Goal: Task Accomplishment & Management: Manage account settings

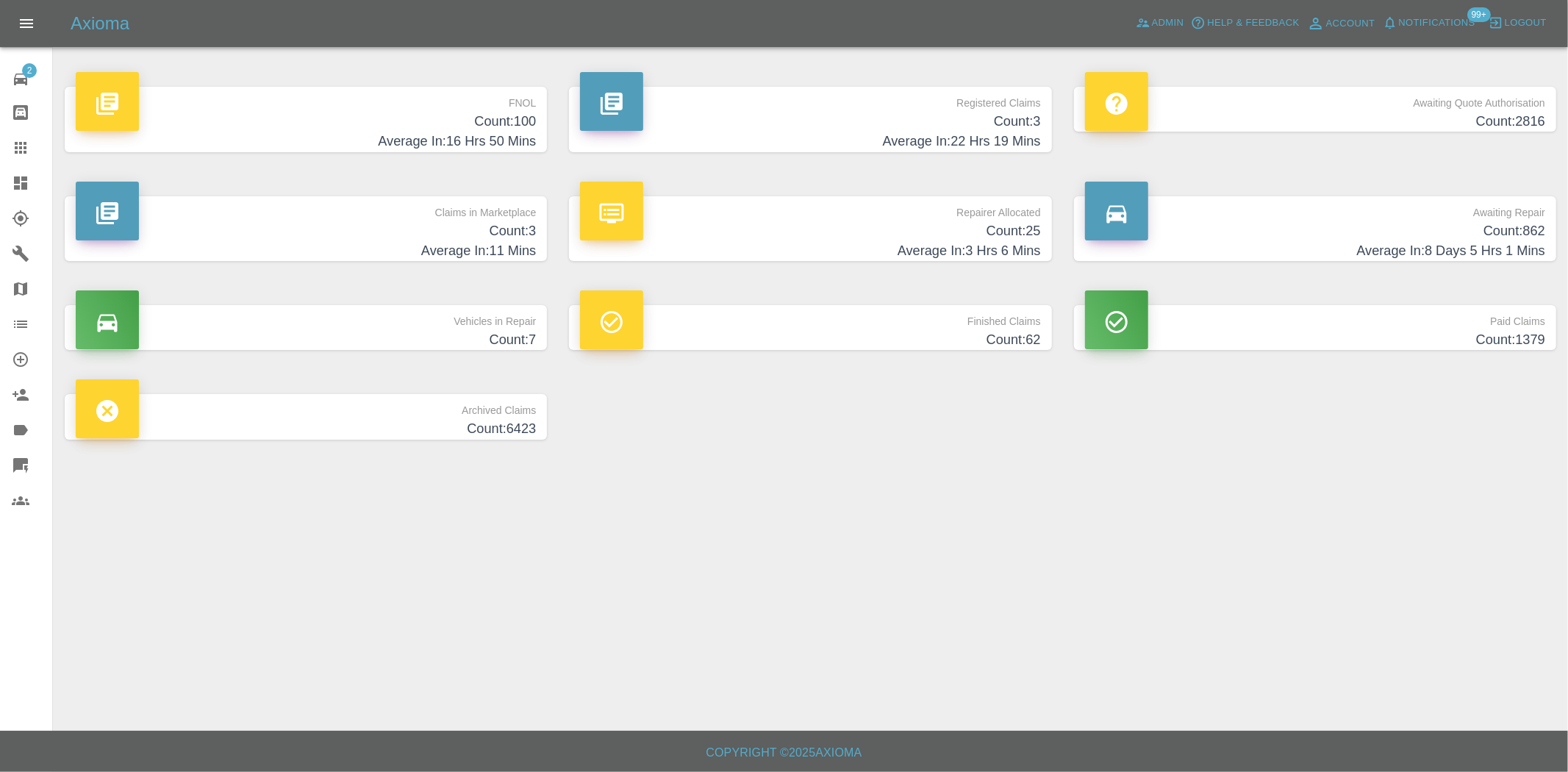
click at [489, 127] on h4 "Count: 100" at bounding box center [306, 122] width 460 height 20
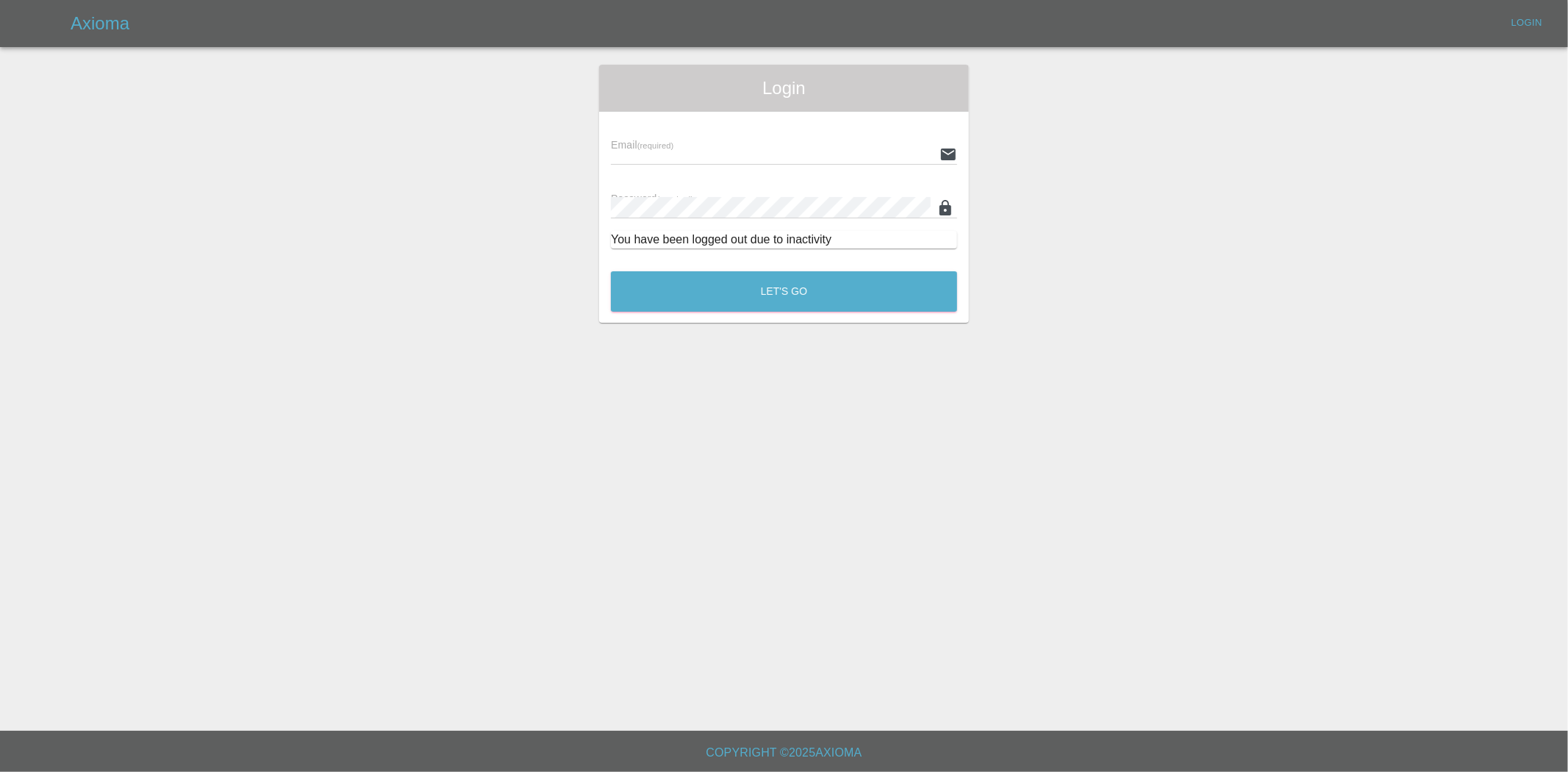
type input "[EMAIL_ADDRESS][DOMAIN_NAME]"
click at [762, 302] on button "Let's Go" at bounding box center [784, 291] width 346 height 40
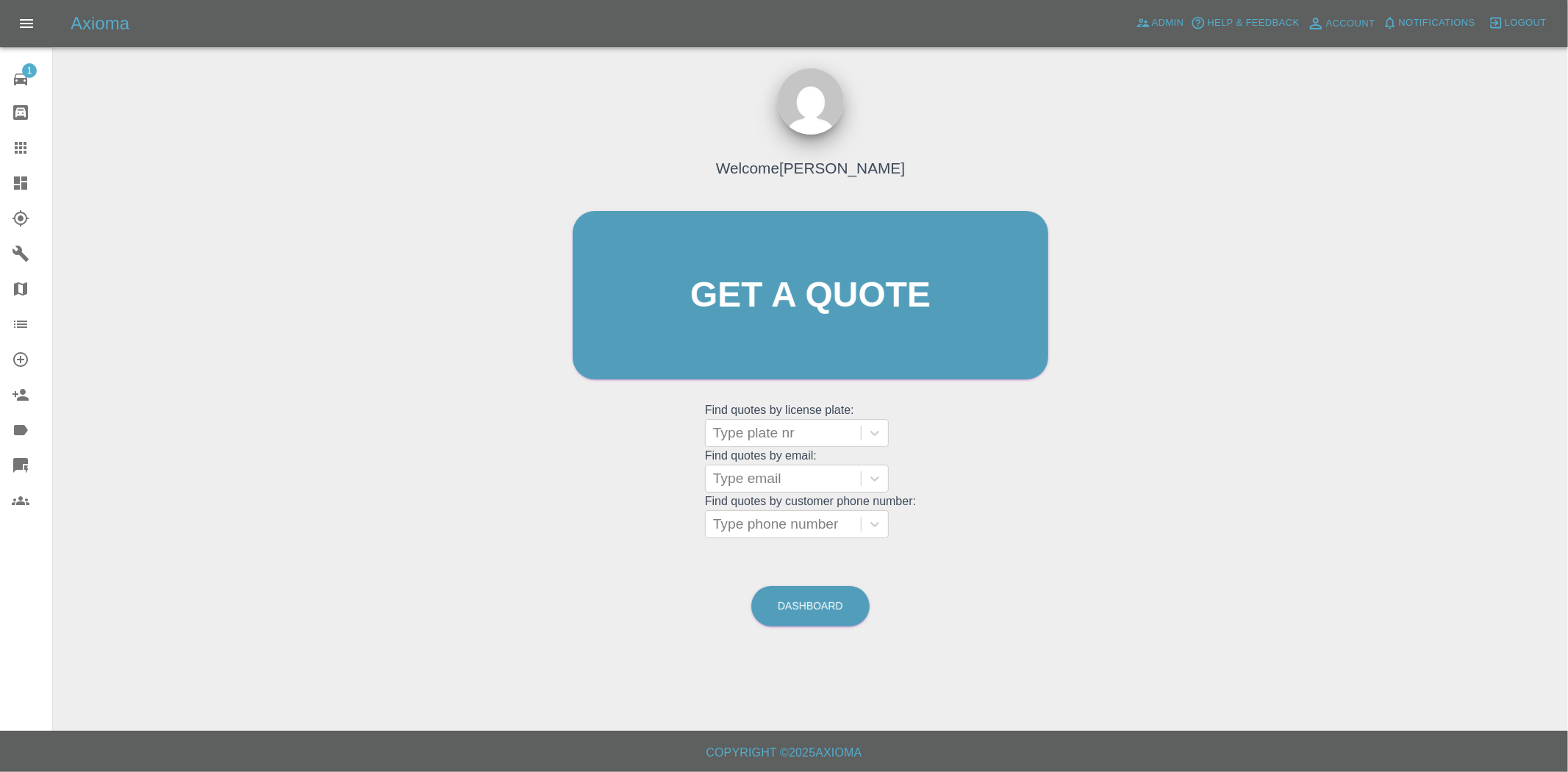
click at [19, 178] on icon at bounding box center [20, 183] width 13 height 13
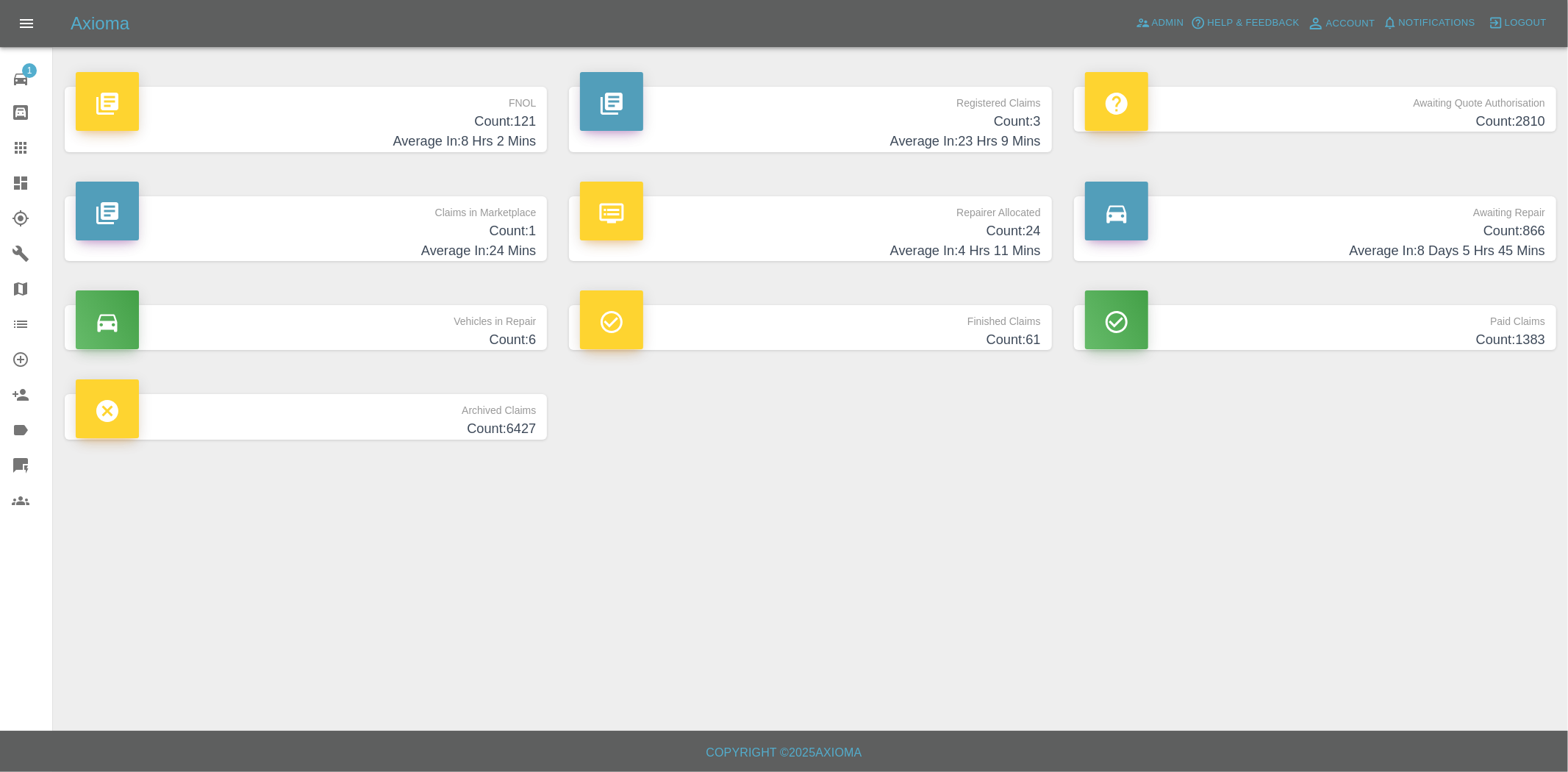
click at [495, 119] on h4 "Count: 121" at bounding box center [306, 122] width 460 height 20
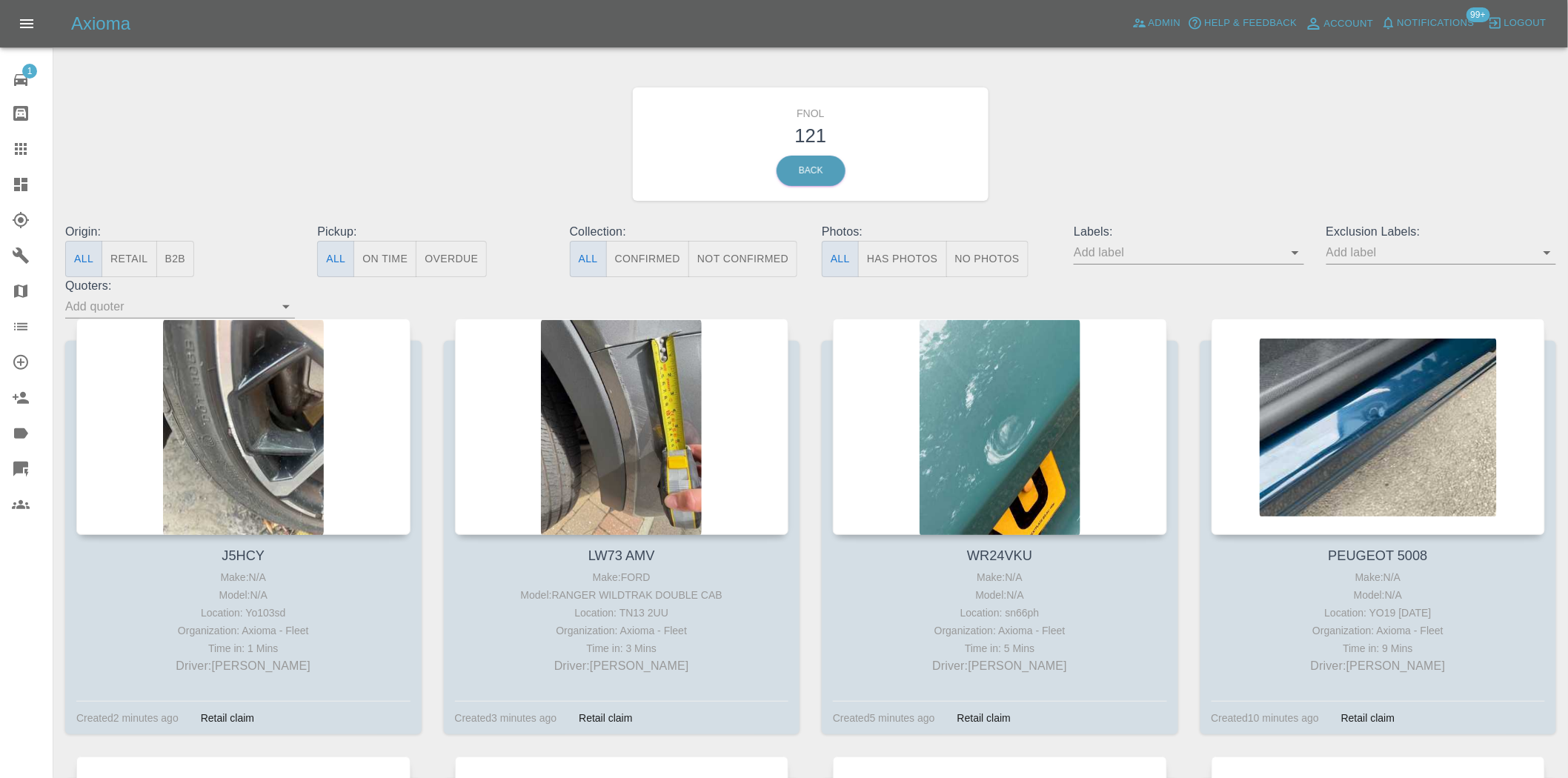
click at [903, 261] on button "Has Photos" at bounding box center [902, 259] width 89 height 36
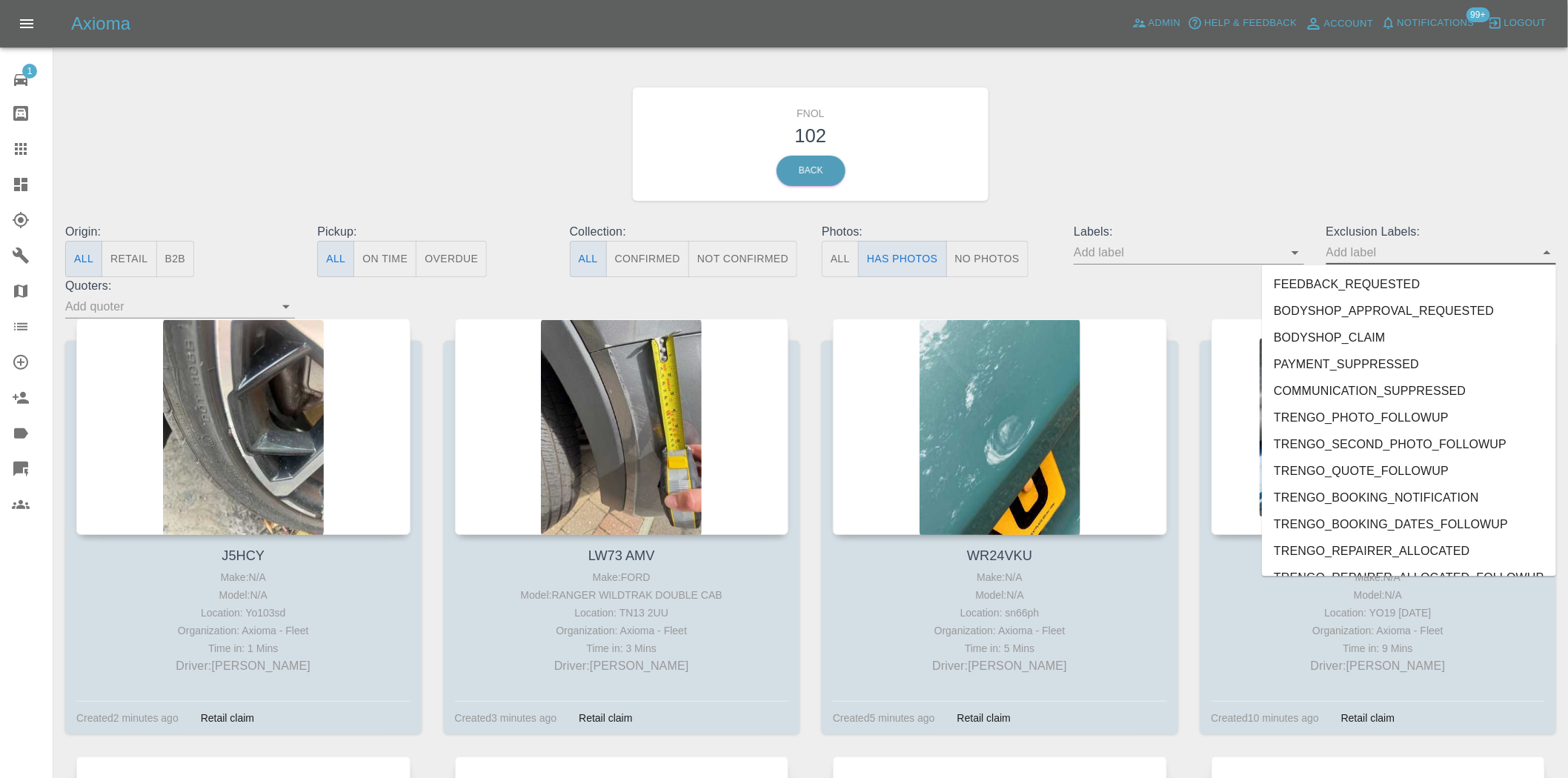
click at [1364, 246] on input "text" at bounding box center [1430, 252] width 207 height 23
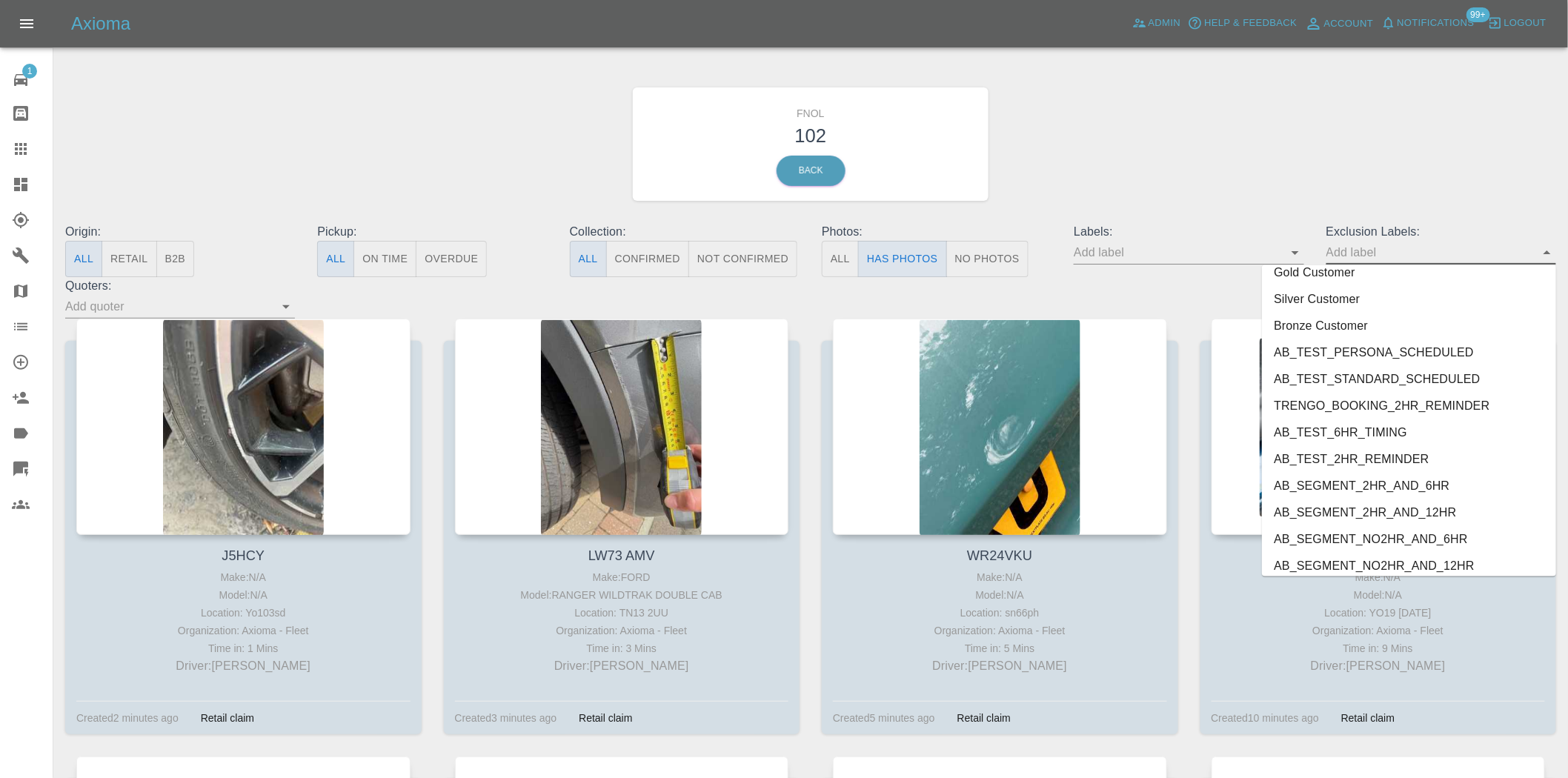
scroll to position [3115, 0]
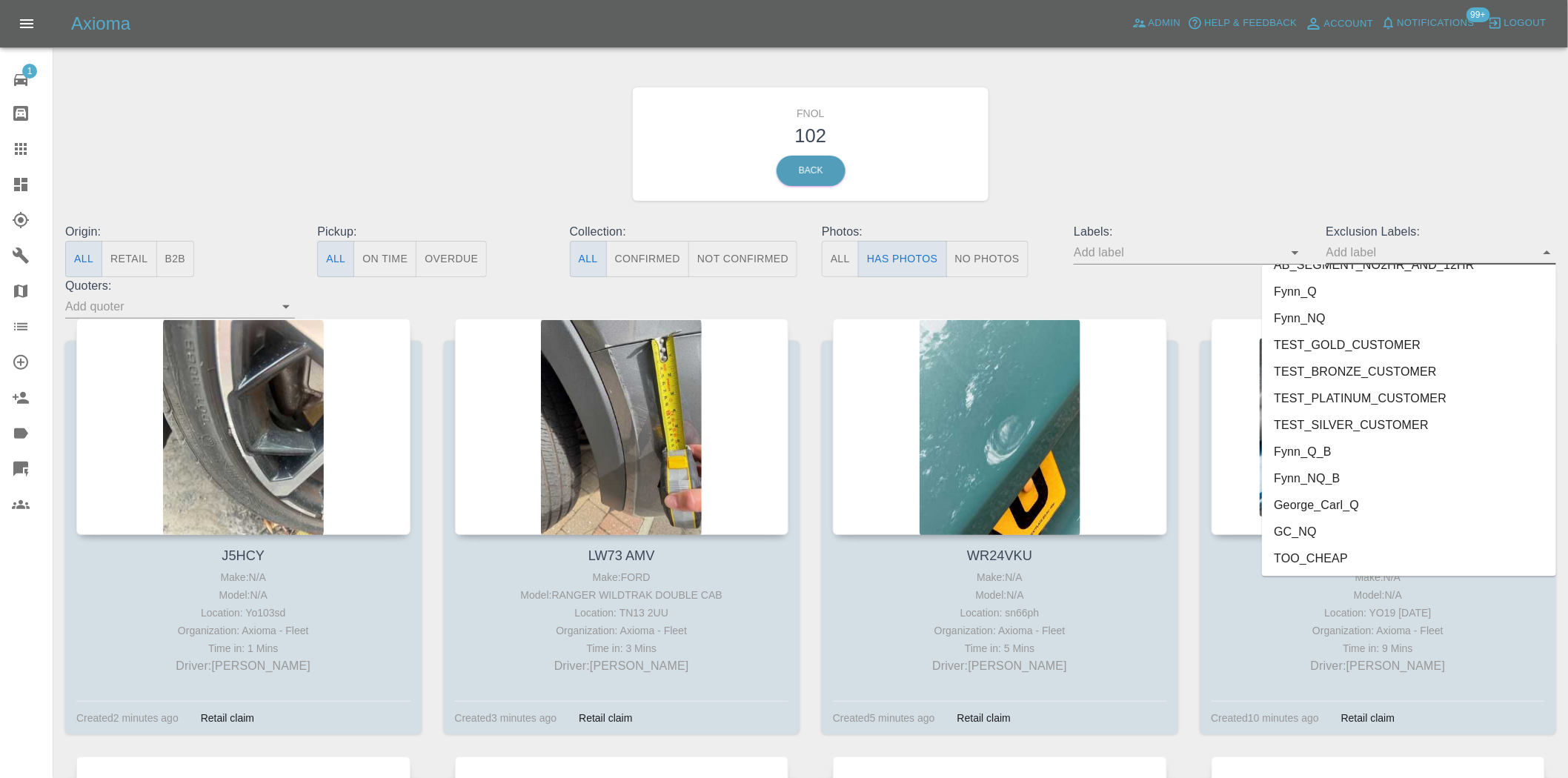
click at [1318, 512] on li "George_Carl_Q" at bounding box center [1410, 505] width 295 height 27
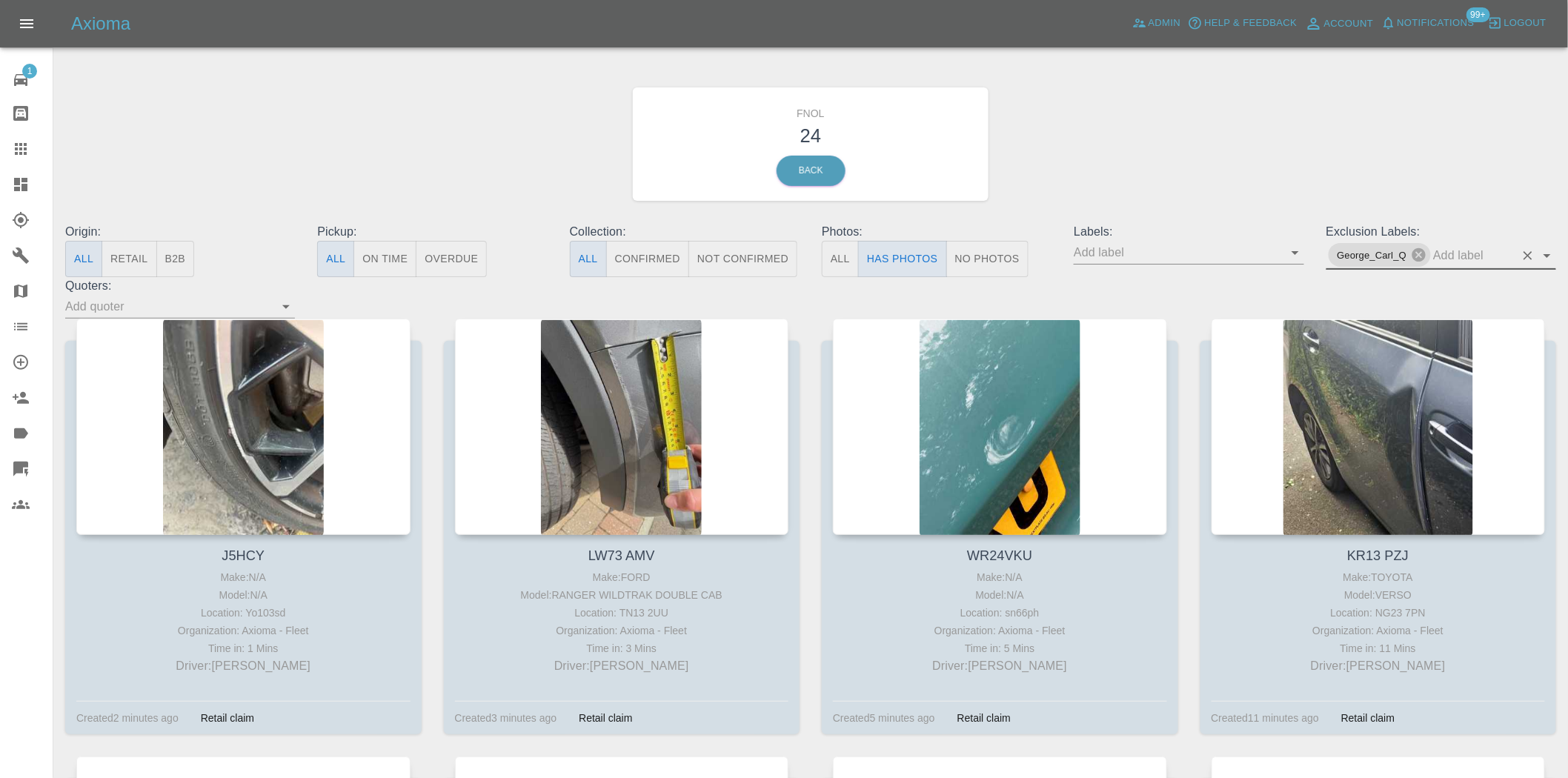
click at [471, 164] on div "FNOL 24 Back" at bounding box center [811, 144] width 1514 height 157
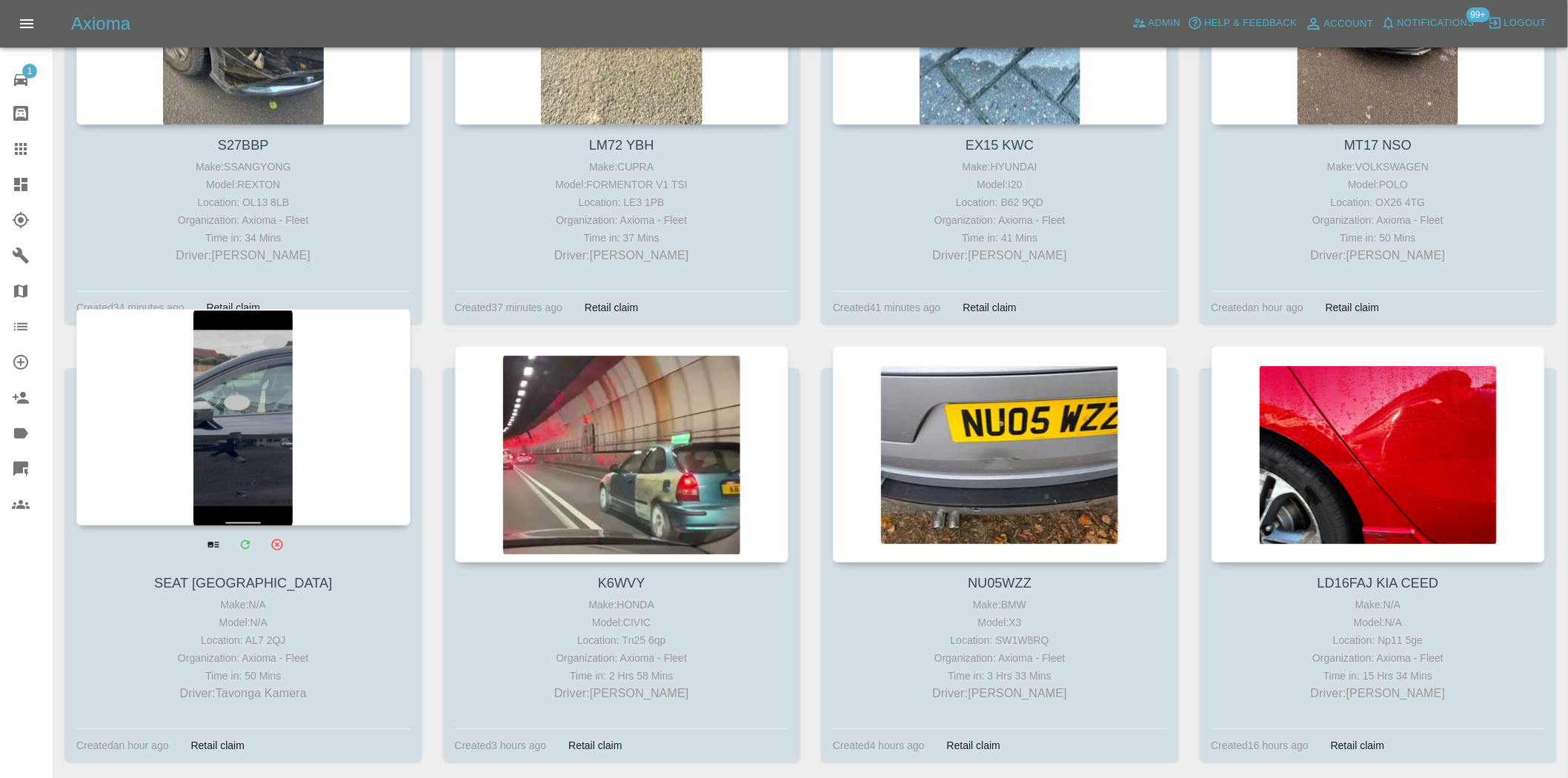
scroll to position [1729, 0]
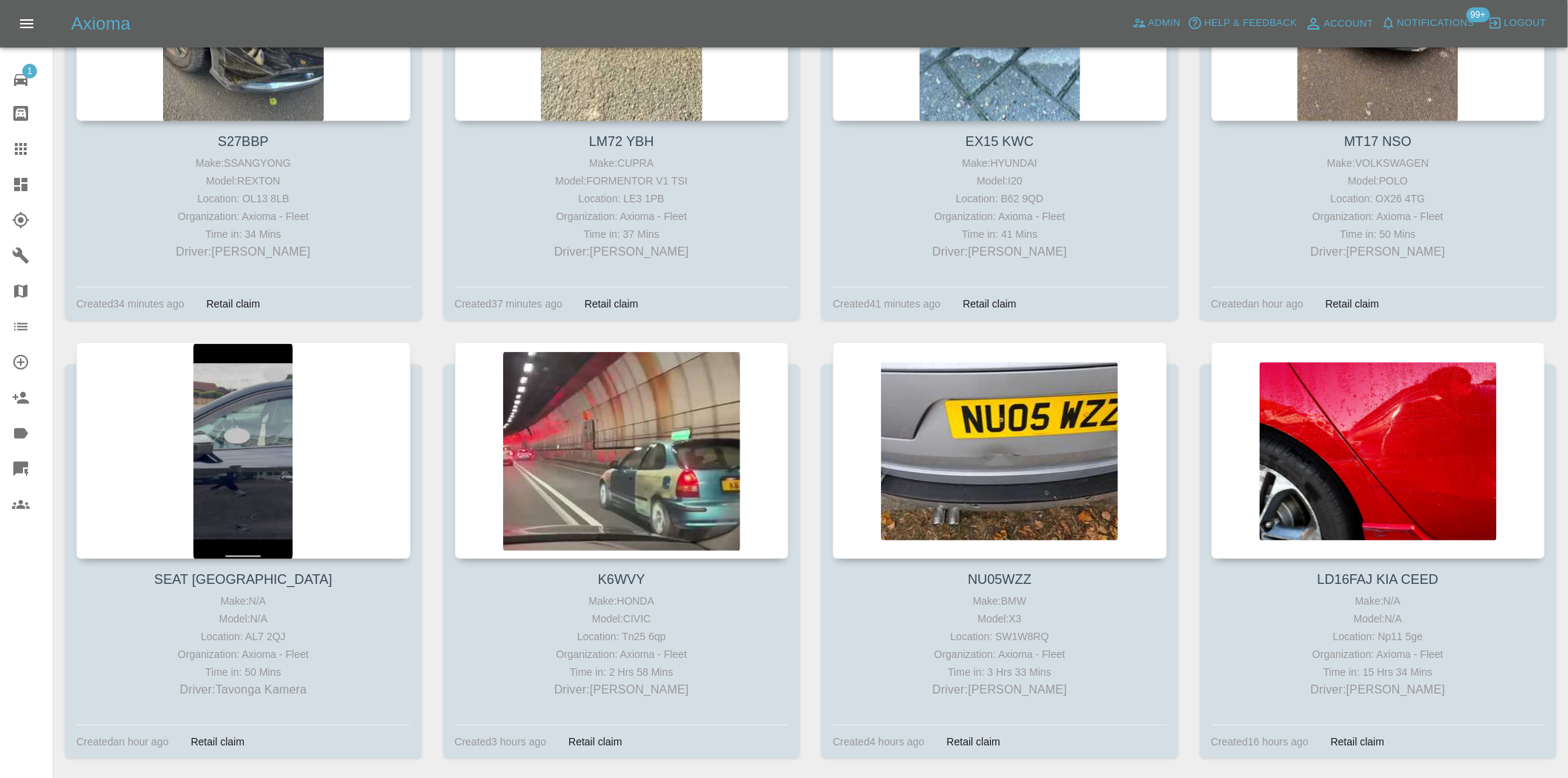
drag, startPoint x: 983, startPoint y: 424, endPoint x: 1192, endPoint y: 328, distance: 230.0
click at [1192, 322] on div "MT17 NSO Make: VOLKSWAGEN Model: POLO Location: OX26 4TG Organization: Axioma -…" at bounding box center [1378, 123] width 378 height 438
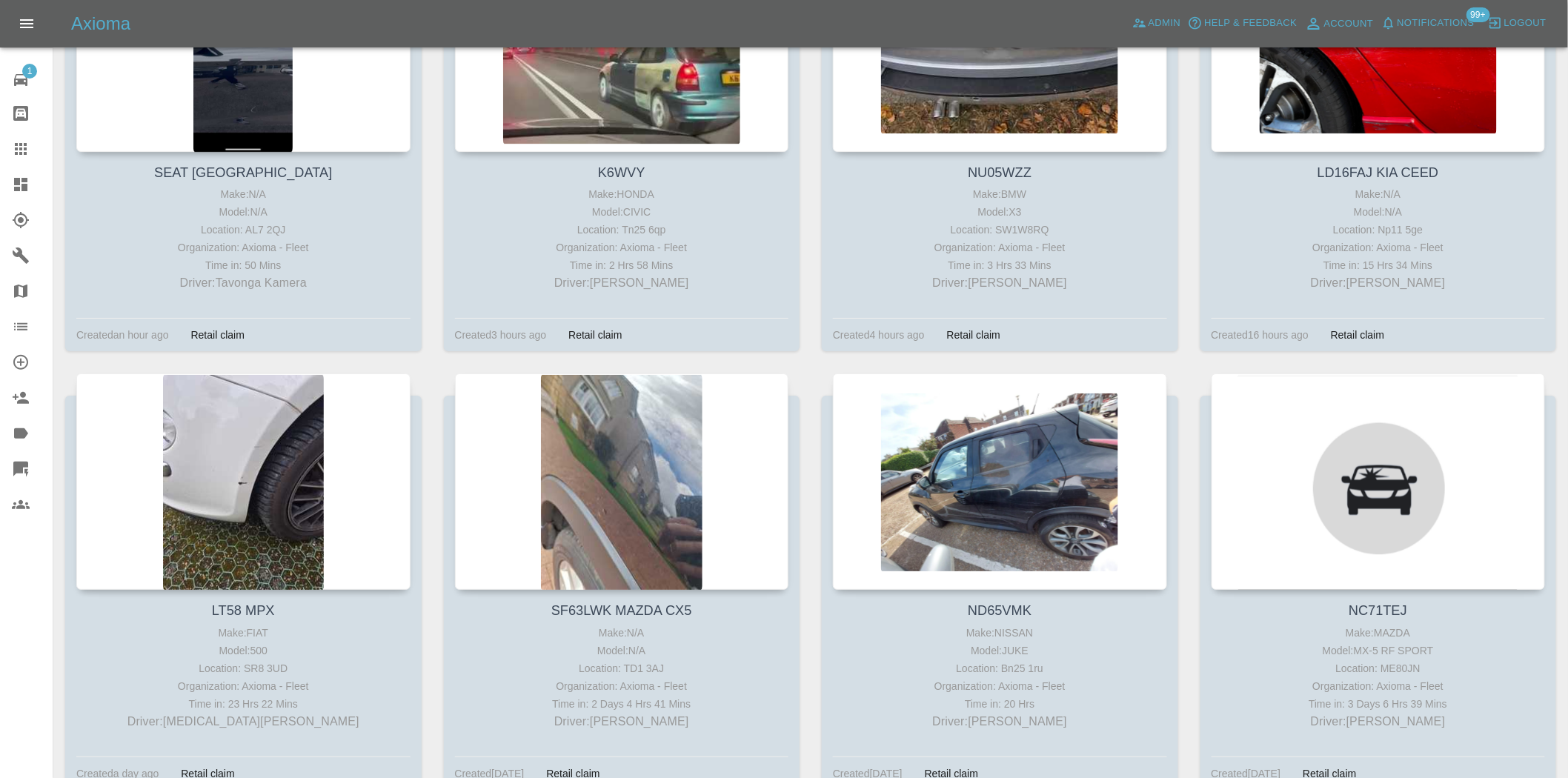
scroll to position [1817, 0]
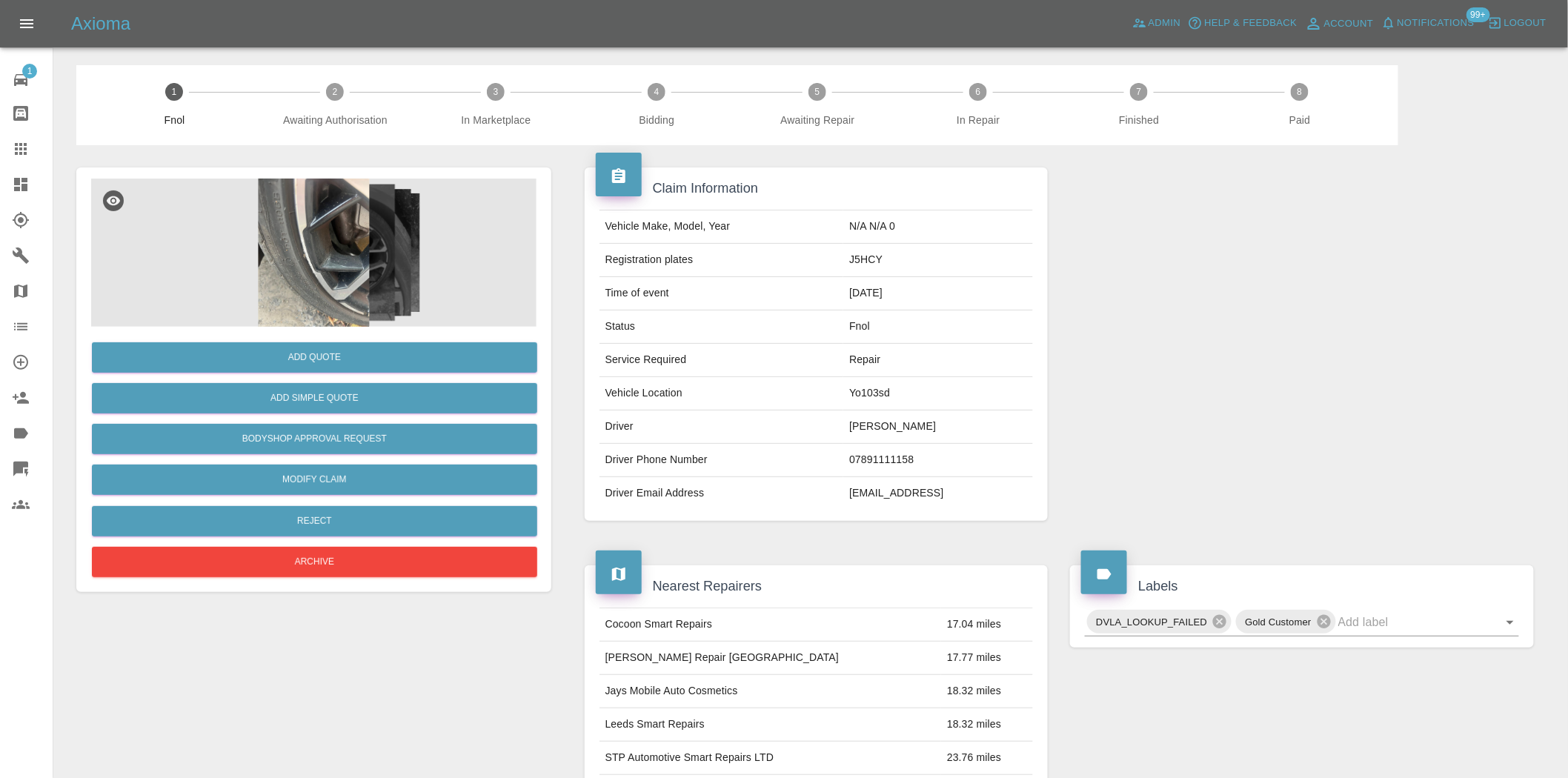
click at [352, 220] on img at bounding box center [314, 252] width 446 height 148
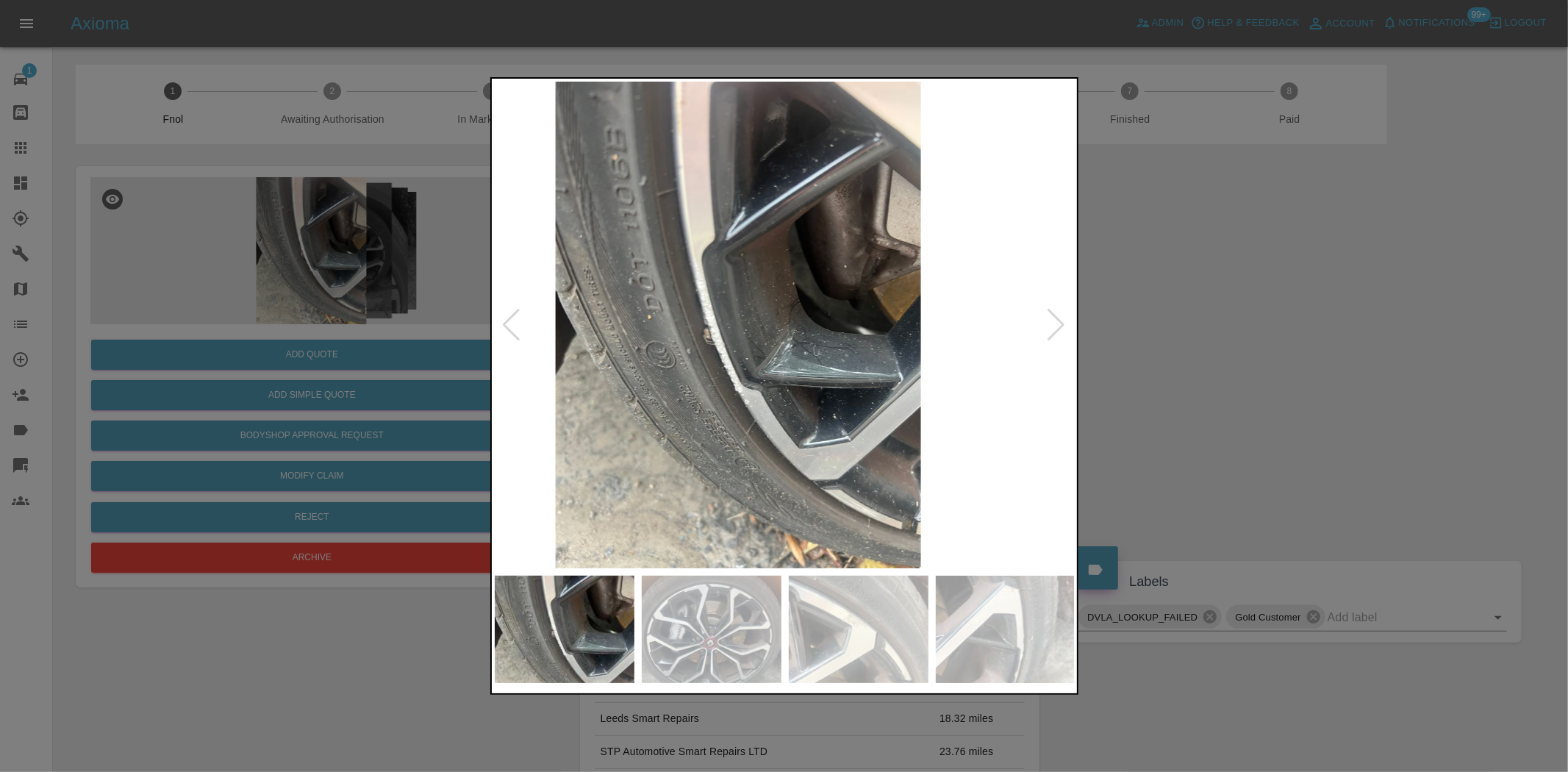
click at [744, 296] on img at bounding box center [738, 324] width 581 height 487
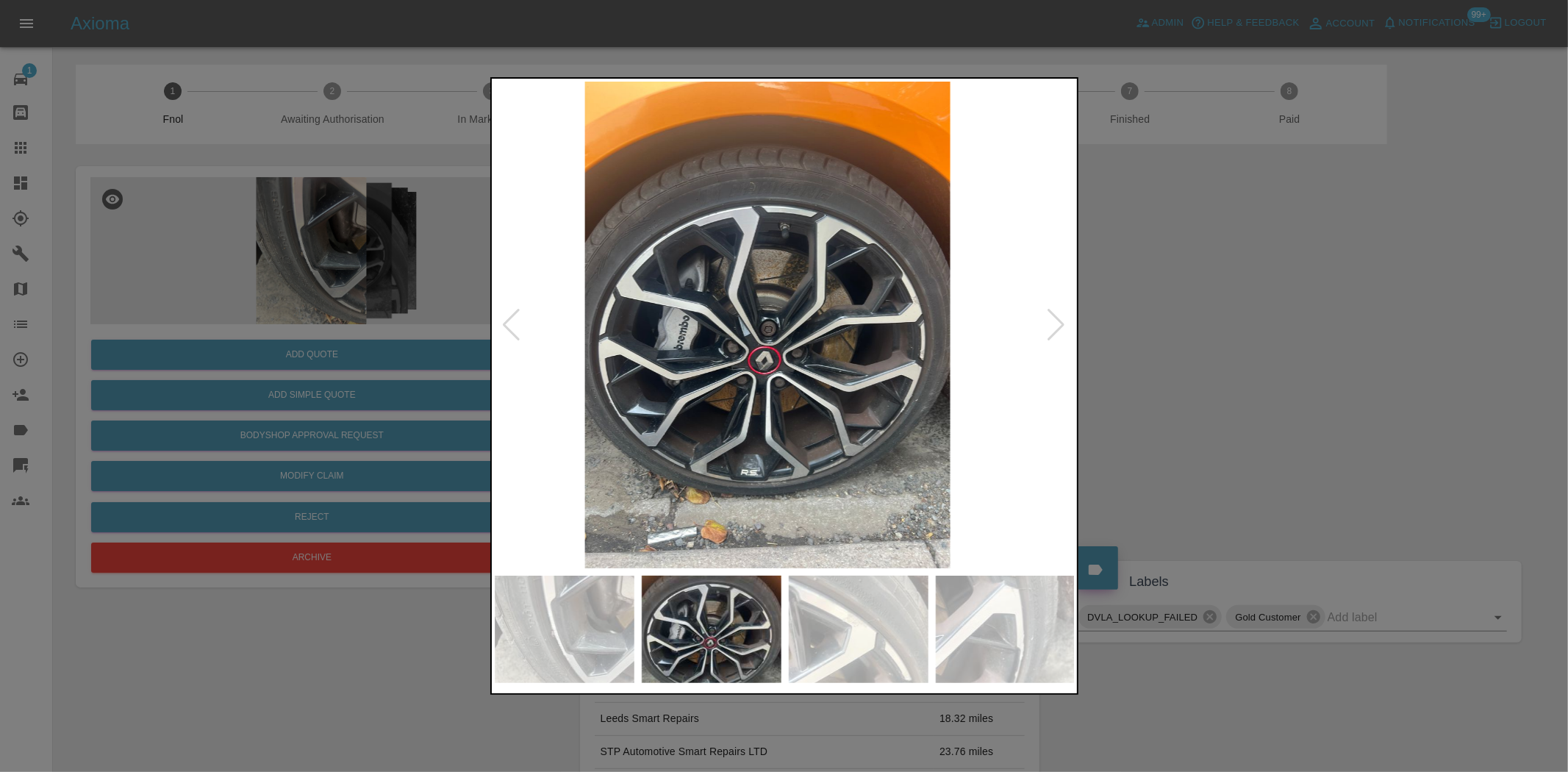
click at [722, 272] on img at bounding box center [767, 324] width 581 height 487
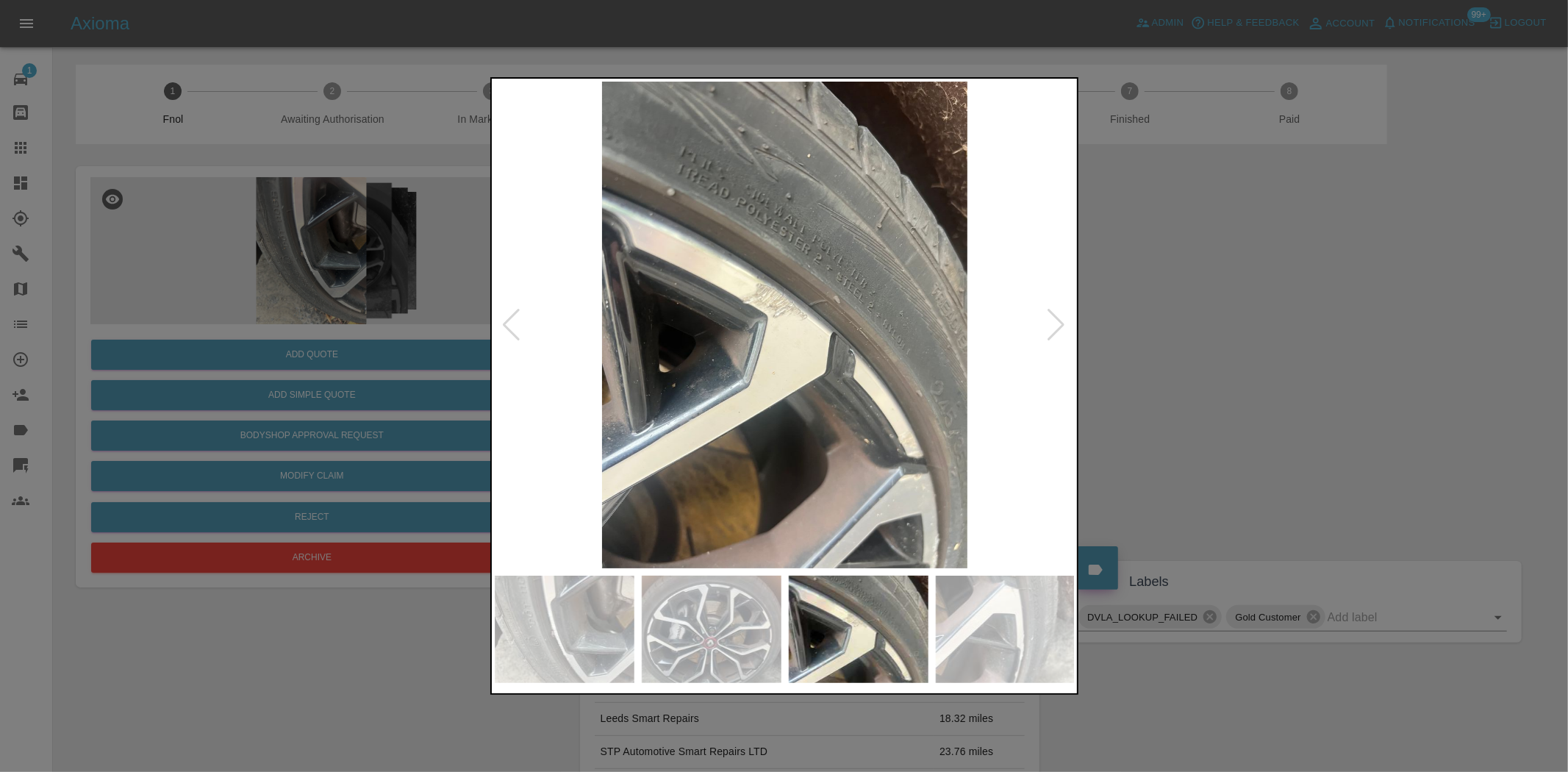
click at [732, 295] on img at bounding box center [785, 324] width 581 height 487
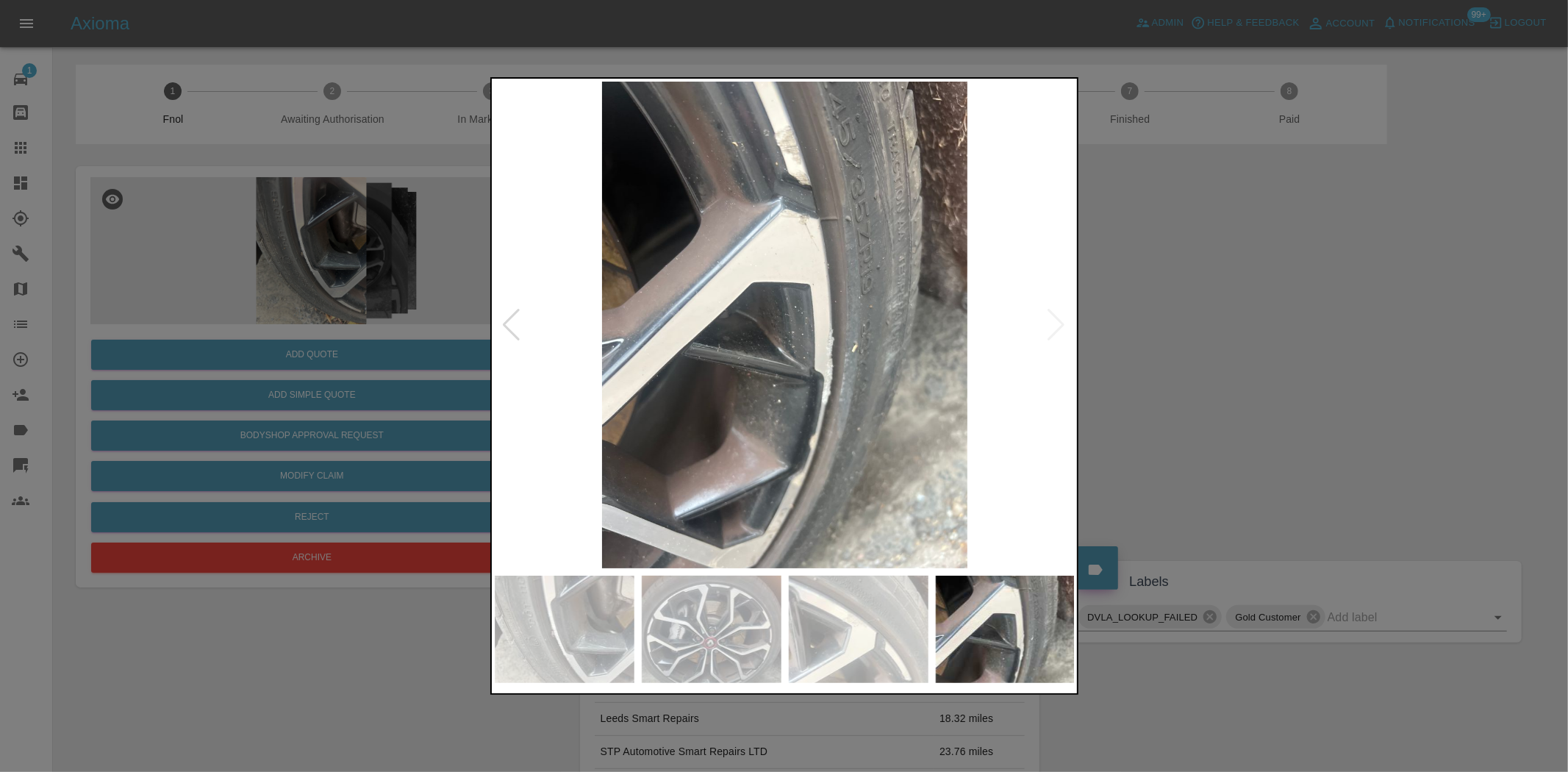
click at [483, 312] on div at bounding box center [784, 386] width 1568 height 772
click at [425, 269] on div at bounding box center [784, 386] width 1568 height 772
drag, startPoint x: 232, startPoint y: 275, endPoint x: 258, endPoint y: 324, distance: 55.5
click at [233, 281] on div at bounding box center [784, 386] width 1568 height 772
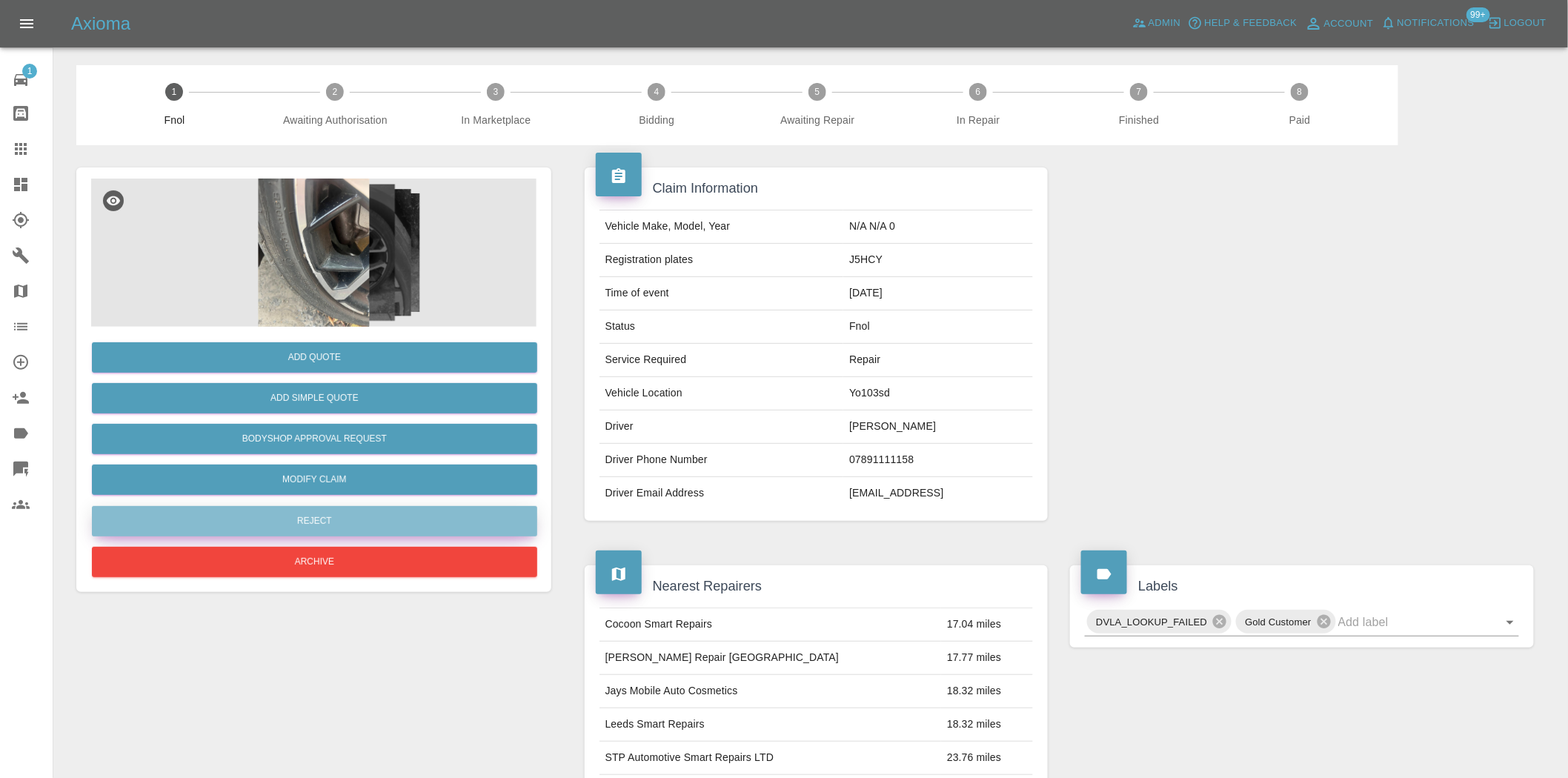
click at [327, 534] on button "Reject" at bounding box center [315, 521] width 446 height 30
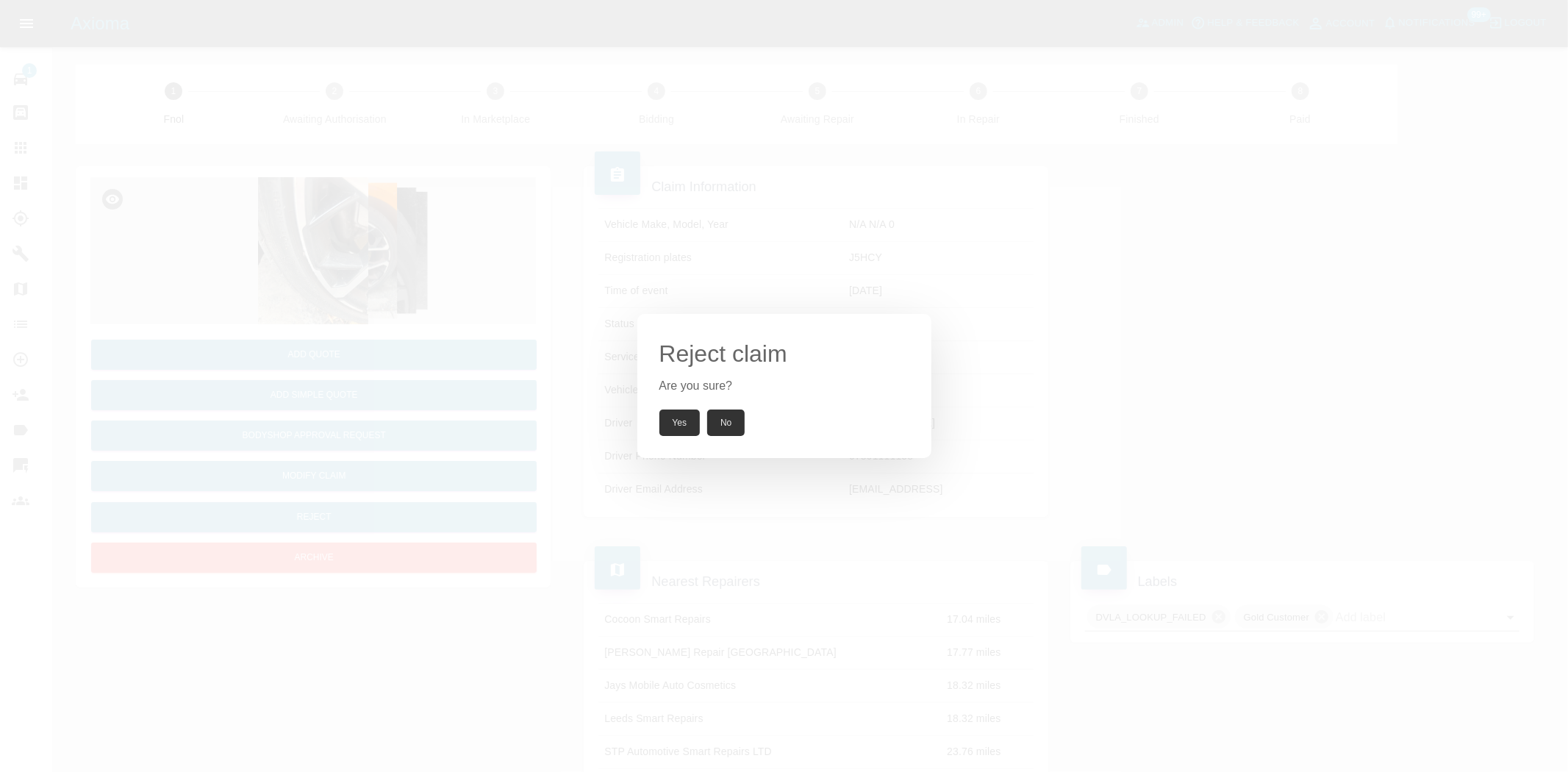
drag, startPoint x: 666, startPoint y: 425, endPoint x: 651, endPoint y: 413, distance: 19.2
click at [666, 424] on button "Yes" at bounding box center [679, 422] width 41 height 26
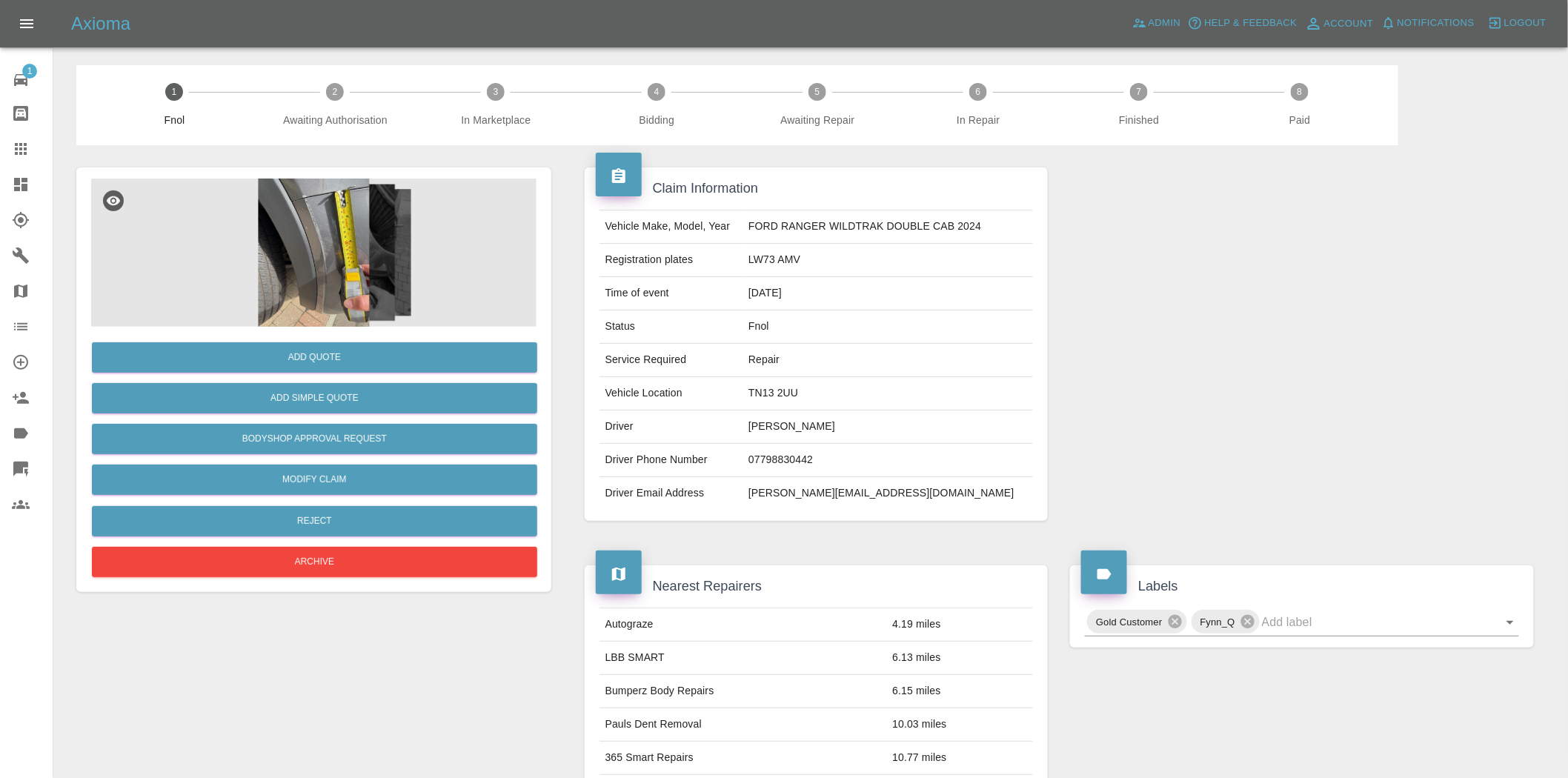
click at [329, 180] on img at bounding box center [314, 252] width 446 height 148
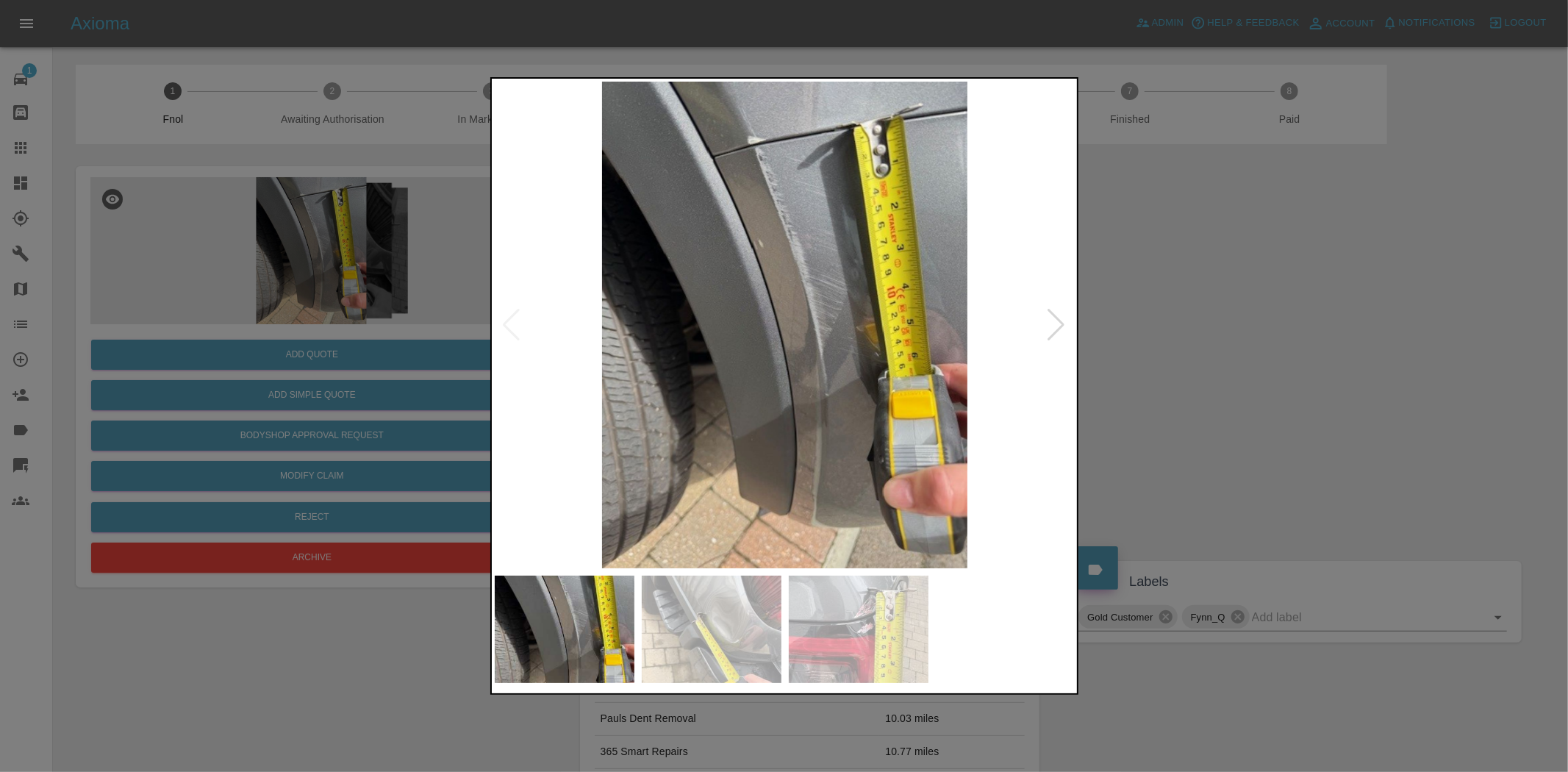
click at [595, 217] on img at bounding box center [785, 324] width 581 height 487
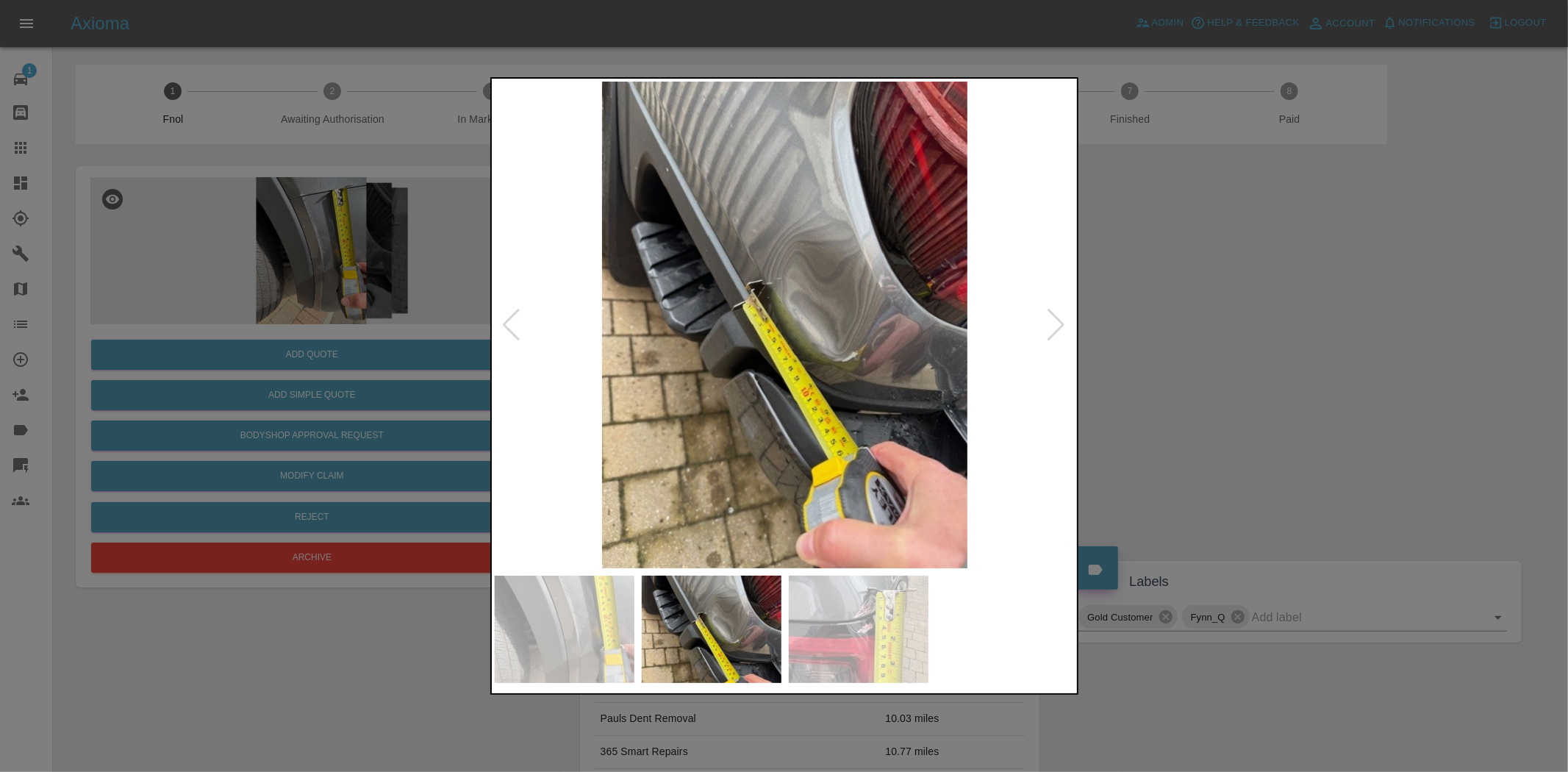
click at [861, 291] on img at bounding box center [785, 324] width 581 height 487
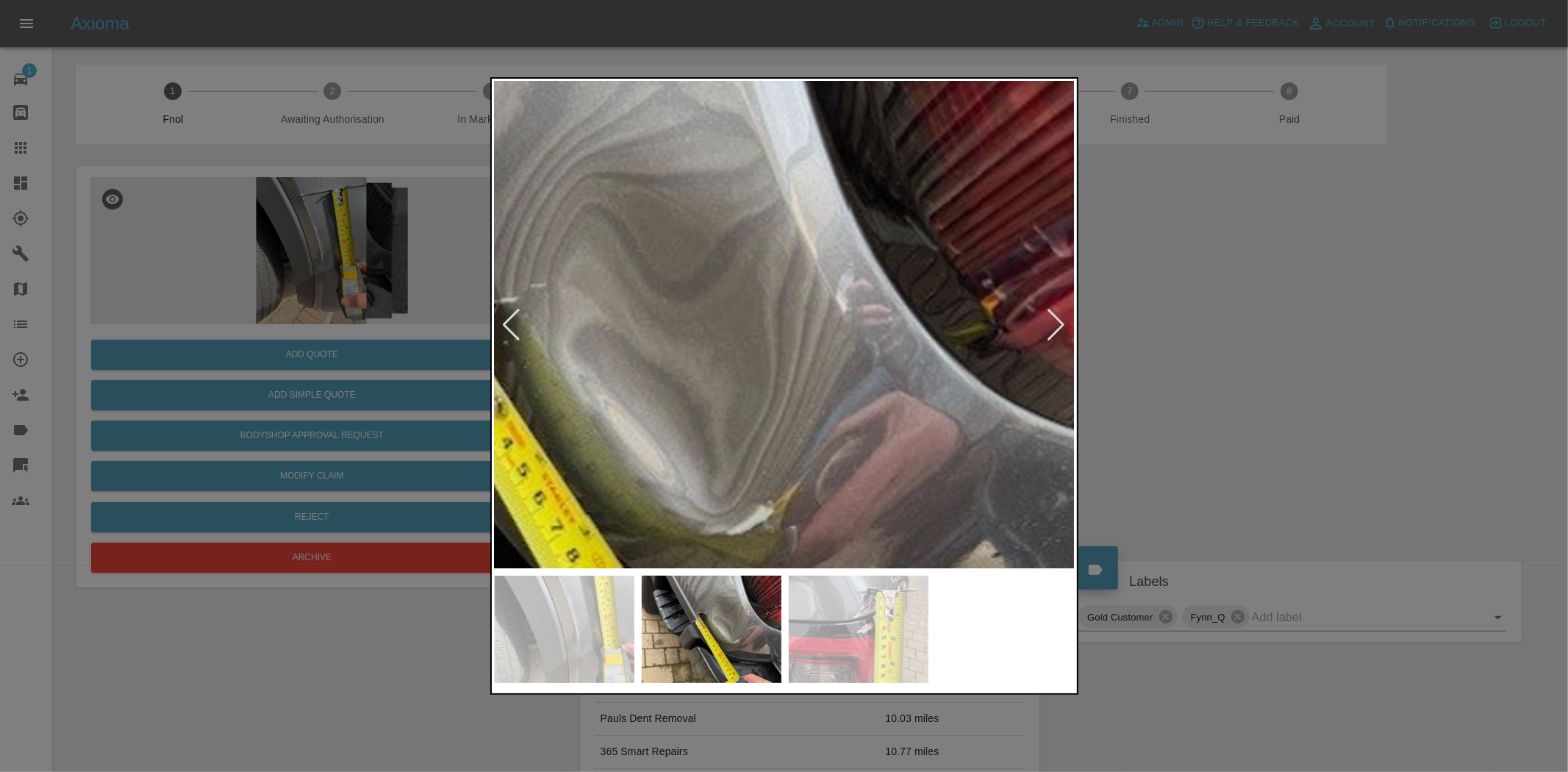
click at [850, 290] on img at bounding box center [554, 426] width 1742 height 1462
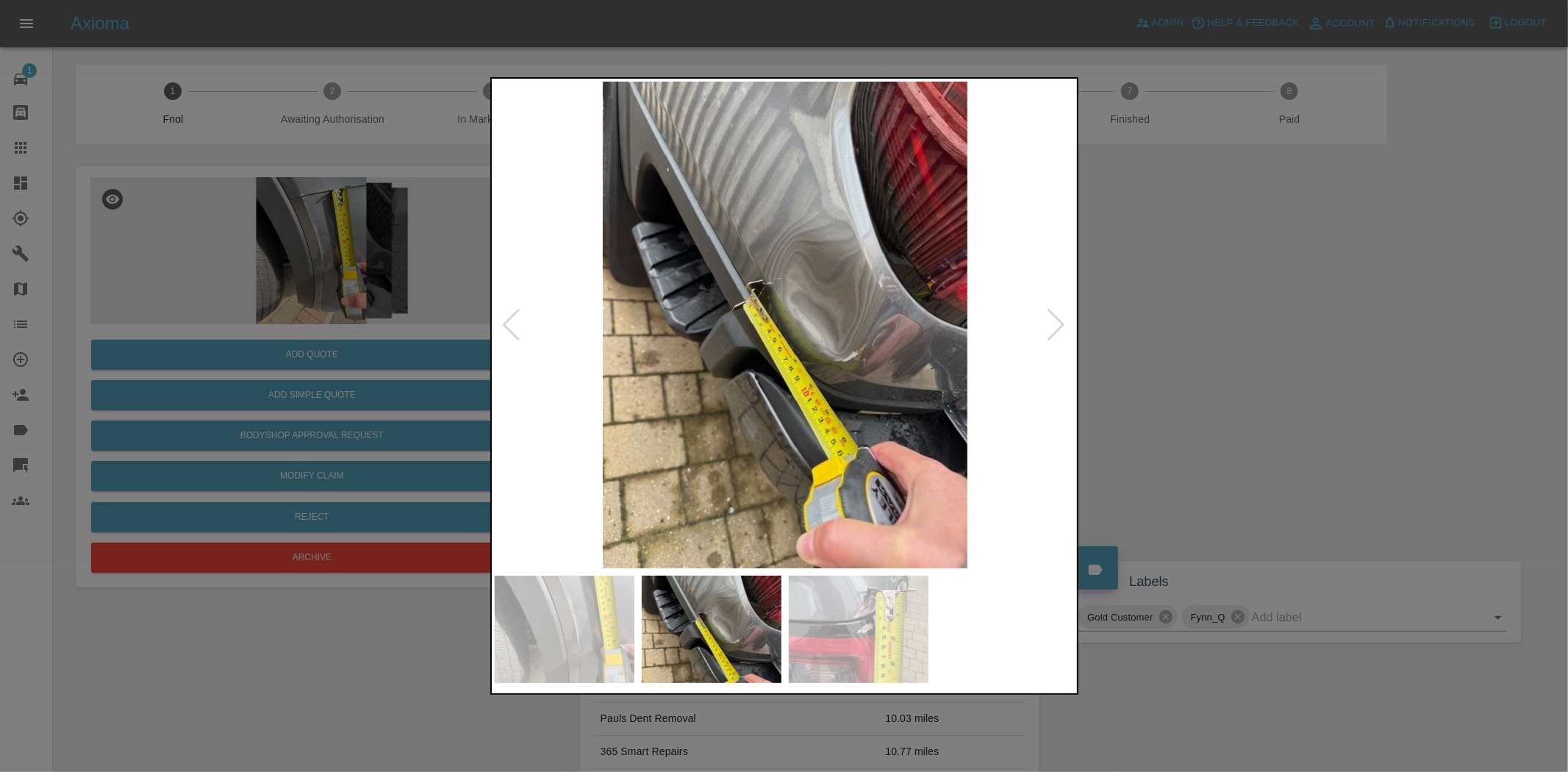
click at [840, 291] on img at bounding box center [785, 324] width 581 height 487
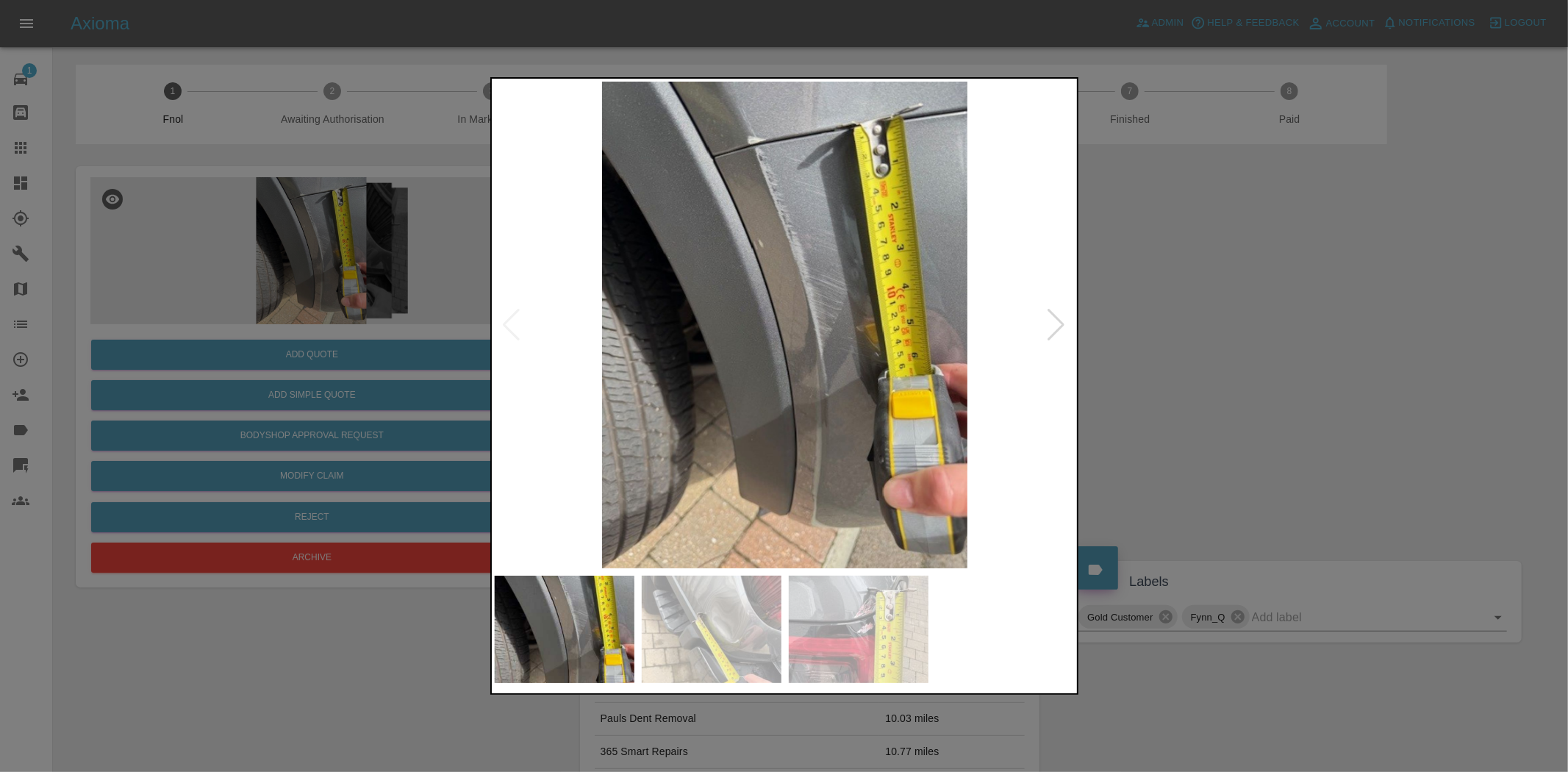
click at [535, 318] on img at bounding box center [785, 324] width 581 height 487
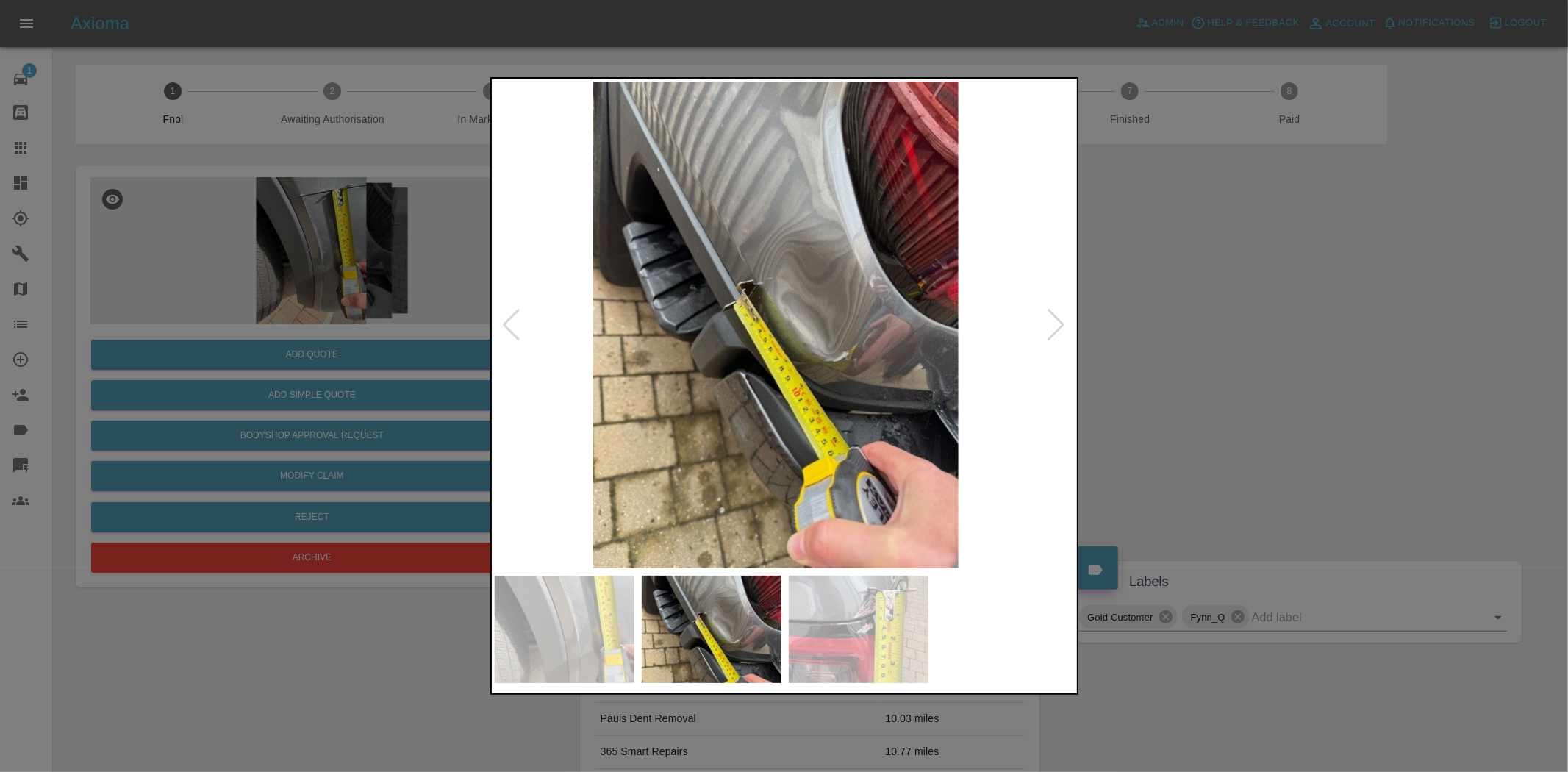
click at [617, 304] on img at bounding box center [775, 324] width 581 height 487
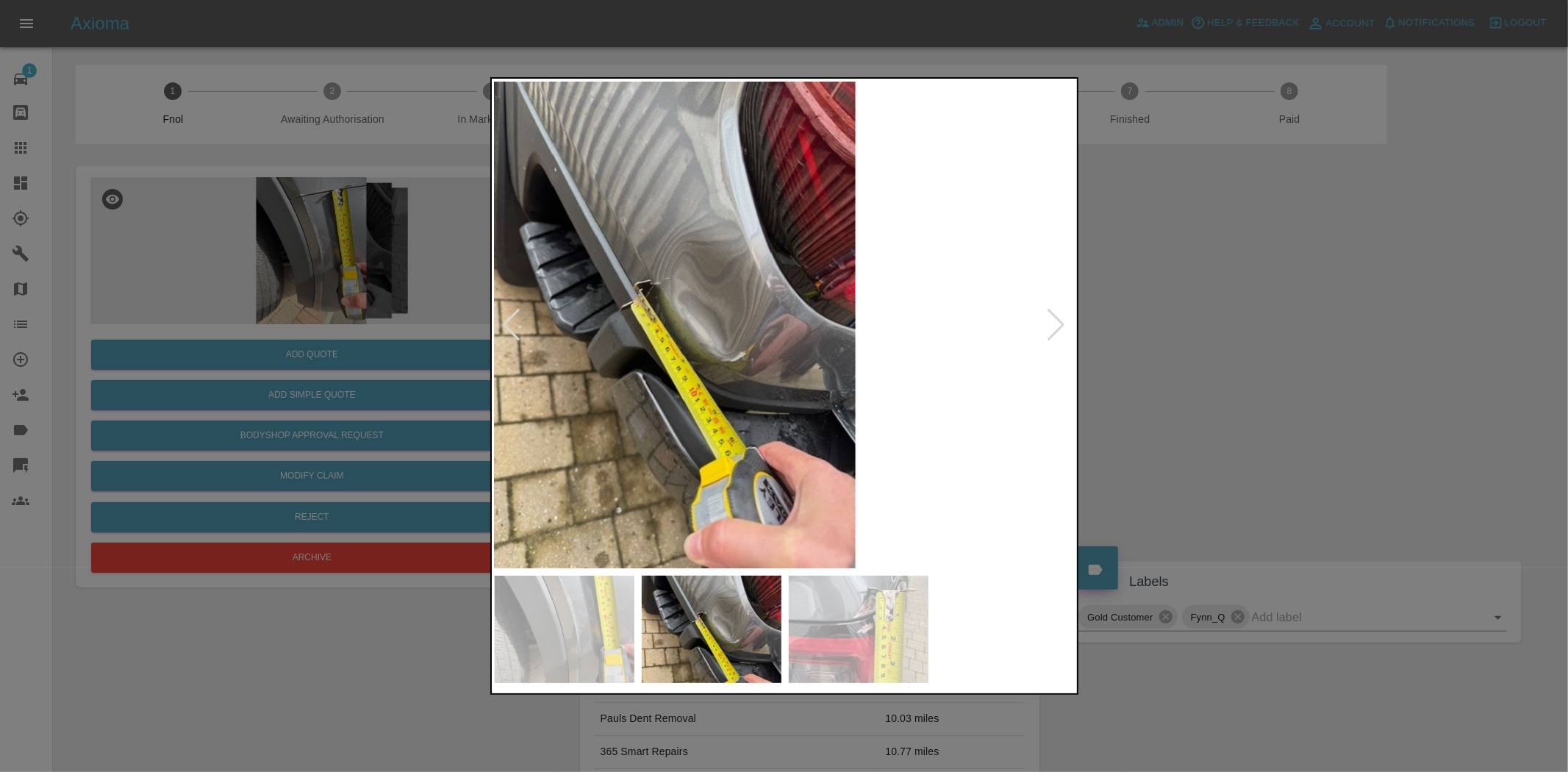
click at [576, 301] on img at bounding box center [673, 324] width 581 height 487
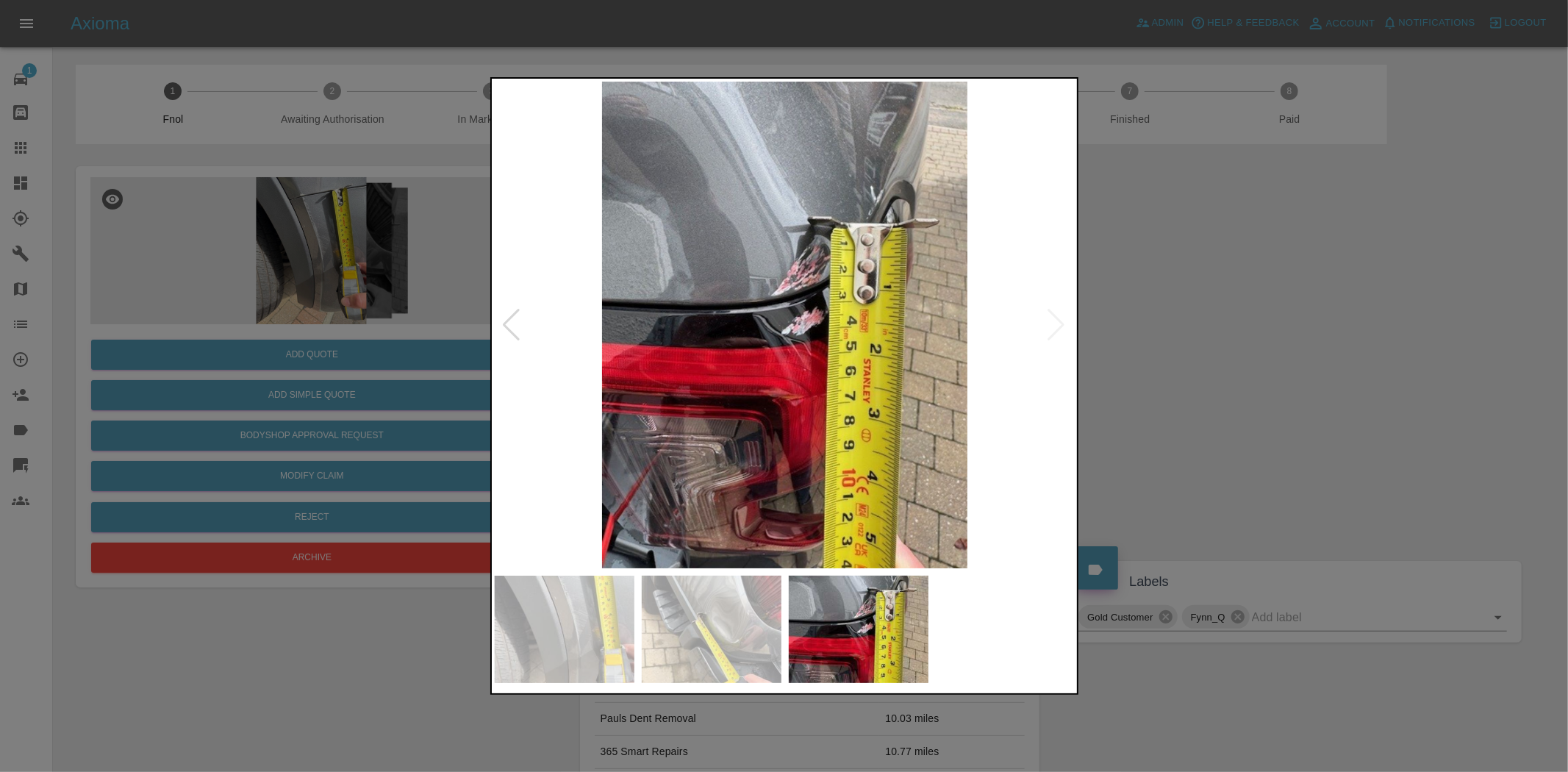
click at [827, 277] on img at bounding box center [785, 324] width 581 height 487
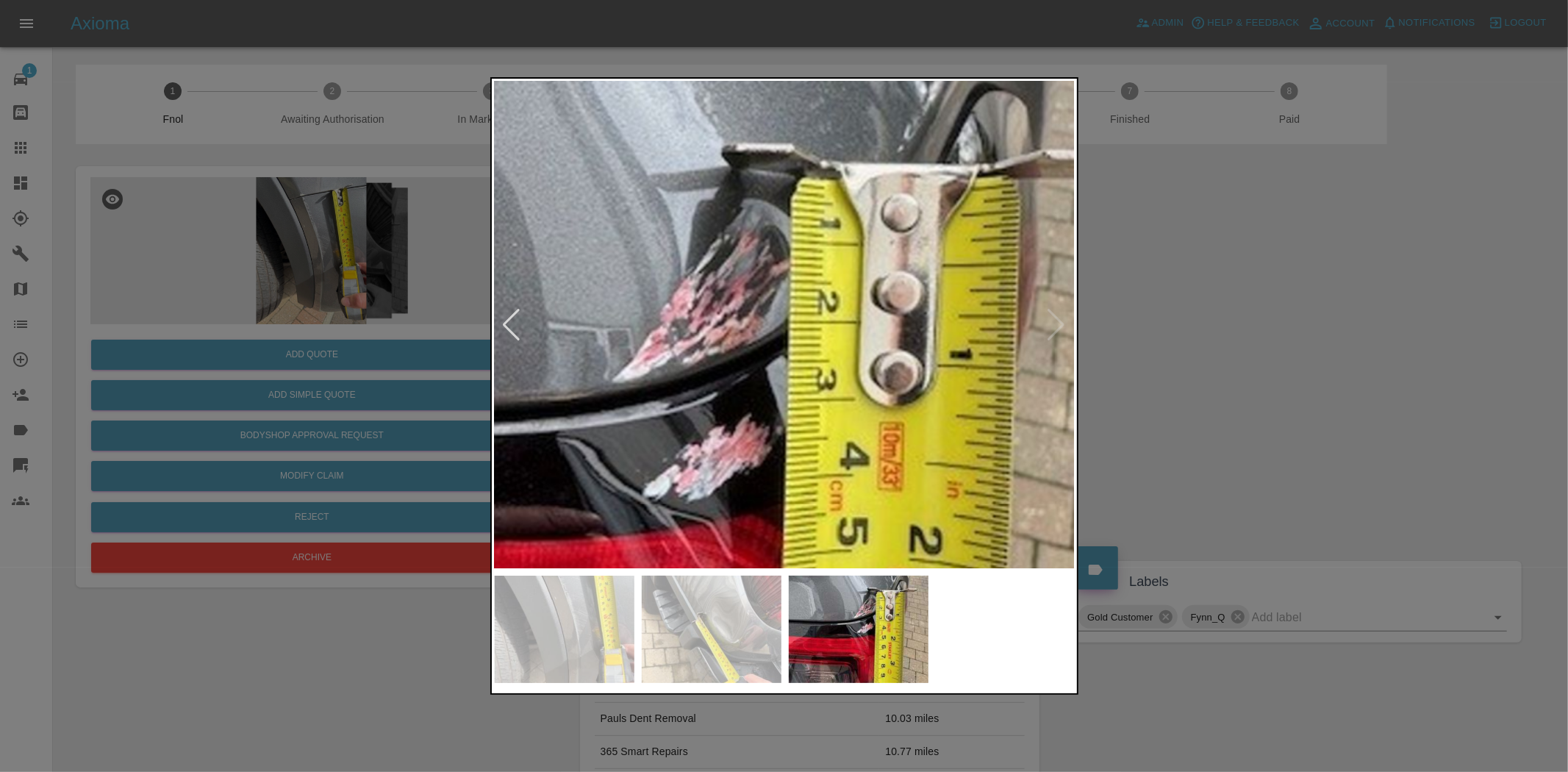
click at [827, 277] on img at bounding box center [653, 470] width 1742 height 1462
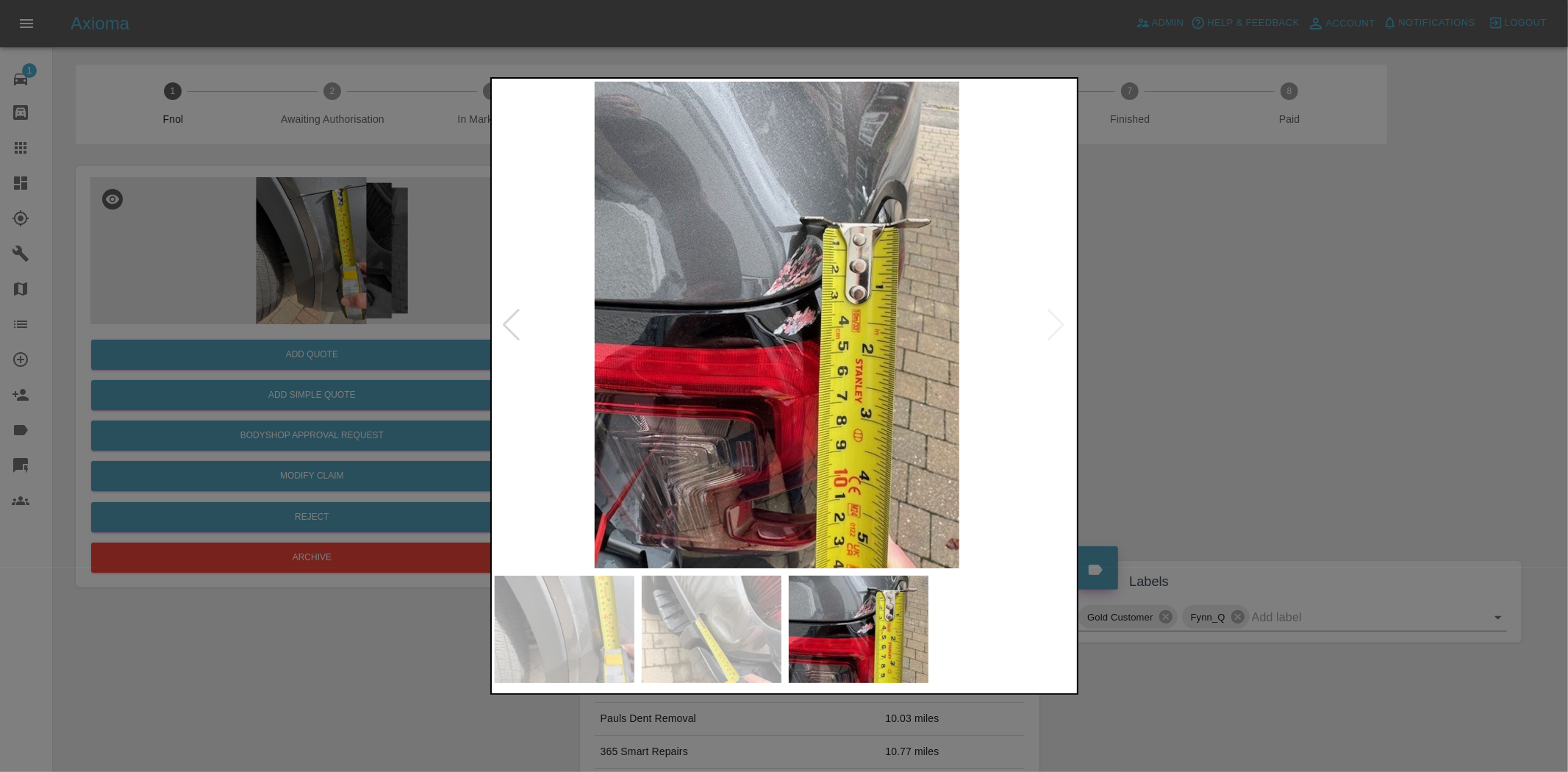
click at [628, 303] on img at bounding box center [776, 324] width 581 height 487
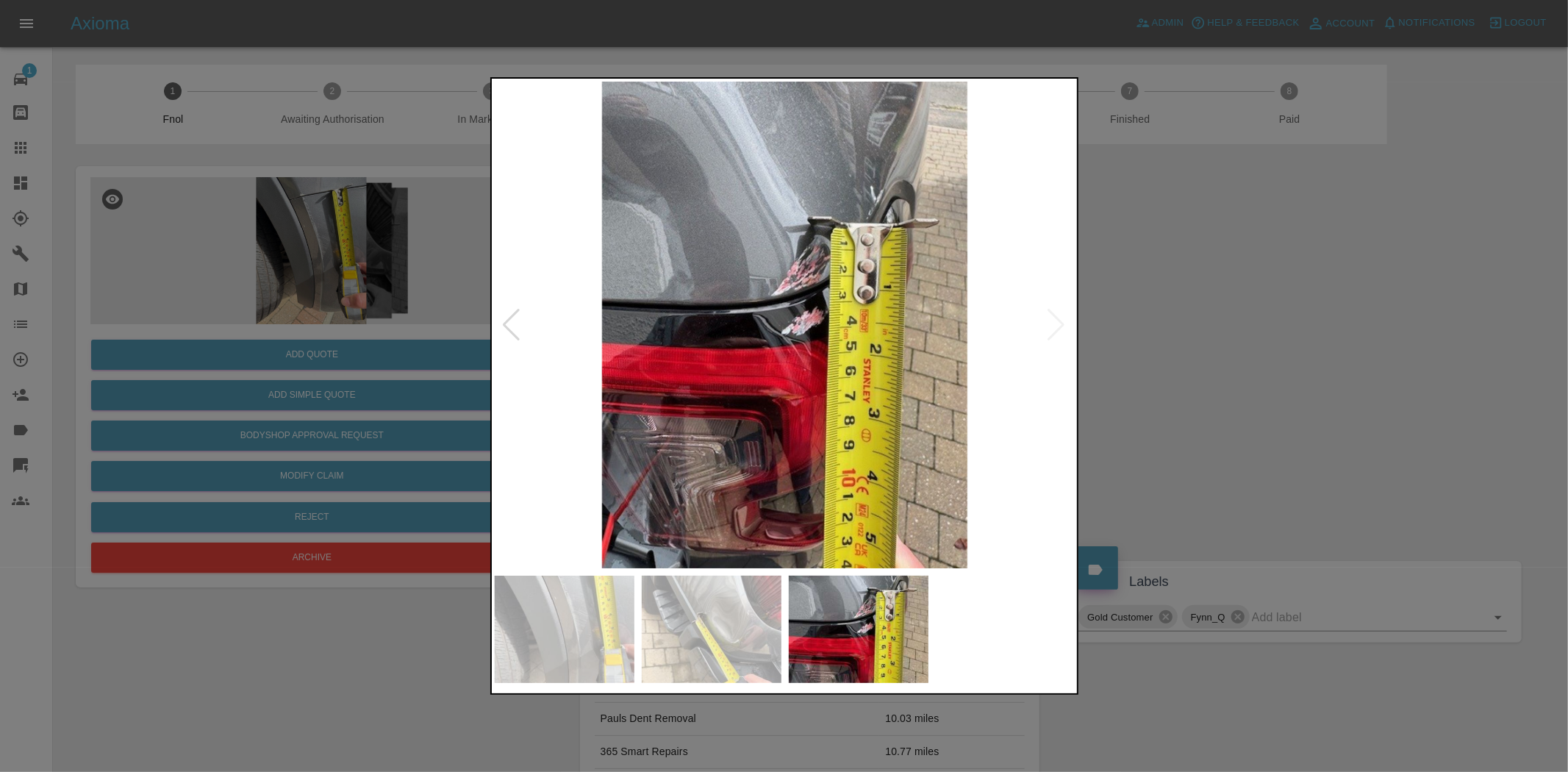
click at [785, 321] on img at bounding box center [785, 324] width 581 height 487
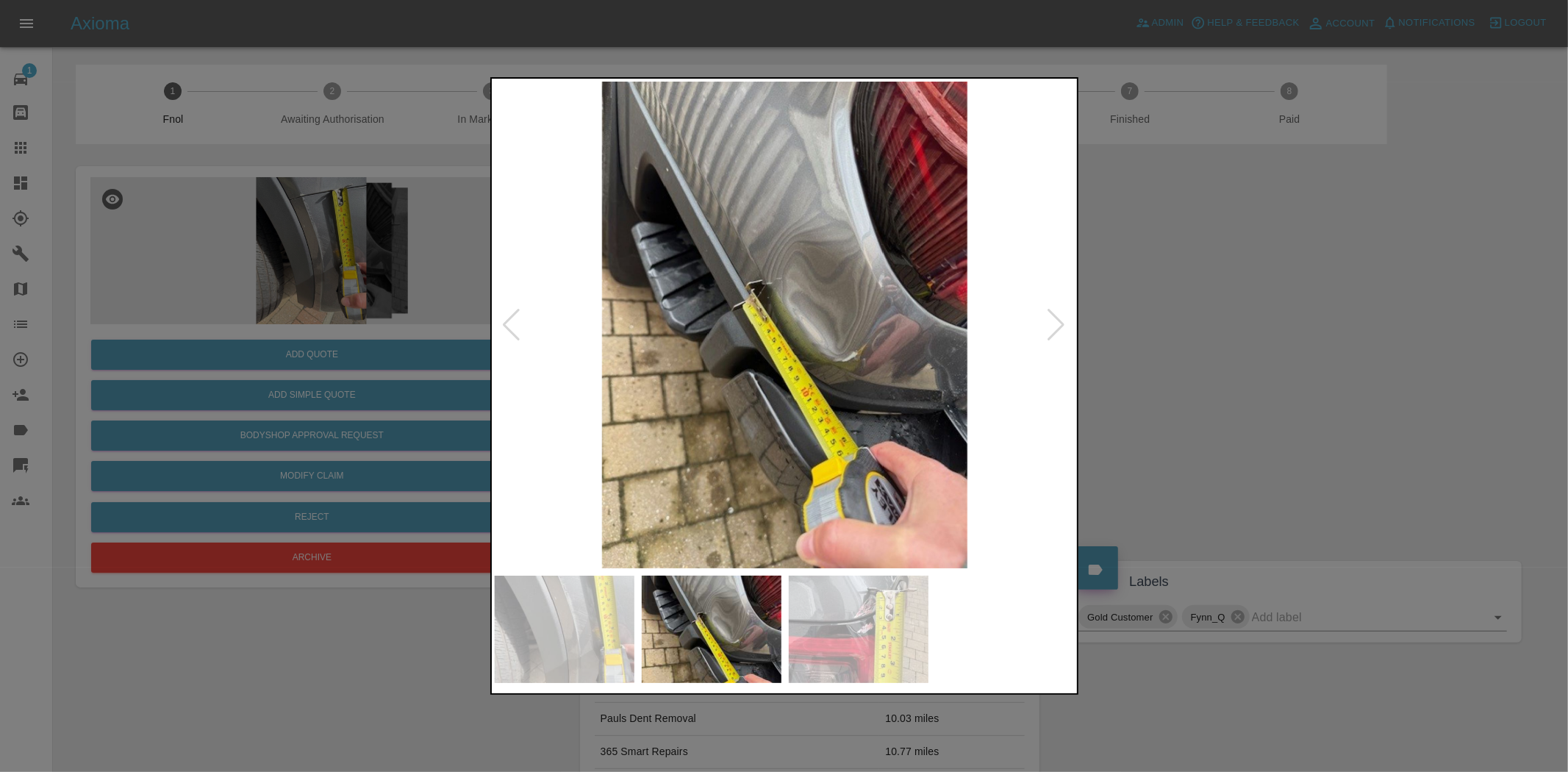
click at [797, 320] on img at bounding box center [785, 324] width 581 height 487
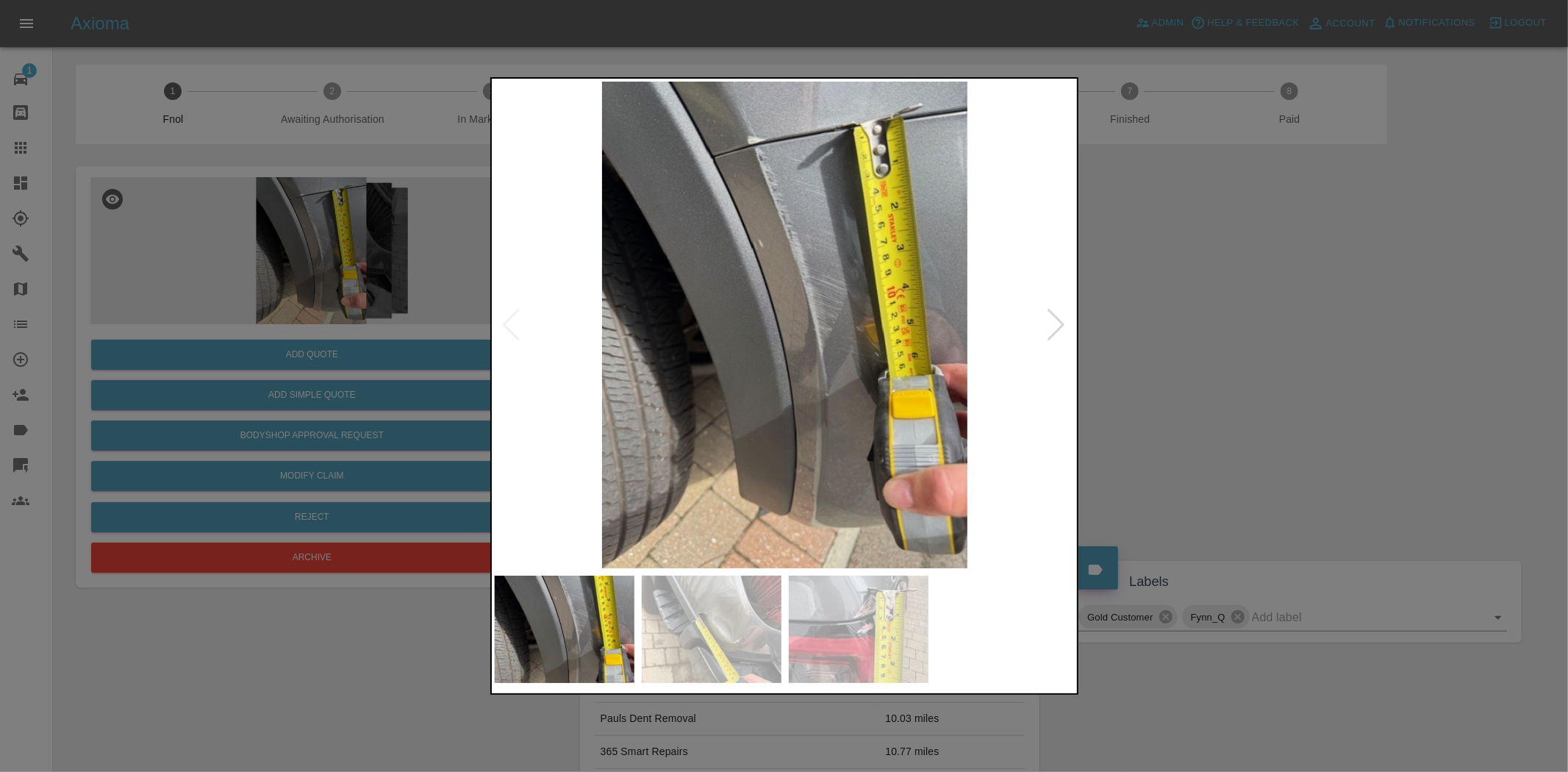
click at [758, 317] on img at bounding box center [785, 324] width 581 height 487
drag, startPoint x: 349, startPoint y: 270, endPoint x: 590, endPoint y: 338, distance: 250.4
click at [374, 270] on div at bounding box center [784, 386] width 1568 height 772
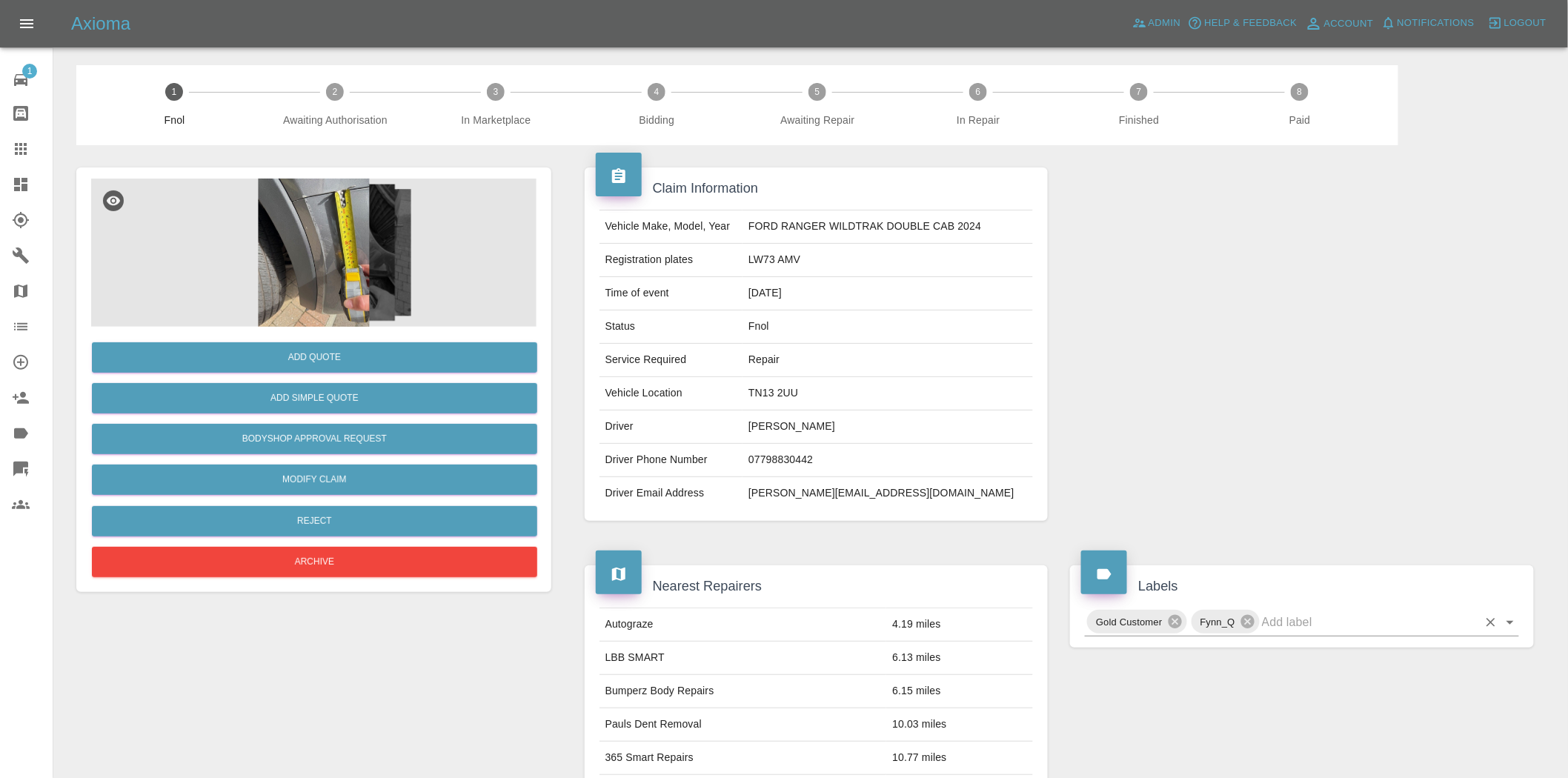
click at [1290, 615] on input "text" at bounding box center [1370, 621] width 215 height 23
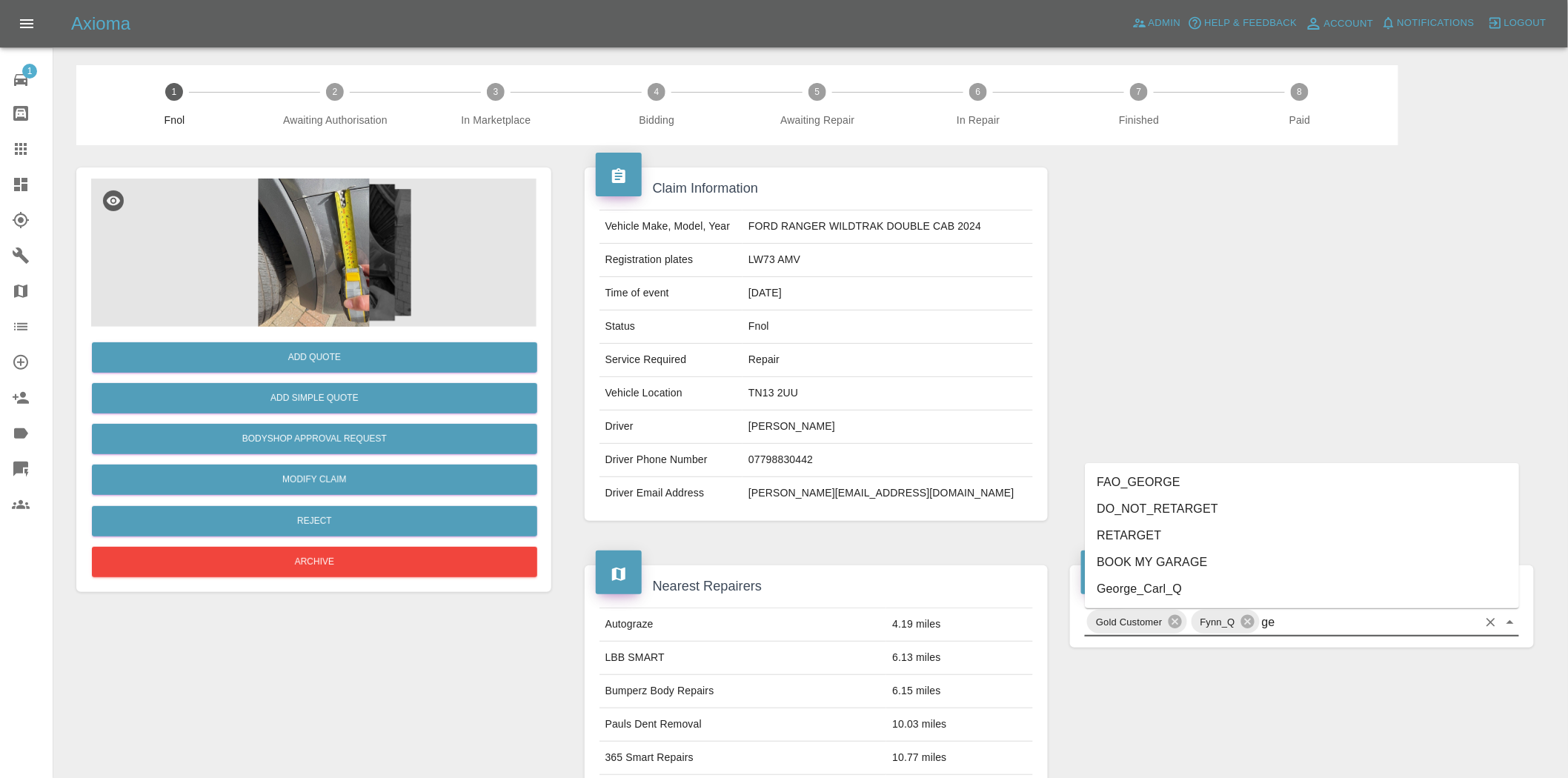
type input "geo"
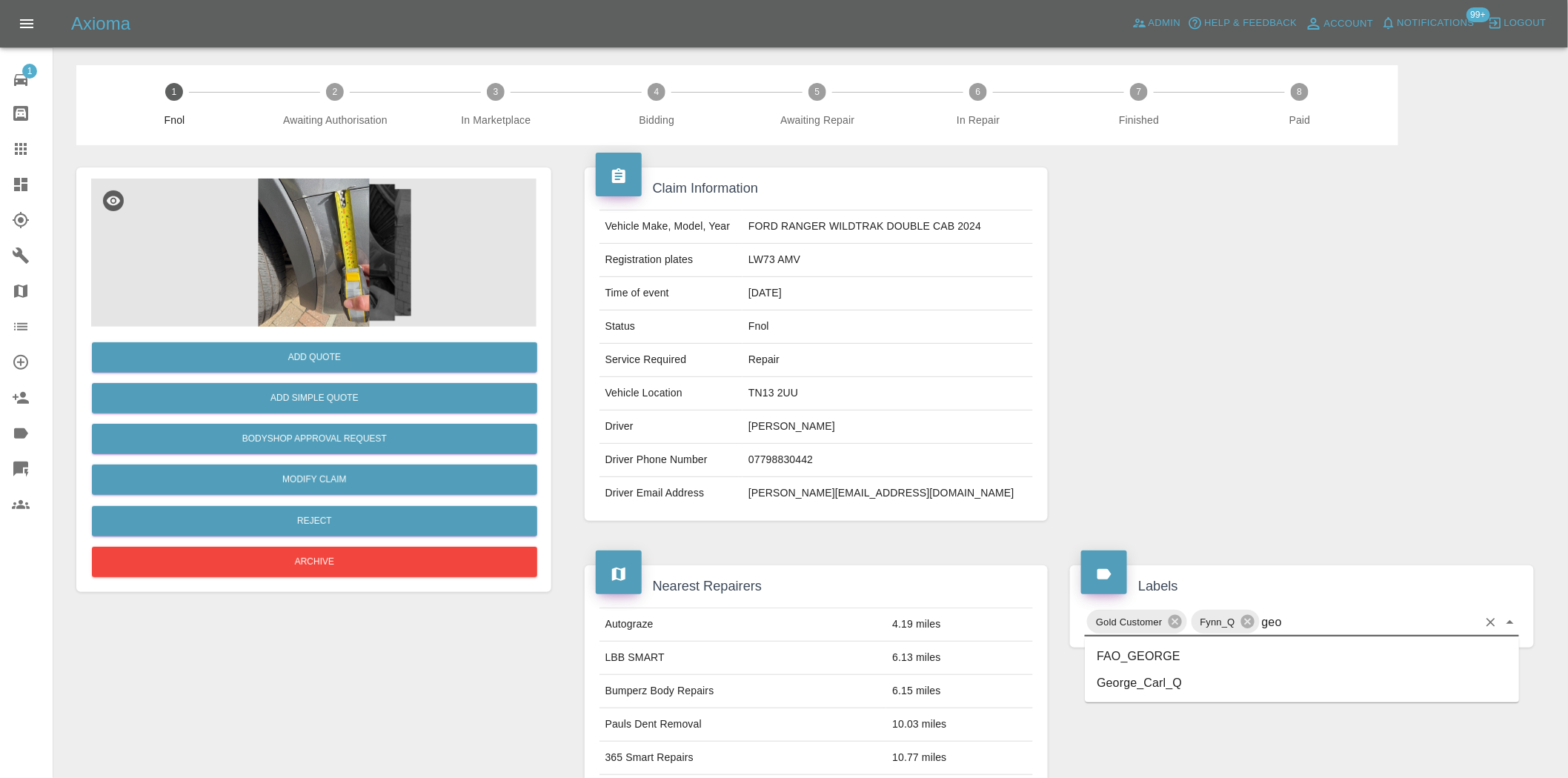
click at [1192, 691] on li "George_Carl_Q" at bounding box center [1303, 683] width 435 height 27
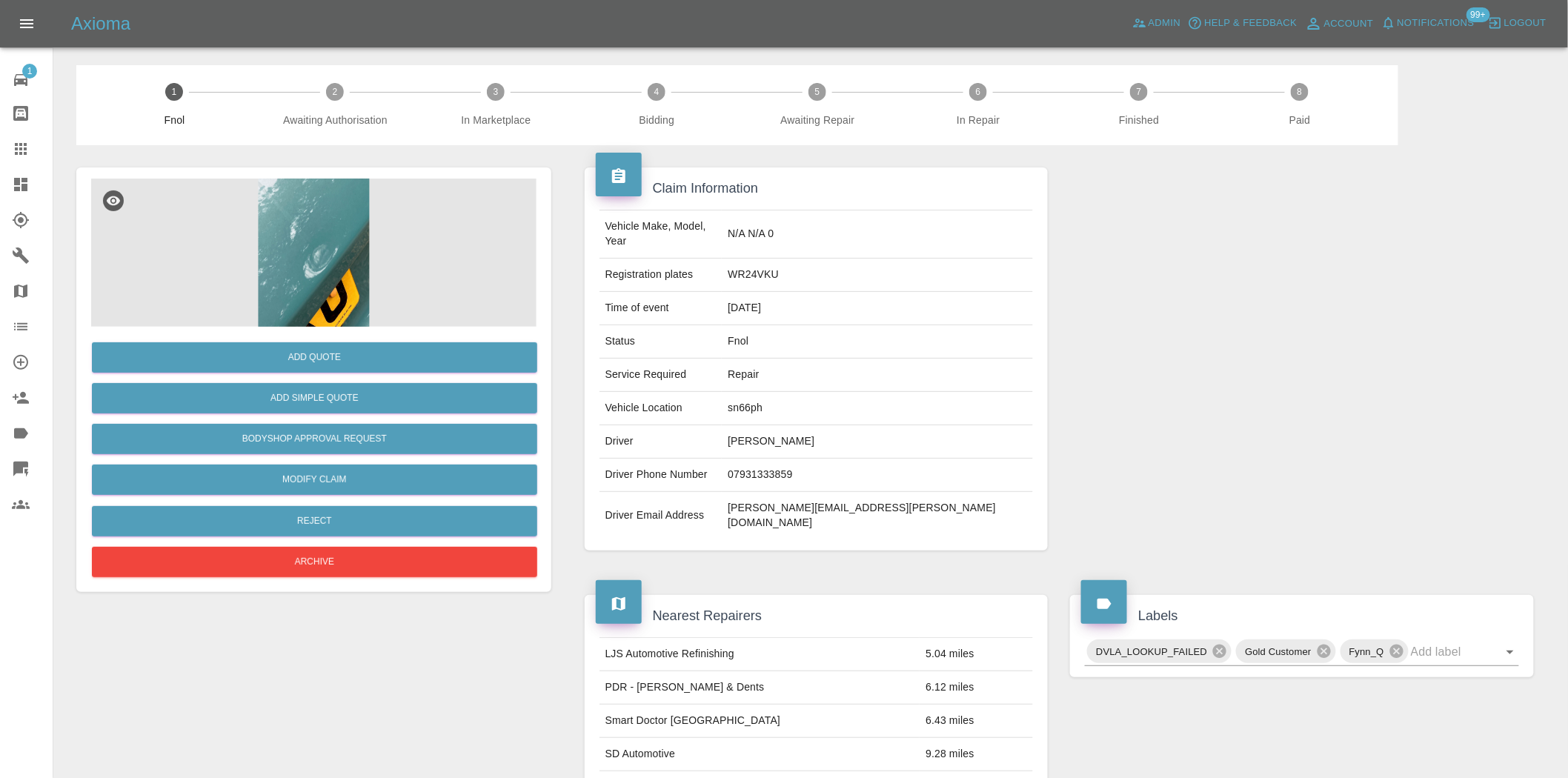
click at [337, 230] on img at bounding box center [314, 252] width 446 height 148
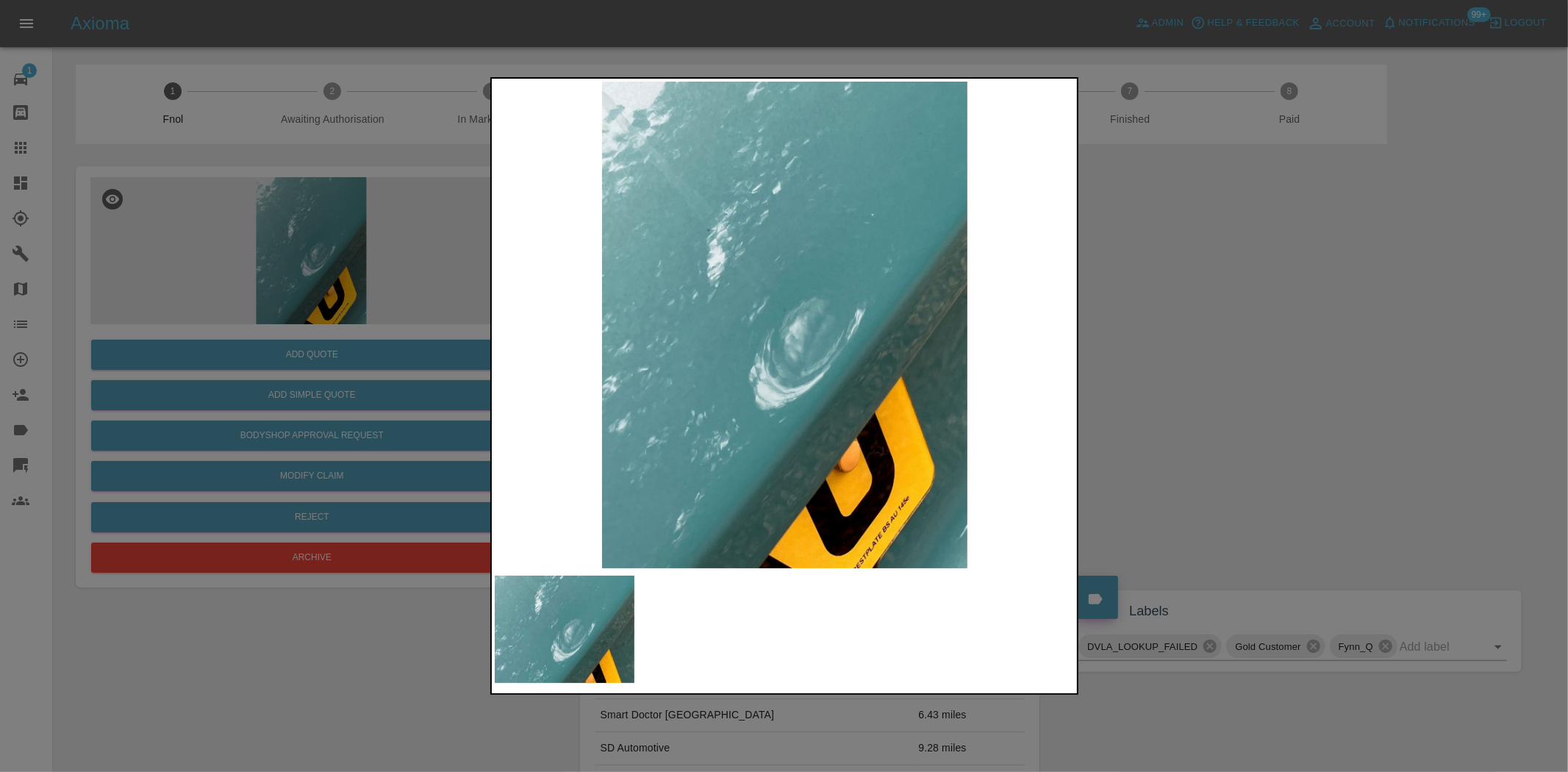
click at [645, 292] on img at bounding box center [785, 324] width 581 height 487
click at [632, 289] on img at bounding box center [785, 324] width 581 height 487
click at [206, 238] on div at bounding box center [784, 386] width 1568 height 772
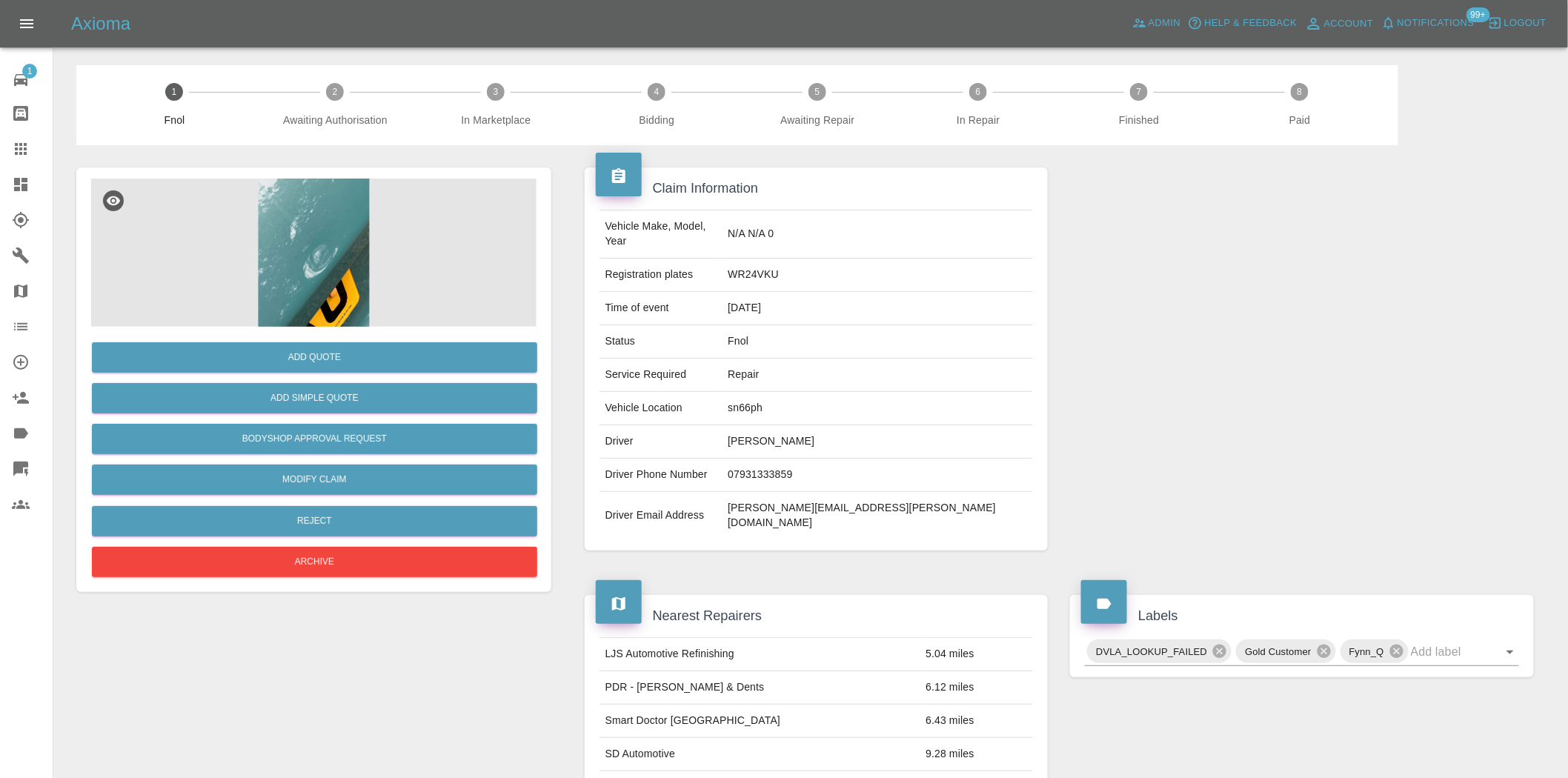
click at [324, 241] on img at bounding box center [314, 252] width 446 height 148
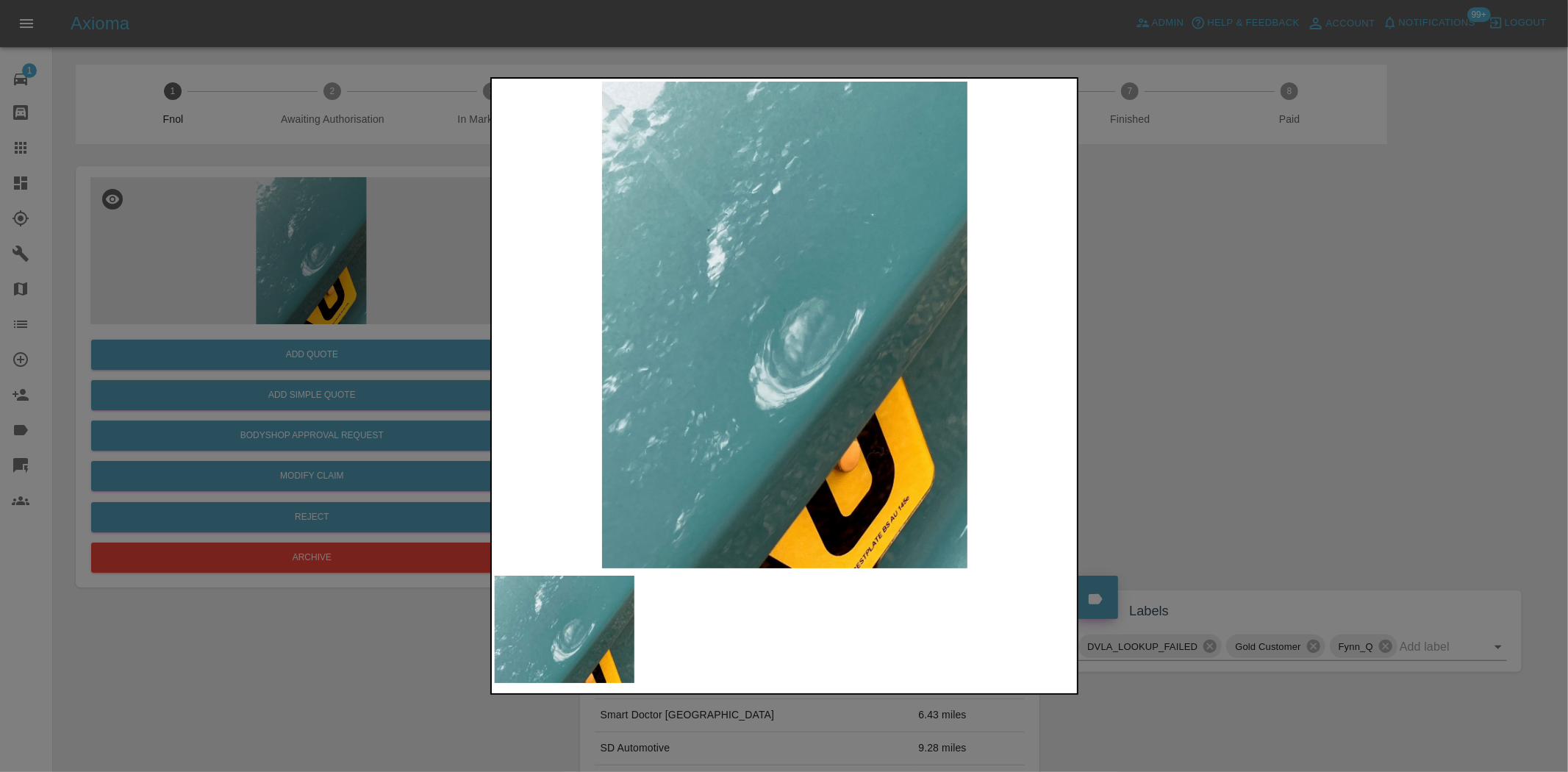
click at [363, 396] on div at bounding box center [784, 386] width 1568 height 772
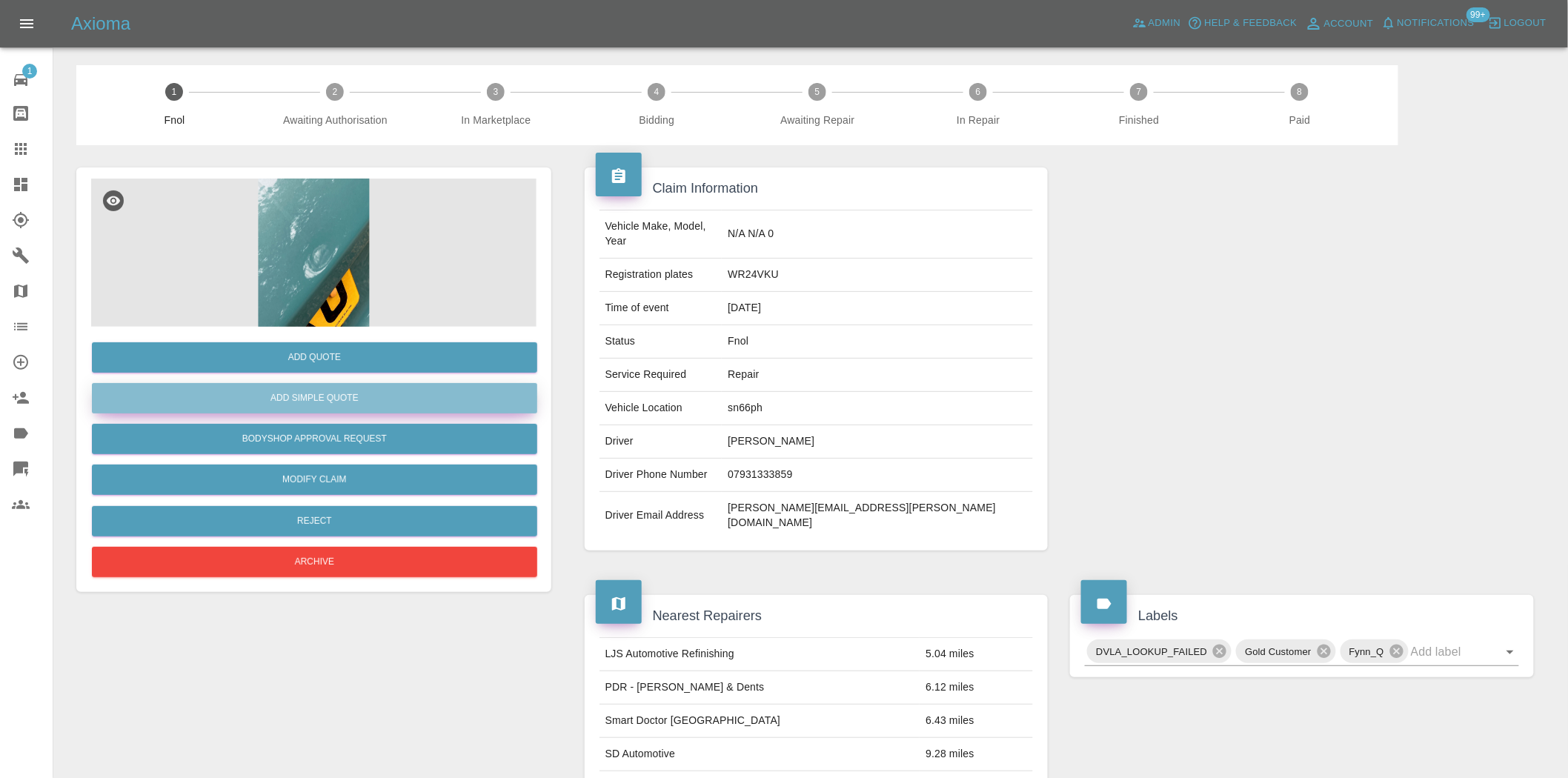
click at [365, 398] on button "Add Simple Quote" at bounding box center [315, 398] width 446 height 30
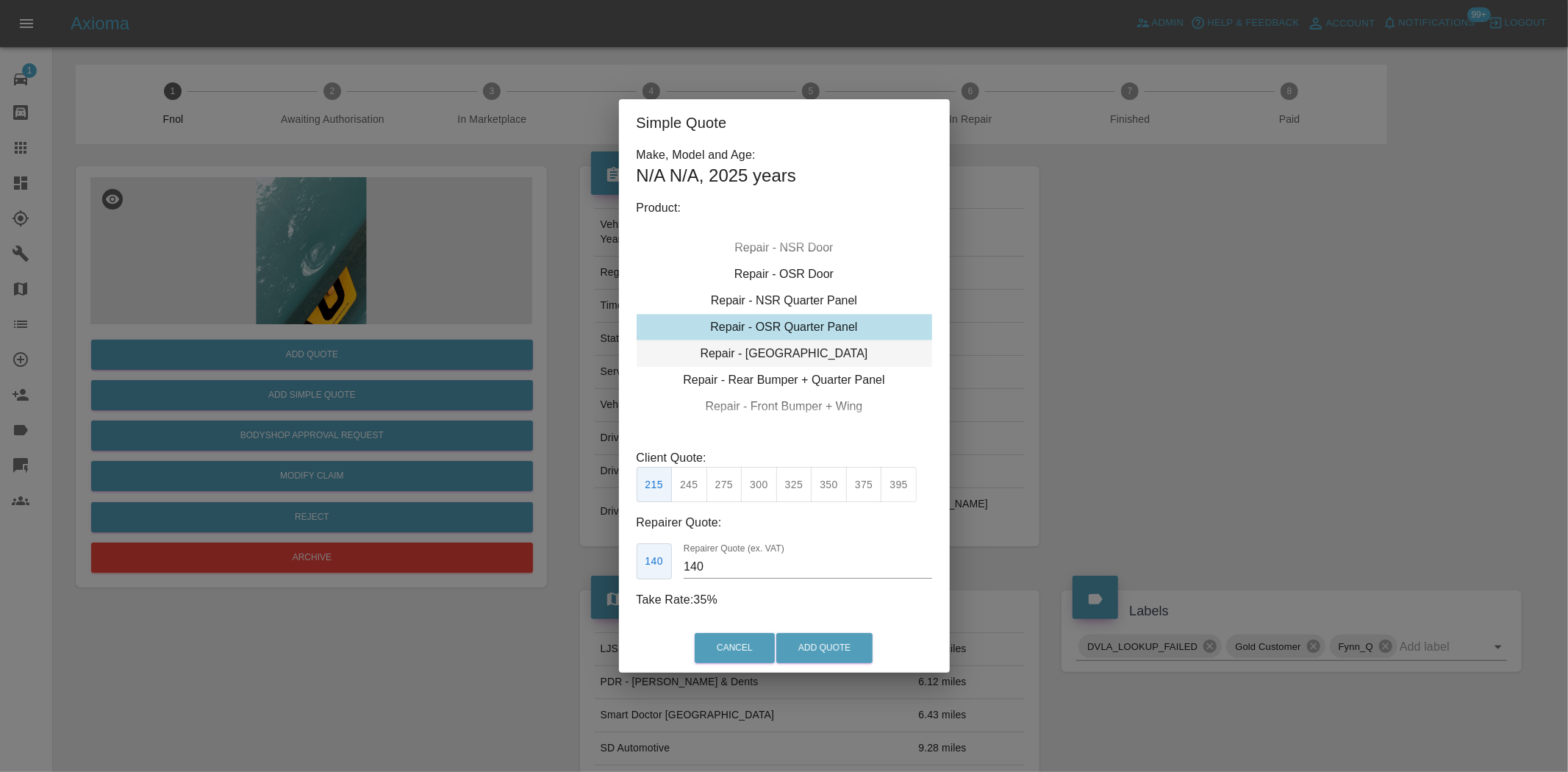
click at [778, 354] on div "Repair - Tailgate" at bounding box center [784, 354] width 296 height 26
click at [790, 487] on button "325" at bounding box center [794, 484] width 36 height 36
type input "210"
click at [811, 634] on button "Add Quote" at bounding box center [824, 648] width 96 height 30
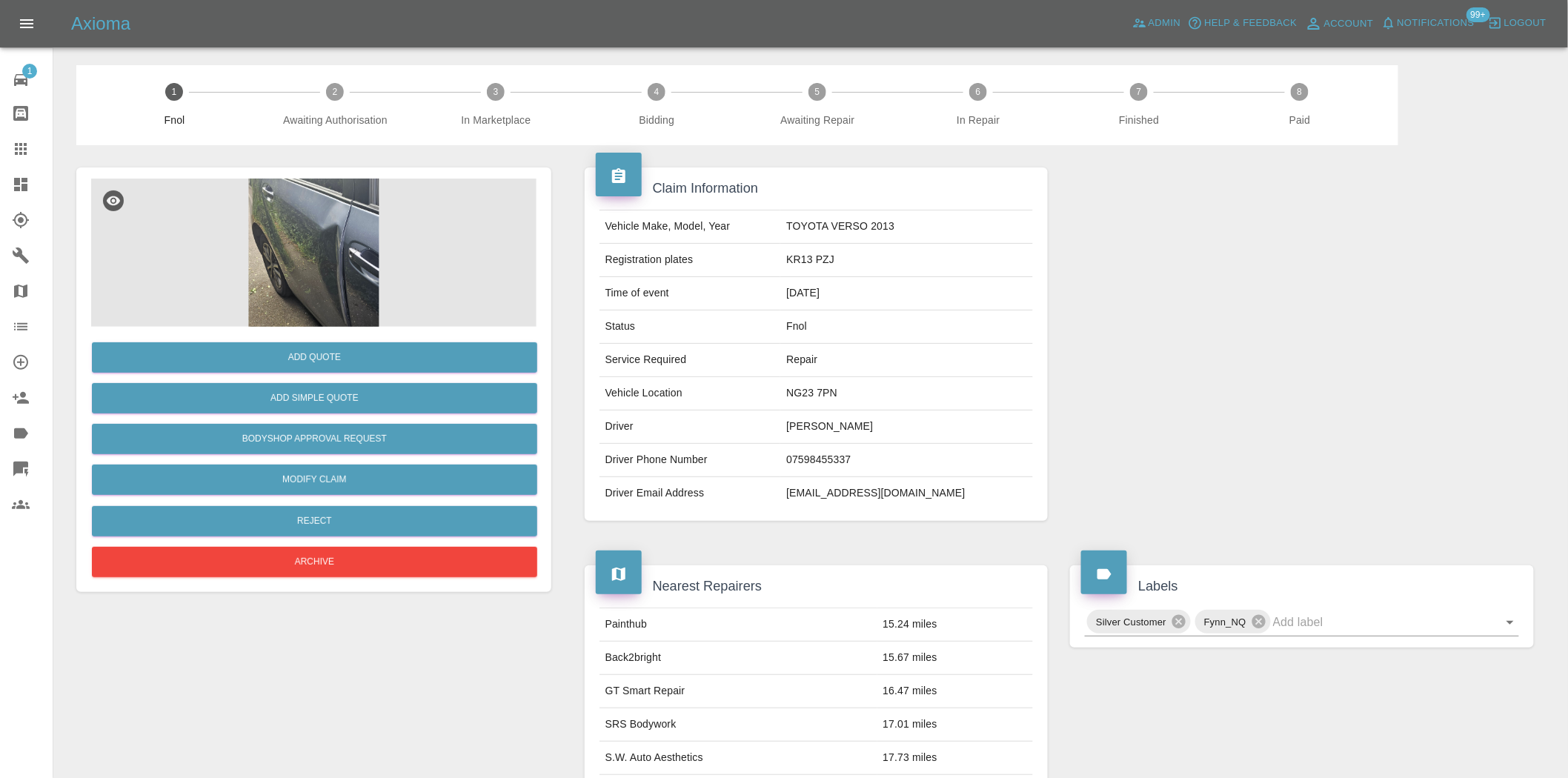
click at [367, 275] on img at bounding box center [314, 252] width 446 height 148
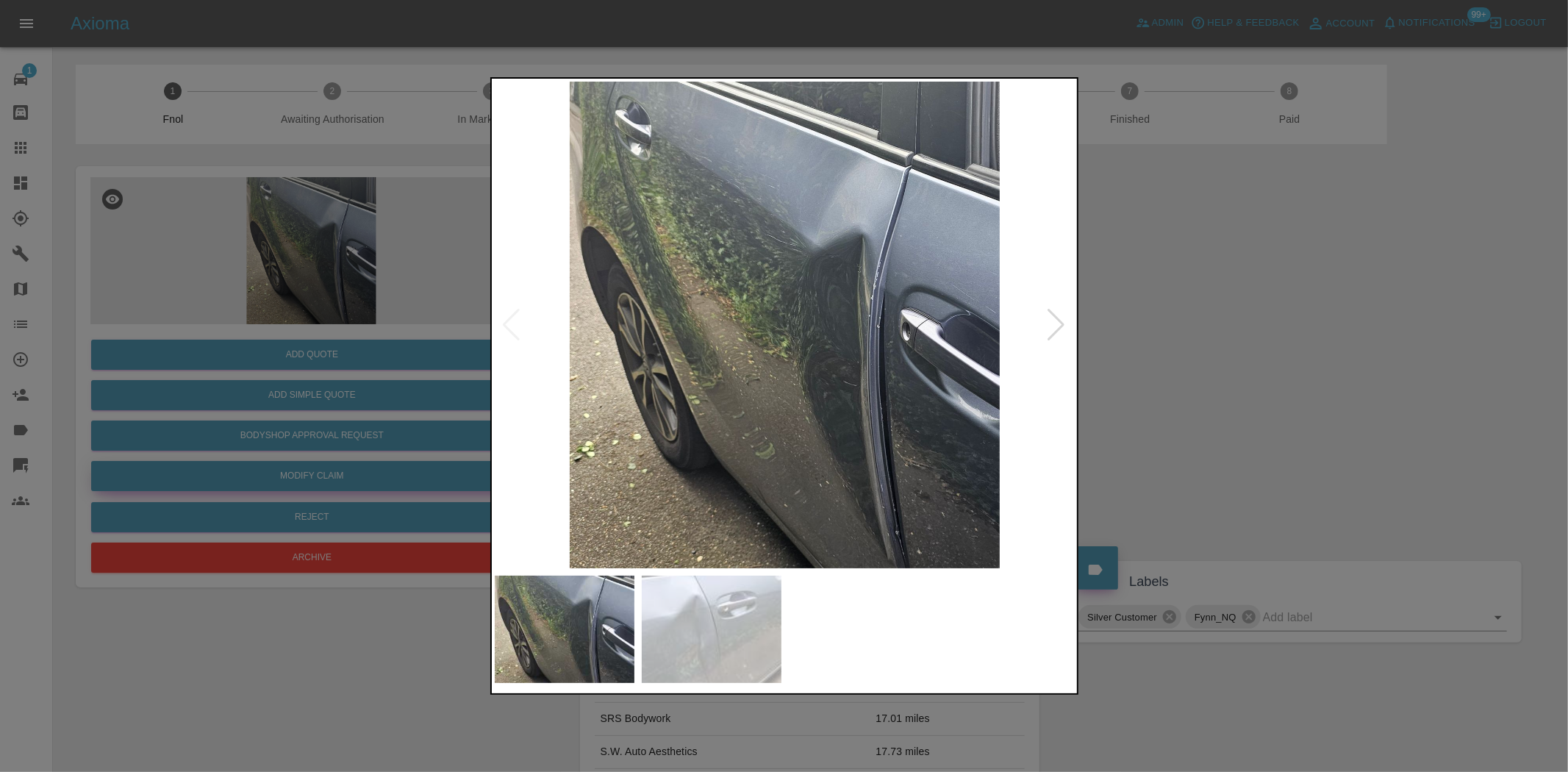
drag, startPoint x: 304, startPoint y: 270, endPoint x: 431, endPoint y: 473, distance: 239.5
click at [304, 273] on div at bounding box center [784, 386] width 1568 height 772
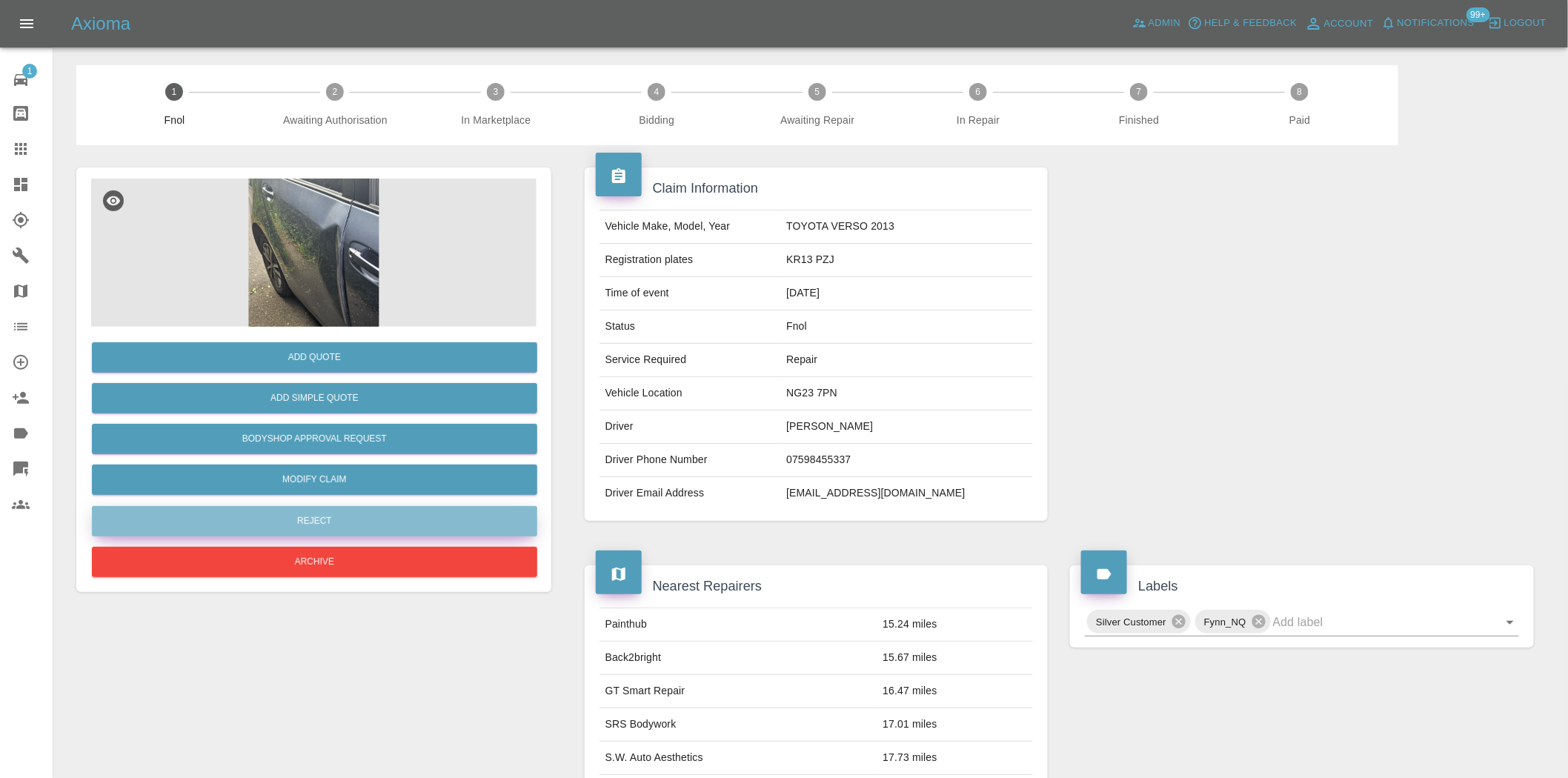
click at [343, 524] on button "Reject" at bounding box center [315, 521] width 446 height 30
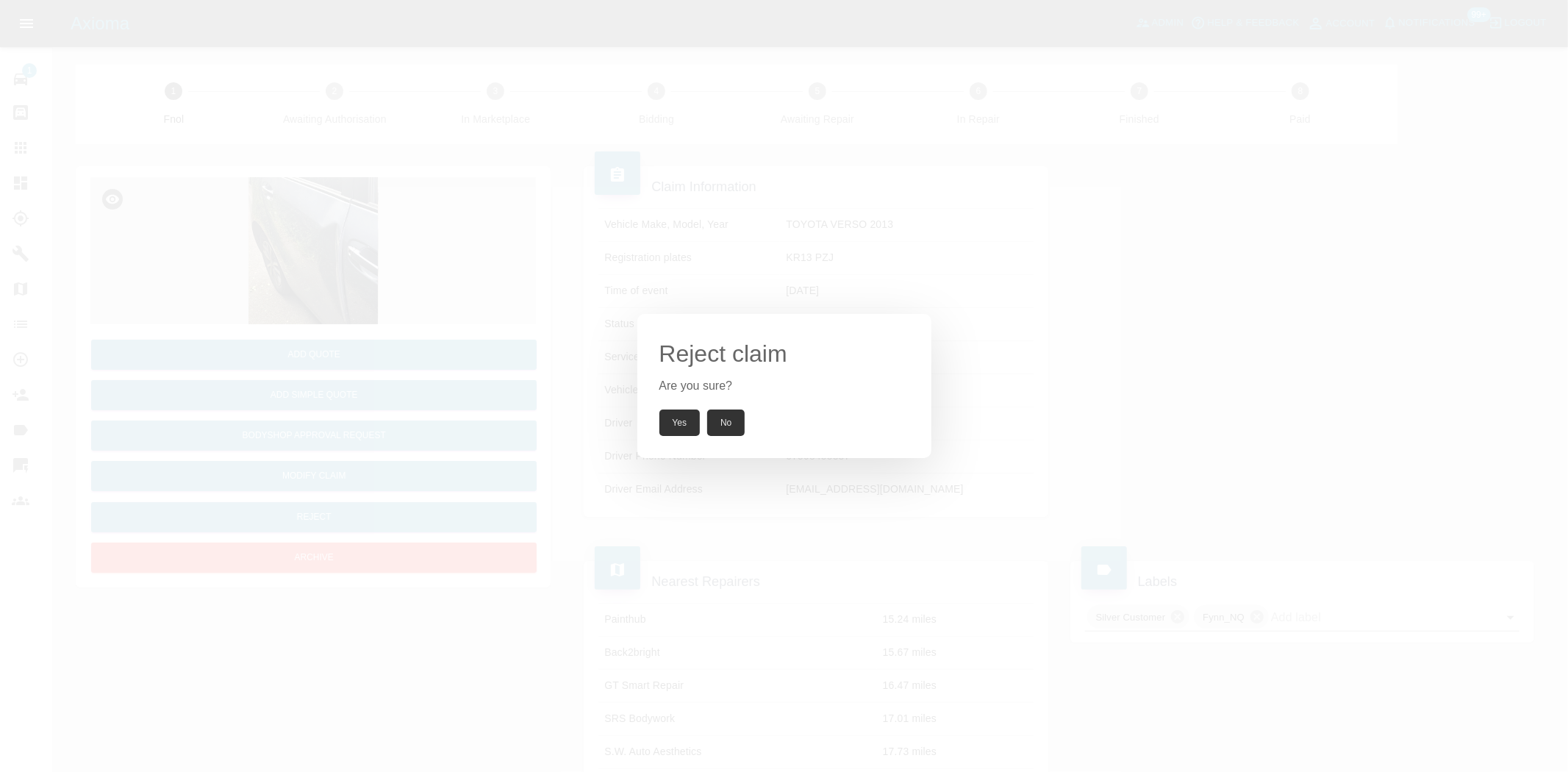
drag, startPoint x: 687, startPoint y: 428, endPoint x: 704, endPoint y: 147, distance: 281.5
click at [687, 425] on button "Yes" at bounding box center [679, 422] width 41 height 26
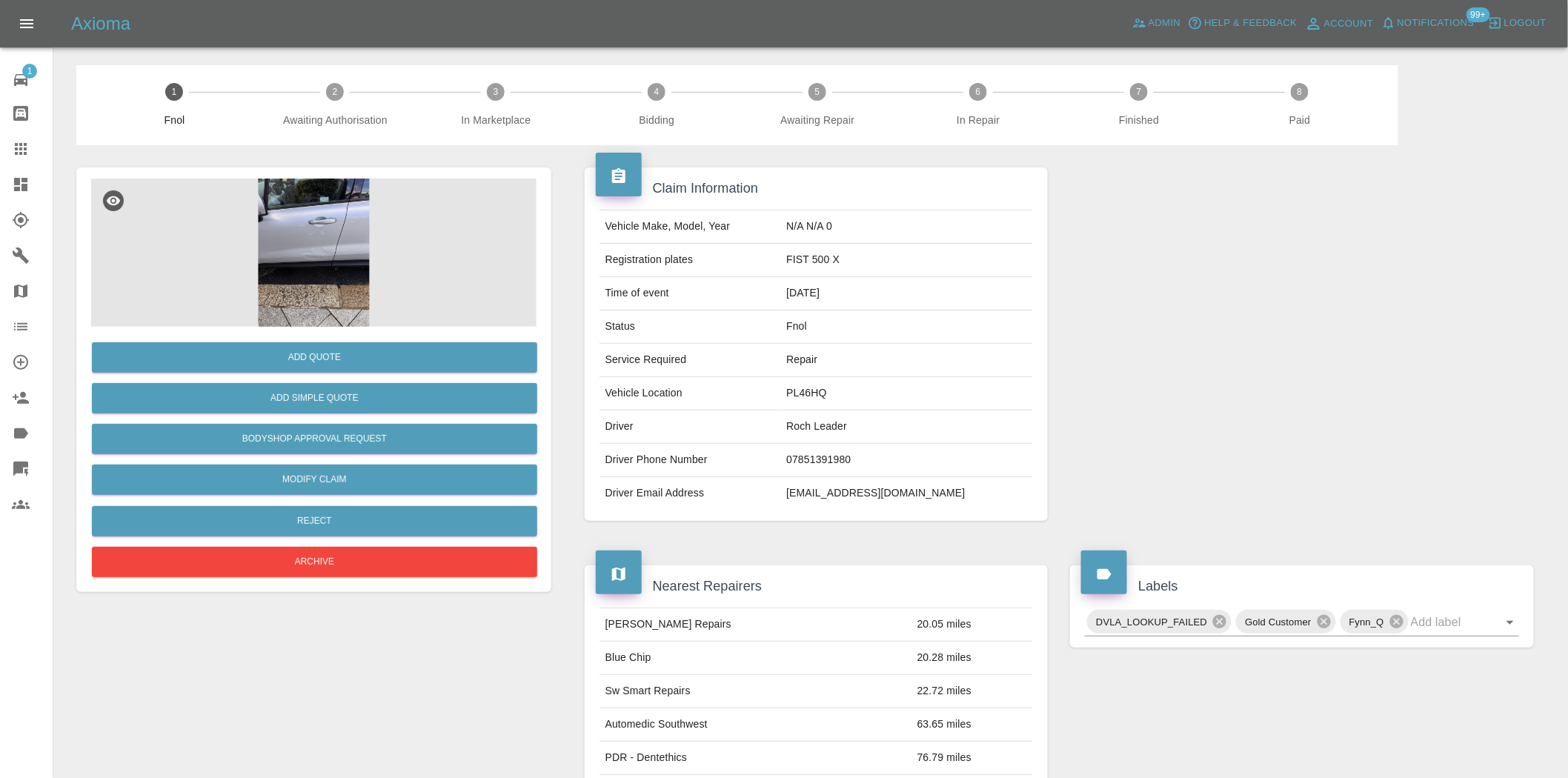
click at [334, 271] on img at bounding box center [314, 252] width 446 height 148
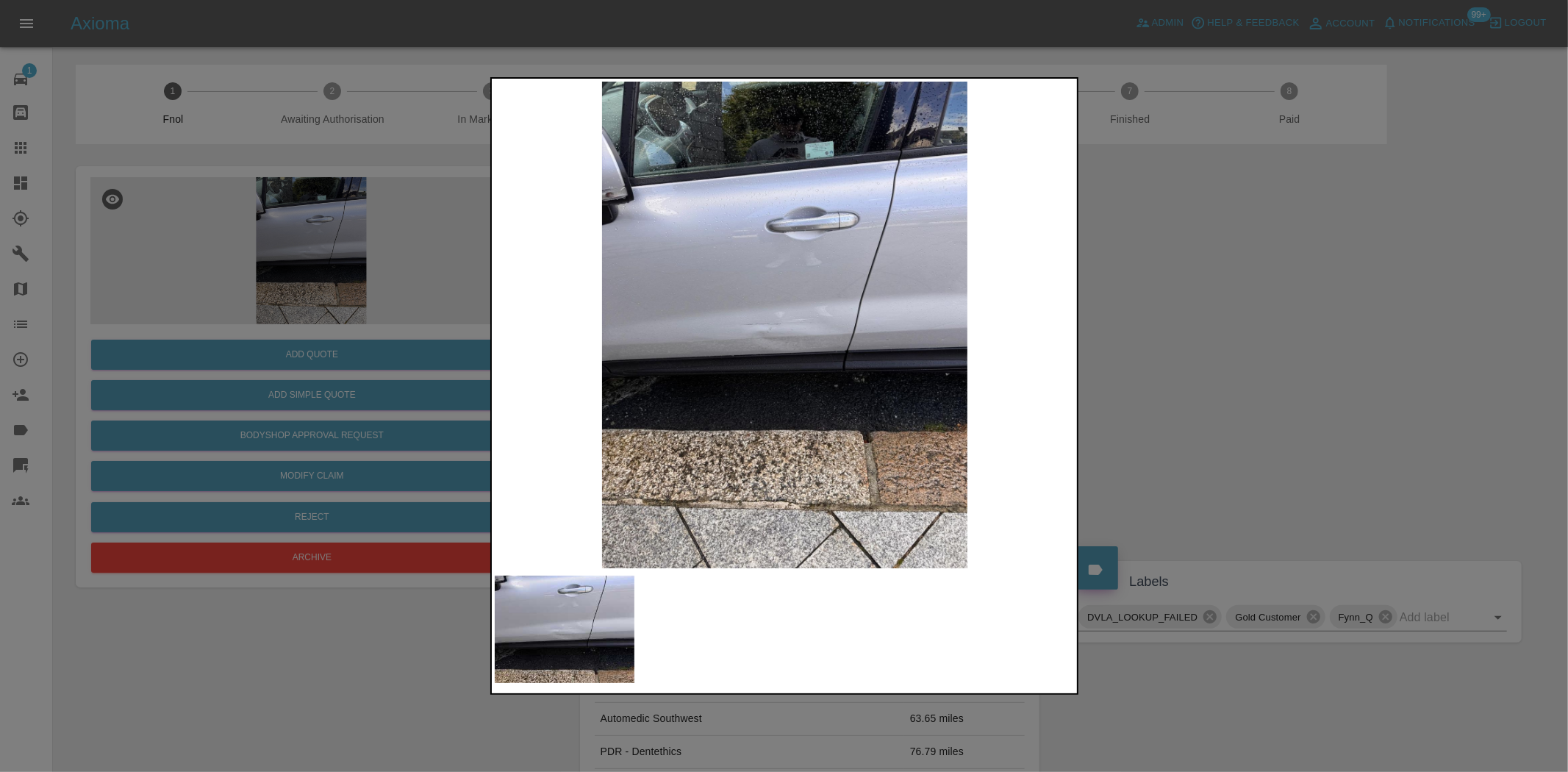
click at [839, 333] on img at bounding box center [785, 324] width 581 height 487
click at [835, 335] on img at bounding box center [785, 324] width 581 height 487
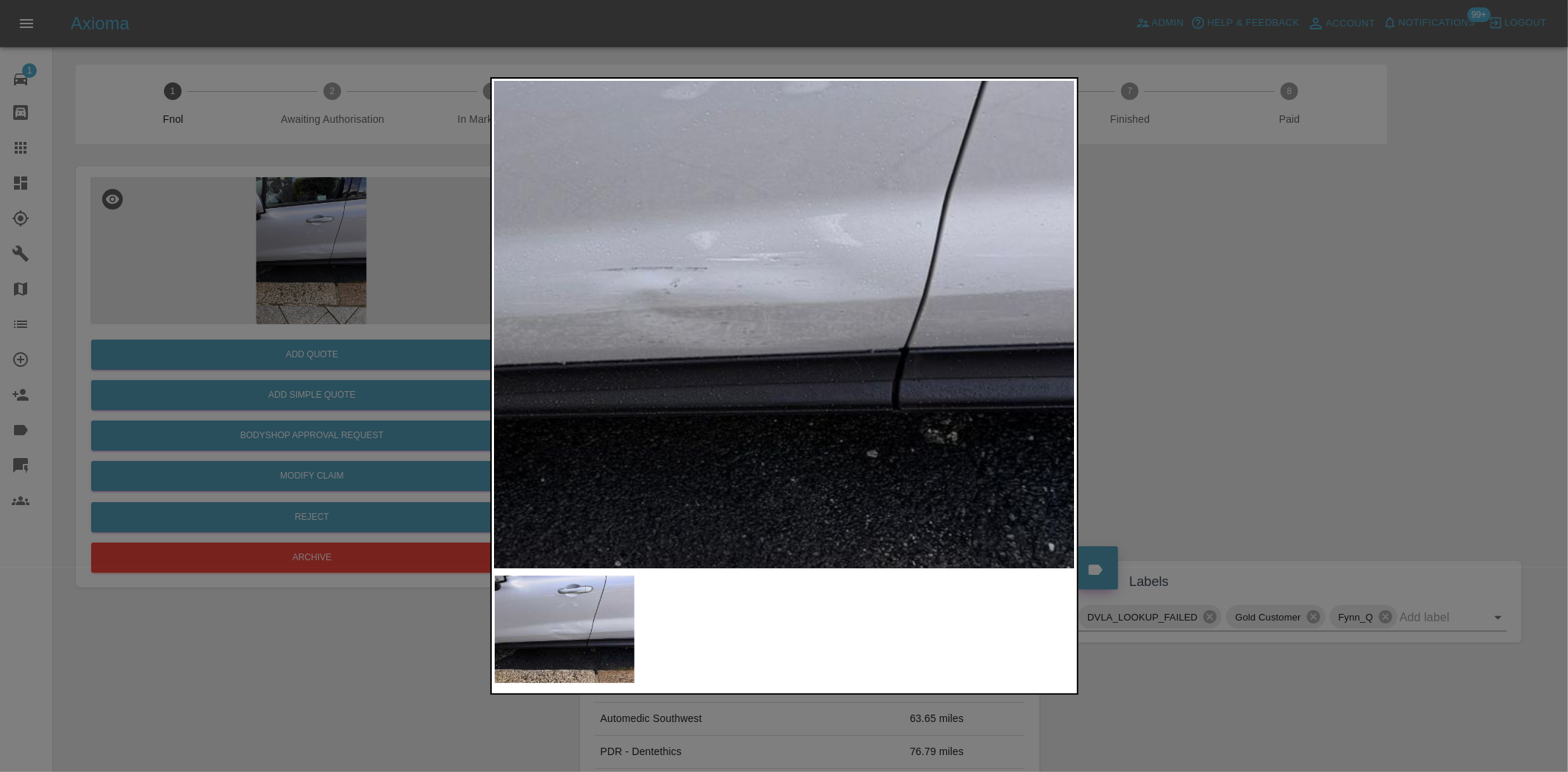
click at [817, 343] on img at bounding box center [719, 272] width 1742 height 1462
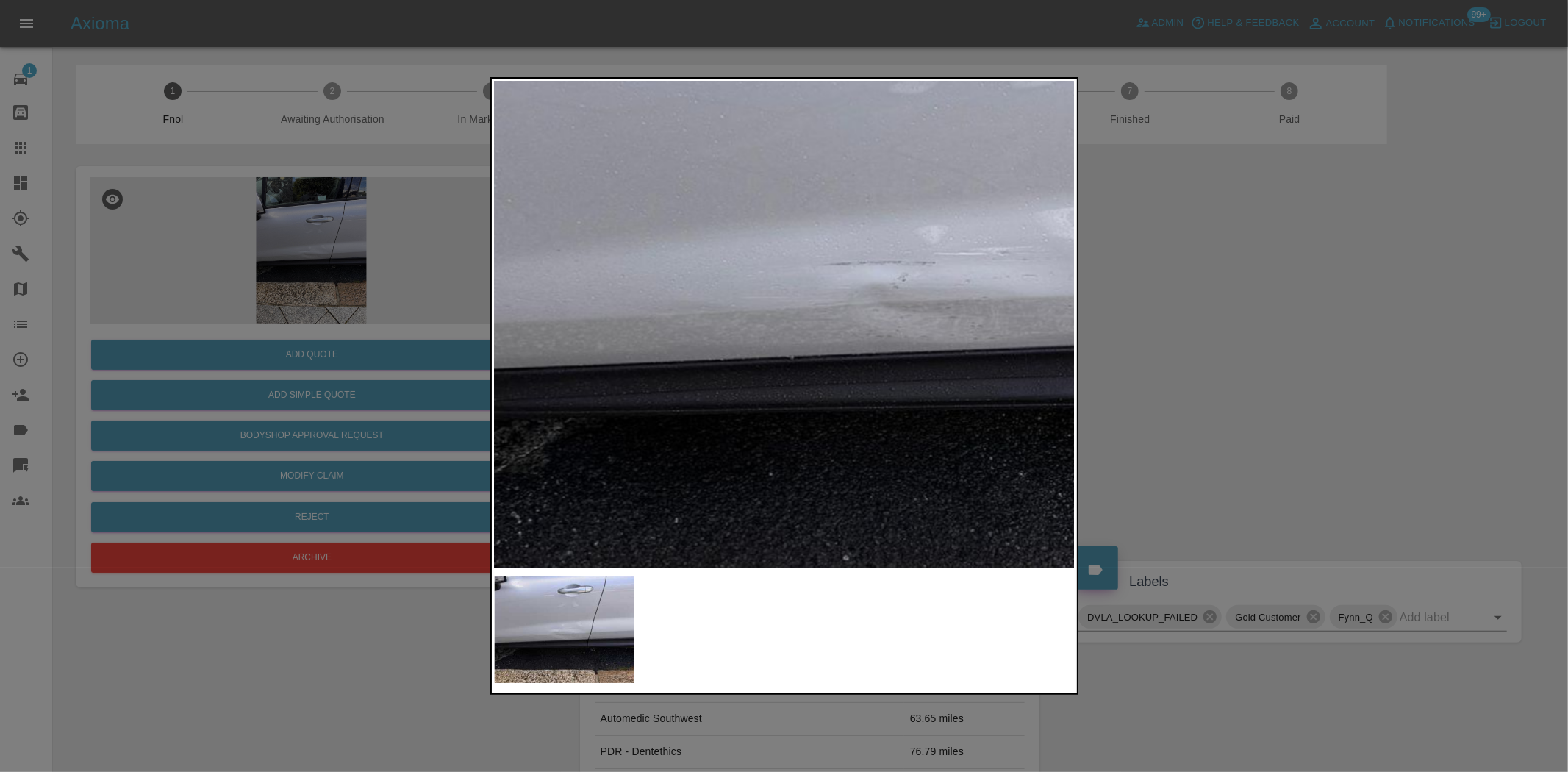
click at [815, 353] on img at bounding box center [946, 266] width 1742 height 1462
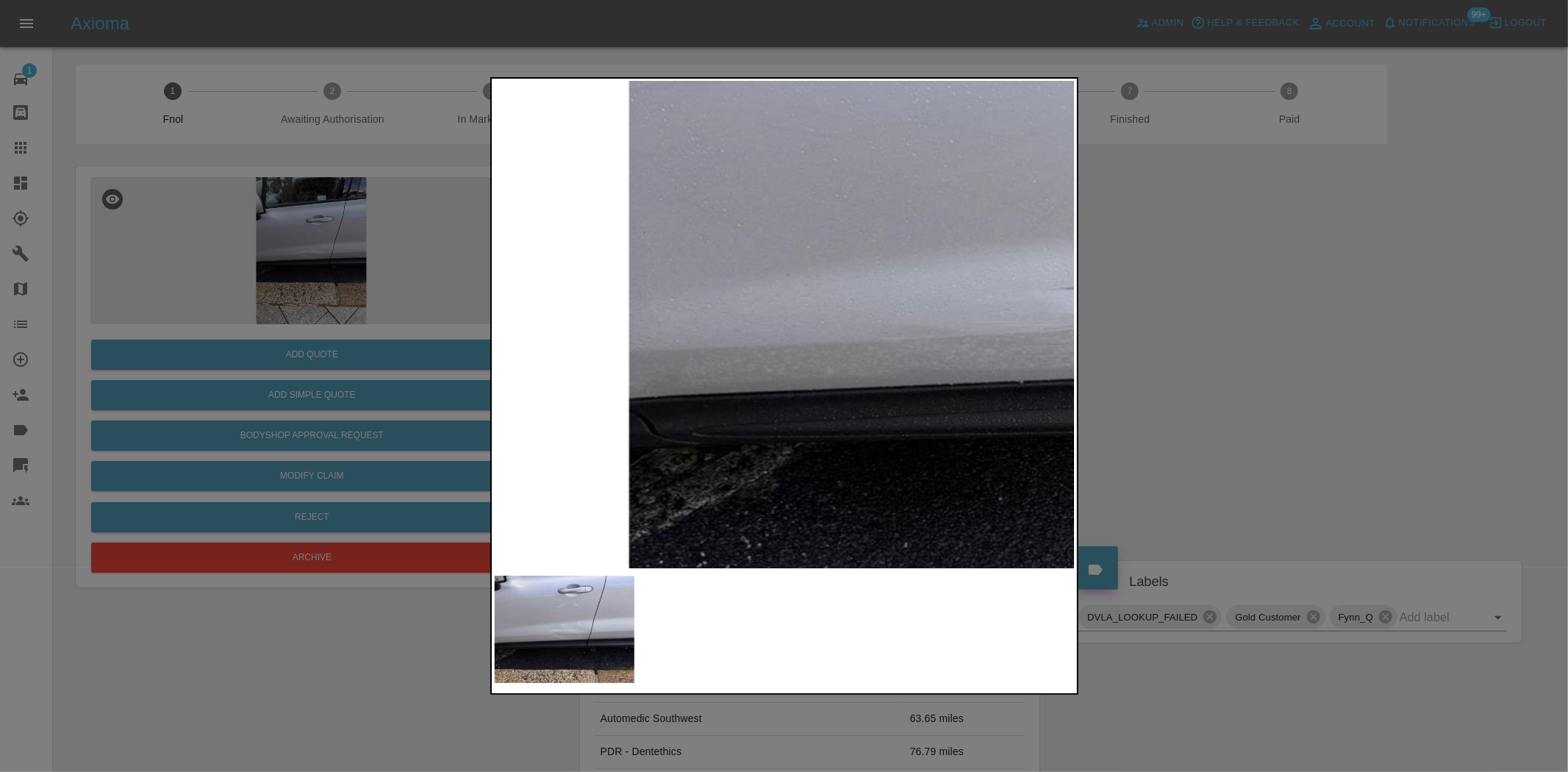
click at [872, 410] on img at bounding box center [1175, 291] width 1742 height 1462
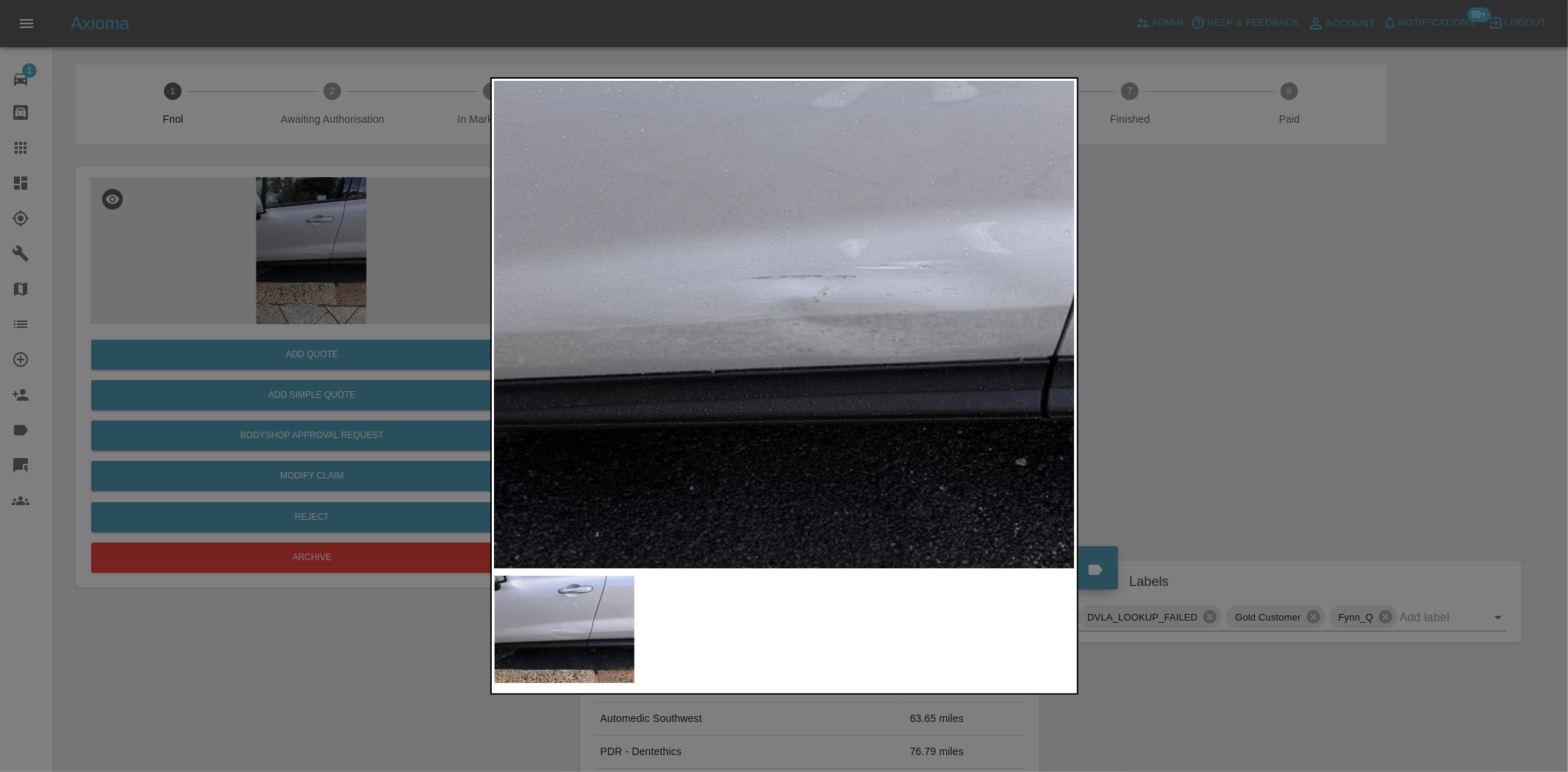
click at [481, 390] on div at bounding box center [784, 386] width 1568 height 772
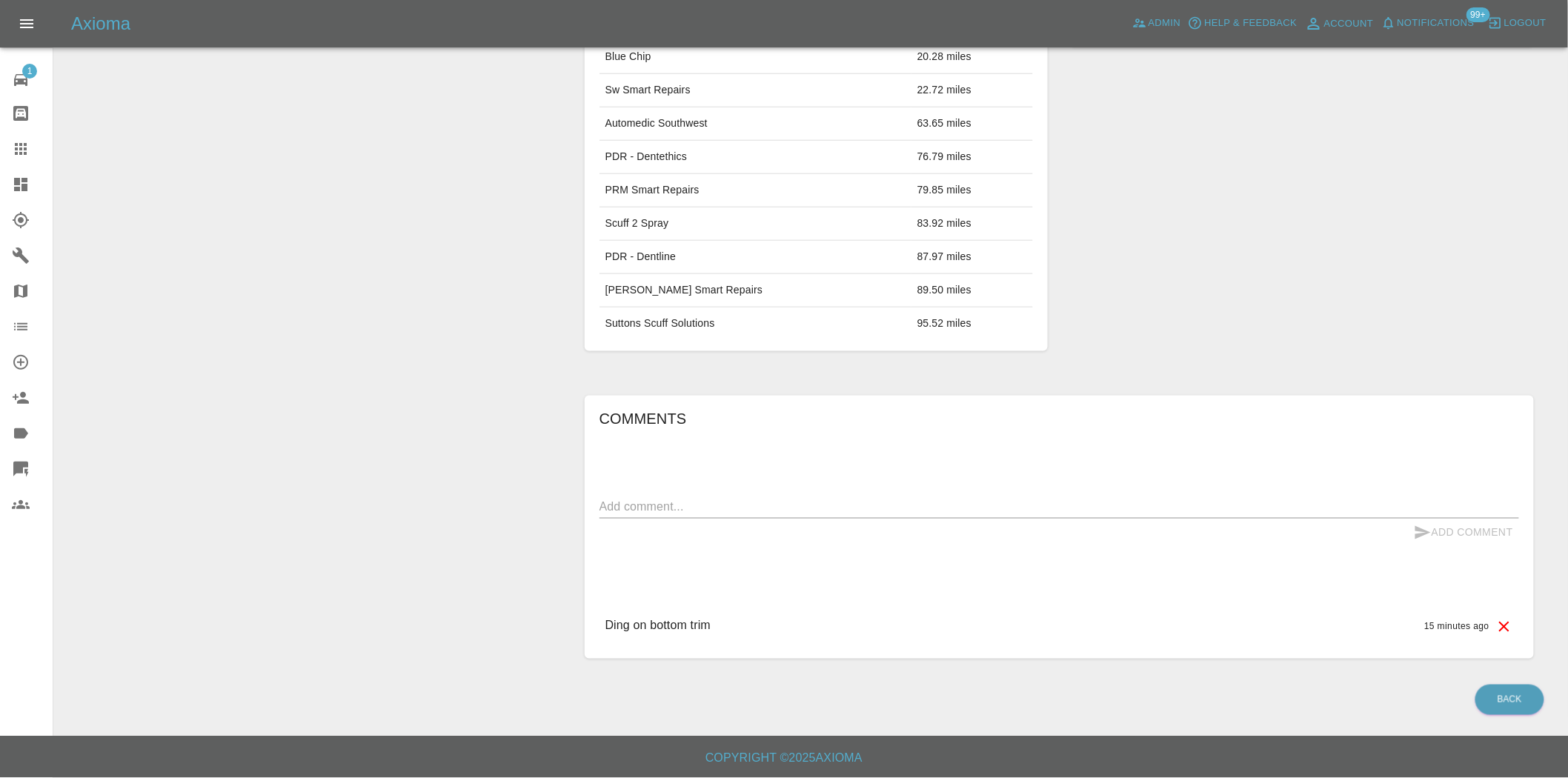
scroll to position [27, 0]
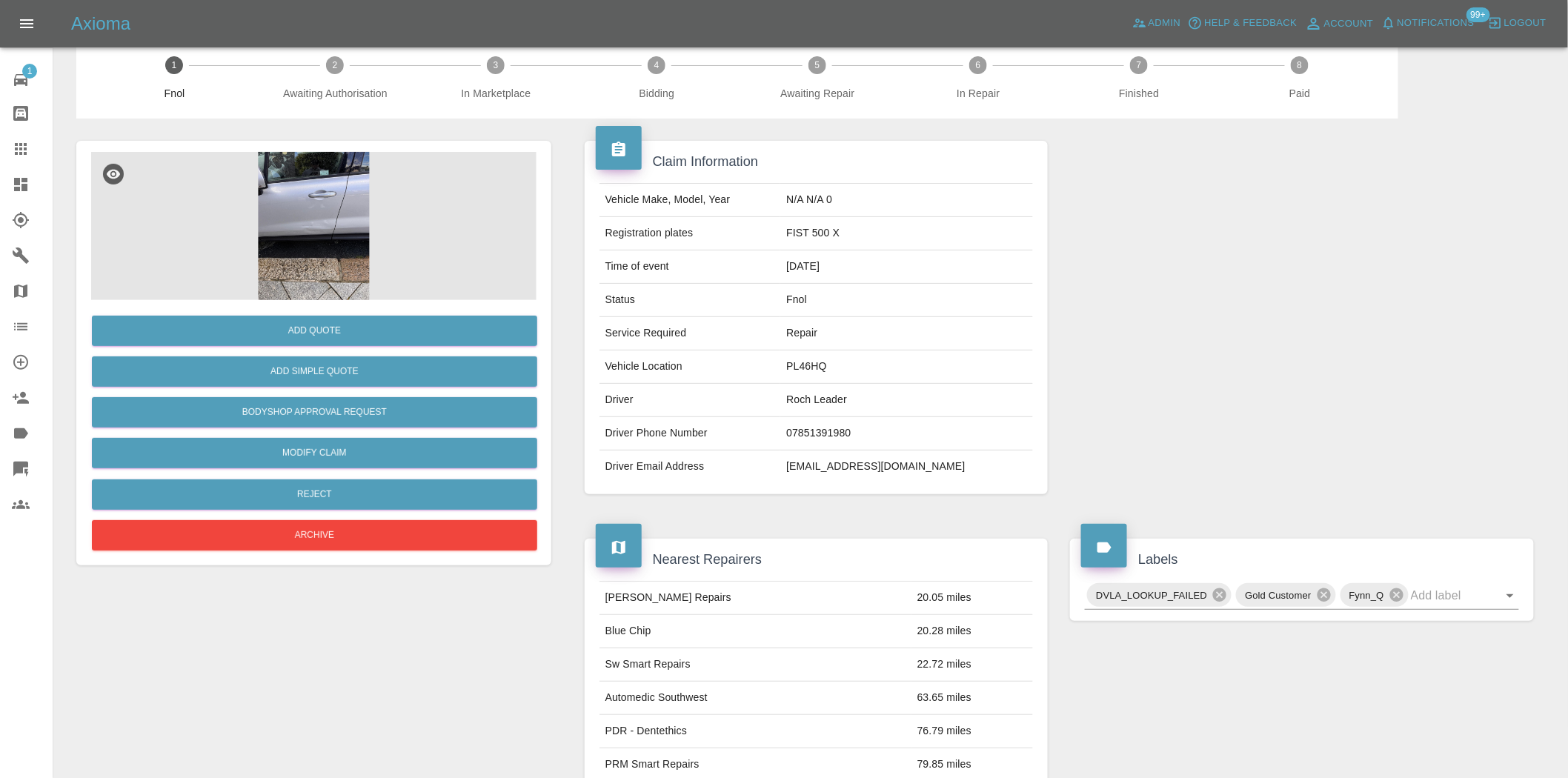
click at [360, 196] on img at bounding box center [314, 226] width 446 height 148
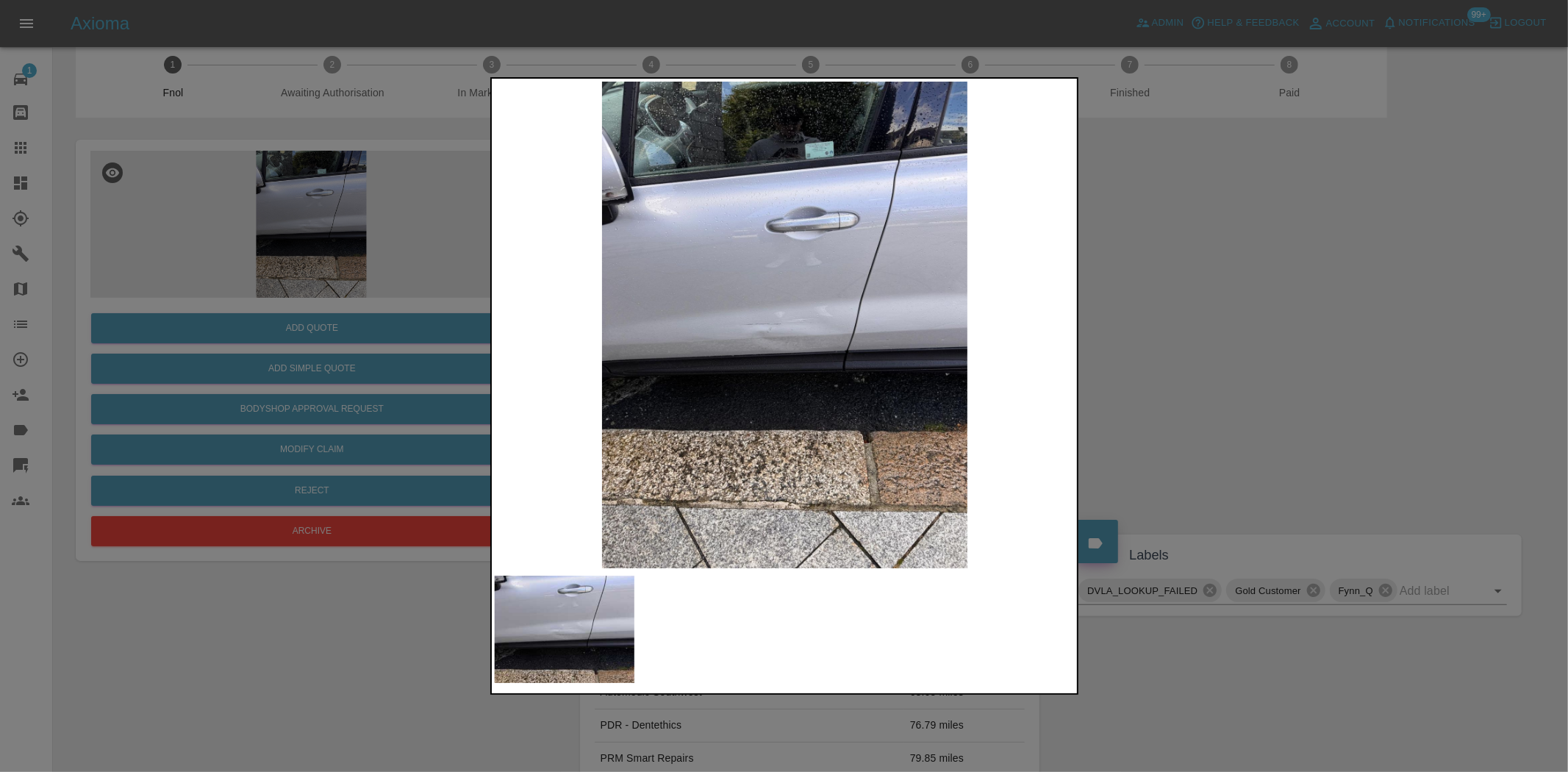
click at [790, 349] on img at bounding box center [785, 324] width 581 height 487
click at [787, 349] on img at bounding box center [785, 324] width 581 height 487
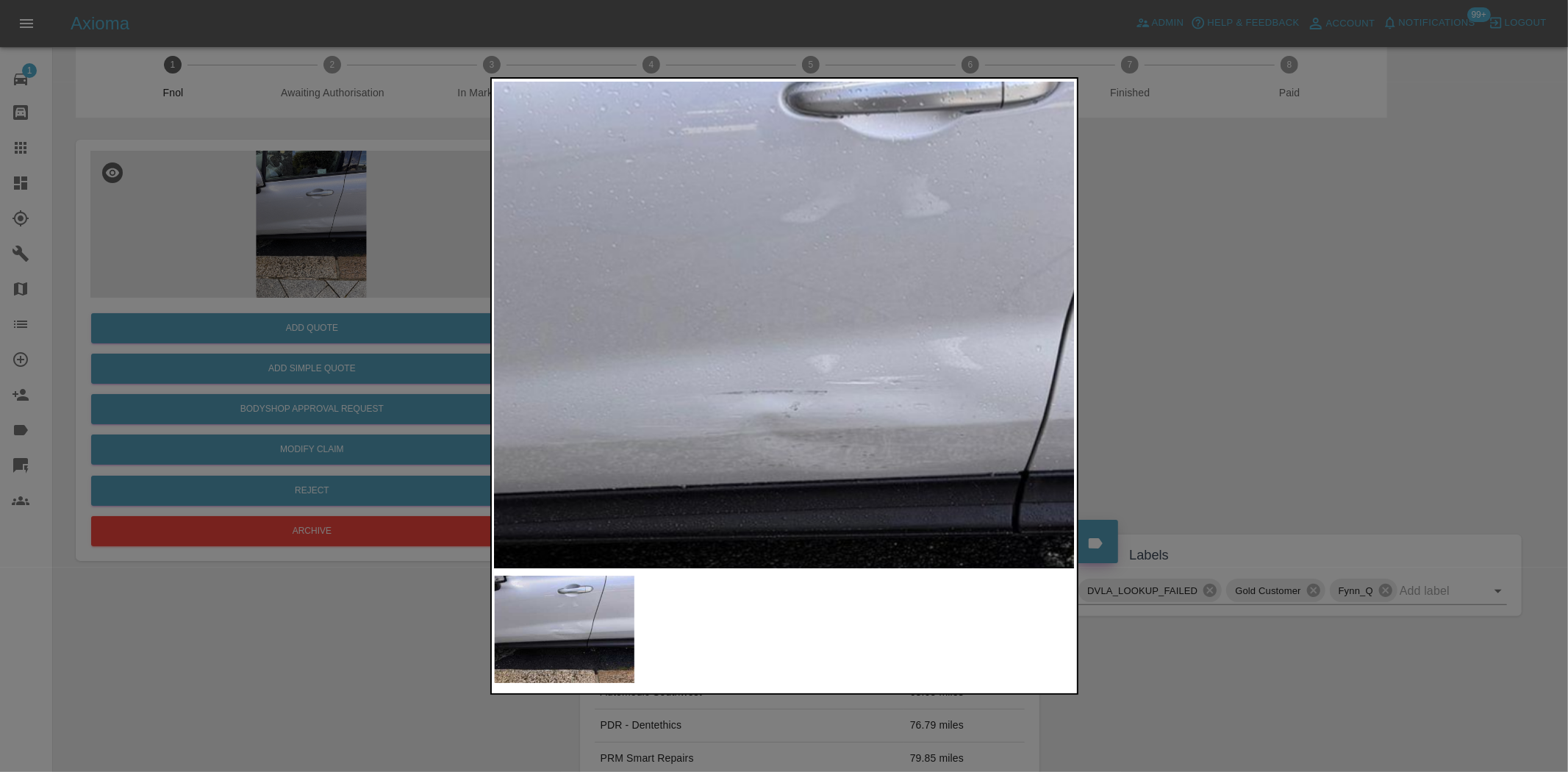
click at [742, 466] on img at bounding box center [838, 396] width 1742 height 1462
click at [384, 450] on div at bounding box center [784, 386] width 1568 height 772
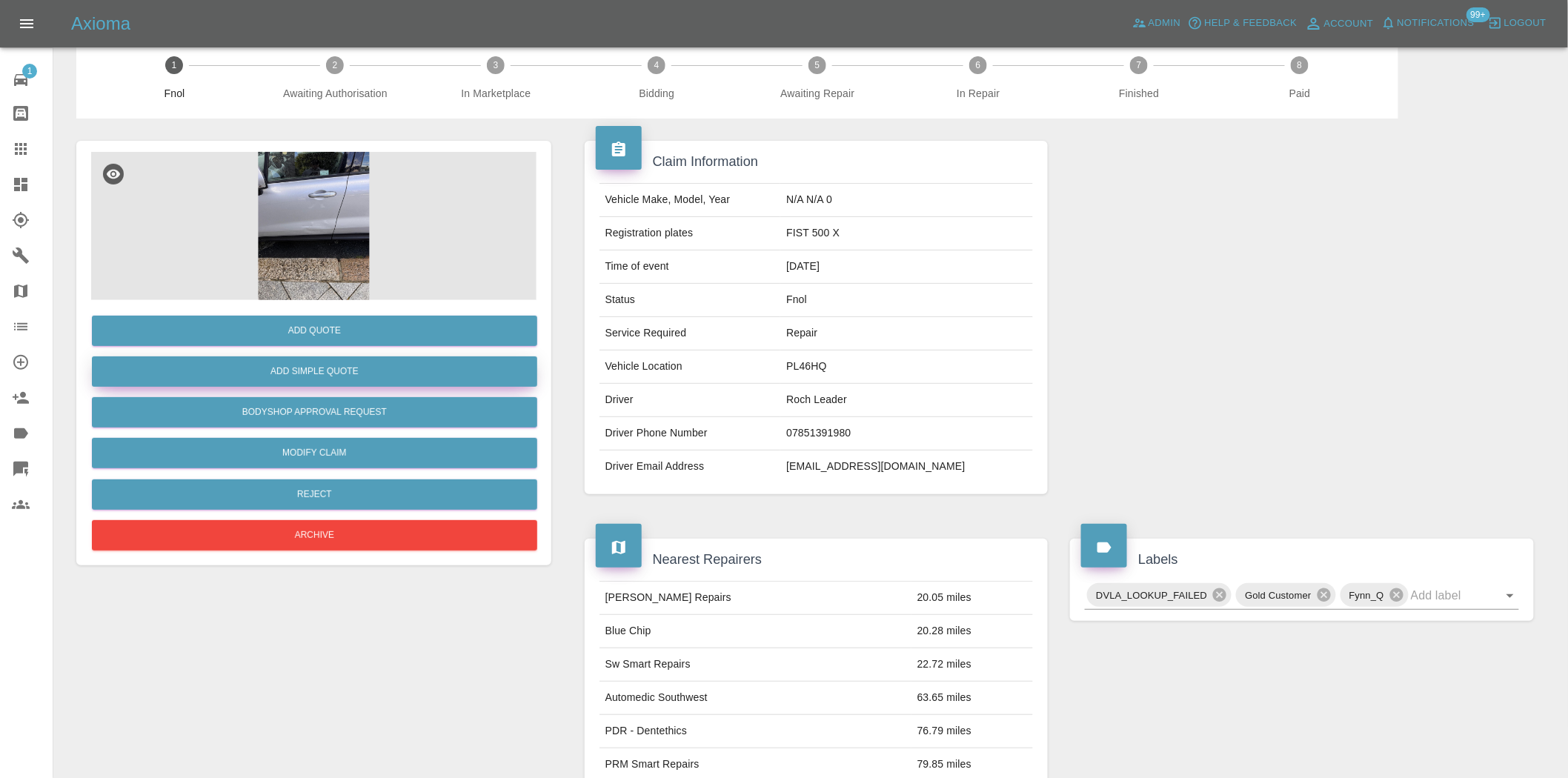
drag, startPoint x: 321, startPoint y: 353, endPoint x: 321, endPoint y: 371, distance: 18.0
click at [321, 353] on div "Add Simple Quote" at bounding box center [314, 371] width 446 height 38
click at [322, 372] on button "Add Simple Quote" at bounding box center [315, 371] width 446 height 30
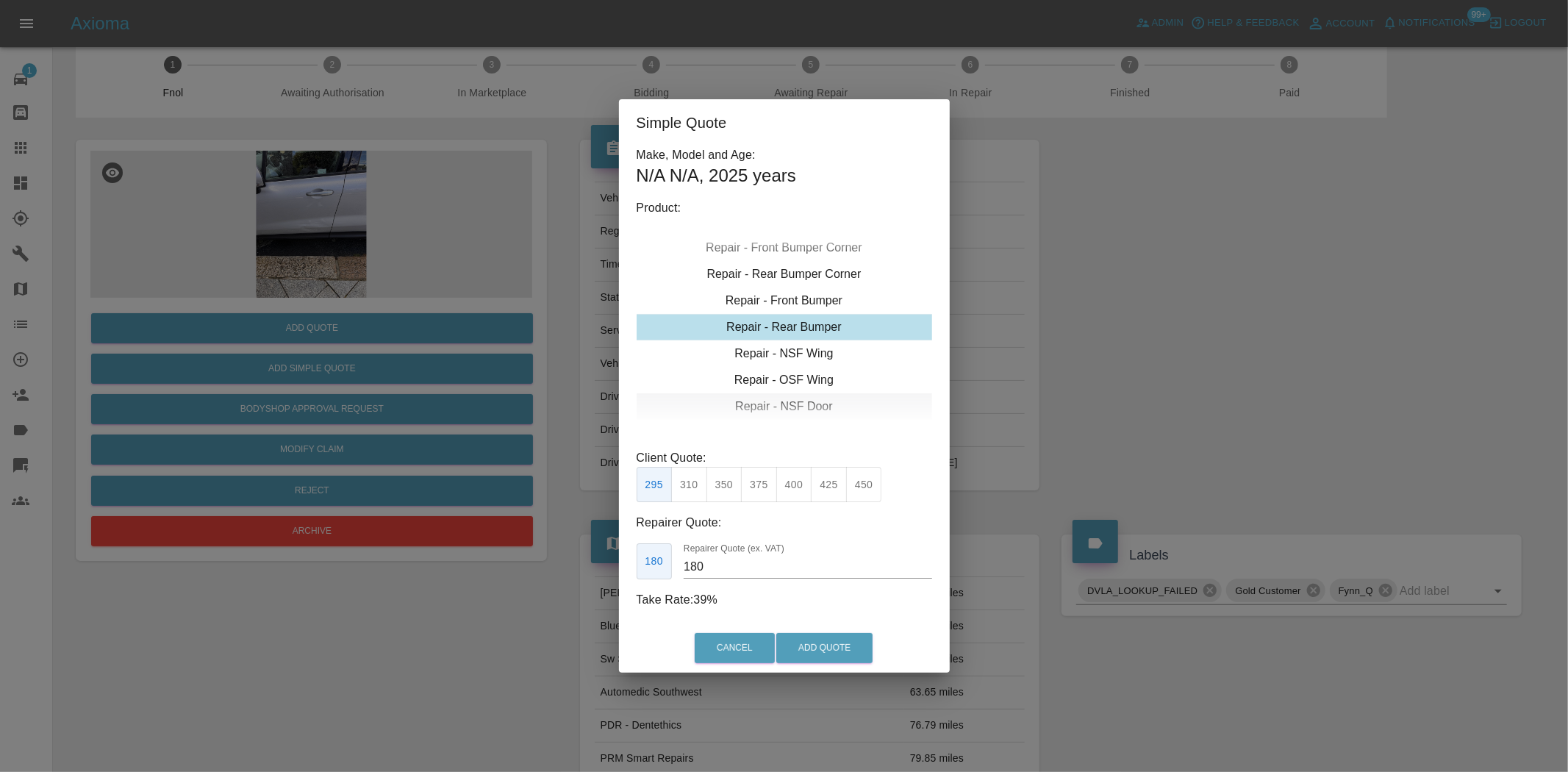
click at [780, 398] on div "Repair - NSF Door" at bounding box center [784, 407] width 296 height 26
click at [760, 485] on button "300" at bounding box center [758, 484] width 36 height 36
click at [831, 491] on button "350" at bounding box center [828, 484] width 36 height 36
type input "230"
click at [820, 644] on button "Add Quote" at bounding box center [824, 648] width 96 height 30
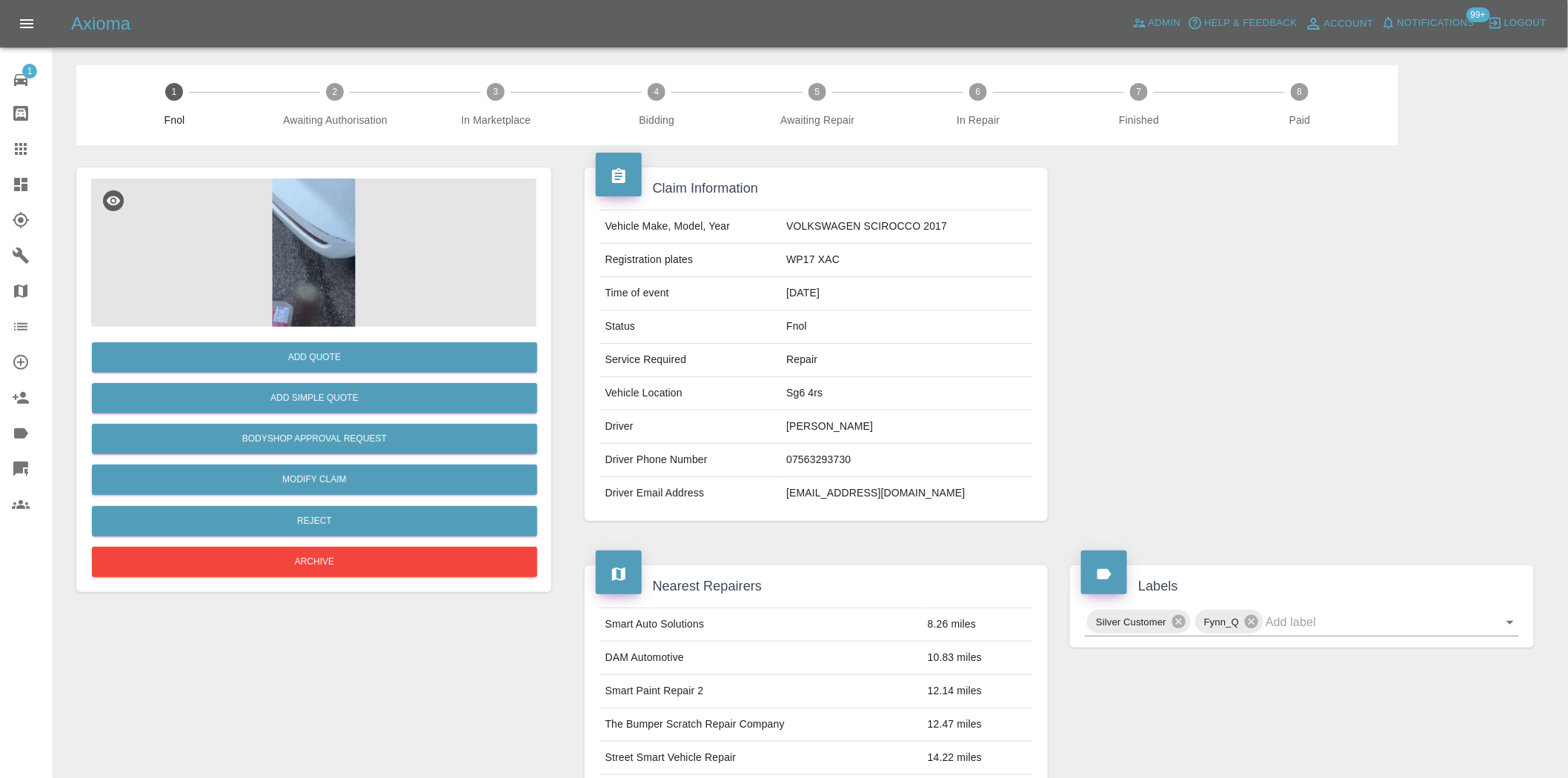
click at [304, 230] on img at bounding box center [314, 252] width 446 height 148
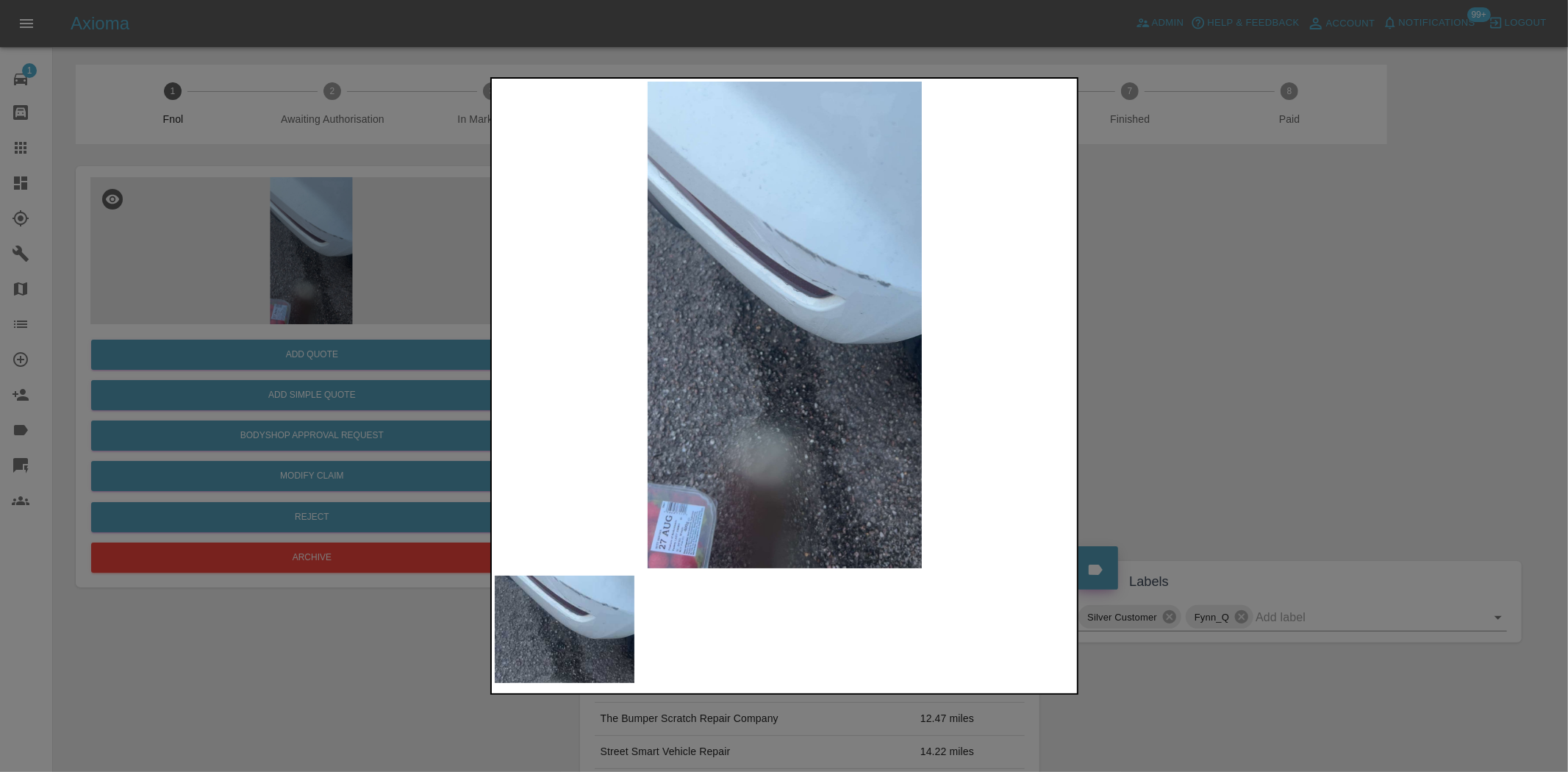
click at [722, 285] on img at bounding box center [785, 324] width 581 height 487
click at [784, 307] on img at bounding box center [785, 324] width 581 height 487
click at [807, 278] on img at bounding box center [785, 324] width 581 height 487
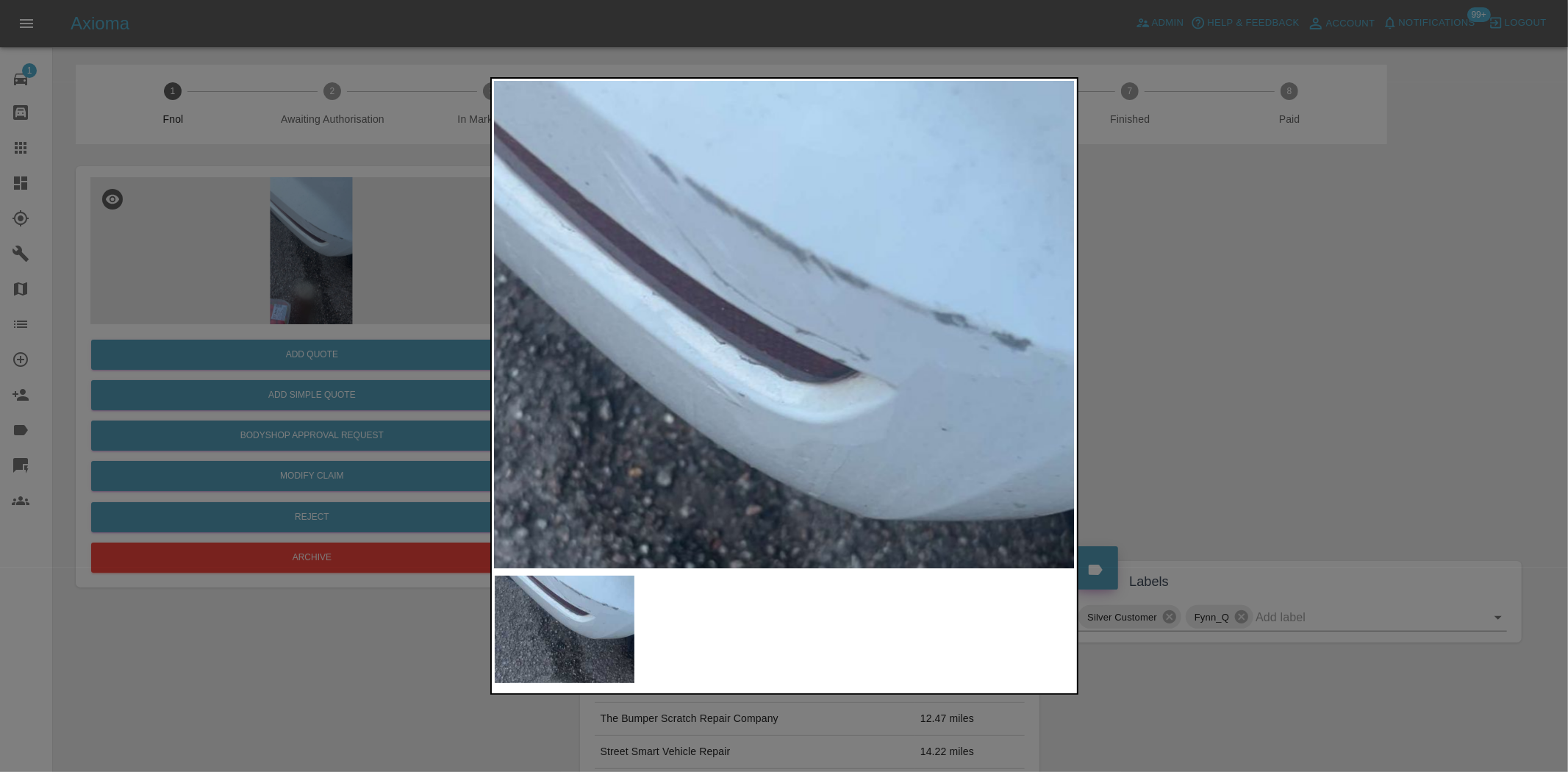
click at [807, 278] on img at bounding box center [714, 465] width 1742 height 1462
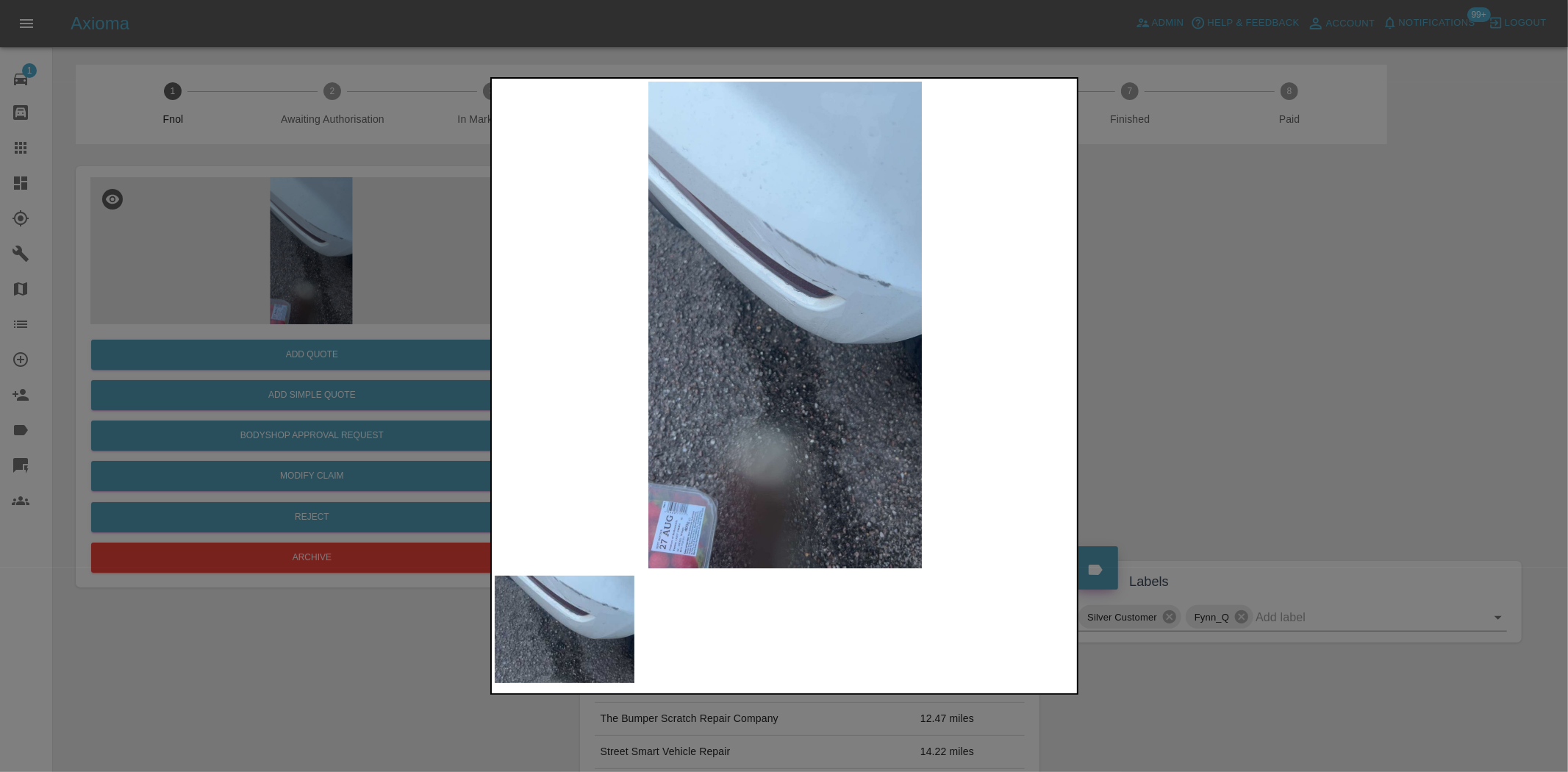
click at [654, 364] on img at bounding box center [785, 324] width 581 height 487
click at [829, 375] on img at bounding box center [785, 324] width 581 height 487
click at [424, 285] on div at bounding box center [784, 386] width 1568 height 772
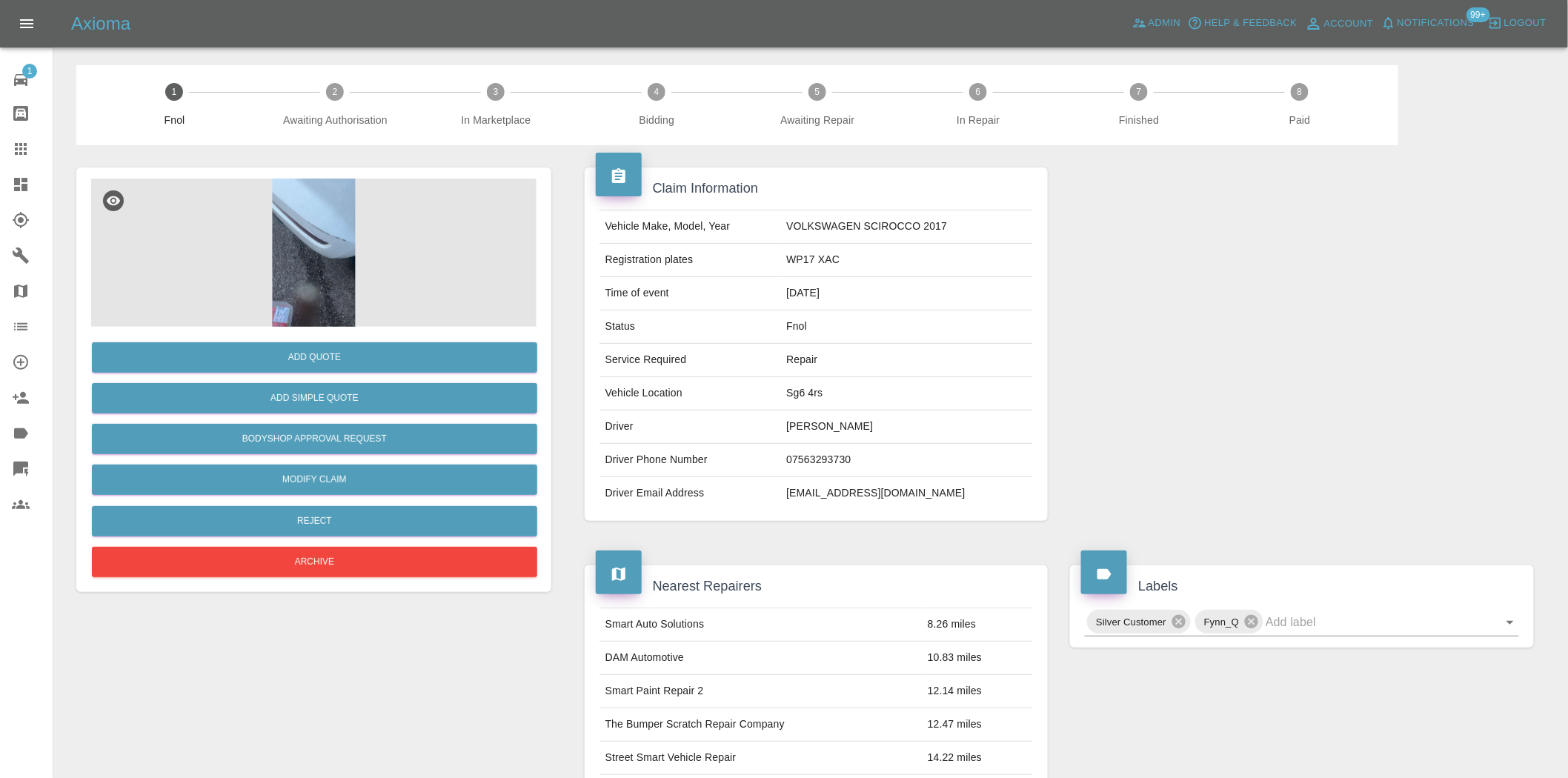
click at [351, 235] on img at bounding box center [314, 252] width 446 height 148
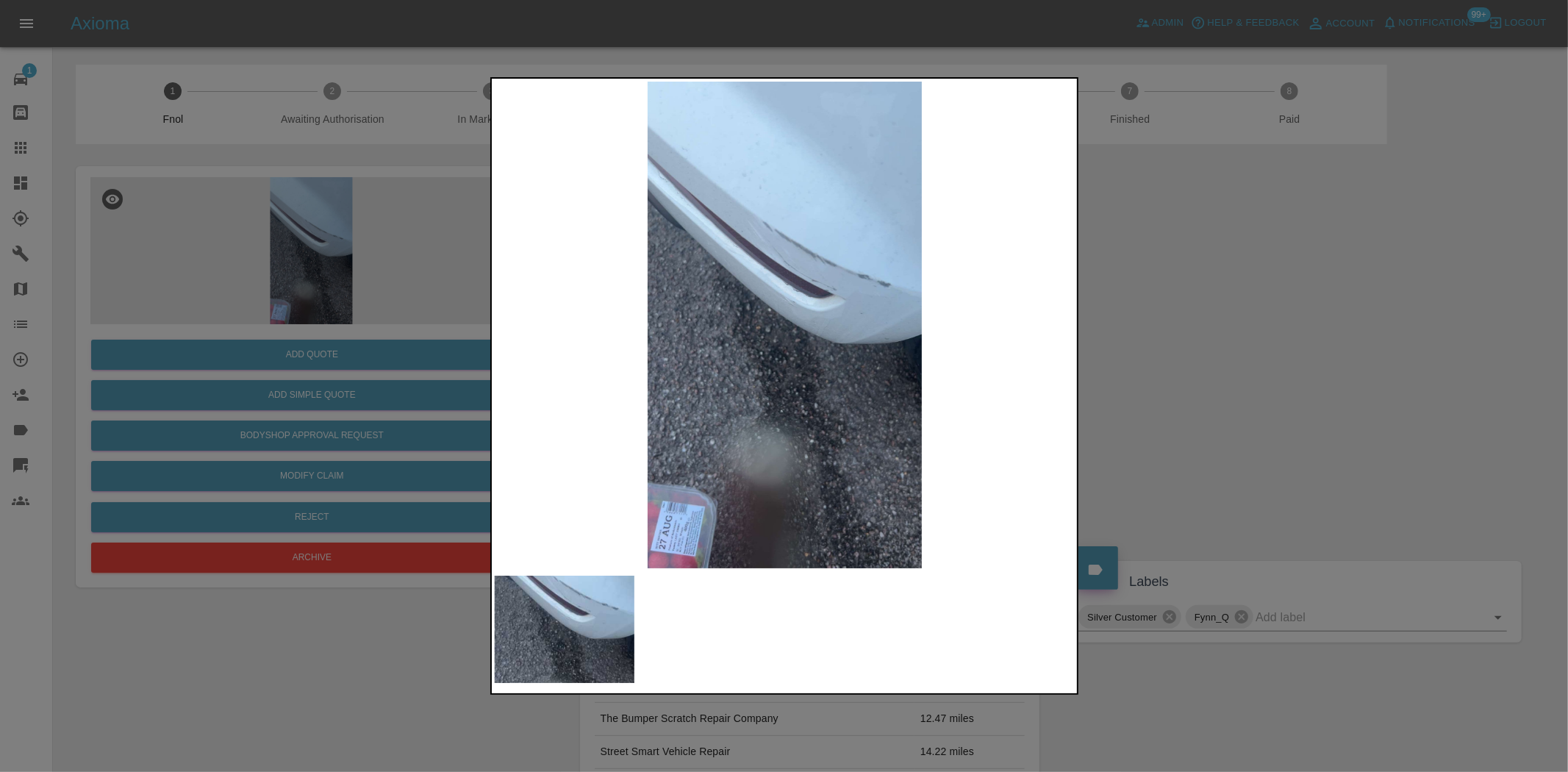
drag, startPoint x: 324, startPoint y: 250, endPoint x: 787, endPoint y: 25, distance: 514.8
click at [327, 249] on div at bounding box center [784, 386] width 1568 height 772
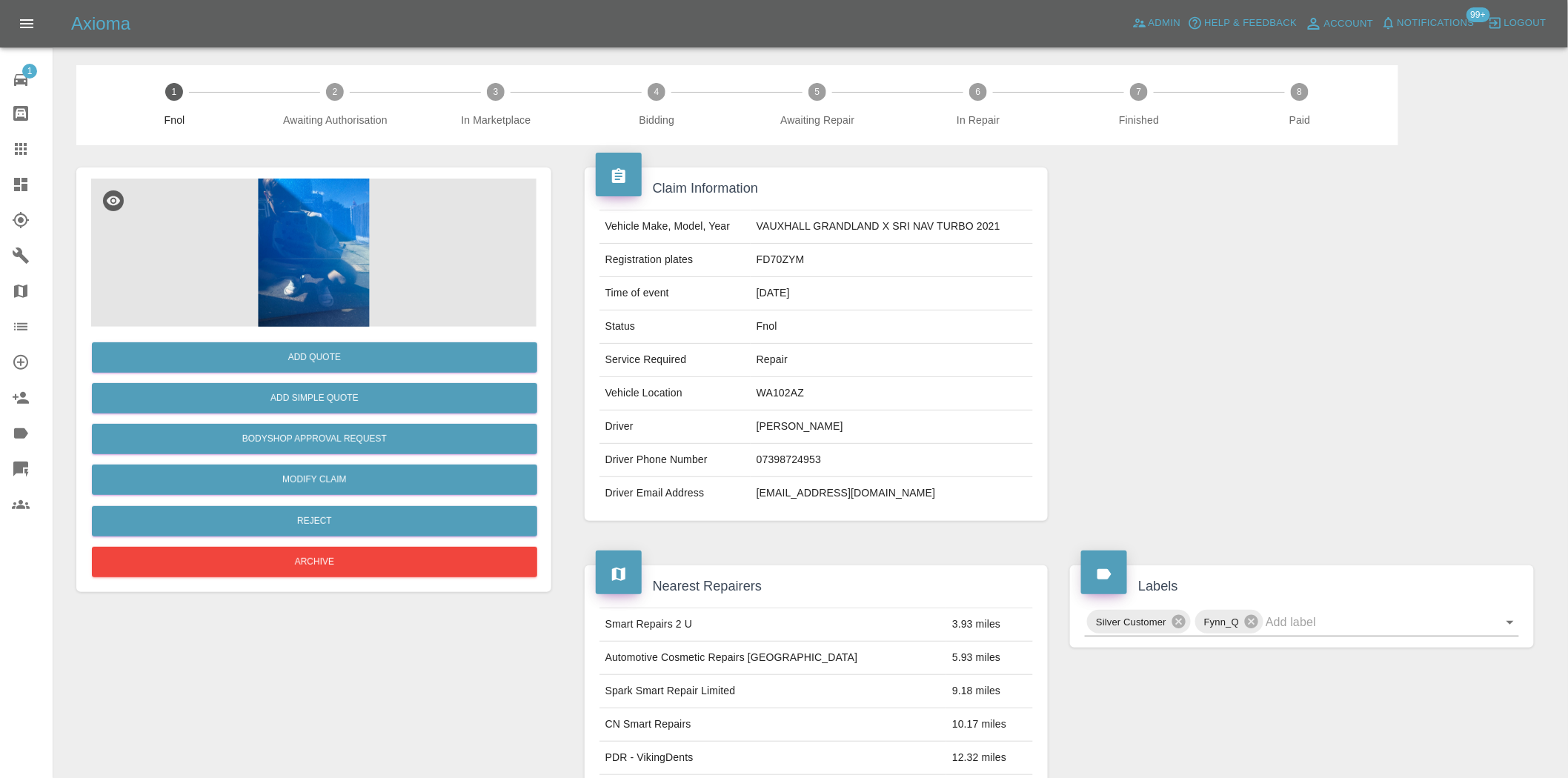
click at [374, 253] on img at bounding box center [314, 252] width 446 height 148
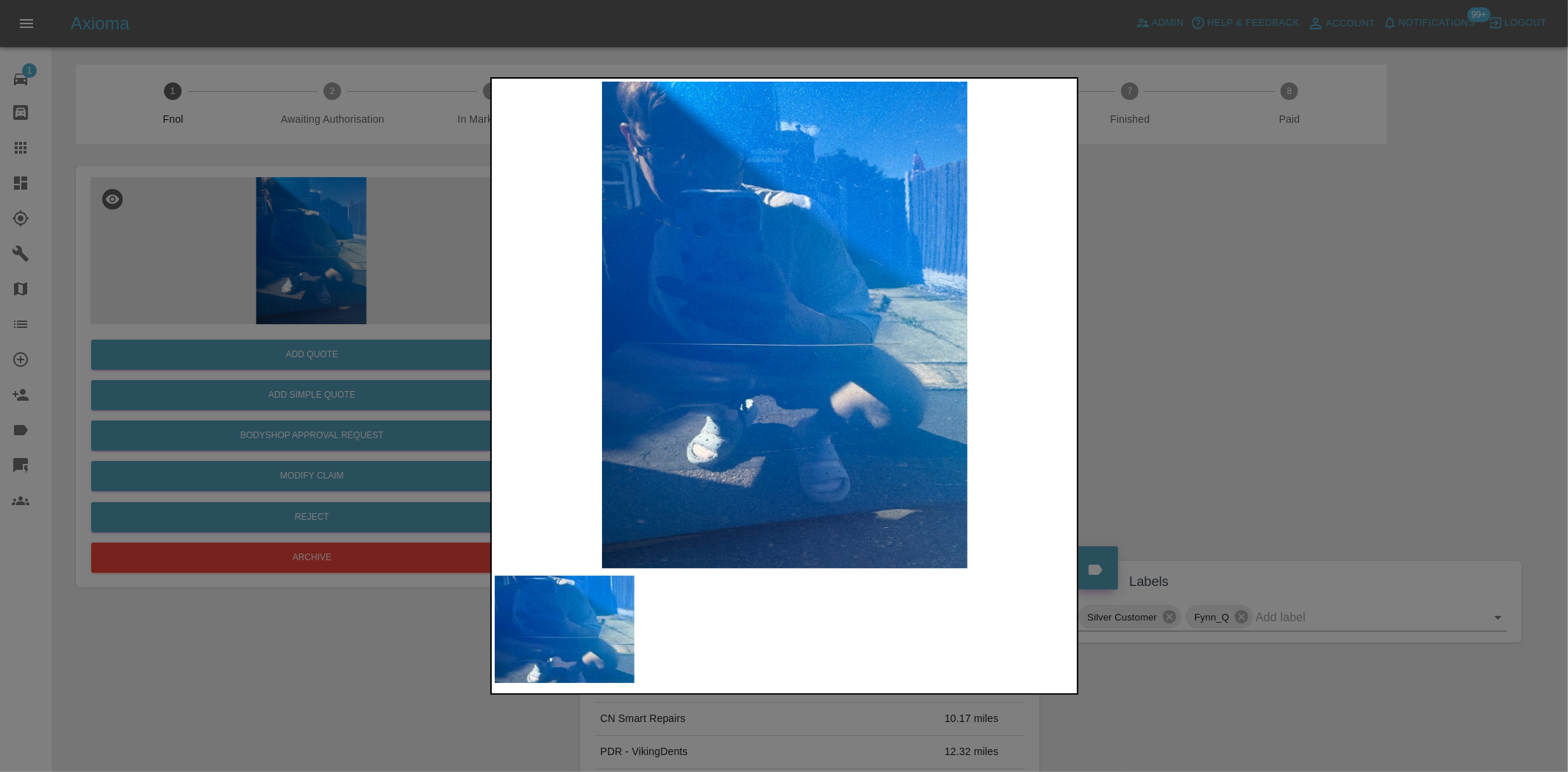
click at [668, 273] on img at bounding box center [785, 324] width 581 height 487
click at [738, 296] on img at bounding box center [785, 324] width 581 height 487
click at [660, 337] on img at bounding box center [785, 324] width 581 height 487
click at [471, 321] on div at bounding box center [784, 386] width 1568 height 772
click at [386, 318] on div at bounding box center [784, 386] width 1568 height 772
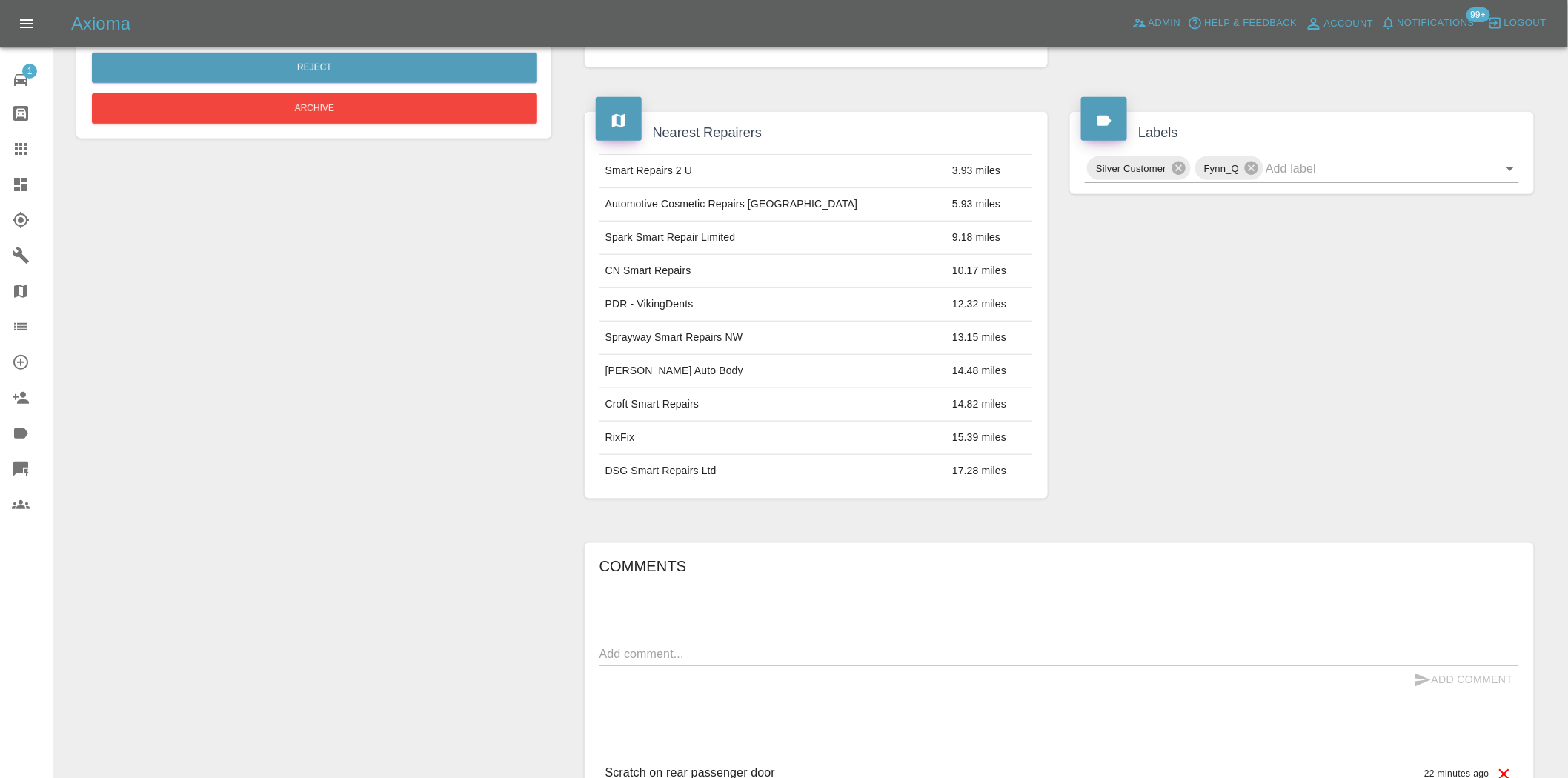
scroll to position [27, 0]
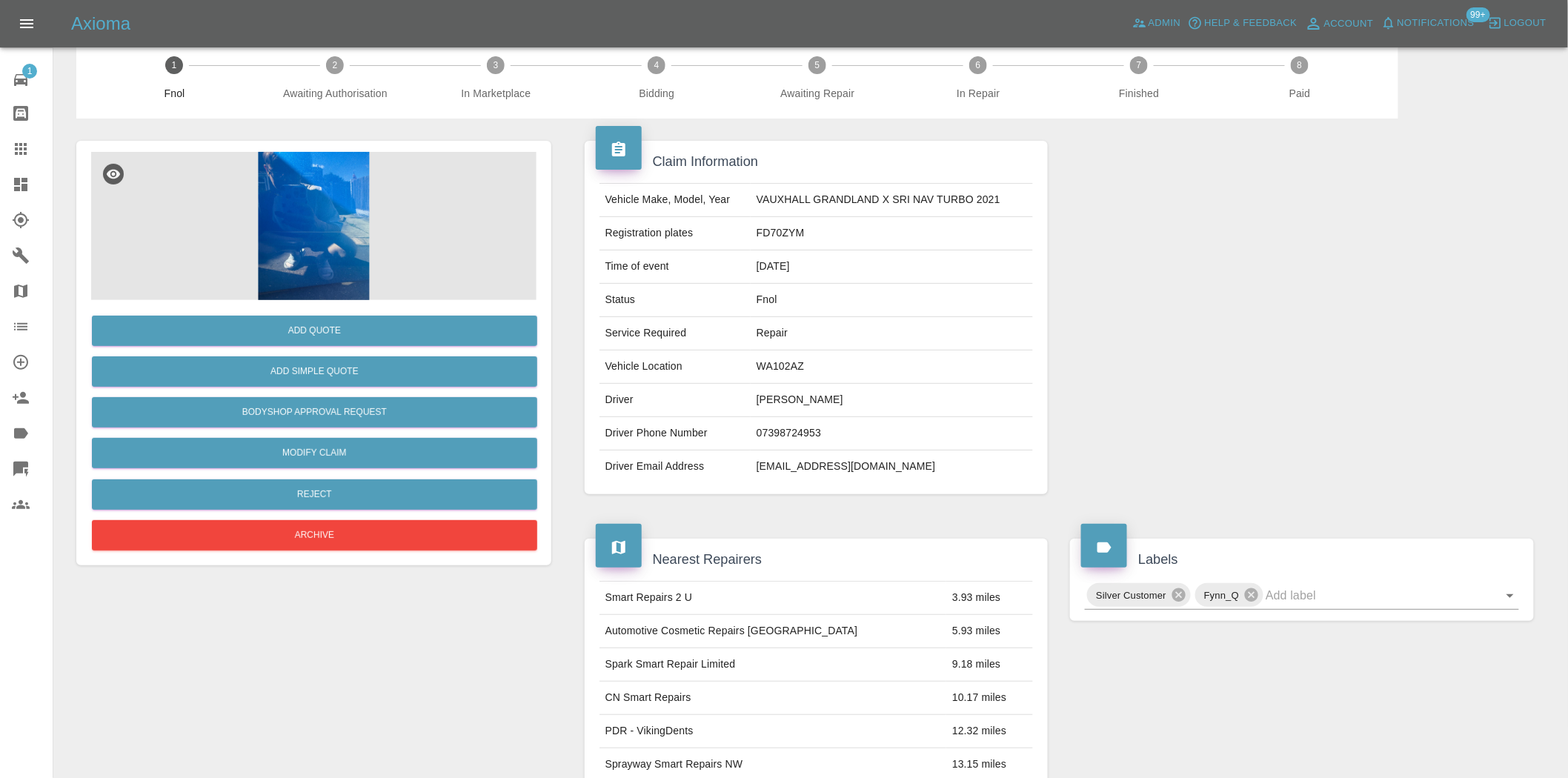
click at [347, 220] on img at bounding box center [314, 226] width 446 height 148
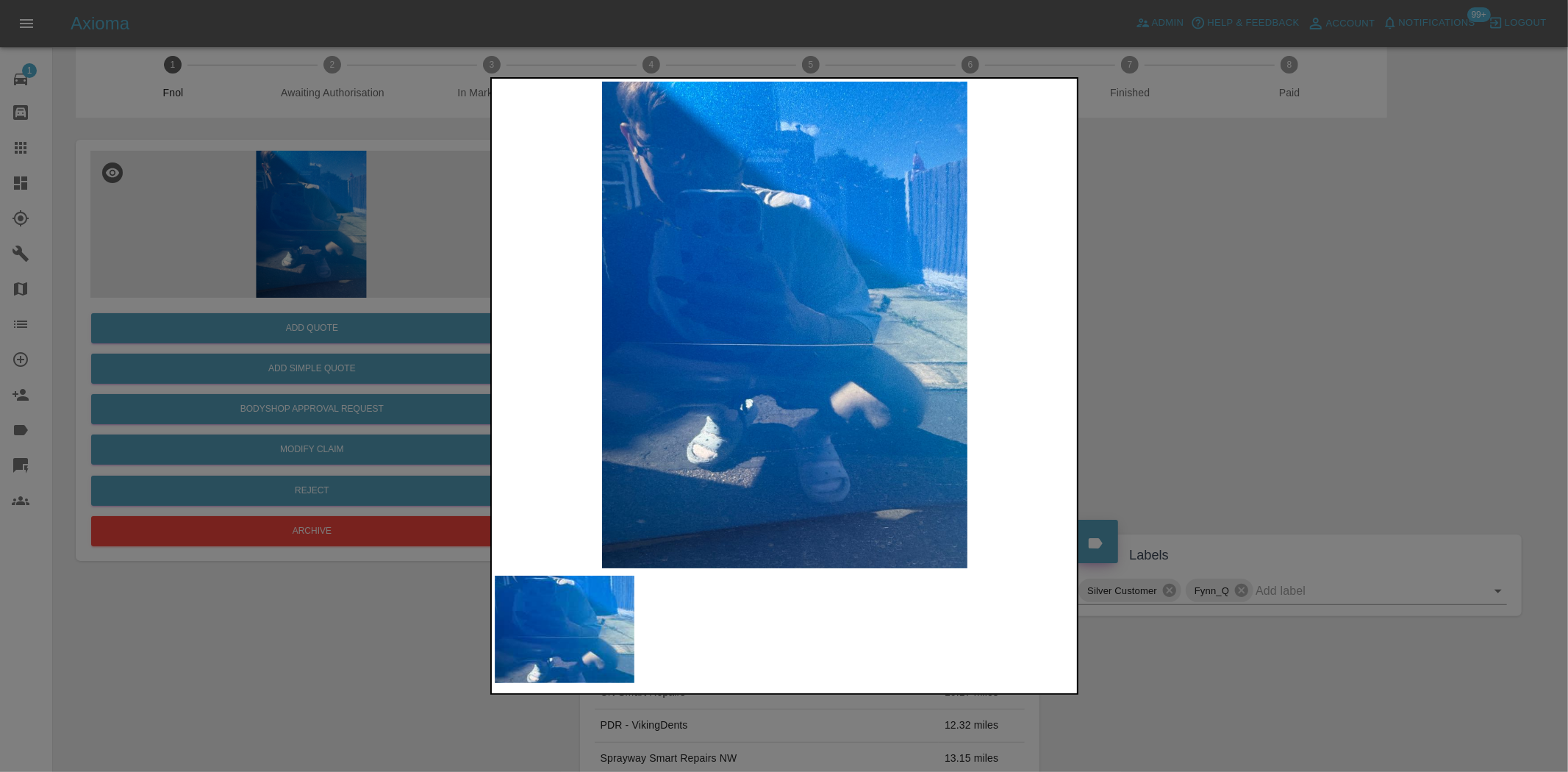
drag, startPoint x: 402, startPoint y: 262, endPoint x: 384, endPoint y: 363, distance: 102.6
click at [402, 266] on div at bounding box center [784, 386] width 1568 height 772
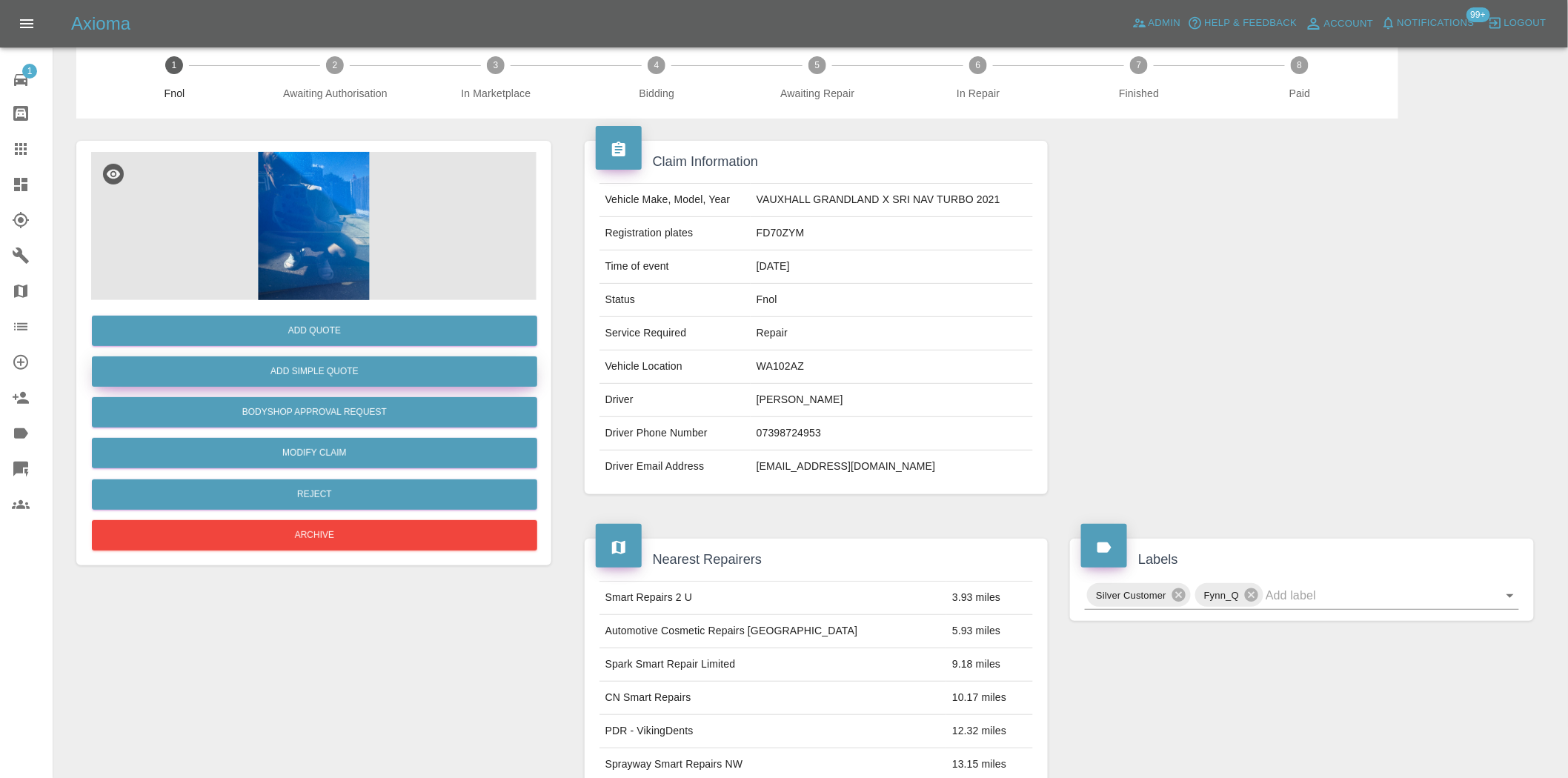
click at [388, 366] on button "Add Simple Quote" at bounding box center [315, 371] width 446 height 30
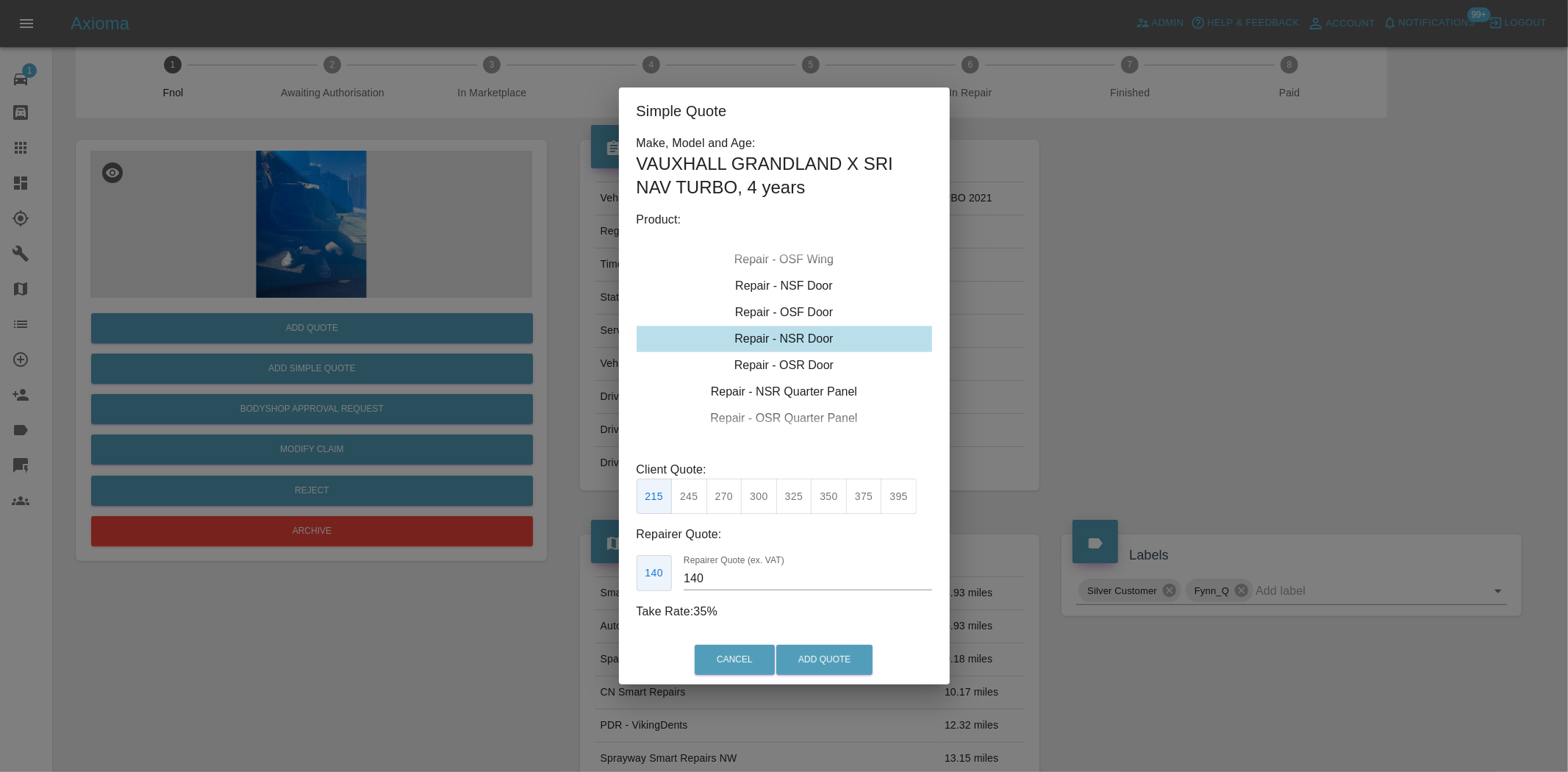
drag, startPoint x: 778, startPoint y: 337, endPoint x: 752, endPoint y: 519, distance: 183.8
click at [778, 336] on div "Repair - NSR Door" at bounding box center [784, 339] width 296 height 26
click at [696, 503] on button "245" at bounding box center [689, 496] width 36 height 36
type input "160"
click at [820, 646] on button "Add Quote" at bounding box center [824, 660] width 96 height 30
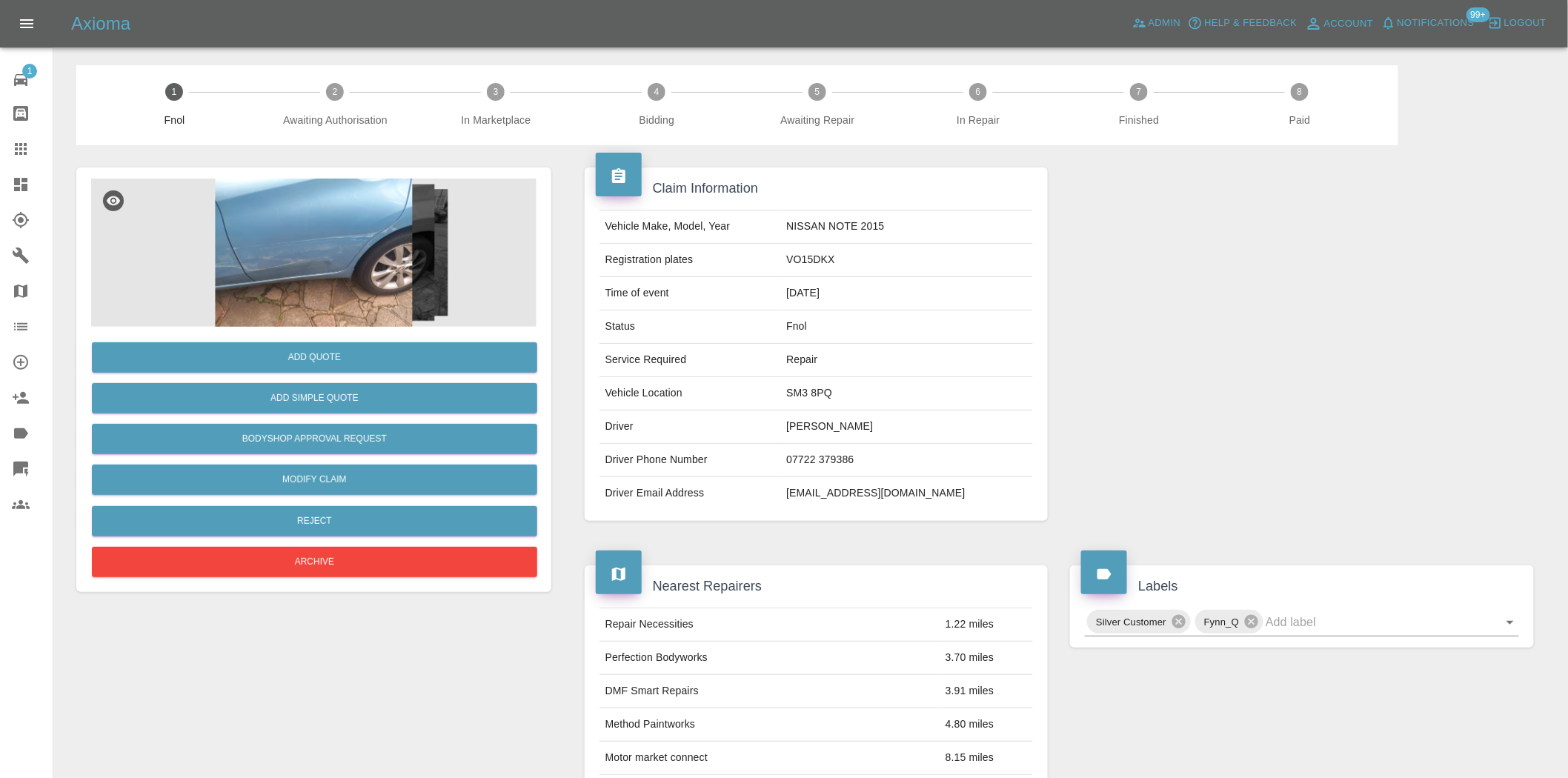
click at [306, 249] on img at bounding box center [314, 252] width 446 height 148
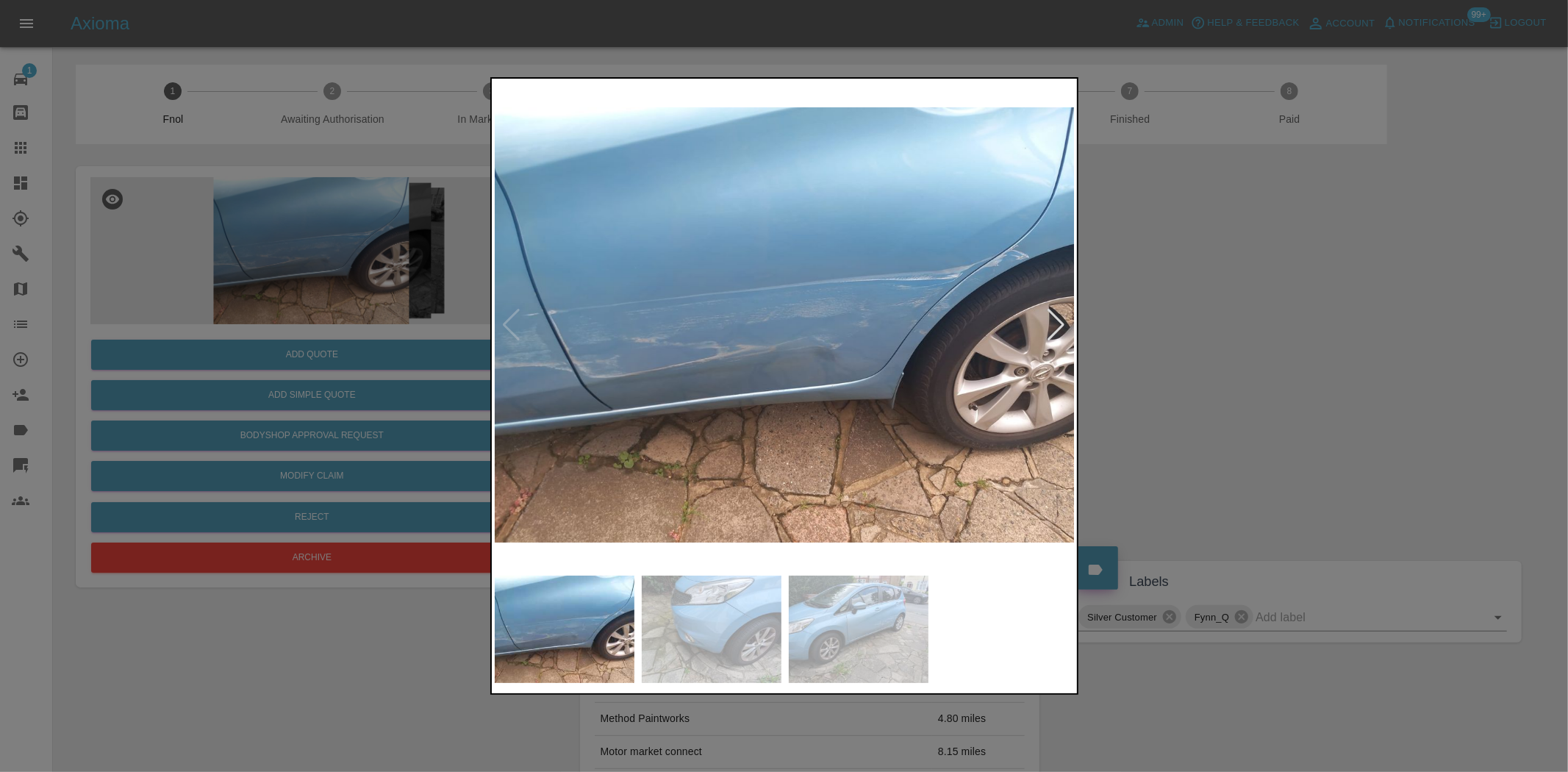
click at [763, 292] on img at bounding box center [785, 324] width 581 height 487
click at [762, 292] on img at bounding box center [785, 324] width 581 height 487
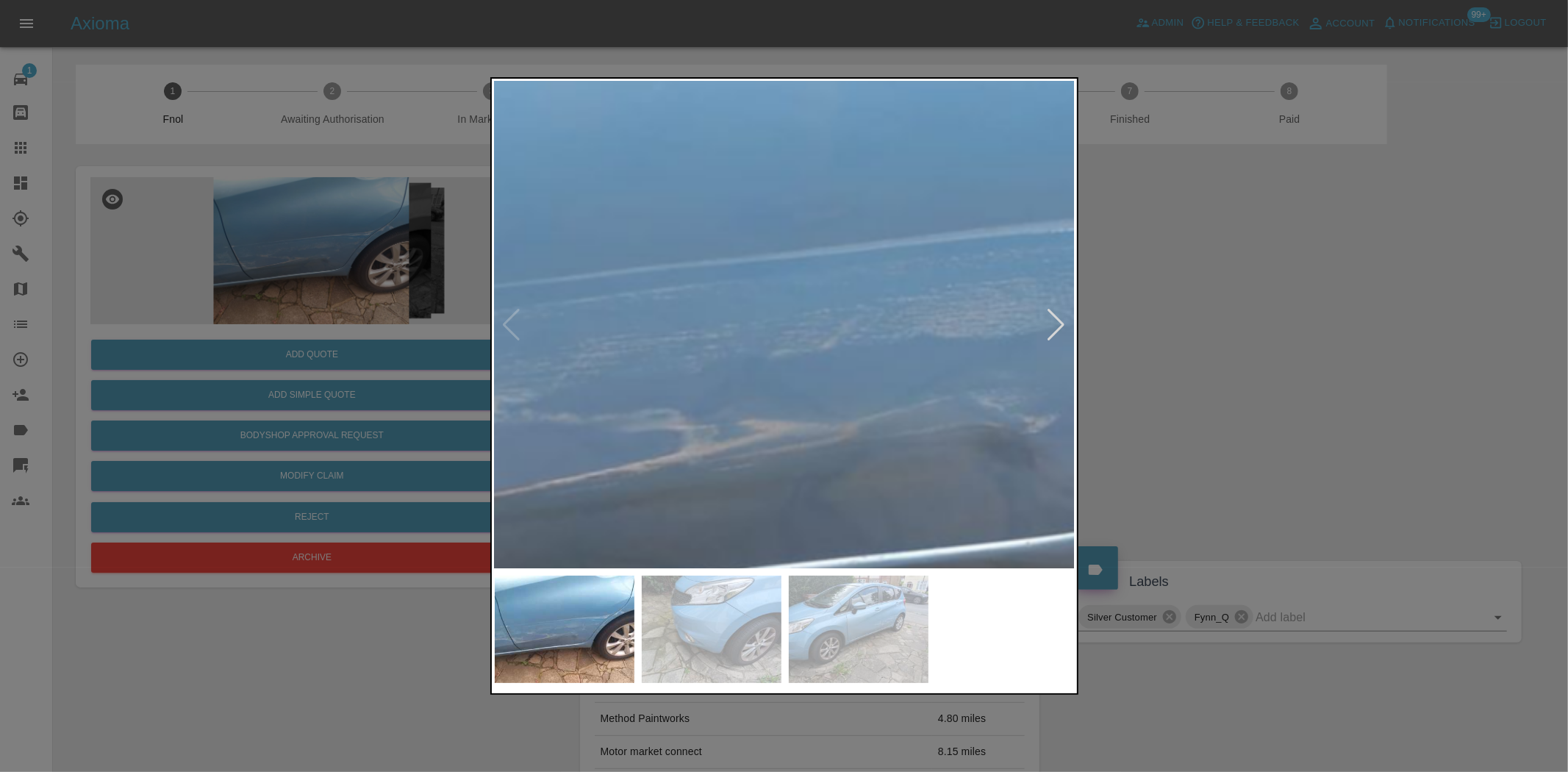
click at [731, 196] on img at bounding box center [885, 361] width 1742 height 1462
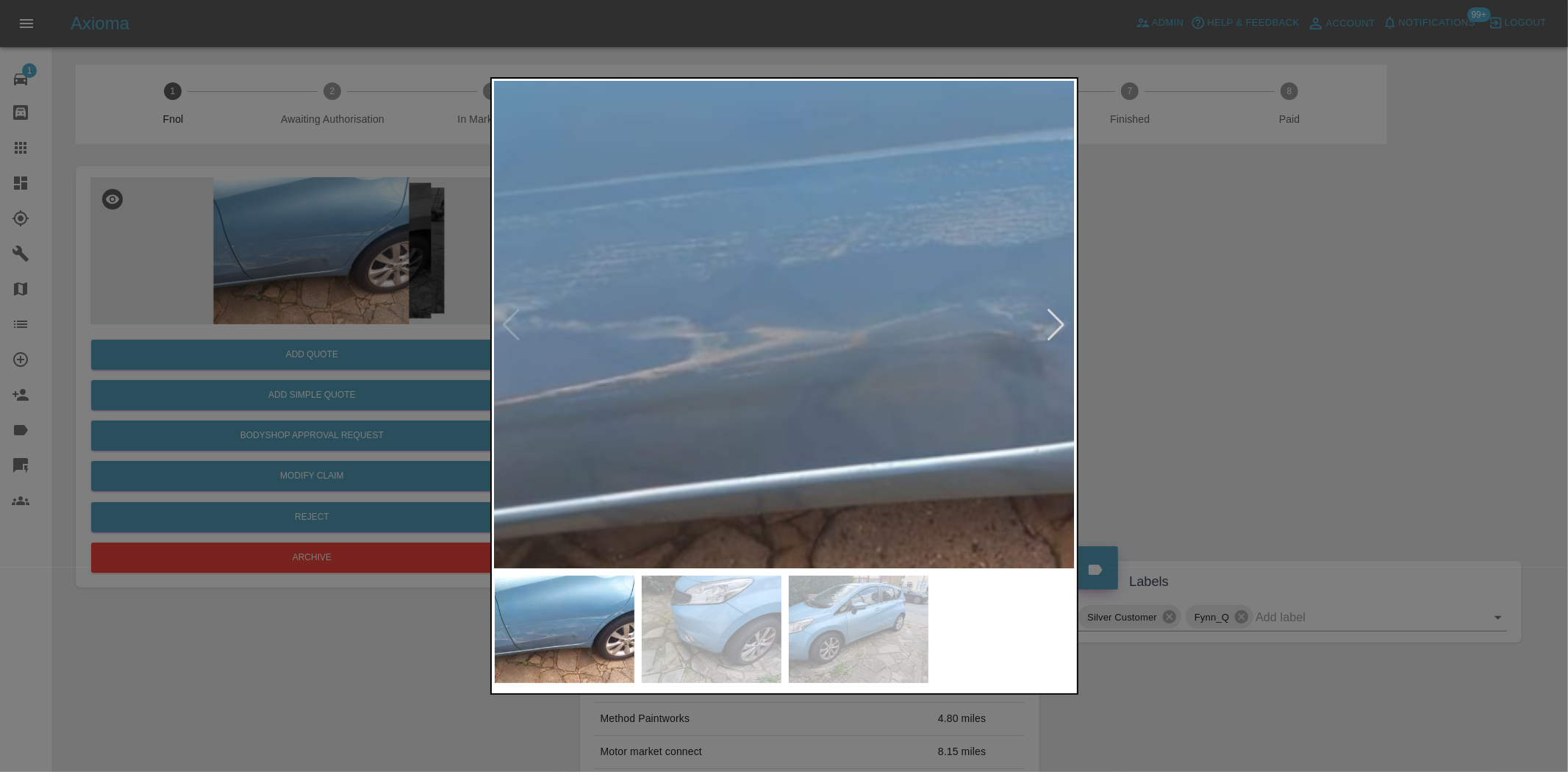
click at [713, 269] on img at bounding box center [895, 269] width 1742 height 1462
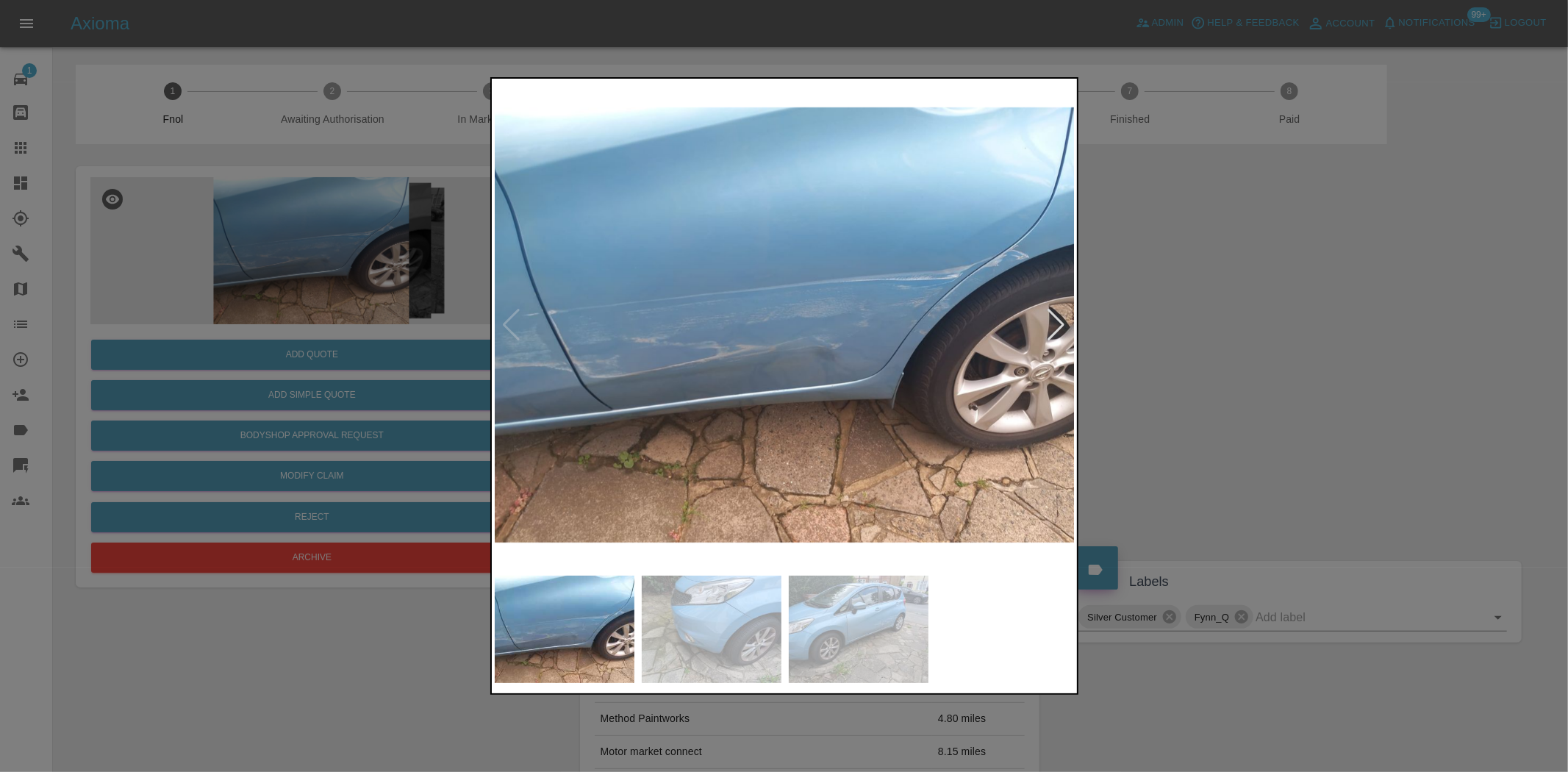
click at [806, 300] on img at bounding box center [785, 324] width 581 height 487
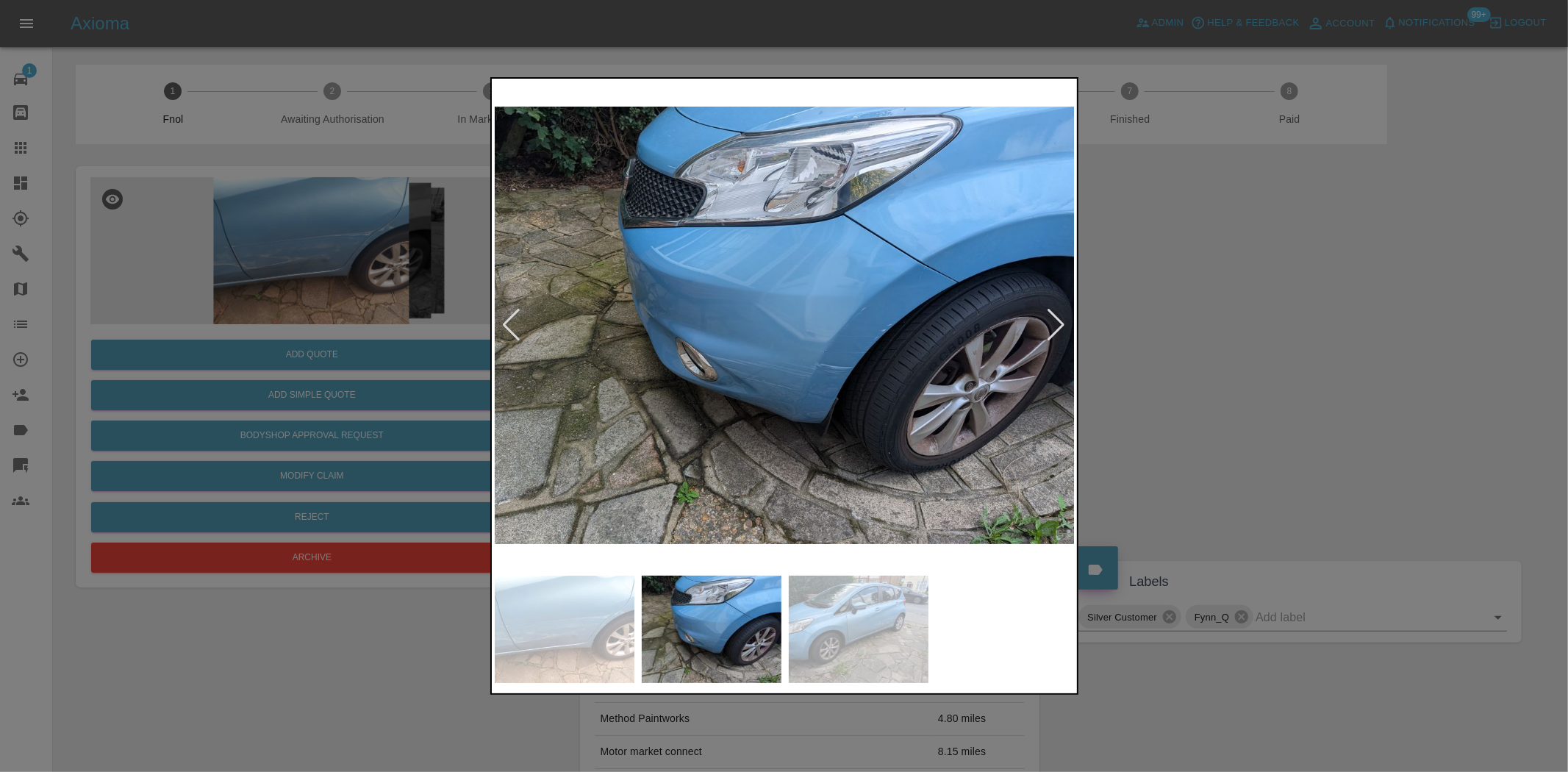
click at [816, 363] on img at bounding box center [785, 324] width 581 height 487
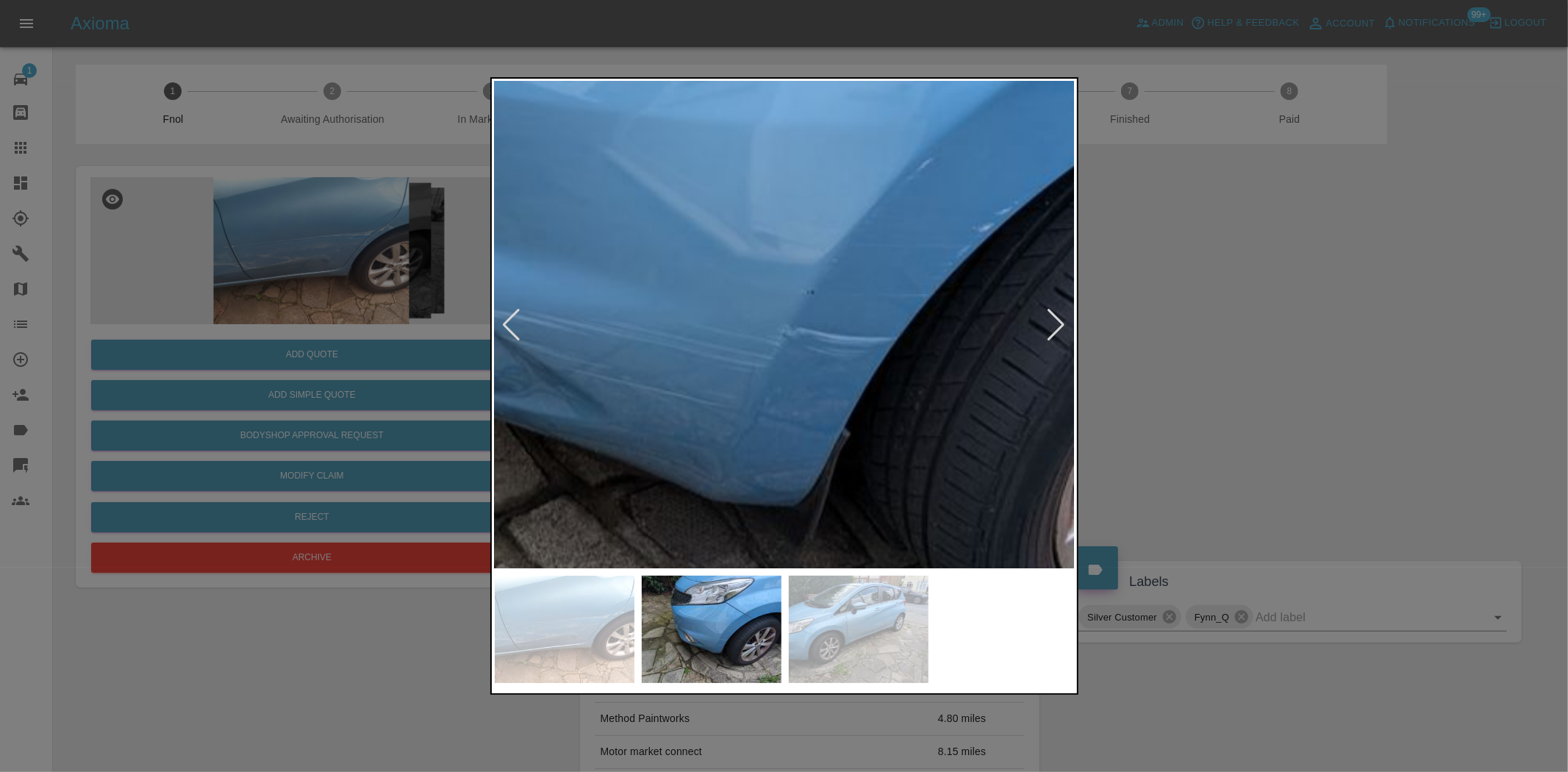
click at [813, 366] on img at bounding box center [689, 212] width 1742 height 1462
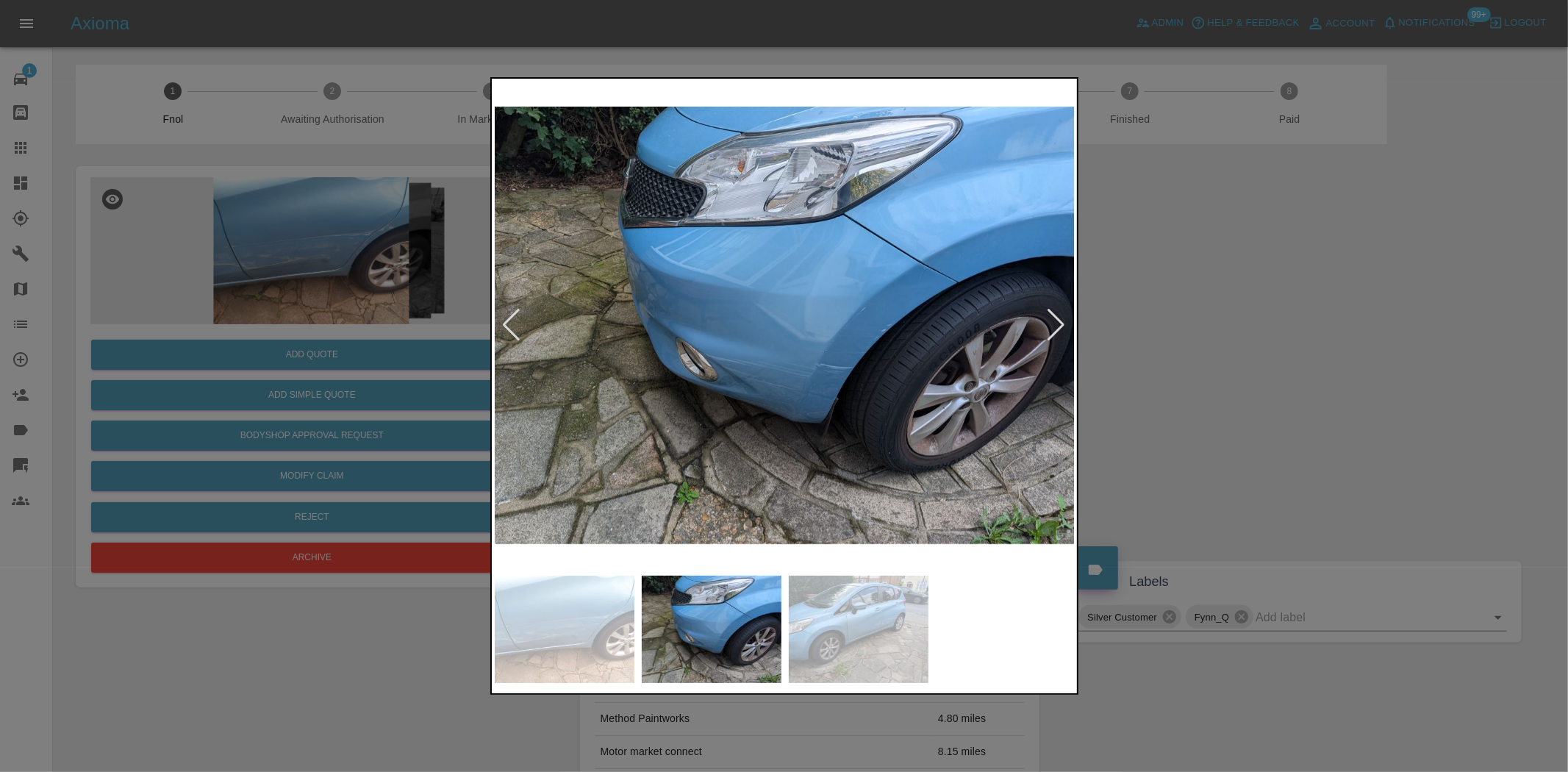
click at [745, 357] on img at bounding box center [785, 324] width 581 height 487
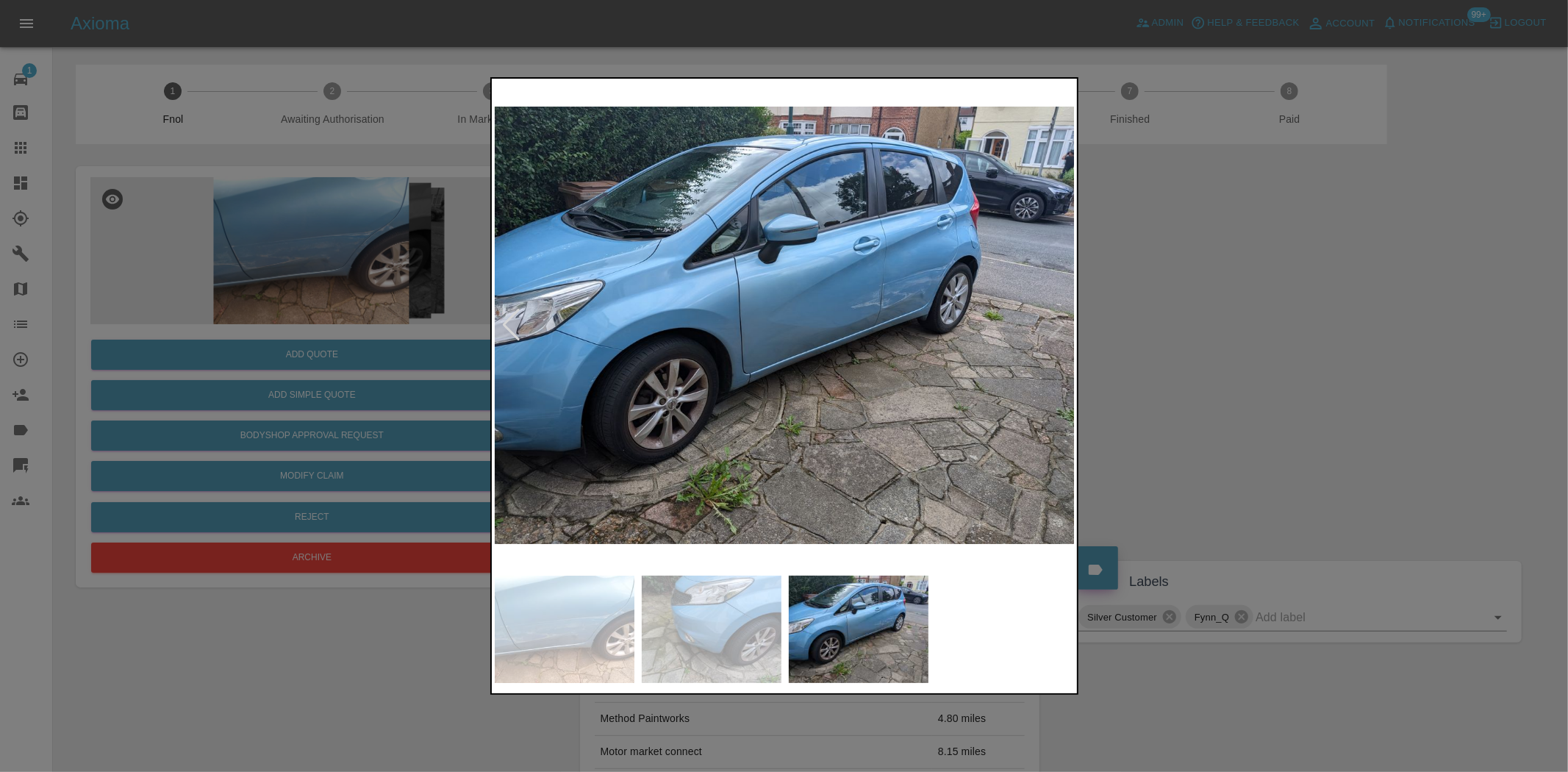
click at [696, 327] on img at bounding box center [785, 324] width 581 height 487
click at [866, 332] on img at bounding box center [785, 324] width 581 height 487
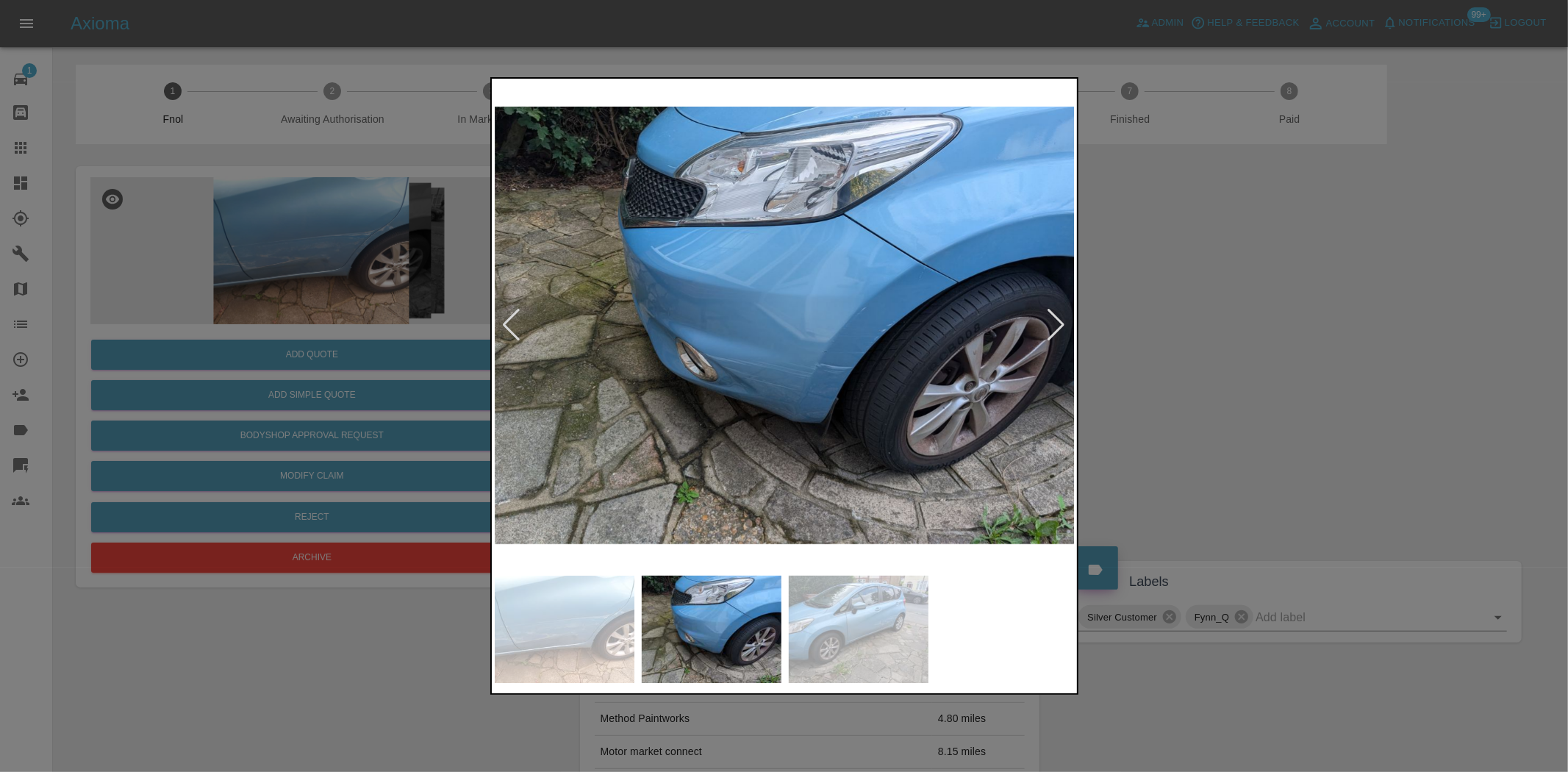
click at [637, 314] on img at bounding box center [785, 324] width 581 height 487
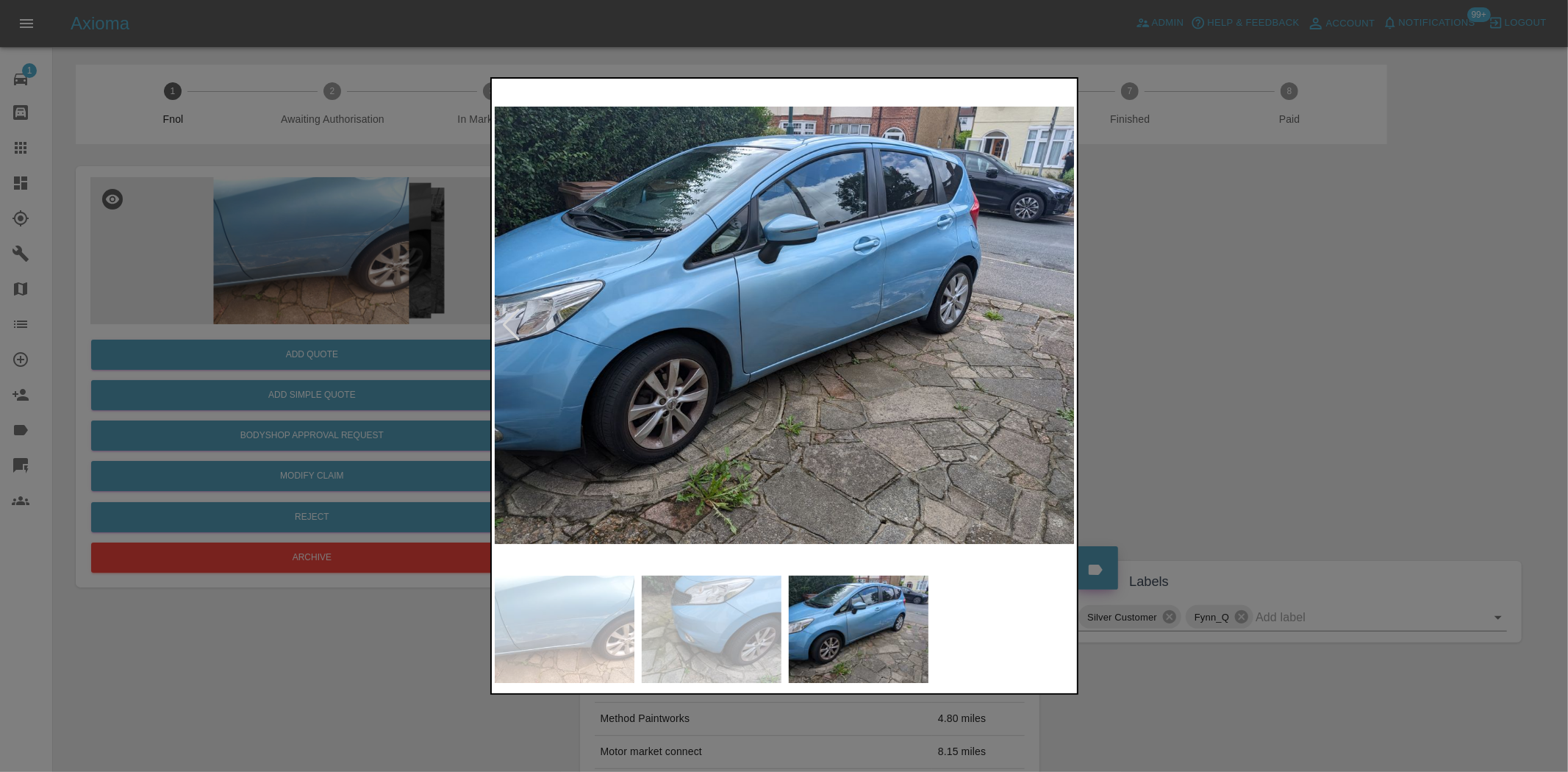
click at [922, 309] on img at bounding box center [785, 324] width 581 height 487
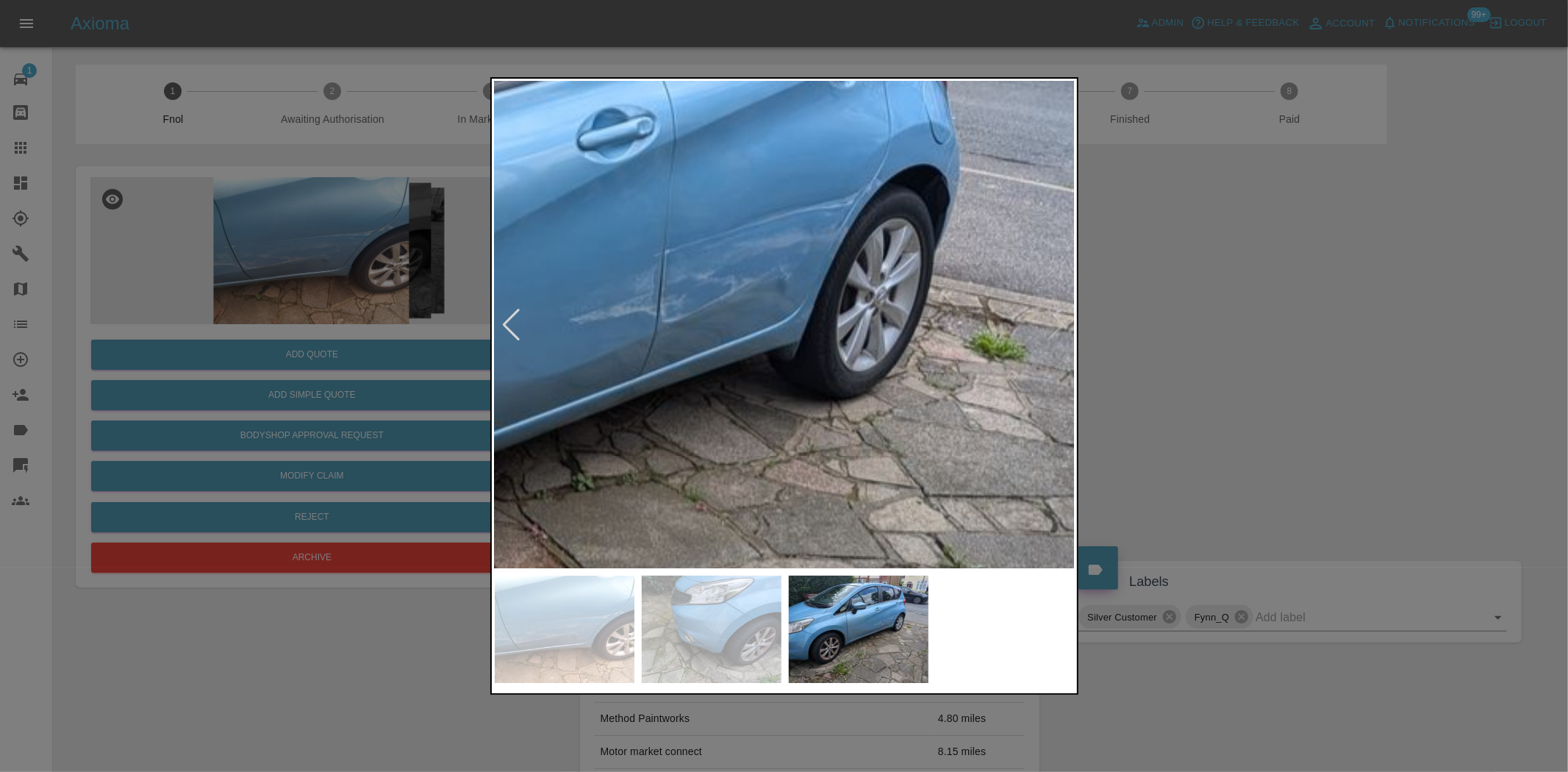
click at [797, 309] on img at bounding box center [371, 375] width 1742 height 1462
click at [796, 309] on img at bounding box center [371, 375] width 1742 height 1462
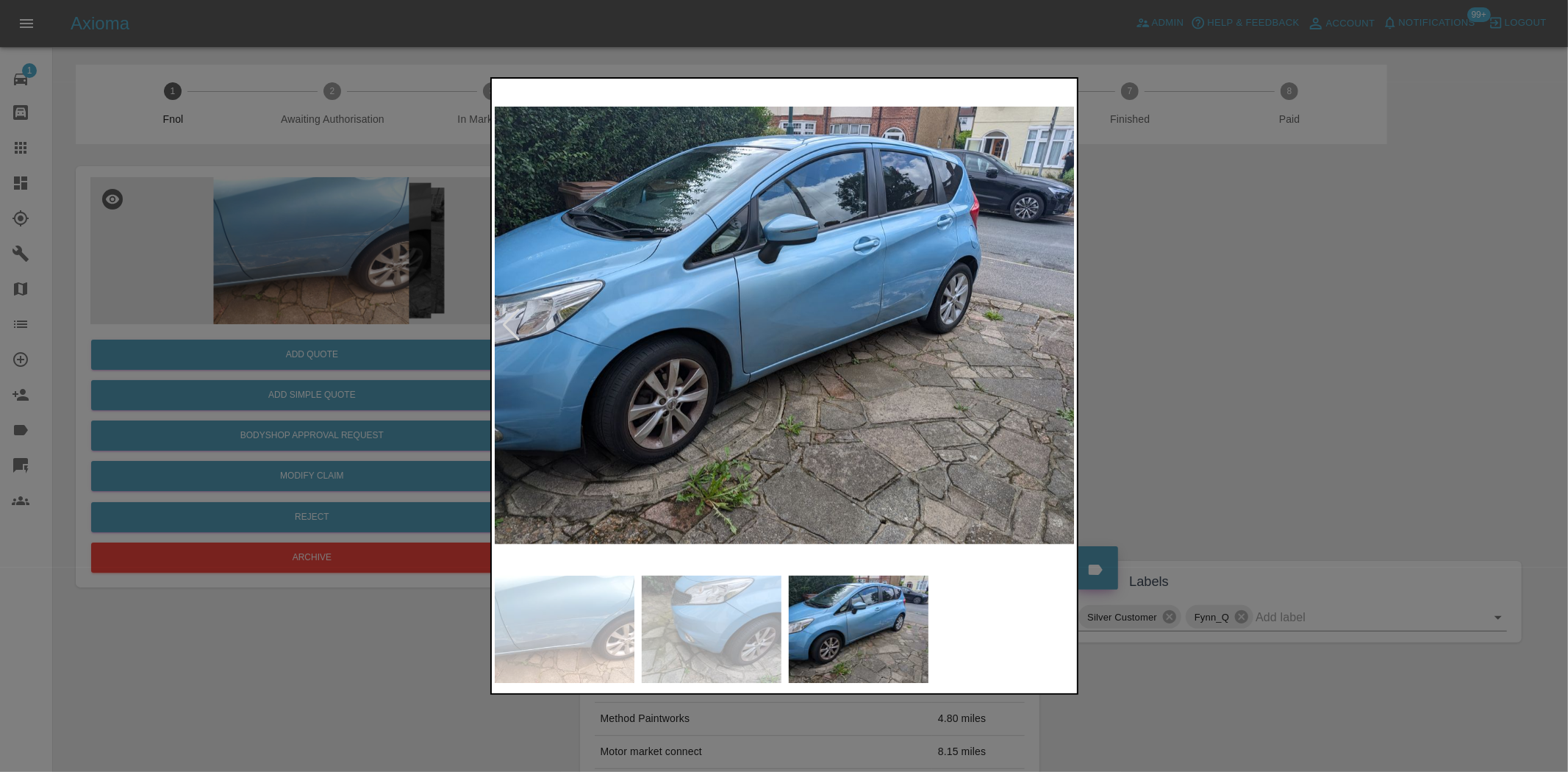
click at [771, 350] on img at bounding box center [785, 324] width 581 height 487
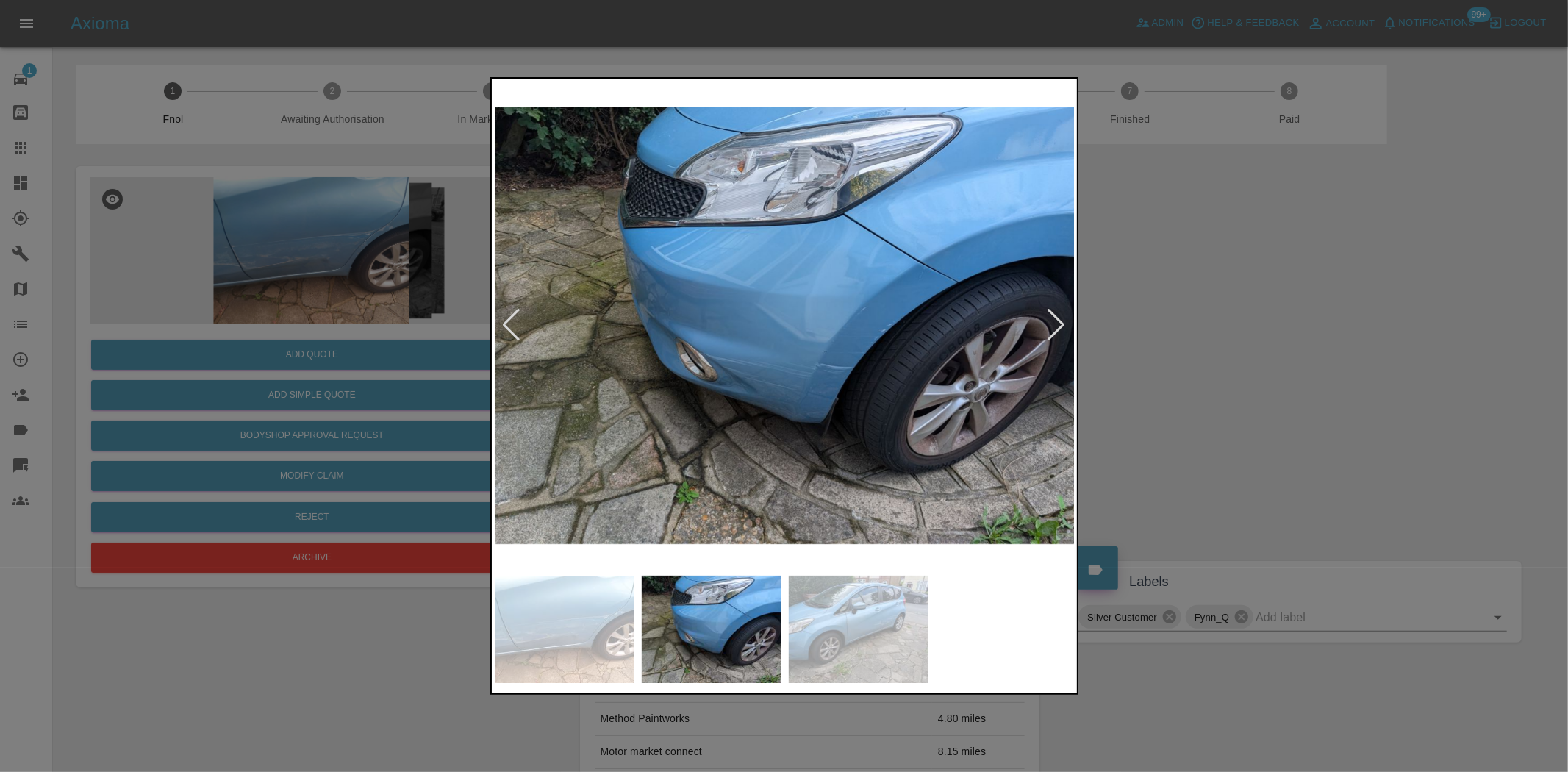
click at [922, 338] on img at bounding box center [785, 324] width 581 height 487
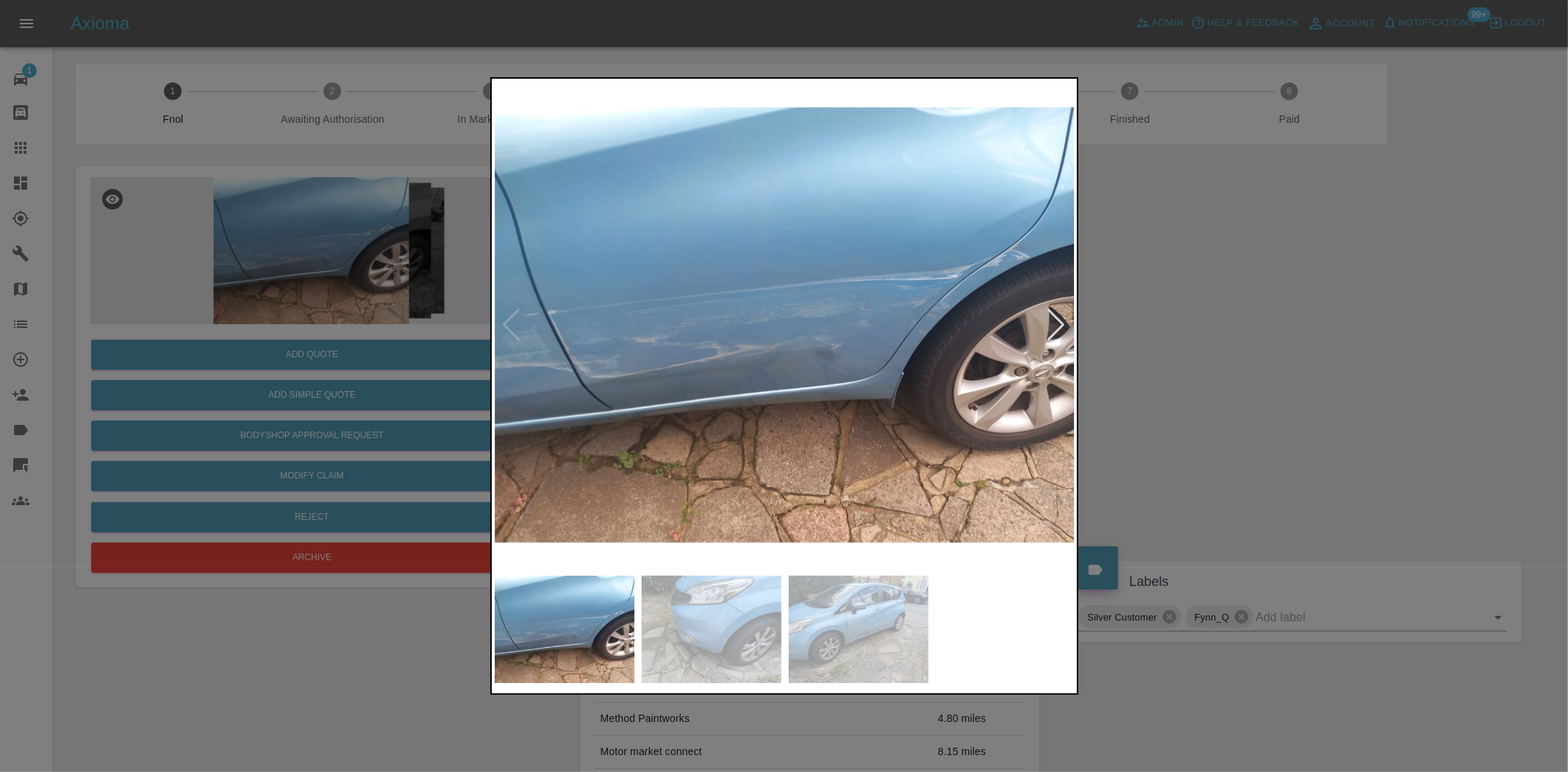
click at [689, 344] on img at bounding box center [785, 324] width 581 height 487
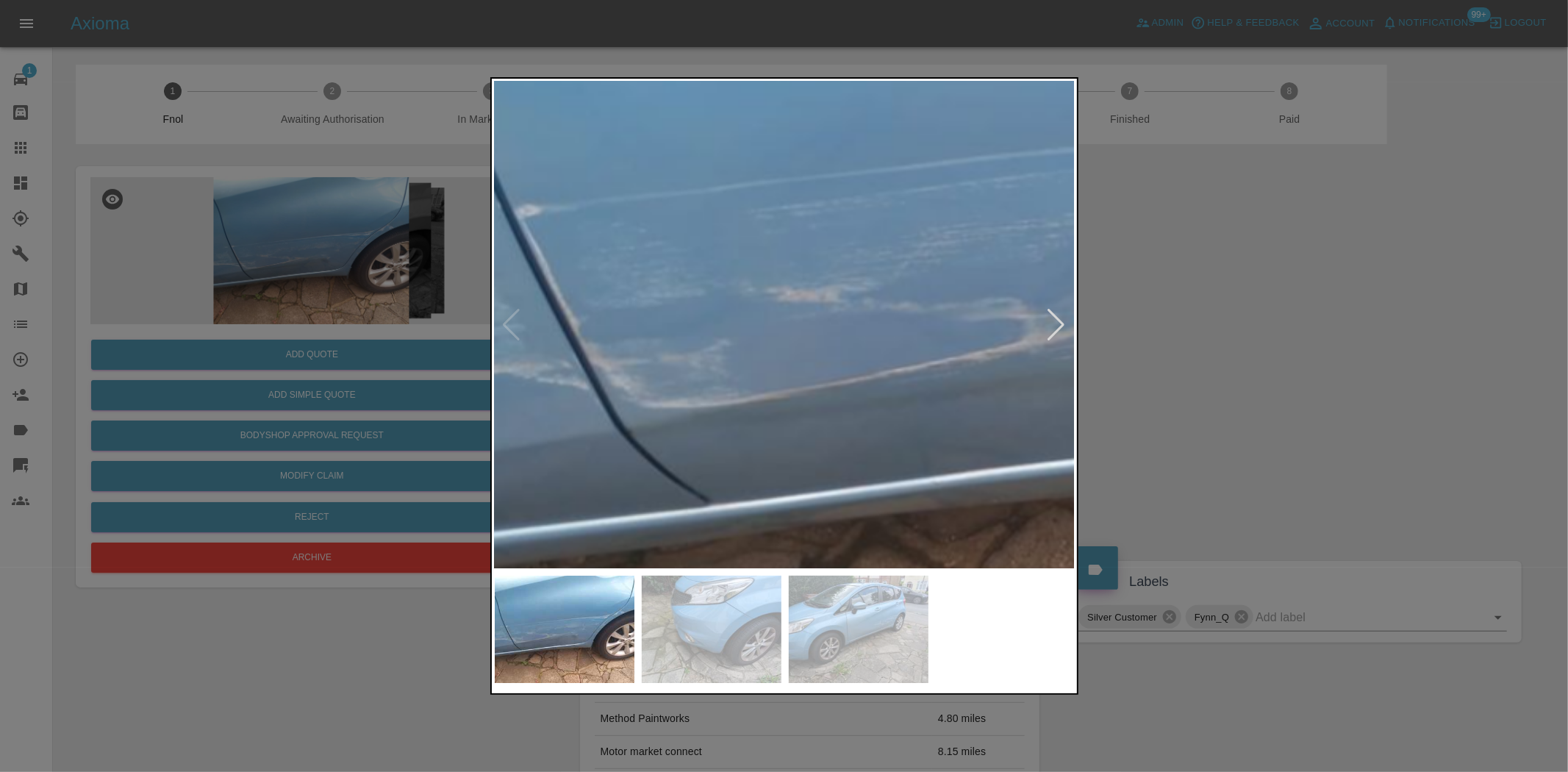
click at [922, 290] on img at bounding box center [1227, 249] width 1742 height 1462
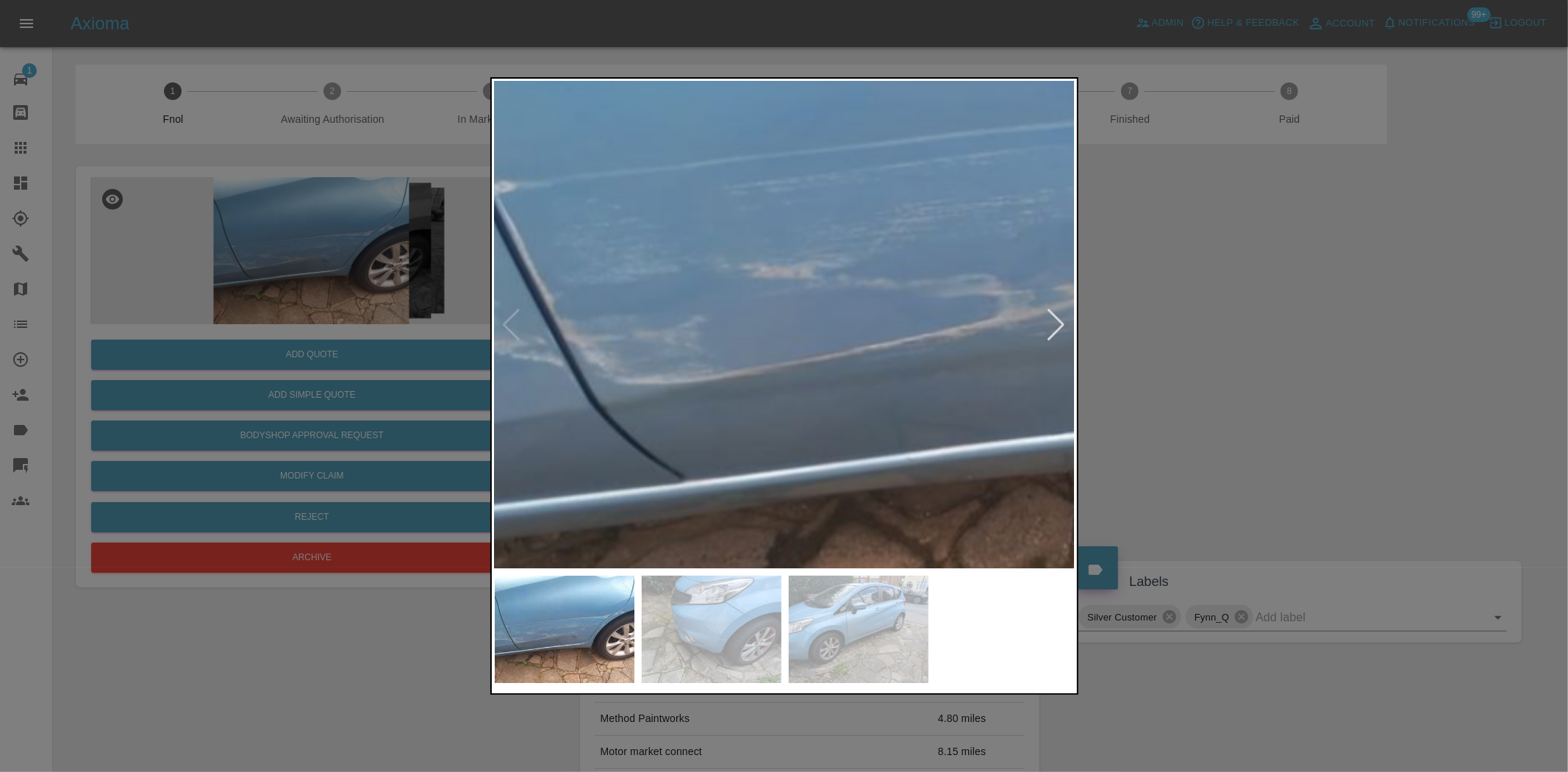
click at [523, 364] on img at bounding box center [1201, 227] width 1742 height 1462
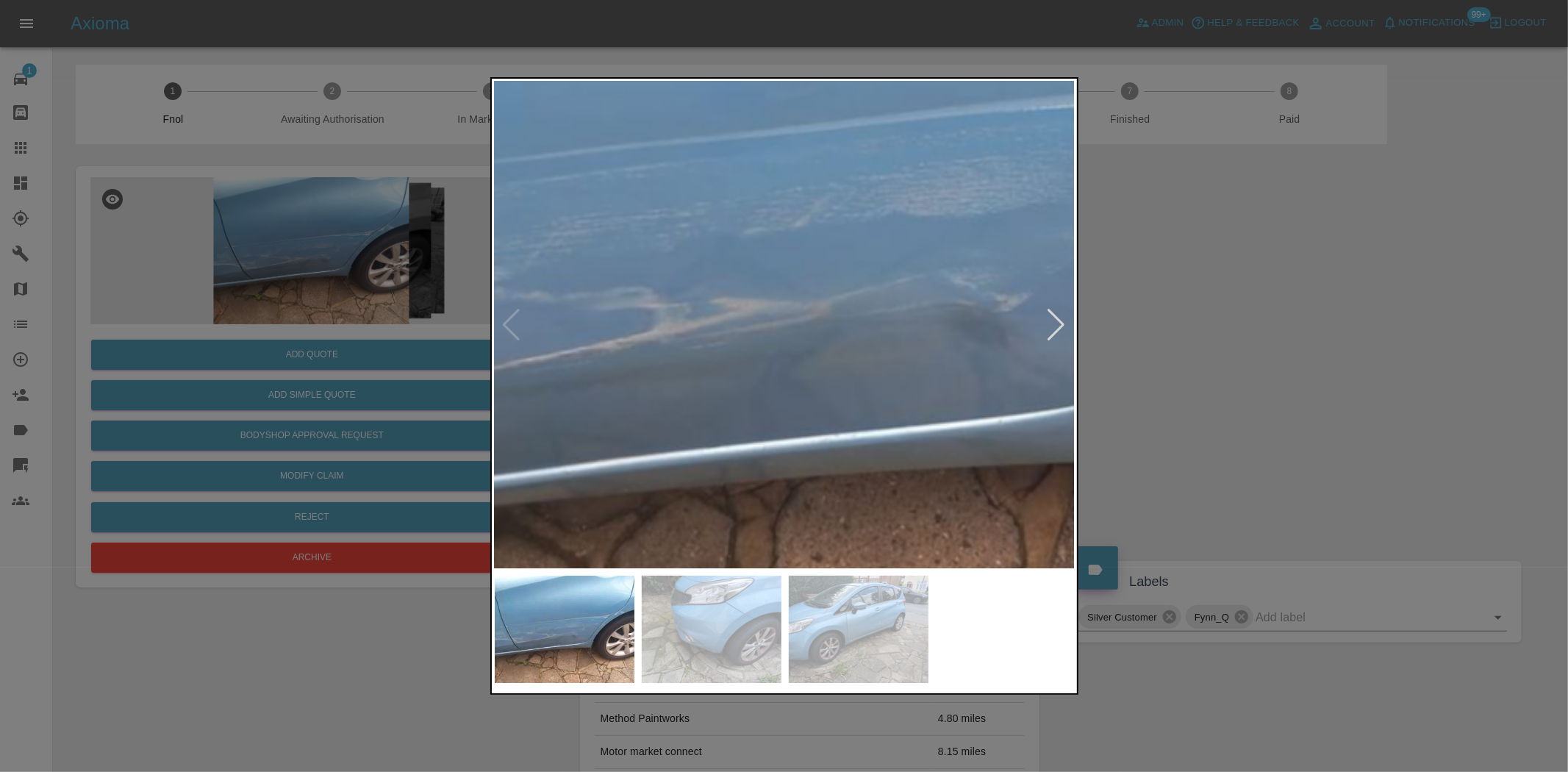
click at [506, 346] on img at bounding box center [858, 239] width 1742 height 1462
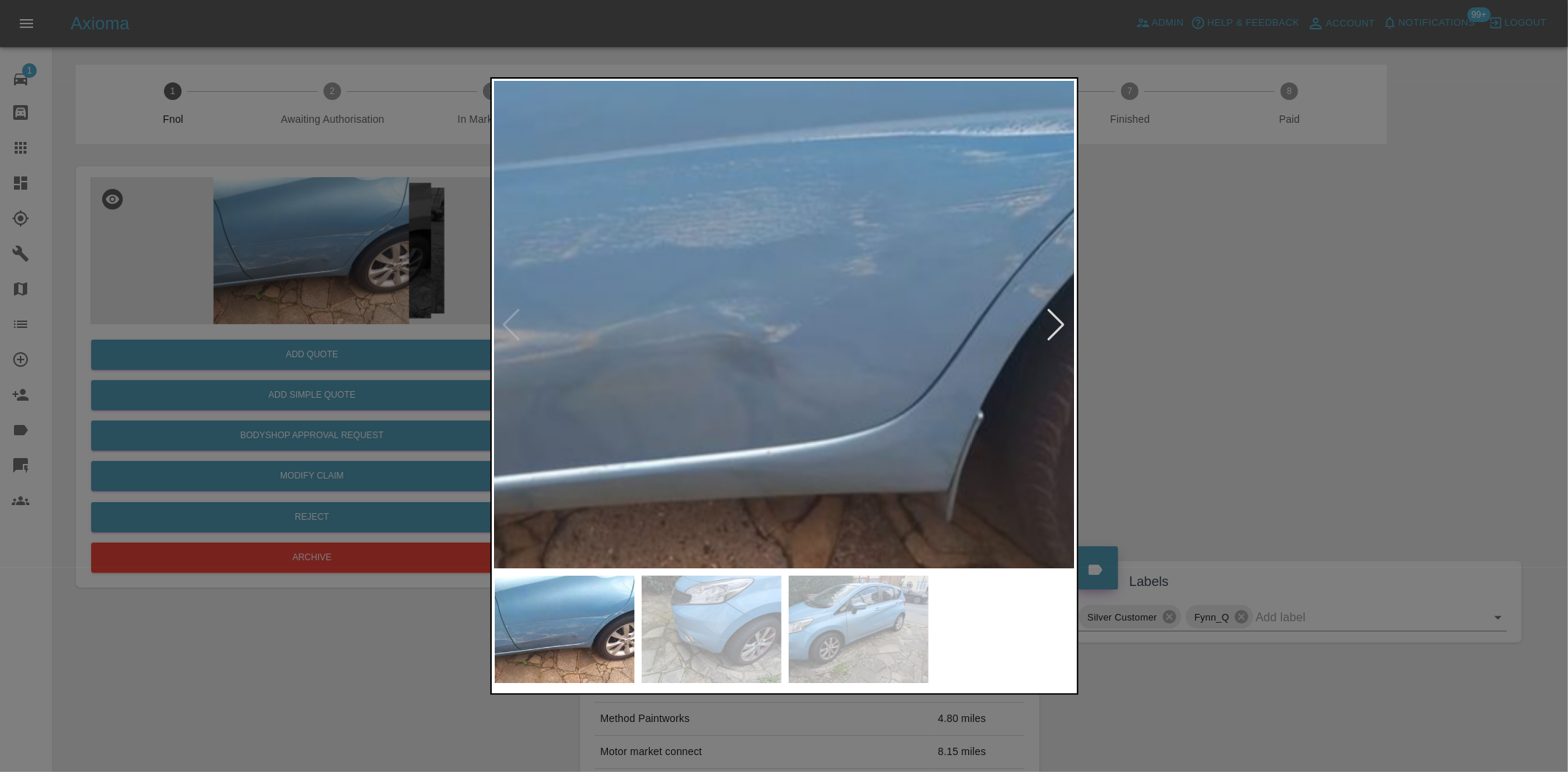
click at [669, 373] on img at bounding box center [626, 270] width 1742 height 1462
click at [637, 386] on img at bounding box center [626, 270] width 1742 height 1462
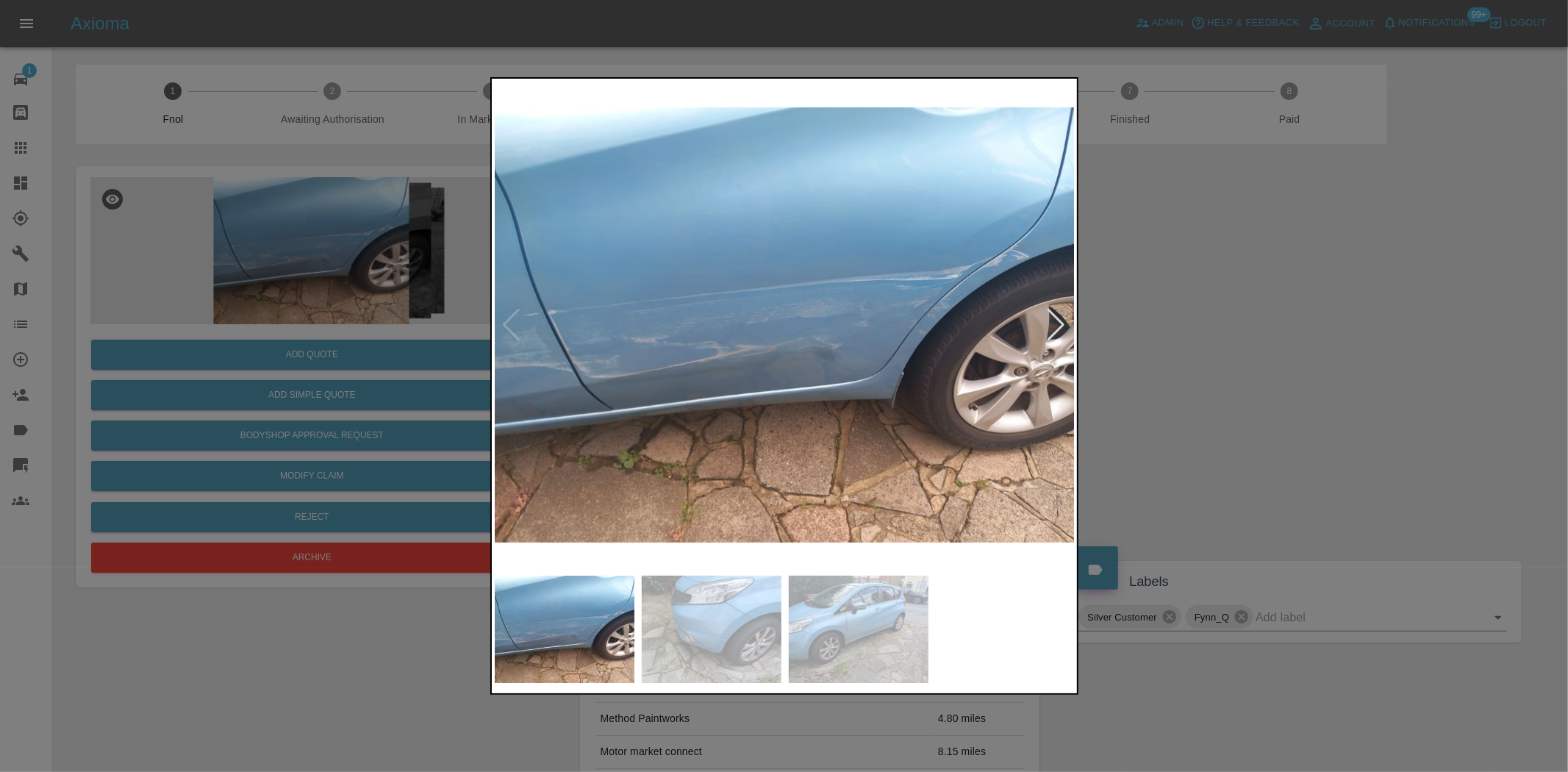
click at [585, 356] on img at bounding box center [785, 324] width 581 height 487
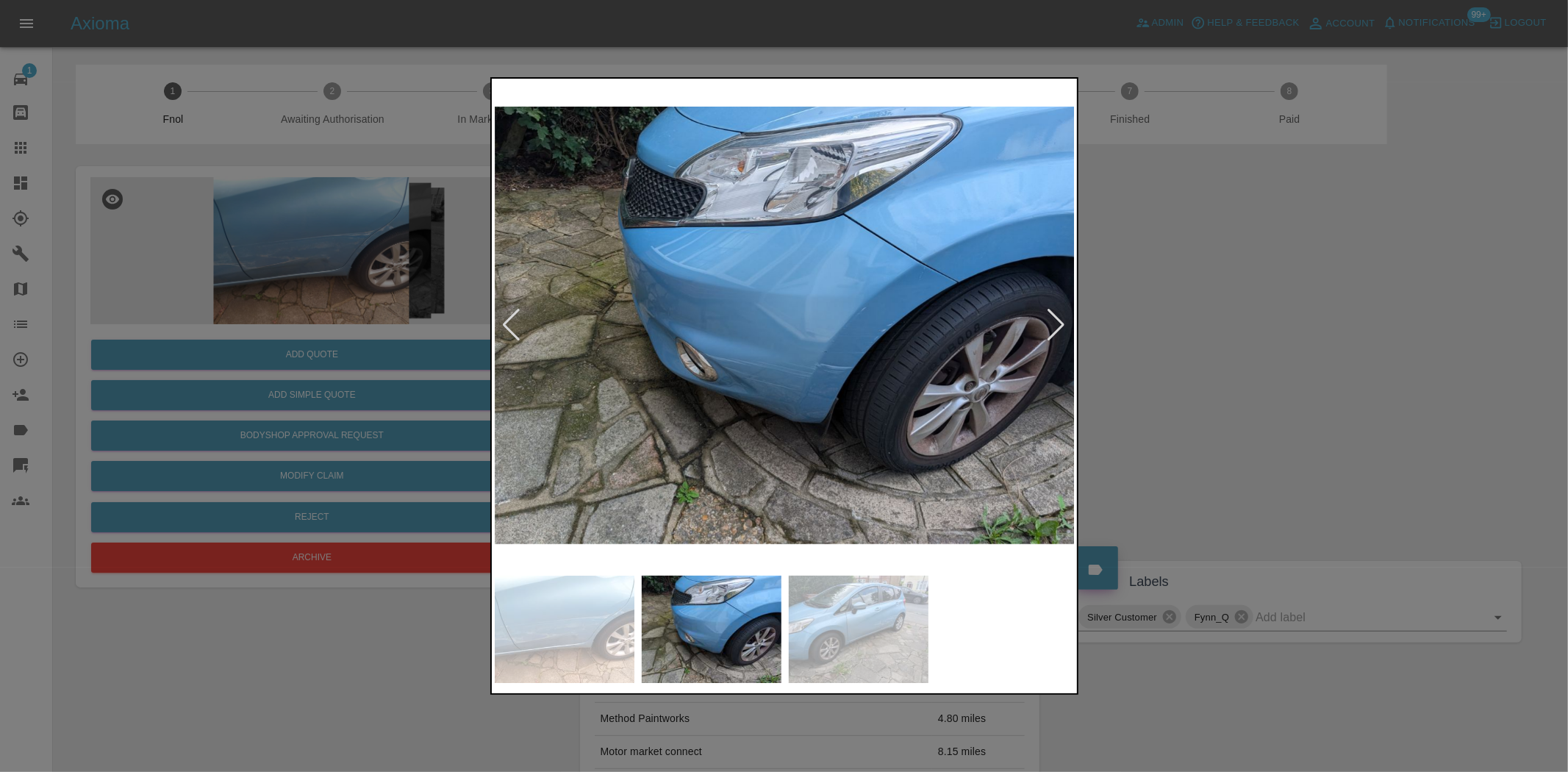
drag, startPoint x: 398, startPoint y: 303, endPoint x: 326, endPoint y: 5, distance: 306.6
click at [398, 299] on div at bounding box center [784, 386] width 1568 height 772
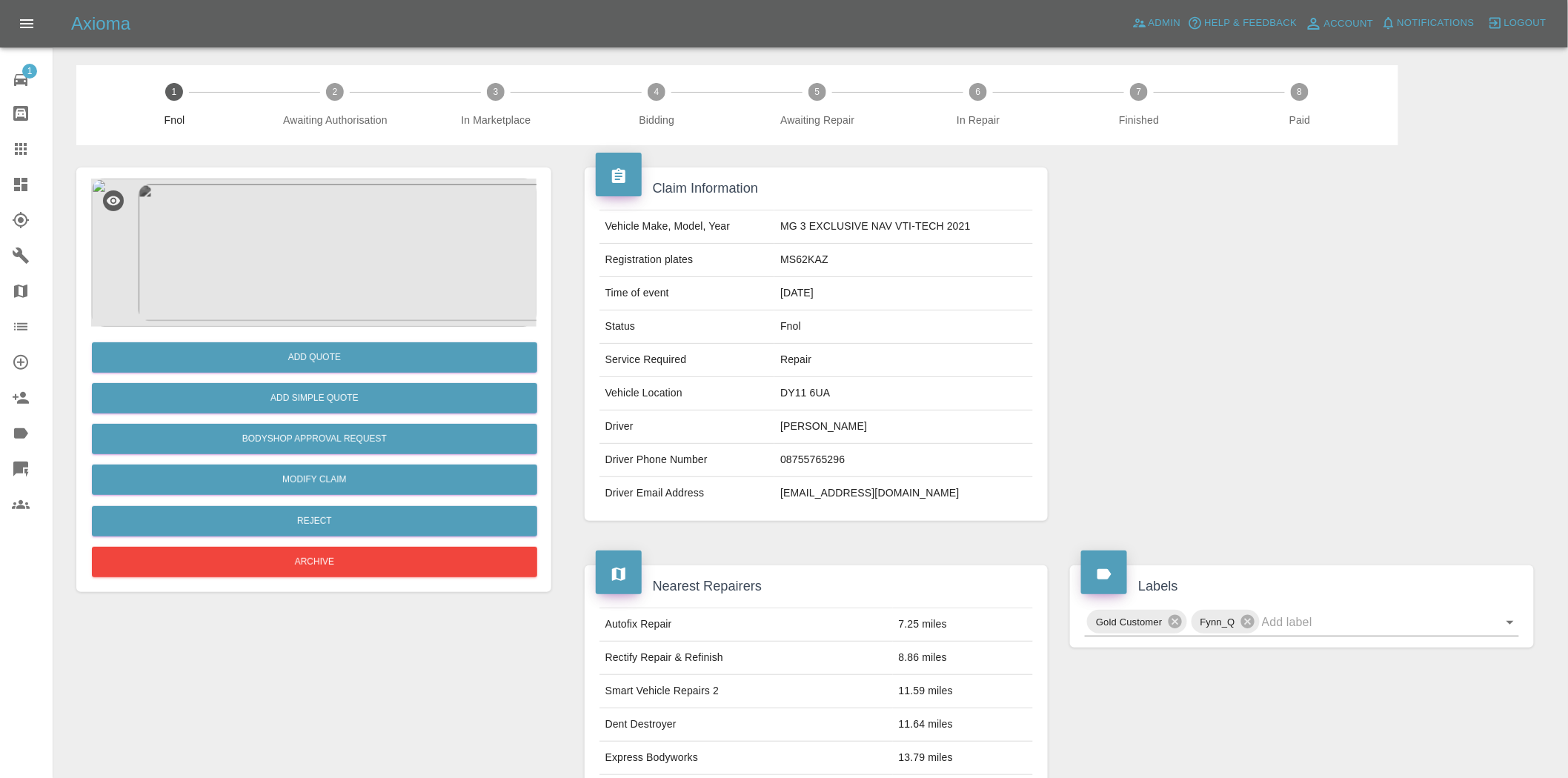
click at [310, 283] on img at bounding box center [314, 252] width 446 height 148
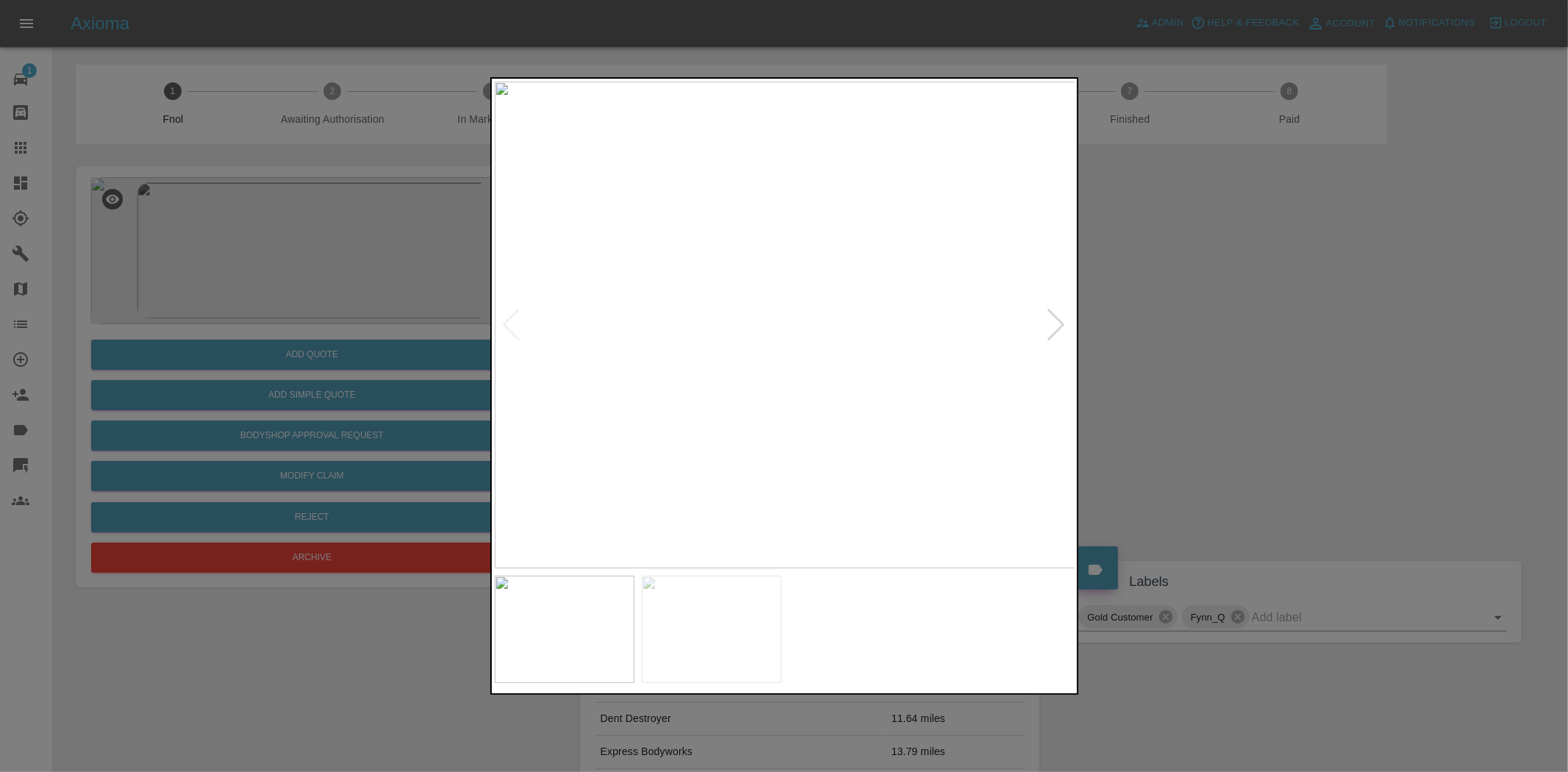
click at [692, 372] on img at bounding box center [785, 324] width 581 height 487
click at [653, 407] on img at bounding box center [785, 324] width 581 height 487
click at [643, 417] on img at bounding box center [785, 324] width 581 height 487
click at [670, 394] on img at bounding box center [785, 324] width 581 height 487
drag, startPoint x: 353, startPoint y: 284, endPoint x: 326, endPoint y: 323, distance: 47.4
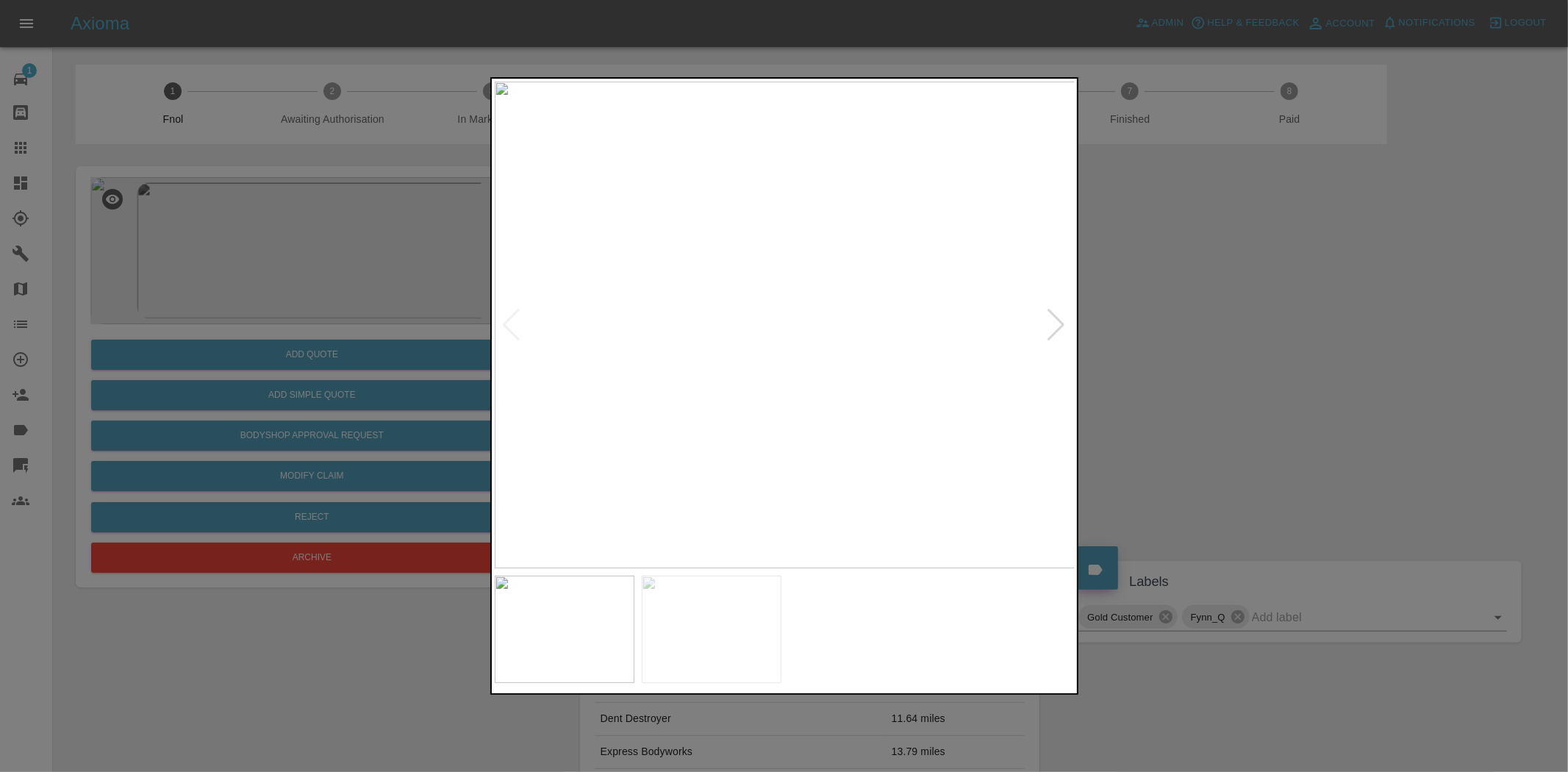
click at [349, 285] on div at bounding box center [784, 386] width 1568 height 772
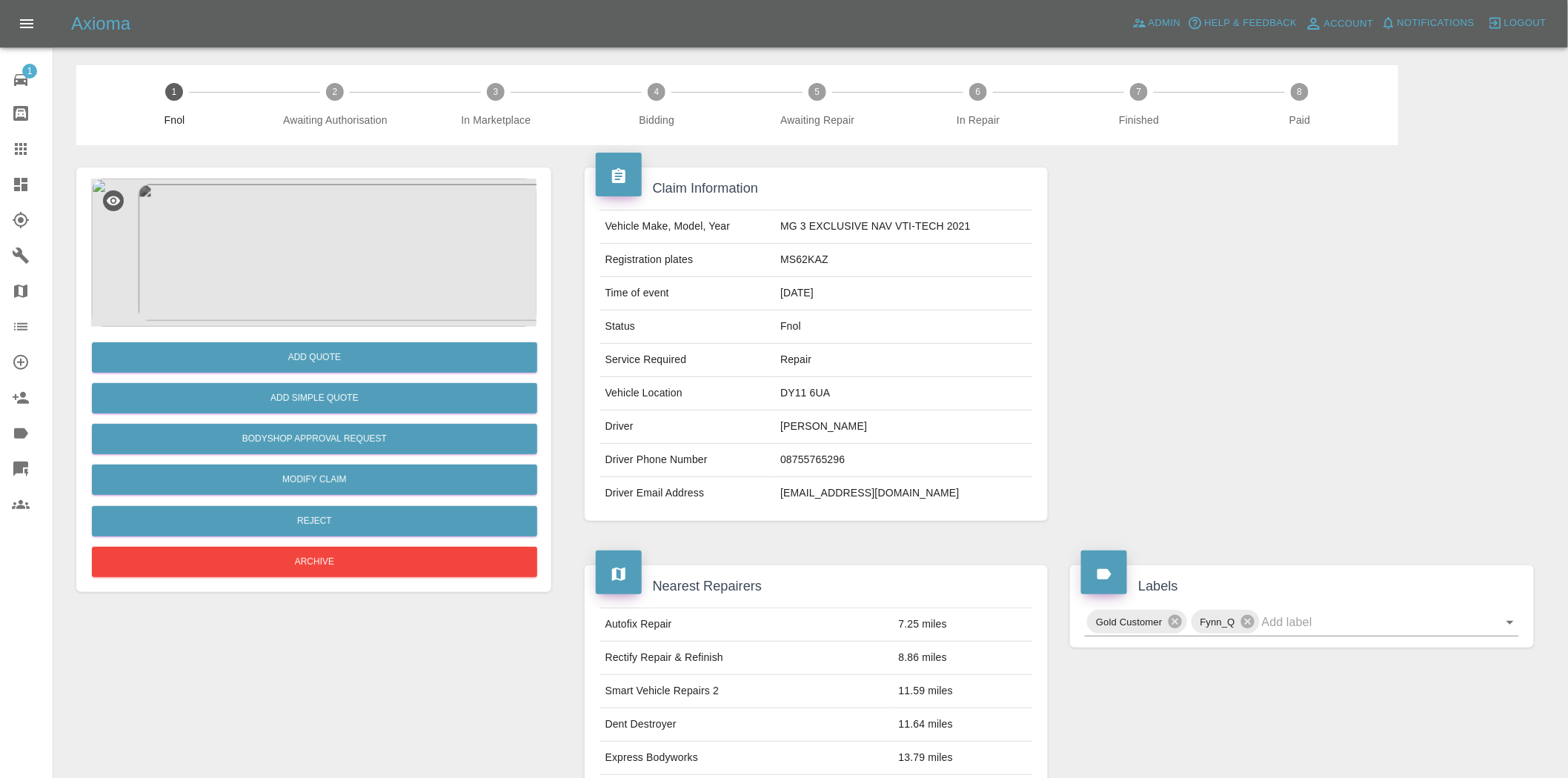
click at [329, 284] on img at bounding box center [314, 252] width 446 height 148
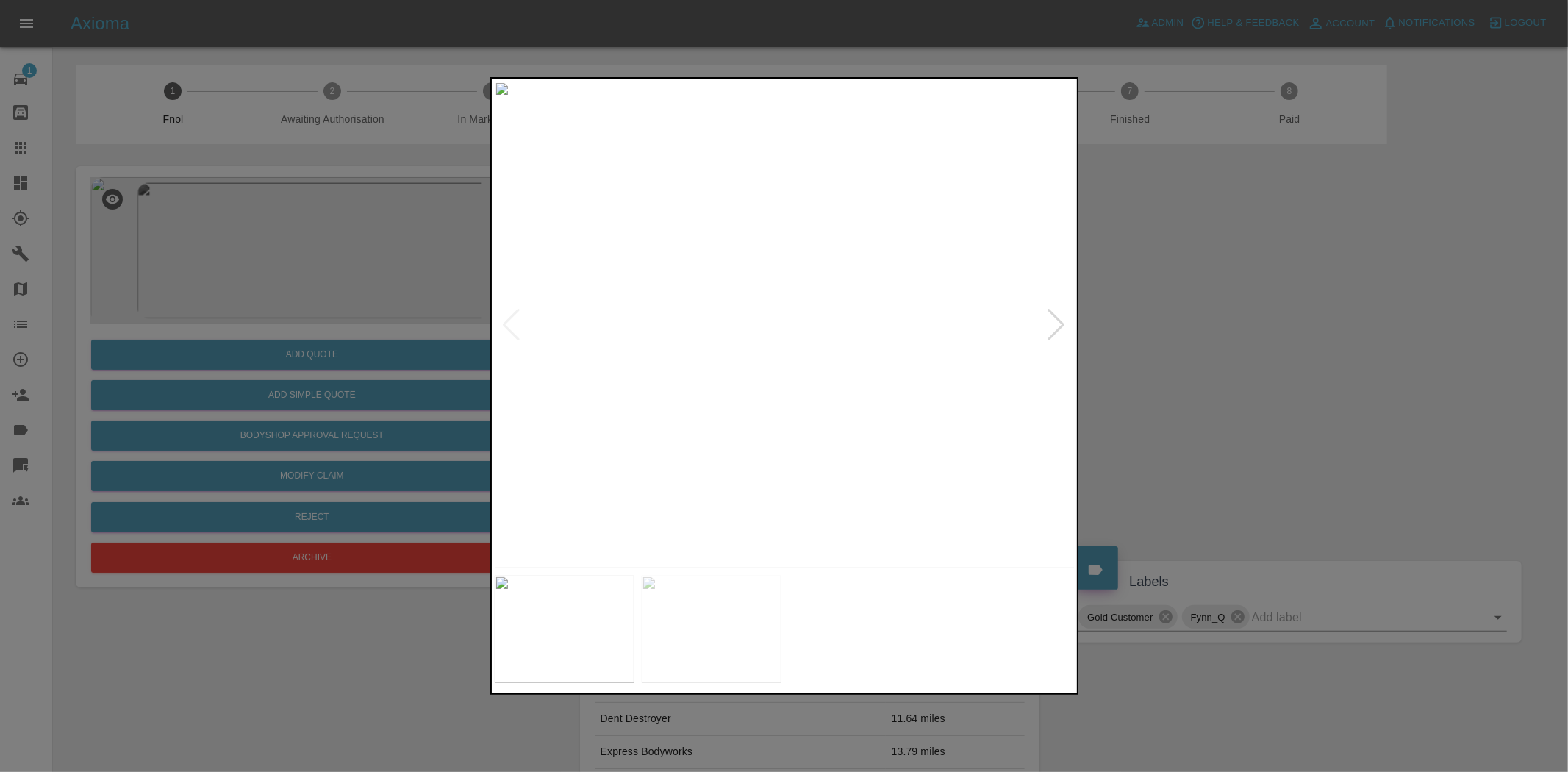
click at [810, 431] on img at bounding box center [785, 324] width 581 height 487
click at [910, 238] on img at bounding box center [785, 324] width 581 height 487
click at [886, 292] on img at bounding box center [407, 586] width 1742 height 1462
click at [886, 296] on img at bounding box center [407, 586] width 1742 height 1462
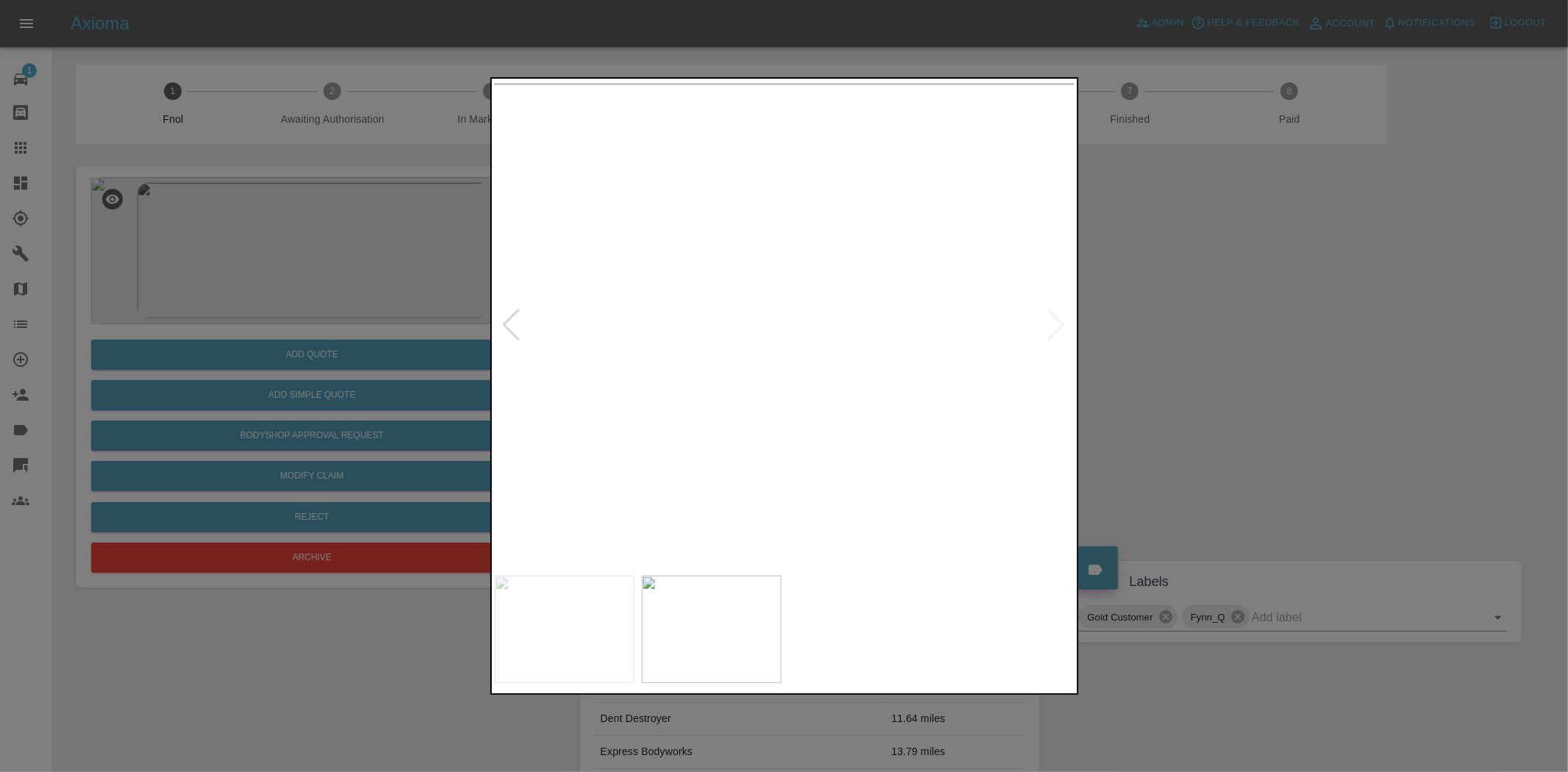
click at [979, 450] on img at bounding box center [785, 324] width 581 height 487
click at [483, 403] on div at bounding box center [784, 386] width 1568 height 772
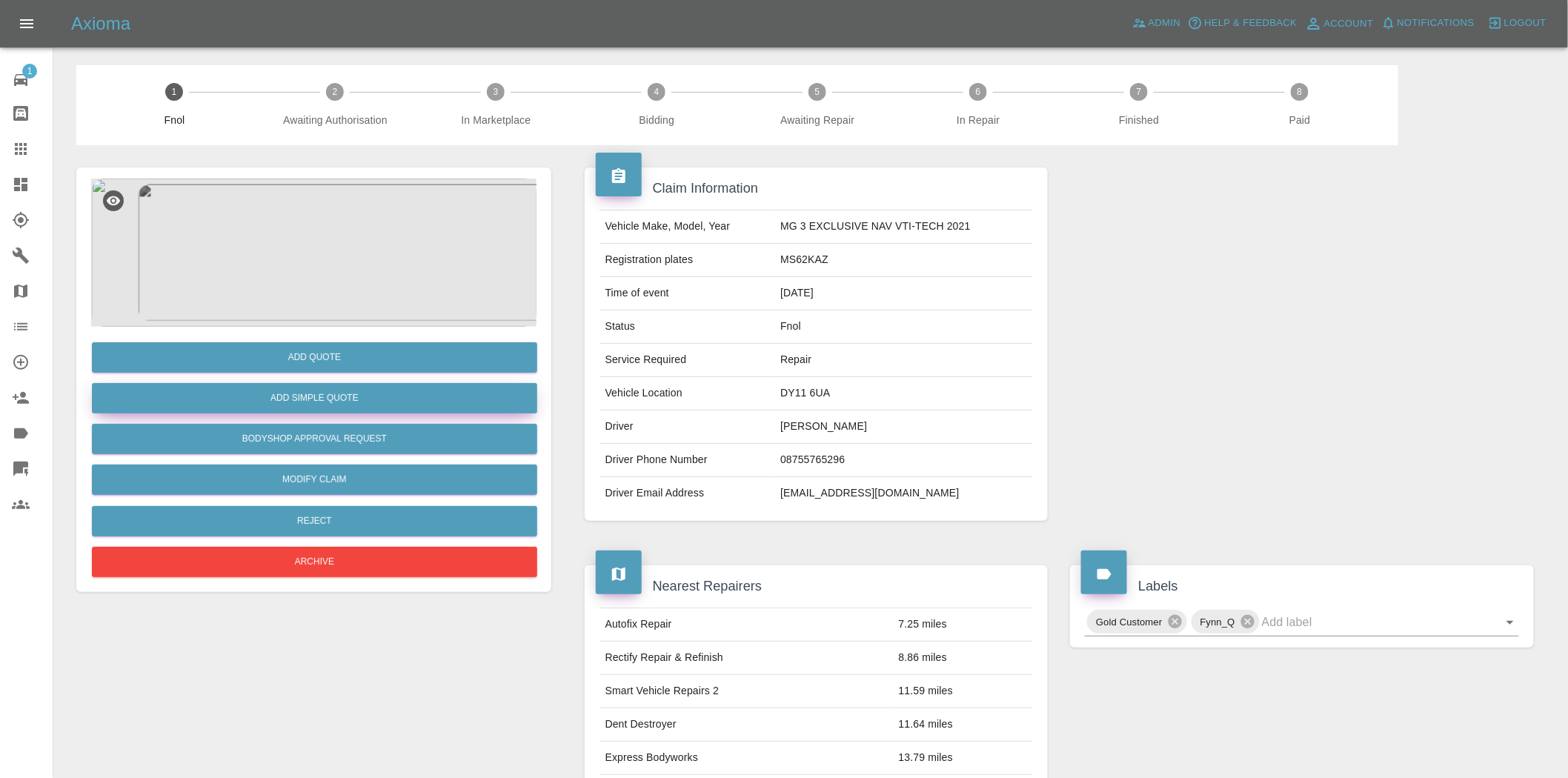
click at [389, 396] on button "Add Simple Quote" at bounding box center [315, 398] width 446 height 30
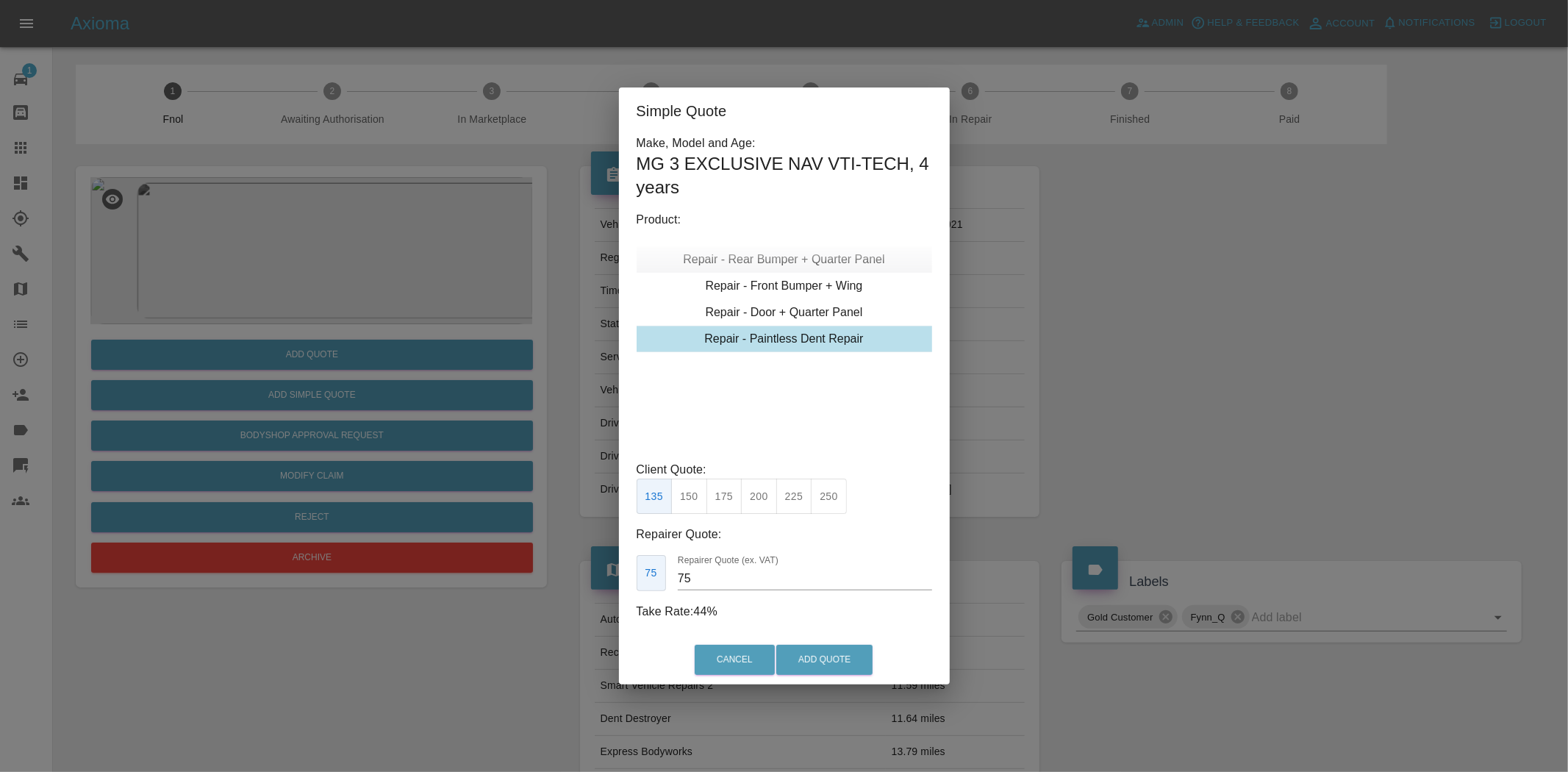
click at [784, 261] on div "Repair - Rear Bumper + Quarter Panel" at bounding box center [784, 259] width 296 height 26
click at [691, 496] on button "325" at bounding box center [689, 496] width 36 height 36
click at [658, 496] on button "285" at bounding box center [654, 496] width 36 height 36
drag, startPoint x: 822, startPoint y: 649, endPoint x: 896, endPoint y: 737, distance: 115.0
click at [821, 649] on button "Add Quote" at bounding box center [824, 660] width 96 height 30
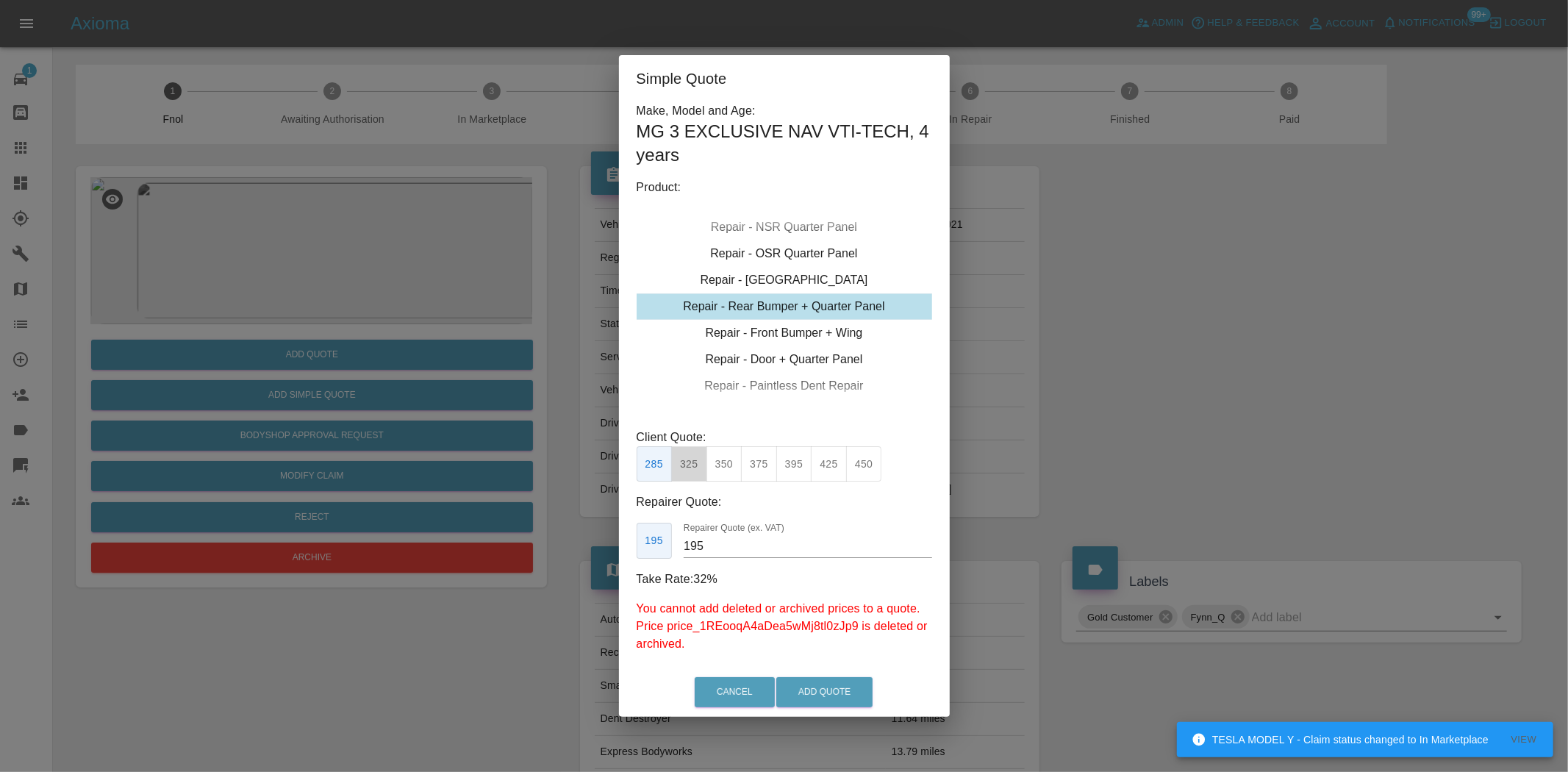
click at [689, 467] on button "325" at bounding box center [689, 464] width 36 height 36
type input "200"
drag, startPoint x: 447, startPoint y: 320, endPoint x: 369, endPoint y: 359, distance: 87.2
click at [447, 319] on div "Simple Quote Make, Model and Age: MG 3 EXCLUSIVE NAV VTI-TECH , 4 years Product…" at bounding box center [784, 386] width 1568 height 772
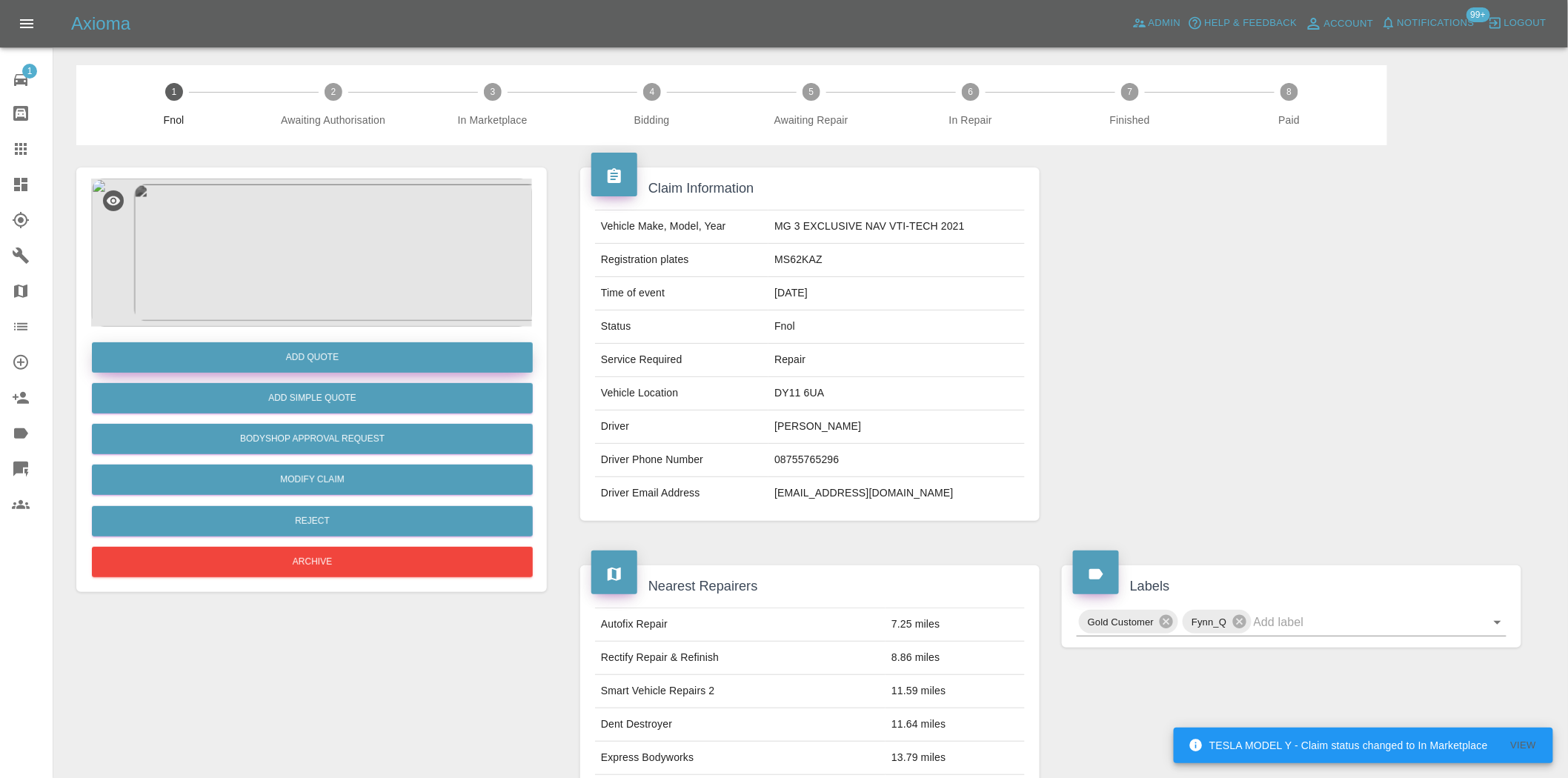
click at [371, 363] on button "Add Quote" at bounding box center [312, 357] width 441 height 30
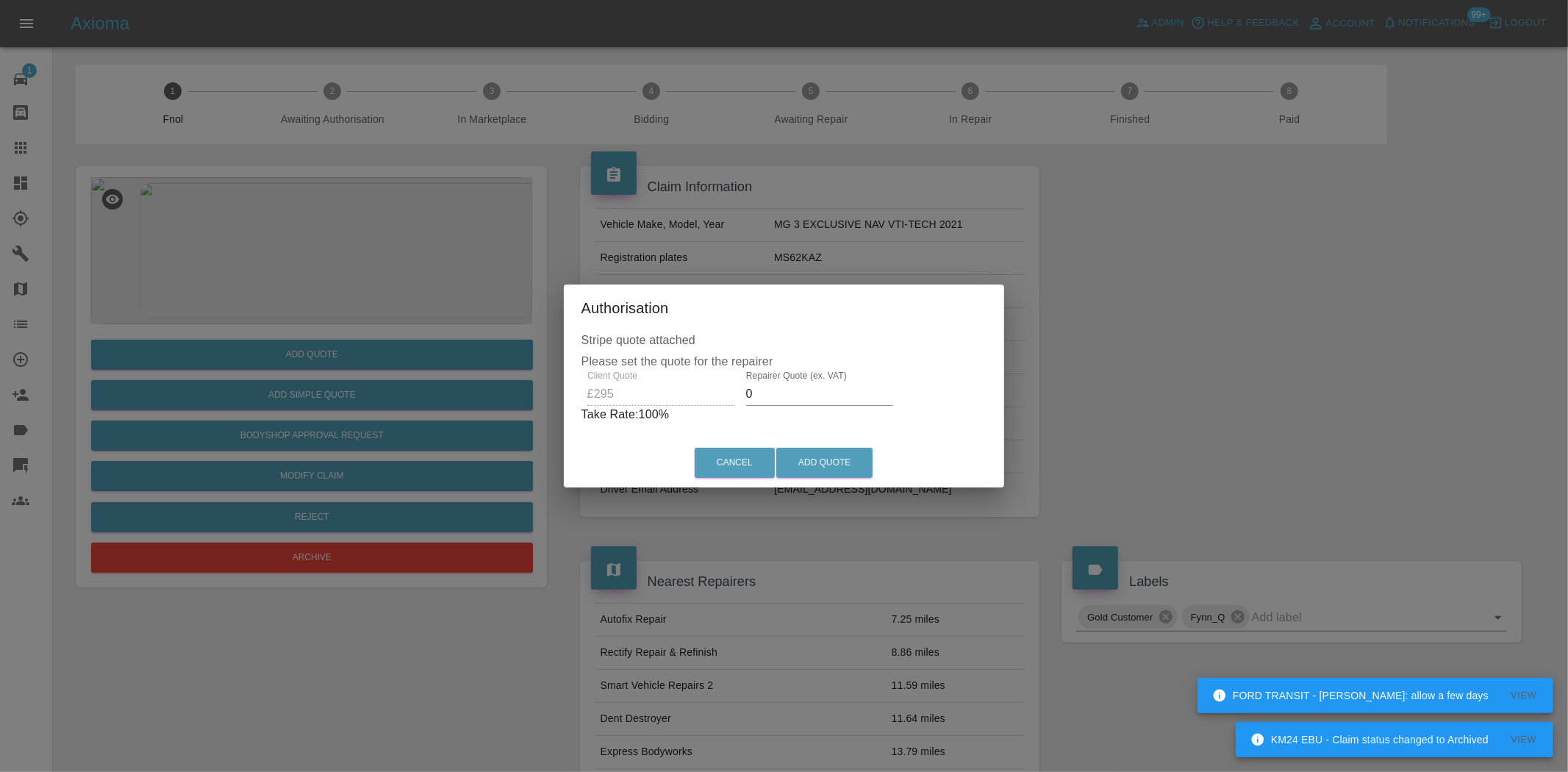
click at [679, 397] on div "Client Quote £295 Repairer Quote (ex. VAT) 0 Take Rate: 100 %" at bounding box center [784, 397] width 405 height 53
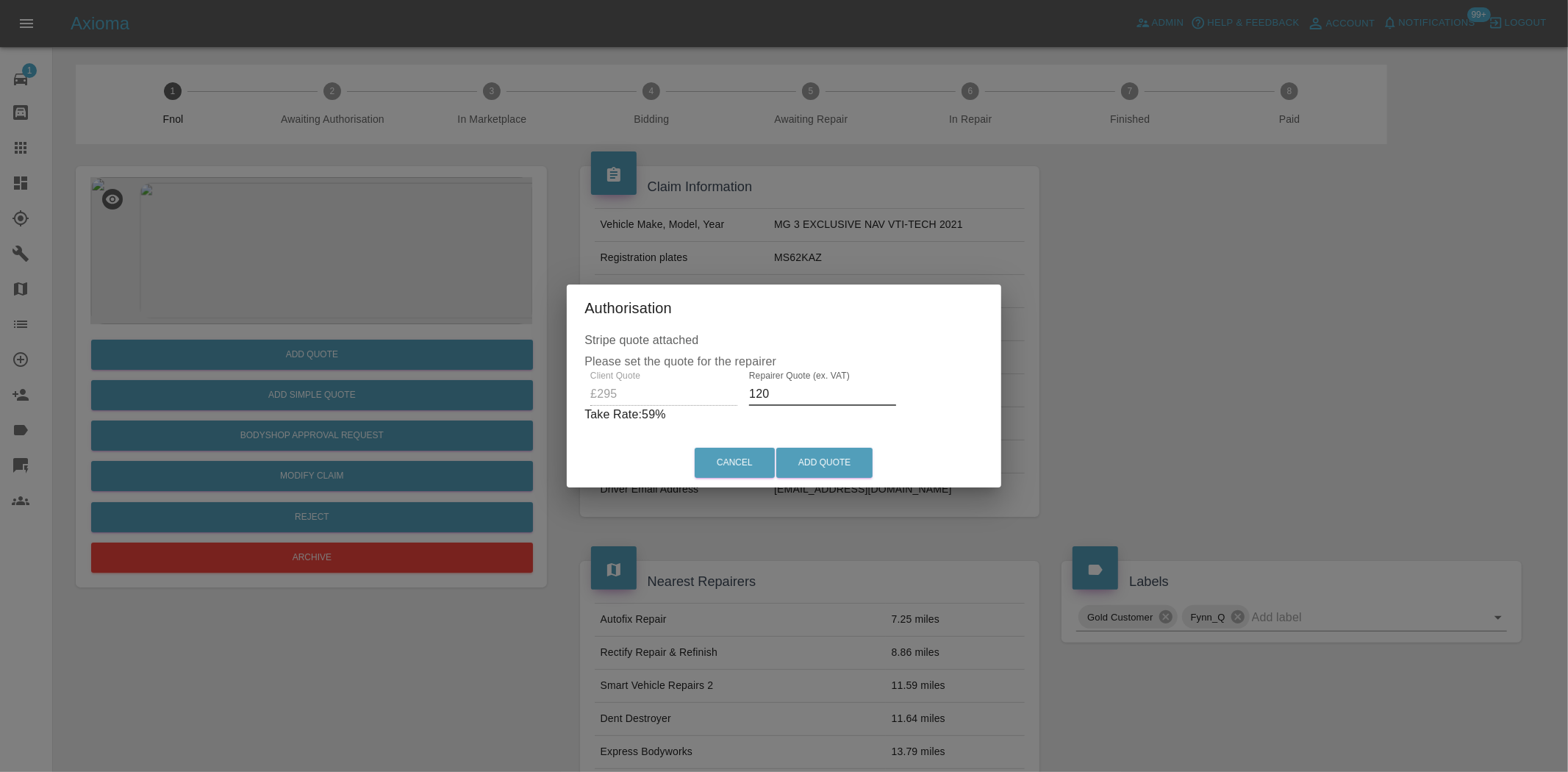
drag, startPoint x: 778, startPoint y: 392, endPoint x: 407, endPoint y: 380, distance: 371.2
click at [453, 383] on div "Authorisation Stripe quote attached Please set the quote for the repairer Clien…" at bounding box center [784, 386] width 1568 height 772
type input "190"
click at [842, 467] on button "Add Quote" at bounding box center [824, 462] width 96 height 30
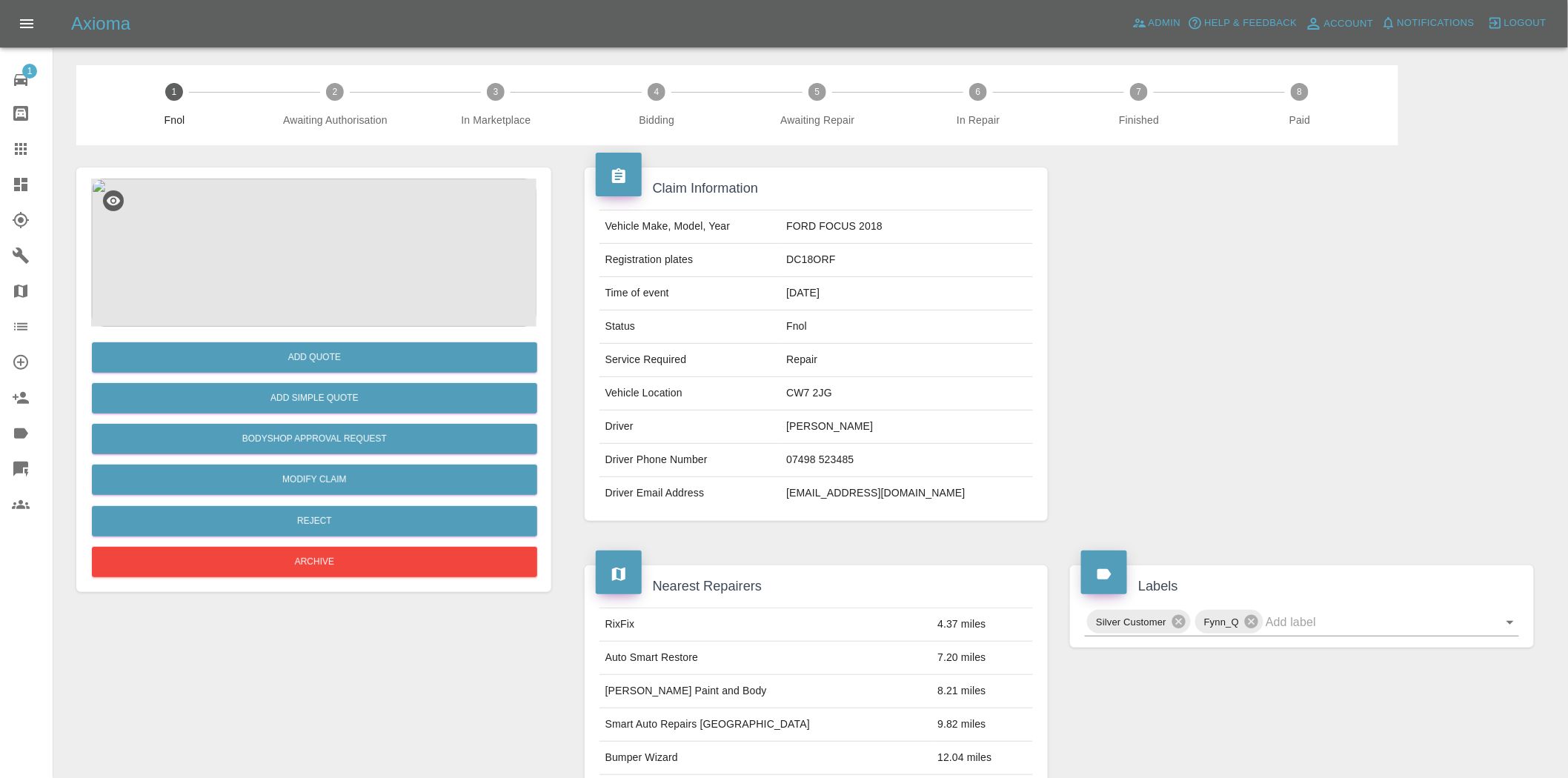
click at [321, 254] on img at bounding box center [314, 252] width 446 height 148
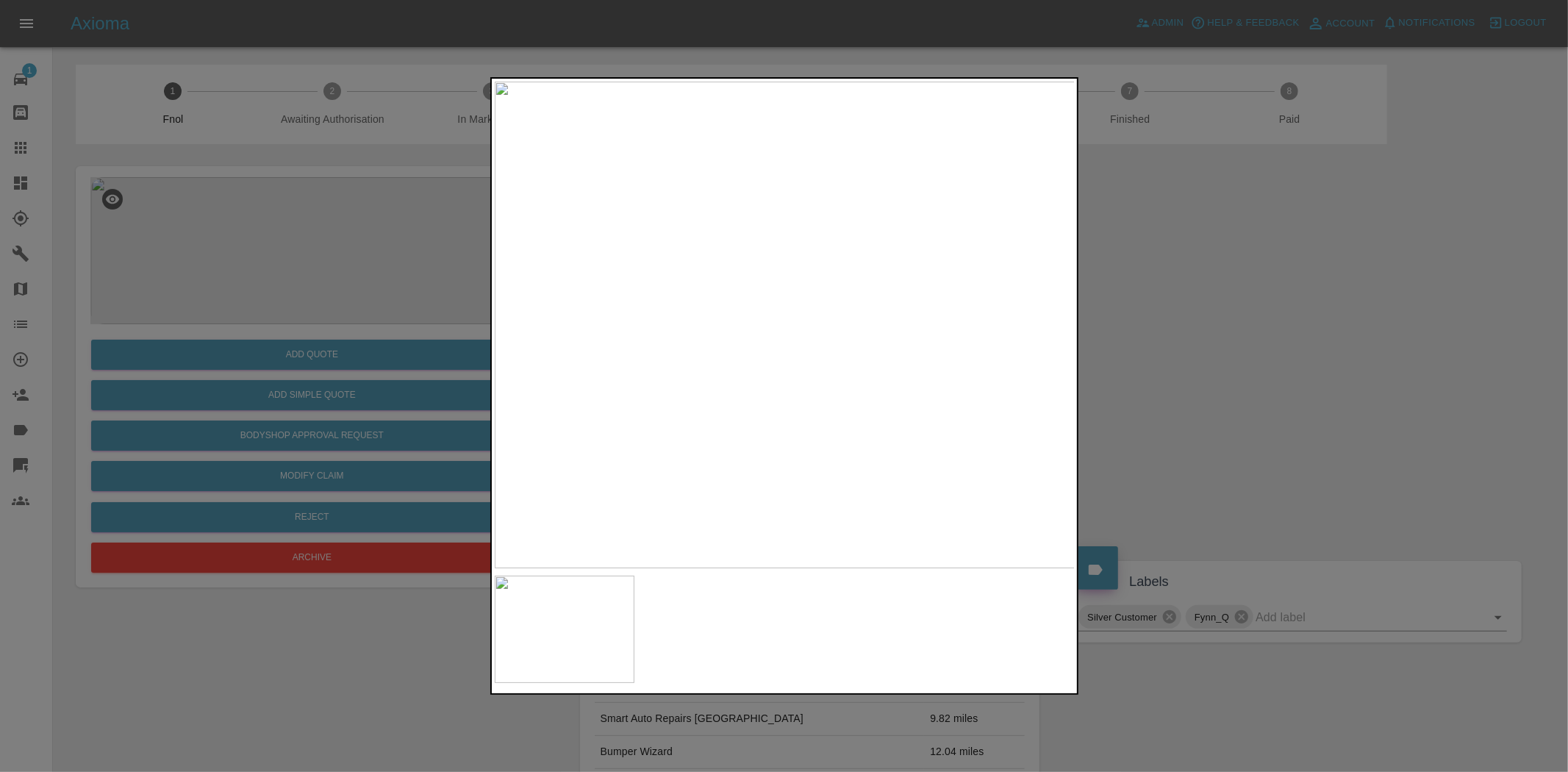
click at [688, 357] on img at bounding box center [785, 324] width 581 height 487
click at [589, 333] on img at bounding box center [785, 324] width 581 height 487
drag, startPoint x: 336, startPoint y: 278, endPoint x: 332, endPoint y: 292, distance: 14.6
click at [335, 278] on div at bounding box center [784, 386] width 1568 height 772
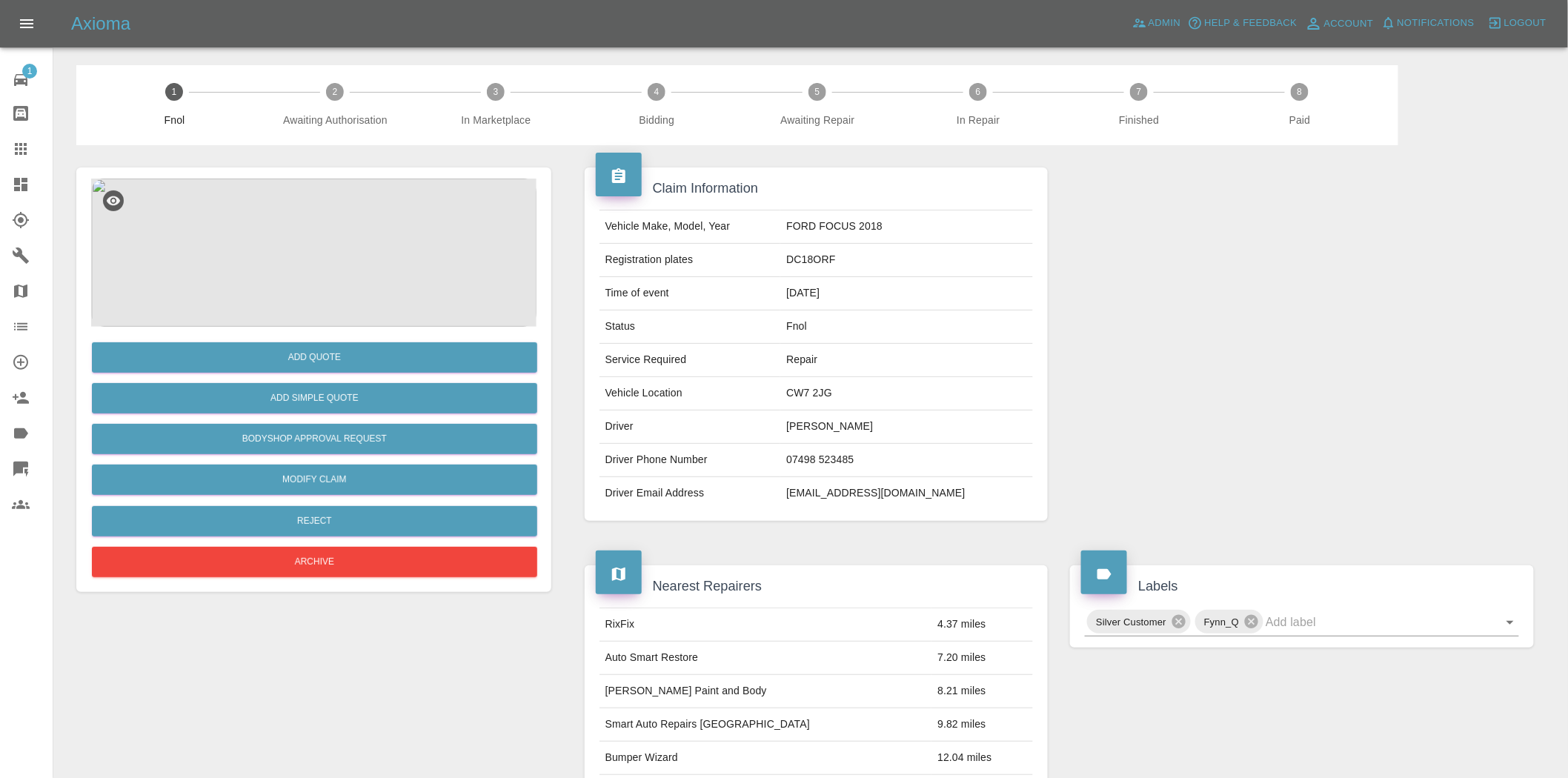
click at [299, 202] on img at bounding box center [314, 252] width 446 height 148
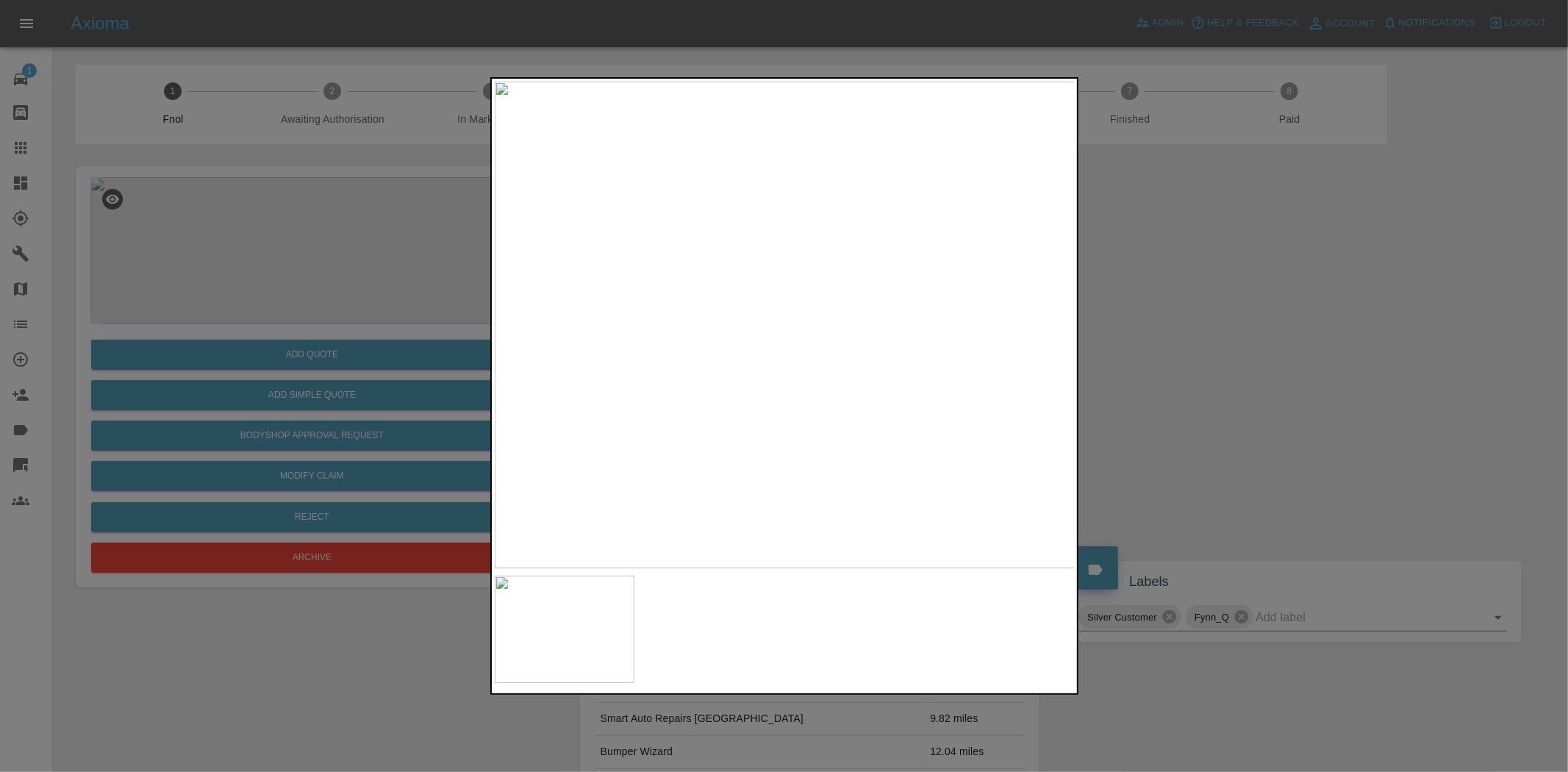
click at [674, 355] on img at bounding box center [785, 324] width 581 height 487
click at [748, 356] on img at bounding box center [785, 324] width 581 height 487
click at [805, 289] on img at bounding box center [785, 324] width 581 height 487
click at [805, 287] on img at bounding box center [723, 435] width 1742 height 1462
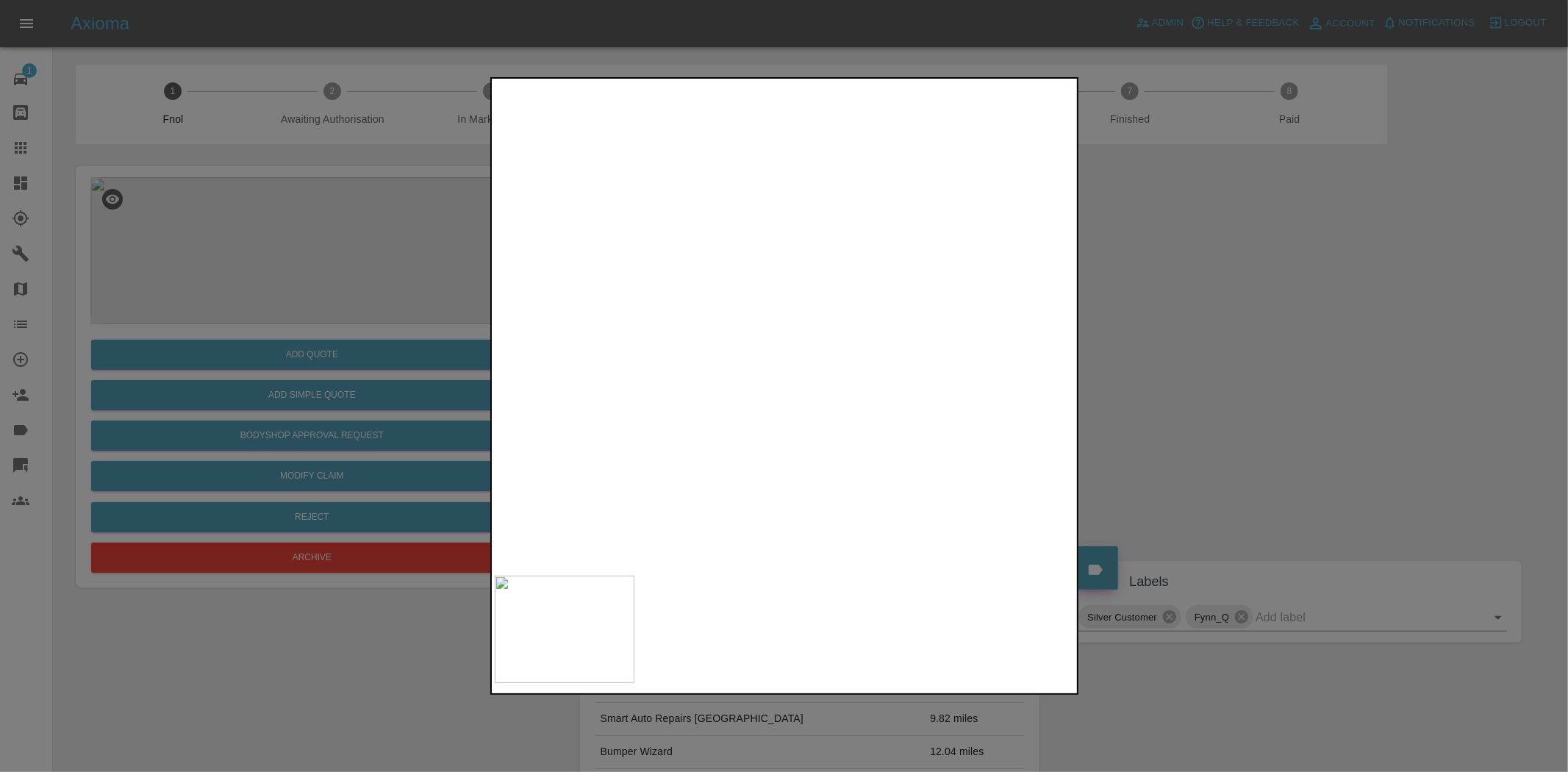
click at [805, 287] on img at bounding box center [723, 435] width 1742 height 1462
click at [353, 318] on div at bounding box center [784, 386] width 1568 height 772
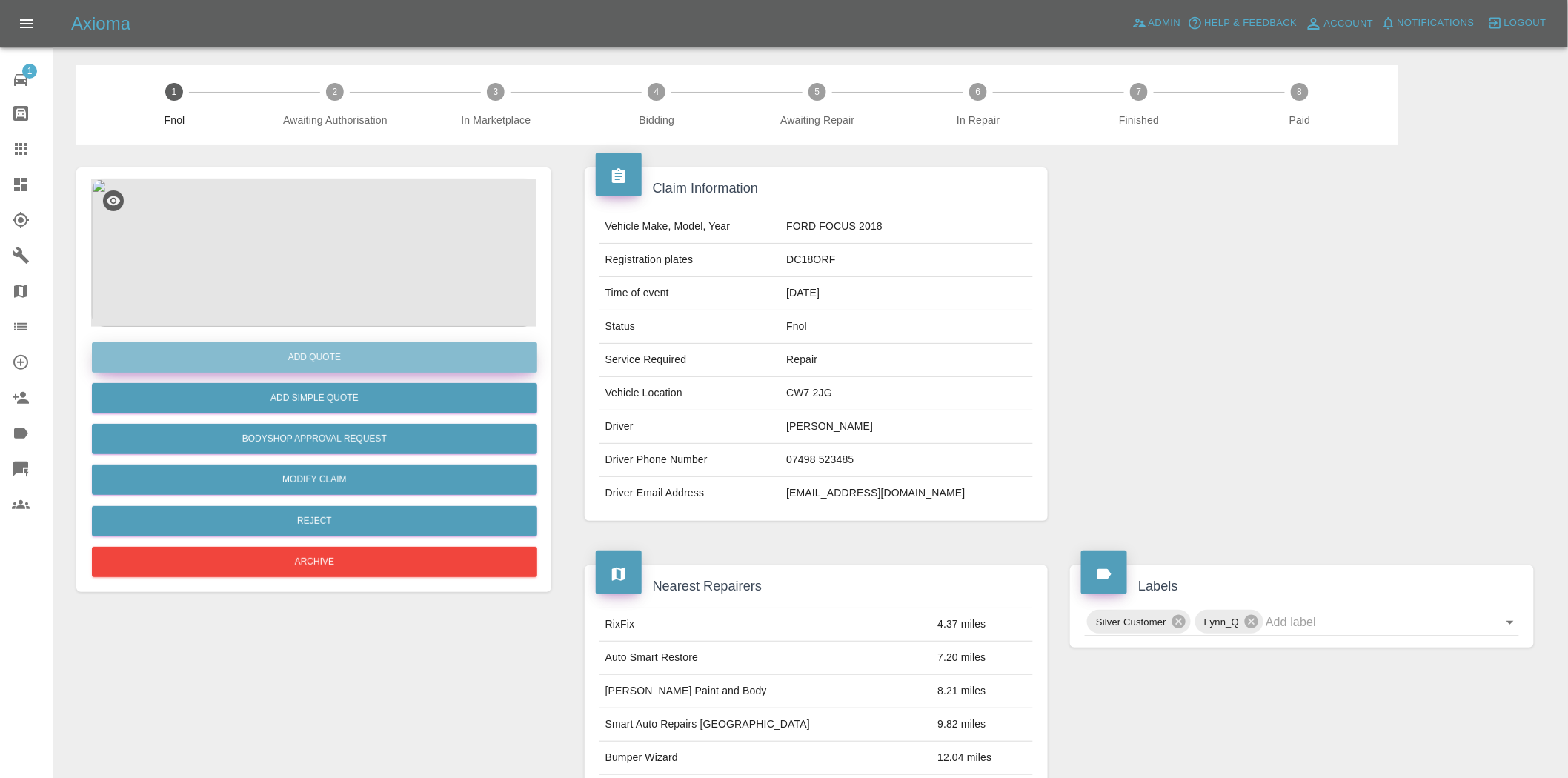
click at [352, 344] on button "Add Quote" at bounding box center [315, 357] width 446 height 30
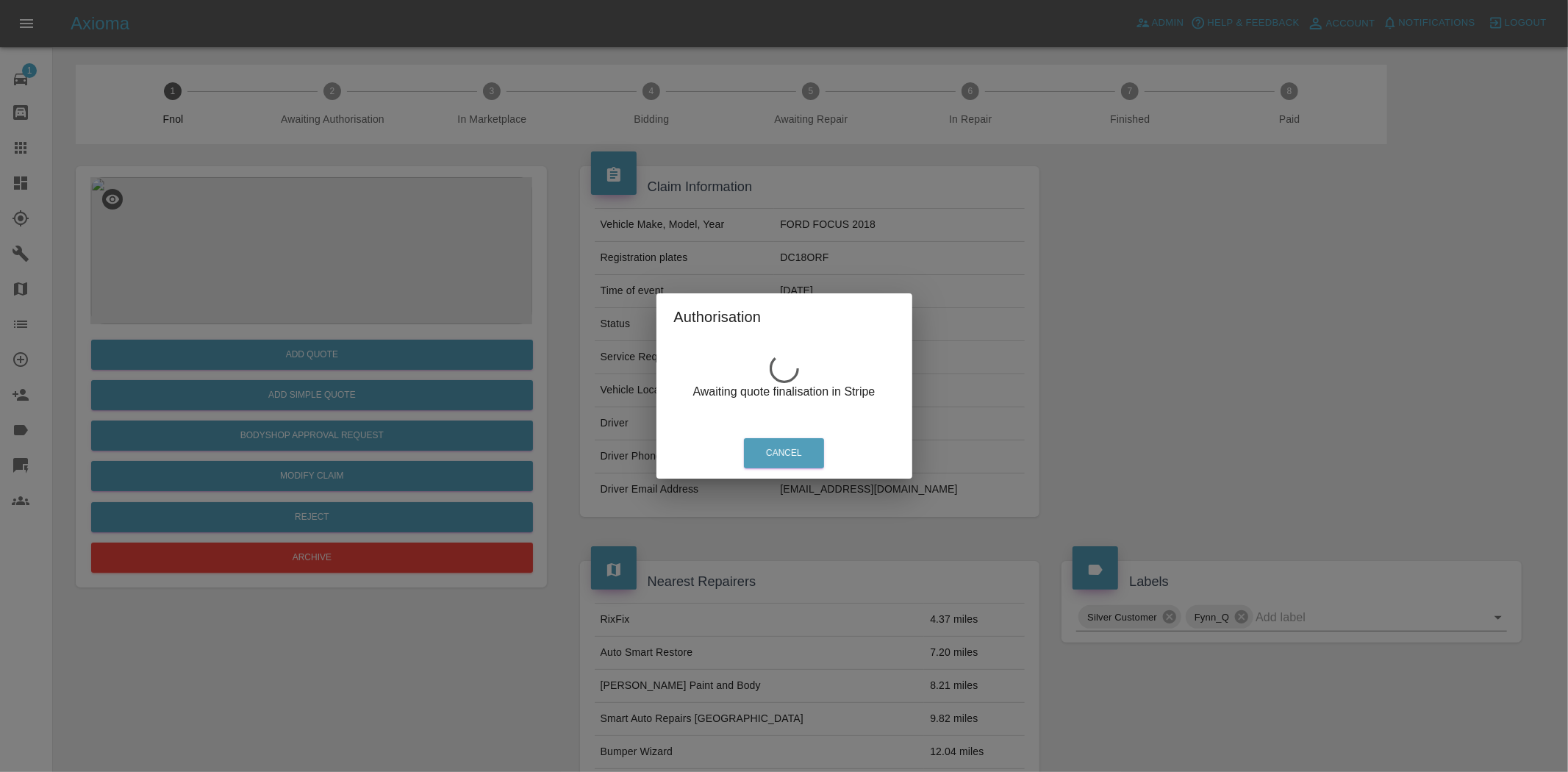
click at [345, 285] on div "Authorisation Awaiting quote finalisation in Stripe Cancel" at bounding box center [784, 386] width 1568 height 772
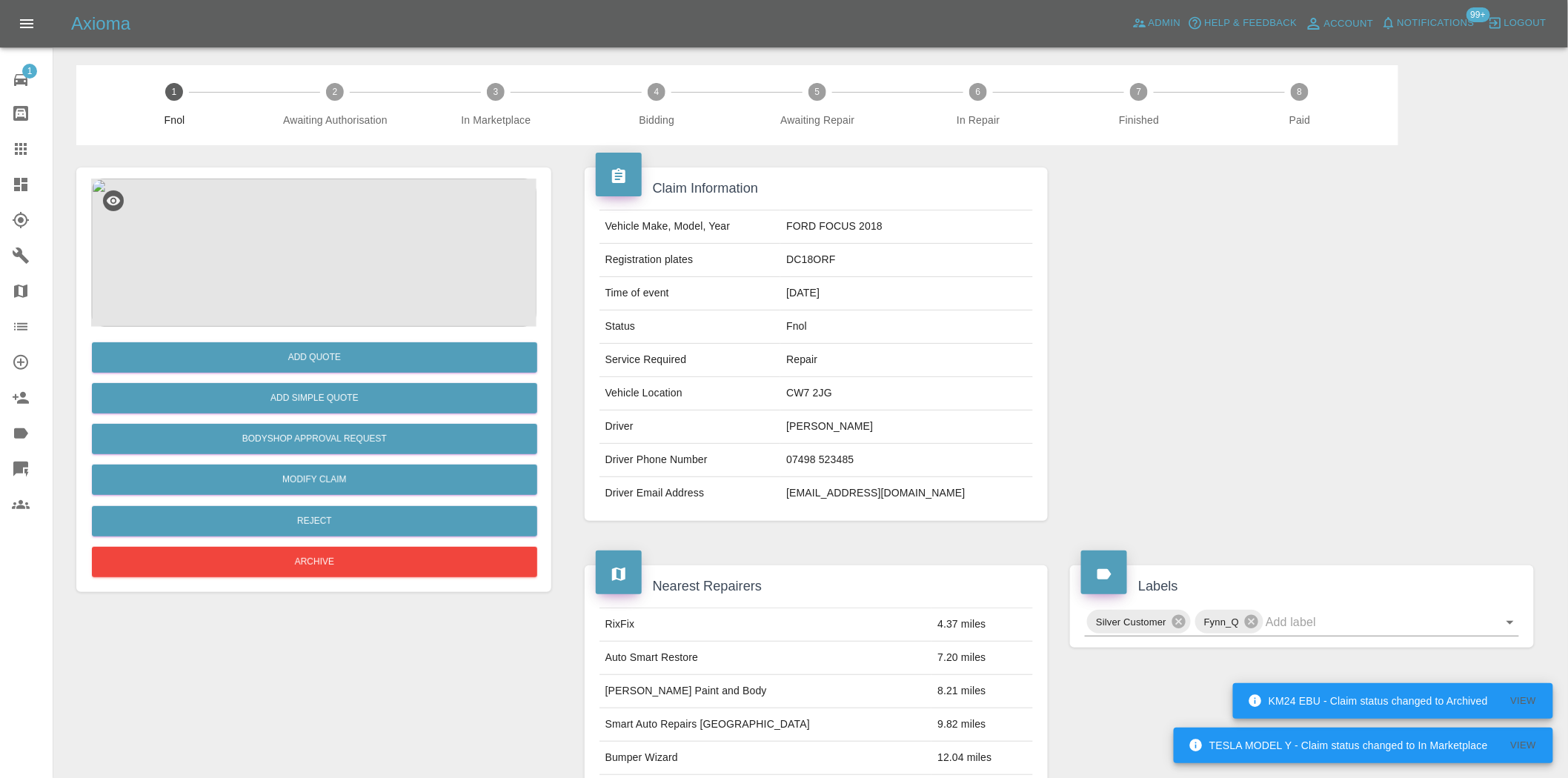
click at [335, 208] on img at bounding box center [314, 252] width 446 height 148
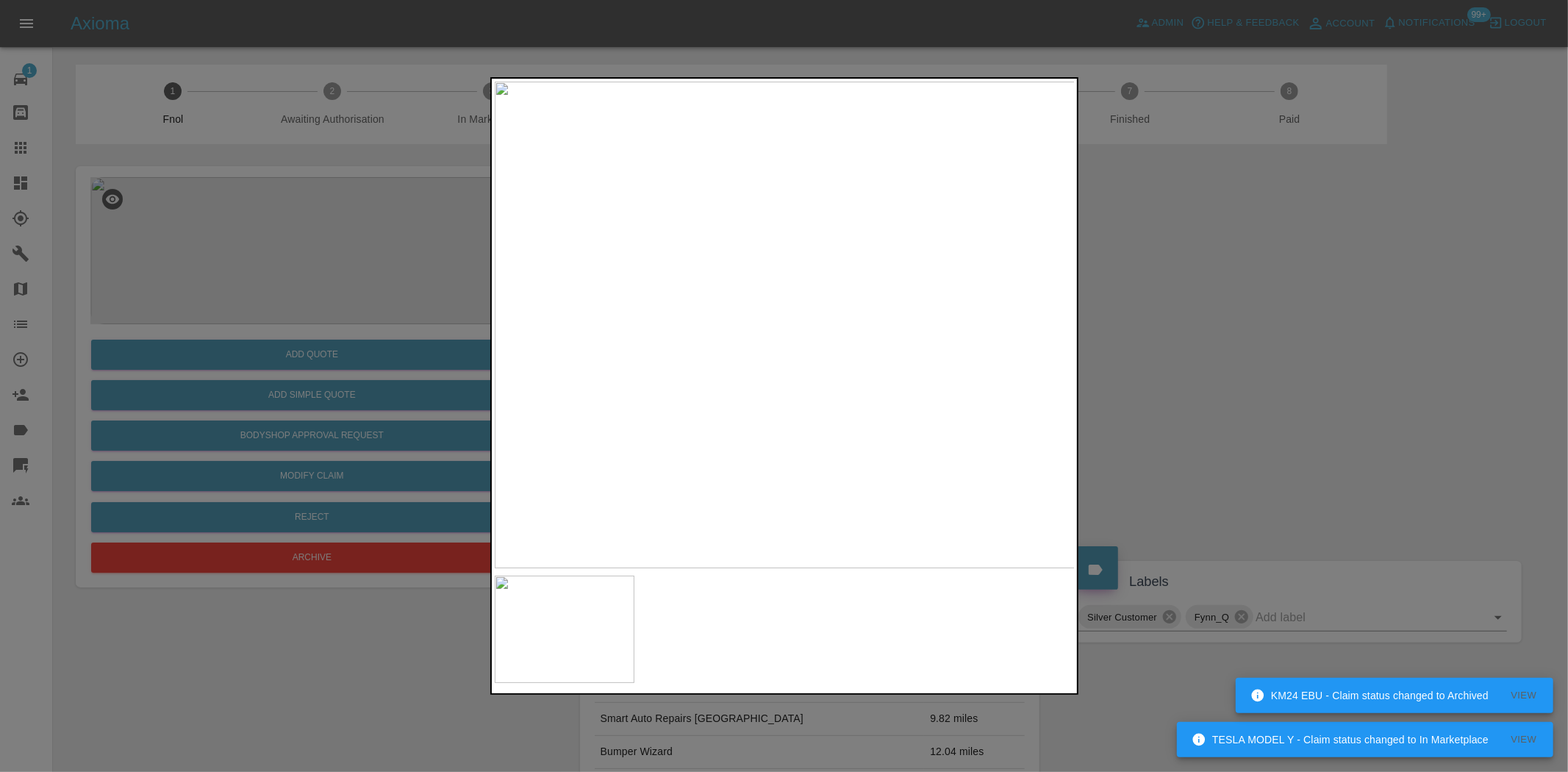
click at [748, 305] on img at bounding box center [785, 324] width 581 height 487
click at [716, 284] on img at bounding box center [785, 324] width 581 height 487
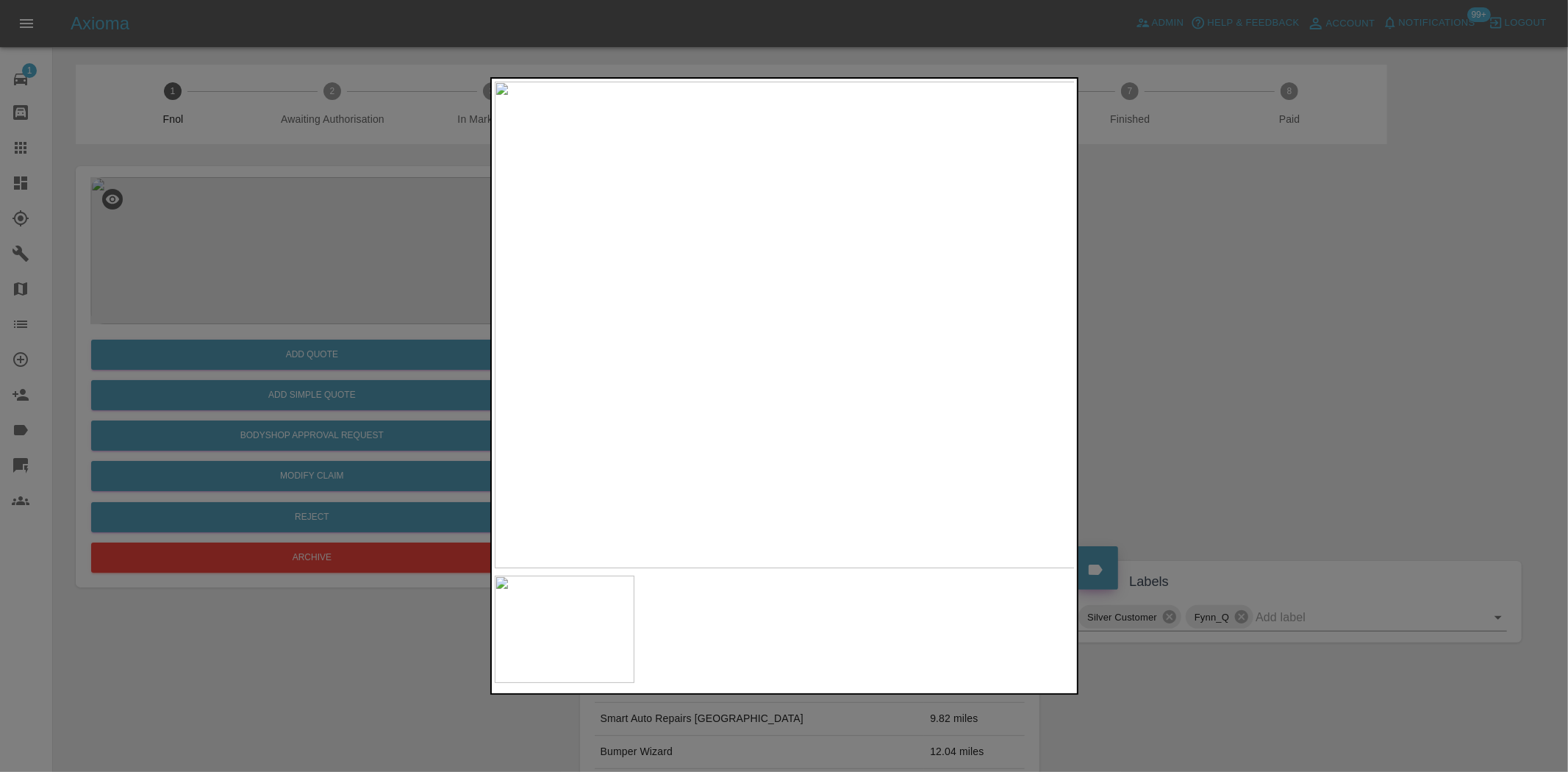
click at [236, 260] on div at bounding box center [784, 386] width 1568 height 772
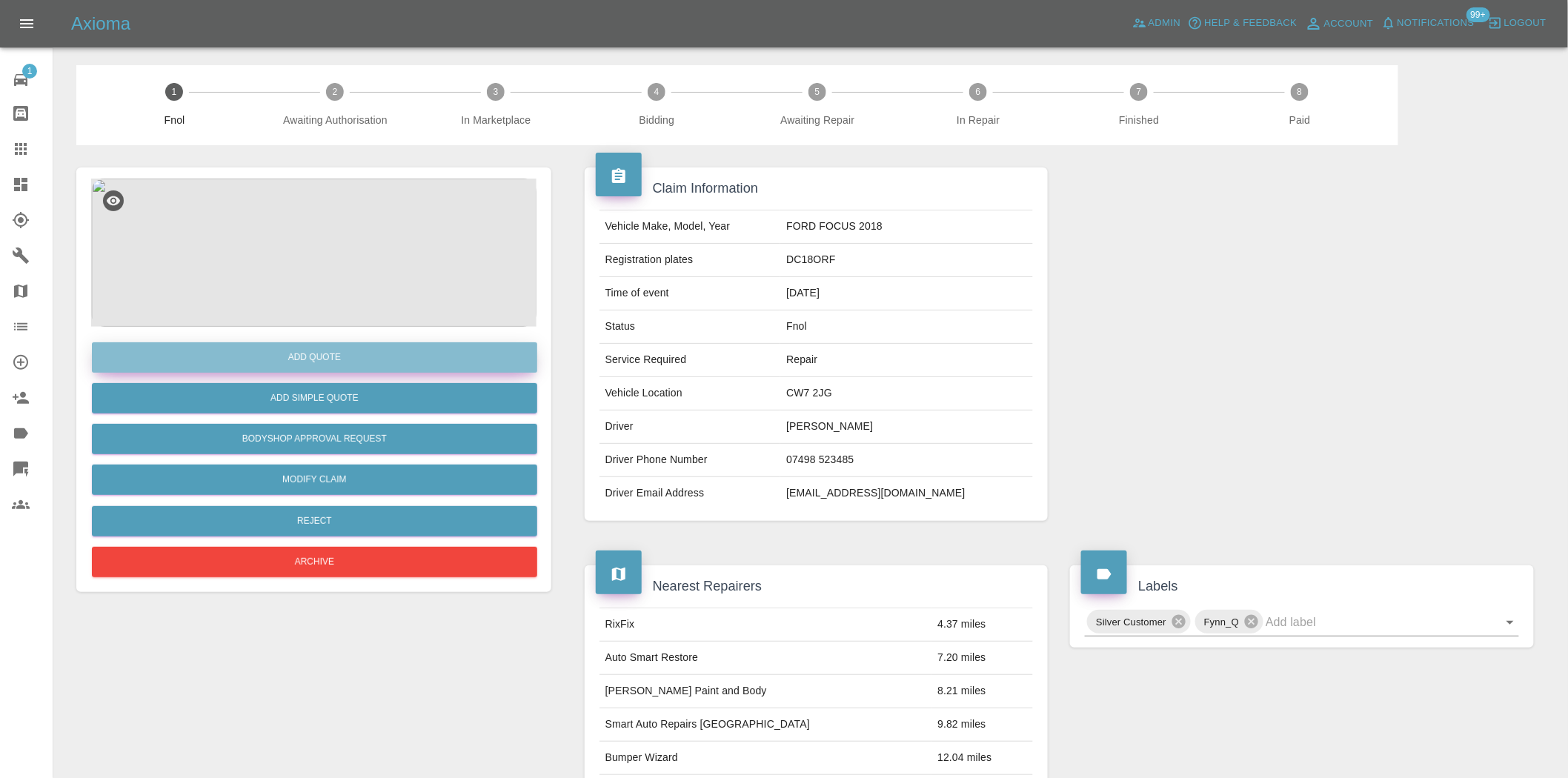
click at [304, 366] on button "Add Quote" at bounding box center [315, 357] width 446 height 30
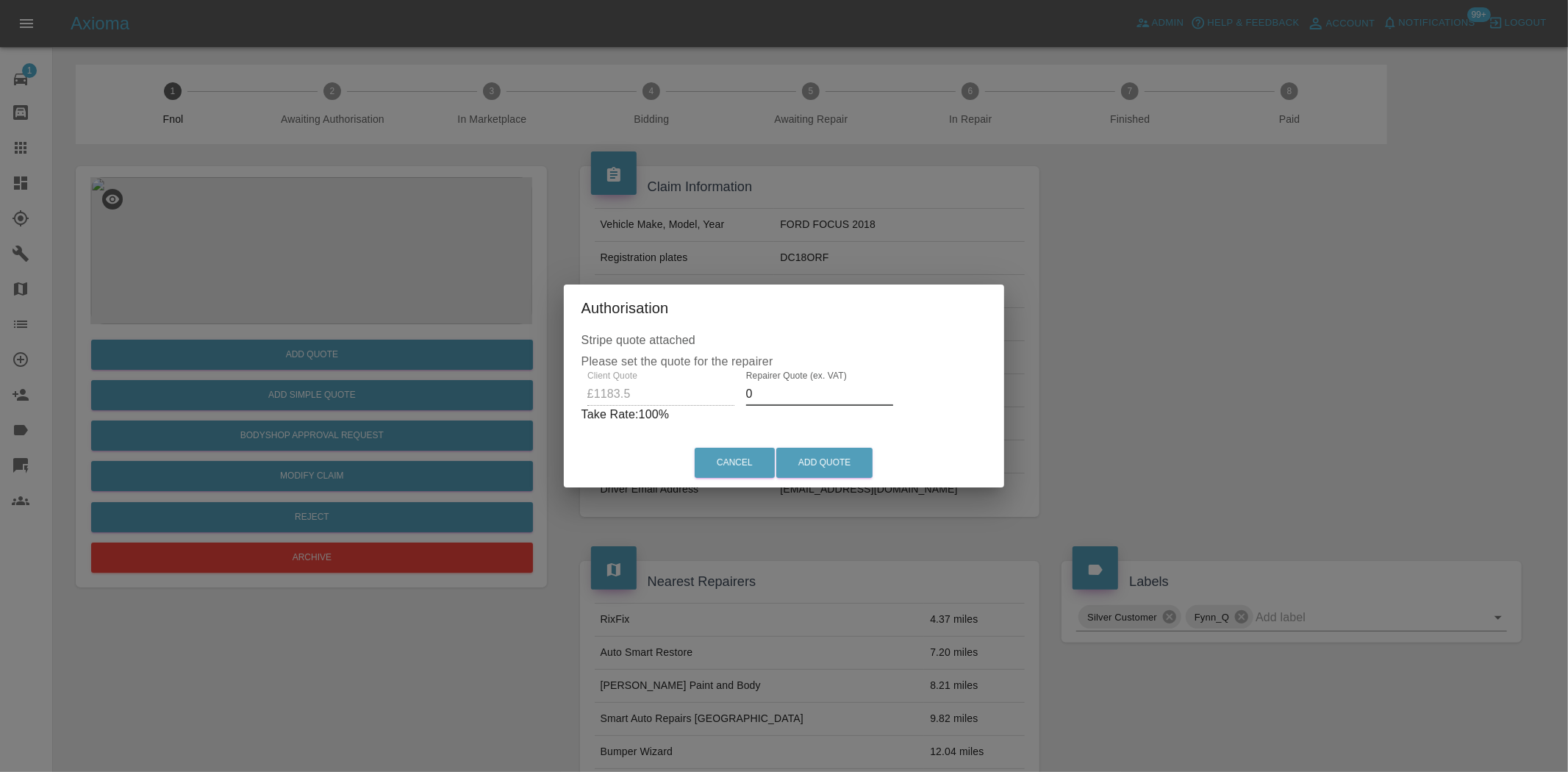
drag, startPoint x: 772, startPoint y: 390, endPoint x: 640, endPoint y: 379, distance: 132.5
click at [643, 380] on div "Client Quote £1183.5 Repairer Quote (ex. VAT) 0 Take Rate: 100 %" at bounding box center [784, 397] width 405 height 53
click at [630, 392] on div "Client Quote £1183.5 Repairer Quote (ex. VAT) 600 Take Rate: 49 %" at bounding box center [784, 397] width 399 height 53
type input "650"
click at [854, 451] on button "Add Quote" at bounding box center [824, 462] width 96 height 30
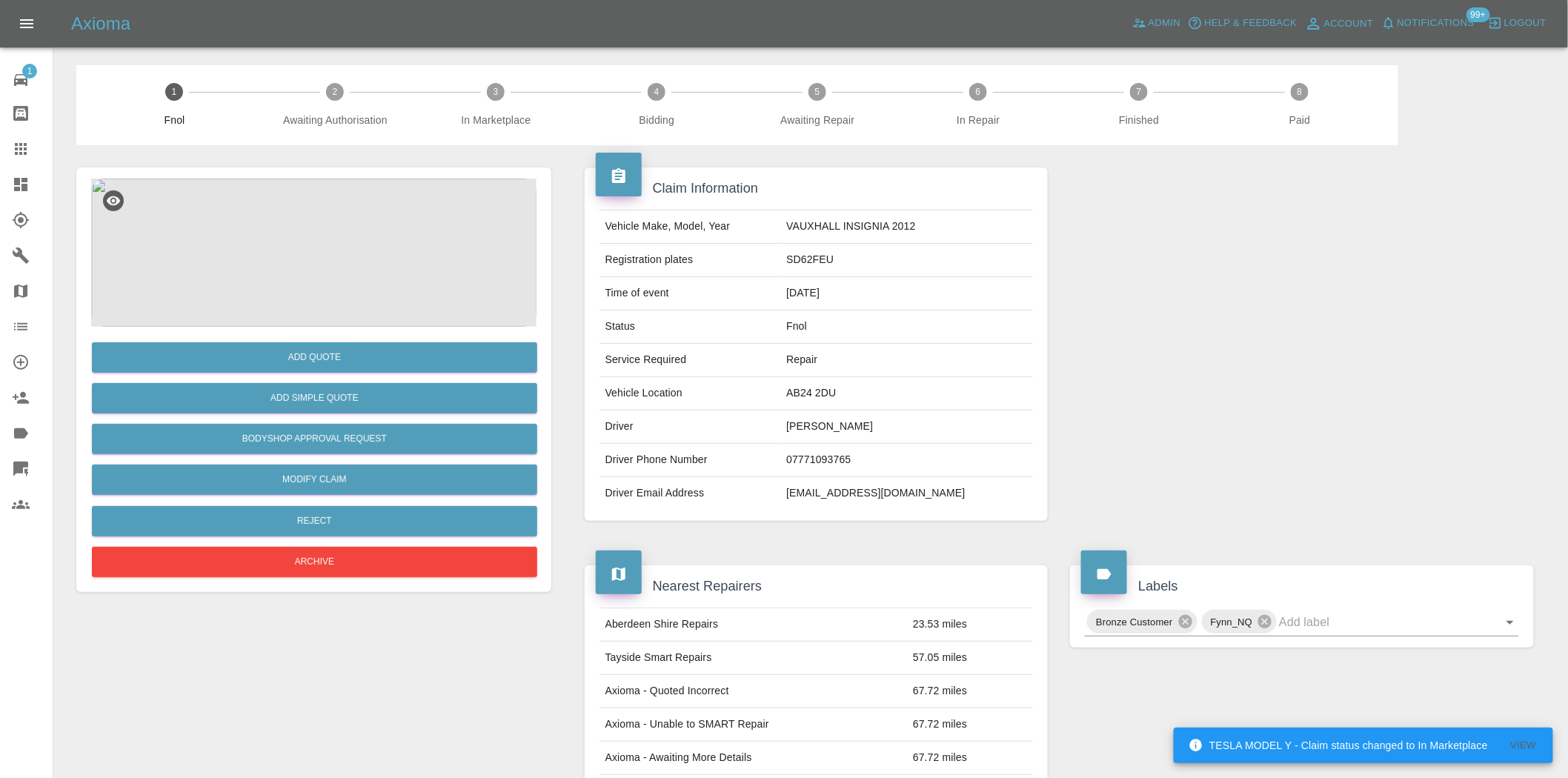
click at [301, 203] on img at bounding box center [314, 252] width 446 height 148
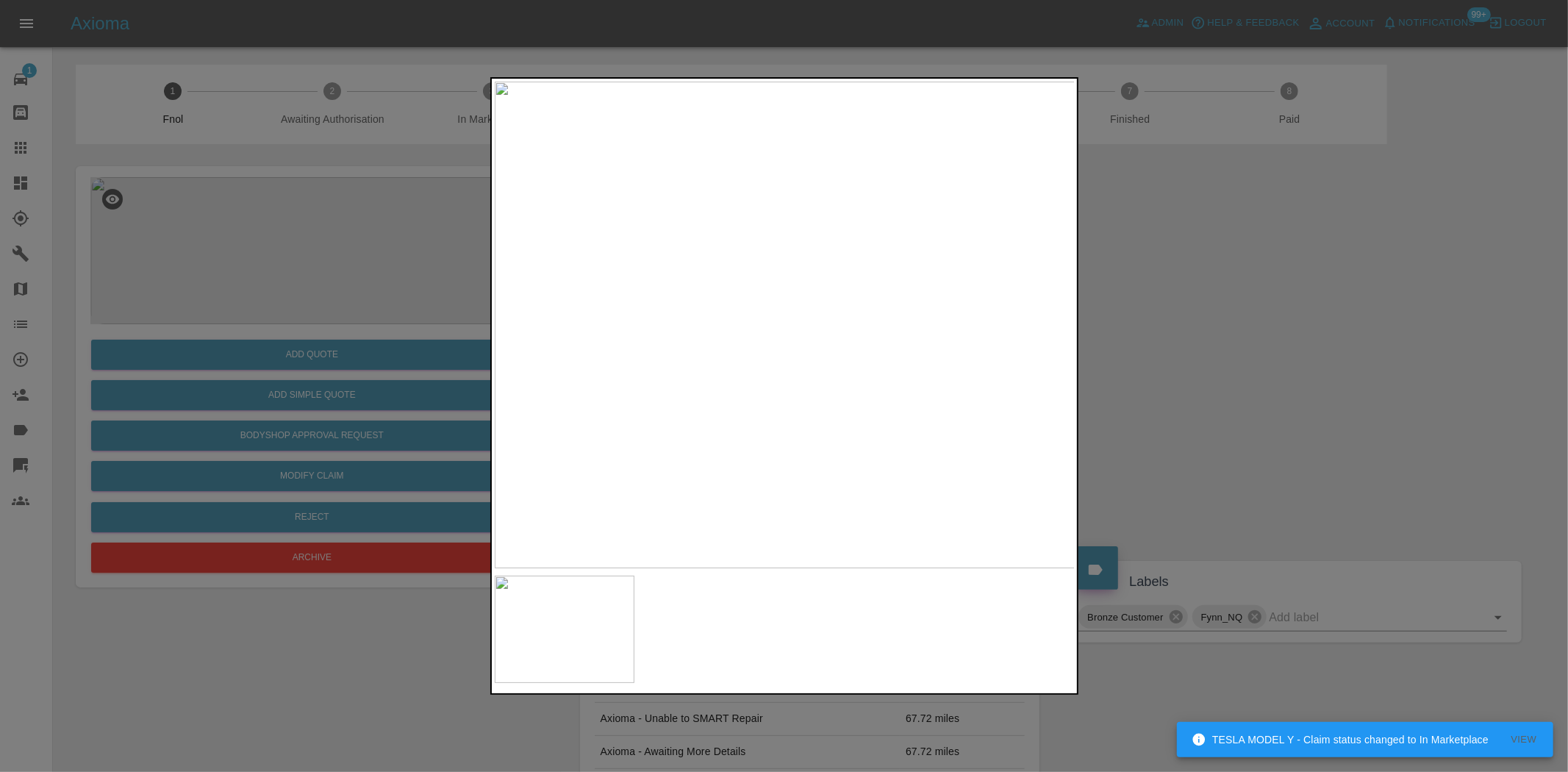
click at [824, 355] on img at bounding box center [785, 324] width 581 height 487
click at [824, 355] on img at bounding box center [668, 235] width 1742 height 1462
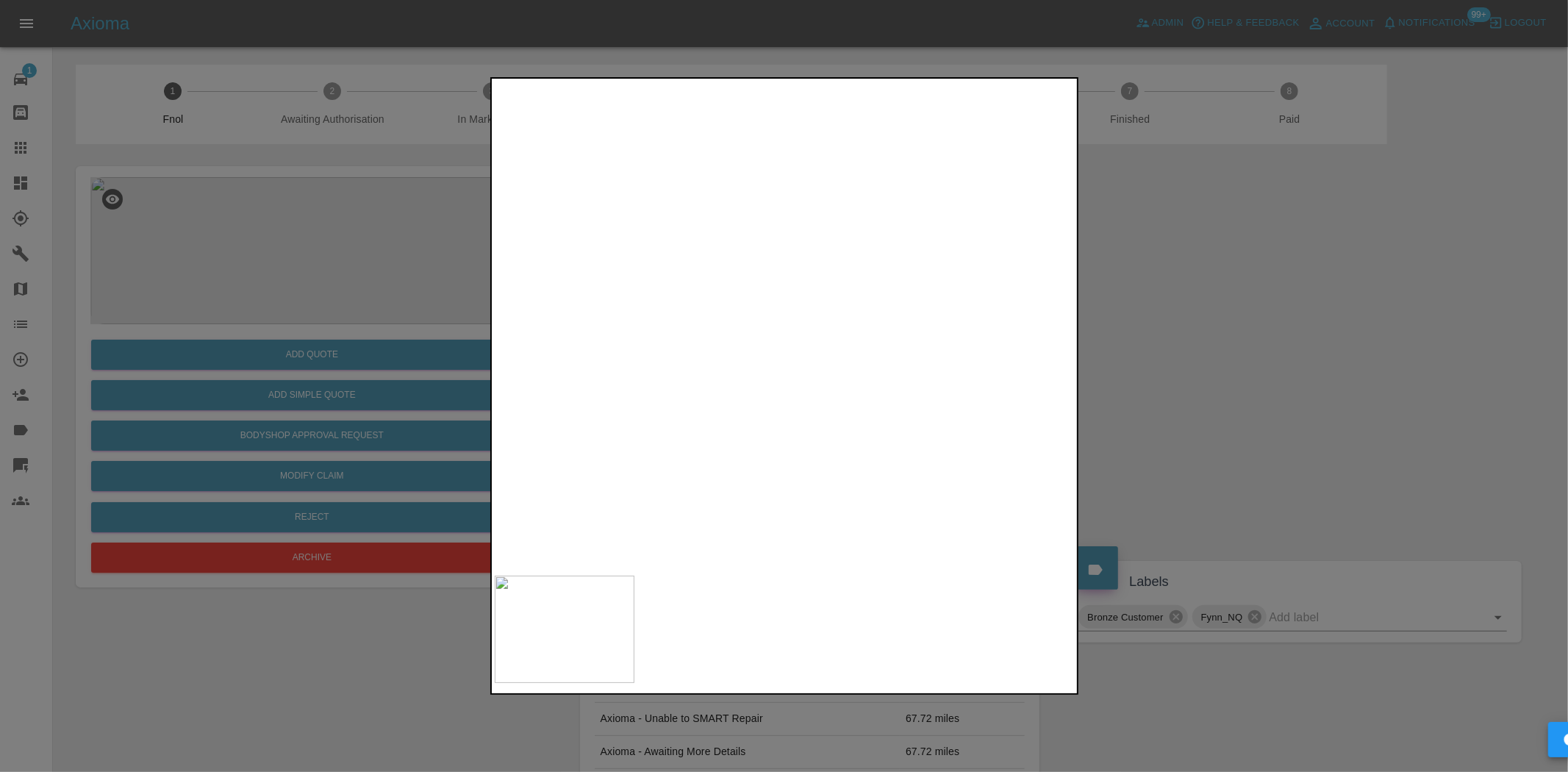
click at [824, 355] on img at bounding box center [668, 235] width 1742 height 1462
click at [784, 353] on img at bounding box center [785, 324] width 581 height 487
click at [813, 333] on img at bounding box center [785, 324] width 581 height 487
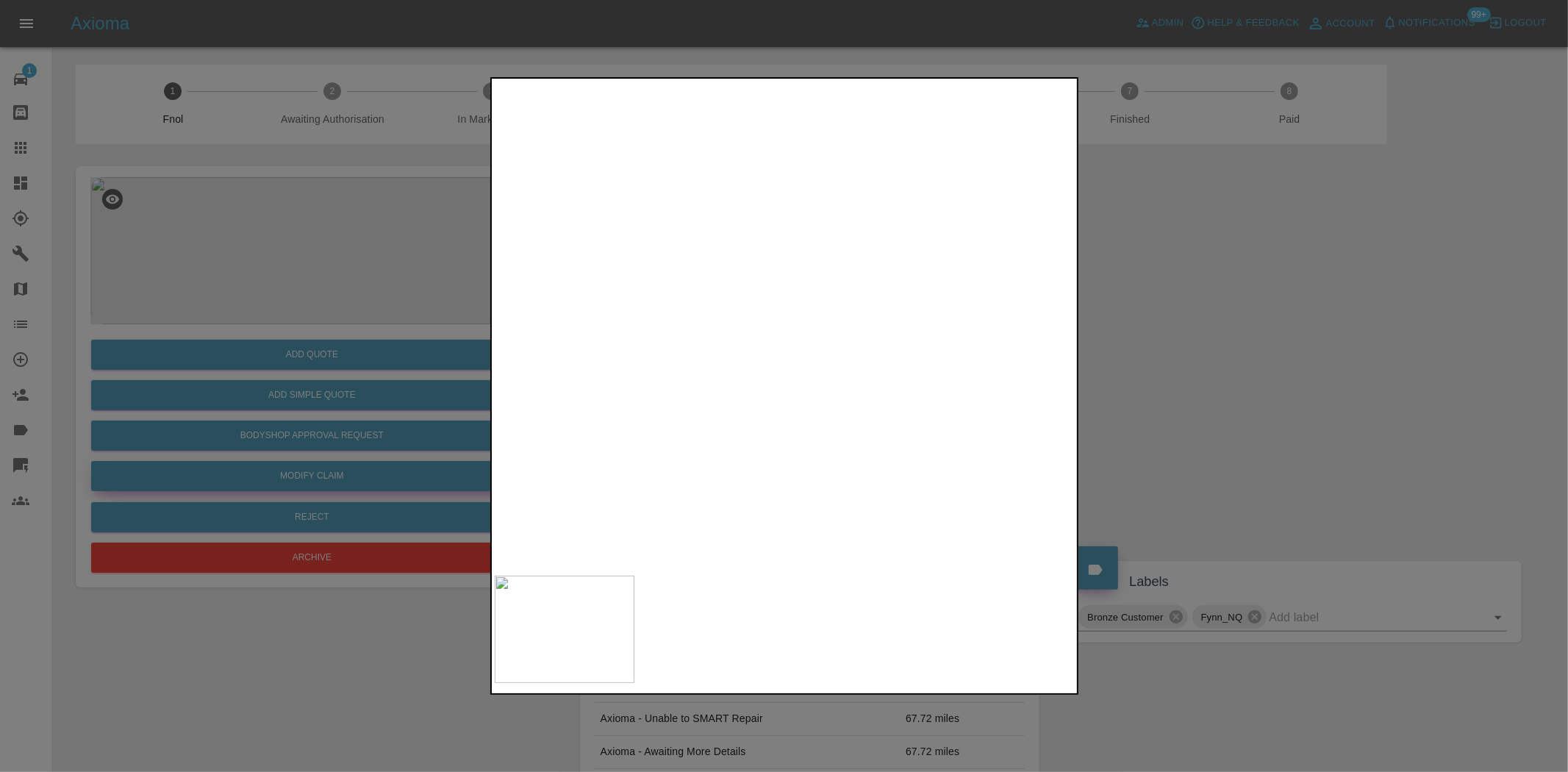
drag, startPoint x: 267, startPoint y: 430, endPoint x: 310, endPoint y: 480, distance: 65.9
click at [269, 430] on div at bounding box center [784, 386] width 1568 height 772
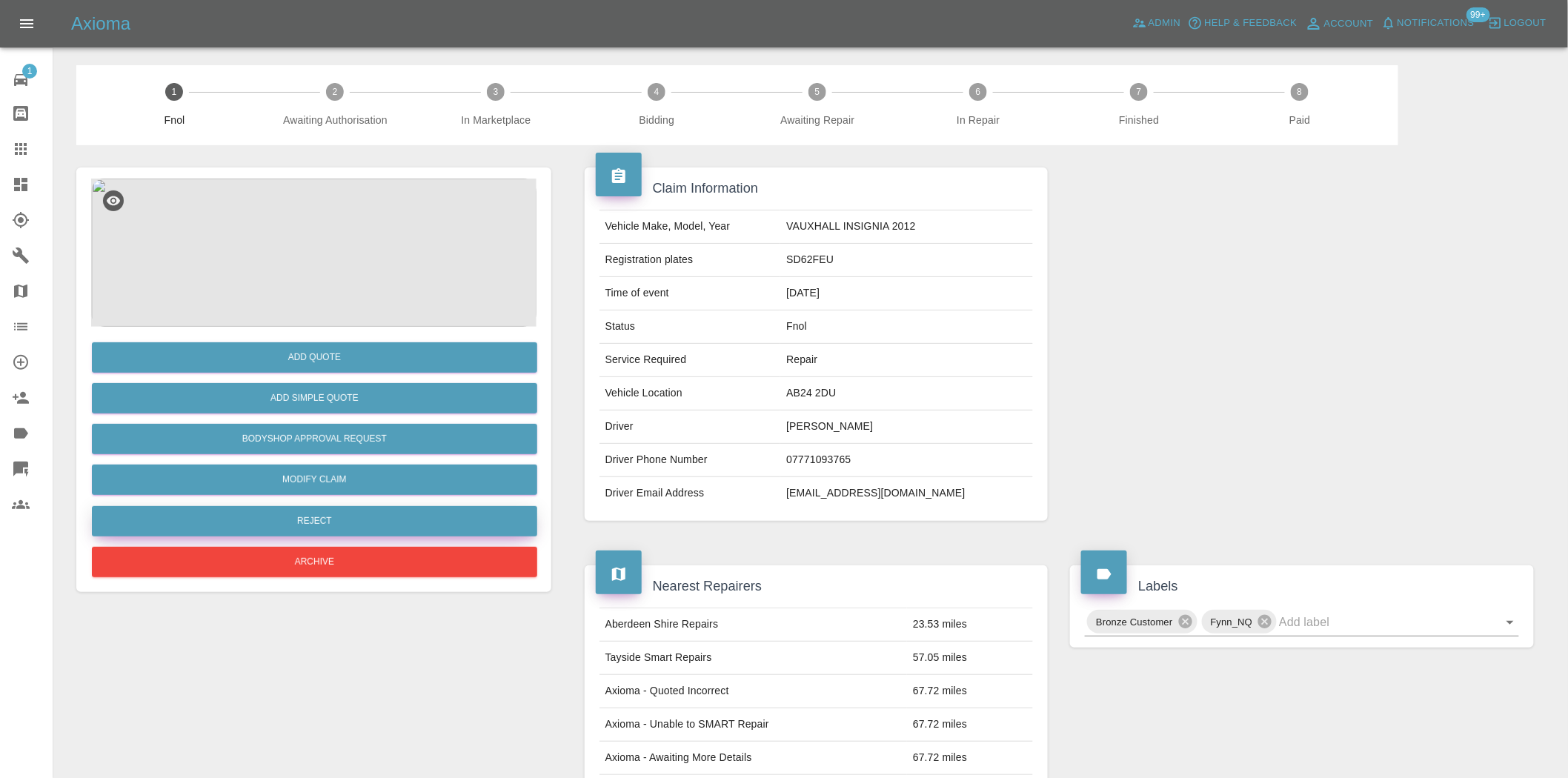
click at [324, 532] on button "Reject" at bounding box center [315, 521] width 446 height 30
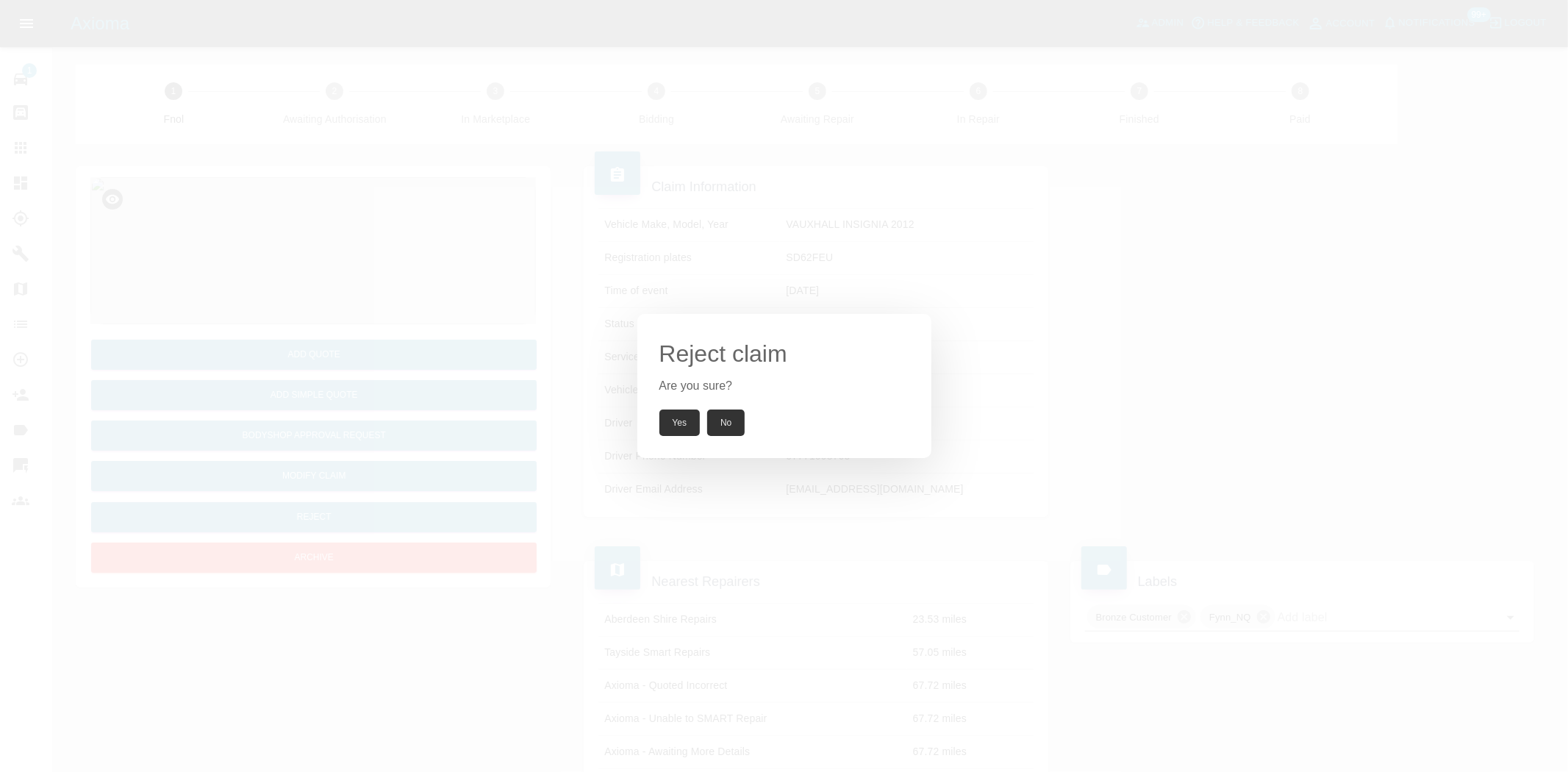
click at [677, 422] on button "Yes" at bounding box center [679, 422] width 41 height 26
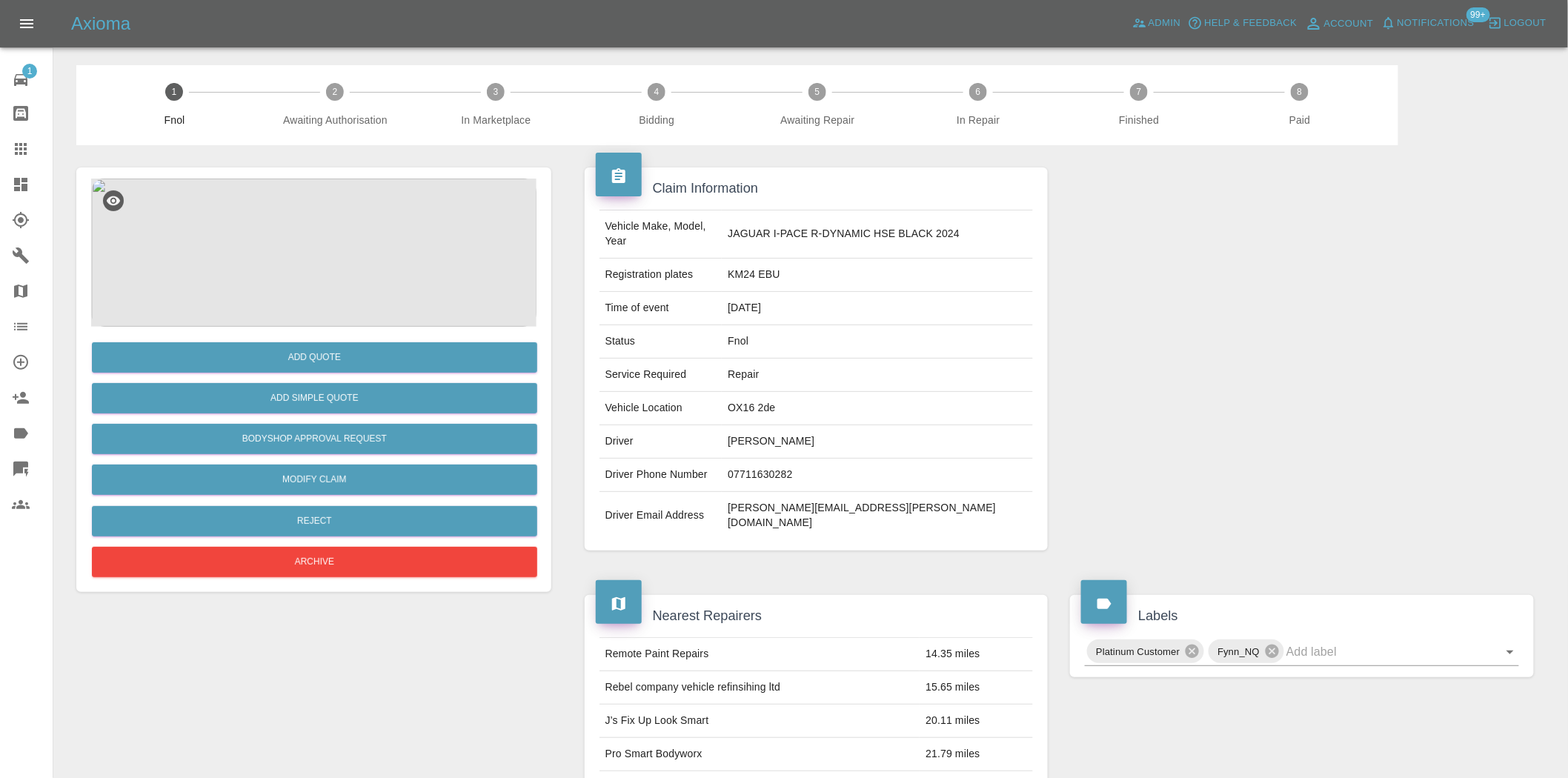
drag, startPoint x: 347, startPoint y: 170, endPoint x: 357, endPoint y: 302, distance: 132.4
click at [347, 172] on div "Add Quote Add Simple Quote Bodyshop Approval Request Modify Claim Reject Archive" at bounding box center [314, 379] width 475 height 424
click at [394, 263] on img at bounding box center [314, 252] width 446 height 148
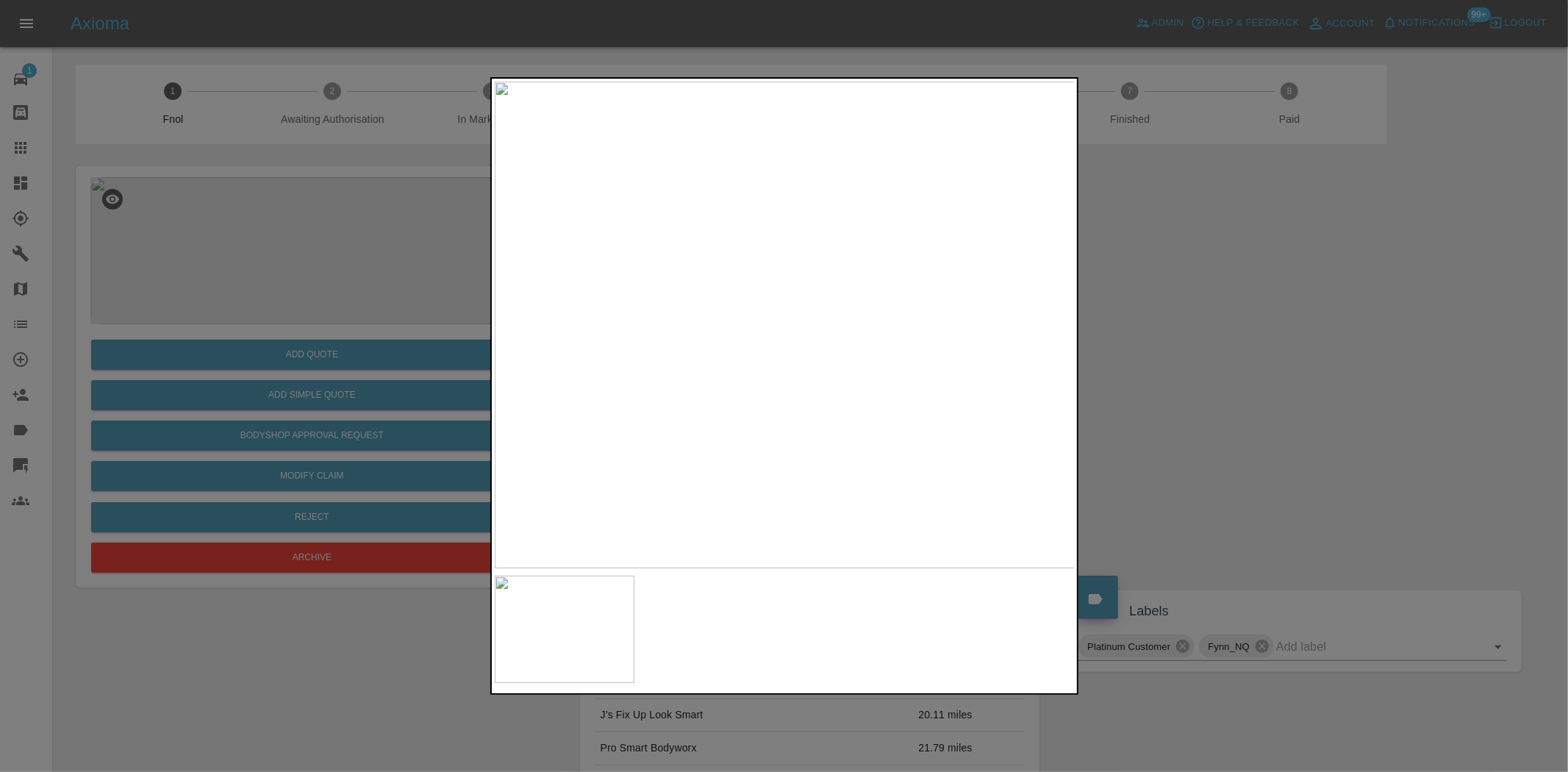
click at [664, 290] on img at bounding box center [785, 324] width 581 height 487
click at [752, 322] on img at bounding box center [785, 324] width 581 height 487
click at [390, 288] on div at bounding box center [784, 386] width 1568 height 772
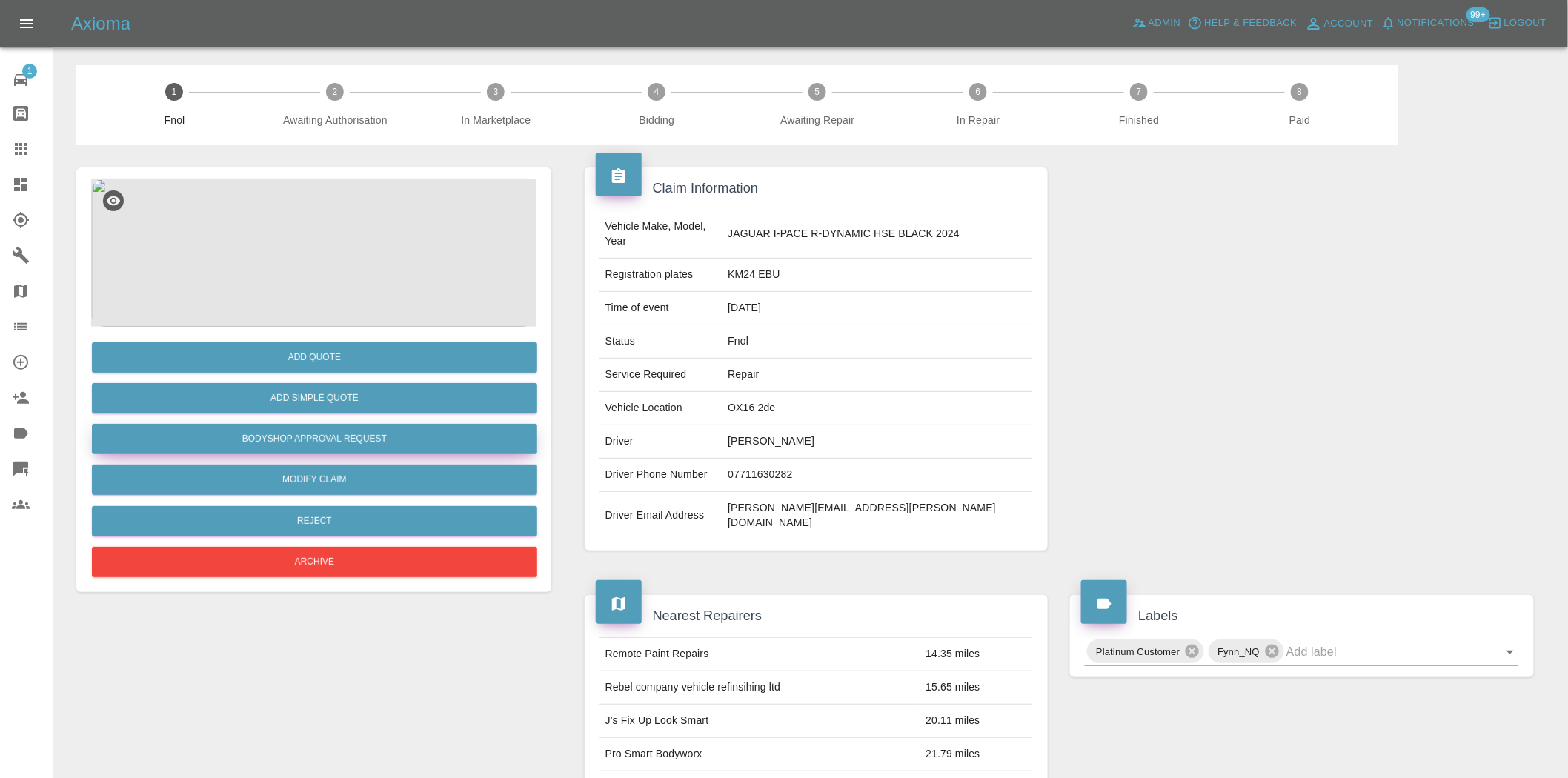
drag, startPoint x: 359, startPoint y: 442, endPoint x: 424, endPoint y: 420, distance: 68.6
click at [359, 442] on button "Bodyshop Approval Request" at bounding box center [315, 438] width 446 height 30
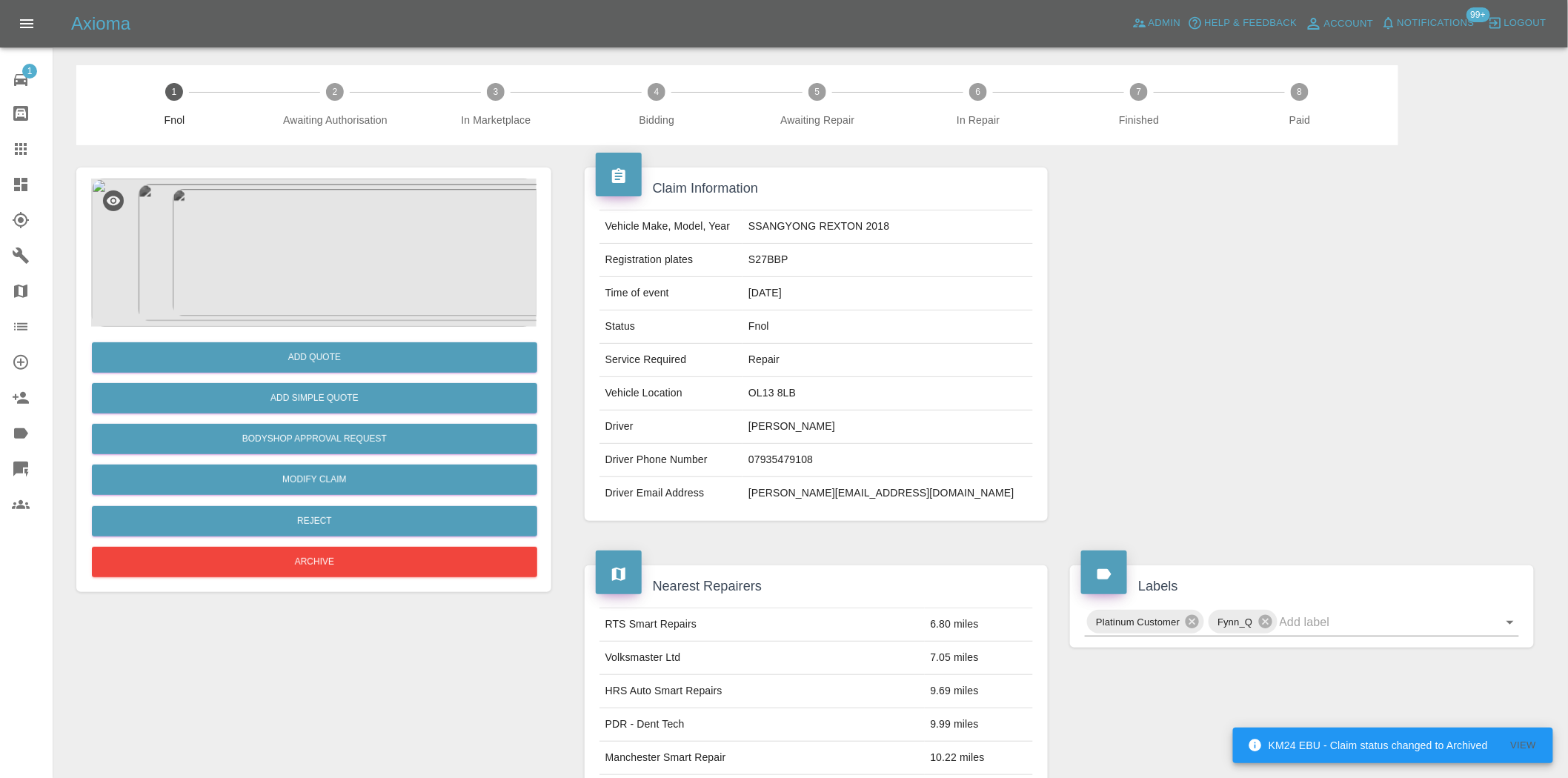
click at [342, 226] on img at bounding box center [314, 252] width 446 height 148
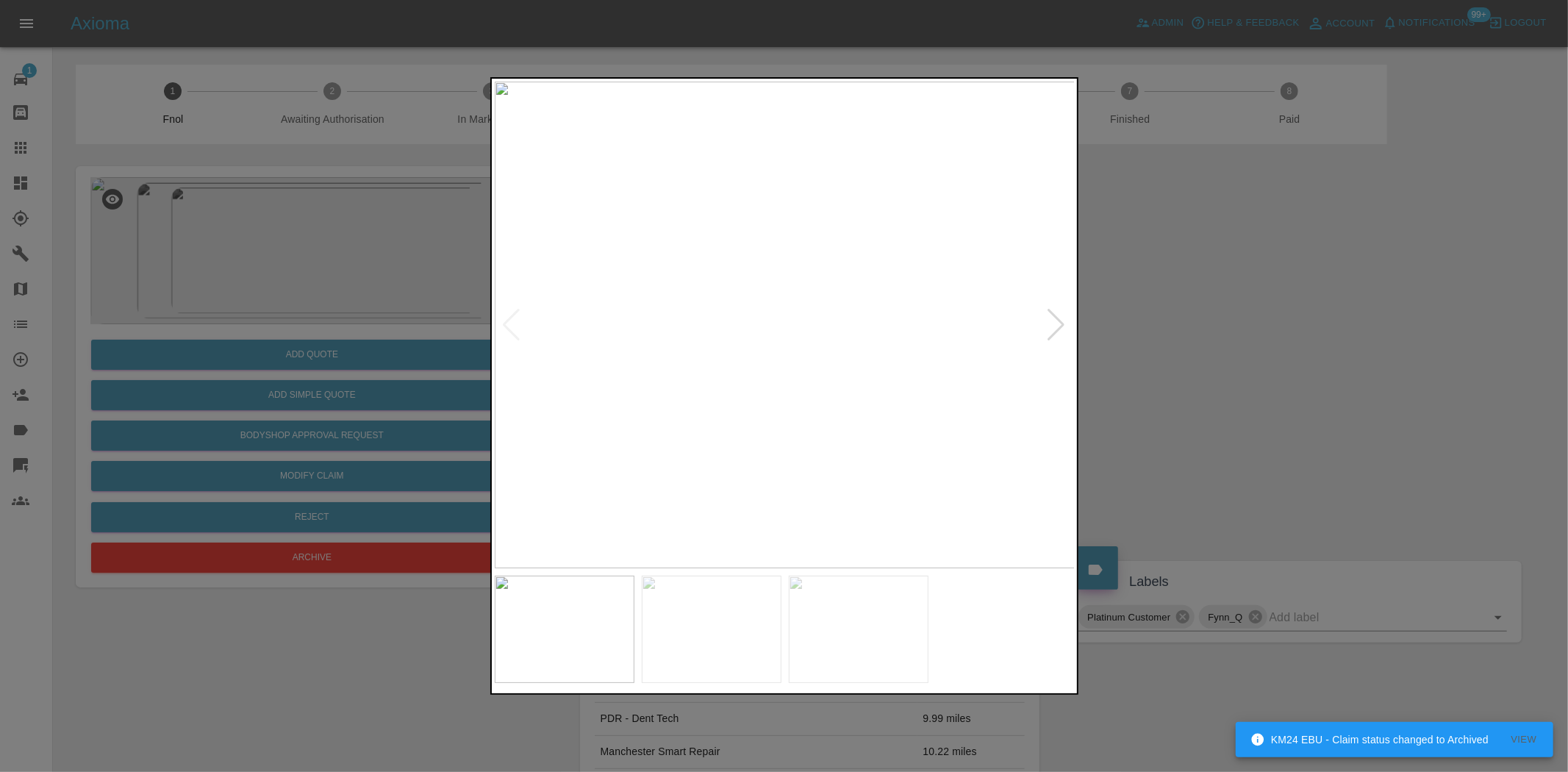
click at [726, 312] on img at bounding box center [785, 324] width 581 height 487
click at [590, 347] on img at bounding box center [785, 324] width 581 height 487
click at [617, 354] on img at bounding box center [776, 324] width 581 height 487
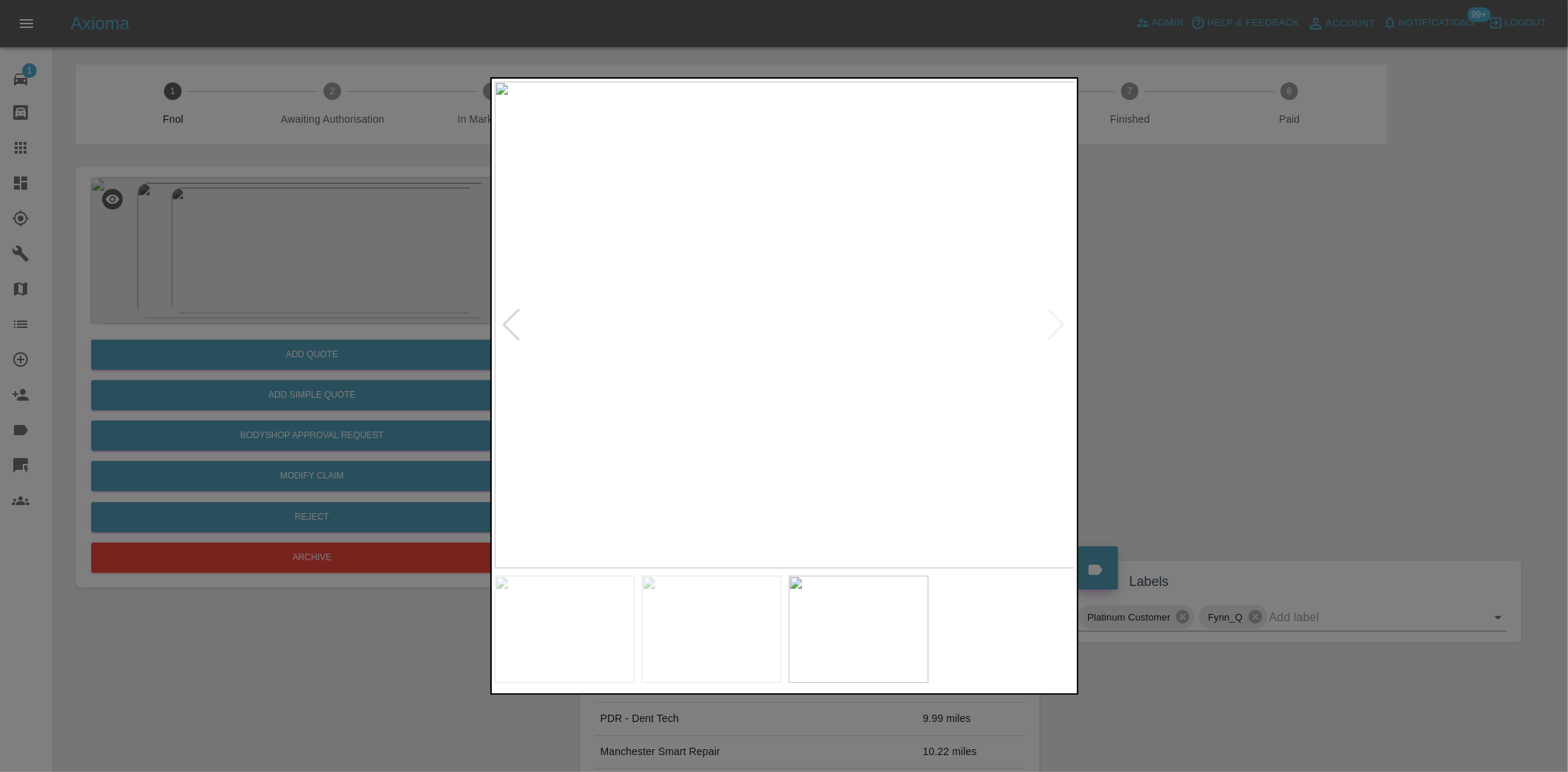
drag, startPoint x: 345, startPoint y: 238, endPoint x: 605, endPoint y: 262, distance: 261.1
click at [356, 237] on div at bounding box center [784, 386] width 1568 height 772
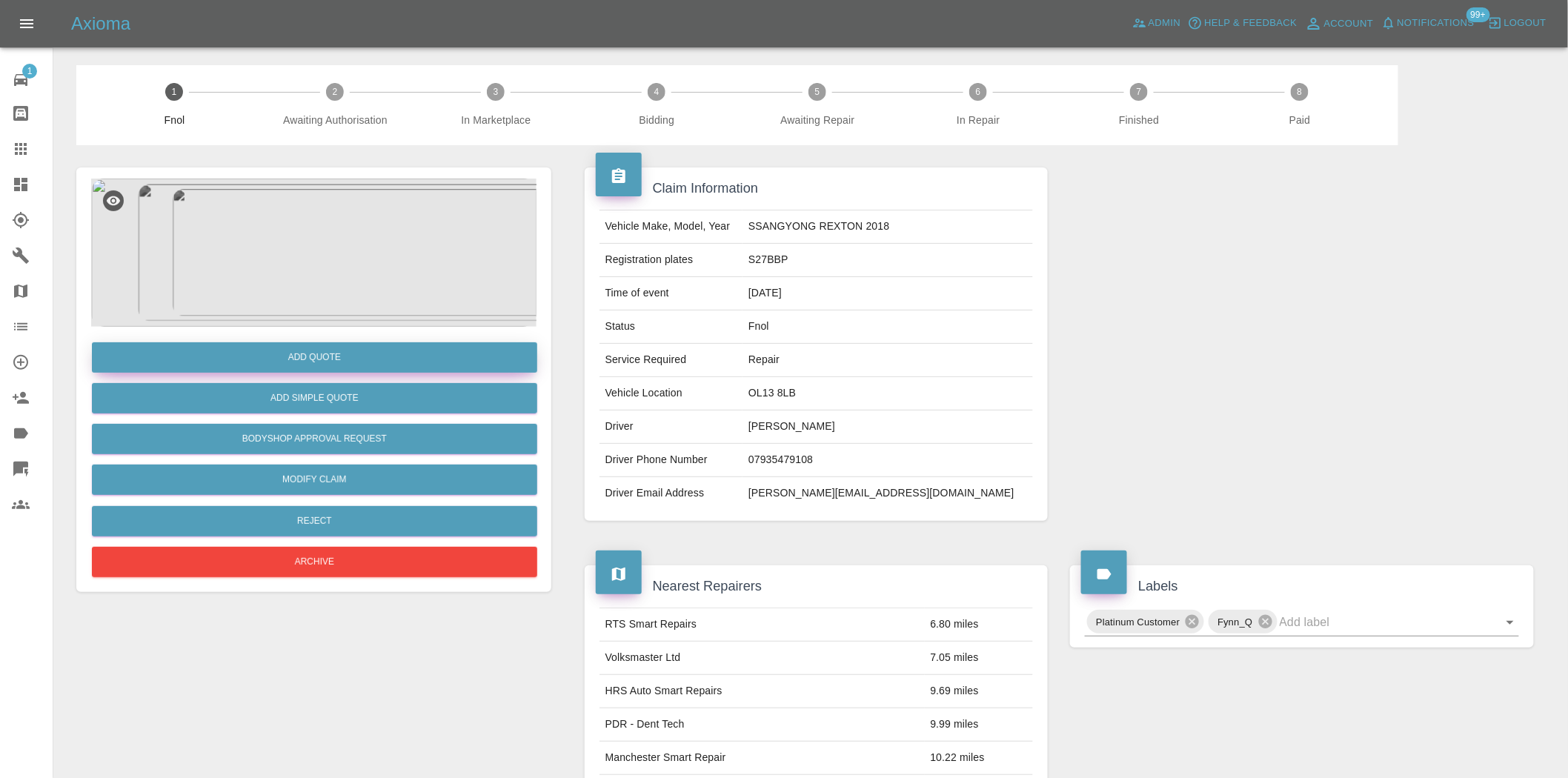
click at [363, 359] on button "Add Quote" at bounding box center [315, 357] width 446 height 30
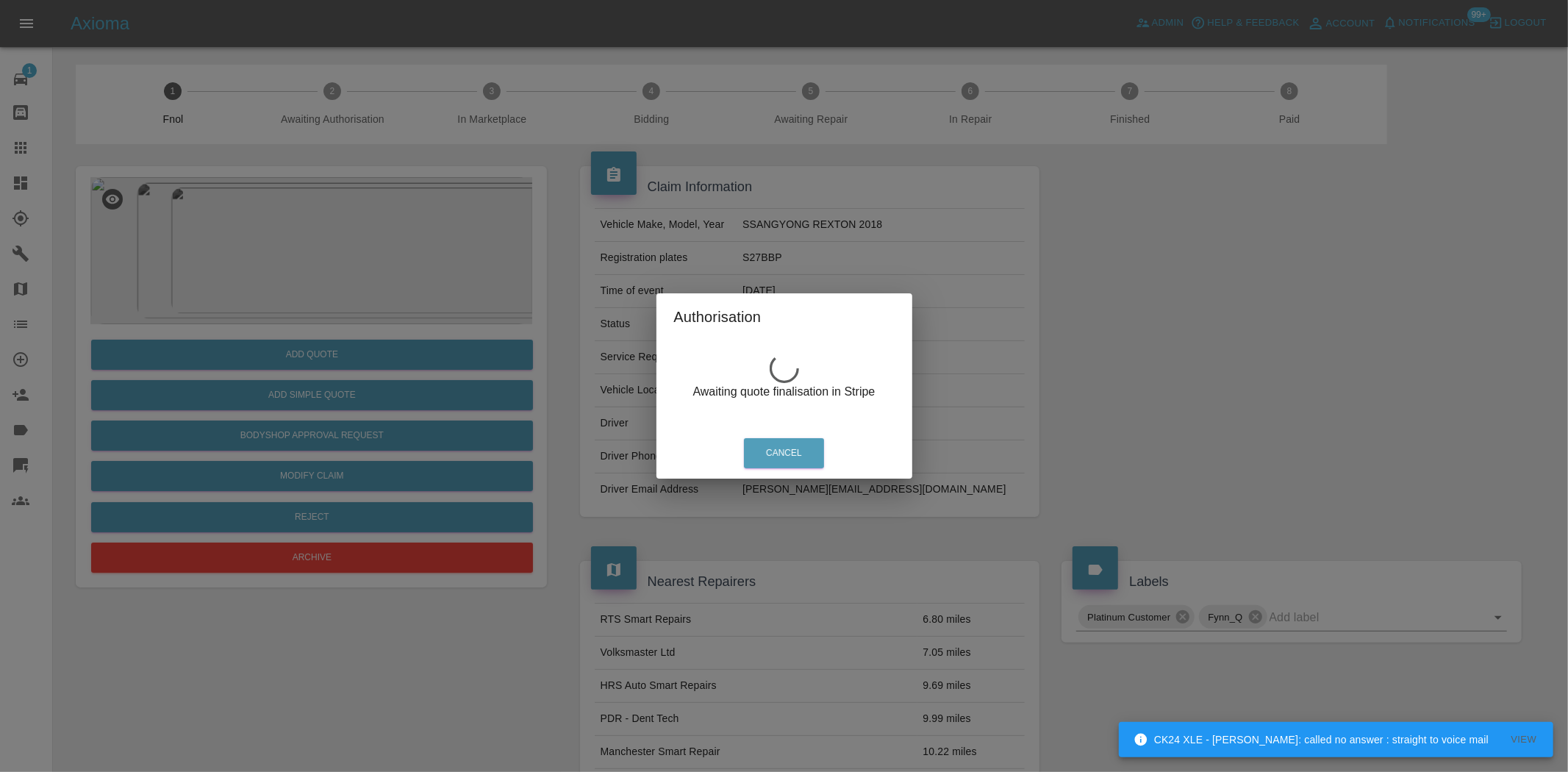
click at [299, 225] on div "Authorisation Awaiting quote finalisation in Stripe Cancel" at bounding box center [784, 386] width 1568 height 772
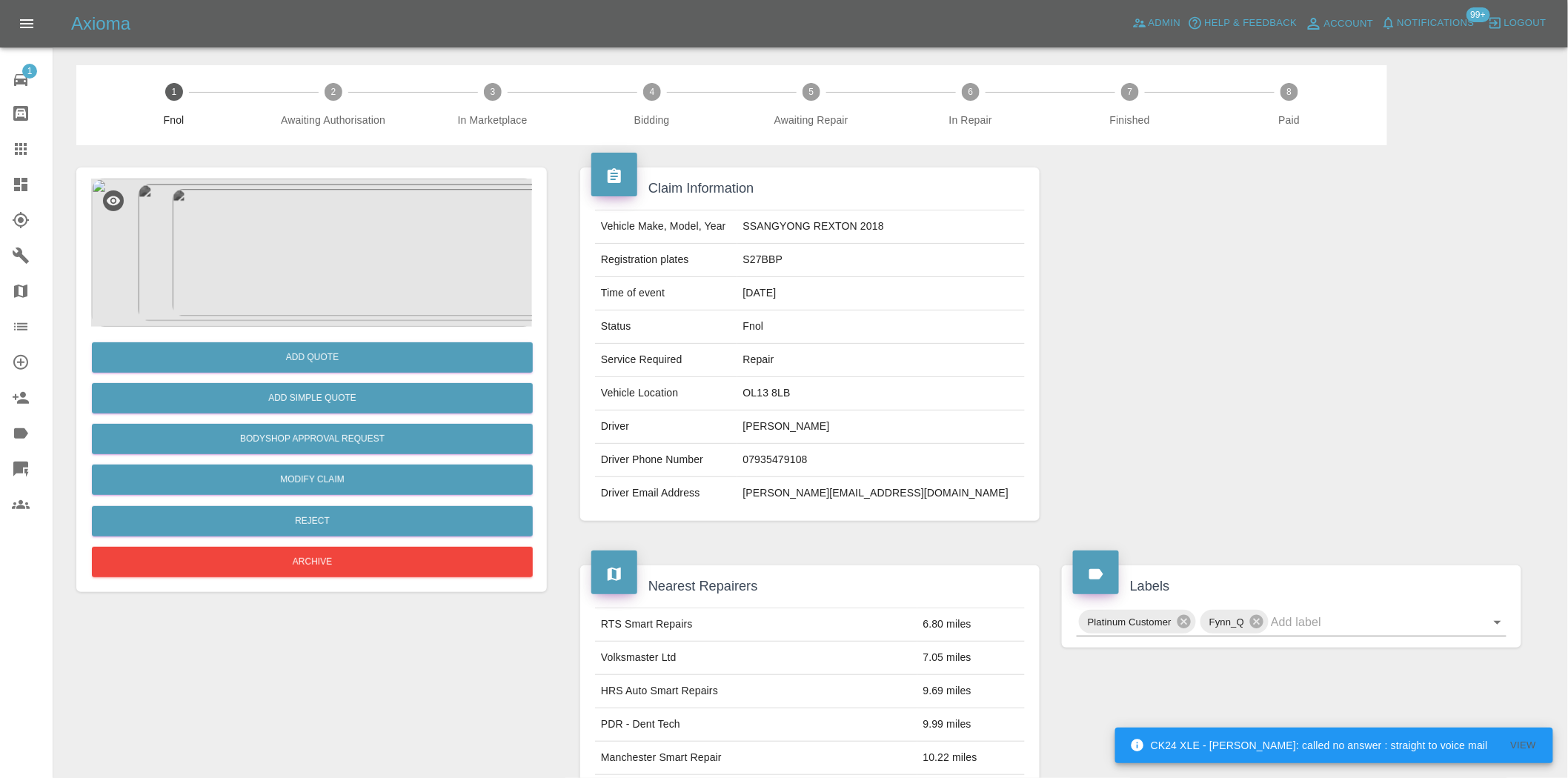
click at [292, 262] on img at bounding box center [314, 252] width 446 height 148
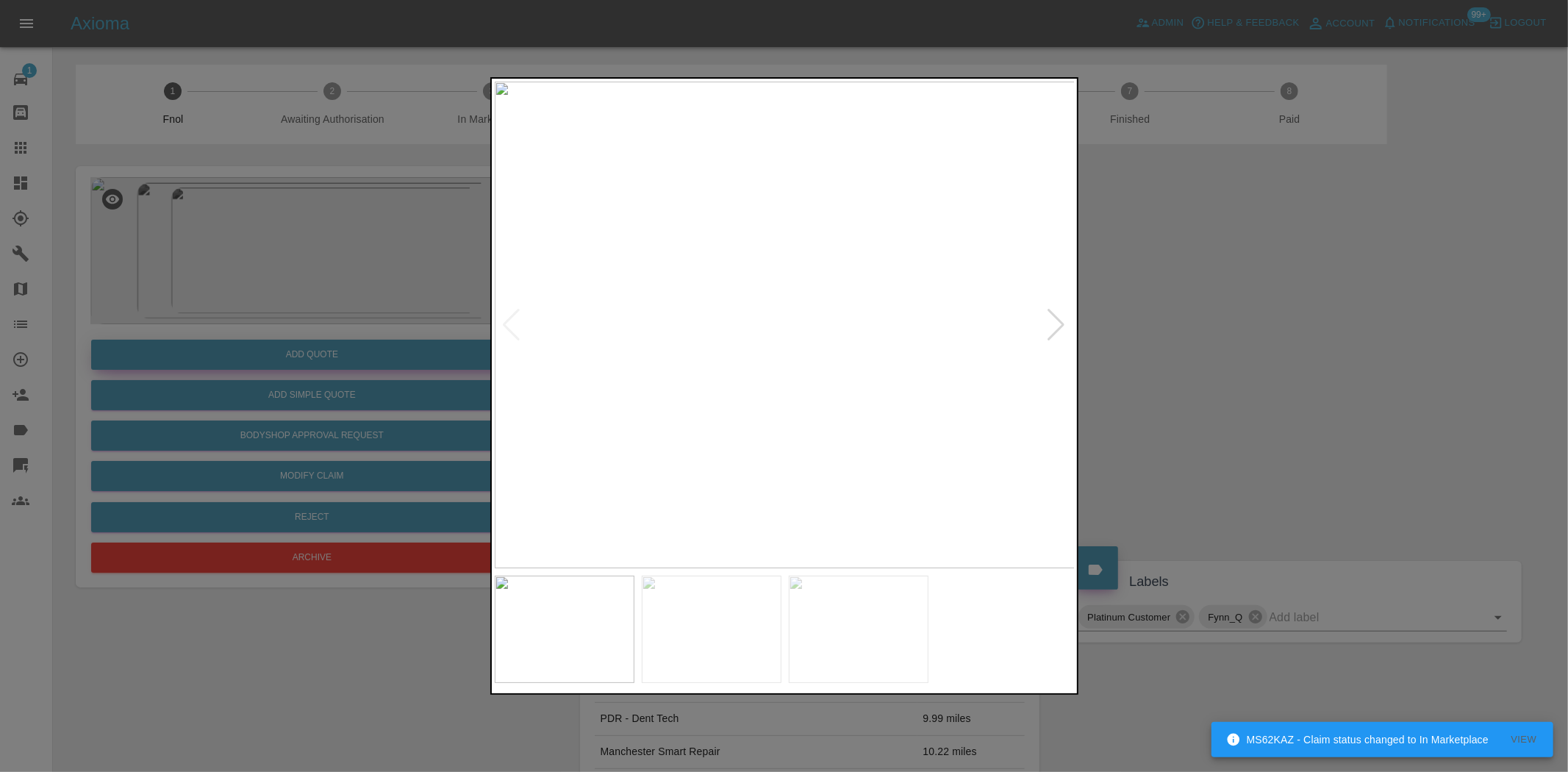
drag, startPoint x: 331, startPoint y: 285, endPoint x: 327, endPoint y: 352, distance: 67.1
click at [331, 287] on div at bounding box center [784, 386] width 1568 height 772
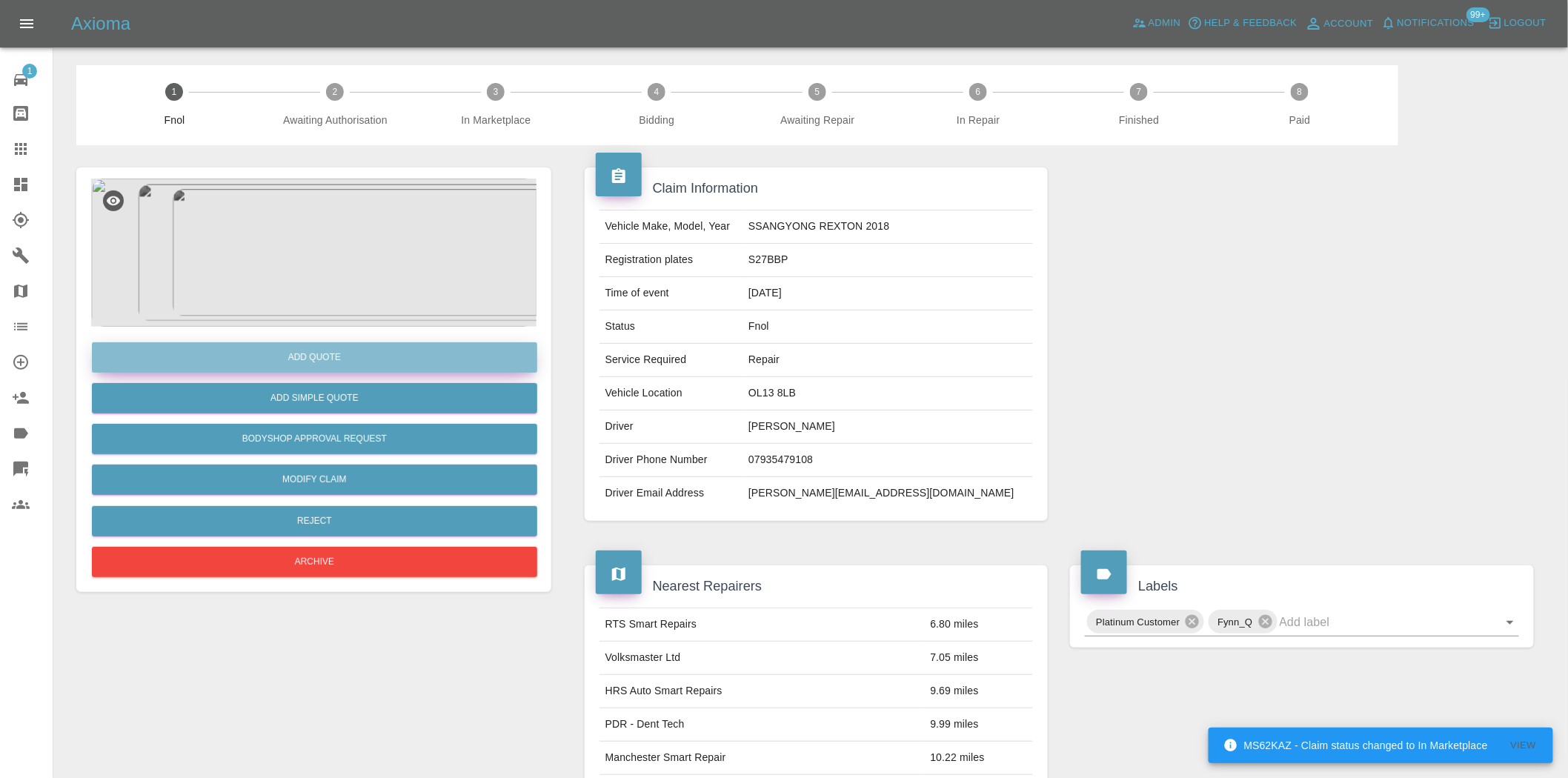
click at [329, 360] on button "Add Quote" at bounding box center [315, 357] width 446 height 30
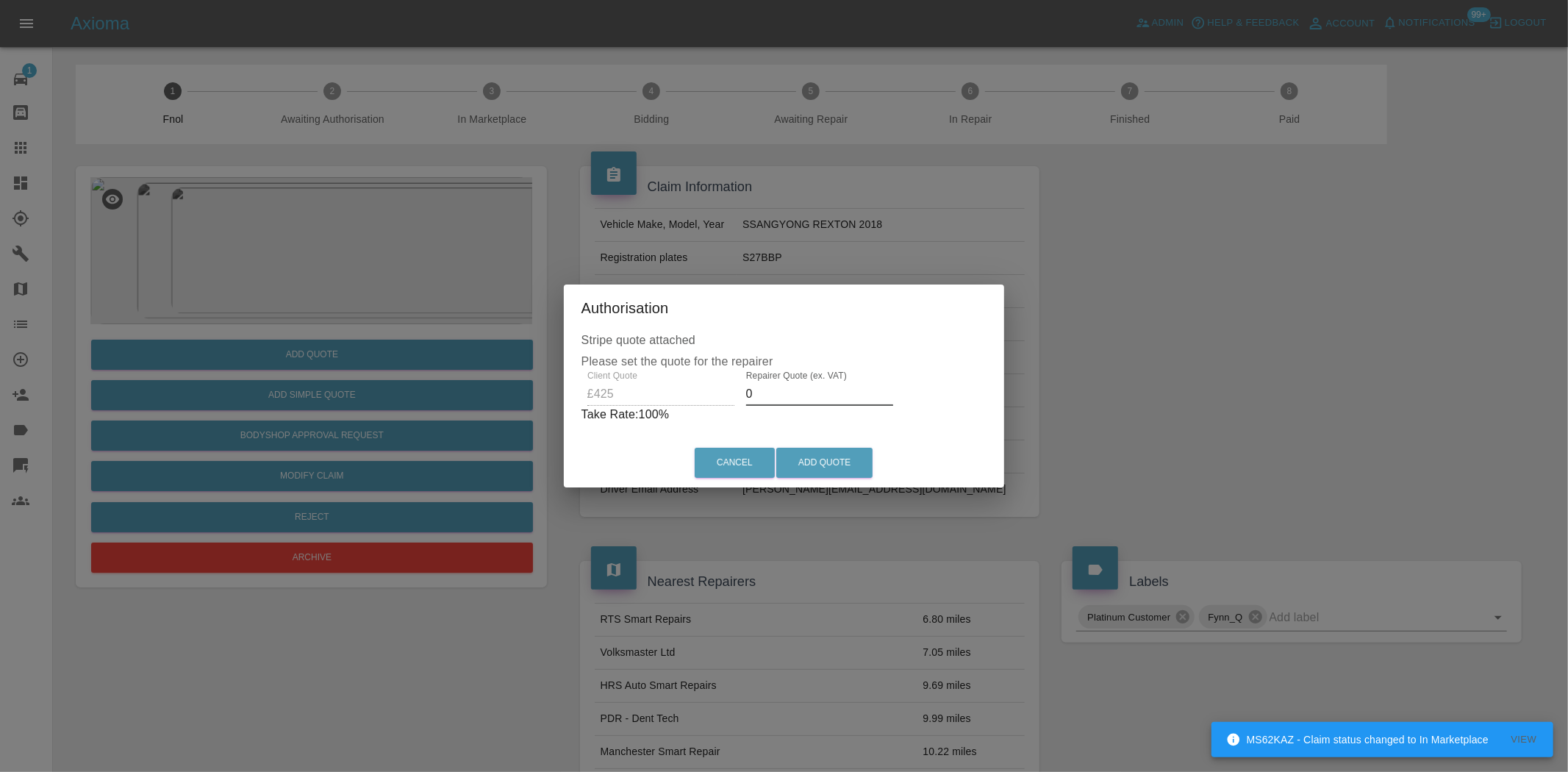
drag, startPoint x: 760, startPoint y: 400, endPoint x: 736, endPoint y: 402, distance: 24.1
click at [741, 401] on div "Repairer Quote (ex. VAT) 0" at bounding box center [820, 388] width 159 height 36
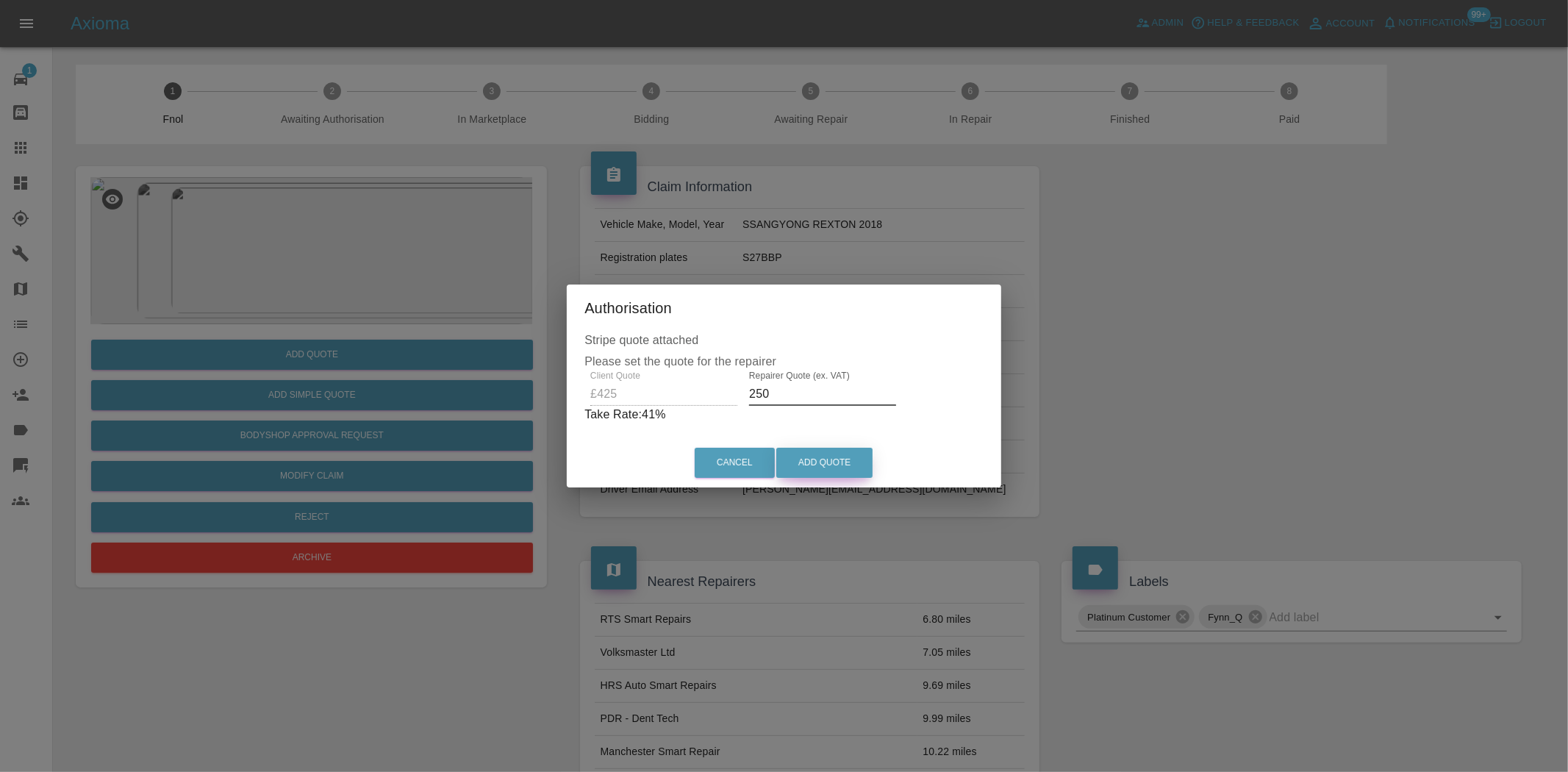
type input "250"
click at [802, 460] on button "Add Quote" at bounding box center [824, 462] width 96 height 30
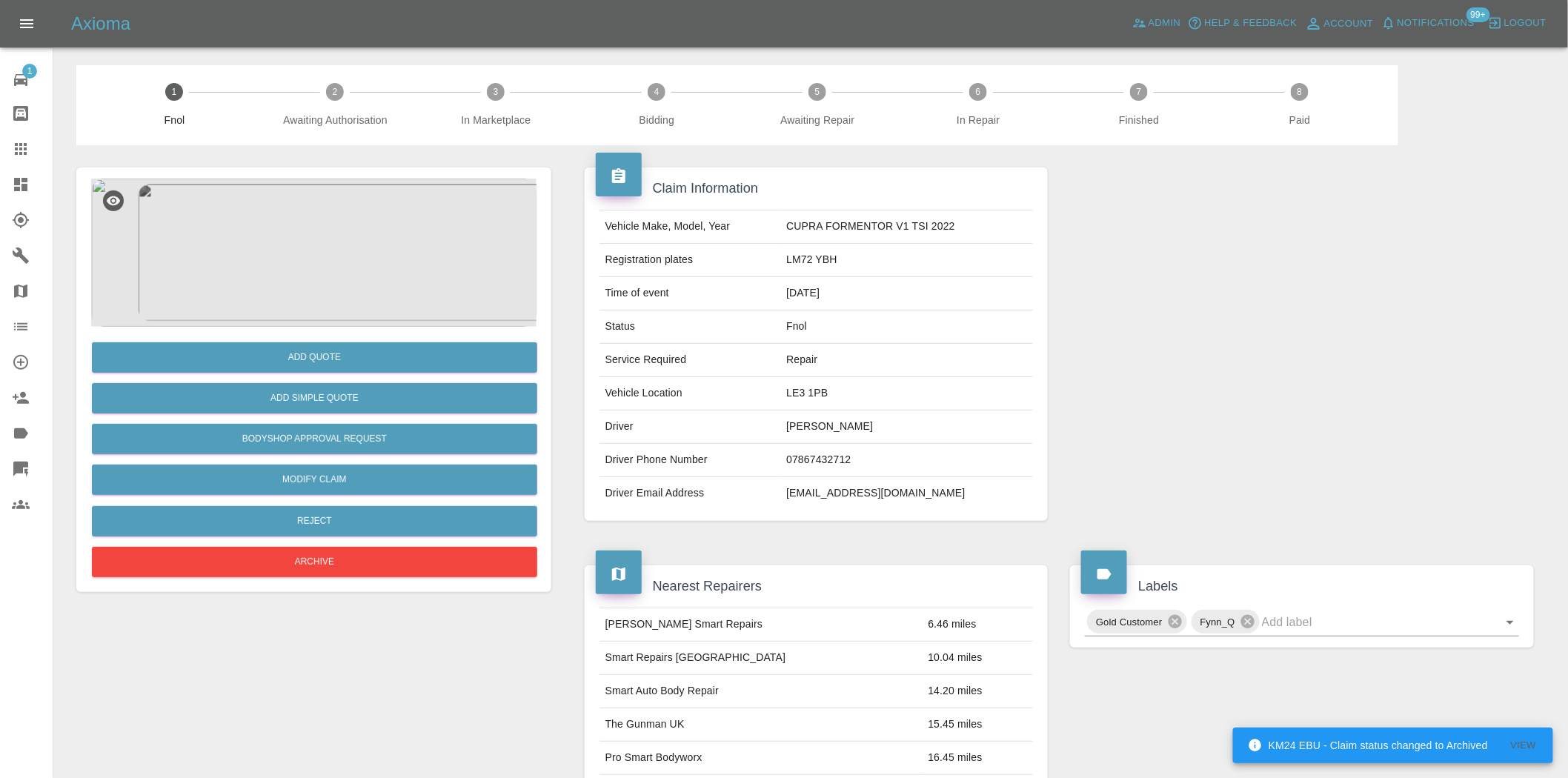
click at [328, 238] on img at bounding box center [314, 252] width 446 height 148
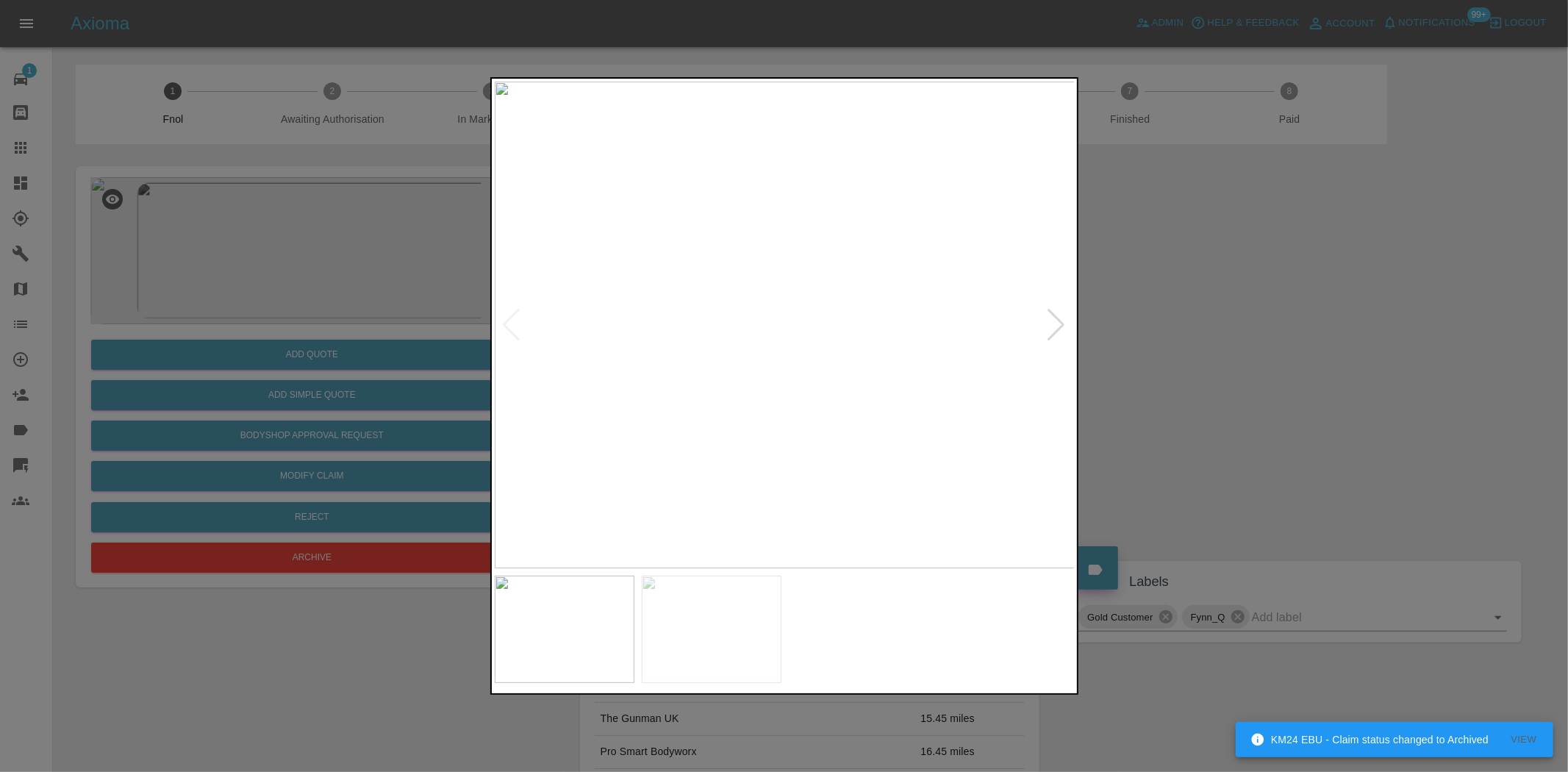
click at [781, 316] on img at bounding box center [785, 324] width 581 height 487
click at [781, 316] on img at bounding box center [795, 352] width 1742 height 1462
click at [715, 387] on img at bounding box center [785, 324] width 581 height 487
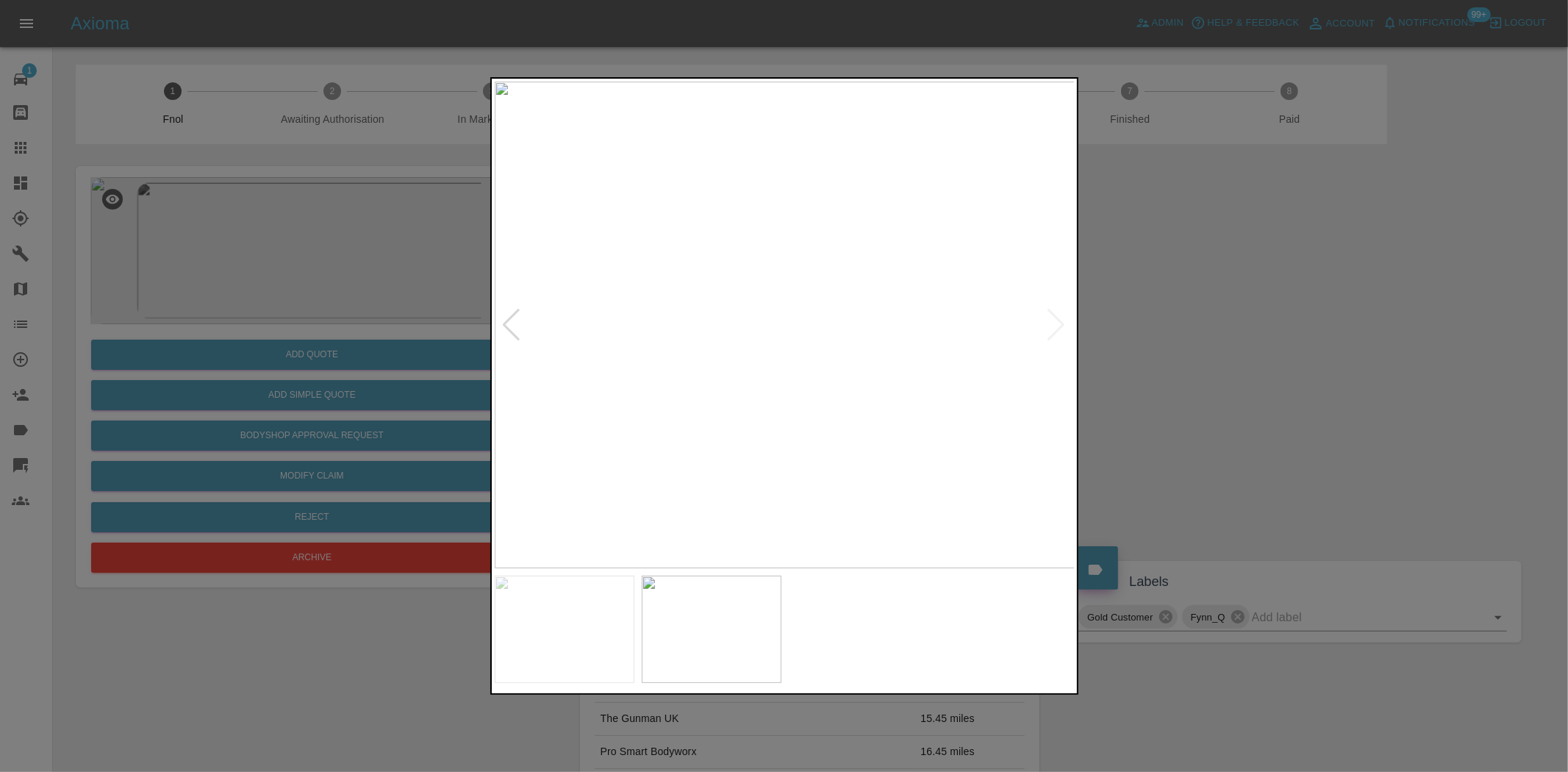
click at [715, 386] on img at bounding box center [785, 324] width 581 height 487
click at [822, 341] on img at bounding box center [785, 324] width 581 height 487
click at [824, 340] on img at bounding box center [785, 324] width 581 height 487
click at [786, 379] on img at bounding box center [668, 280] width 1742 height 1462
click at [773, 379] on img at bounding box center [668, 280] width 1742 height 1462
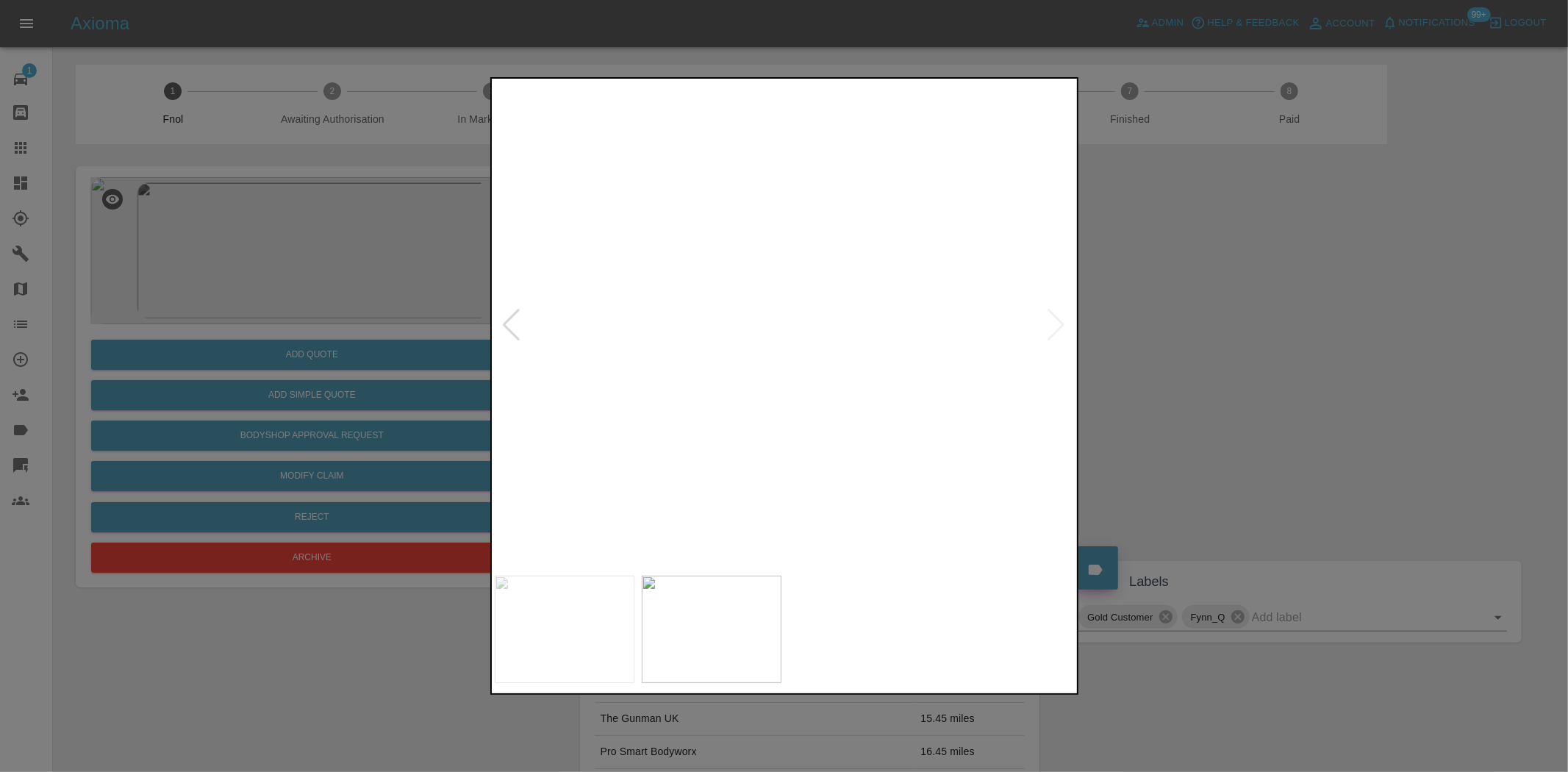
click at [317, 303] on div at bounding box center [784, 386] width 1568 height 772
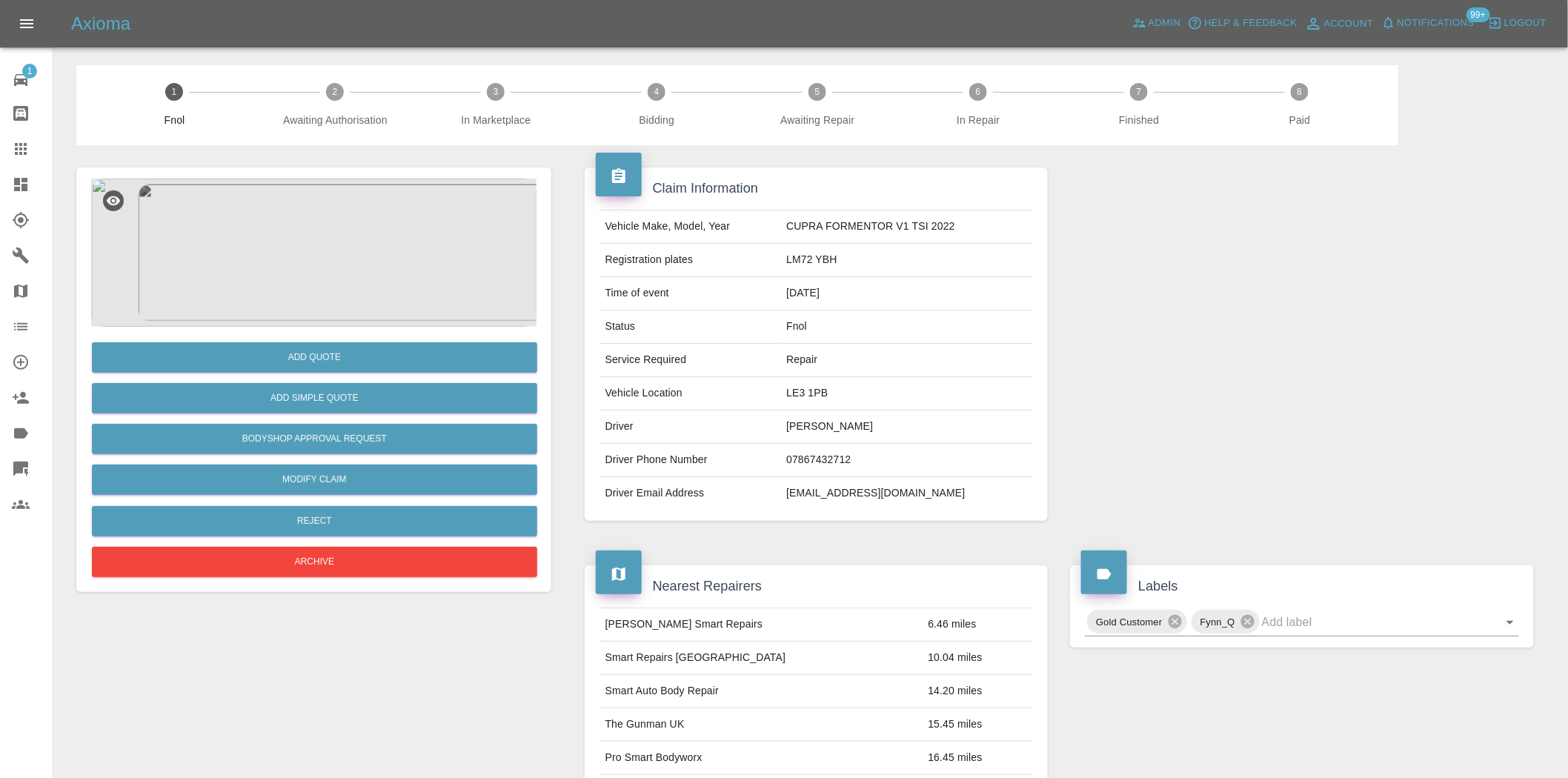
click at [338, 256] on img at bounding box center [314, 252] width 446 height 148
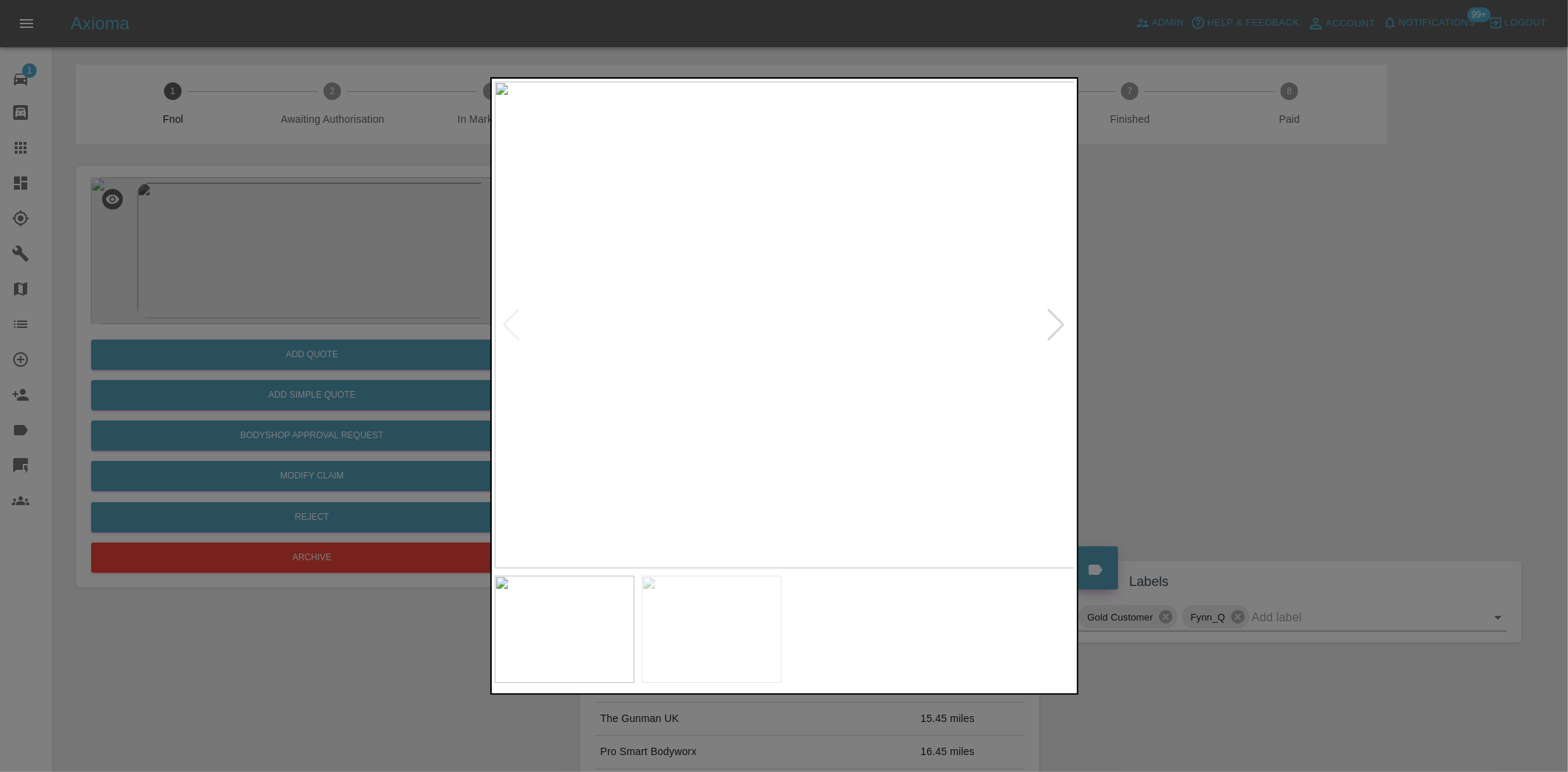
click at [644, 317] on img at bounding box center [785, 324] width 581 height 487
click at [703, 339] on img at bounding box center [773, 324] width 581 height 487
click at [800, 347] on img at bounding box center [785, 324] width 581 height 487
click at [800, 347] on img at bounding box center [736, 259] width 1742 height 1462
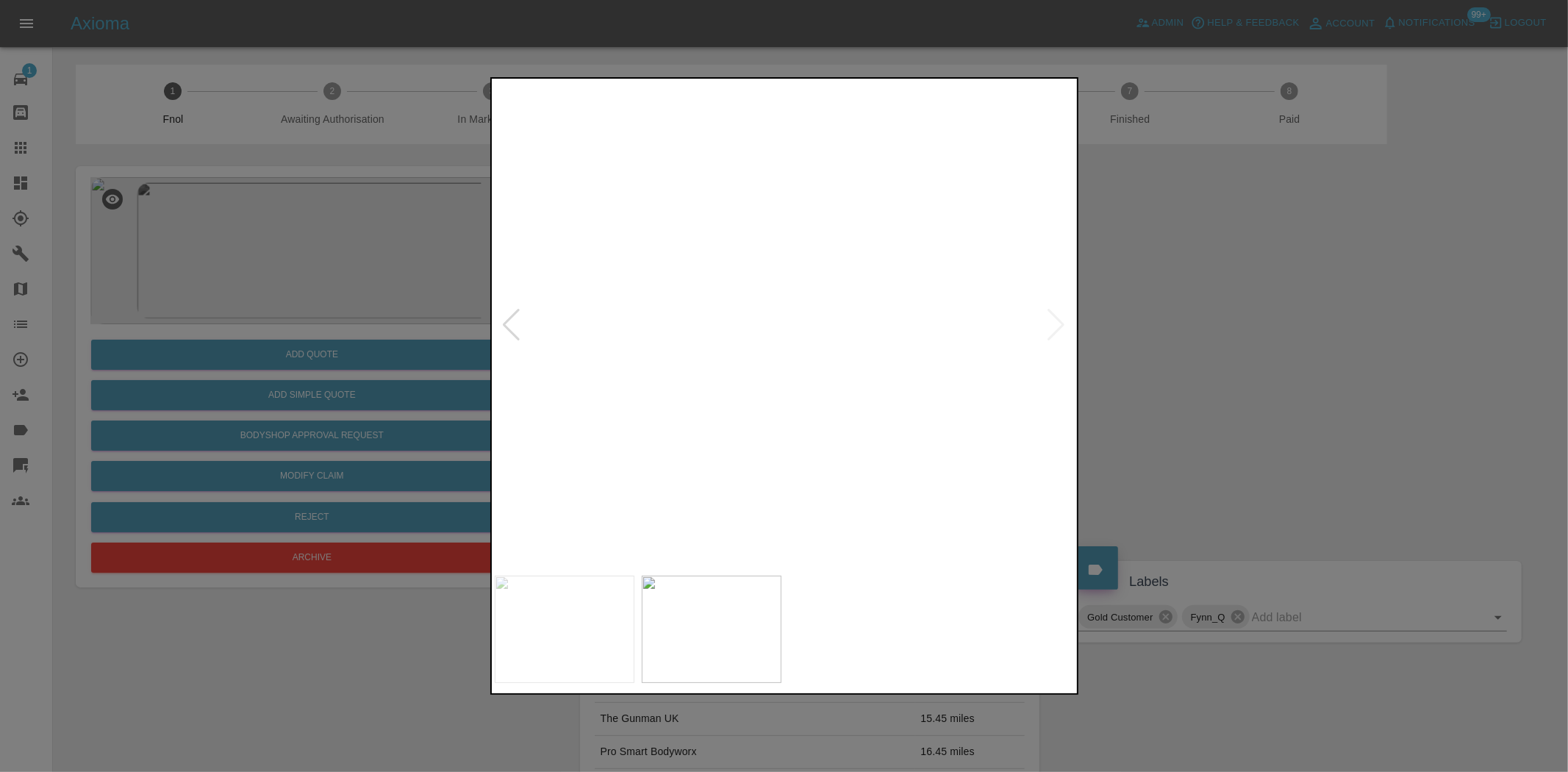
click at [800, 347] on img at bounding box center [736, 259] width 1742 height 1462
click at [785, 362] on img at bounding box center [785, 324] width 581 height 487
click at [744, 313] on img at bounding box center [785, 324] width 581 height 487
click at [767, 325] on img at bounding box center [905, 359] width 1742 height 1462
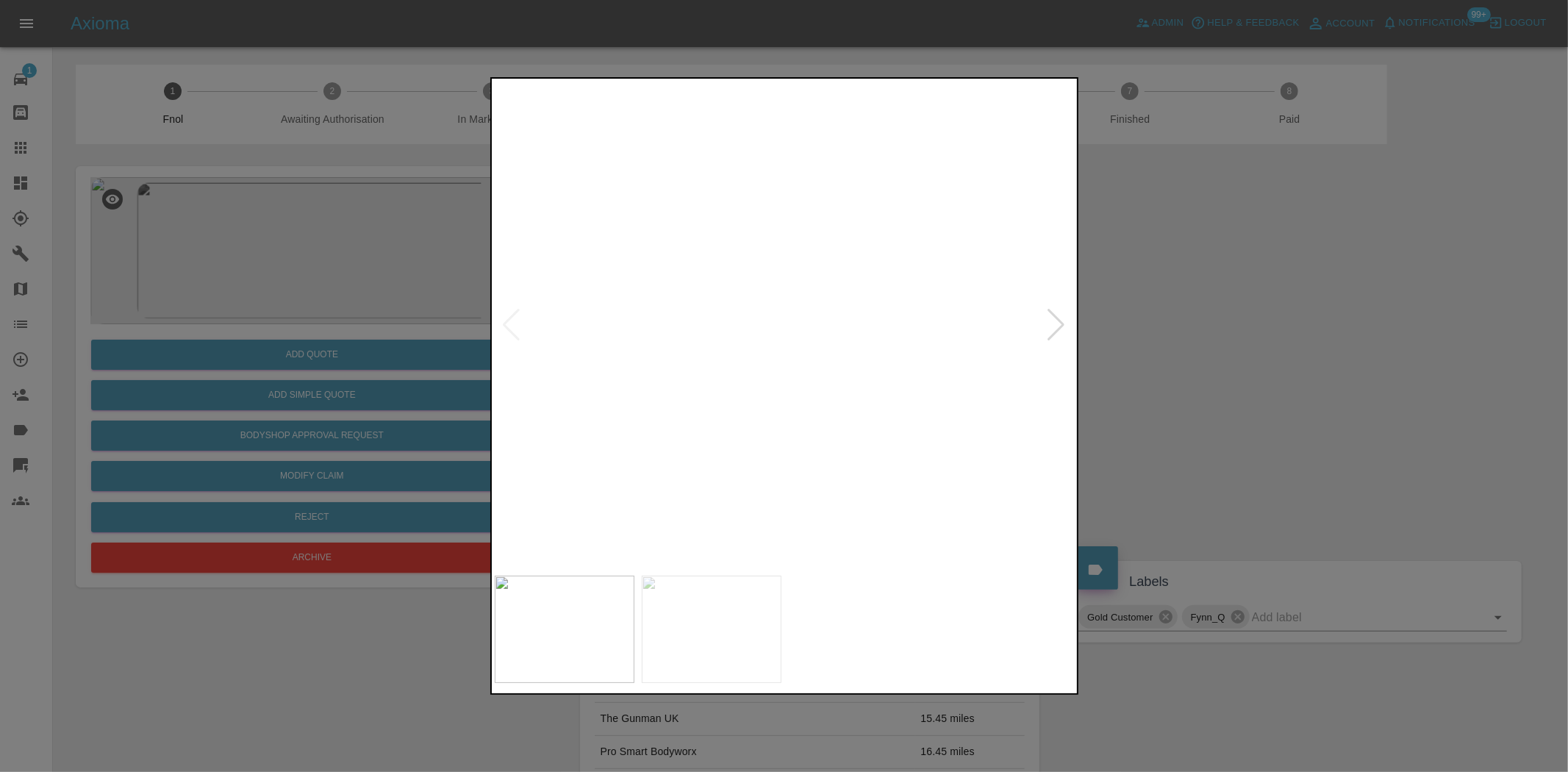
click at [767, 325] on img at bounding box center [905, 359] width 1742 height 1462
click at [626, 361] on img at bounding box center [785, 324] width 581 height 487
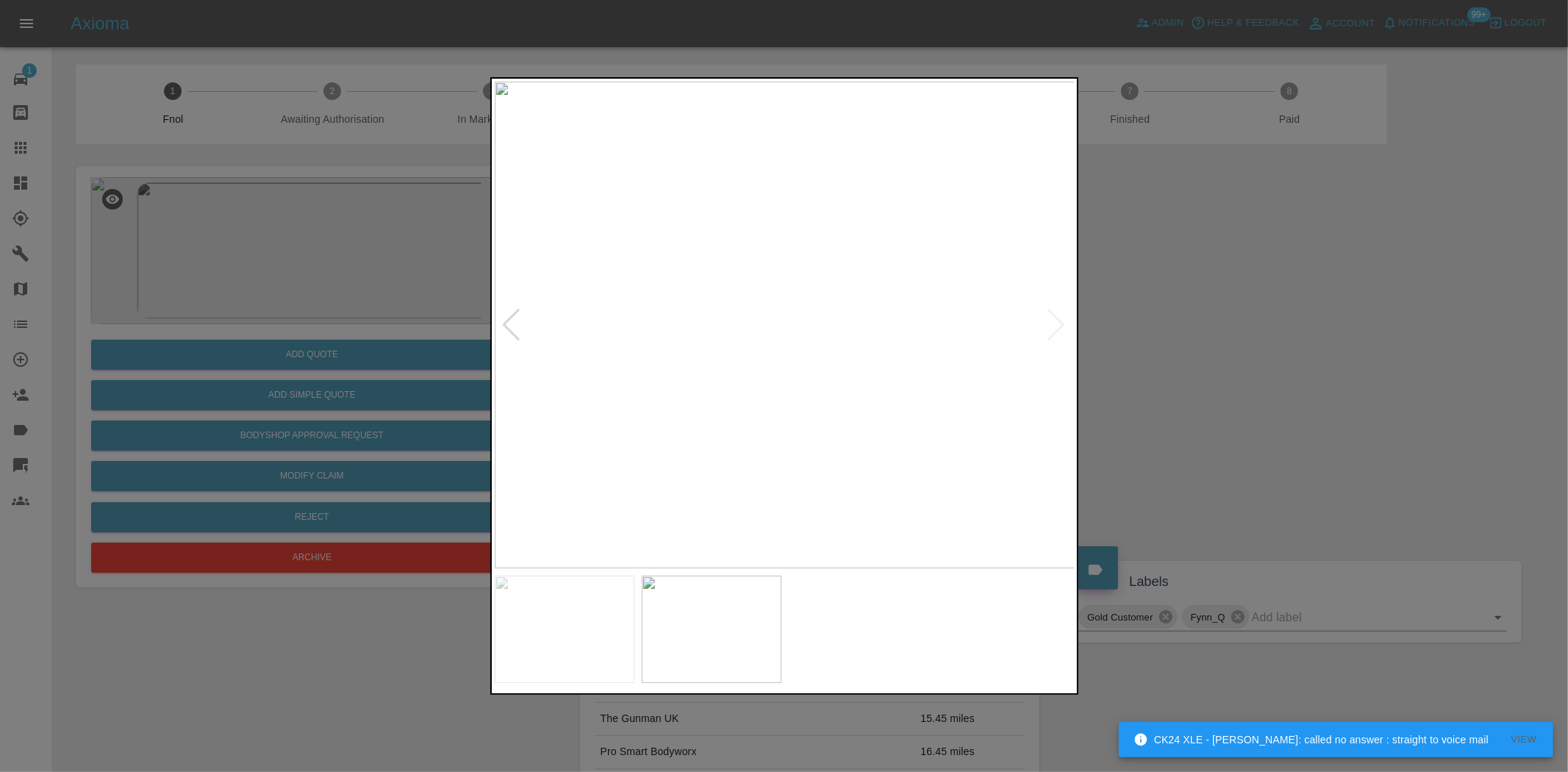
click at [262, 276] on div at bounding box center [784, 386] width 1568 height 772
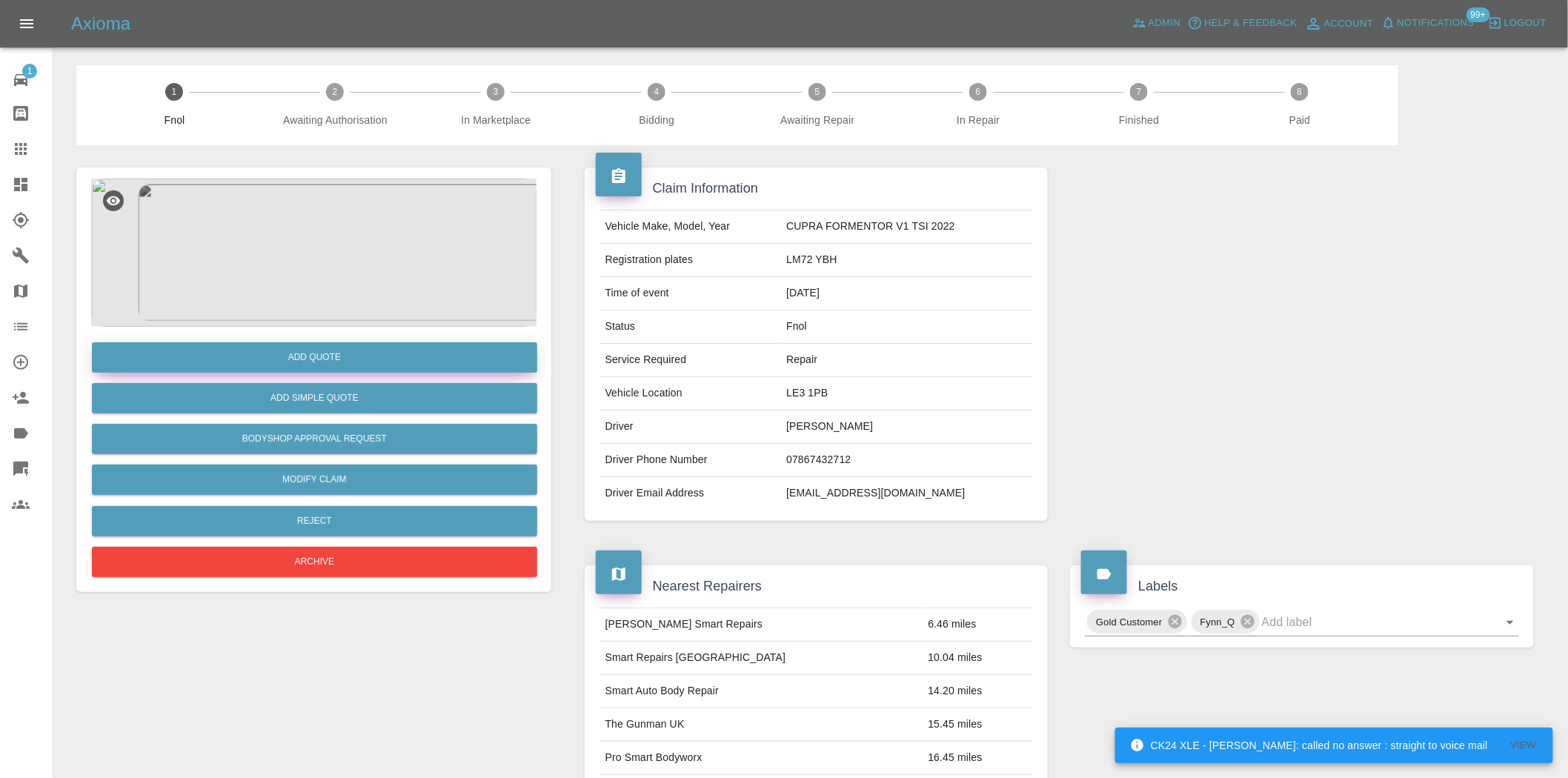
click at [312, 361] on button "Add Quote" at bounding box center [315, 357] width 446 height 30
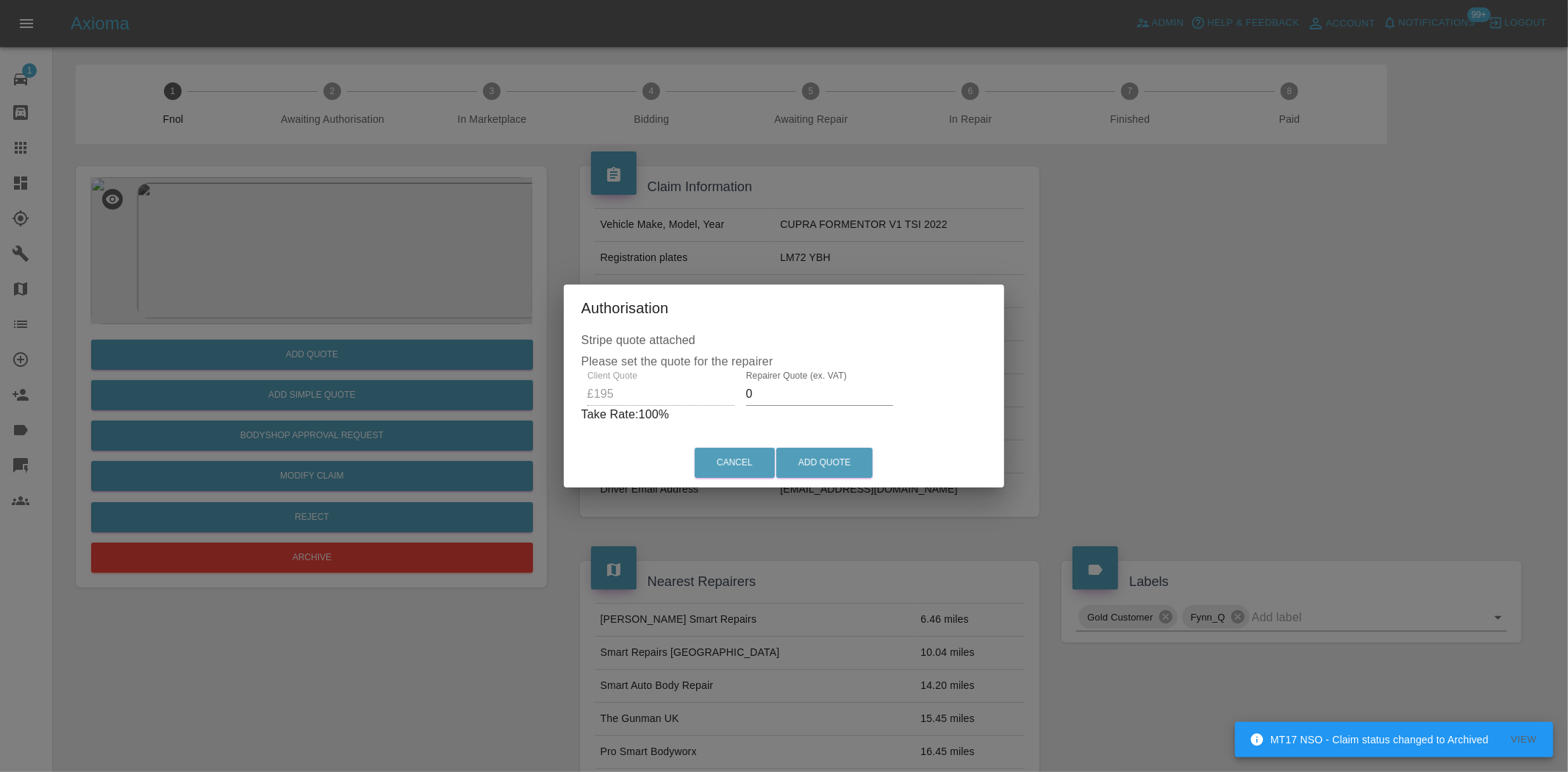
click at [660, 398] on div "Client Quote £195 Repairer Quote (ex. VAT) 0 Take Rate: 100 %" at bounding box center [784, 397] width 405 height 53
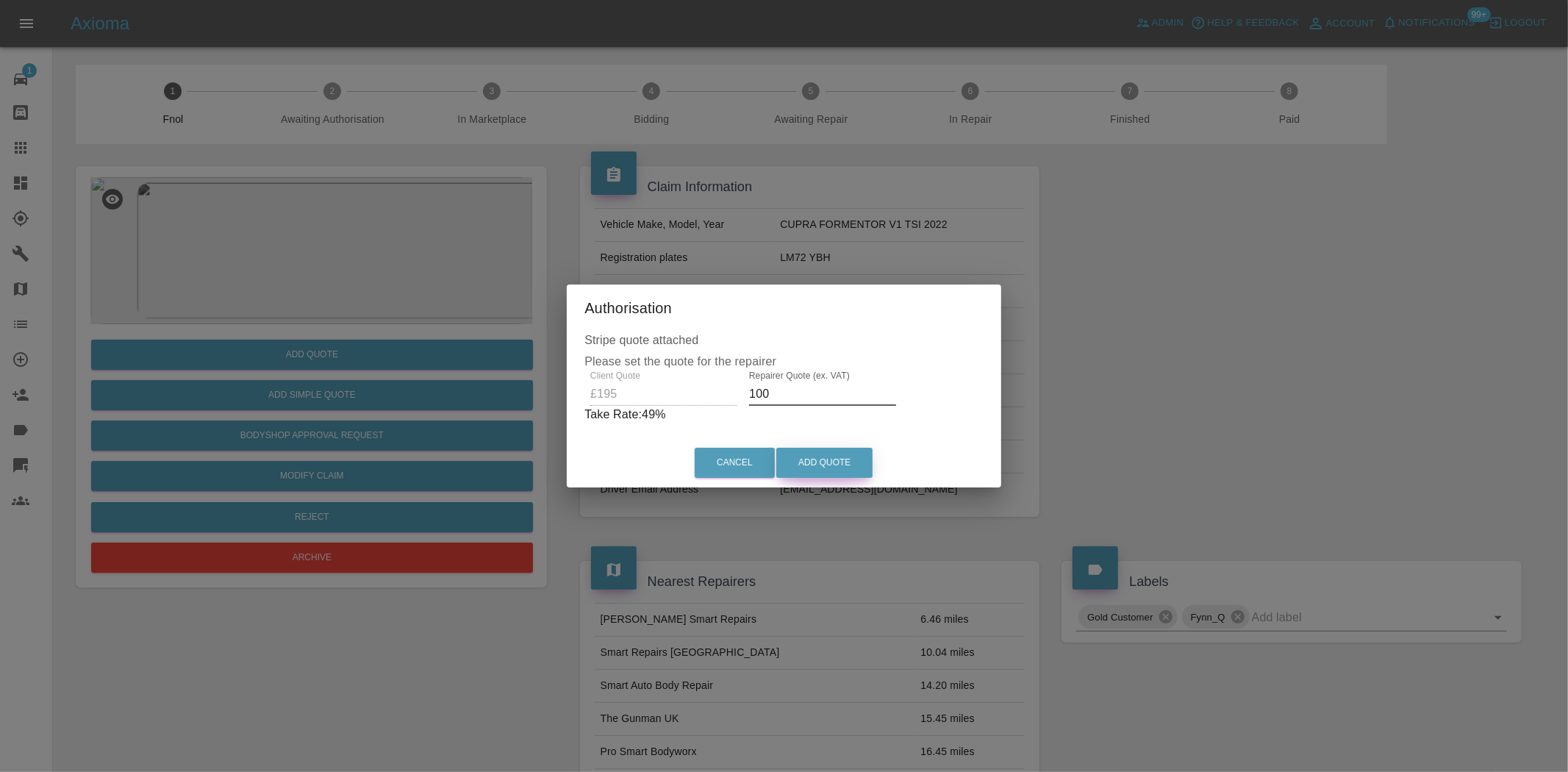
type input "100"
click at [827, 454] on button "Add Quote" at bounding box center [824, 462] width 96 height 30
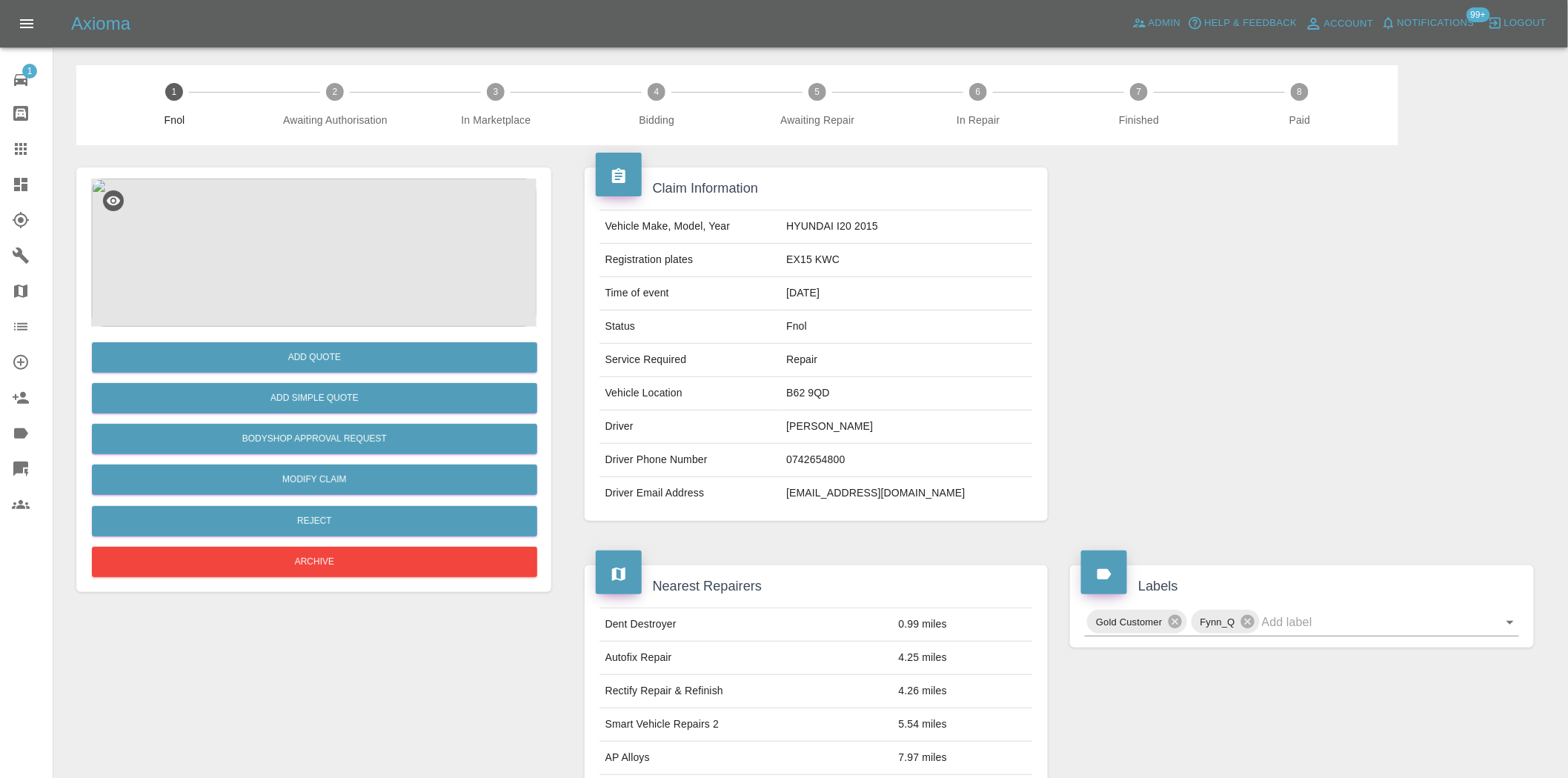
click at [338, 223] on img at bounding box center [314, 252] width 446 height 148
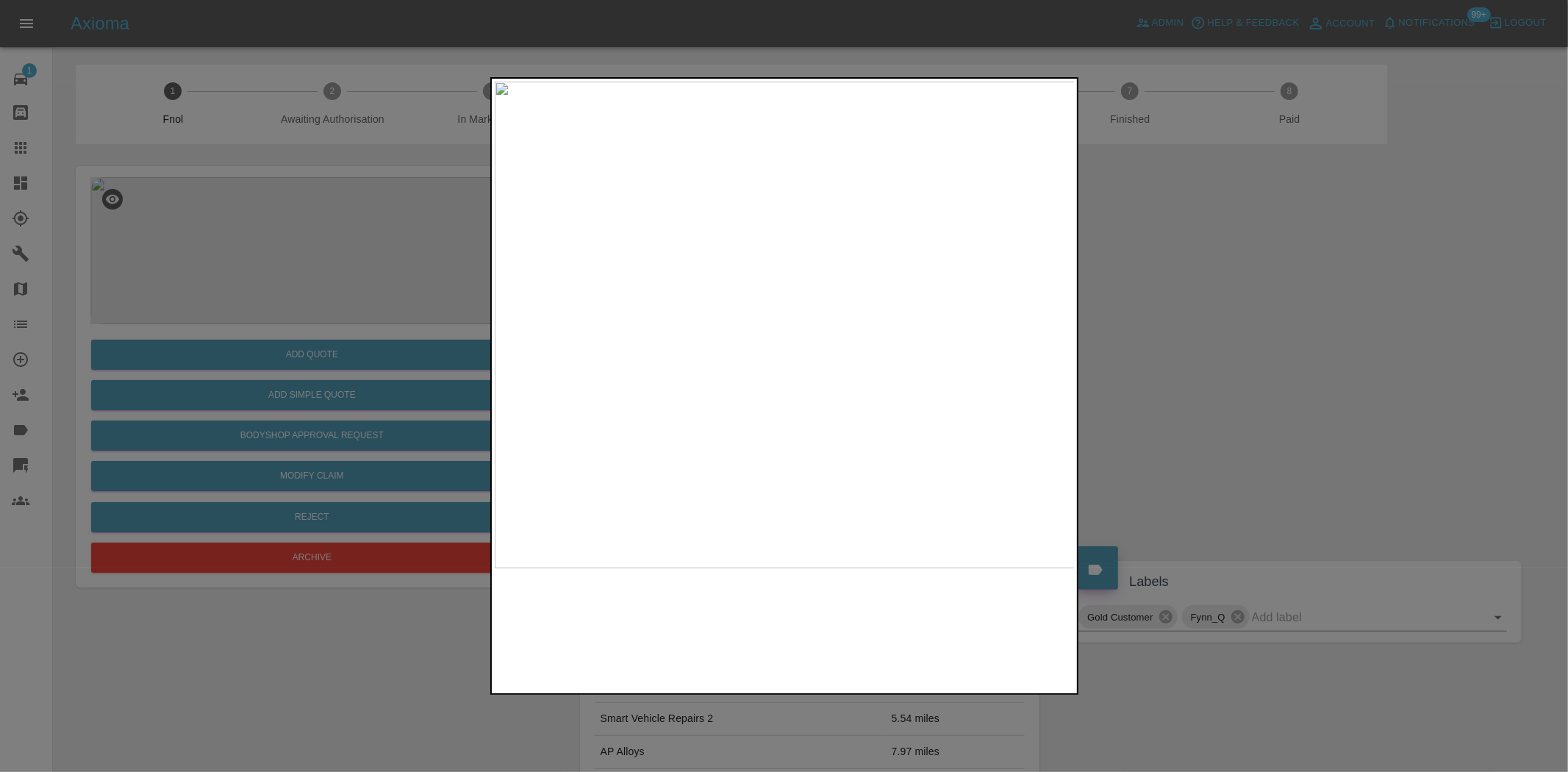
click at [654, 337] on img at bounding box center [785, 324] width 581 height 487
click at [673, 308] on img at bounding box center [785, 324] width 581 height 487
click at [700, 251] on img at bounding box center [785, 324] width 581 height 487
click at [793, 408] on img at bounding box center [785, 324] width 581 height 487
click at [277, 309] on div at bounding box center [784, 386] width 1568 height 772
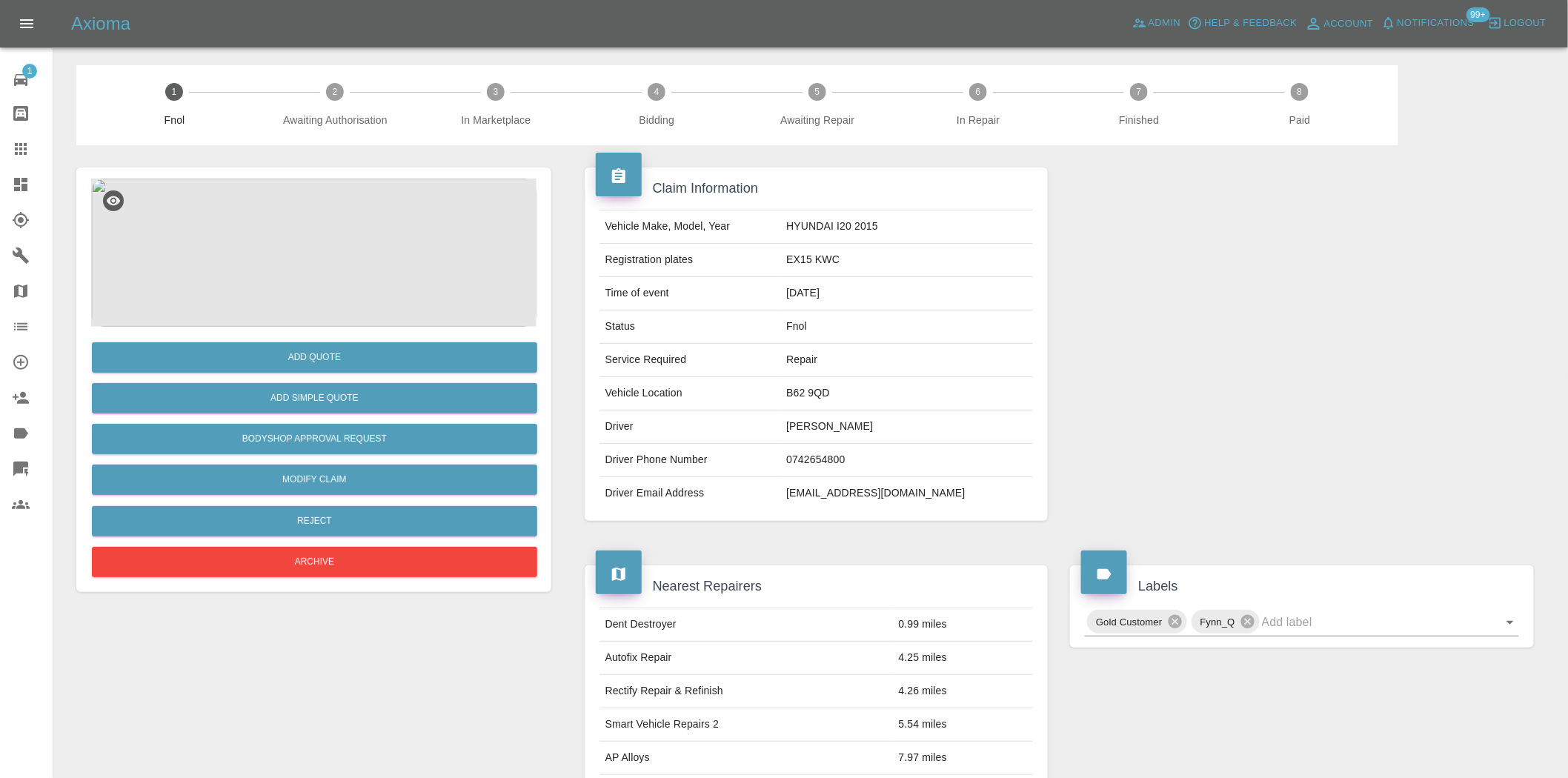
click at [285, 243] on img at bounding box center [314, 252] width 446 height 148
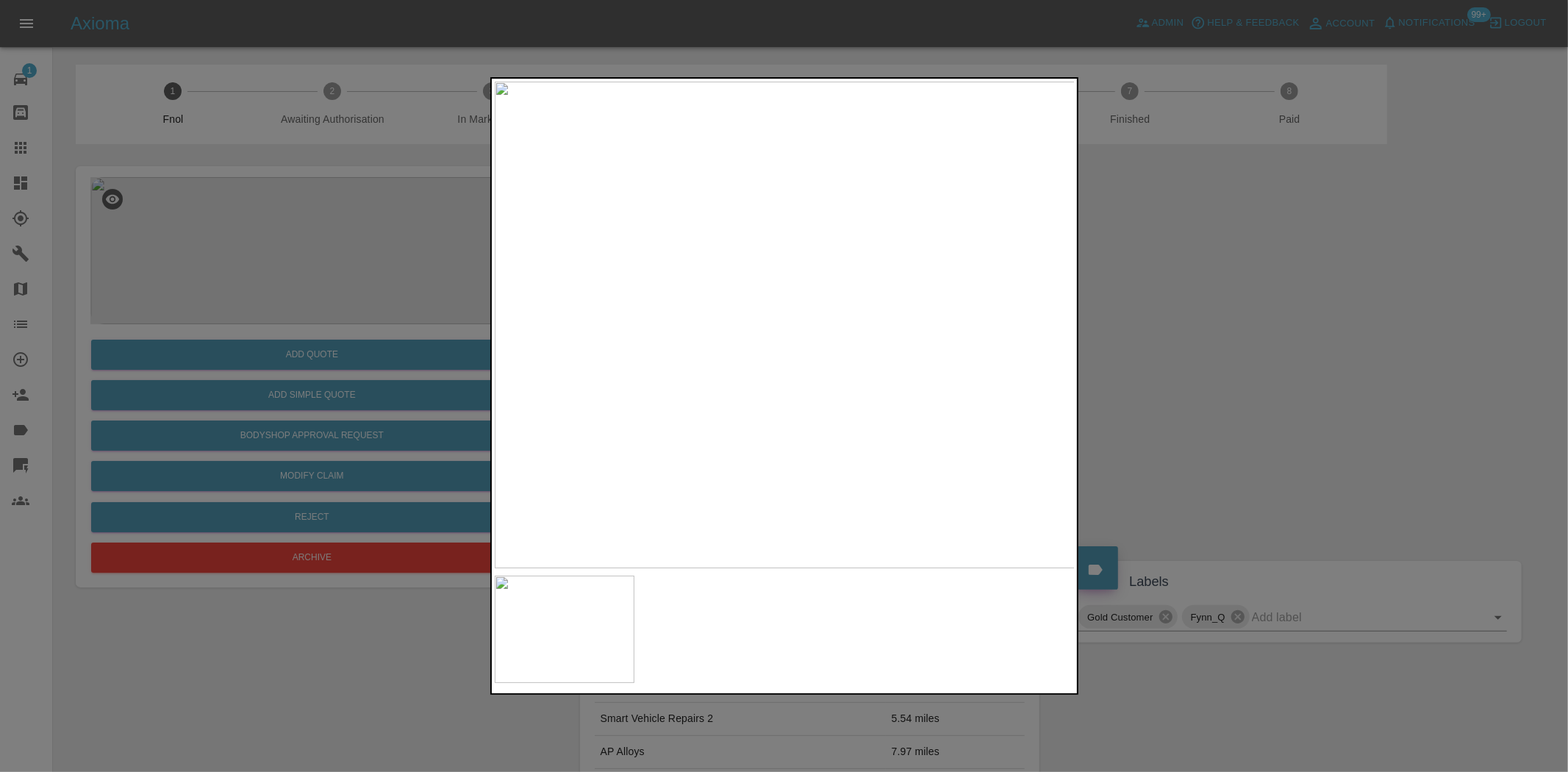
click at [810, 300] on img at bounding box center [785, 324] width 581 height 487
click at [331, 353] on div at bounding box center [784, 386] width 1568 height 772
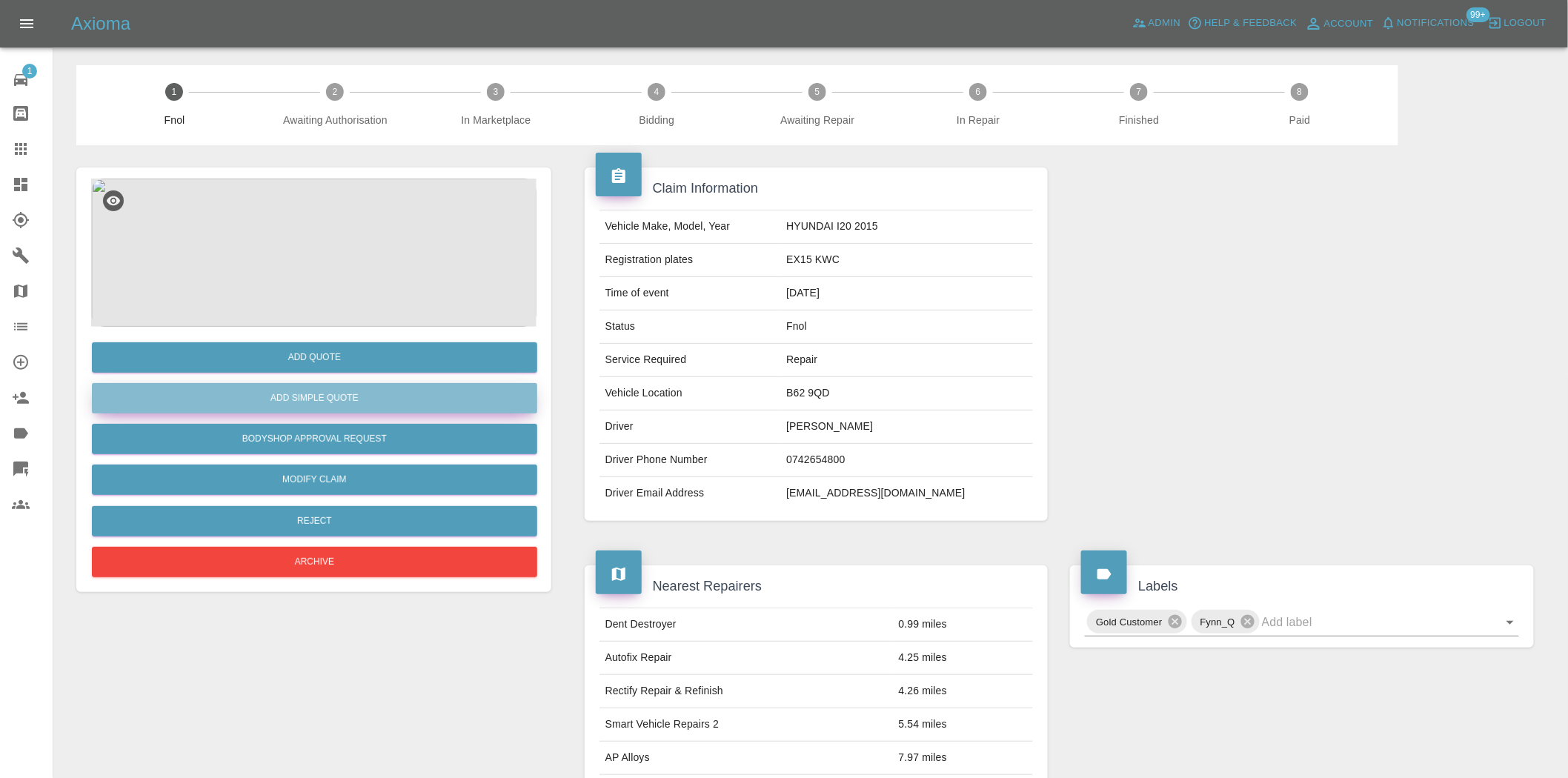
click at [359, 397] on button "Add Simple Quote" at bounding box center [315, 398] width 446 height 30
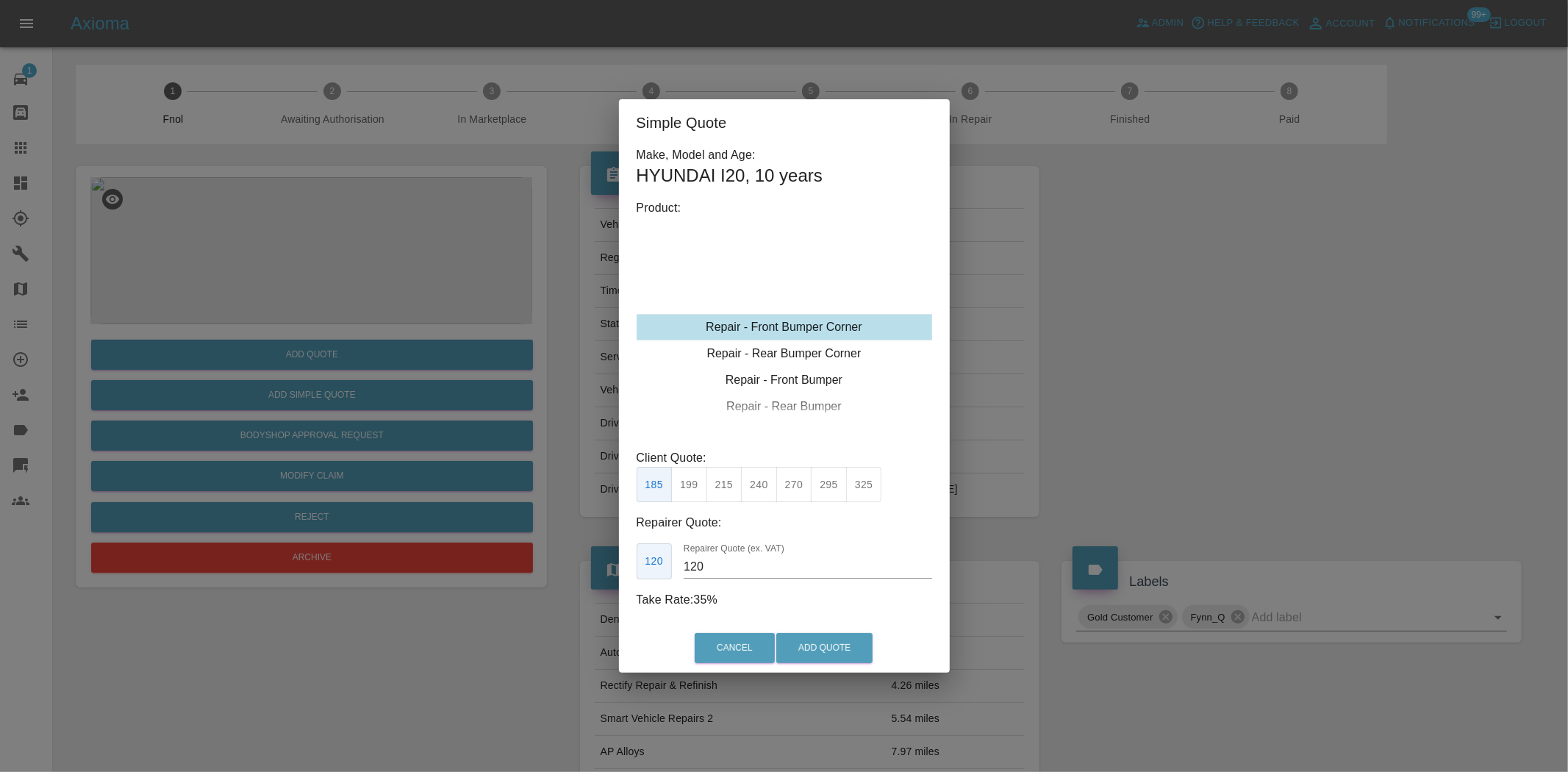
click at [778, 334] on div "Repair - Front Bumper Corner" at bounding box center [784, 327] width 296 height 26
click at [762, 485] on button "240" at bounding box center [758, 484] width 36 height 36
type input "150"
click at [854, 640] on button "Add Quote" at bounding box center [824, 648] width 96 height 30
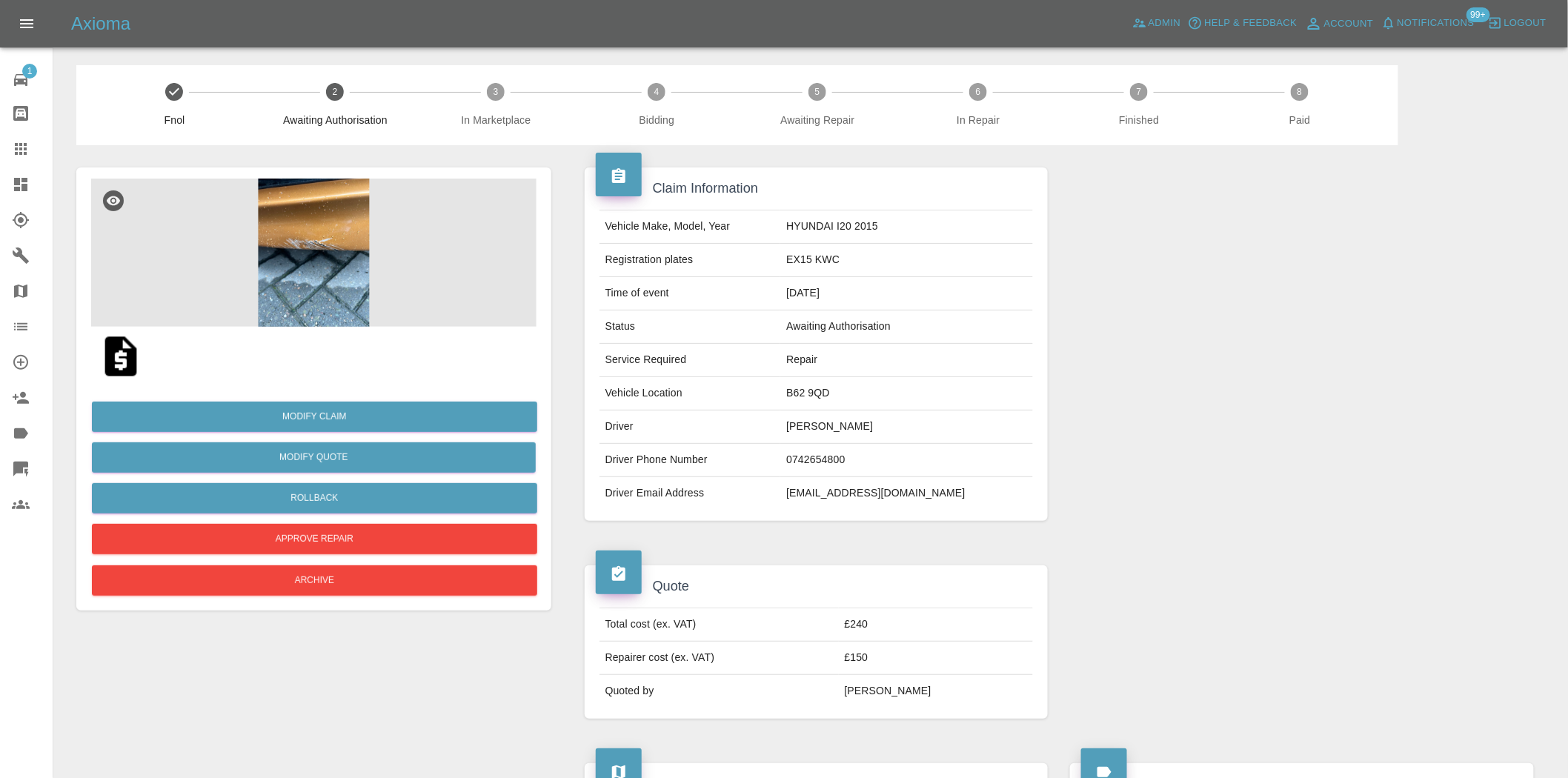
click at [339, 231] on img at bounding box center [314, 252] width 446 height 148
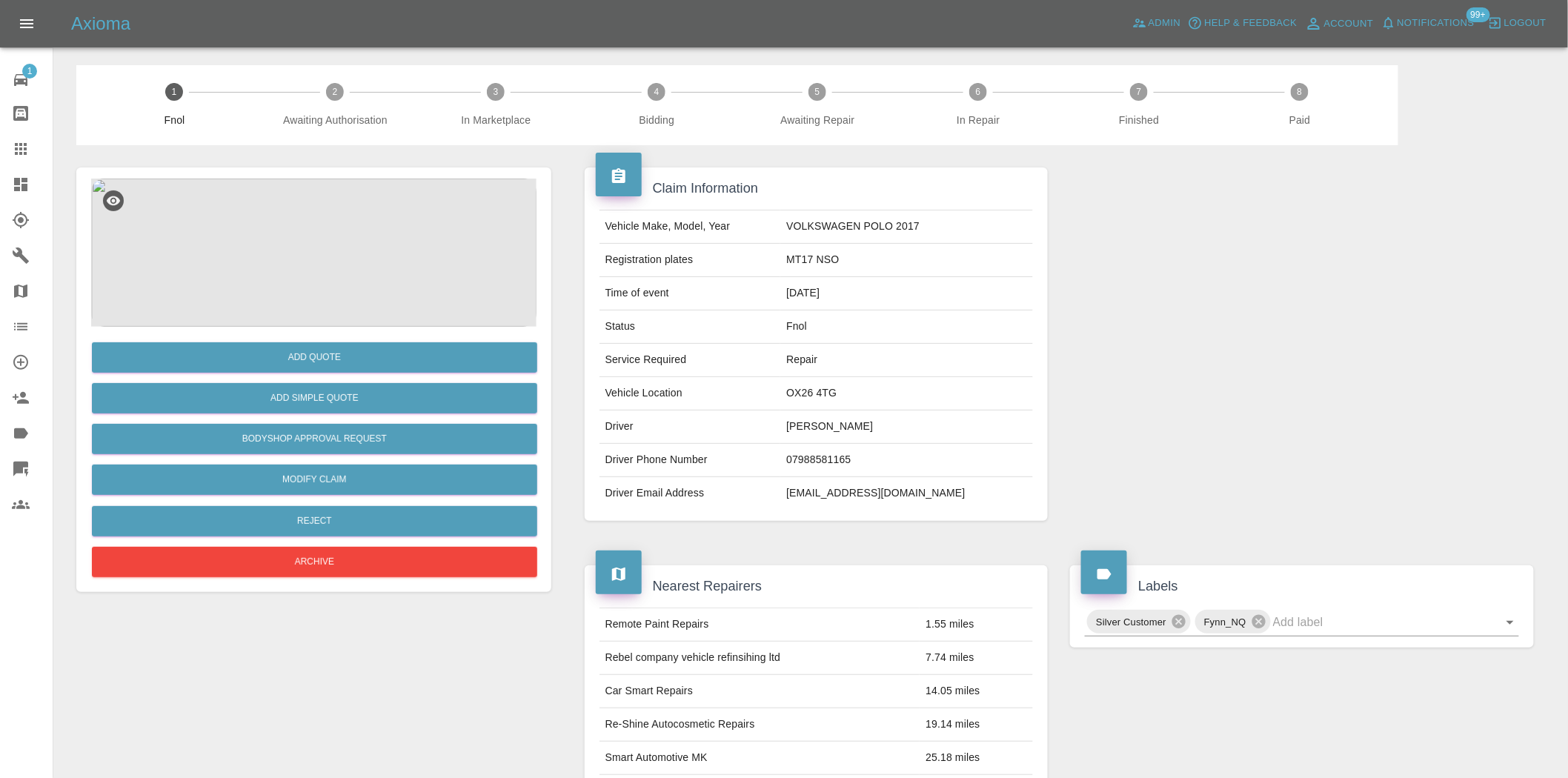
click at [359, 282] on img at bounding box center [314, 252] width 446 height 148
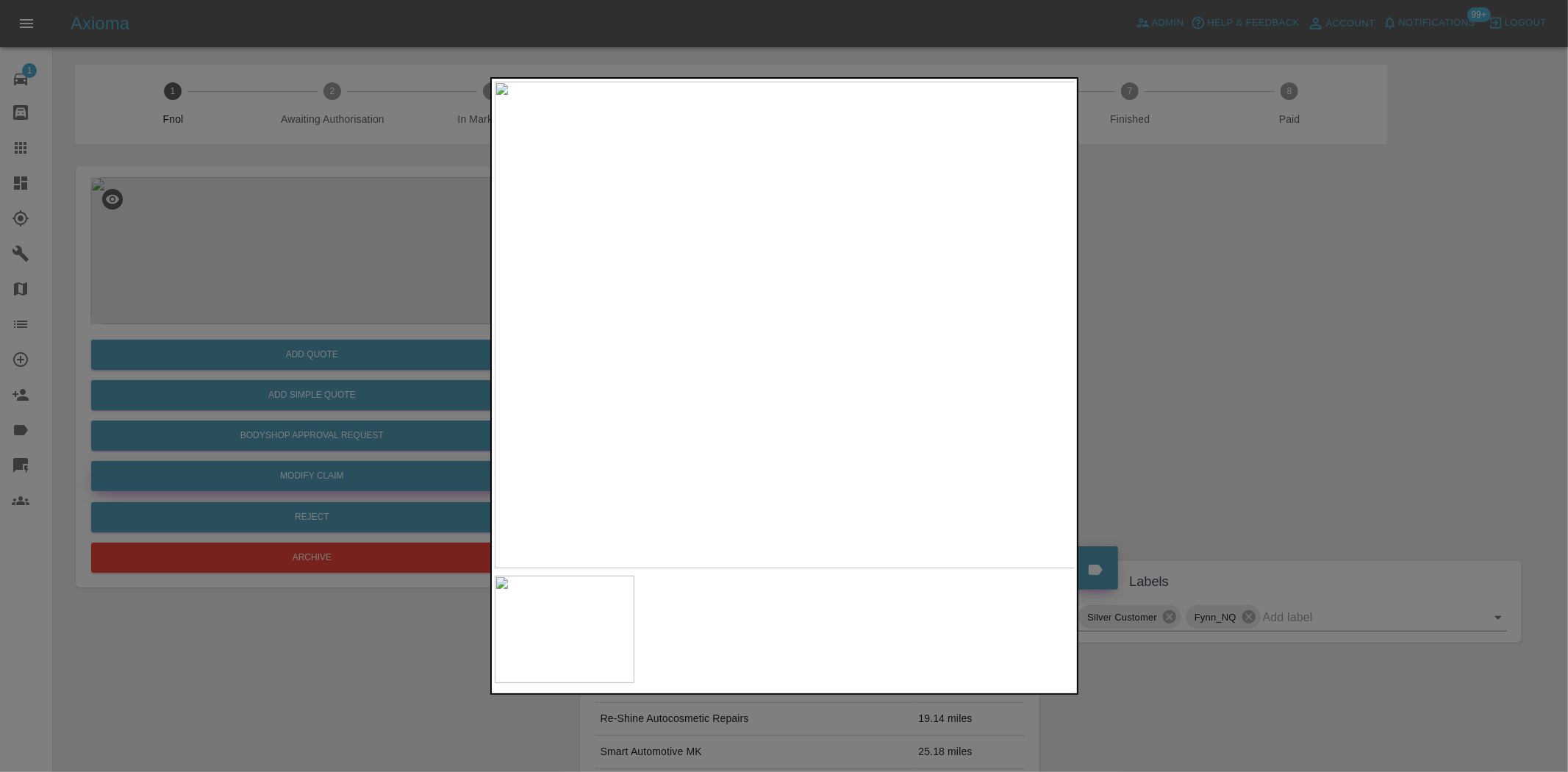
drag, startPoint x: 359, startPoint y: 259, endPoint x: 405, endPoint y: 484, distance: 229.7
click at [357, 270] on div at bounding box center [784, 386] width 1568 height 772
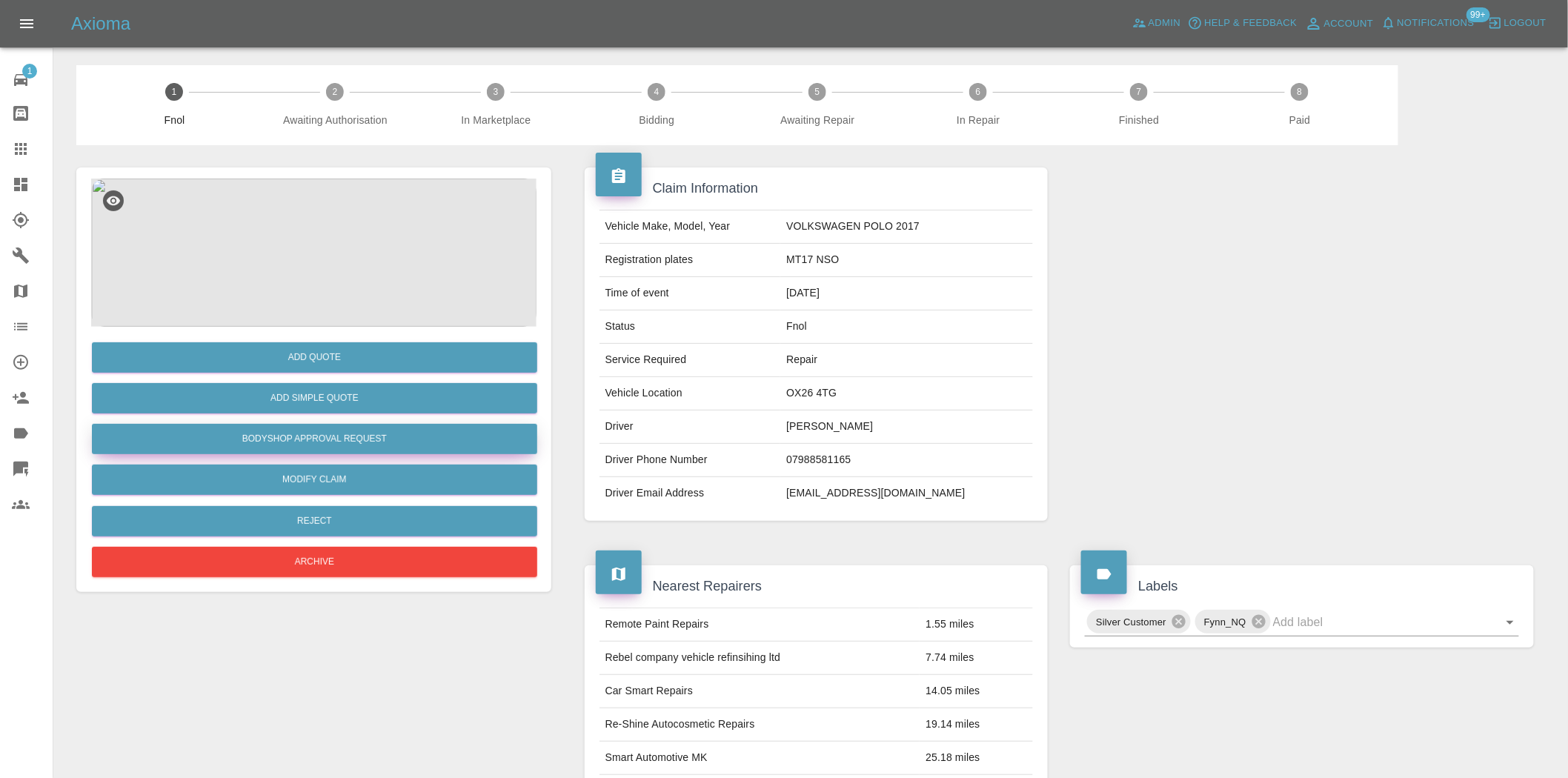
drag, startPoint x: 304, startPoint y: 427, endPoint x: 315, endPoint y: 440, distance: 17.0
click at [304, 428] on button "Bodyshop Approval Request" at bounding box center [315, 438] width 446 height 30
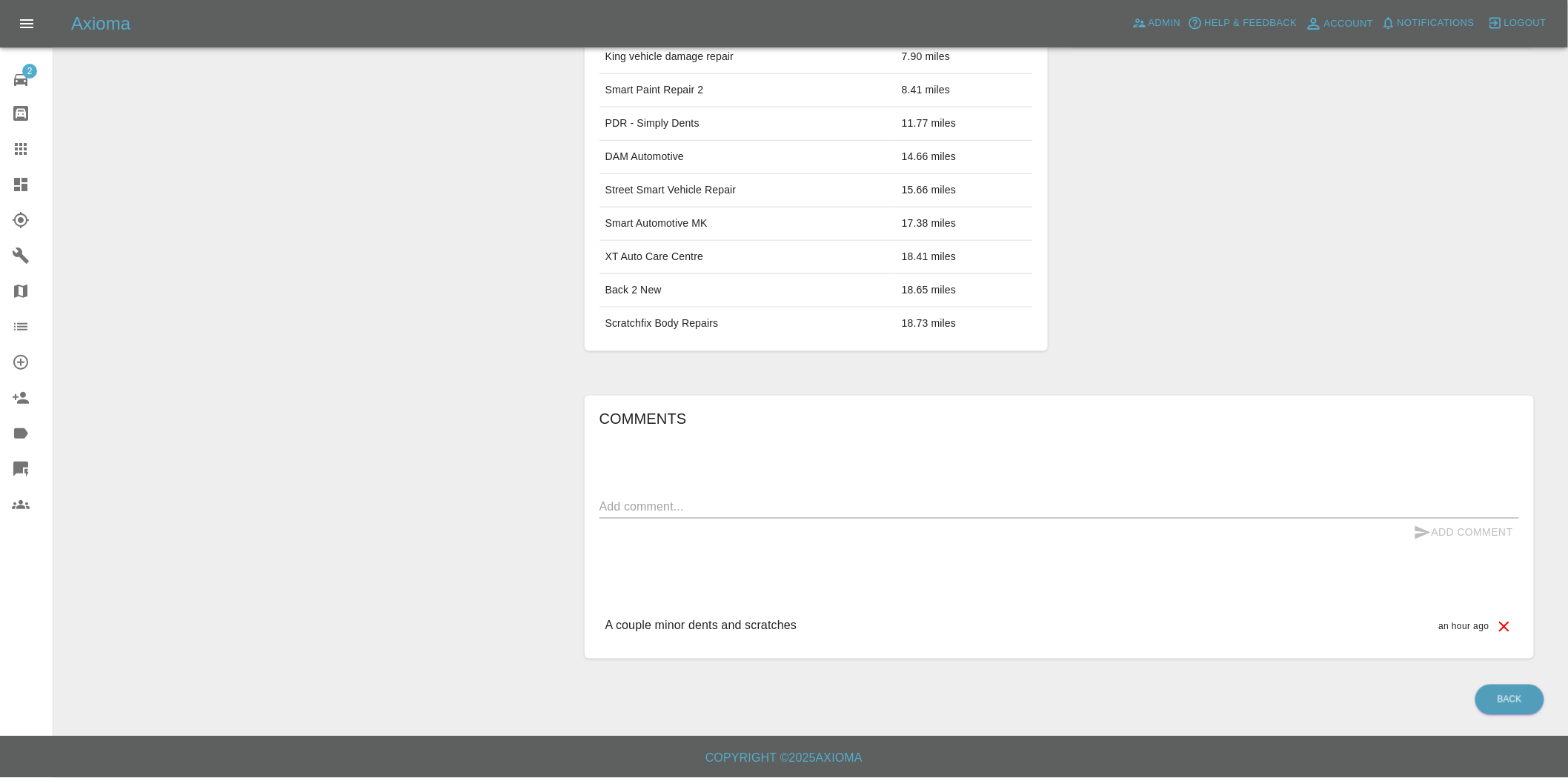
scroll to position [274, 0]
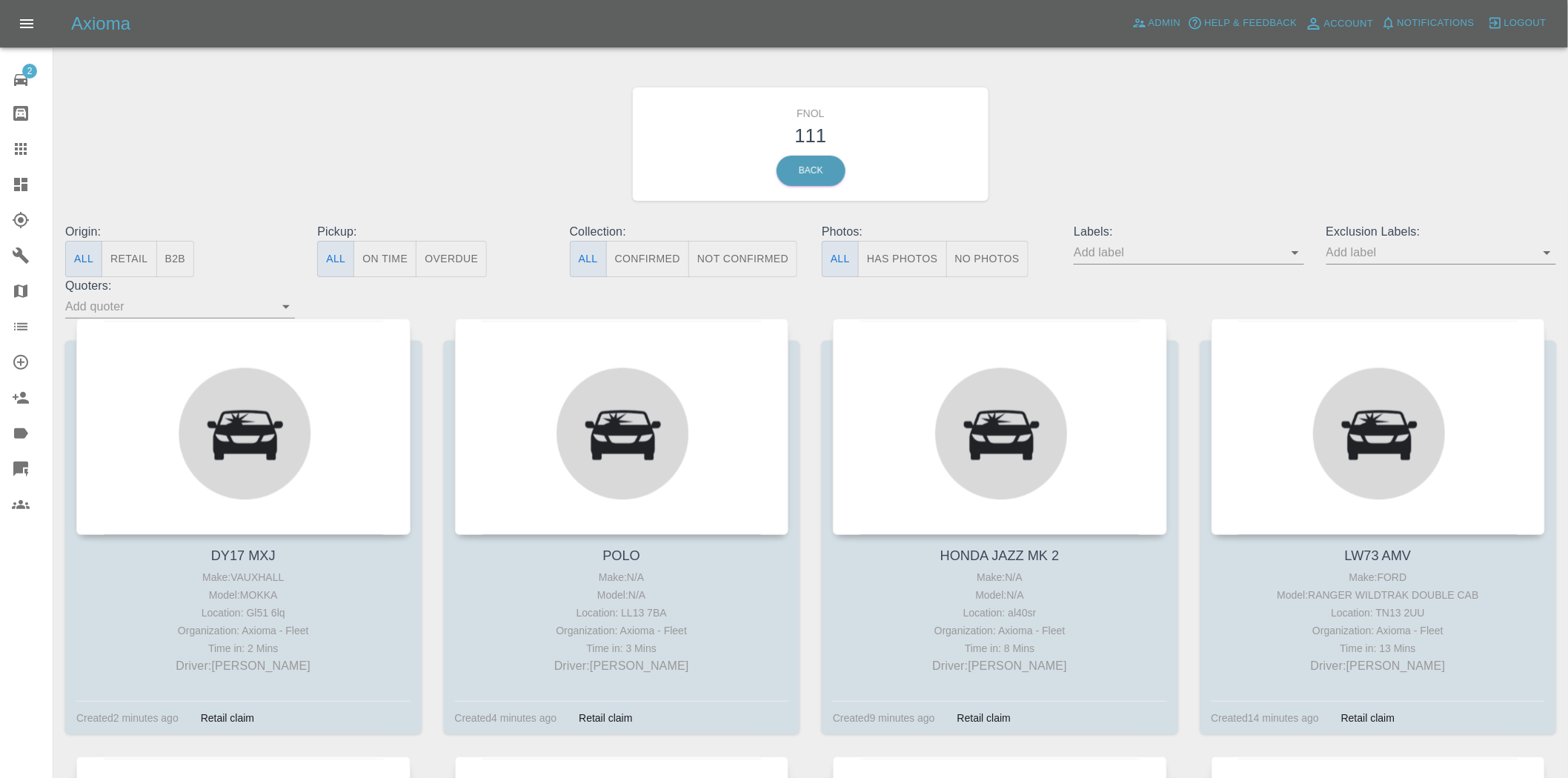
click at [893, 261] on button "Has Photos" at bounding box center [902, 259] width 89 height 36
click at [1282, 249] on input "text" at bounding box center [1178, 252] width 207 height 23
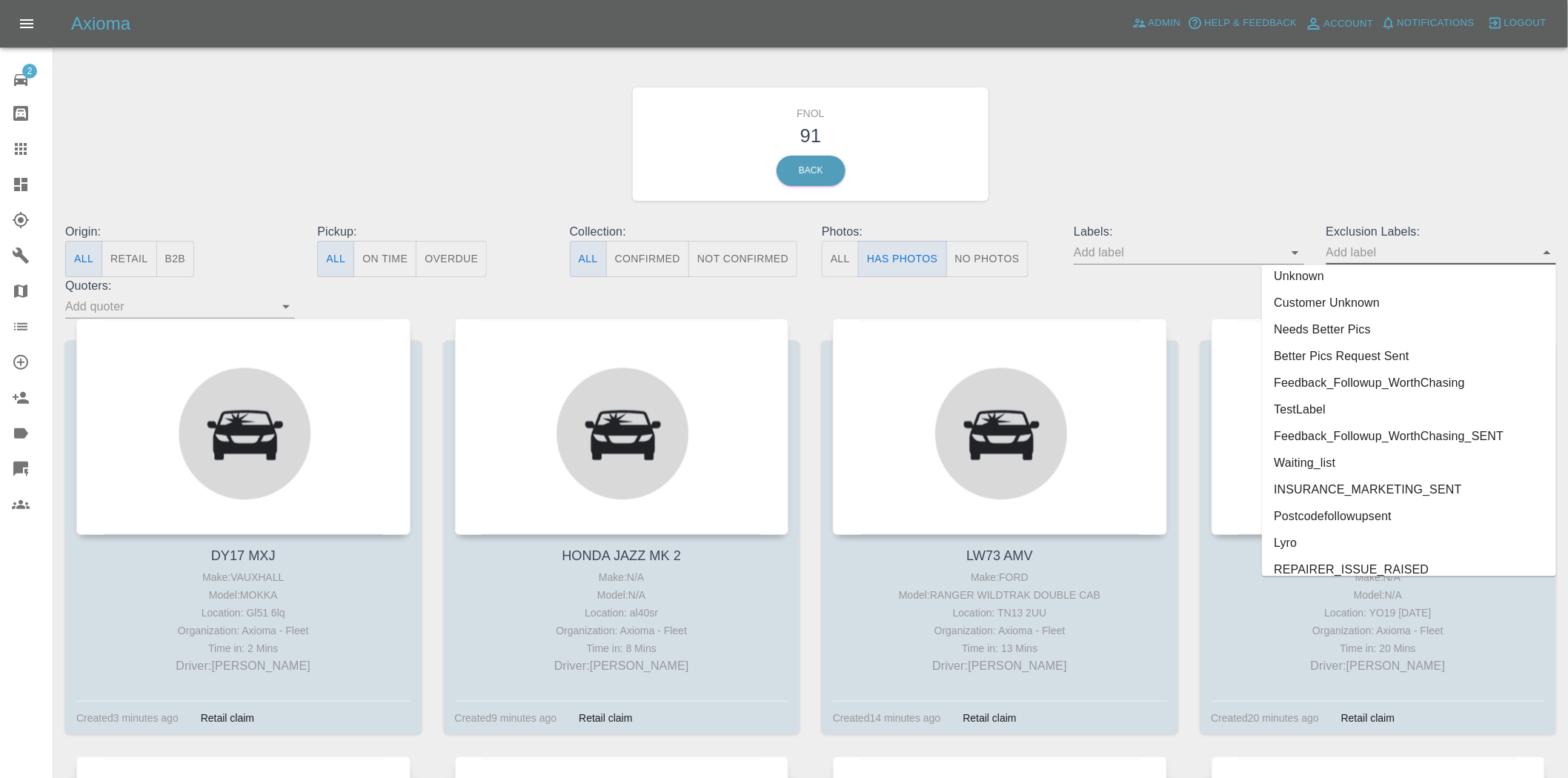
scroll to position [3115, 0]
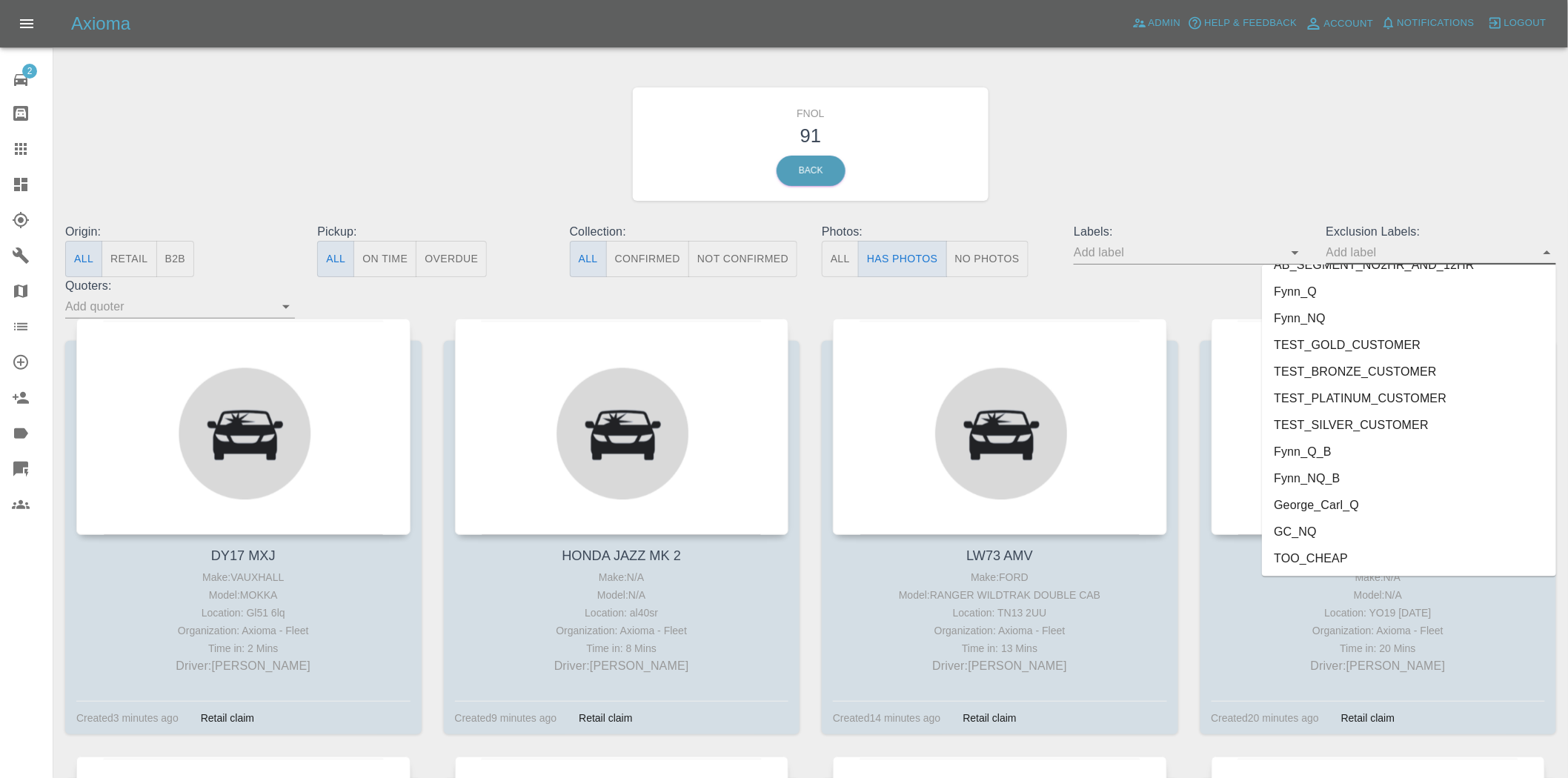
click at [1347, 511] on li "George_Carl_Q" at bounding box center [1410, 505] width 295 height 27
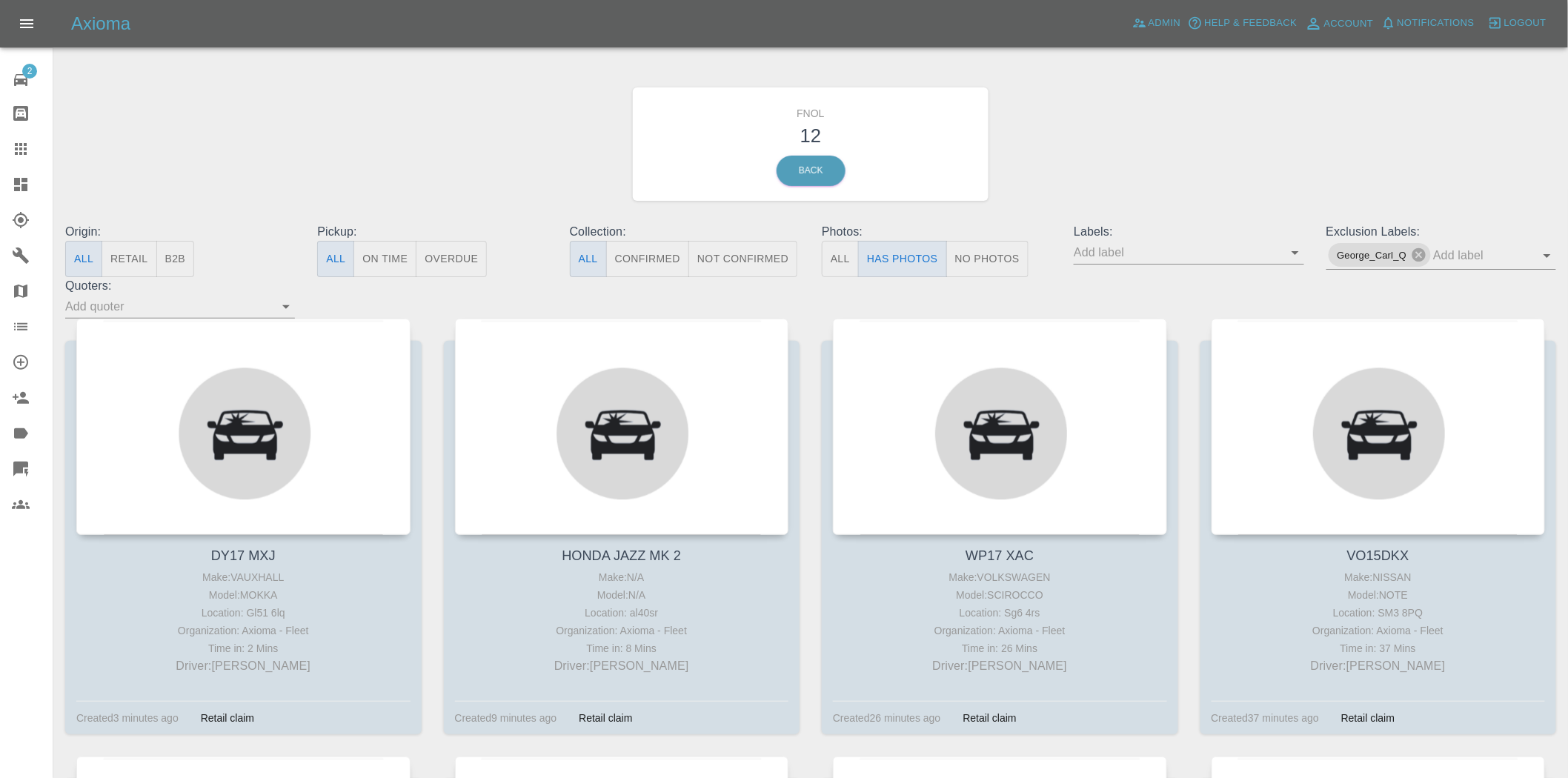
click at [1028, 195] on div "FNOL 12 Back" at bounding box center [811, 144] width 1514 height 157
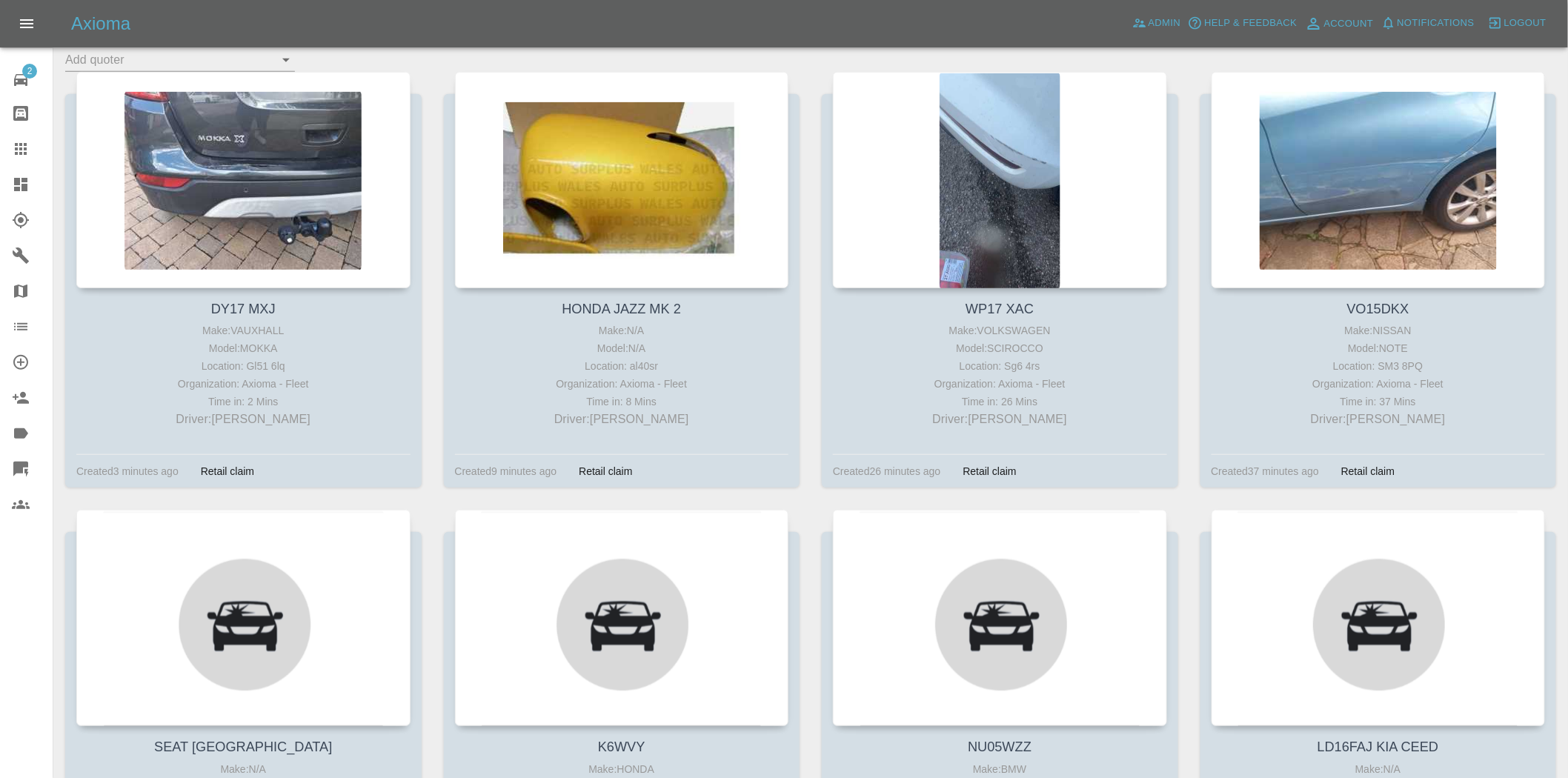
scroll to position [0, 0]
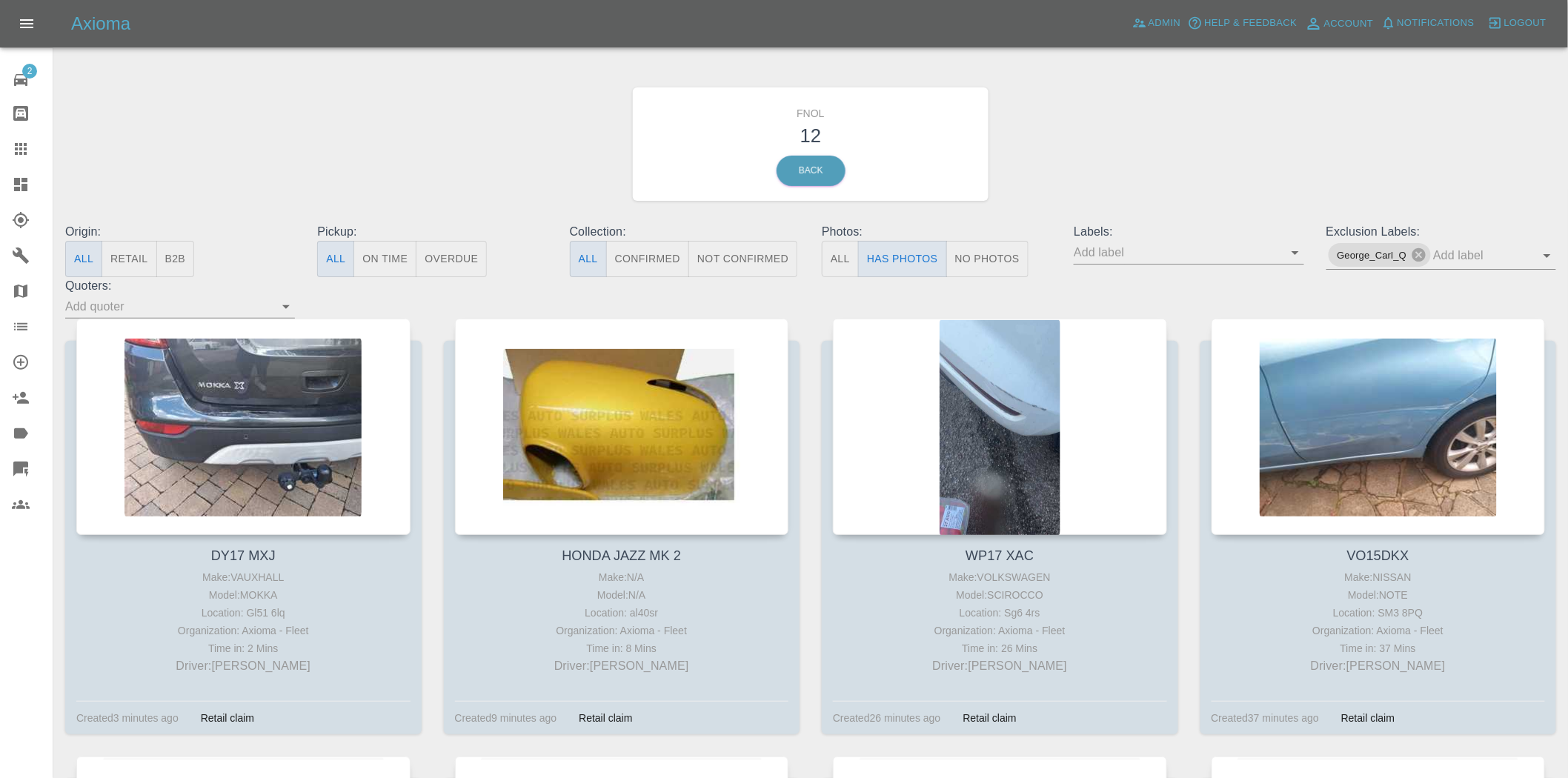
drag, startPoint x: 914, startPoint y: 267, endPoint x: 1001, endPoint y: 264, distance: 87.1
click at [914, 267] on button "Has Photos" at bounding box center [902, 259] width 89 height 36
click at [1505, 253] on input "text" at bounding box center [1474, 255] width 82 height 23
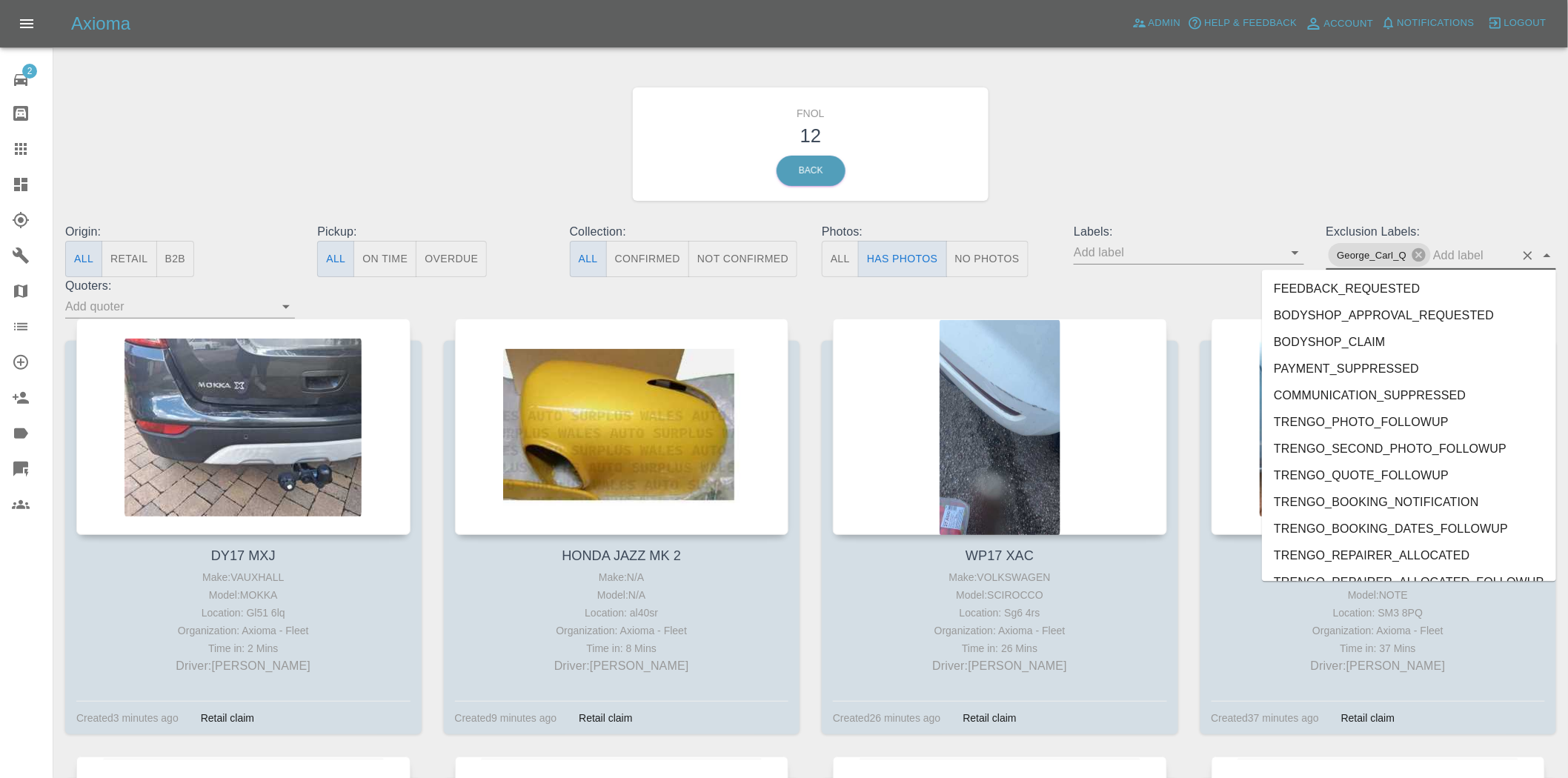
click at [1432, 206] on div "FNOL 12 Back" at bounding box center [811, 144] width 1514 height 157
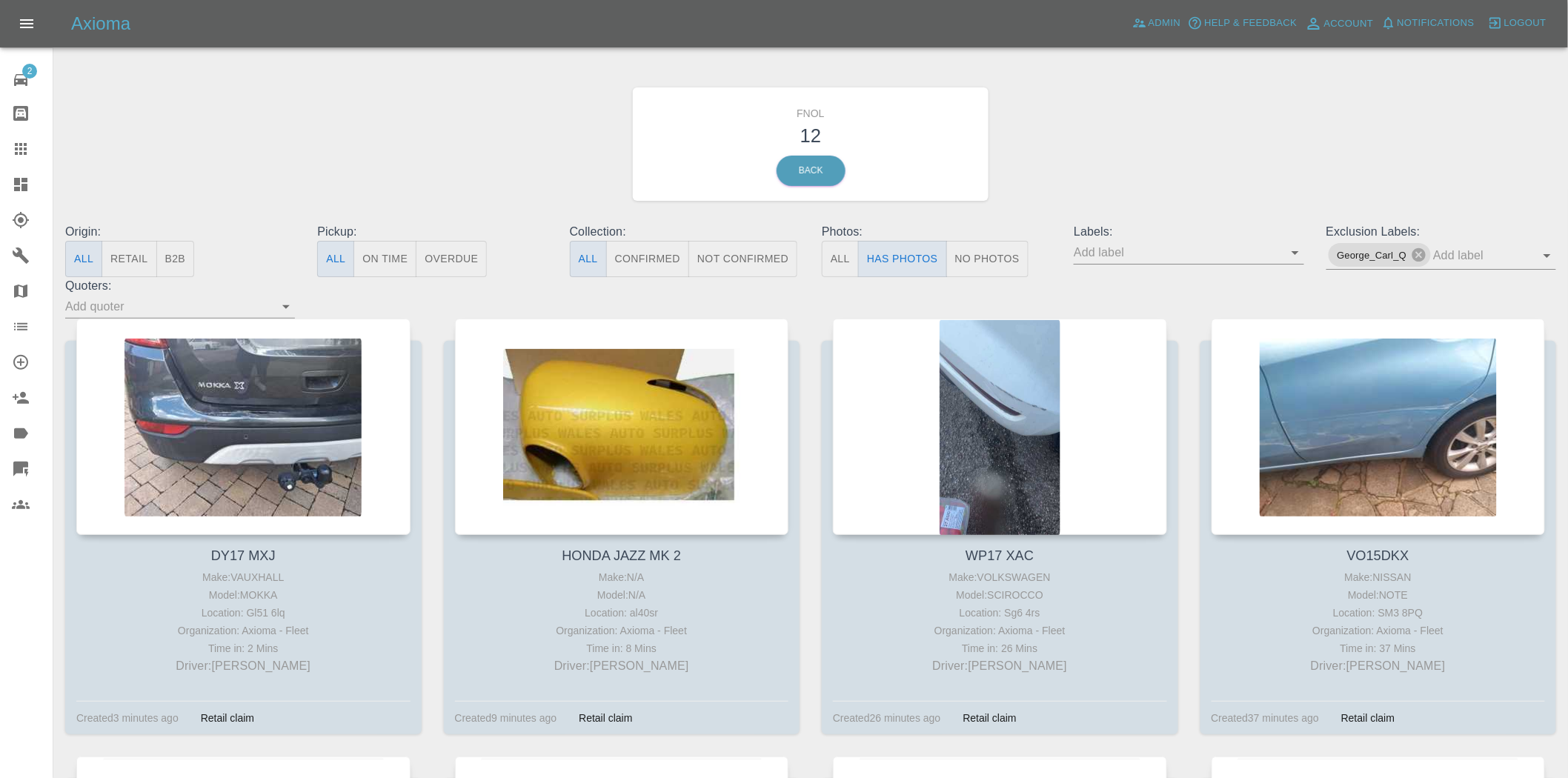
scroll to position [82, 0]
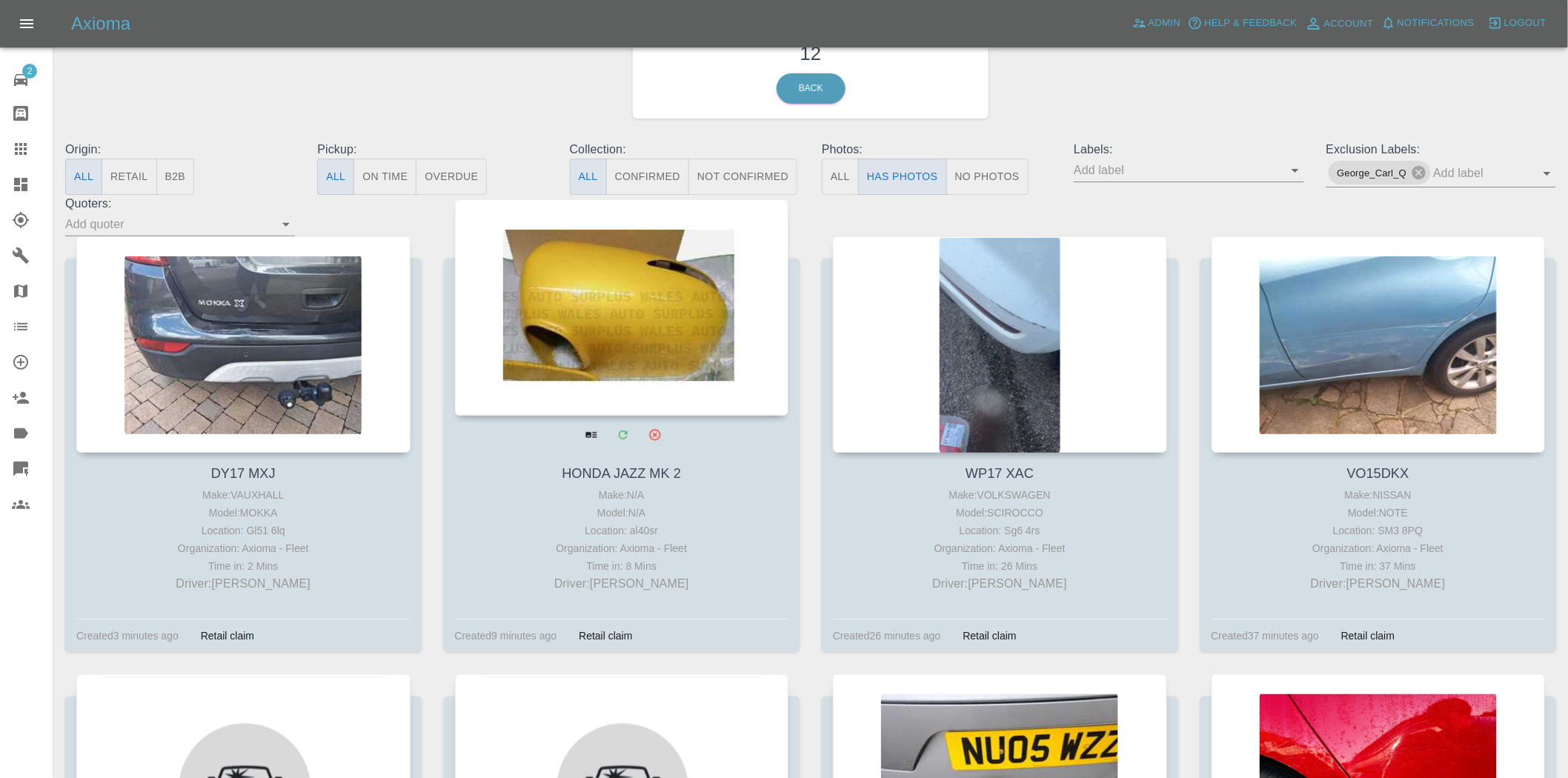
drag, startPoint x: 540, startPoint y: 279, endPoint x: 552, endPoint y: 283, distance: 12.6
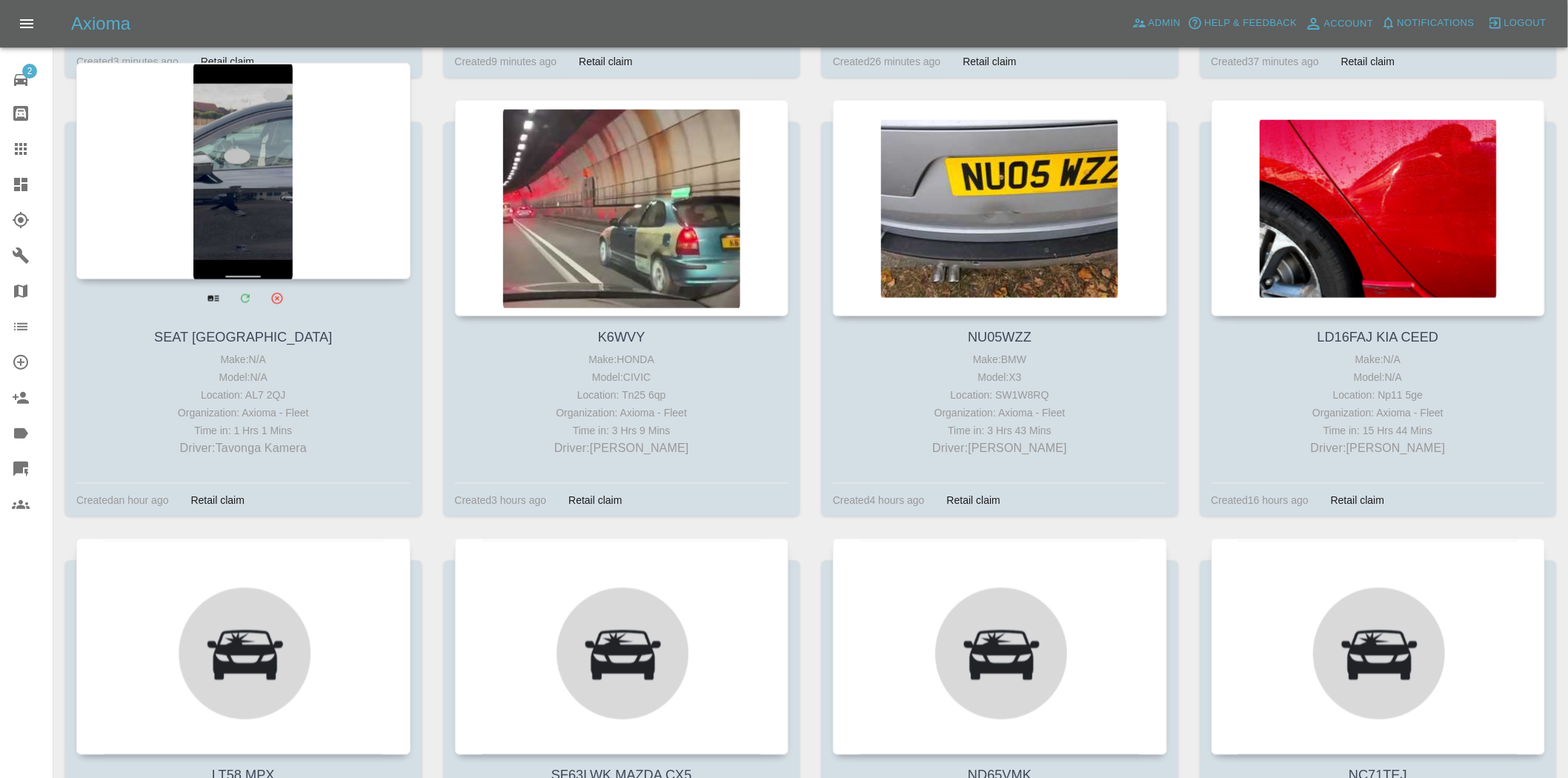
scroll to position [658, 0]
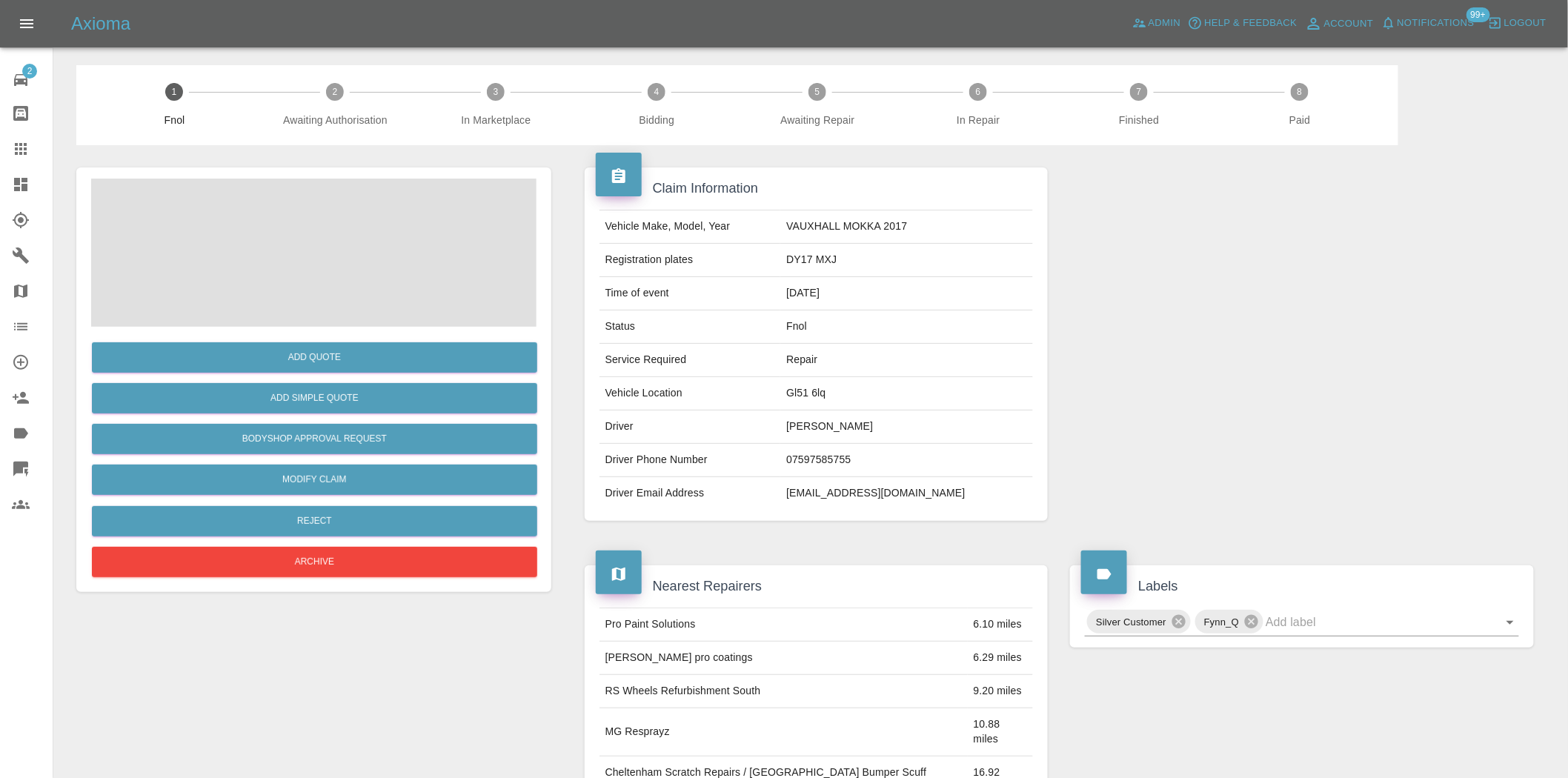
click at [1298, 337] on div at bounding box center [1302, 344] width 486 height 398
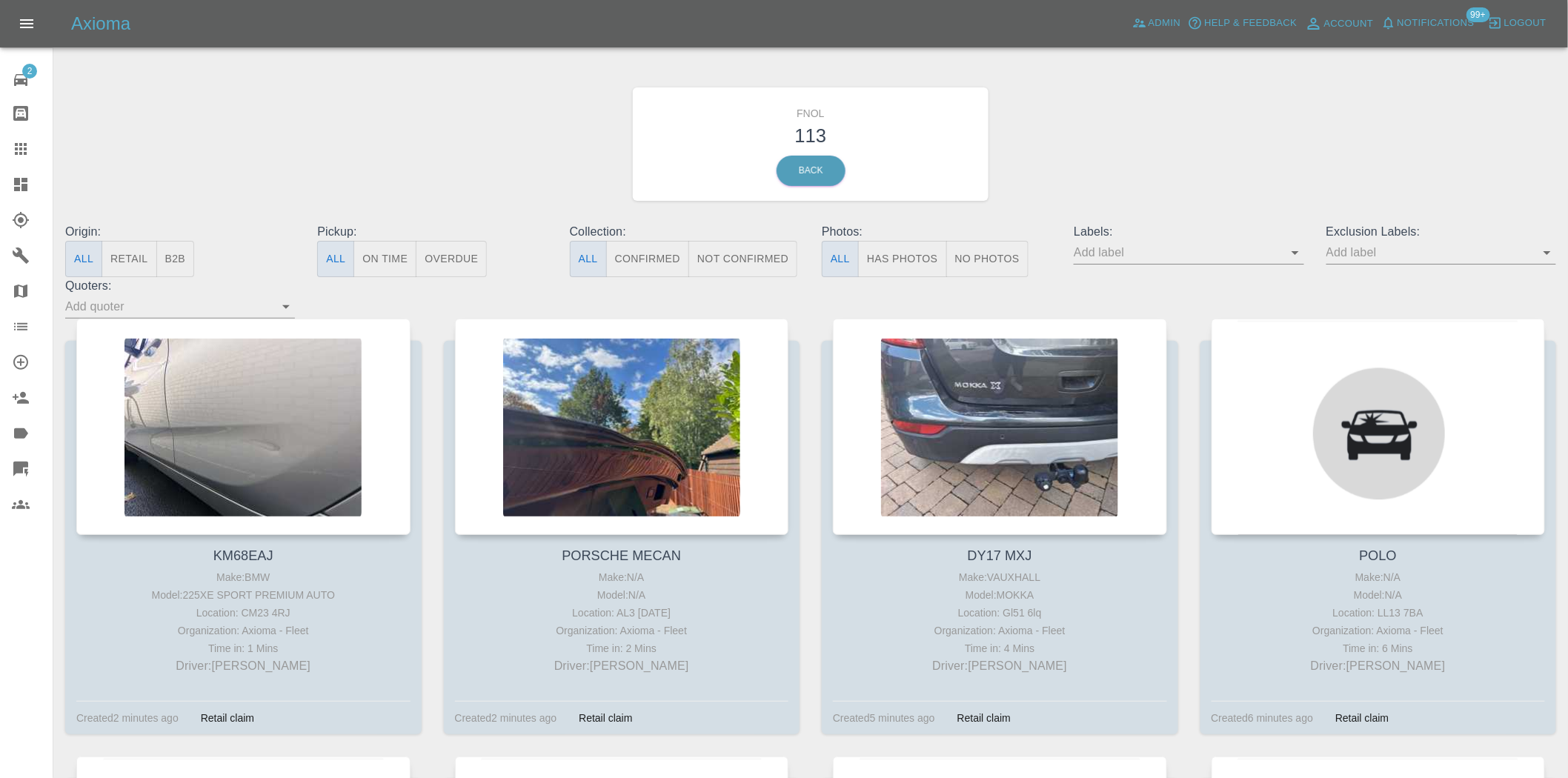
click at [880, 253] on button "Has Photos" at bounding box center [902, 259] width 89 height 36
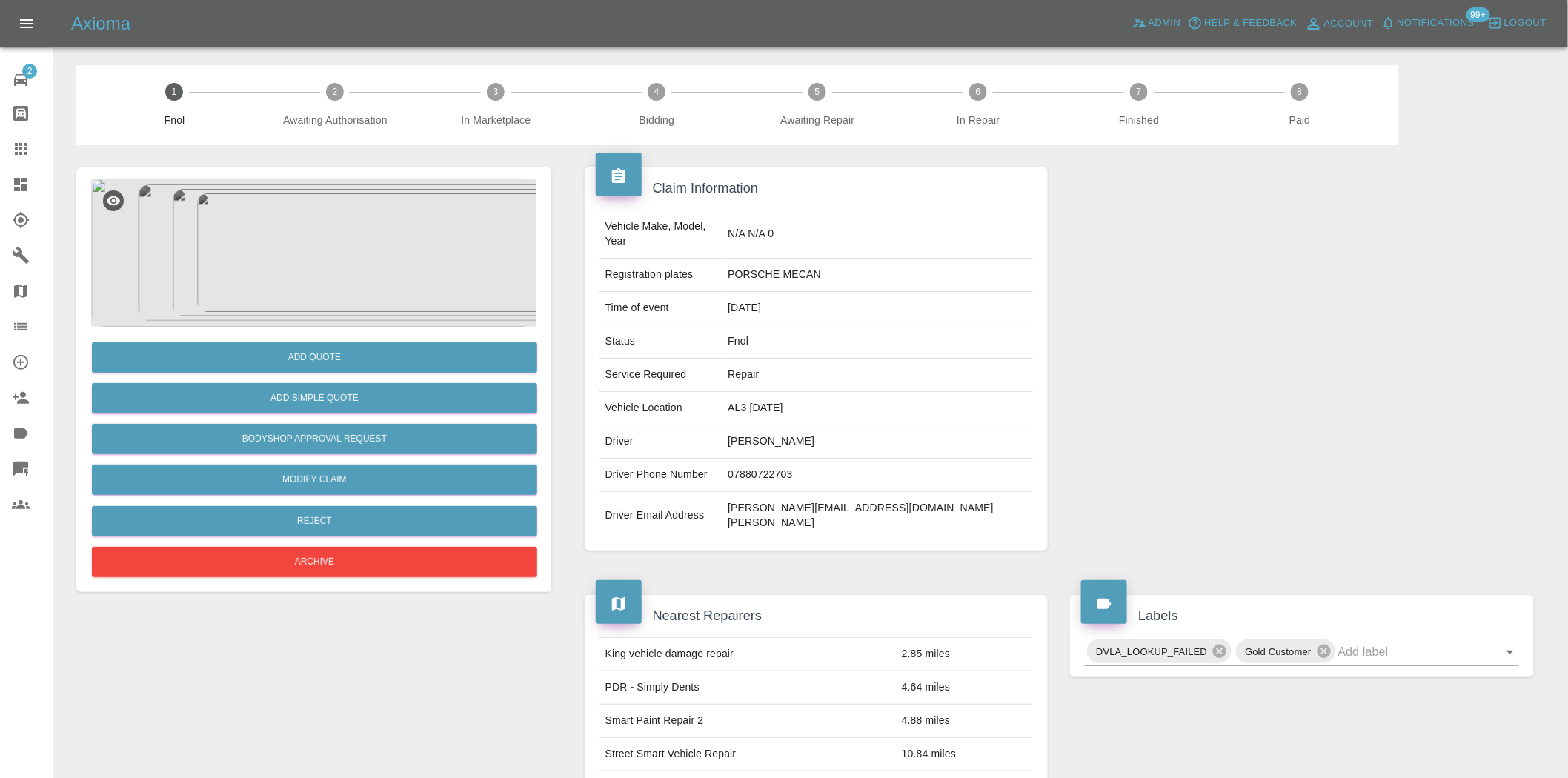
click at [335, 245] on img at bounding box center [314, 252] width 446 height 148
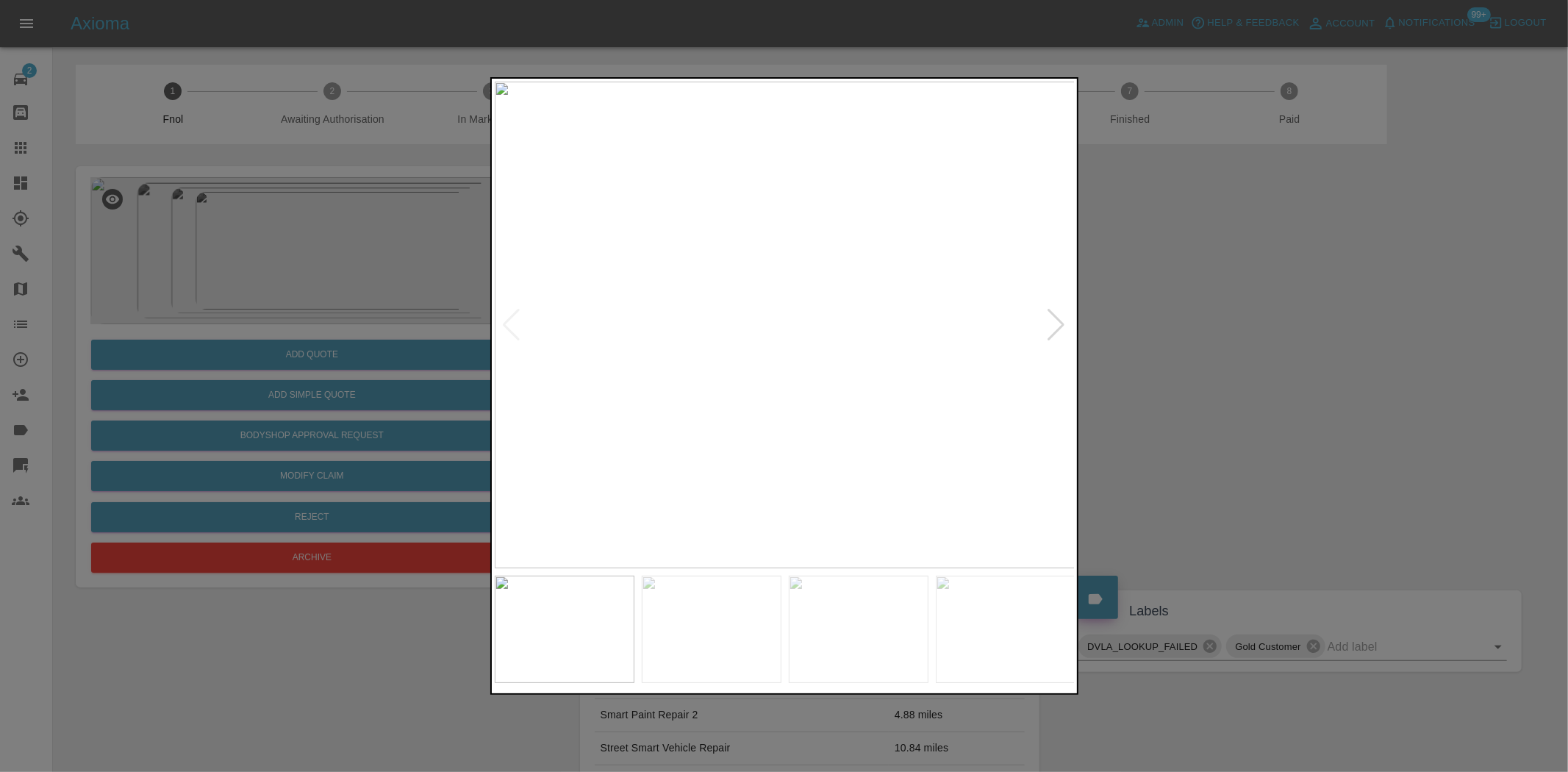
click at [750, 401] on img at bounding box center [785, 324] width 581 height 487
click at [771, 375] on img at bounding box center [785, 324] width 581 height 487
click at [769, 375] on img at bounding box center [824, 175] width 1742 height 1462
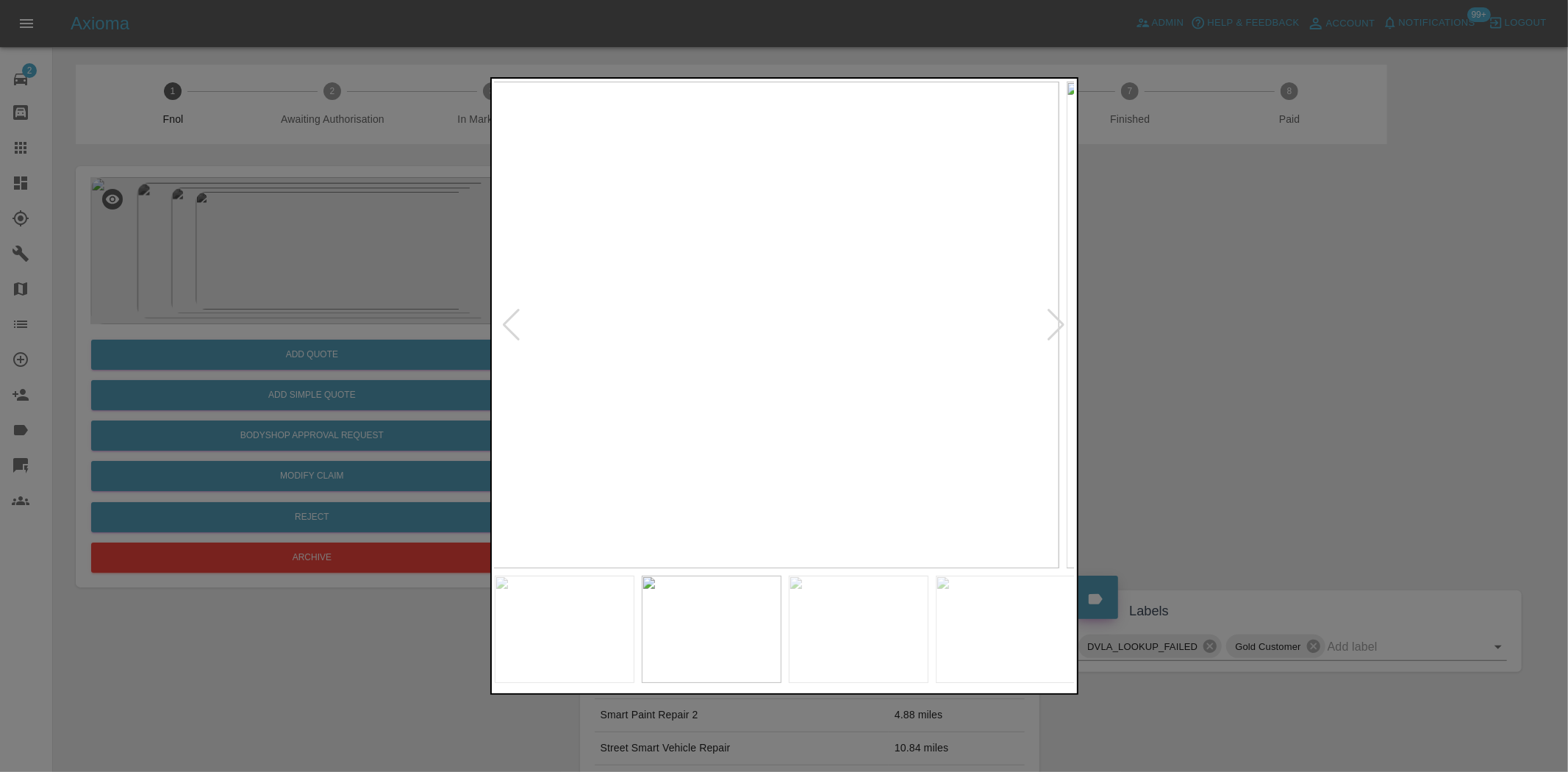
click at [636, 393] on img at bounding box center [768, 324] width 581 height 487
click at [758, 334] on img at bounding box center [785, 324] width 581 height 487
click at [758, 334] on img at bounding box center [863, 295] width 1742 height 1462
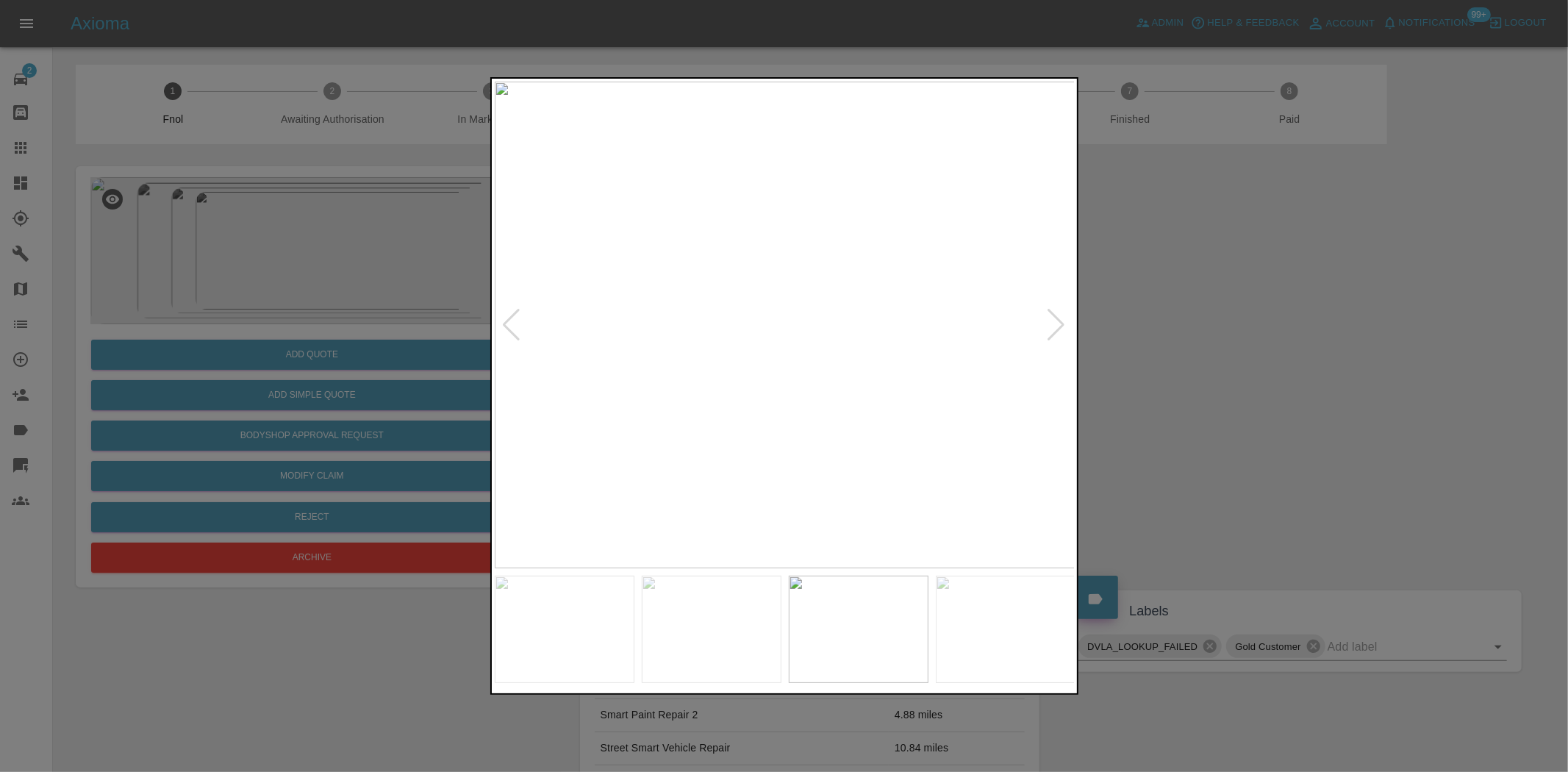
click at [650, 345] on img at bounding box center [785, 324] width 581 height 487
click at [684, 336] on img at bounding box center [785, 324] width 581 height 487
click at [866, 339] on img at bounding box center [794, 324] width 581 height 487
click at [826, 291] on img at bounding box center [785, 324] width 581 height 487
click at [797, 260] on img at bounding box center [785, 324] width 581 height 487
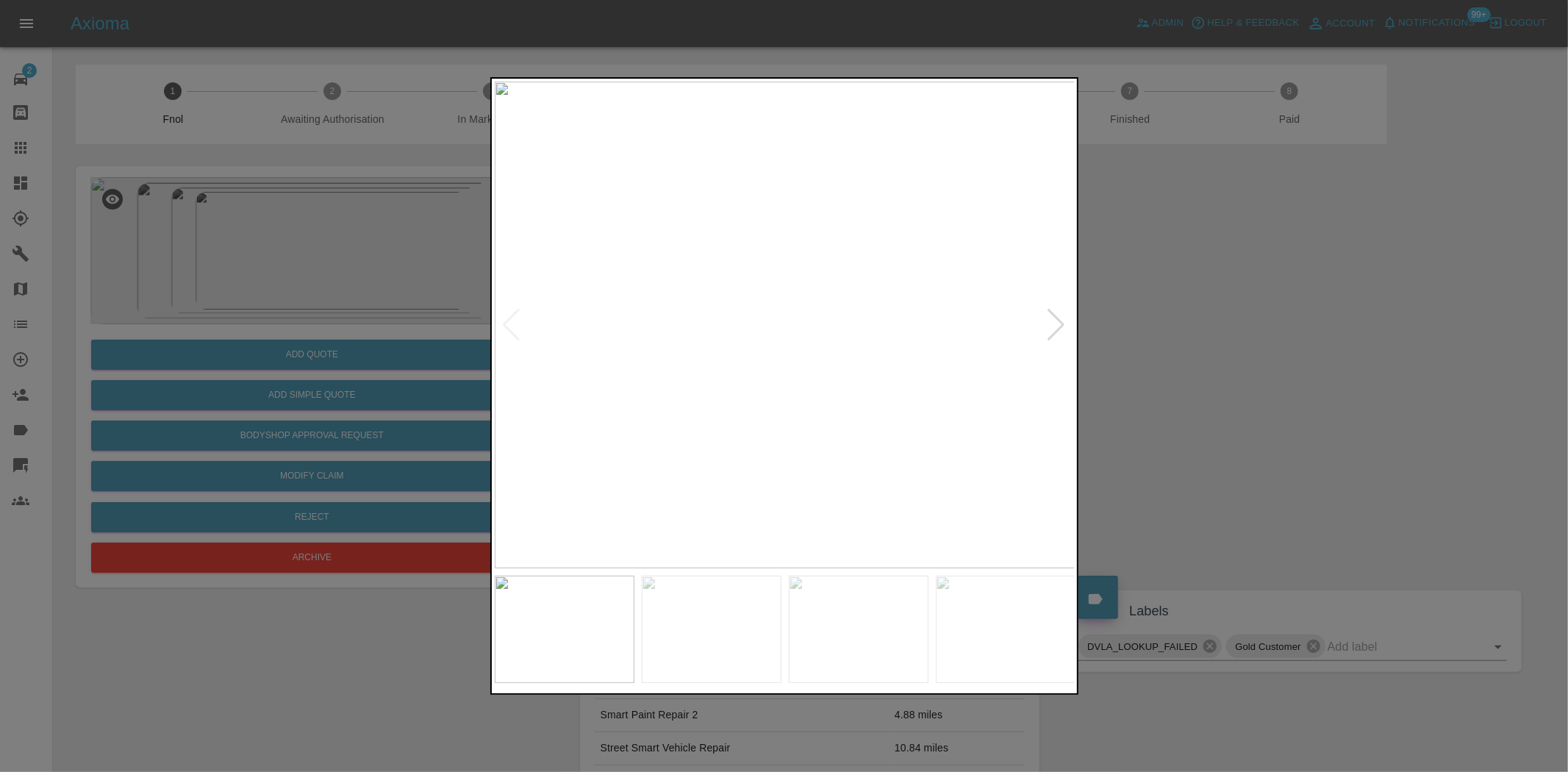
click at [775, 342] on img at bounding box center [785, 324] width 581 height 487
click at [767, 419] on img at bounding box center [809, 273] width 1742 height 1462
click at [318, 309] on div at bounding box center [784, 386] width 1568 height 772
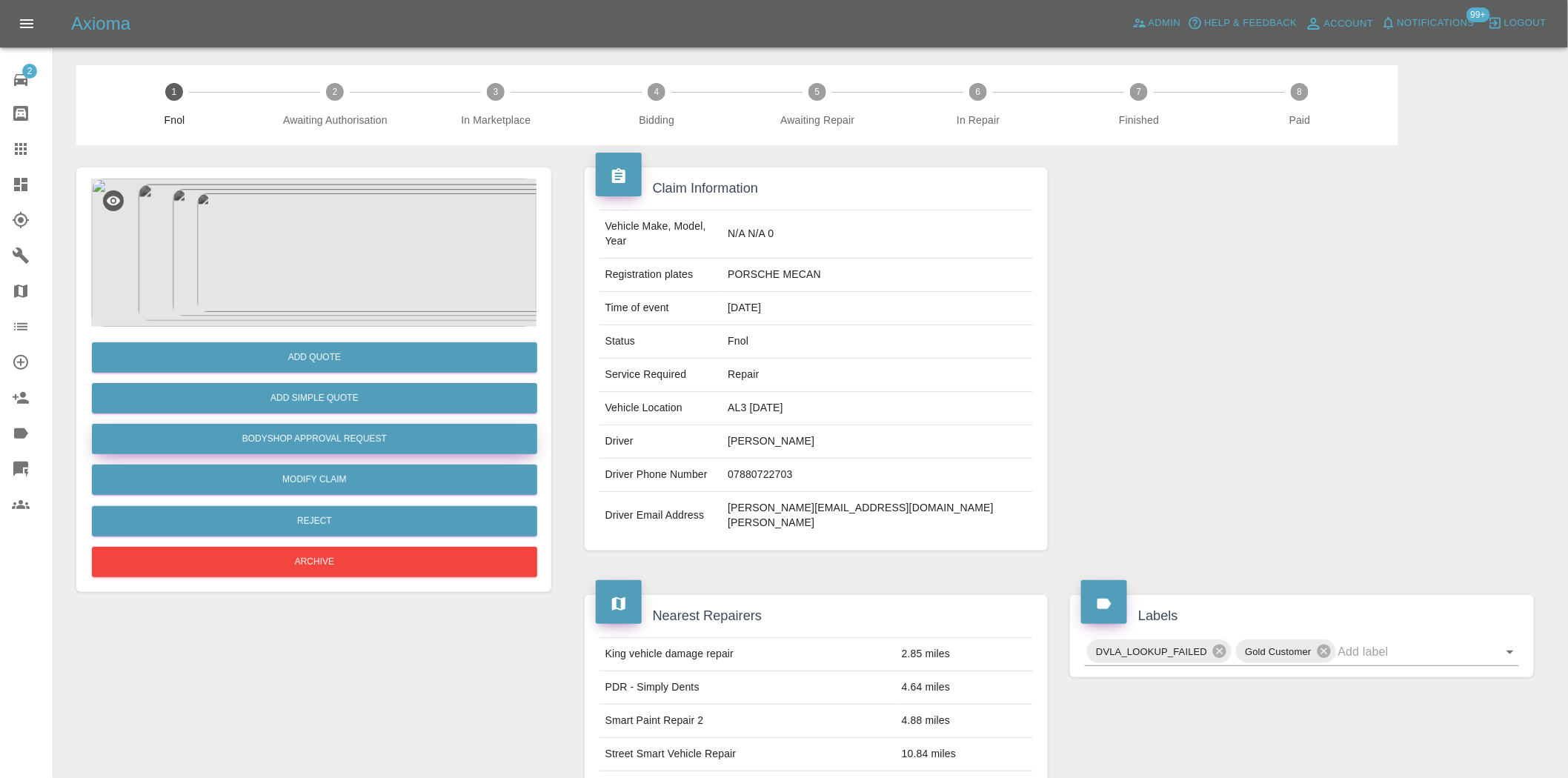
drag, startPoint x: 337, startPoint y: 431, endPoint x: 496, endPoint y: 146, distance: 326.4
click at [337, 432] on button "Bodyshop Approval Request" at bounding box center [315, 438] width 446 height 30
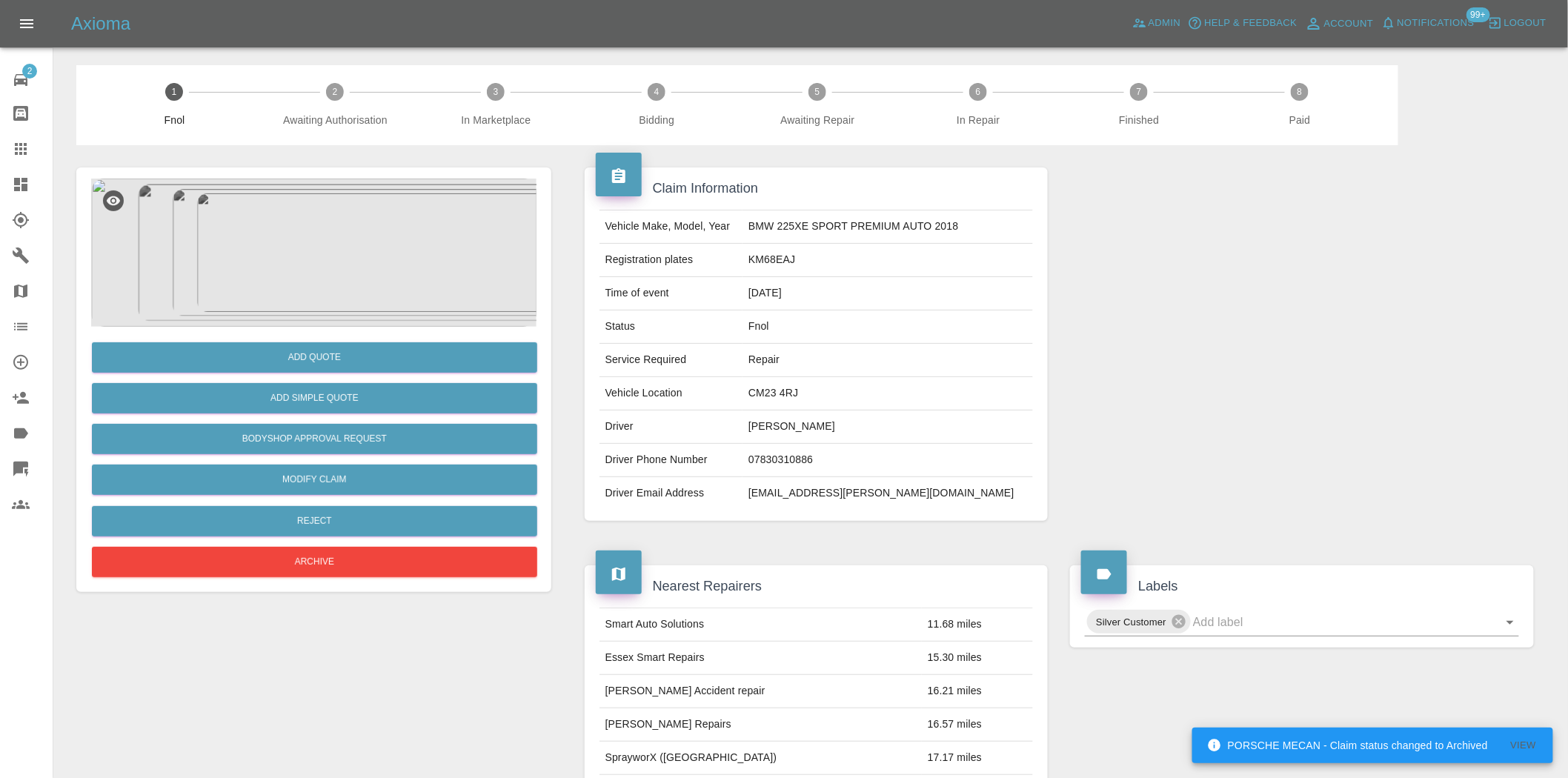
click at [348, 258] on img at bounding box center [314, 252] width 446 height 148
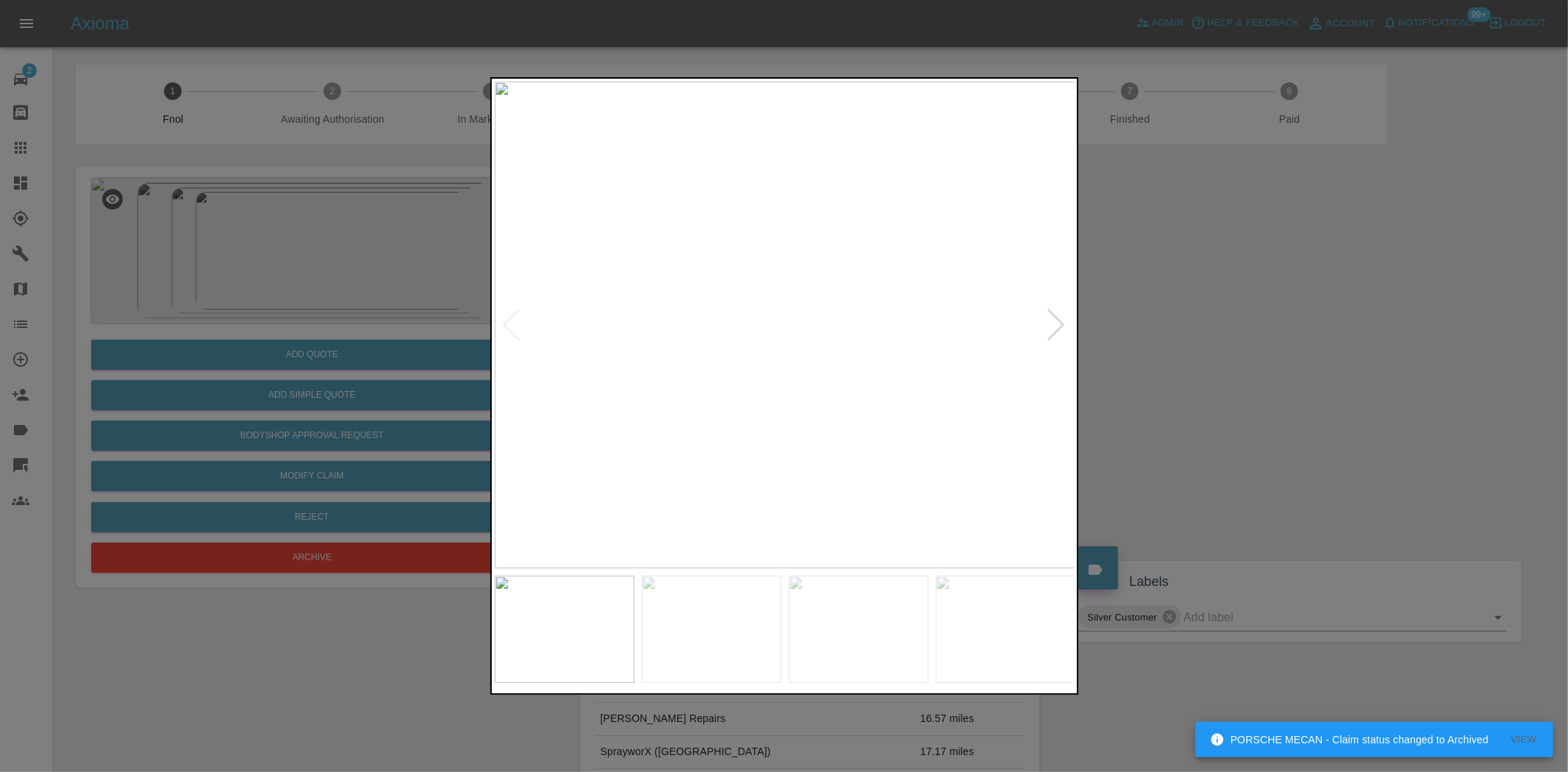
click at [822, 368] on img at bounding box center [785, 324] width 581 height 487
click at [822, 369] on img at bounding box center [785, 324] width 581 height 487
click at [822, 369] on img at bounding box center [669, 193] width 1742 height 1462
click at [739, 379] on img at bounding box center [785, 324] width 581 height 487
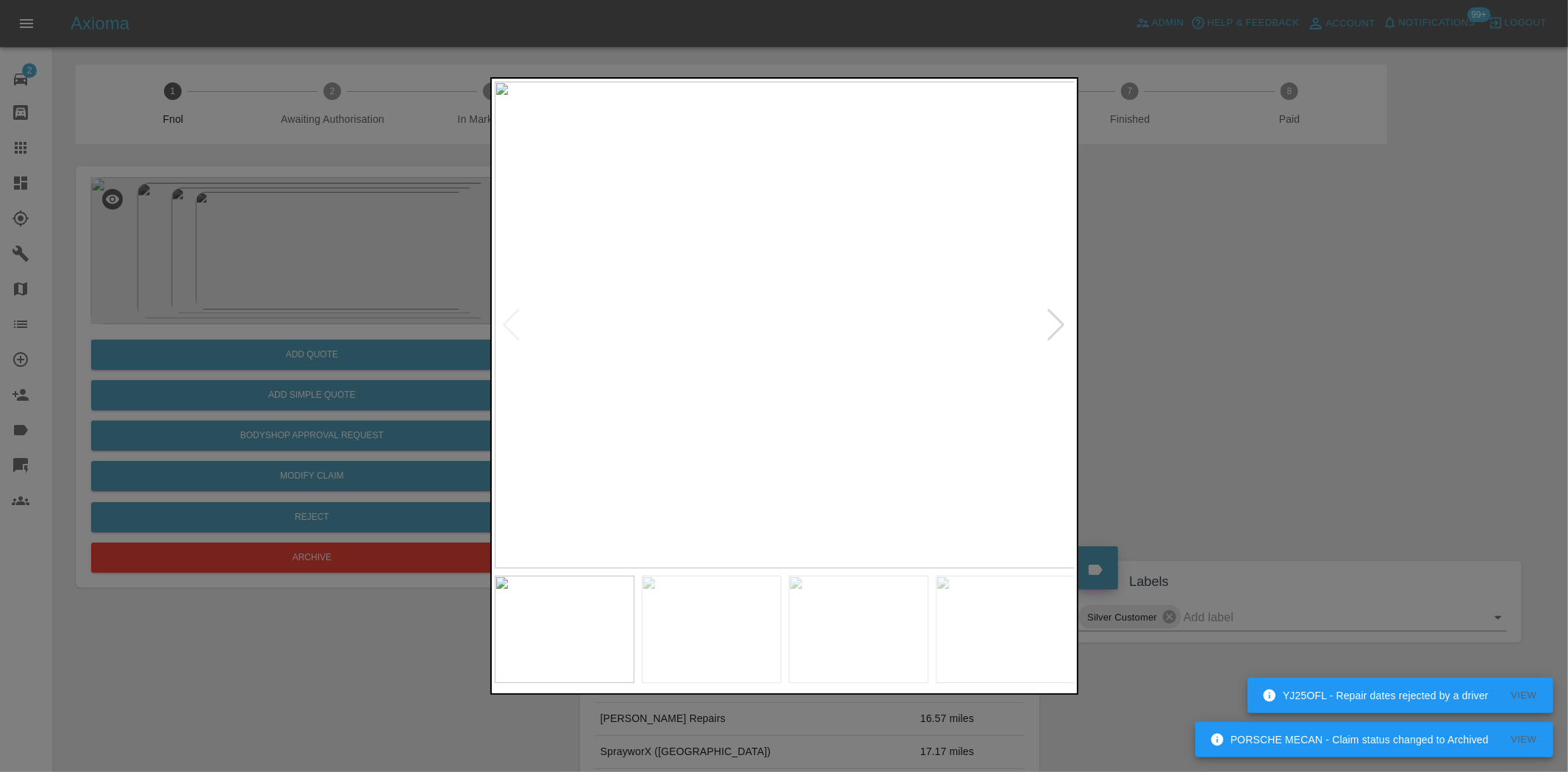
click at [738, 380] on img at bounding box center [785, 324] width 581 height 487
click at [376, 197] on div at bounding box center [784, 386] width 1568 height 772
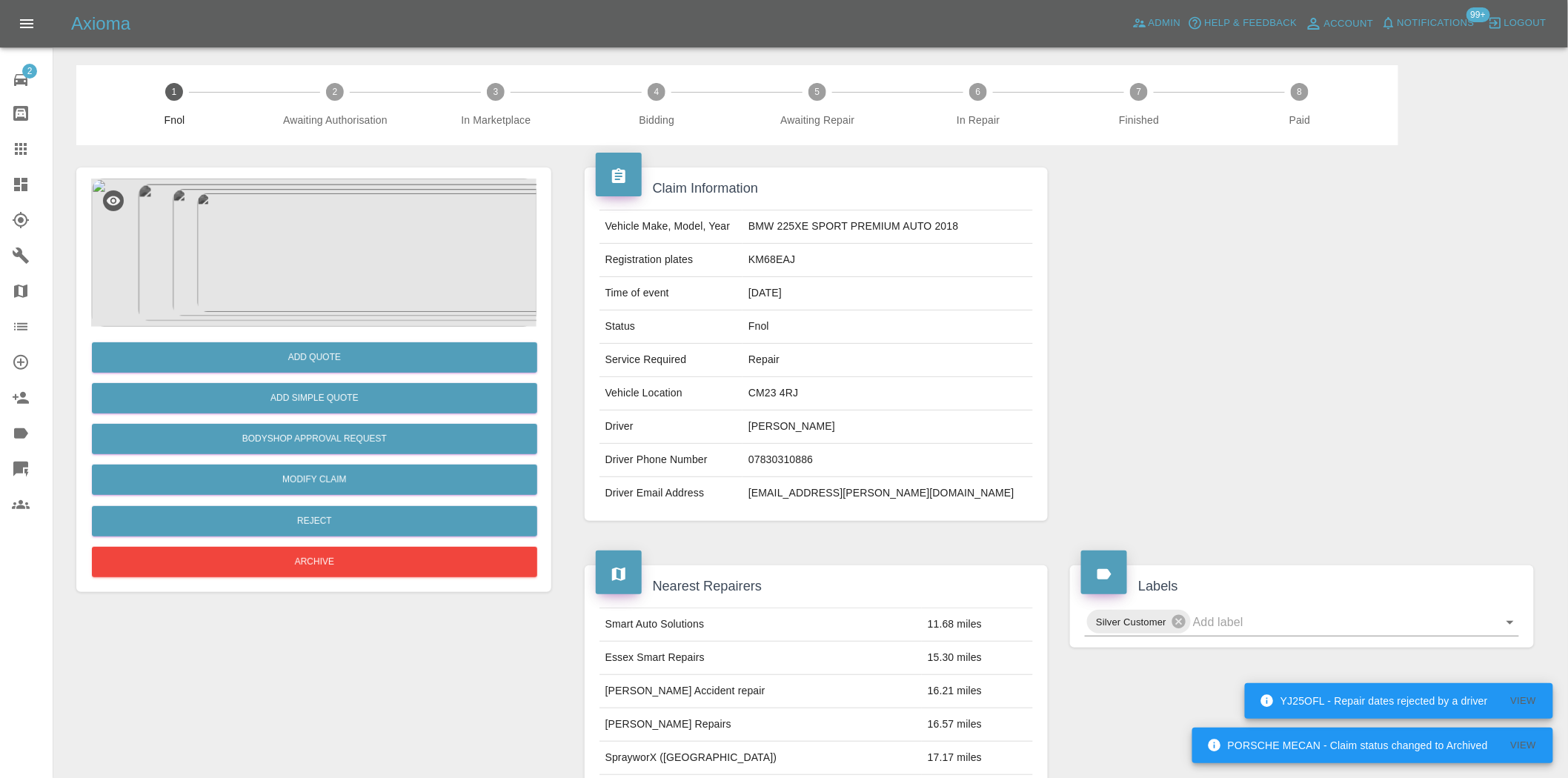
click at [378, 199] on img at bounding box center [314, 252] width 446 height 148
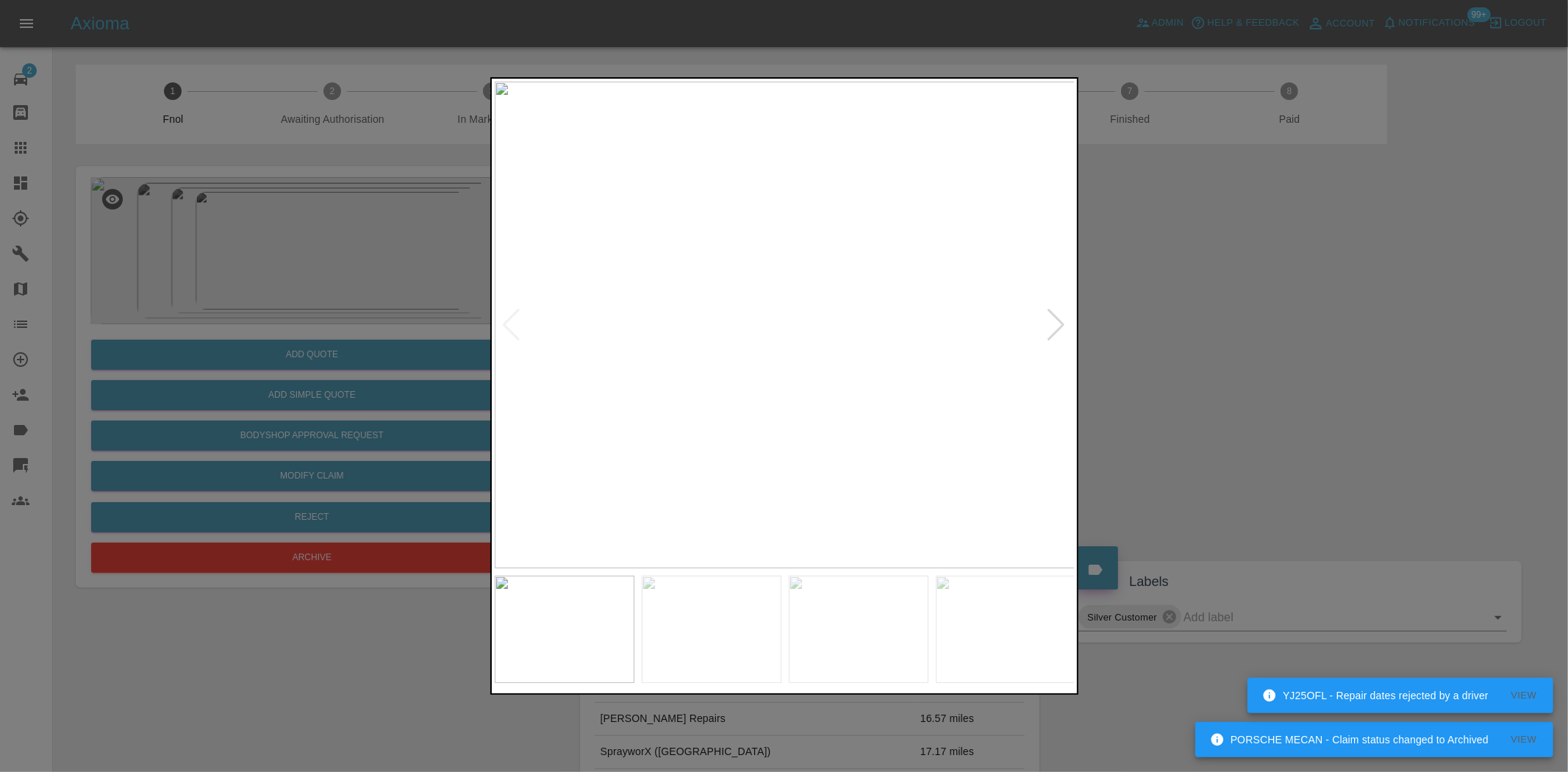
click at [719, 380] on img at bounding box center [785, 324] width 581 height 487
click at [679, 403] on img at bounding box center [785, 324] width 581 height 487
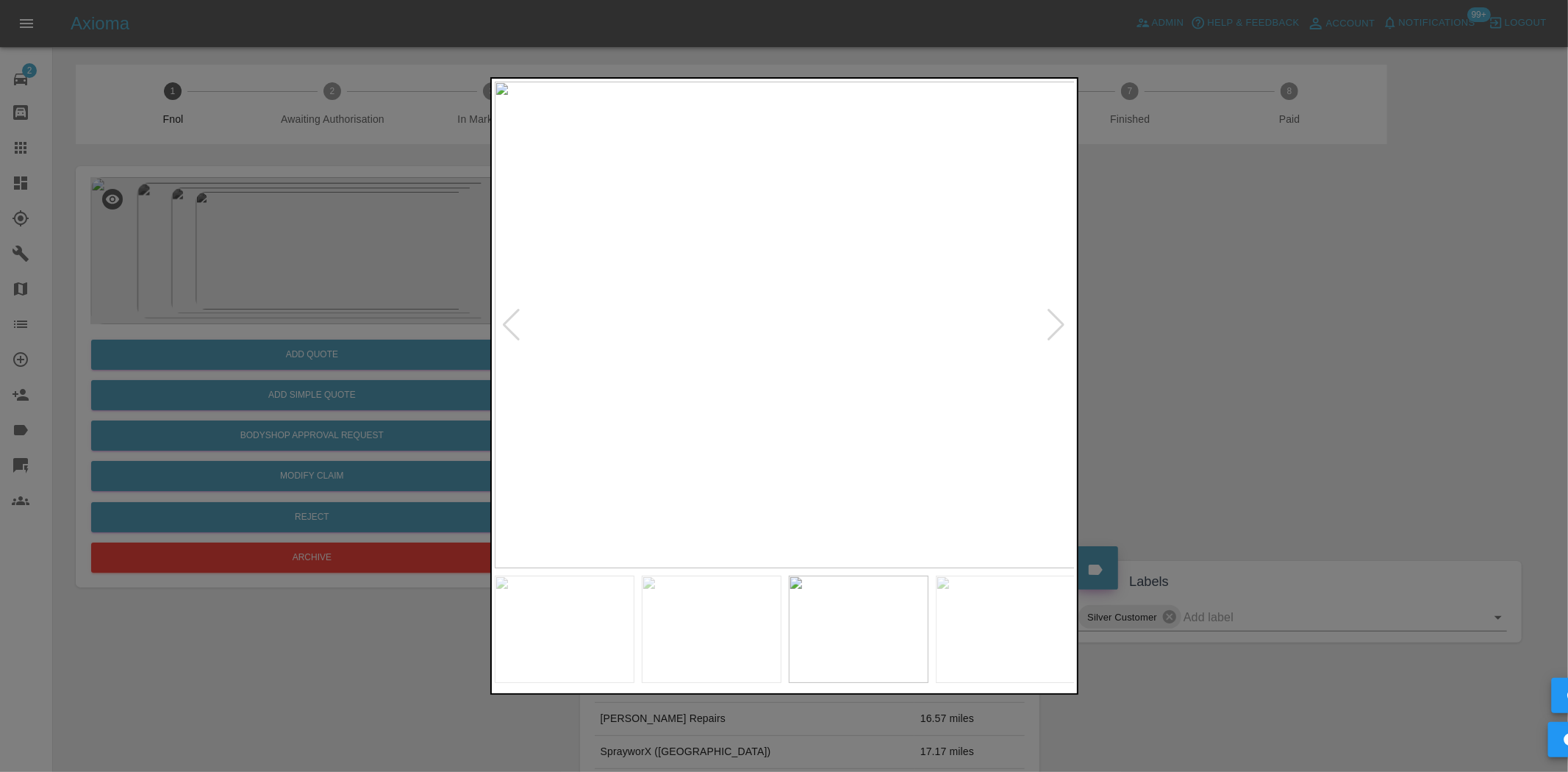
click at [696, 413] on img at bounding box center [785, 324] width 581 height 487
click at [965, 354] on img at bounding box center [785, 324] width 581 height 487
click at [850, 356] on img at bounding box center [785, 324] width 581 height 487
click at [817, 362] on img at bounding box center [584, 232] width 1742 height 1462
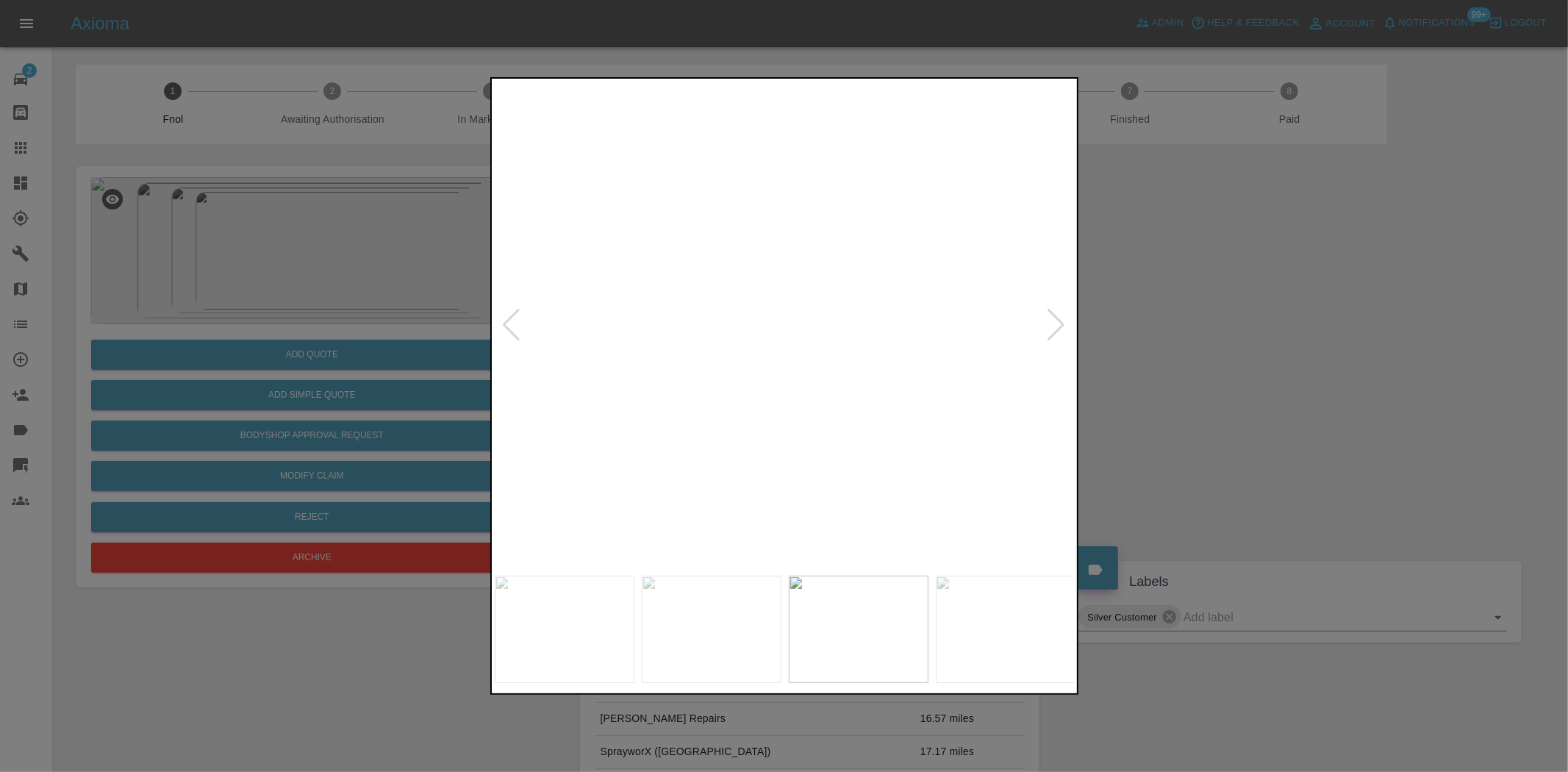
click at [817, 362] on img at bounding box center [584, 232] width 1742 height 1462
click at [754, 355] on img at bounding box center [785, 324] width 581 height 487
click at [583, 372] on img at bounding box center [785, 324] width 581 height 487
click at [439, 359] on div at bounding box center [784, 386] width 1568 height 772
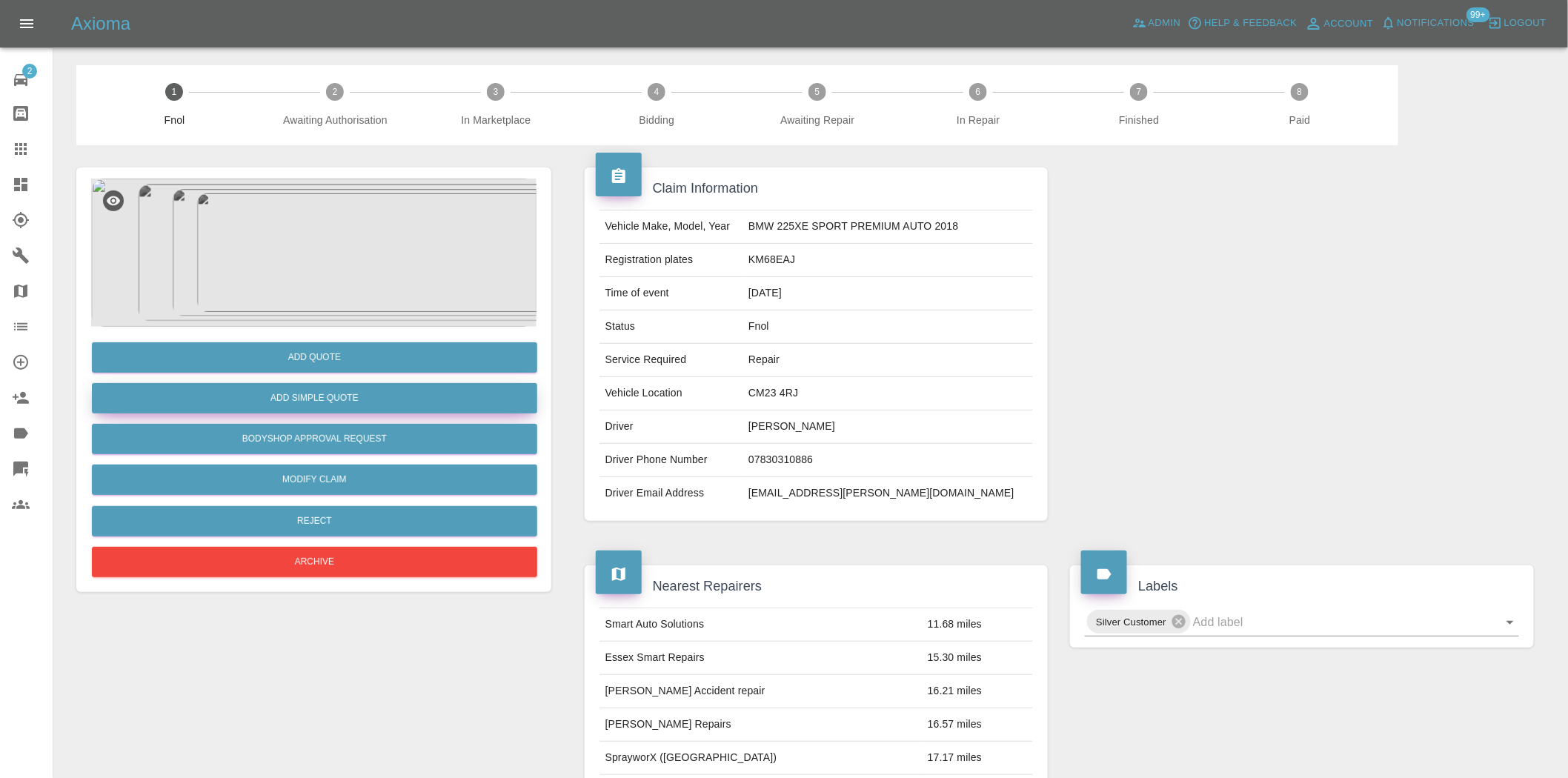
click at [383, 393] on button "Add Simple Quote" at bounding box center [315, 398] width 446 height 30
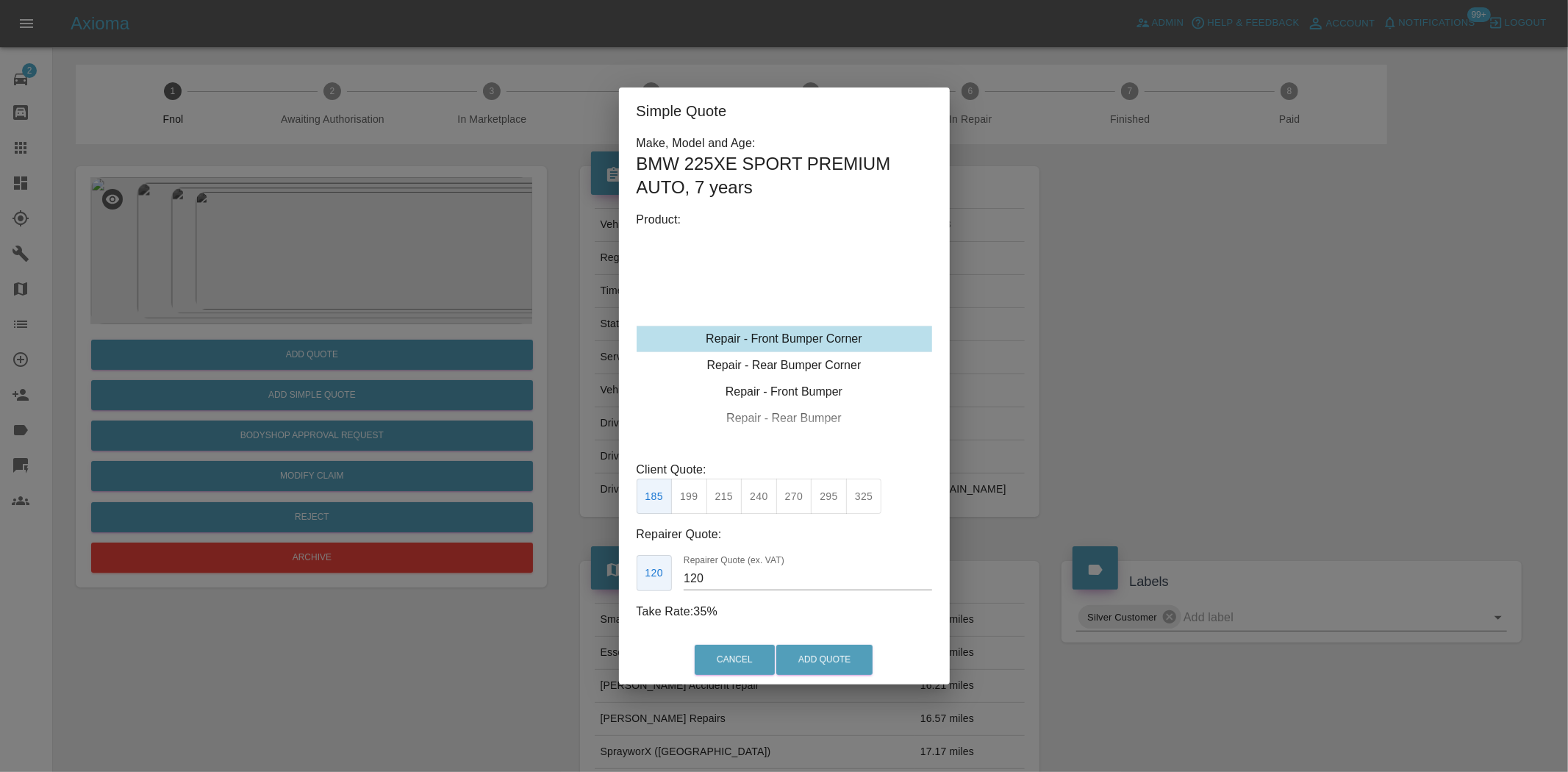
click at [760, 339] on div "Repair - Front Bumper Corner" at bounding box center [784, 339] width 296 height 26
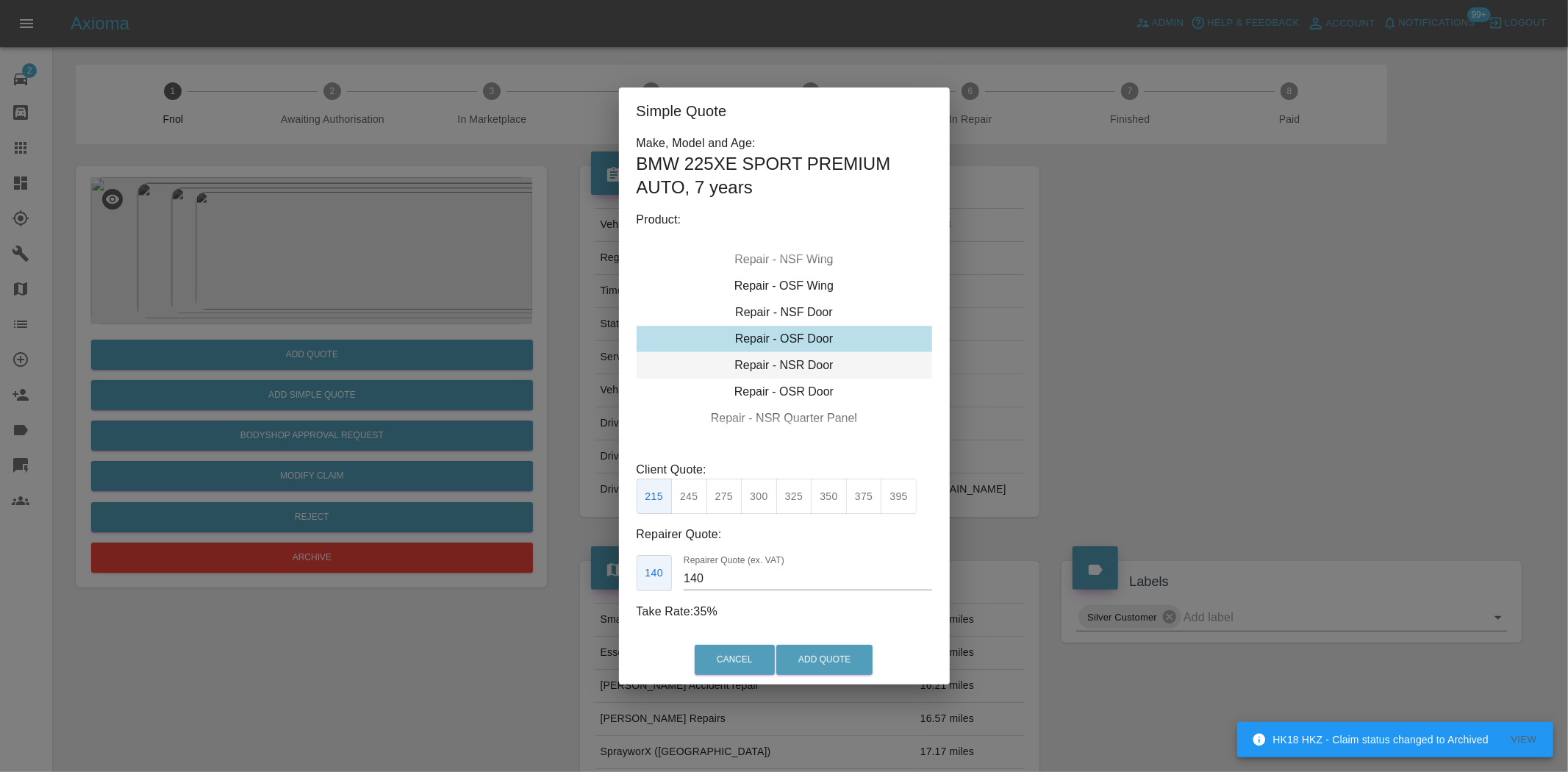
click at [794, 359] on div "Repair - NSR Door" at bounding box center [784, 365] width 296 height 26
click at [758, 503] on button "300" at bounding box center [758, 496] width 36 height 36
type input "190"
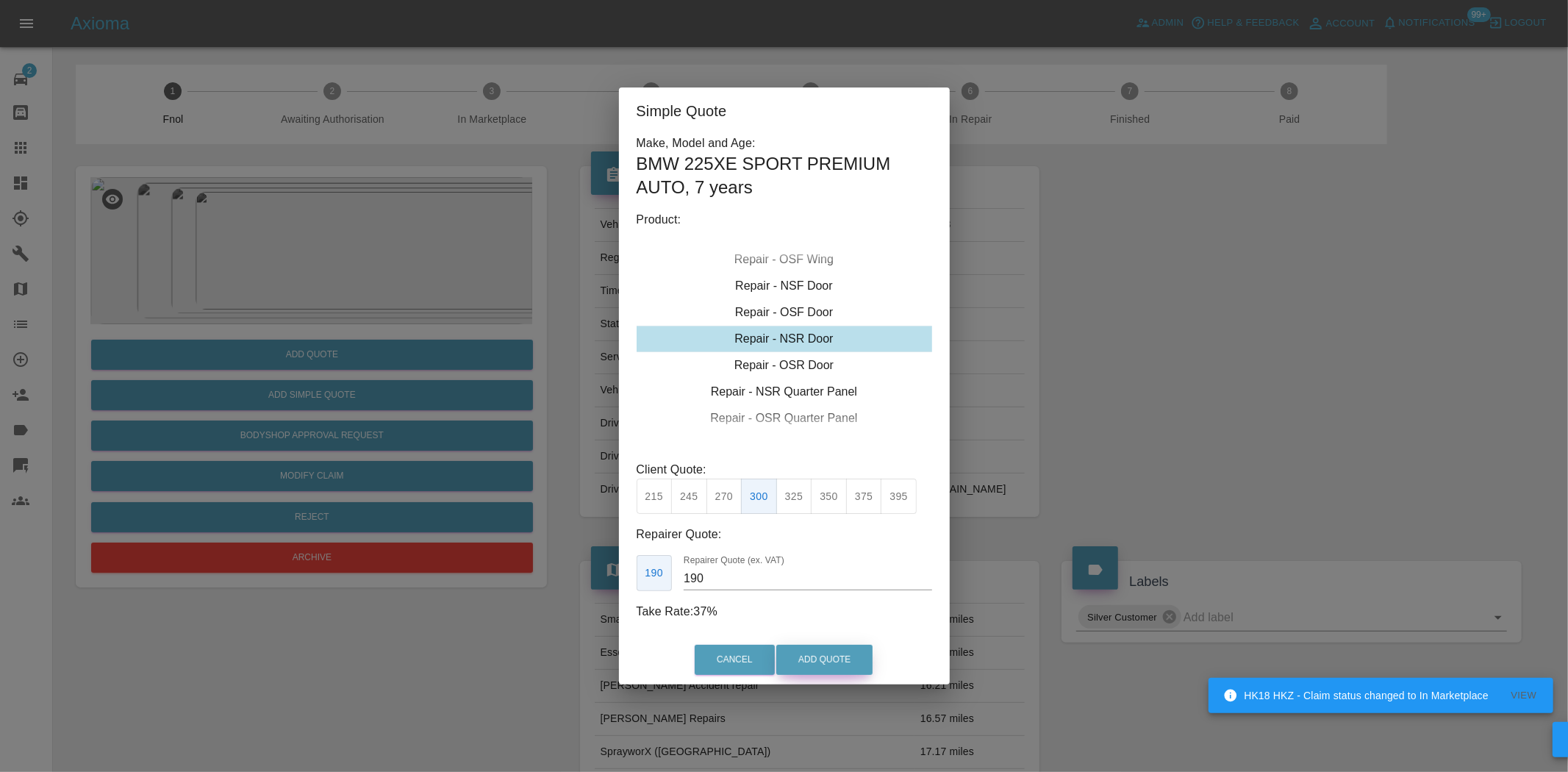
click at [825, 663] on button "Add Quote" at bounding box center [824, 660] width 96 height 30
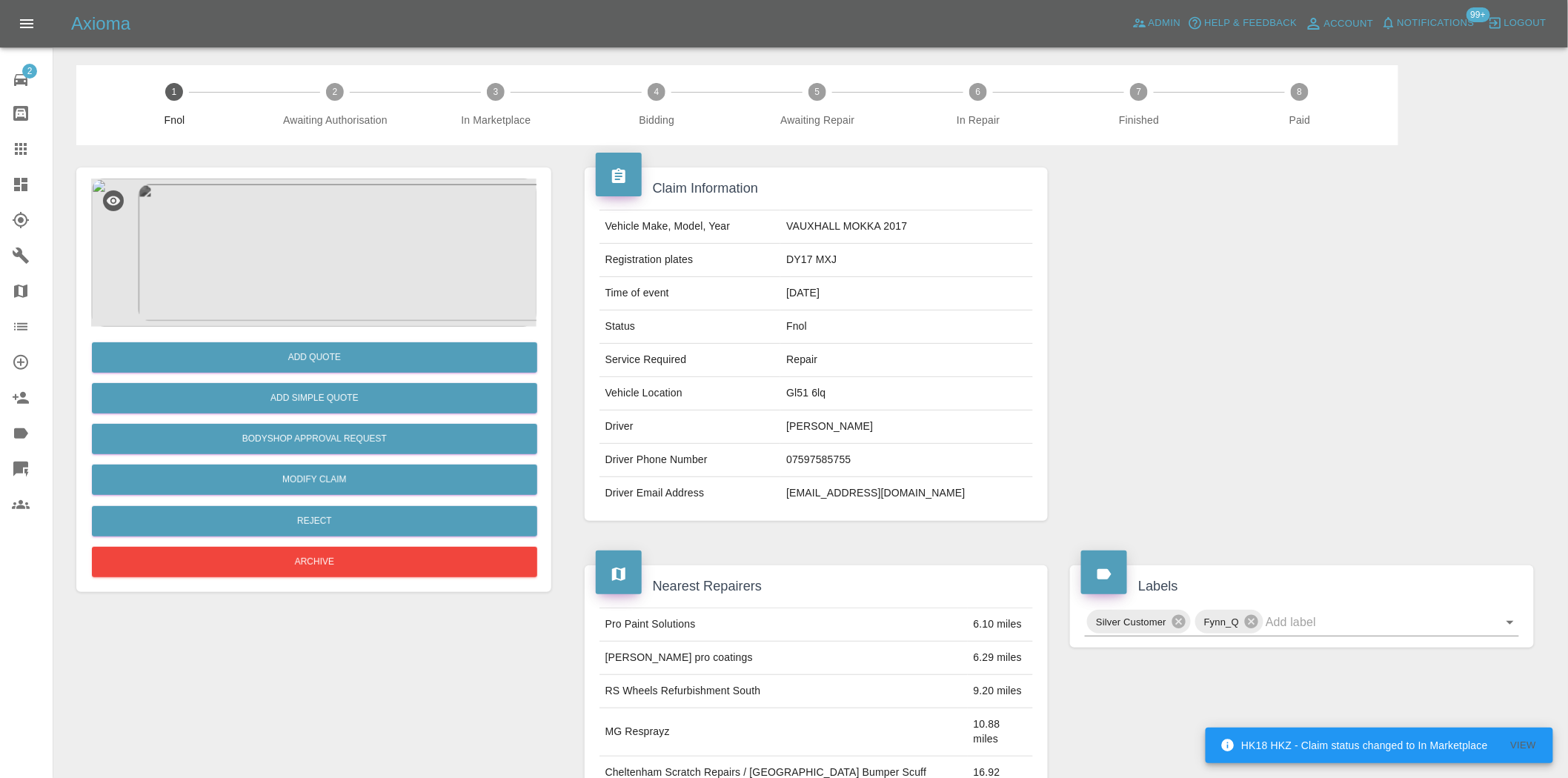
click at [372, 291] on img at bounding box center [314, 252] width 446 height 148
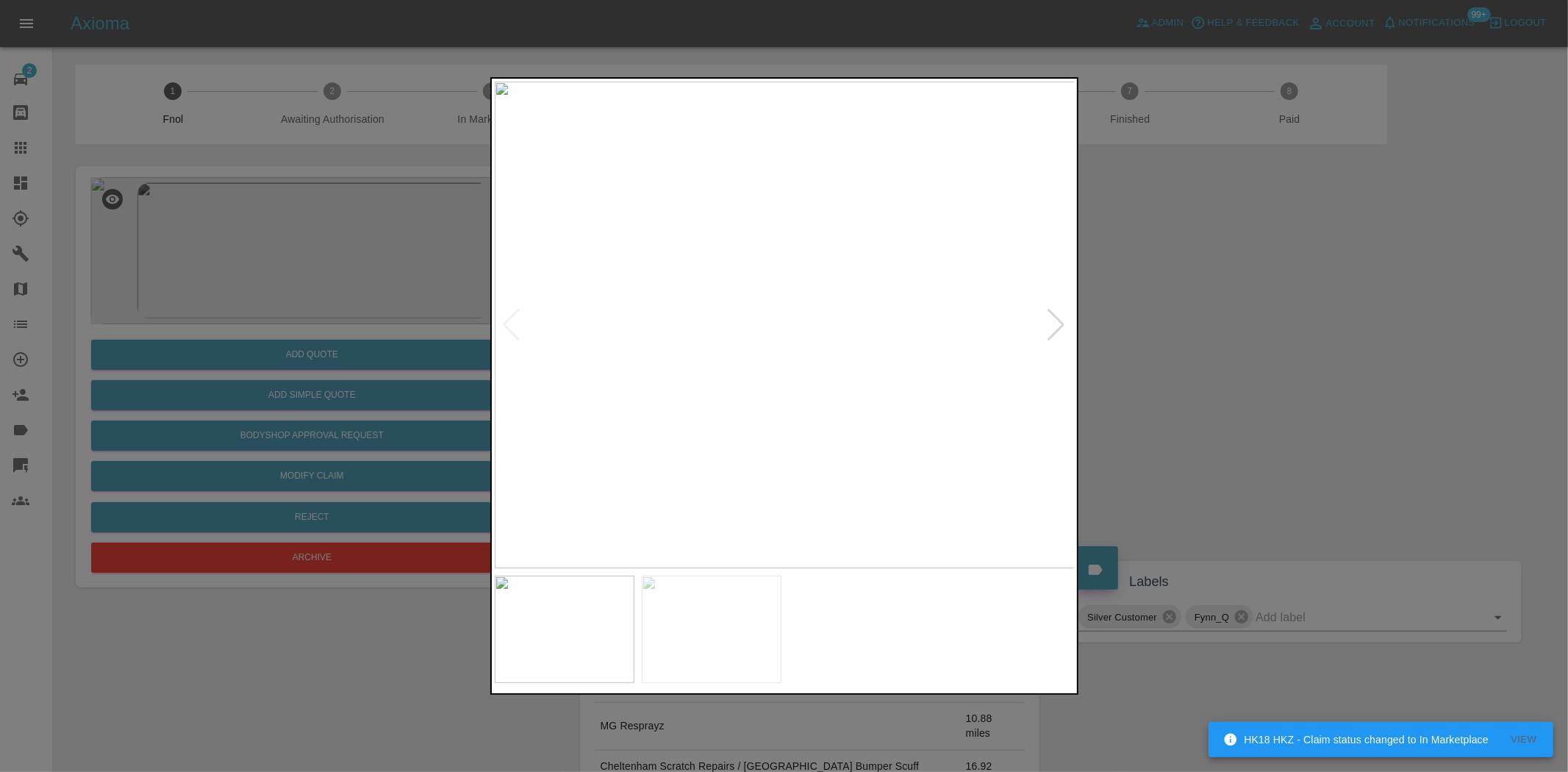
click at [786, 333] on img at bounding box center [785, 324] width 581 height 487
click at [729, 335] on img at bounding box center [778, 301] width 1742 height 1462
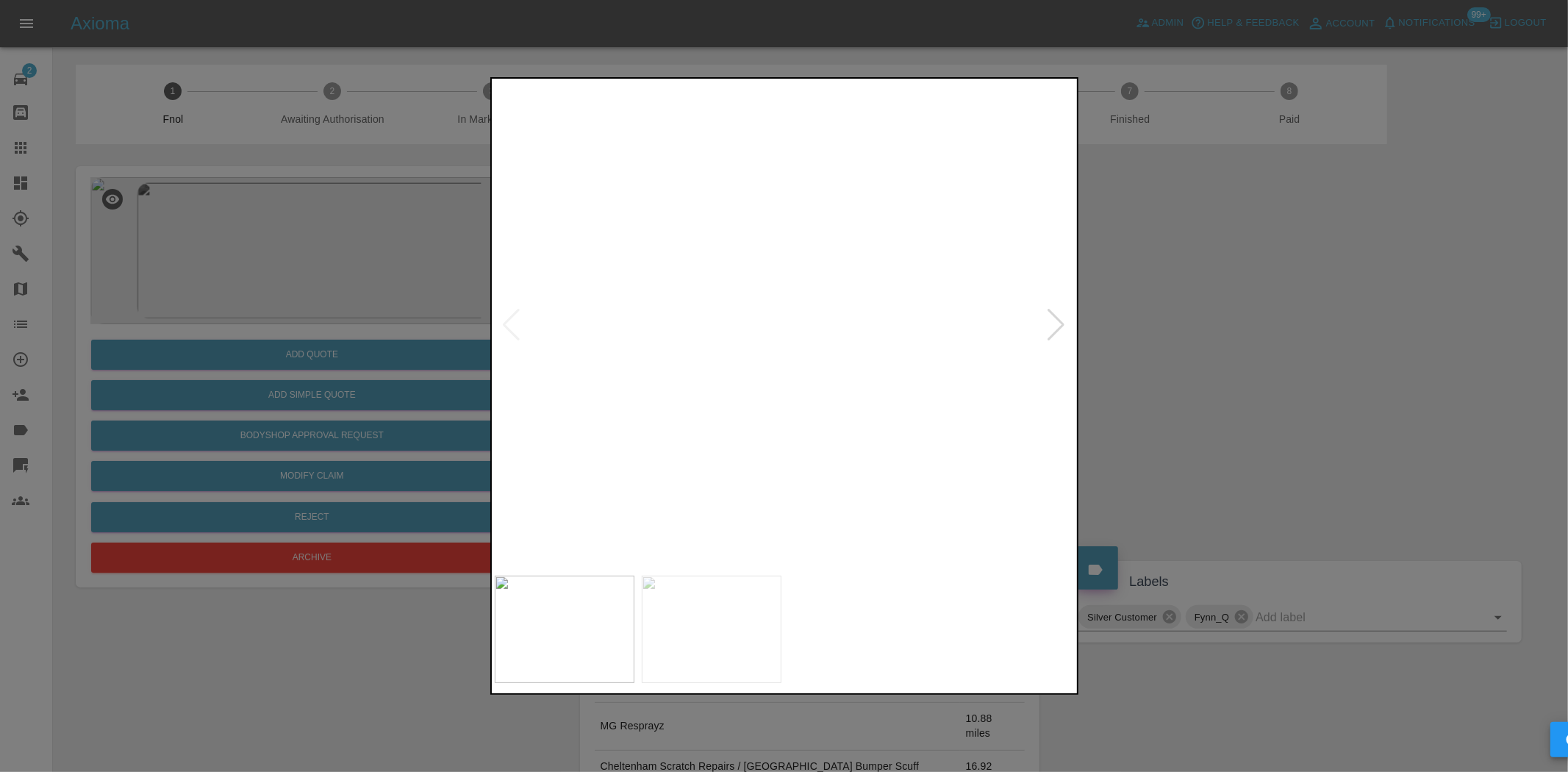
click at [168, 348] on div at bounding box center [784, 386] width 1568 height 772
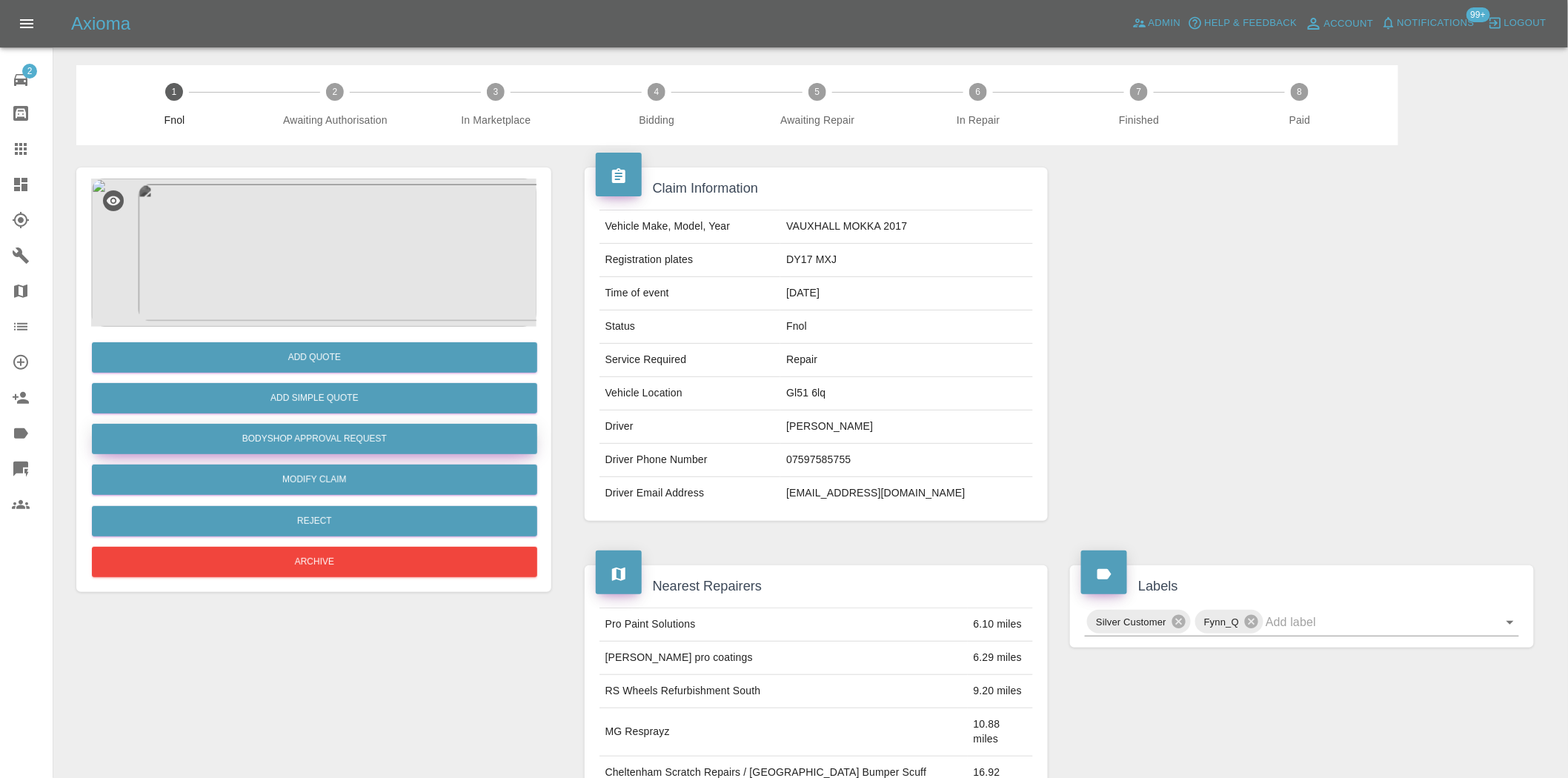
click at [256, 435] on button "Bodyshop Approval Request" at bounding box center [315, 438] width 446 height 30
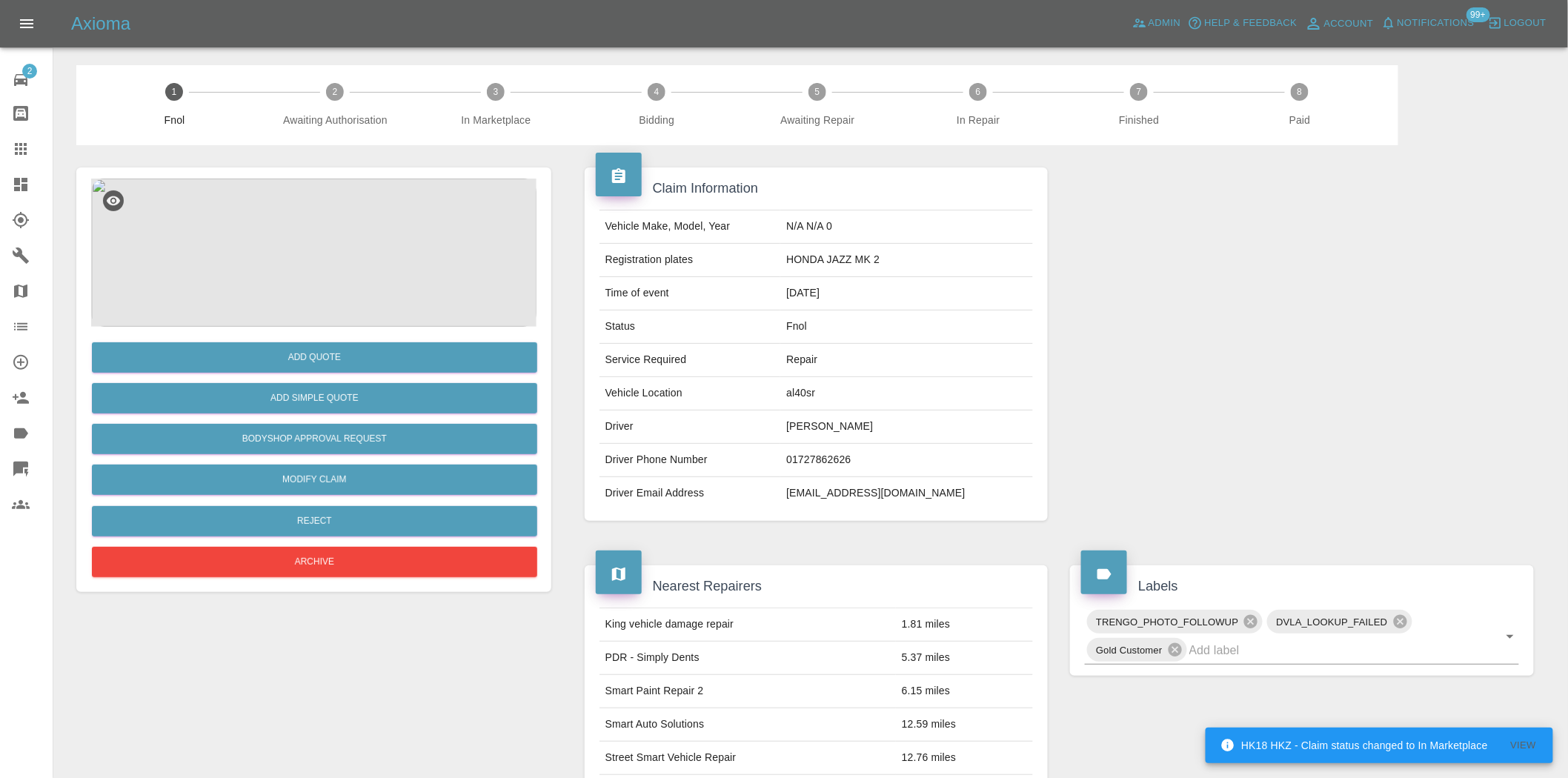
click at [366, 269] on img at bounding box center [314, 252] width 446 height 148
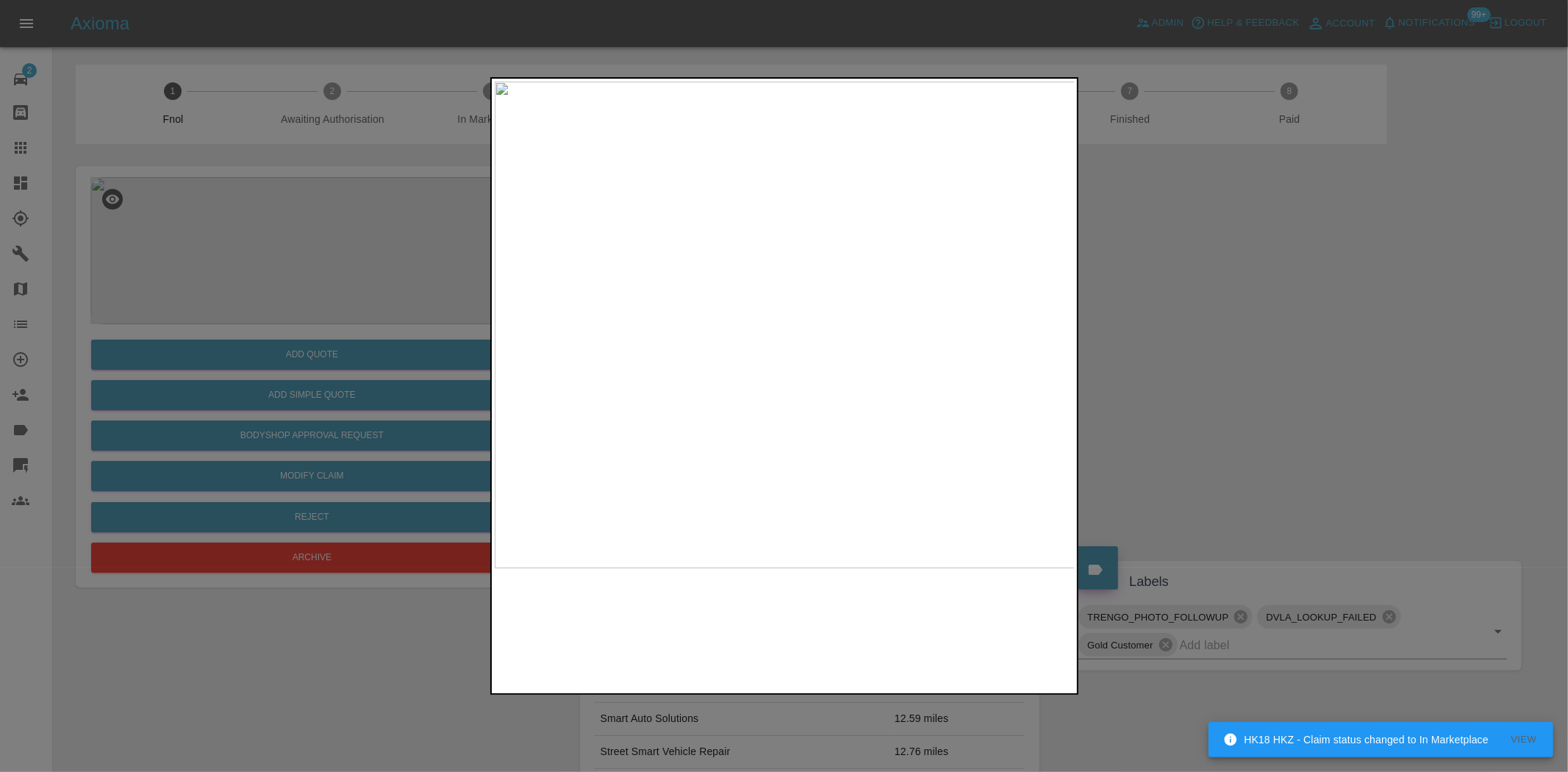
click at [541, 306] on img at bounding box center [785, 324] width 581 height 487
click at [292, 281] on div at bounding box center [784, 386] width 1568 height 772
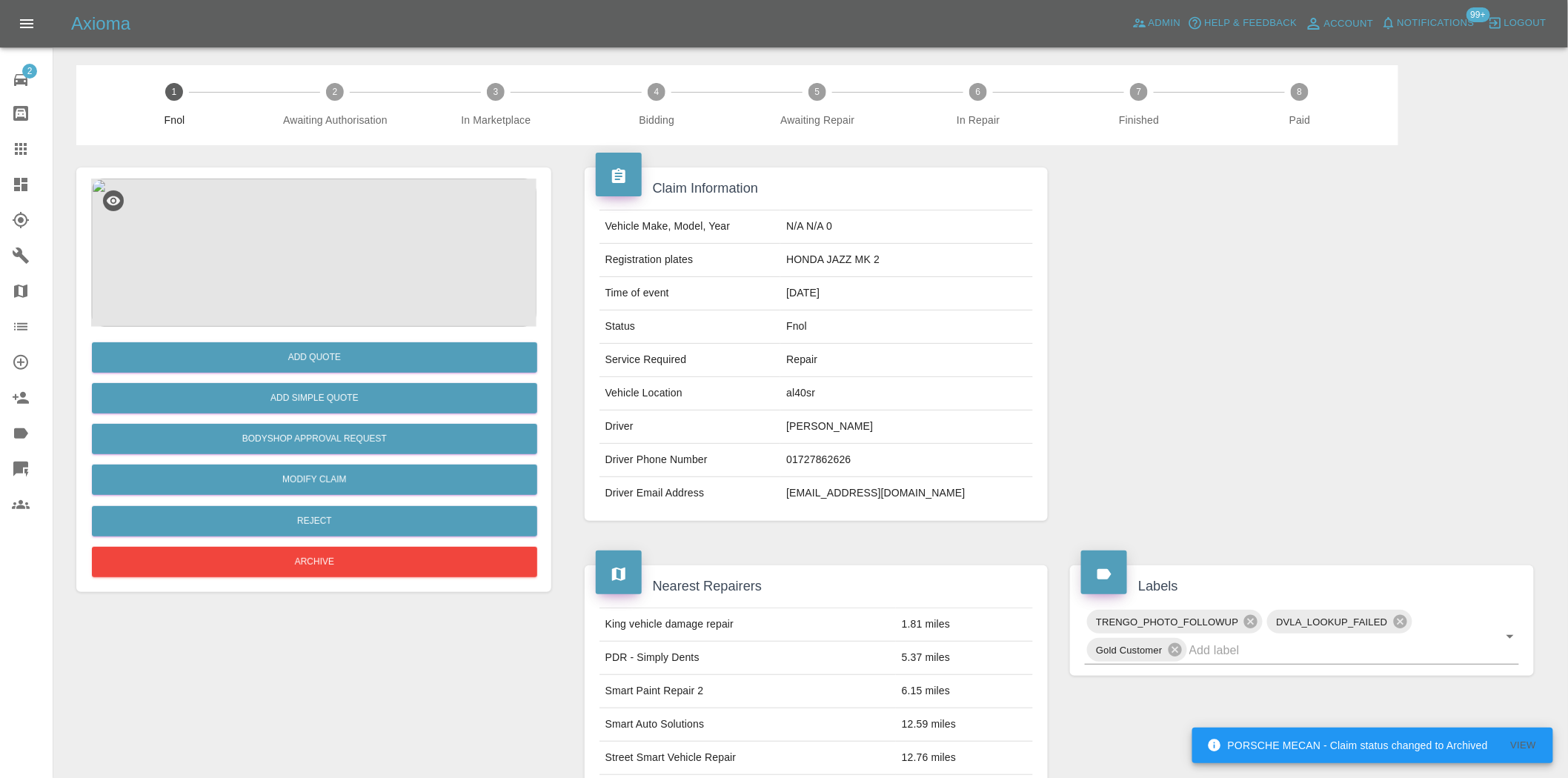
click at [336, 224] on img at bounding box center [314, 252] width 446 height 148
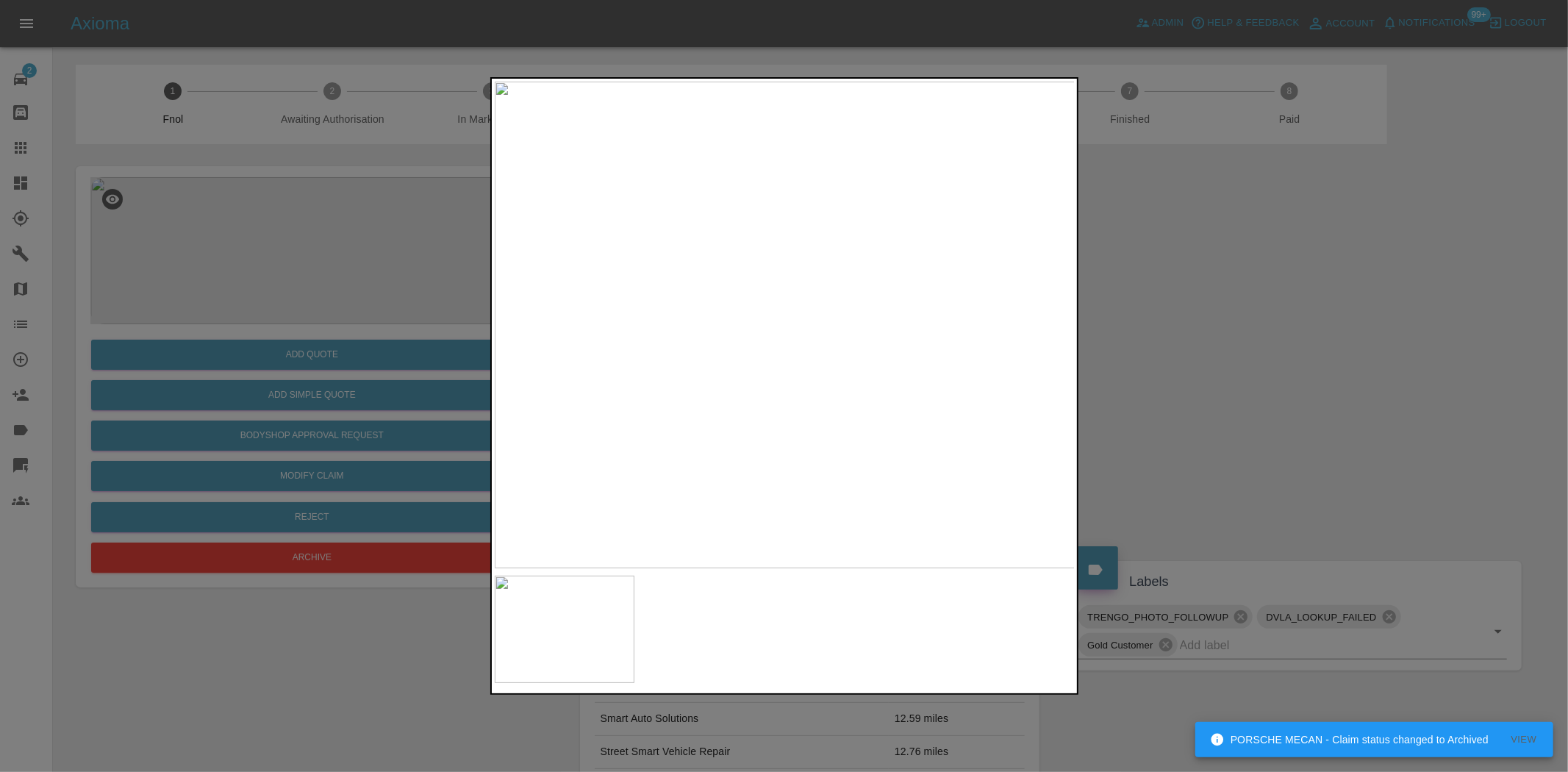
click at [664, 327] on img at bounding box center [785, 324] width 581 height 487
click at [510, 313] on img at bounding box center [785, 324] width 581 height 487
click at [392, 345] on div at bounding box center [784, 386] width 1568 height 772
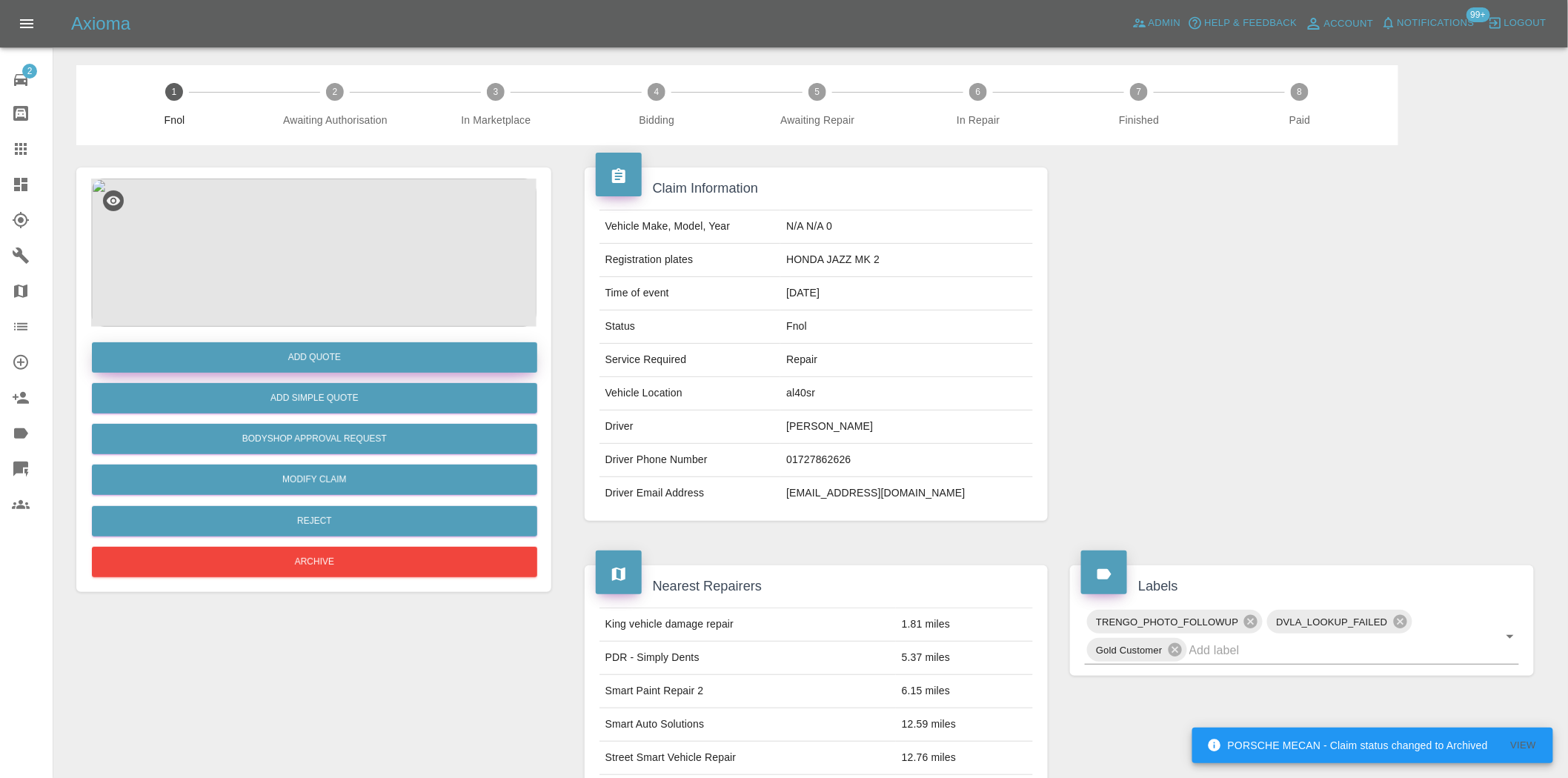
click at [393, 351] on button "Add Quote" at bounding box center [315, 357] width 446 height 30
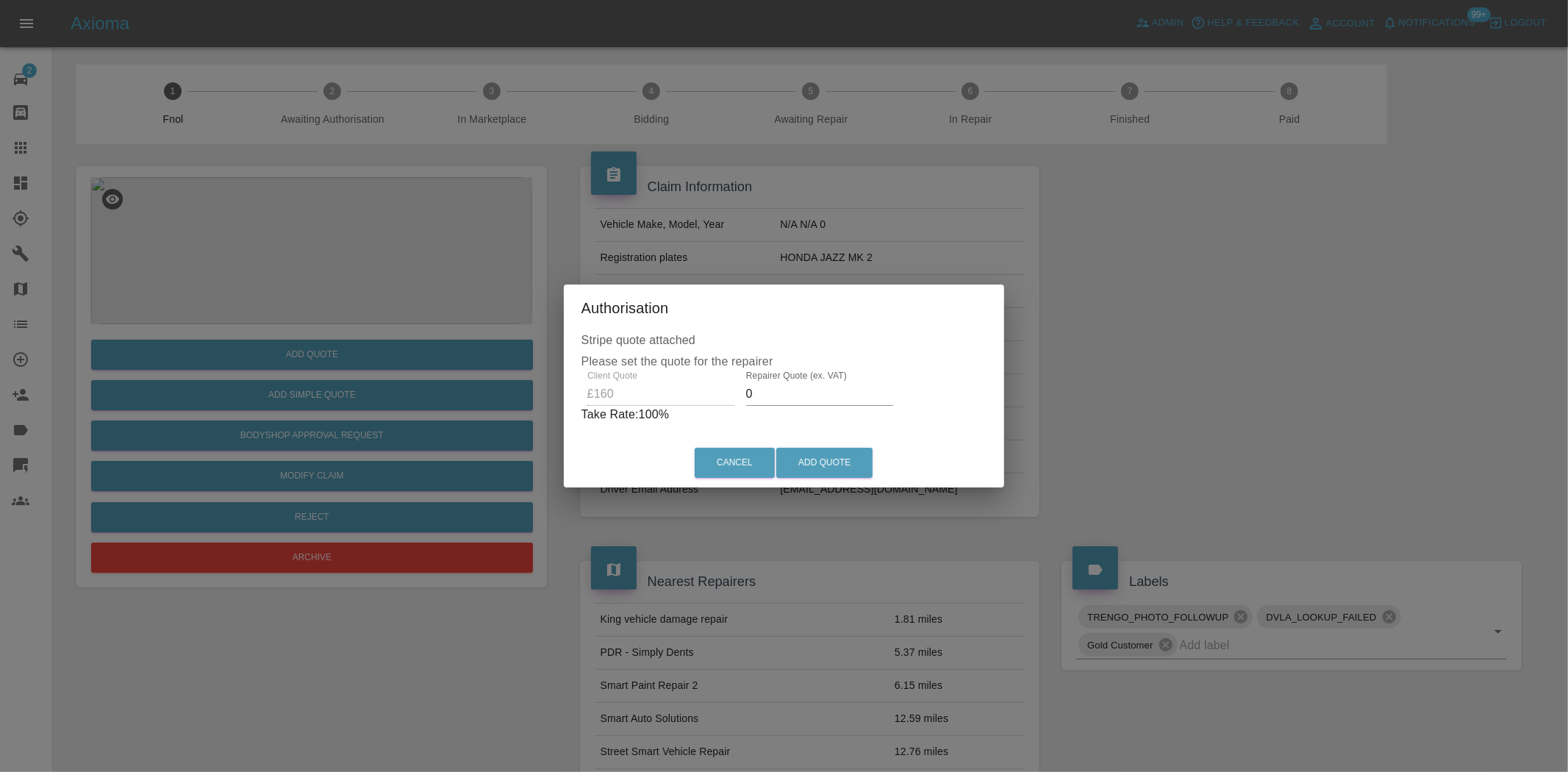
drag, startPoint x: 752, startPoint y: 401, endPoint x: 722, endPoint y: 406, distance: 30.4
click at [725, 406] on div "Client Quote £160 Repairer Quote (ex. VAT) 0 Take Rate: 100 %" at bounding box center [784, 397] width 405 height 53
drag, startPoint x: 772, startPoint y: 390, endPoint x: 681, endPoint y: 371, distance: 93.0
click at [687, 371] on div "Client Quote £160 Repairer Quote (ex. VAT) 100 Take Rate: 38 %" at bounding box center [784, 397] width 399 height 53
type input "90"
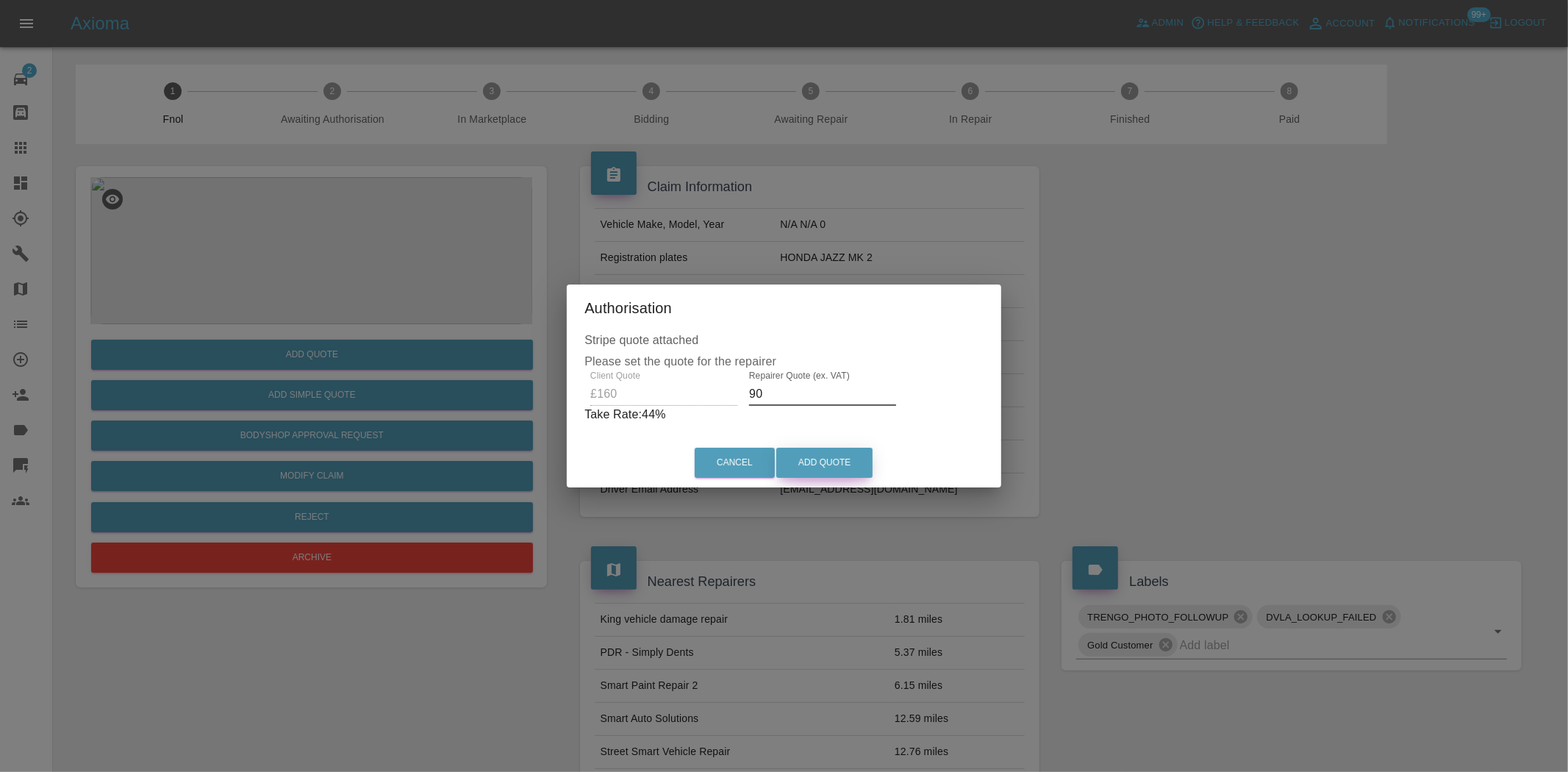
click at [833, 463] on button "Add Quote" at bounding box center [824, 462] width 96 height 30
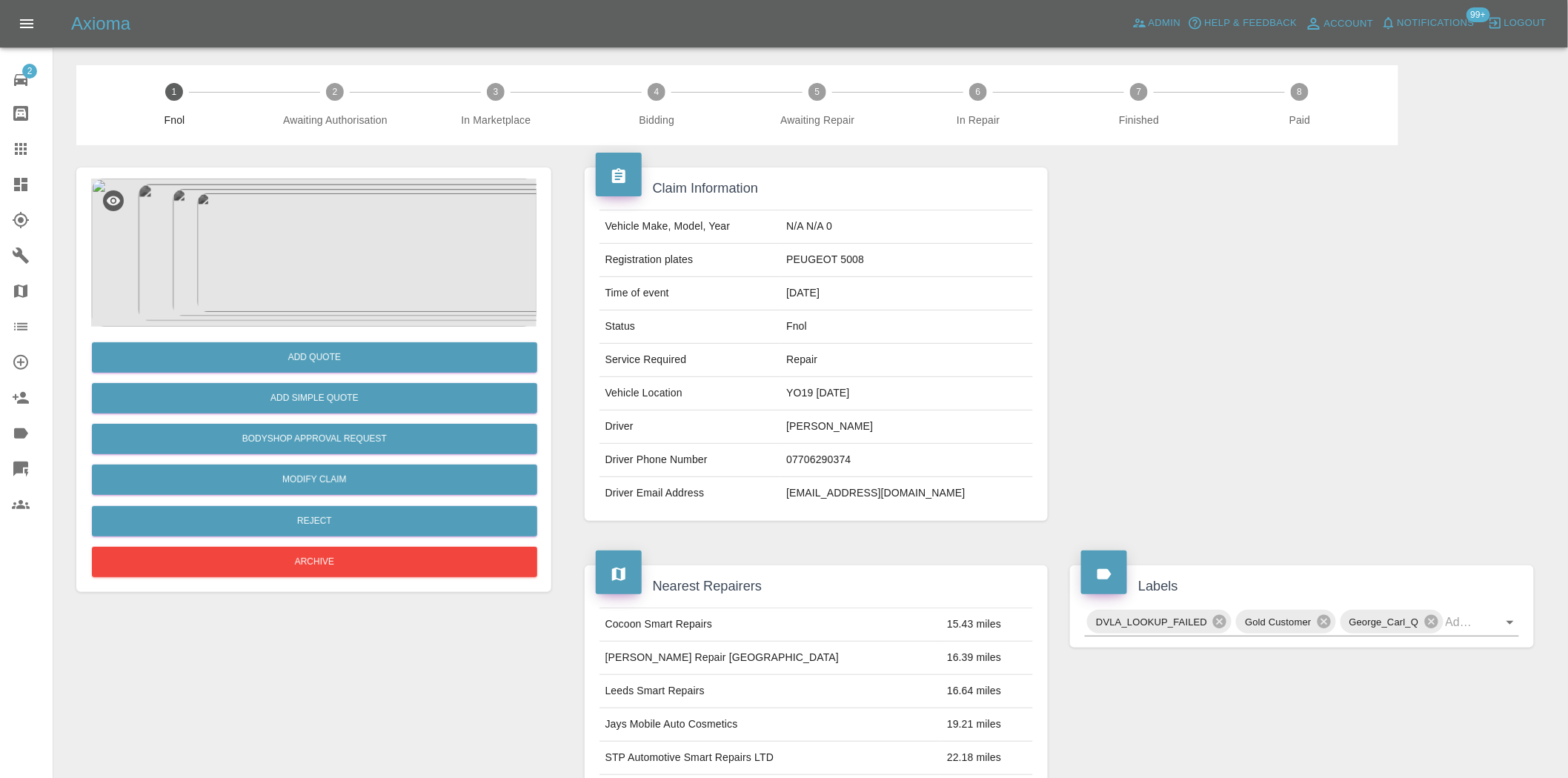
click at [308, 278] on img at bounding box center [314, 252] width 446 height 148
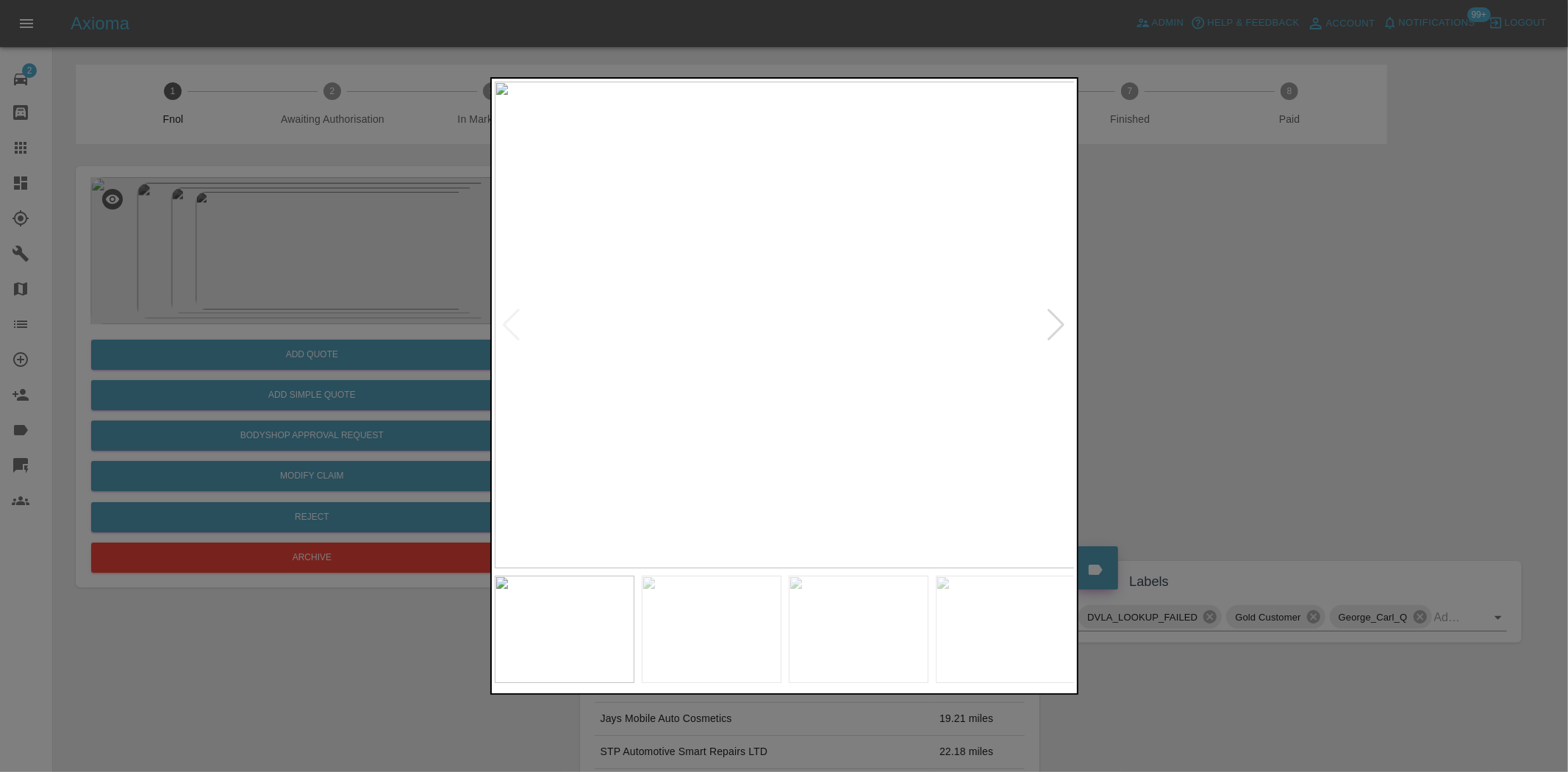
click at [384, 281] on div at bounding box center [784, 386] width 1568 height 772
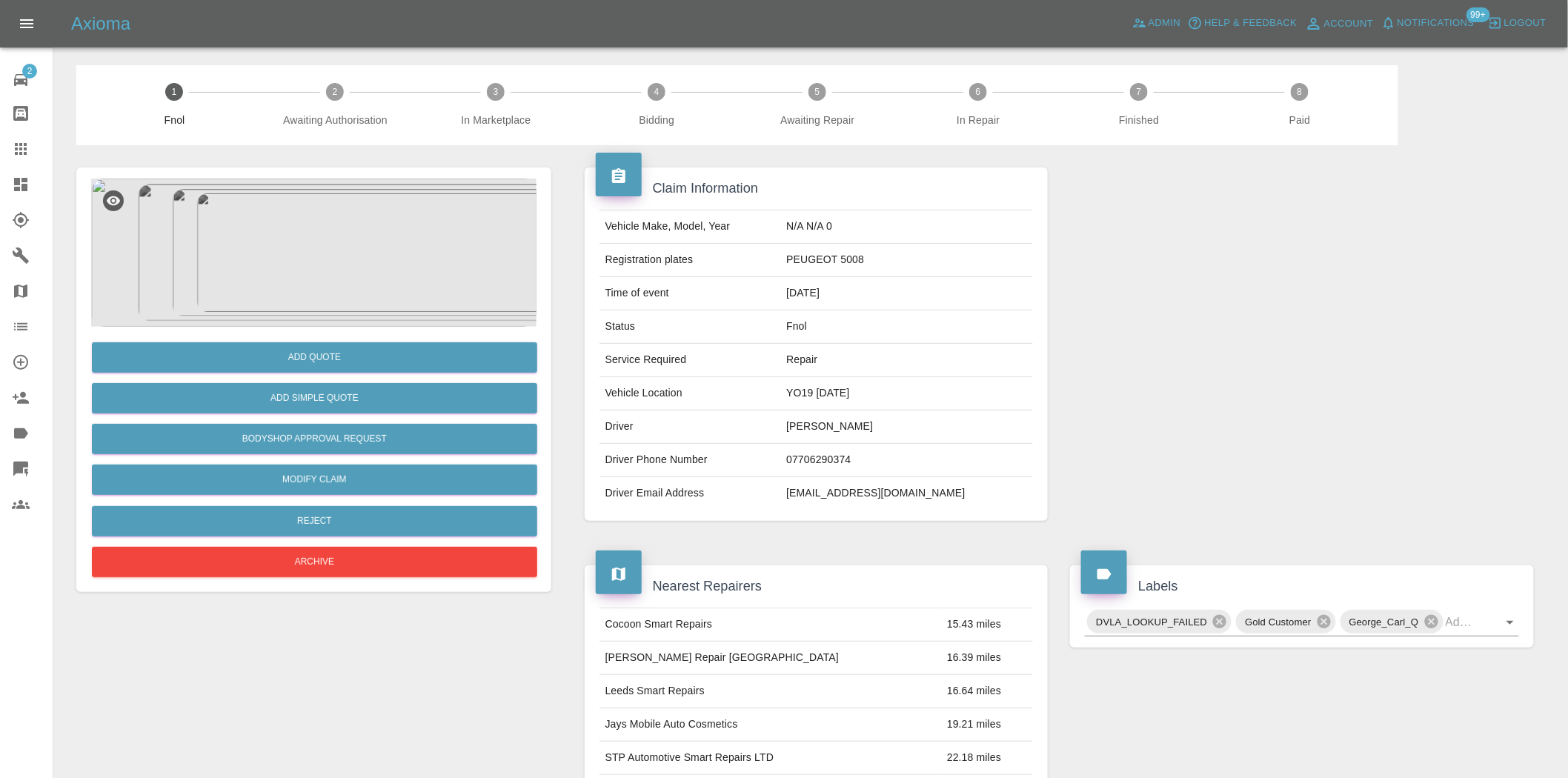
click at [355, 275] on img at bounding box center [314, 252] width 446 height 148
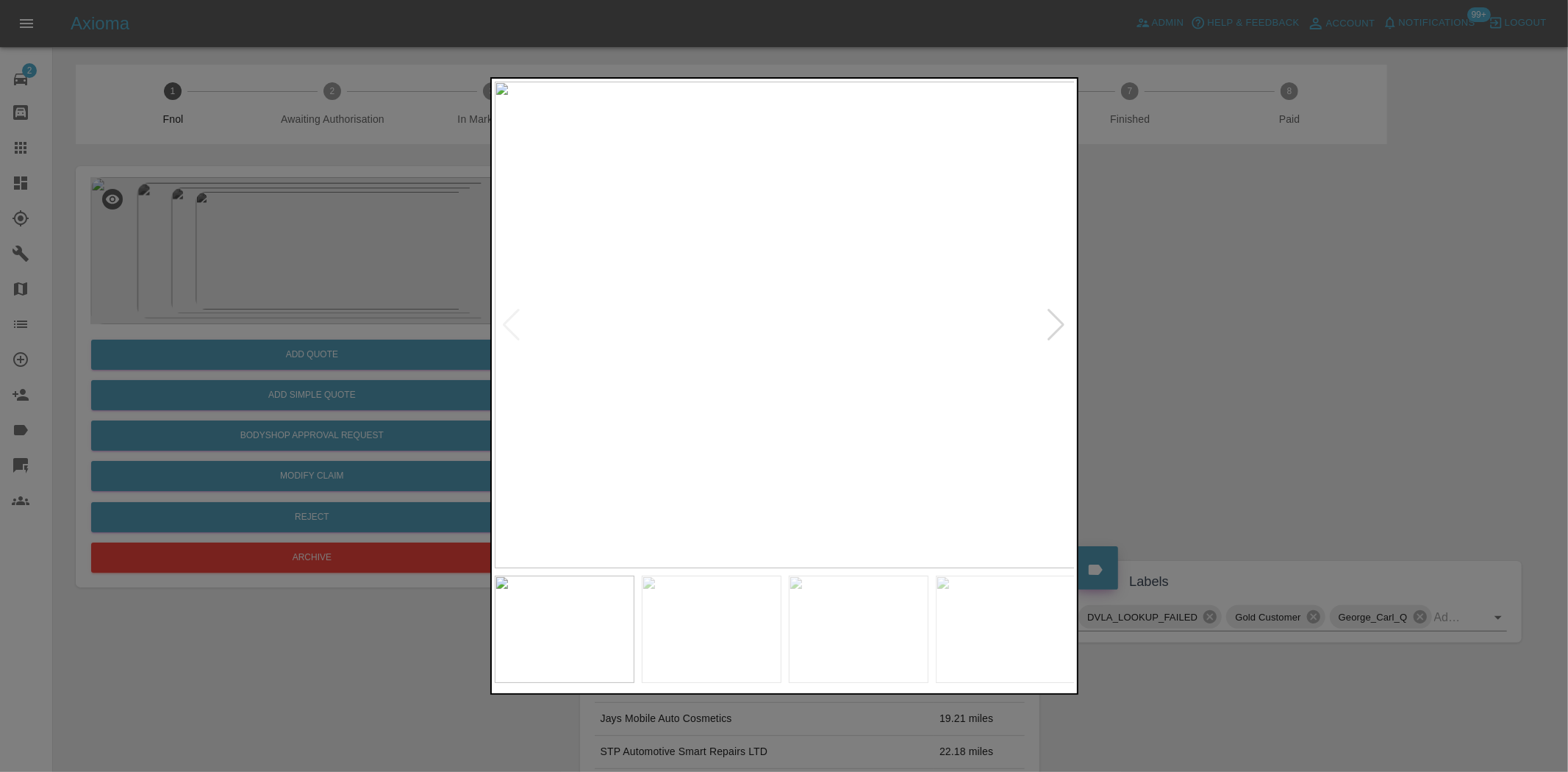
click at [700, 355] on img at bounding box center [785, 324] width 581 height 487
click at [730, 364] on img at bounding box center [785, 324] width 581 height 487
click at [330, 309] on div at bounding box center [784, 386] width 1568 height 772
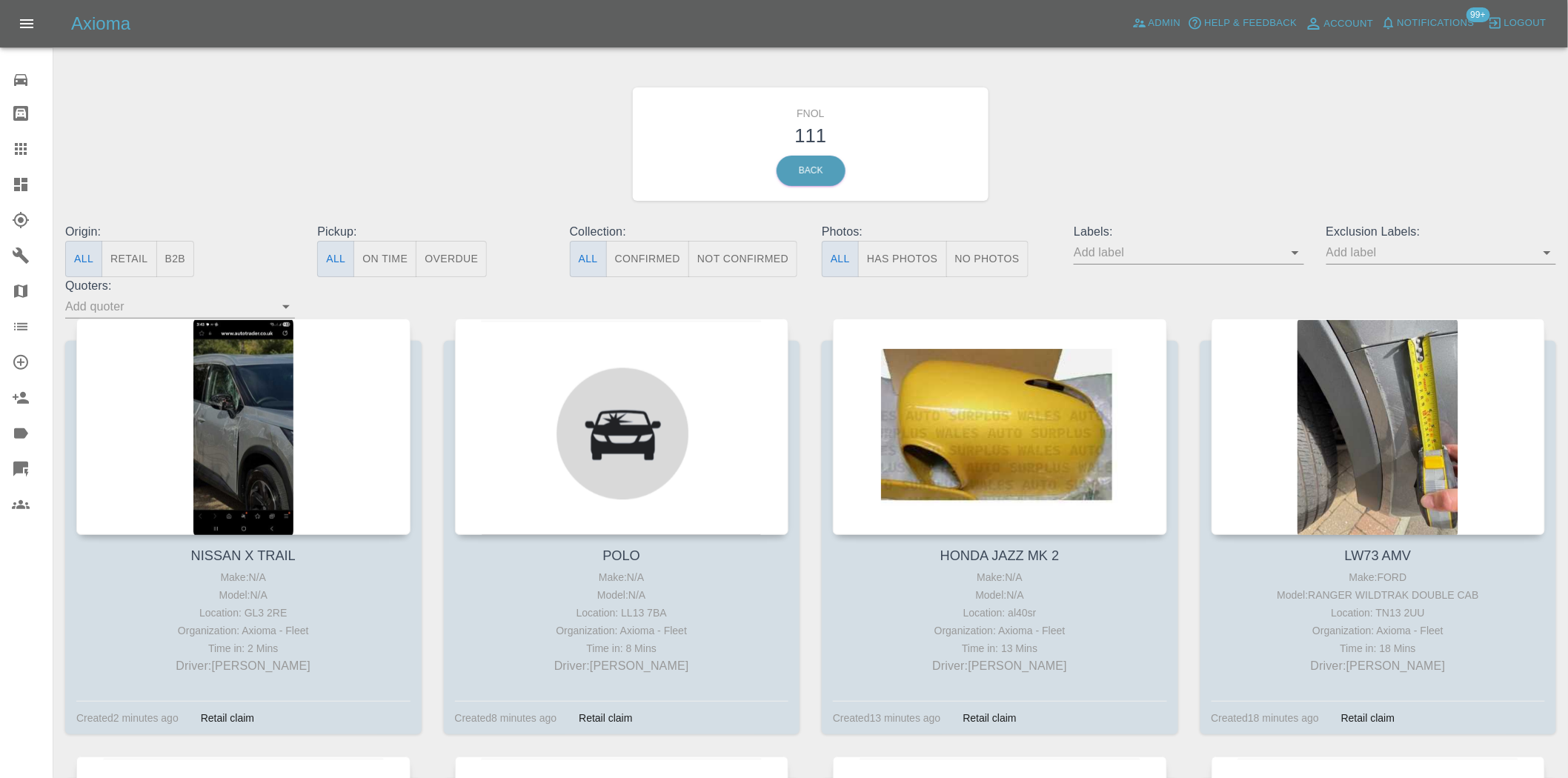
drag, startPoint x: 895, startPoint y: 267, endPoint x: 1009, endPoint y: 257, distance: 114.4
click at [895, 267] on button "Has Photos" at bounding box center [902, 259] width 89 height 36
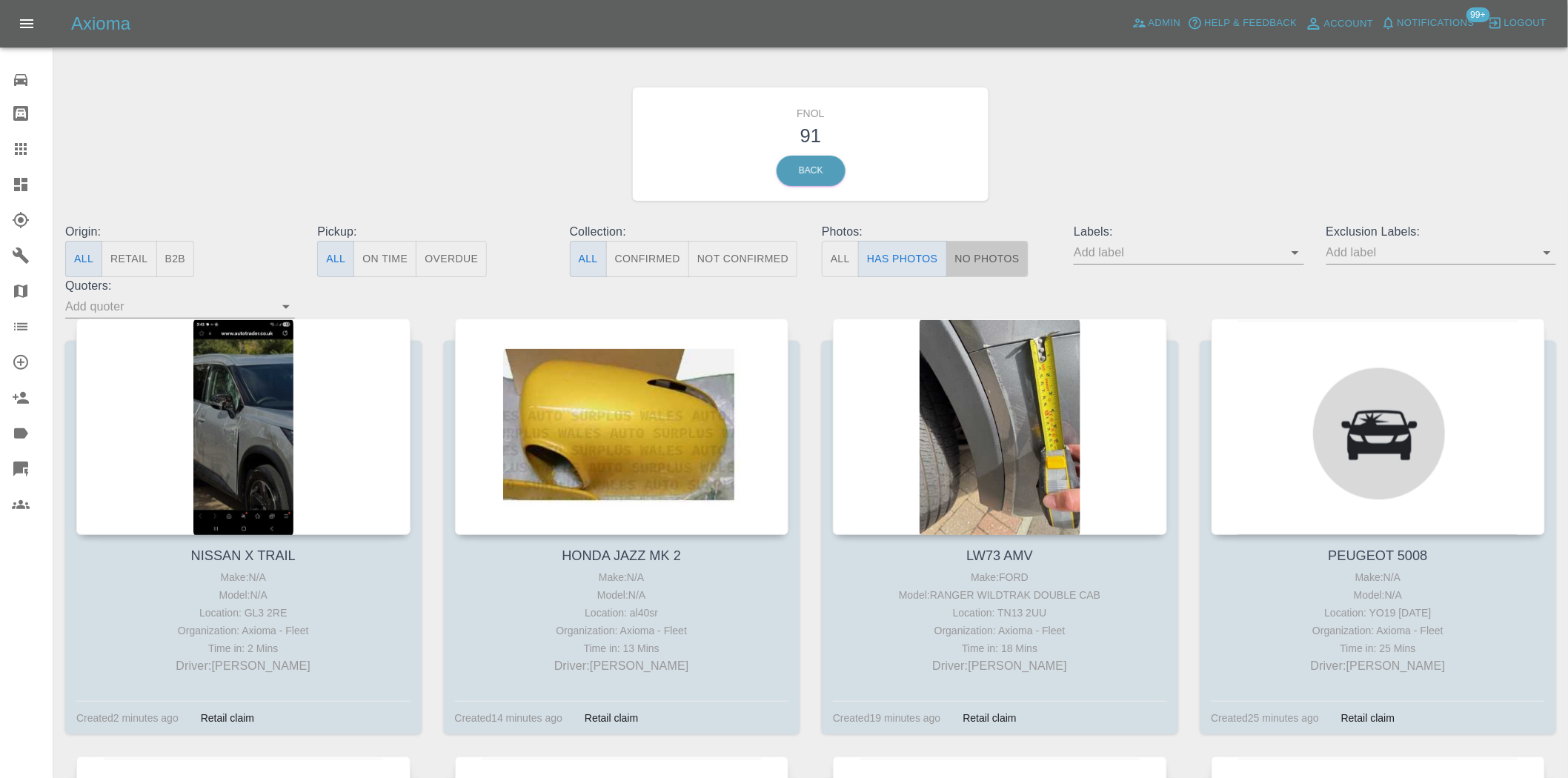
click at [1009, 257] on button "No Photos" at bounding box center [987, 259] width 82 height 36
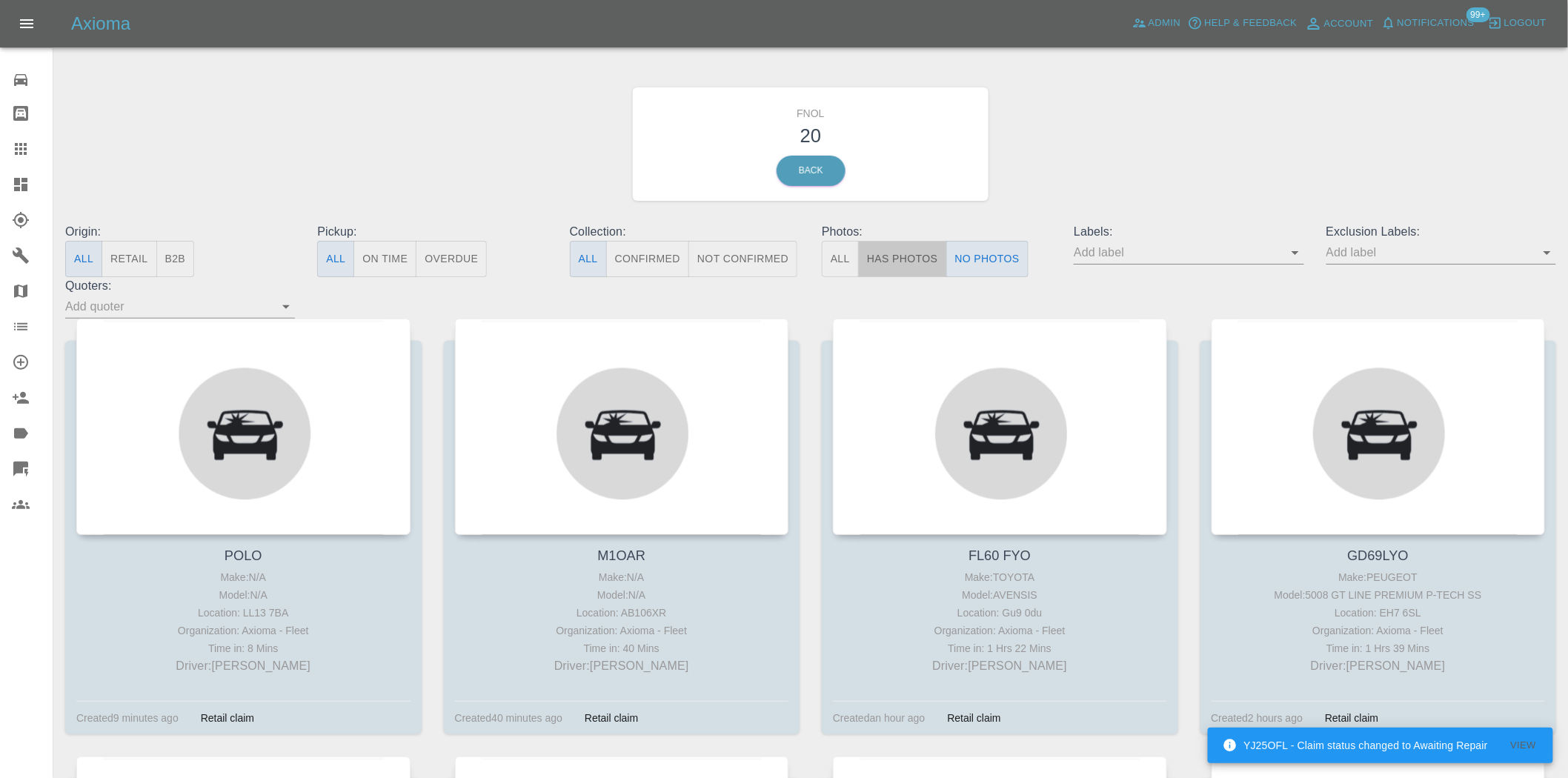
click at [900, 264] on button "Has Photos" at bounding box center [902, 259] width 89 height 36
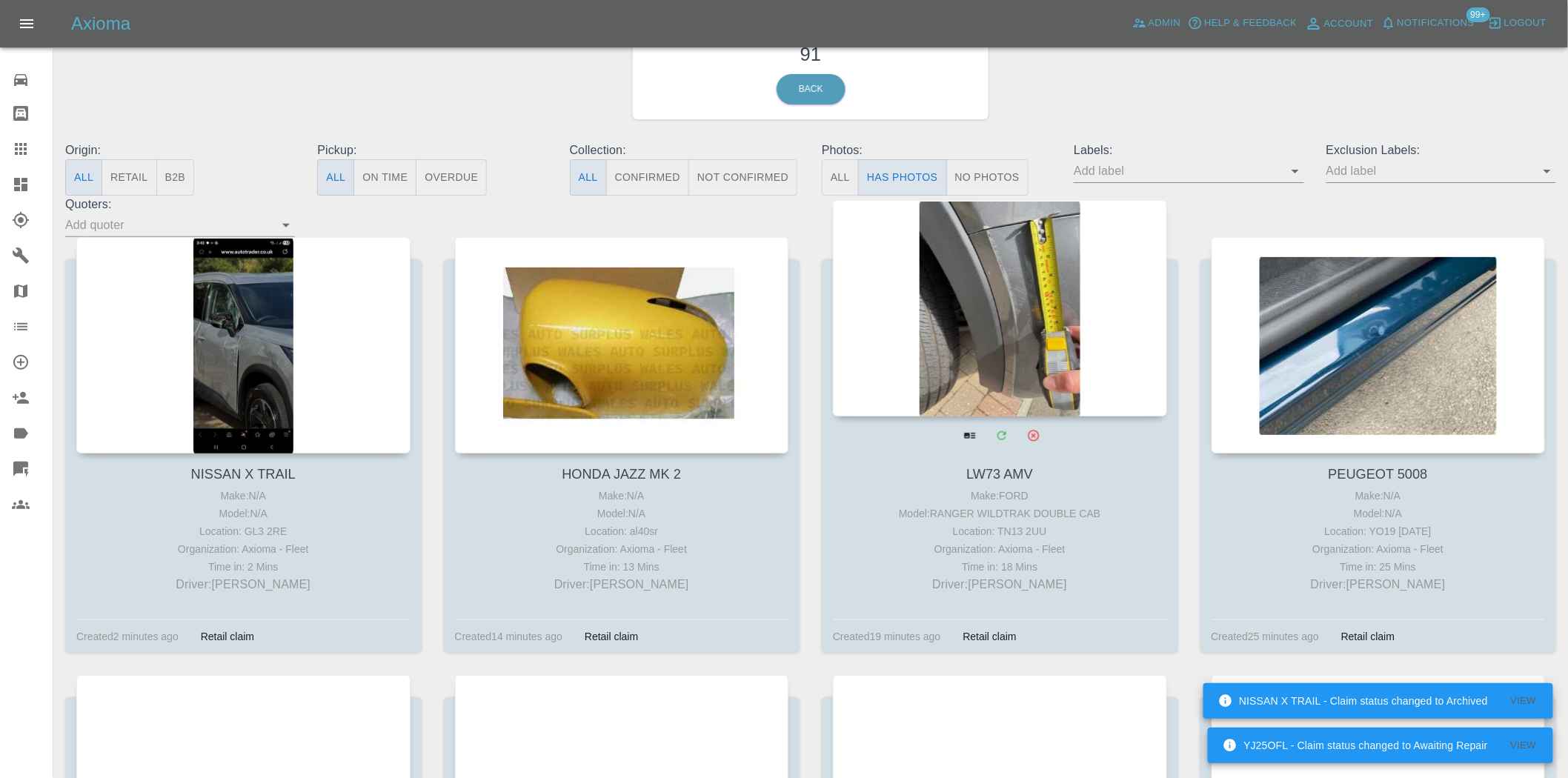
scroll to position [82, 0]
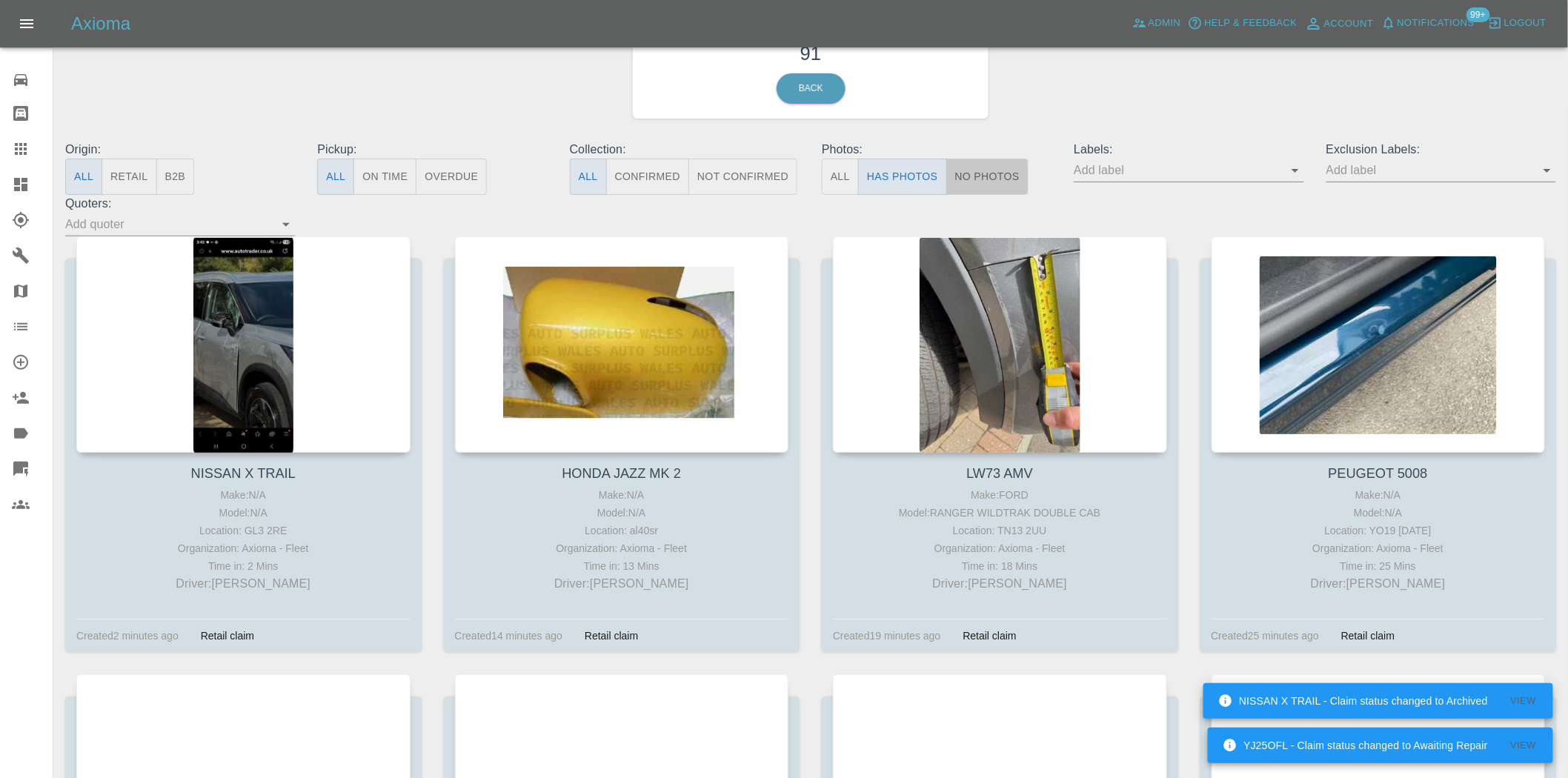
click at [1008, 166] on button "No Photos" at bounding box center [987, 176] width 82 height 36
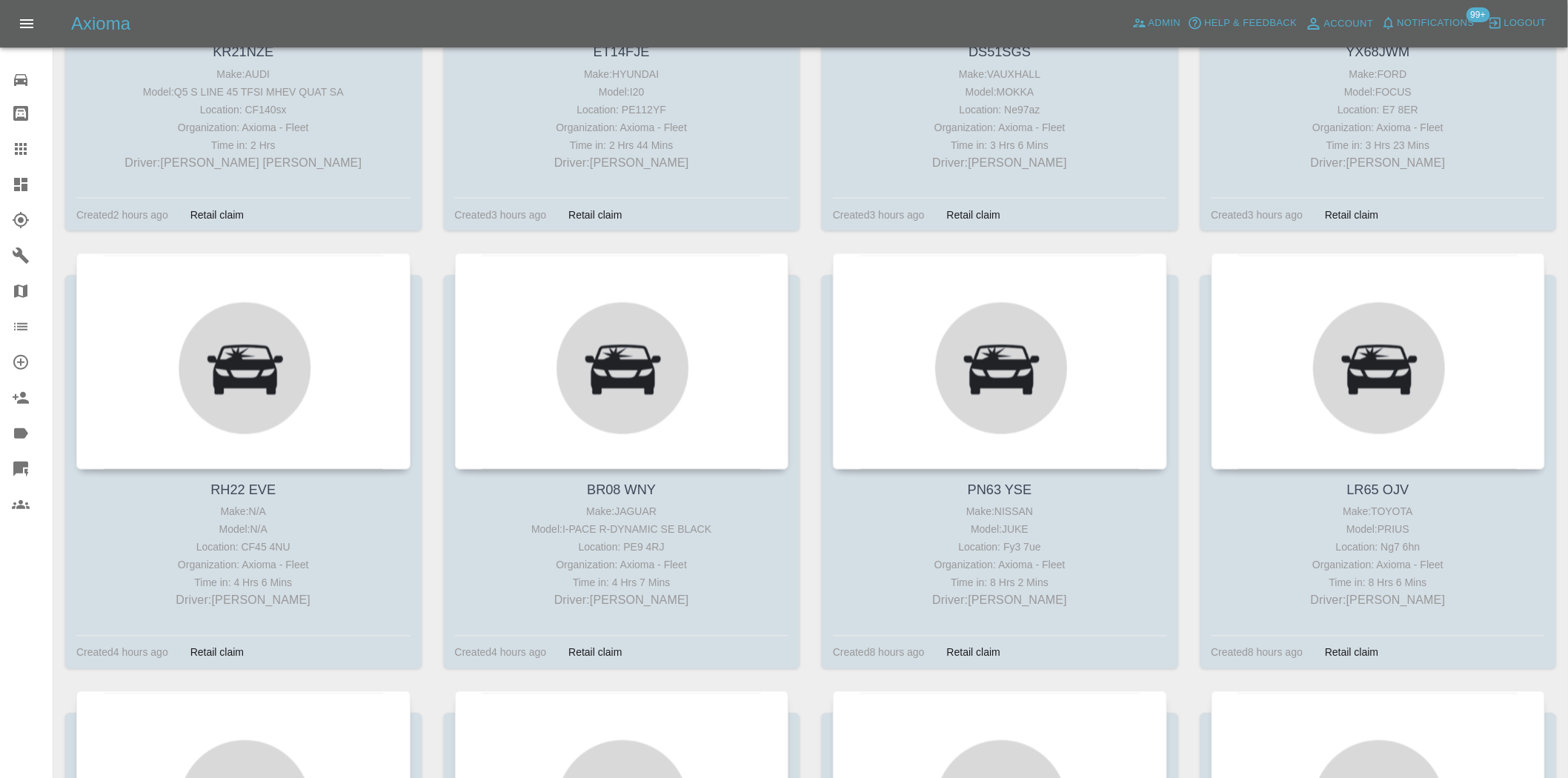
scroll to position [885, 0]
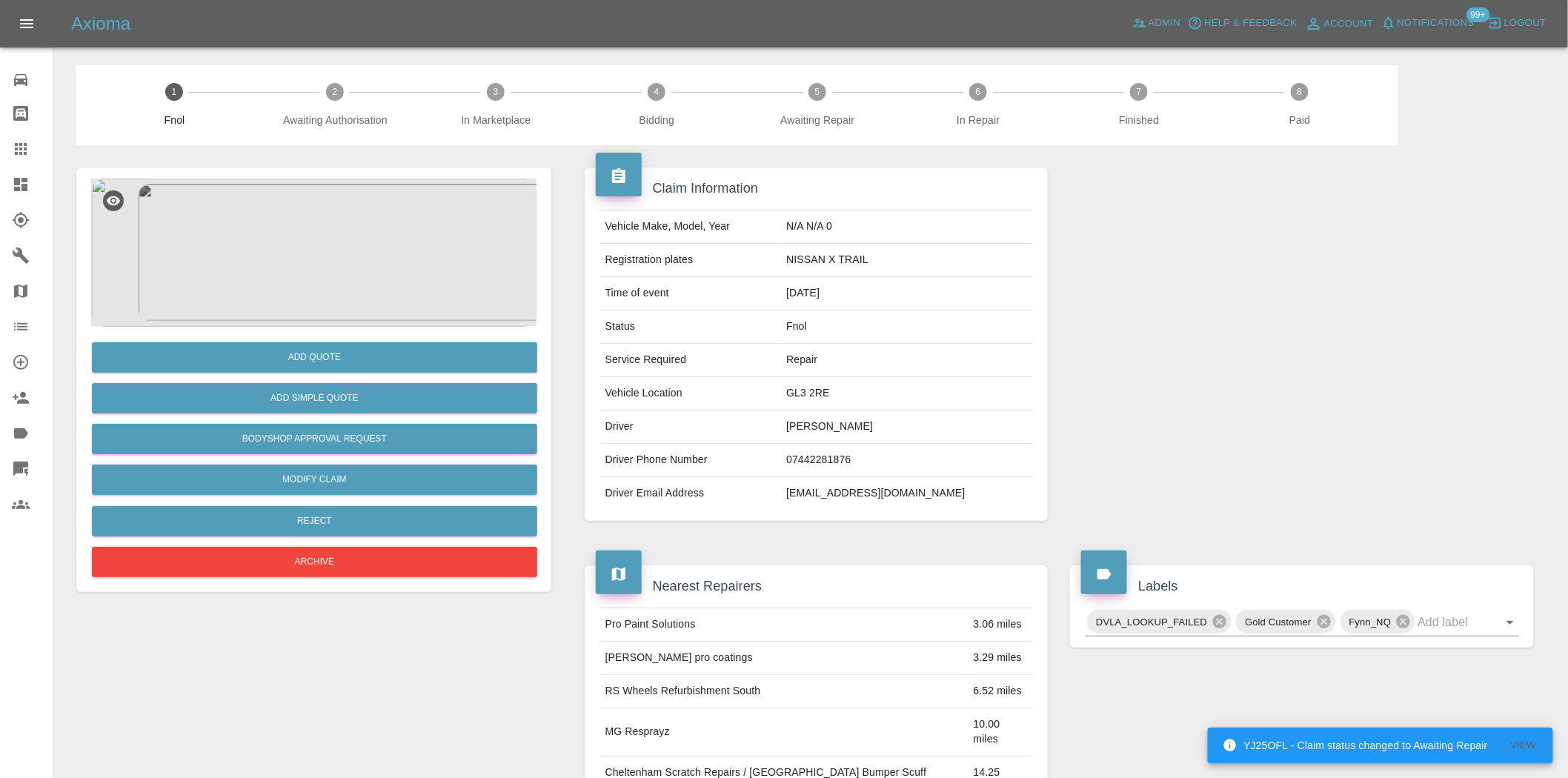
click at [327, 197] on img at bounding box center [314, 252] width 446 height 148
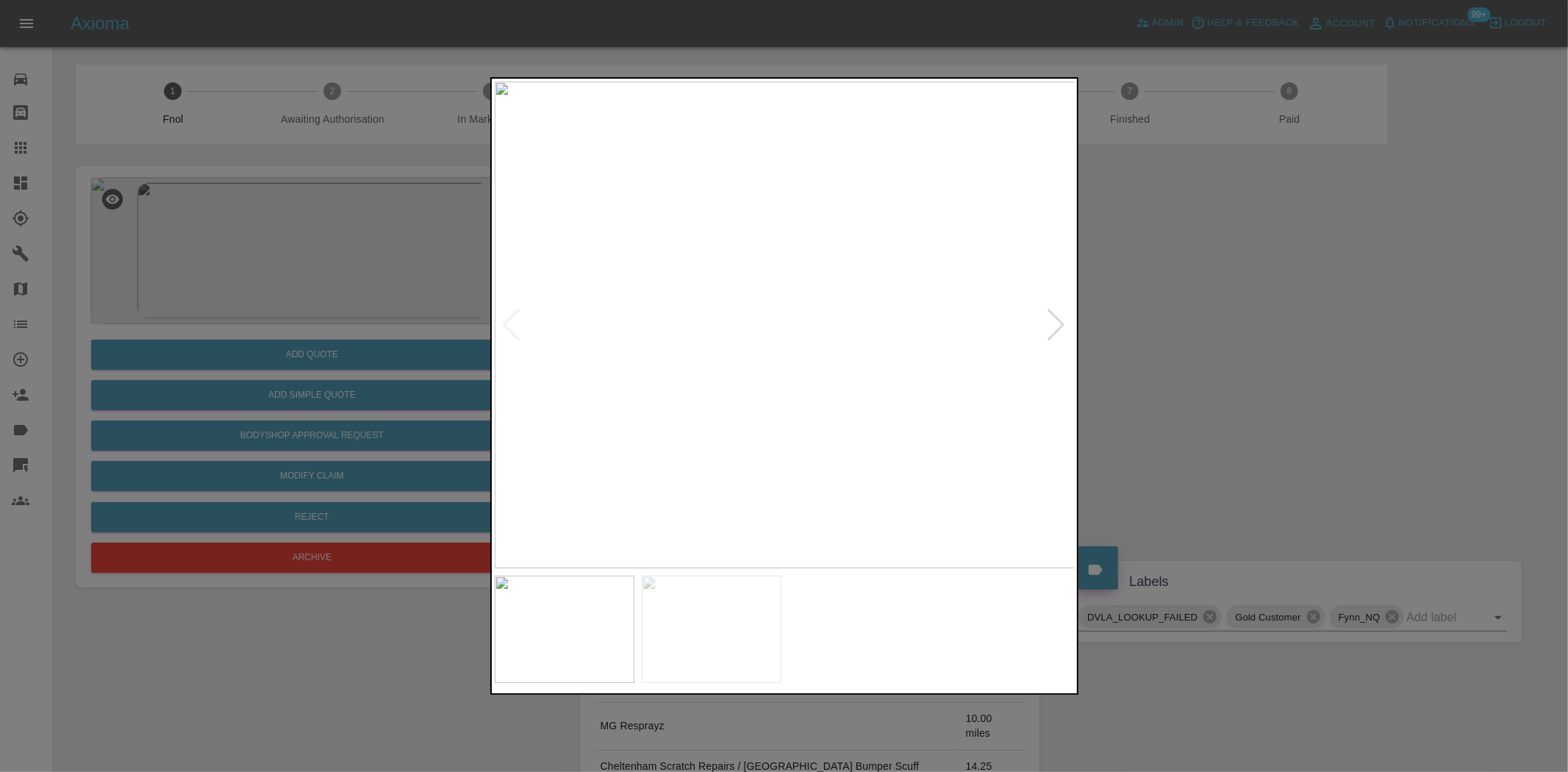
click at [329, 334] on div at bounding box center [784, 386] width 1568 height 772
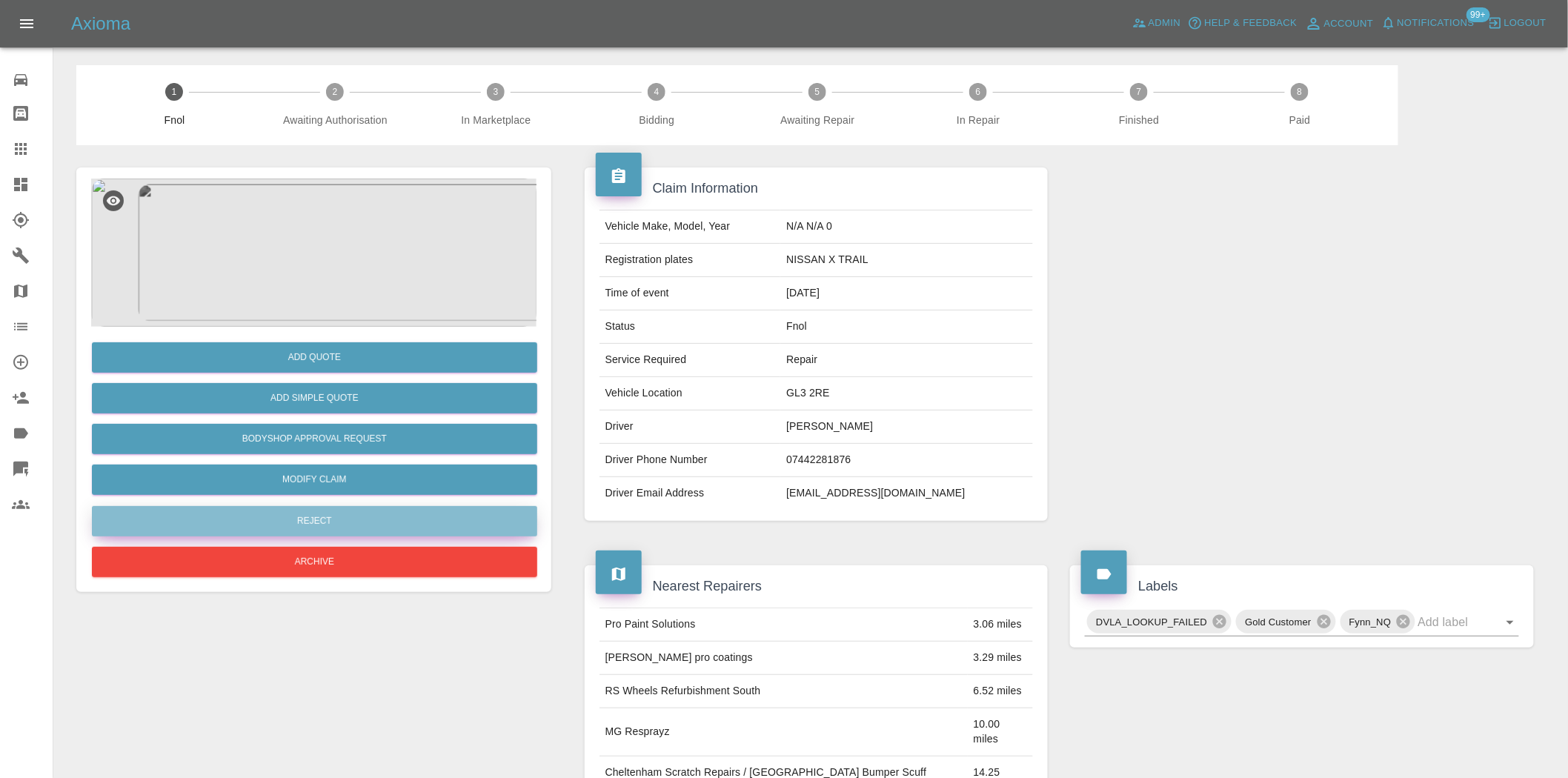
click at [309, 510] on button "Reject" at bounding box center [315, 521] width 446 height 30
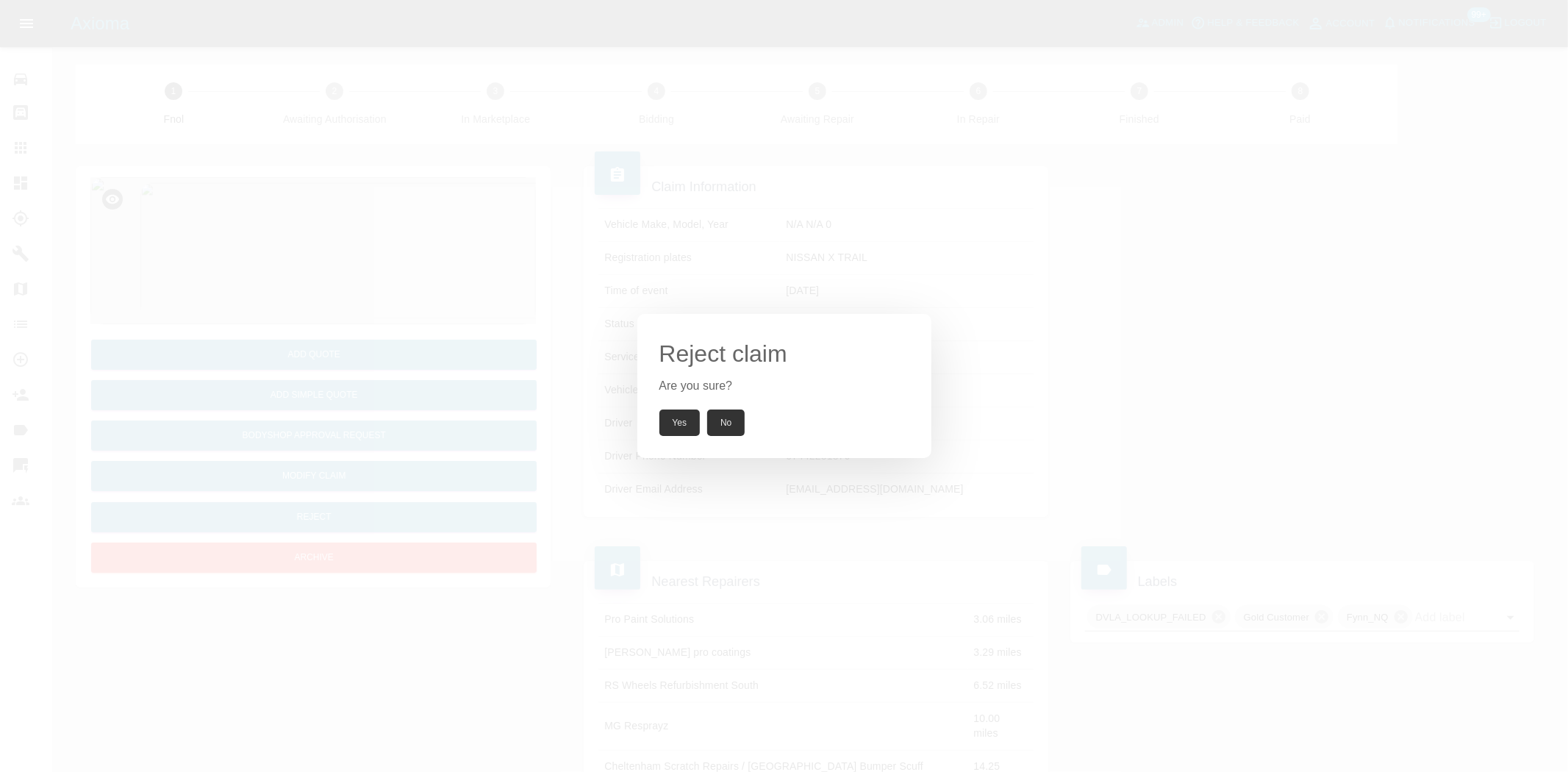
click at [680, 412] on button "Yes" at bounding box center [679, 422] width 41 height 26
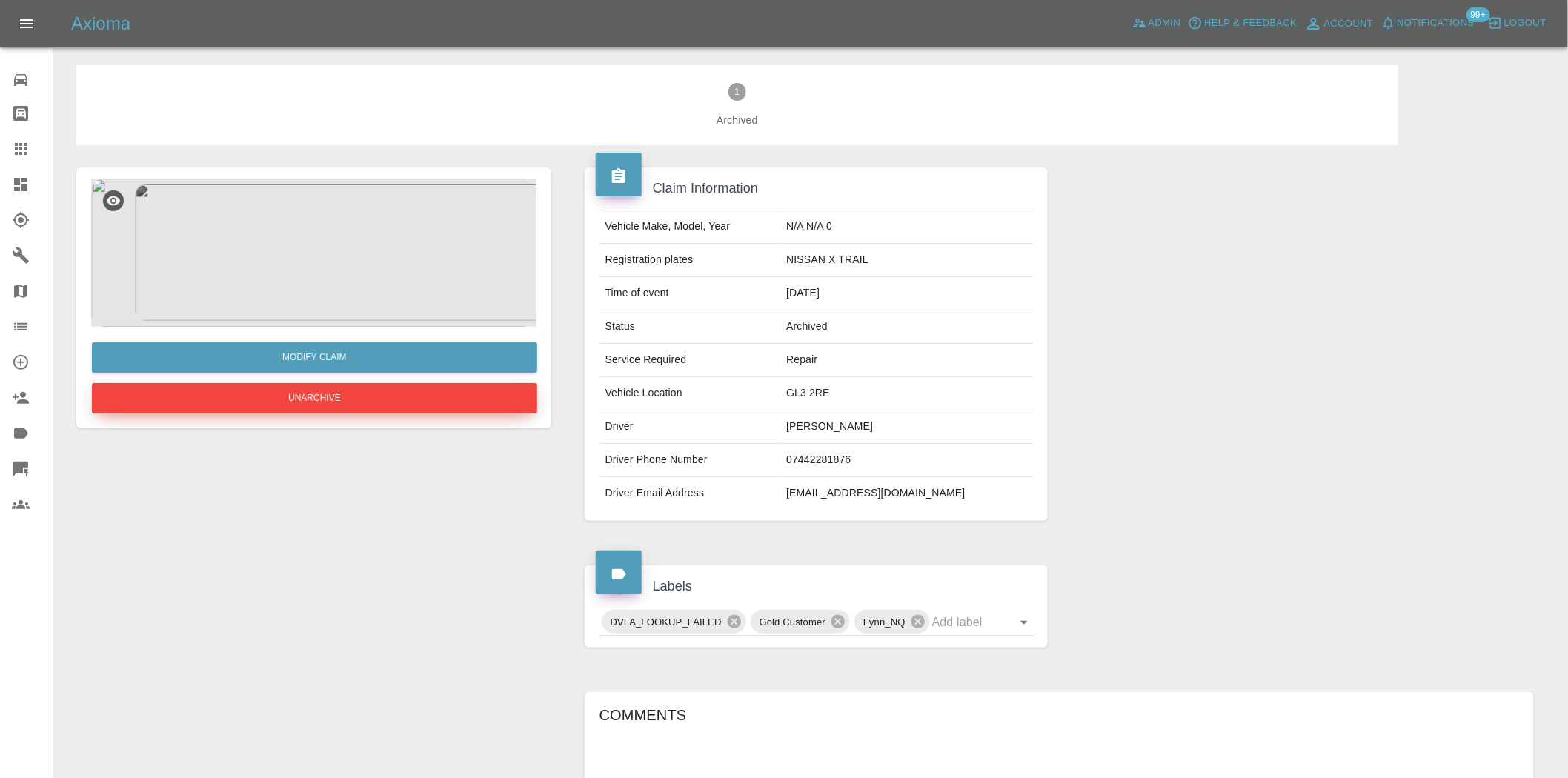
click at [352, 401] on button "Unarchive" at bounding box center [315, 398] width 446 height 30
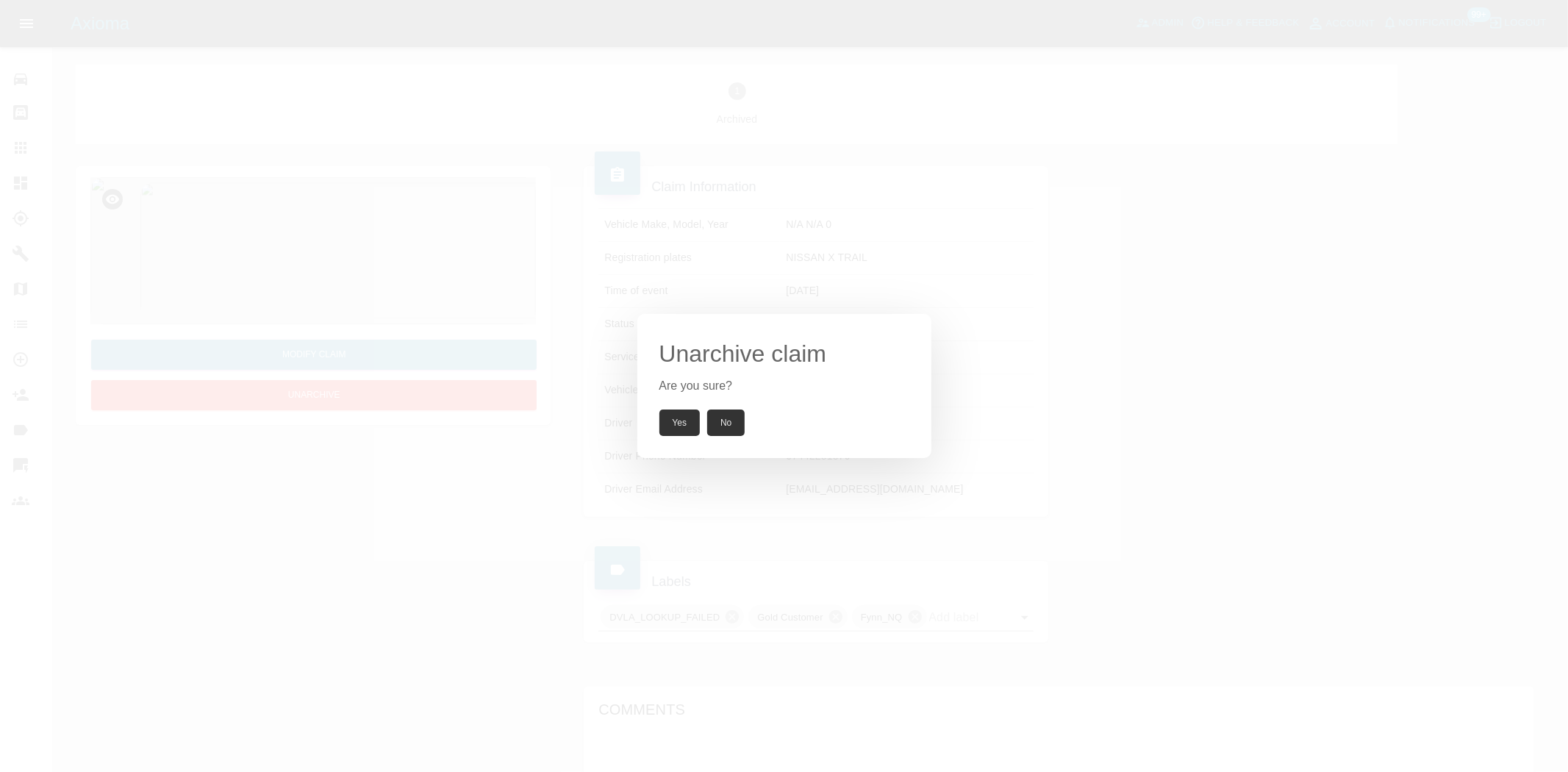
click at [674, 420] on button "Yes" at bounding box center [679, 422] width 41 height 26
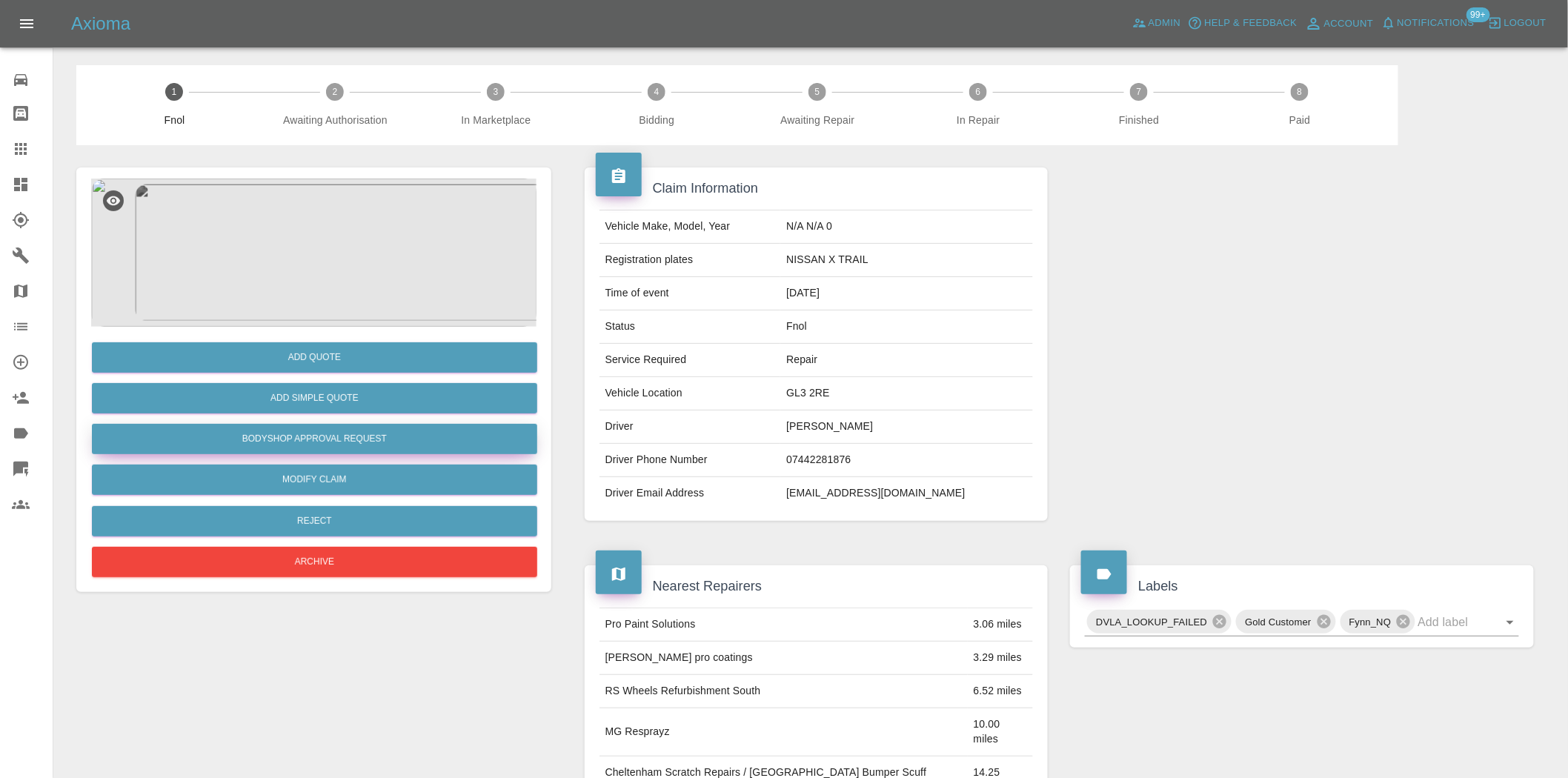
click at [307, 437] on button "Bodyshop Approval Request" at bounding box center [315, 438] width 446 height 30
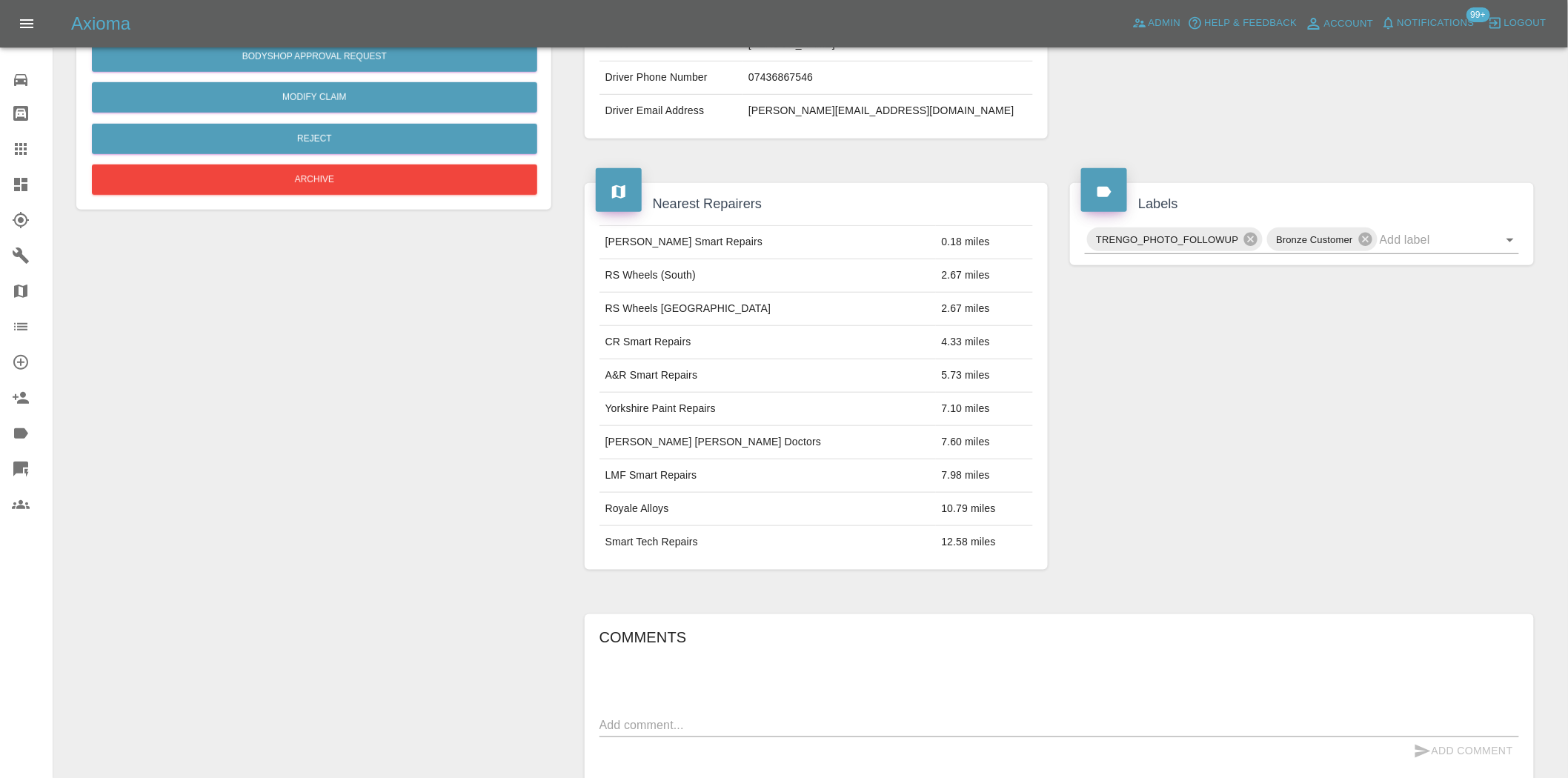
scroll to position [27, 0]
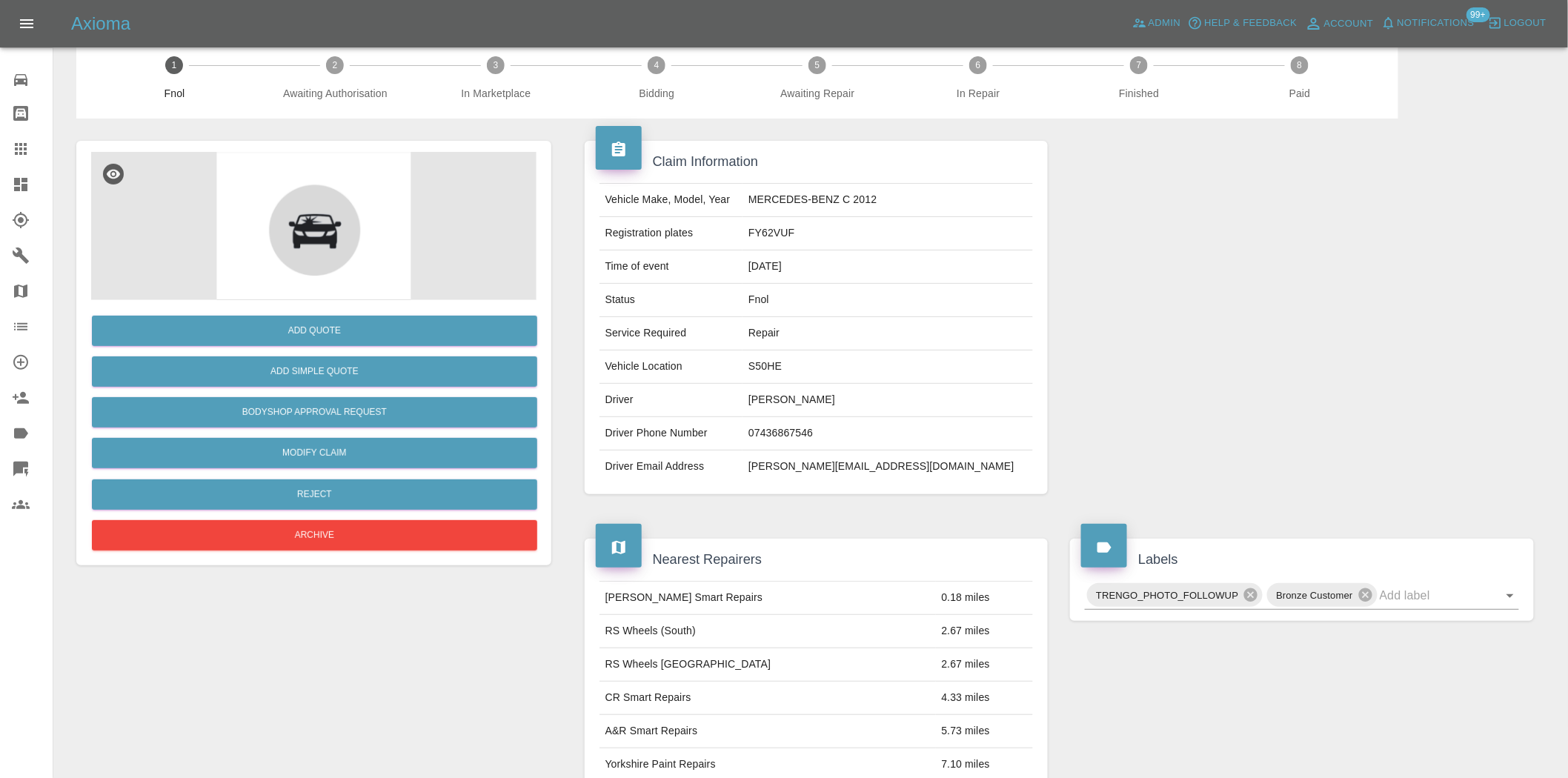
click at [374, 517] on div "Add Quote Add Simple Quote Bodyshop Approval Request Modify Claim Reject Archive" at bounding box center [314, 427] width 446 height 254
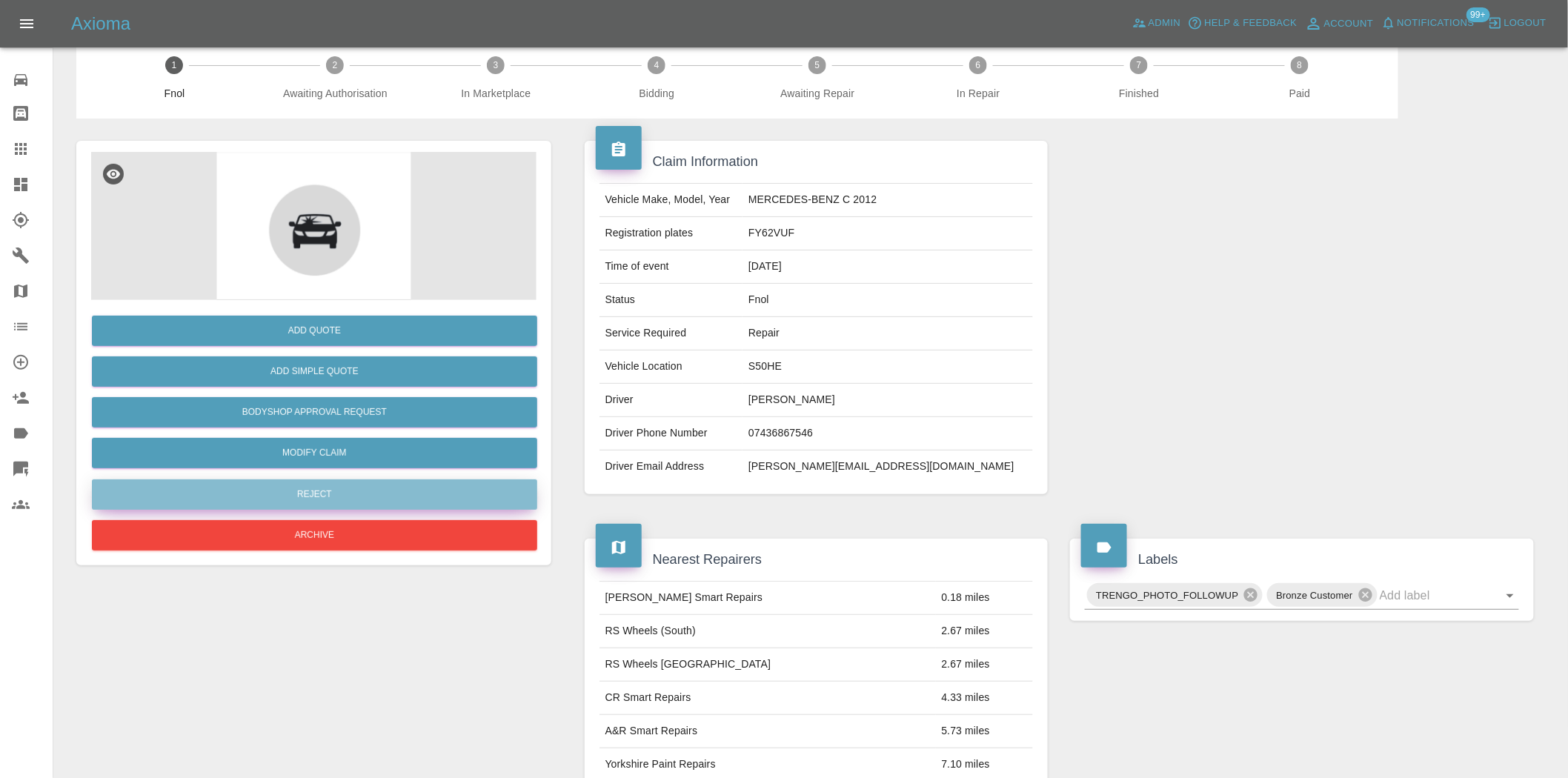
click at [375, 505] on button "Reject" at bounding box center [315, 494] width 446 height 30
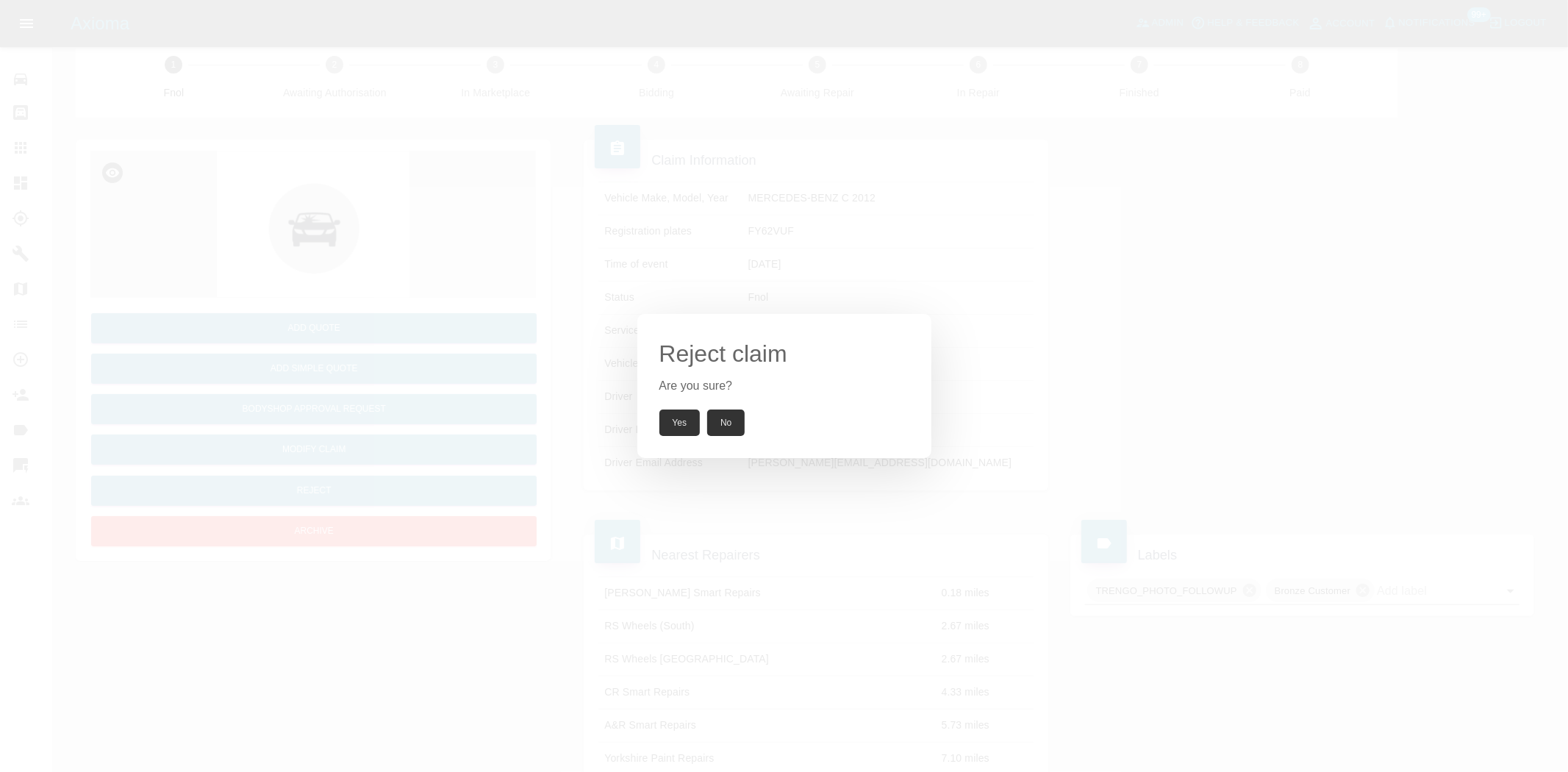
drag, startPoint x: 679, startPoint y: 410, endPoint x: 508, endPoint y: 17, distance: 428.6
click at [678, 410] on button "Yes" at bounding box center [679, 422] width 41 height 26
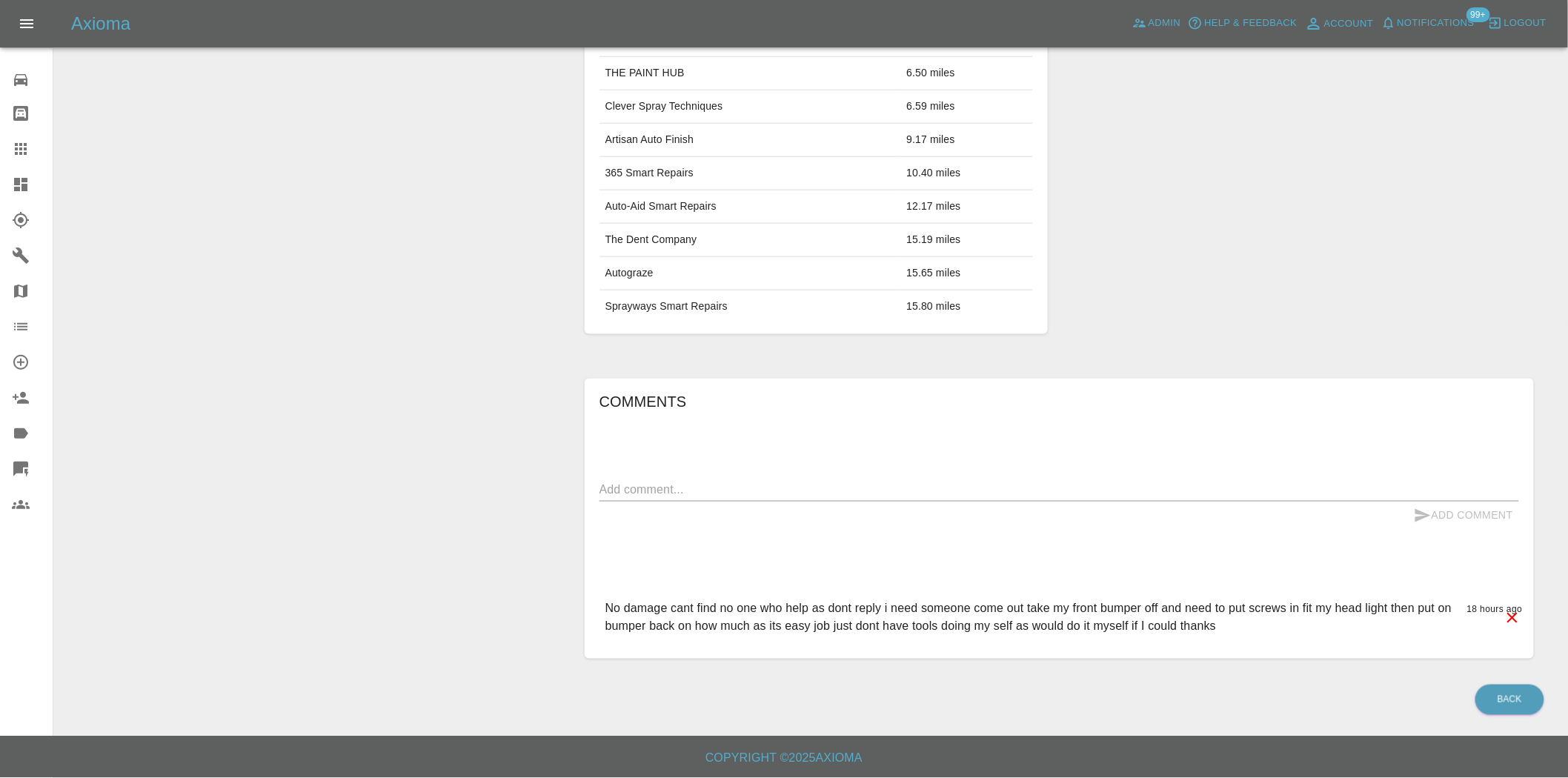
scroll to position [124, 0]
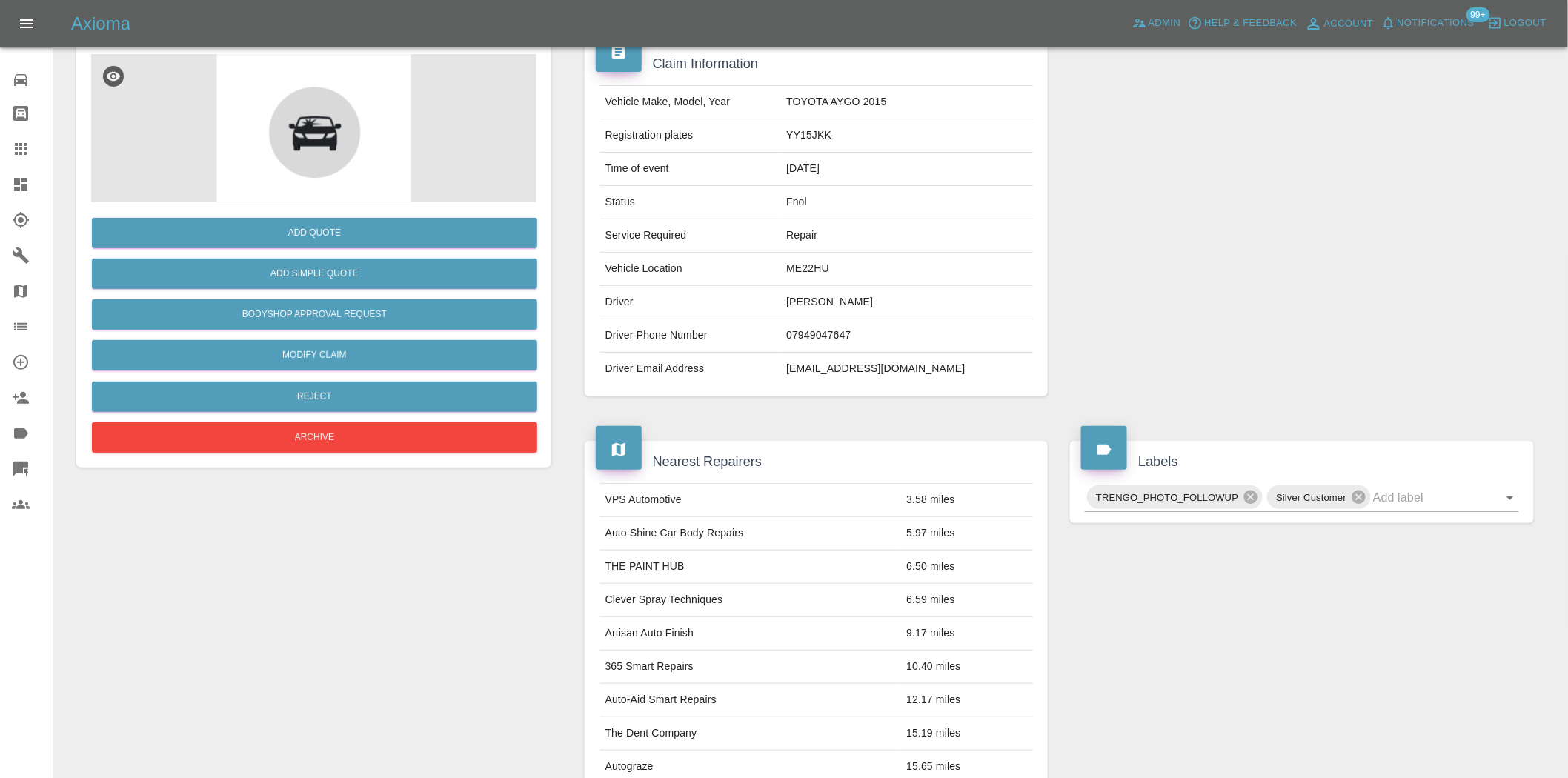
click at [361, 377] on div "Add Quote Add Simple Quote Bodyshop Approval Request Modify Claim Reject Archive" at bounding box center [314, 330] width 446 height 254
click at [381, 397] on button "Reject" at bounding box center [315, 397] width 446 height 30
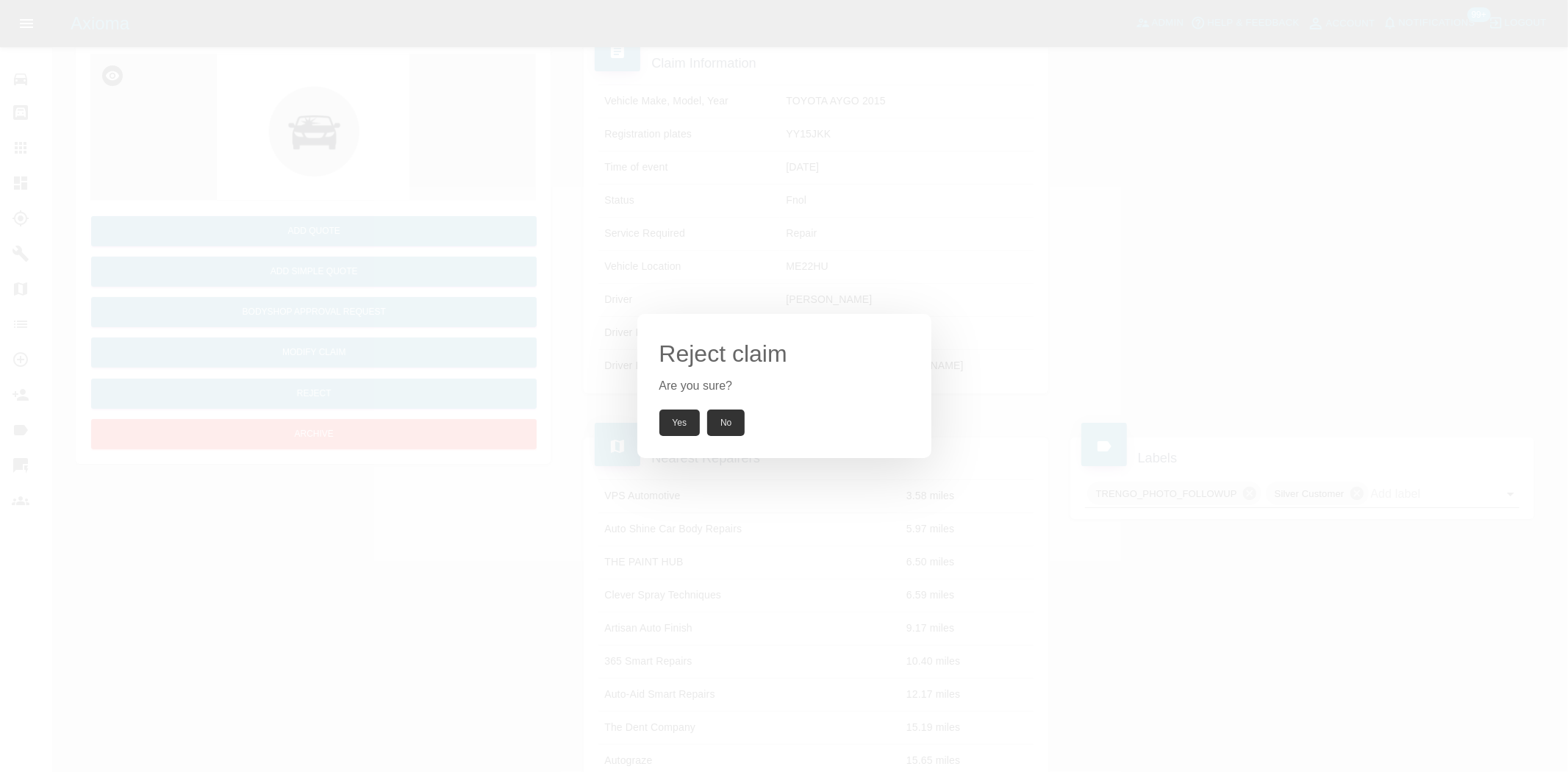
click at [673, 417] on button "Yes" at bounding box center [679, 422] width 41 height 26
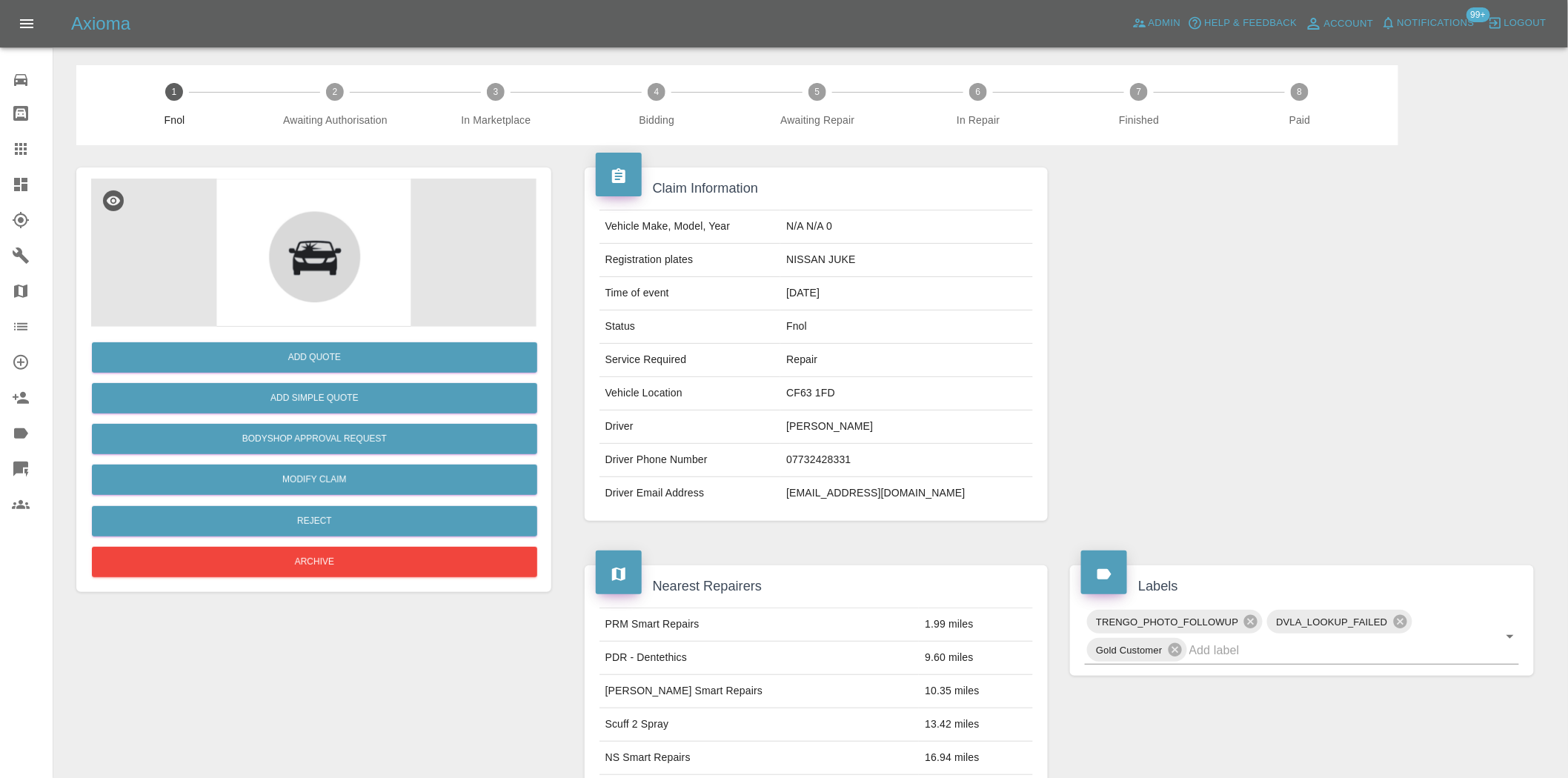
click at [356, 230] on img at bounding box center [314, 252] width 446 height 148
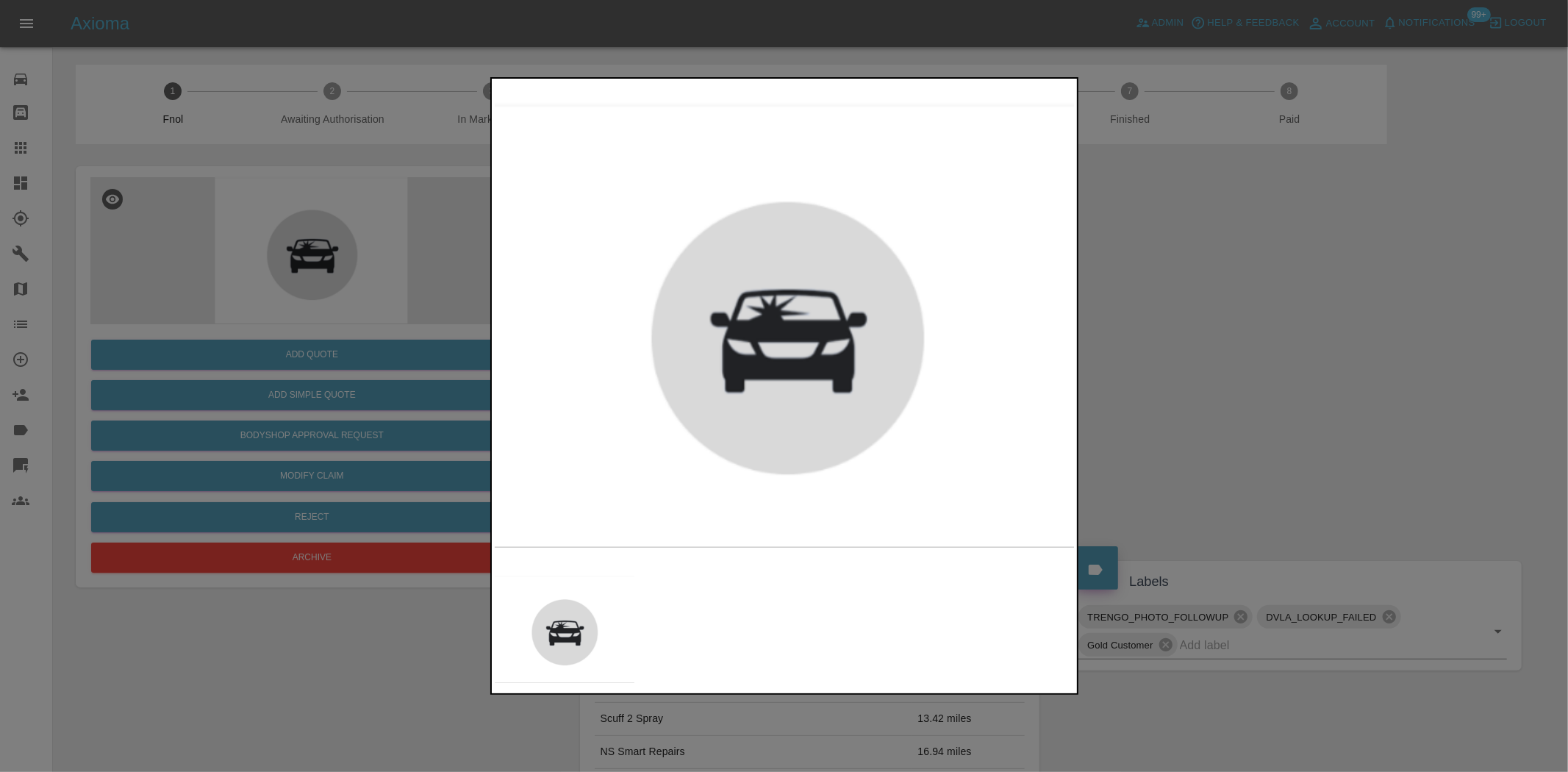
click at [251, 239] on div at bounding box center [784, 386] width 1568 height 772
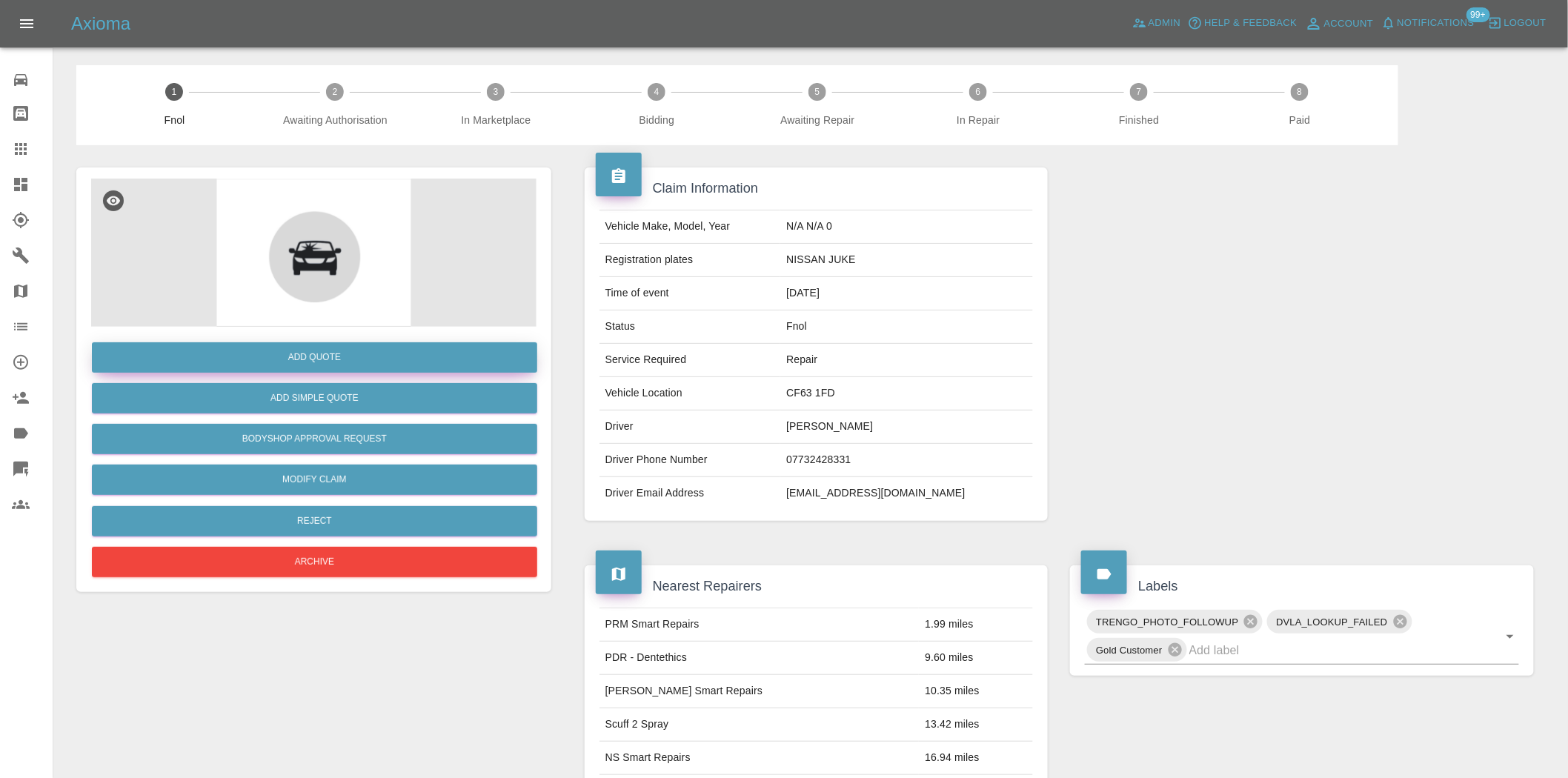
click at [375, 351] on button "Add Quote" at bounding box center [315, 357] width 446 height 30
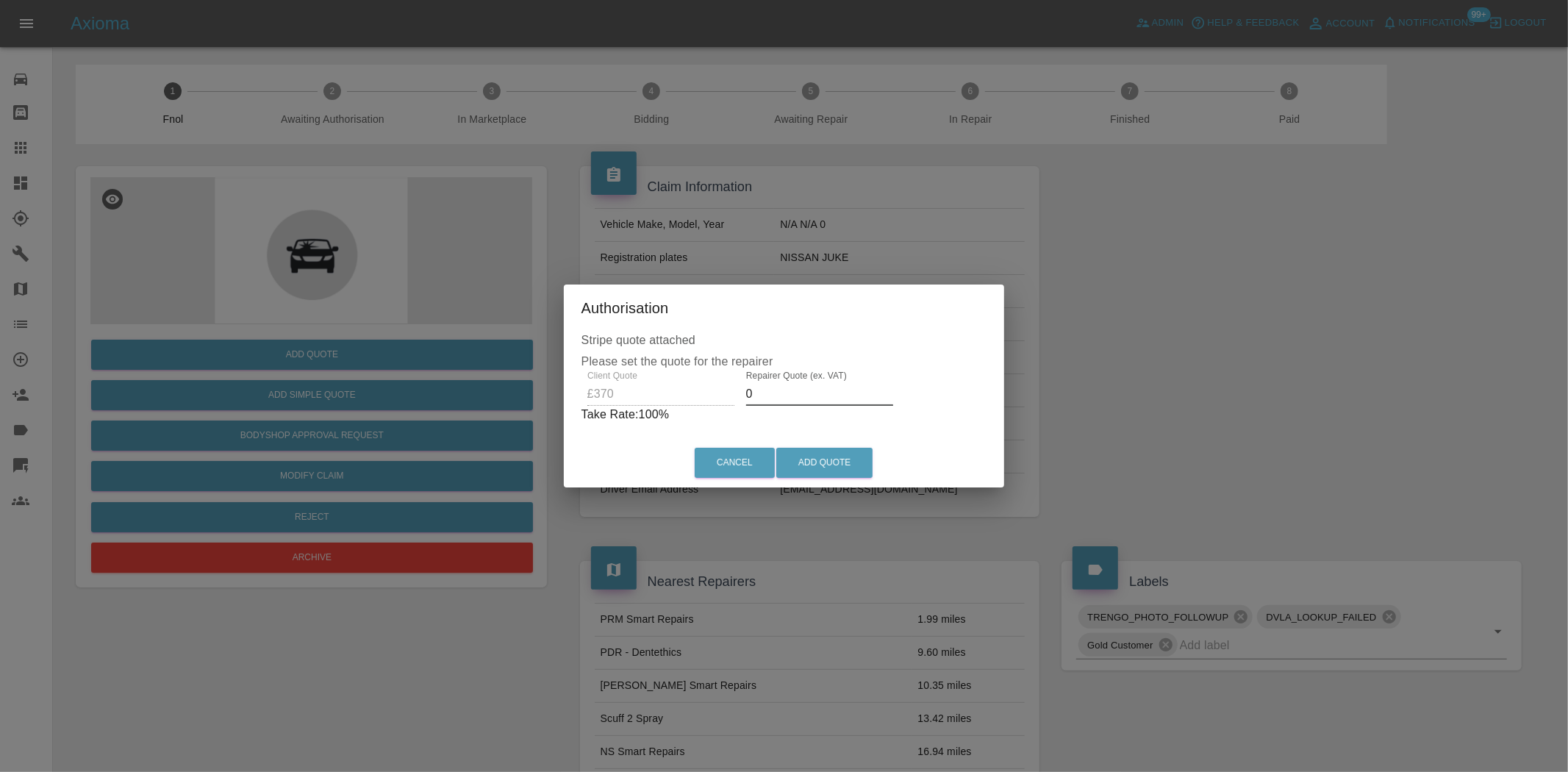
drag, startPoint x: 770, startPoint y: 400, endPoint x: 671, endPoint y: 368, distance: 104.0
click at [679, 373] on div "Client Quote £370 Repairer Quote (ex. VAT) 0 Take Rate: 100 %" at bounding box center [784, 397] width 405 height 53
type input "200"
click at [831, 473] on button "Add Quote" at bounding box center [824, 462] width 96 height 30
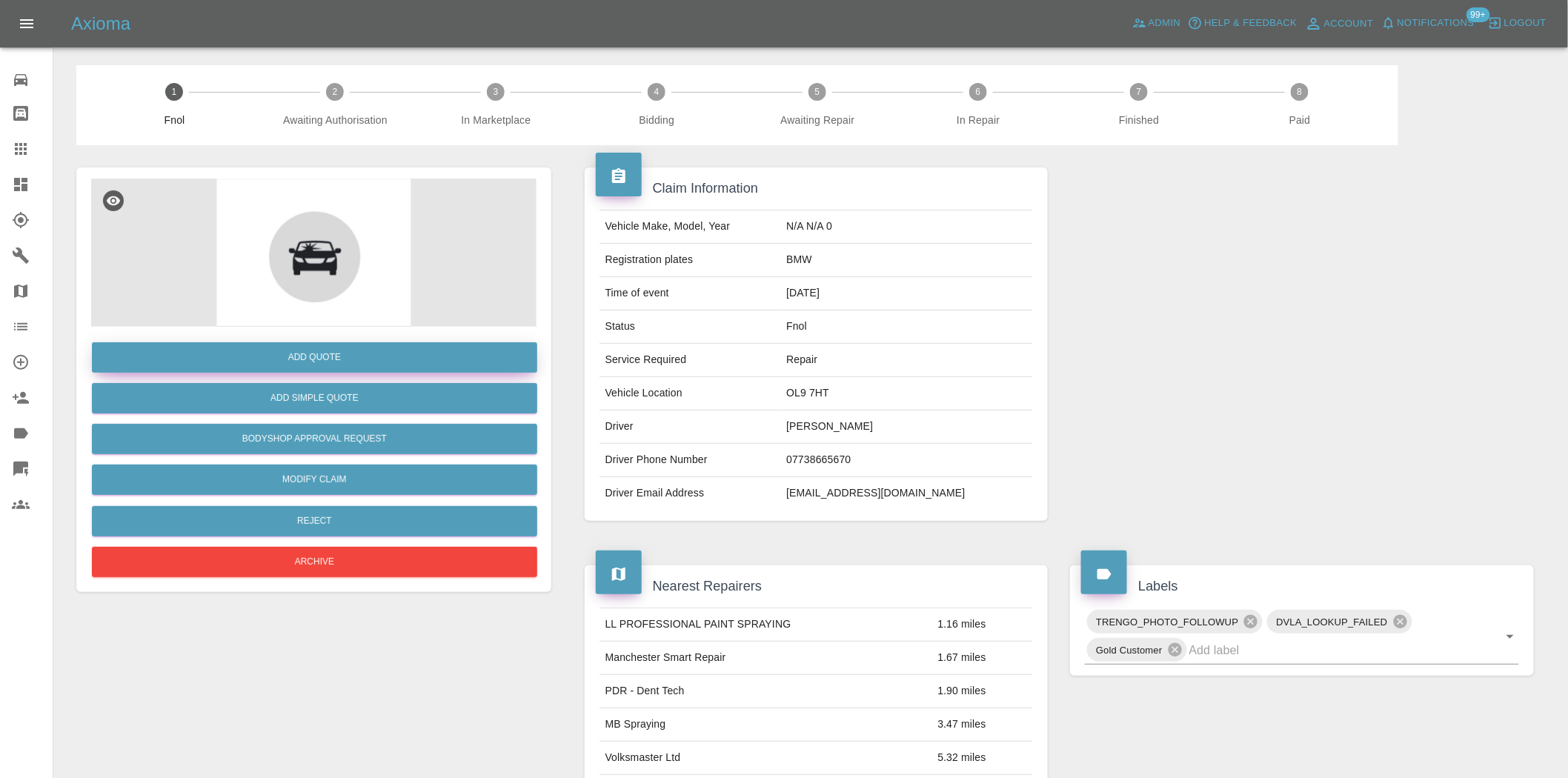
click at [294, 364] on button "Add Quote" at bounding box center [315, 357] width 446 height 30
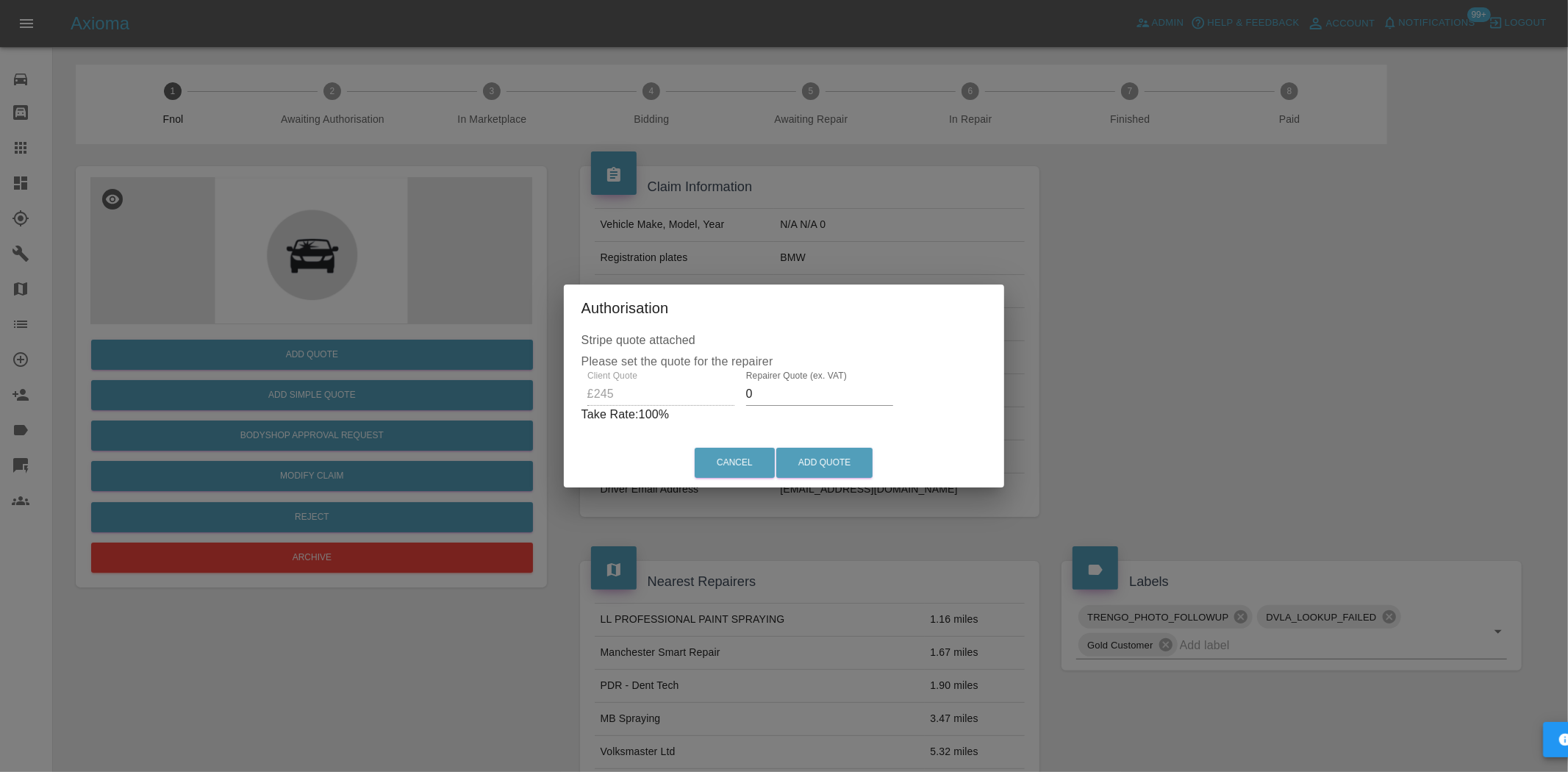
drag, startPoint x: 766, startPoint y: 400, endPoint x: 648, endPoint y: 409, distance: 118.3
click at [648, 409] on div "Client Quote £245 Repairer Quote (ex. VAT) 0 Take Rate: 100 %" at bounding box center [784, 397] width 405 height 53
type input "150"
click at [796, 460] on button "Add Quote" at bounding box center [824, 462] width 96 height 30
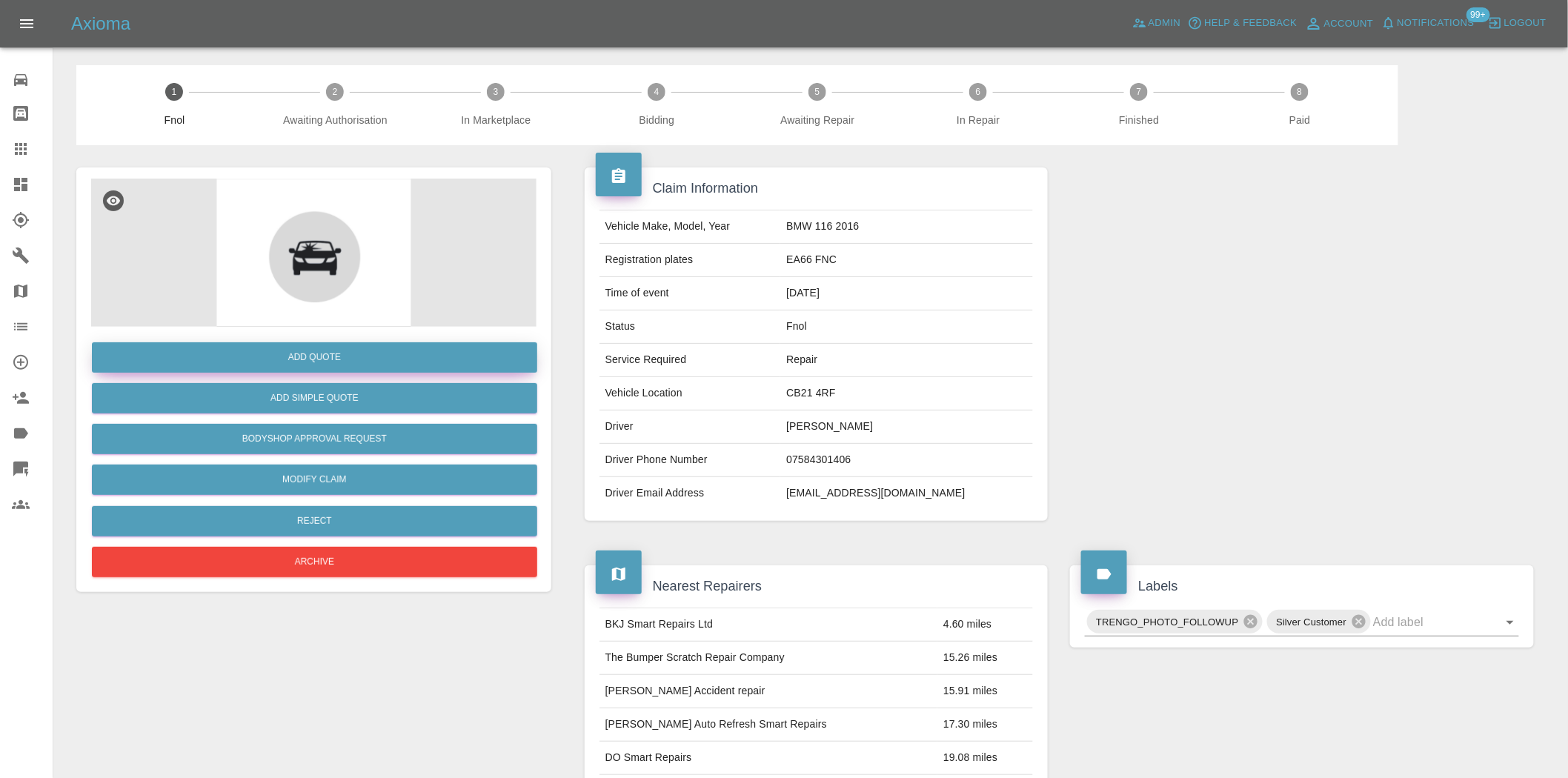
click at [294, 351] on button "Add Quote" at bounding box center [315, 357] width 446 height 30
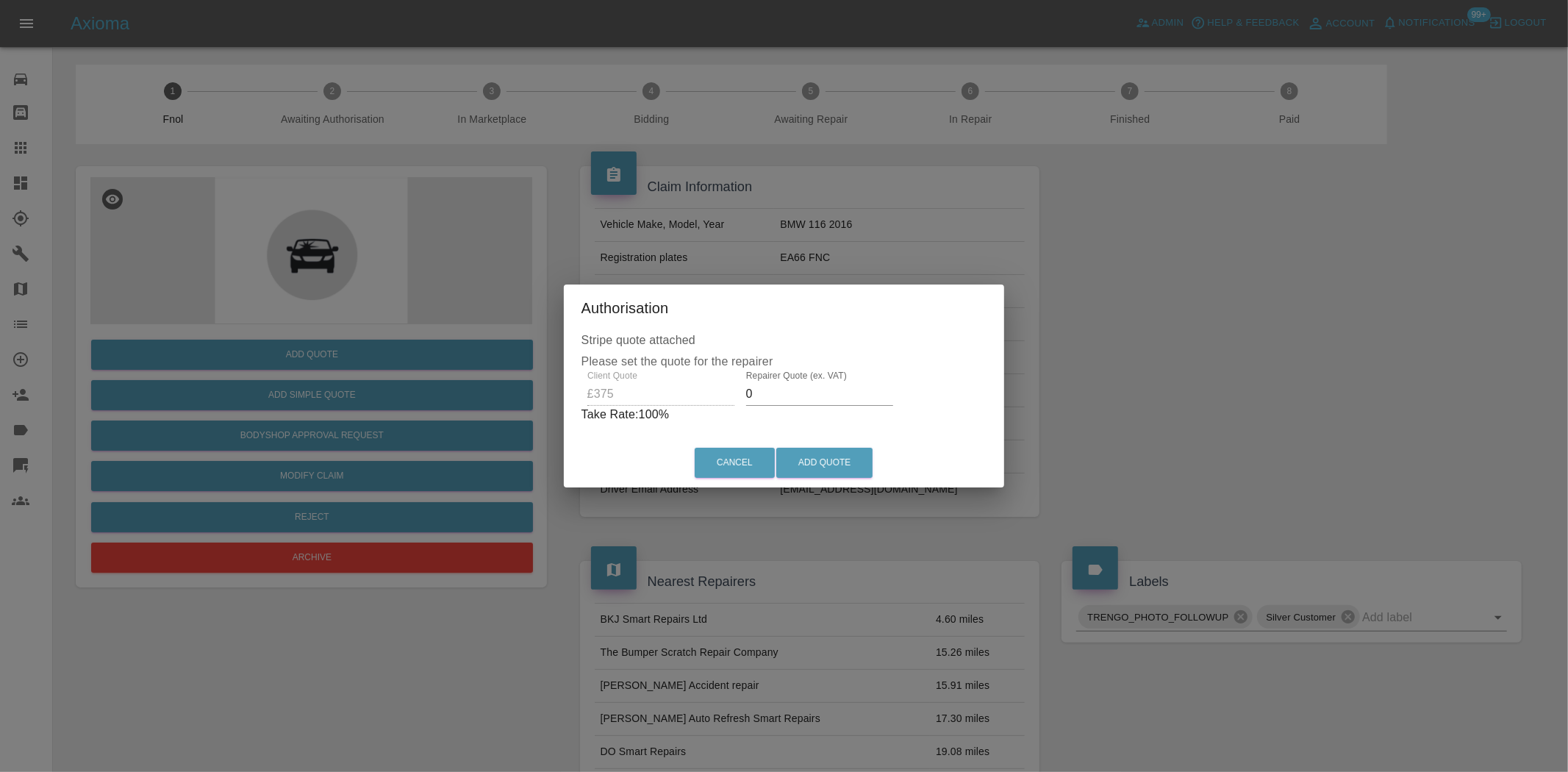
click at [671, 402] on div "Client Quote £375 Repairer Quote (ex. VAT) 0 Take Rate: 100 %" at bounding box center [784, 397] width 405 height 53
type input "200"
click at [836, 455] on button "Add Quote" at bounding box center [824, 462] width 96 height 30
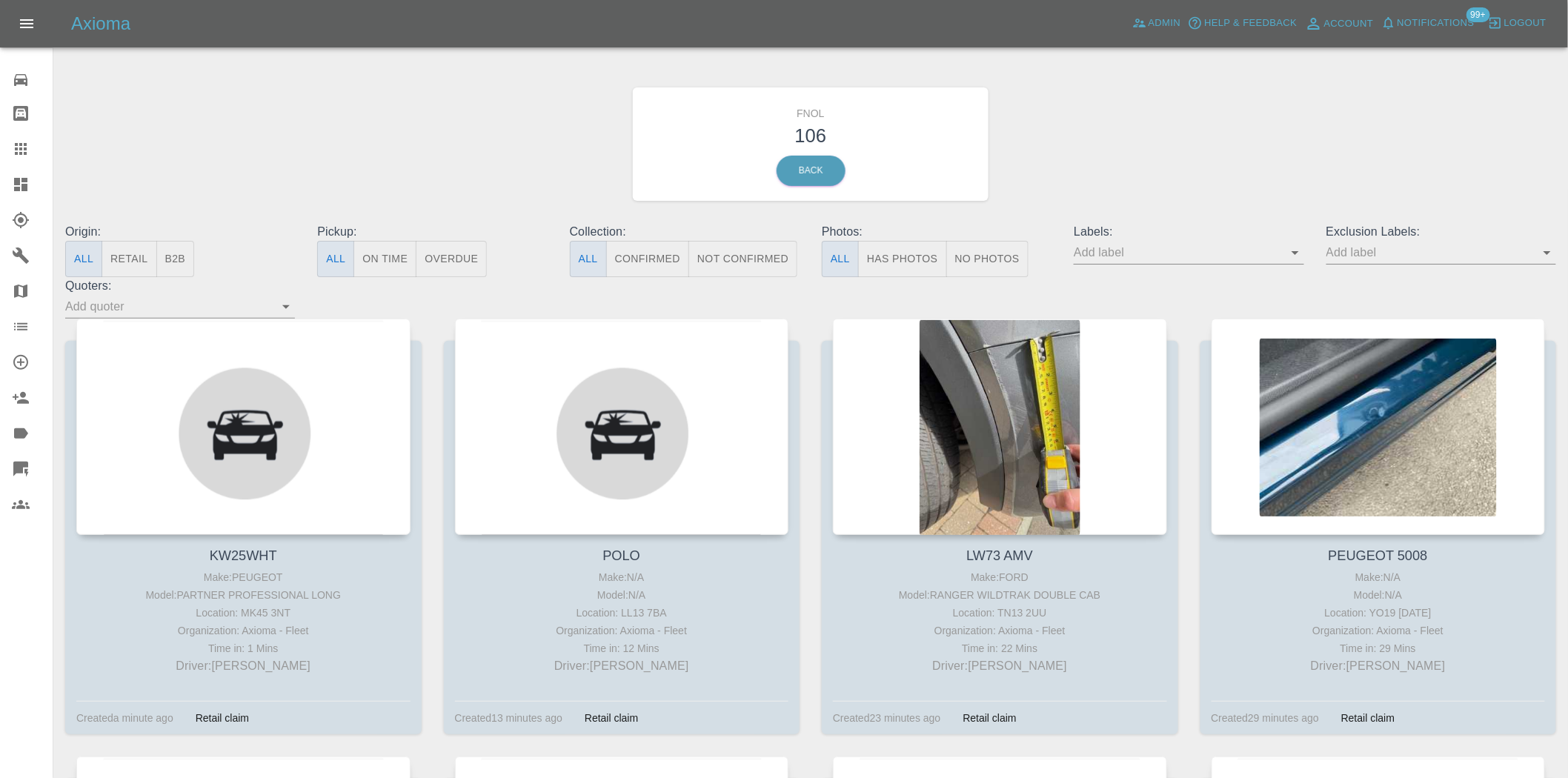
click at [922, 256] on button "Has Photos" at bounding box center [902, 259] width 89 height 36
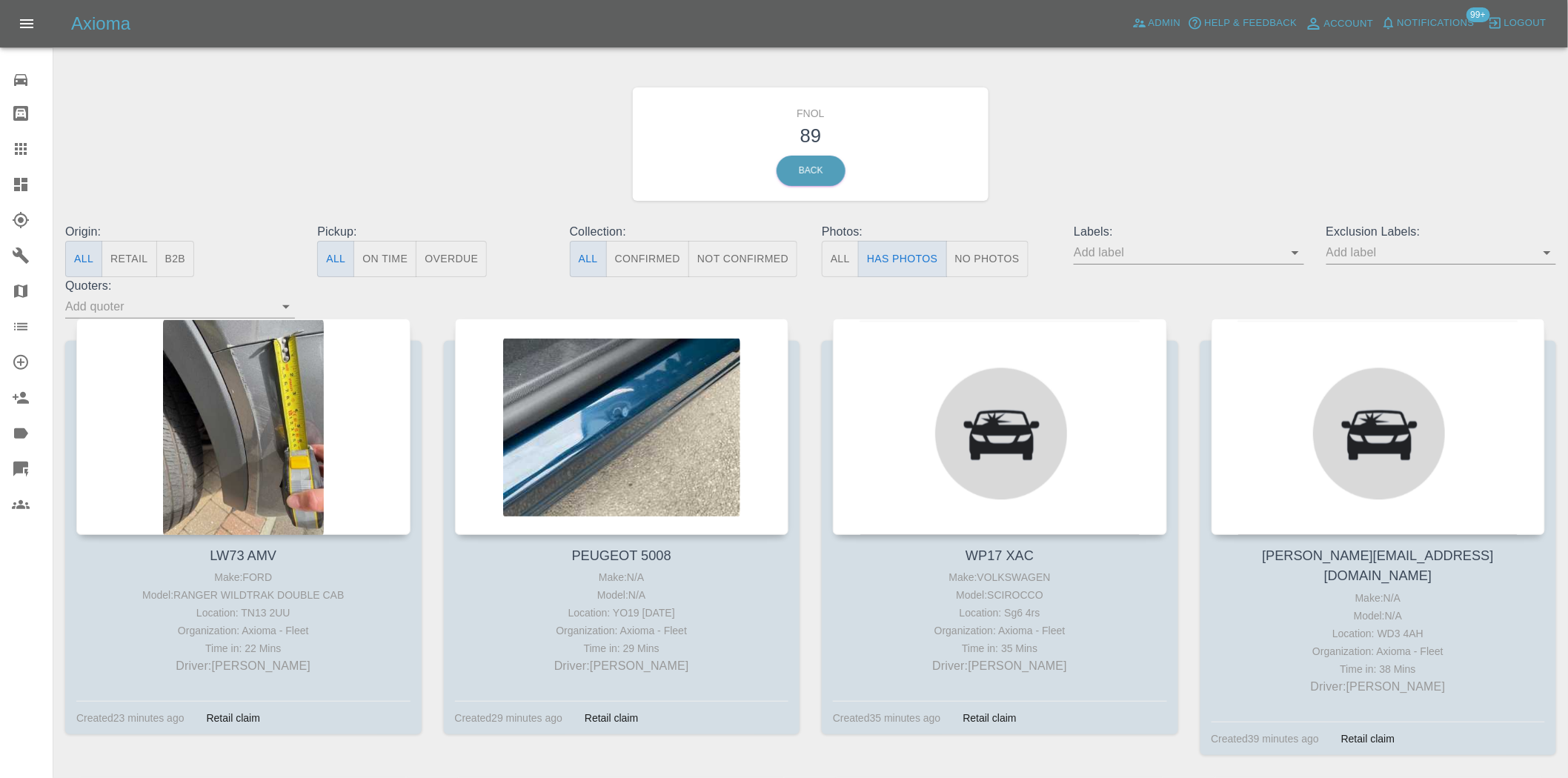
click at [973, 250] on button "No Photos" at bounding box center [987, 259] width 82 height 36
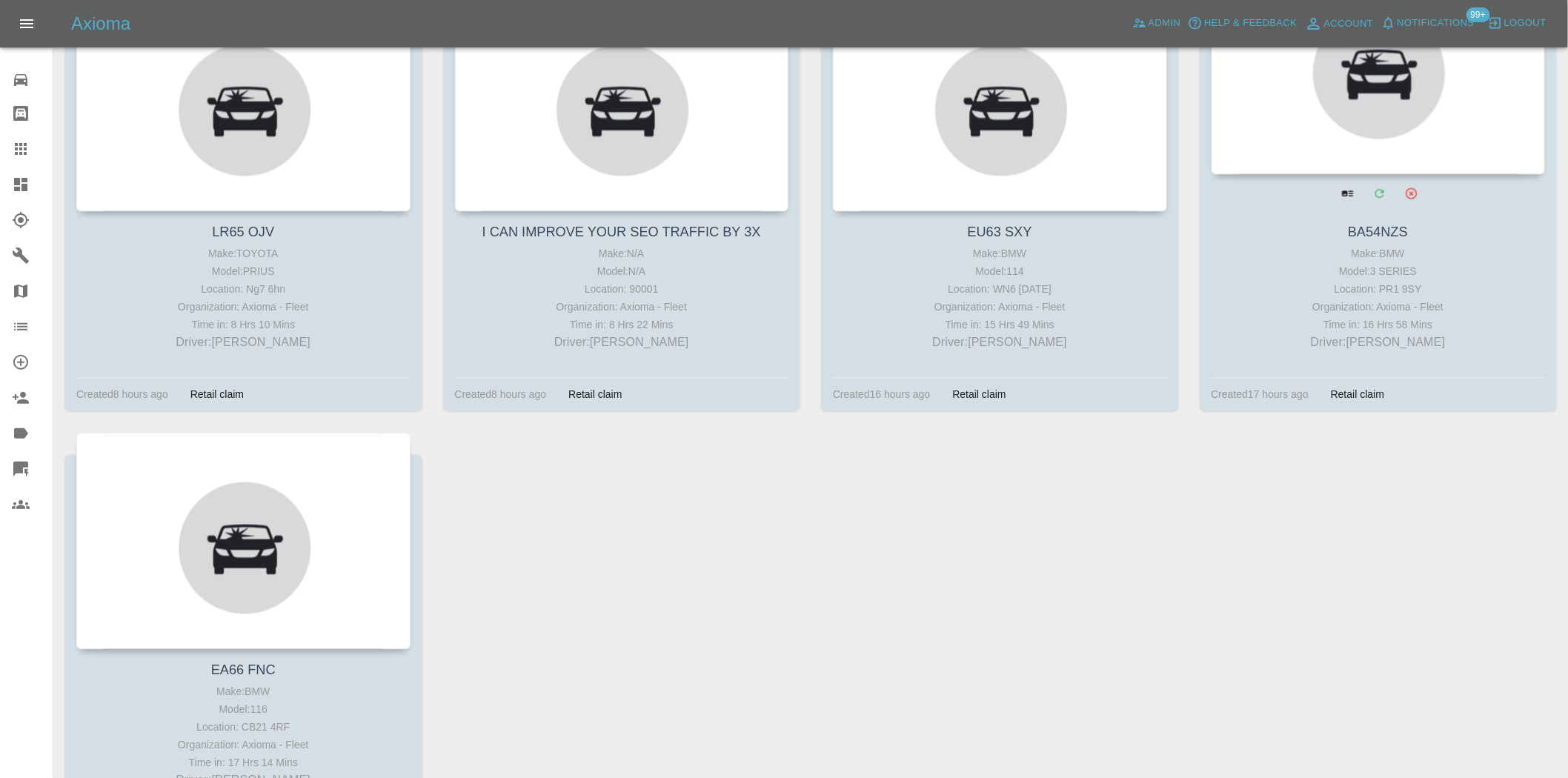
scroll to position [1626, 0]
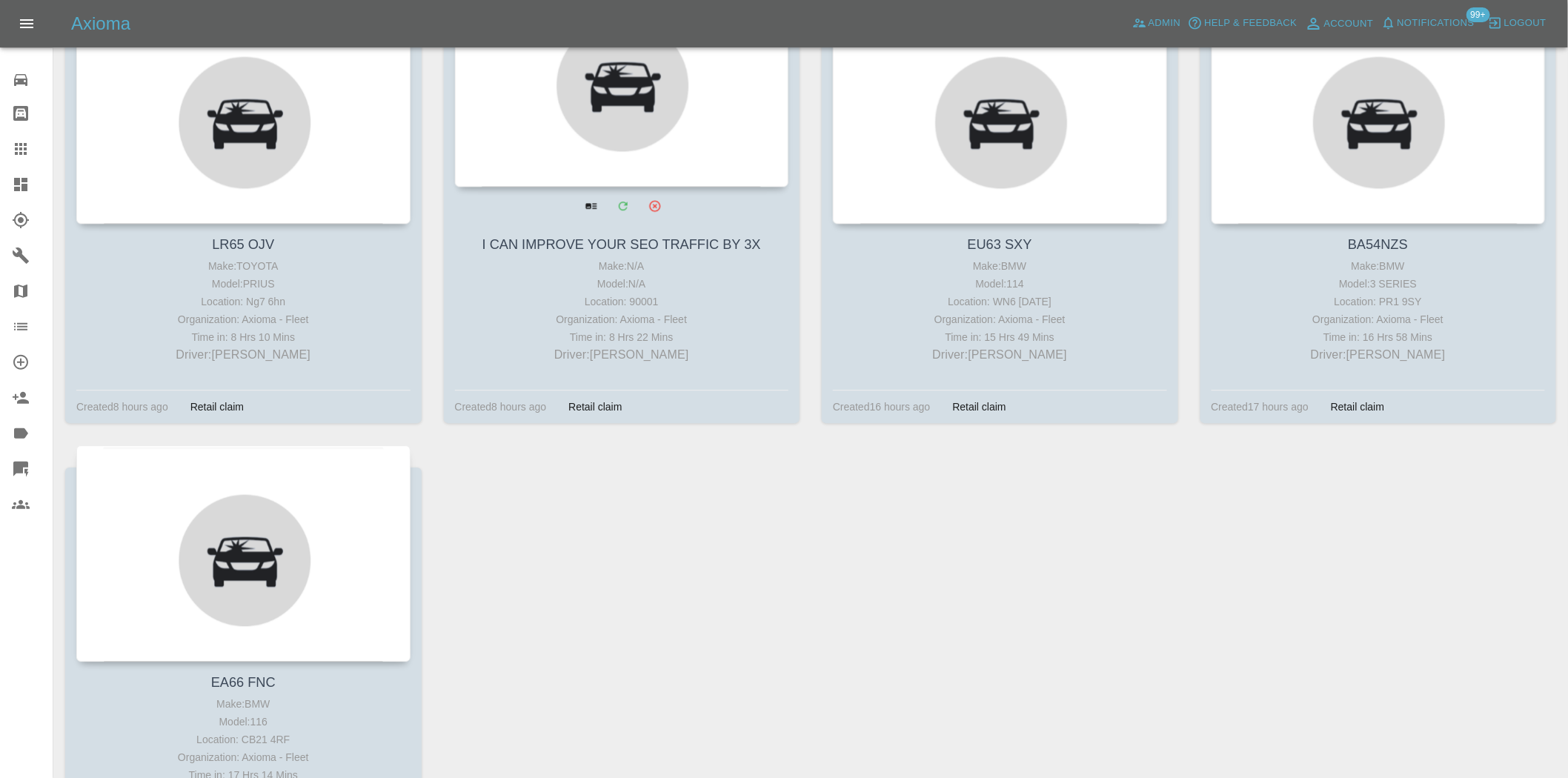
drag, startPoint x: 915, startPoint y: 134, endPoint x: 702, endPoint y: 106, distance: 214.8
click at [981, 142] on div at bounding box center [1000, 115] width 334 height 216
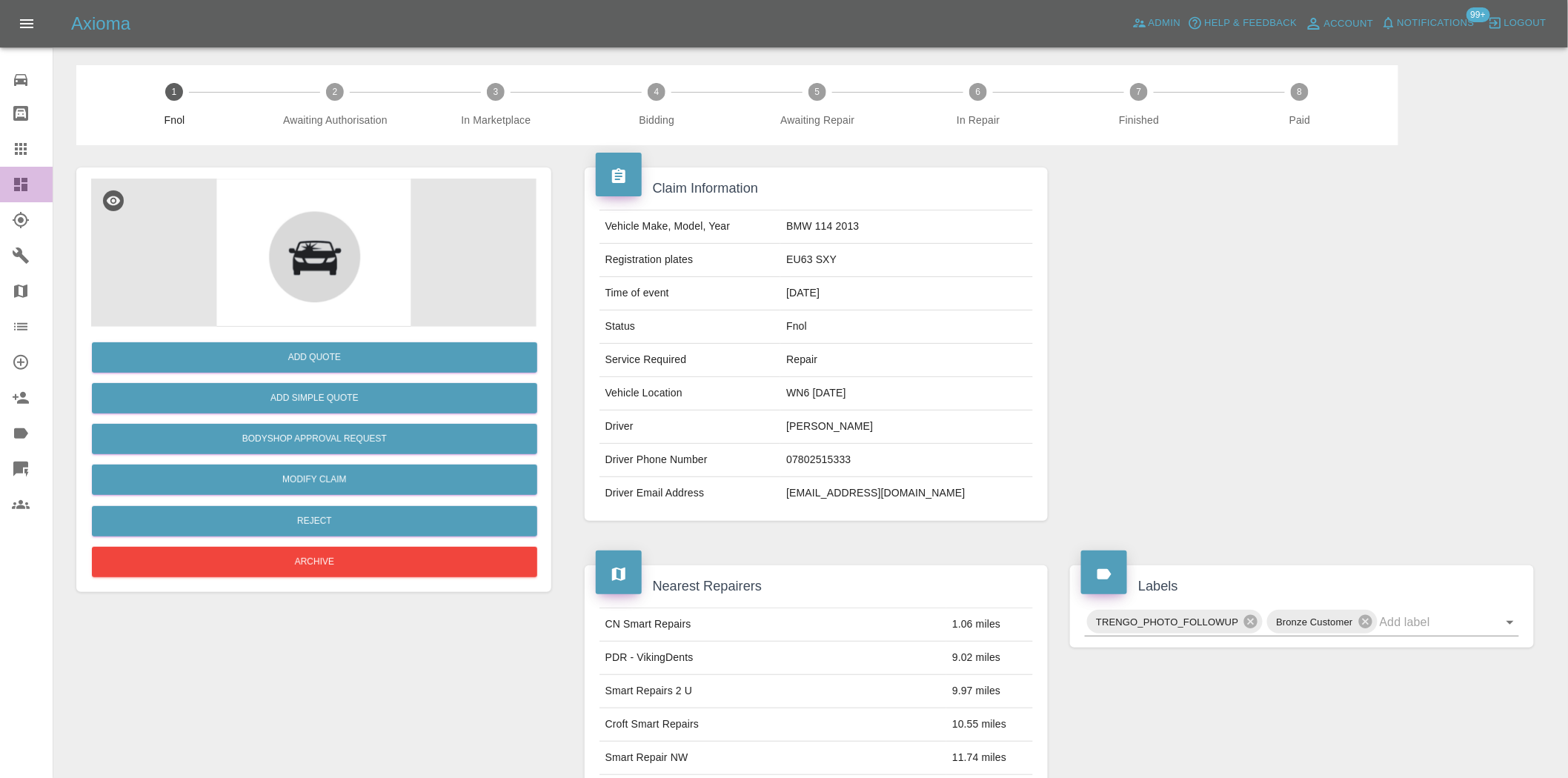
click at [2, 180] on link "Dashboard" at bounding box center [26, 184] width 52 height 36
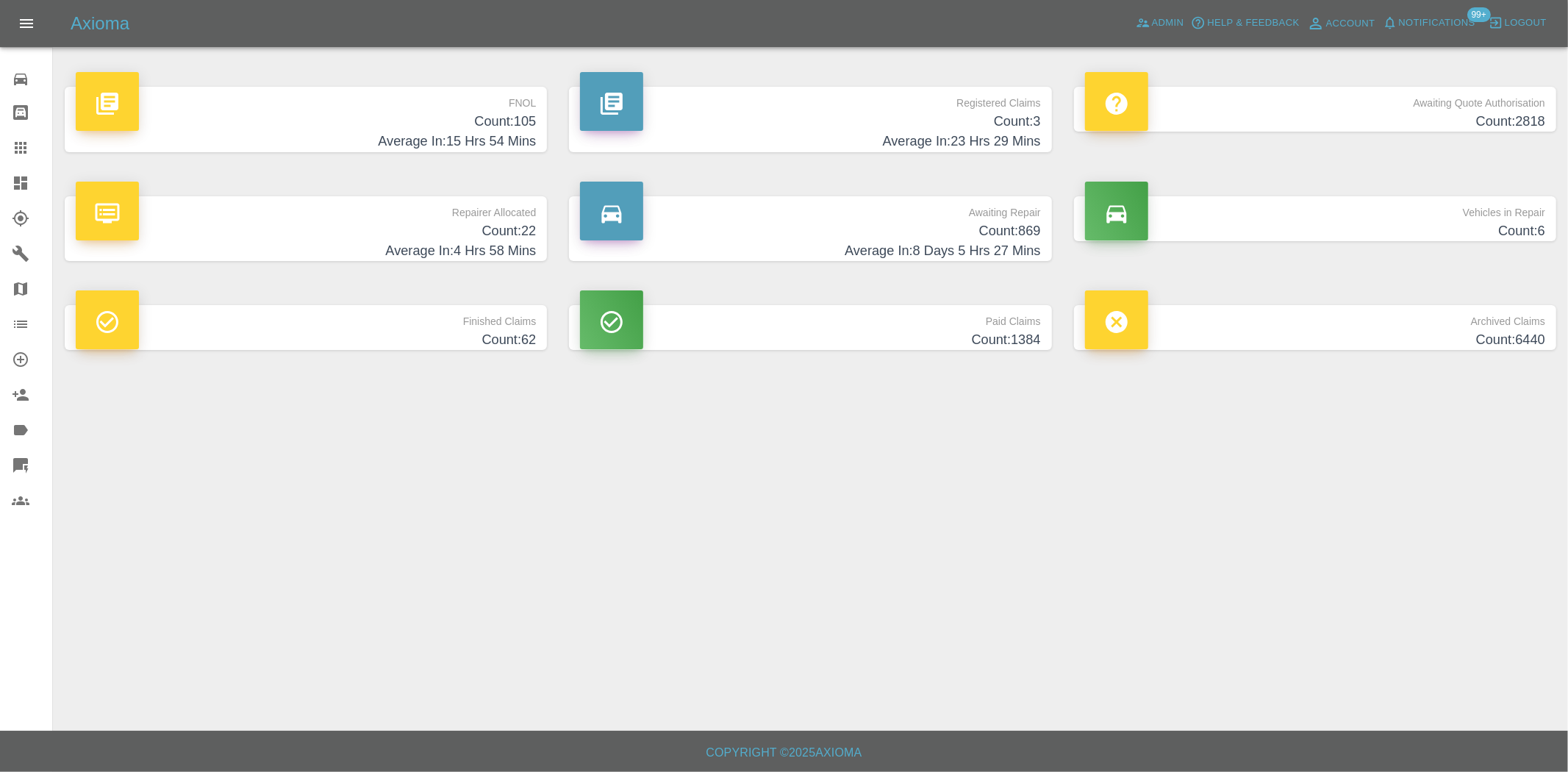
click at [502, 115] on h4 "Count: 105" at bounding box center [306, 122] width 460 height 20
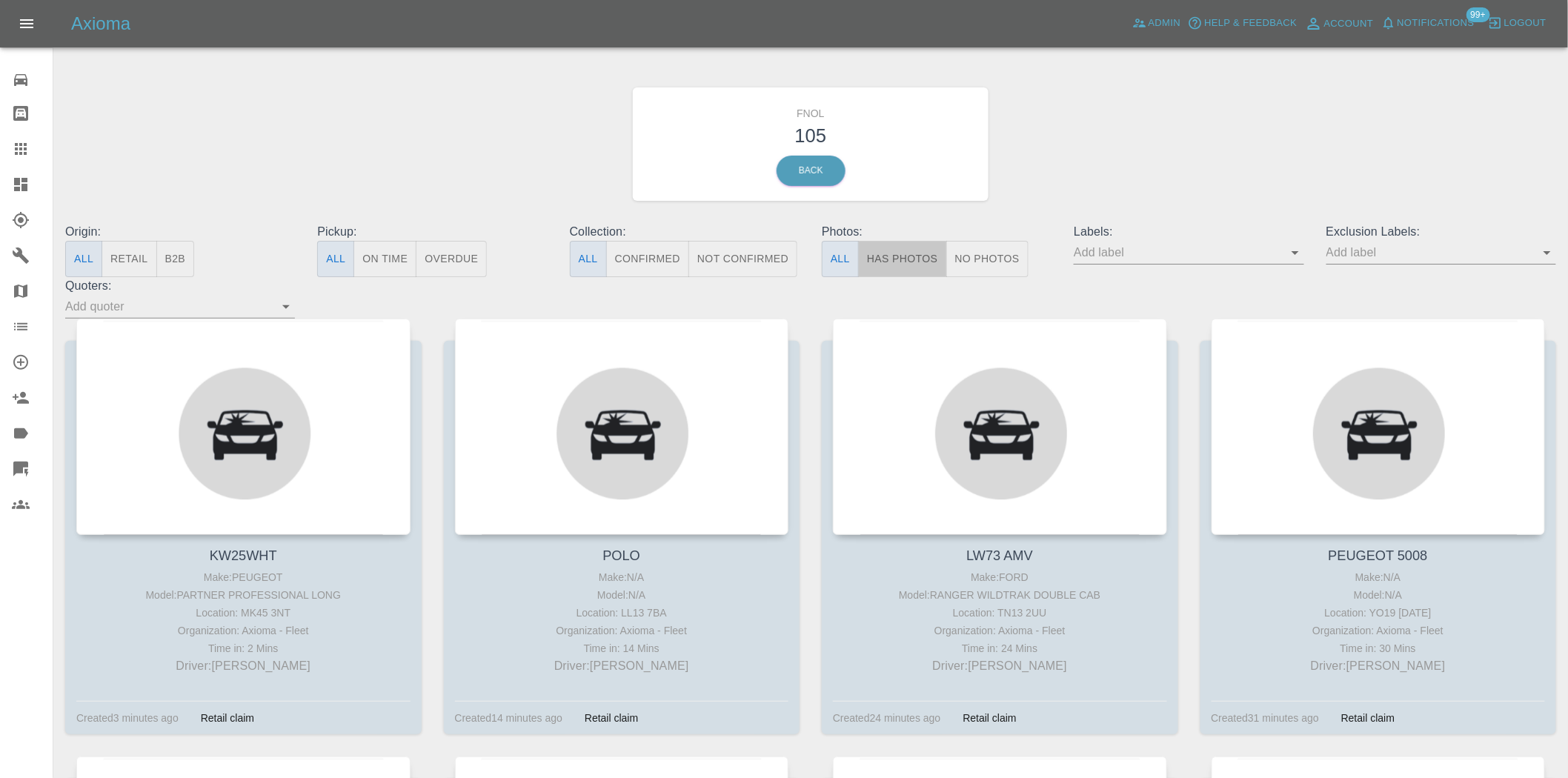
click at [904, 261] on button "Has Photos" at bounding box center [902, 259] width 89 height 36
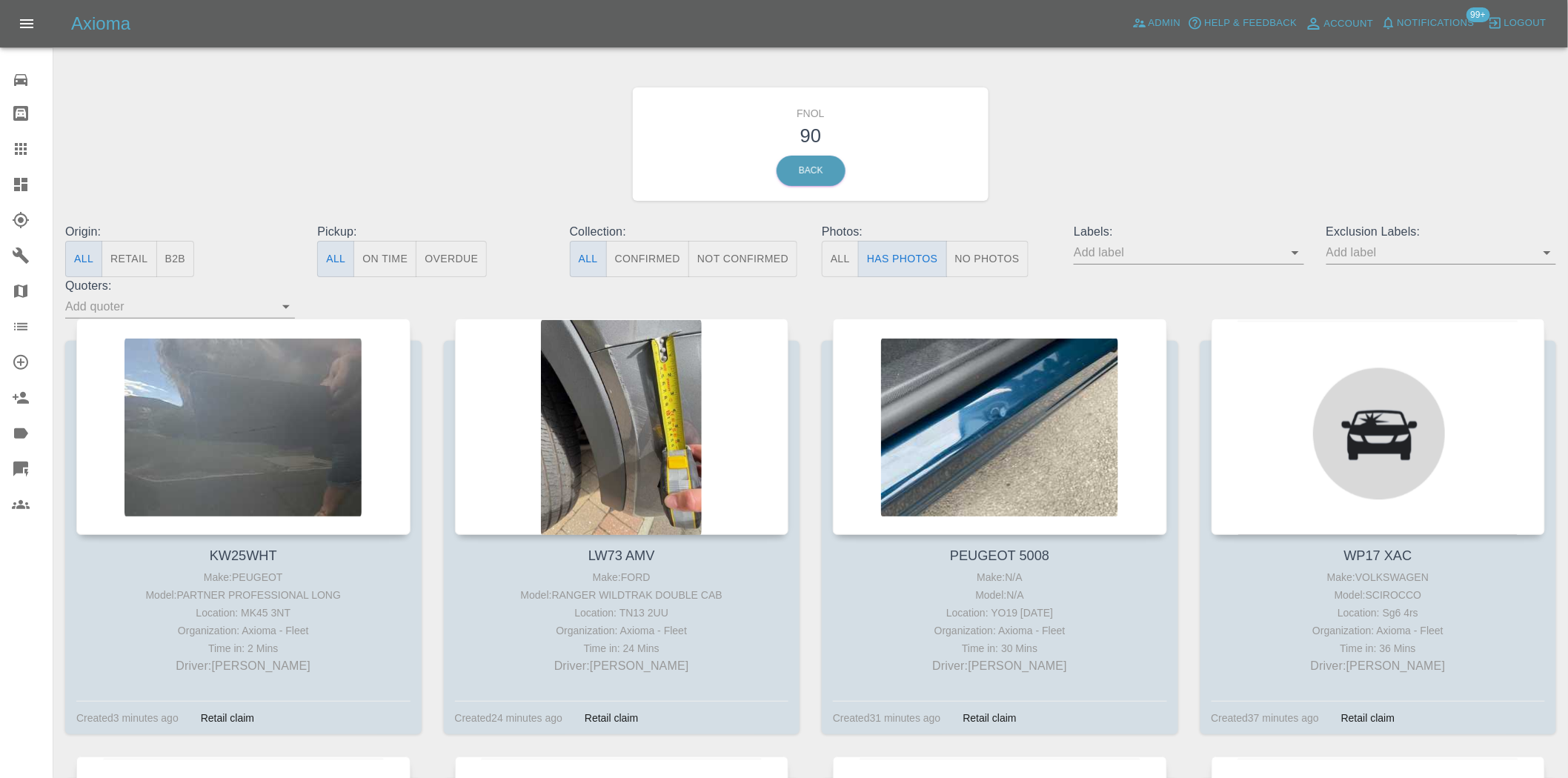
click at [990, 257] on button "No Photos" at bounding box center [987, 259] width 82 height 36
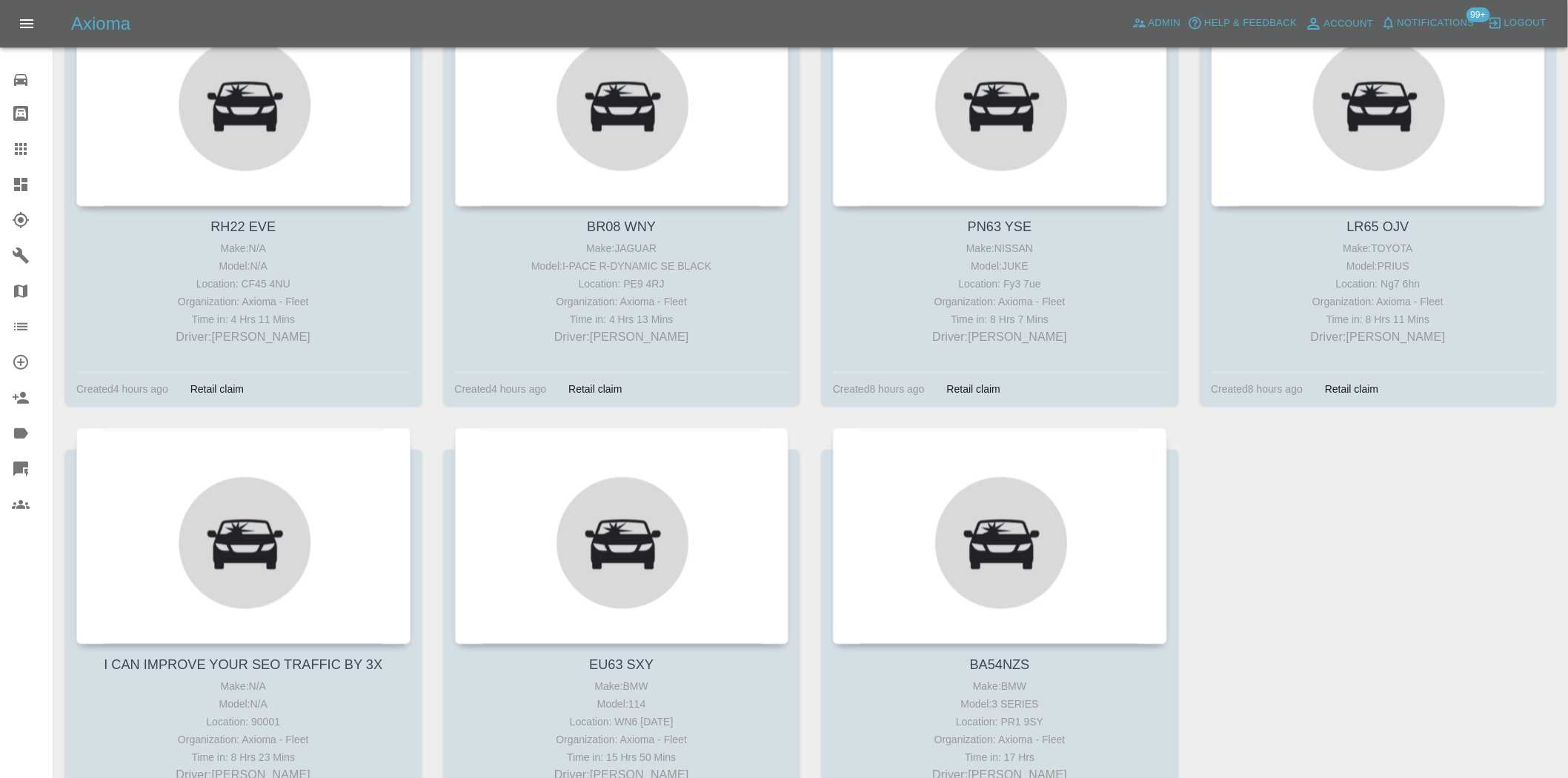
scroll to position [1234, 0]
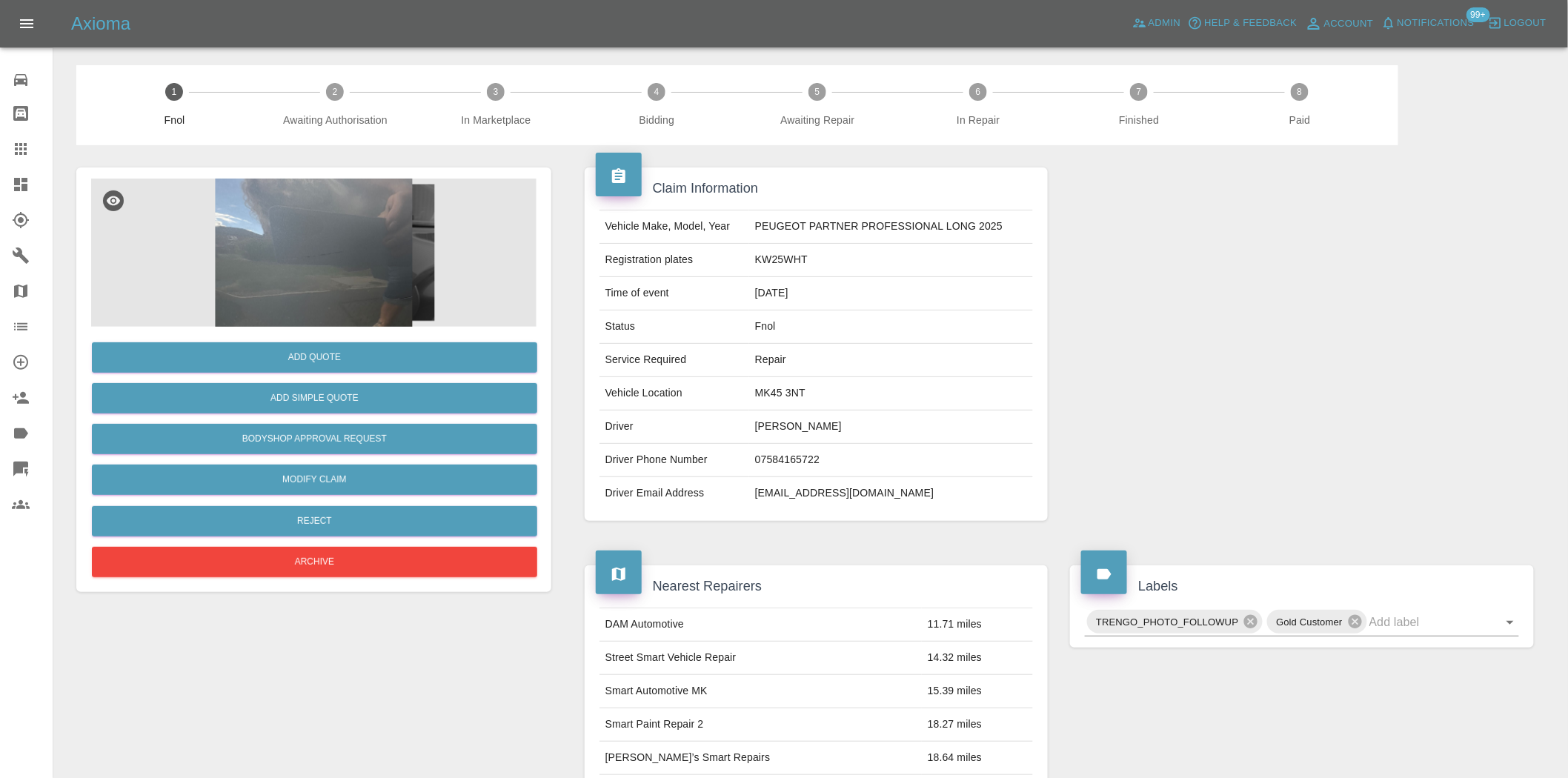
click at [350, 284] on img at bounding box center [314, 252] width 446 height 148
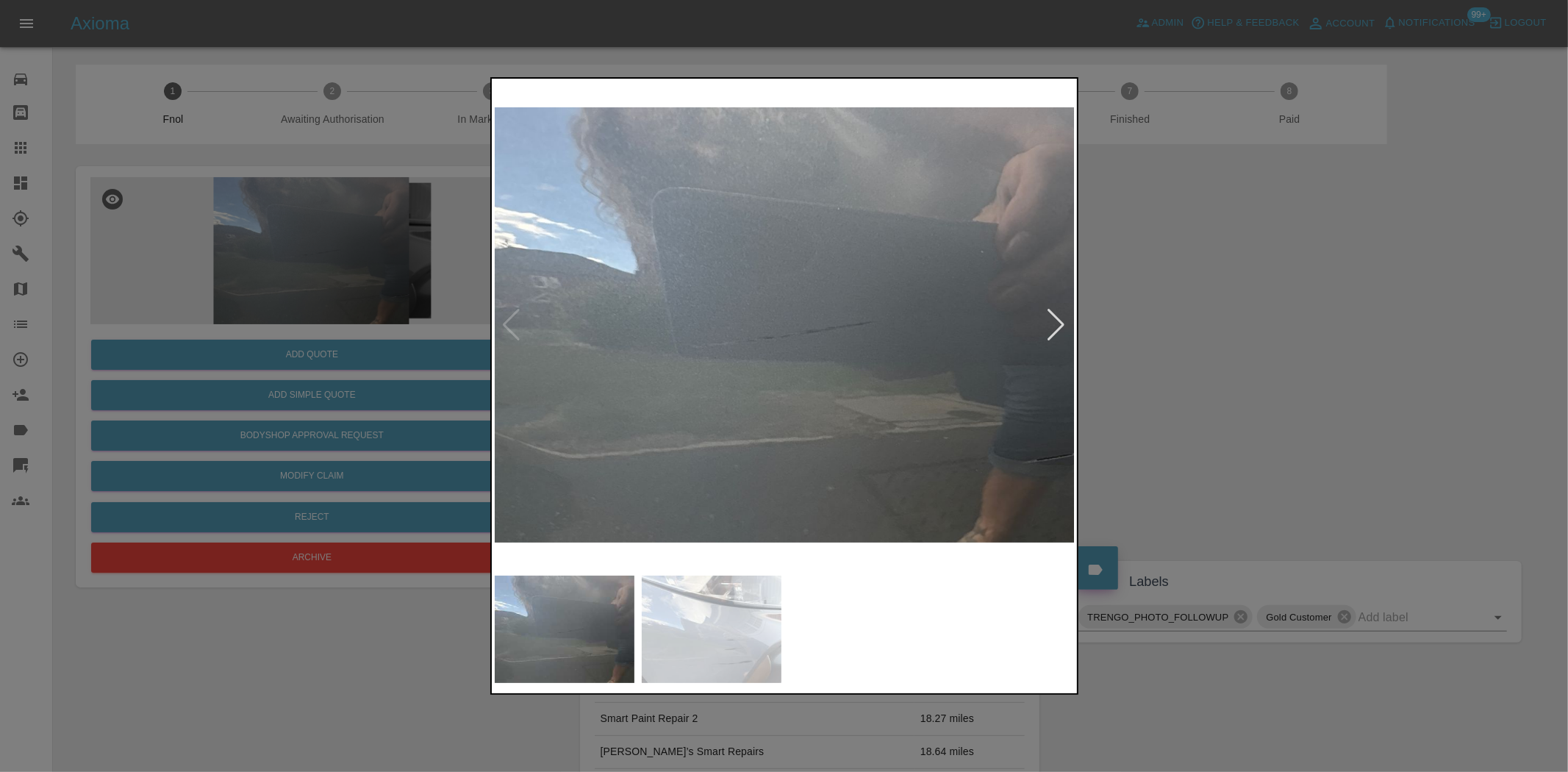
click at [599, 358] on img at bounding box center [785, 324] width 581 height 487
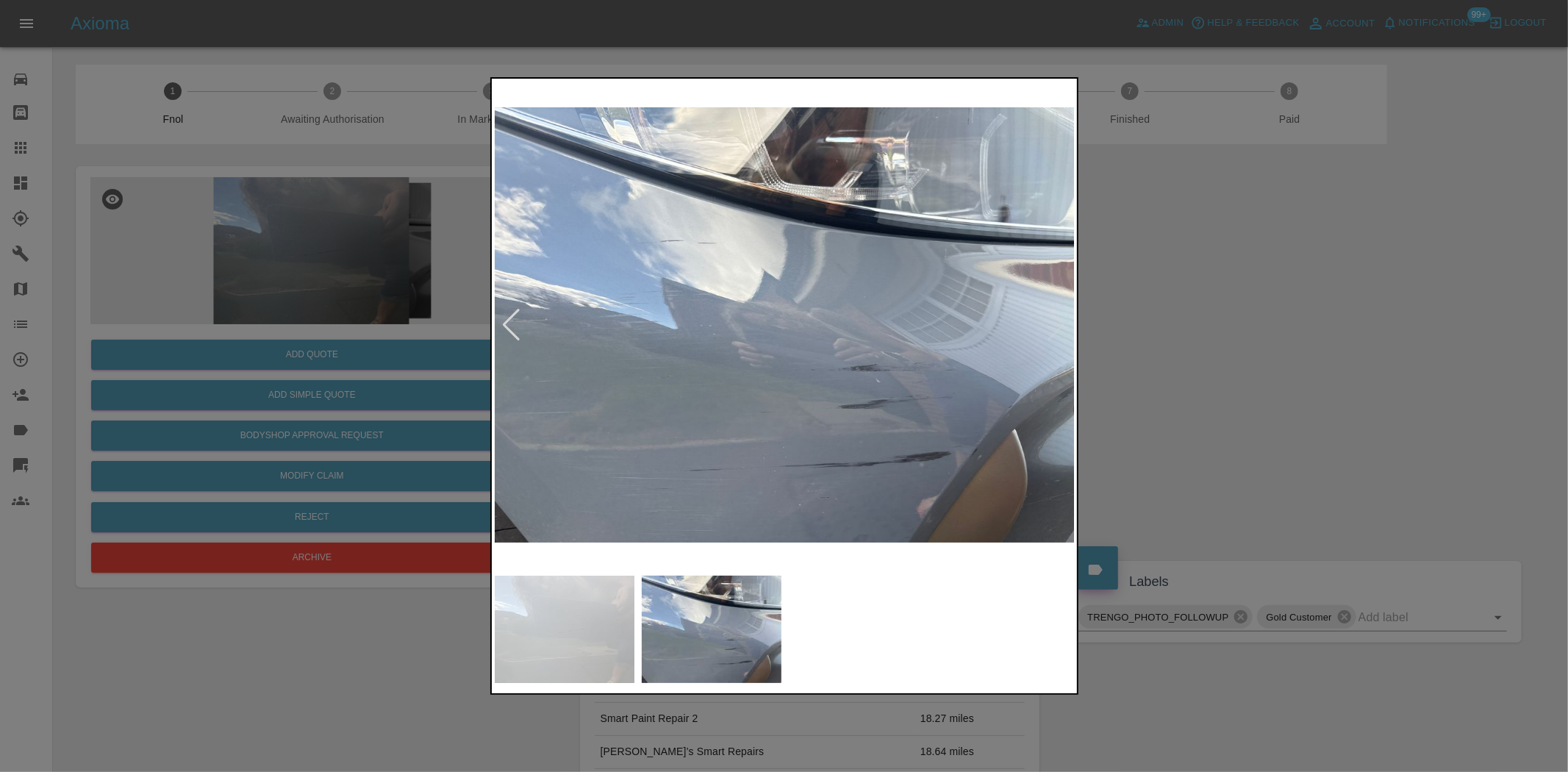
click at [604, 425] on img at bounding box center [785, 324] width 581 height 487
click at [873, 436] on img at bounding box center [785, 324] width 581 height 487
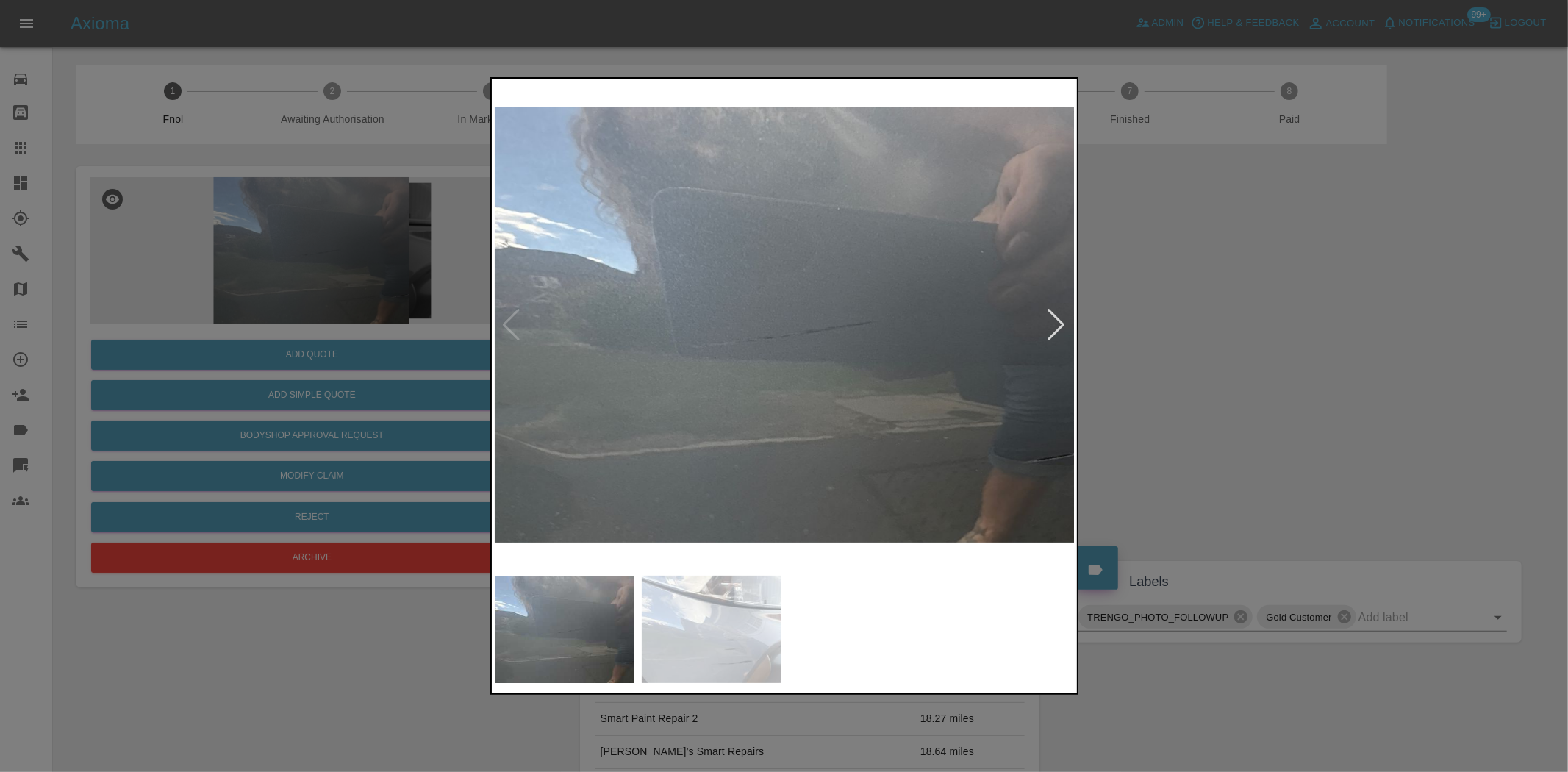
click at [246, 366] on div at bounding box center [784, 386] width 1568 height 772
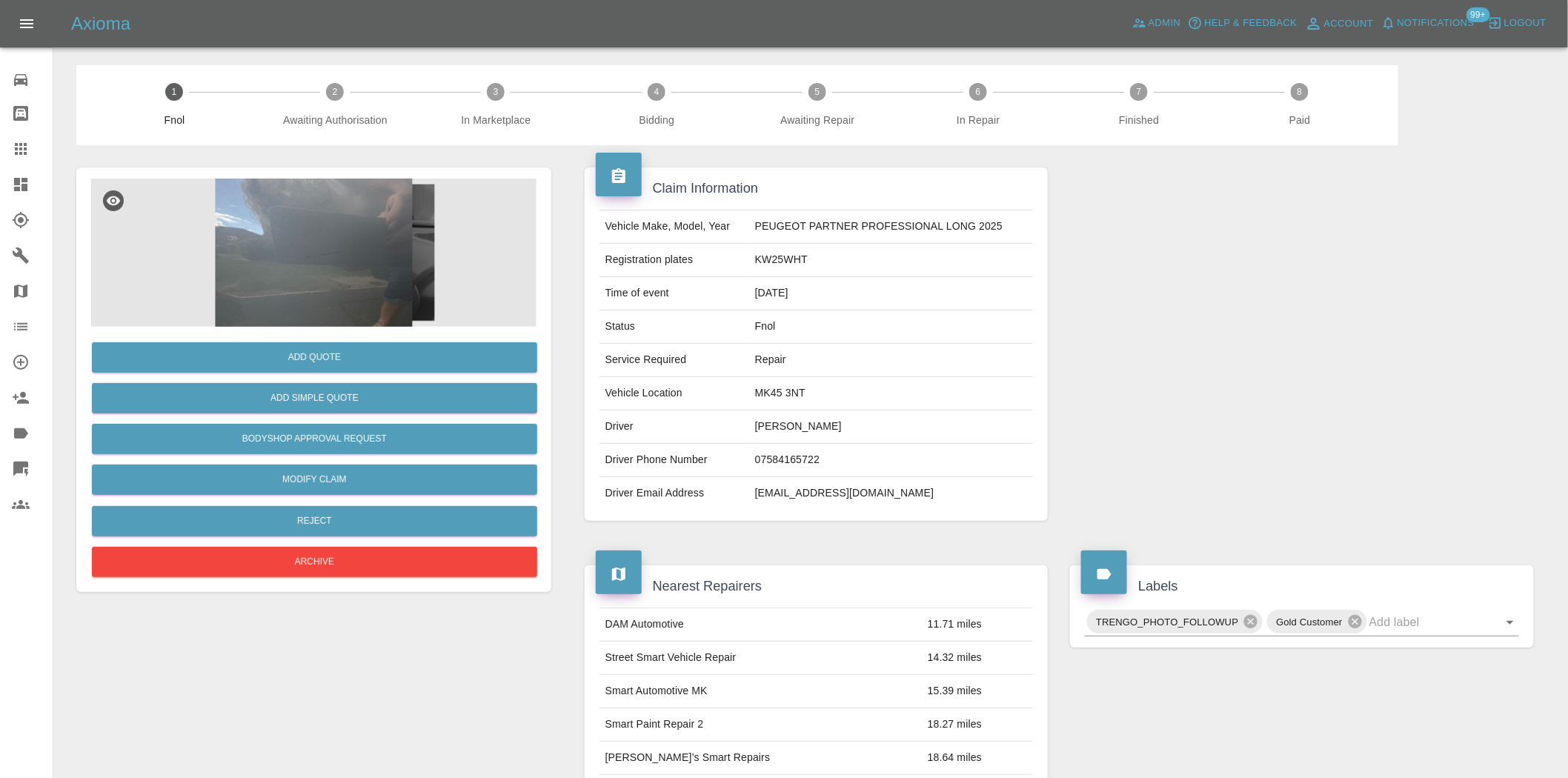
click at [358, 297] on img at bounding box center [314, 252] width 446 height 148
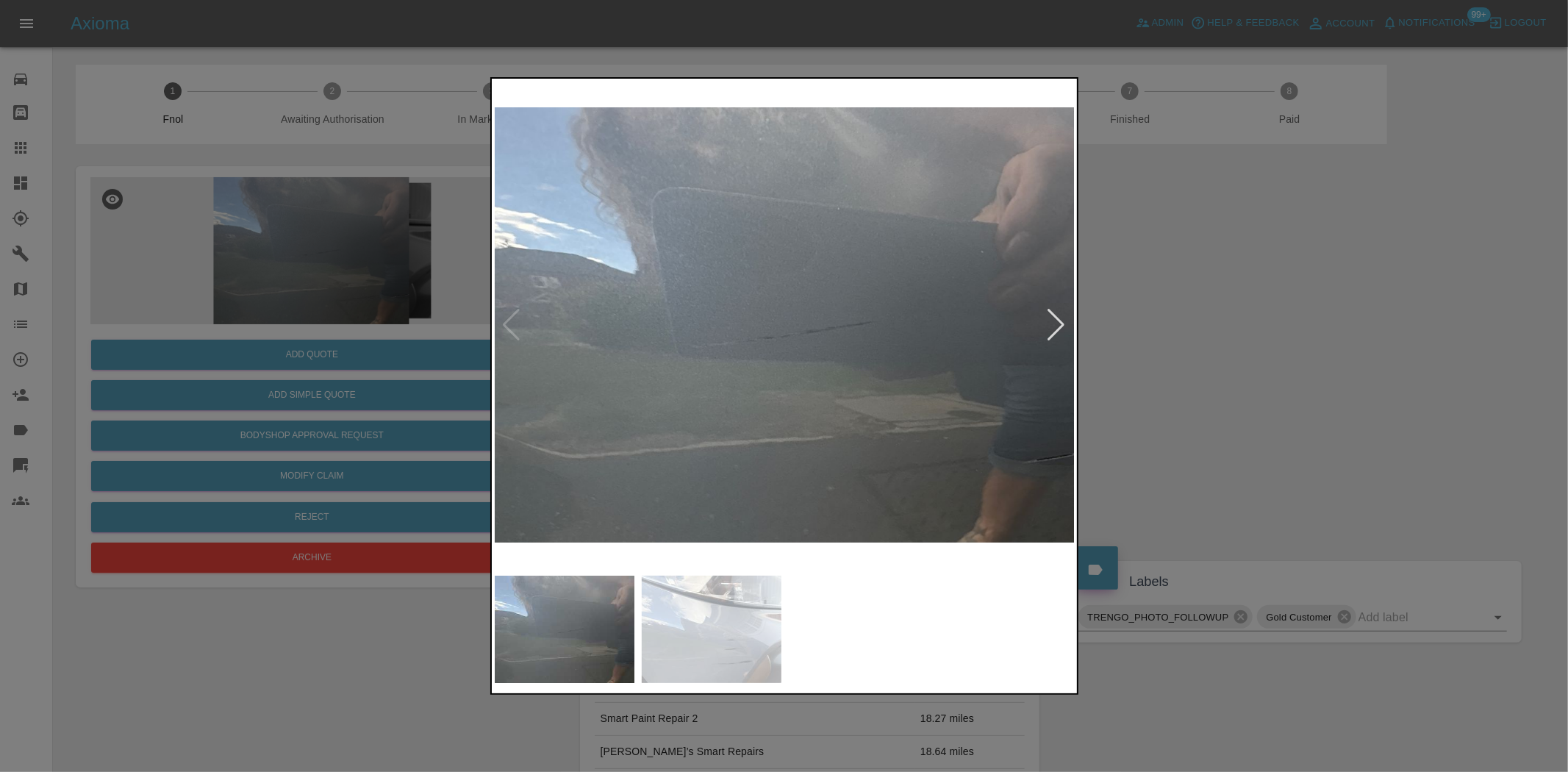
click at [680, 393] on img at bounding box center [785, 324] width 581 height 487
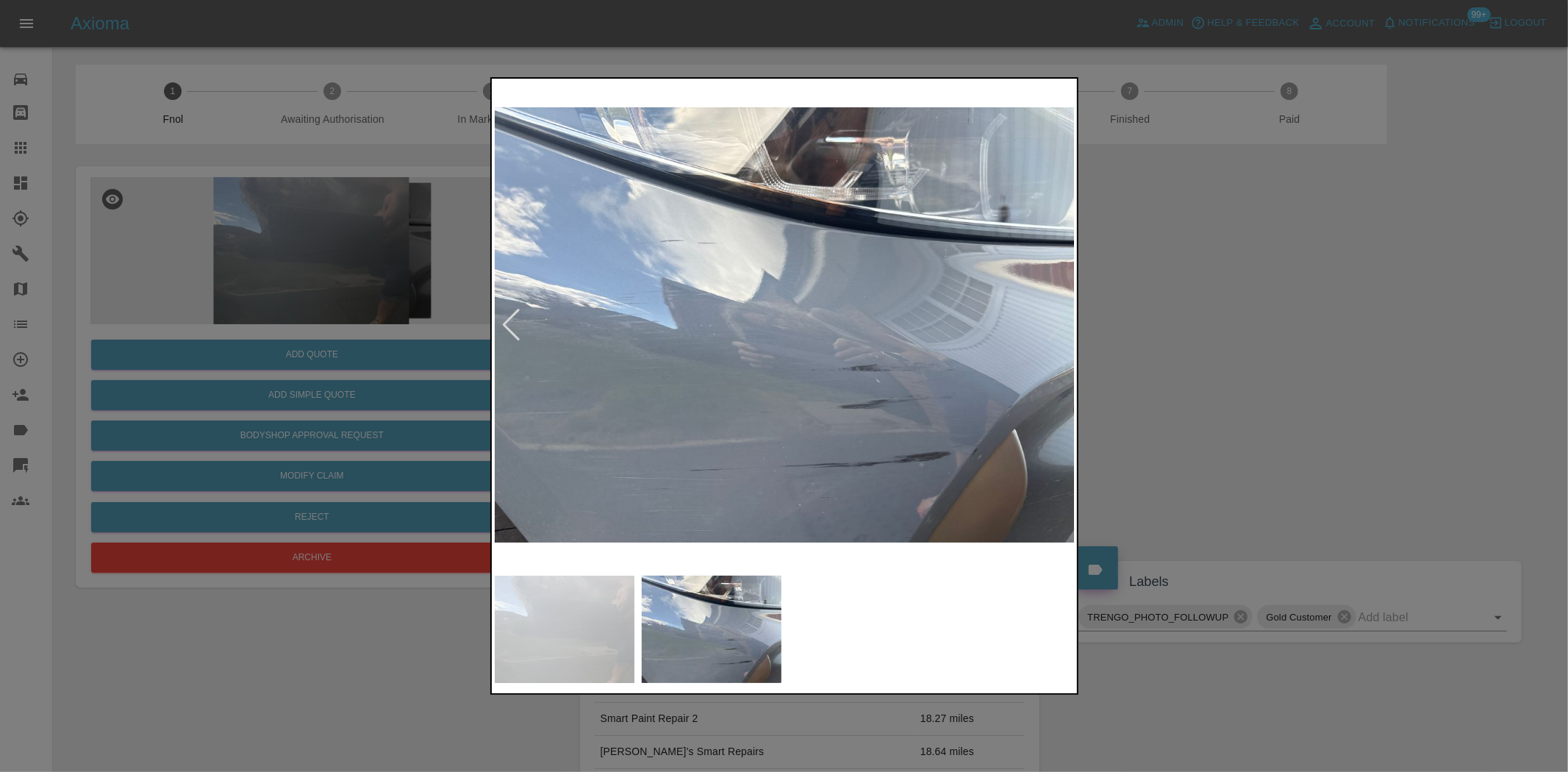
click at [489, 376] on div at bounding box center [784, 386] width 1568 height 772
click at [631, 390] on img at bounding box center [785, 324] width 581 height 487
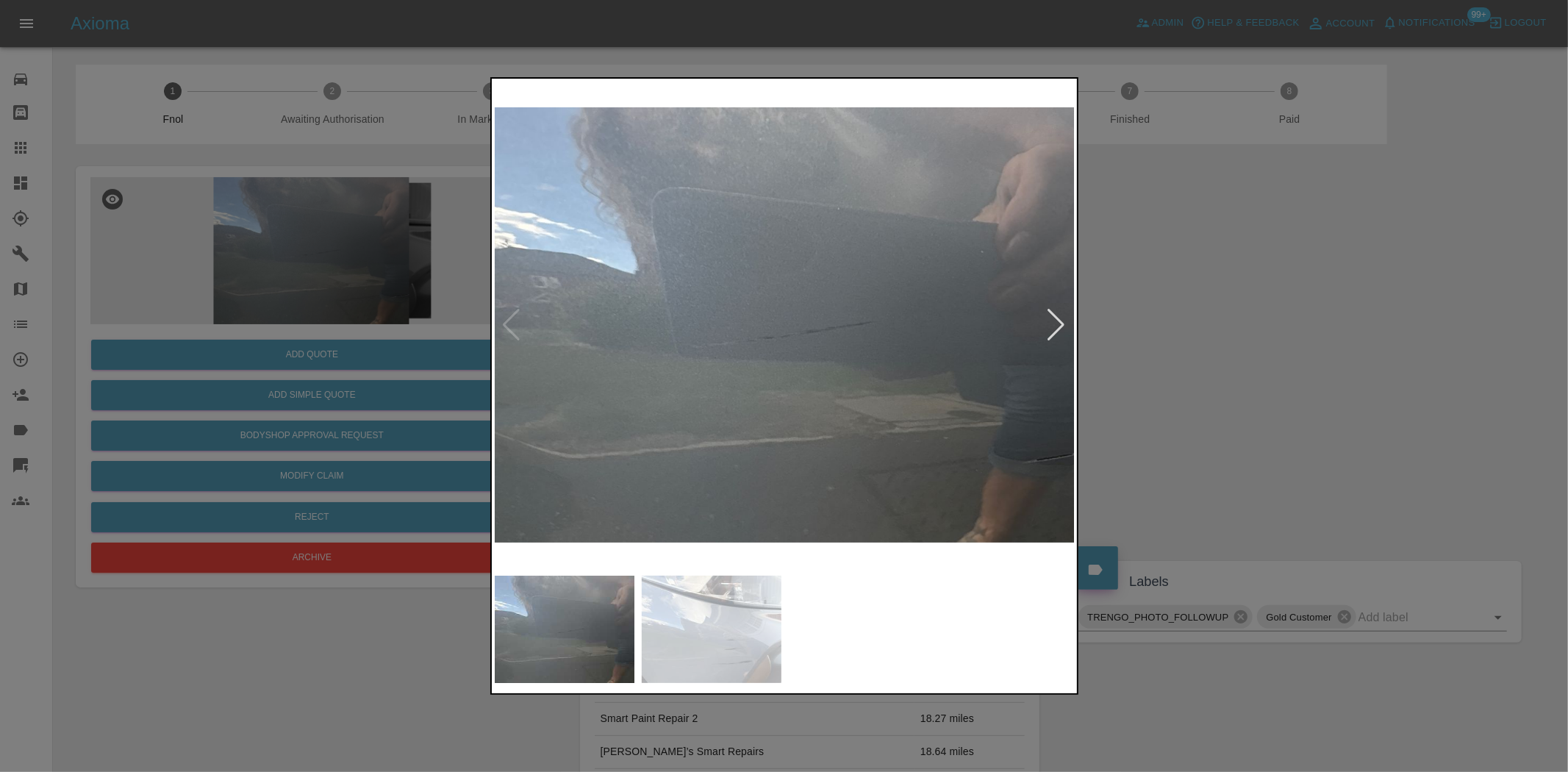
click at [660, 379] on img at bounding box center [785, 324] width 581 height 487
click at [503, 388] on img at bounding box center [785, 324] width 581 height 487
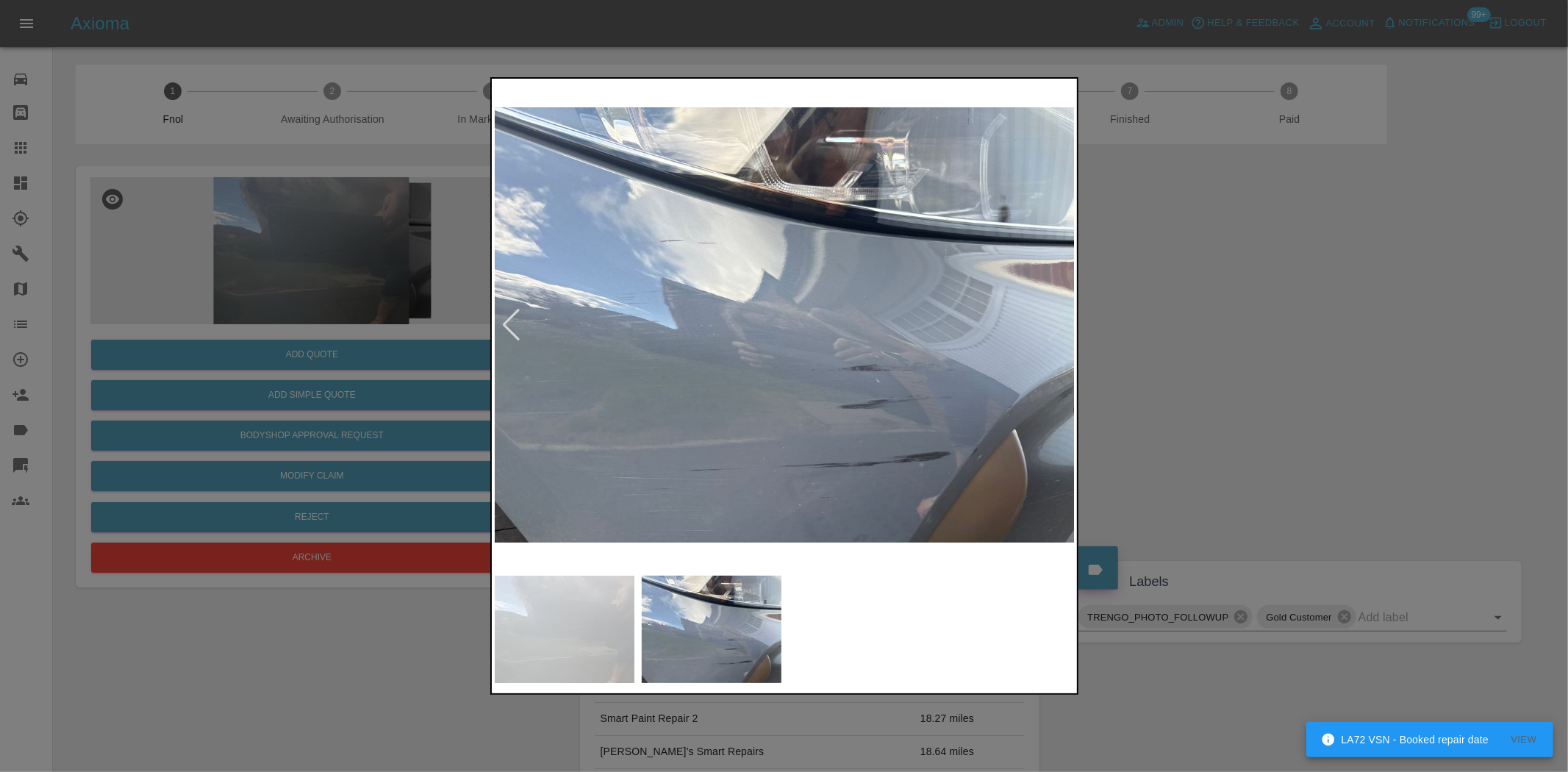
click at [740, 376] on img at bounding box center [785, 324] width 581 height 487
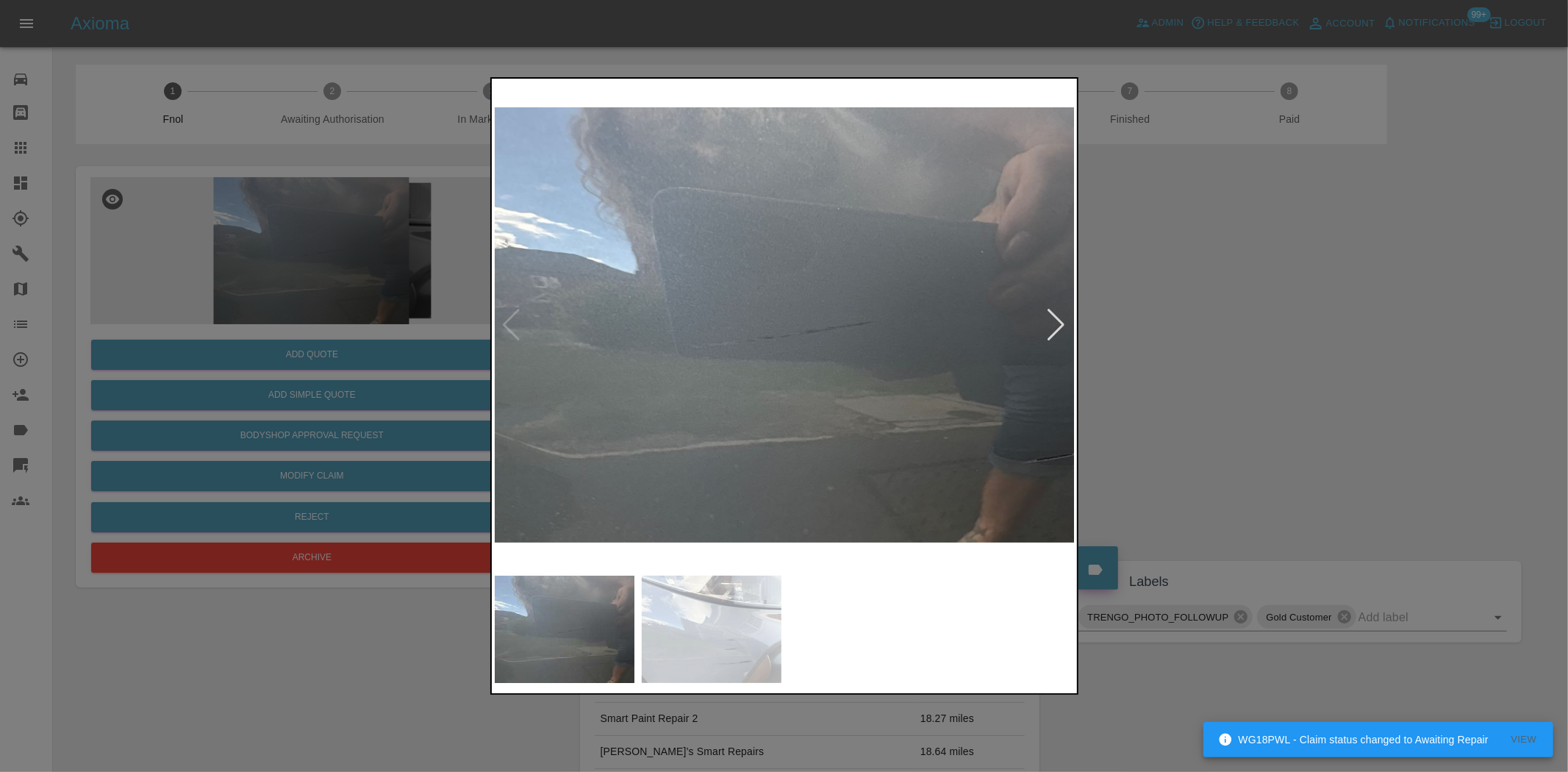
click at [777, 386] on img at bounding box center [785, 324] width 581 height 487
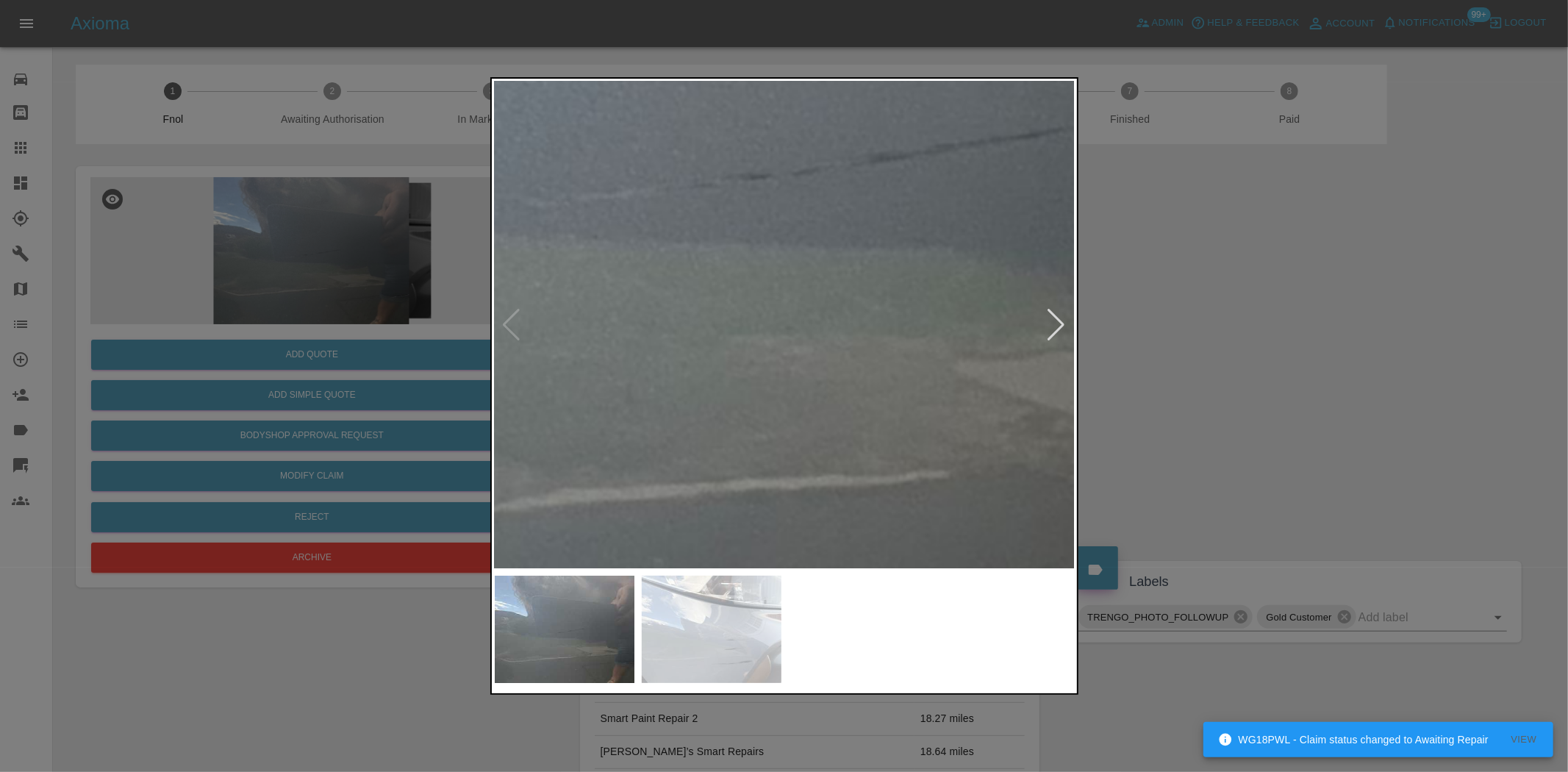
click at [777, 386] on img at bounding box center [805, 139] width 1742 height 1462
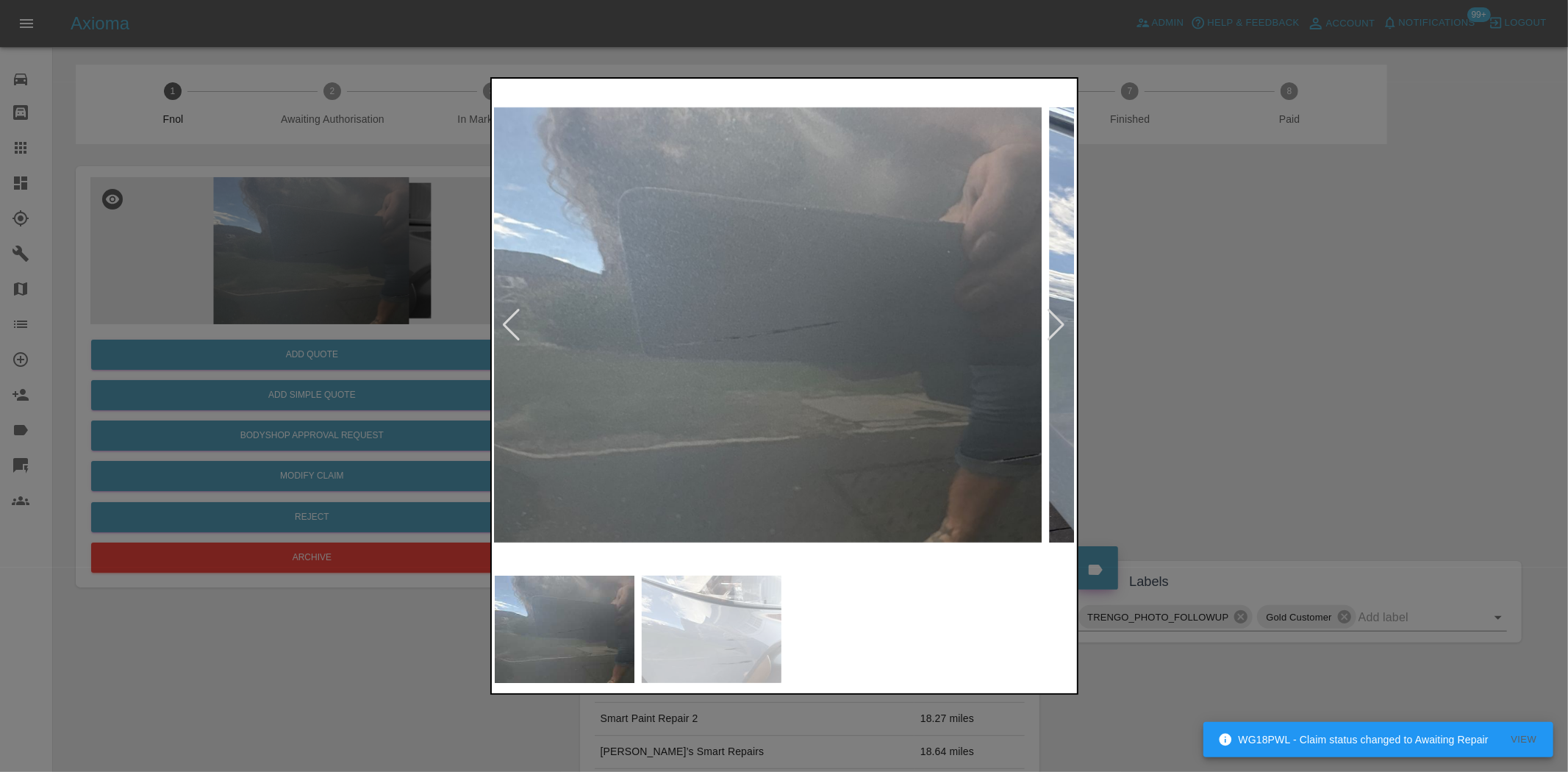
click at [745, 402] on img at bounding box center [752, 324] width 581 height 487
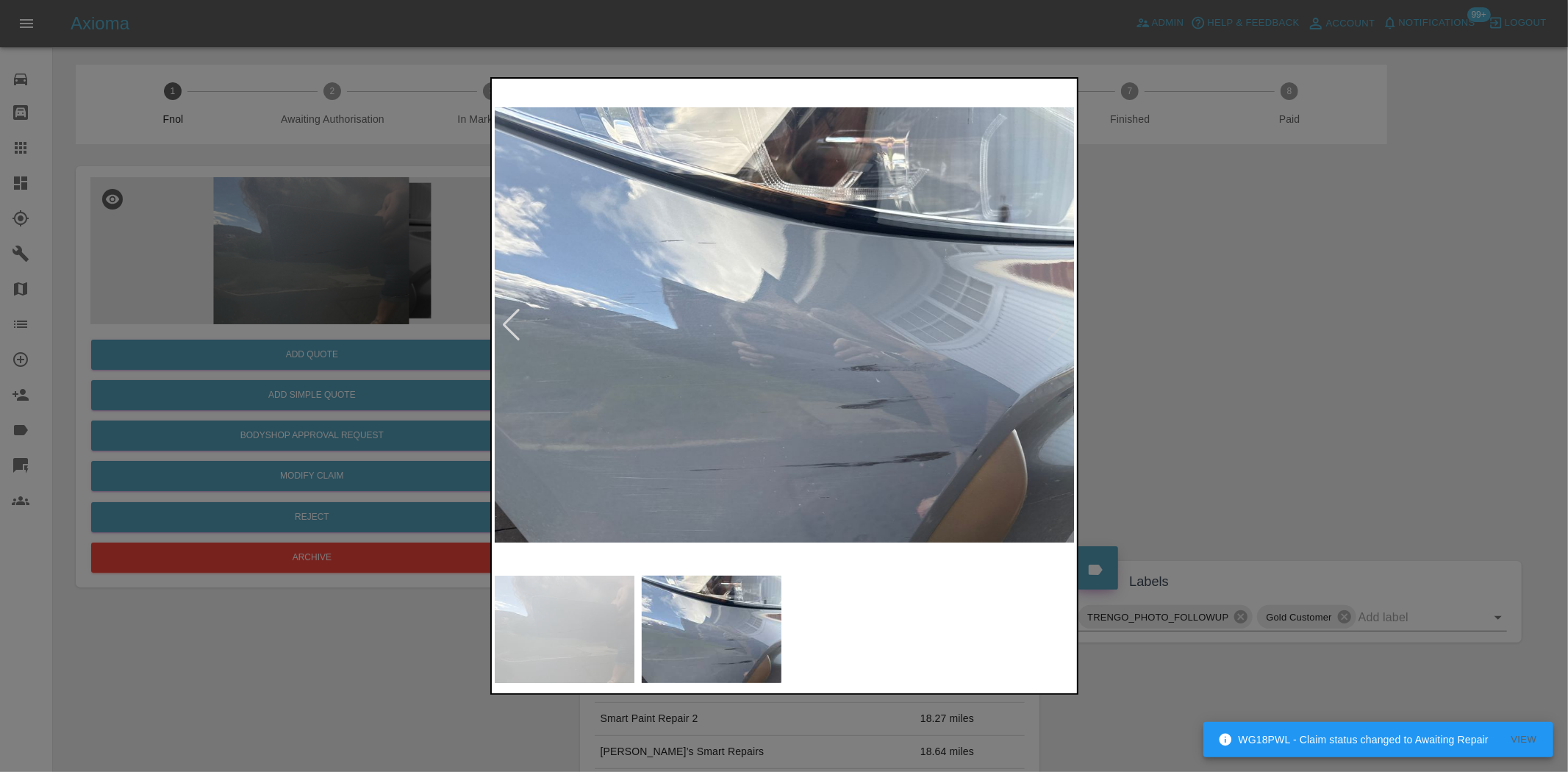
click at [684, 278] on img at bounding box center [785, 324] width 581 height 487
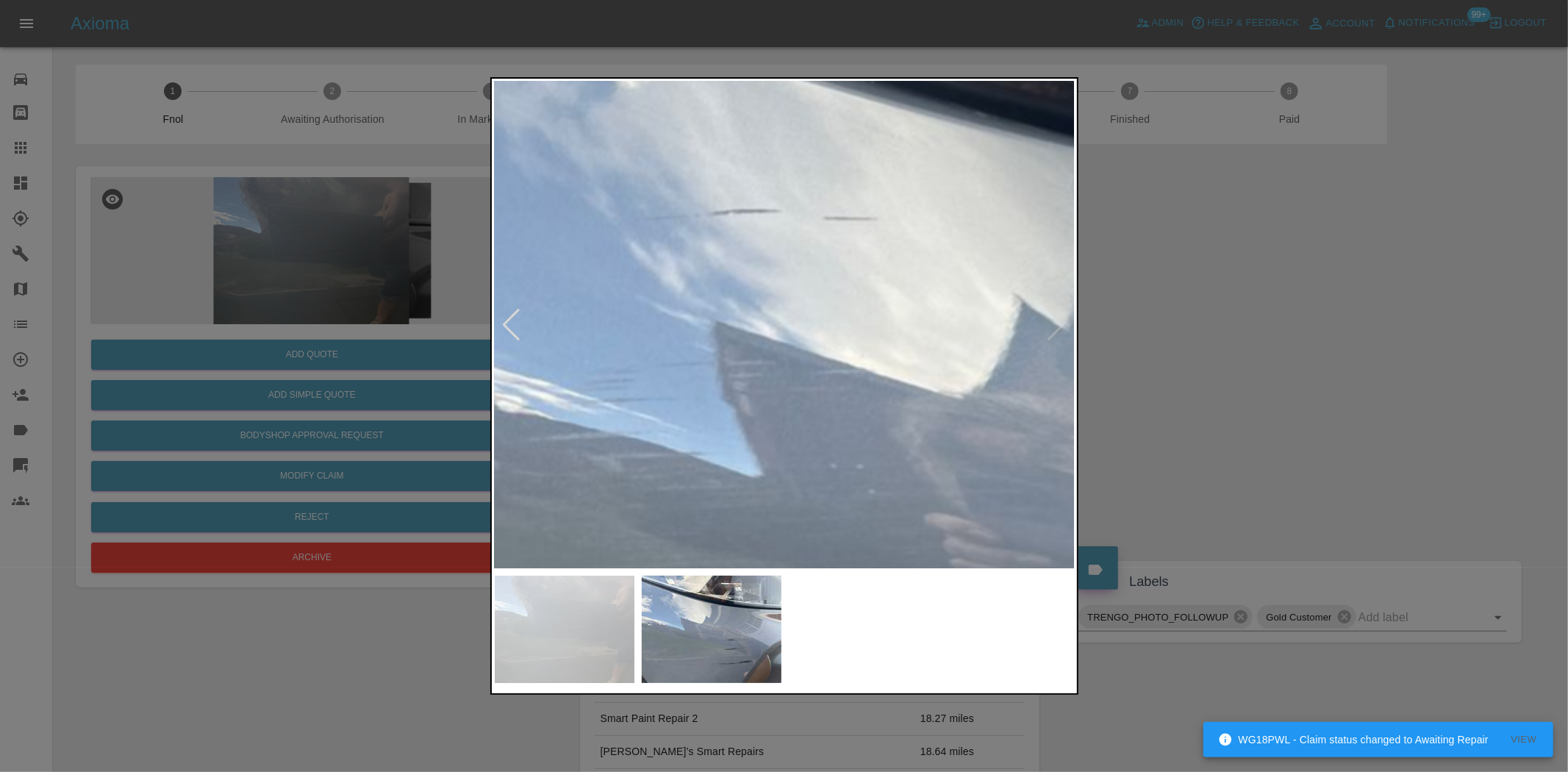
click at [684, 278] on img at bounding box center [1084, 465] width 1742 height 1462
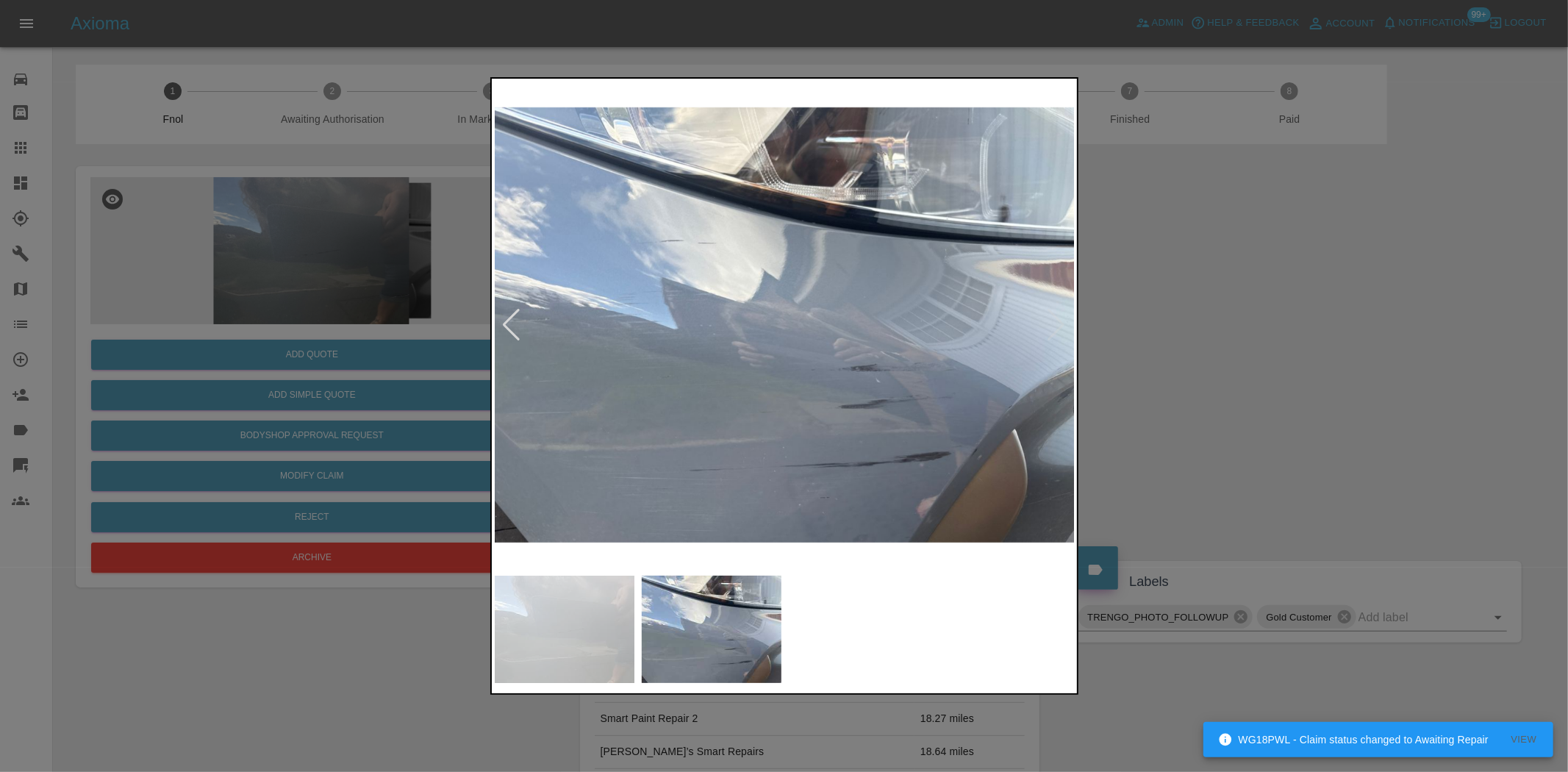
click at [761, 336] on img at bounding box center [785, 324] width 581 height 487
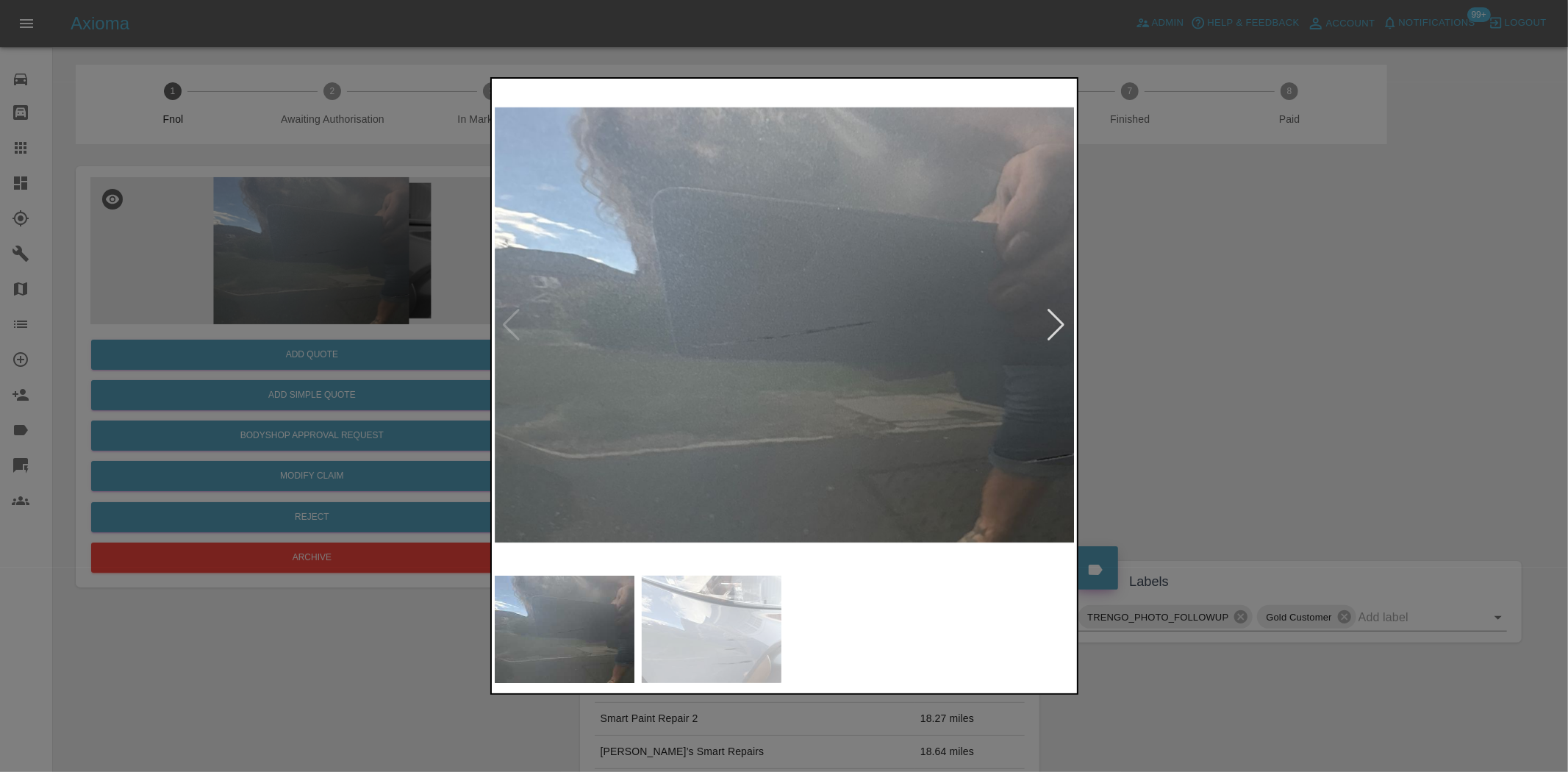
click at [205, 266] on div at bounding box center [784, 386] width 1568 height 772
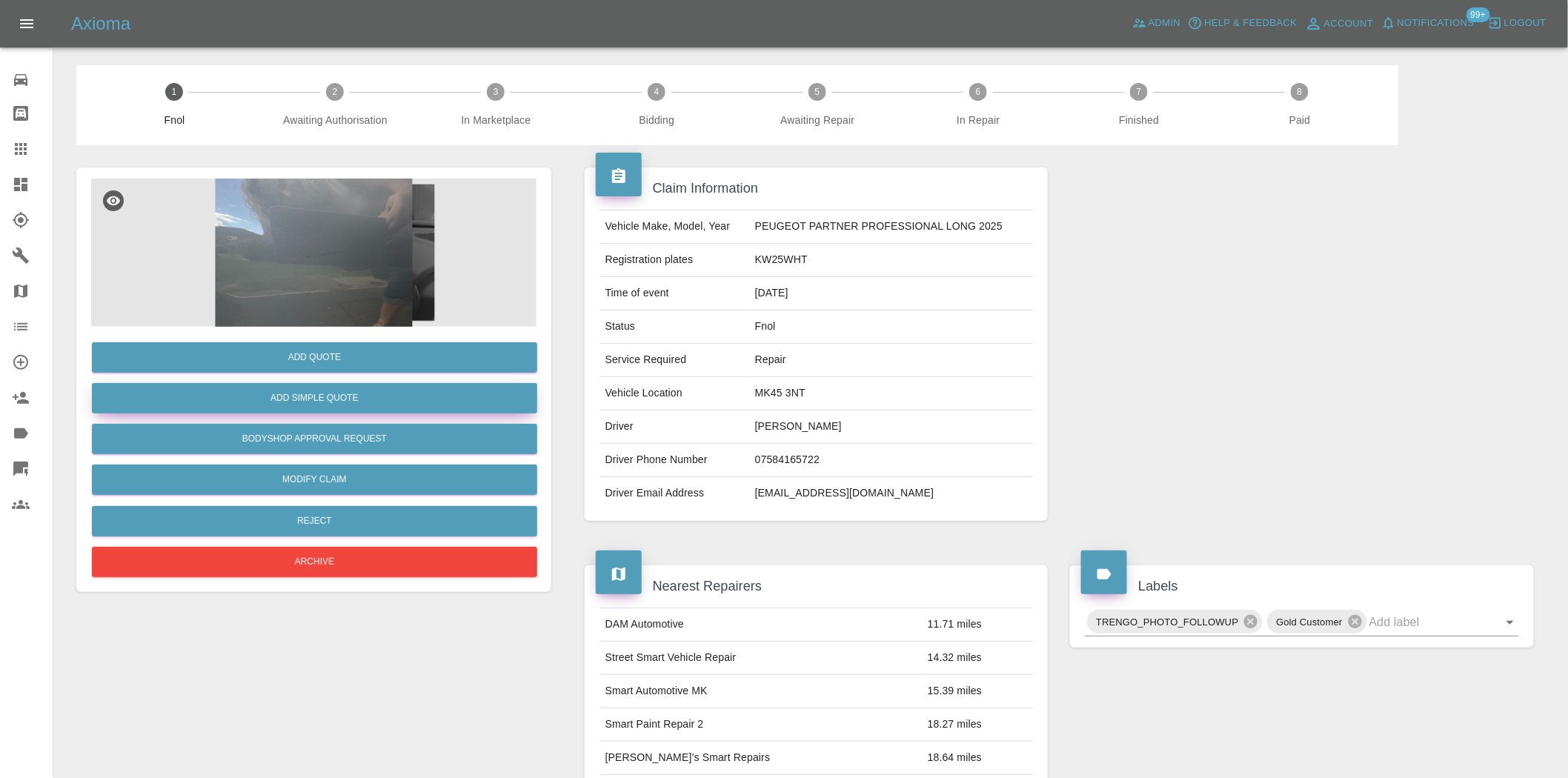
click at [261, 401] on button "Add Simple Quote" at bounding box center [315, 398] width 446 height 30
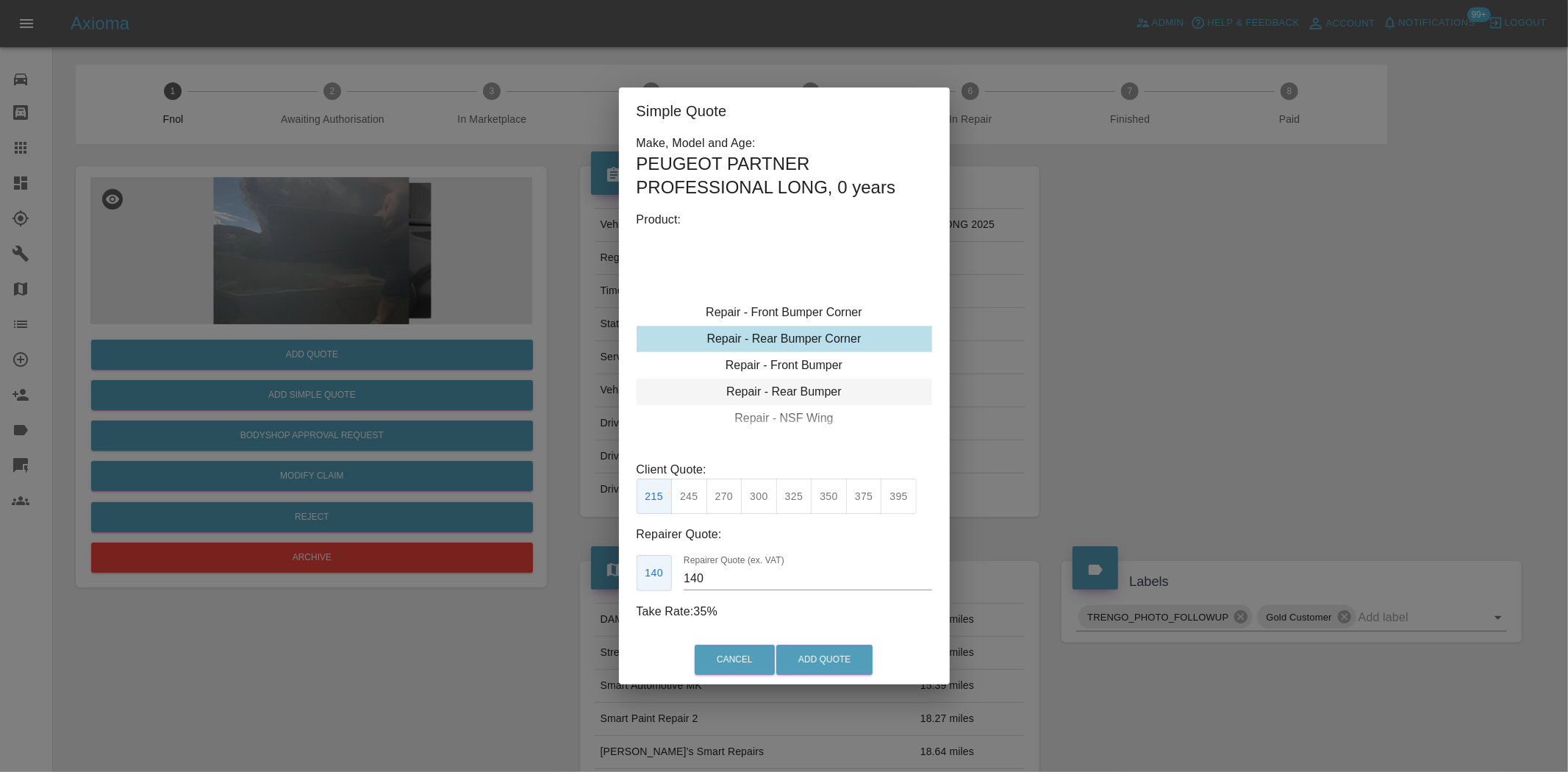
type input "120"
click at [735, 326] on div "Repair - Front Bumper Corner" at bounding box center [784, 339] width 296 height 26
click at [681, 496] on button "199" at bounding box center [689, 496] width 36 height 36
click at [821, 677] on div "Cancel Add Quote" at bounding box center [784, 661] width 331 height 49
click at [869, 667] on button "Add Quote" at bounding box center [824, 660] width 96 height 30
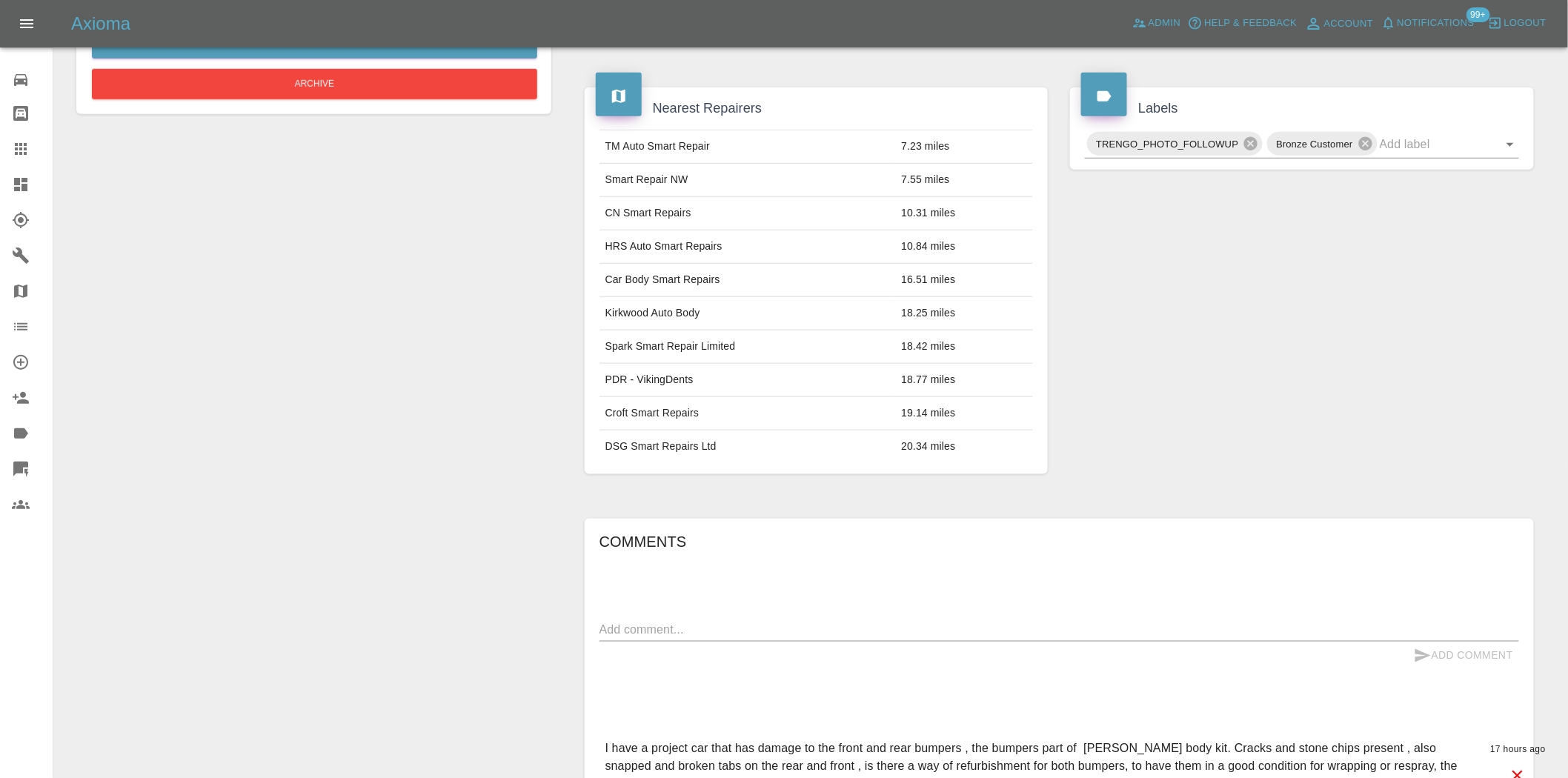
scroll to position [78, 0]
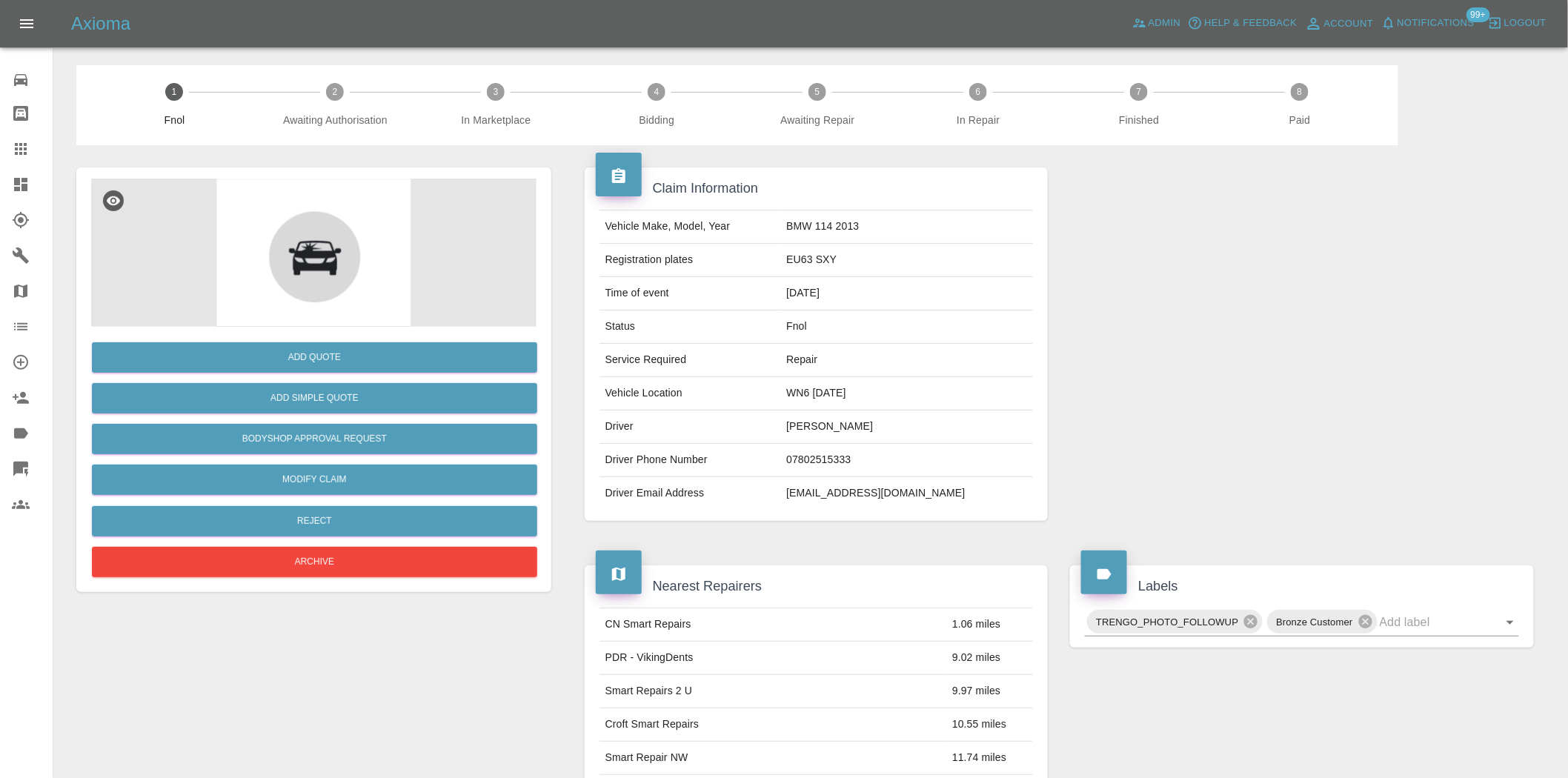
click at [341, 247] on img at bounding box center [314, 252] width 446 height 148
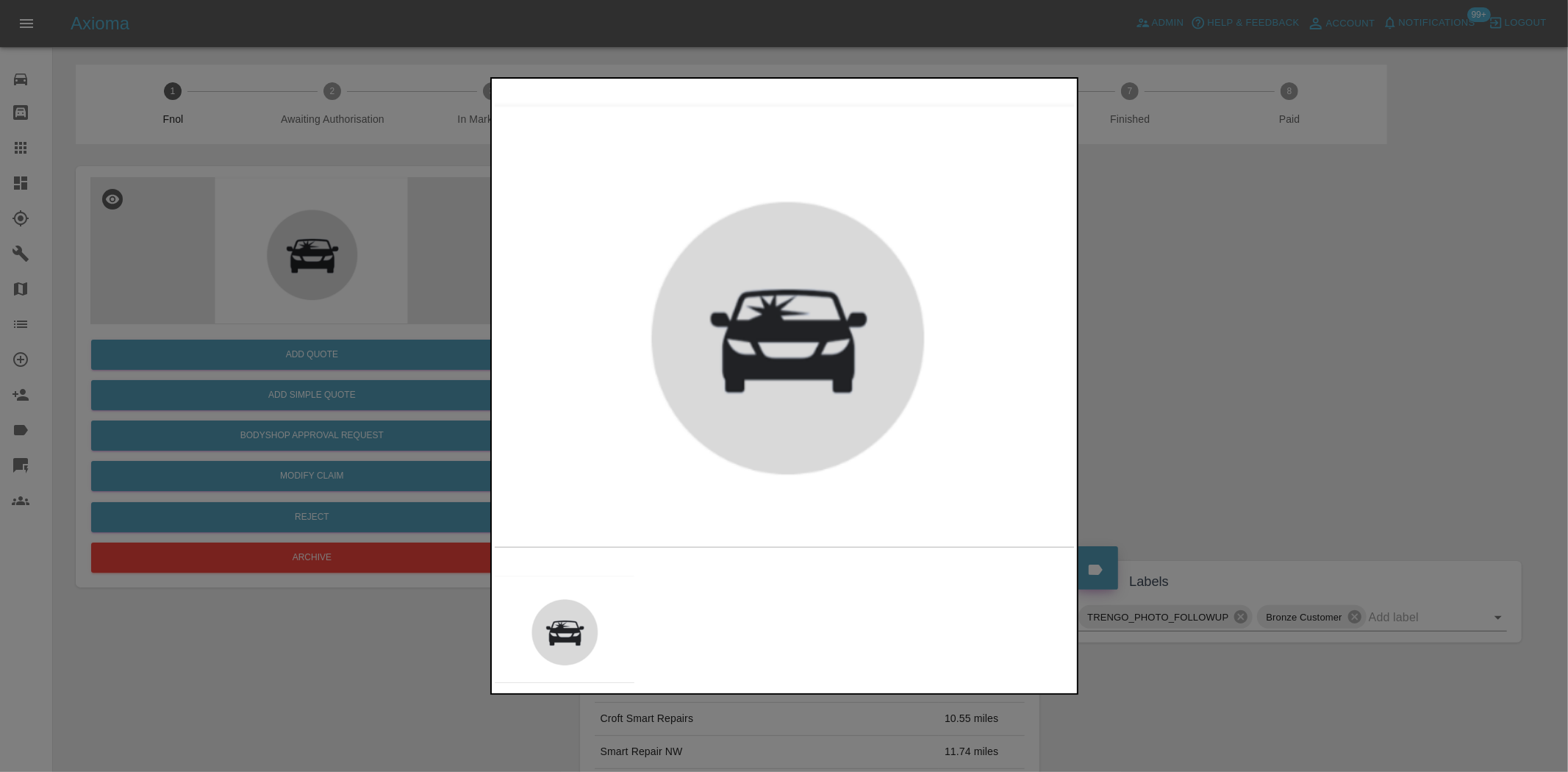
click at [428, 259] on div at bounding box center [784, 386] width 1568 height 772
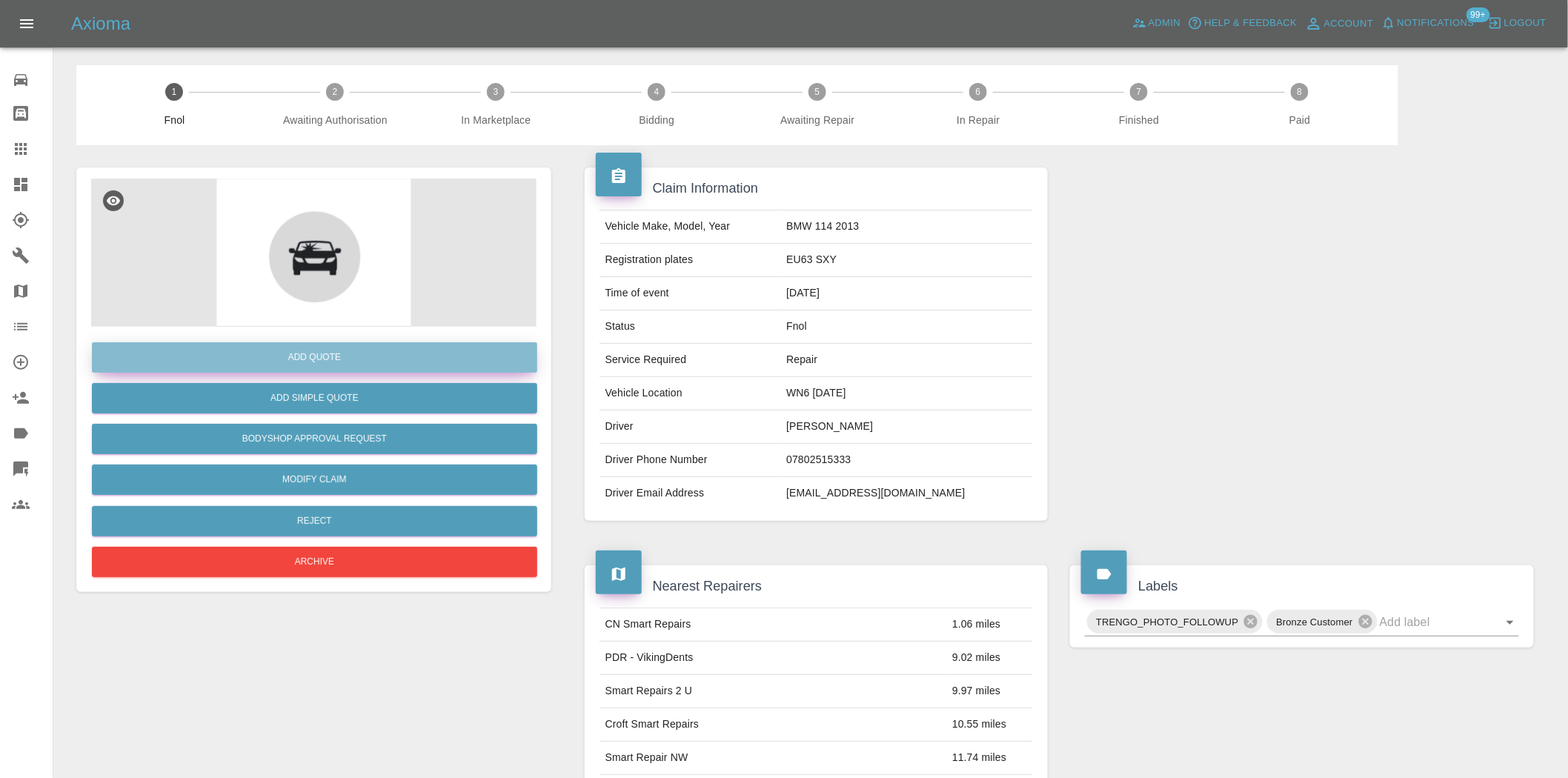
click at [405, 347] on button "Add Quote" at bounding box center [315, 357] width 446 height 30
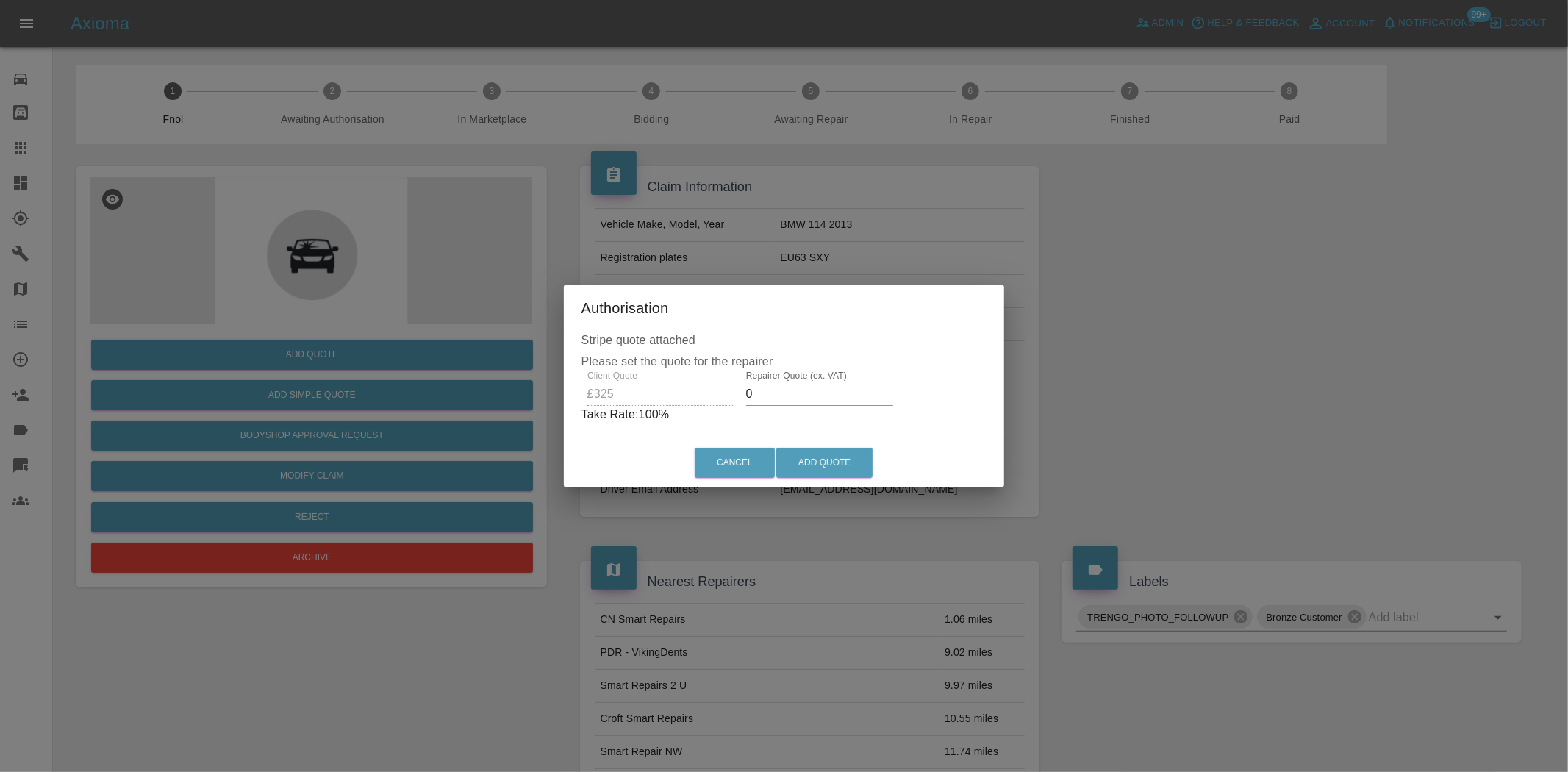
drag, startPoint x: 763, startPoint y: 397, endPoint x: 395, endPoint y: 380, distance: 368.4
click at [428, 380] on div "Authorisation Stripe quote attached Please set the quote for the repairer Clien…" at bounding box center [784, 386] width 1568 height 772
type input "200"
drag, startPoint x: 840, startPoint y: 464, endPoint x: 873, endPoint y: 469, distance: 33.4
click at [839, 465] on button "Add Quote" at bounding box center [824, 462] width 96 height 30
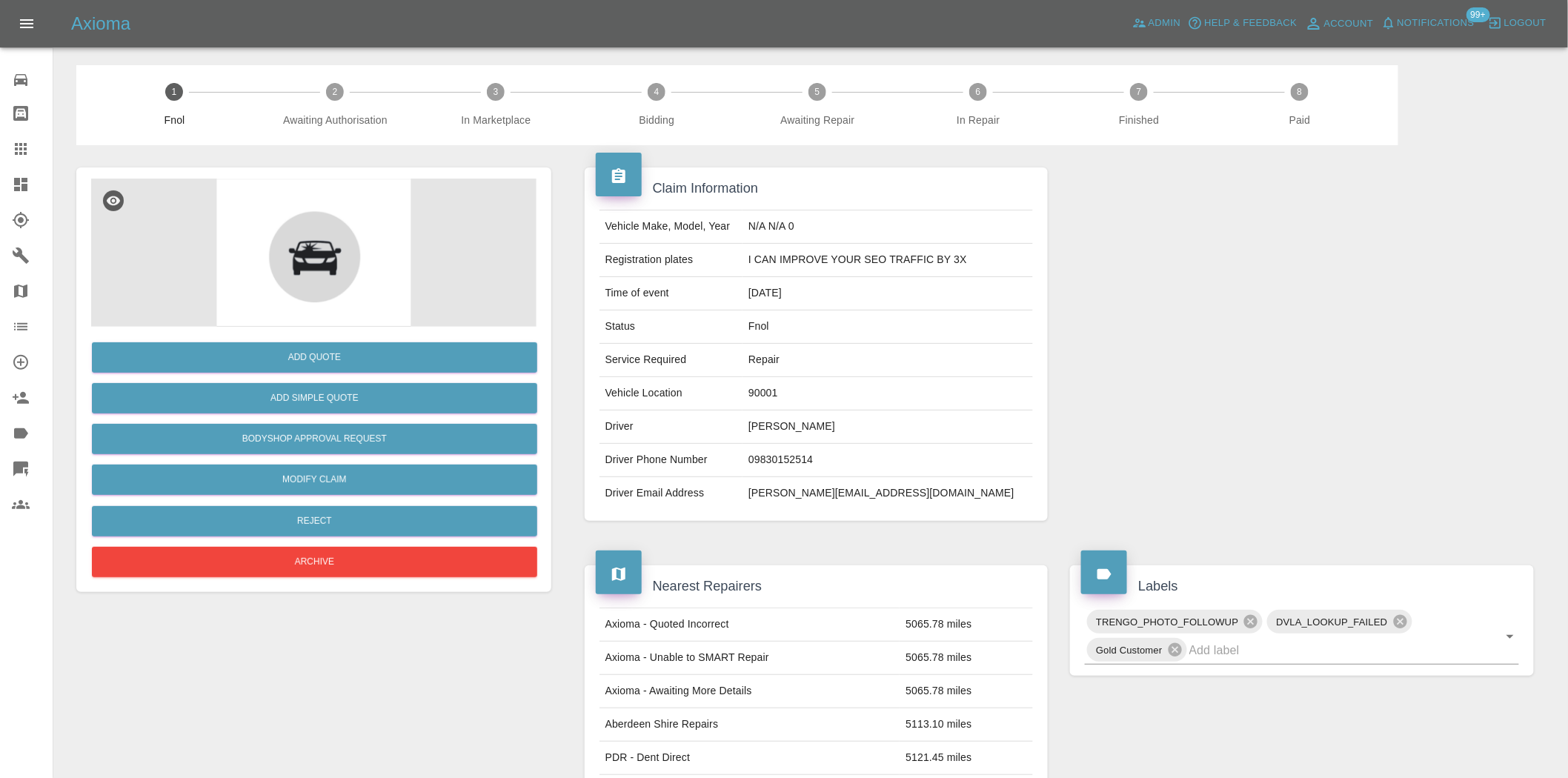
click at [248, 261] on img at bounding box center [314, 252] width 446 height 148
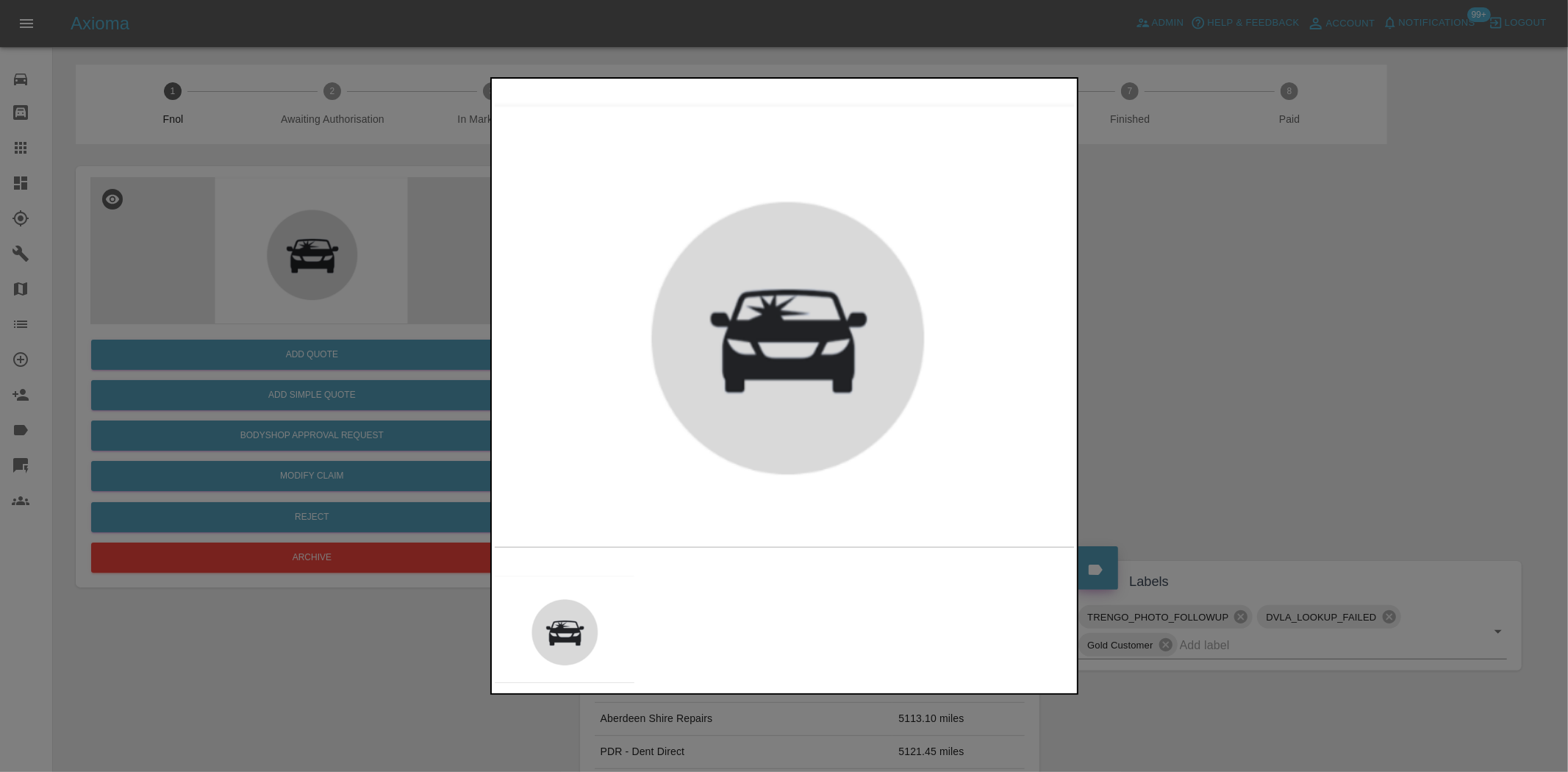
drag, startPoint x: 469, startPoint y: 332, endPoint x: 439, endPoint y: 317, distance: 33.5
click at [466, 330] on div at bounding box center [784, 386] width 1568 height 772
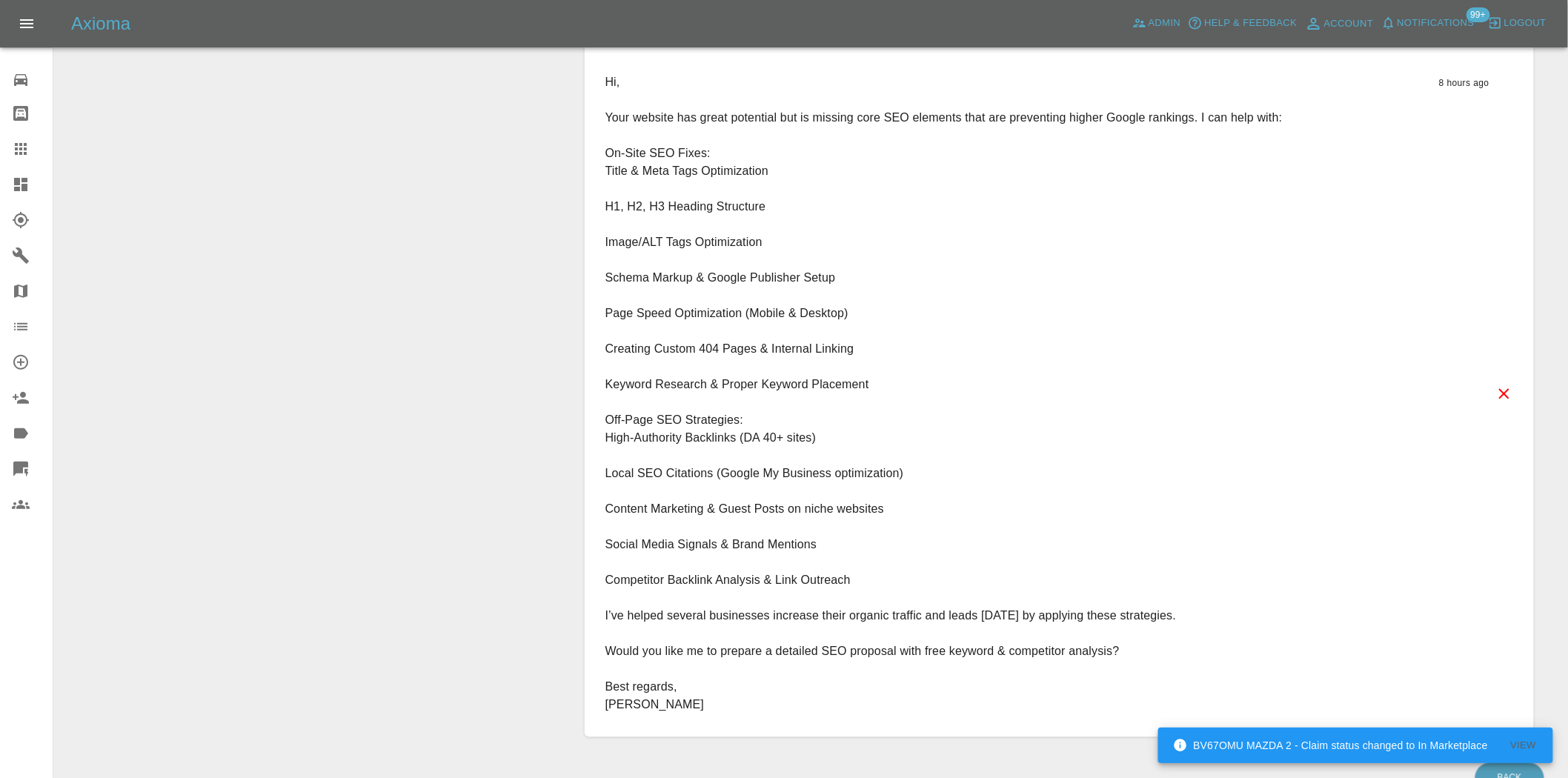
scroll to position [1153, 0]
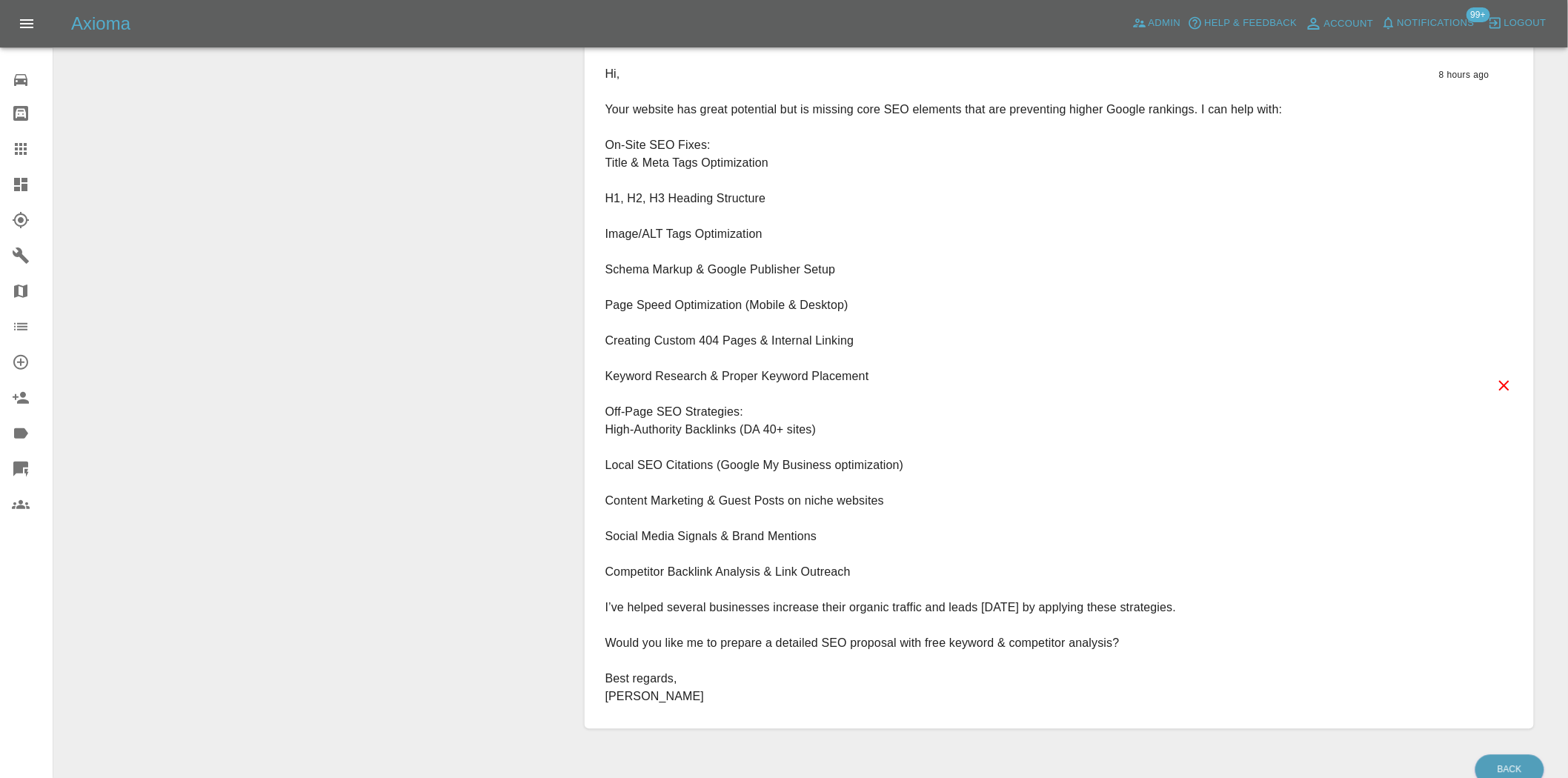
drag, startPoint x: 607, startPoint y: 75, endPoint x: 729, endPoint y: 700, distance: 636.8
click at [729, 700] on p "Hi, Your website has great potential but is missing core SEO elements that are …" at bounding box center [945, 387] width 678 height 641
copy p "Hi, Your website has great potential but is missing core SEO elements that are …"
drag, startPoint x: 325, startPoint y: 47, endPoint x: 316, endPoint y: 27, distance: 21.9
click at [325, 47] on div "Axioma Admin Help & Feedback Account Notifications 99+ Logout" at bounding box center [784, 24] width 1568 height 48
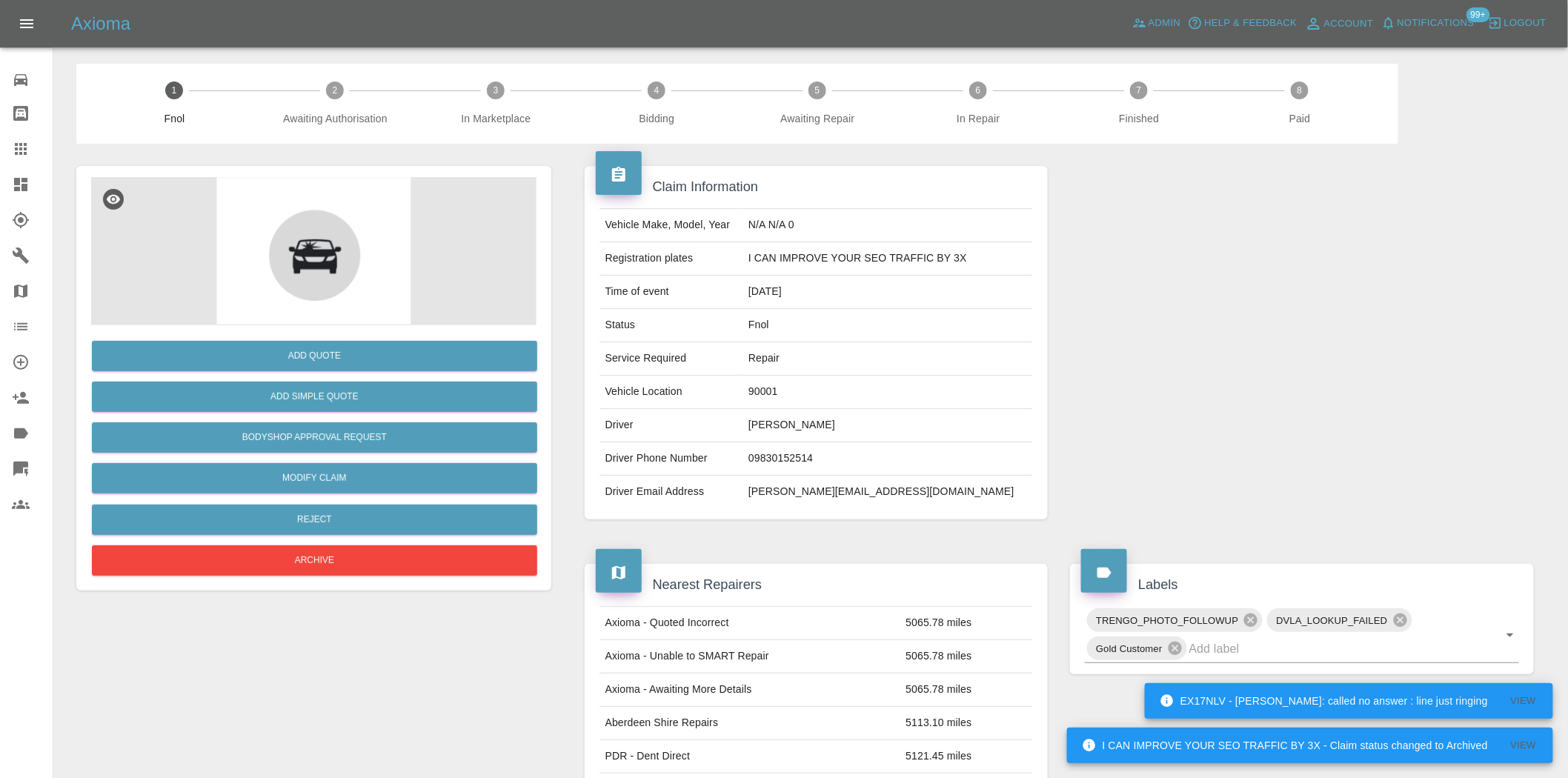
scroll to position [0, 0]
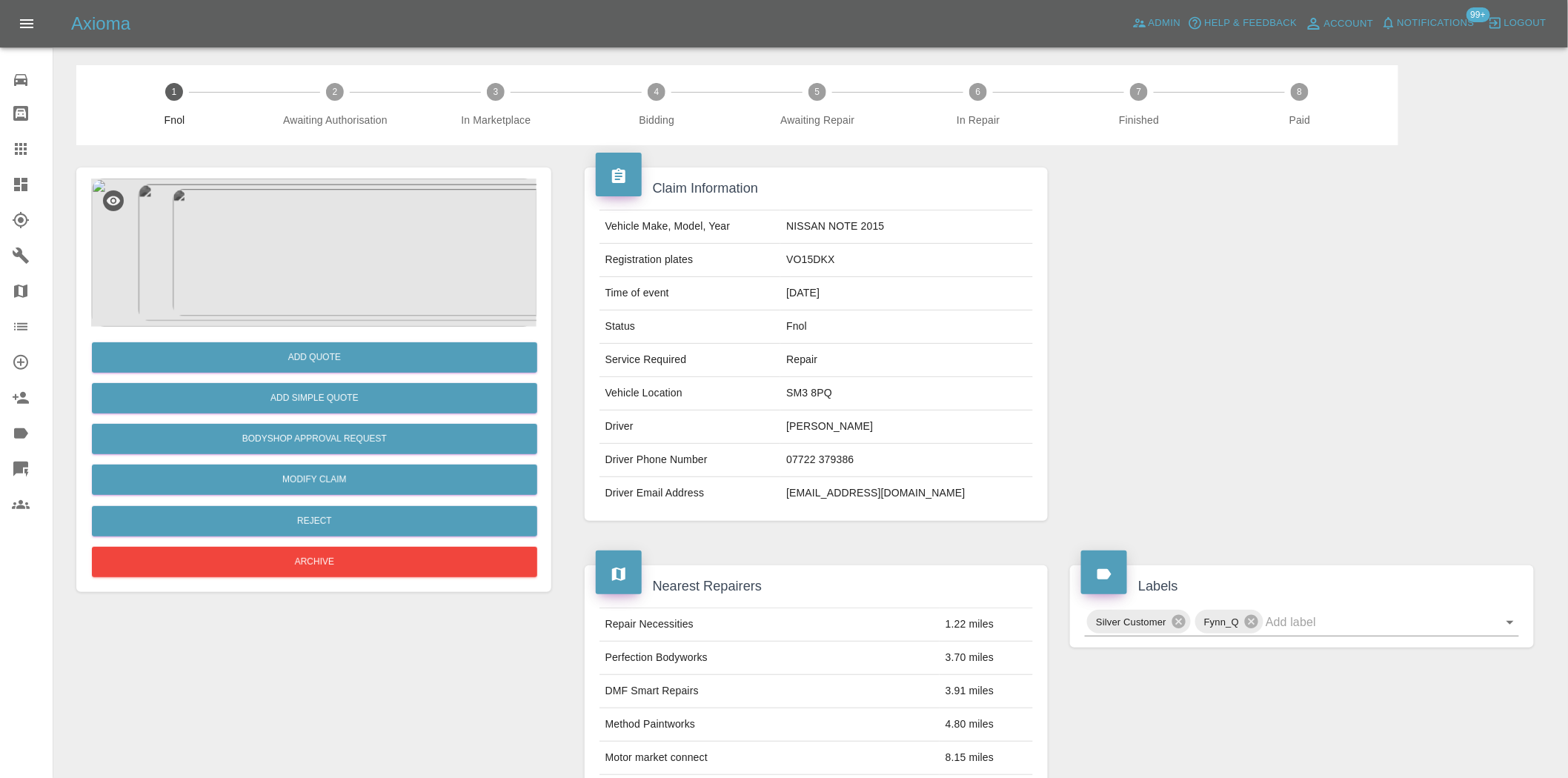
click at [359, 280] on img at bounding box center [314, 252] width 446 height 148
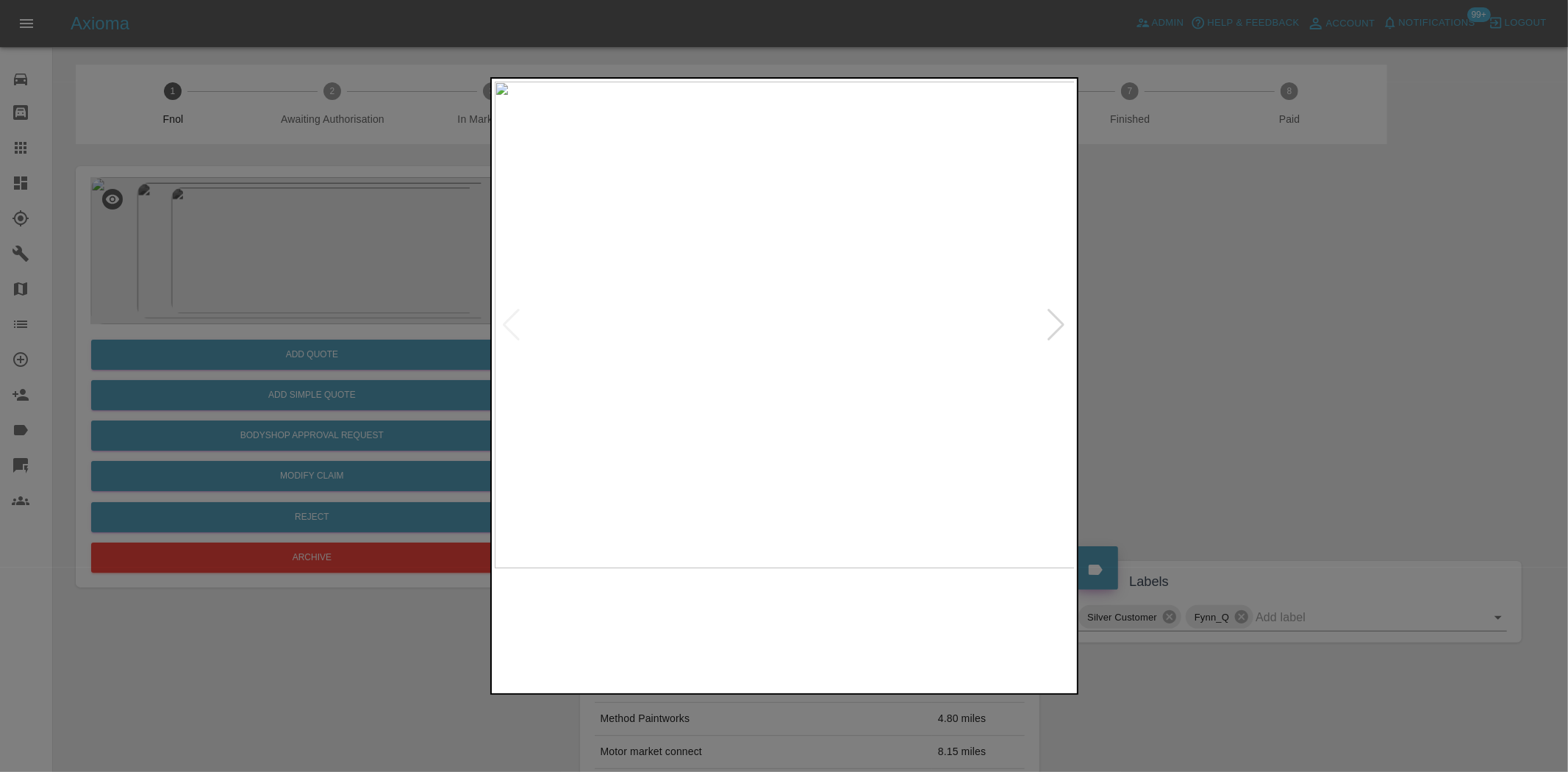
click at [800, 393] on img at bounding box center [785, 324] width 581 height 487
click at [248, 316] on div at bounding box center [784, 386] width 1568 height 772
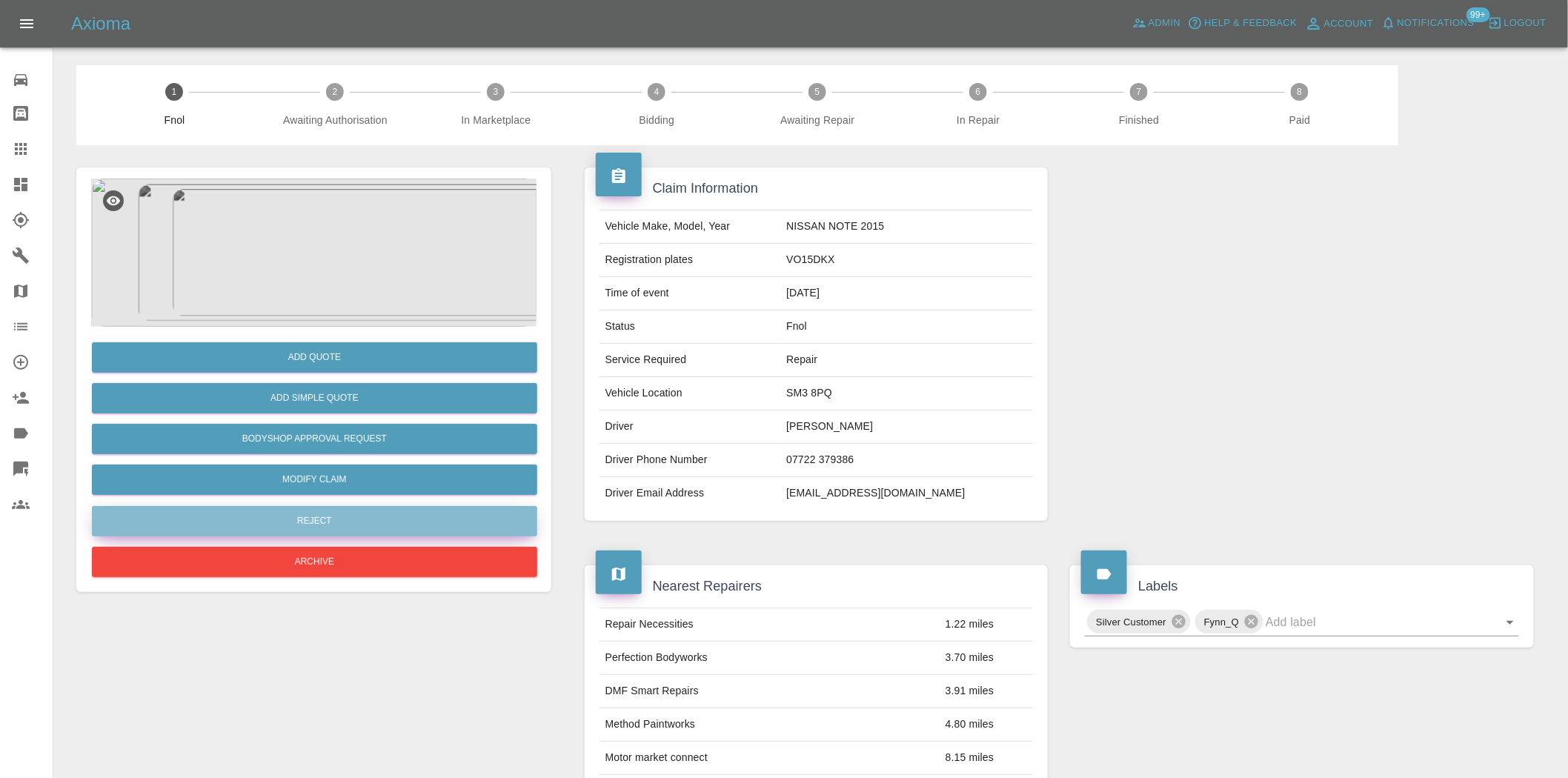
click at [310, 513] on button "Reject" at bounding box center [315, 521] width 446 height 30
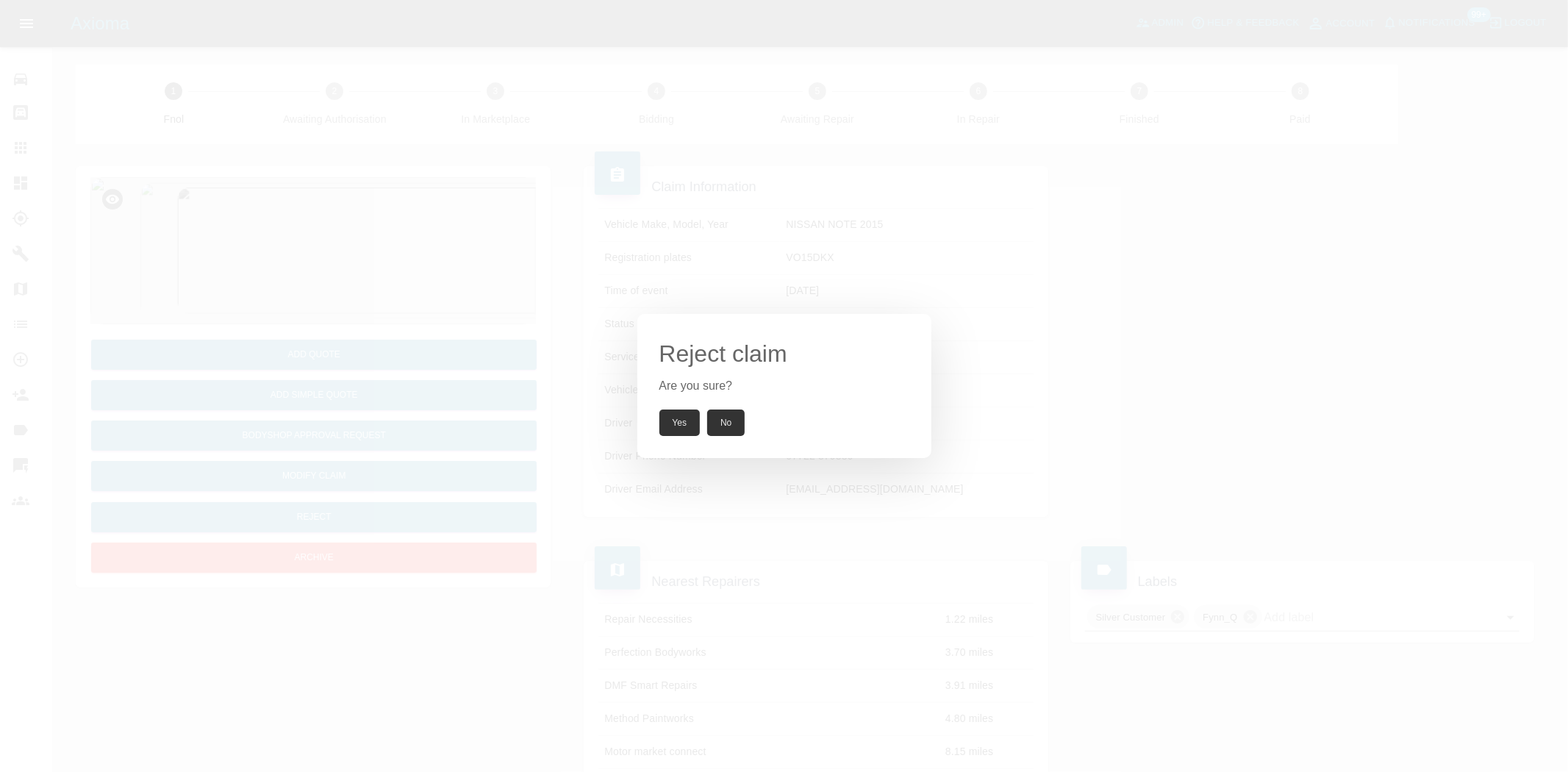
click at [694, 425] on button "Yes" at bounding box center [679, 422] width 41 height 26
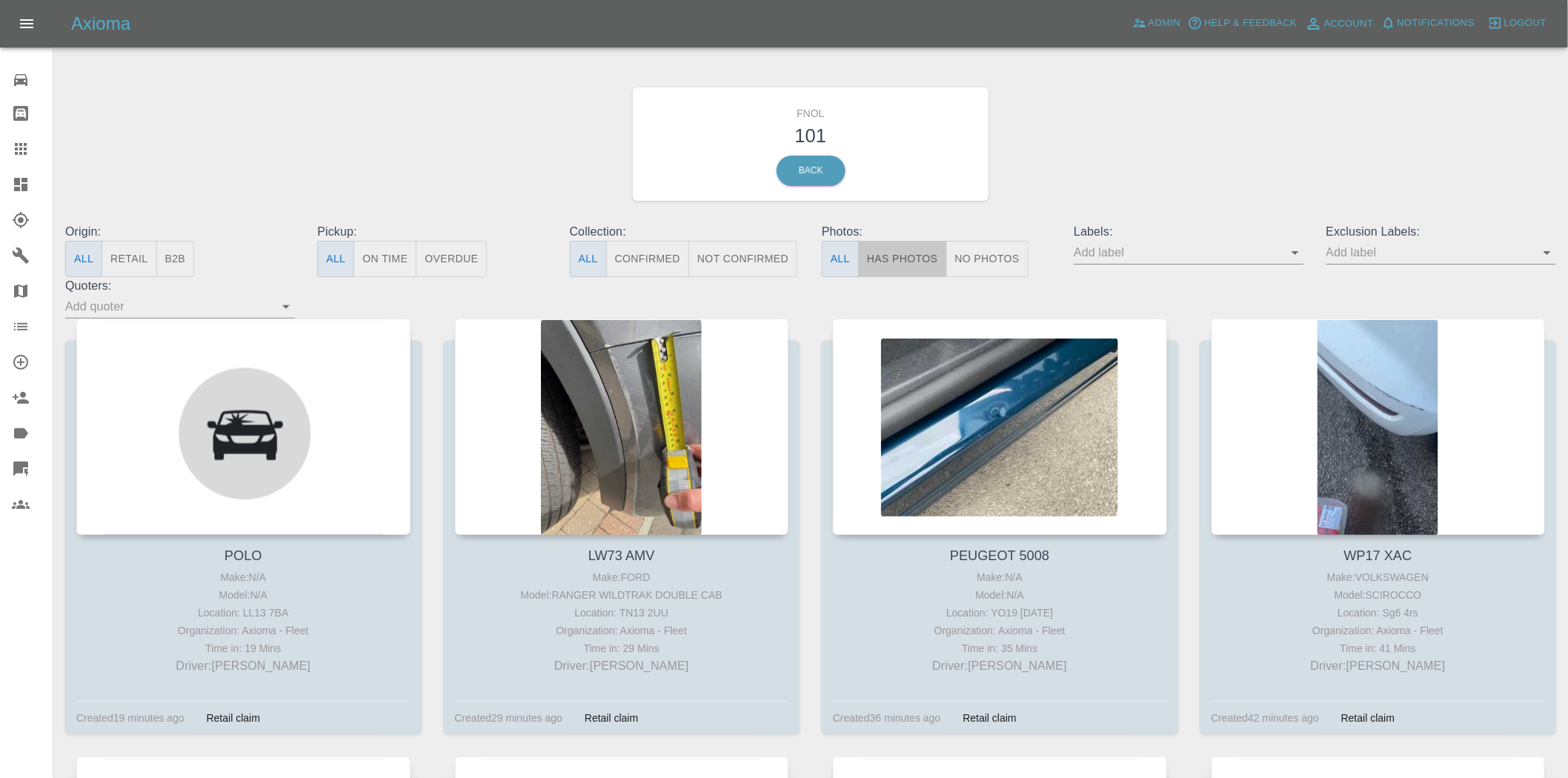
click at [883, 245] on button "Has Photos" at bounding box center [902, 259] width 89 height 36
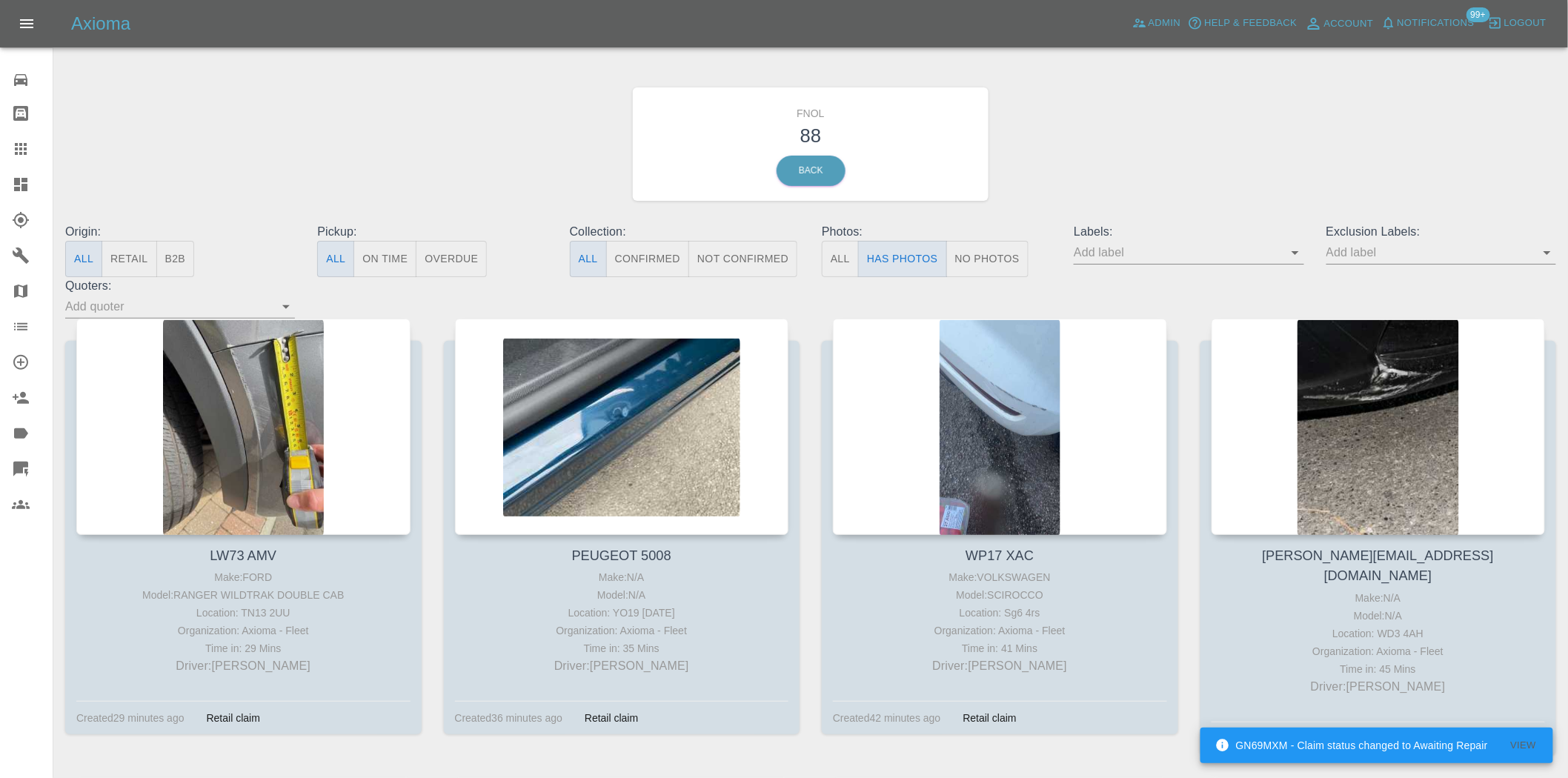
click at [1005, 271] on button "No Photos" at bounding box center [987, 259] width 82 height 36
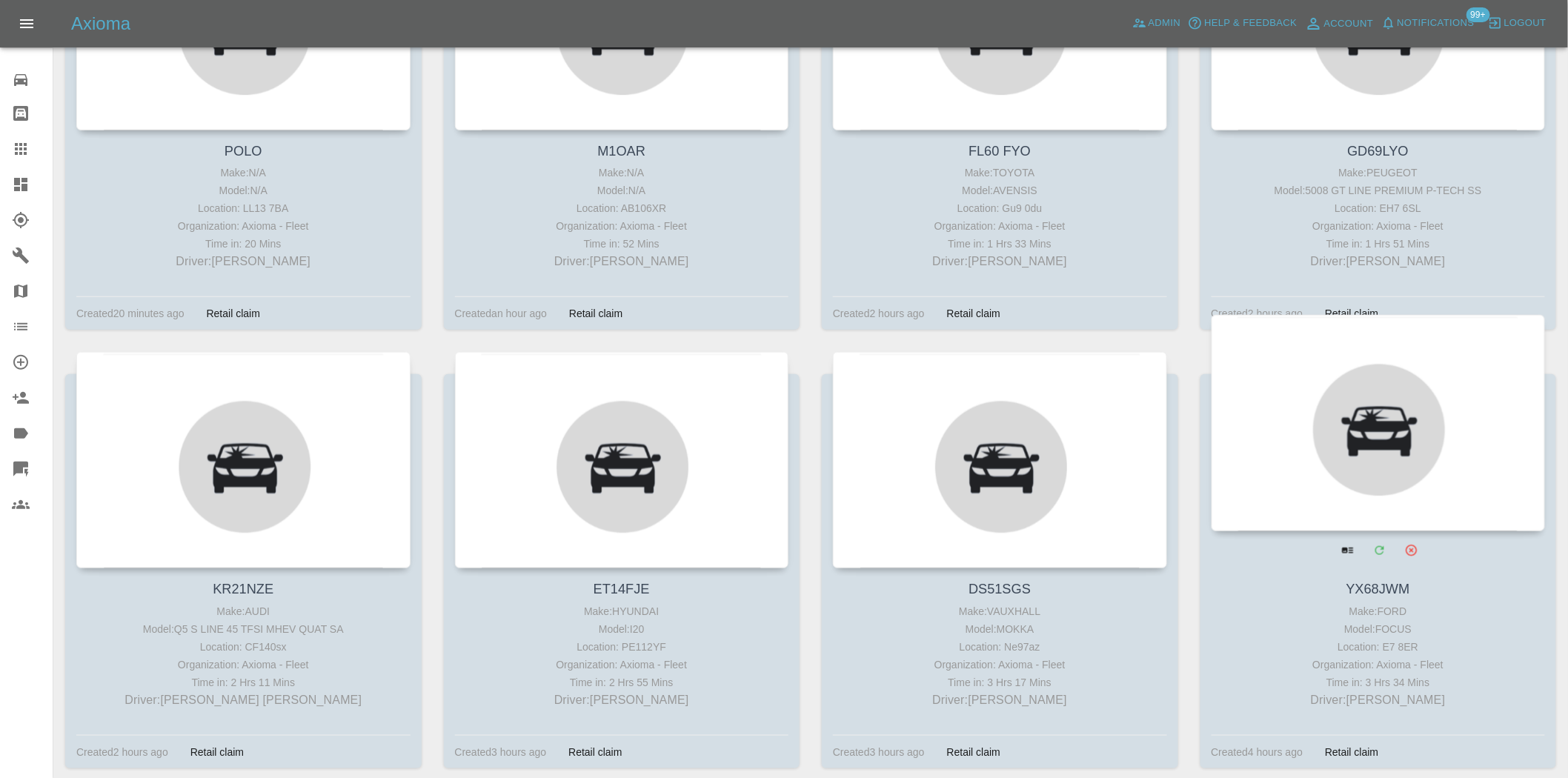
scroll to position [365, 0]
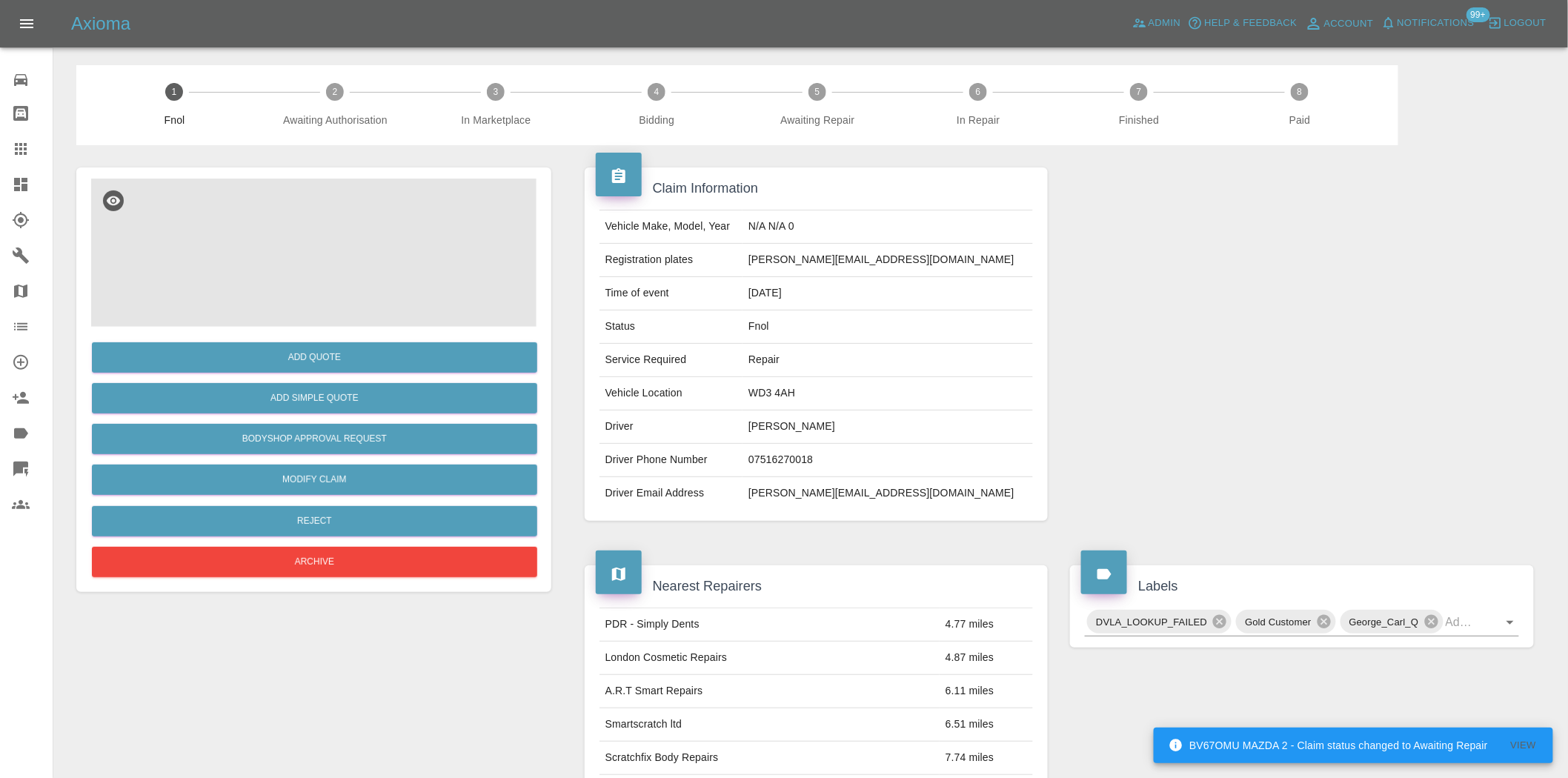
click at [348, 263] on img at bounding box center [314, 252] width 446 height 148
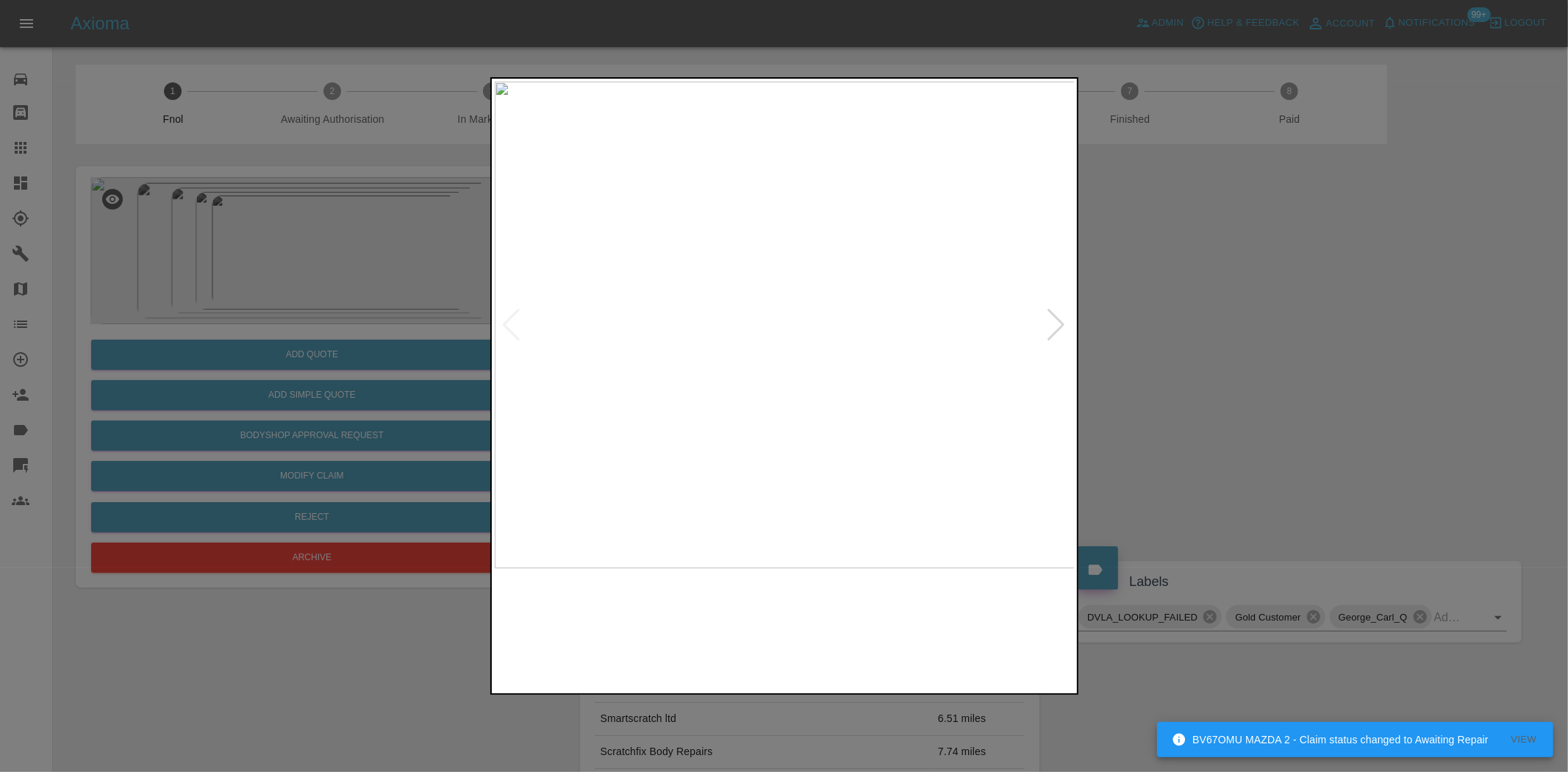
click at [605, 285] on img at bounding box center [785, 324] width 581 height 487
click at [742, 305] on img at bounding box center [785, 324] width 581 height 487
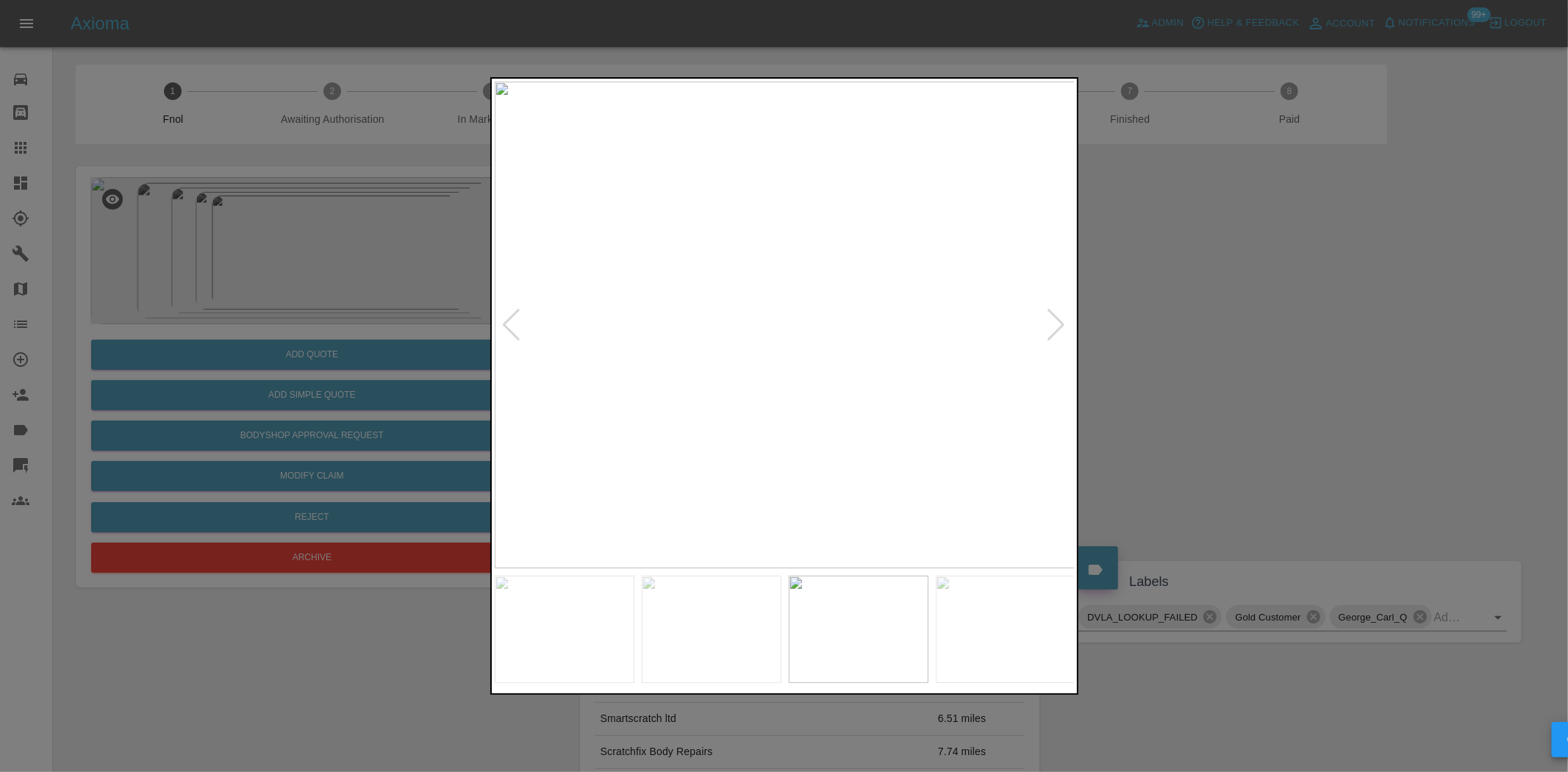
click at [743, 356] on img at bounding box center [785, 324] width 581 height 487
click at [677, 372] on img at bounding box center [785, 324] width 581 height 487
click at [679, 384] on img at bounding box center [785, 324] width 581 height 487
click at [811, 385] on img at bounding box center [785, 324] width 581 height 487
click at [771, 373] on img at bounding box center [785, 324] width 581 height 487
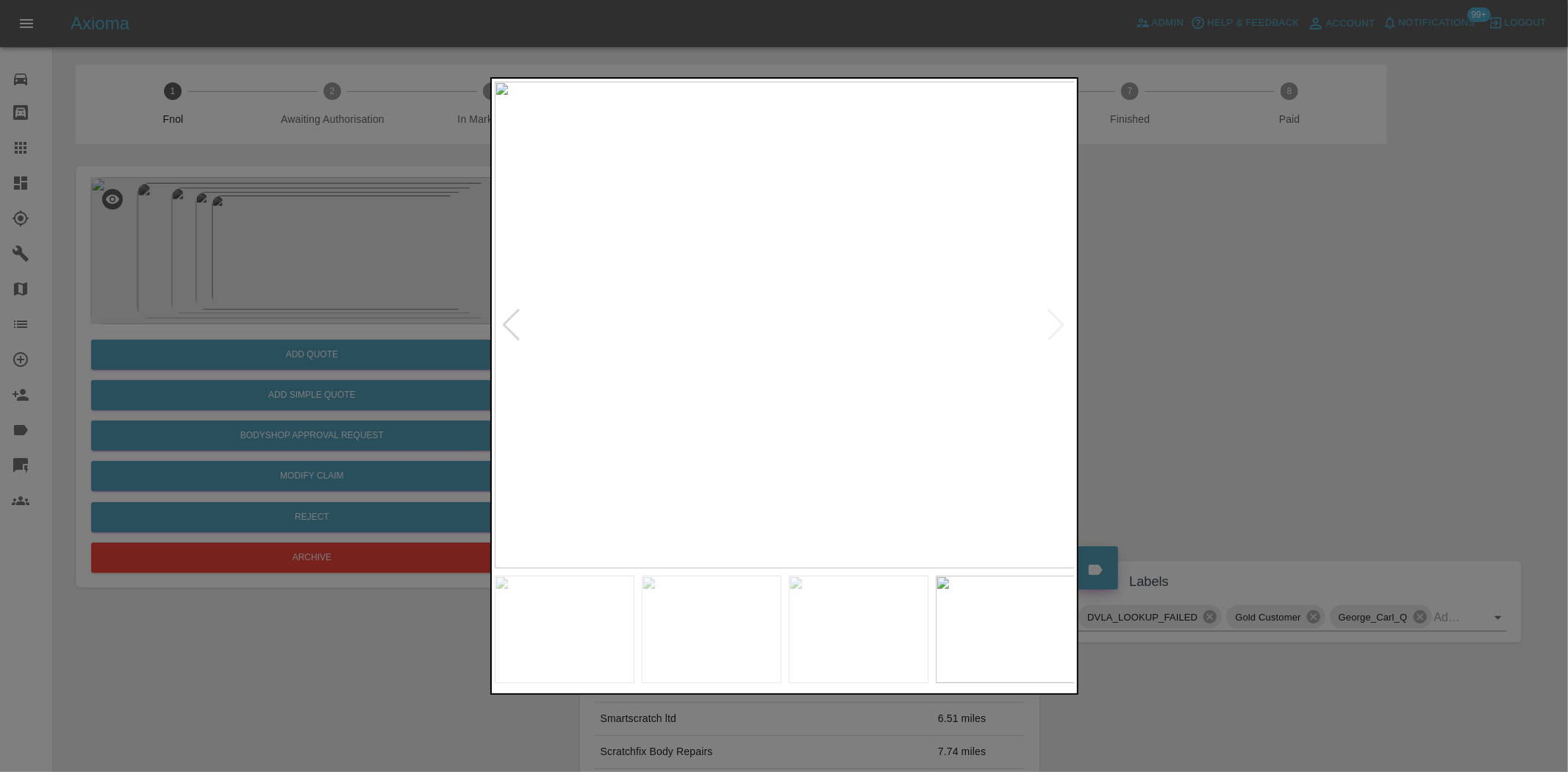
click at [787, 373] on img at bounding box center [785, 324] width 581 height 487
click at [827, 369] on img at bounding box center [785, 324] width 581 height 487
click at [819, 366] on img at bounding box center [785, 324] width 581 height 487
click at [817, 357] on img at bounding box center [785, 324] width 581 height 487
click at [878, 356] on img at bounding box center [785, 324] width 581 height 487
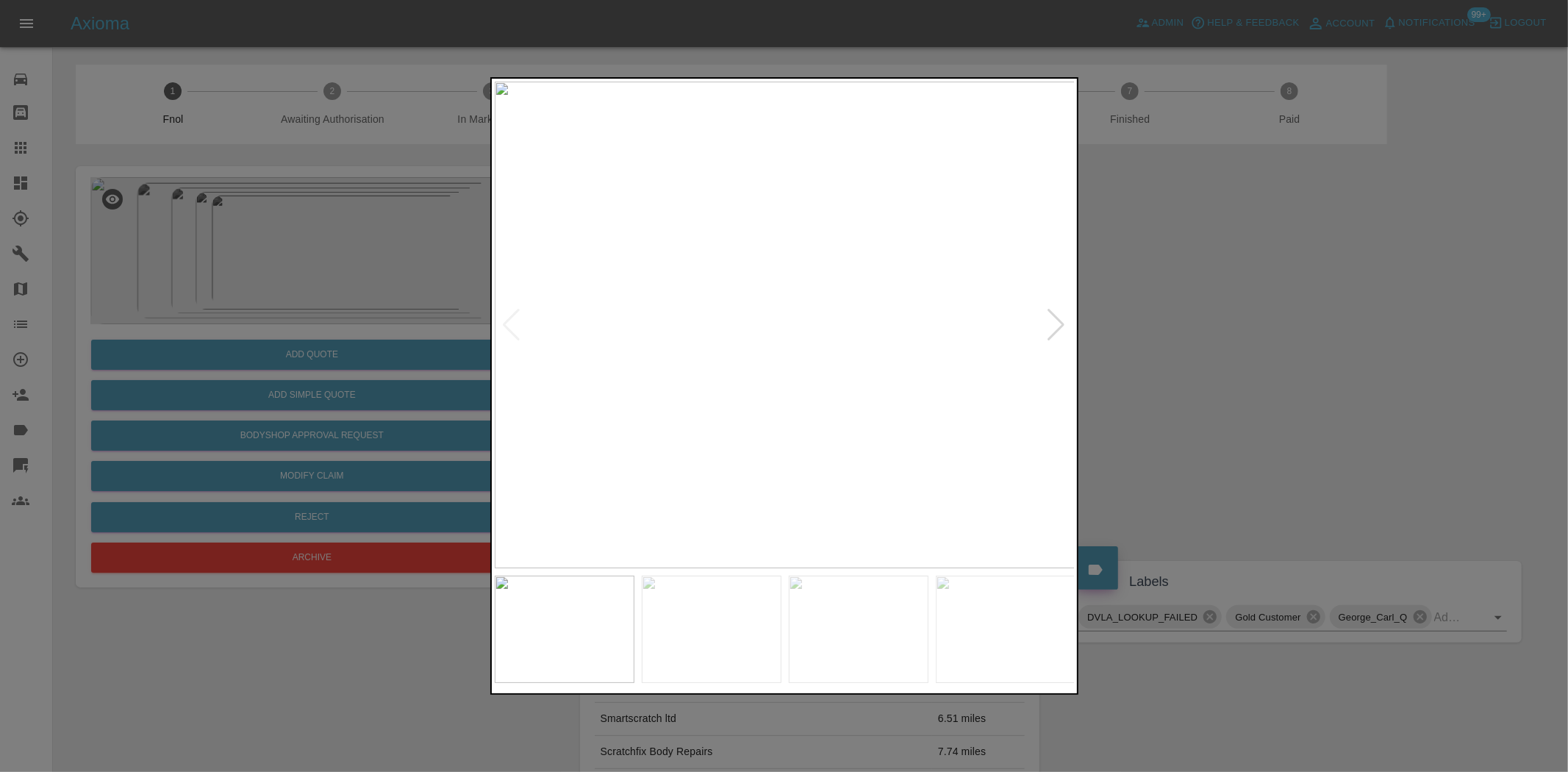
click at [802, 364] on img at bounding box center [785, 324] width 581 height 487
click at [746, 238] on img at bounding box center [785, 324] width 581 height 487
click at [675, 296] on img at bounding box center [785, 324] width 581 height 487
click at [702, 351] on img at bounding box center [785, 324] width 581 height 487
click at [610, 343] on img at bounding box center [785, 324] width 581 height 487
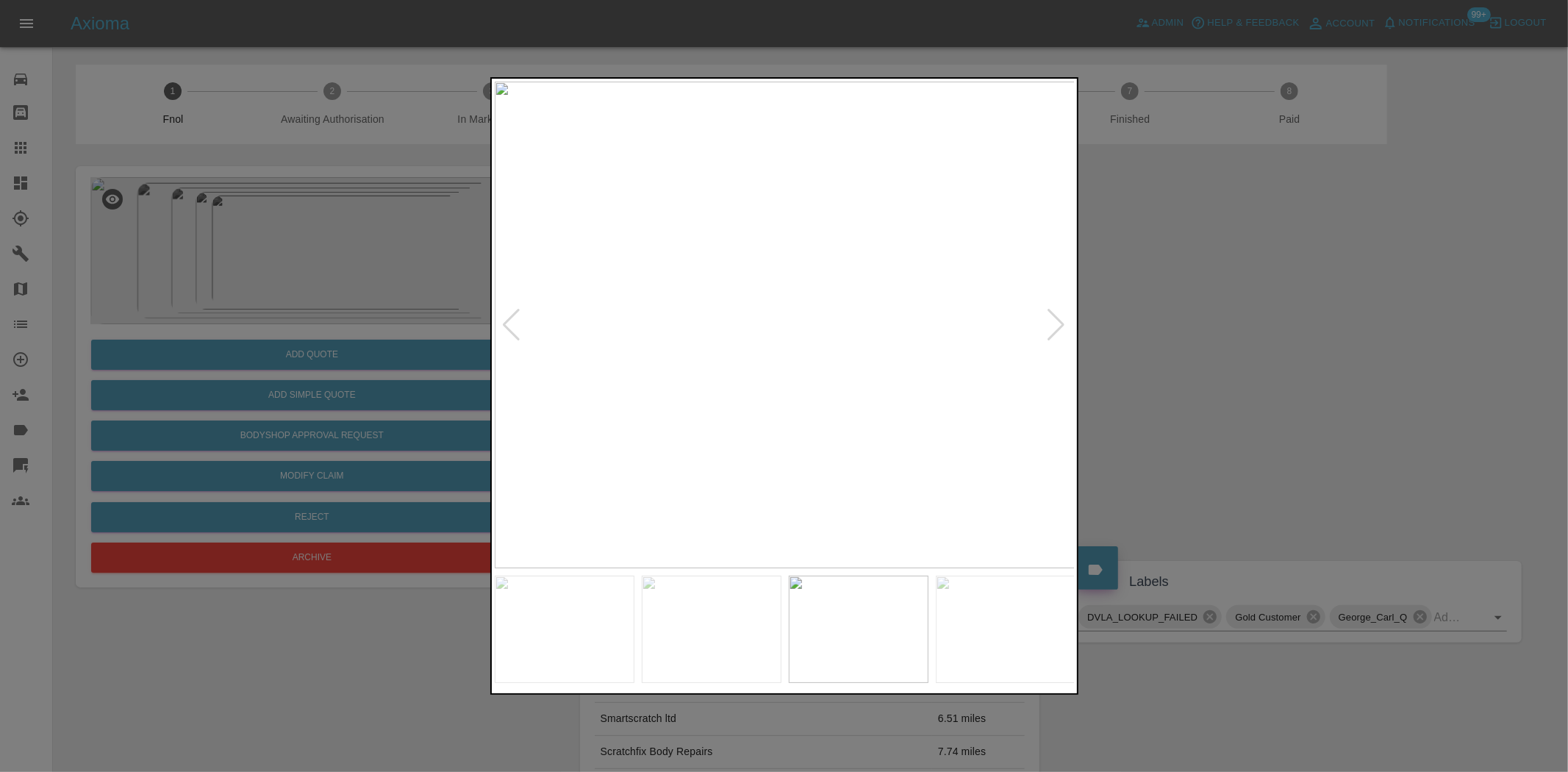
click at [637, 343] on img at bounding box center [785, 324] width 581 height 487
click at [599, 333] on img at bounding box center [732, 324] width 581 height 487
click at [807, 371] on img at bounding box center [785, 324] width 581 height 487
click at [806, 366] on img at bounding box center [714, 188] width 1742 height 1462
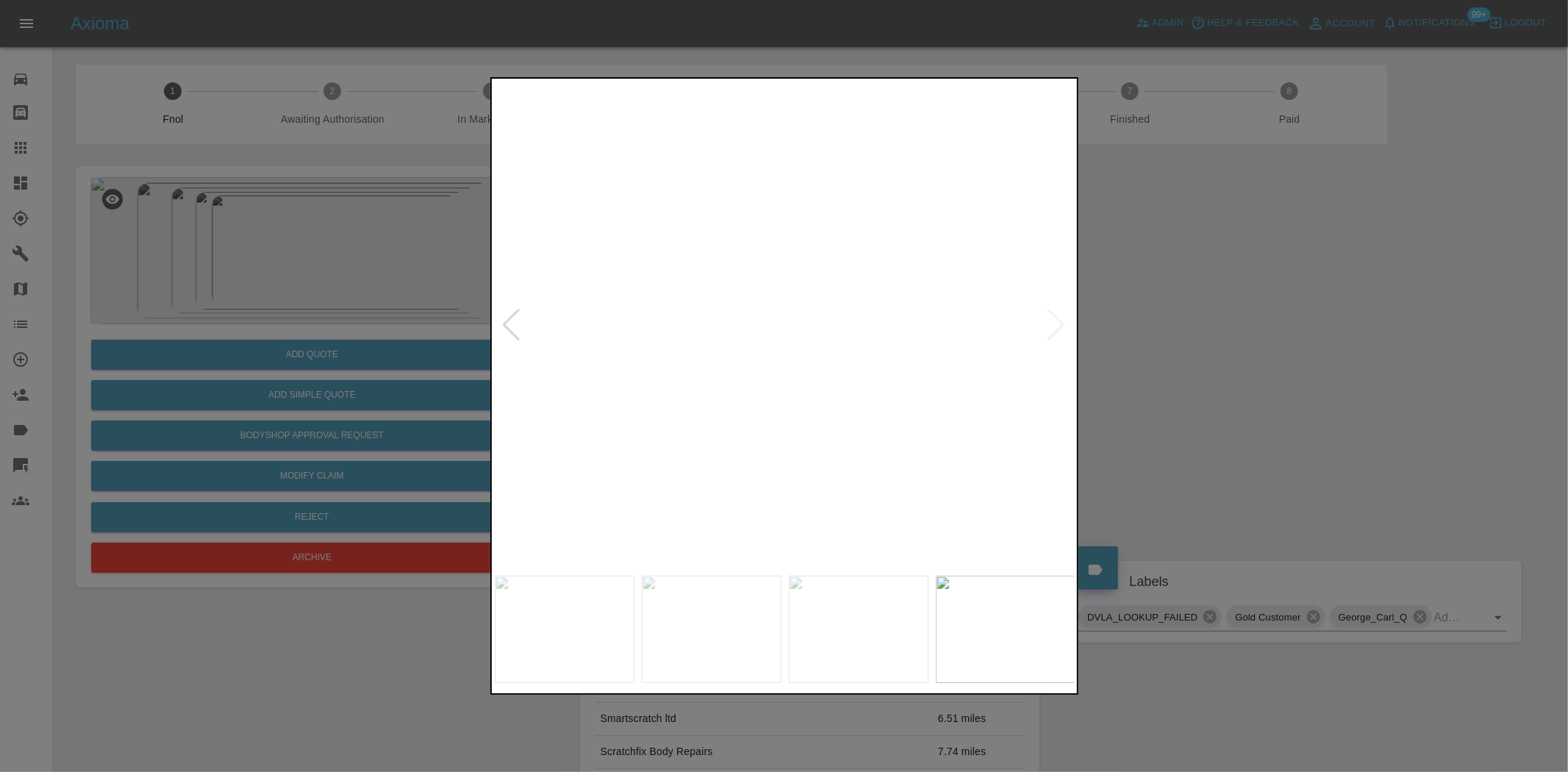
click at [806, 366] on img at bounding box center [714, 188] width 1742 height 1462
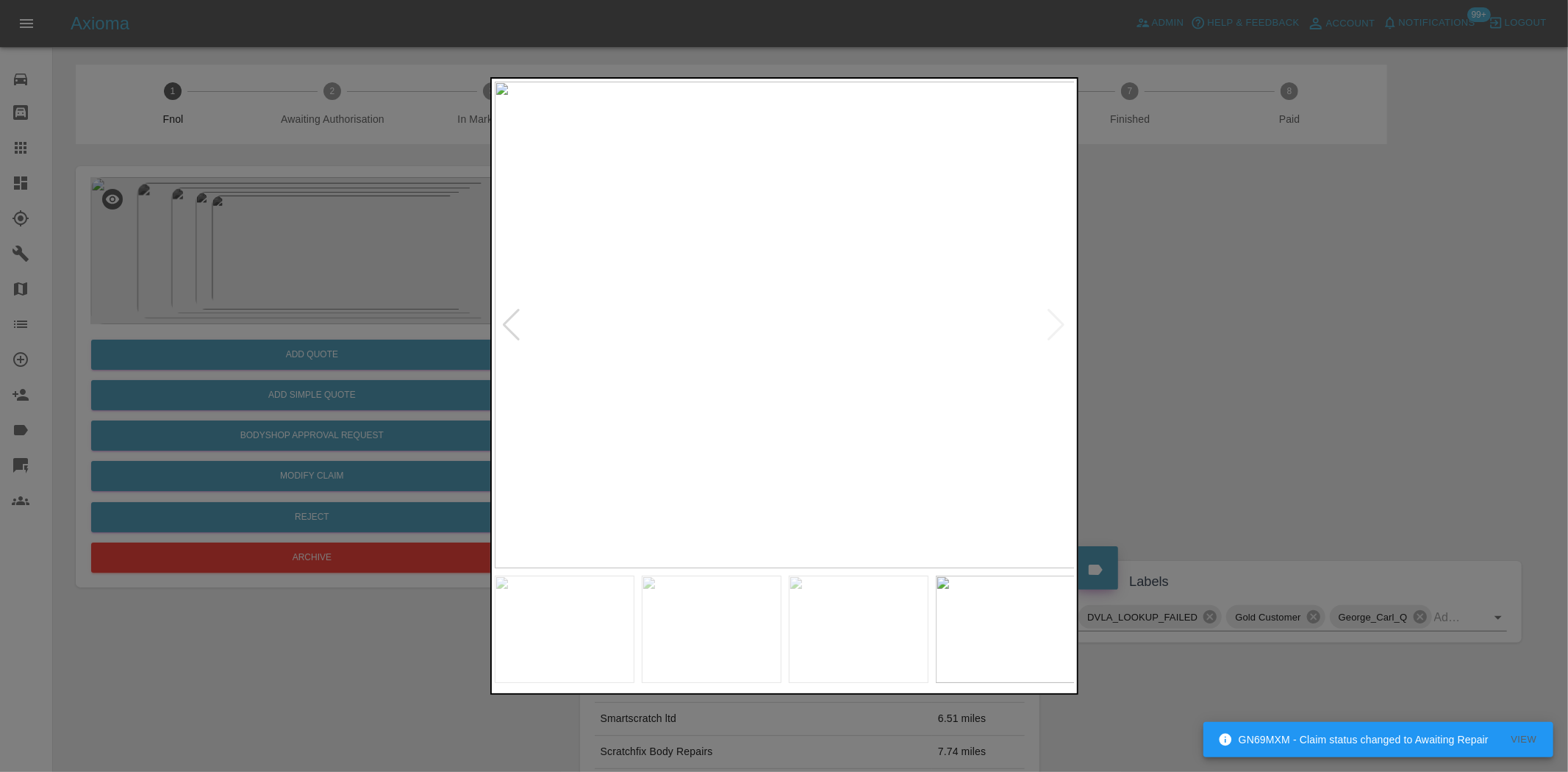
click at [729, 366] on img at bounding box center [785, 324] width 581 height 487
click at [353, 316] on div at bounding box center [784, 386] width 1568 height 772
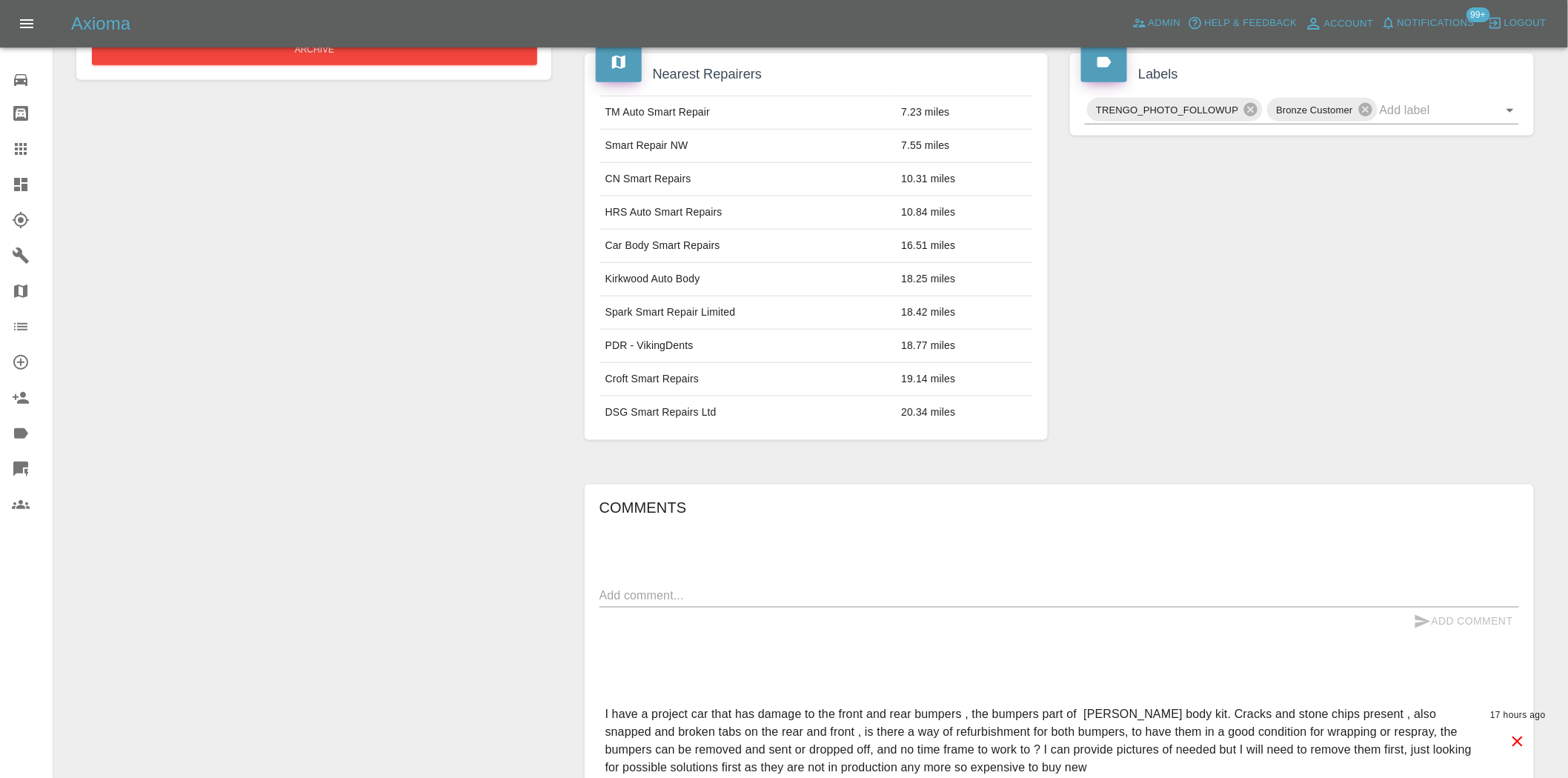
scroll to position [160, 0]
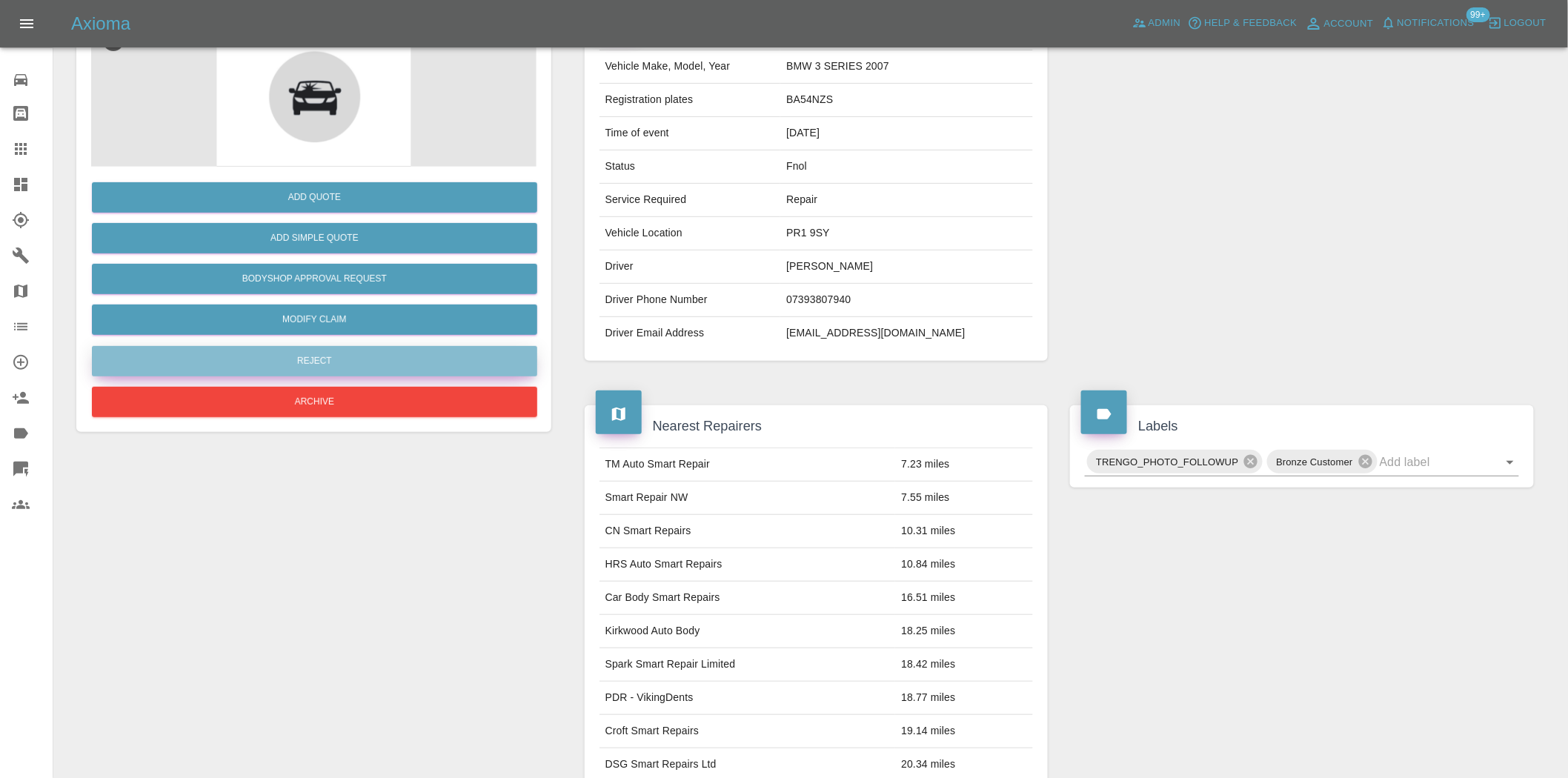
click at [331, 360] on button "Reject" at bounding box center [315, 361] width 446 height 30
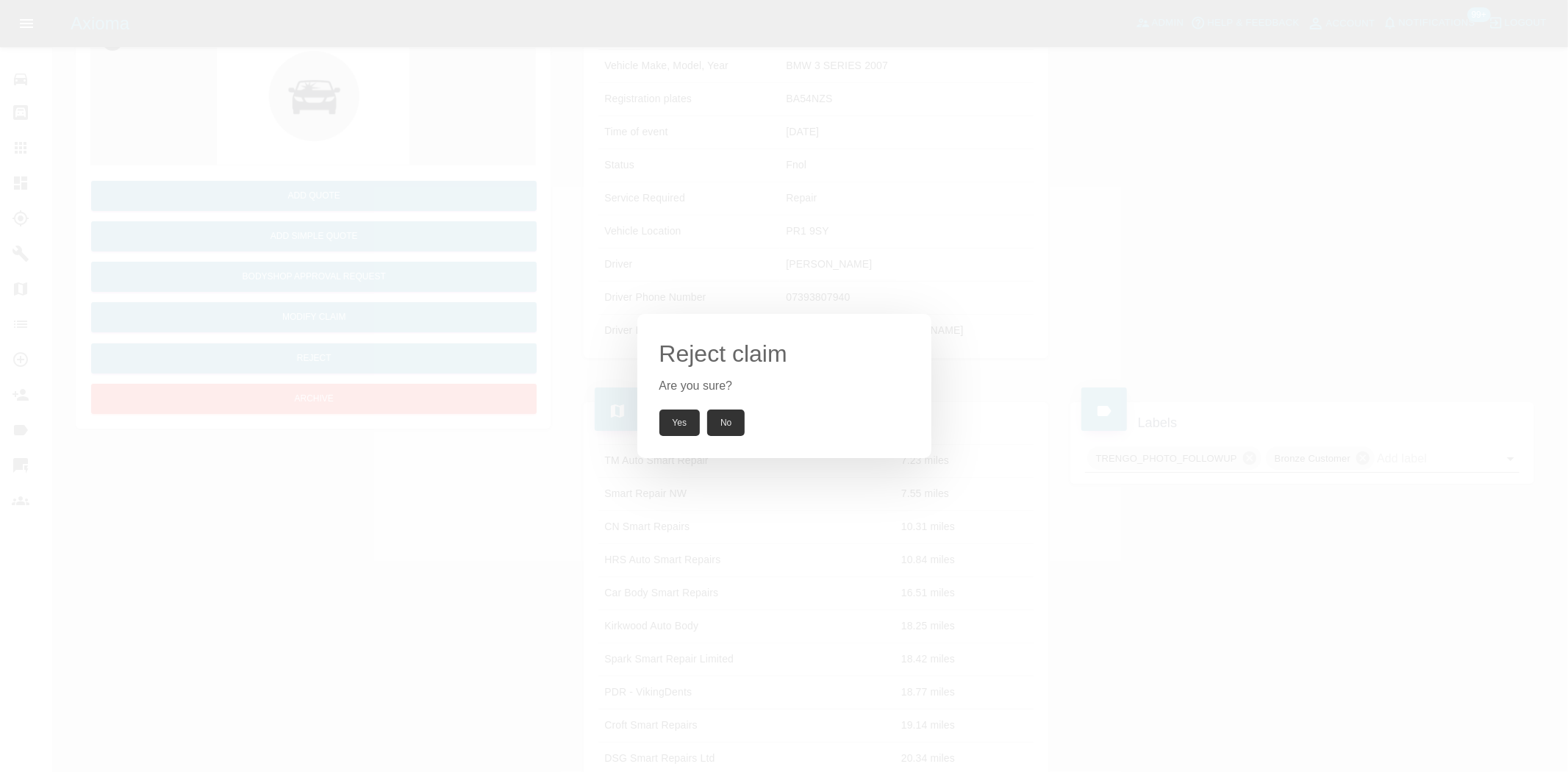
click at [684, 428] on button "Yes" at bounding box center [679, 422] width 41 height 26
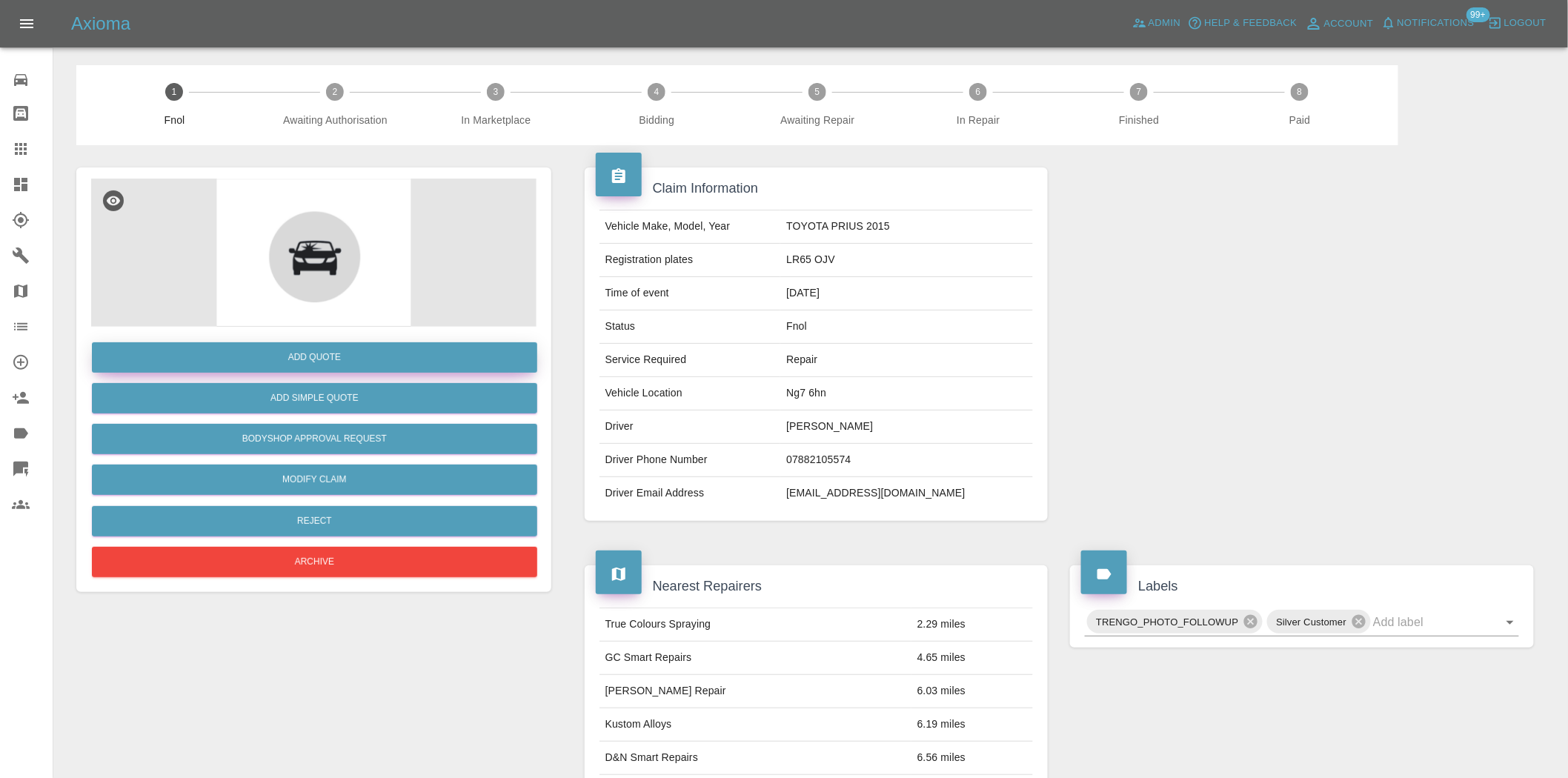
click at [395, 347] on button "Add Quote" at bounding box center [315, 357] width 446 height 30
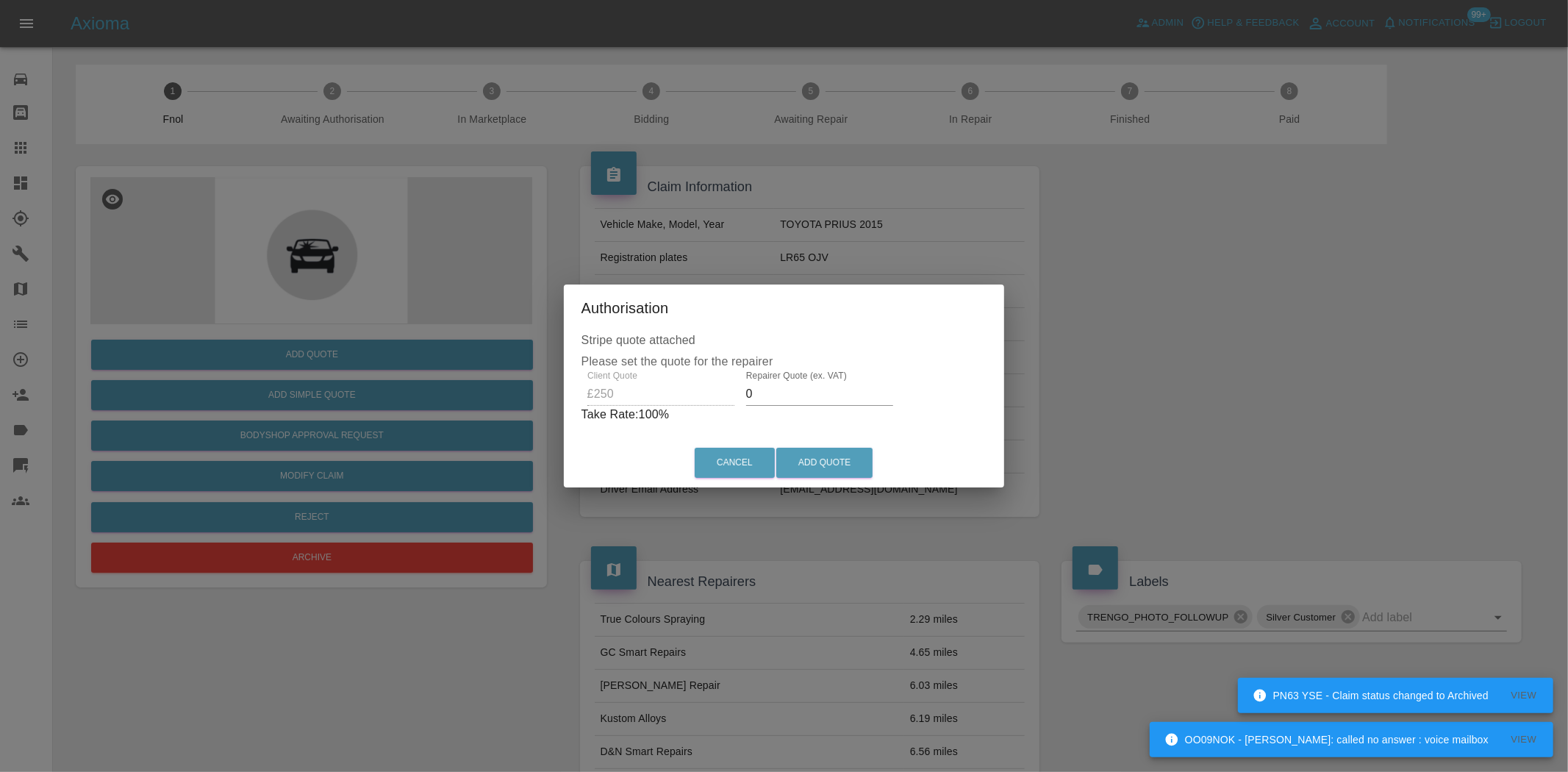
click at [714, 393] on div "Client Quote £250 Repairer Quote (ex. VAT) 0 Take Rate: 100 %" at bounding box center [784, 397] width 405 height 53
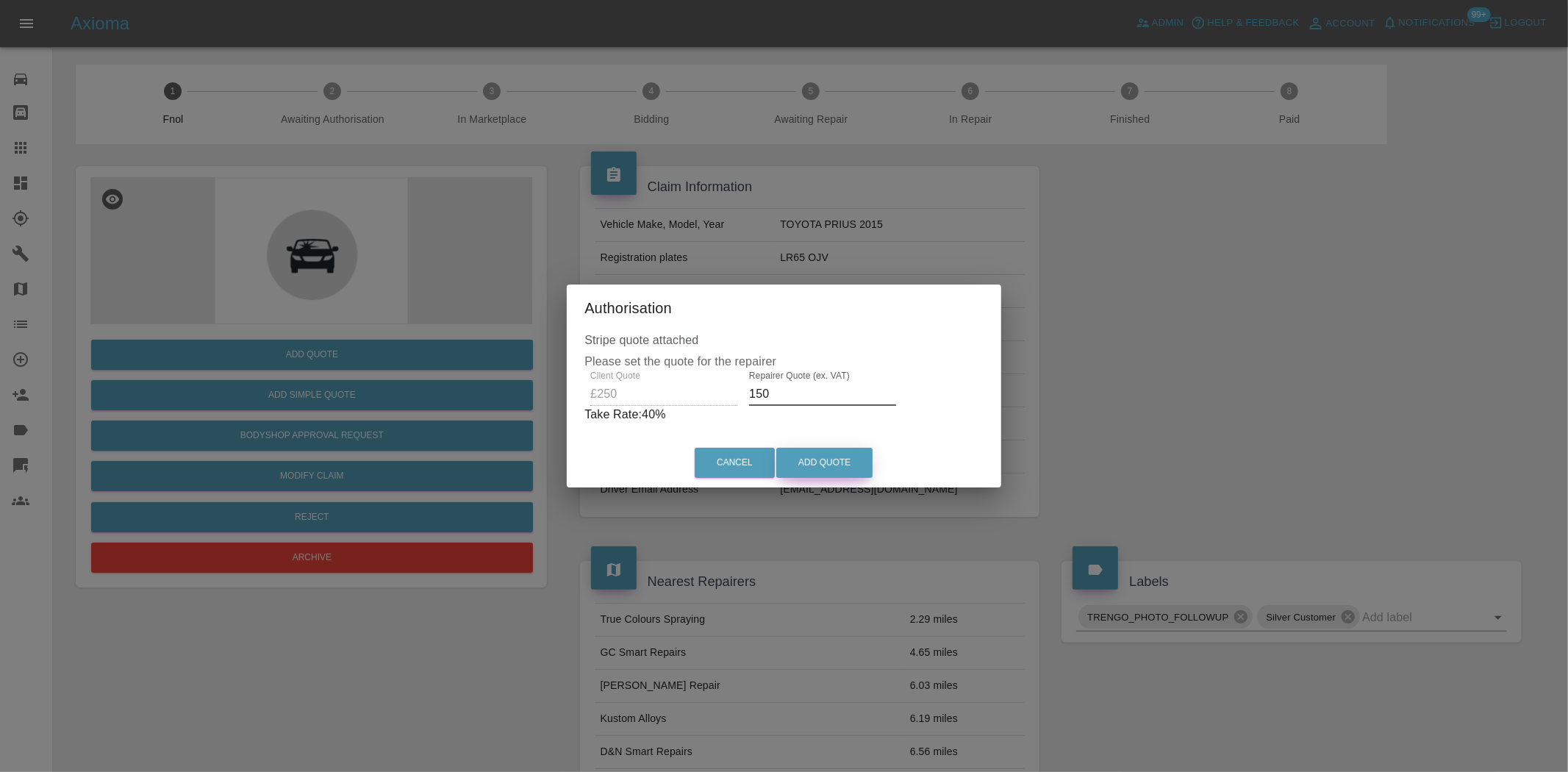
type input "150"
click at [807, 475] on button "Add Quote" at bounding box center [824, 462] width 96 height 30
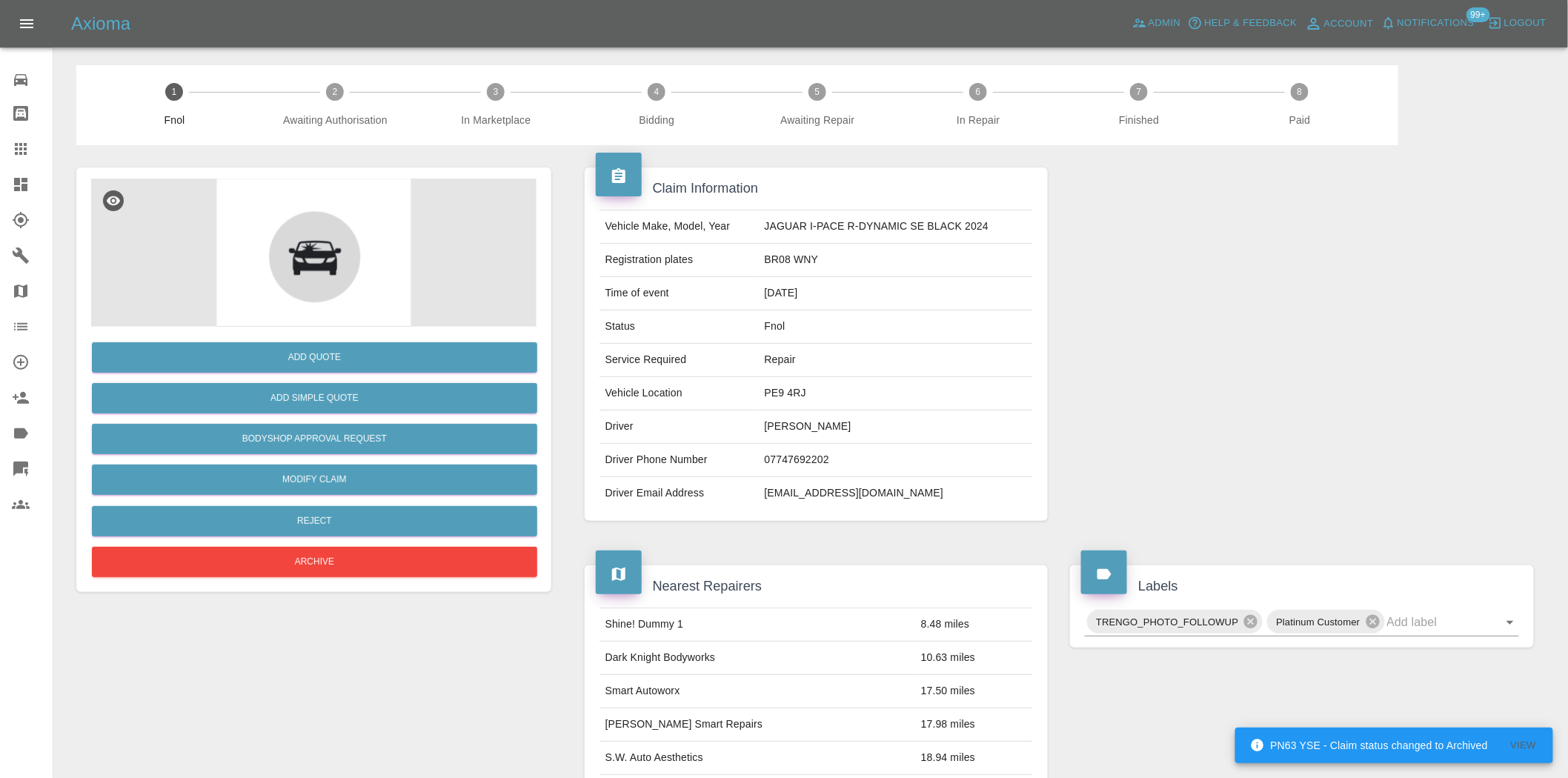
click at [271, 223] on img at bounding box center [314, 252] width 446 height 148
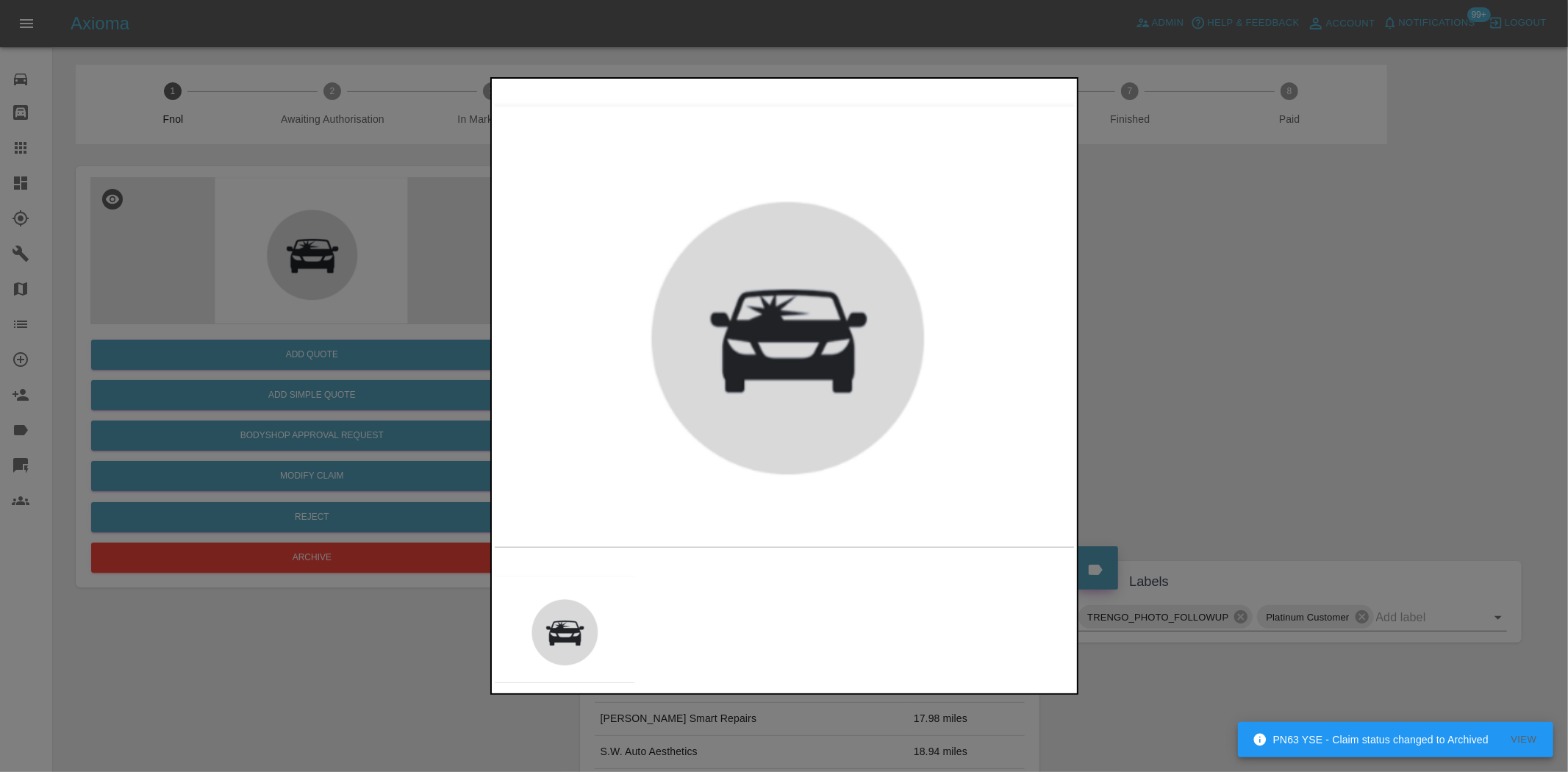
click at [394, 209] on div at bounding box center [784, 386] width 1568 height 772
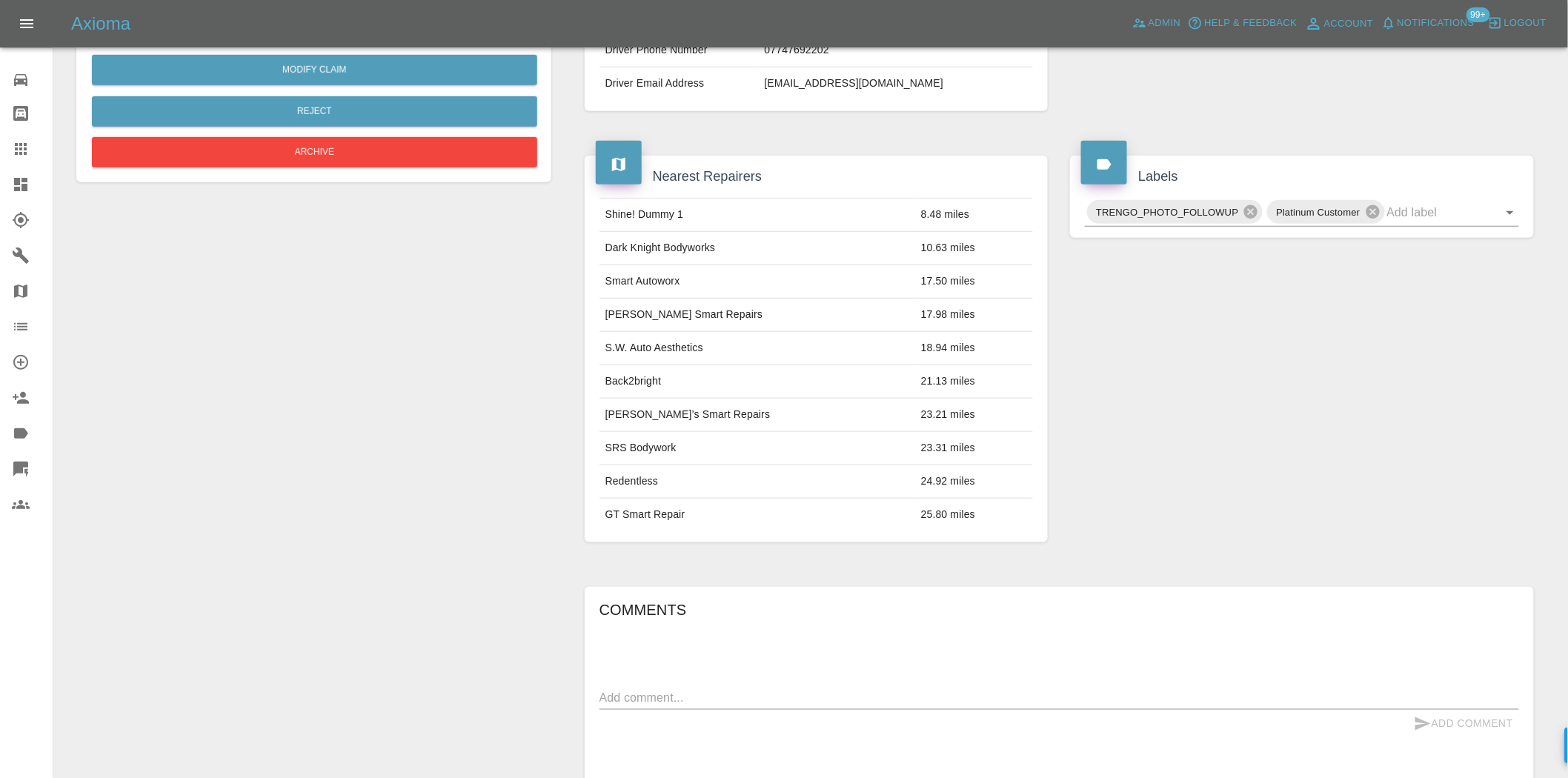
scroll to position [27, 0]
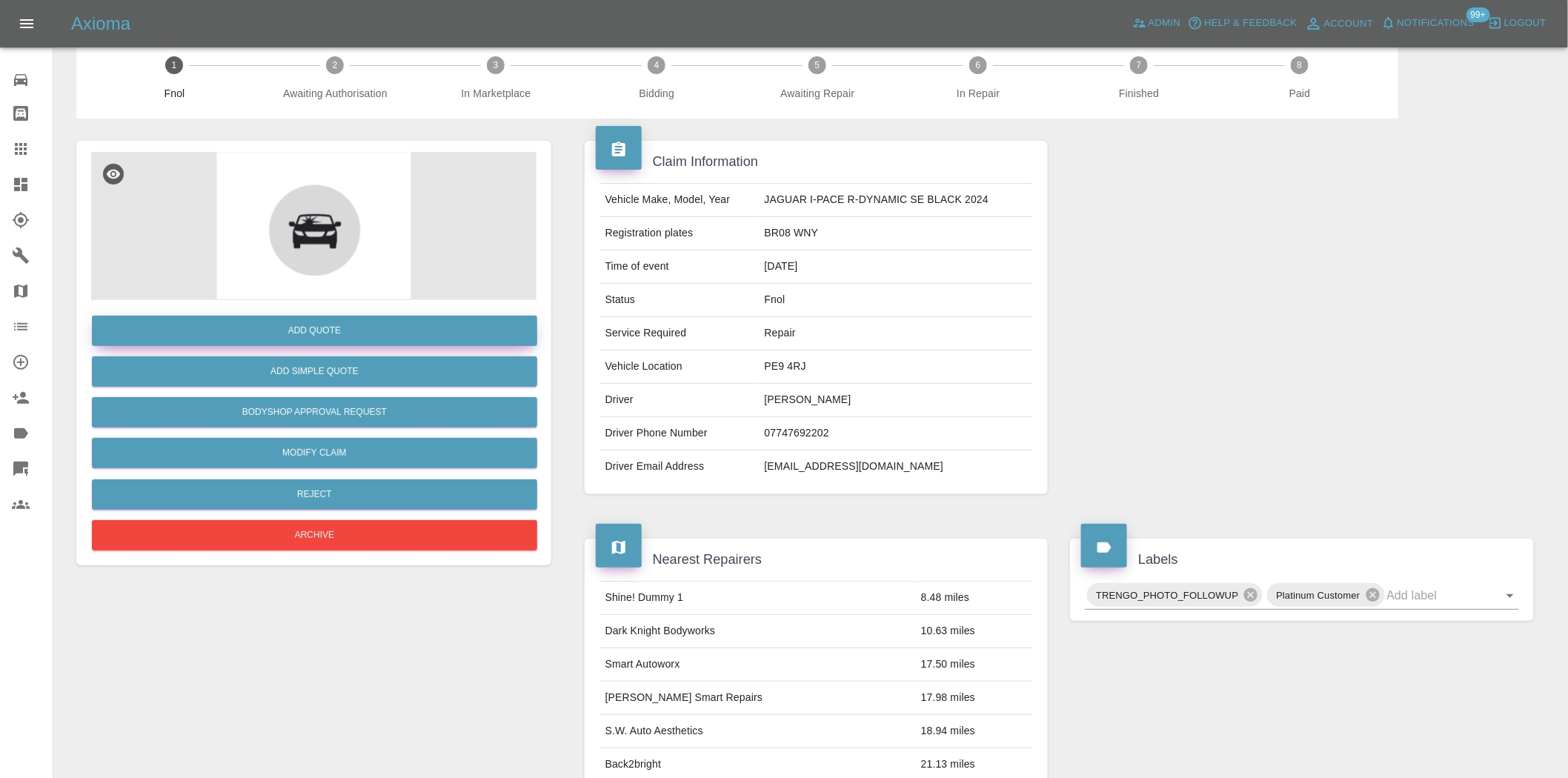
click at [302, 344] on button "Add Quote" at bounding box center [315, 331] width 446 height 30
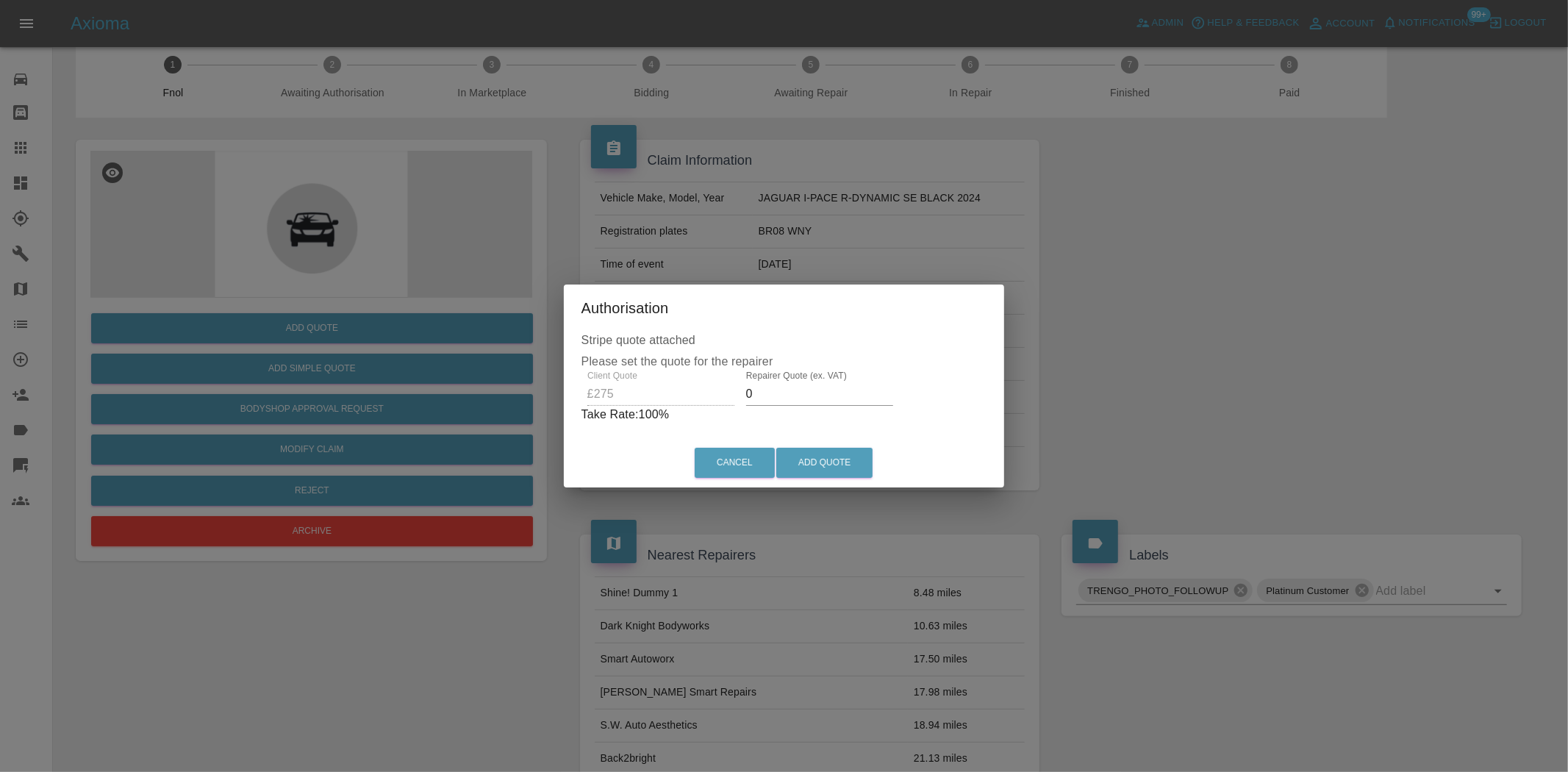
click at [616, 398] on div "Client Quote £275 Repairer Quote (ex. VAT) 0 Take Rate: 100 %" at bounding box center [784, 397] width 405 height 53
type input "150"
click at [835, 465] on button "Add Quote" at bounding box center [824, 462] width 96 height 30
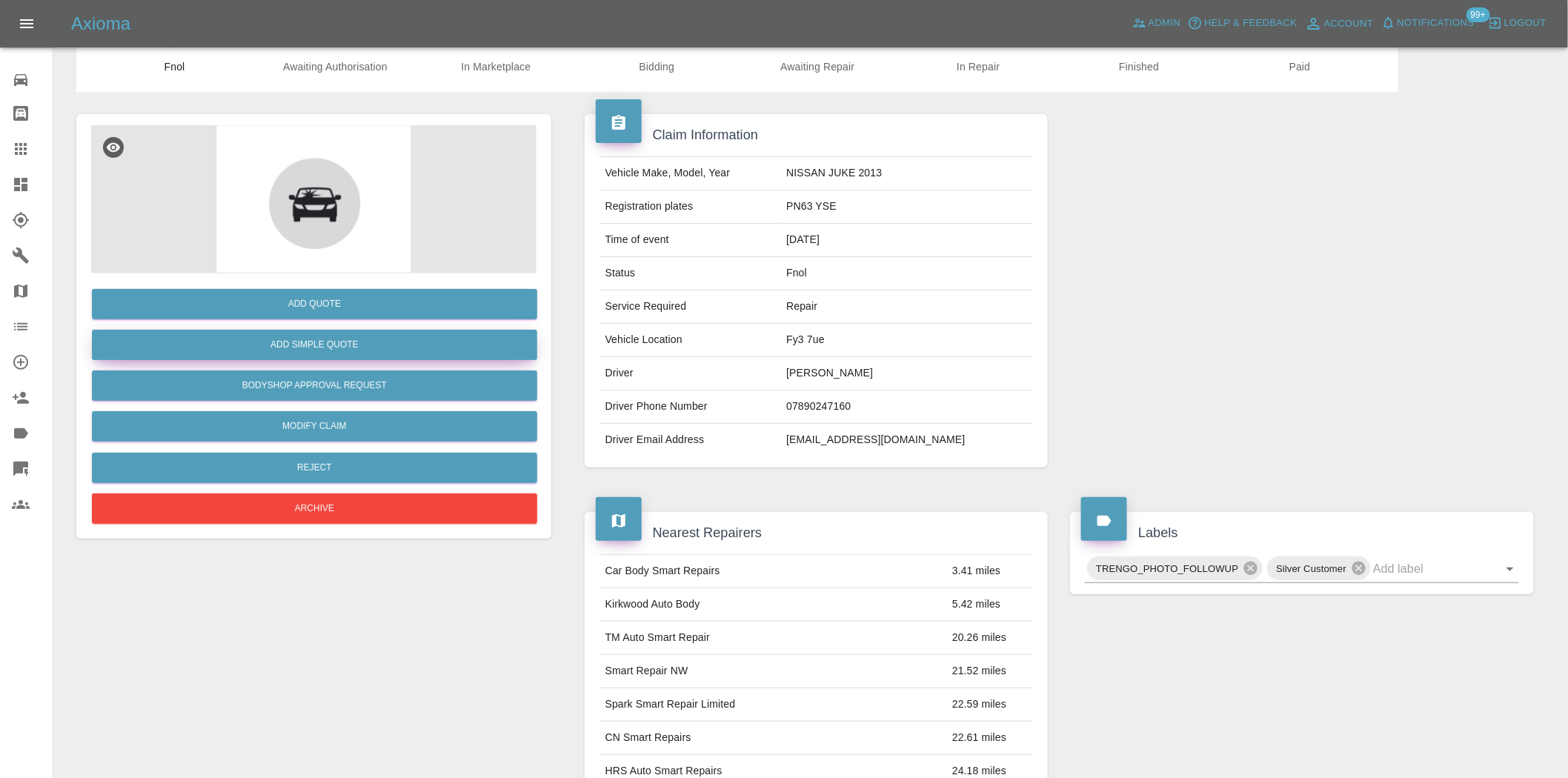
scroll to position [27, 0]
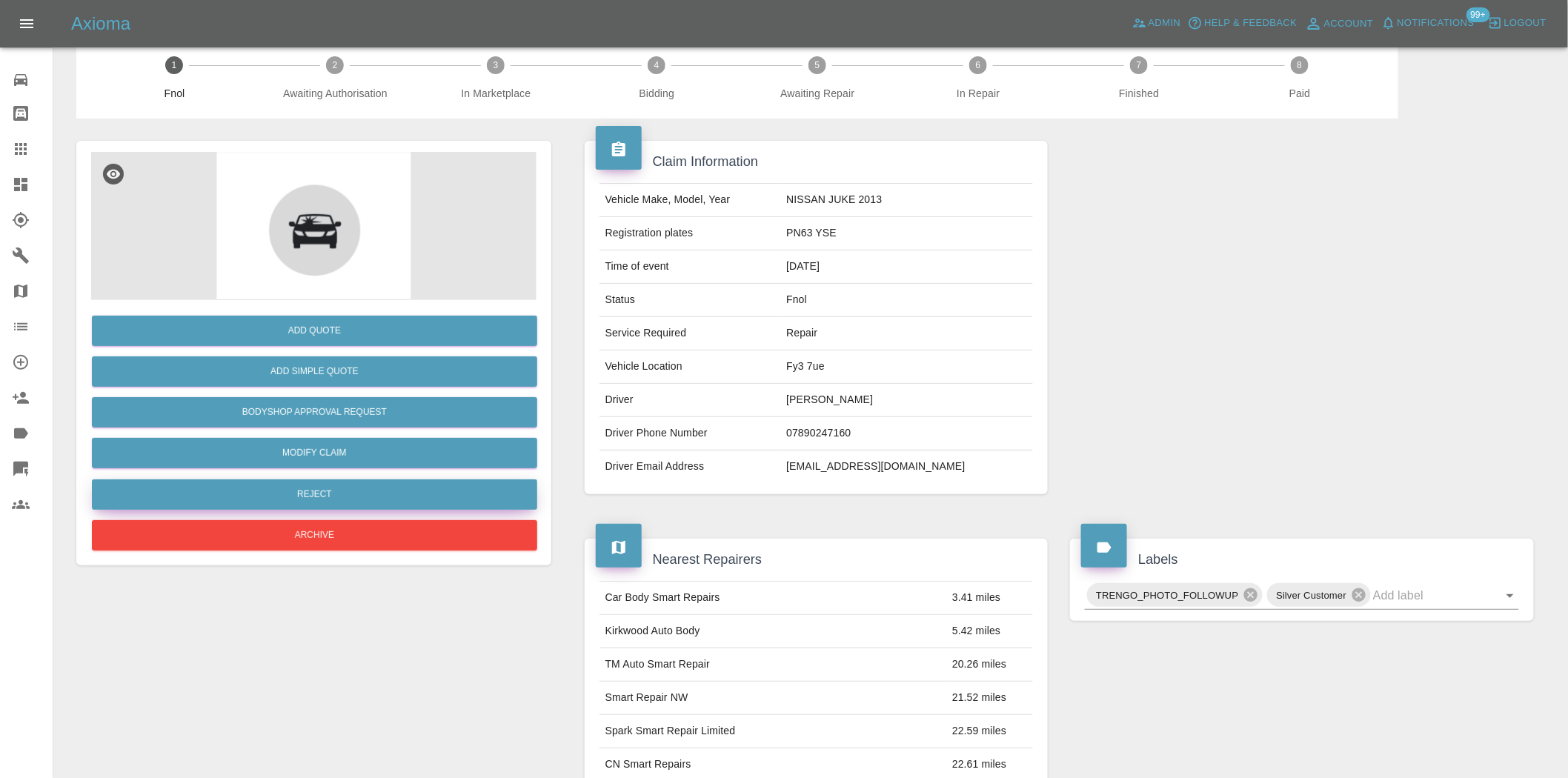
click at [367, 482] on button "Reject" at bounding box center [315, 494] width 446 height 30
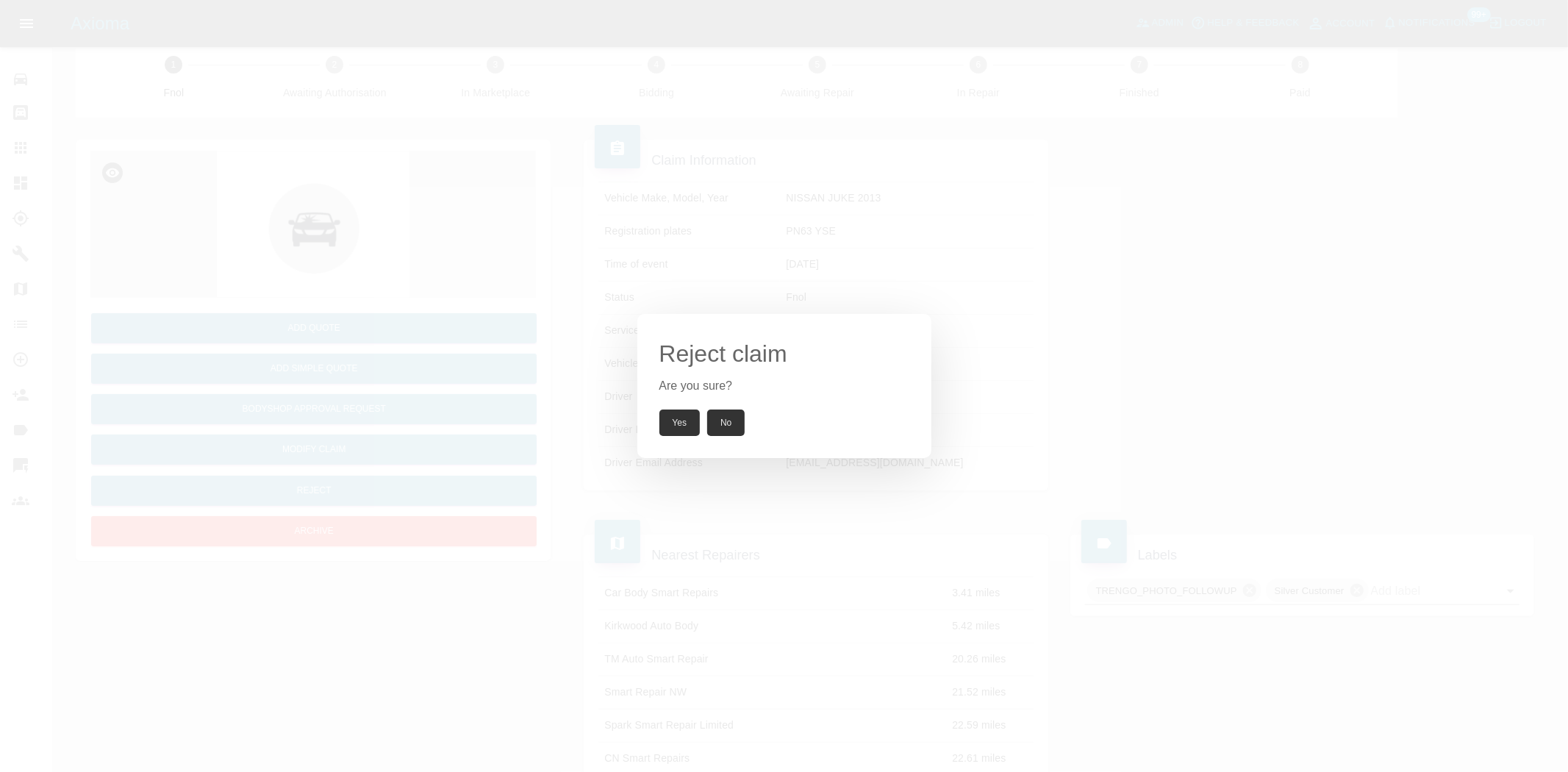
drag, startPoint x: 441, startPoint y: 331, endPoint x: 370, endPoint y: 384, distance: 88.6
click at [438, 331] on div "Reject claim Are you sure? Yes No" at bounding box center [784, 386] width 1568 height 772
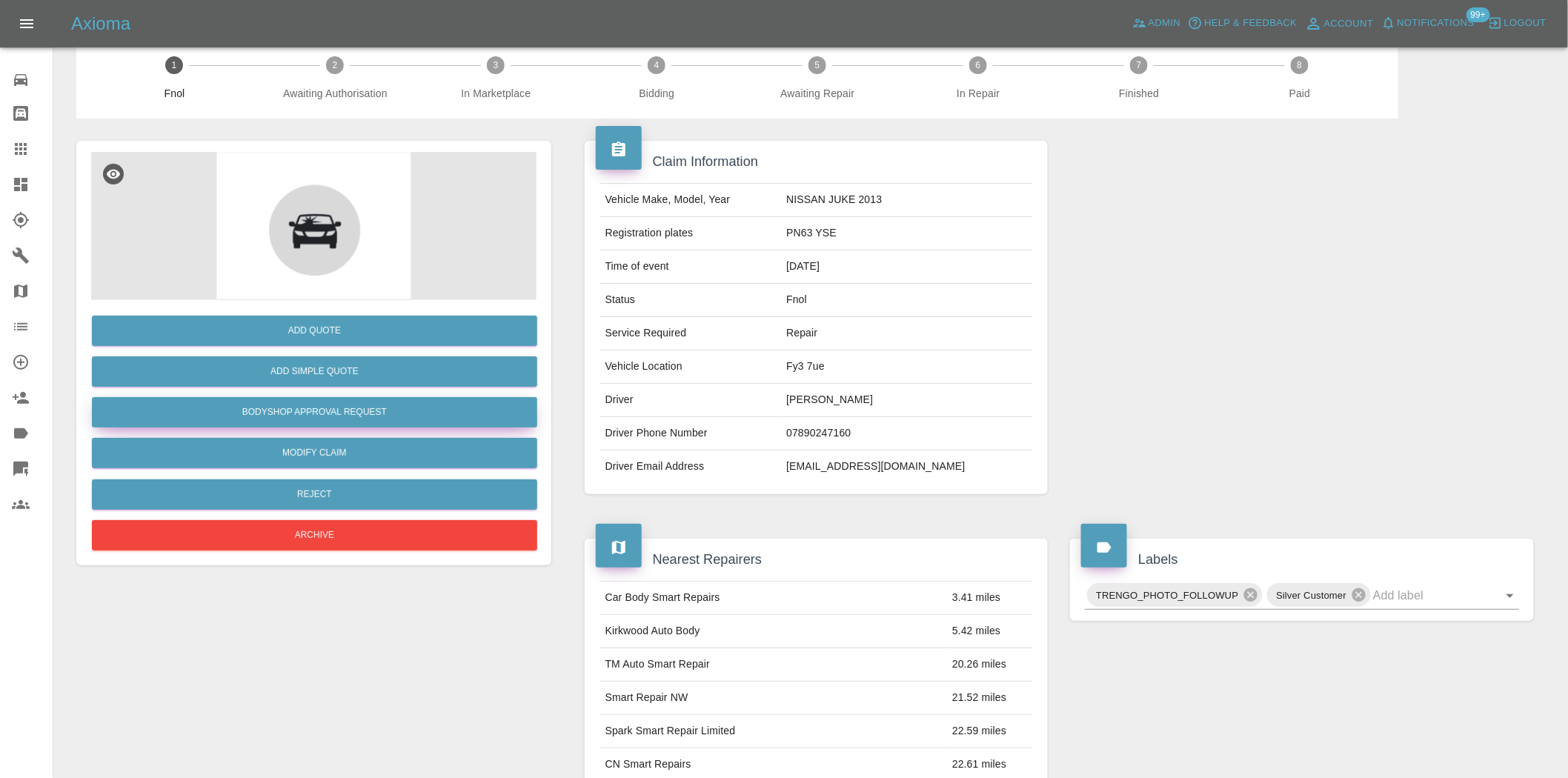
click at [344, 412] on button "Bodyshop Approval Request" at bounding box center [315, 412] width 446 height 30
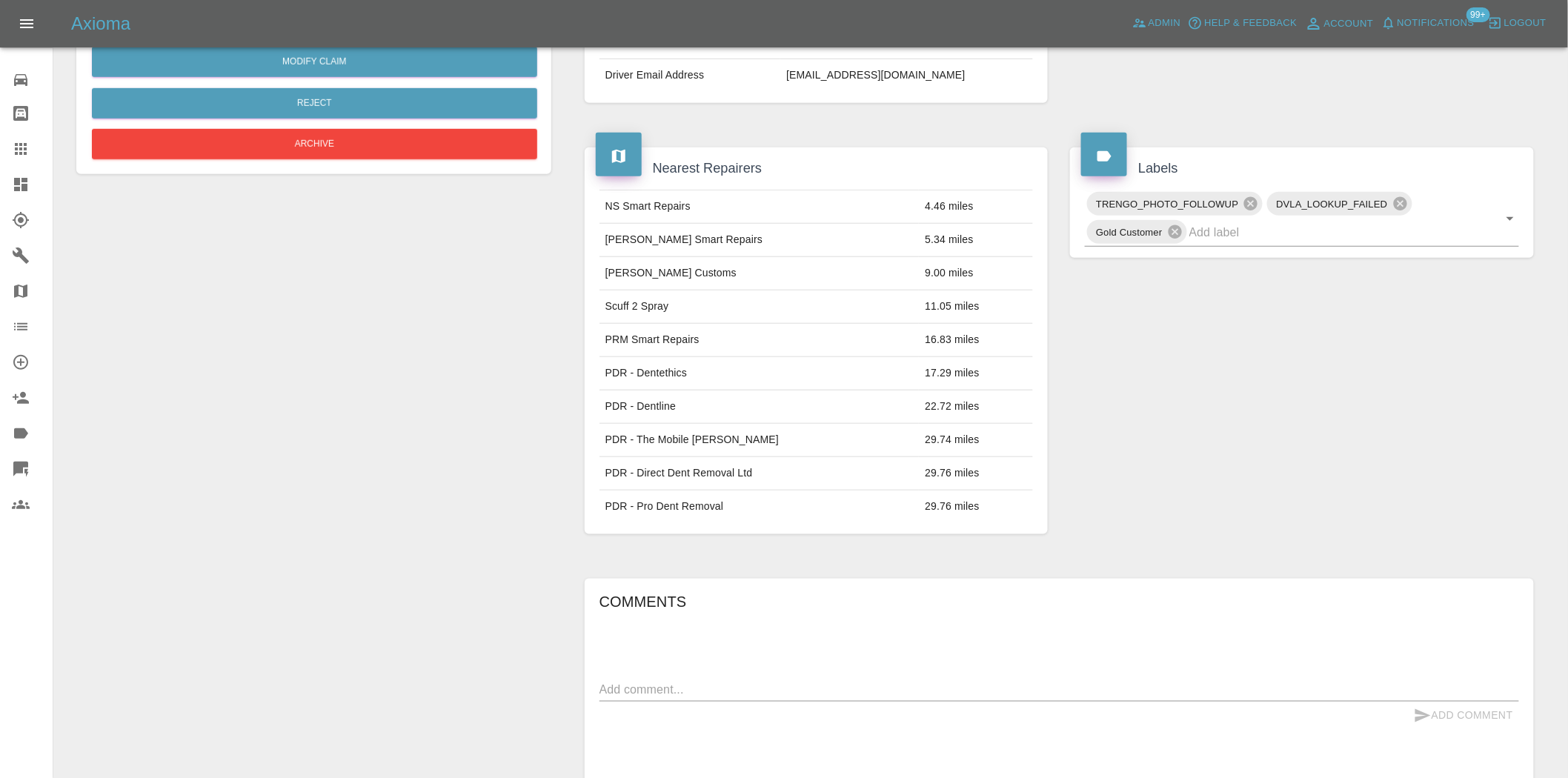
scroll to position [27, 0]
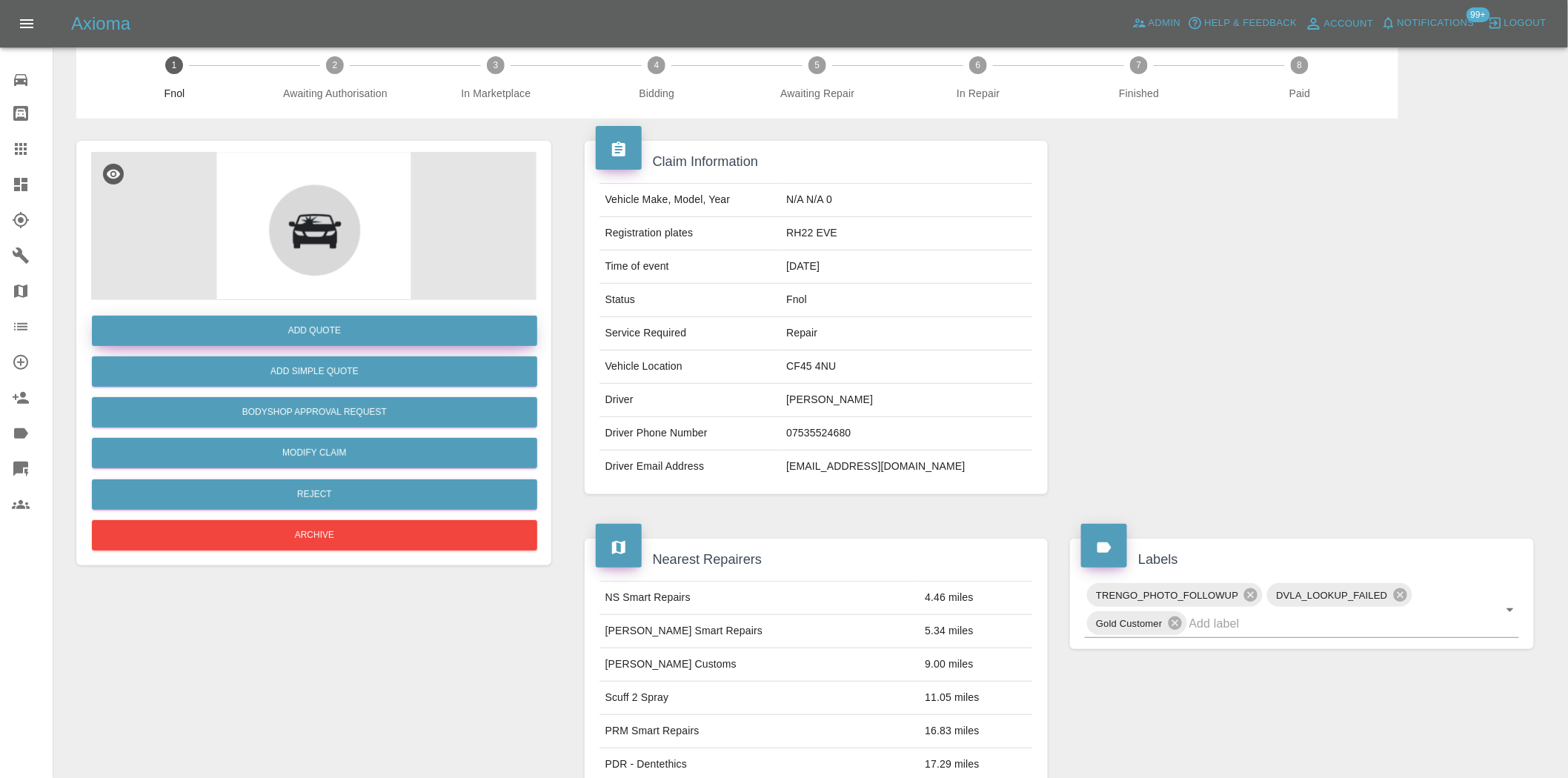
click at [302, 321] on button "Add Quote" at bounding box center [315, 331] width 446 height 30
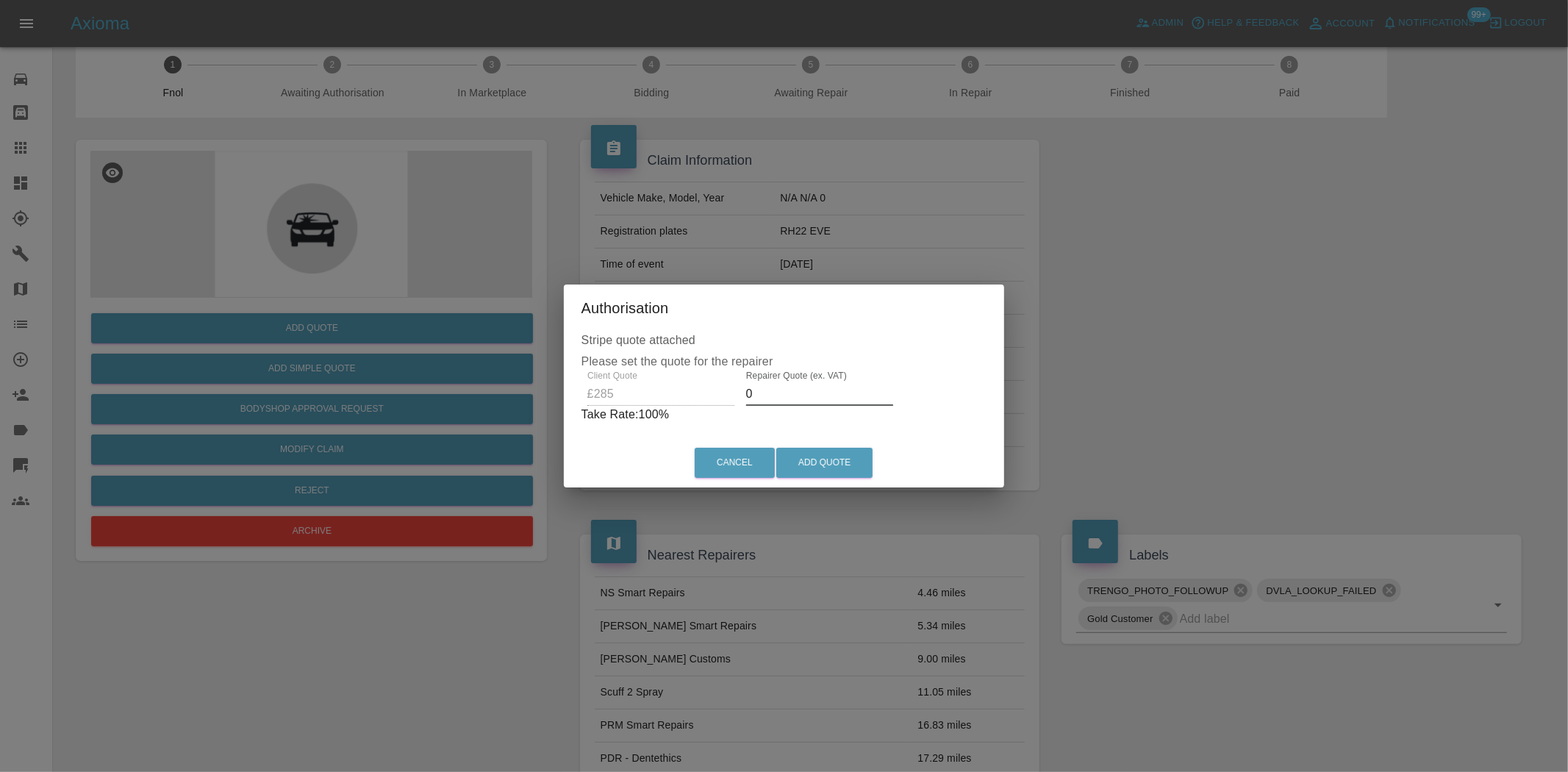
click at [631, 391] on div "Client Quote £285 Repairer Quote (ex. VAT) 0 Take Rate: 100 %" at bounding box center [784, 397] width 405 height 53
type input "150"
click at [851, 471] on button "Add Quote" at bounding box center [824, 462] width 96 height 30
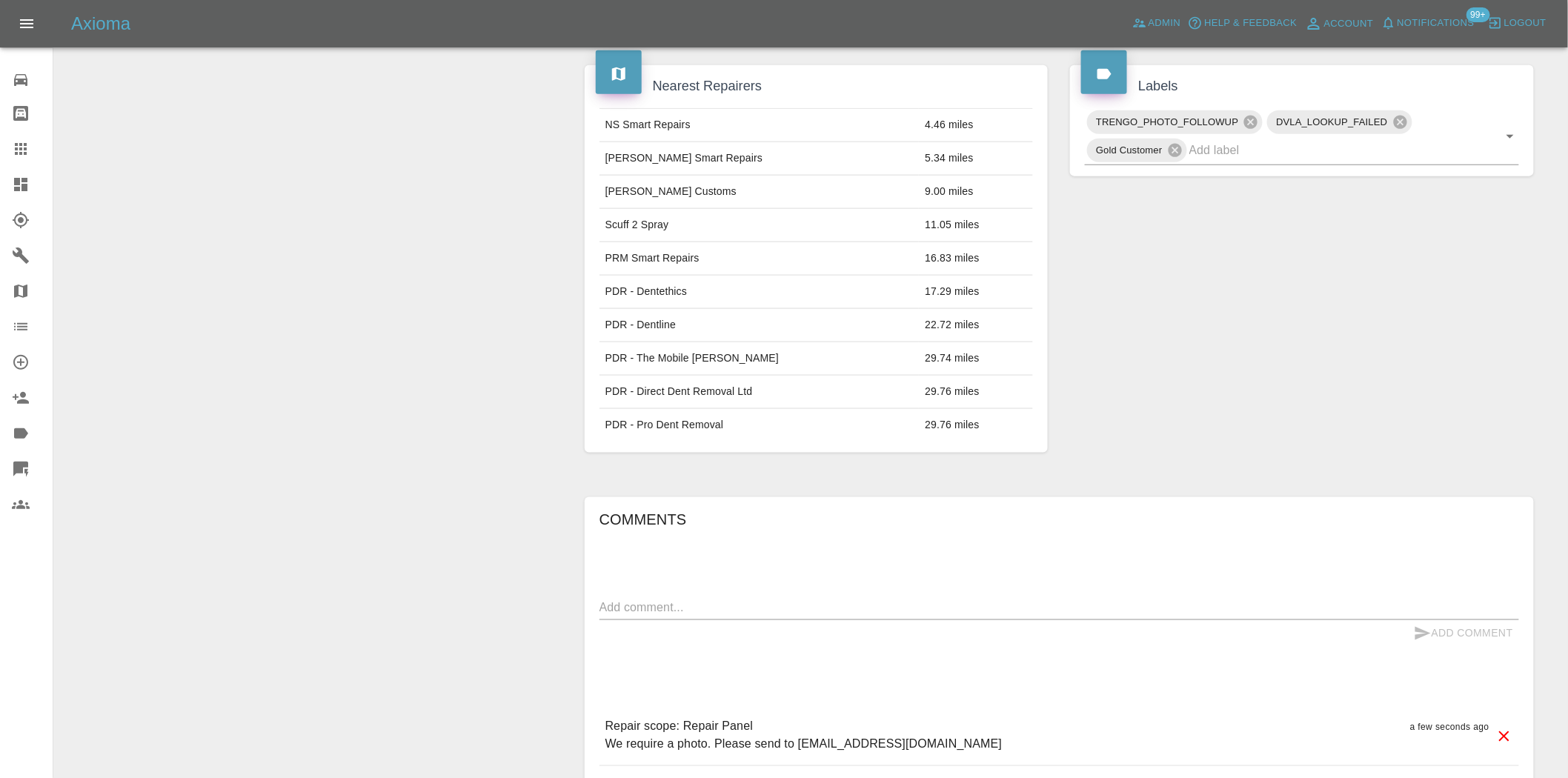
scroll to position [861, 0]
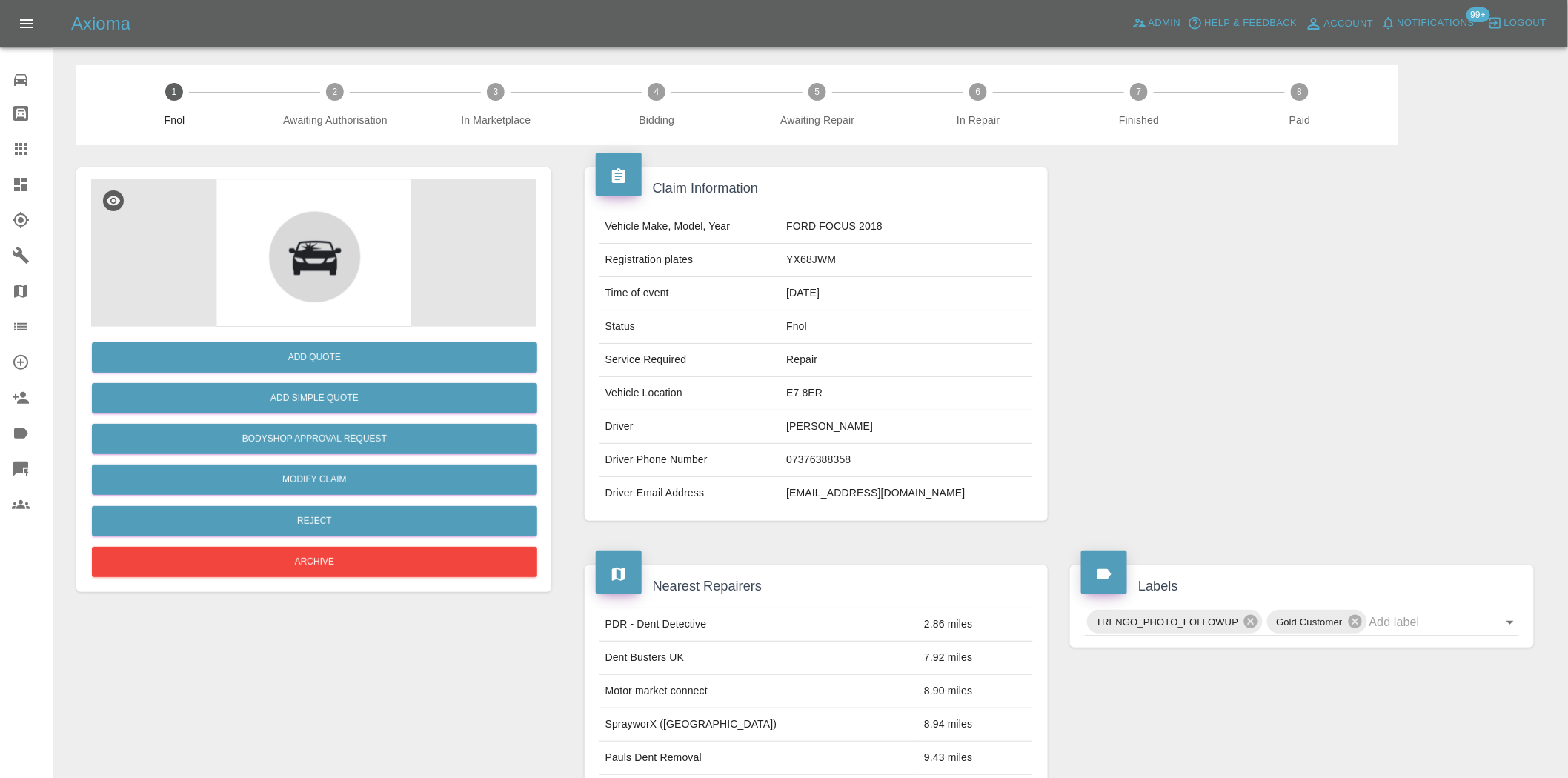
click at [338, 261] on img at bounding box center [314, 252] width 446 height 148
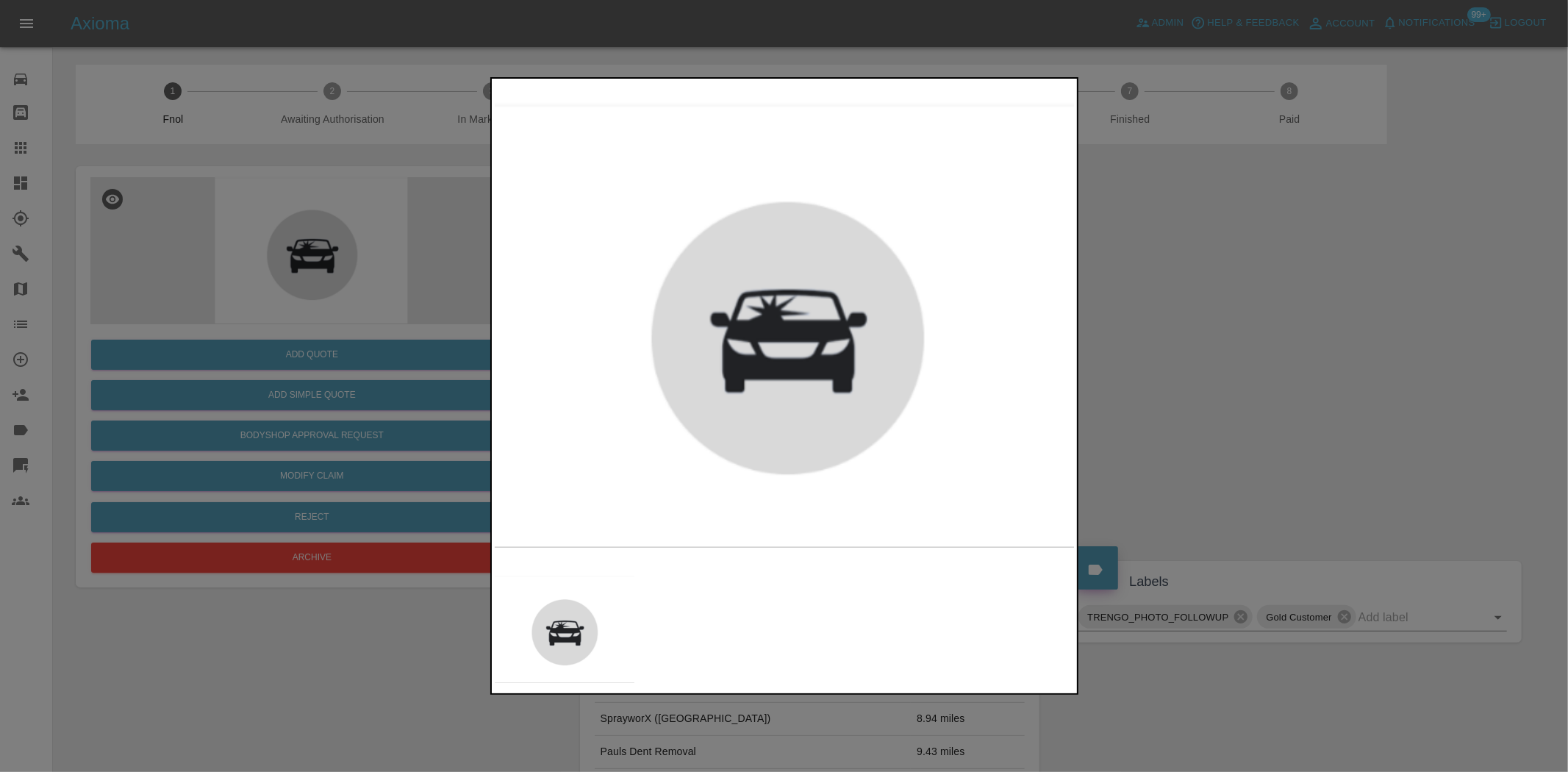
click at [425, 236] on div at bounding box center [784, 386] width 1568 height 772
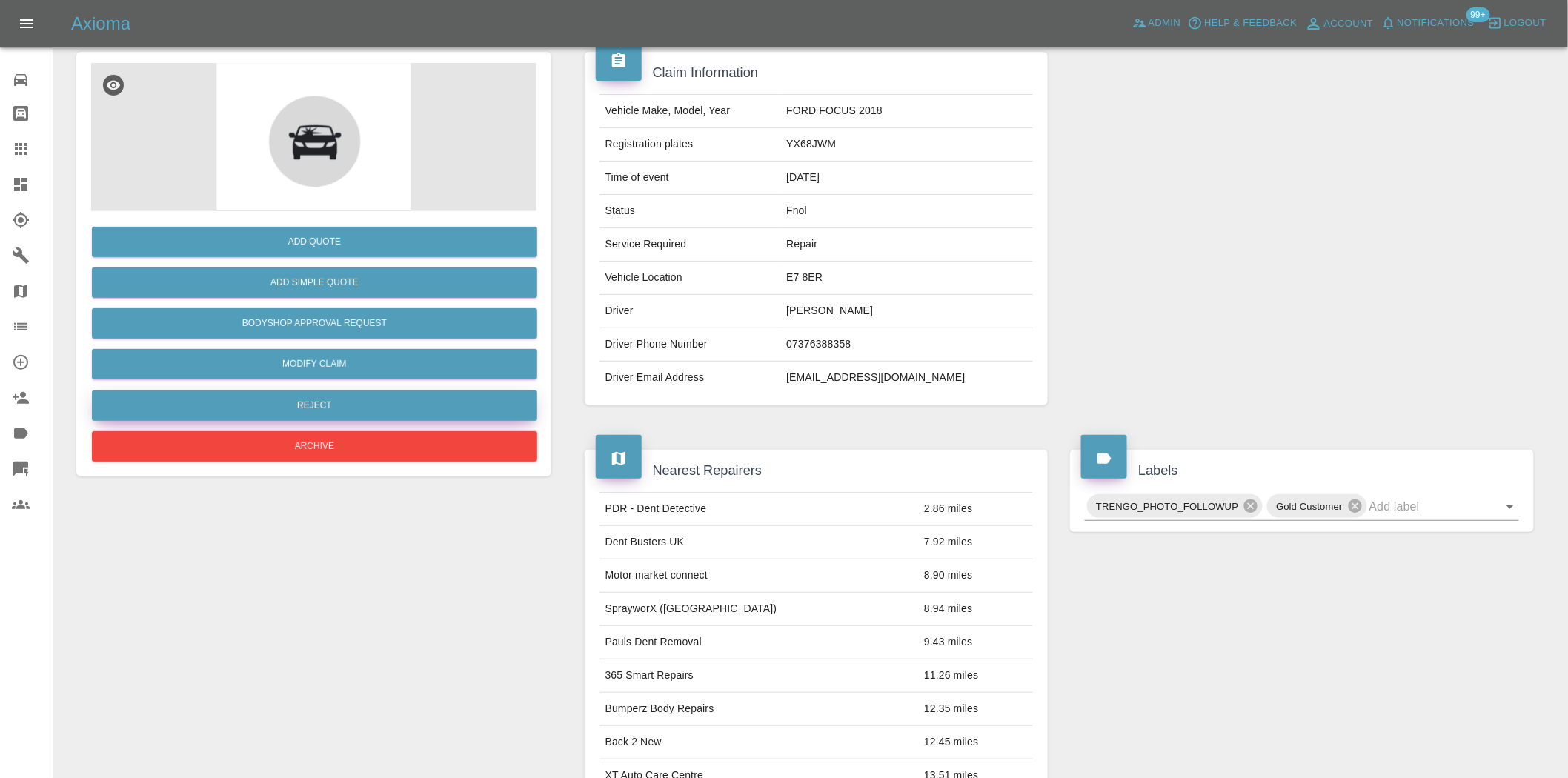
scroll to position [27, 0]
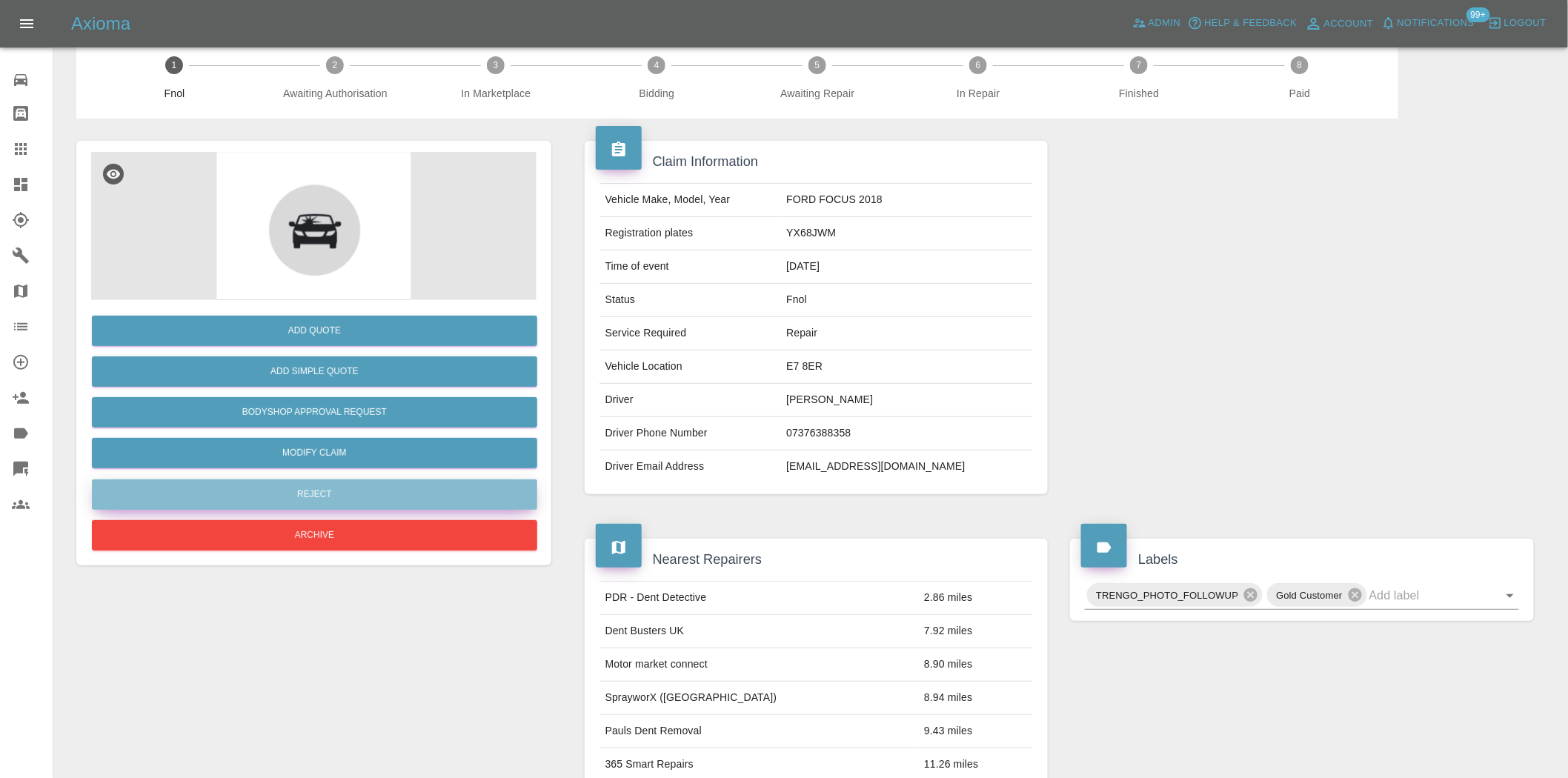
click at [326, 499] on button "Reject" at bounding box center [315, 494] width 446 height 30
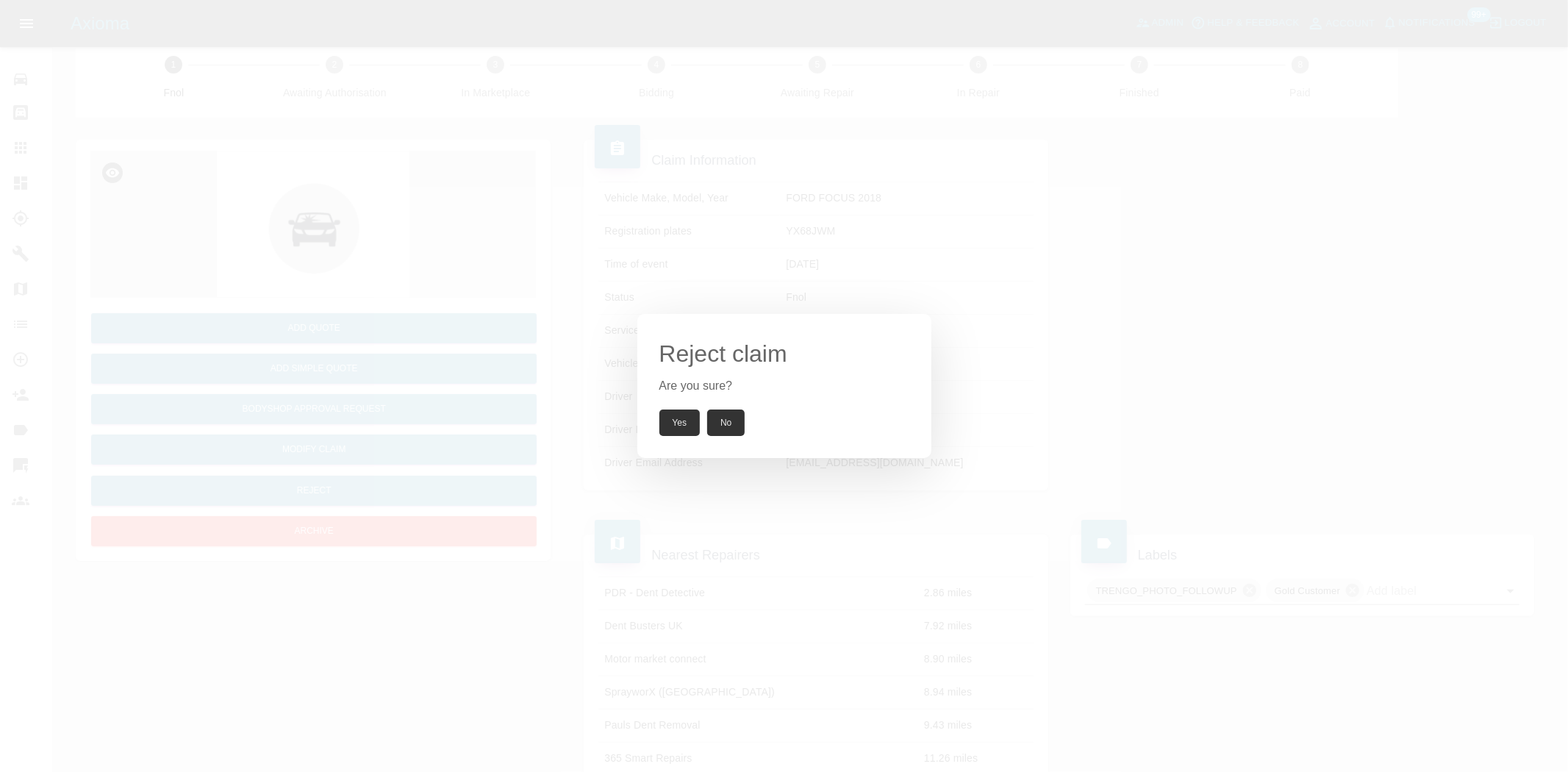
click at [669, 432] on button "Yes" at bounding box center [679, 422] width 41 height 26
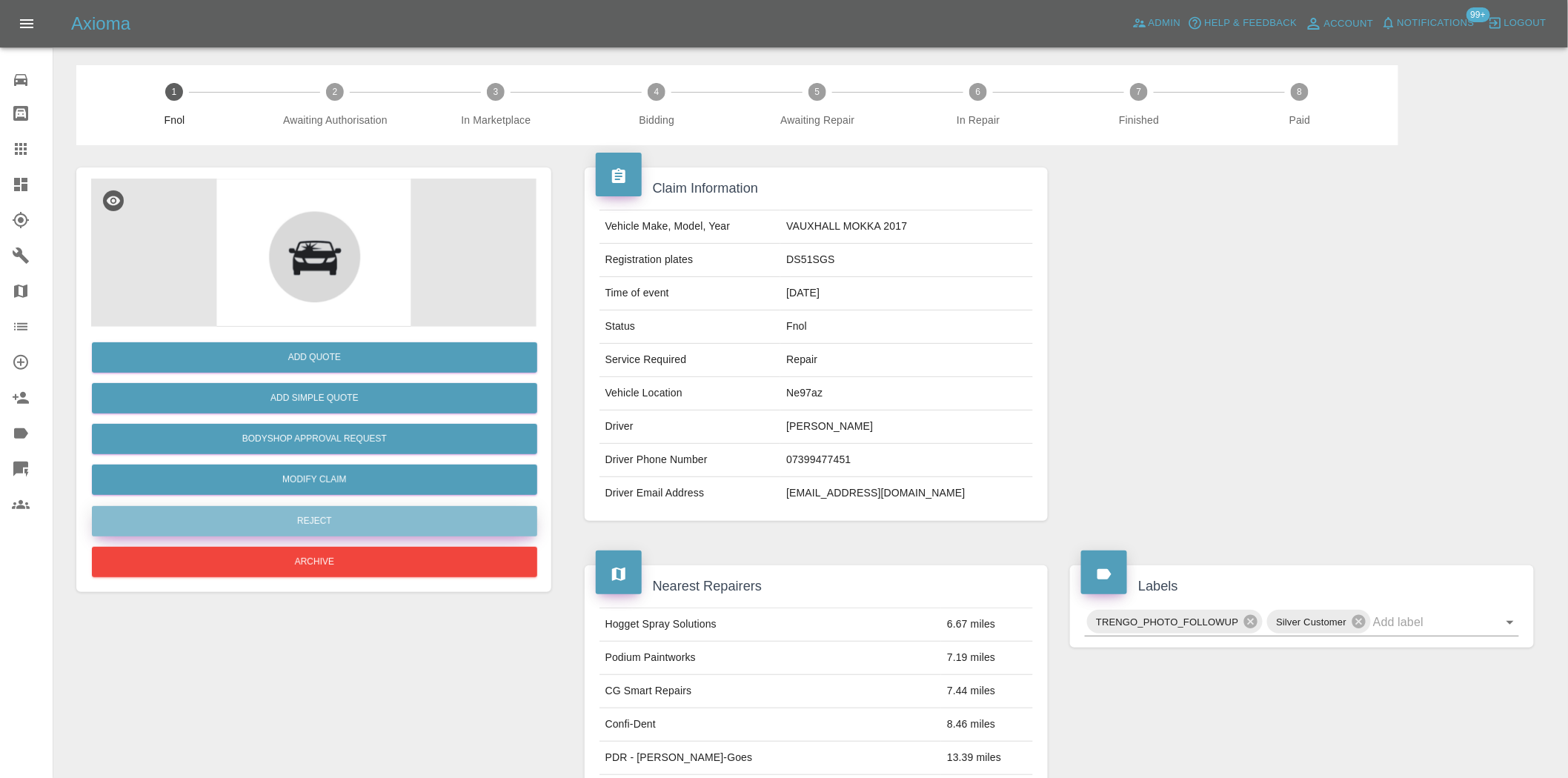
click at [350, 516] on button "Reject" at bounding box center [315, 521] width 446 height 30
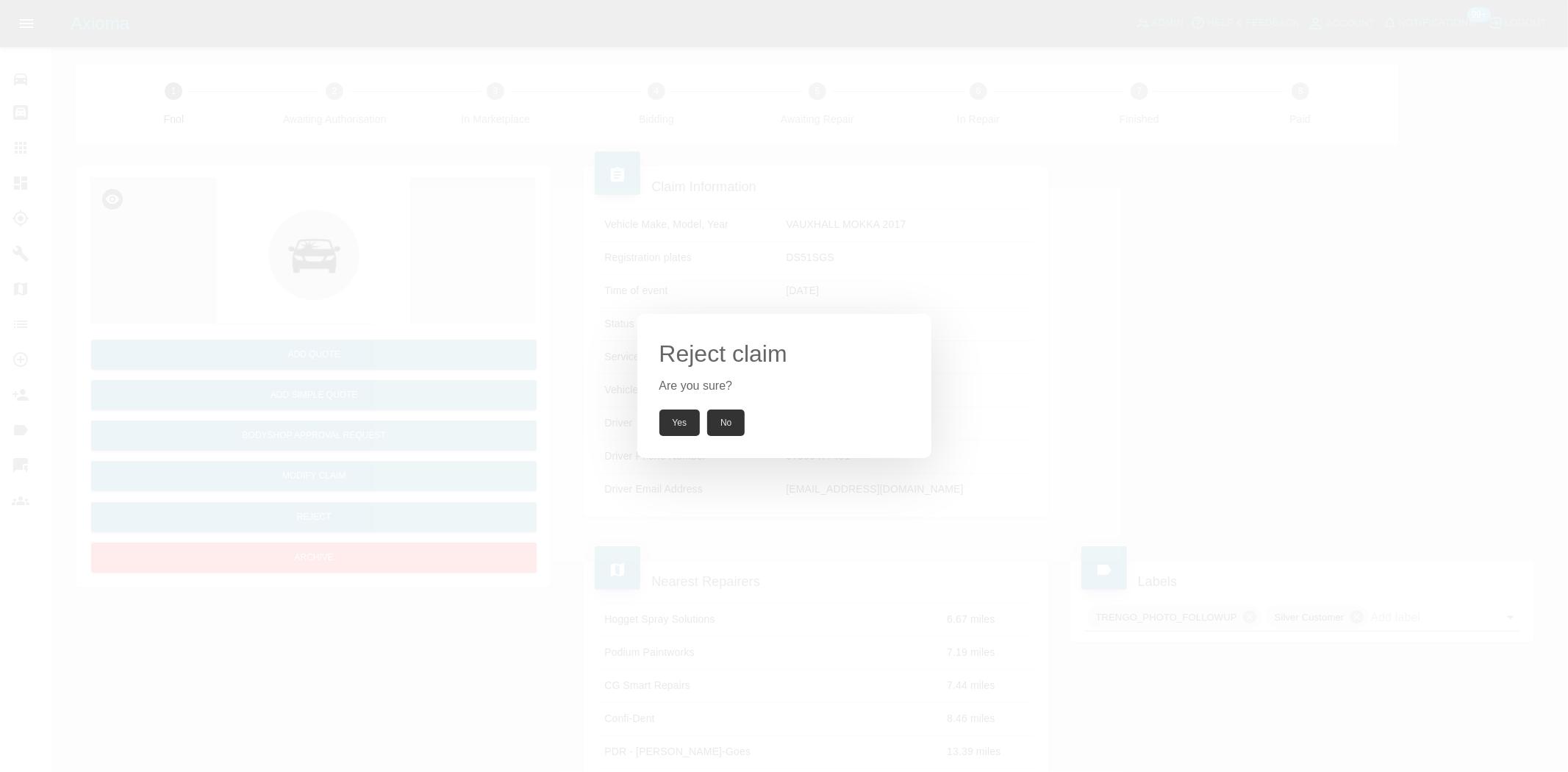
click at [688, 428] on button "Yes" at bounding box center [679, 422] width 41 height 26
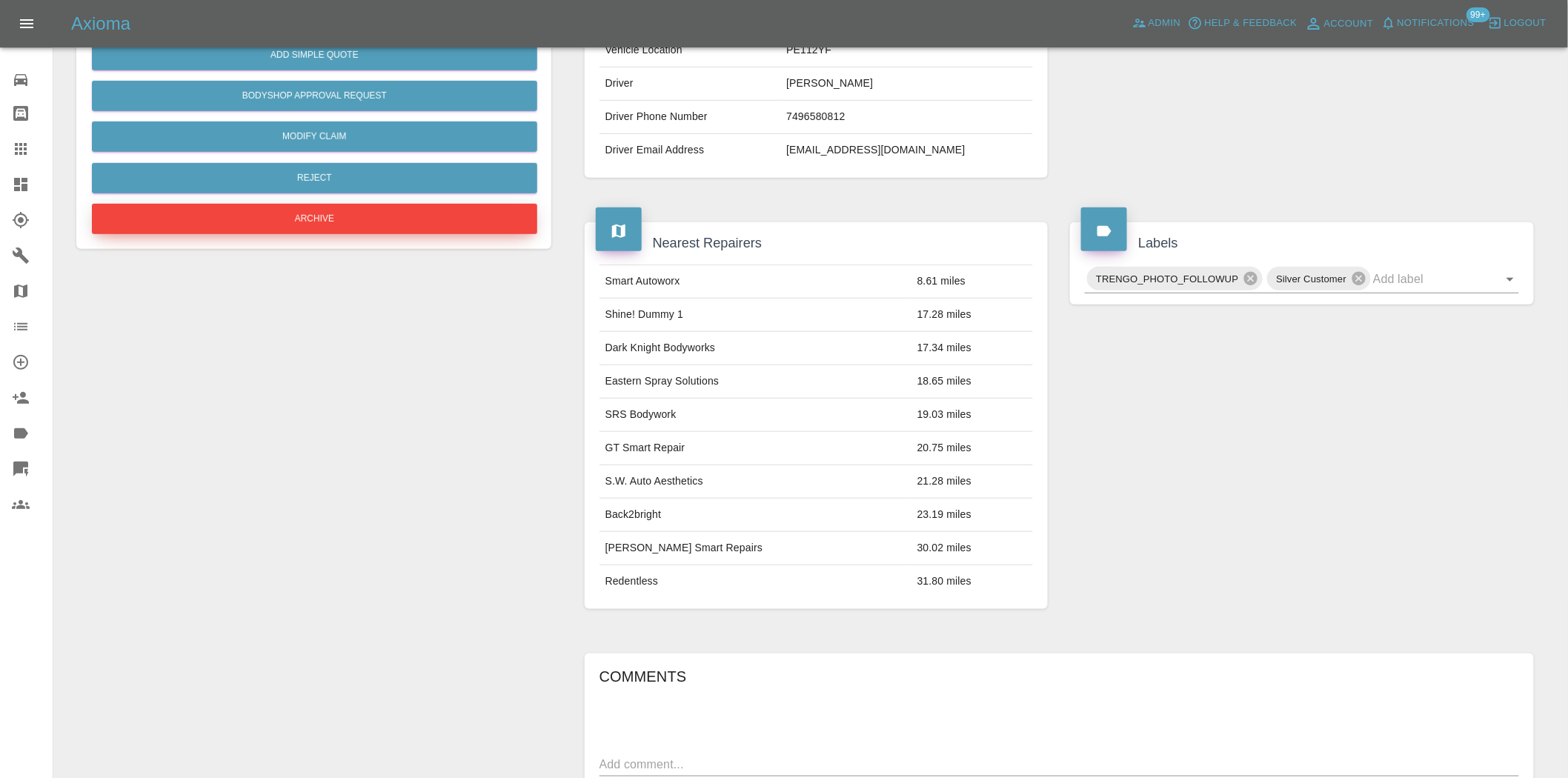
scroll to position [27, 0]
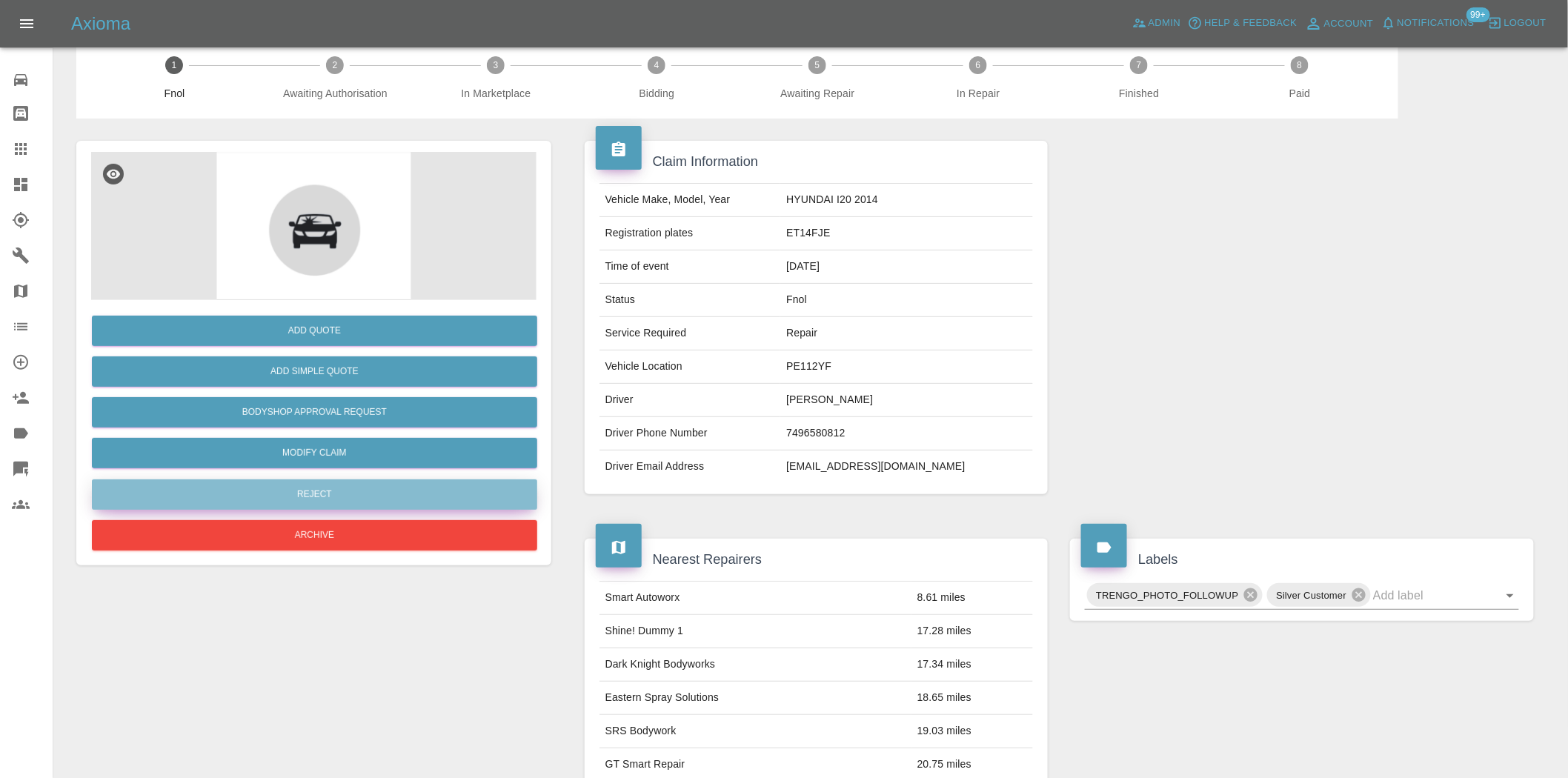
click at [333, 492] on button "Reject" at bounding box center [315, 494] width 446 height 30
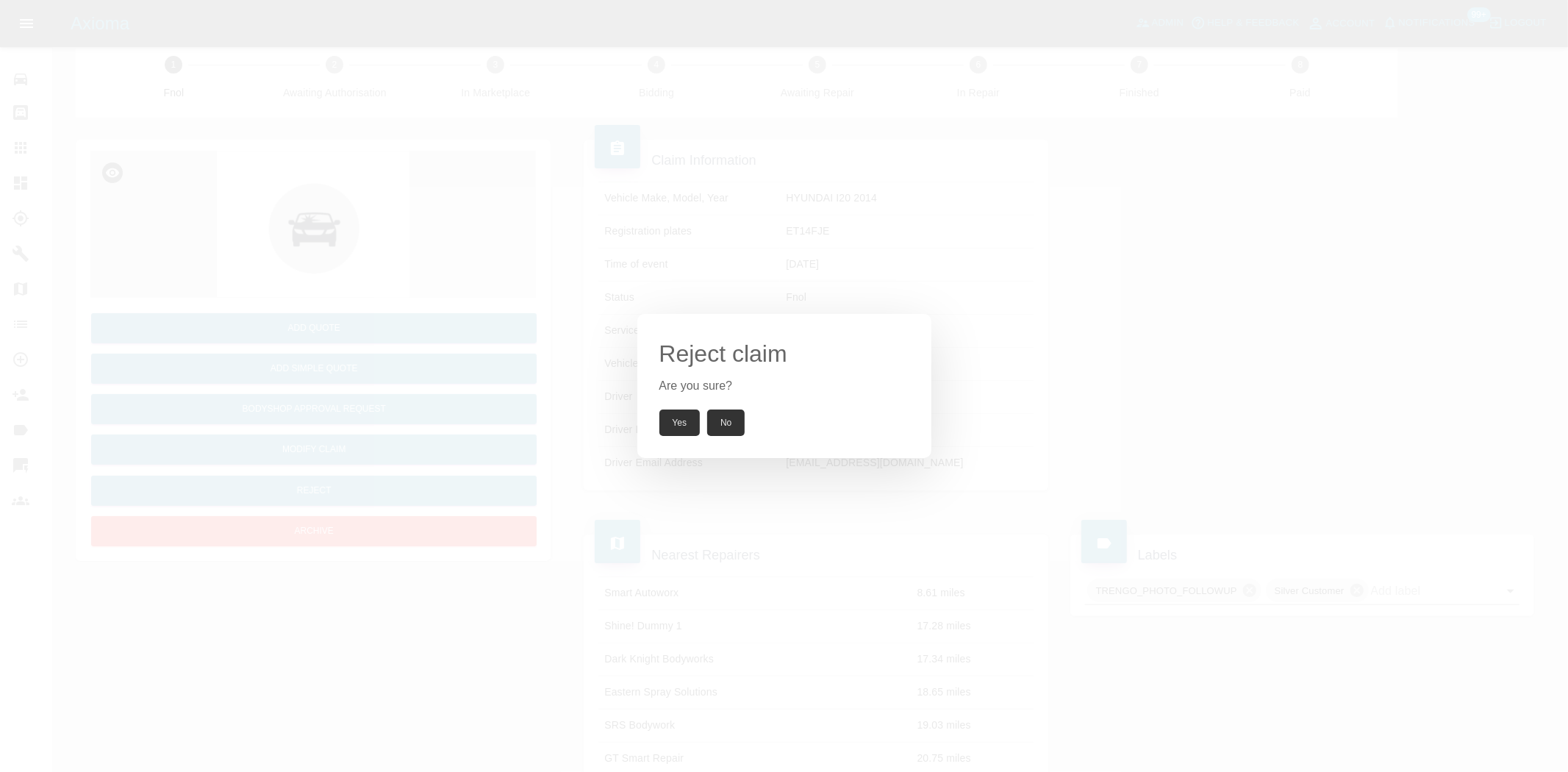
click at [680, 420] on button "Yes" at bounding box center [679, 422] width 41 height 26
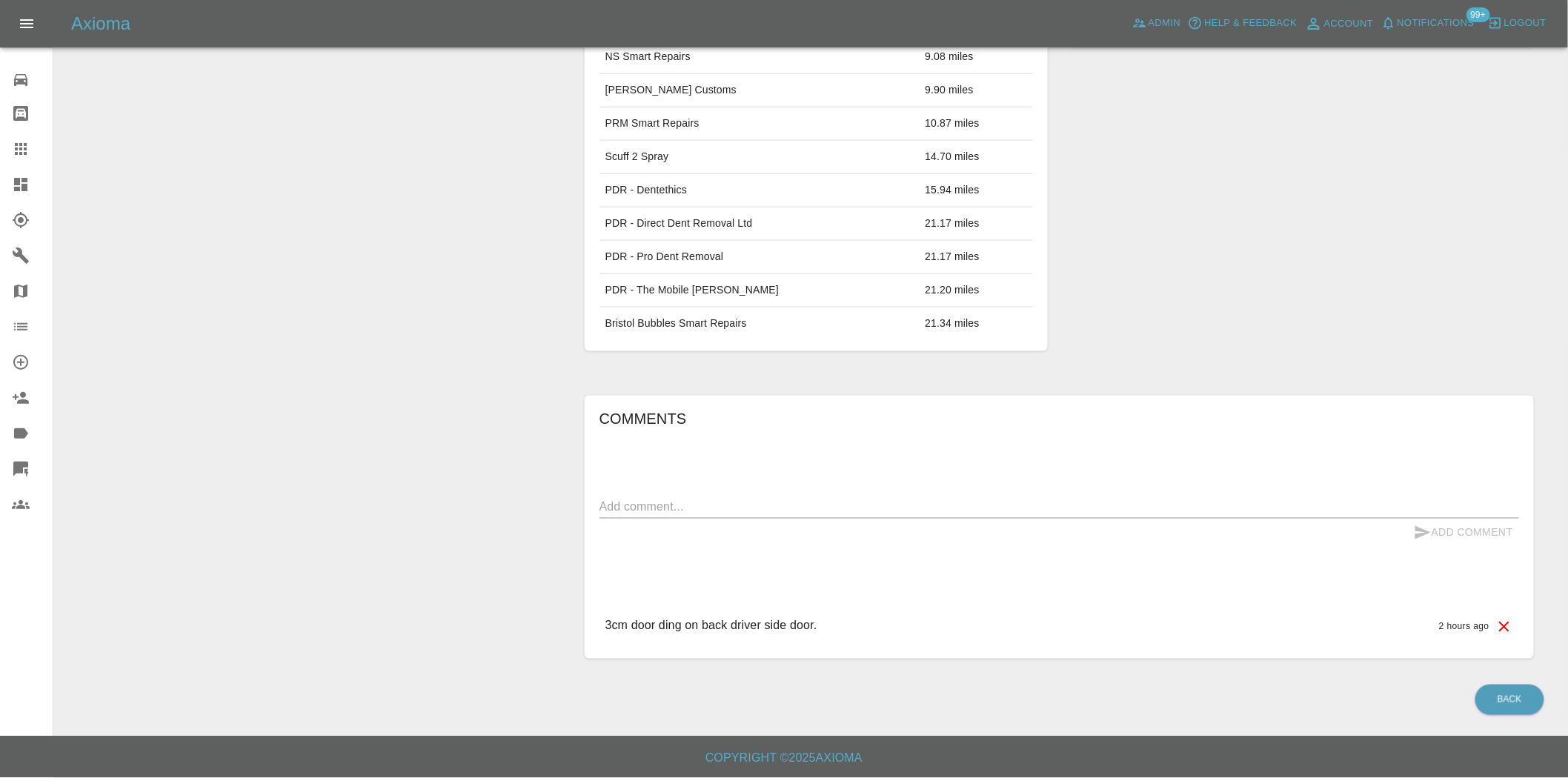
scroll to position [603, 0]
click at [424, 618] on div "Add Quote Add Simple Quote Bodyshop Approval Request Modify Claim Reject Archive" at bounding box center [314, 112] width 497 height 1137
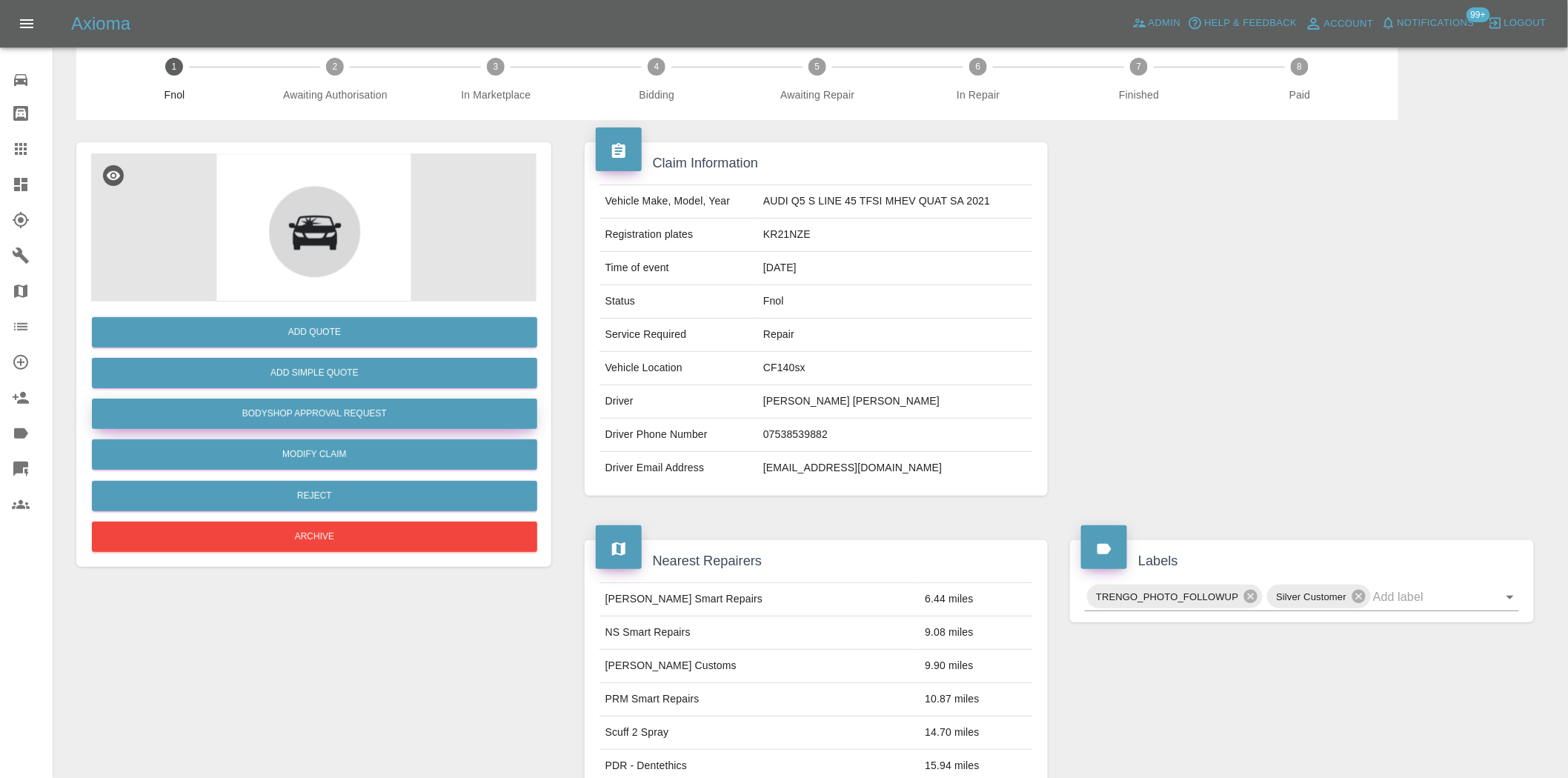
scroll to position [0, 0]
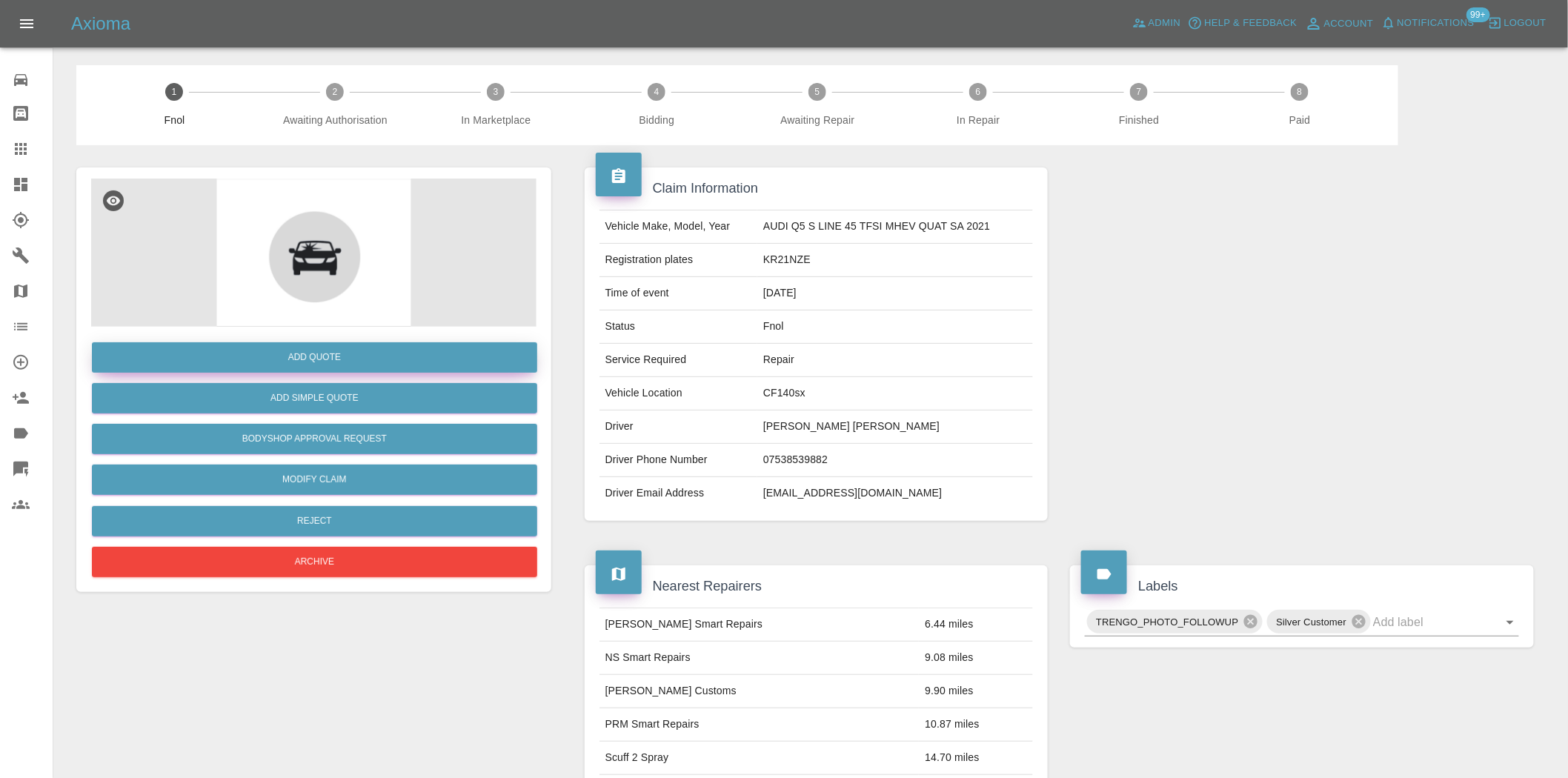
click at [328, 347] on button "Add Quote" at bounding box center [315, 357] width 446 height 30
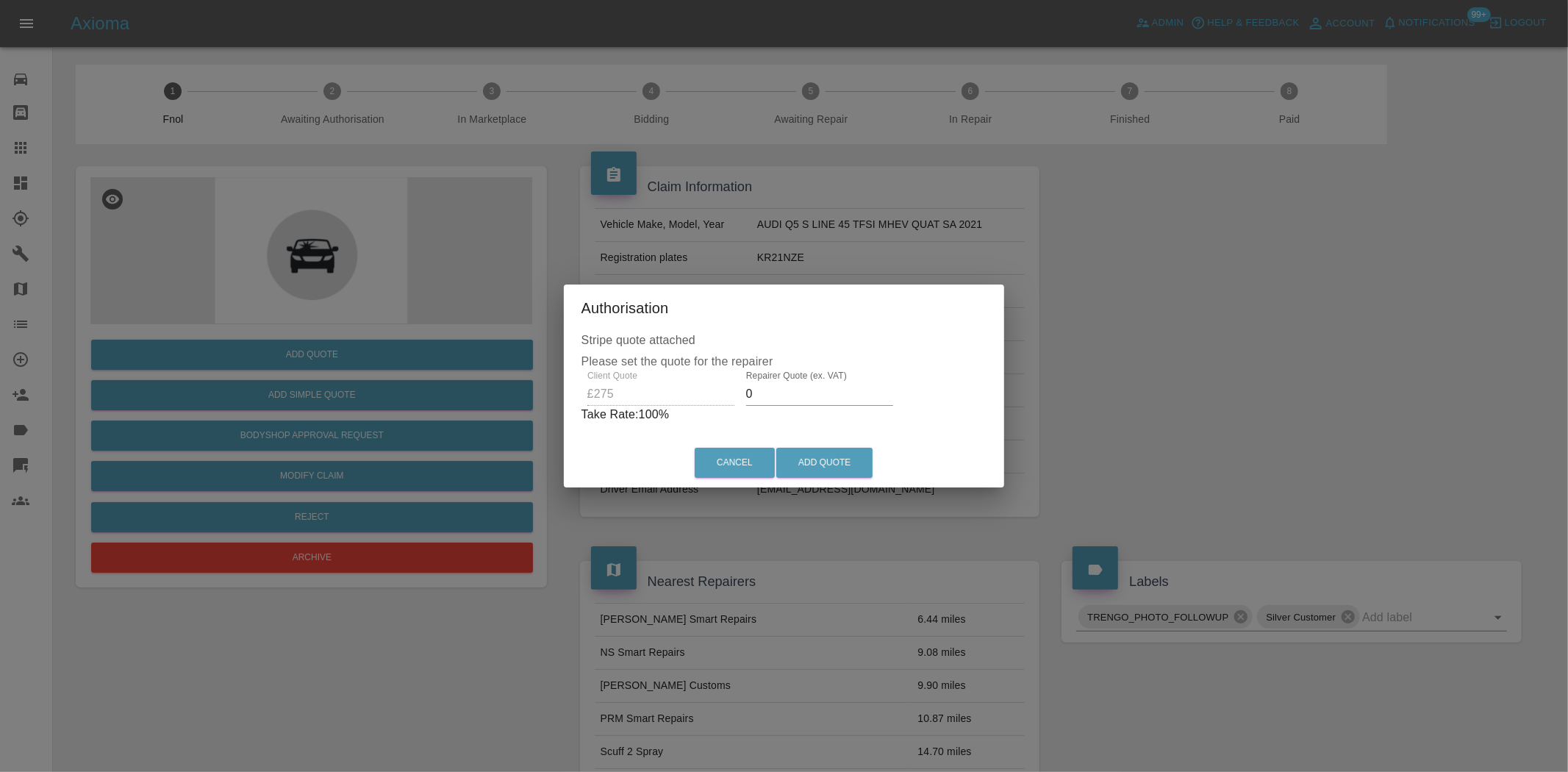
drag, startPoint x: 771, startPoint y: 398, endPoint x: 425, endPoint y: 380, distance: 346.5
click at [513, 398] on div "Authorisation Stripe quote attached Please set the quote for the repairer Clien…" at bounding box center [784, 386] width 1568 height 772
drag, startPoint x: 535, startPoint y: 398, endPoint x: 463, endPoint y: 400, distance: 72.0
click at [507, 398] on div "Authorisation Stripe quote attached Please set the quote for the repairer Clien…" at bounding box center [784, 386] width 1568 height 772
type input "170"
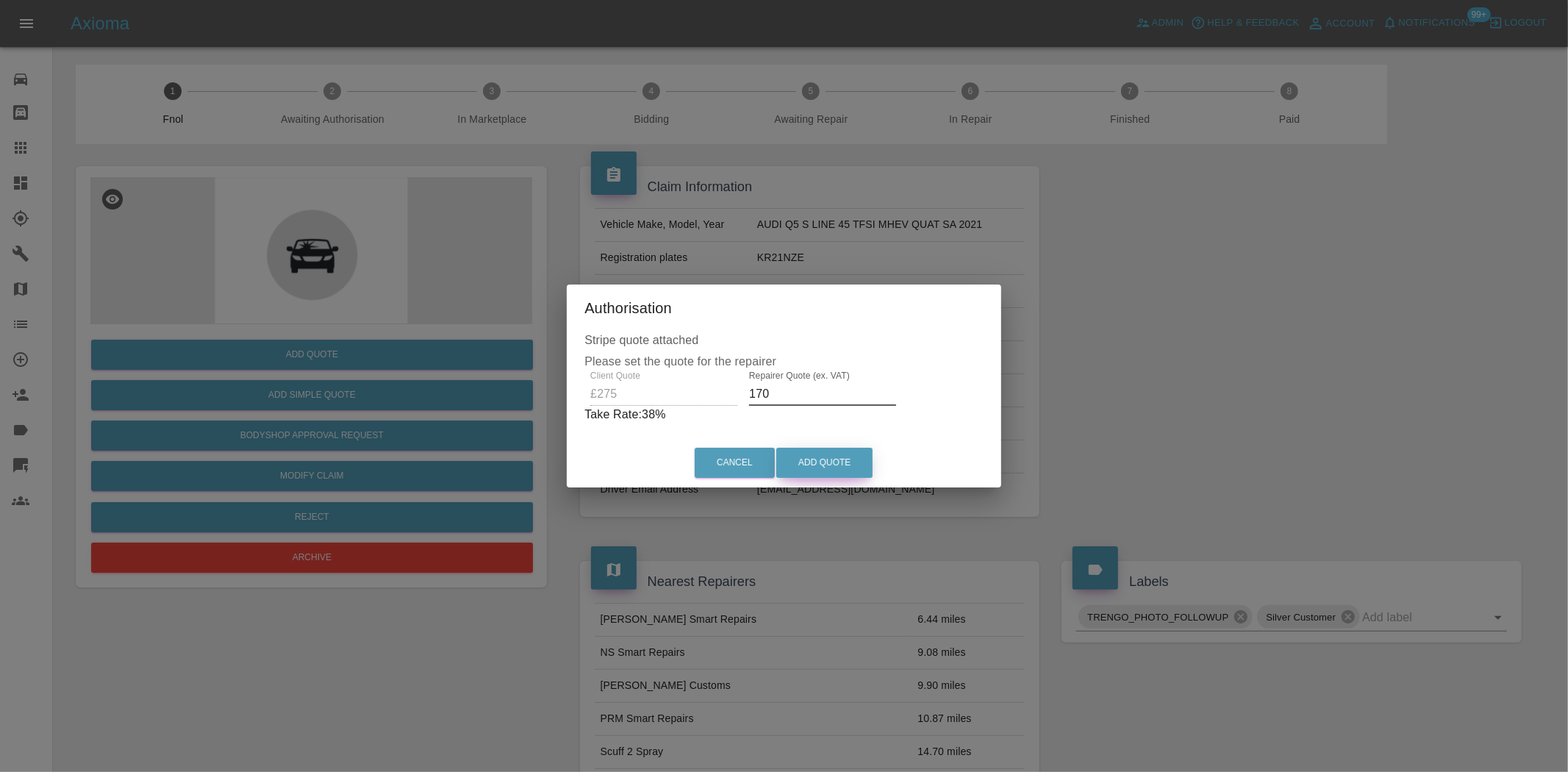
click at [837, 470] on button "Add Quote" at bounding box center [824, 462] width 96 height 30
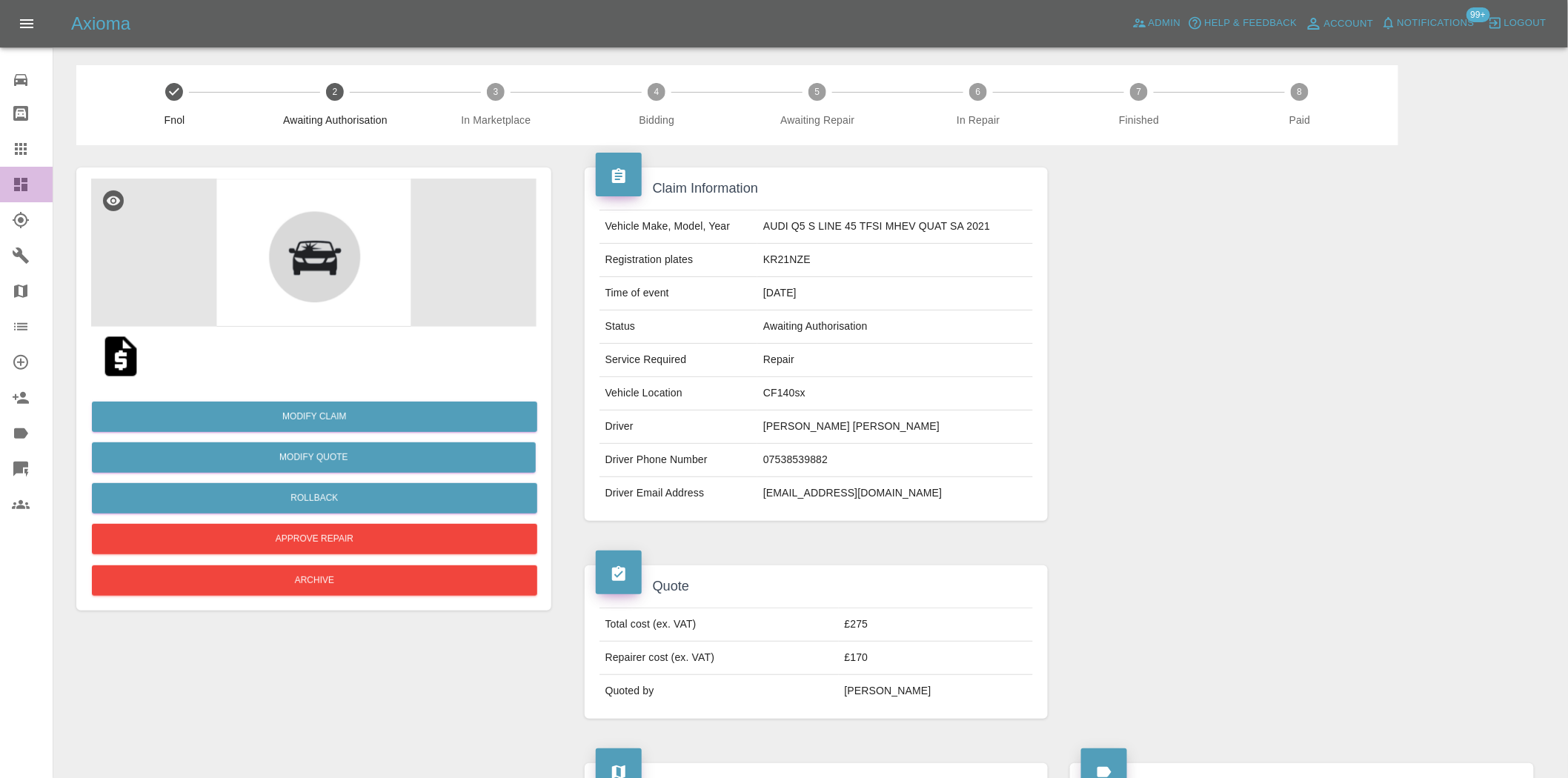
click at [32, 185] on div at bounding box center [32, 184] width 41 height 17
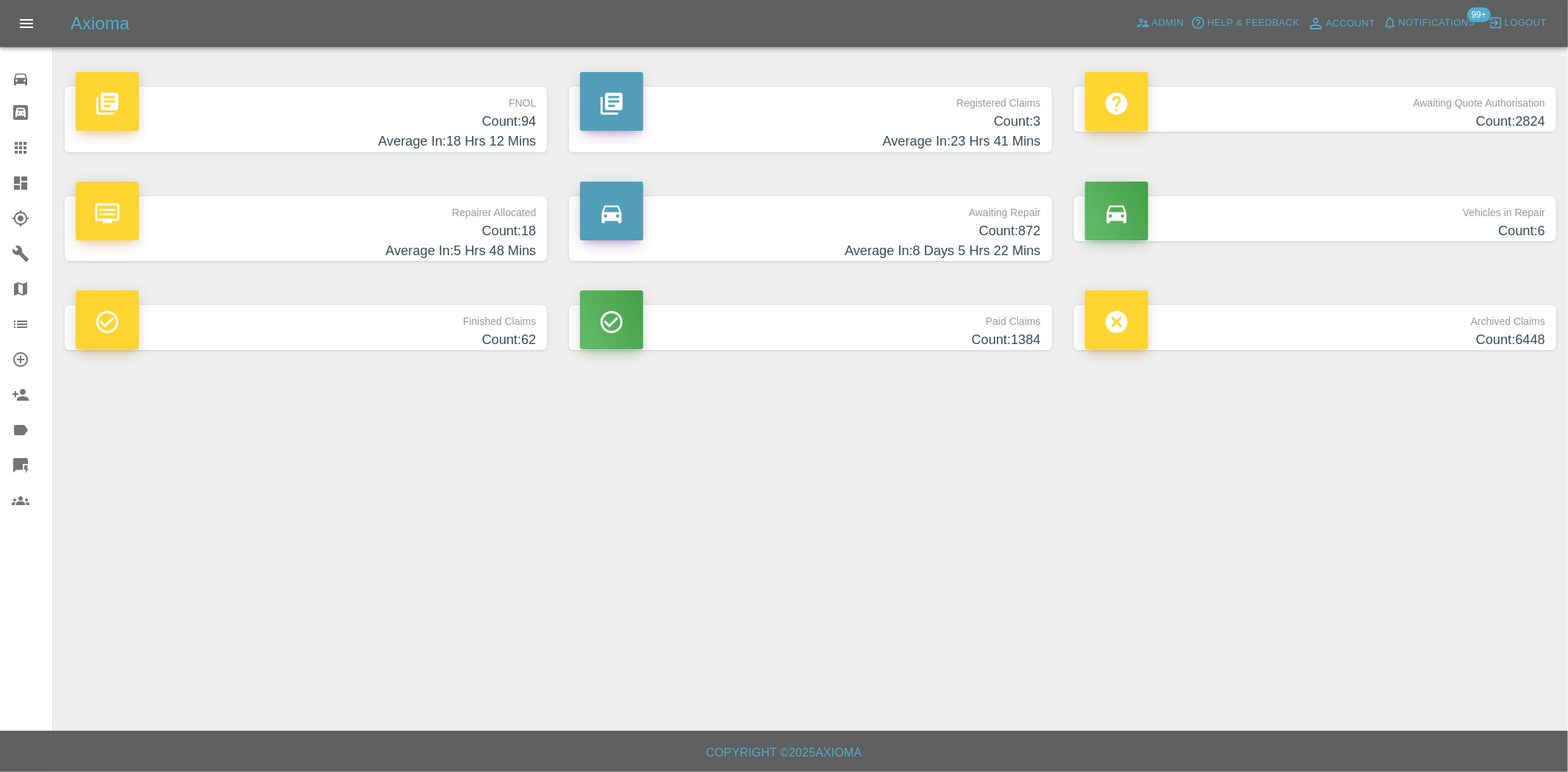
click at [884, 119] on h4 "Count: 3" at bounding box center [810, 122] width 460 height 20
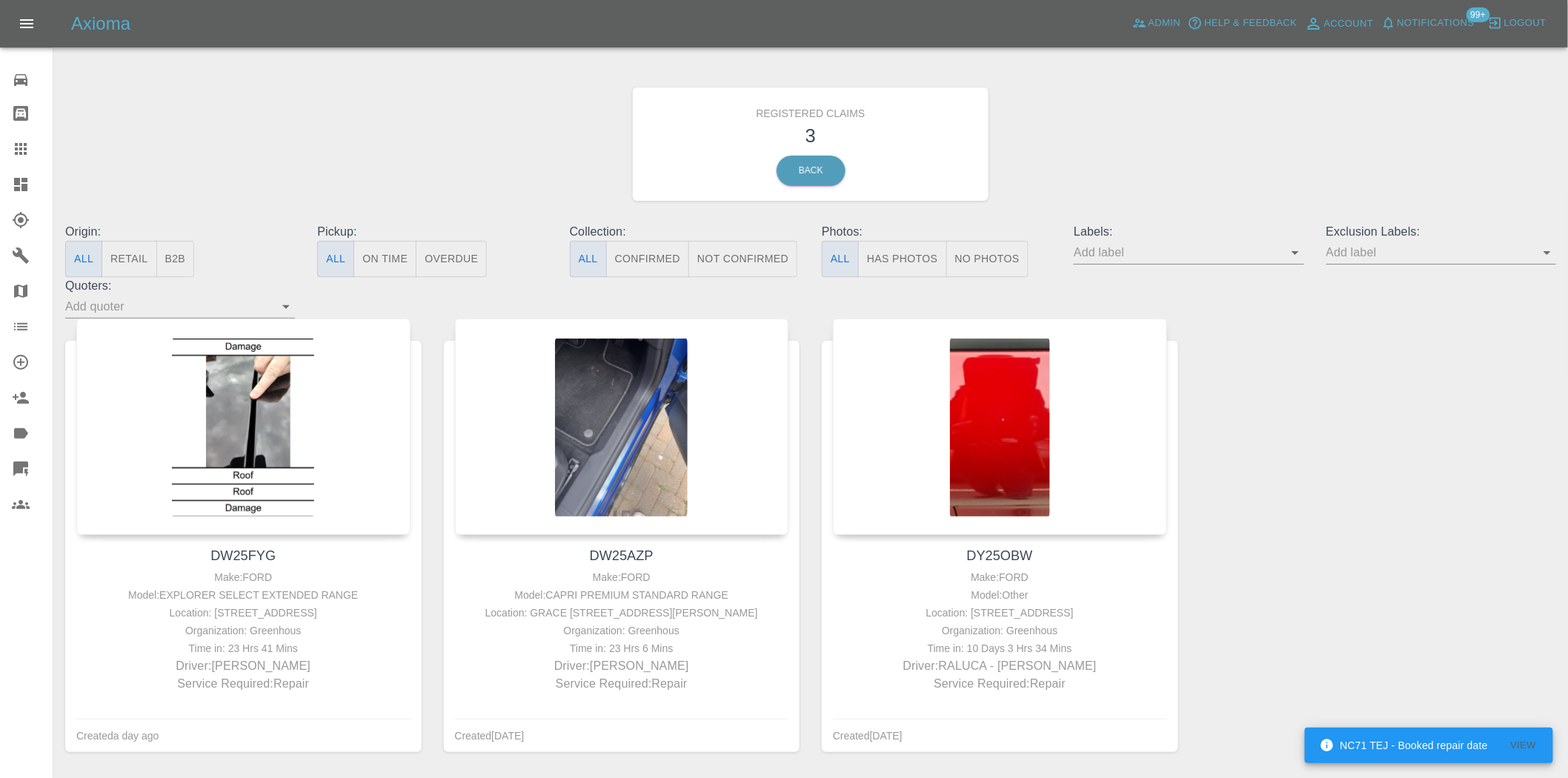
click at [13, 180] on icon at bounding box center [20, 184] width 17 height 17
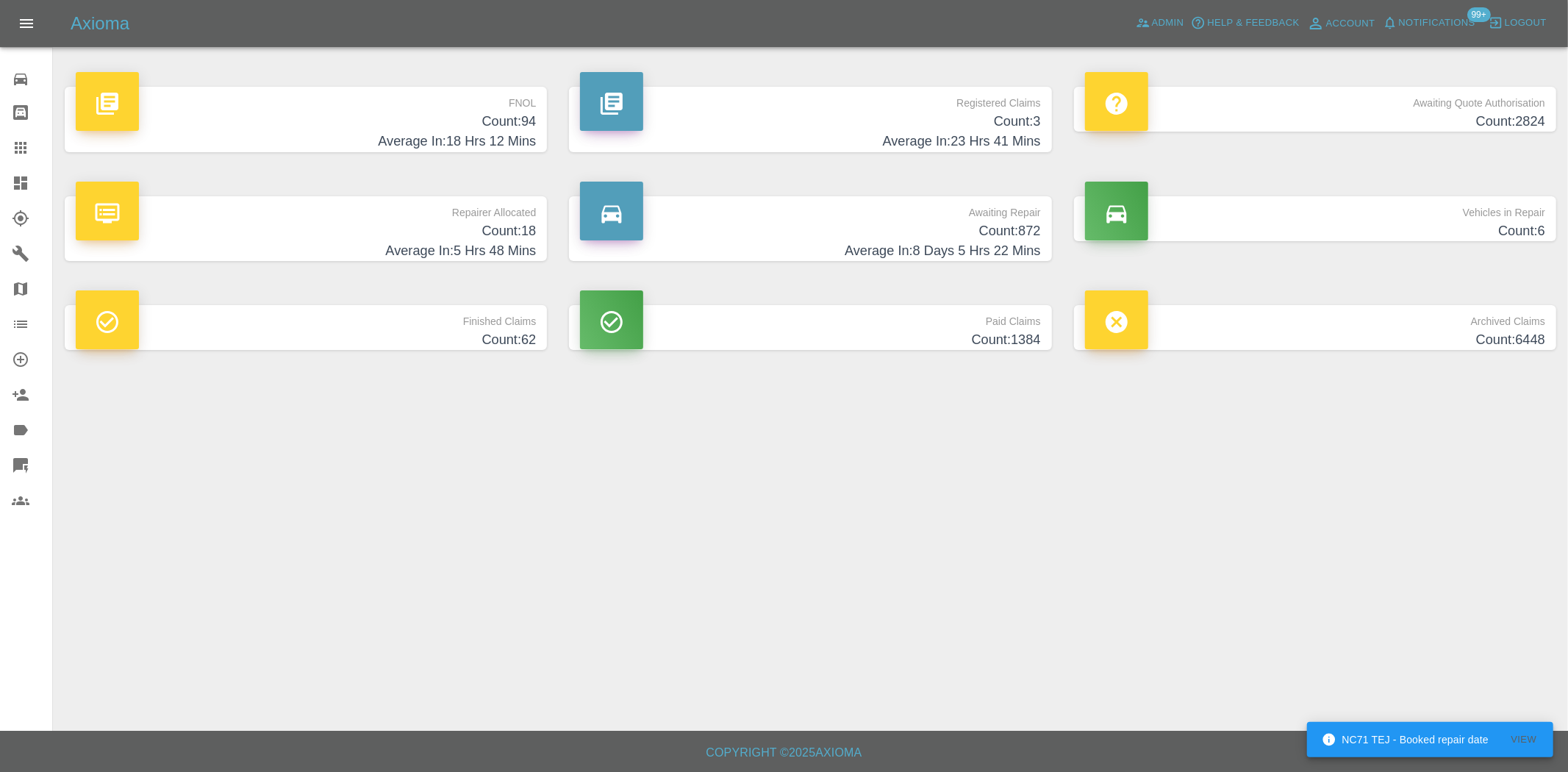
click at [481, 119] on h4 "Count: 94" at bounding box center [306, 122] width 460 height 20
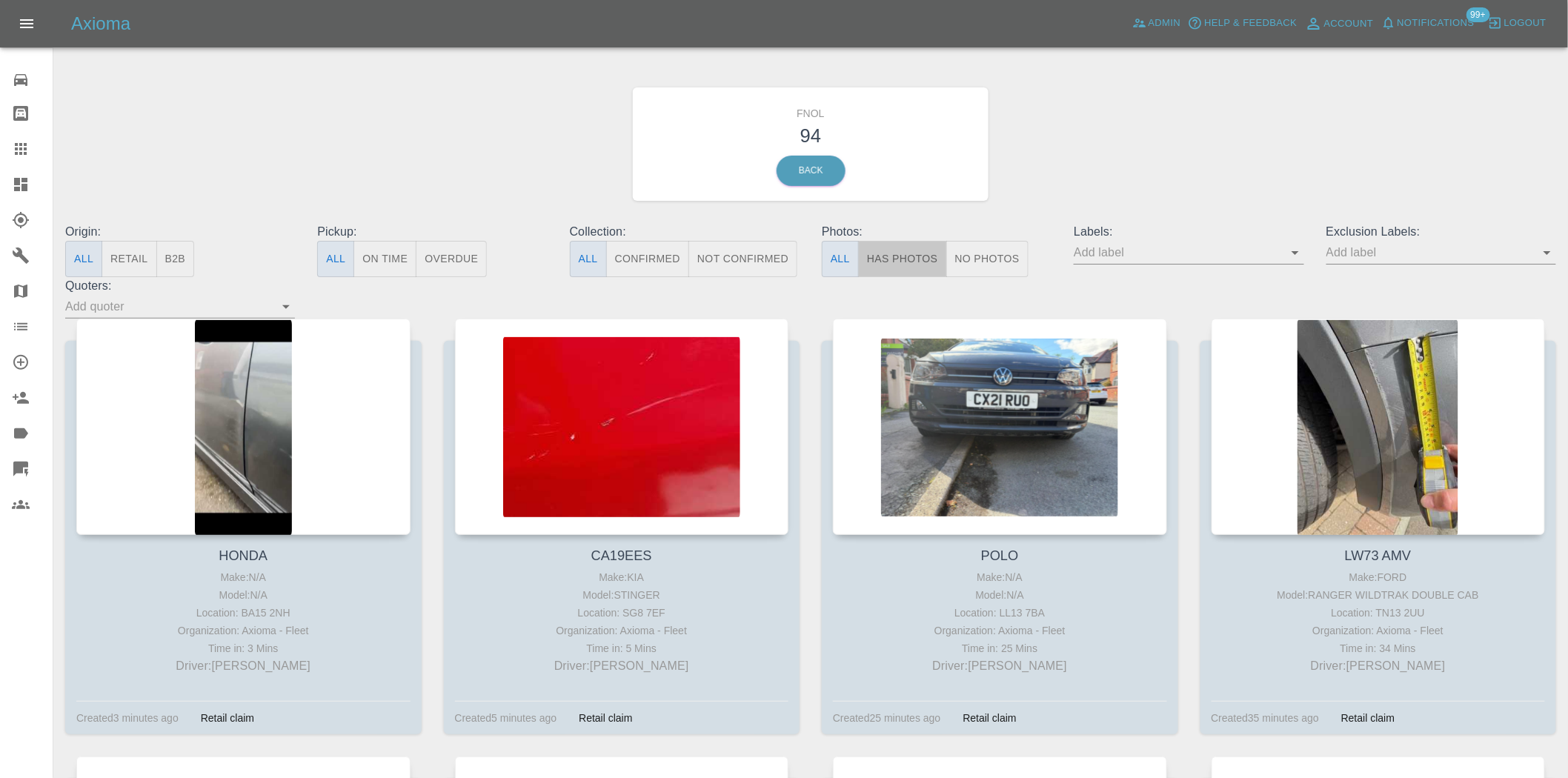
click at [892, 256] on button "Has Photos" at bounding box center [902, 259] width 89 height 36
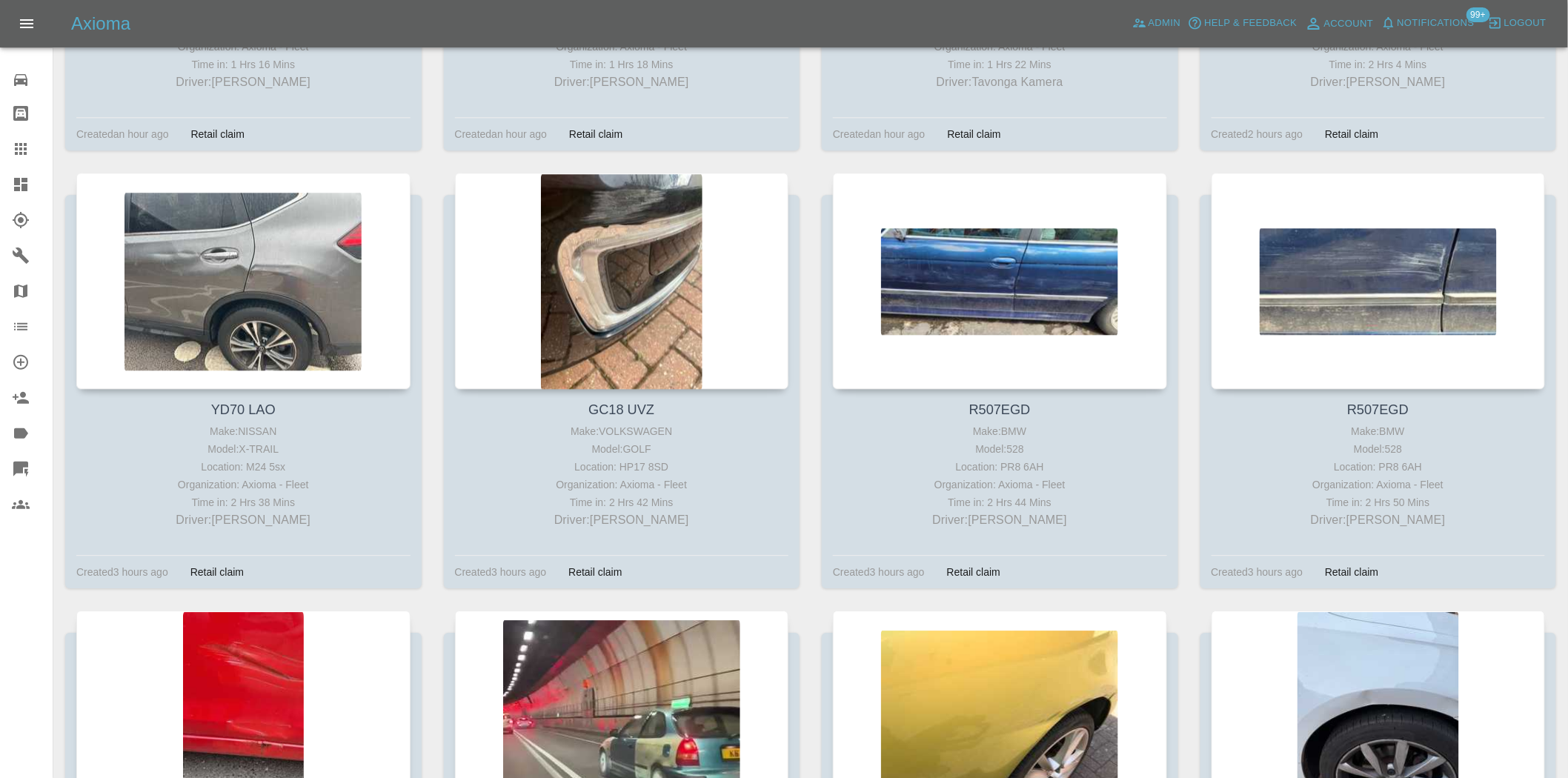
scroll to position [1153, 0]
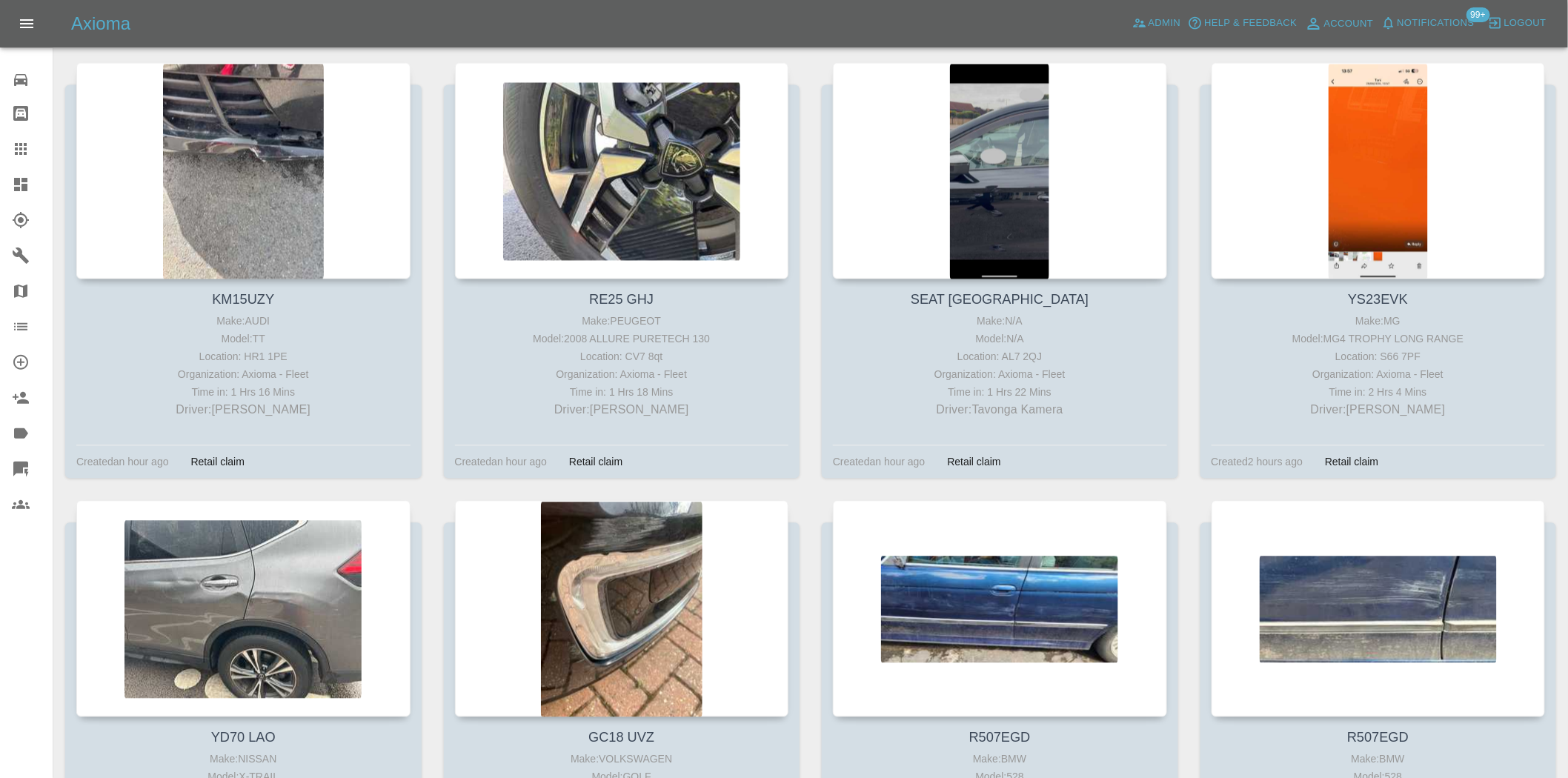
click at [27, 176] on icon at bounding box center [20, 184] width 17 height 17
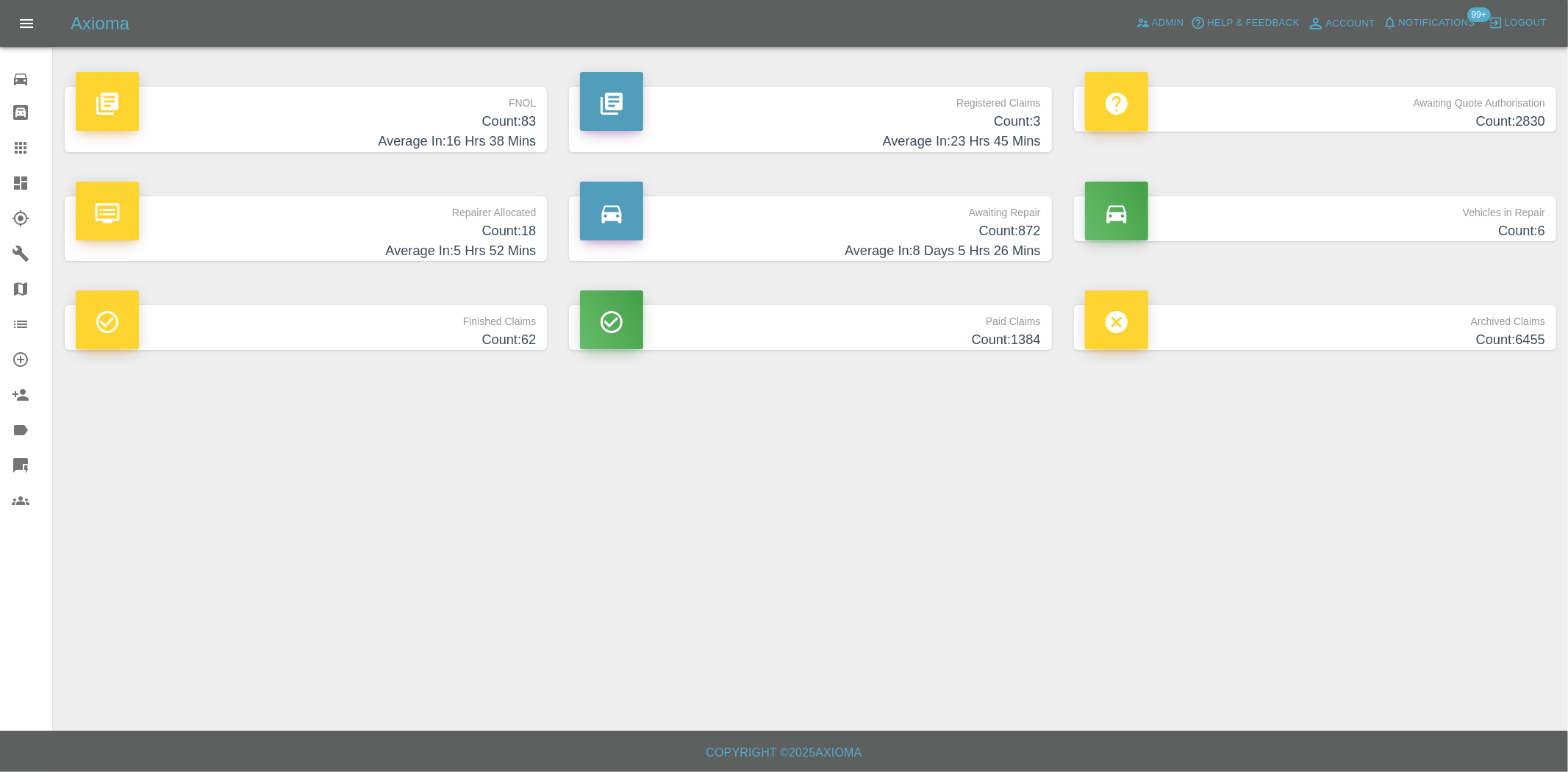
click at [534, 140] on h4 "Average In: 16 Hrs 38 Mins" at bounding box center [306, 142] width 460 height 20
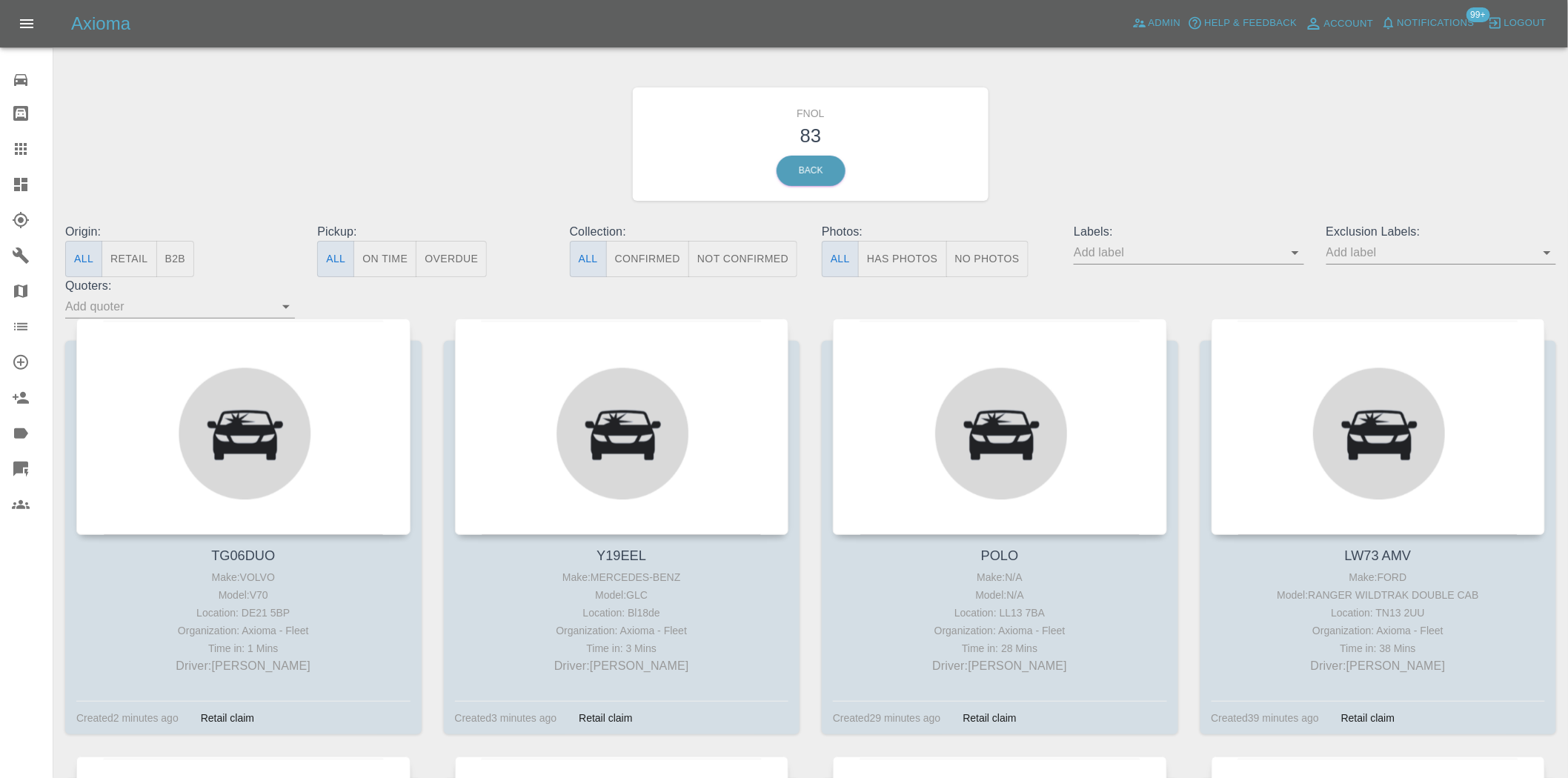
click at [993, 265] on button "No Photos" at bounding box center [987, 259] width 82 height 36
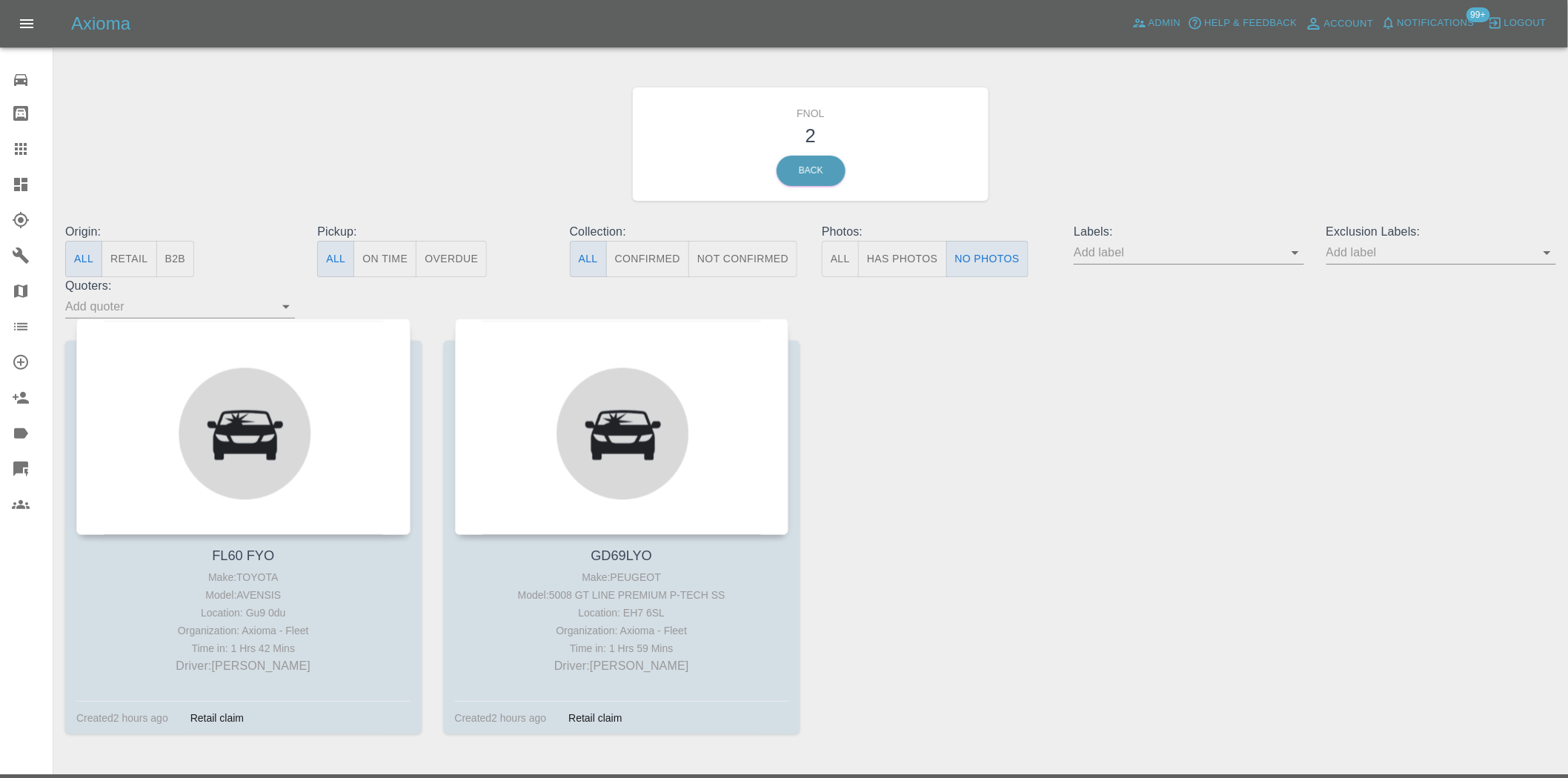
click at [29, 173] on link "Dashboard" at bounding box center [26, 184] width 52 height 36
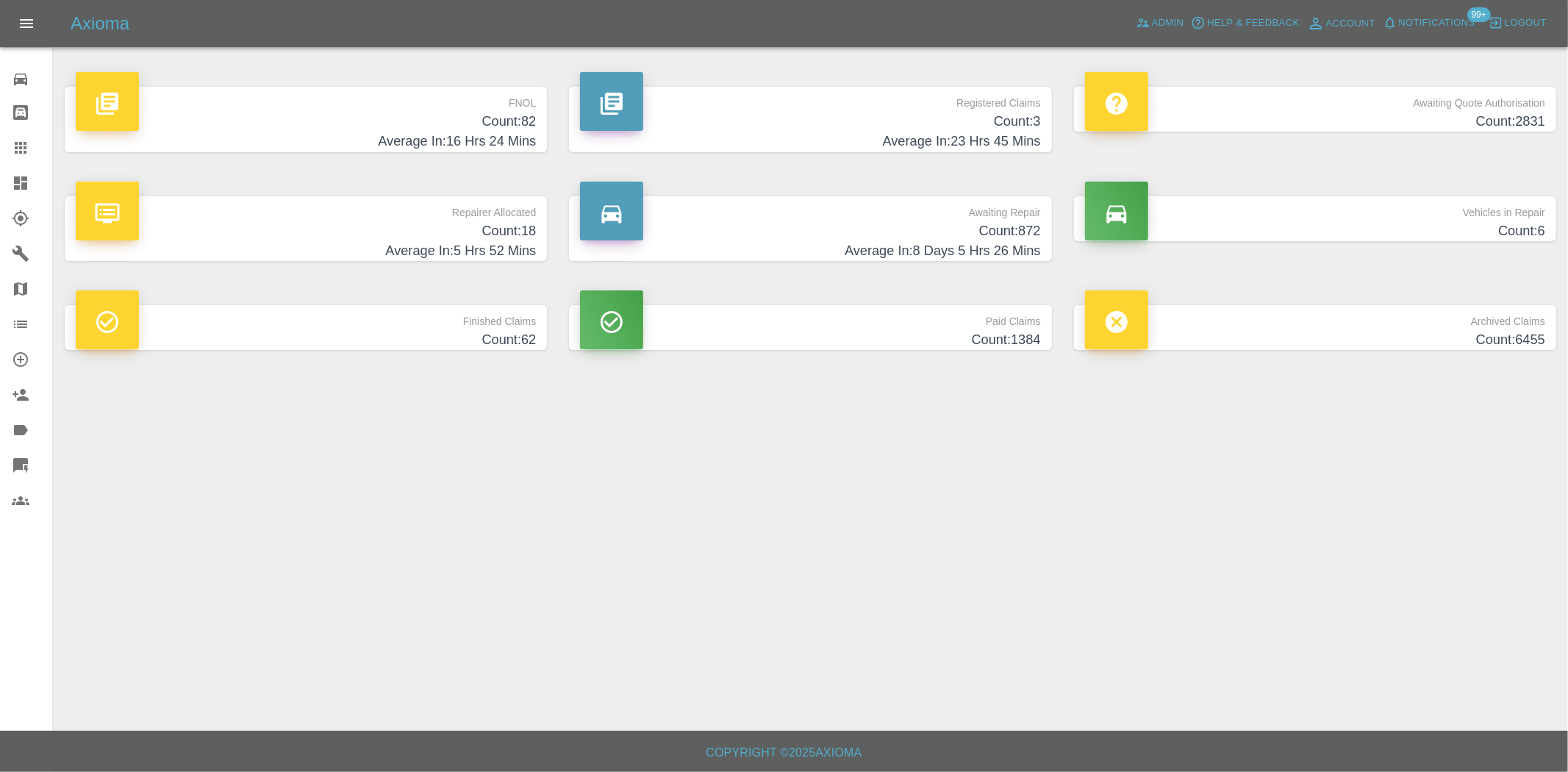
click at [487, 120] on h4 "Count: 82" at bounding box center [306, 122] width 460 height 20
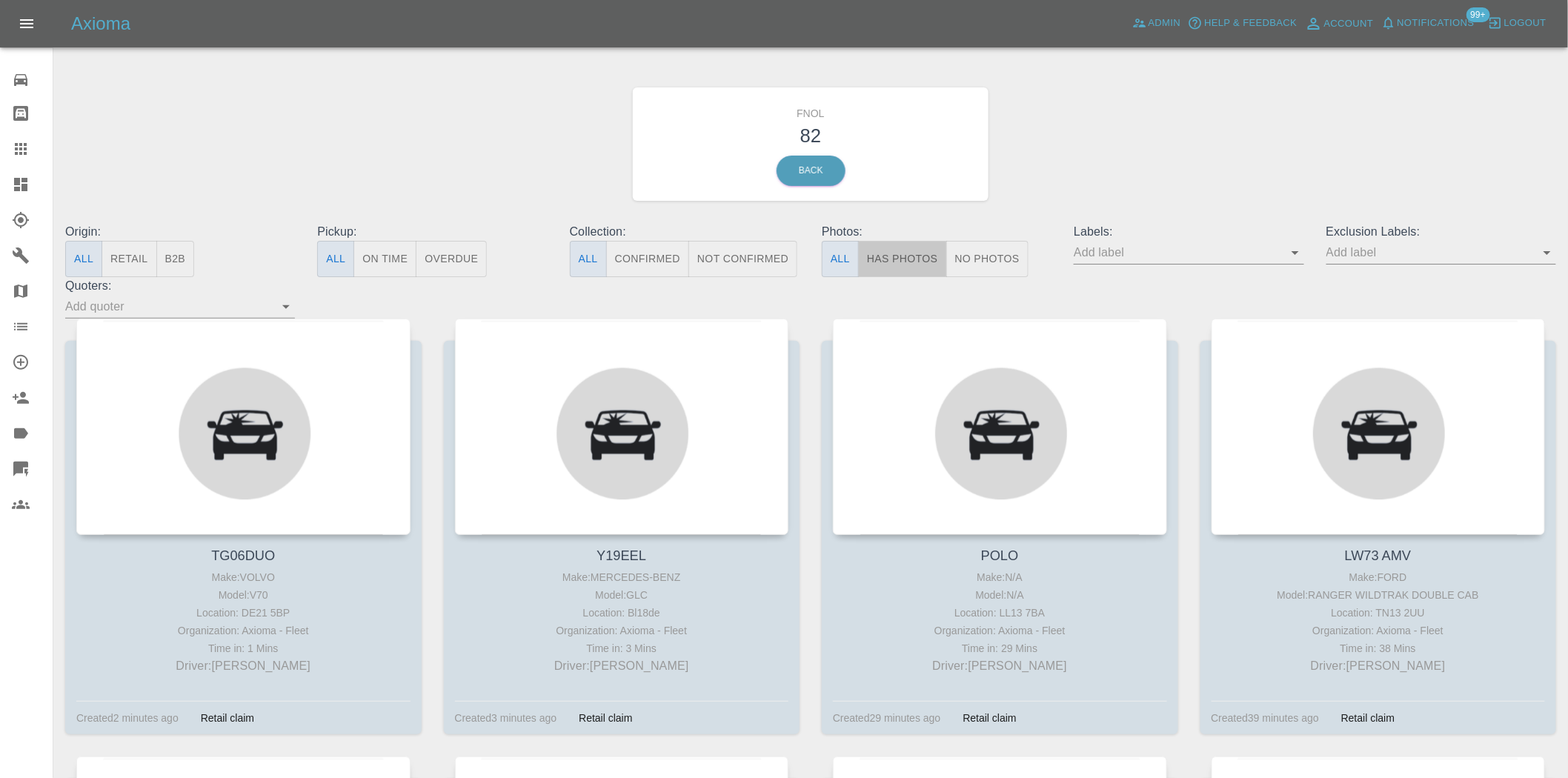
click at [907, 257] on button "Has Photos" at bounding box center [902, 259] width 89 height 36
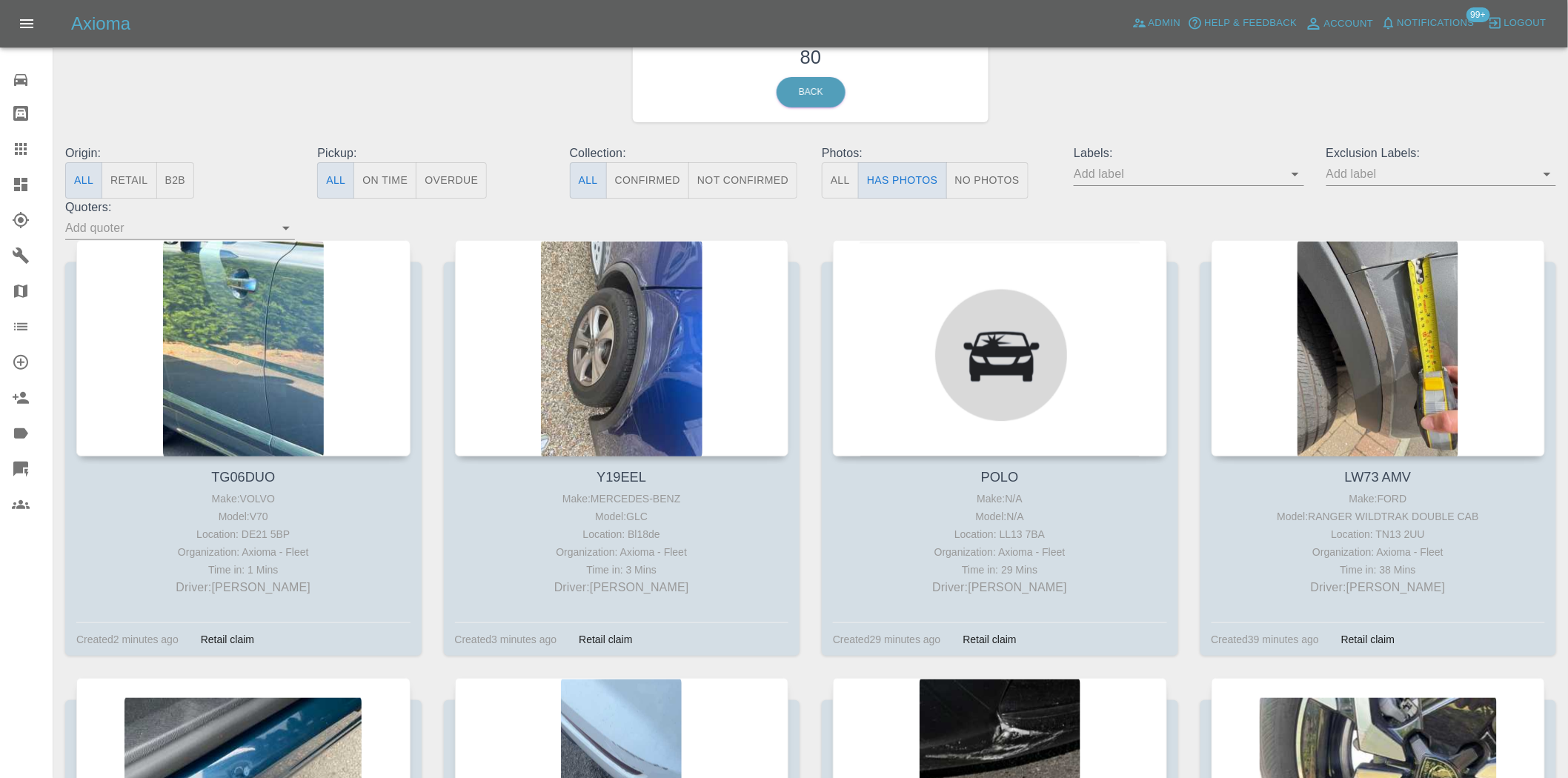
scroll to position [82, 0]
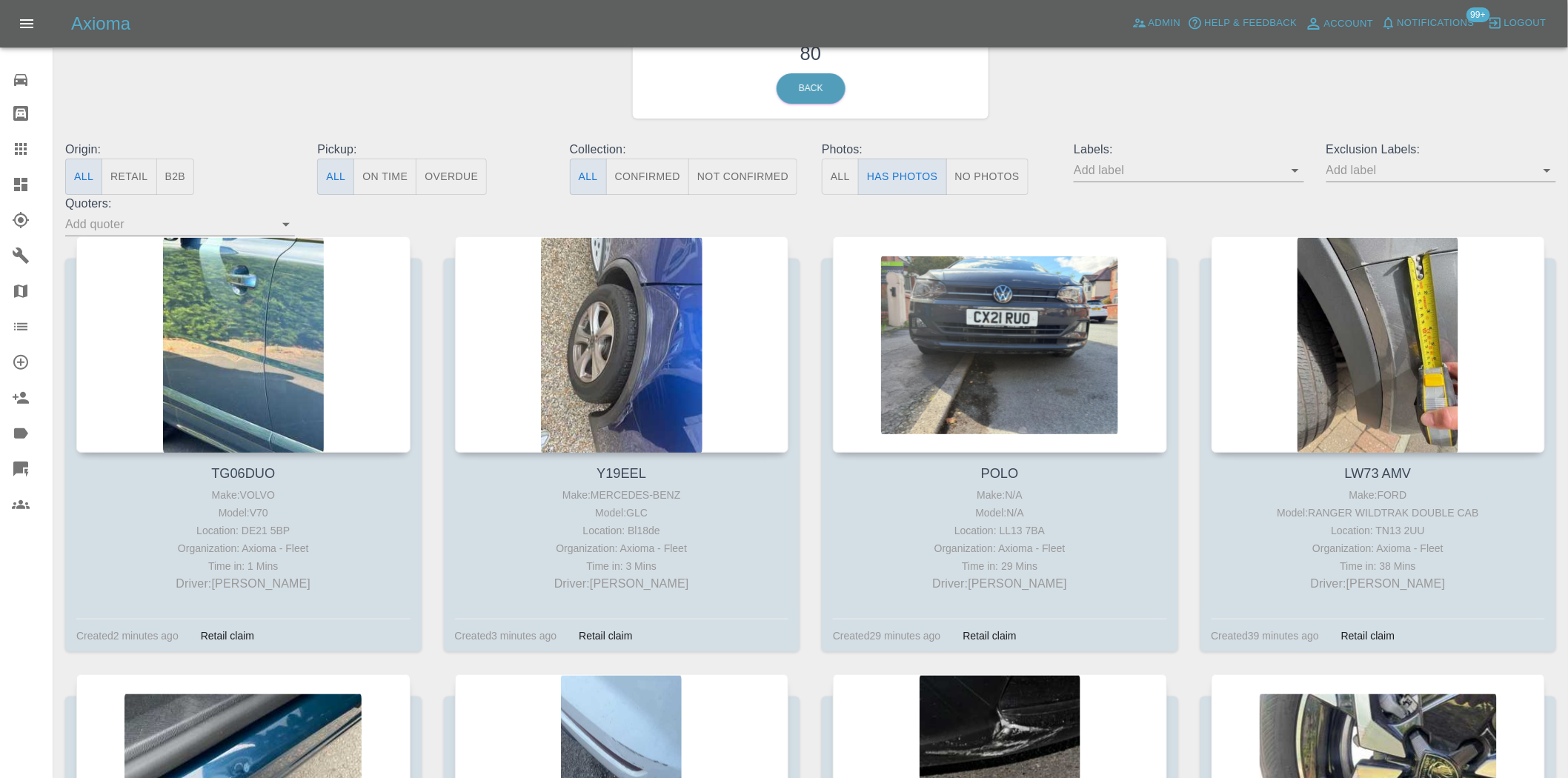
click at [1391, 181] on div at bounding box center [1442, 170] width 230 height 24
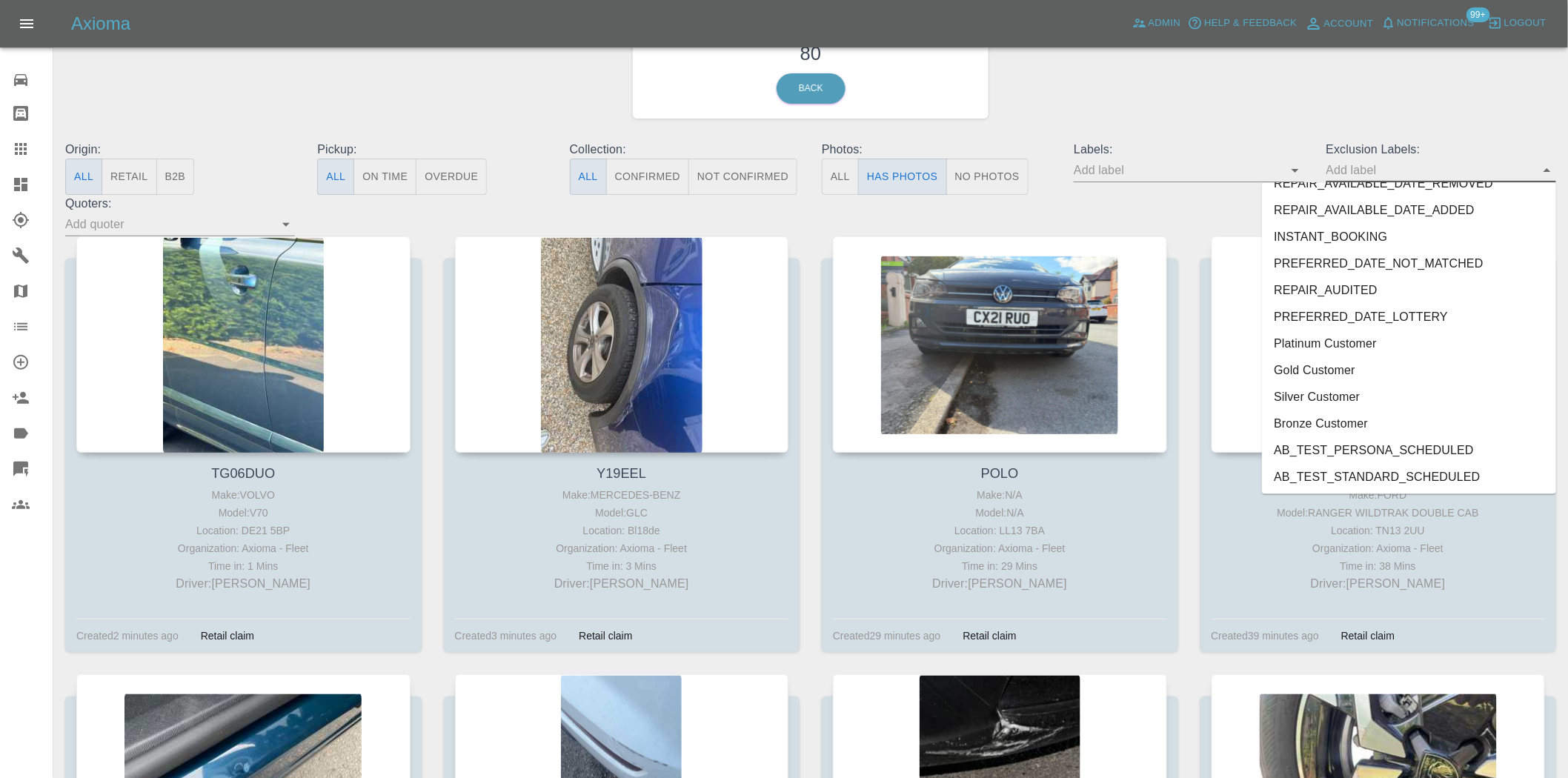
scroll to position [3115, 0]
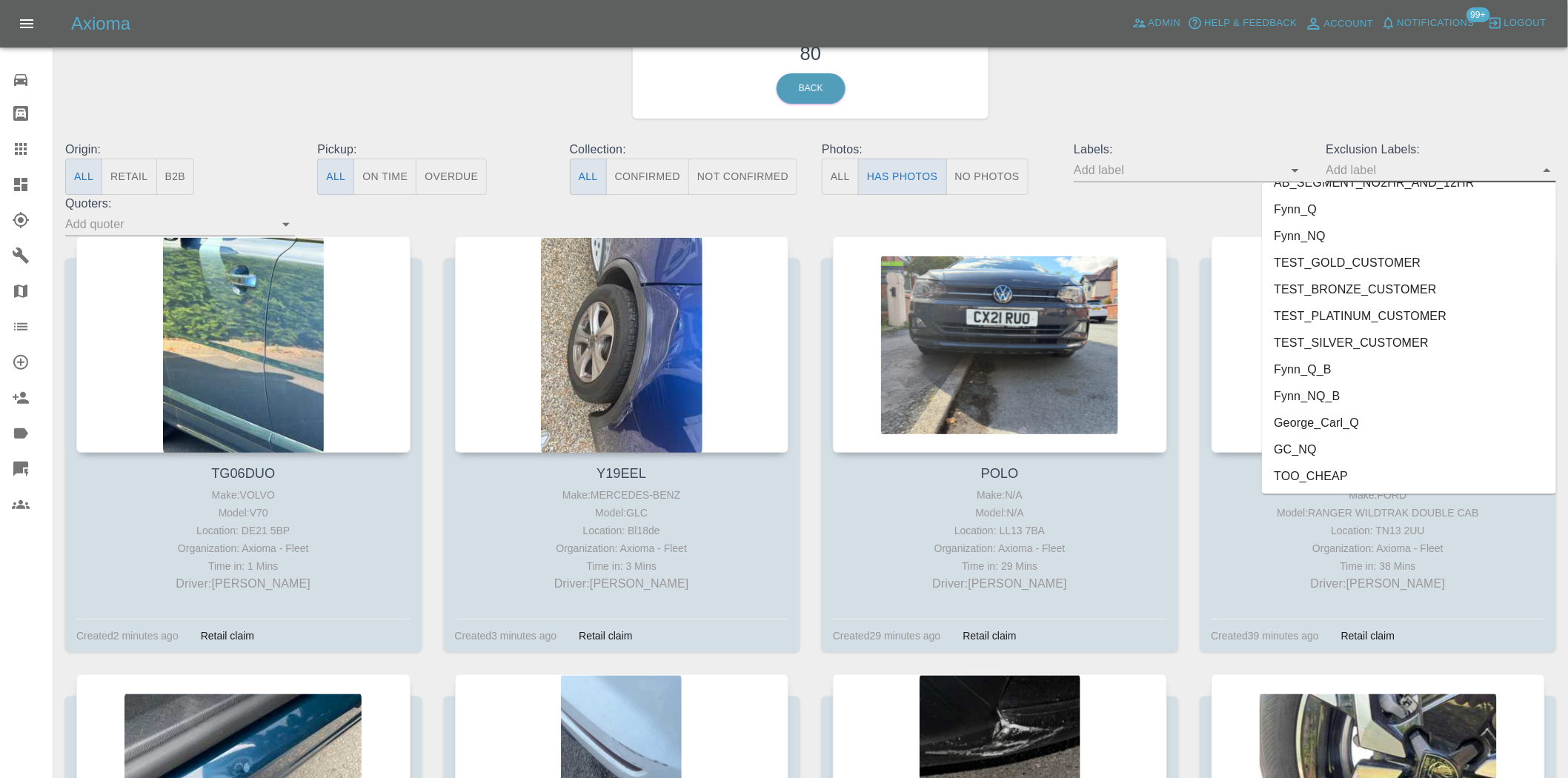
click at [1359, 412] on li "George_Carl_Q" at bounding box center [1410, 423] width 295 height 27
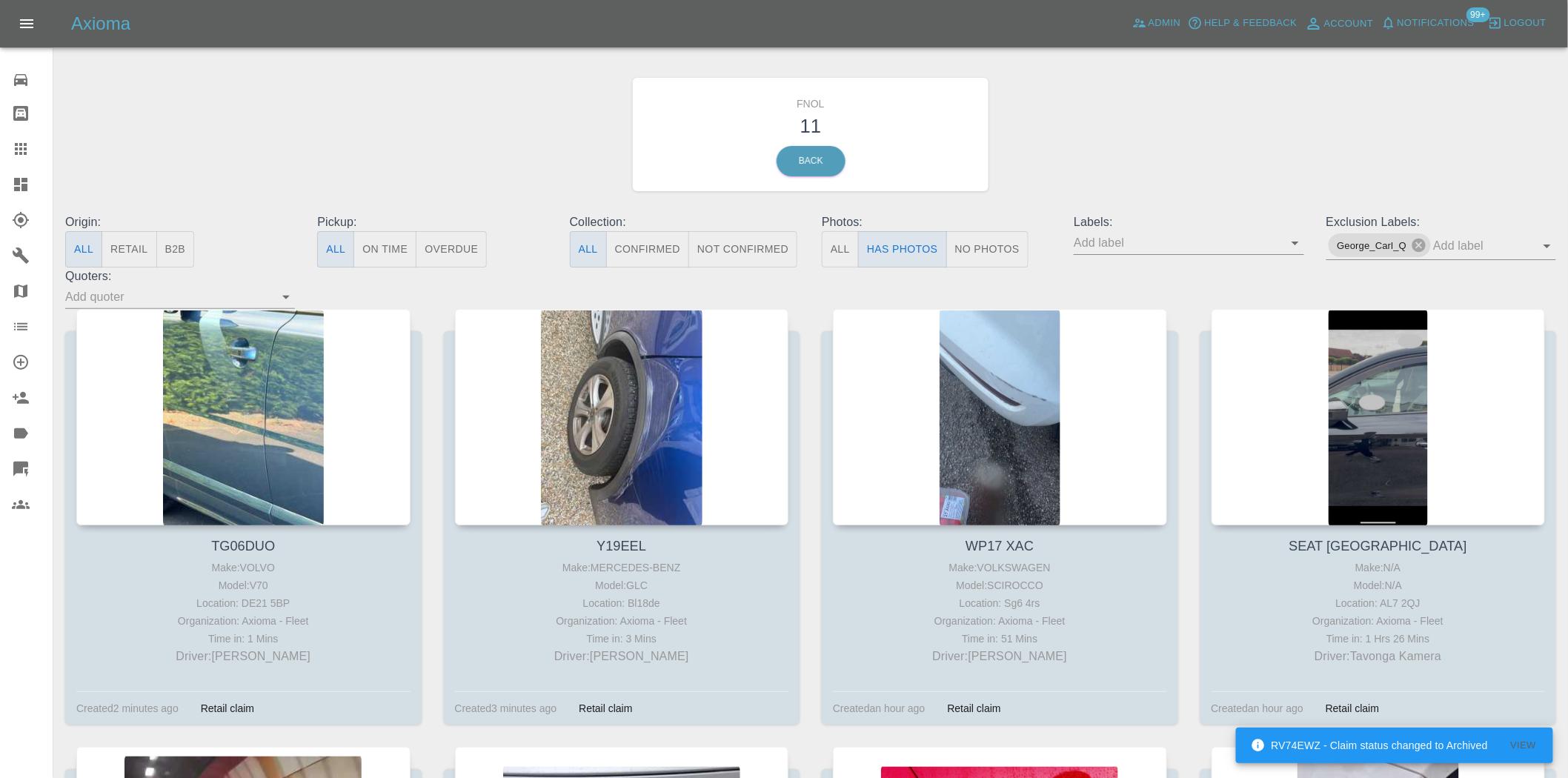
scroll to position [9, 0]
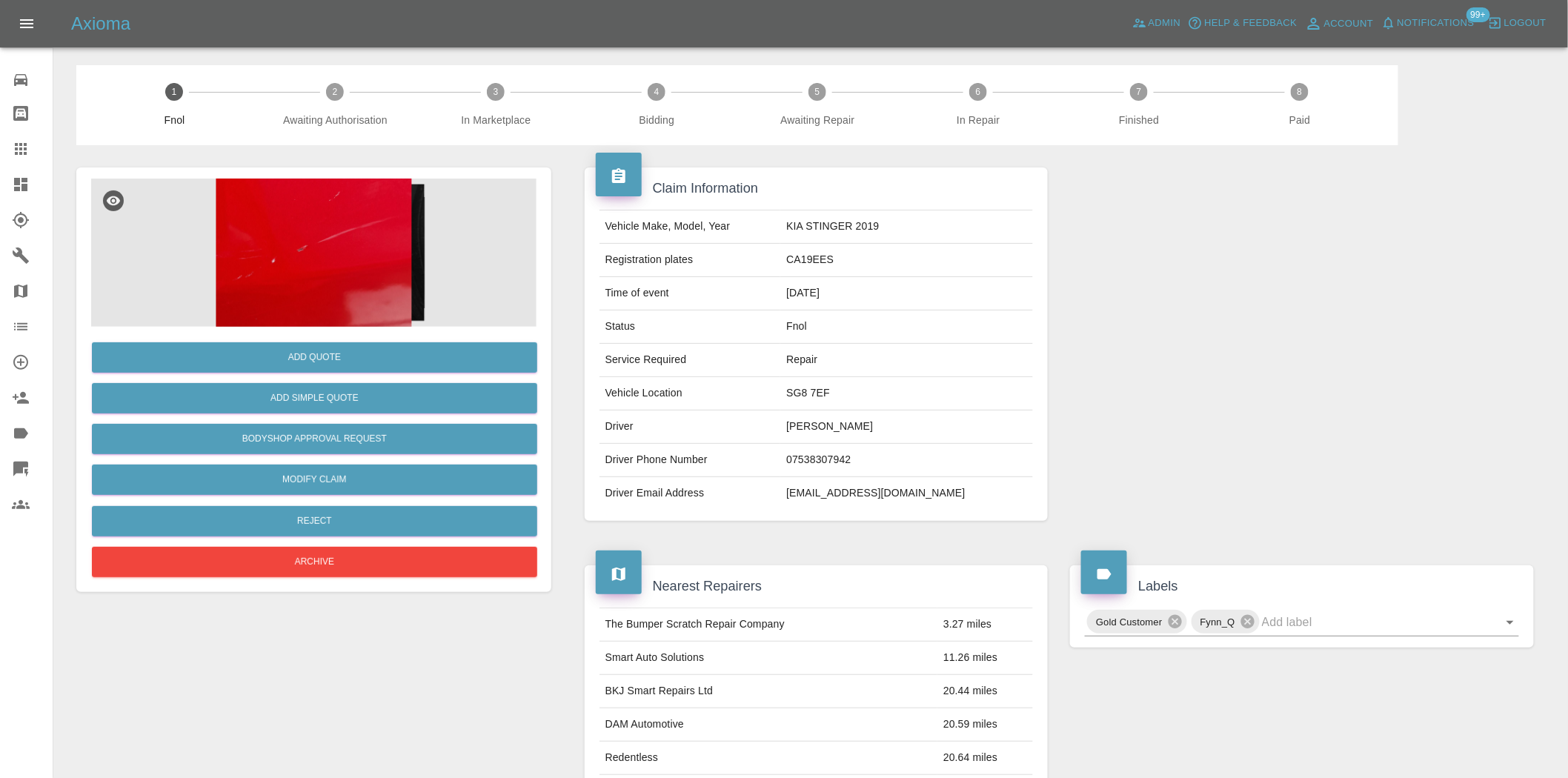
click at [306, 296] on img at bounding box center [314, 252] width 446 height 148
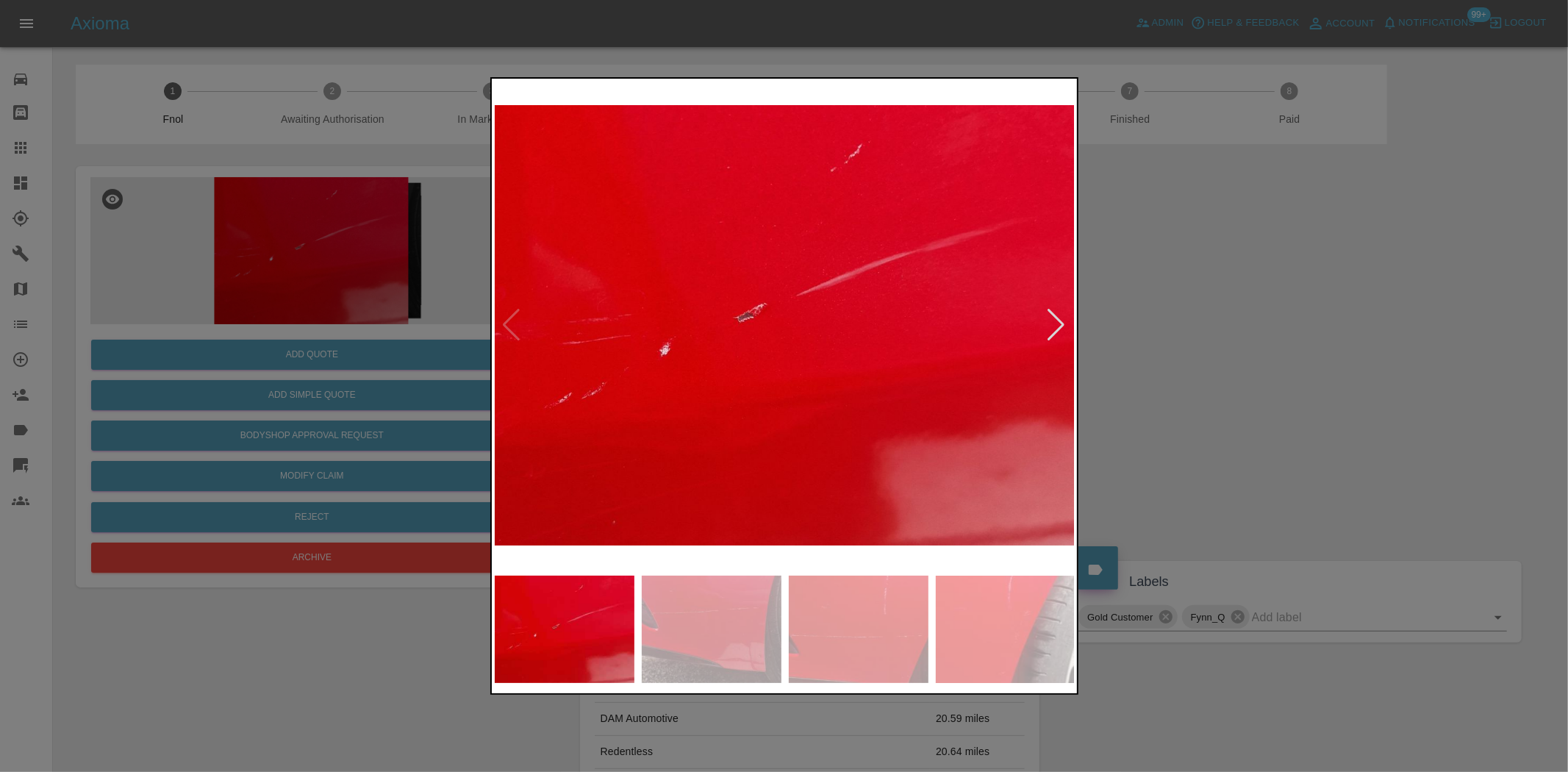
click at [575, 322] on img at bounding box center [785, 324] width 581 height 487
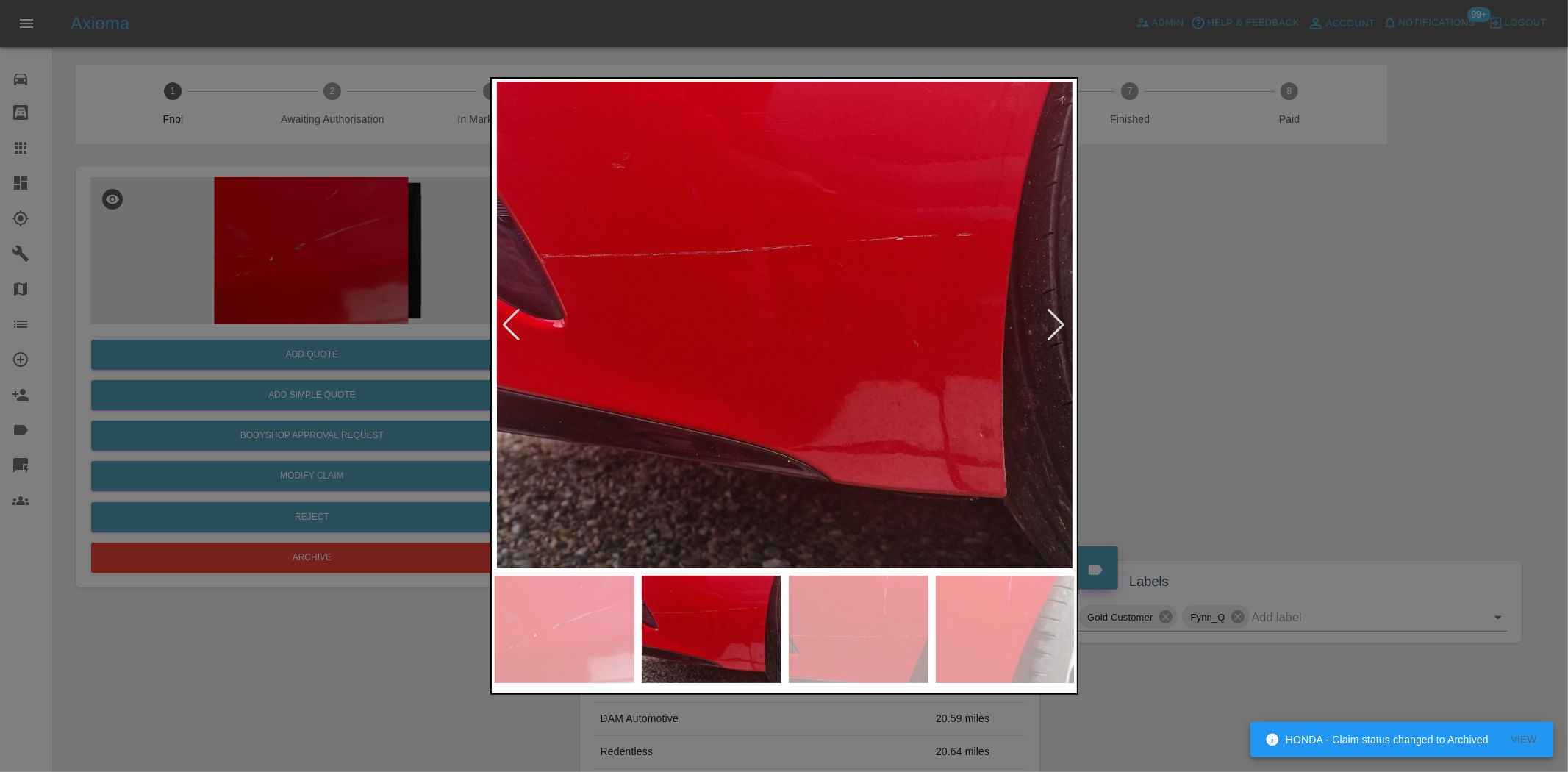
click at [666, 359] on img at bounding box center [785, 324] width 581 height 487
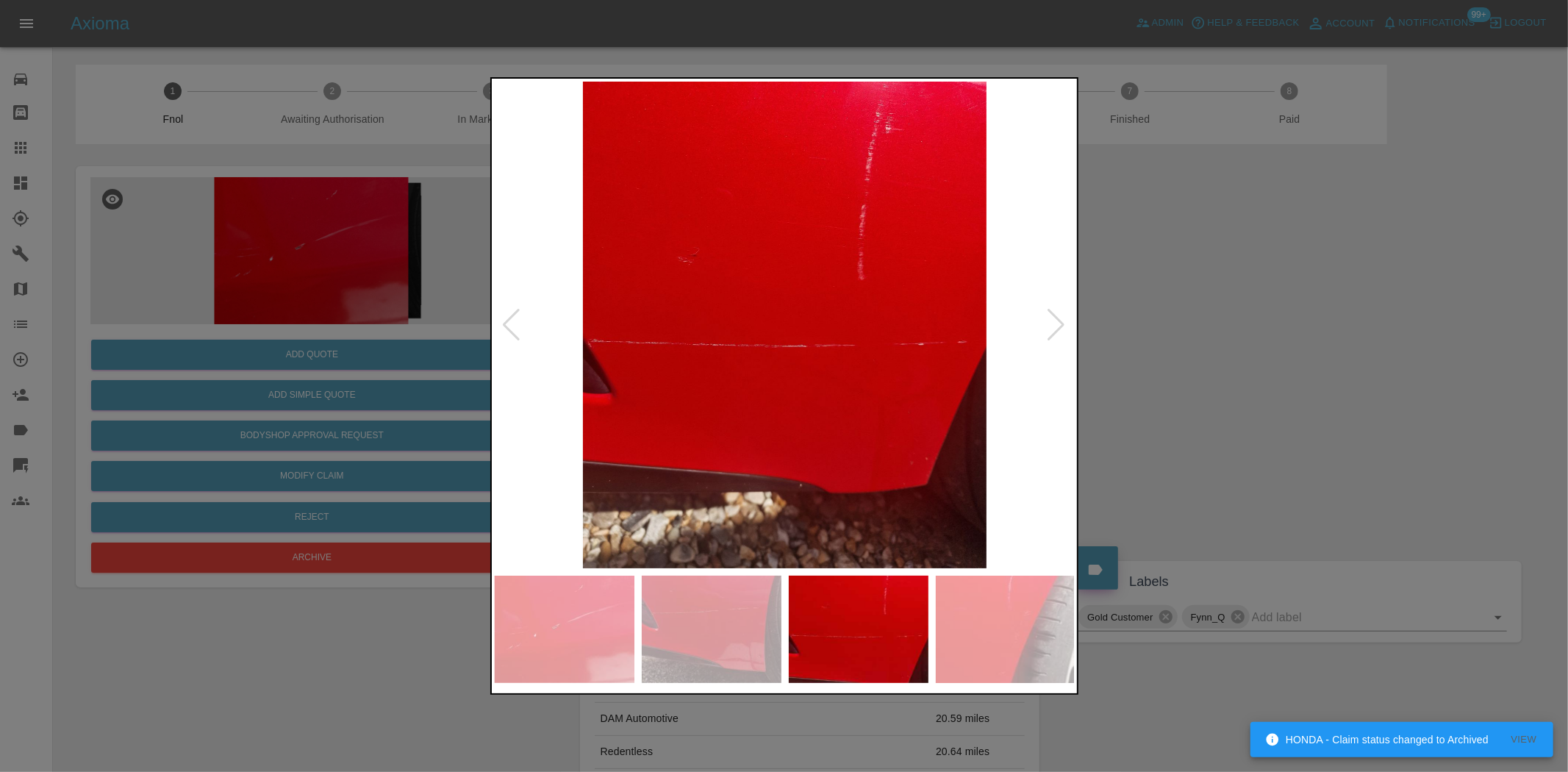
click at [730, 379] on img at bounding box center [785, 324] width 581 height 487
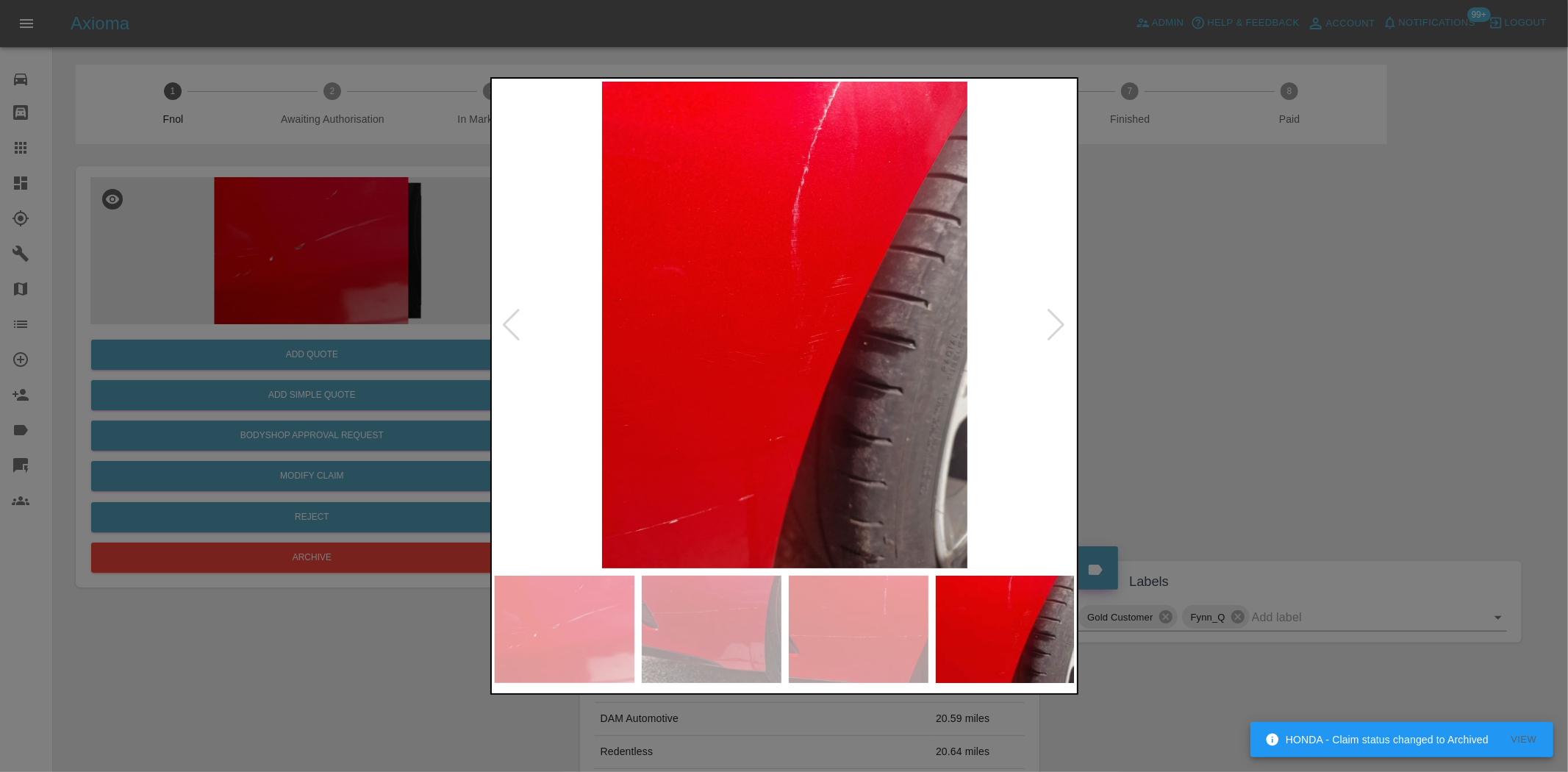
click at [695, 425] on img at bounding box center [785, 324] width 581 height 487
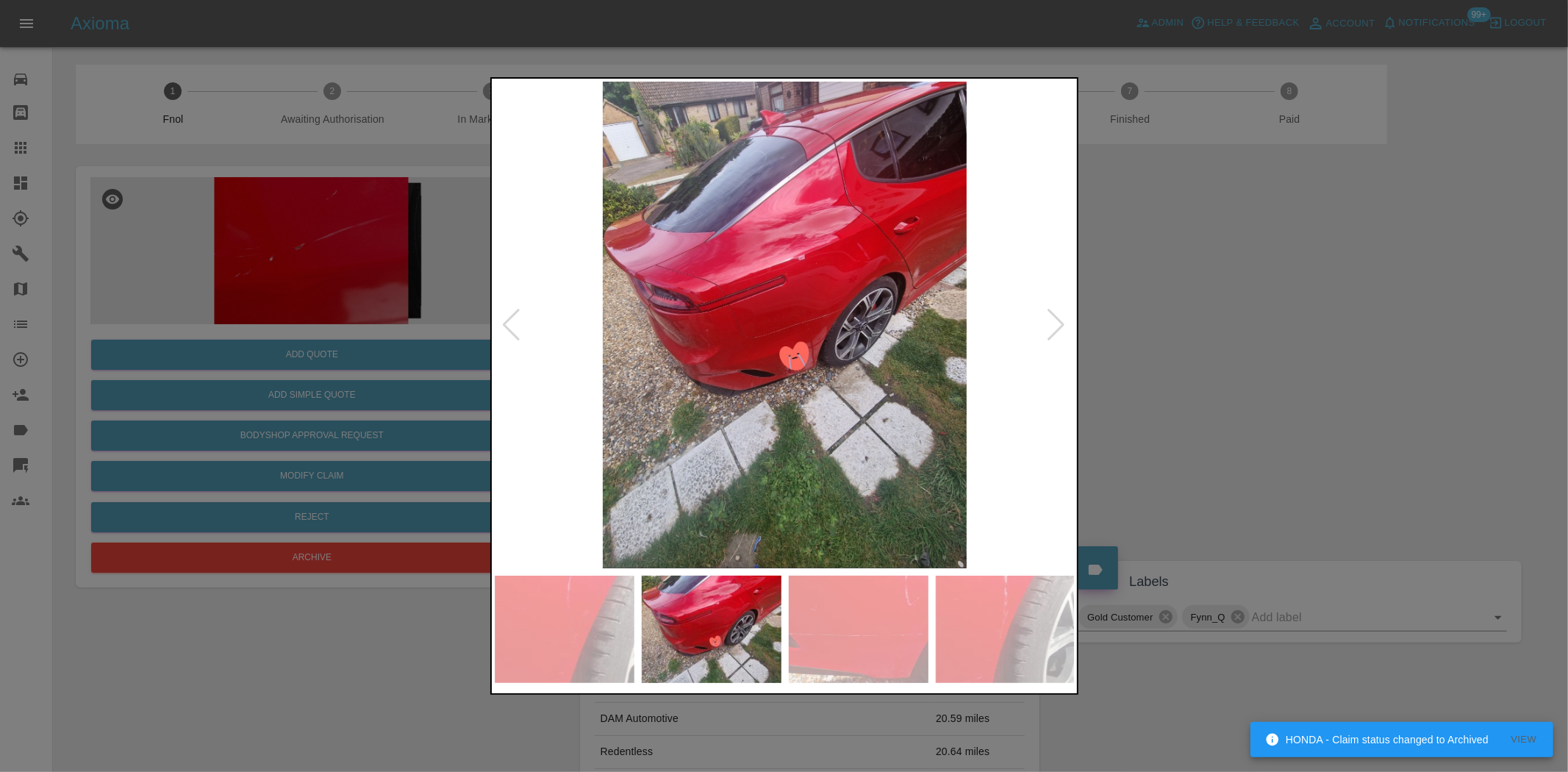
click at [731, 360] on img at bounding box center [785, 324] width 581 height 487
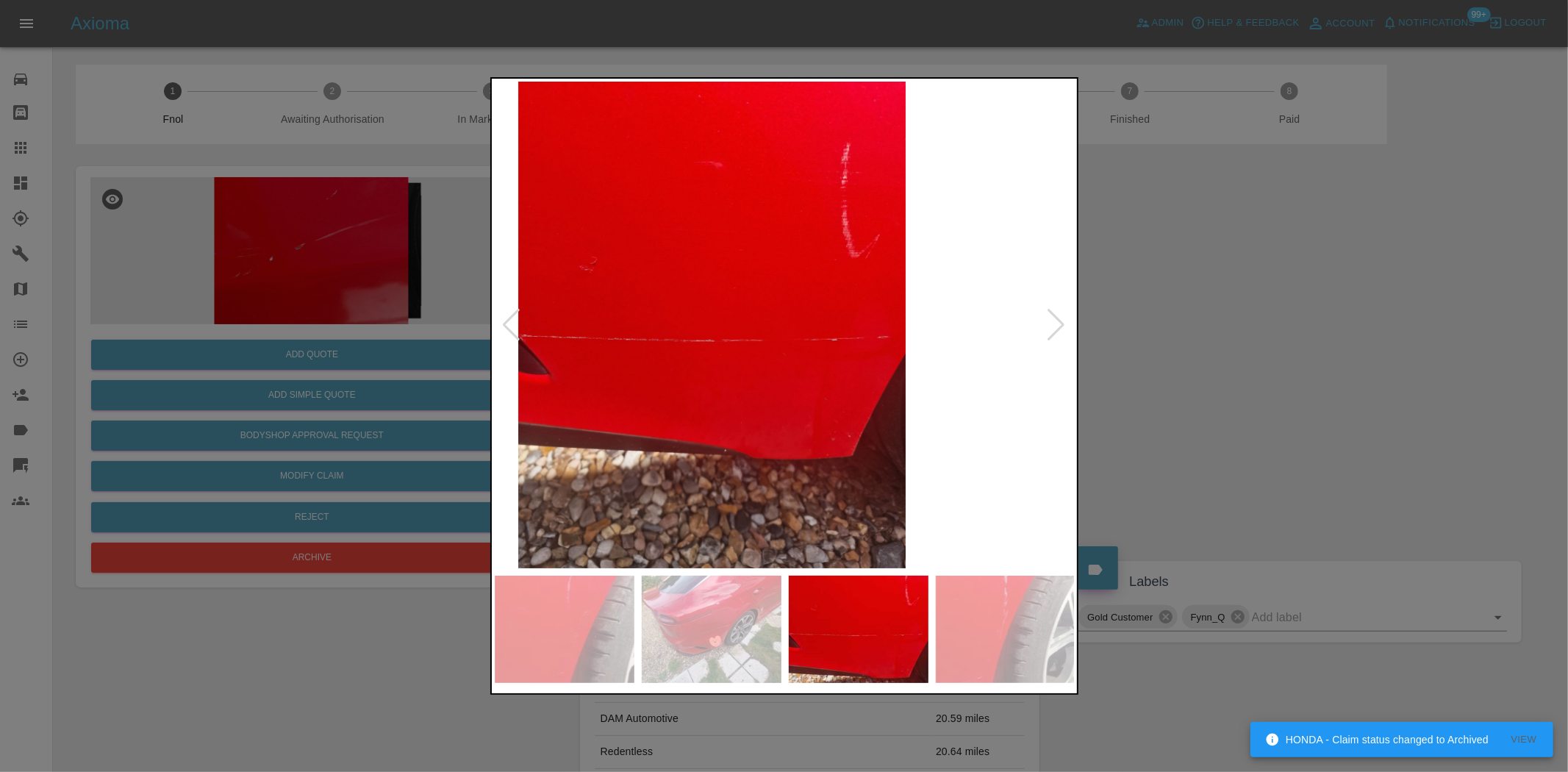
click at [748, 364] on img at bounding box center [712, 324] width 581 height 487
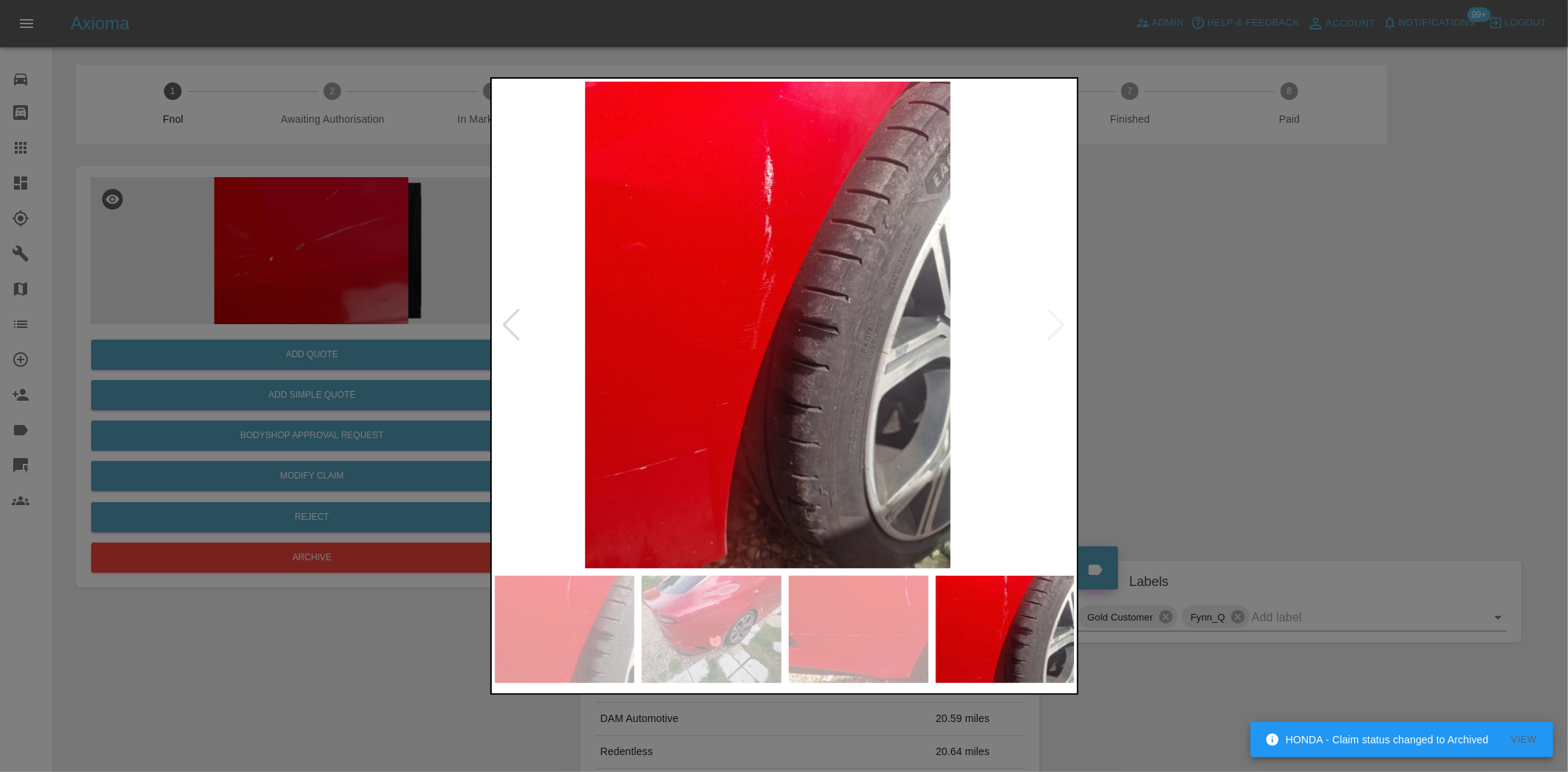
click at [613, 383] on img at bounding box center [767, 324] width 581 height 487
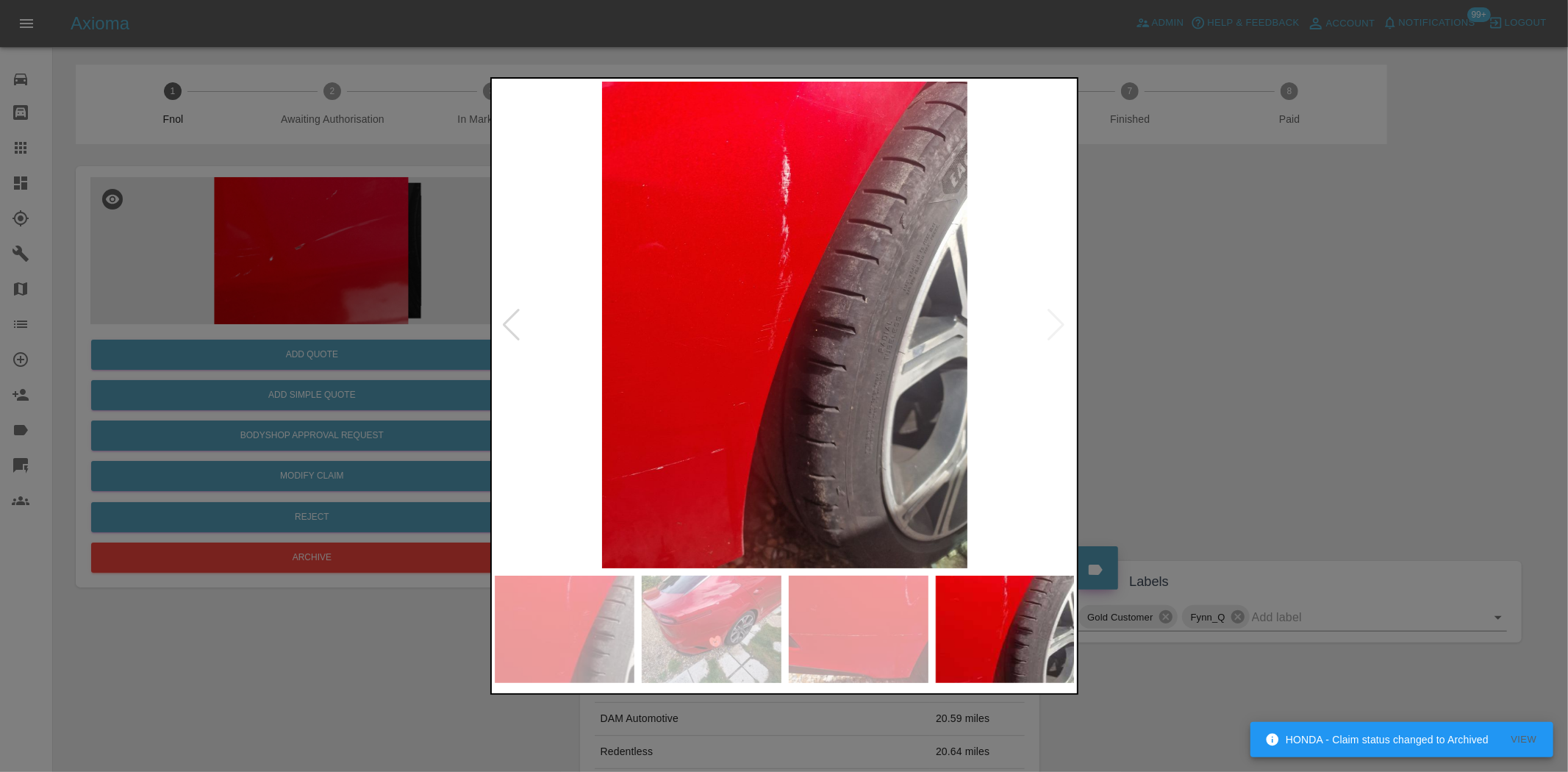
click at [787, 407] on img at bounding box center [785, 324] width 581 height 487
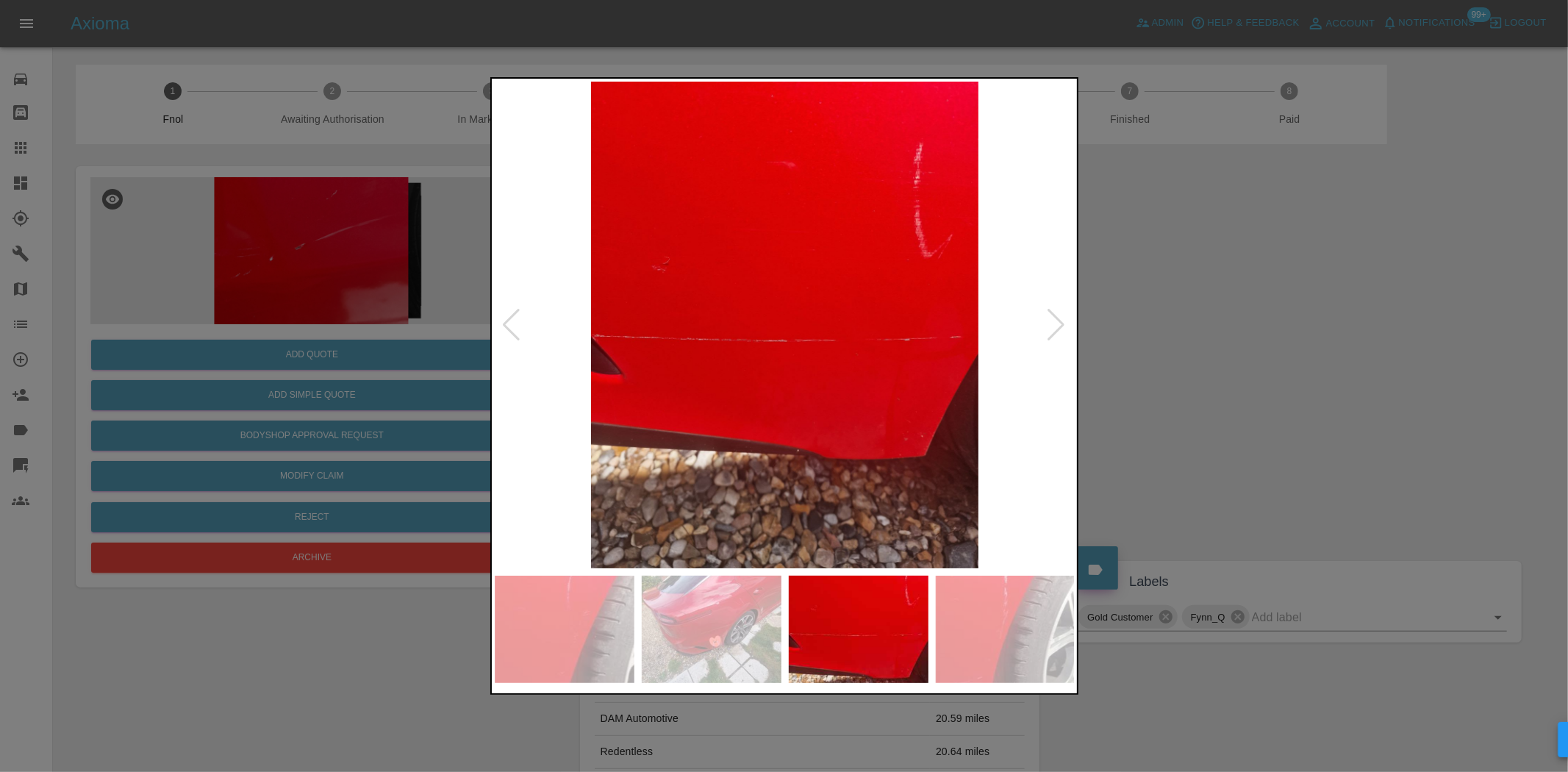
click at [850, 409] on img at bounding box center [785, 324] width 581 height 487
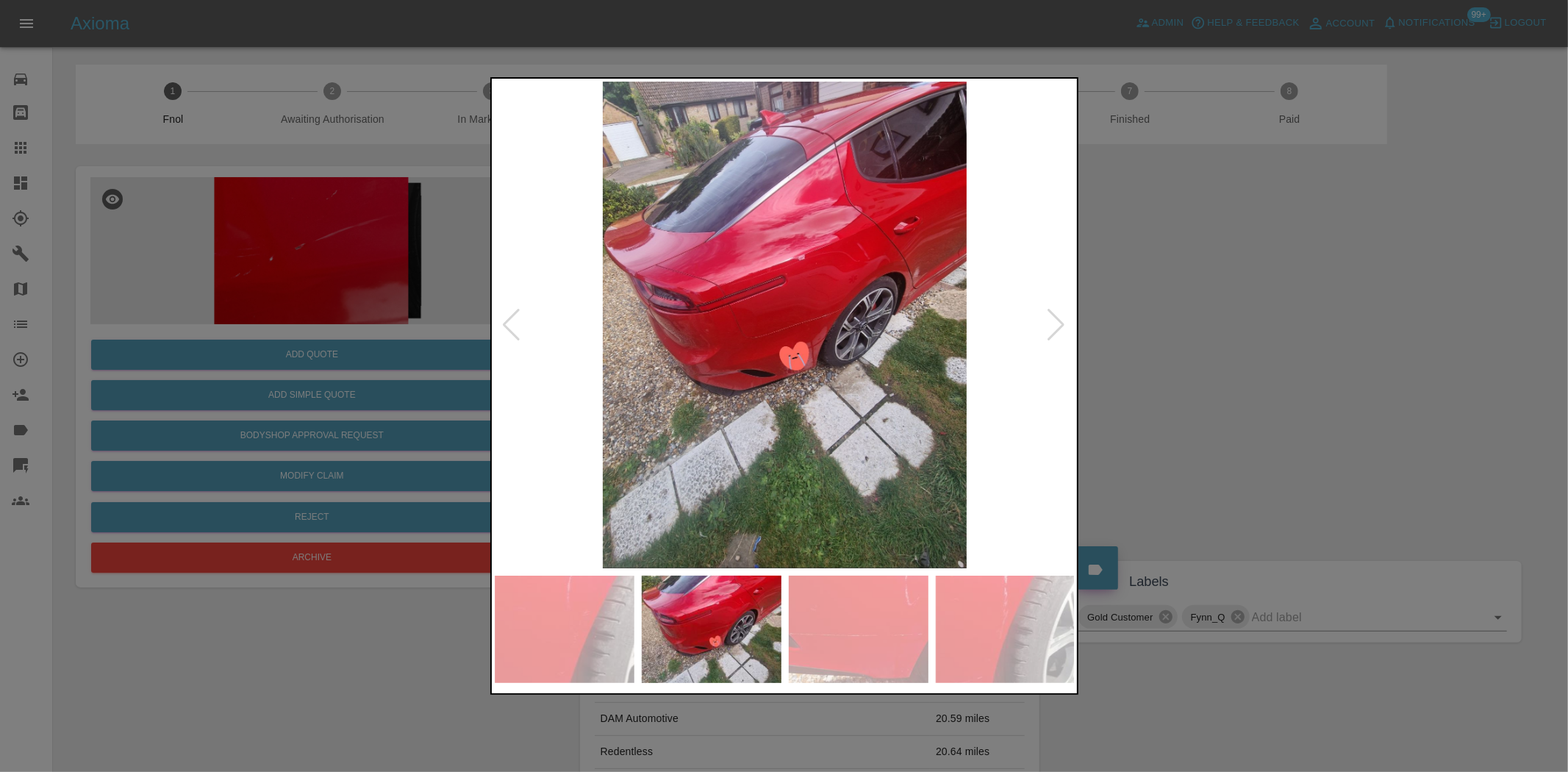
click at [792, 388] on img at bounding box center [785, 324] width 581 height 487
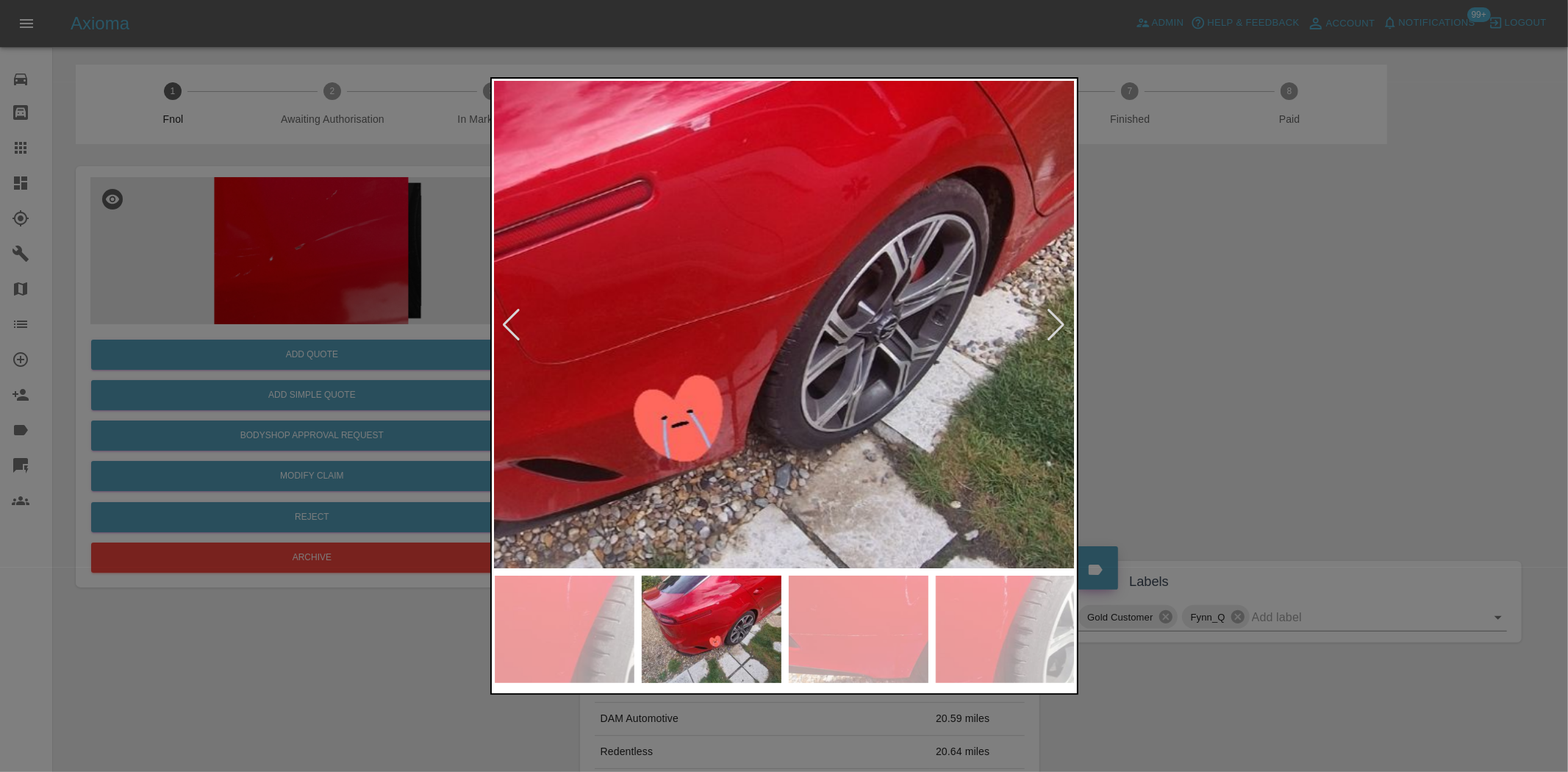
click at [719, 489] on img at bounding box center [649, 325] width 1742 height 1462
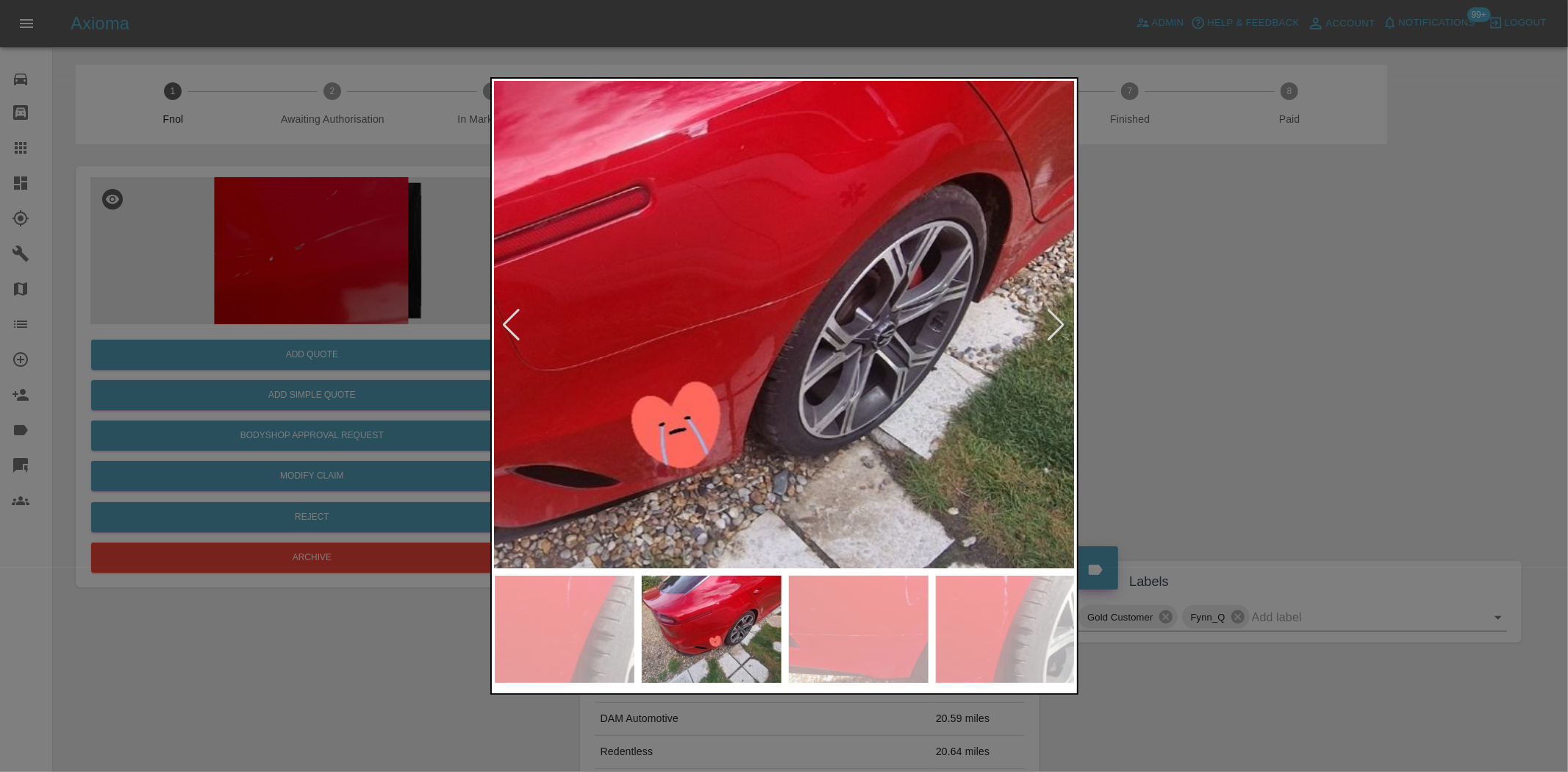
click at [719, 489] on img at bounding box center [647, 333] width 1742 height 1462
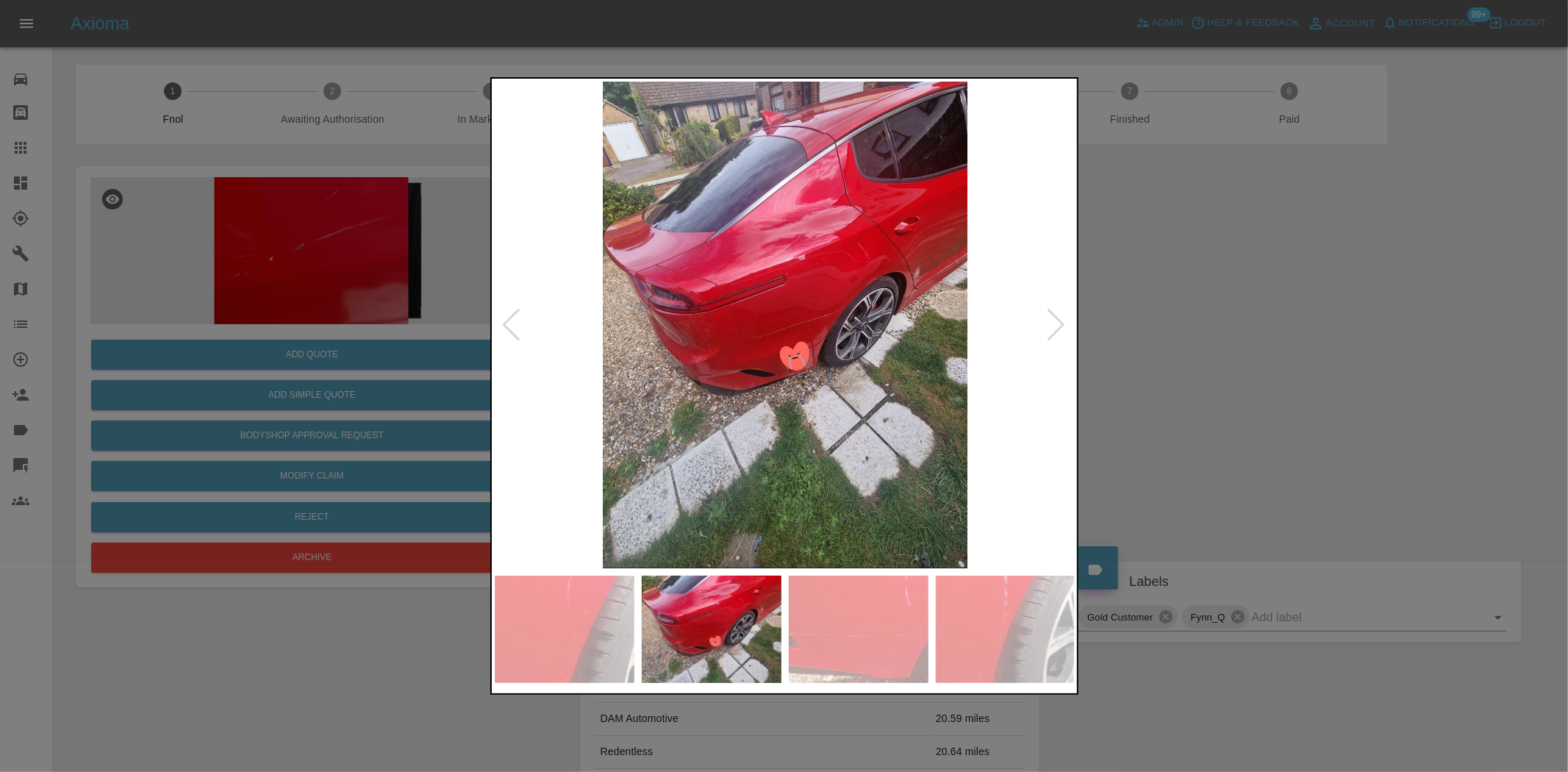
click at [770, 481] on img at bounding box center [785, 324] width 581 height 487
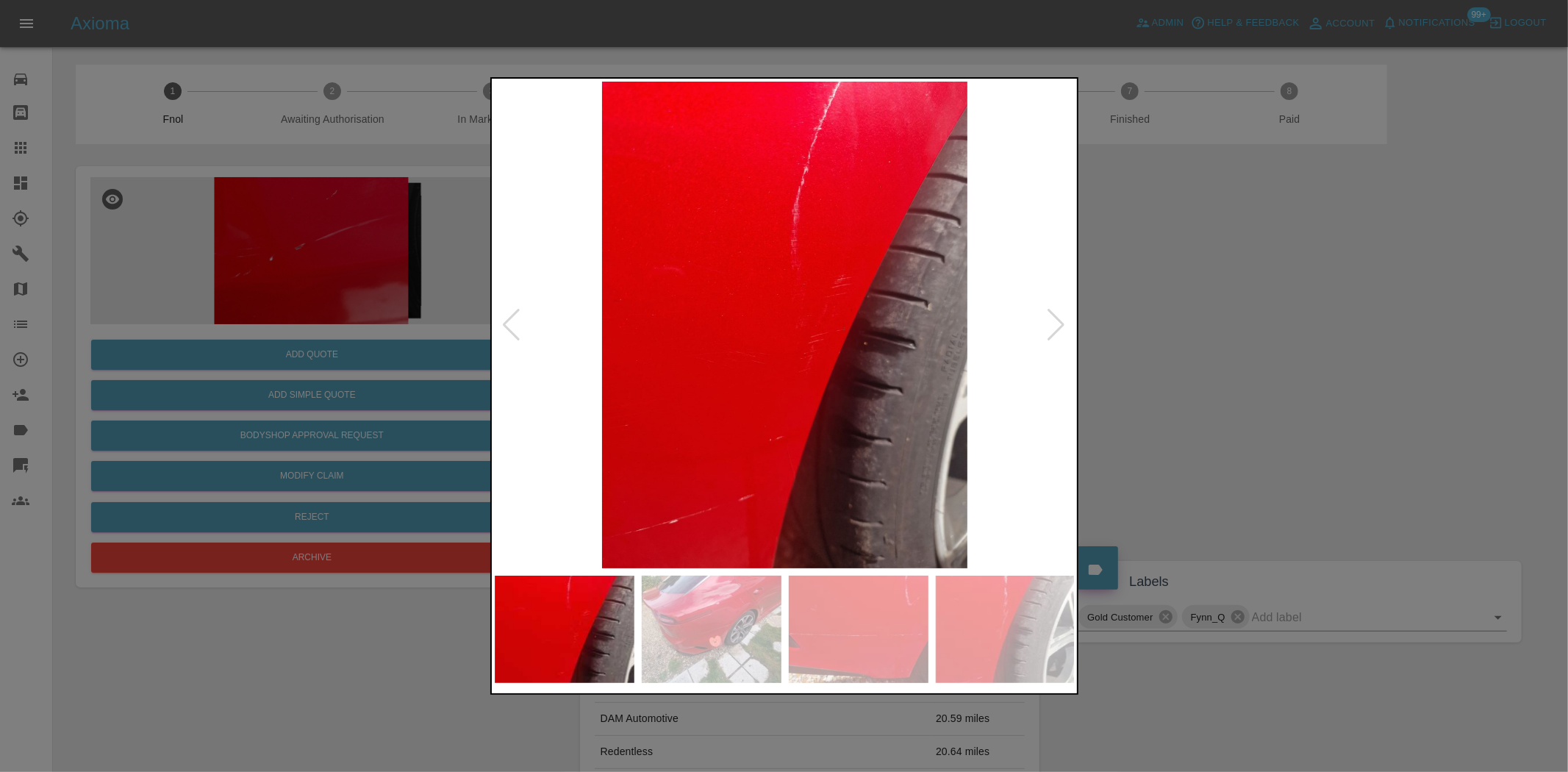
click at [773, 460] on img at bounding box center [785, 324] width 581 height 487
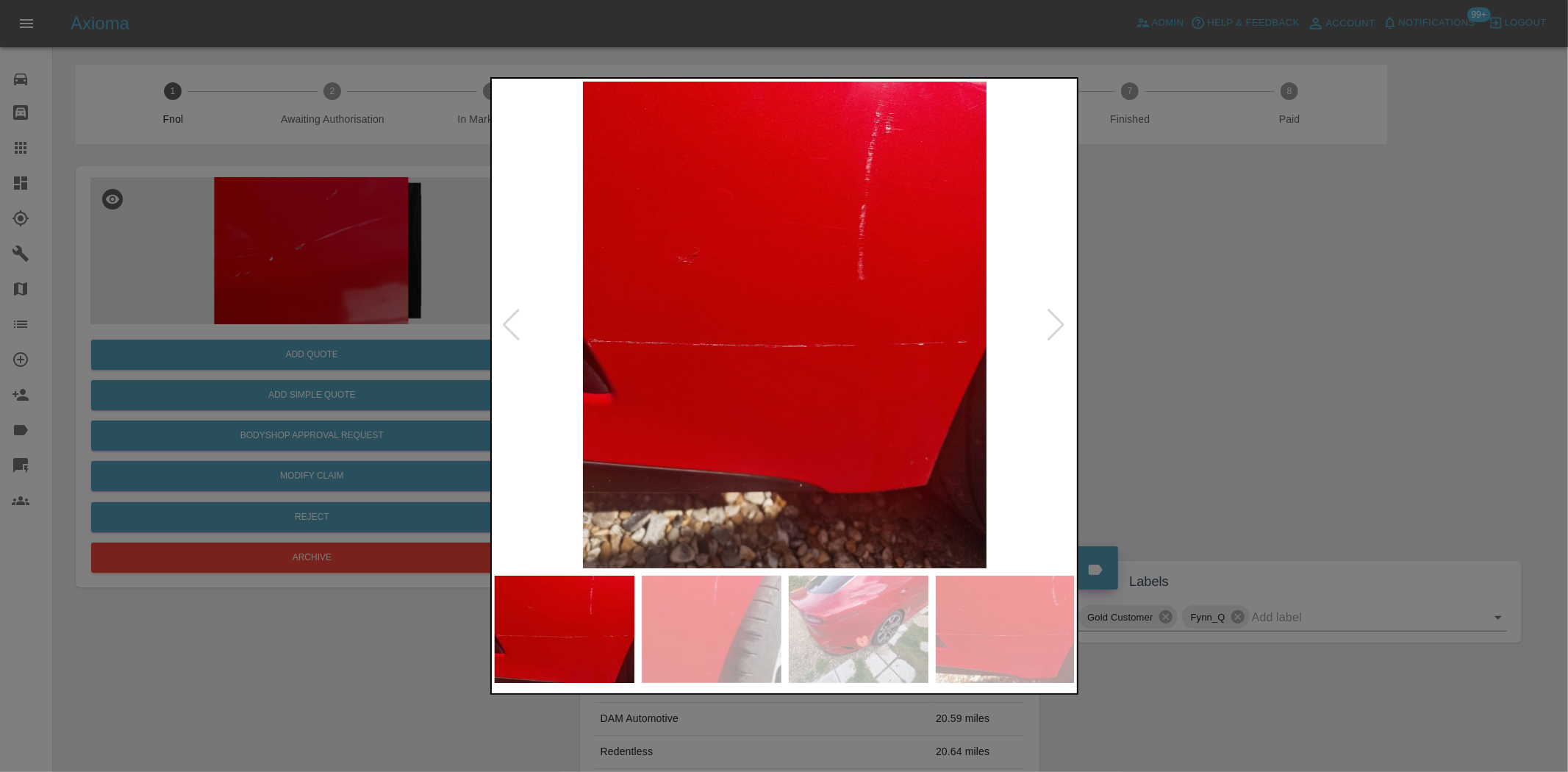
click at [701, 390] on img at bounding box center [785, 324] width 581 height 487
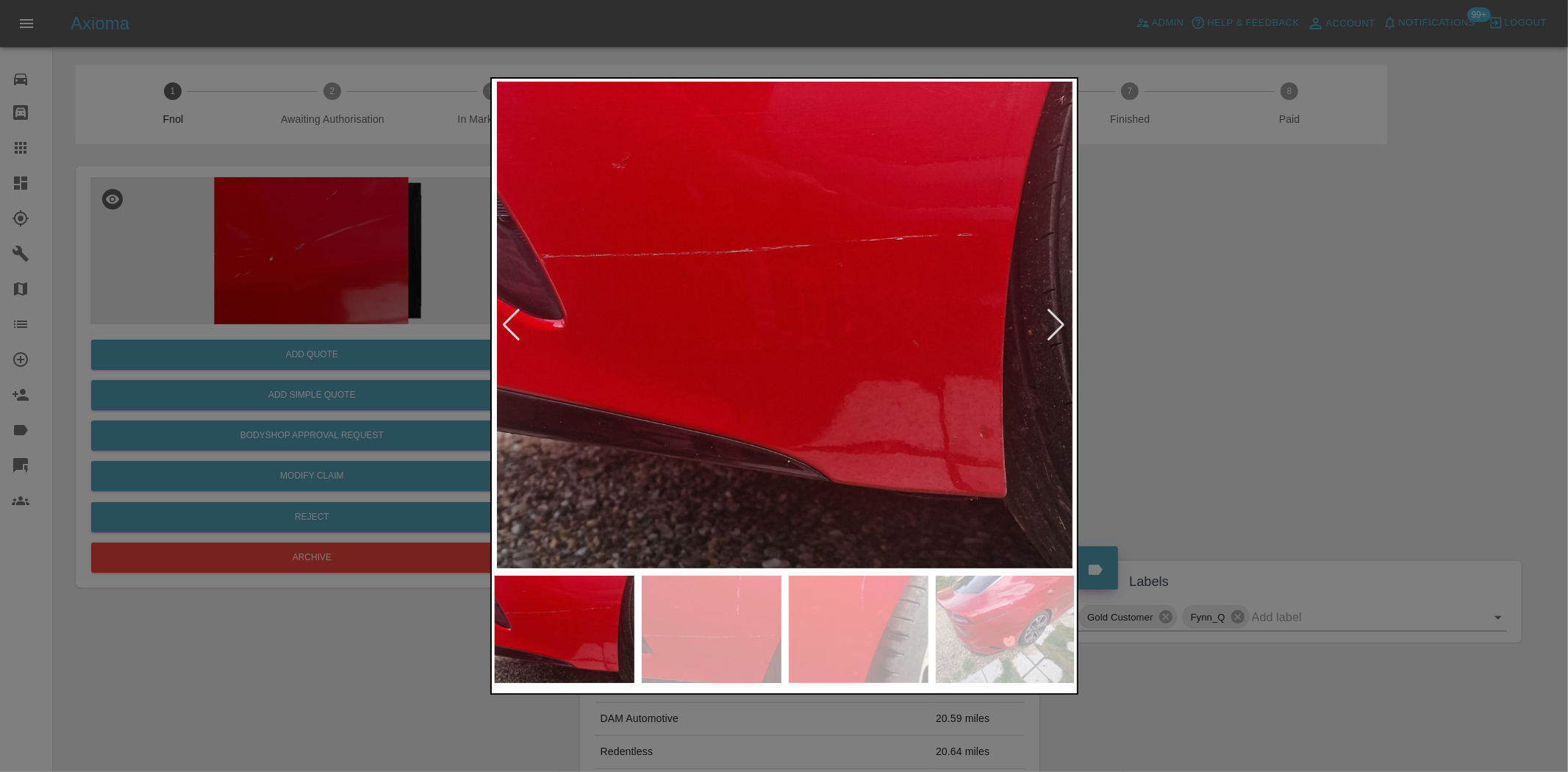
click at [784, 409] on img at bounding box center [785, 324] width 581 height 487
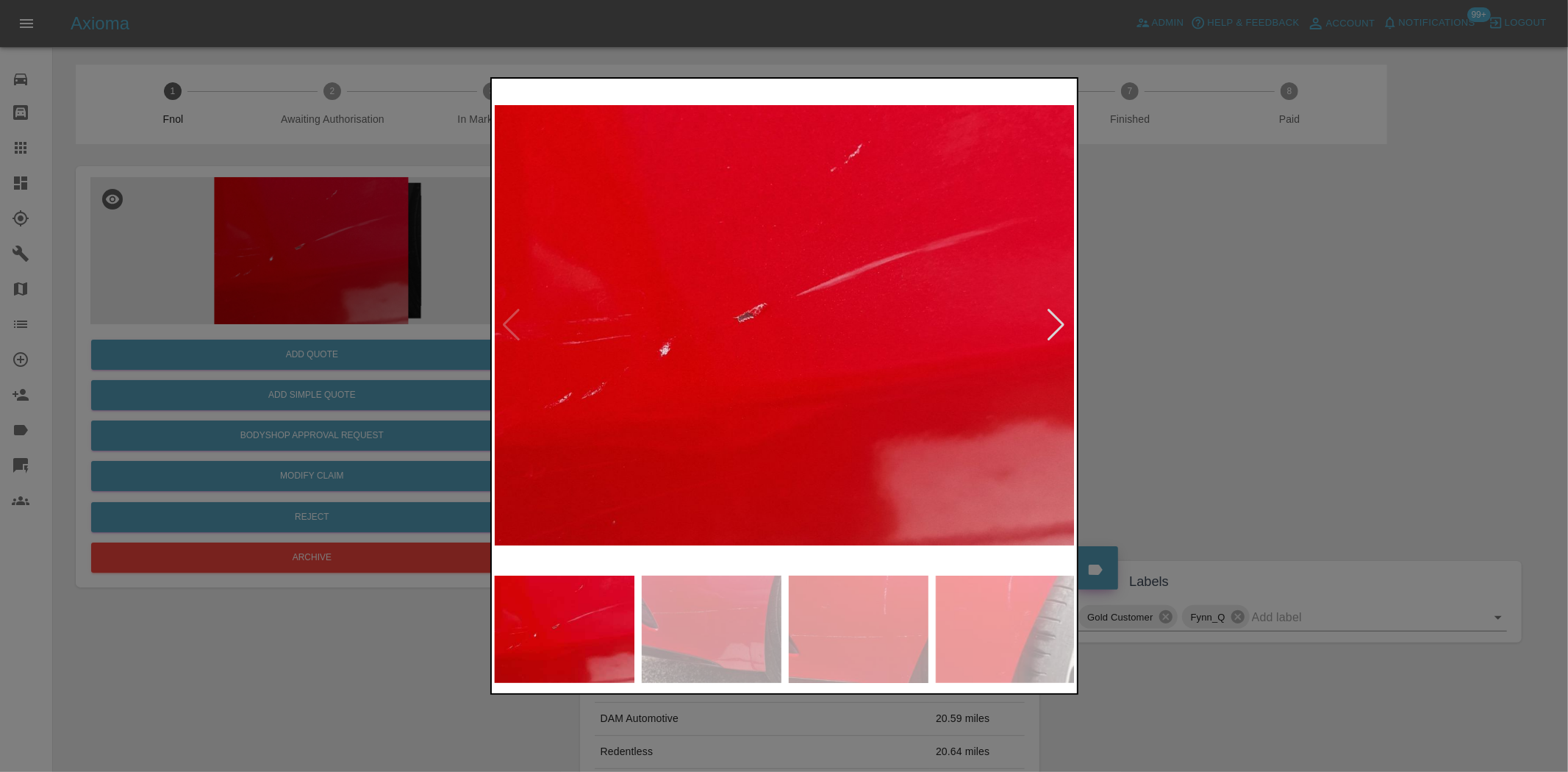
click at [860, 407] on img at bounding box center [785, 324] width 581 height 487
click at [650, 421] on img at bounding box center [781, 324] width 581 height 487
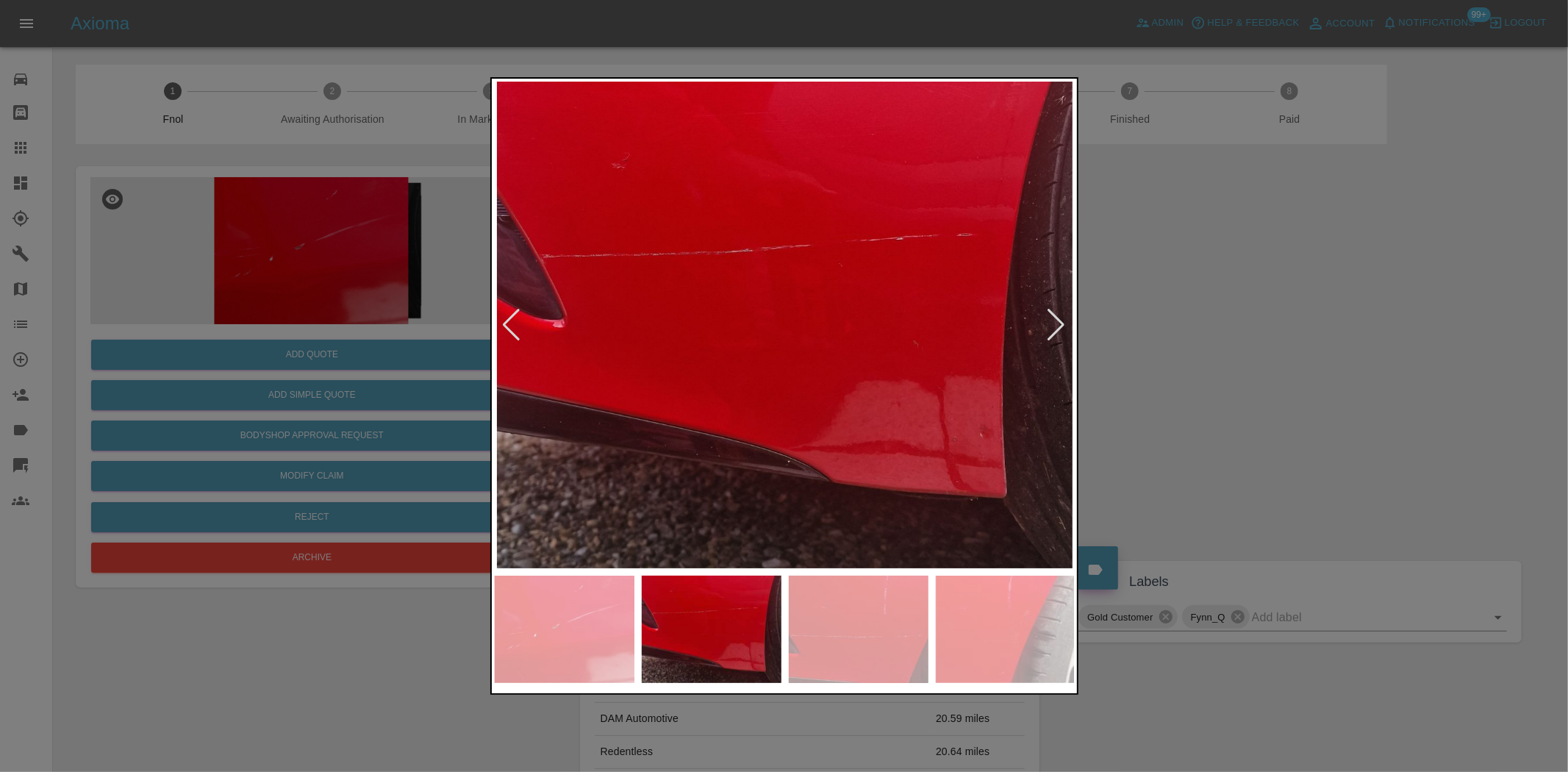
click at [650, 406] on img at bounding box center [785, 324] width 581 height 487
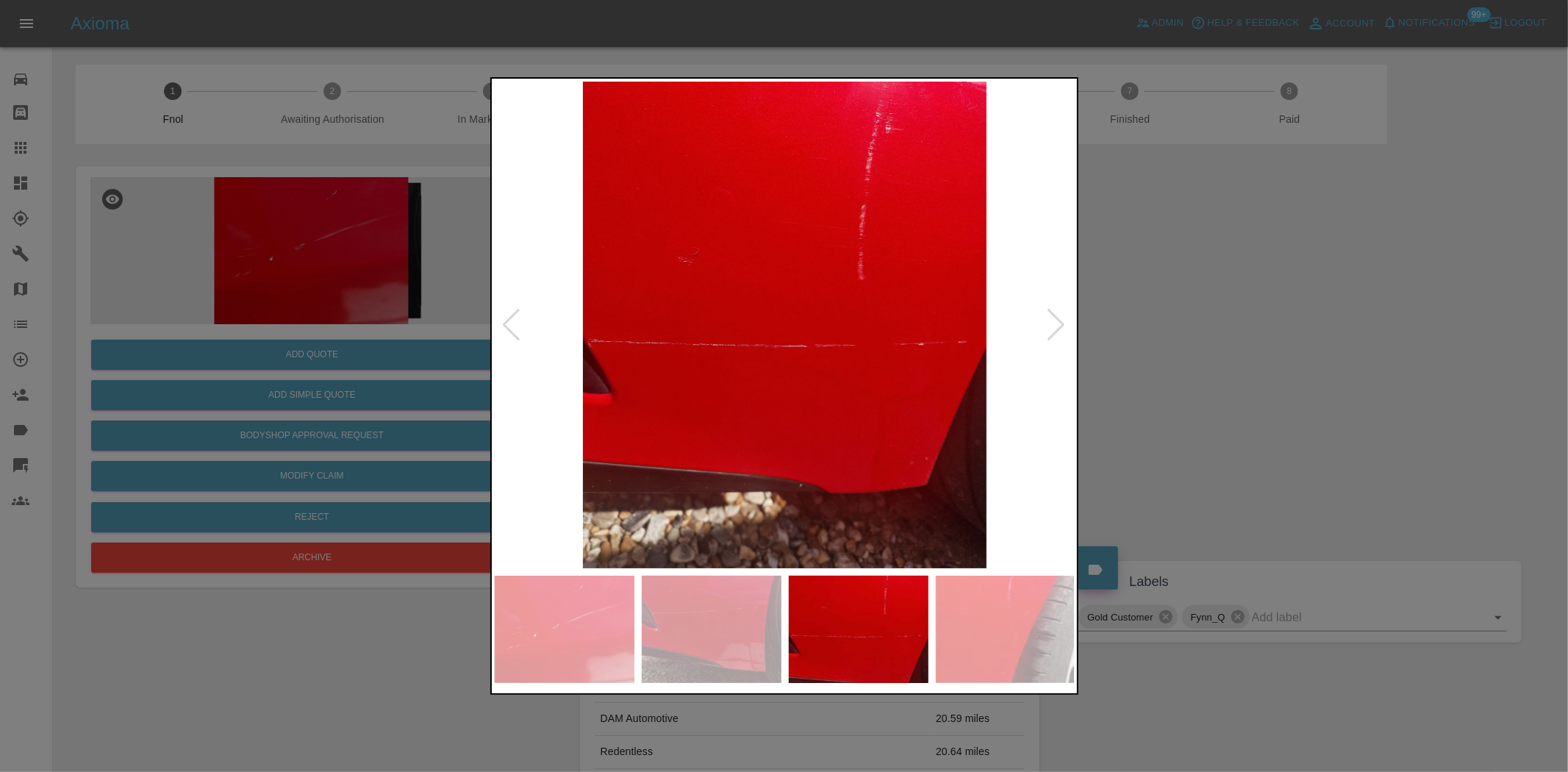
click at [797, 417] on img at bounding box center [785, 324] width 581 height 487
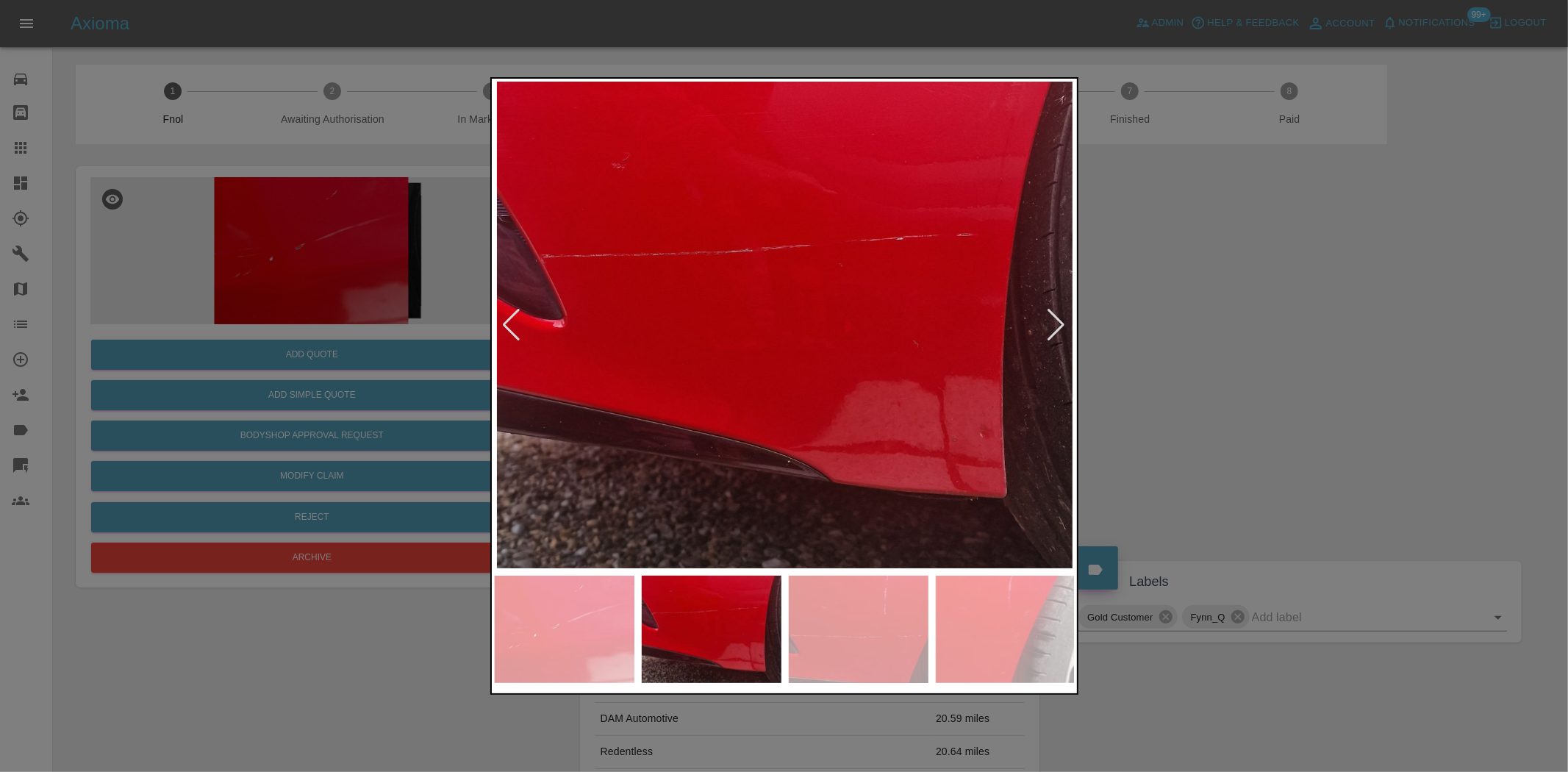
click at [794, 420] on img at bounding box center [785, 324] width 581 height 487
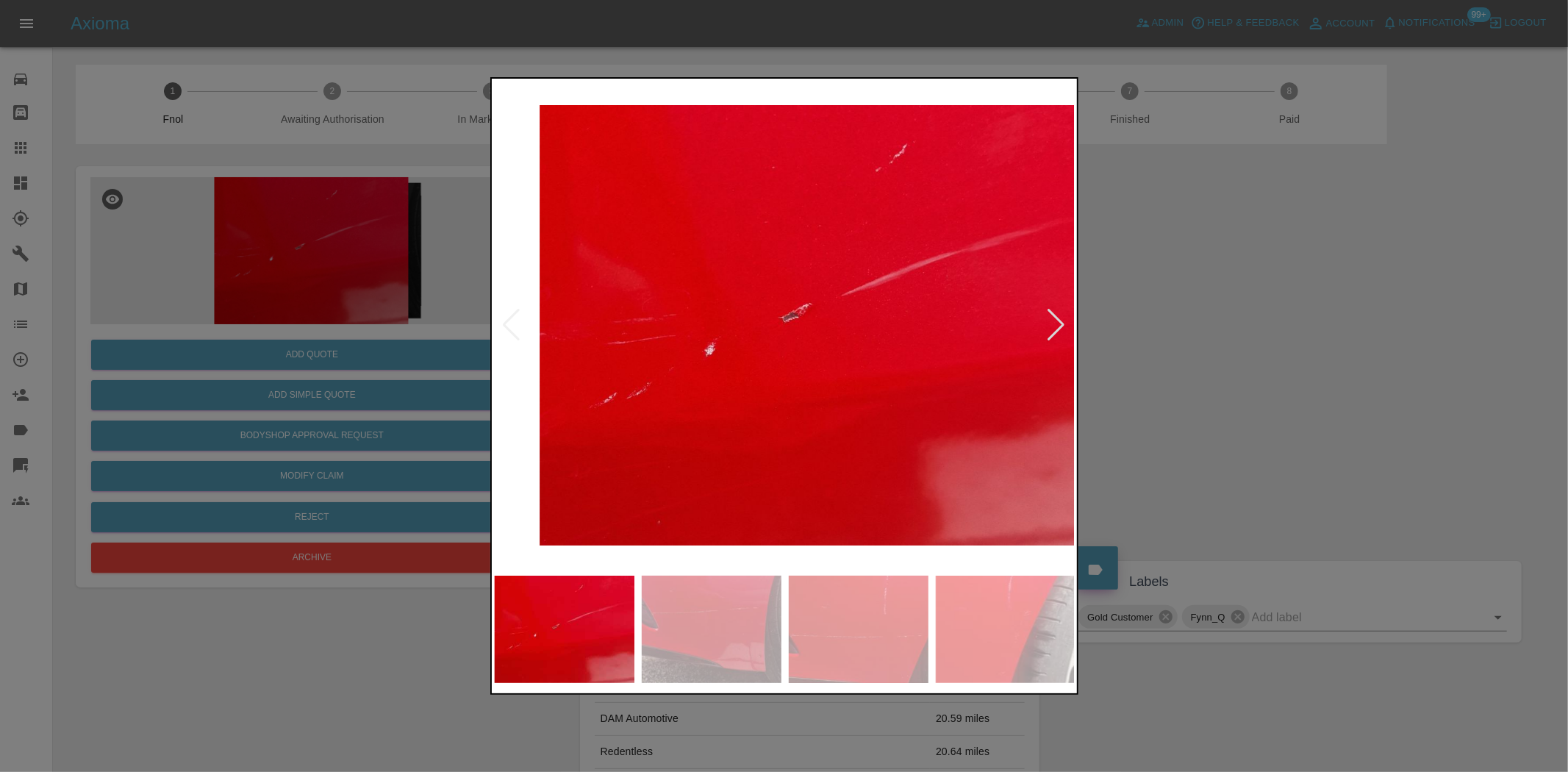
click at [832, 428] on img at bounding box center [830, 324] width 581 height 487
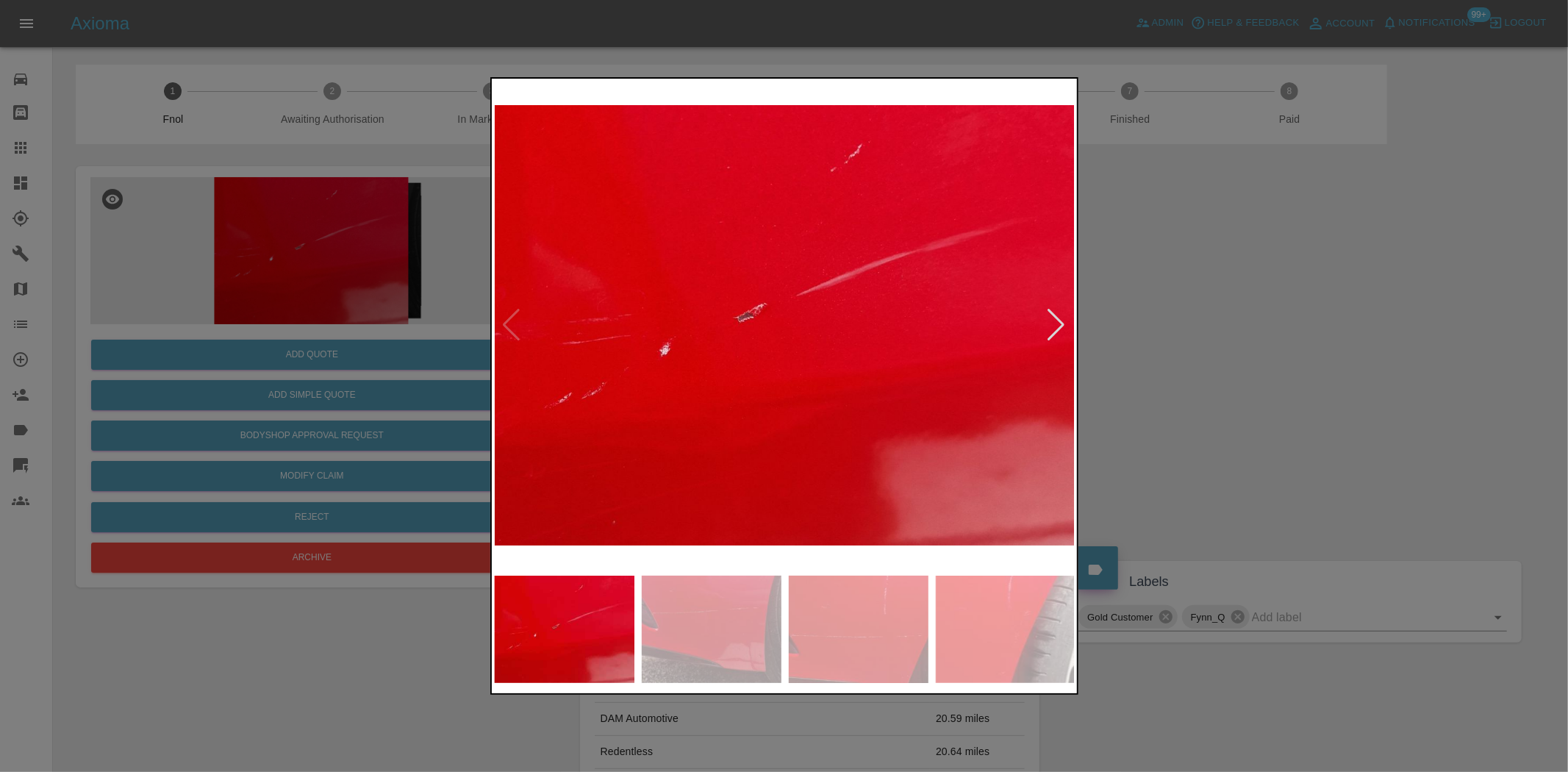
click at [703, 432] on img at bounding box center [785, 324] width 581 height 487
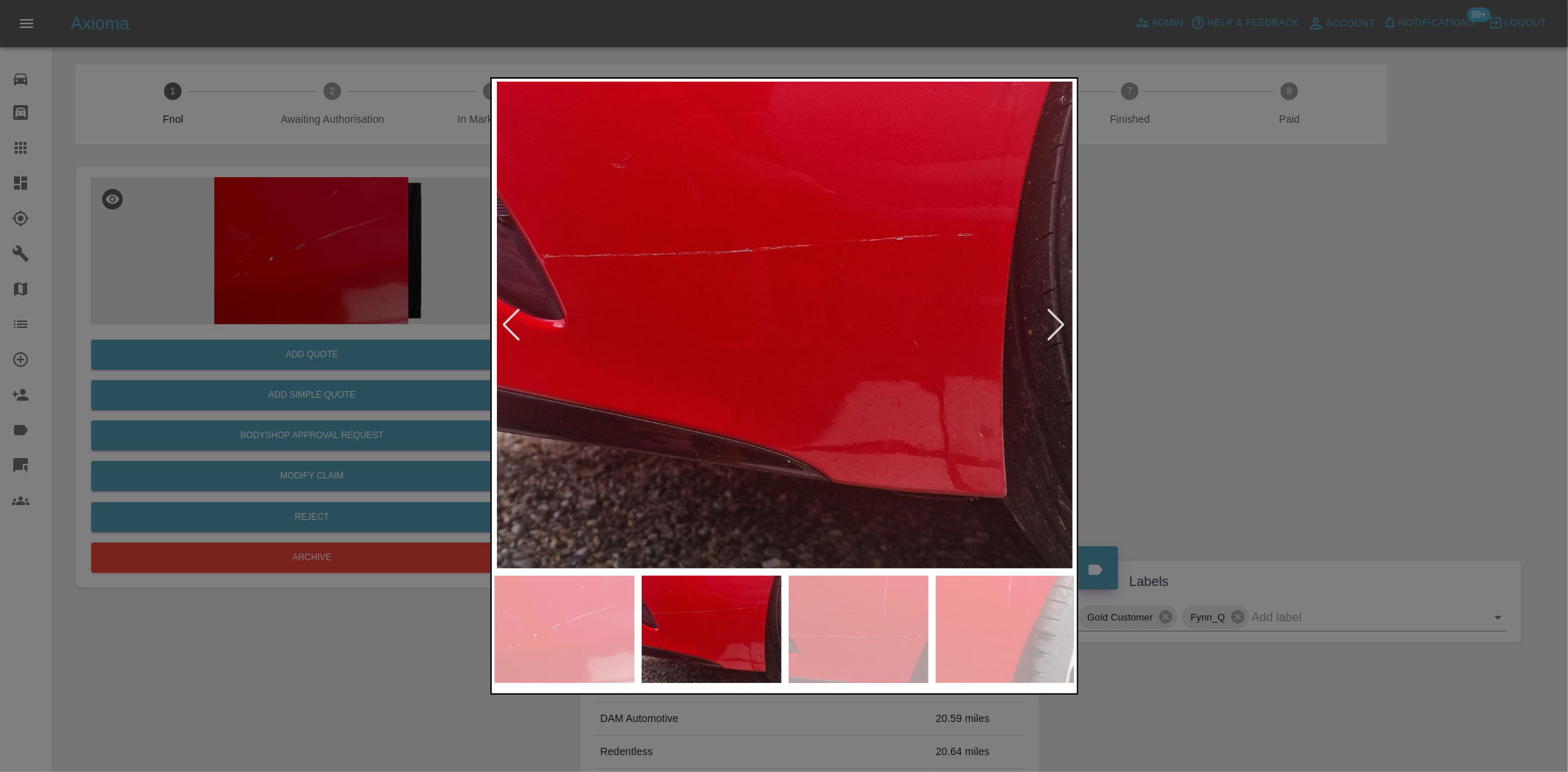
click at [620, 450] on img at bounding box center [785, 324] width 581 height 487
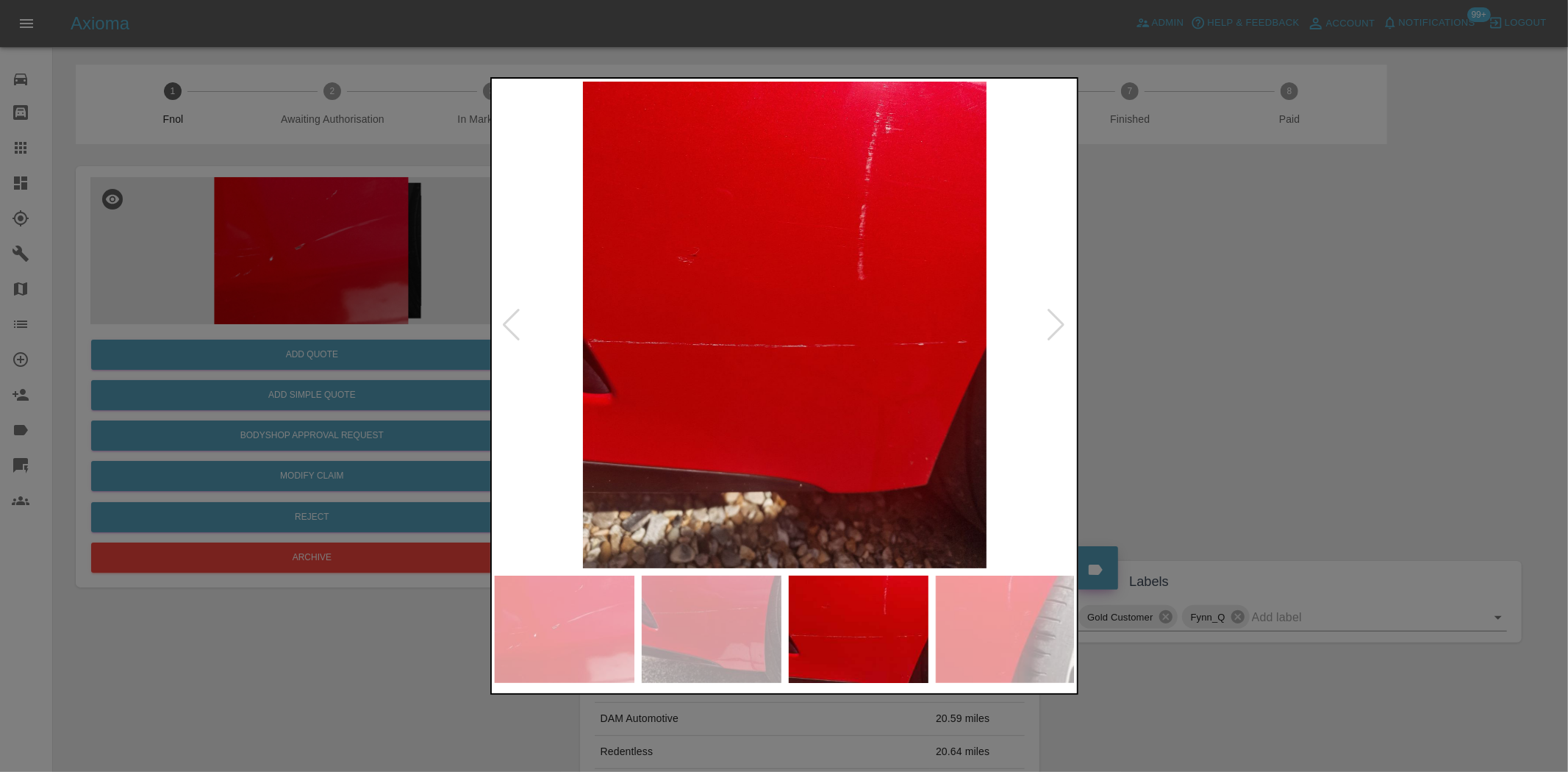
click at [752, 427] on img at bounding box center [785, 324] width 581 height 487
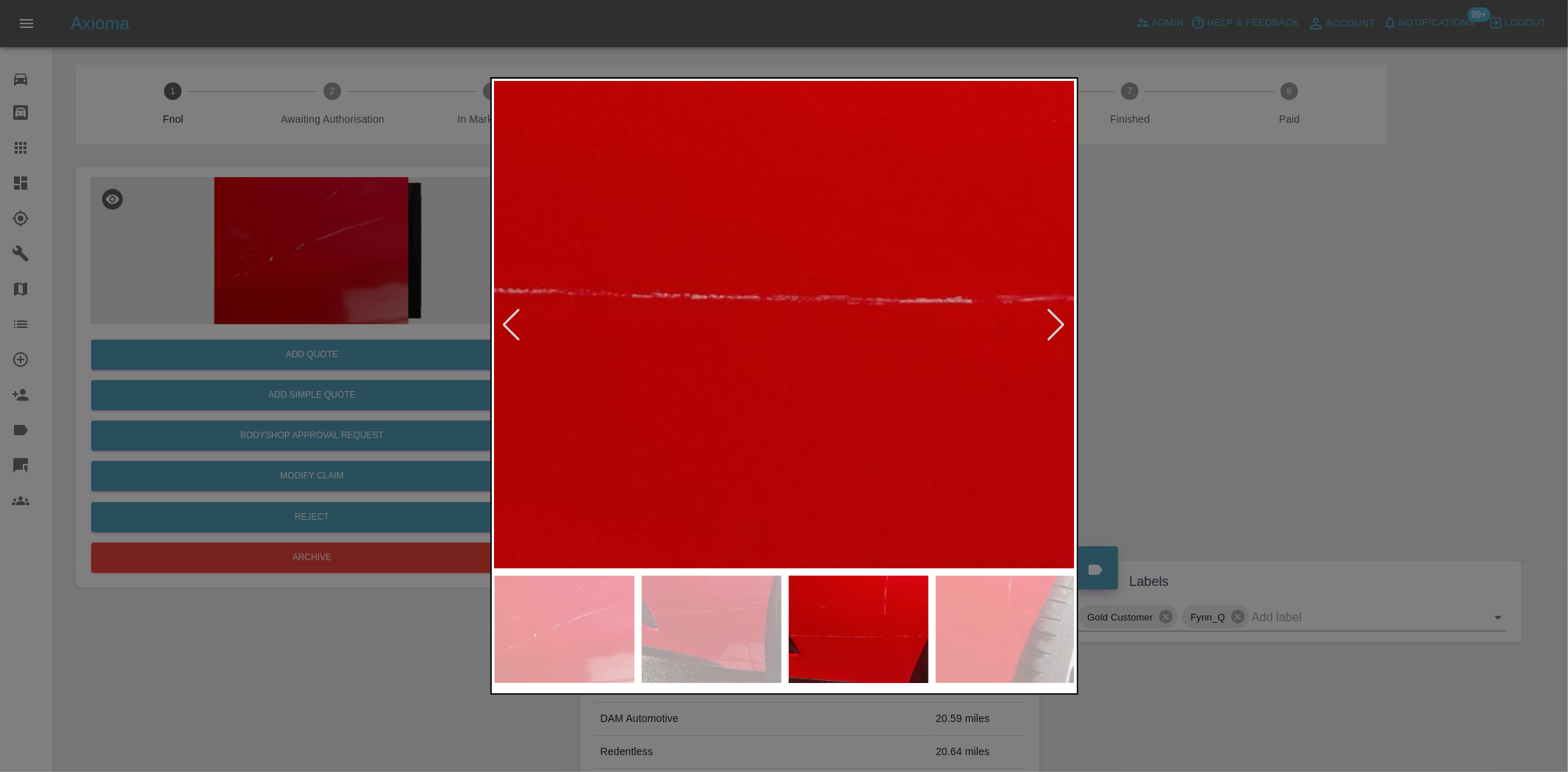
click at [832, 603] on div at bounding box center [784, 386] width 588 height 618
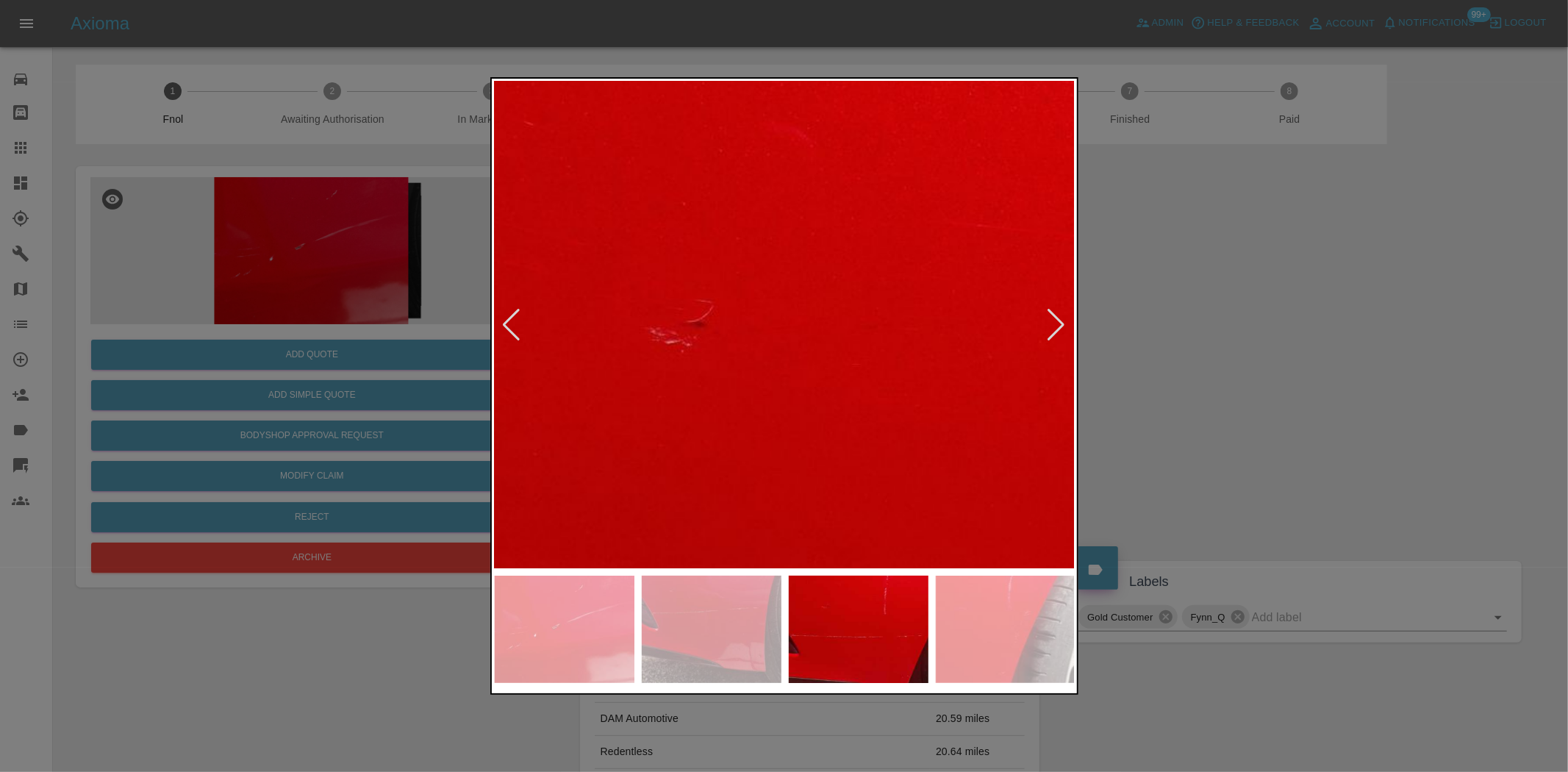
click at [781, 464] on img at bounding box center [969, 533] width 1742 height 1462
click at [778, 451] on img at bounding box center [971, 545] width 1742 height 1462
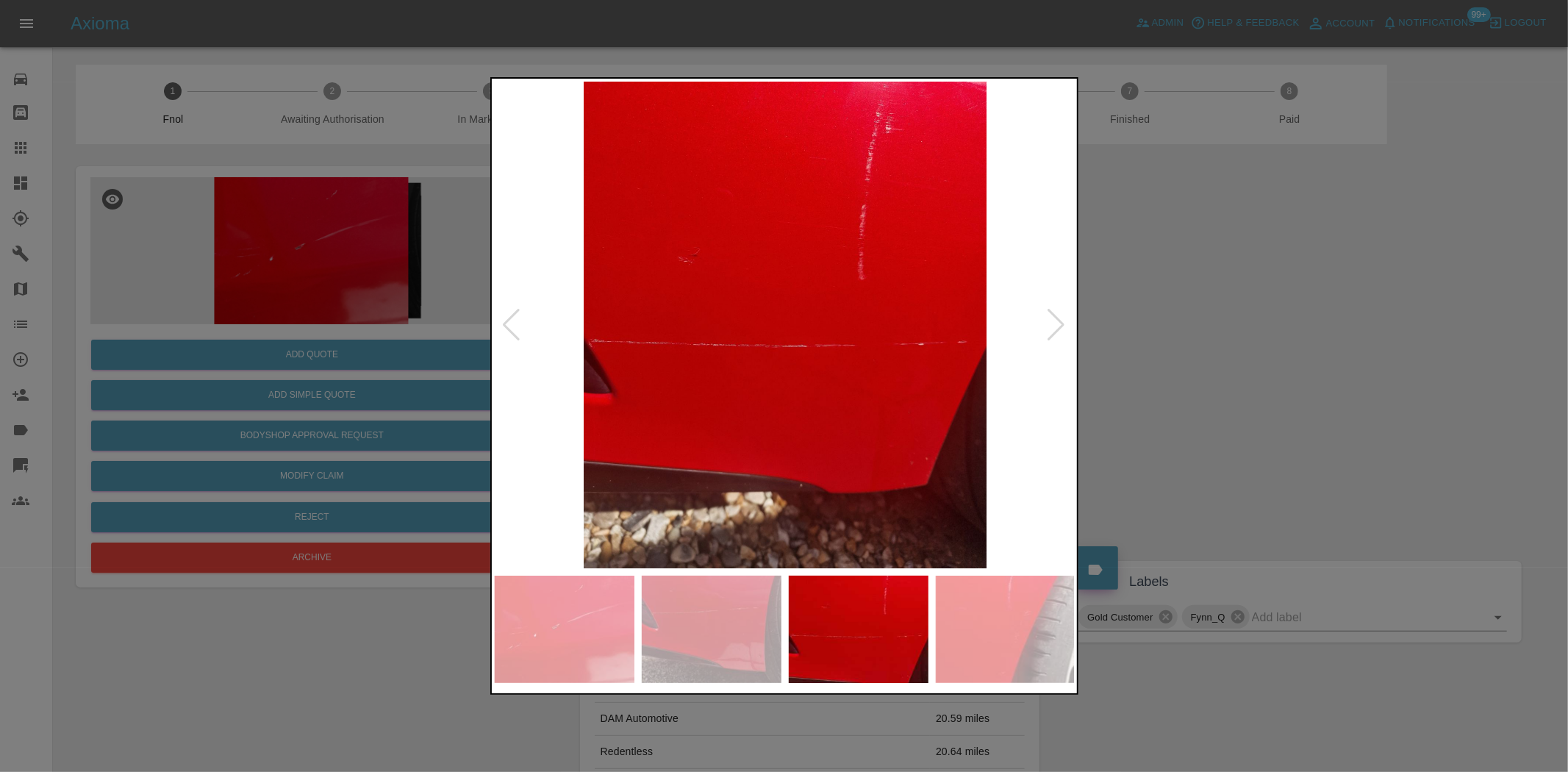
click at [726, 373] on img at bounding box center [785, 324] width 581 height 487
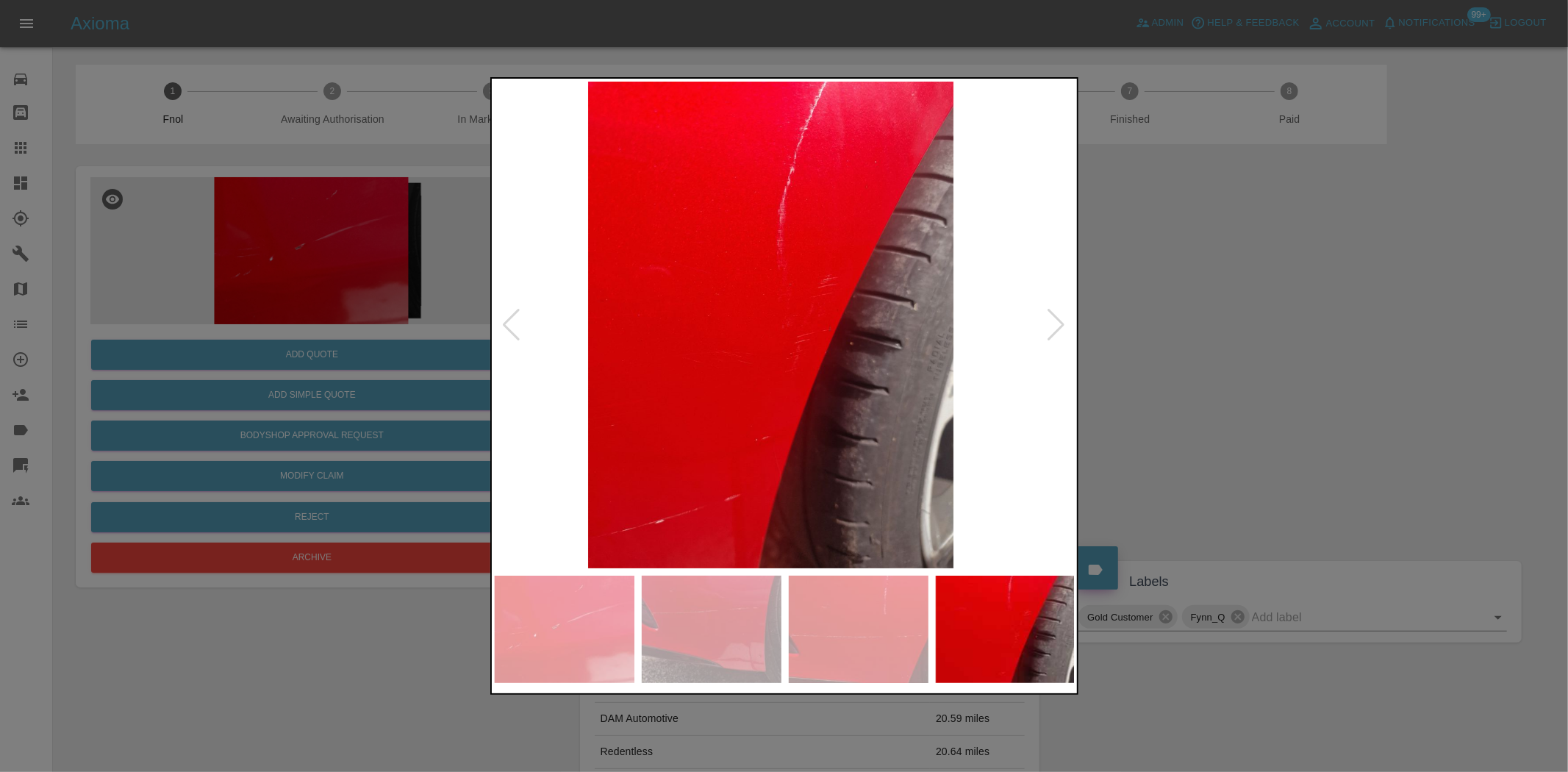
click at [663, 310] on img at bounding box center [772, 324] width 581 height 487
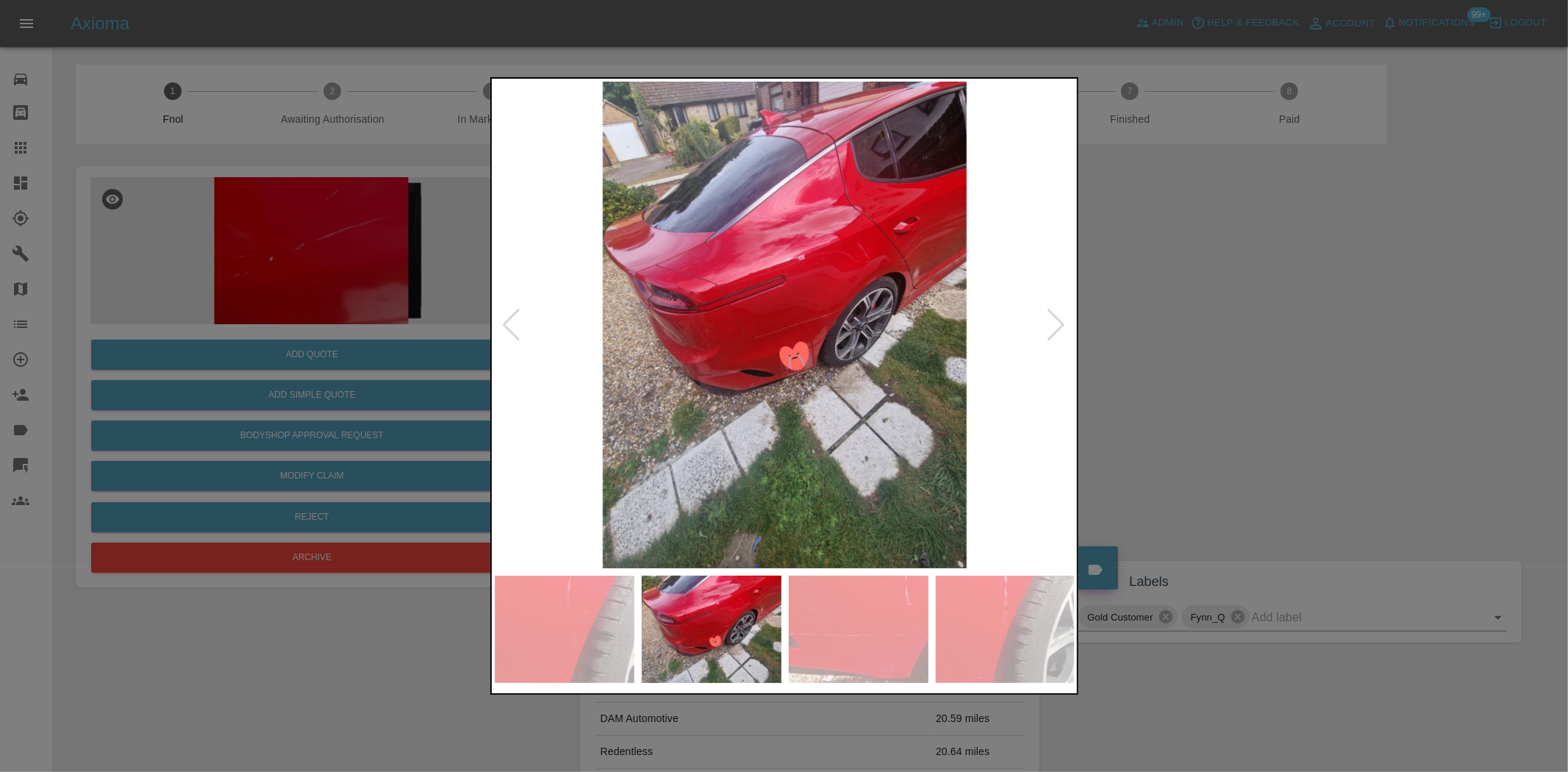
click at [759, 350] on img at bounding box center [785, 324] width 581 height 487
click at [758, 351] on img at bounding box center [785, 324] width 581 height 487
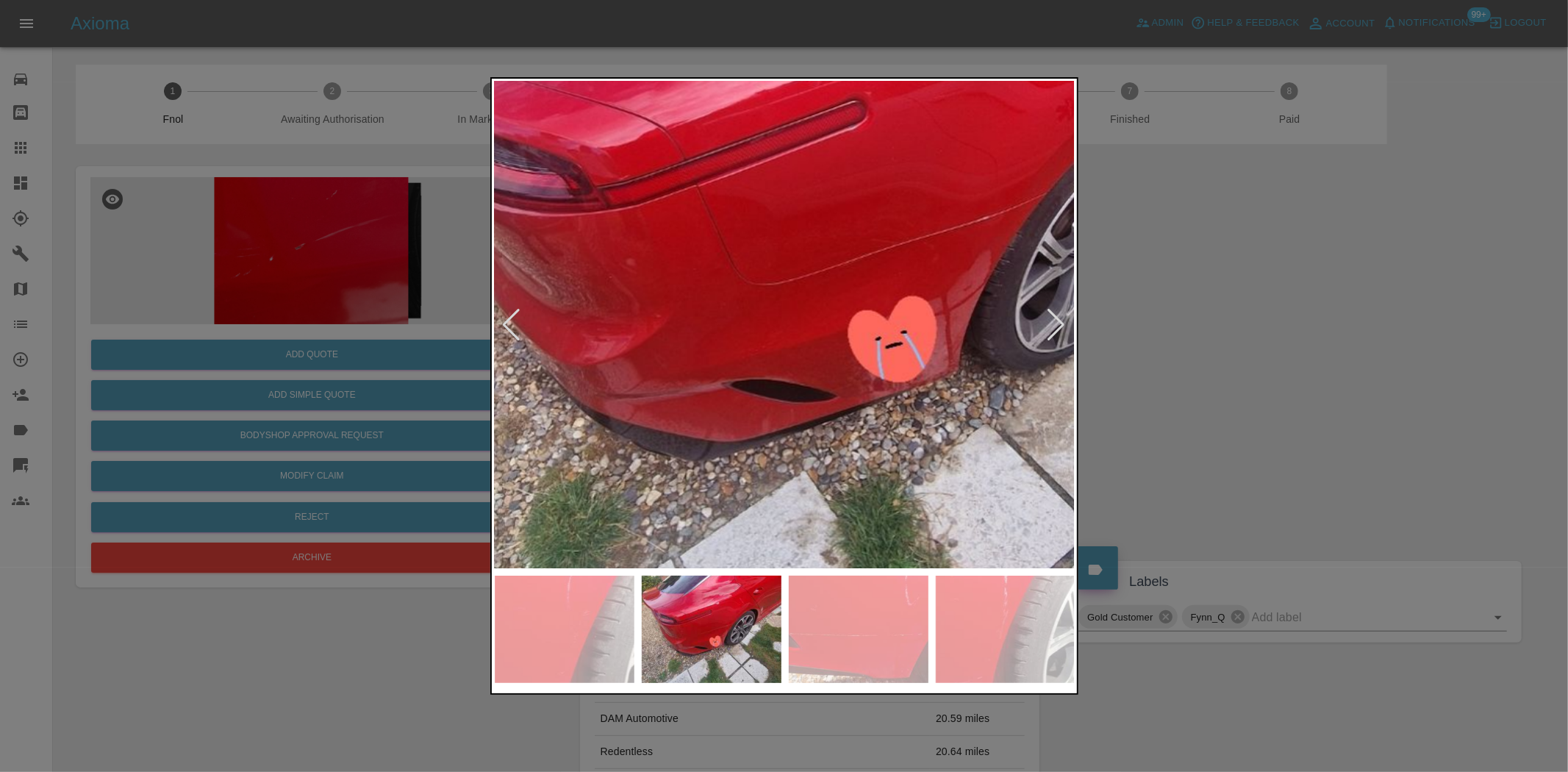
click at [849, 392] on img at bounding box center [863, 247] width 1742 height 1462
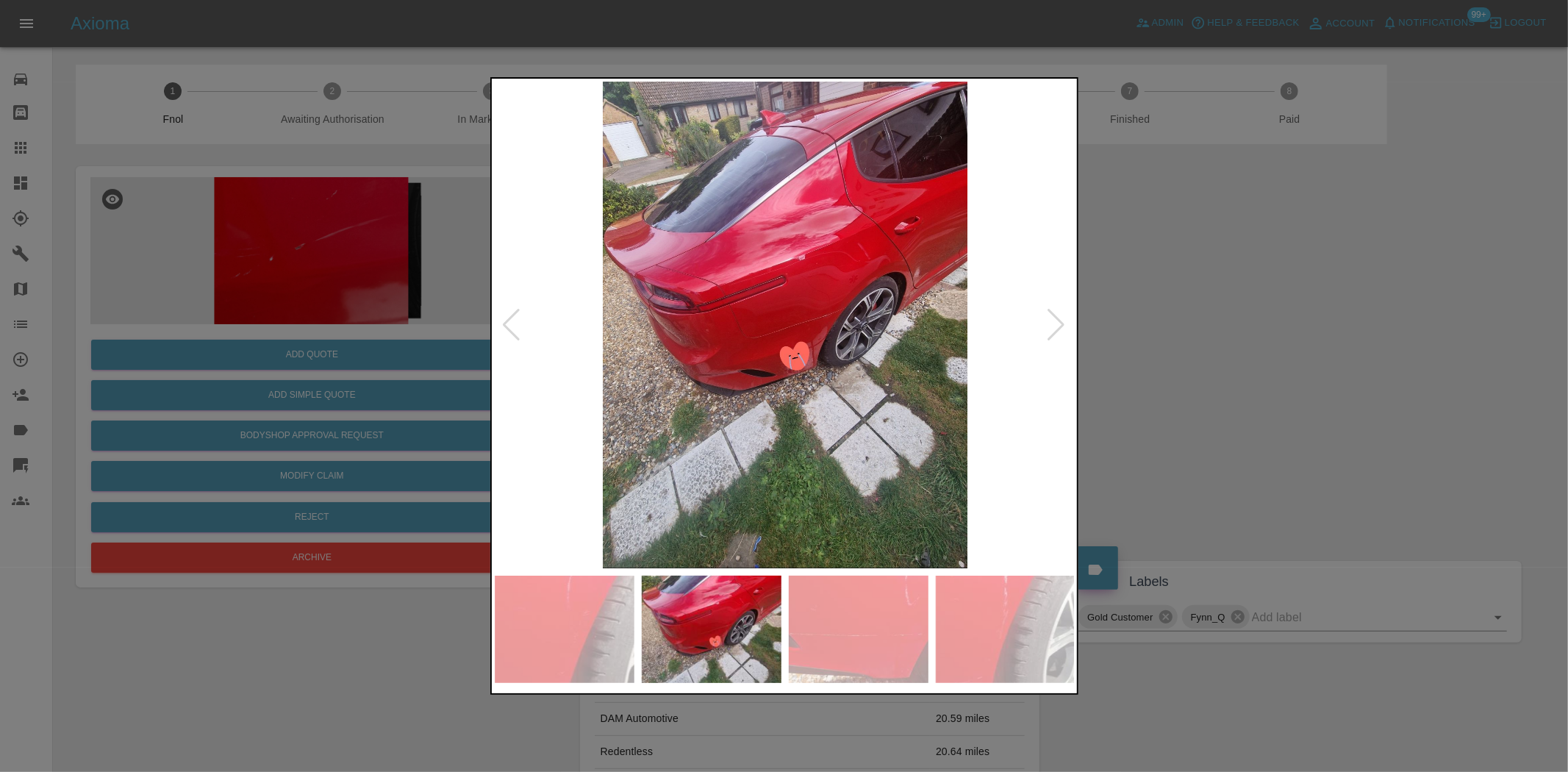
click at [766, 390] on img at bounding box center [785, 324] width 581 height 487
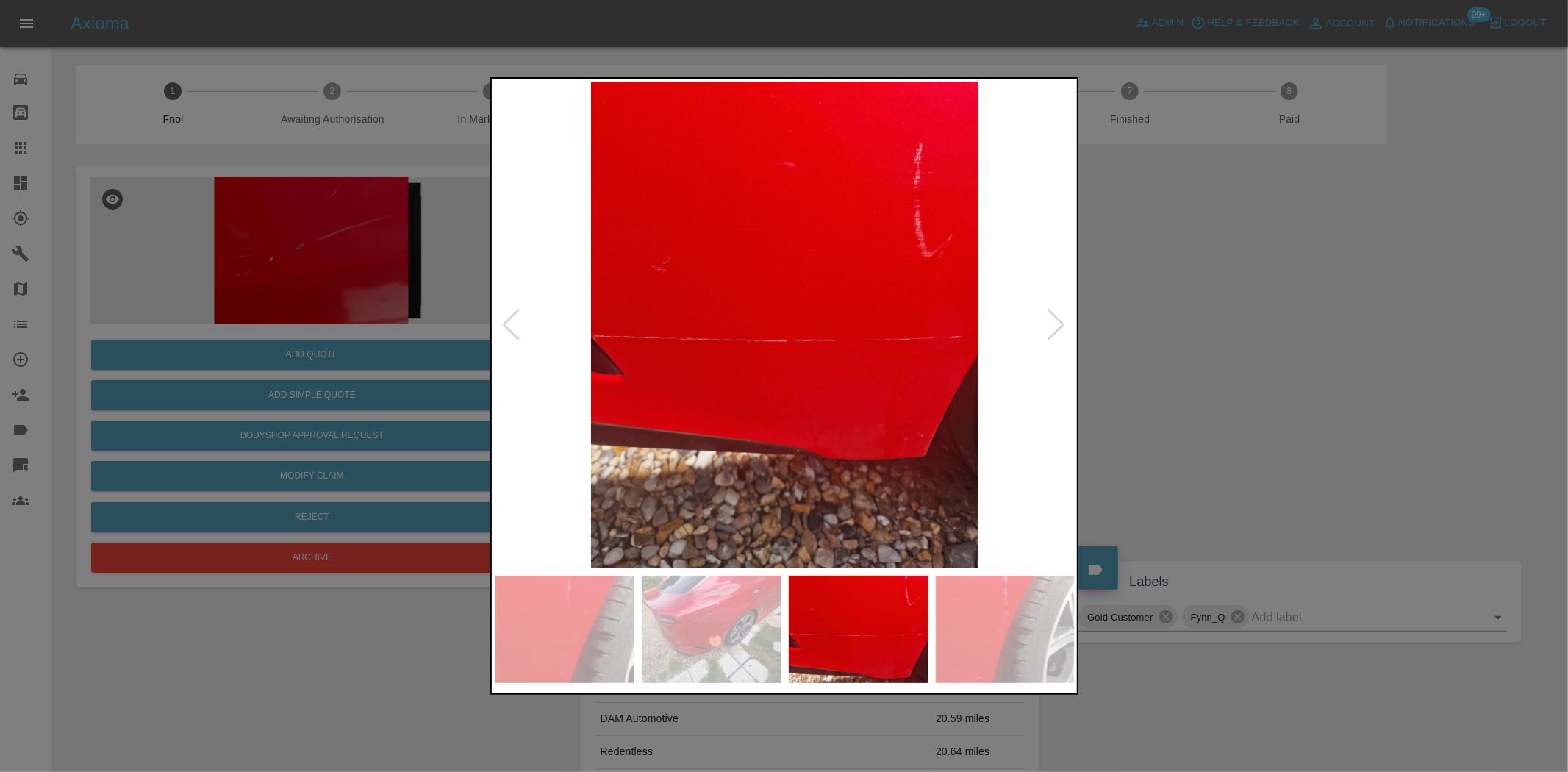
click at [711, 392] on img at bounding box center [785, 324] width 581 height 487
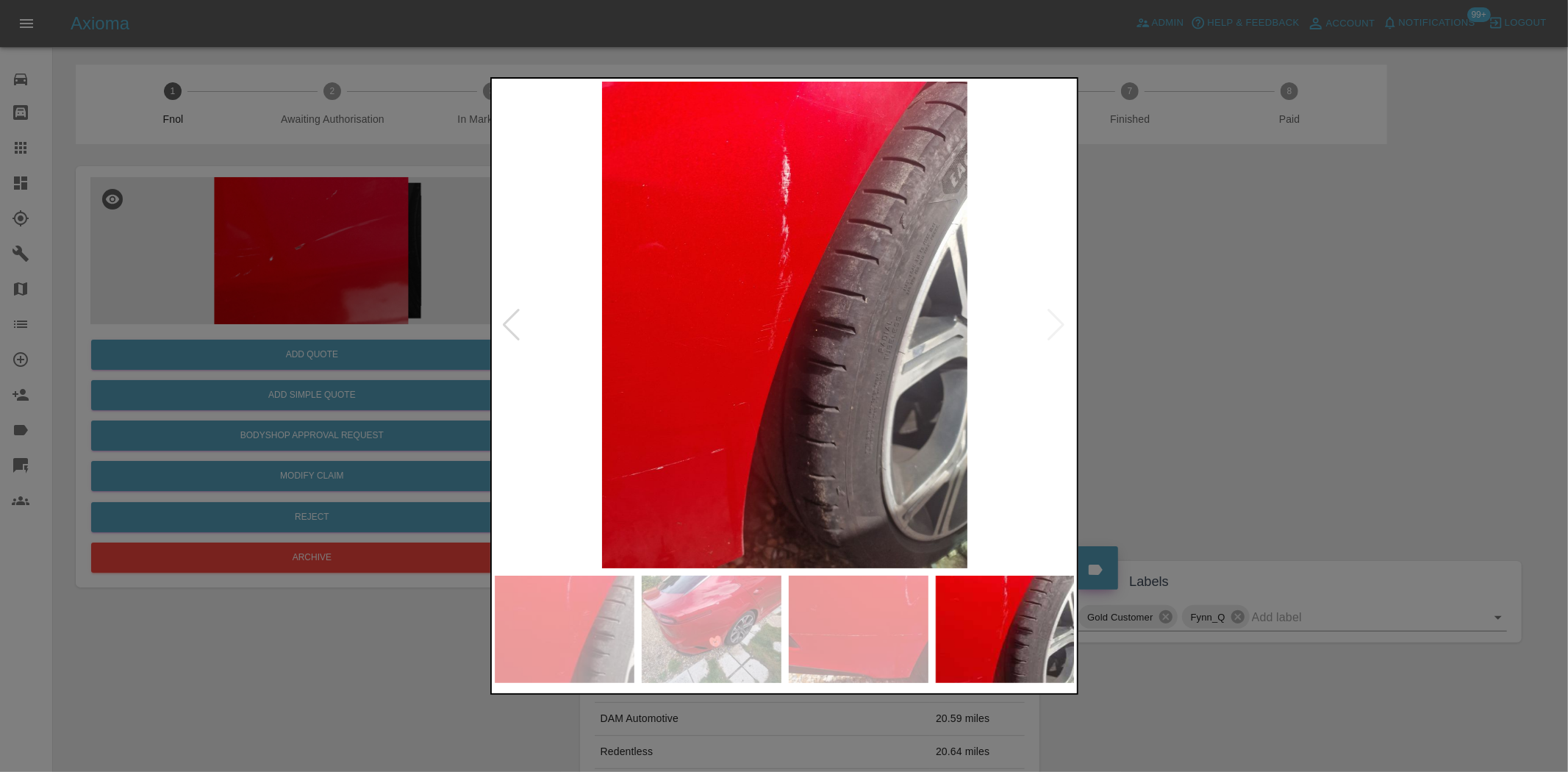
click at [655, 420] on img at bounding box center [785, 324] width 581 height 487
click at [305, 281] on div at bounding box center [784, 386] width 1568 height 772
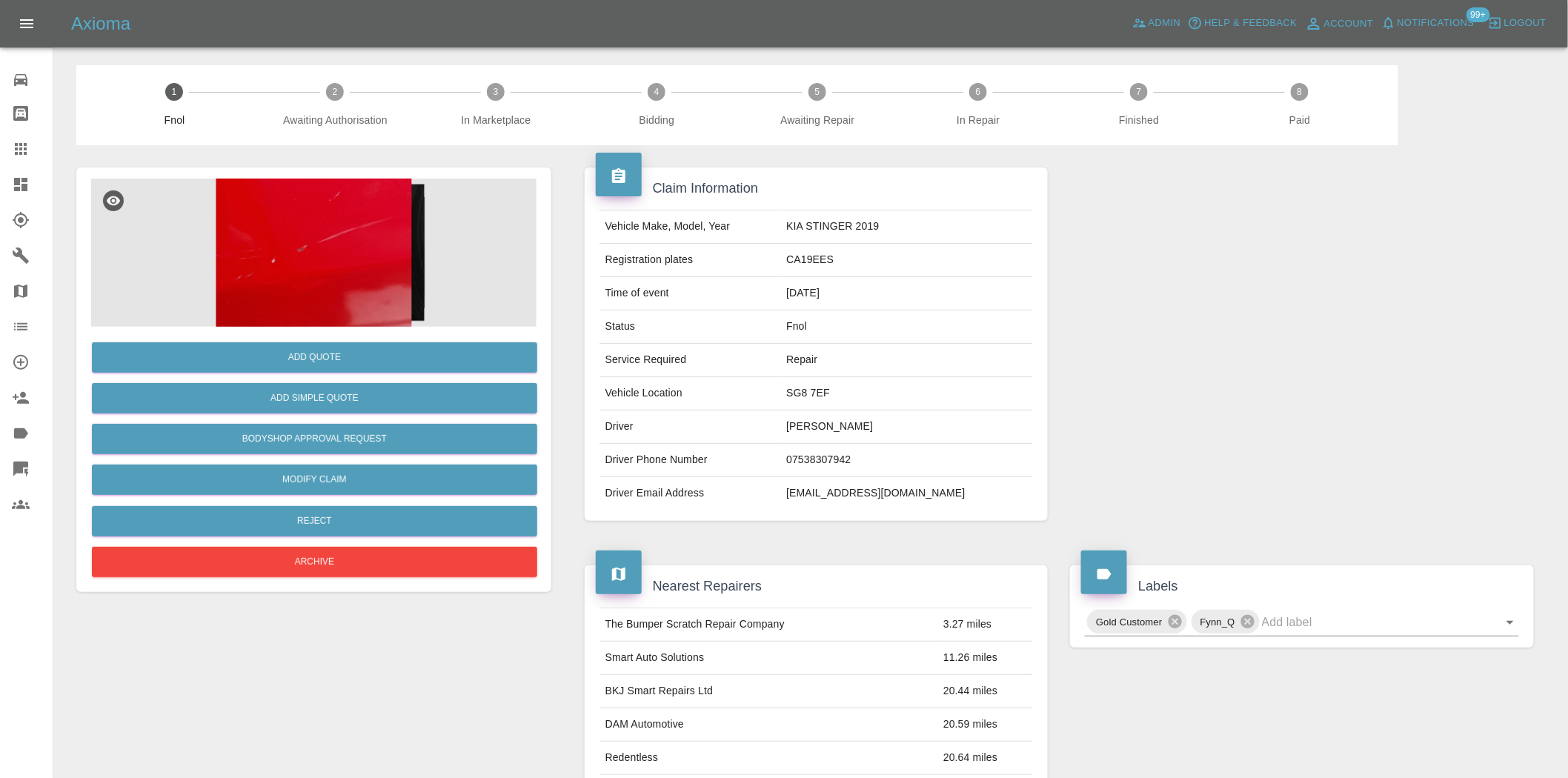
click at [335, 306] on img at bounding box center [314, 252] width 446 height 148
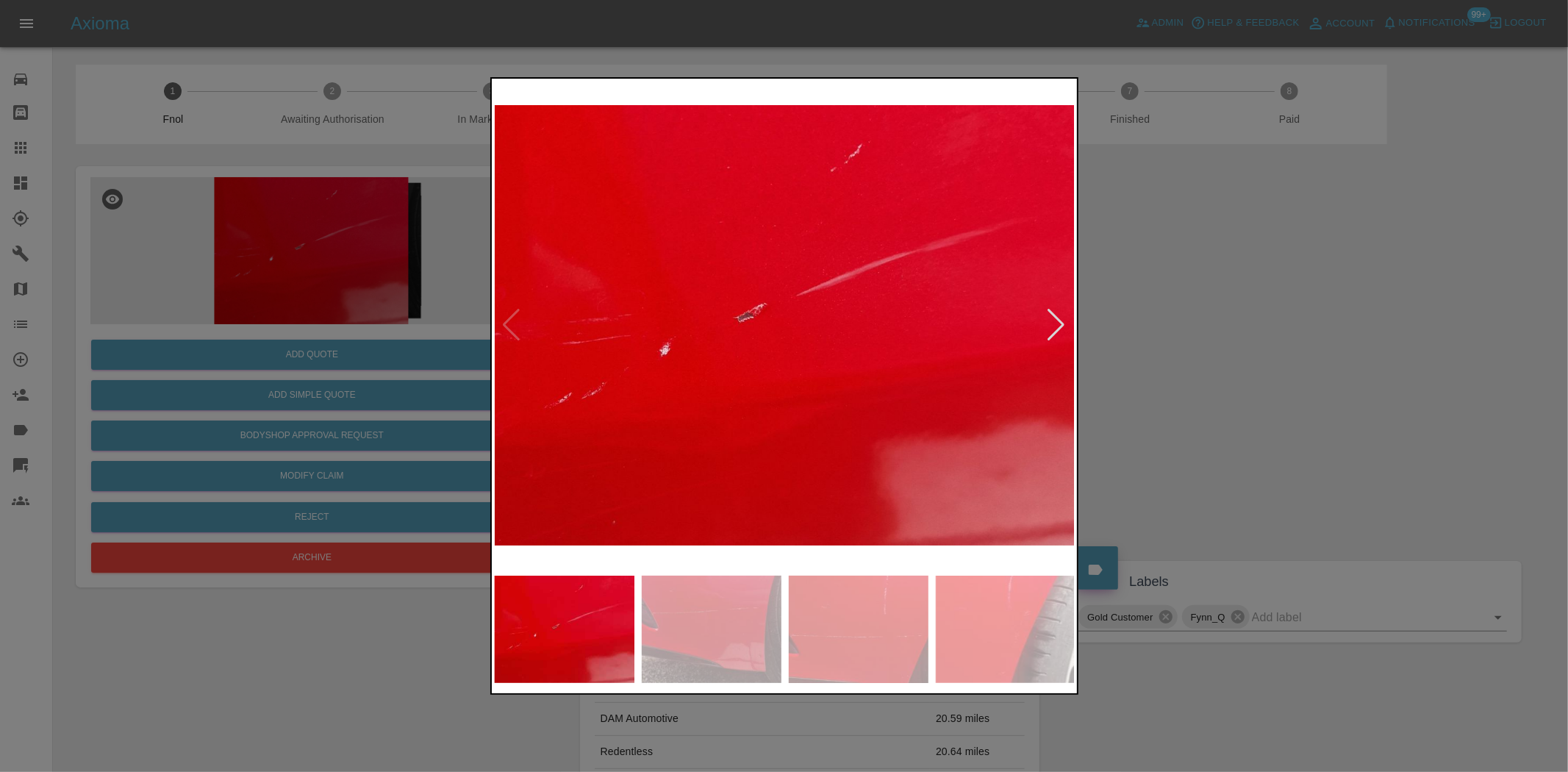
click at [912, 643] on img at bounding box center [858, 629] width 140 height 108
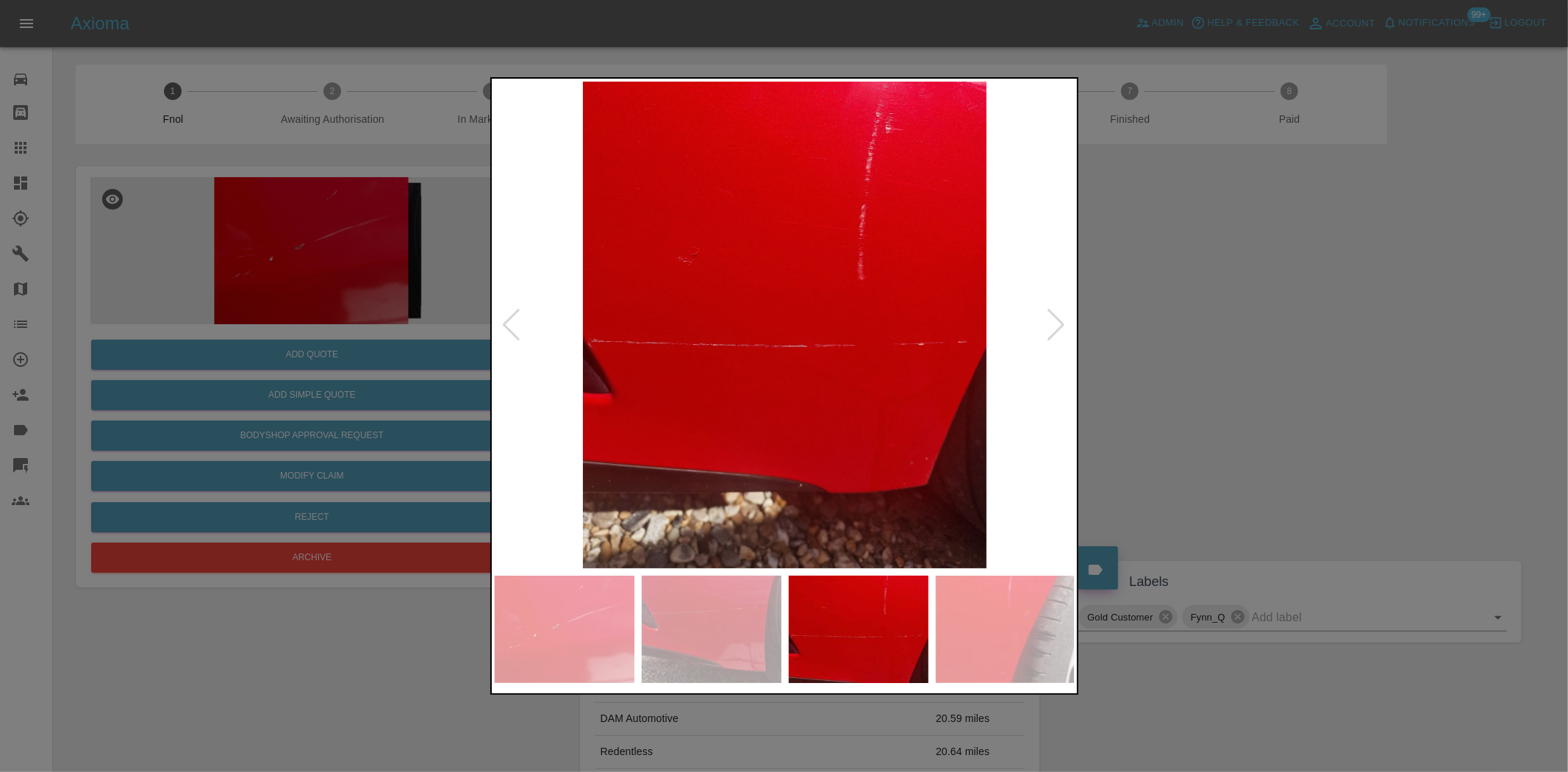
click at [974, 651] on img at bounding box center [1005, 629] width 140 height 108
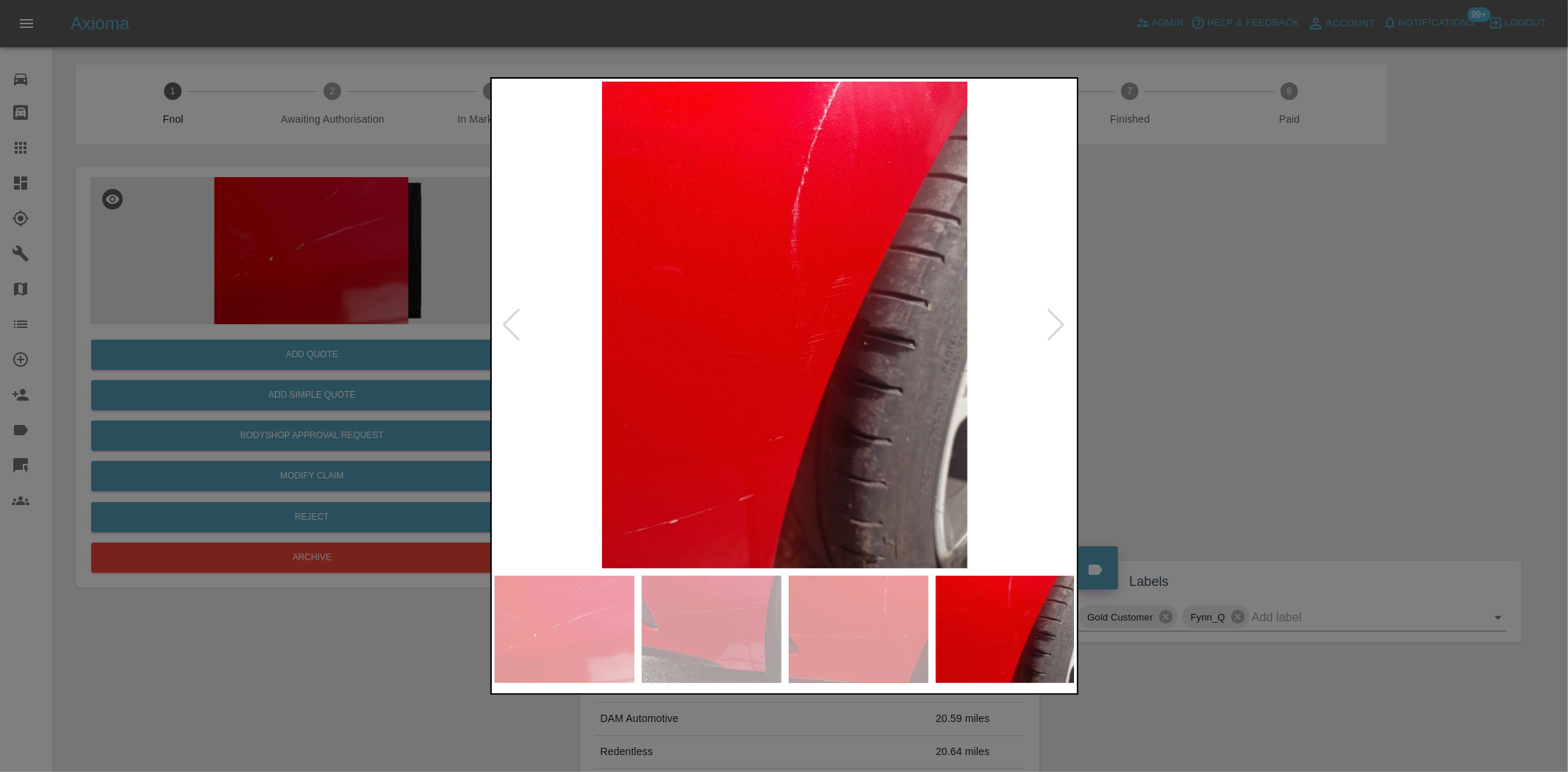
click at [656, 372] on img at bounding box center [785, 324] width 581 height 487
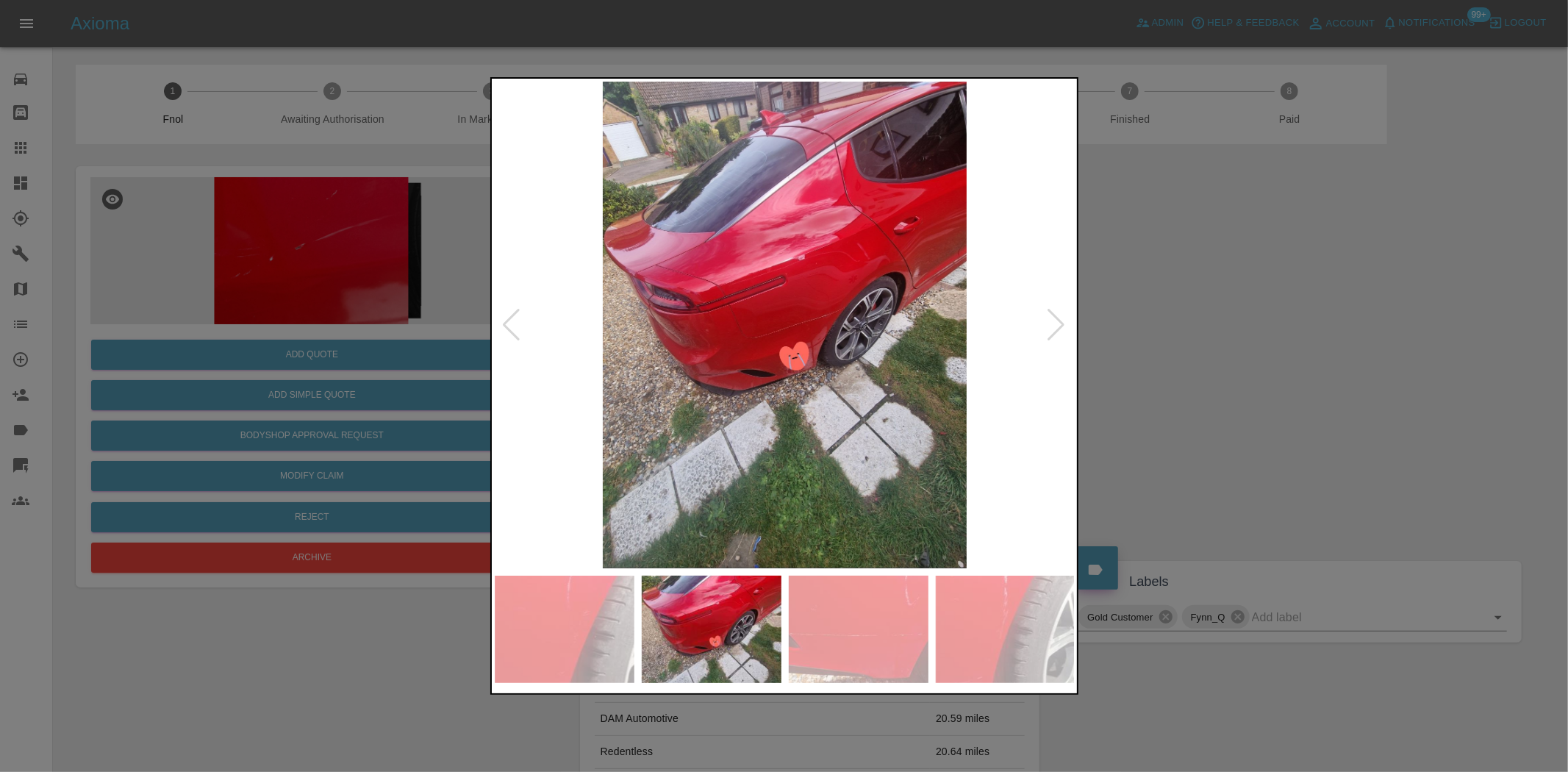
click at [805, 381] on img at bounding box center [785, 324] width 581 height 487
click at [805, 380] on img at bounding box center [785, 324] width 581 height 487
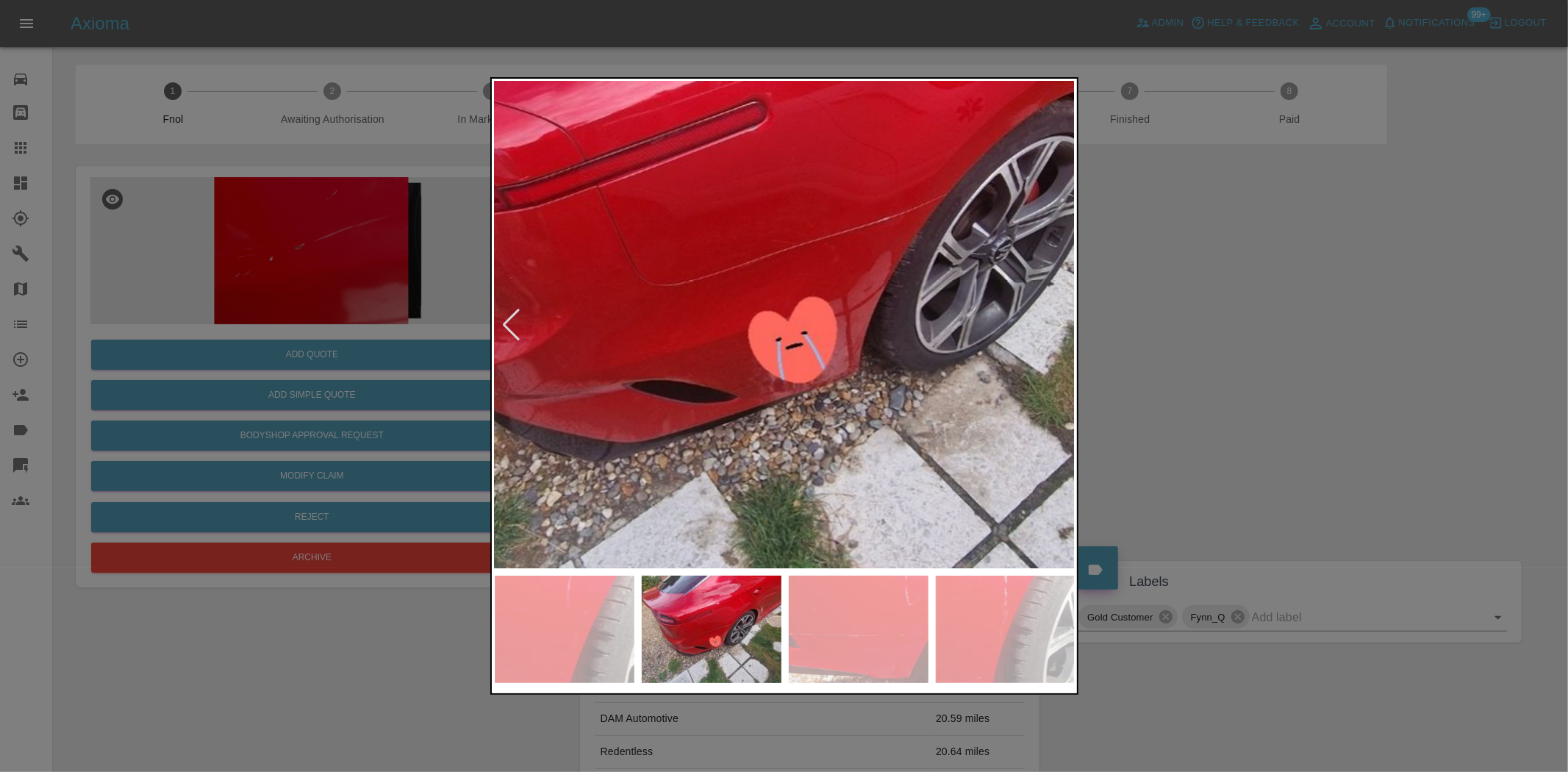
click at [839, 459] on img at bounding box center [763, 248] width 1742 height 1462
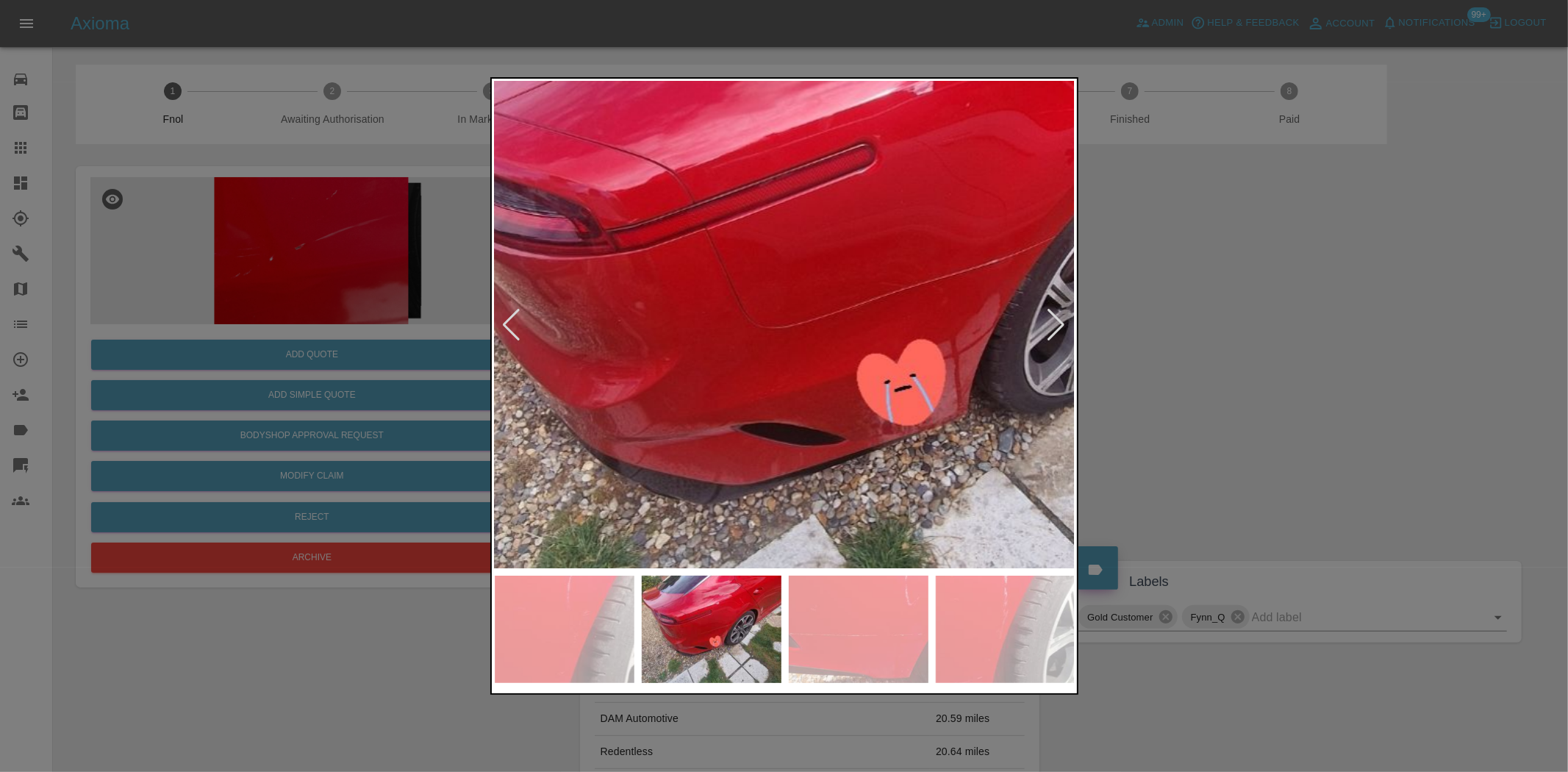
click at [919, 471] on img at bounding box center [873, 290] width 1742 height 1462
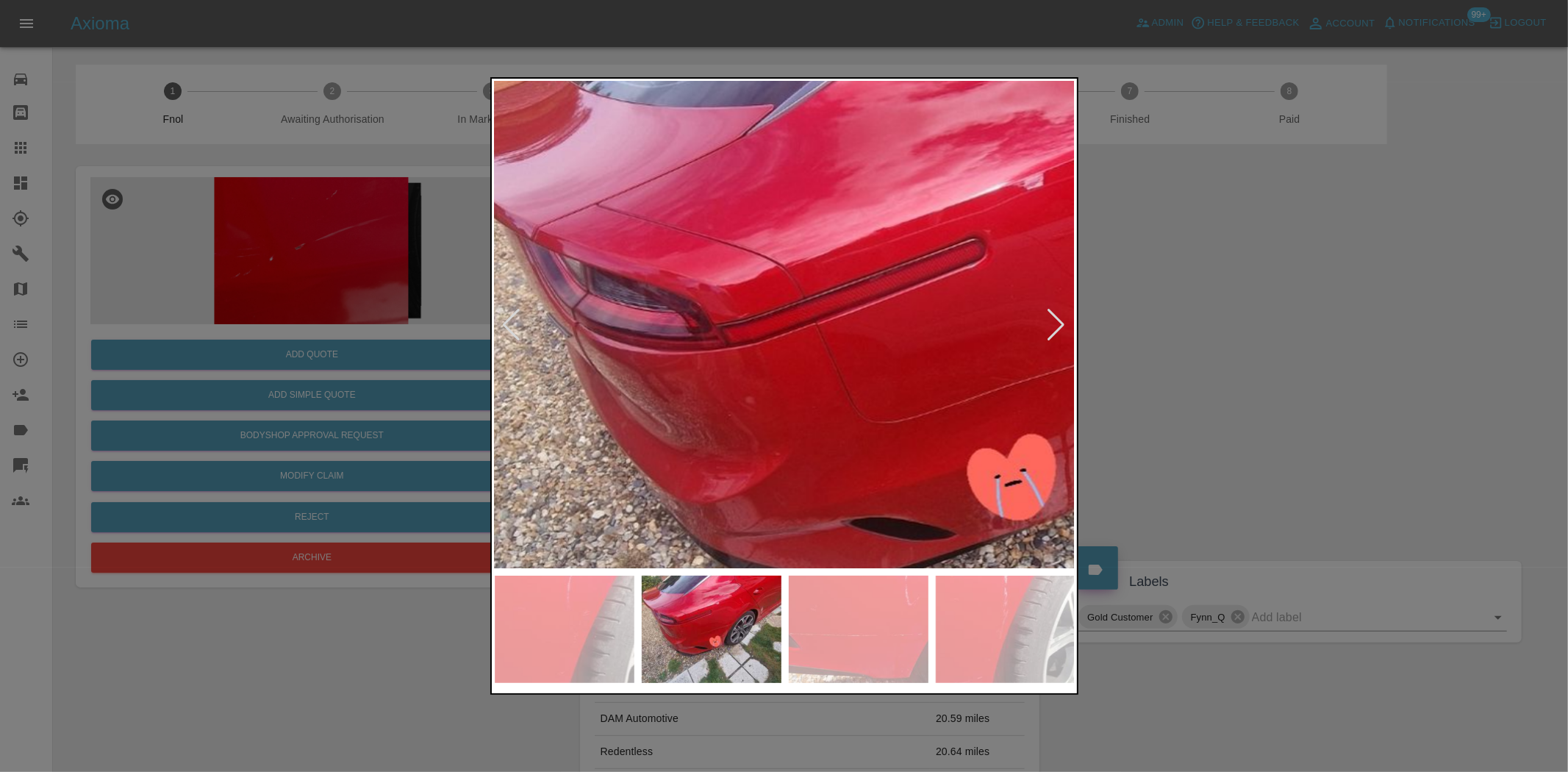
click at [658, 363] on img at bounding box center [983, 385] width 1742 height 1462
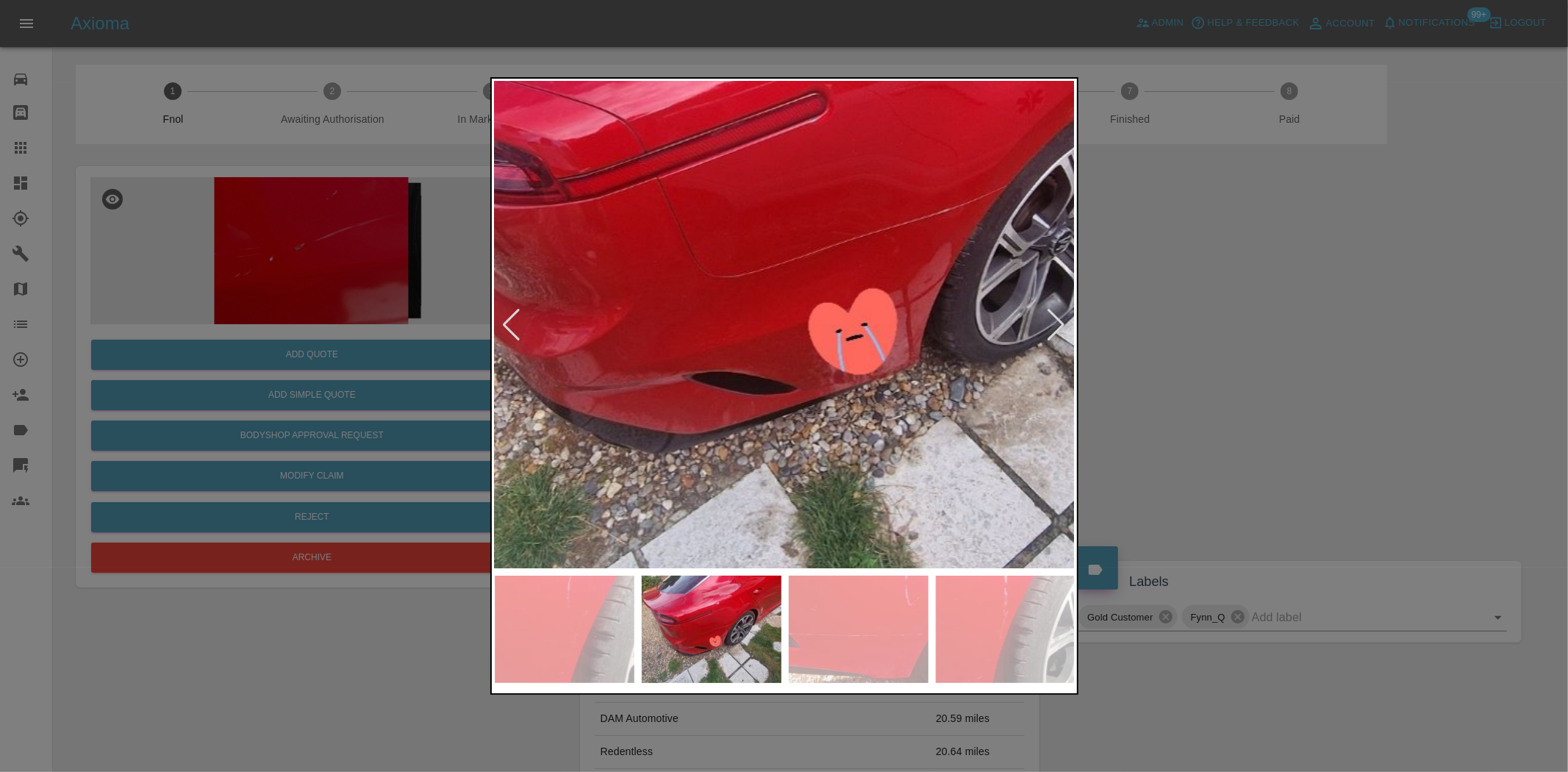
click at [729, 395] on img at bounding box center [824, 238] width 1742 height 1462
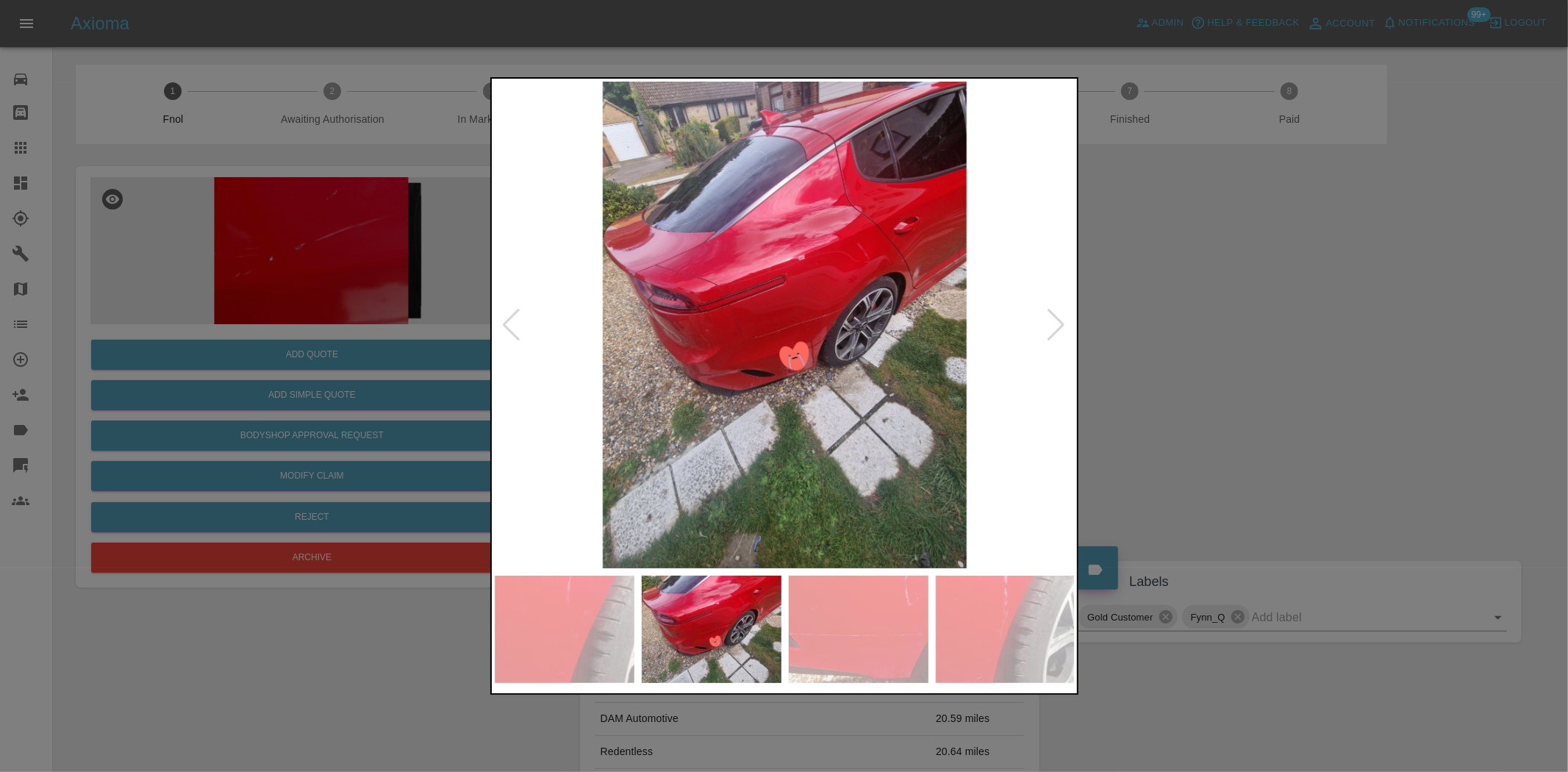
click at [816, 372] on img at bounding box center [785, 324] width 581 height 487
click at [806, 372] on img at bounding box center [785, 324] width 581 height 487
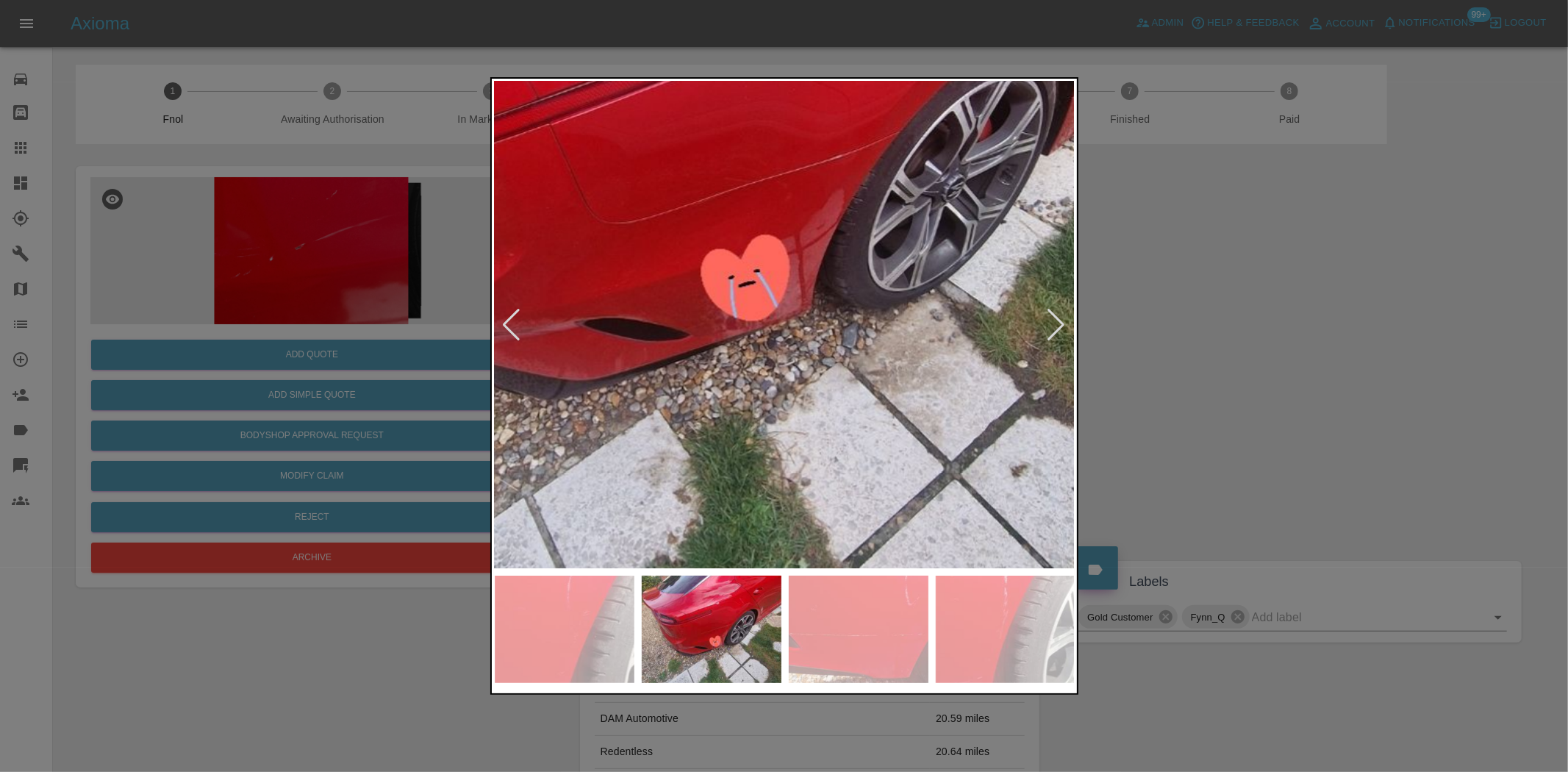
click at [799, 368] on img at bounding box center [716, 185] width 1742 height 1462
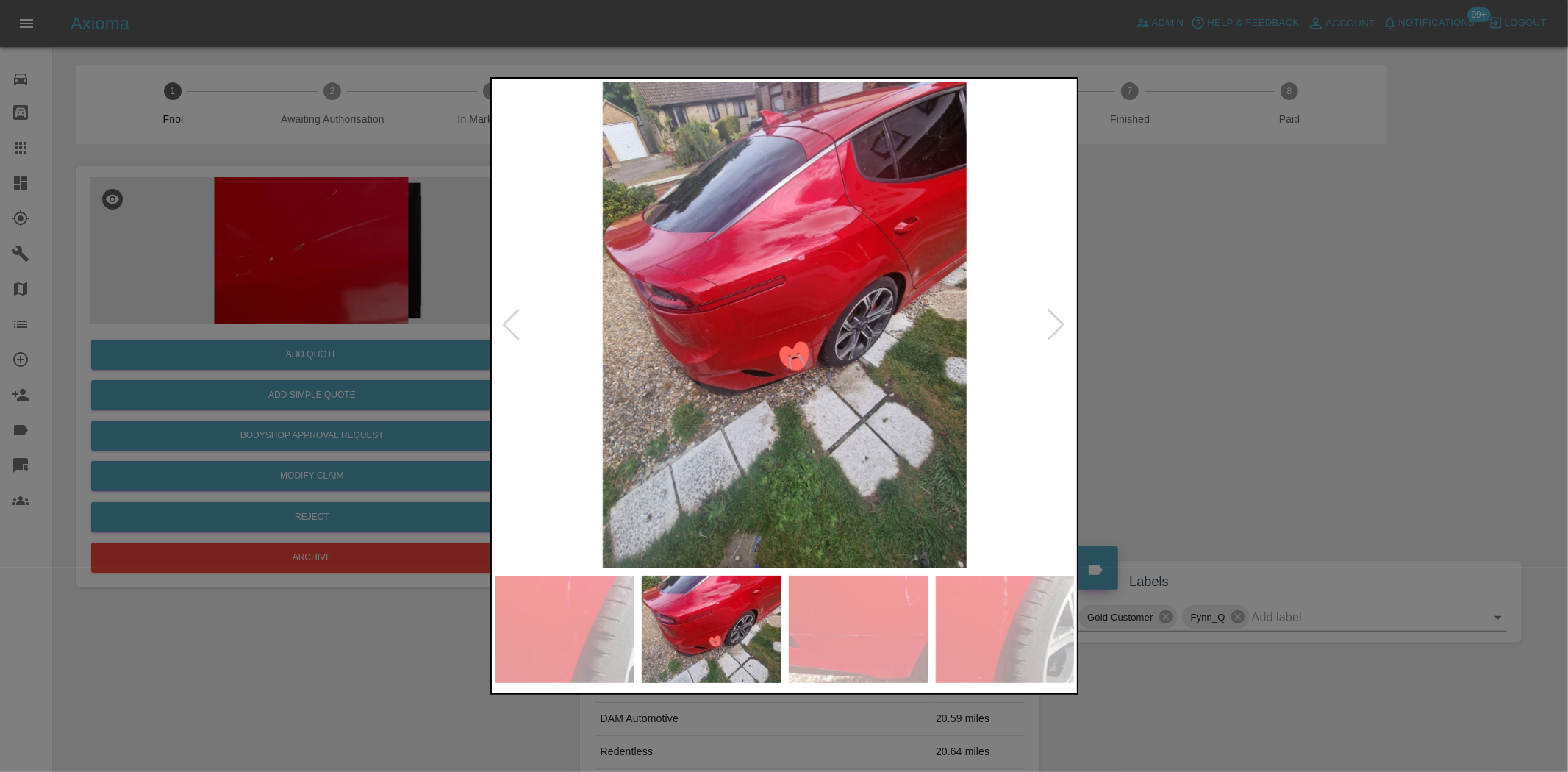
click at [300, 221] on div at bounding box center [784, 386] width 1568 height 772
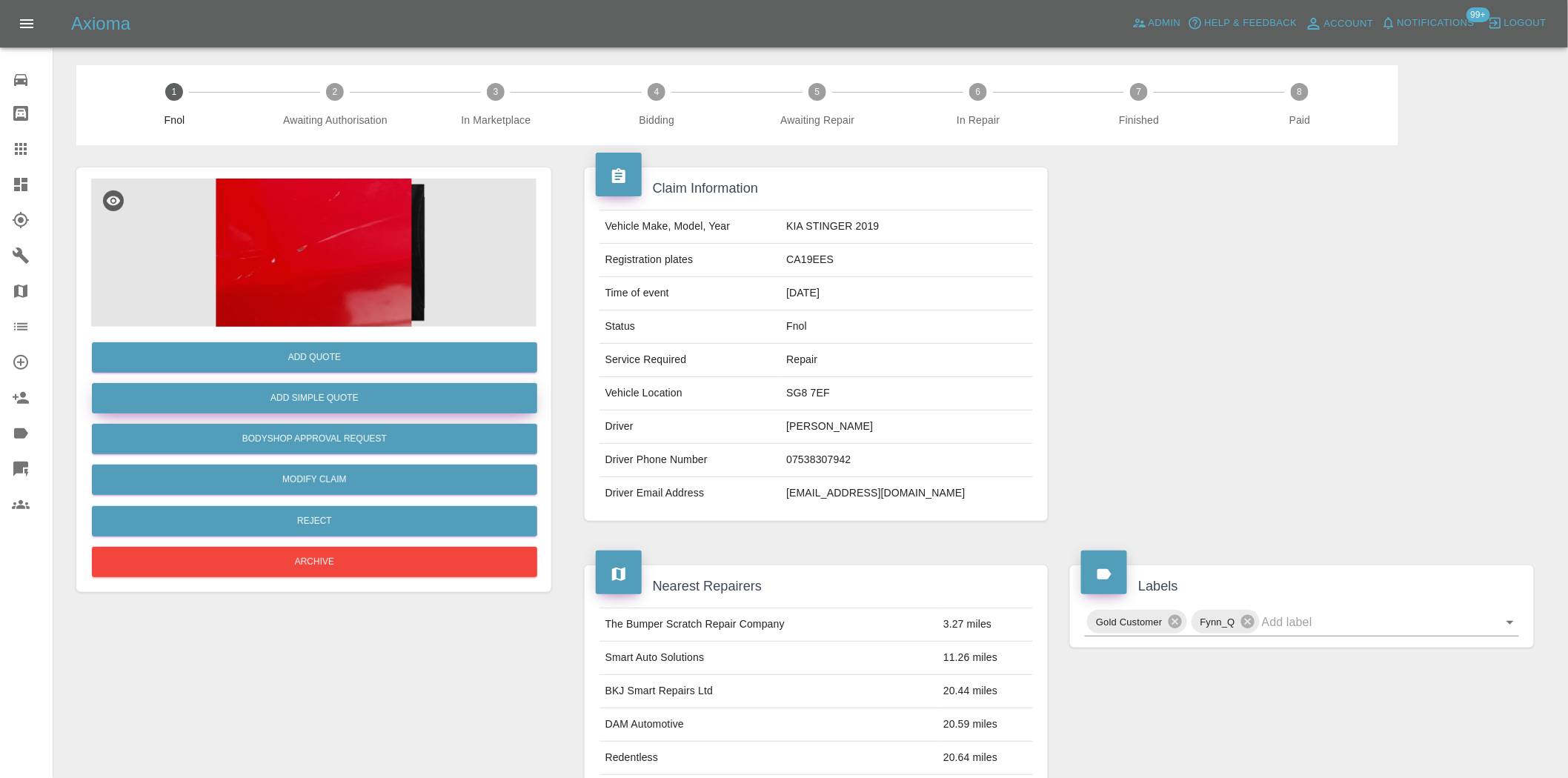
click at [298, 401] on button "Add Simple Quote" at bounding box center [315, 398] width 446 height 30
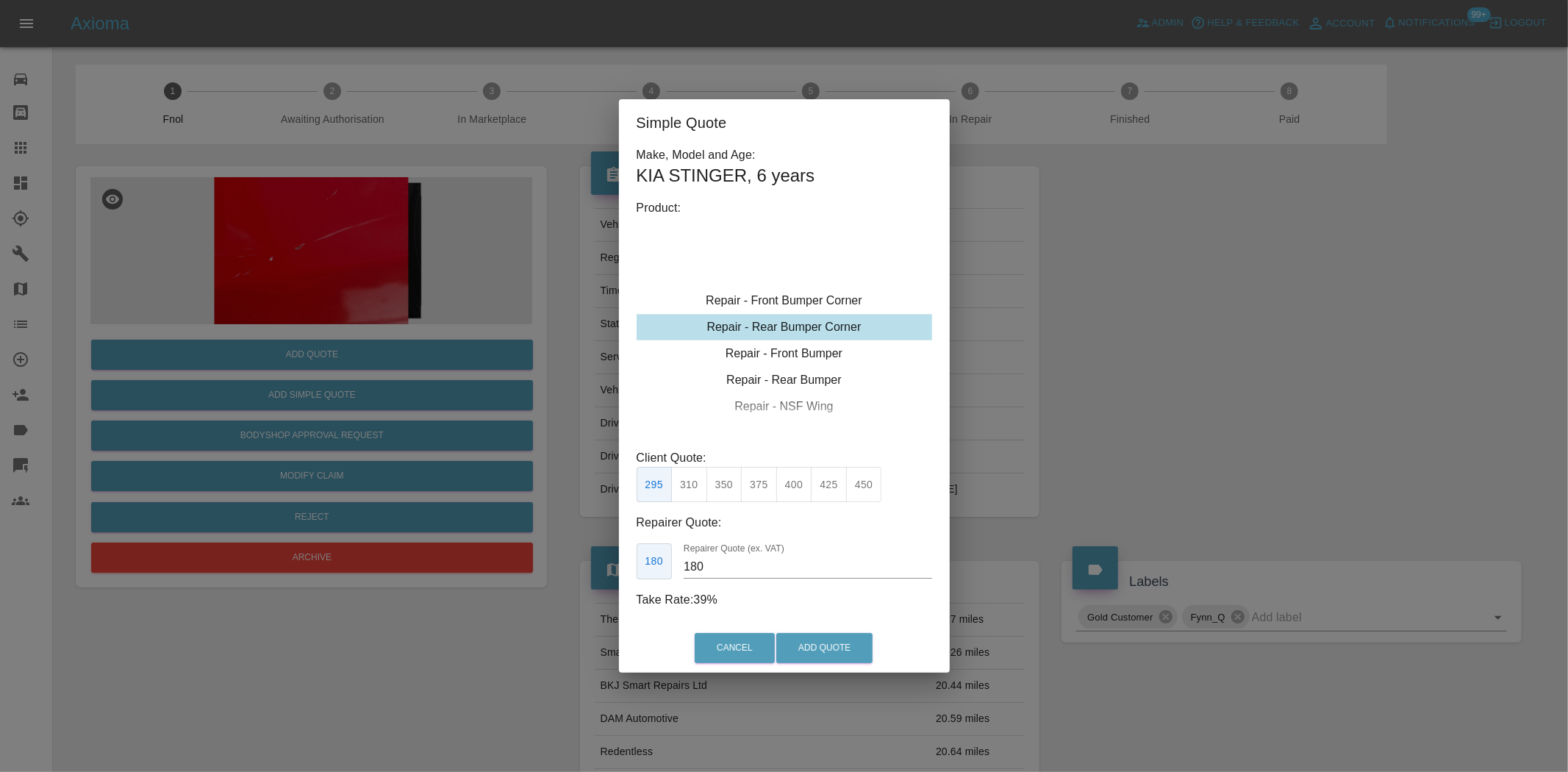
type input "120"
click at [766, 319] on div "Repair - Rear Bumper Corner" at bounding box center [784, 327] width 296 height 26
click at [687, 489] on button "199" at bounding box center [689, 484] width 36 height 36
click at [815, 640] on button "Add Quote" at bounding box center [824, 648] width 96 height 30
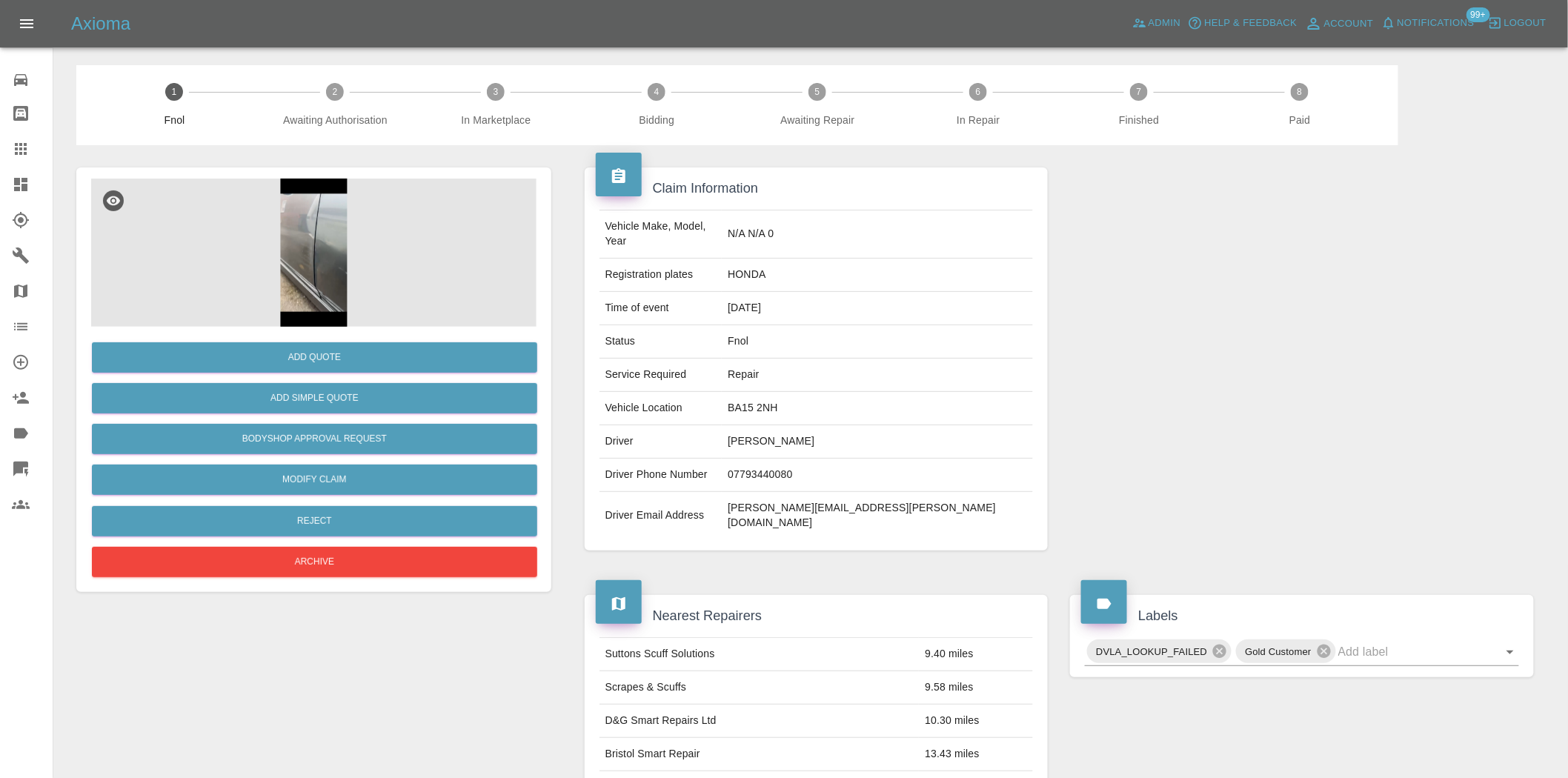
click at [275, 232] on img at bounding box center [314, 252] width 446 height 148
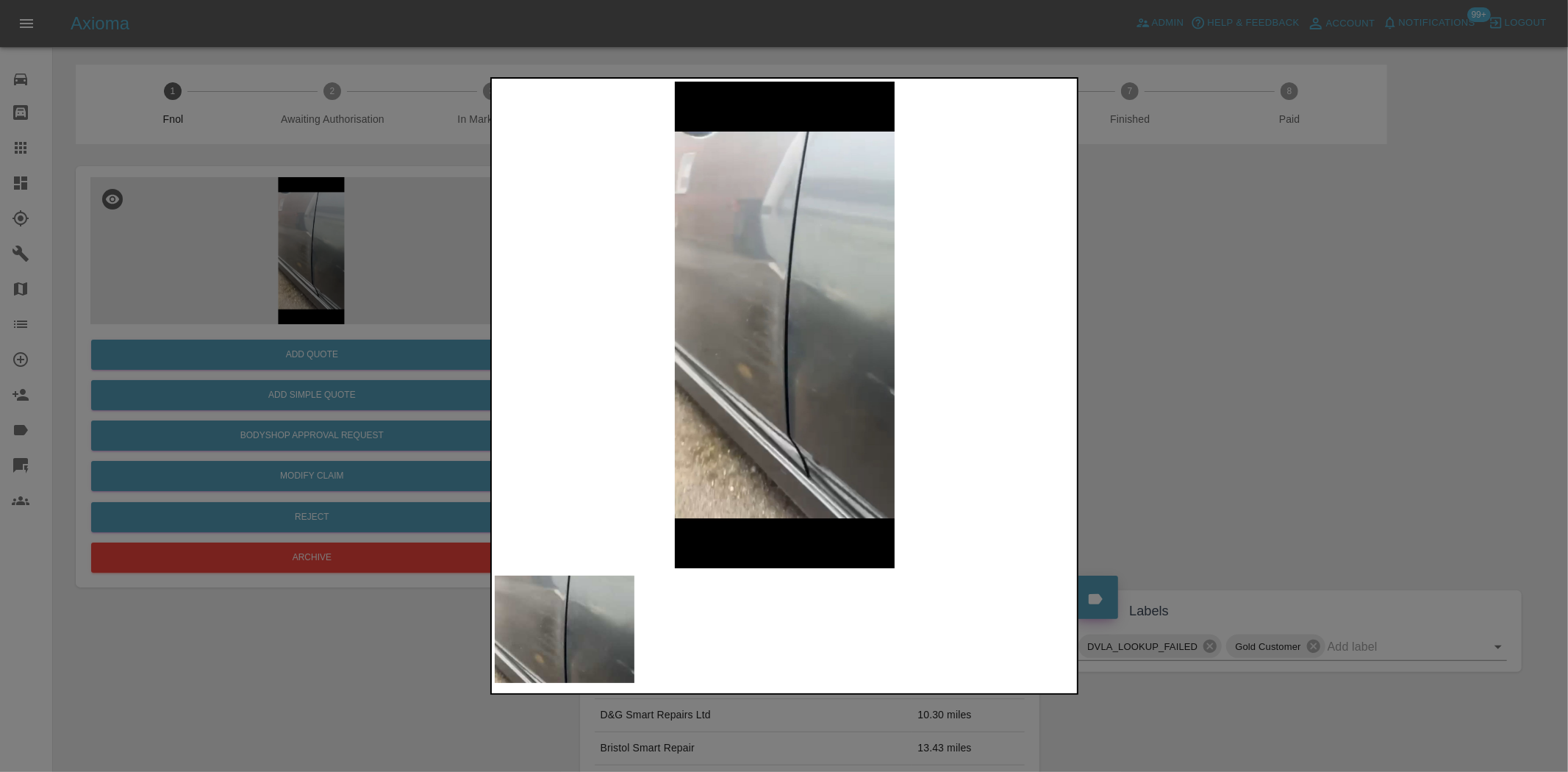
click at [673, 390] on img at bounding box center [785, 324] width 581 height 487
drag, startPoint x: 317, startPoint y: 305, endPoint x: 315, endPoint y: 336, distance: 31.1
click at [316, 309] on div at bounding box center [784, 386] width 1568 height 772
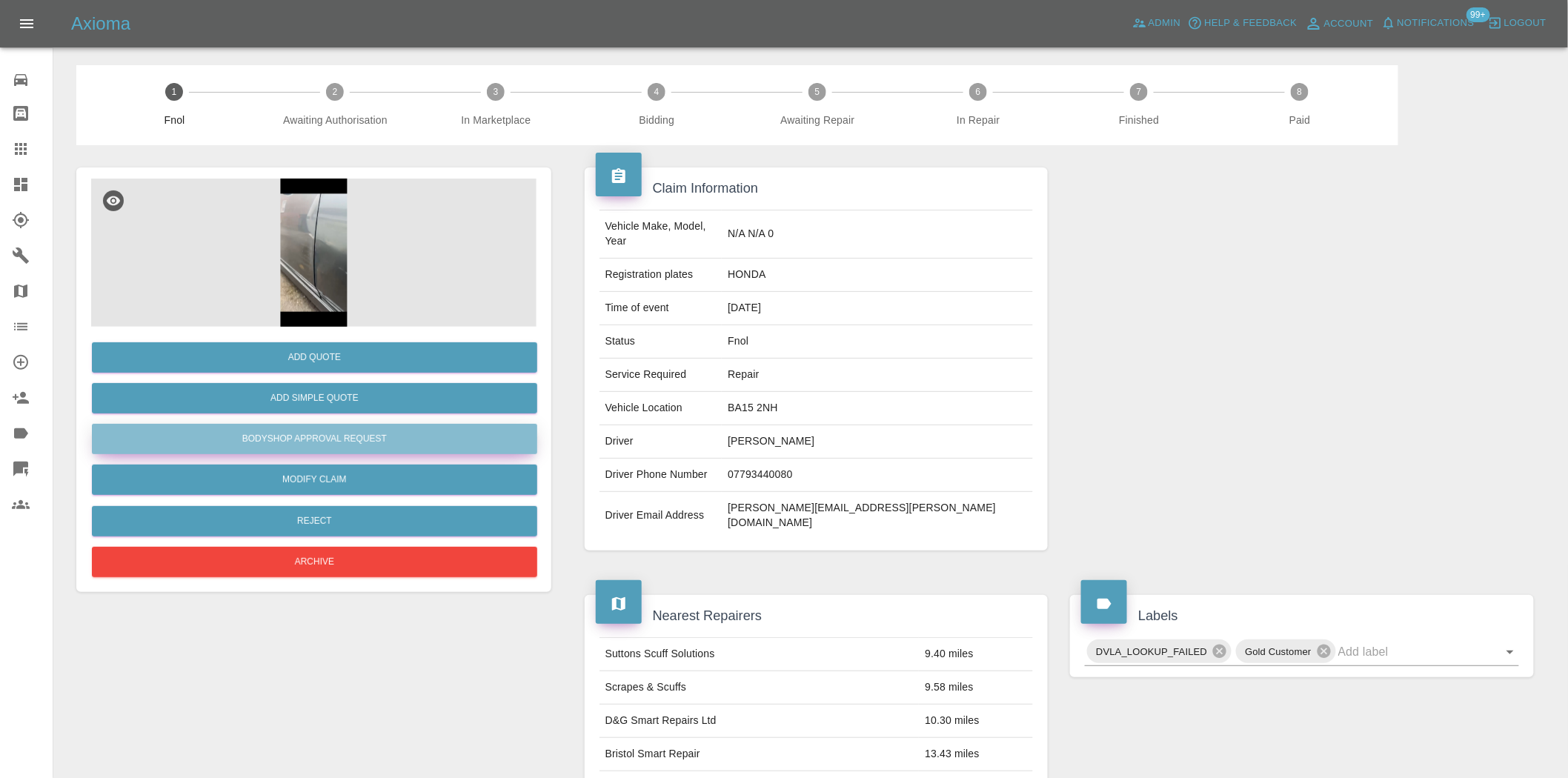
click at [346, 438] on button "Bodyshop Approval Request" at bounding box center [315, 438] width 446 height 30
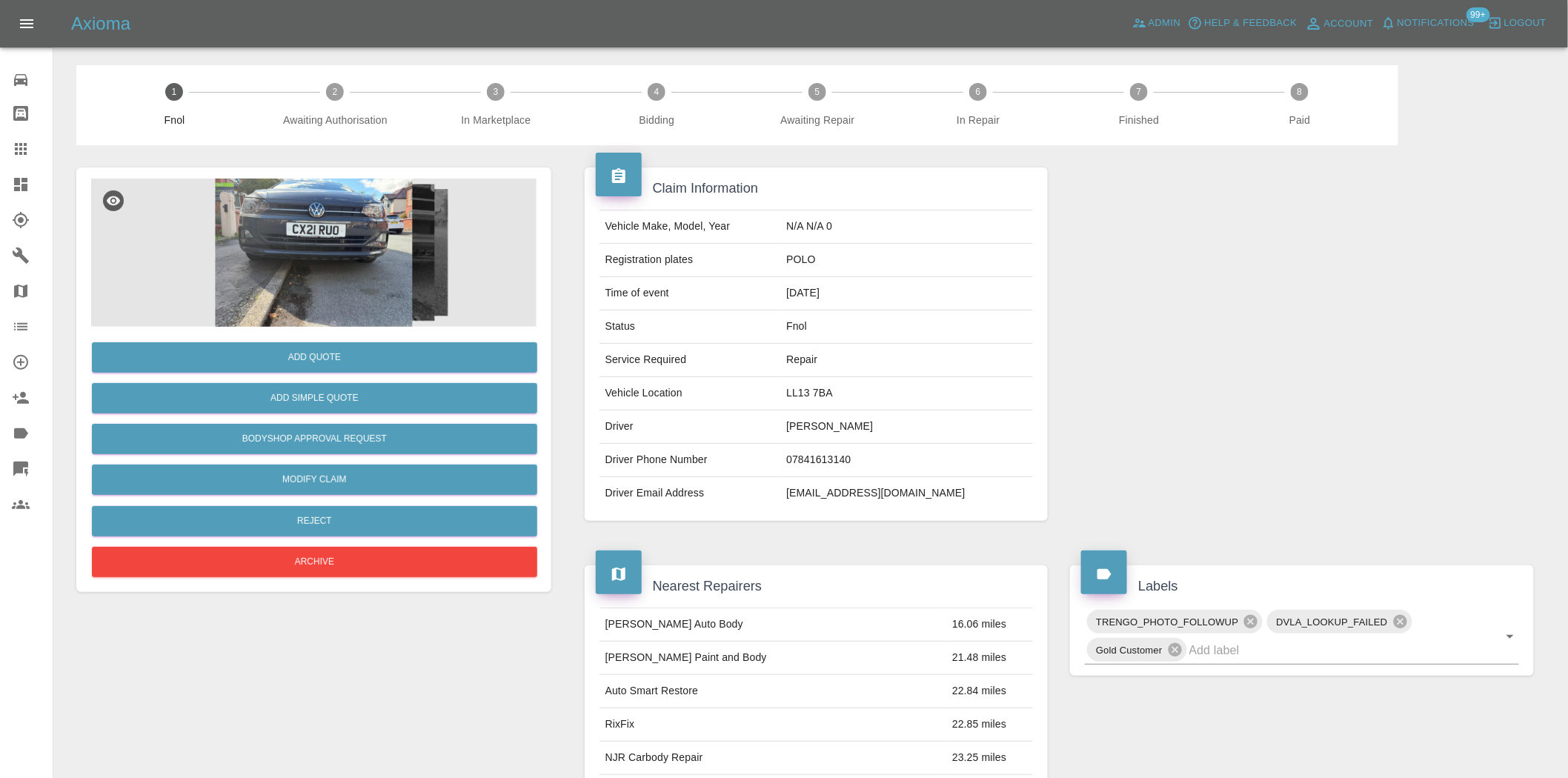
click at [313, 247] on img at bounding box center [314, 252] width 446 height 148
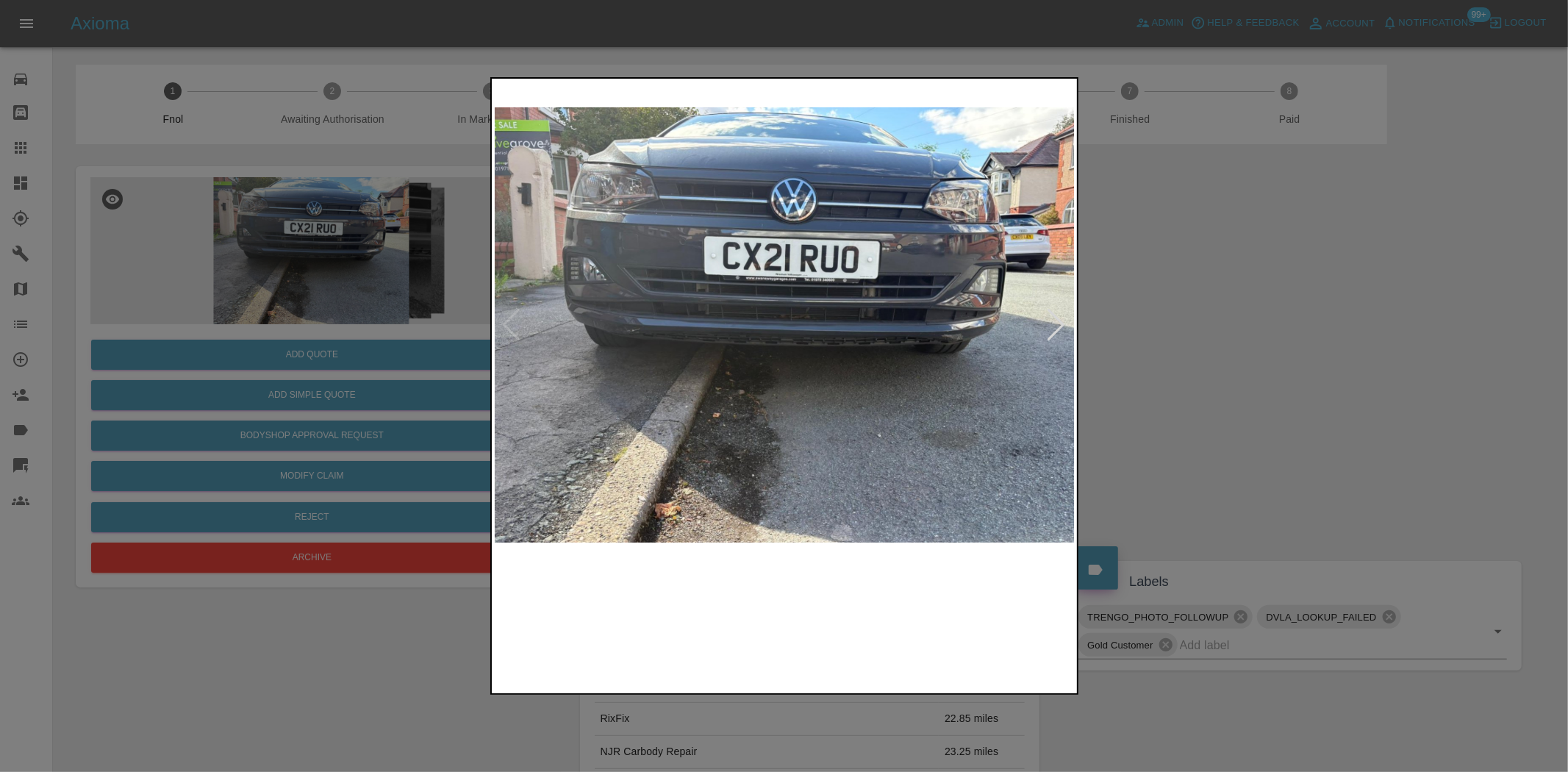
click at [792, 335] on img at bounding box center [785, 324] width 581 height 487
click at [791, 335] on img at bounding box center [785, 324] width 581 height 487
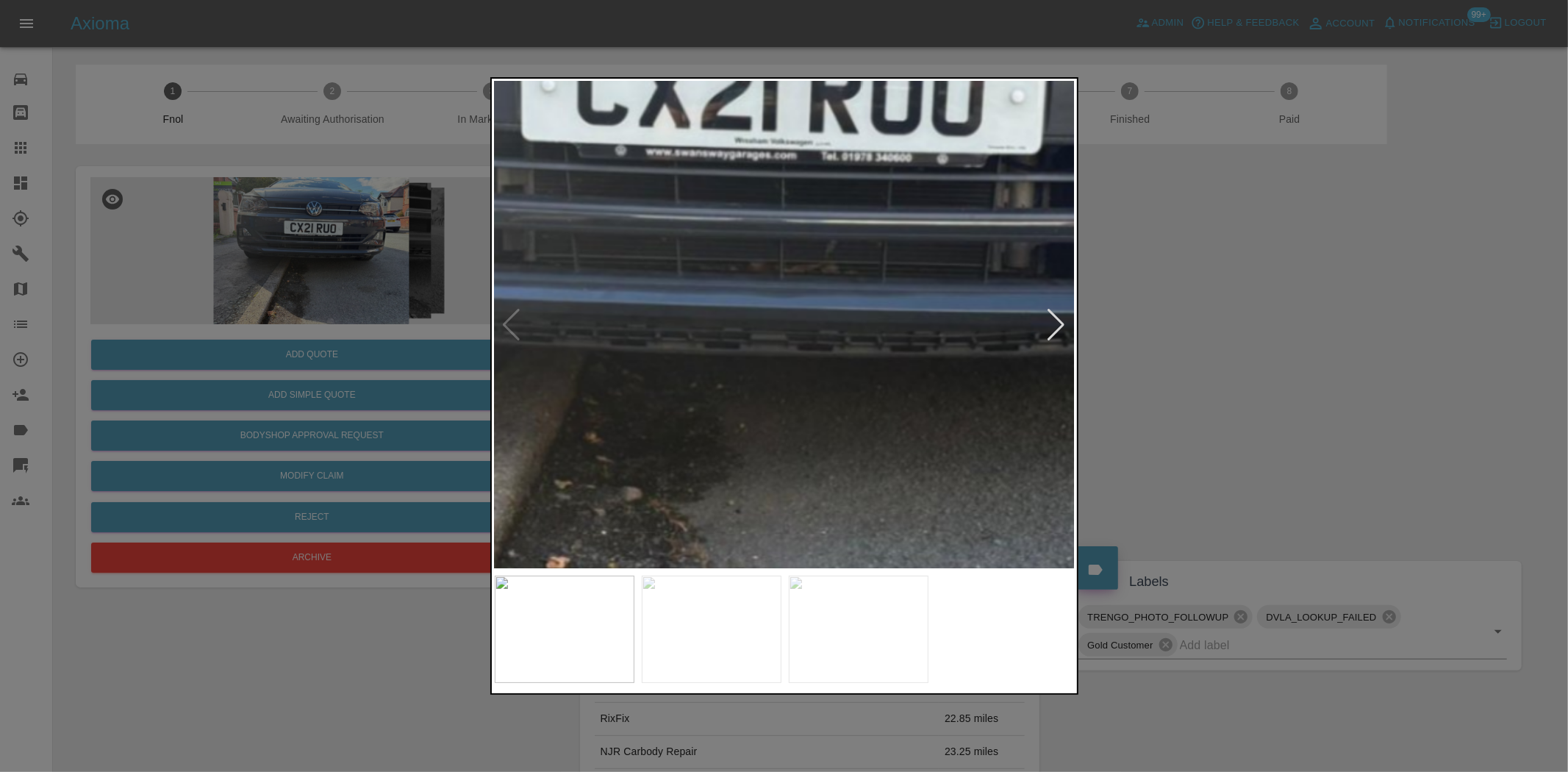
click at [790, 335] on img at bounding box center [763, 293] width 1742 height 1462
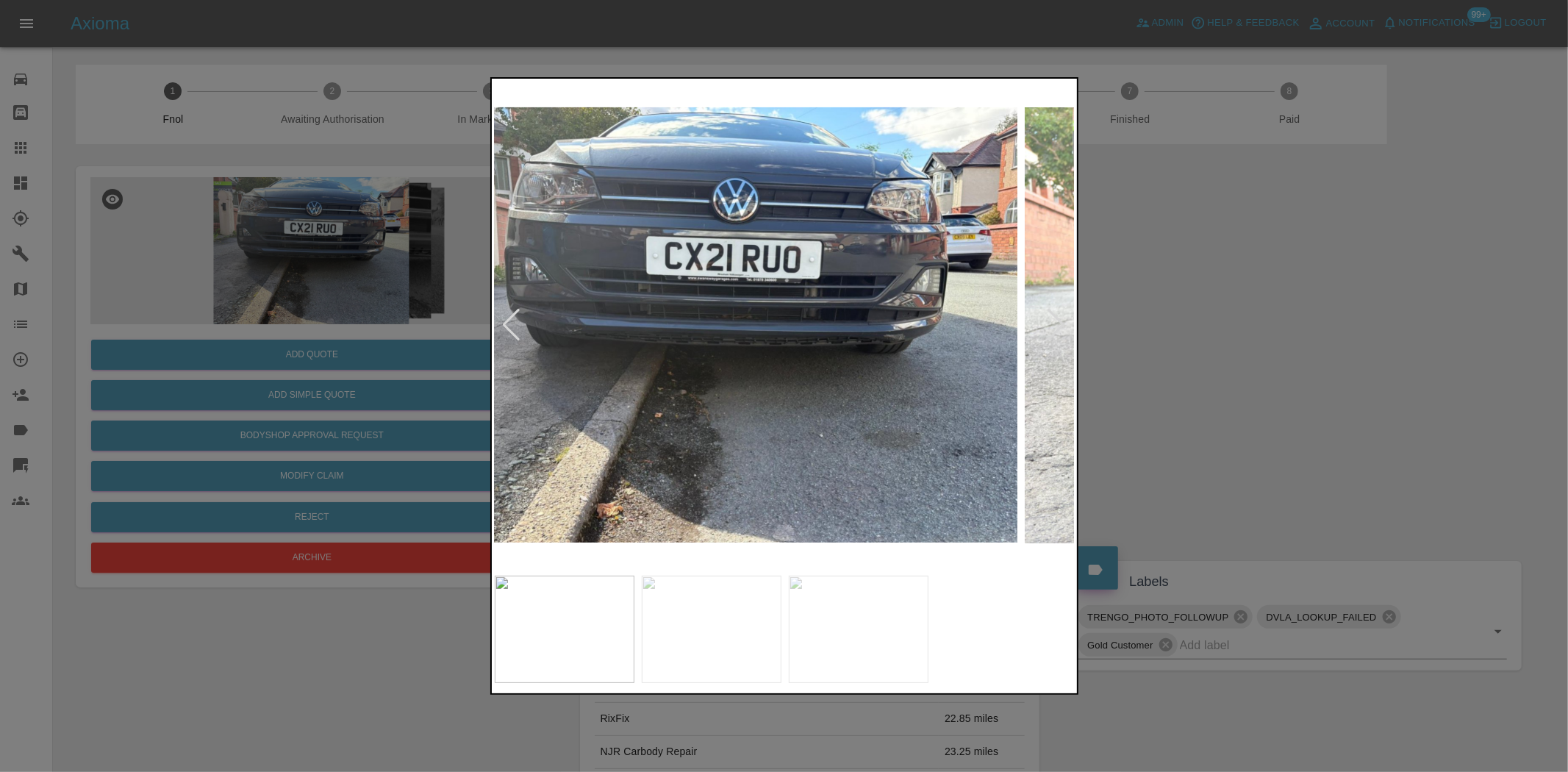
click at [678, 330] on img at bounding box center [727, 324] width 581 height 487
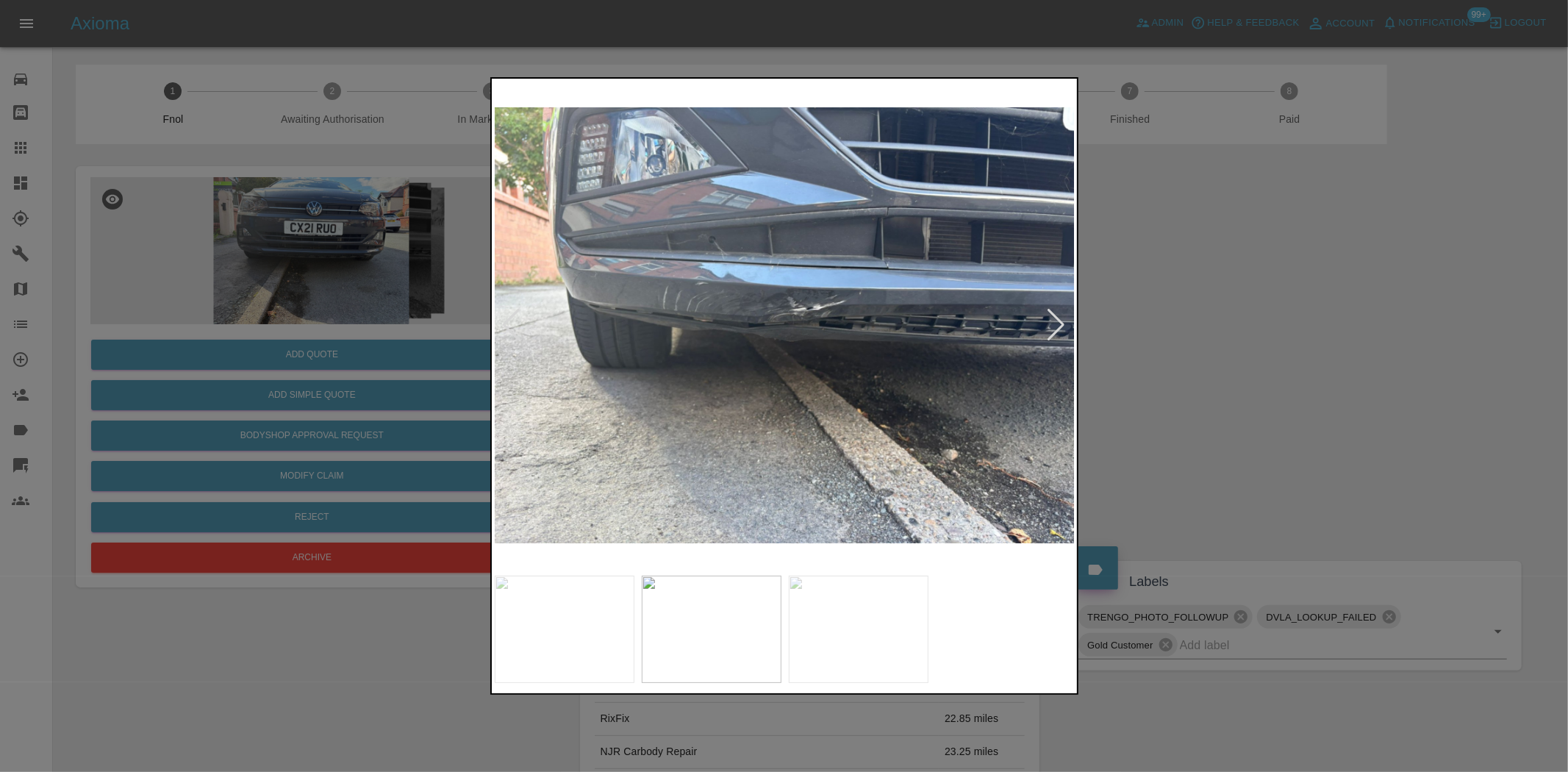
click at [793, 343] on img at bounding box center [785, 324] width 581 height 487
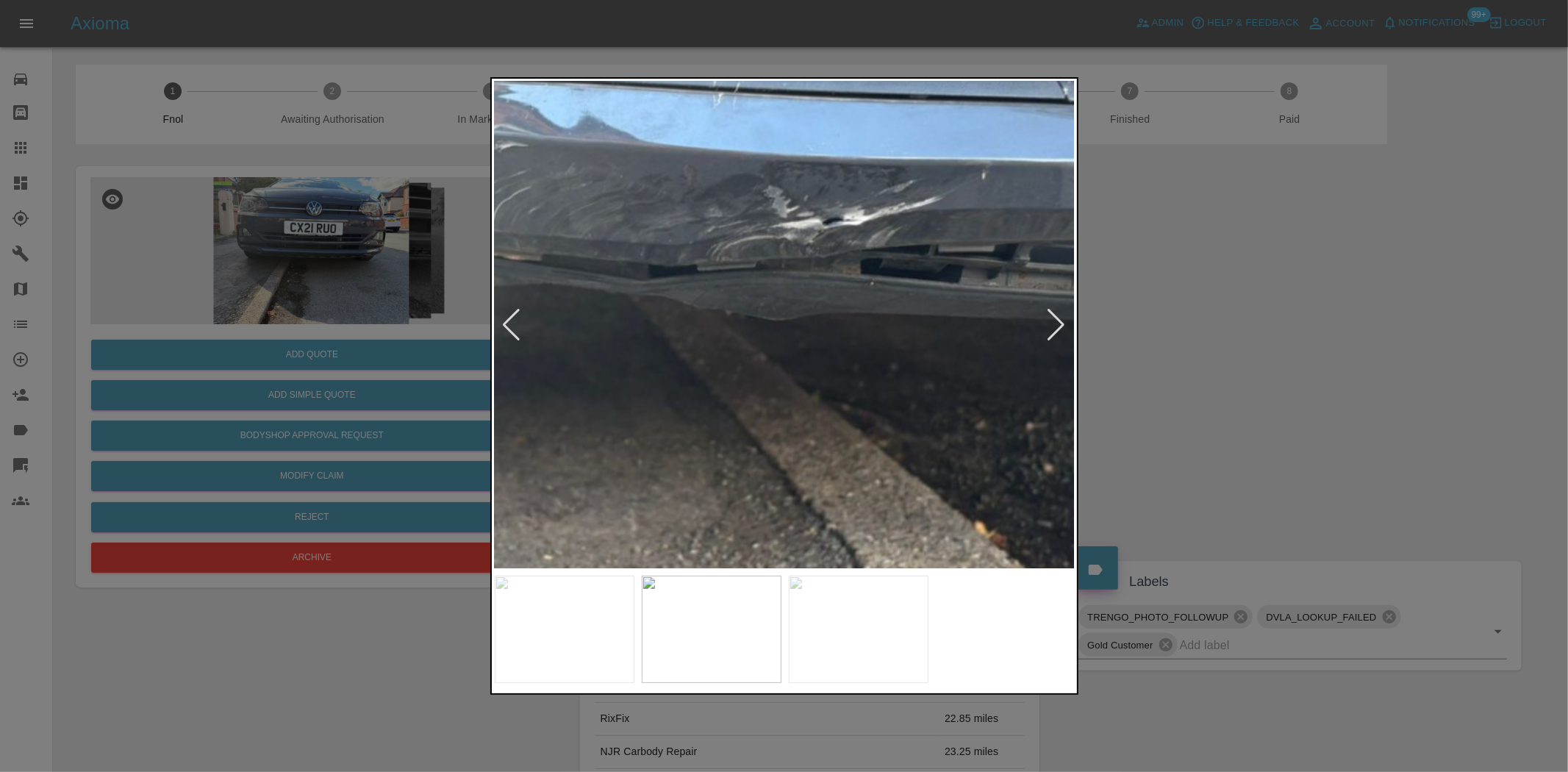
click at [797, 326] on img at bounding box center [758, 271] width 1742 height 1462
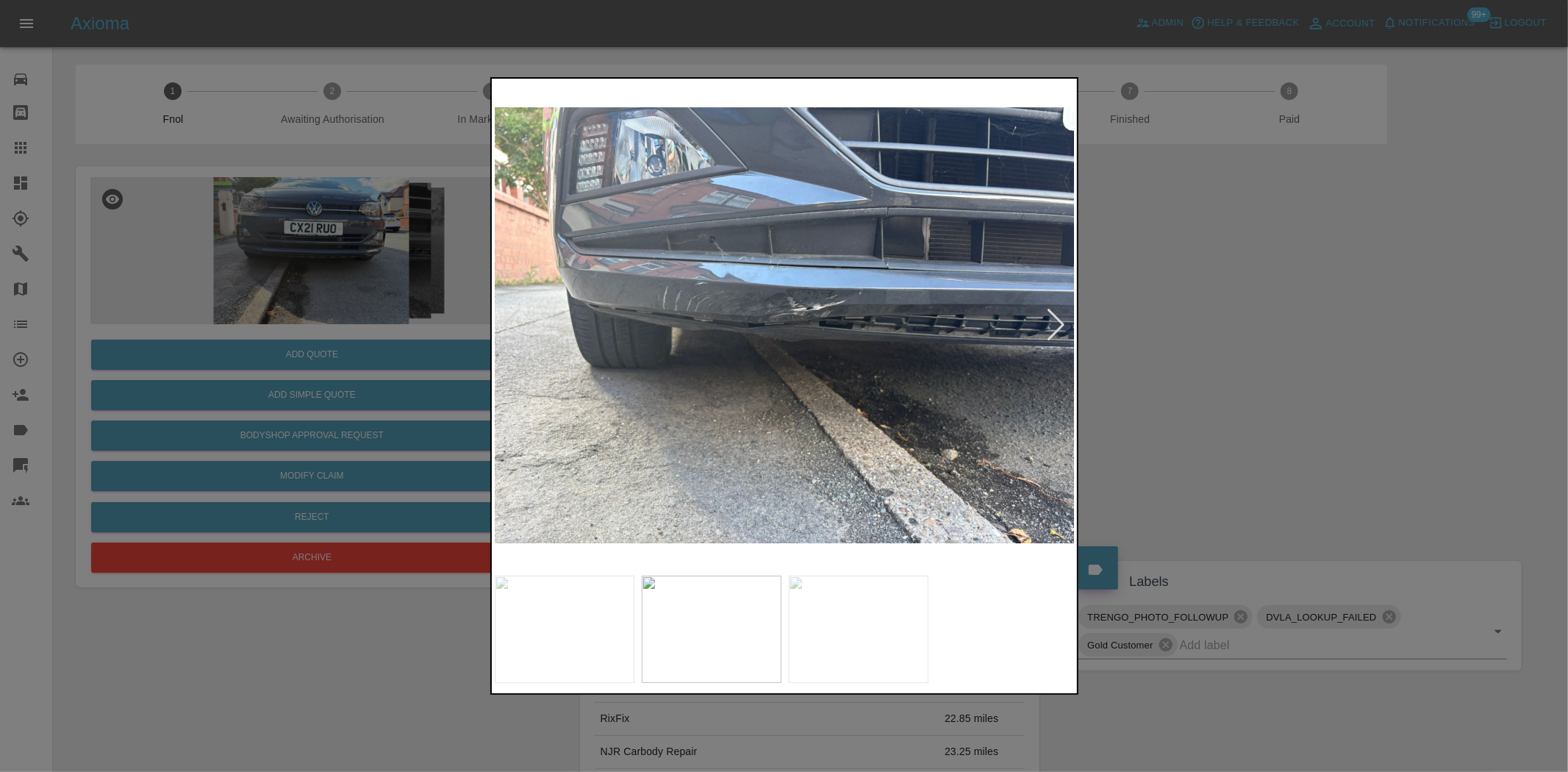
click at [752, 334] on img at bounding box center [785, 324] width 581 height 487
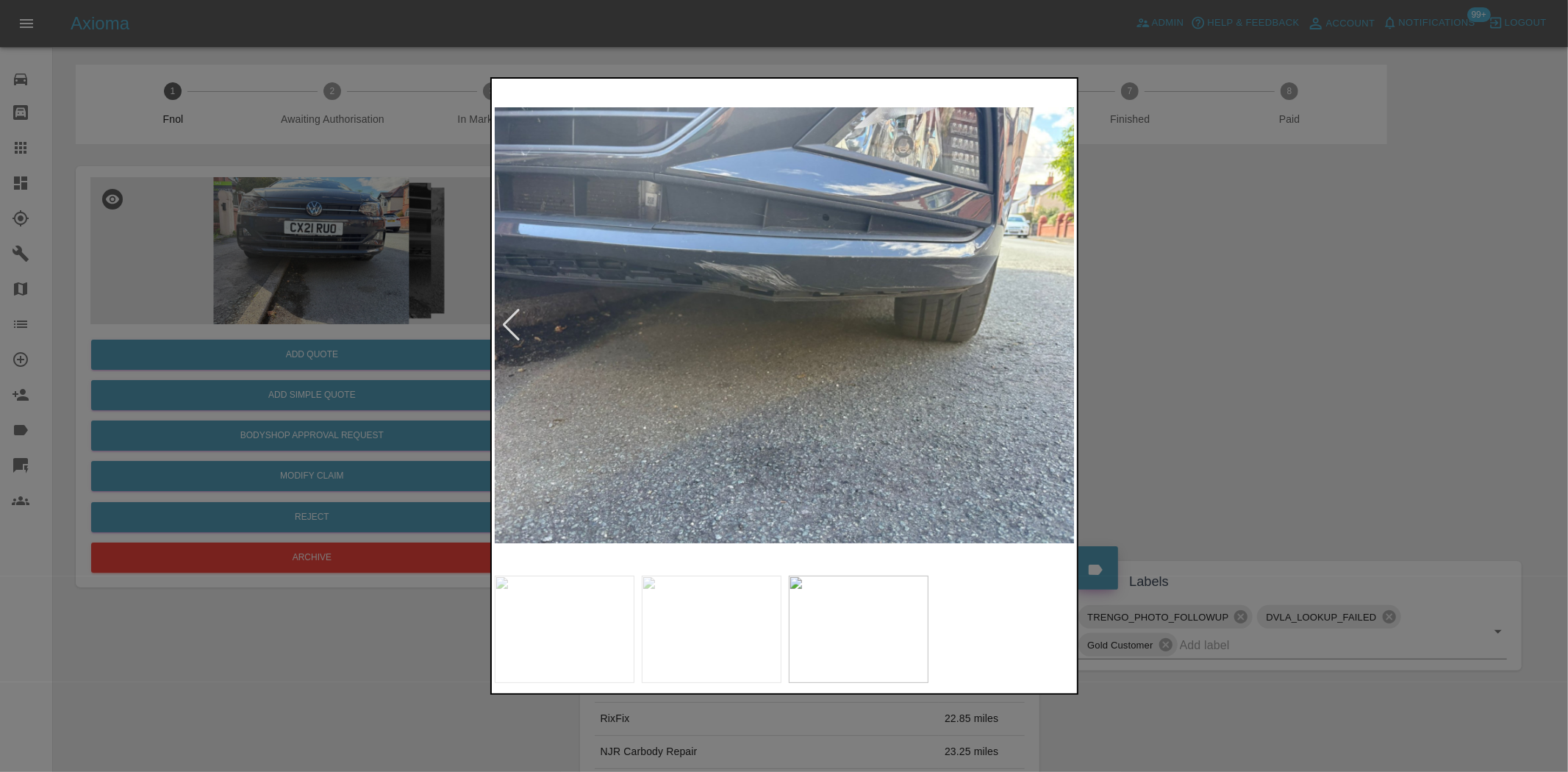
click at [731, 315] on img at bounding box center [785, 324] width 581 height 487
click at [731, 314] on img at bounding box center [785, 324] width 581 height 487
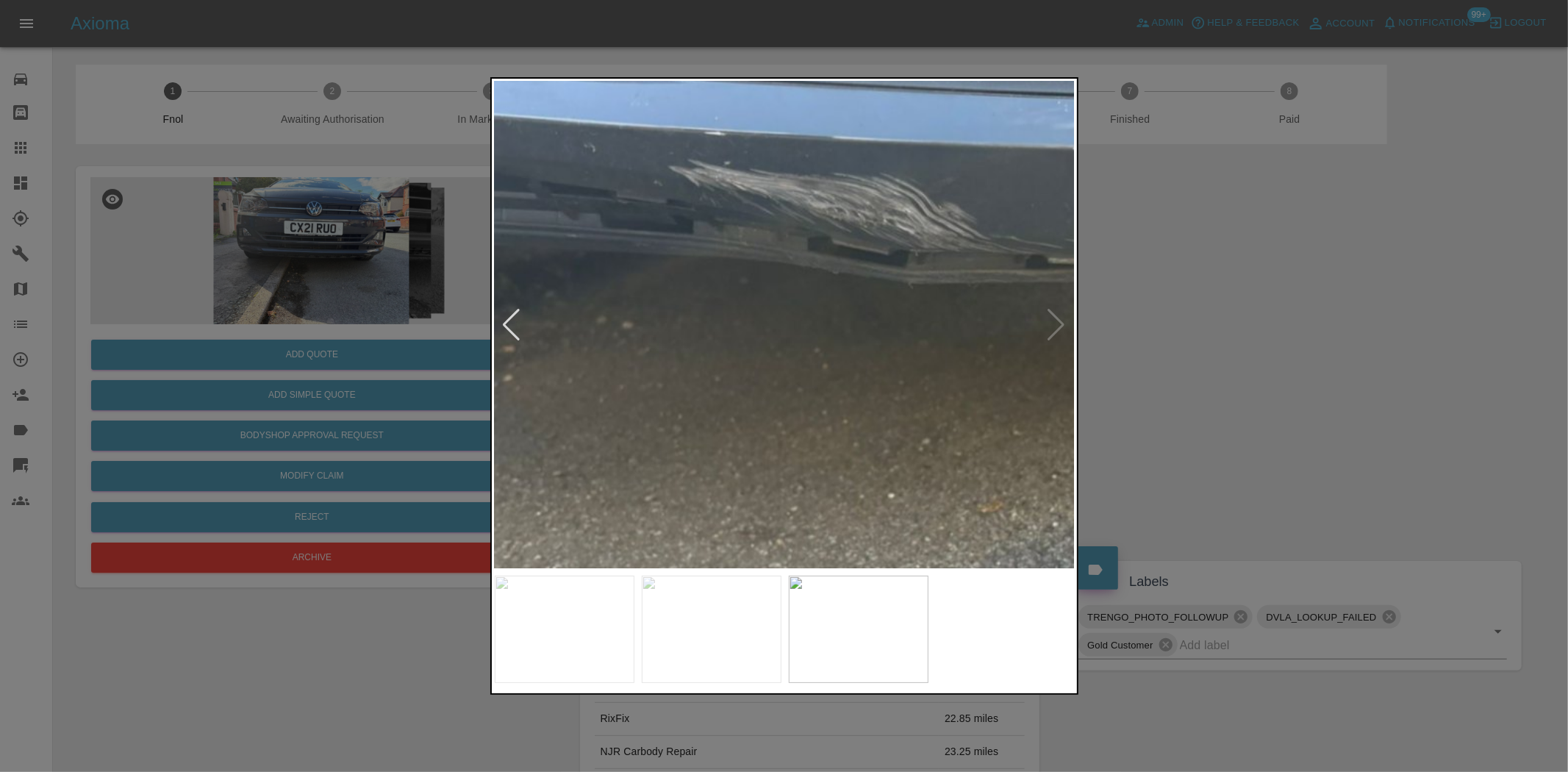
click at [752, 275] on img at bounding box center [942, 354] width 1742 height 1462
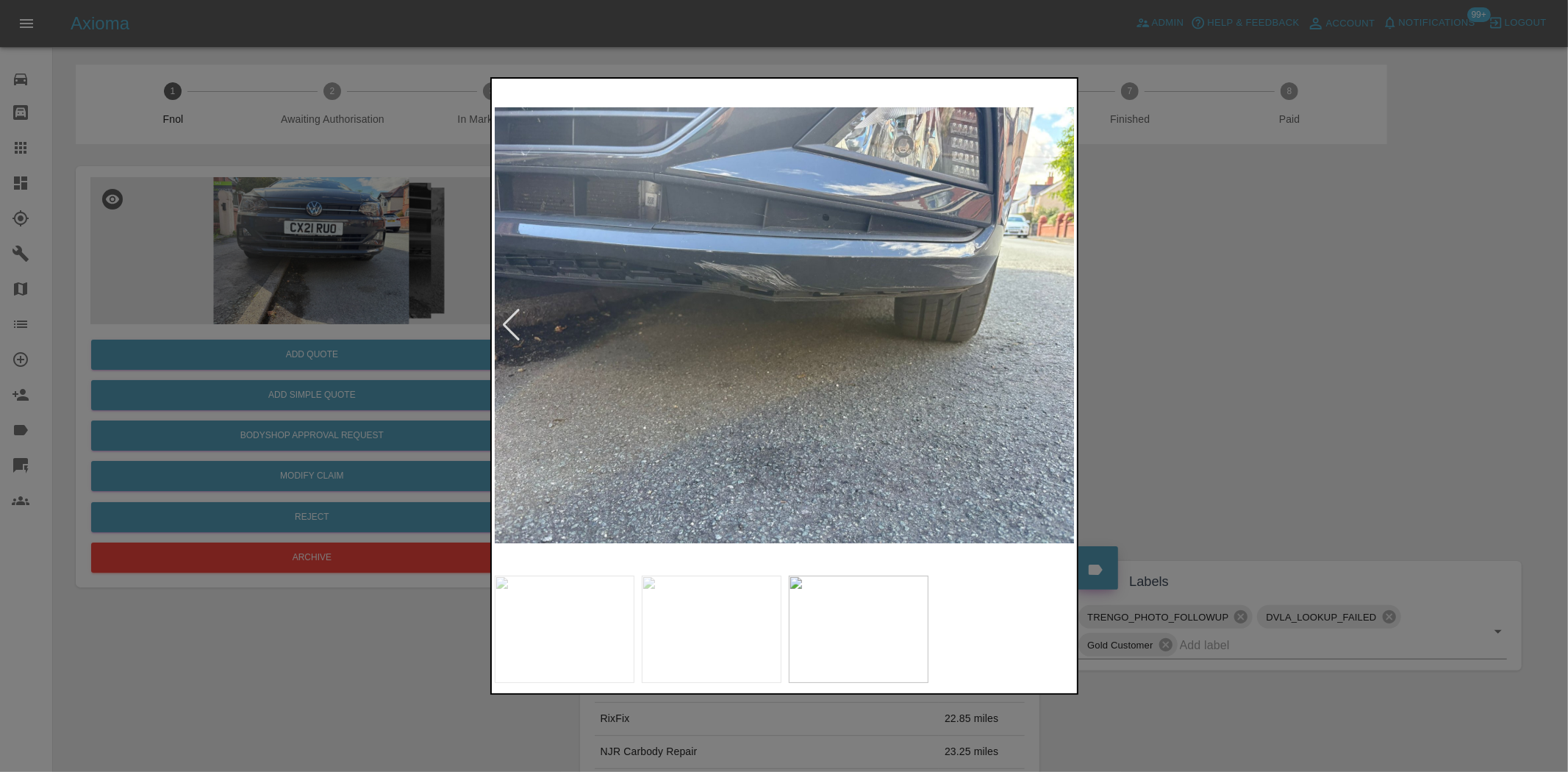
click at [651, 308] on img at bounding box center [785, 324] width 581 height 487
click at [679, 372] on img at bounding box center [785, 324] width 581 height 487
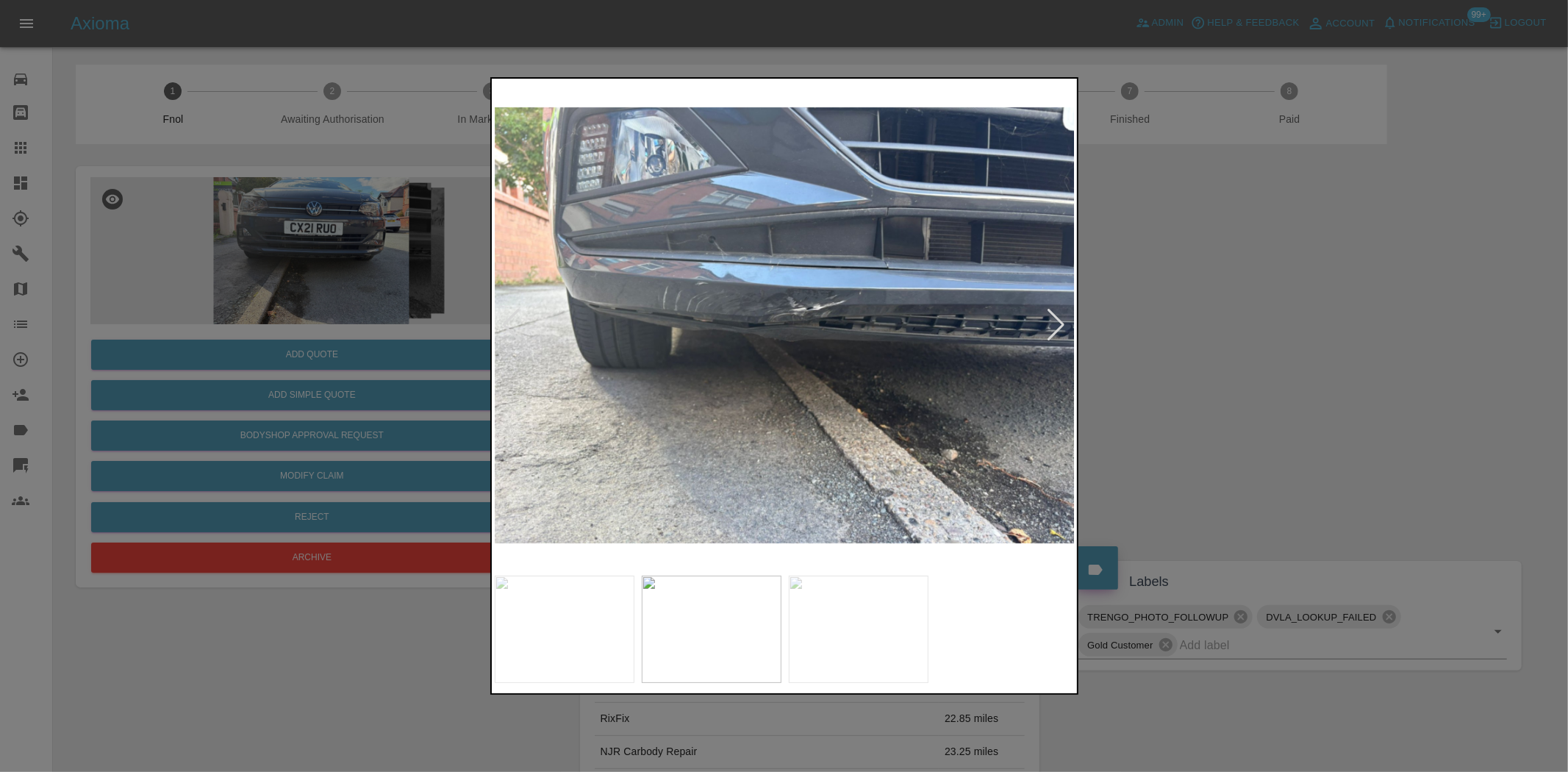
click at [680, 350] on img at bounding box center [785, 324] width 581 height 487
click at [691, 341] on img at bounding box center [785, 324] width 581 height 487
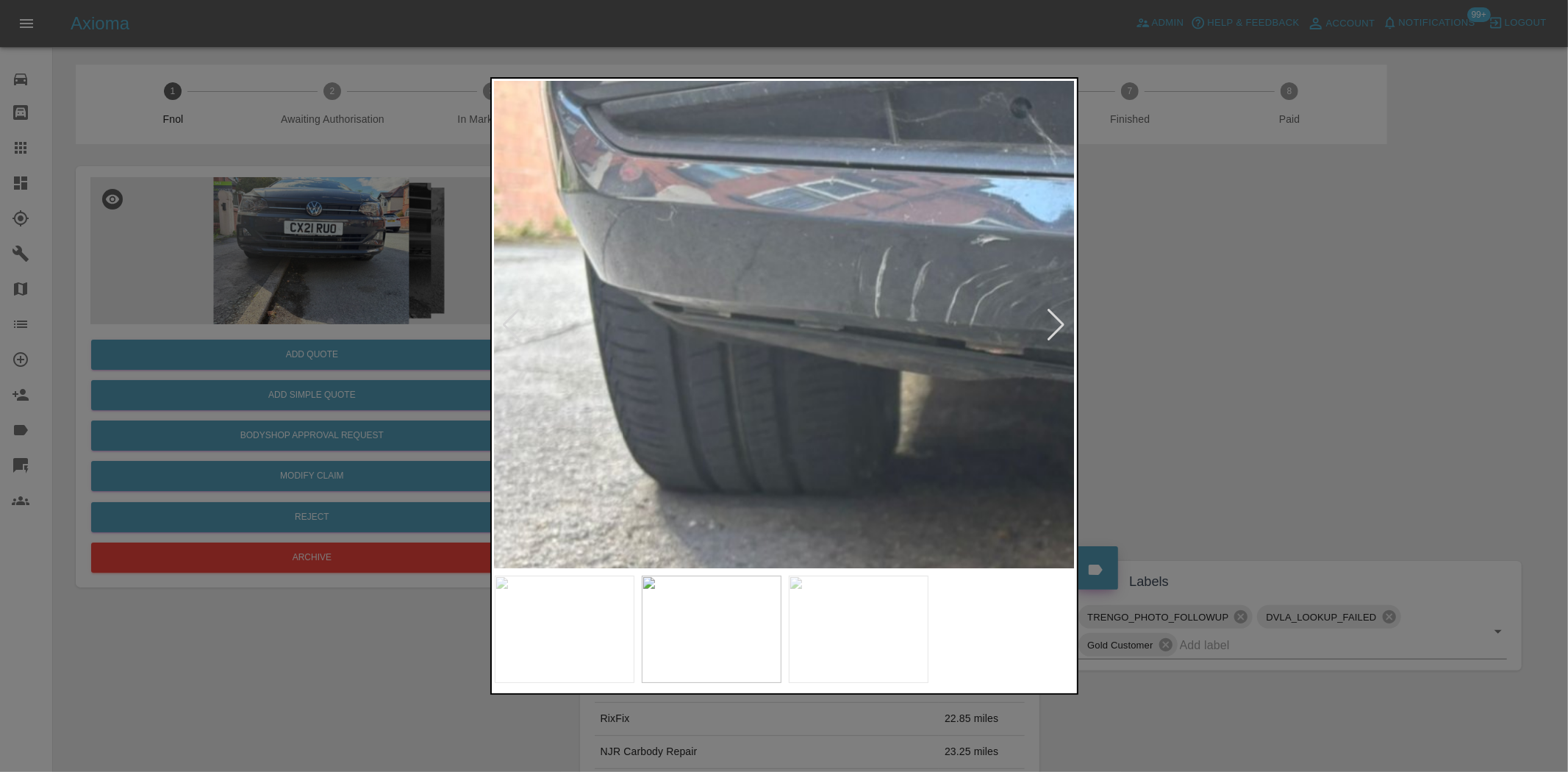
click at [614, 345] on img at bounding box center [1240, 365] width 1742 height 1462
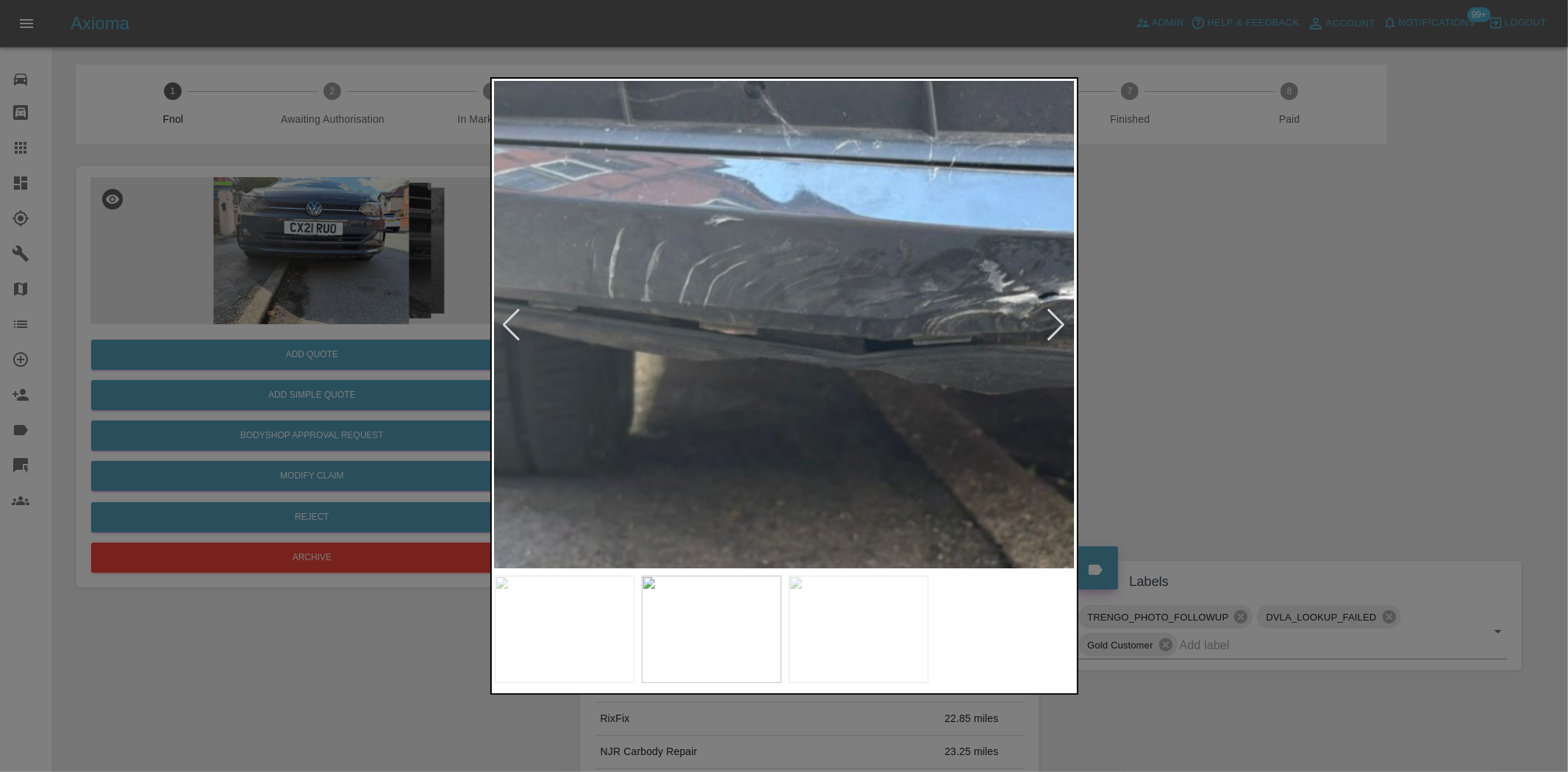
click at [669, 375] on img at bounding box center [973, 345] width 1742 height 1462
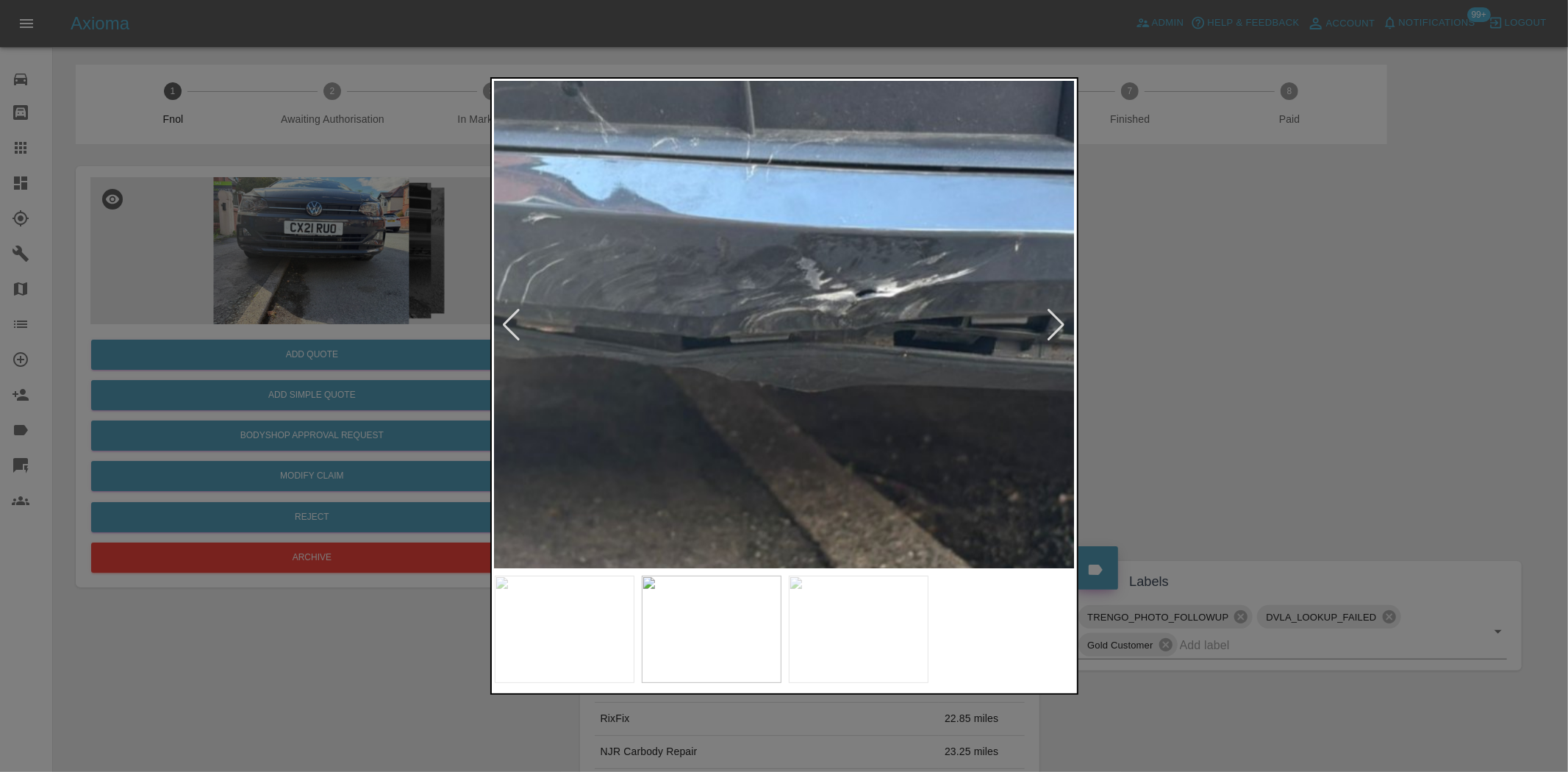
click at [719, 385] on img at bounding box center [791, 344] width 1742 height 1462
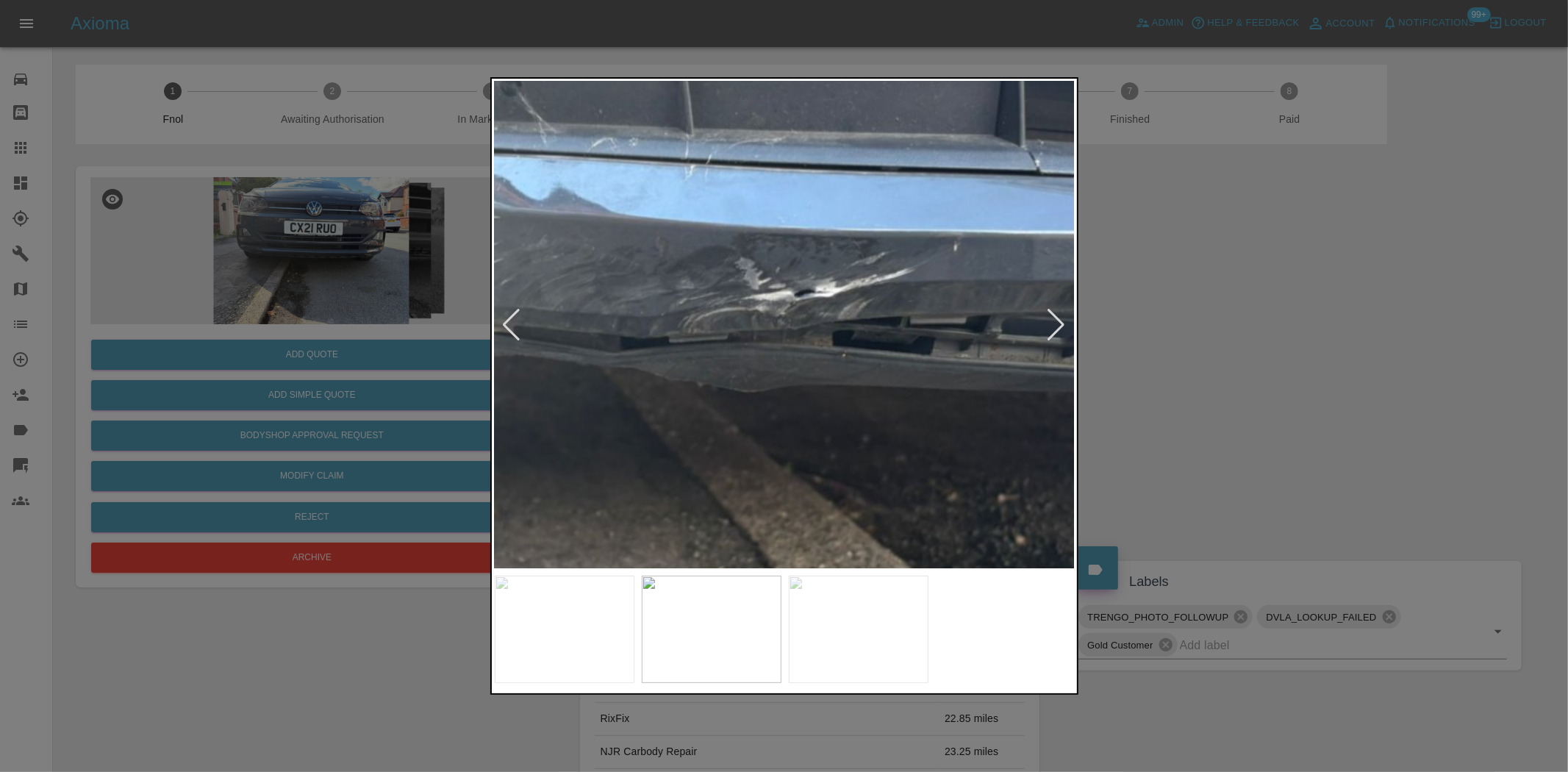
click at [752, 398] on img at bounding box center [730, 344] width 1742 height 1462
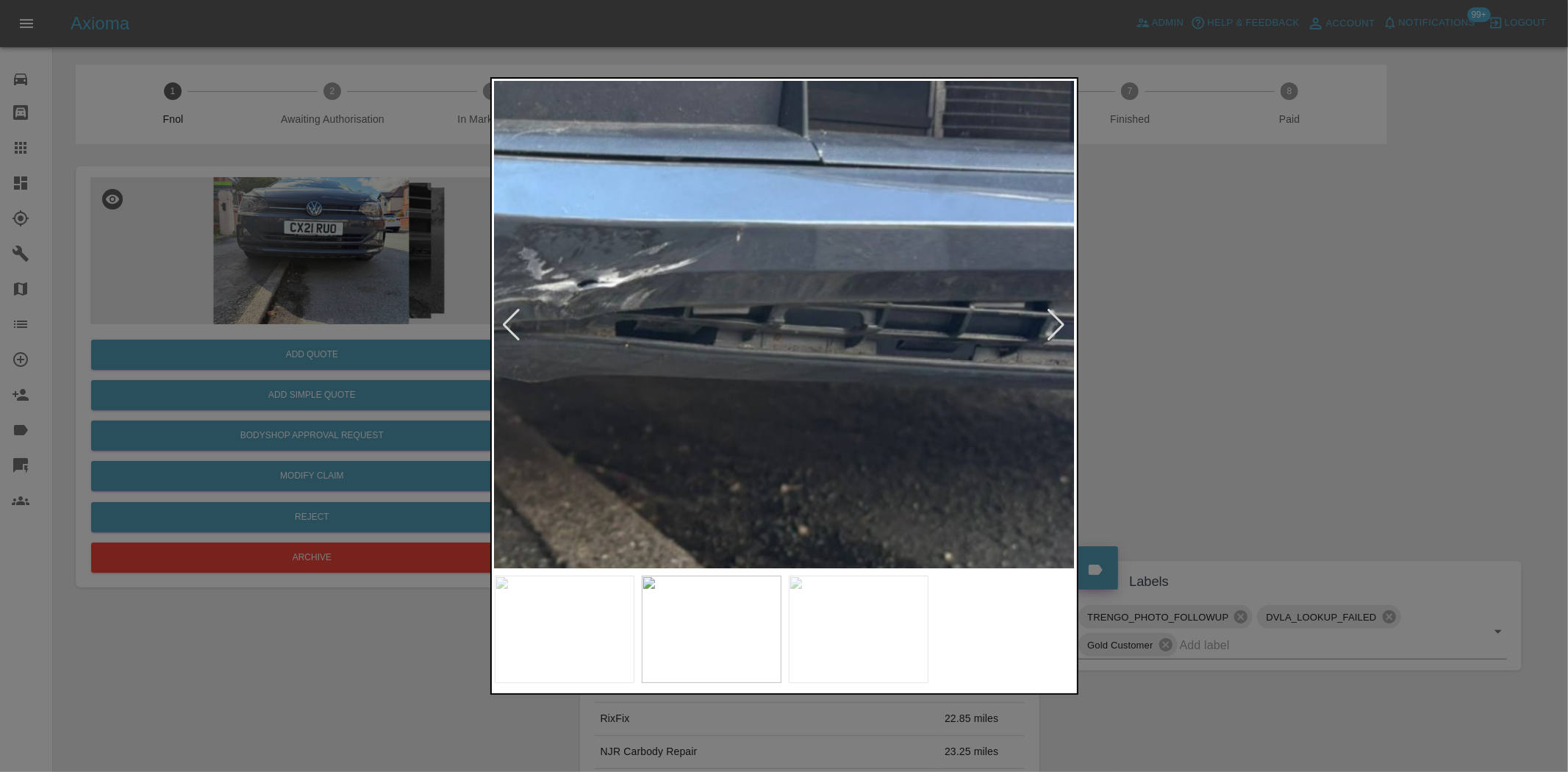
click at [725, 397] on img at bounding box center [512, 333] width 1742 height 1462
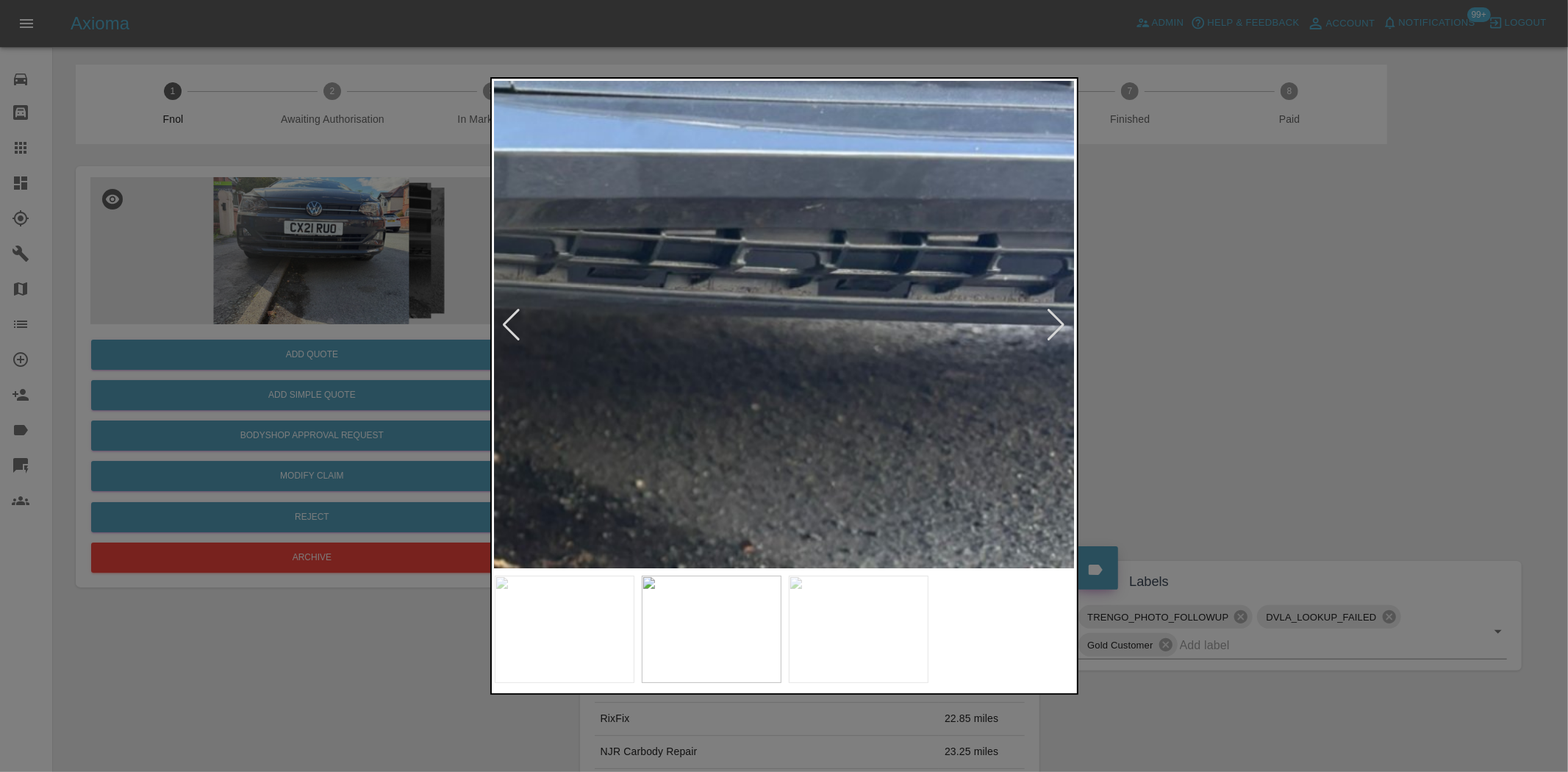
click at [770, 409] on img at bounding box center [205, 260] width 1742 height 1462
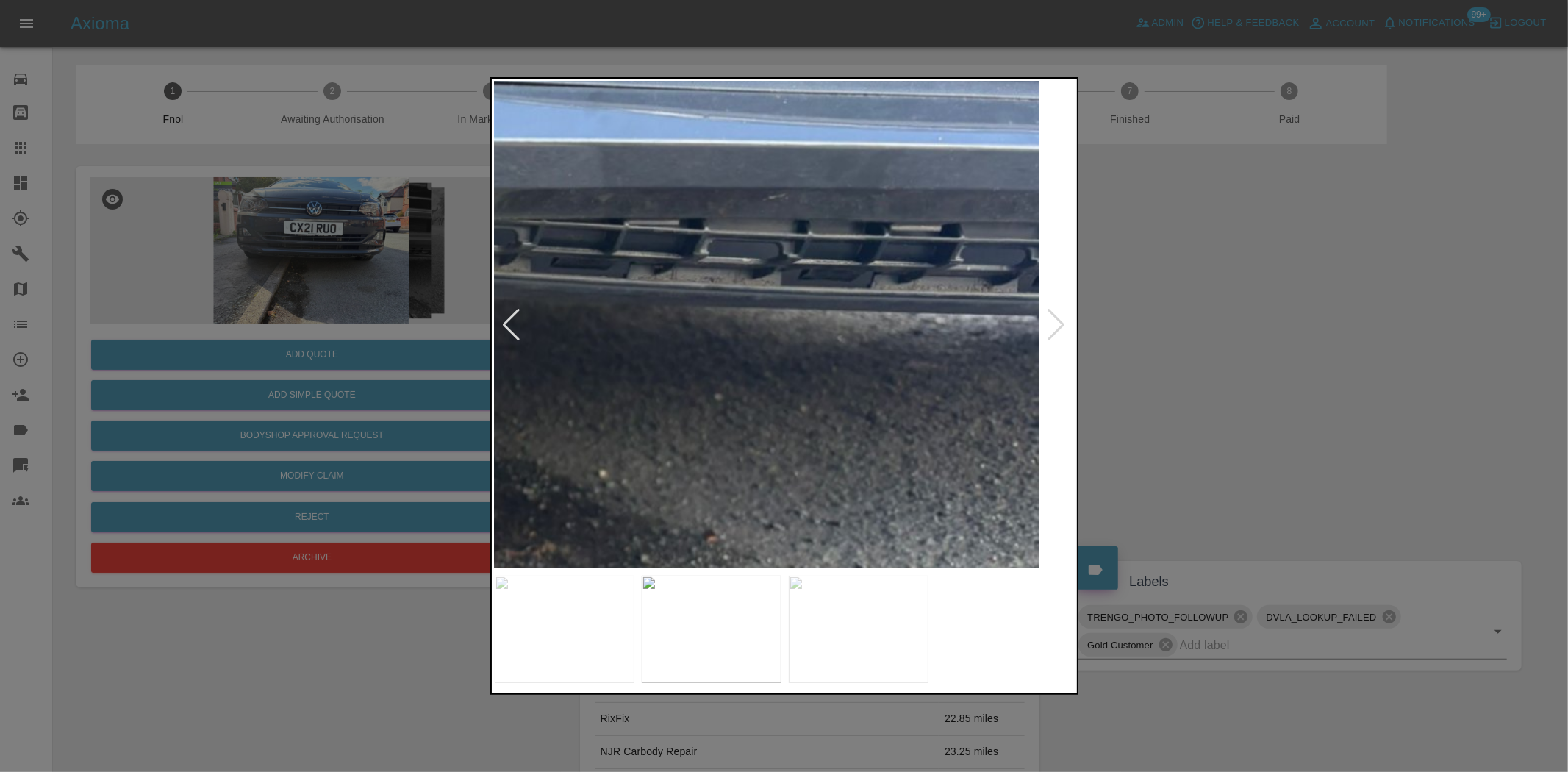
click at [762, 412] on img at bounding box center [167, 250] width 1742 height 1462
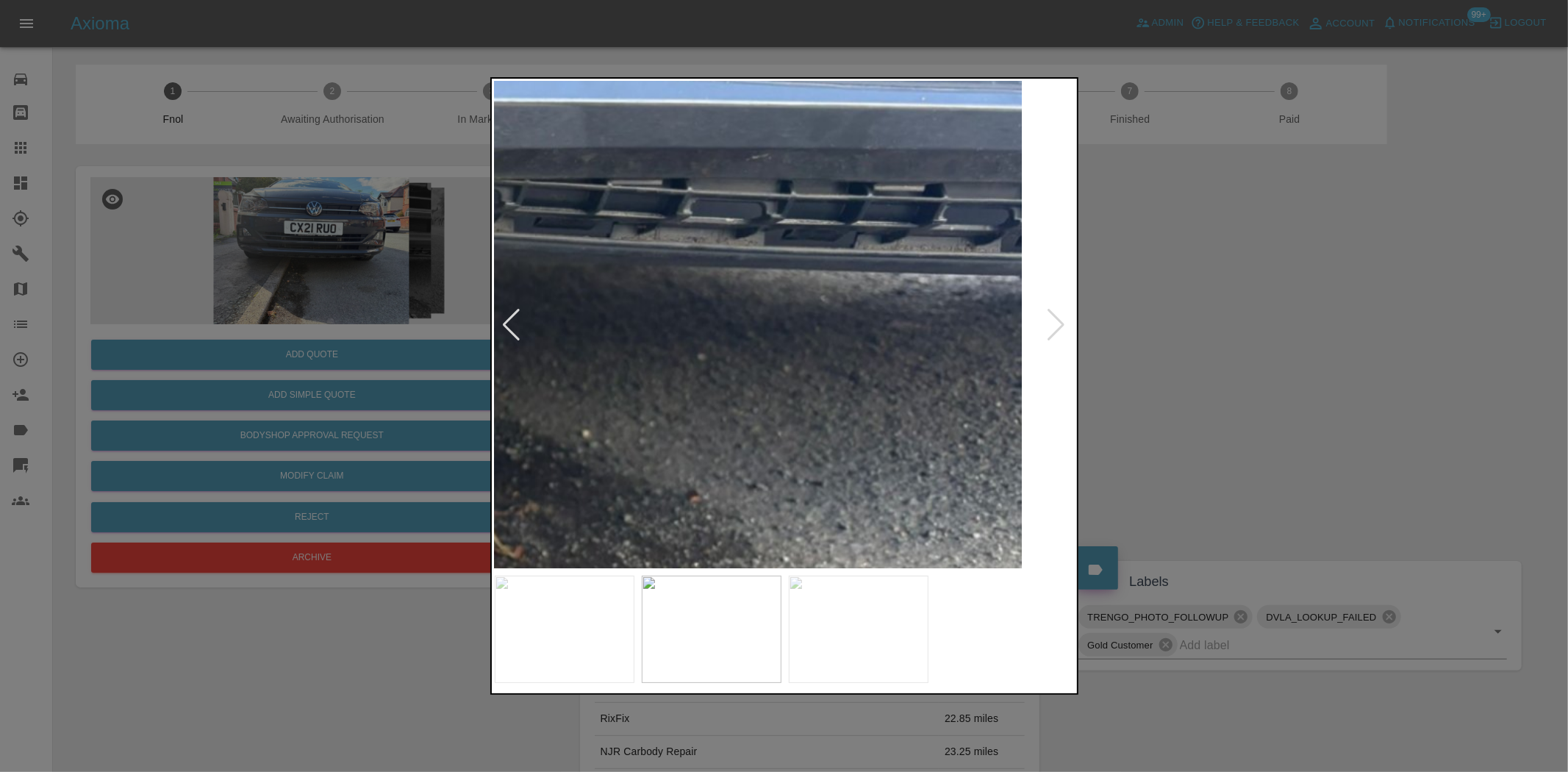
click at [770, 368] on img at bounding box center [151, 210] width 1742 height 1462
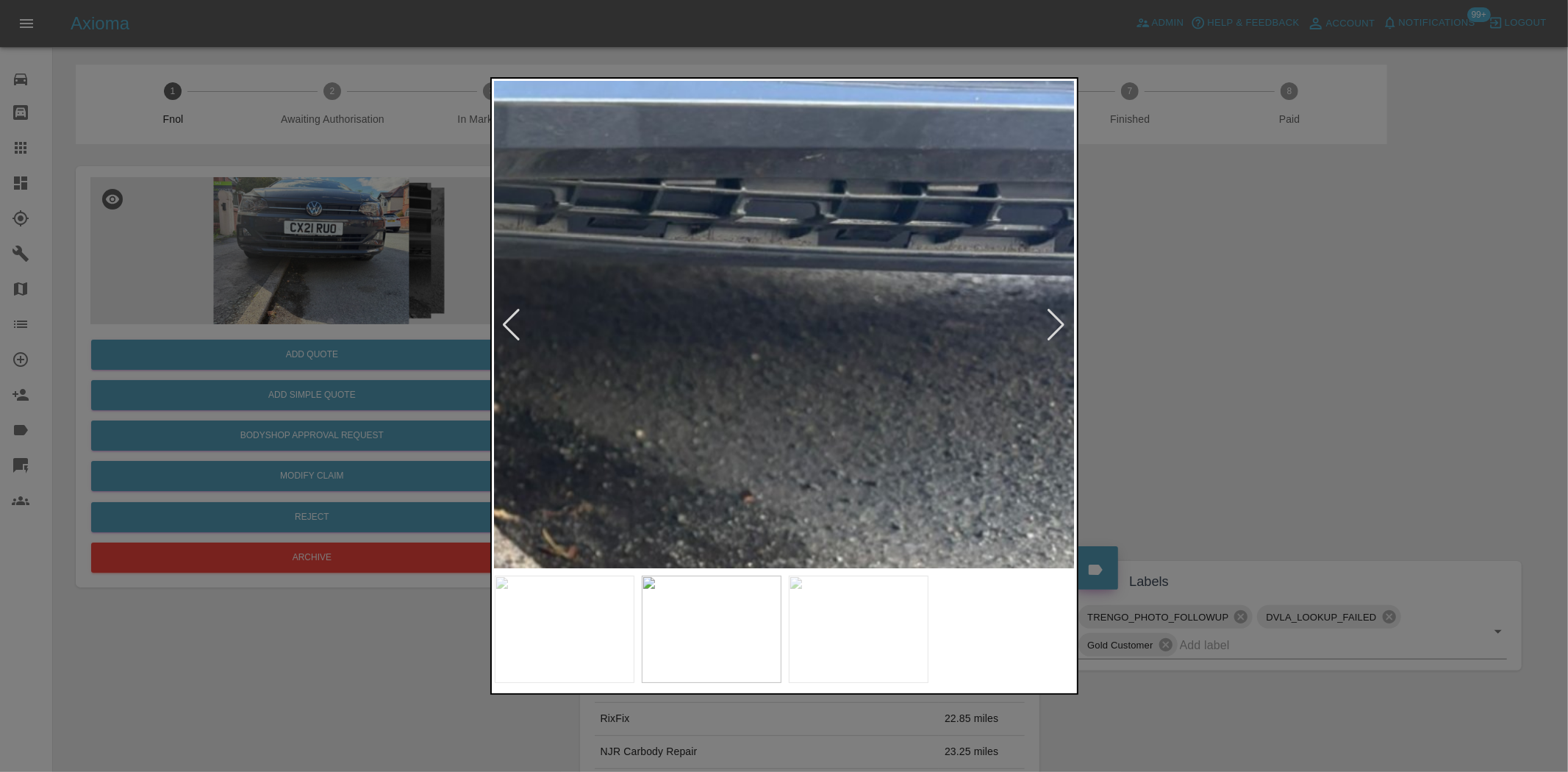
click at [781, 364] on img at bounding box center [205, 210] width 1742 height 1462
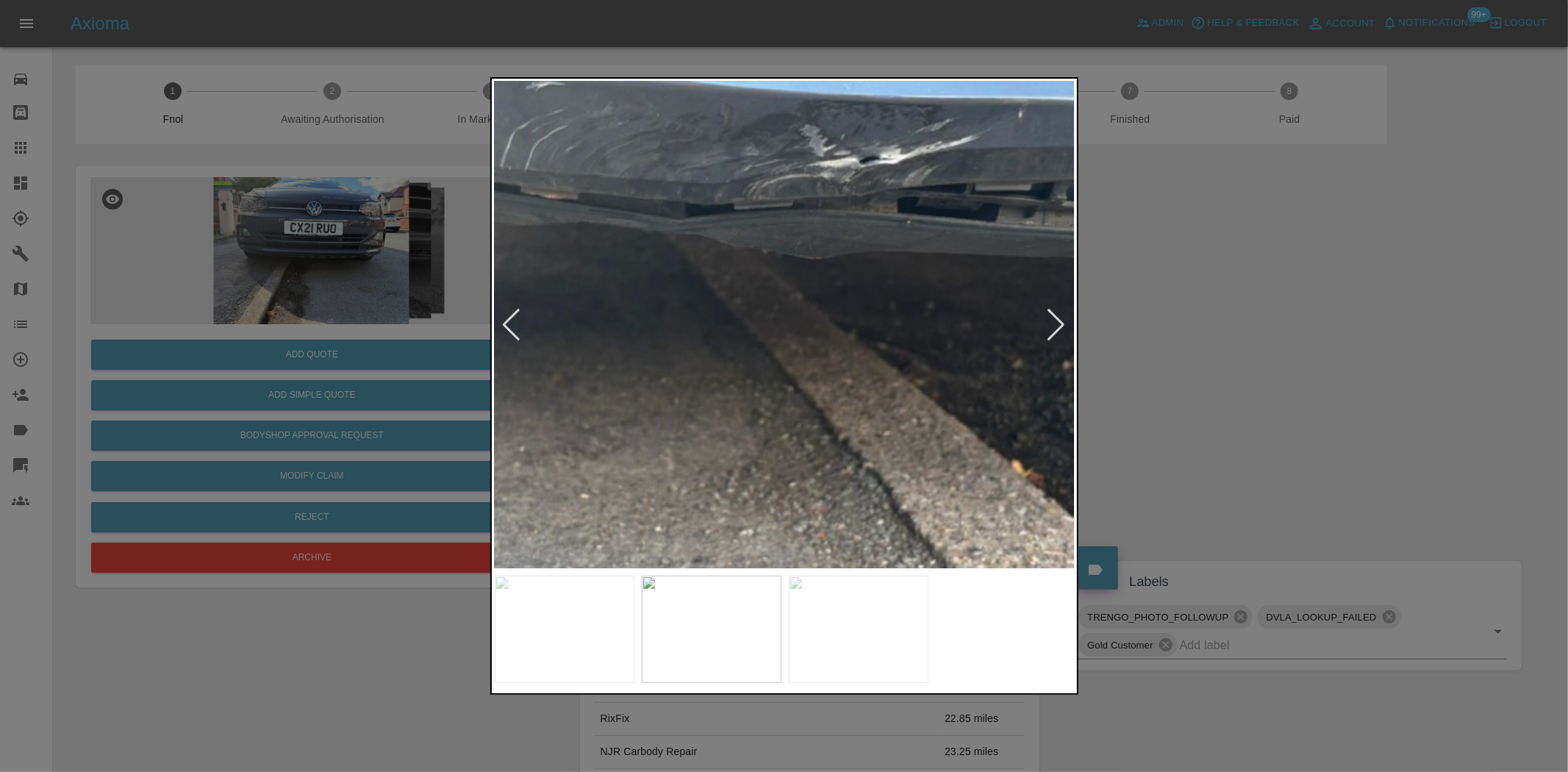
click at [900, 374] on img at bounding box center [795, 210] width 1742 height 1462
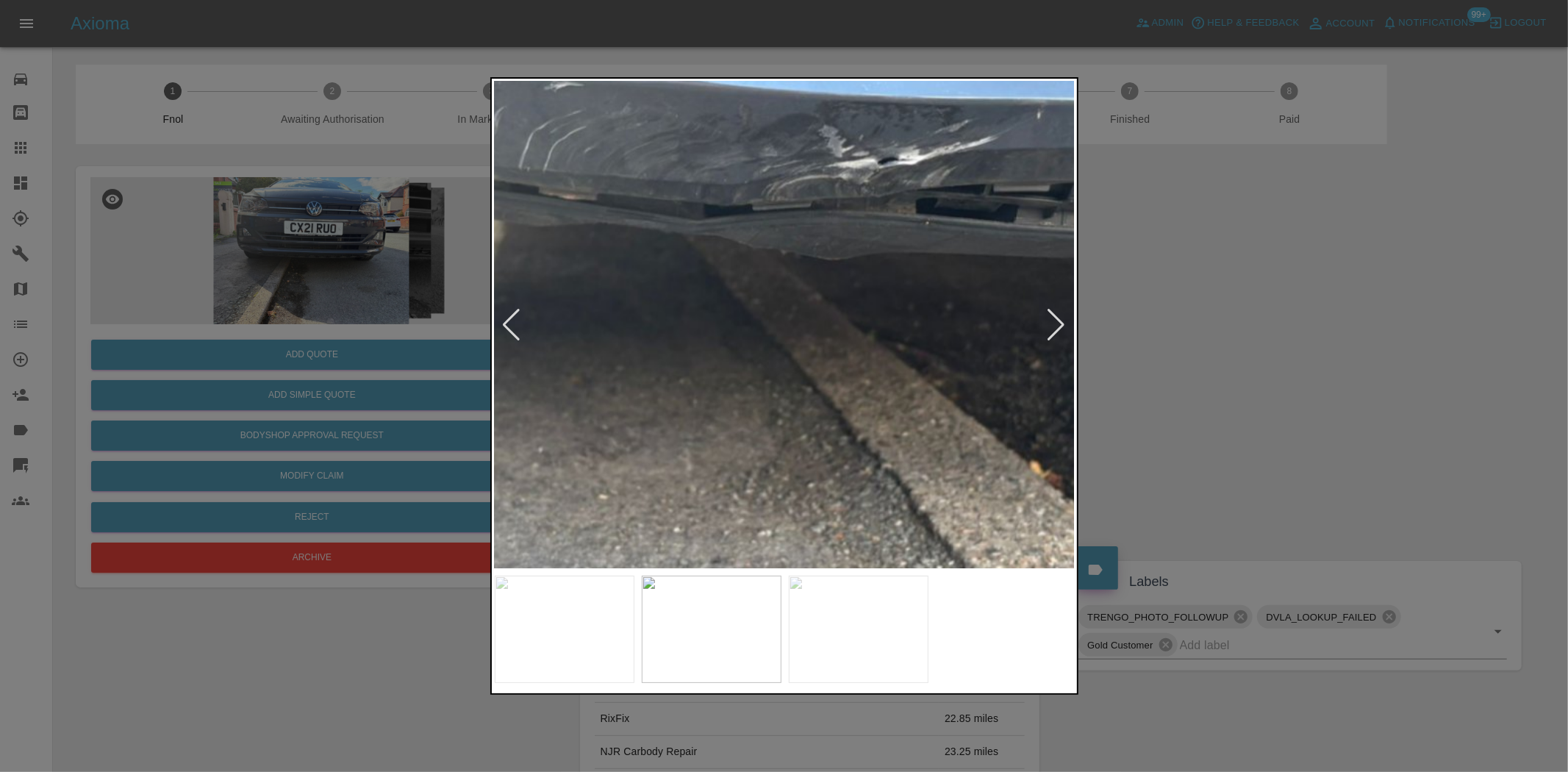
click at [899, 375] on img at bounding box center [813, 211] width 1742 height 1462
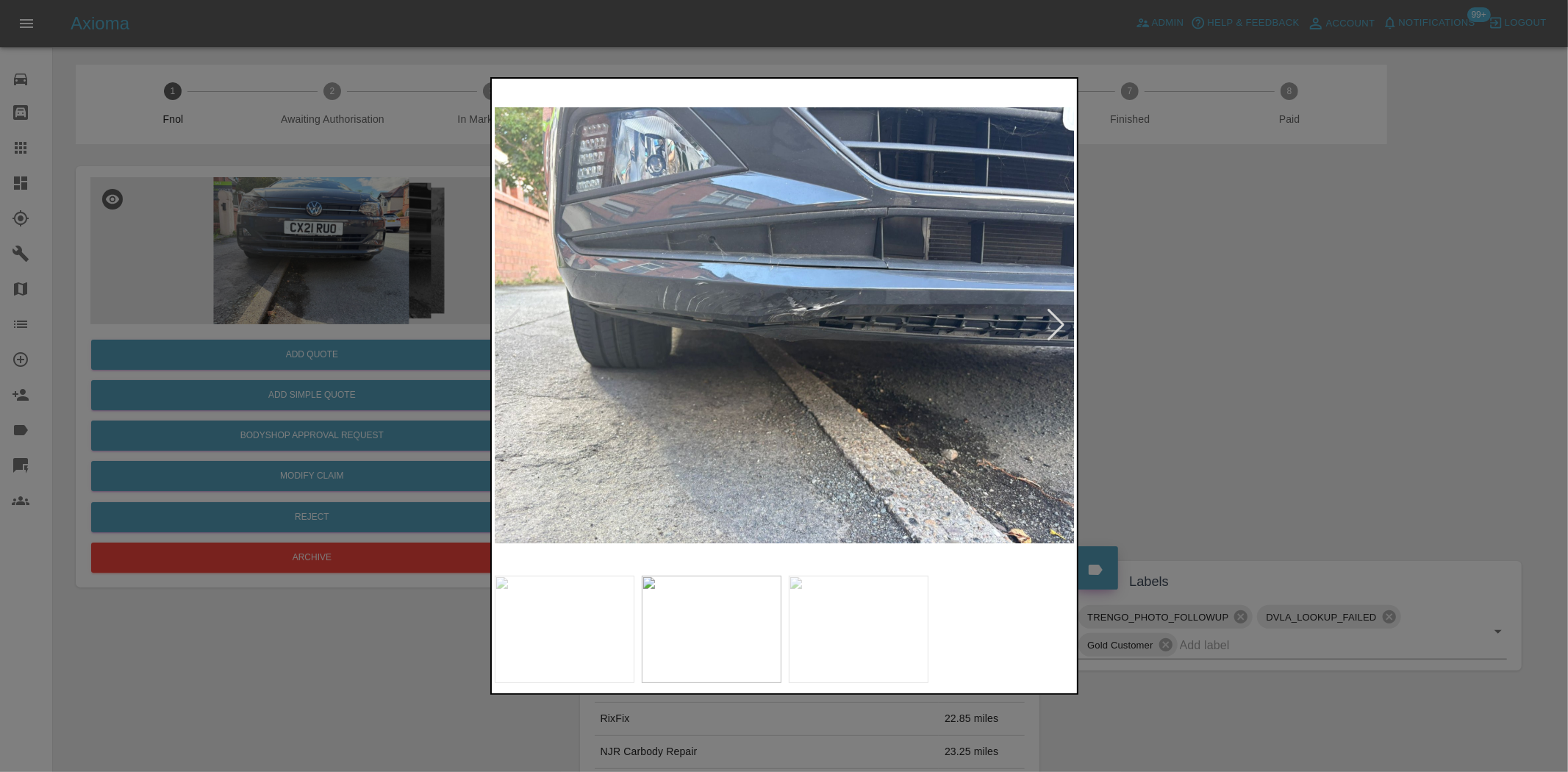
click at [769, 360] on img at bounding box center [785, 324] width 581 height 487
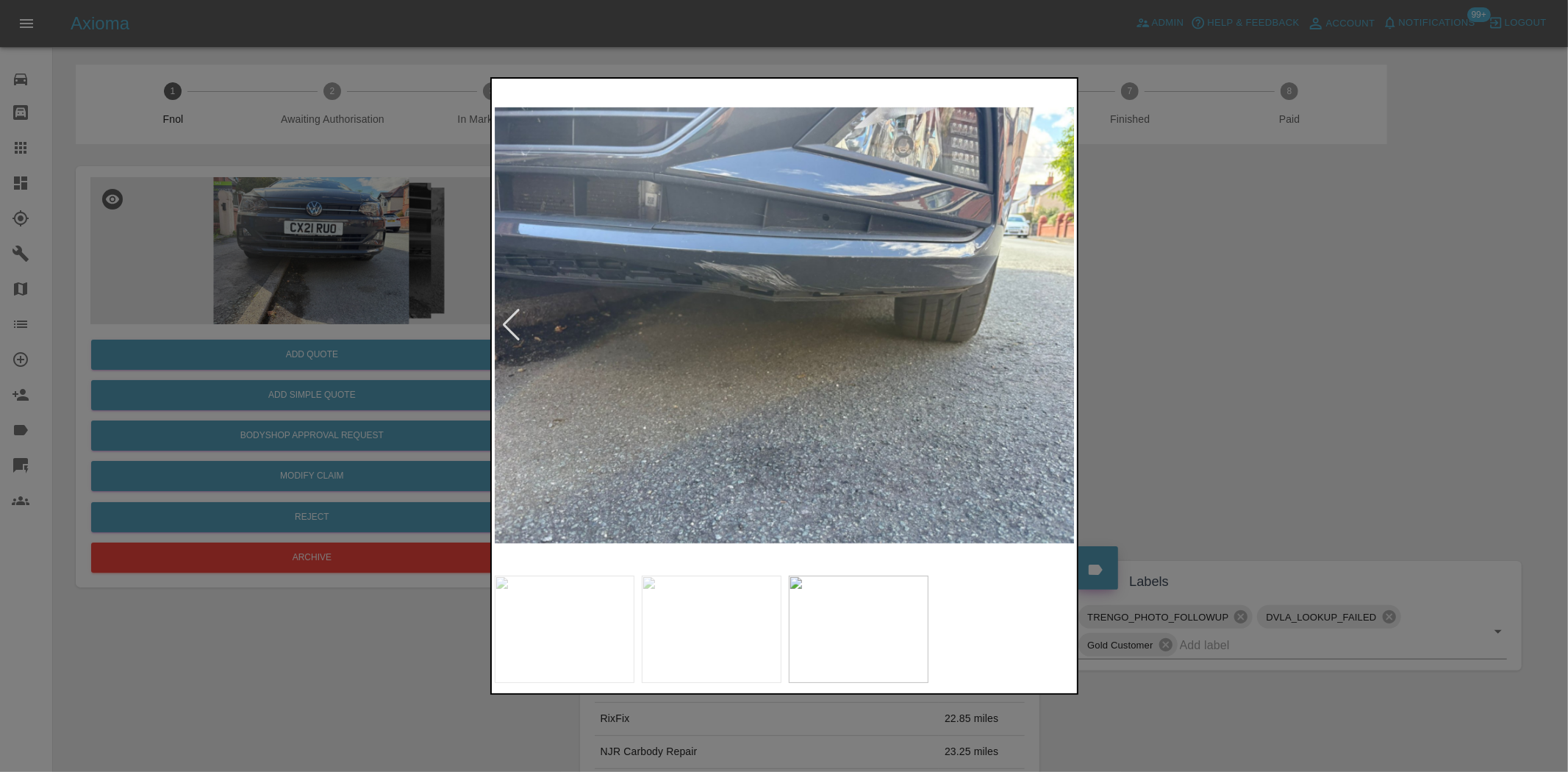
click at [685, 276] on img at bounding box center [785, 324] width 581 height 487
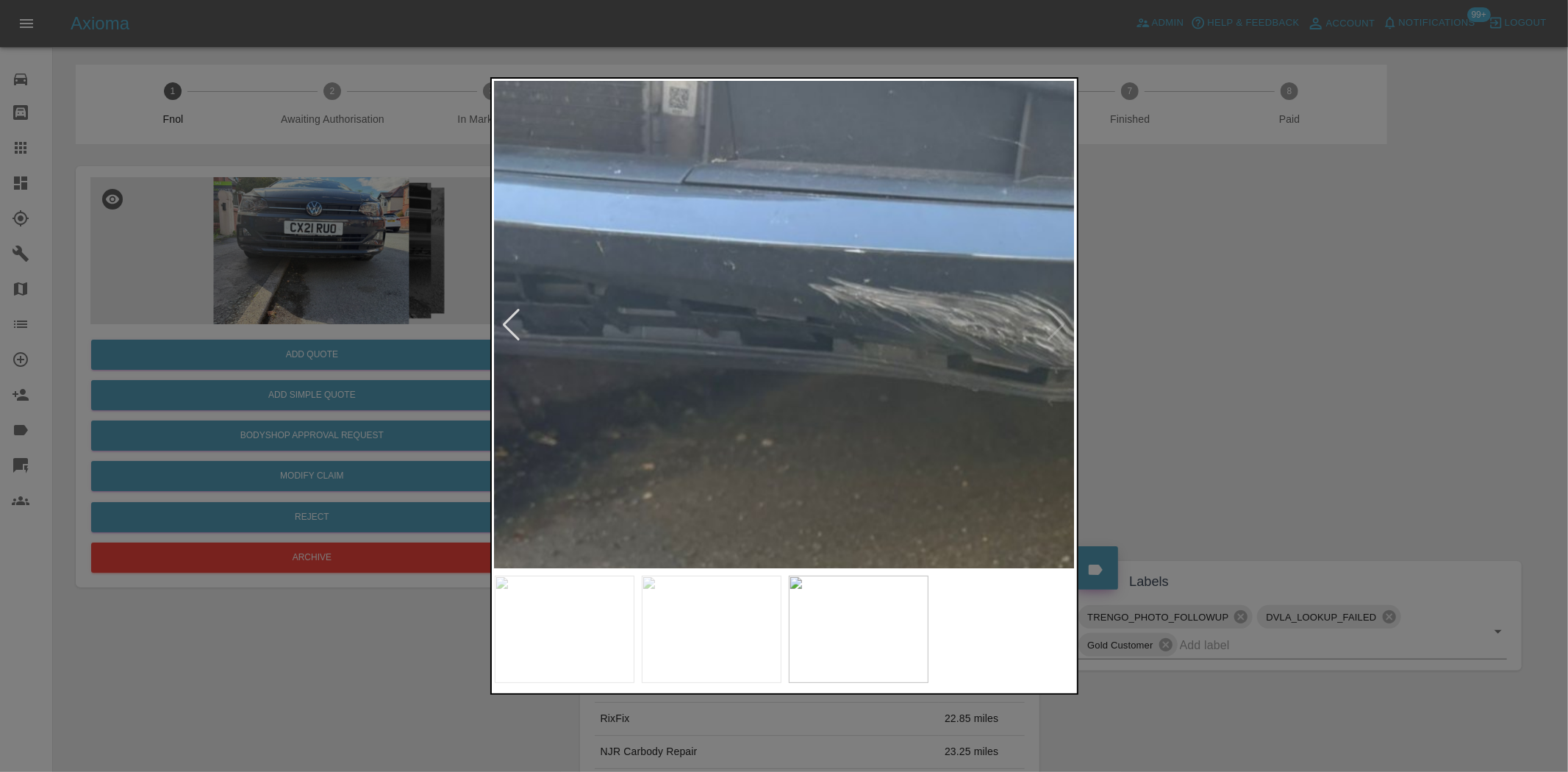
click at [684, 278] on img at bounding box center [1081, 472] width 1742 height 1462
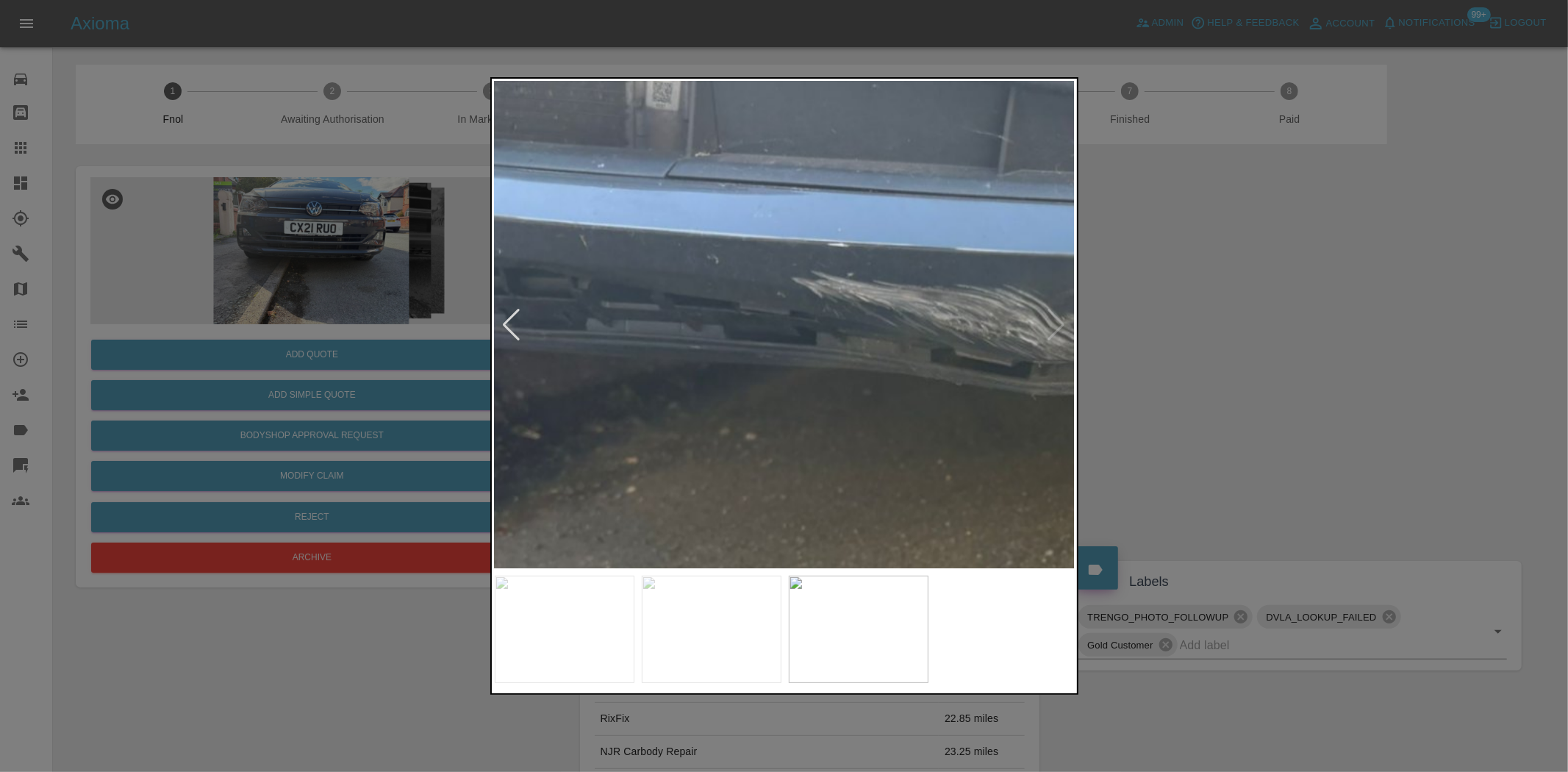
click at [155, 218] on div at bounding box center [784, 386] width 1568 height 772
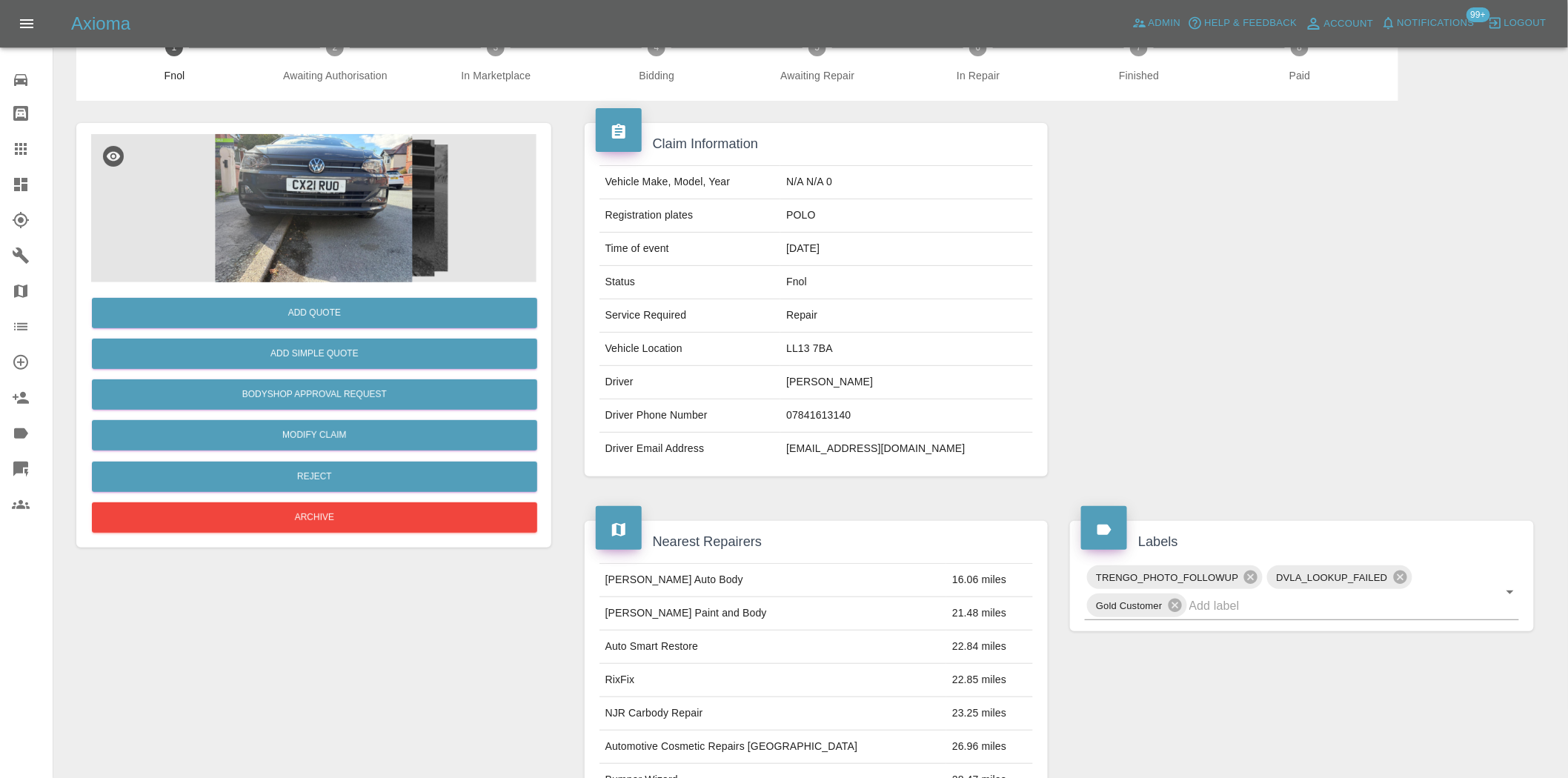
scroll to position [27, 0]
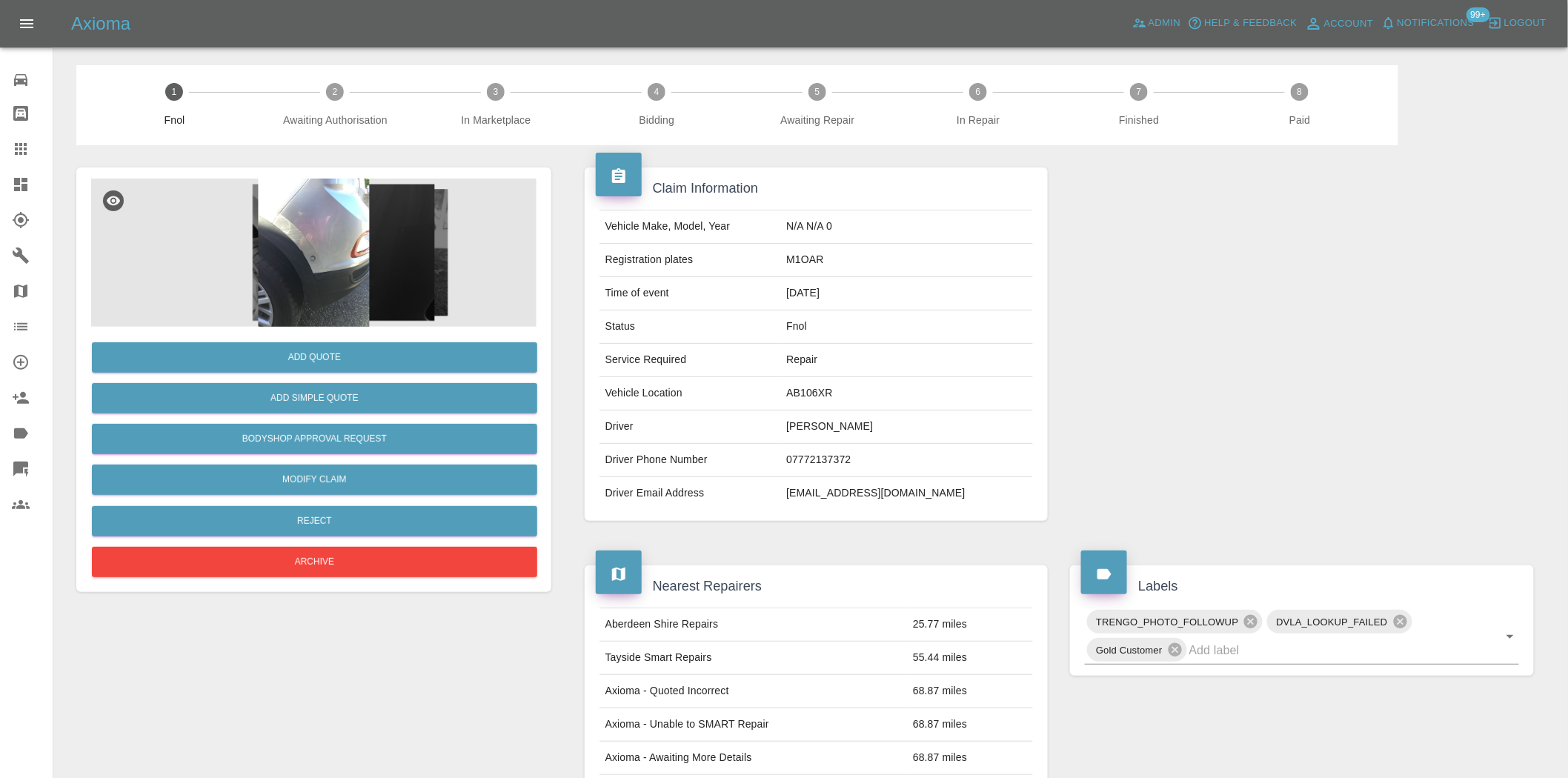
click at [367, 238] on img at bounding box center [314, 252] width 446 height 148
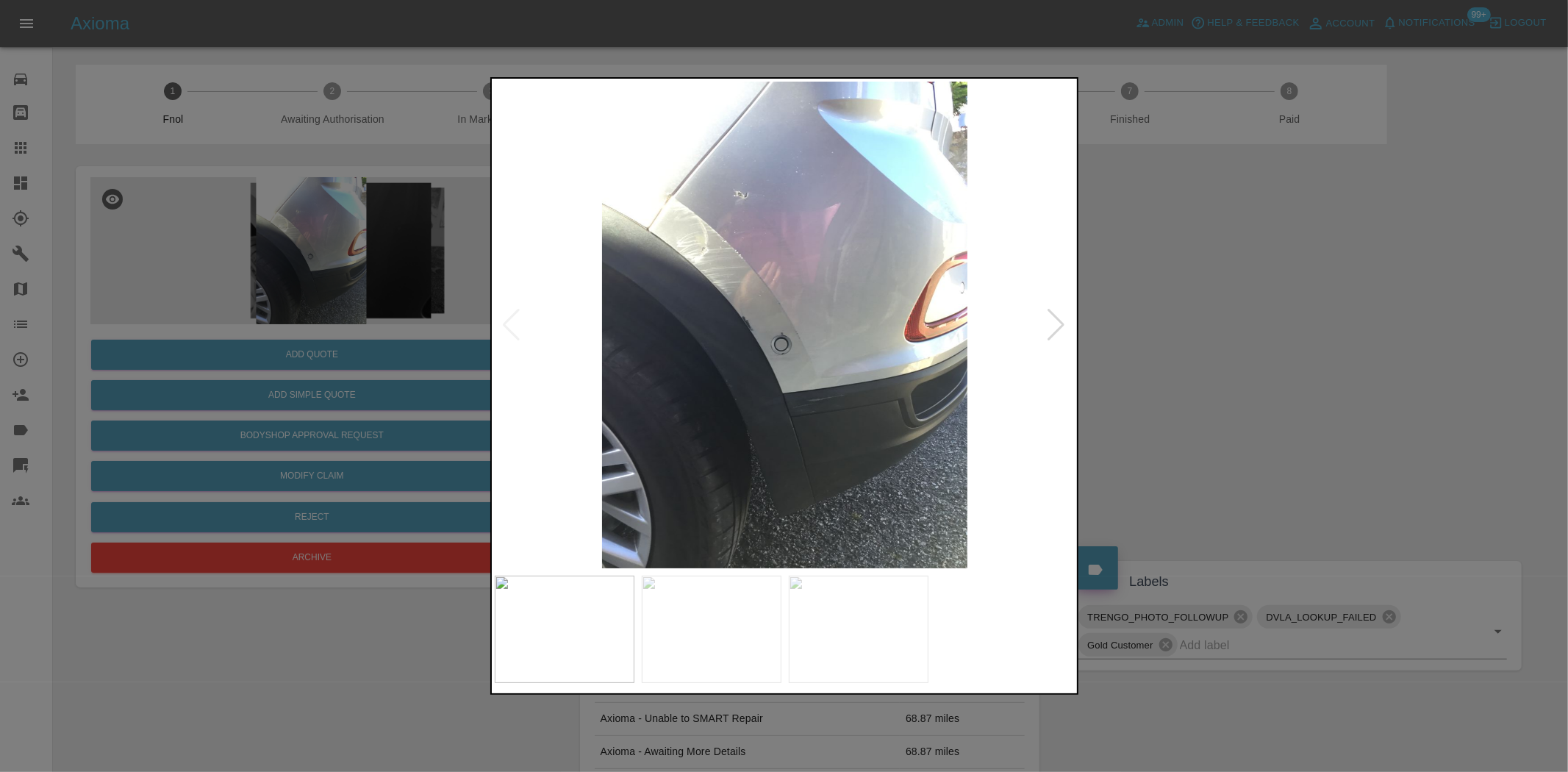
click at [294, 280] on div at bounding box center [784, 386] width 1568 height 772
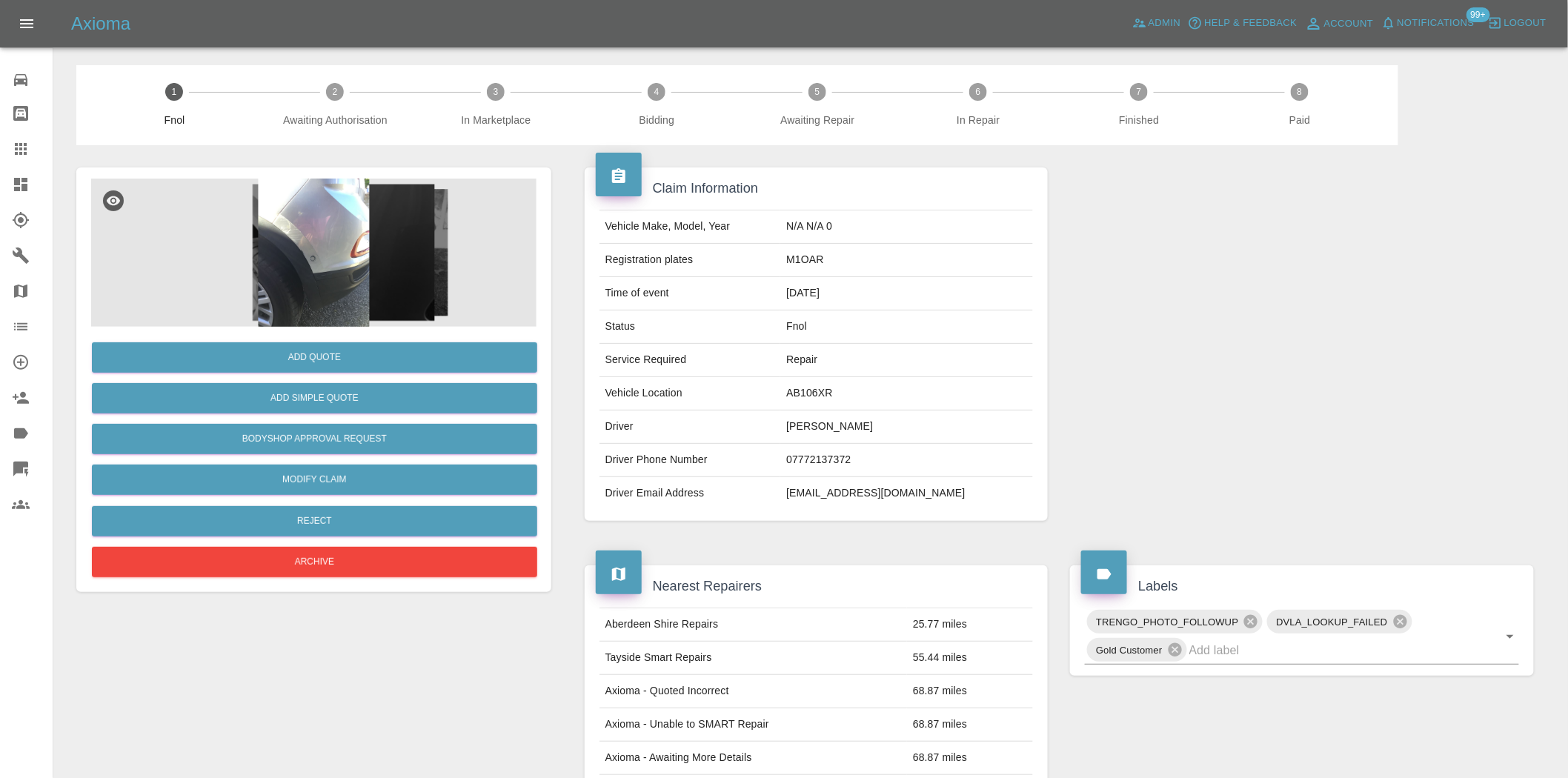
click at [354, 269] on img at bounding box center [314, 252] width 446 height 148
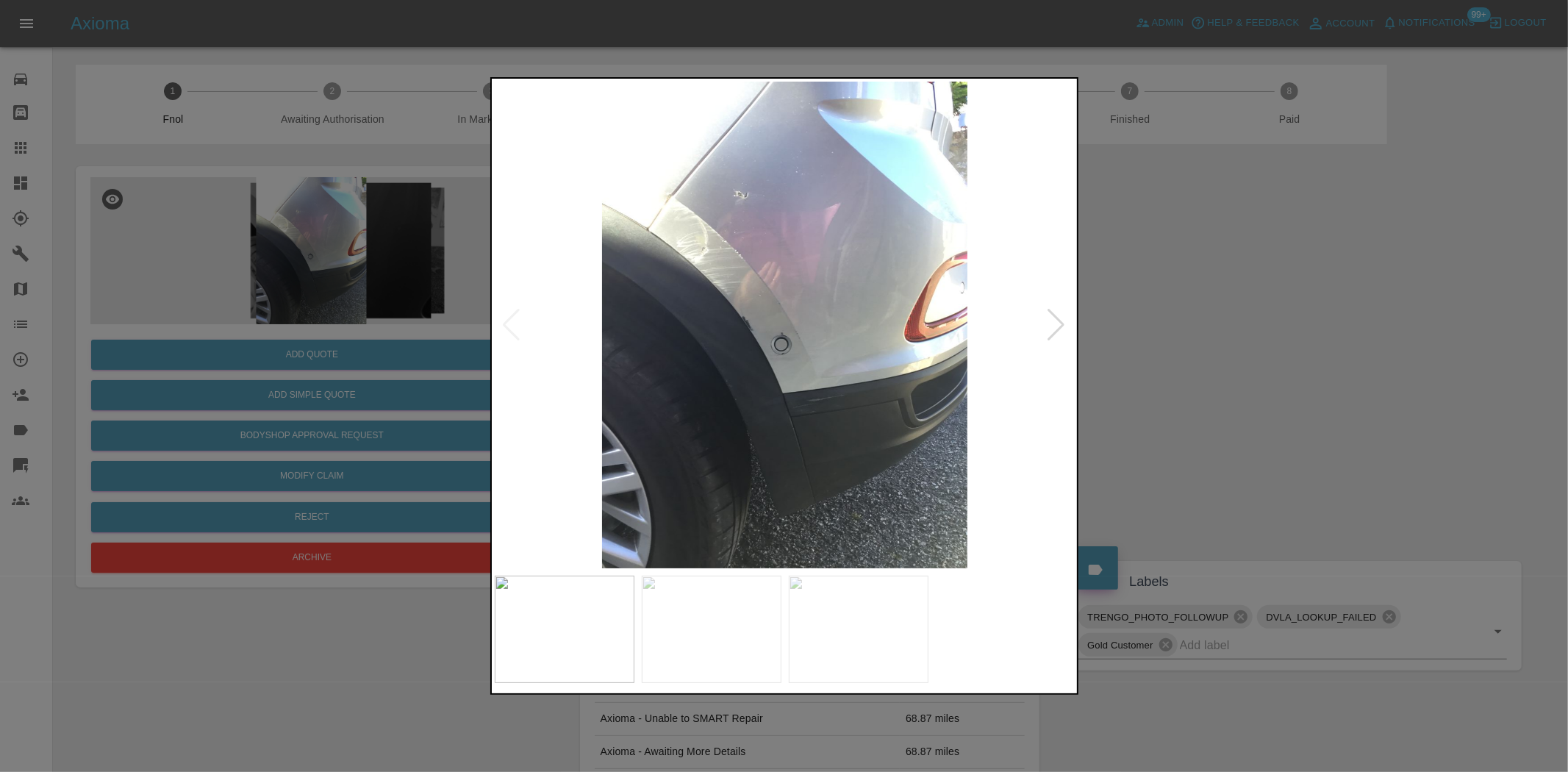
click at [682, 353] on img at bounding box center [785, 324] width 581 height 487
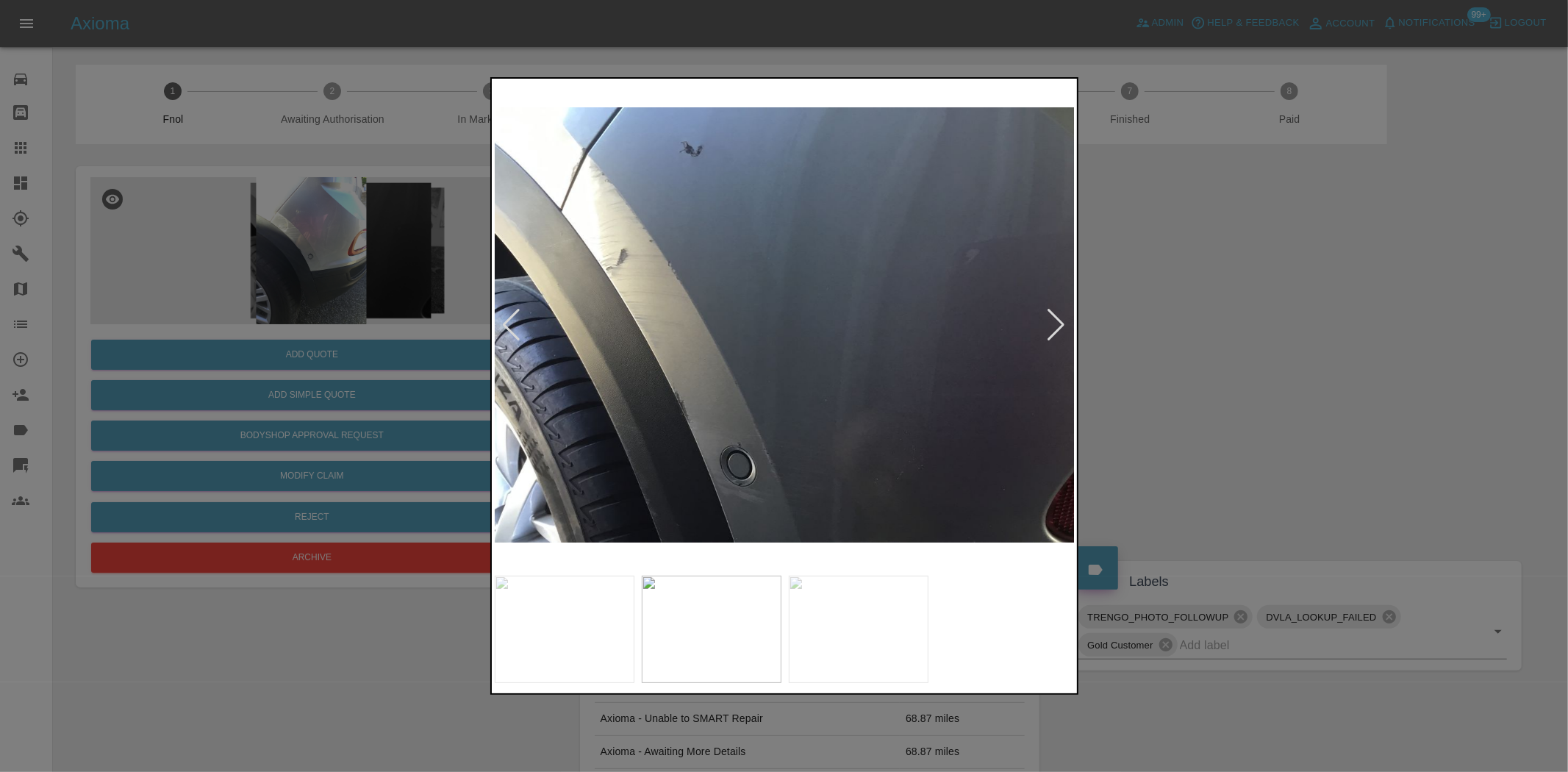
click at [668, 292] on img at bounding box center [785, 324] width 581 height 487
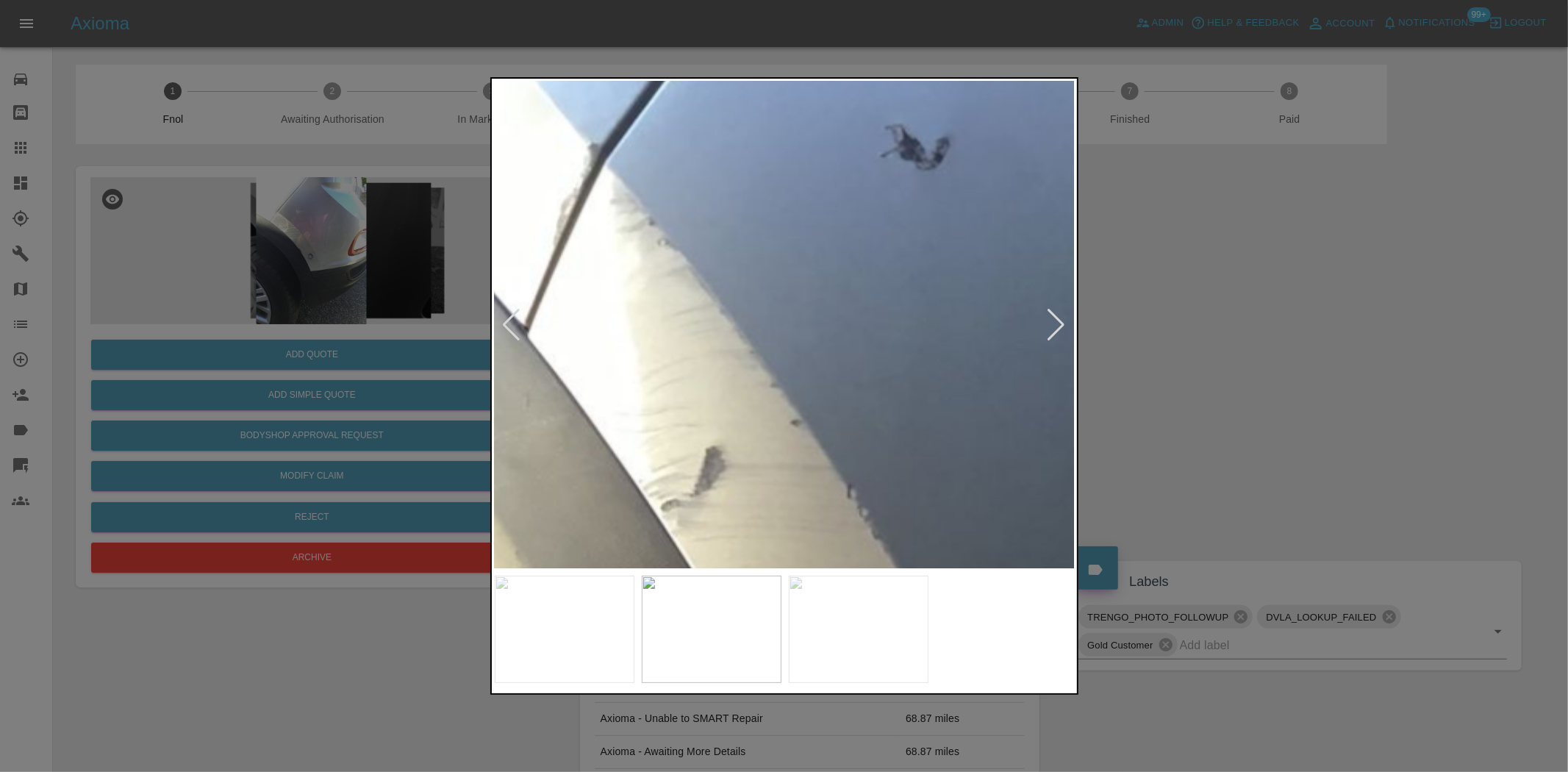
click at [687, 446] on img at bounding box center [1197, 676] width 1742 height 1462
click at [696, 410] on img at bounding box center [1197, 677] width 1742 height 1462
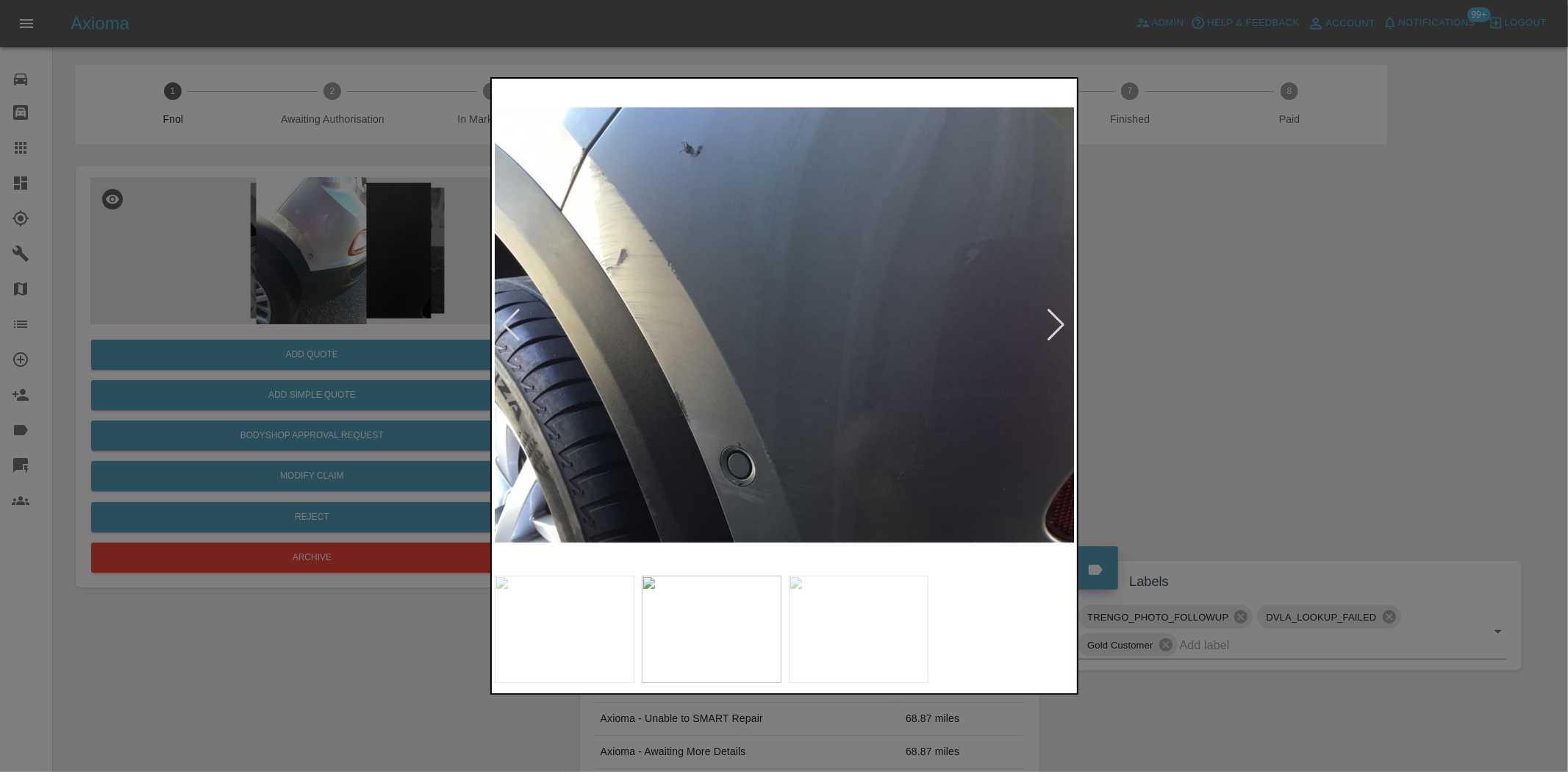
click at [639, 410] on img at bounding box center [785, 324] width 581 height 487
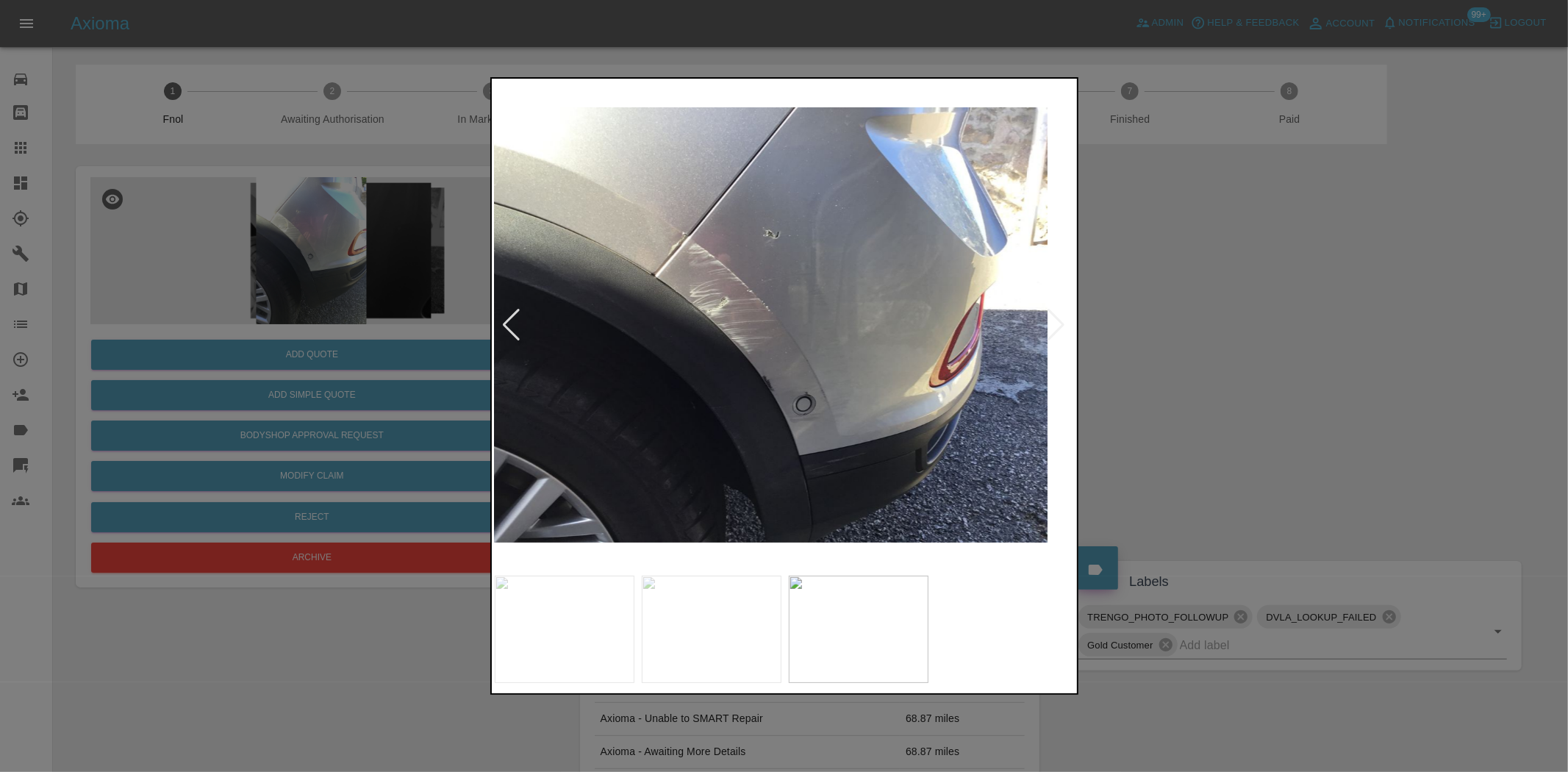
click at [673, 392] on img at bounding box center [757, 324] width 581 height 487
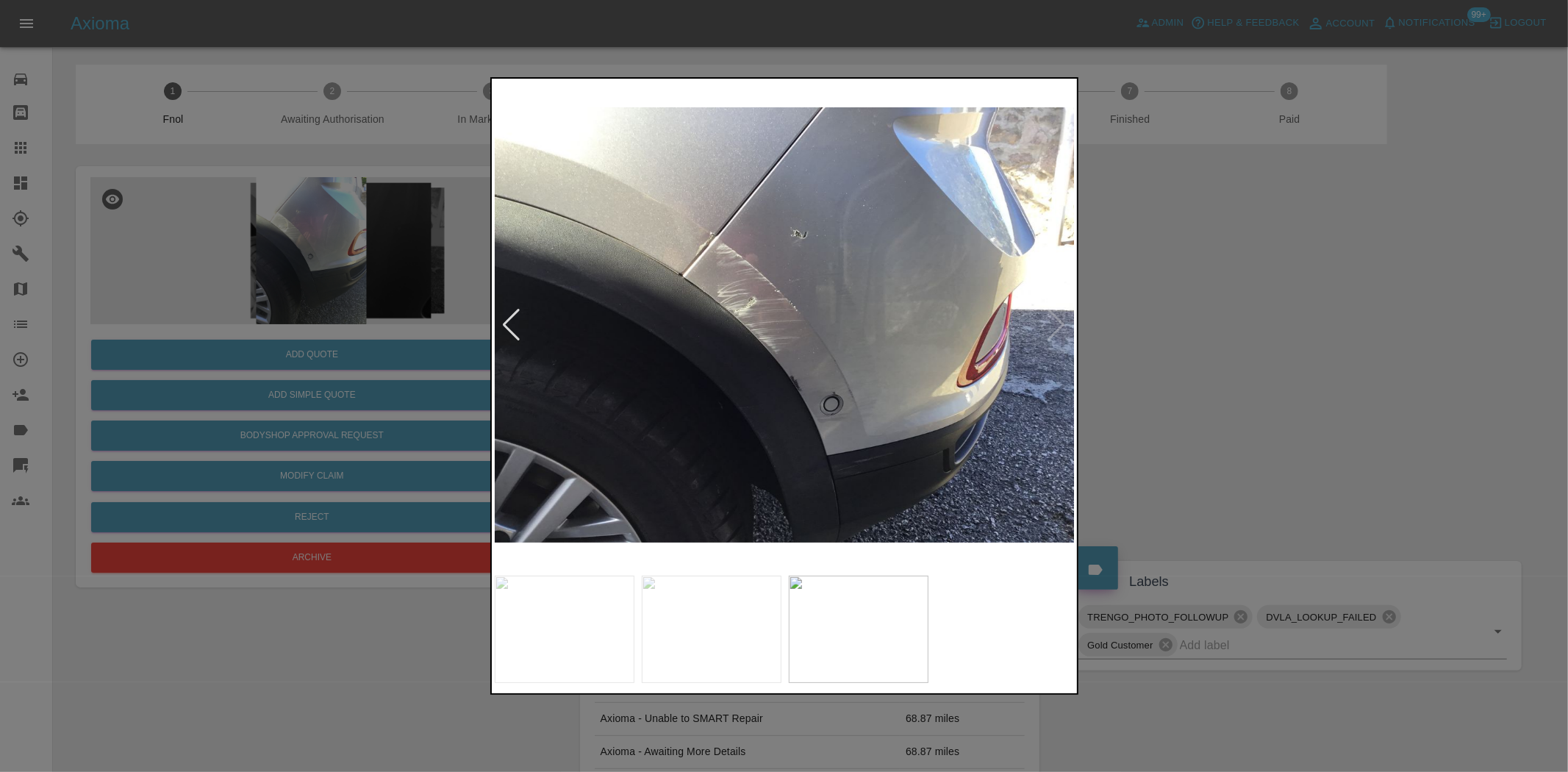
click at [767, 431] on img at bounding box center [785, 324] width 581 height 487
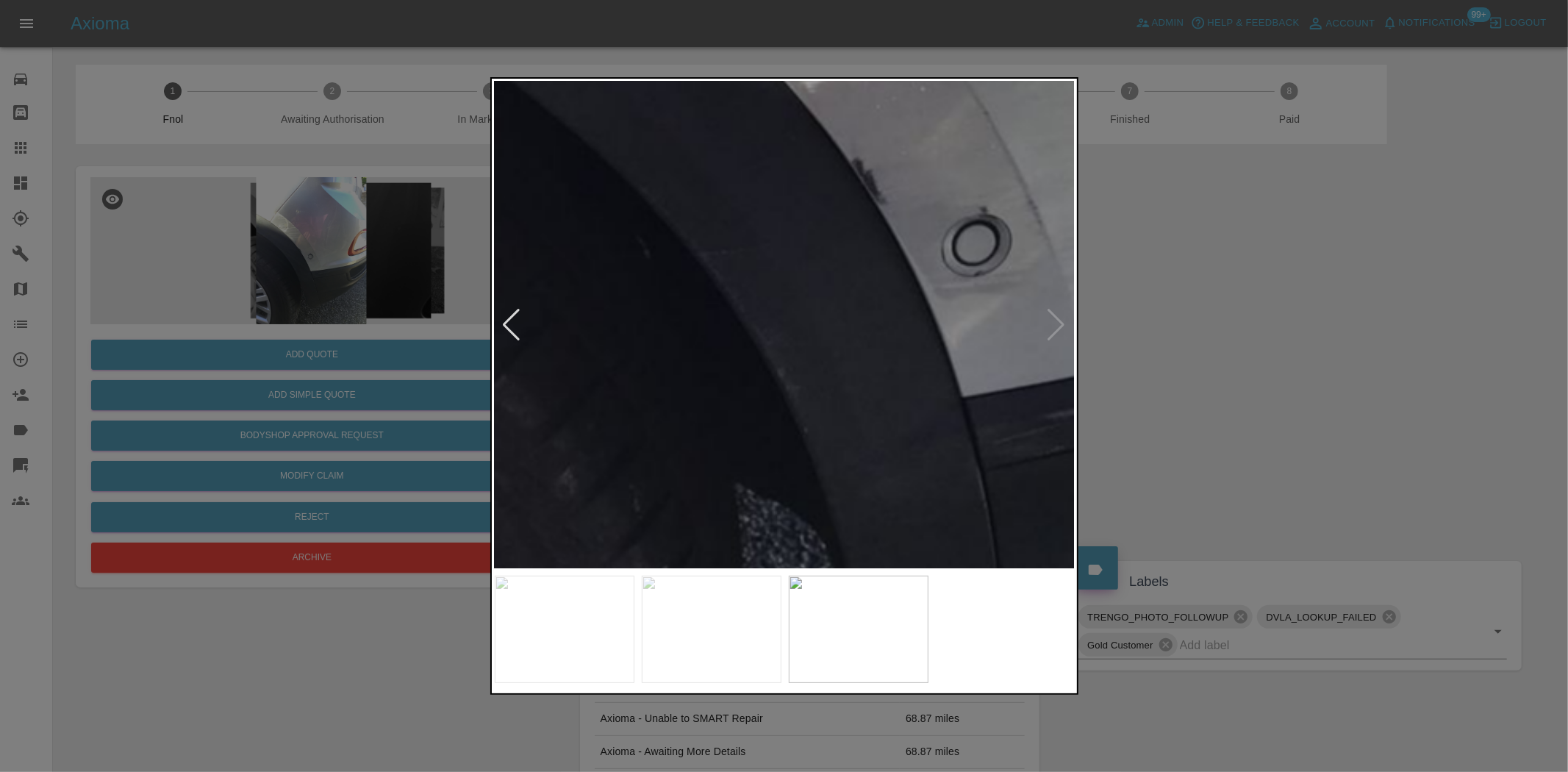
click at [767, 431] on img at bounding box center [837, 6] width 1742 height 1462
click at [658, 385] on img at bounding box center [837, 6] width 1742 height 1462
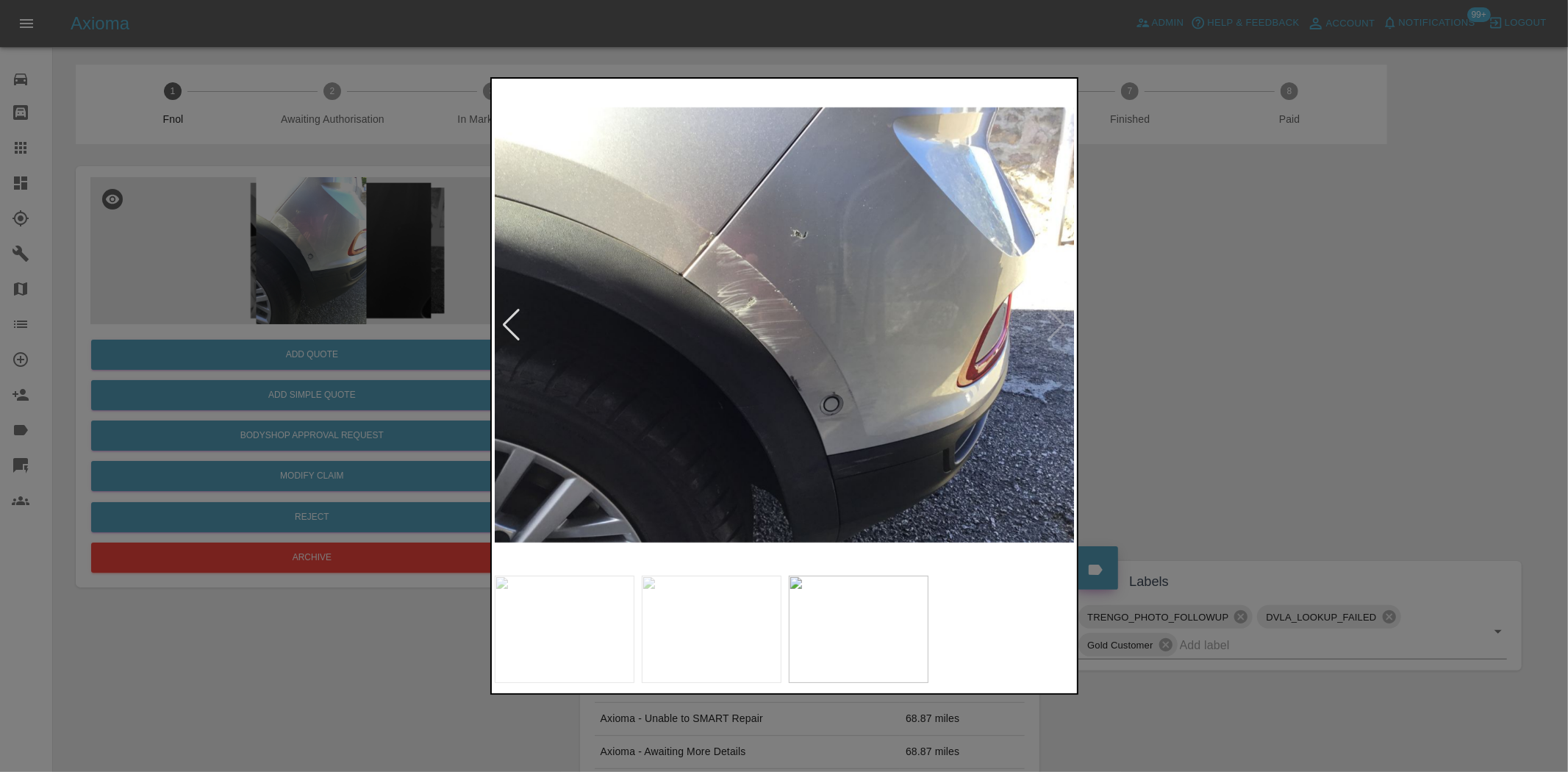
click at [266, 326] on div at bounding box center [784, 386] width 1568 height 772
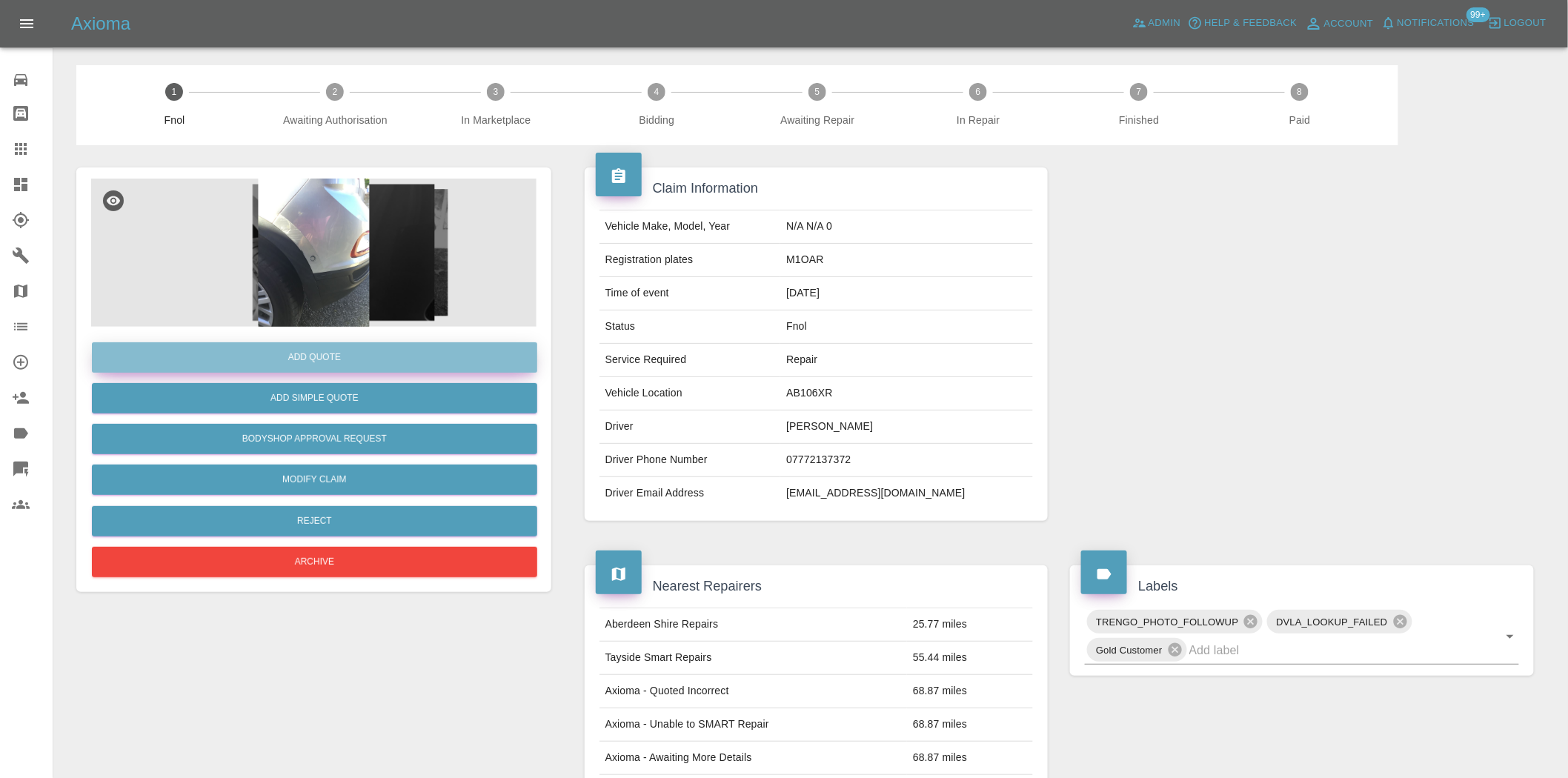
click at [272, 344] on button "Add Quote" at bounding box center [315, 357] width 446 height 30
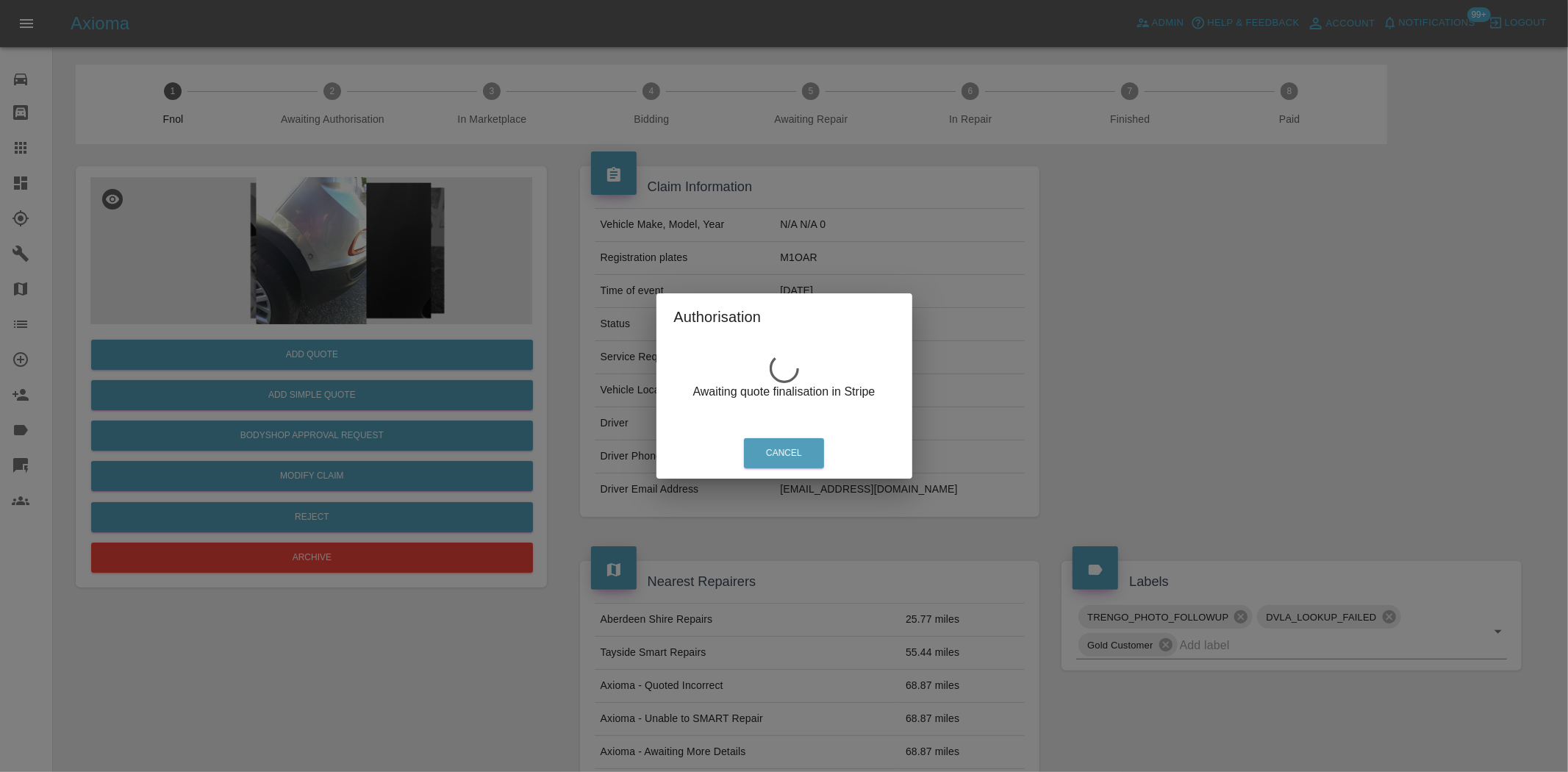
click at [273, 275] on div "Authorisation Awaiting quote finalisation in Stripe Cancel" at bounding box center [784, 386] width 1568 height 772
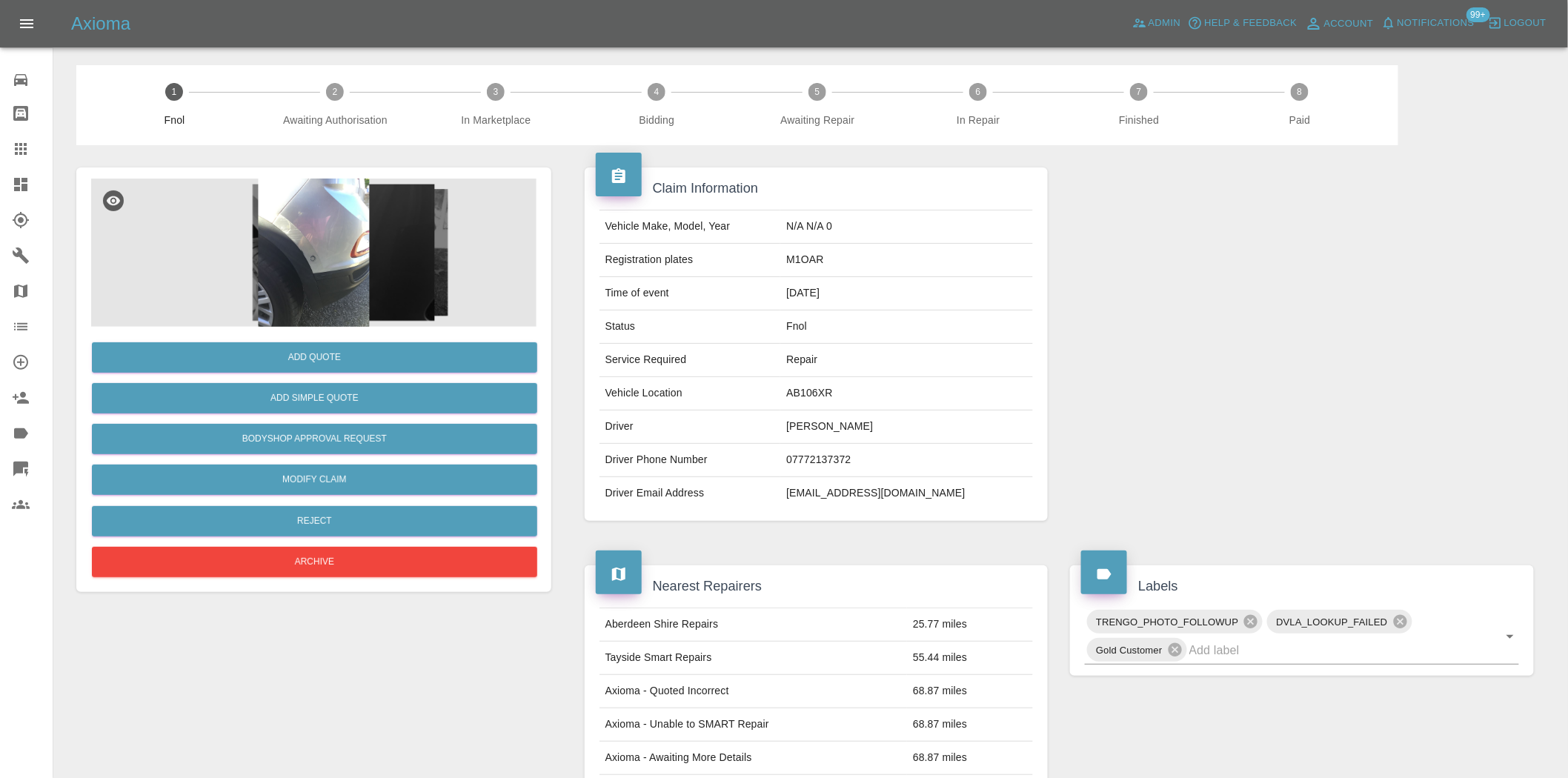
click at [274, 242] on img at bounding box center [314, 252] width 446 height 148
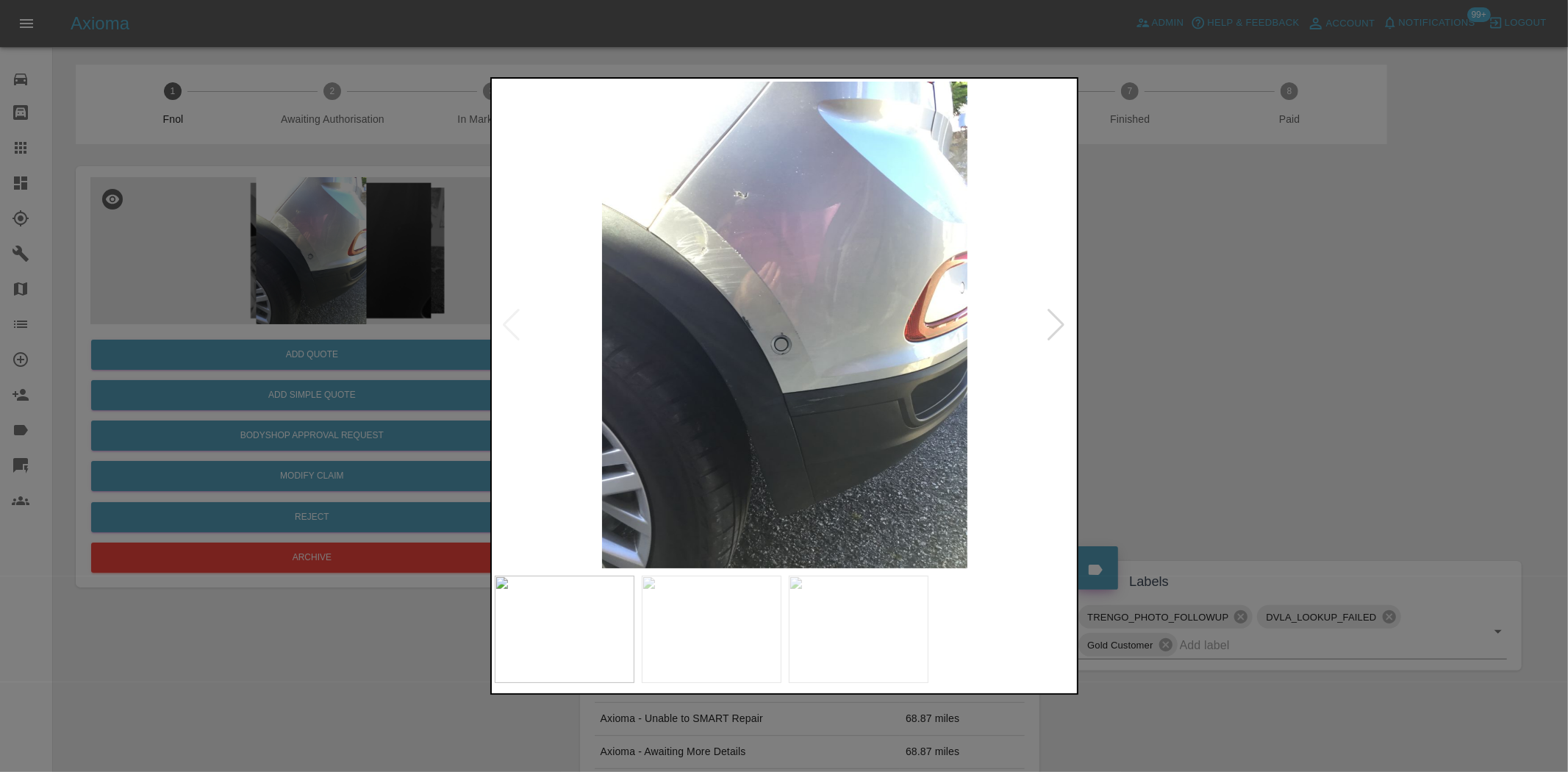
click at [732, 276] on img at bounding box center [785, 324] width 581 height 487
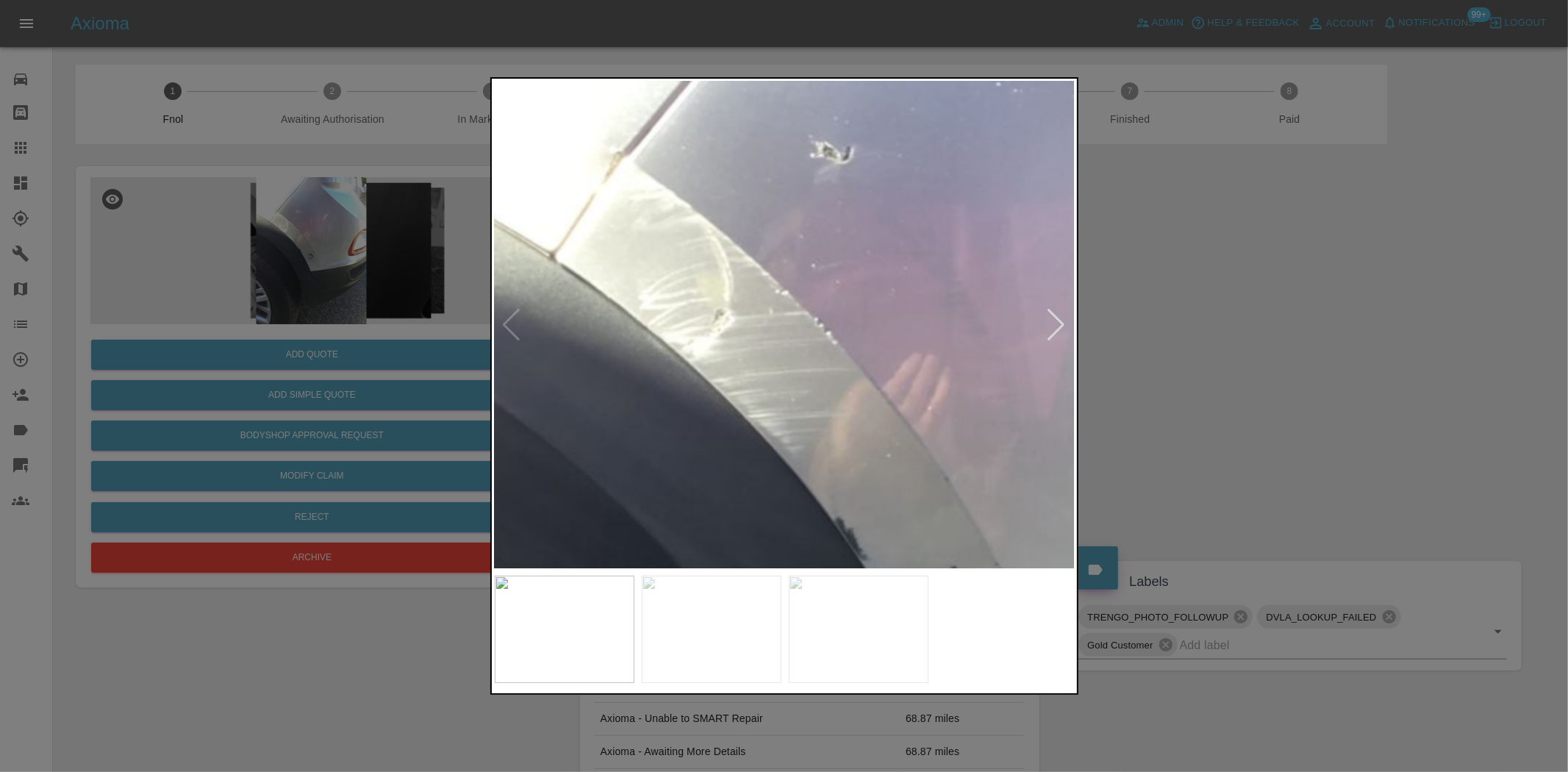
click at [755, 317] on img at bounding box center [963, 545] width 1742 height 1462
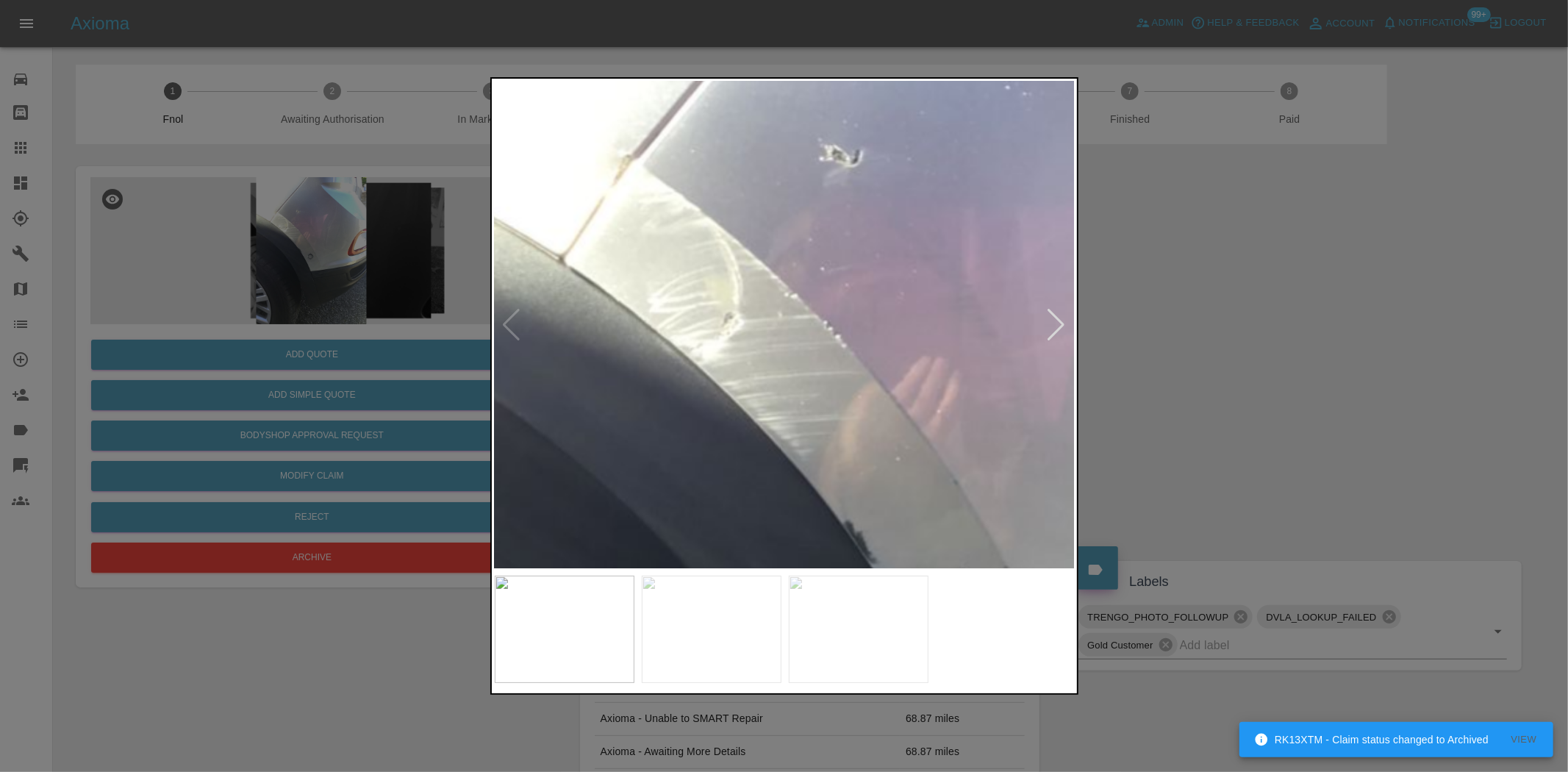
drag, startPoint x: 387, startPoint y: 180, endPoint x: 371, endPoint y: 328, distance: 148.9
click at [385, 187] on div at bounding box center [784, 386] width 1568 height 772
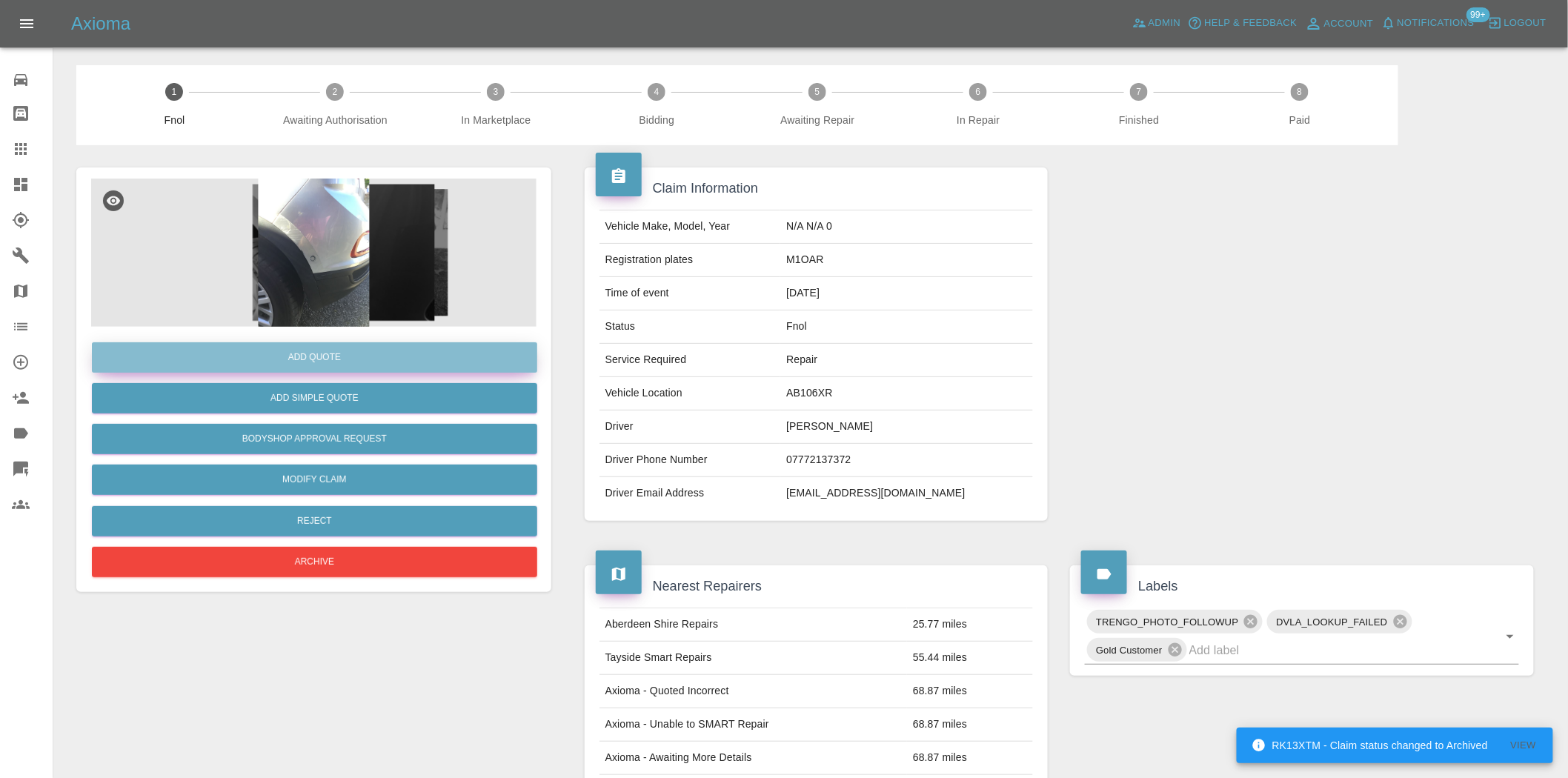
click at [366, 360] on button "Add Quote" at bounding box center [315, 357] width 446 height 30
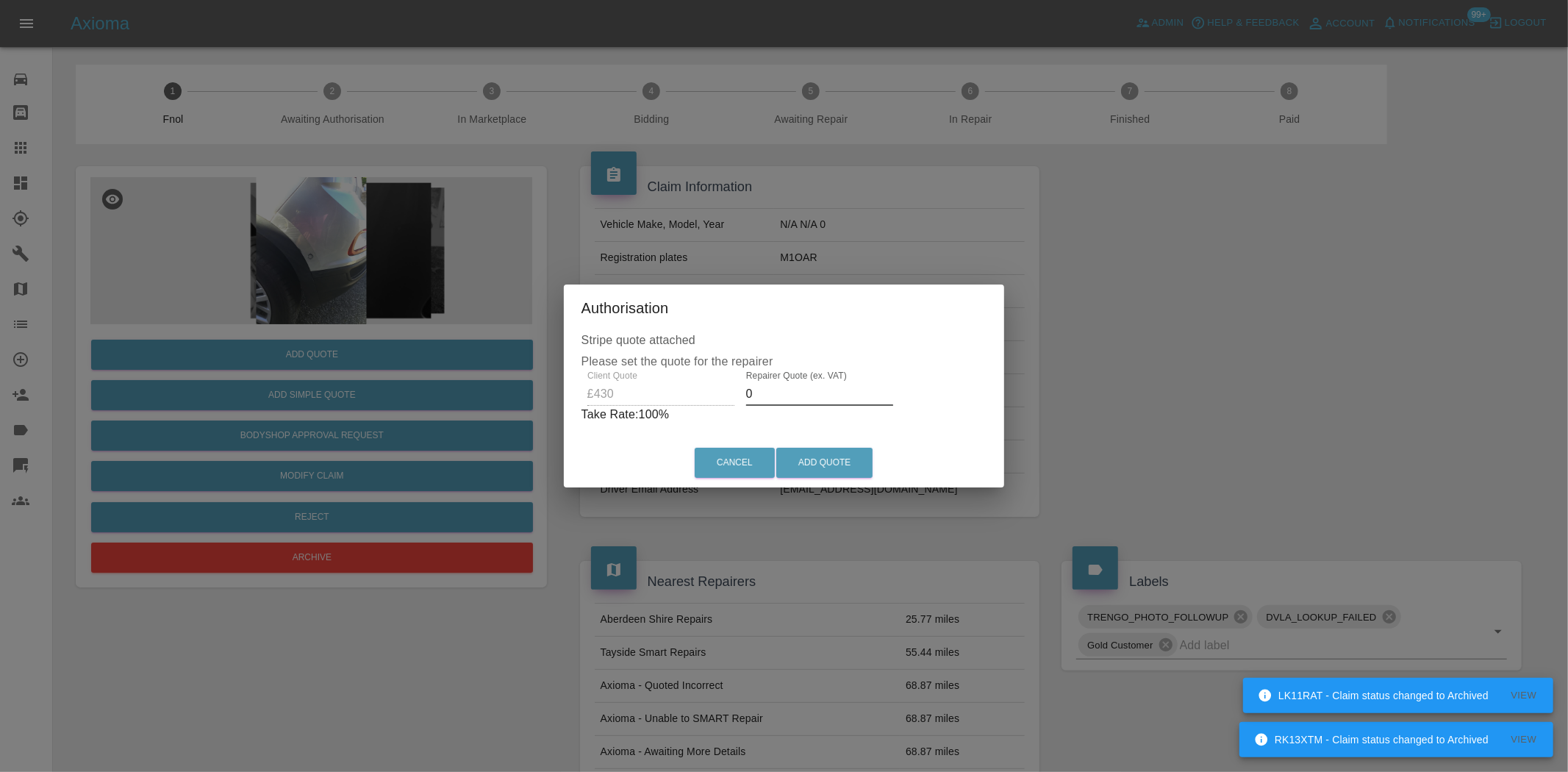
click at [659, 396] on div "Client Quote £430 Repairer Quote (ex. VAT) 0 Take Rate: 100 %" at bounding box center [784, 397] width 405 height 53
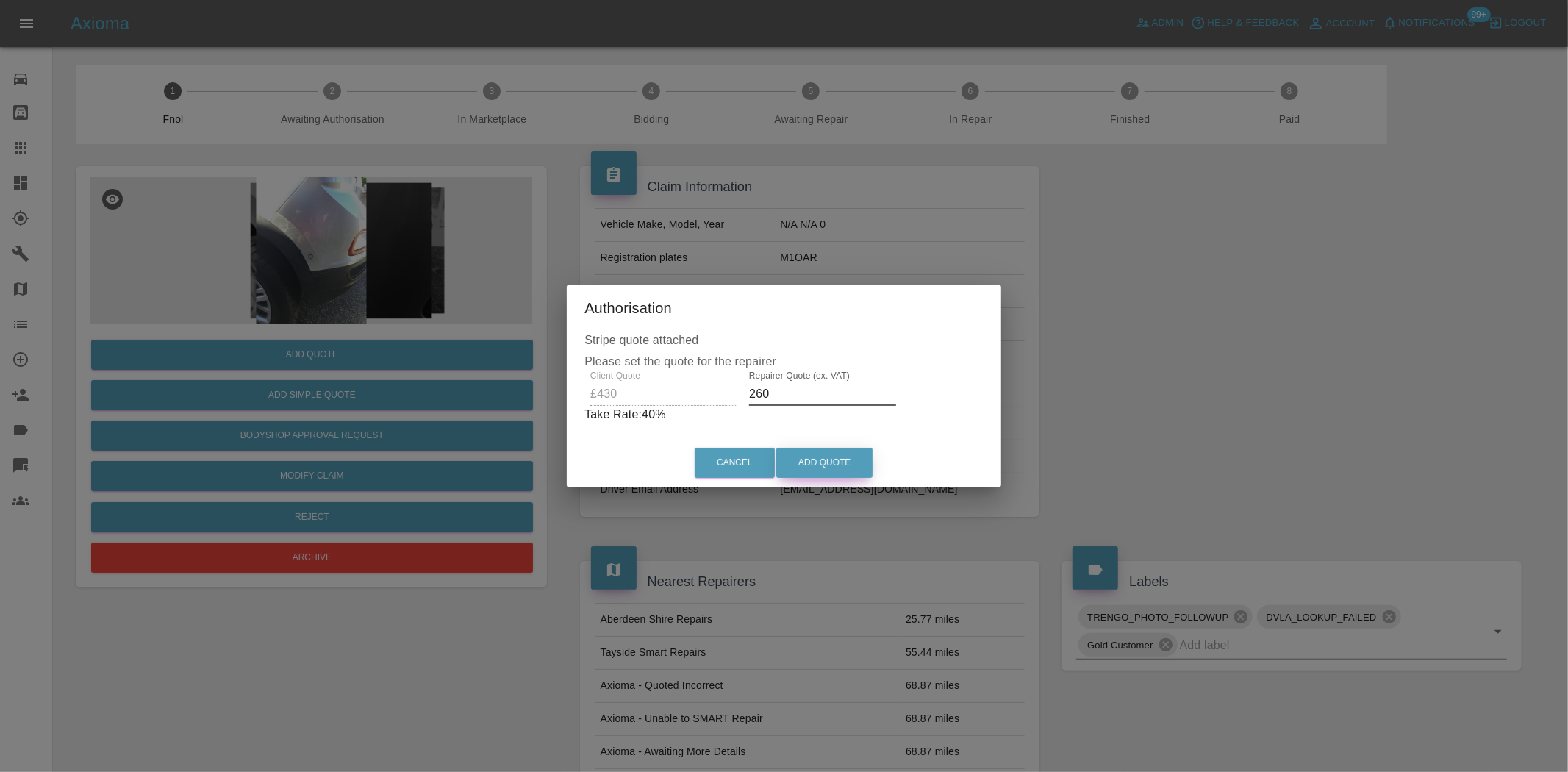
type input "260"
click at [812, 469] on button "Add Quote" at bounding box center [824, 462] width 96 height 30
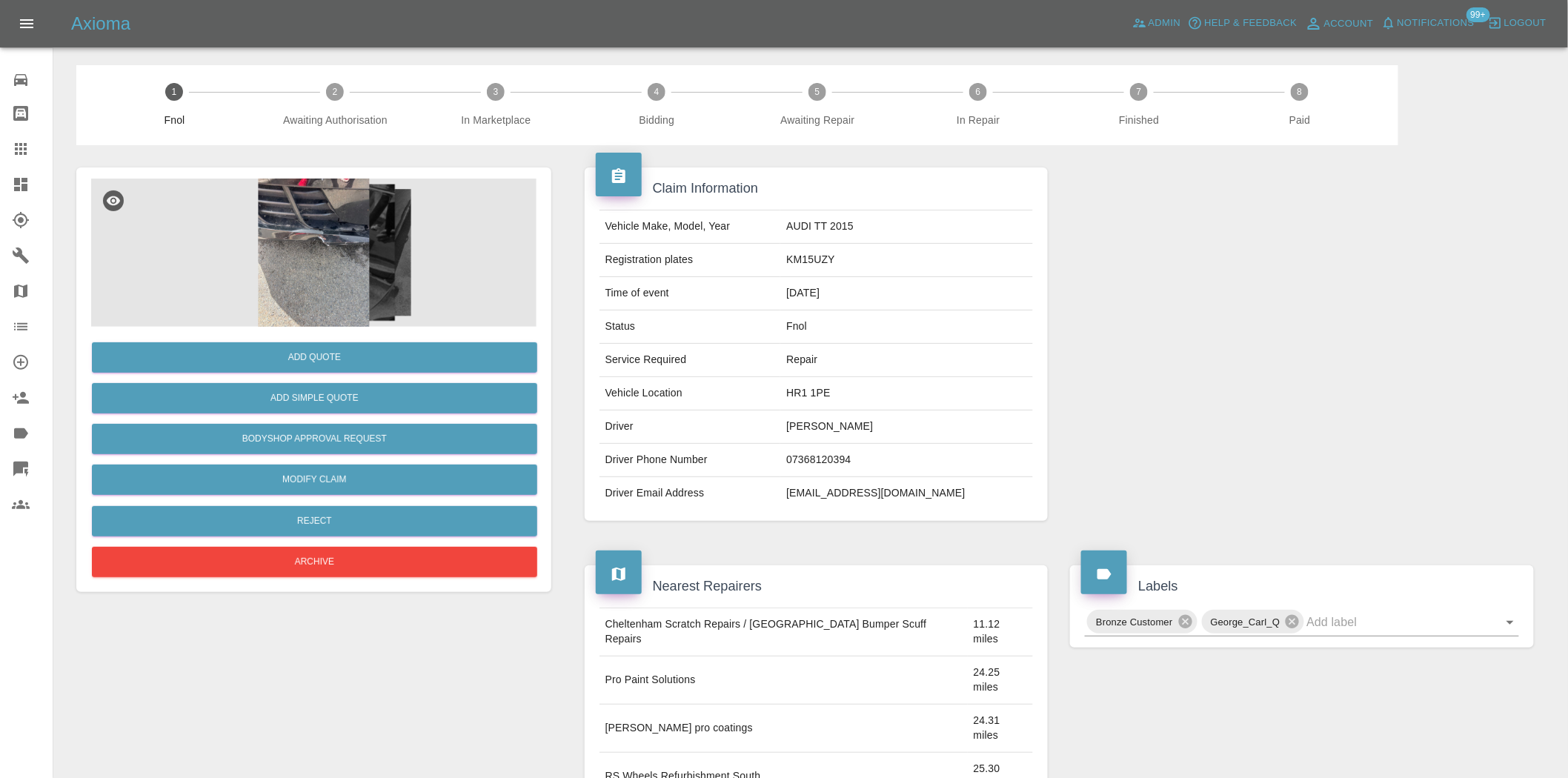
click at [347, 284] on img at bounding box center [314, 252] width 446 height 148
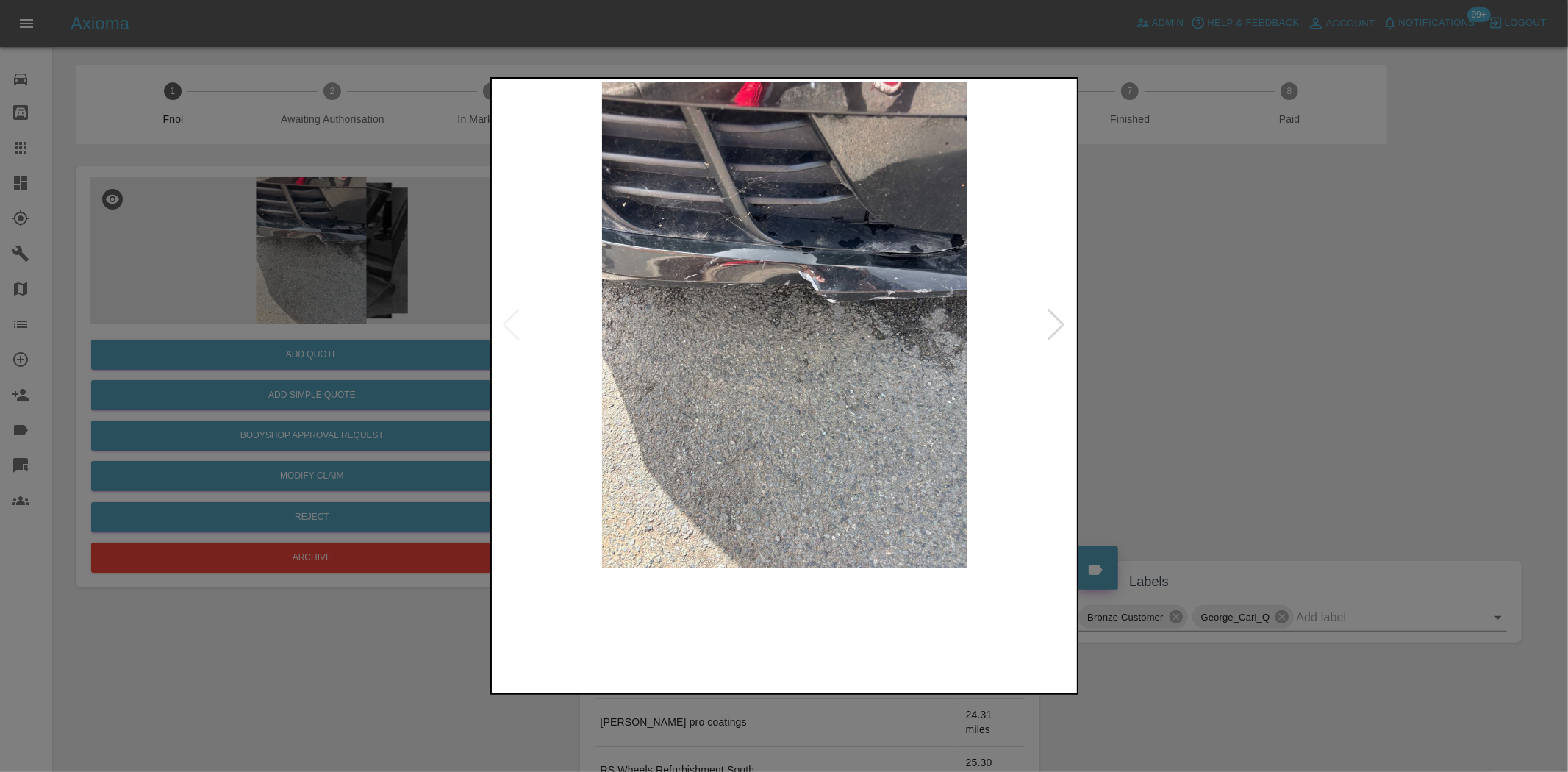
click at [666, 315] on img at bounding box center [785, 324] width 581 height 487
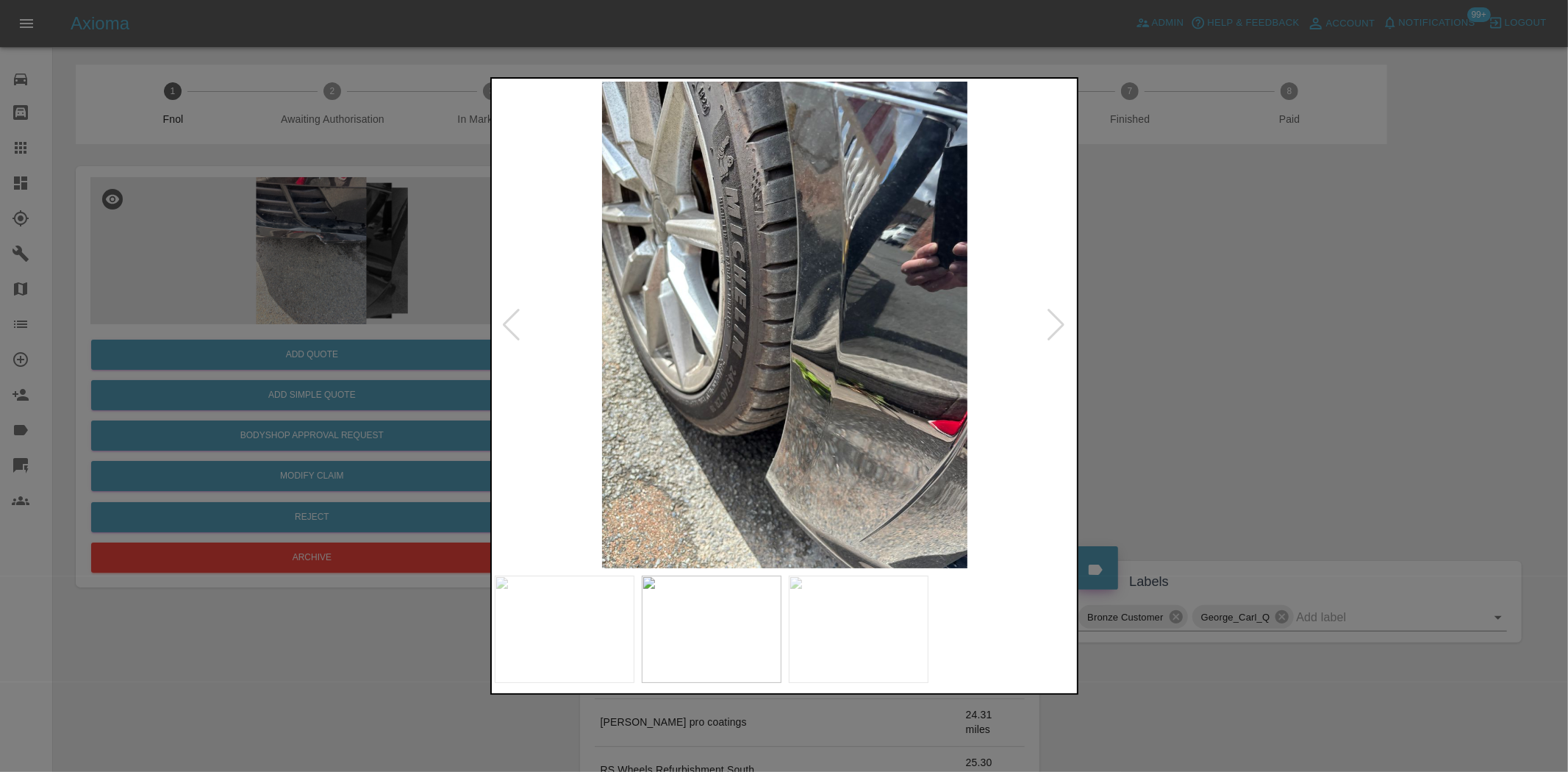
click at [716, 387] on img at bounding box center [785, 324] width 581 height 487
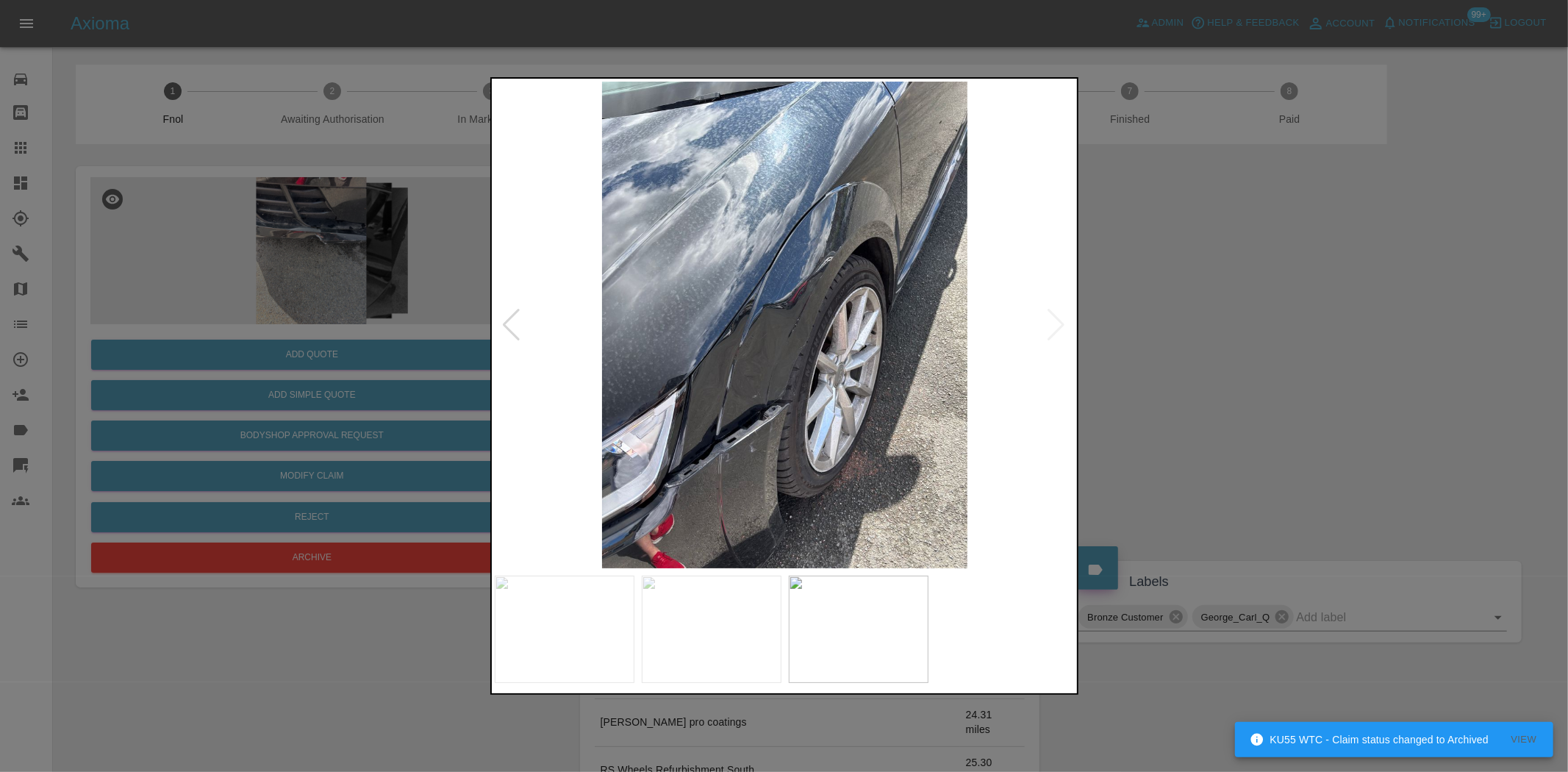
click at [217, 410] on div at bounding box center [784, 386] width 1568 height 772
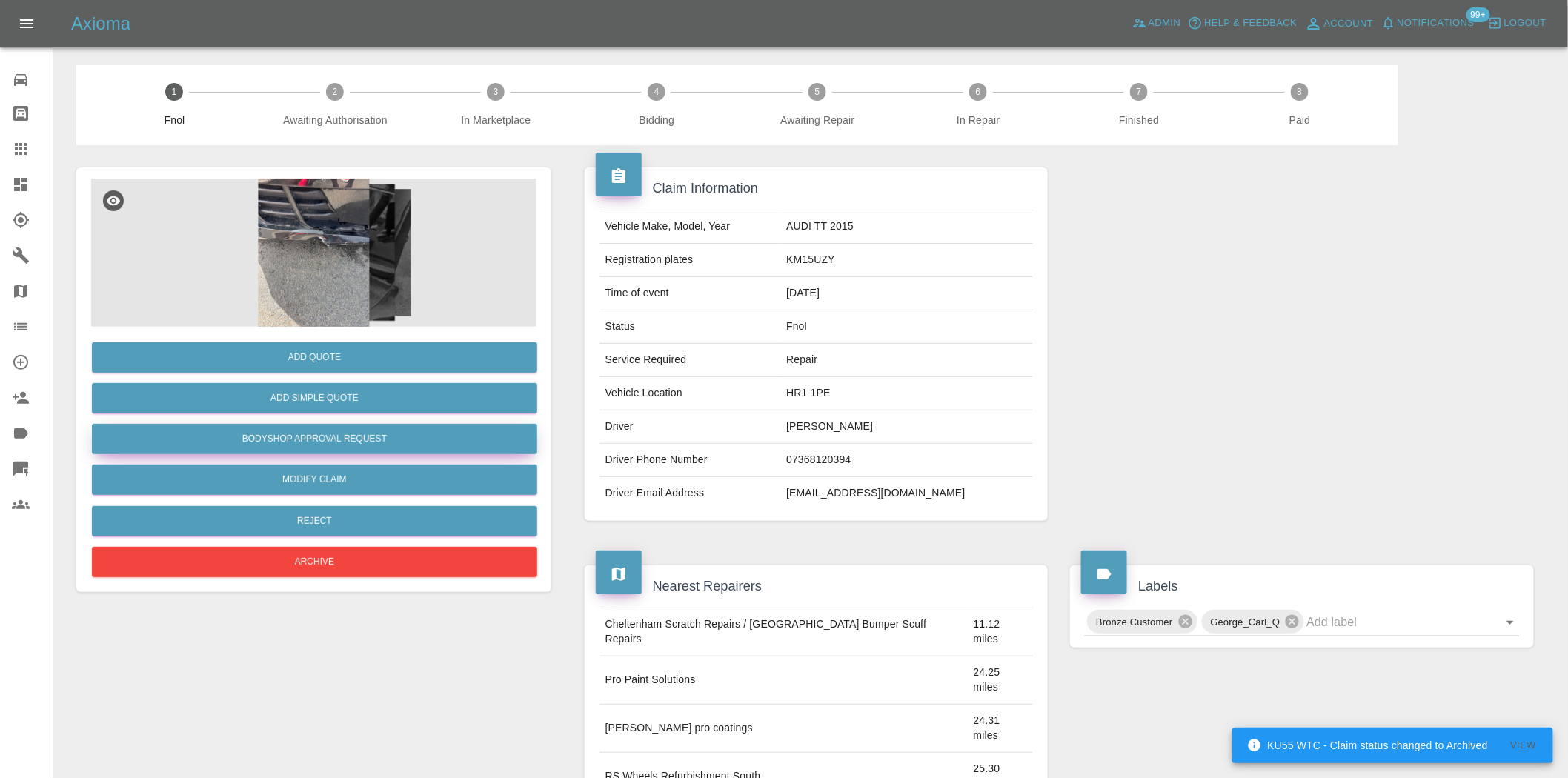
click at [318, 448] on button "Bodyshop Approval Request" at bounding box center [315, 438] width 446 height 30
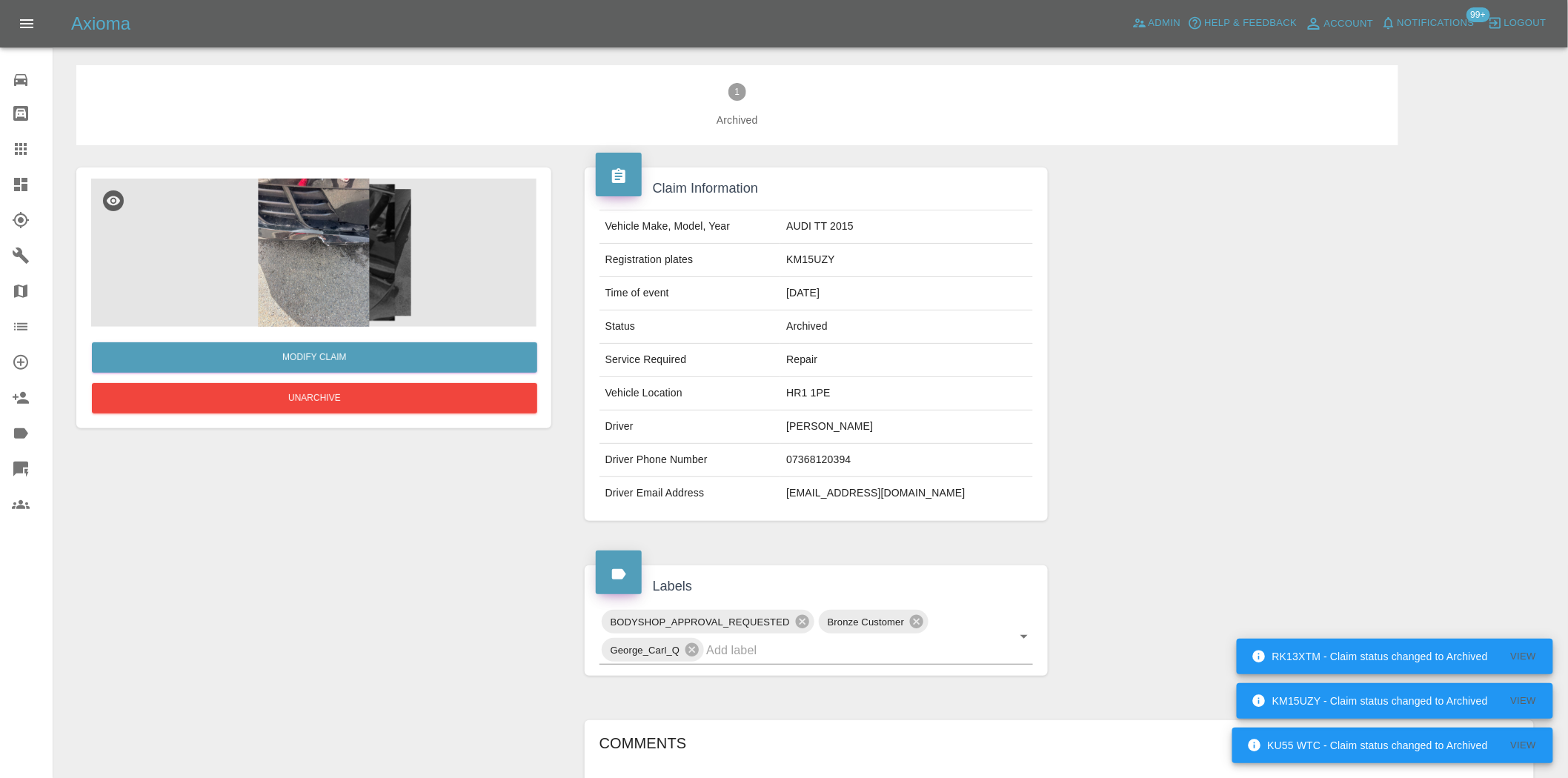
click at [343, 241] on img at bounding box center [314, 252] width 446 height 148
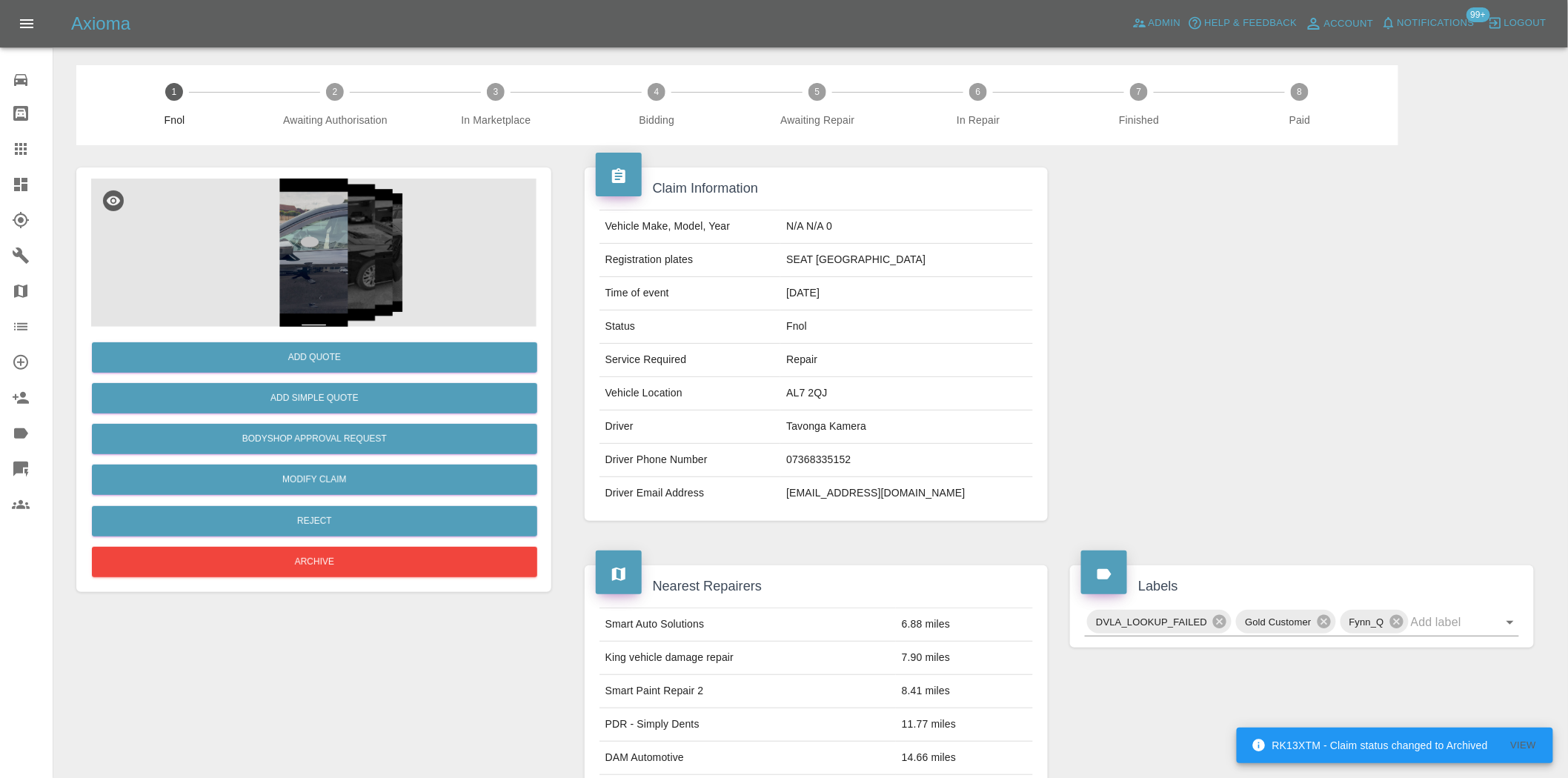
click at [346, 254] on img at bounding box center [314, 252] width 446 height 148
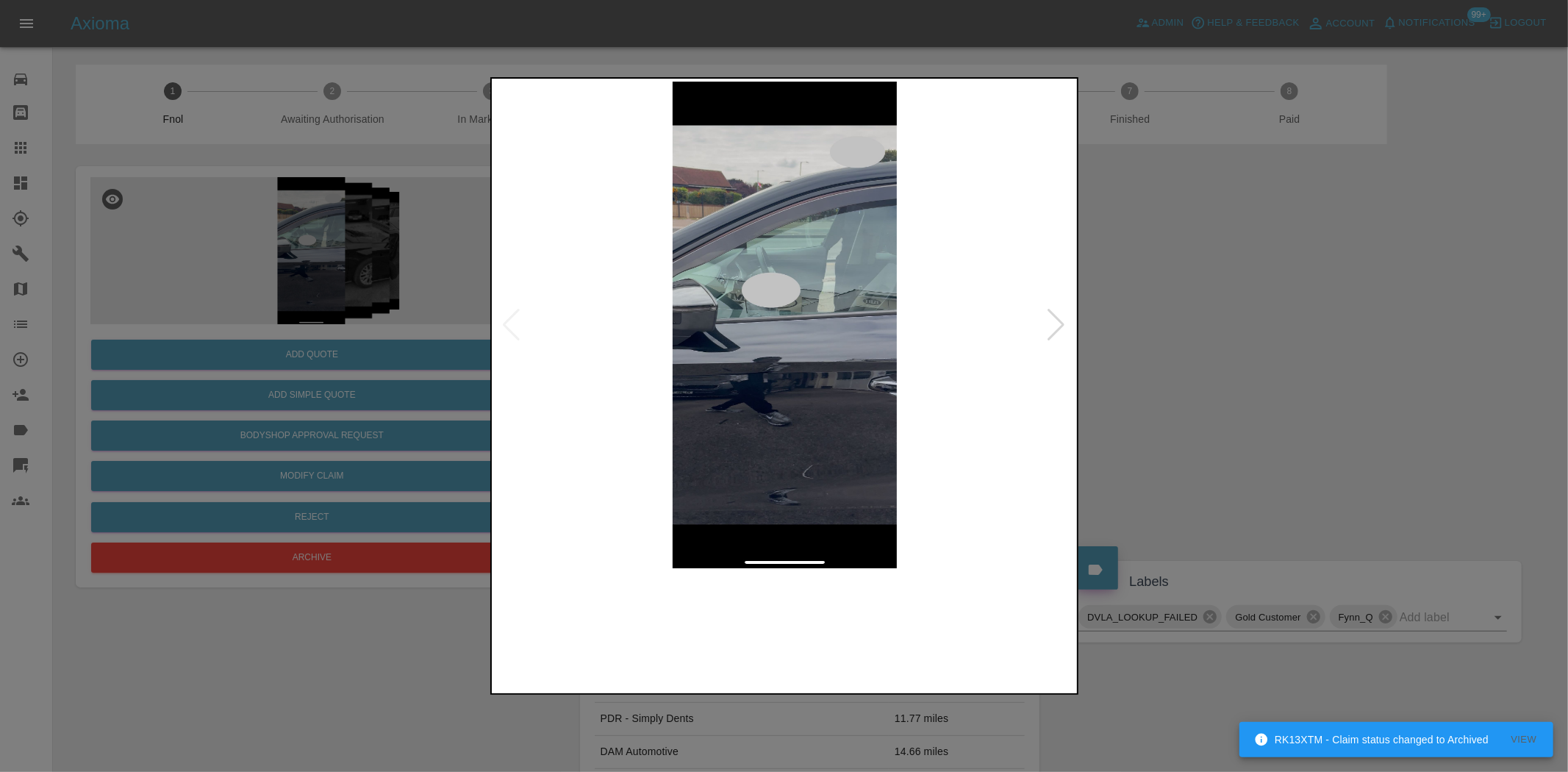
click at [748, 353] on img at bounding box center [785, 324] width 581 height 487
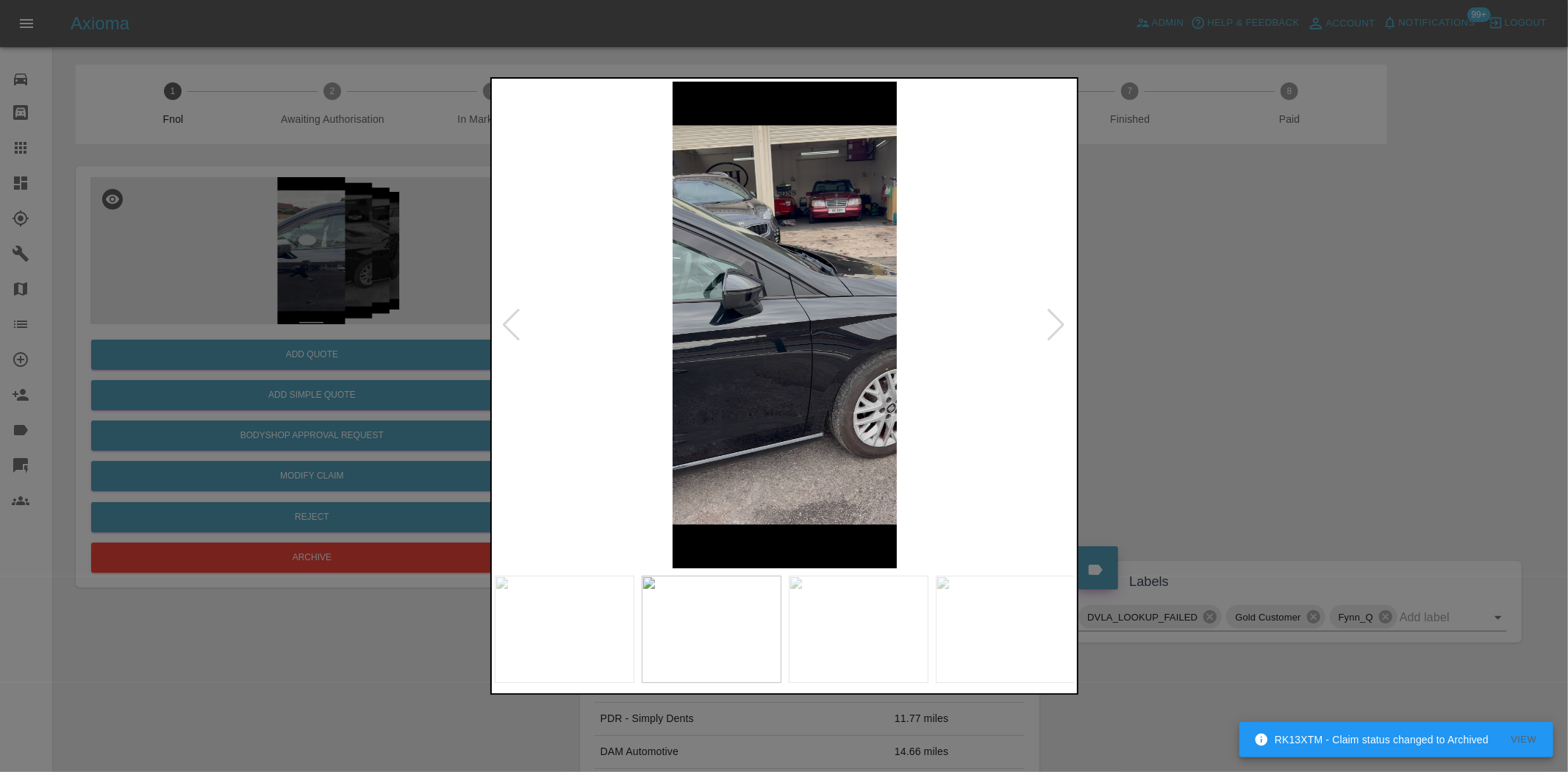
click at [644, 357] on img at bounding box center [785, 324] width 581 height 487
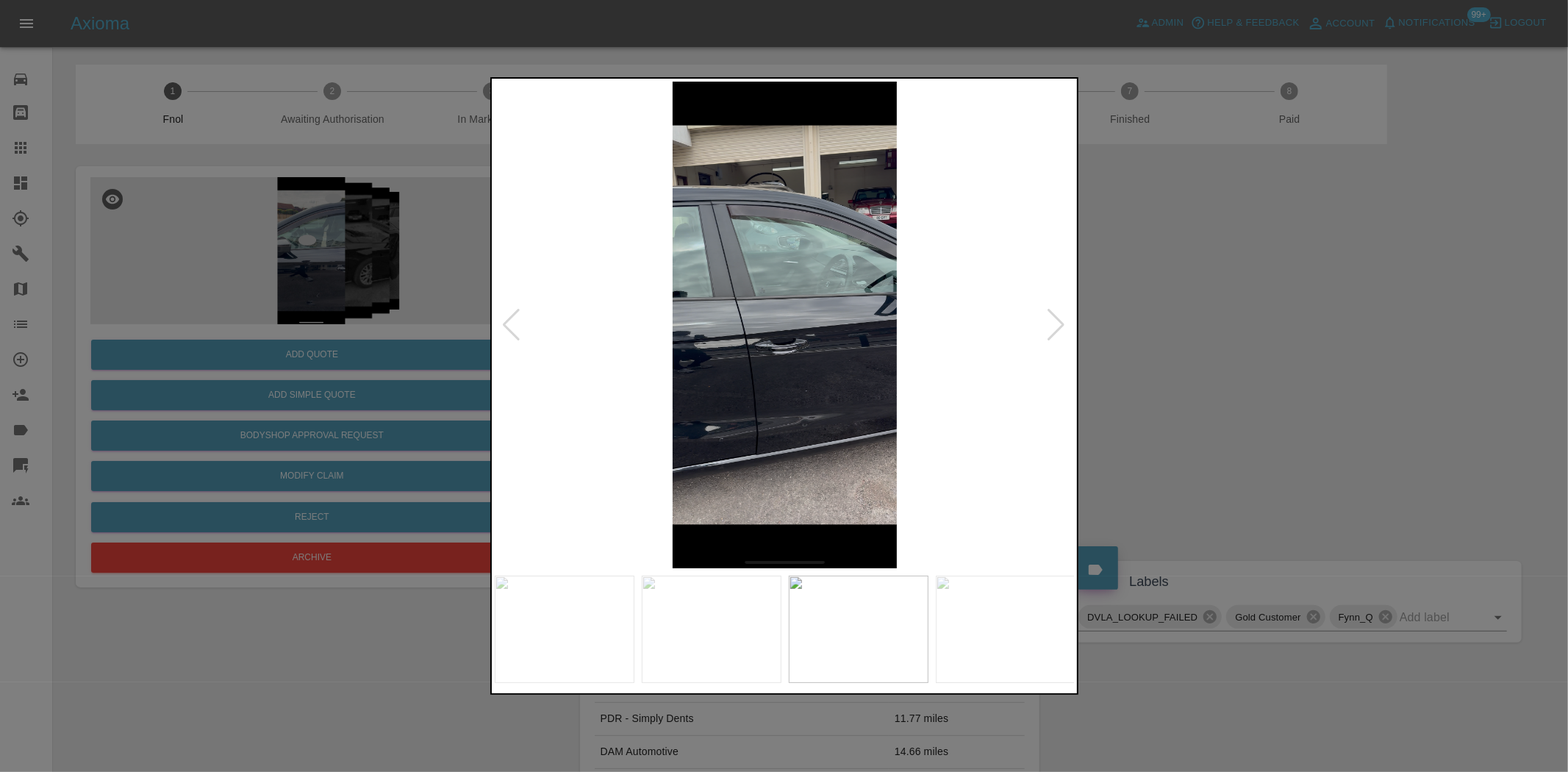
click at [459, 334] on div at bounding box center [784, 386] width 1568 height 772
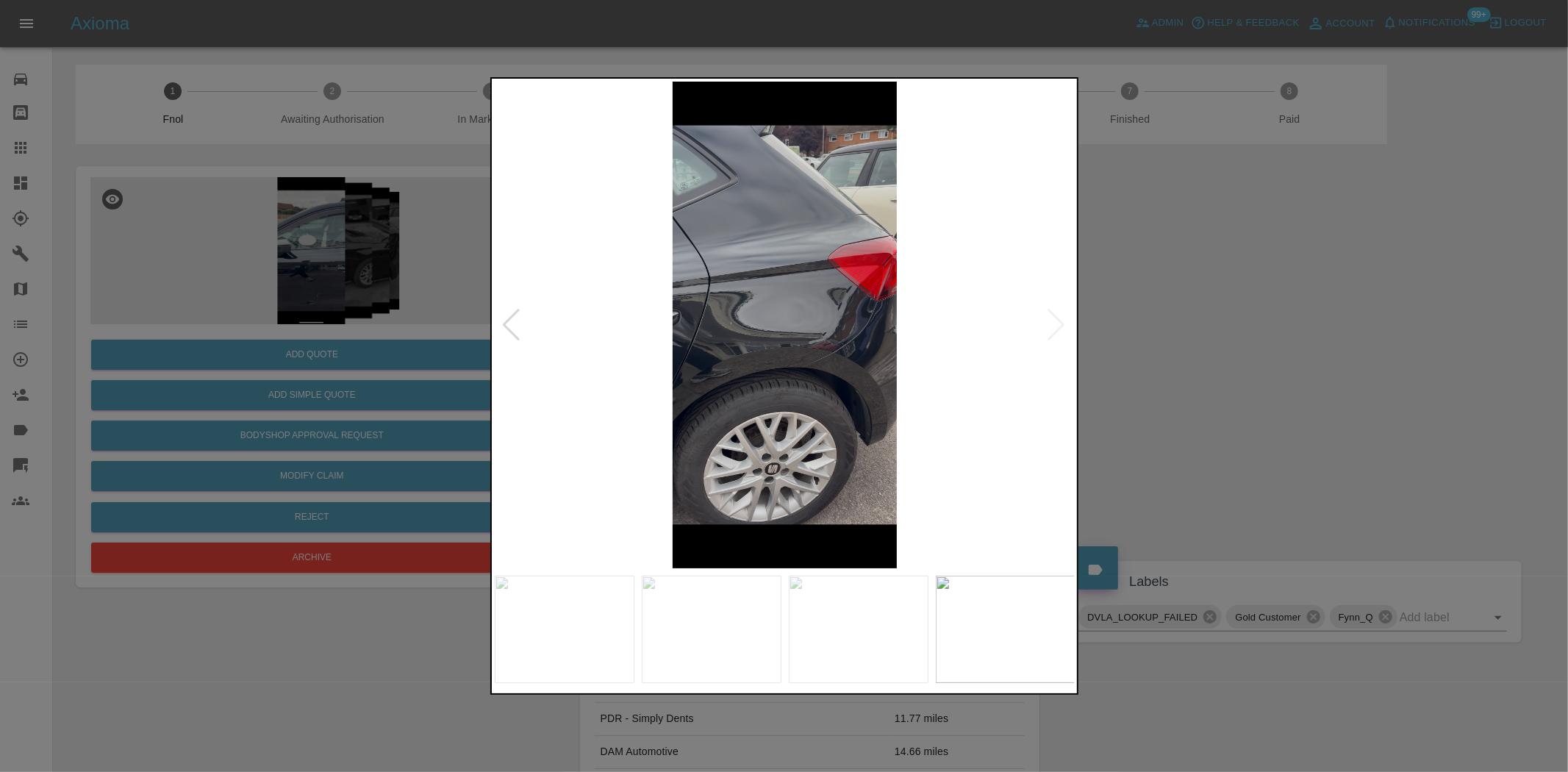
click at [767, 354] on img at bounding box center [785, 324] width 581 height 487
click at [766, 354] on img at bounding box center [785, 324] width 581 height 487
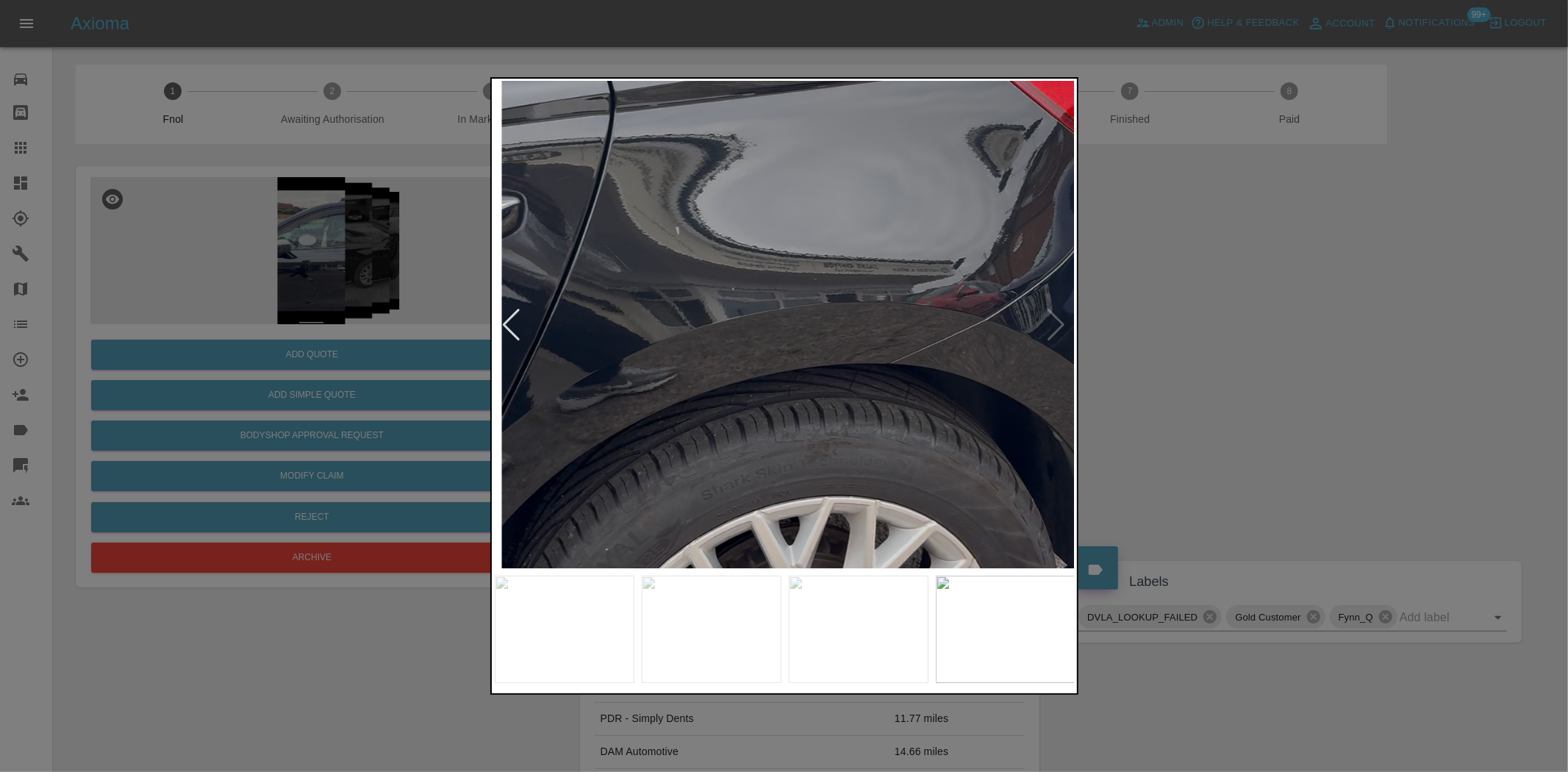
click at [765, 357] on img at bounding box center [839, 237] width 1742 height 1462
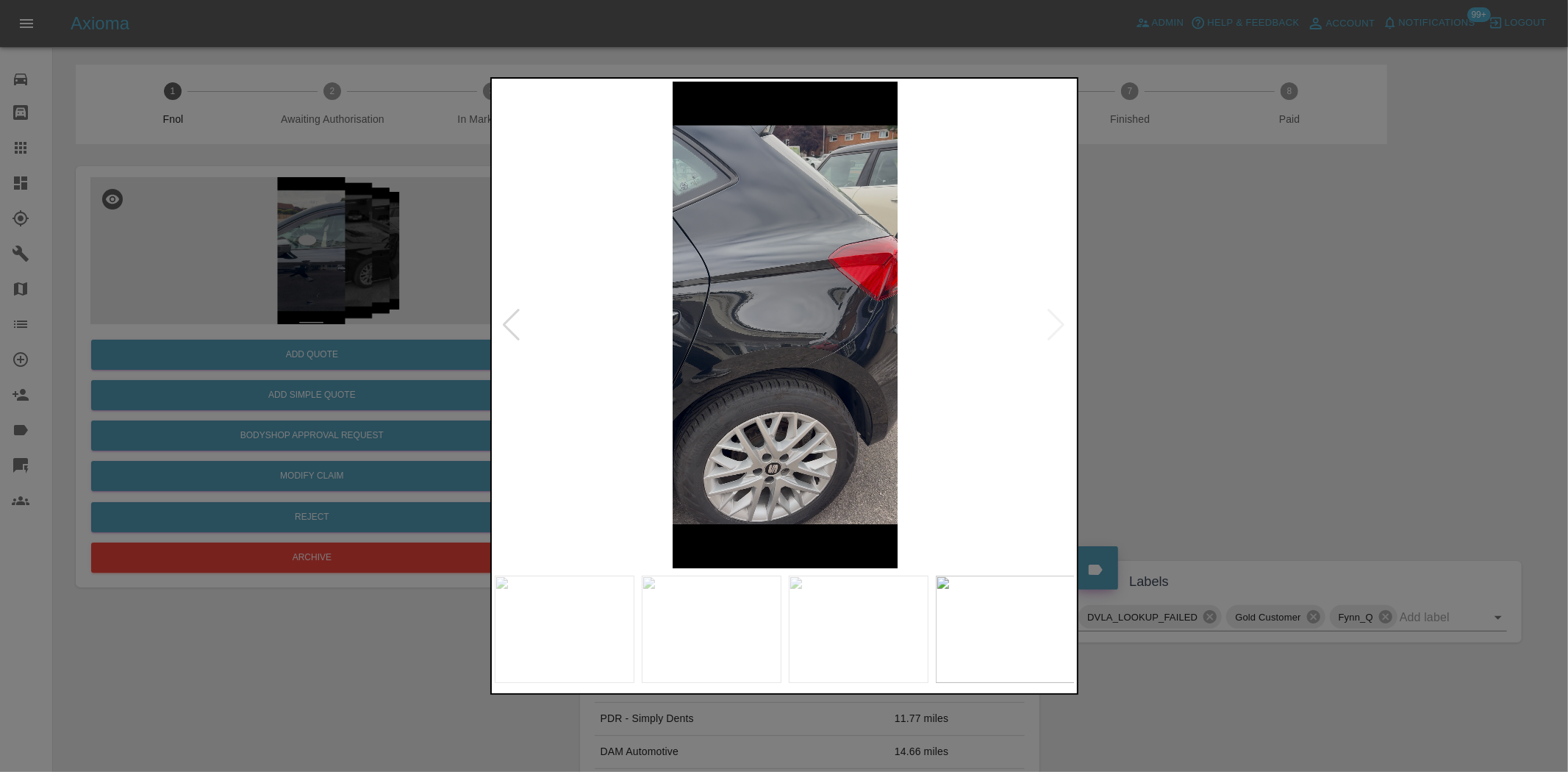
click at [747, 365] on img at bounding box center [785, 324] width 581 height 487
click at [629, 334] on img at bounding box center [785, 324] width 581 height 487
click at [617, 334] on img at bounding box center [785, 324] width 581 height 487
click at [847, 327] on img at bounding box center [785, 324] width 581 height 487
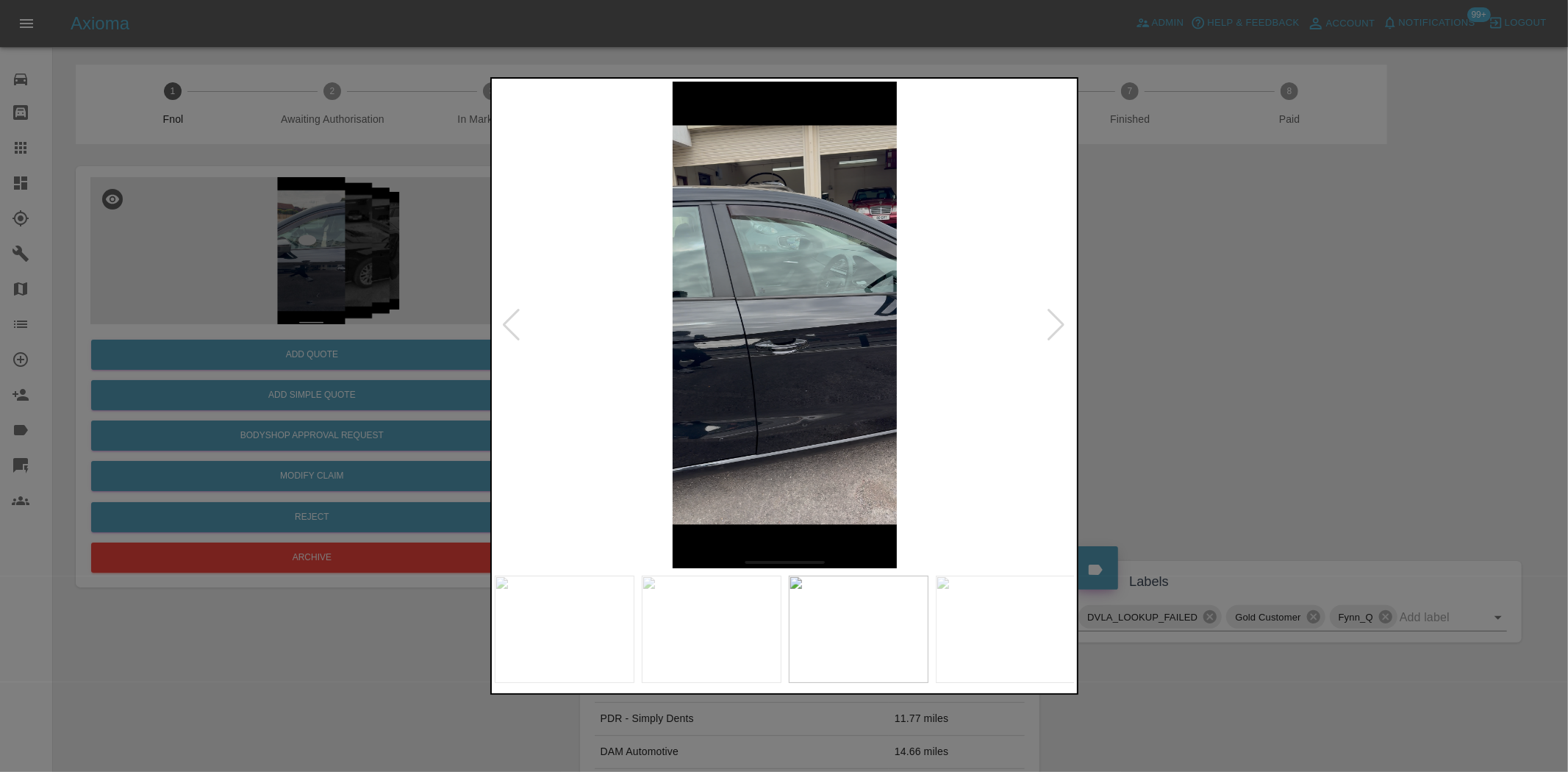
click at [790, 352] on img at bounding box center [785, 324] width 581 height 487
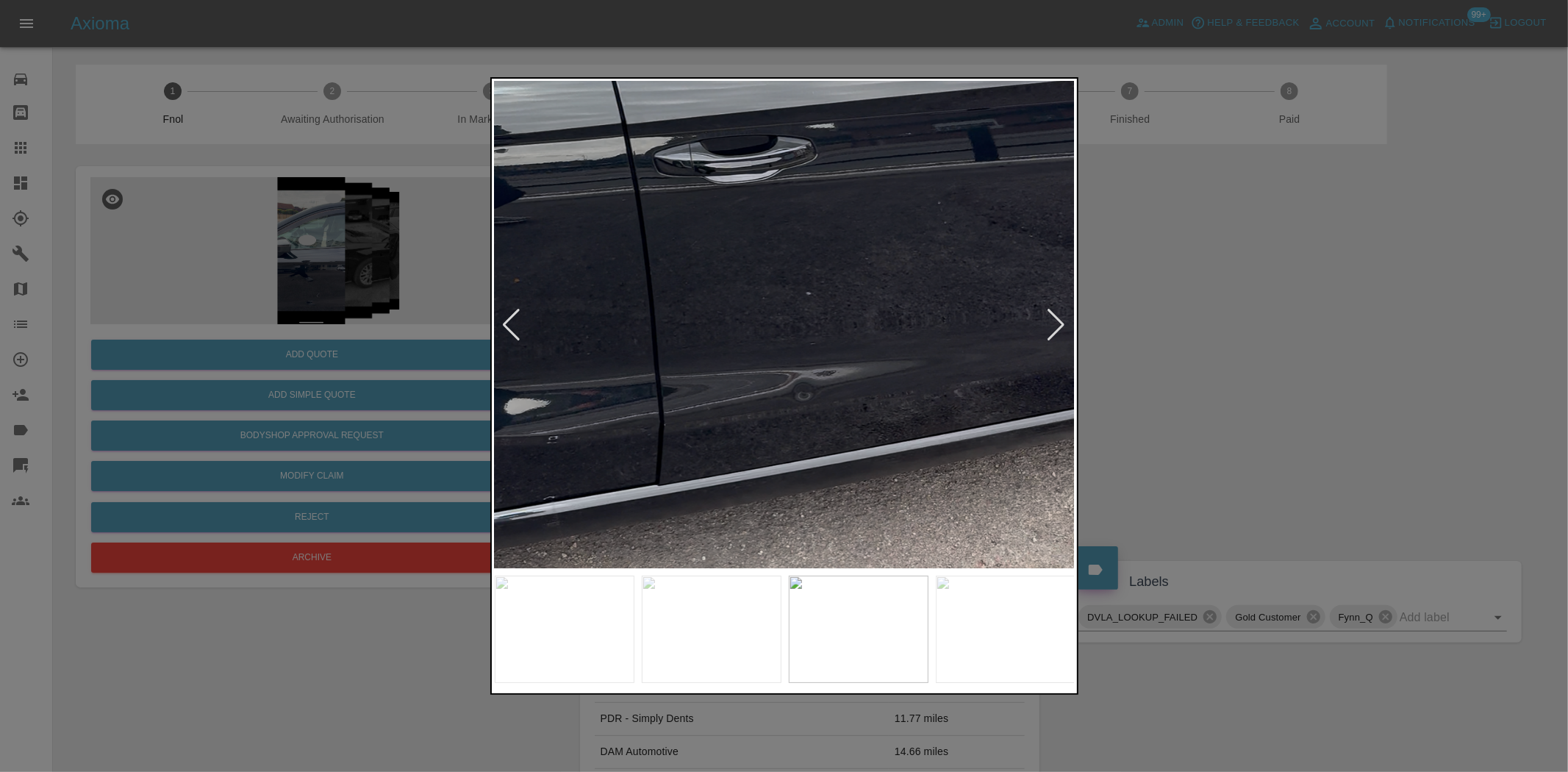
click at [760, 247] on img at bounding box center [743, 96] width 1742 height 1462
click at [760, 273] on img at bounding box center [743, 96] width 1742 height 1462
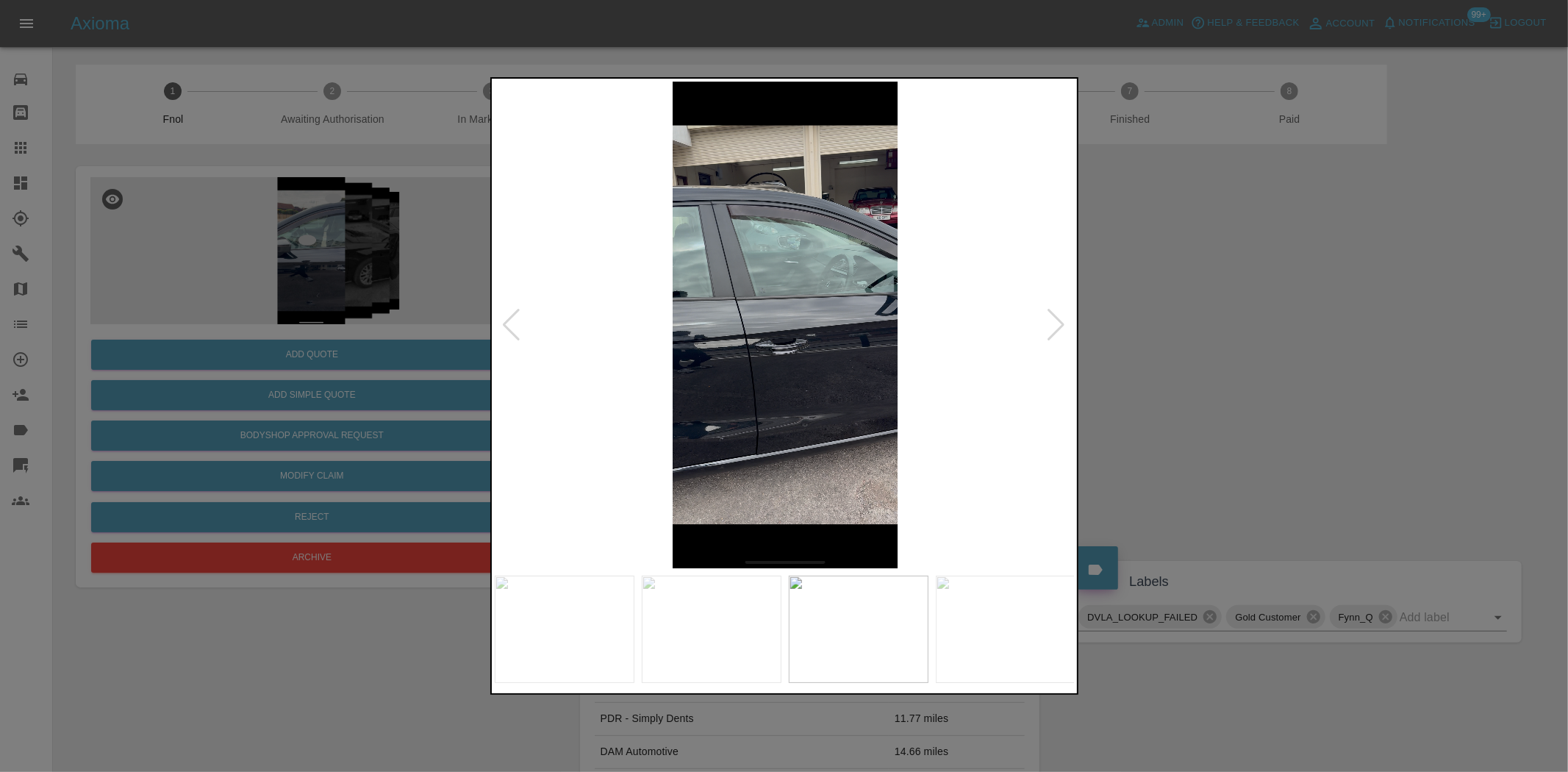
click at [858, 274] on img at bounding box center [785, 324] width 581 height 487
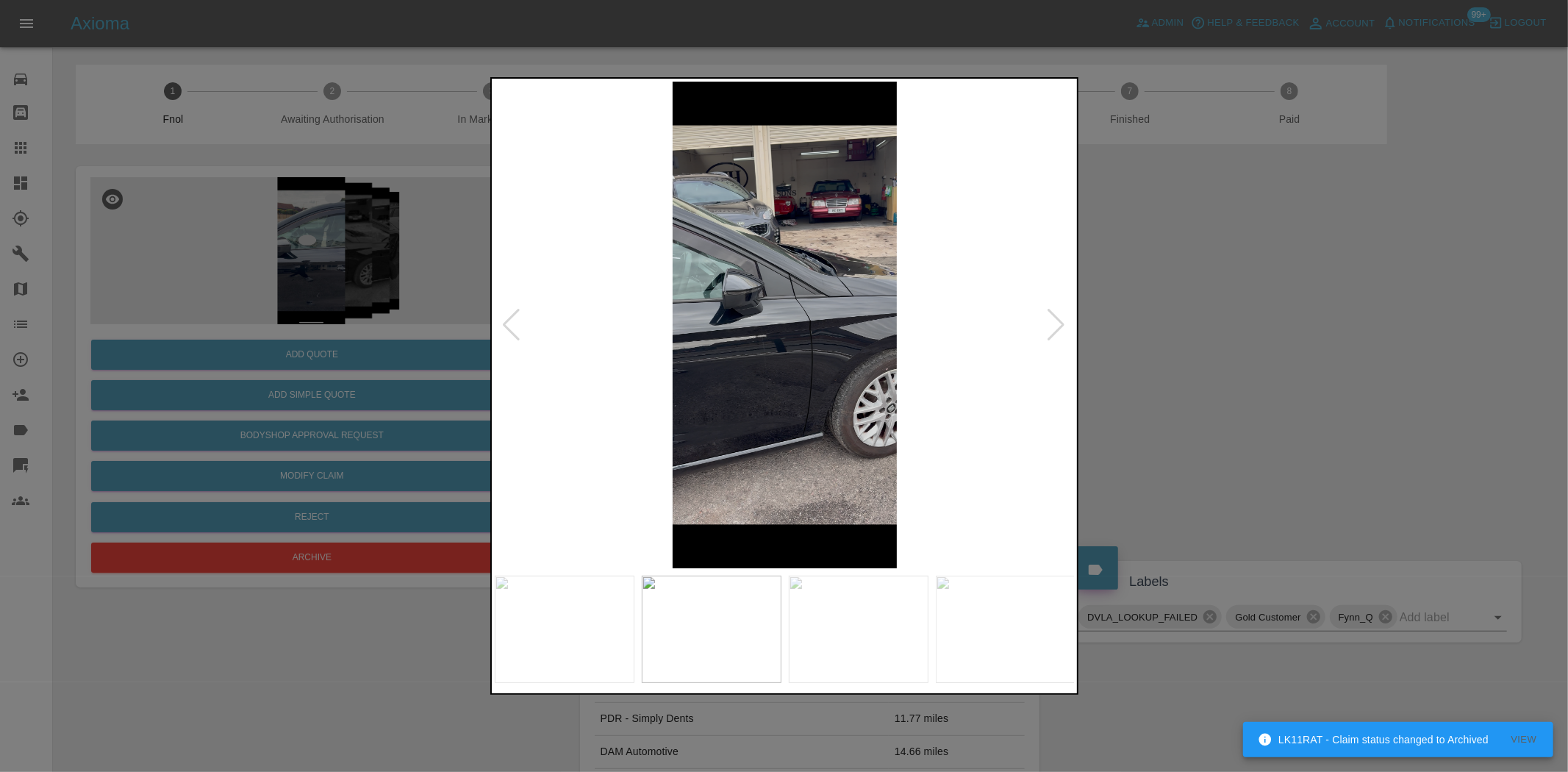
click at [737, 333] on img at bounding box center [785, 324] width 581 height 487
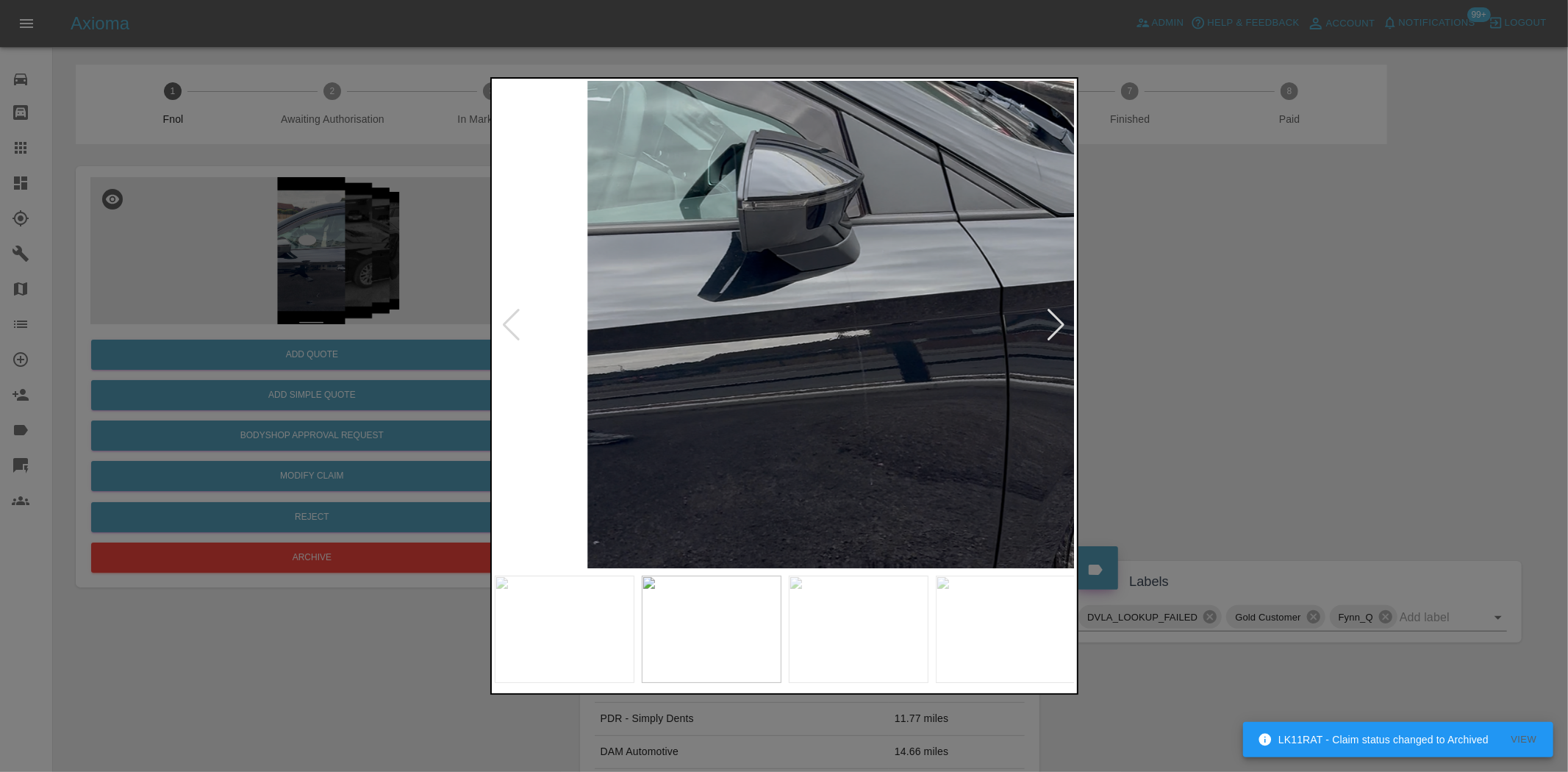
click at [737, 333] on img at bounding box center [925, 301] width 1742 height 1462
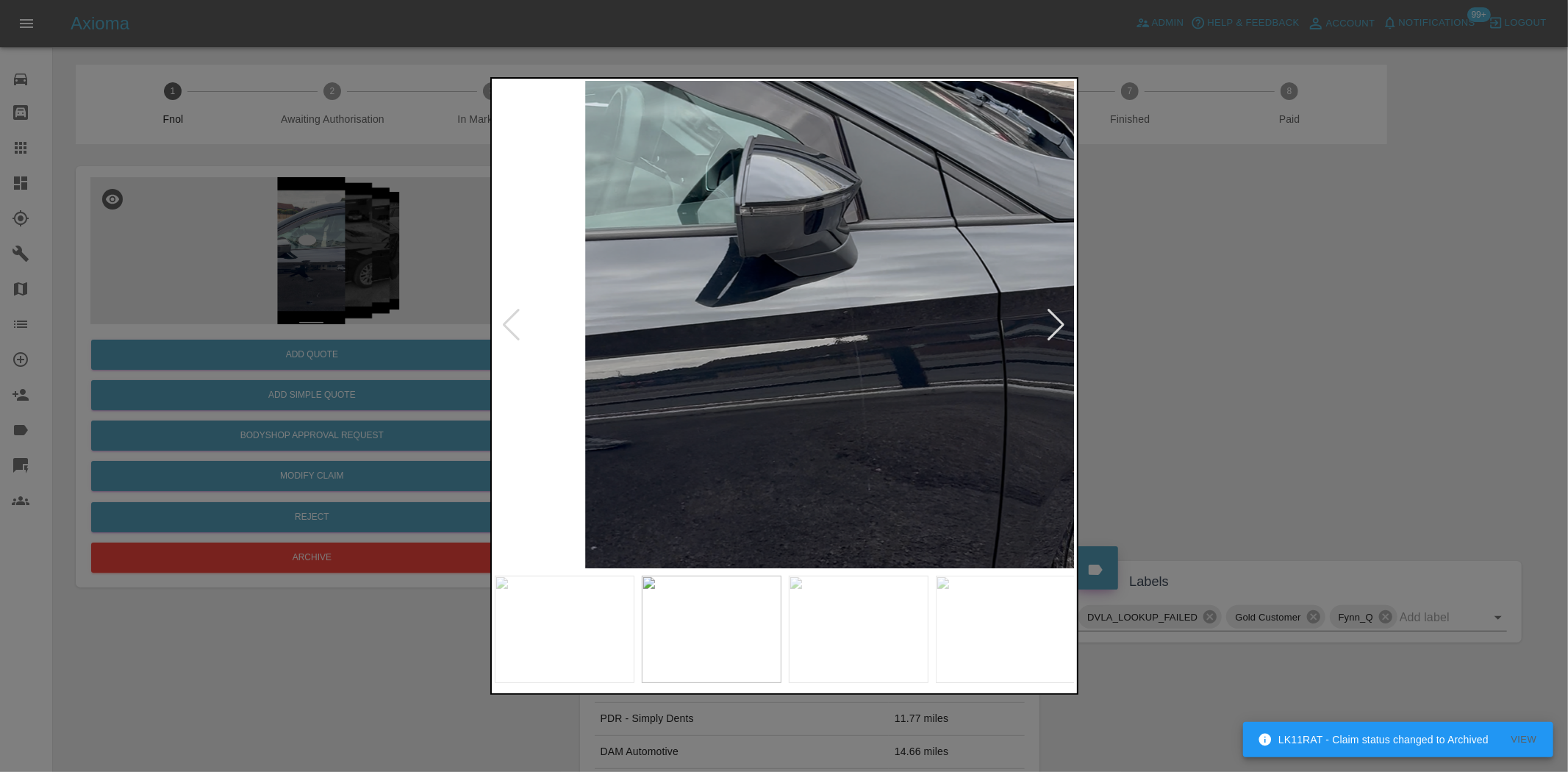
click at [737, 333] on img at bounding box center [922, 306] width 1742 height 1462
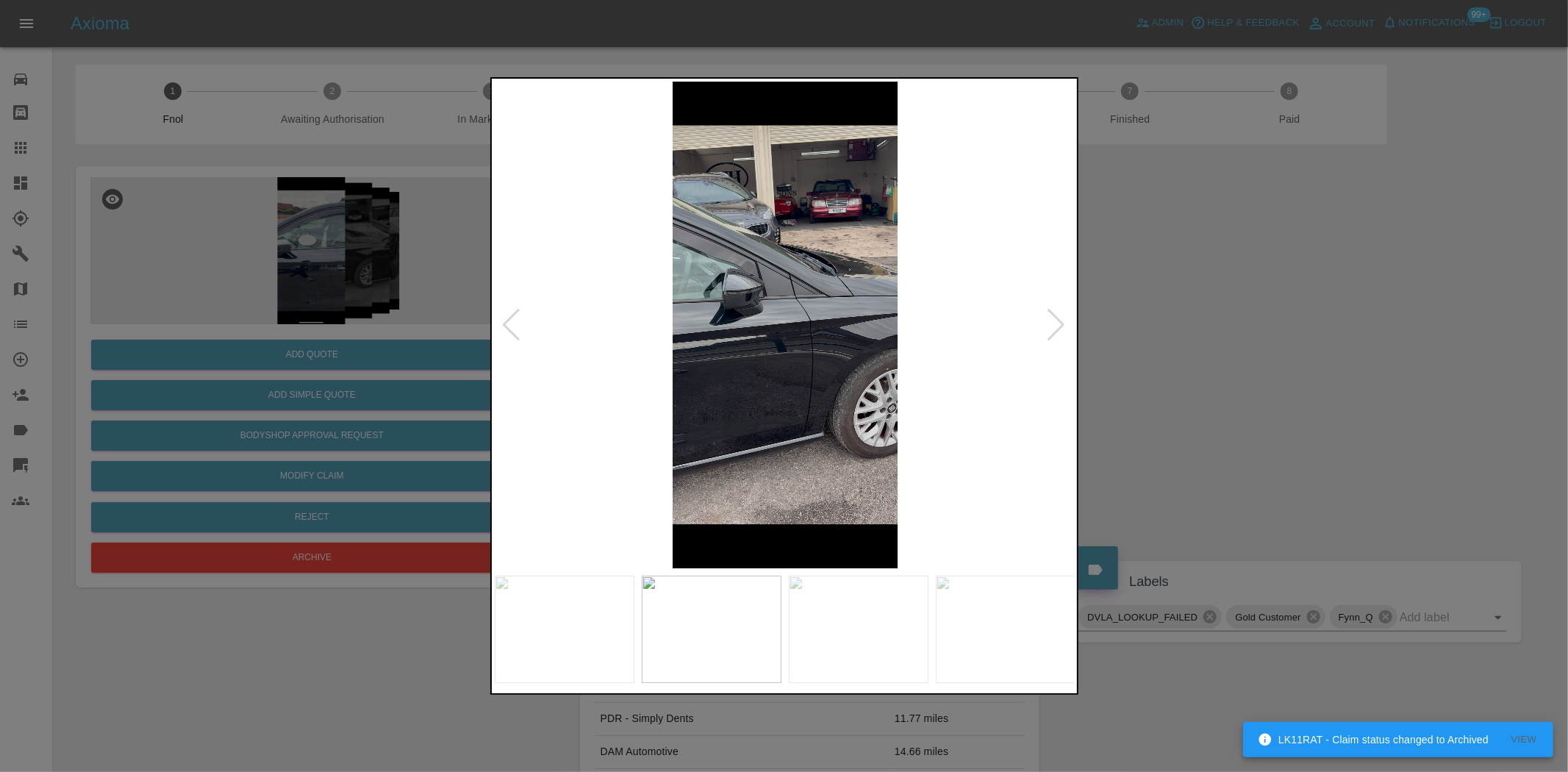
click at [841, 335] on img at bounding box center [785, 324] width 581 height 487
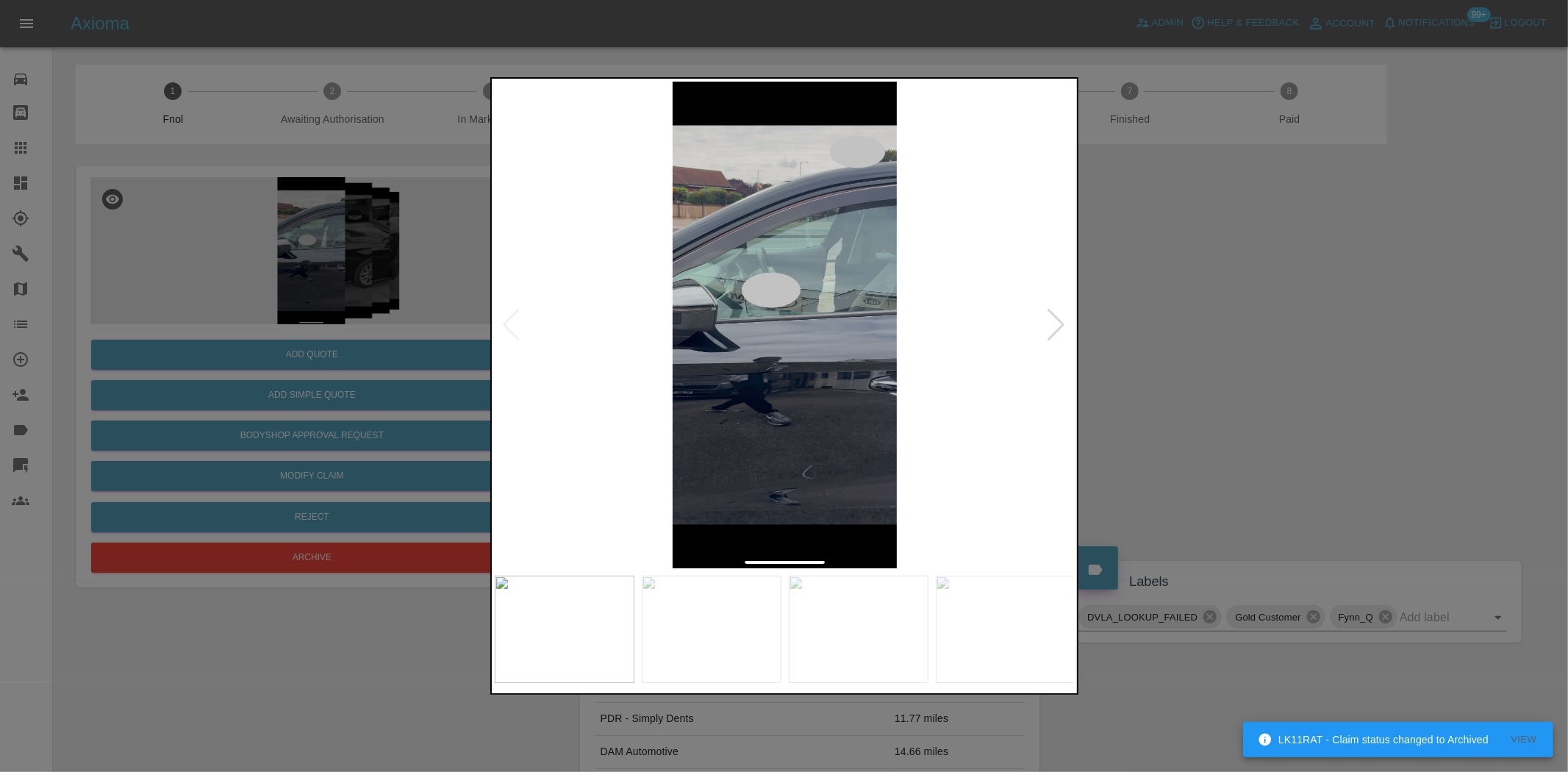
click at [781, 338] on img at bounding box center [785, 324] width 581 height 487
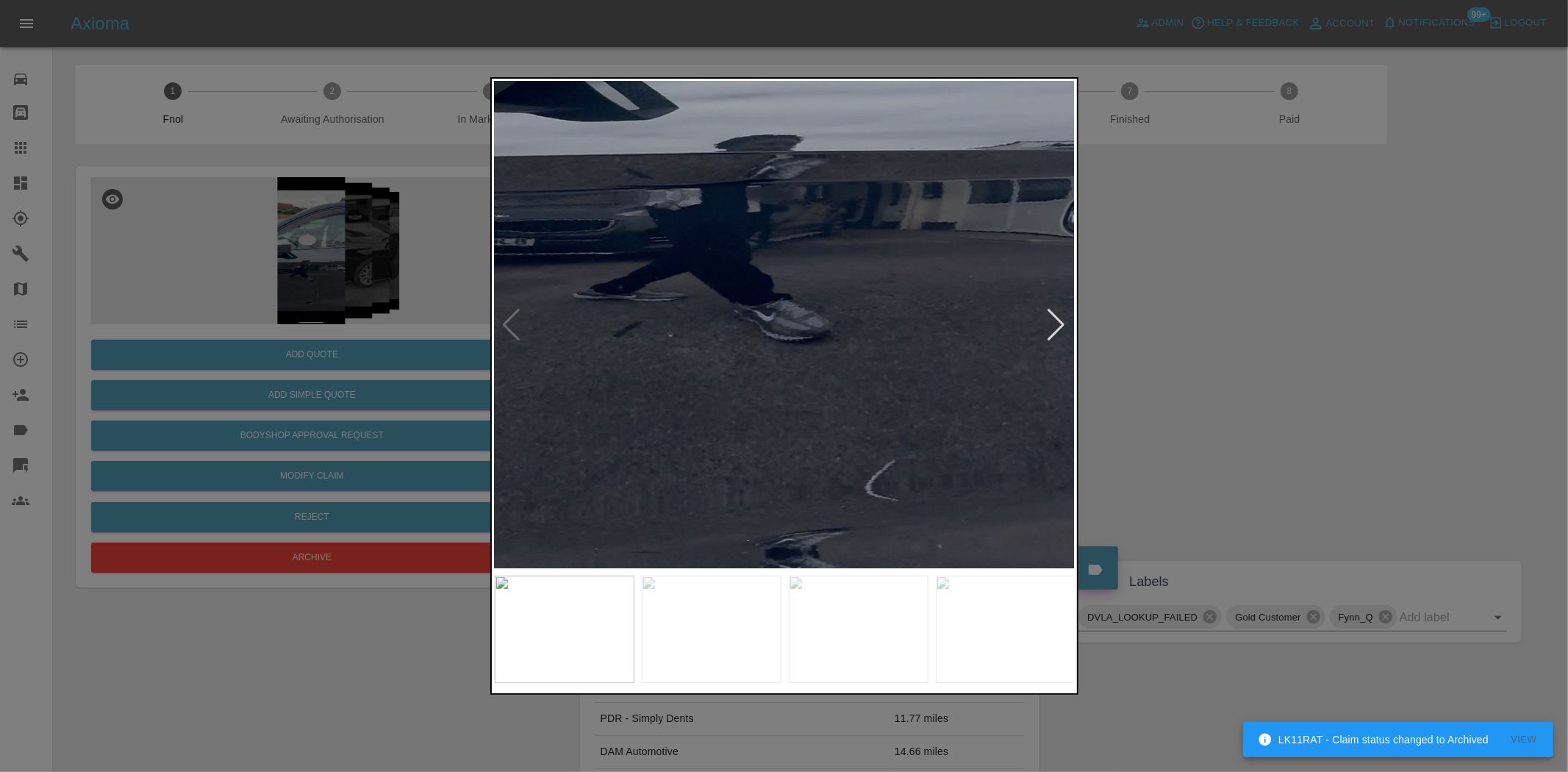
click at [791, 68] on div at bounding box center [784, 386] width 1568 height 772
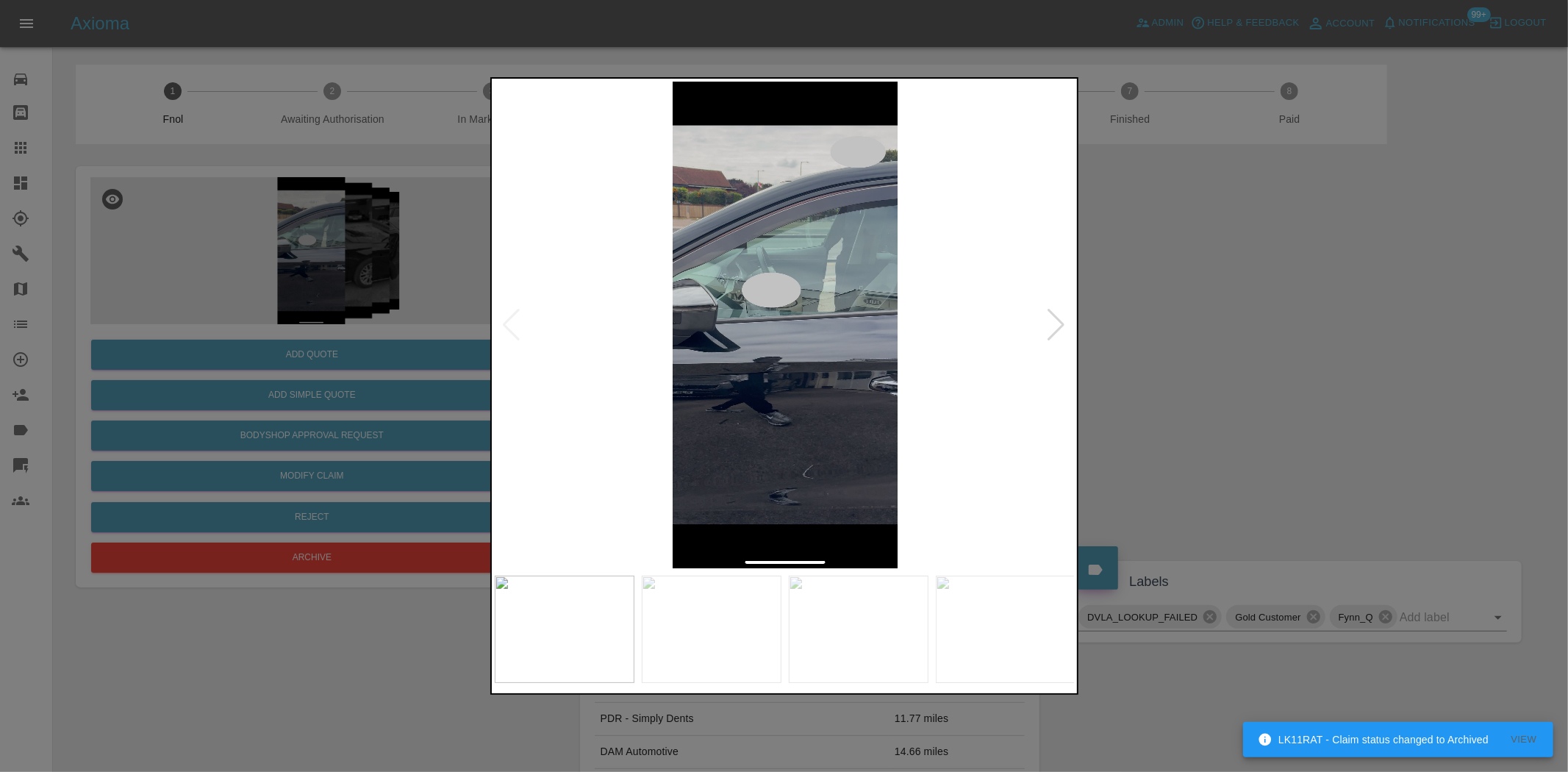
click at [424, 209] on div at bounding box center [784, 386] width 1568 height 772
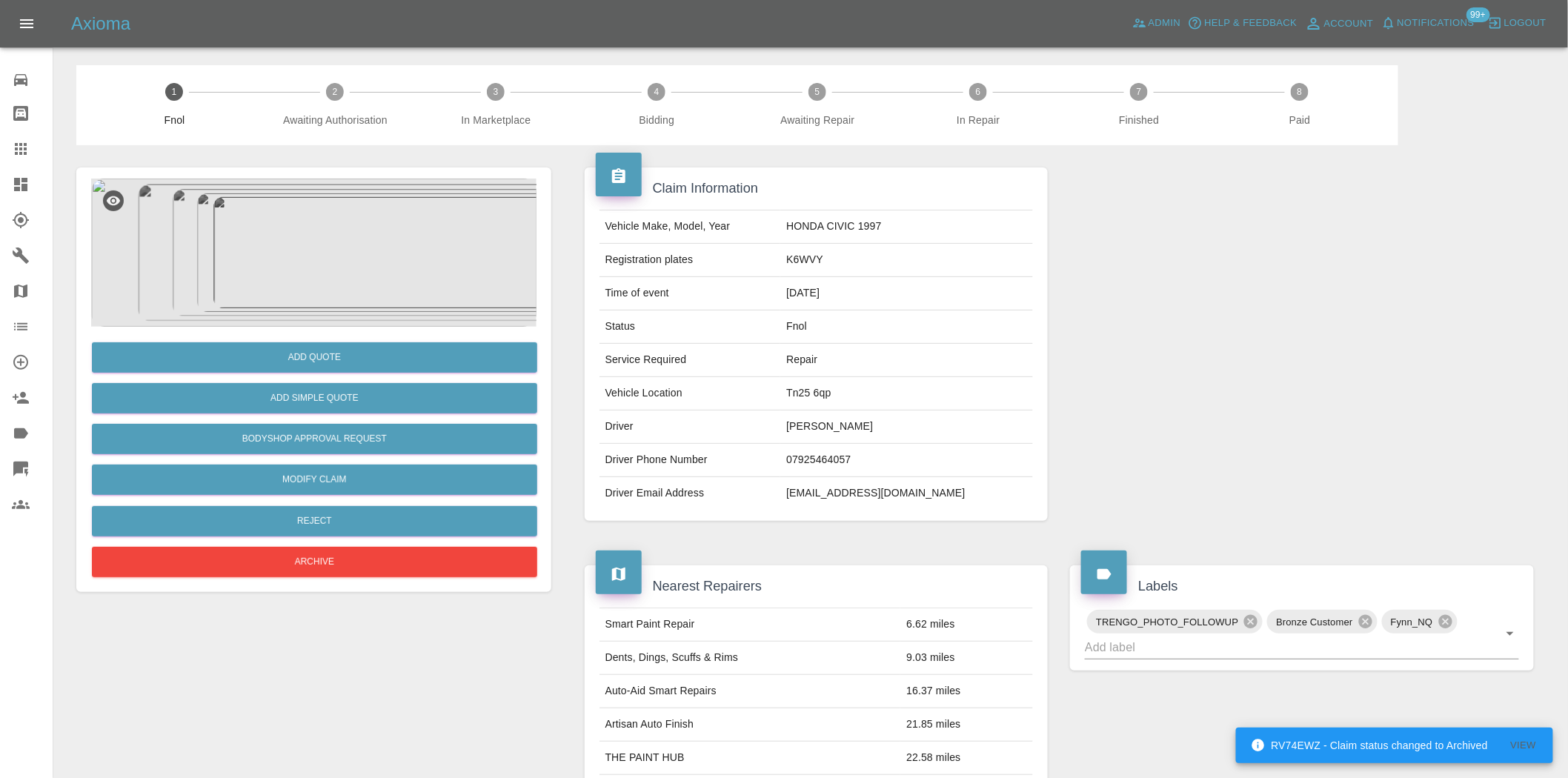
click at [402, 284] on img at bounding box center [314, 252] width 446 height 148
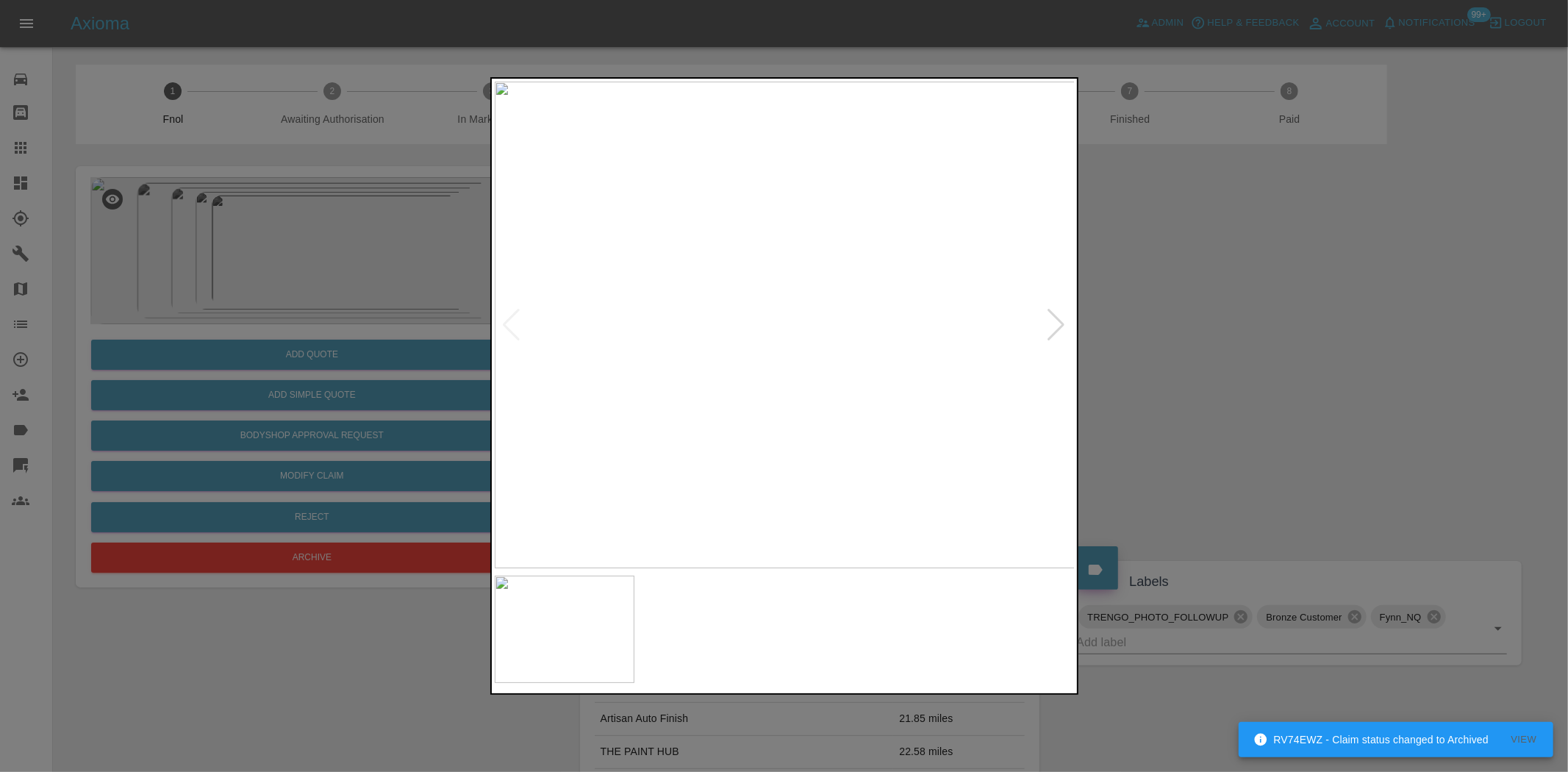
click at [851, 386] on img at bounding box center [785, 324] width 581 height 487
click at [769, 419] on img at bounding box center [701, 324] width 581 height 487
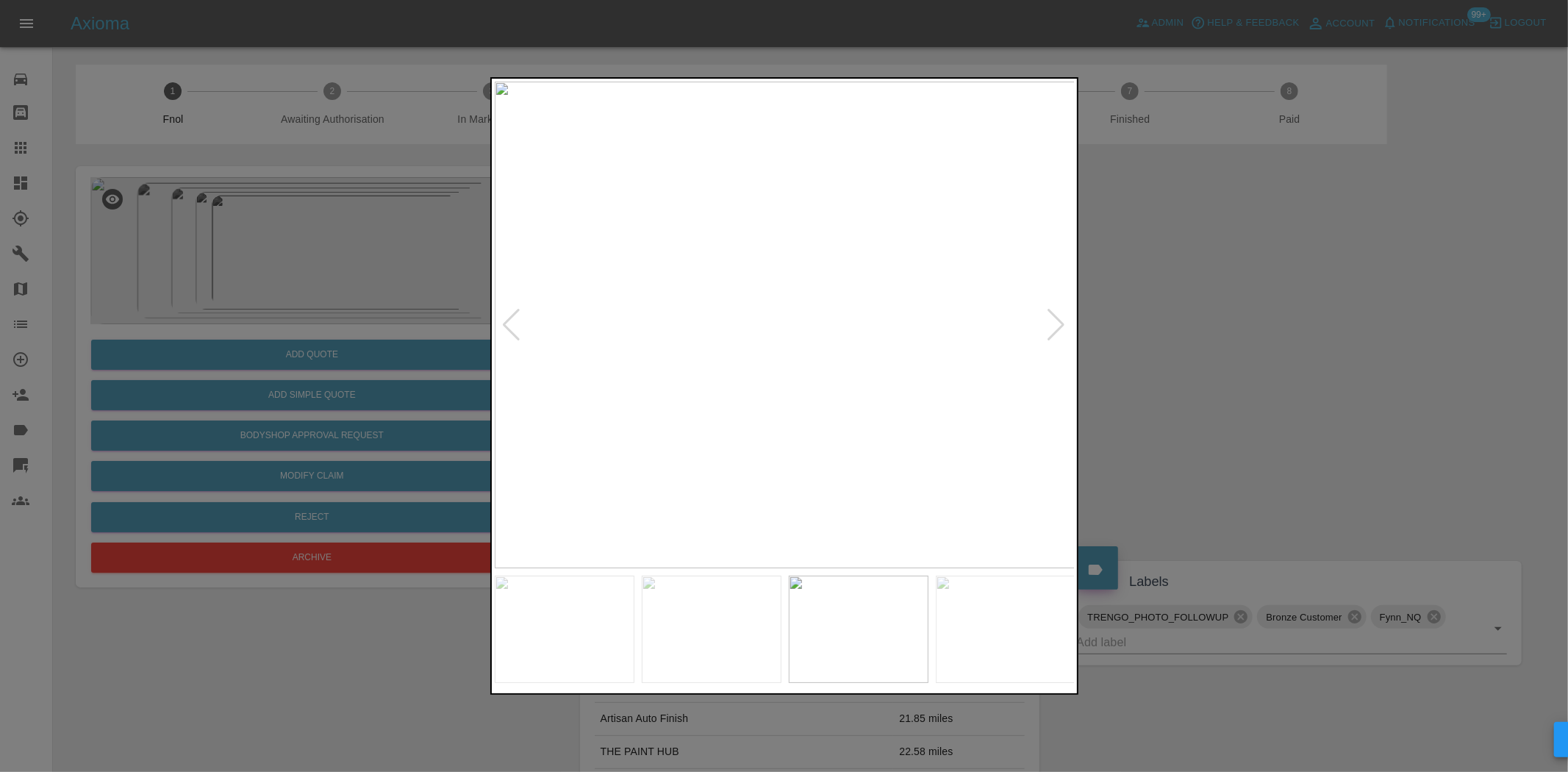
click at [759, 402] on img at bounding box center [785, 324] width 581 height 487
click at [364, 344] on div at bounding box center [784, 386] width 1568 height 772
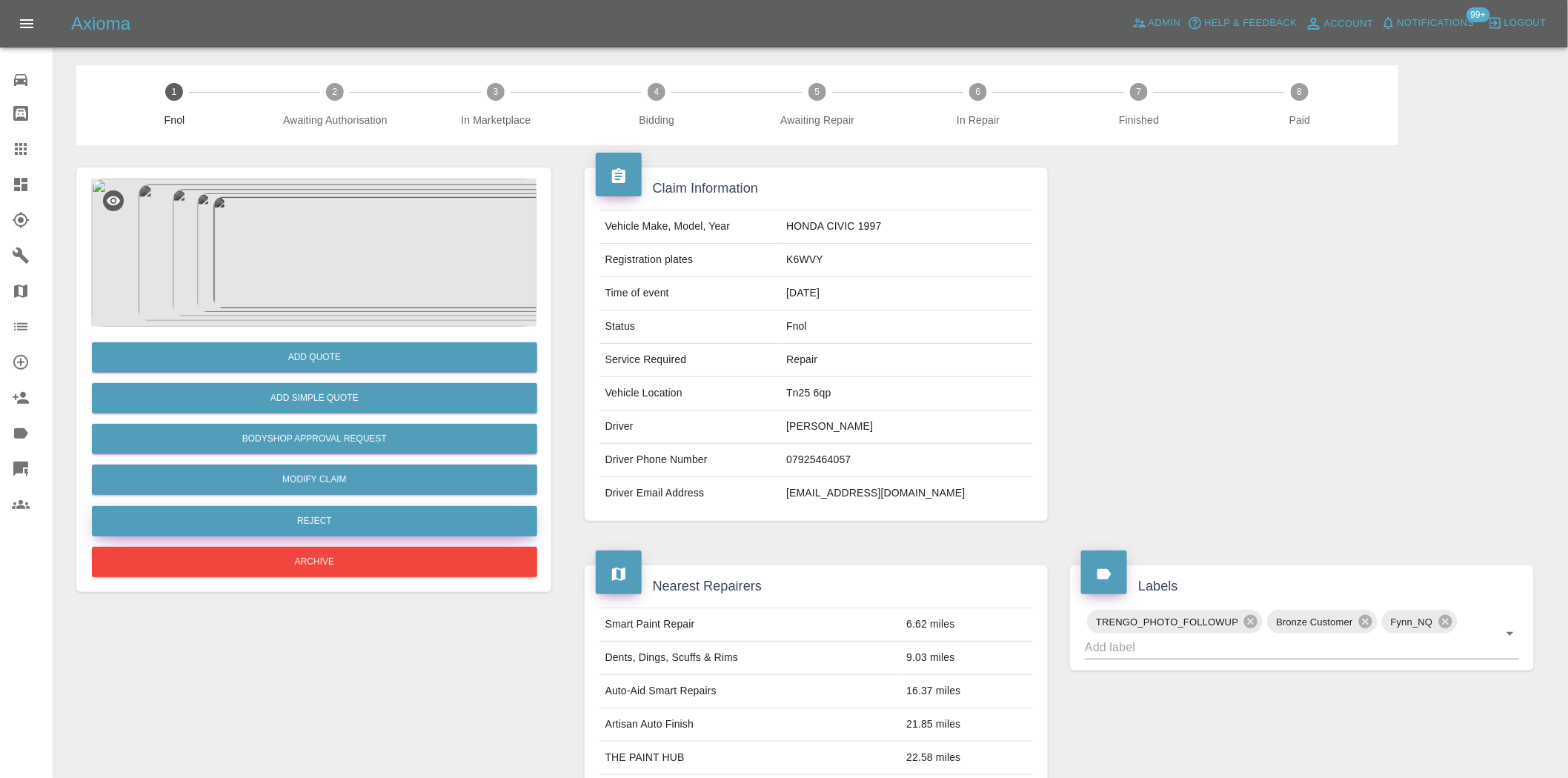
click at [340, 519] on button "Reject" at bounding box center [315, 521] width 446 height 30
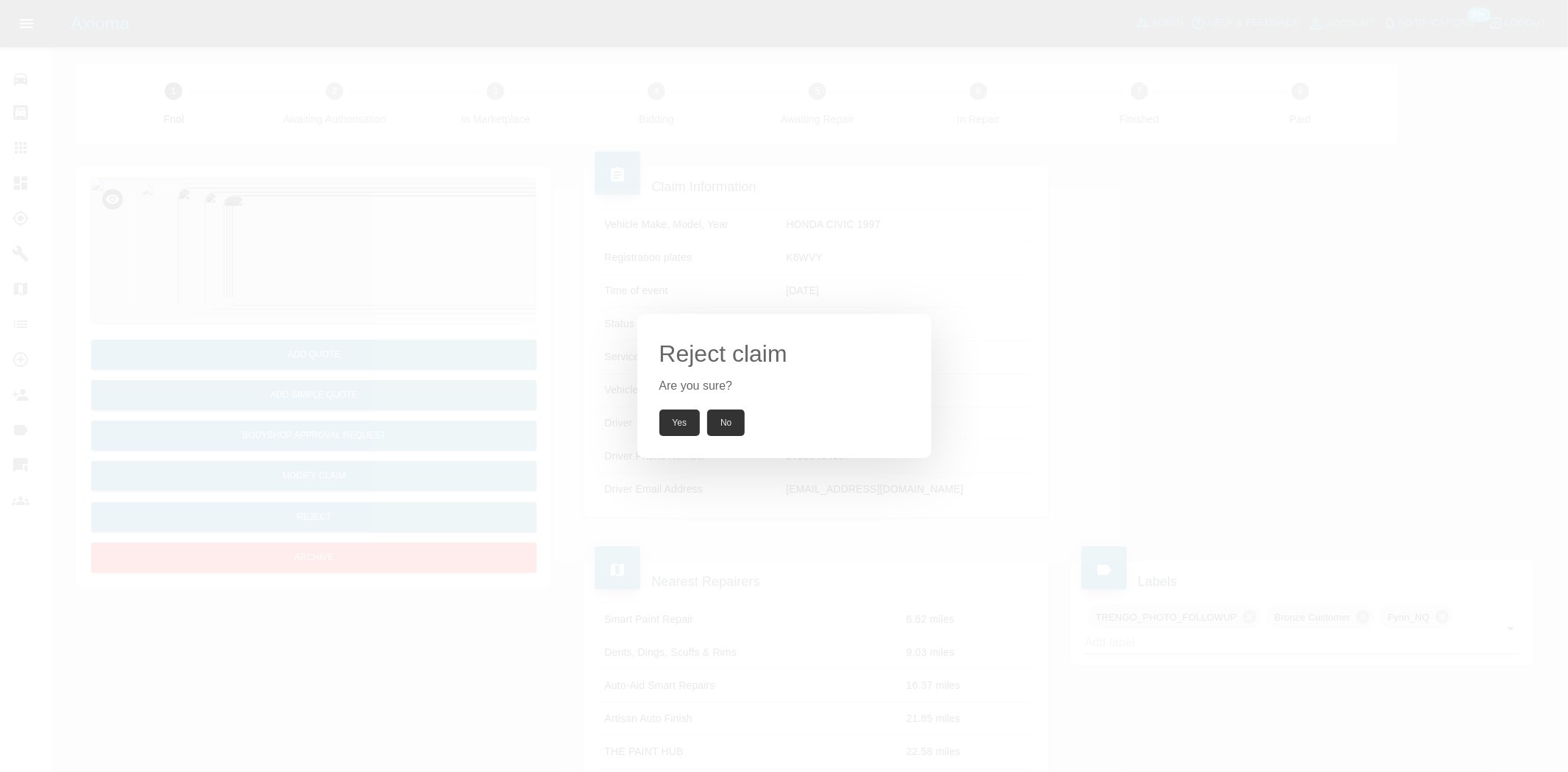
drag, startPoint x: 692, startPoint y: 420, endPoint x: 707, endPoint y: 406, distance: 20.5
click at [692, 421] on button "Yes" at bounding box center [679, 422] width 41 height 26
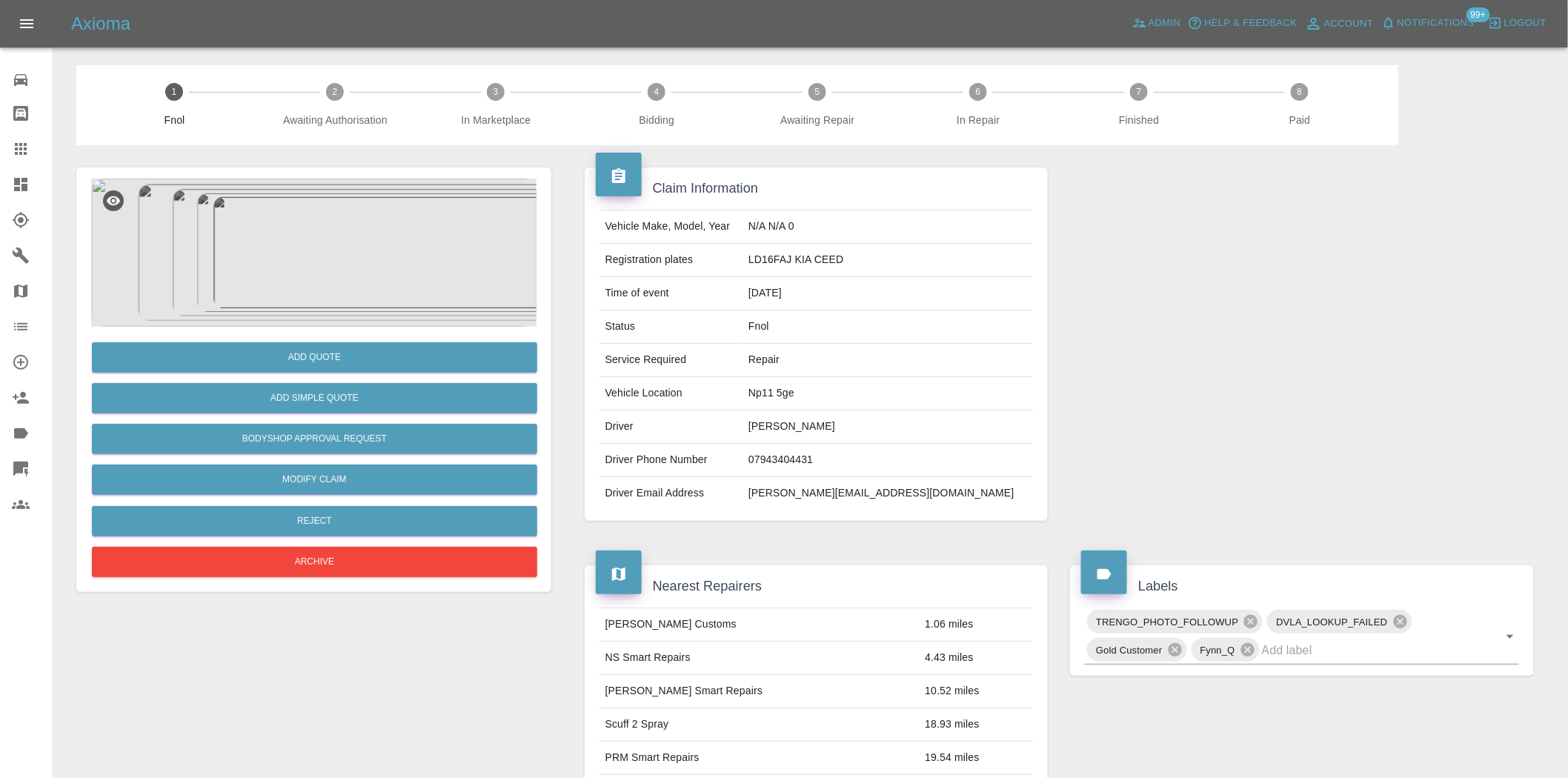
click at [361, 223] on img at bounding box center [314, 252] width 446 height 148
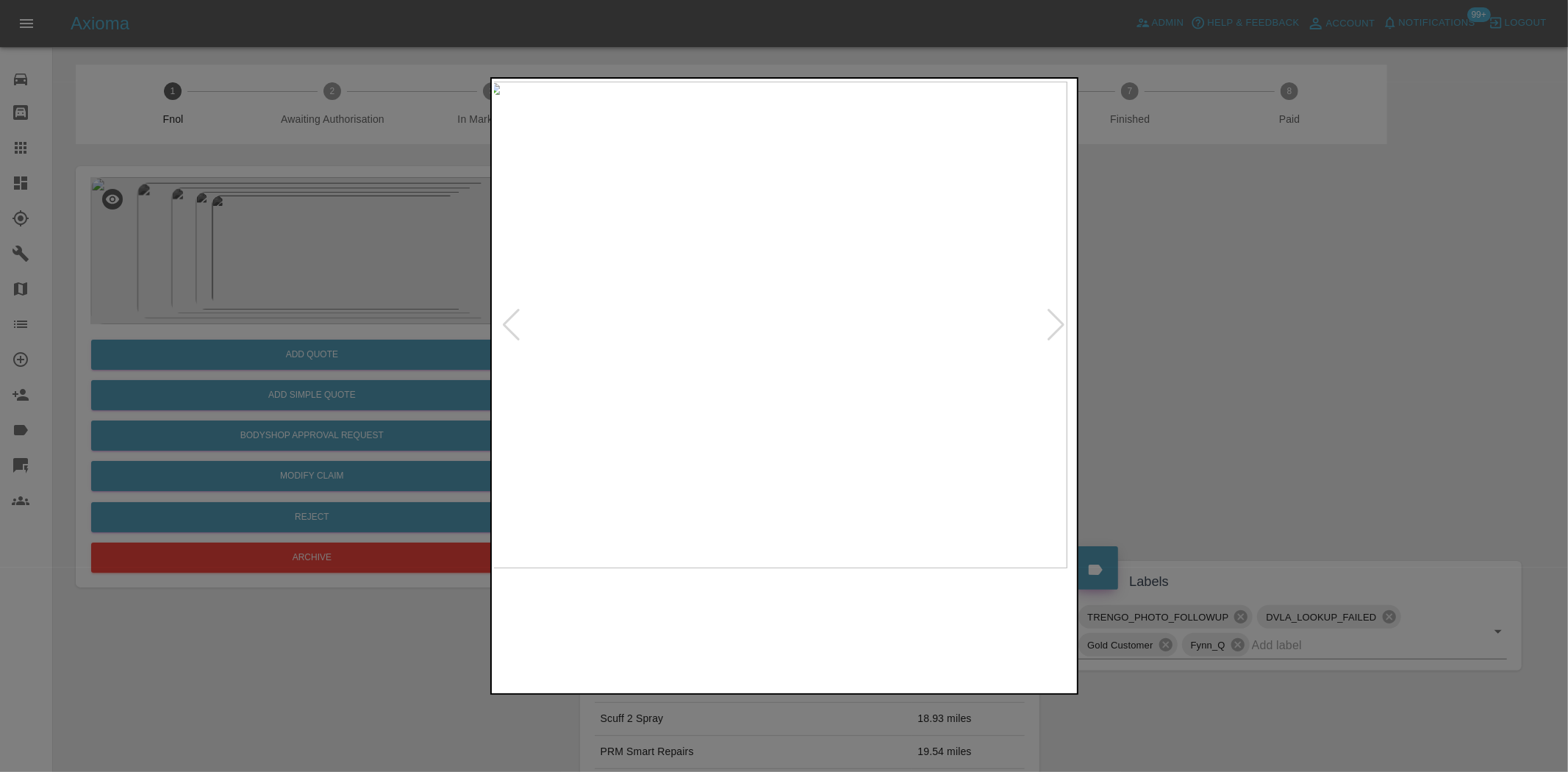
click at [776, 331] on img at bounding box center [776, 324] width 581 height 487
click at [760, 378] on img at bounding box center [785, 324] width 581 height 487
click at [707, 373] on img at bounding box center [785, 324] width 581 height 487
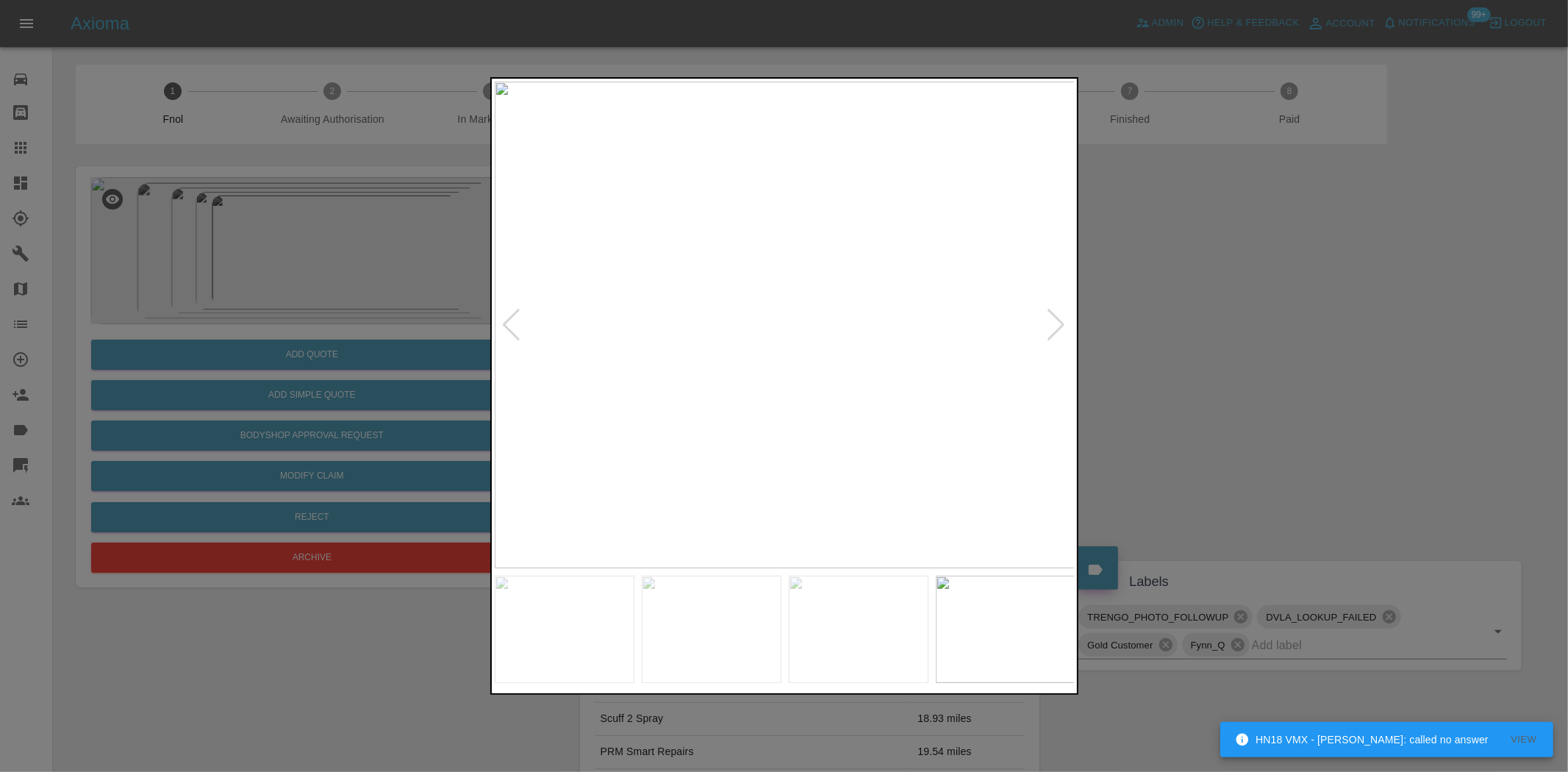
click at [641, 349] on img at bounding box center [785, 324] width 581 height 487
click at [709, 348] on img at bounding box center [785, 324] width 581 height 487
click at [630, 344] on img at bounding box center [785, 324] width 581 height 487
click at [640, 365] on img at bounding box center [785, 324] width 581 height 487
click at [574, 386] on img at bounding box center [785, 324] width 581 height 487
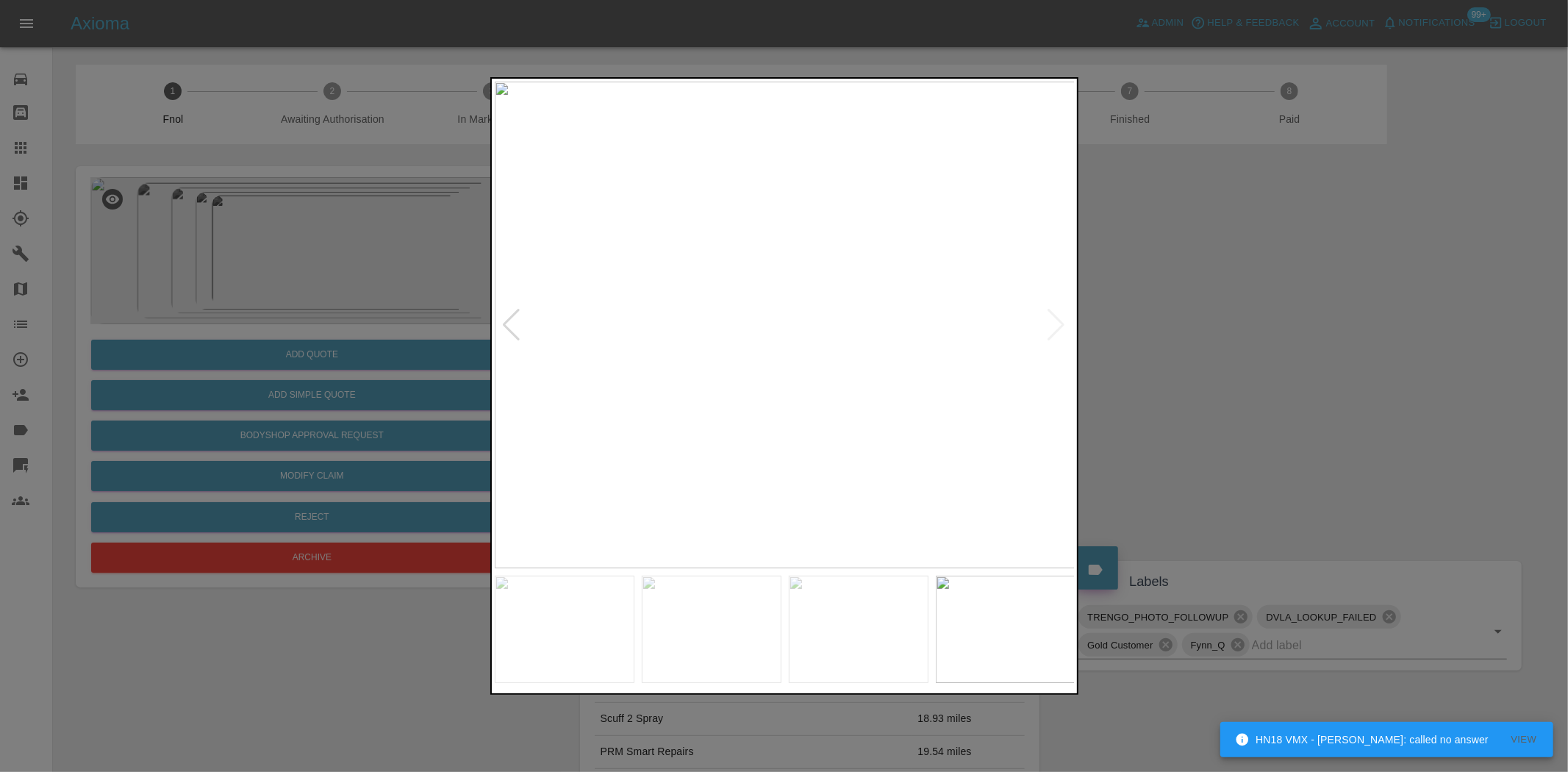
click at [574, 352] on img at bounding box center [785, 324] width 581 height 487
click at [251, 285] on div at bounding box center [784, 386] width 1568 height 772
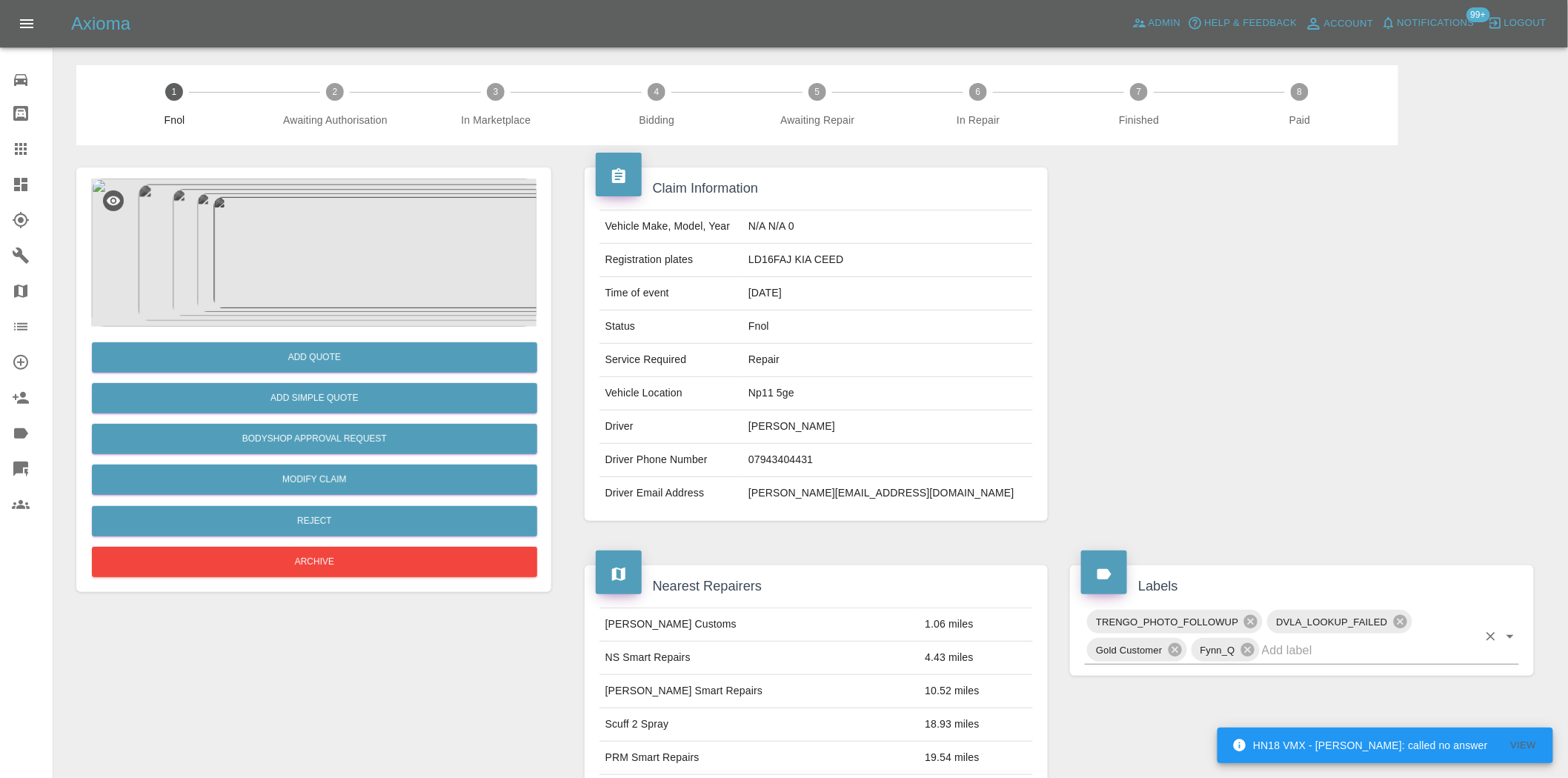
click at [1335, 653] on input "text" at bounding box center [1370, 650] width 215 height 23
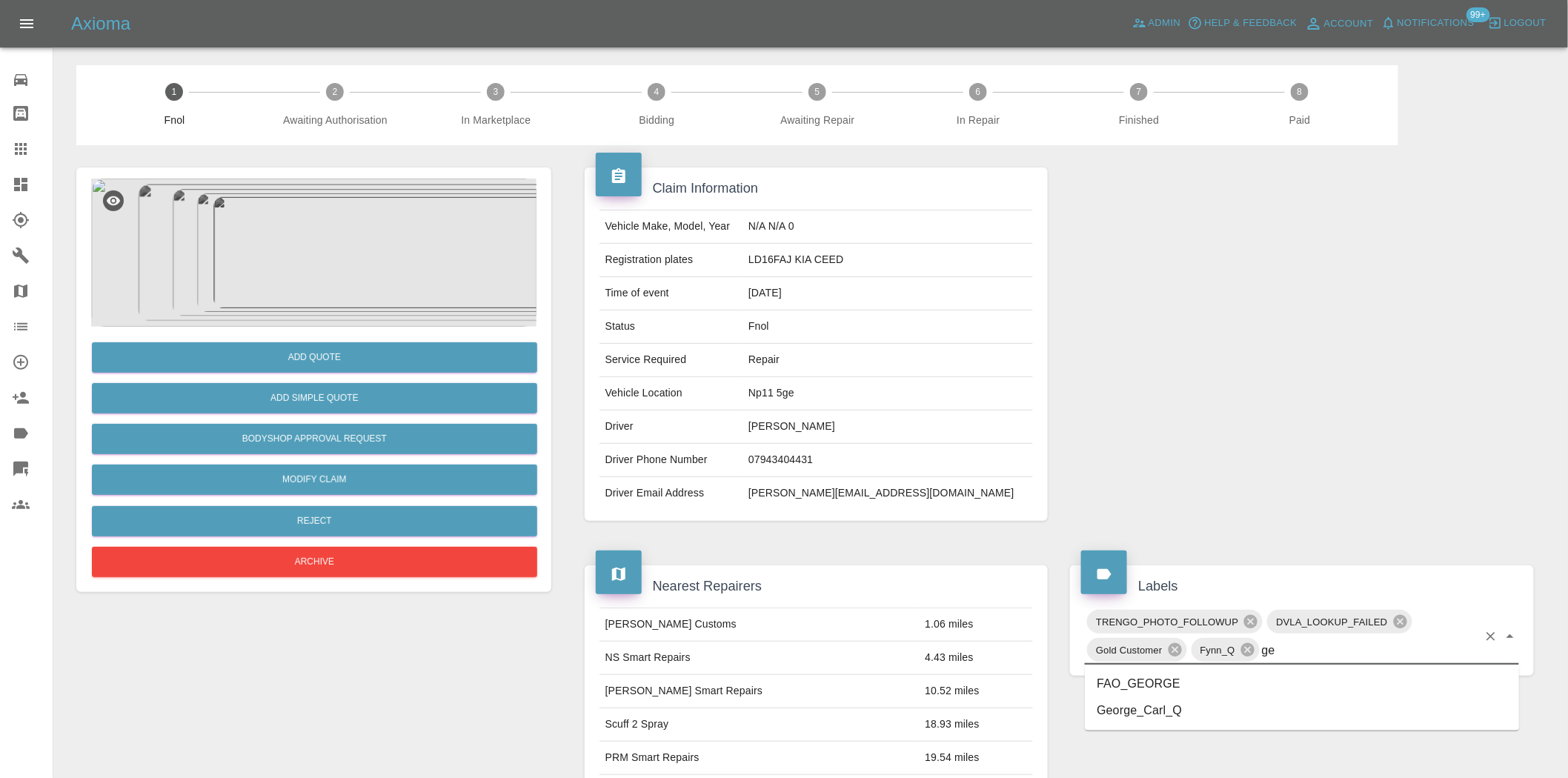
type input "geo"
click at [1146, 709] on li "George_Carl_Q" at bounding box center [1303, 711] width 435 height 27
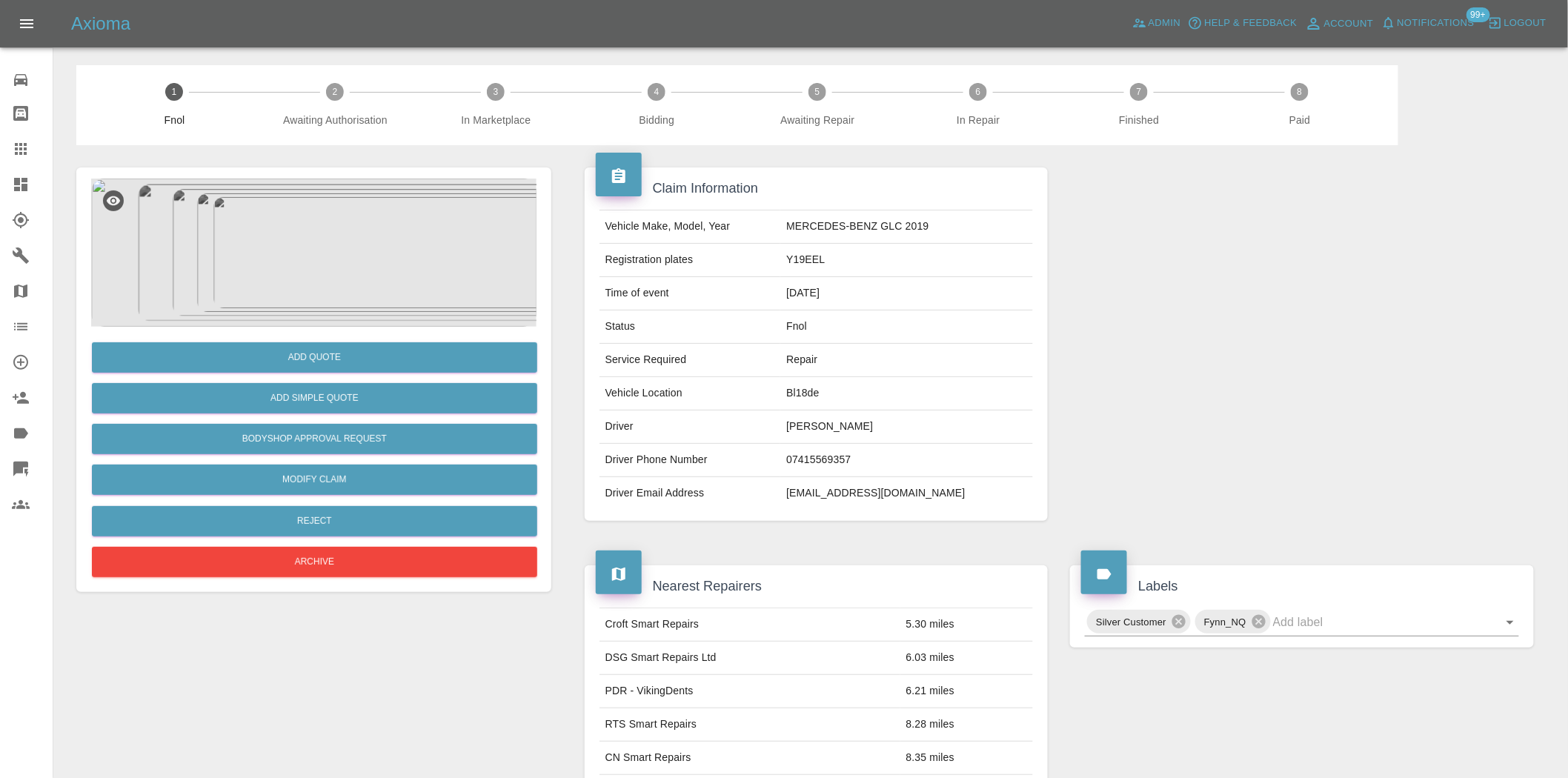
click at [362, 236] on img at bounding box center [314, 252] width 446 height 148
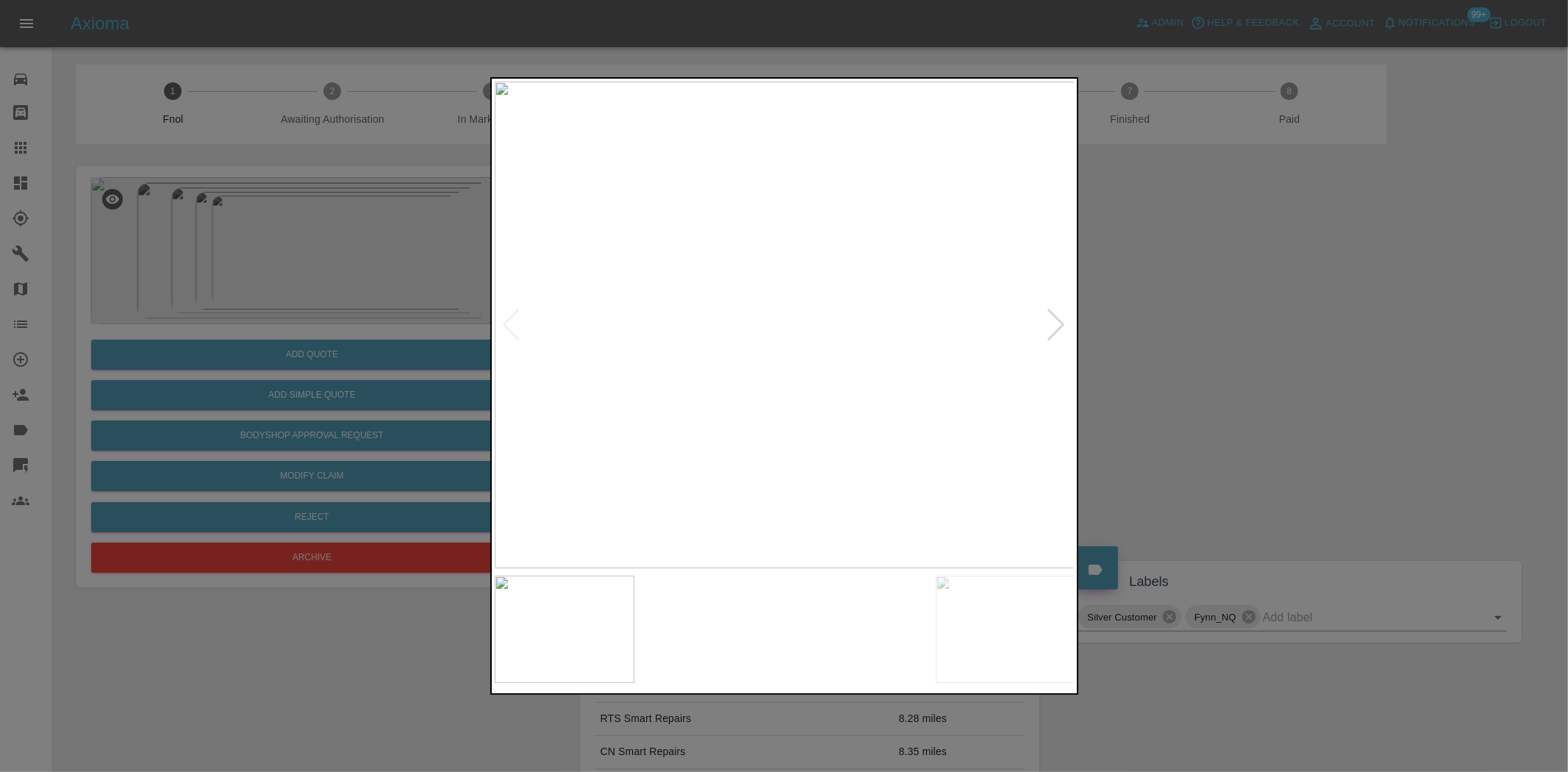
click at [758, 346] on img at bounding box center [785, 324] width 581 height 487
click at [761, 344] on img at bounding box center [785, 324] width 581 height 487
click at [689, 312] on img at bounding box center [785, 324] width 581 height 487
click at [836, 349] on img at bounding box center [785, 324] width 581 height 487
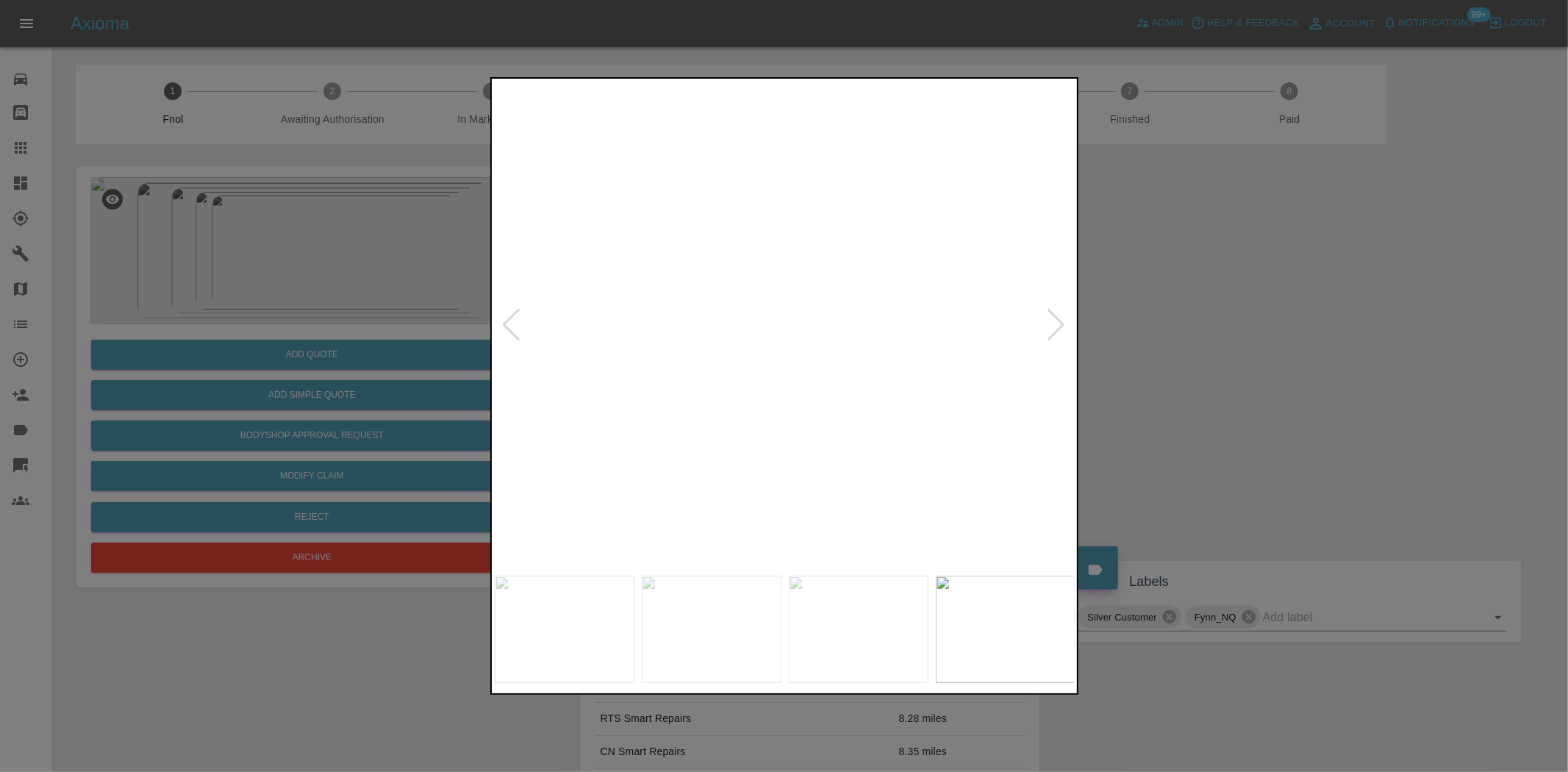
click at [811, 504] on img at bounding box center [627, 466] width 1742 height 1462
drag, startPoint x: 379, startPoint y: 289, endPoint x: 342, endPoint y: 445, distance: 160.3
click at [375, 292] on div at bounding box center [784, 386] width 1568 height 772
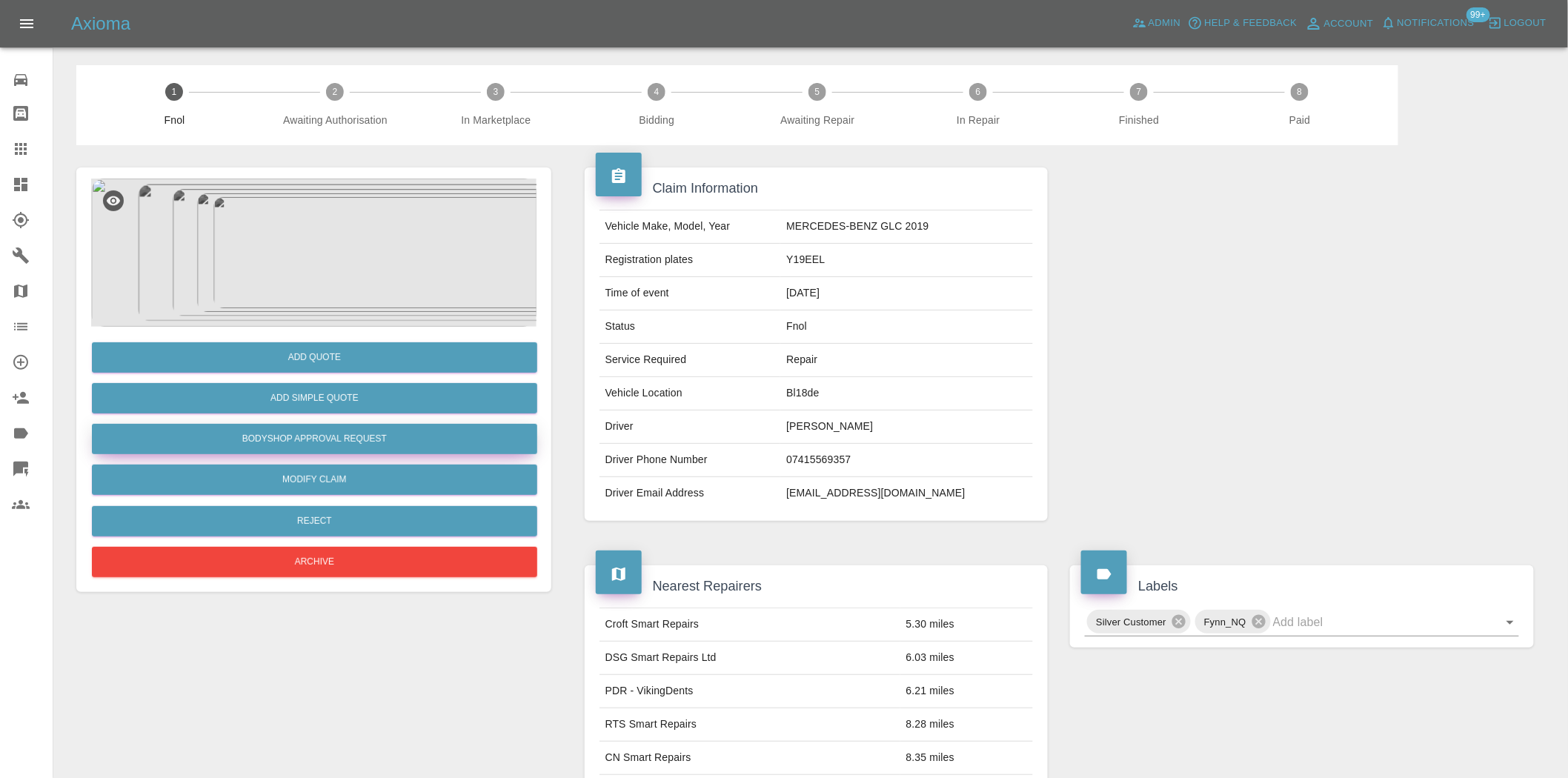
click at [319, 450] on button "Bodyshop Approval Request" at bounding box center [315, 438] width 446 height 30
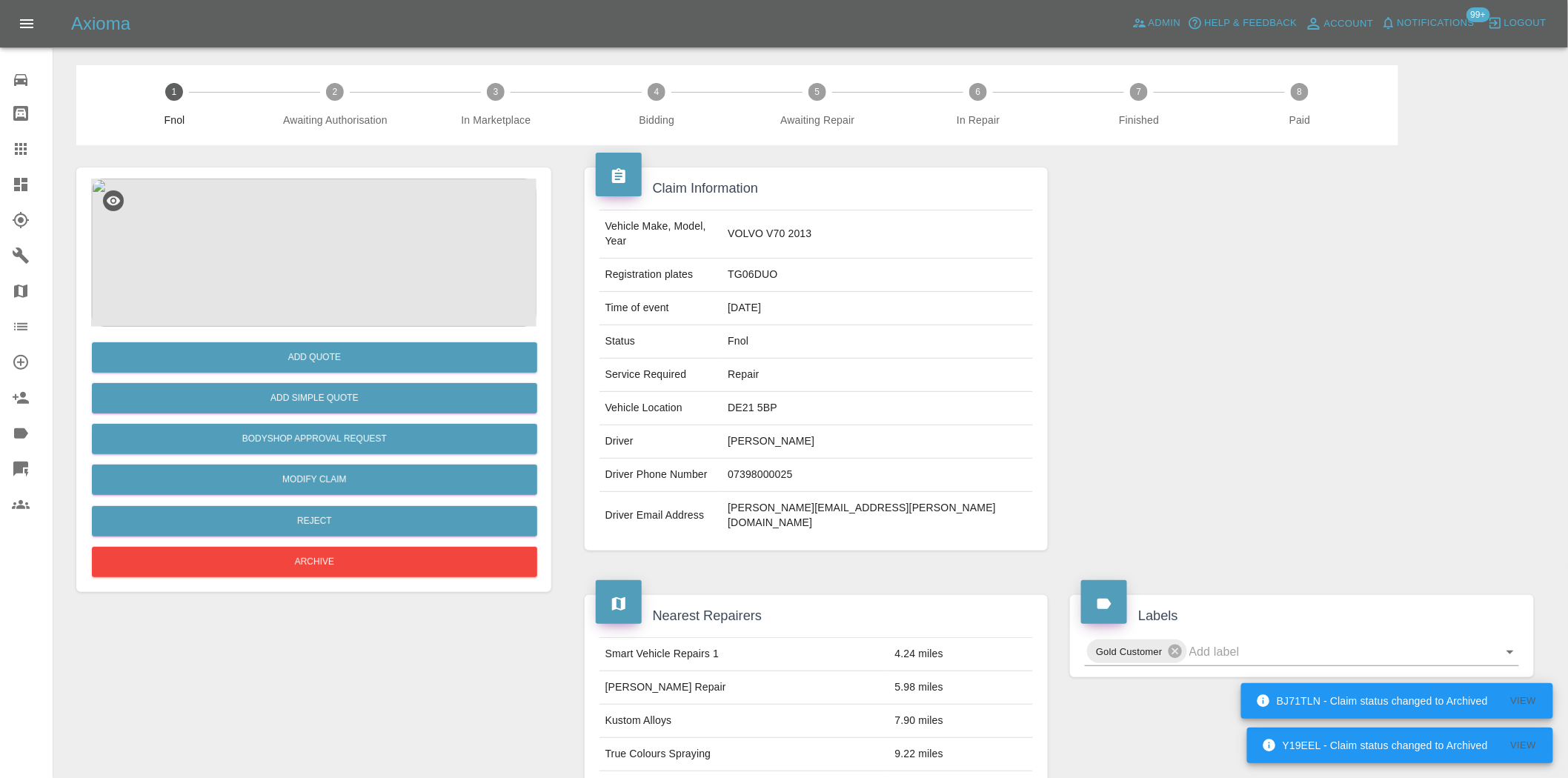
click at [343, 248] on img at bounding box center [314, 252] width 446 height 148
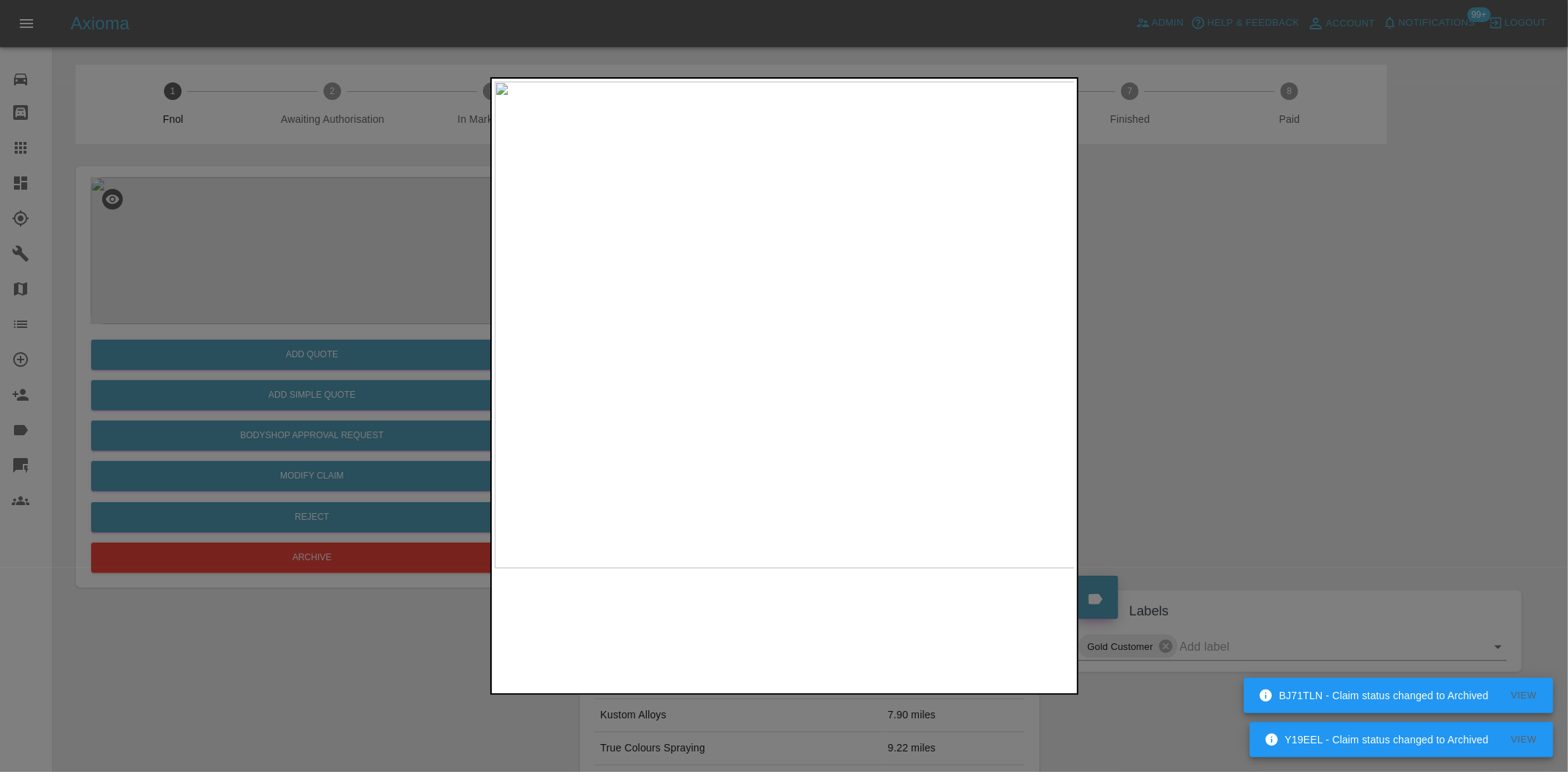
click at [760, 349] on img at bounding box center [785, 324] width 581 height 487
click at [673, 351] on img at bounding box center [785, 324] width 581 height 487
click at [797, 333] on img at bounding box center [785, 324] width 581 height 487
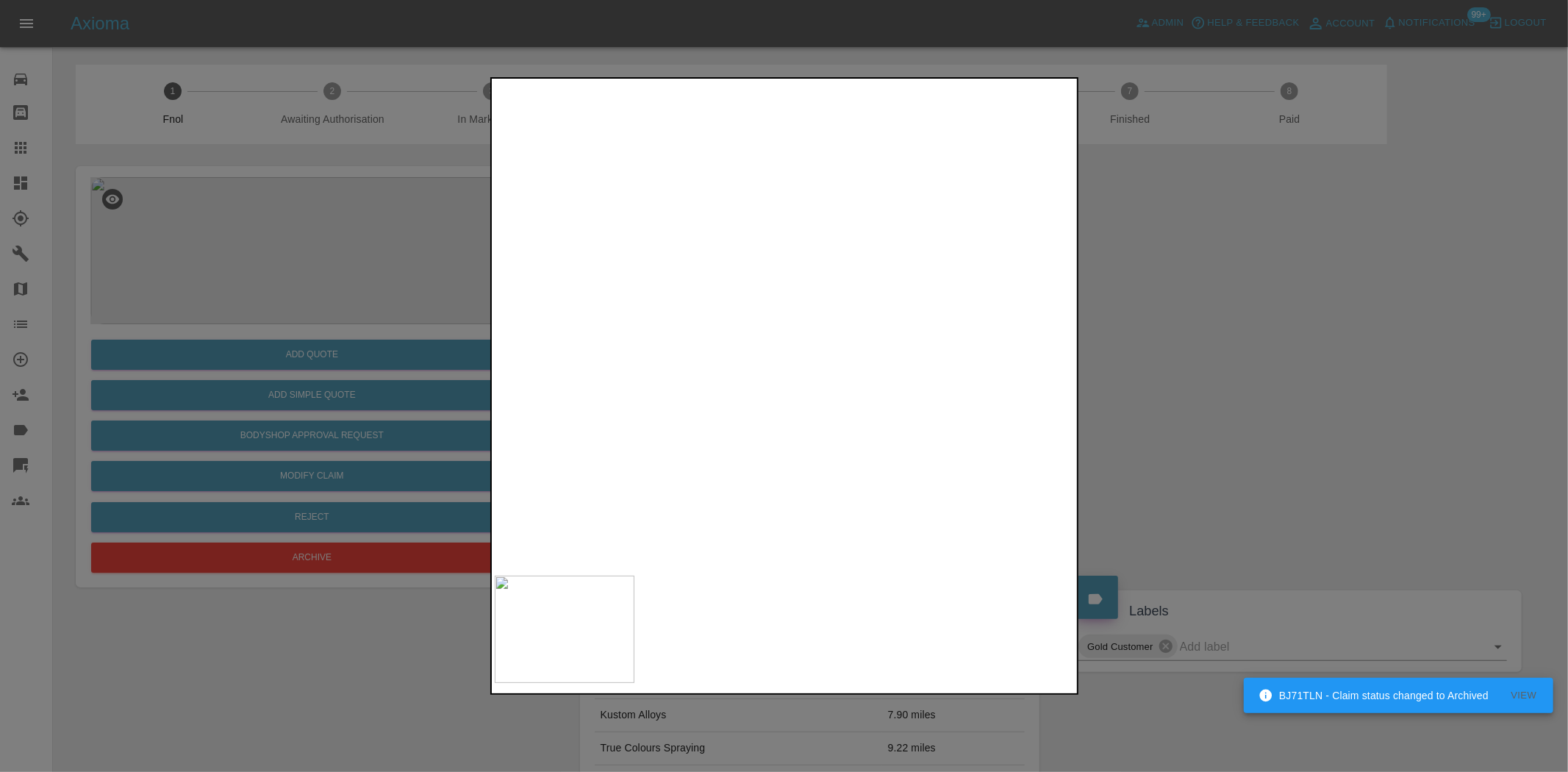
drag, startPoint x: 301, startPoint y: 314, endPoint x: 375, endPoint y: 333, distance: 76.4
click at [304, 313] on div at bounding box center [784, 386] width 1568 height 772
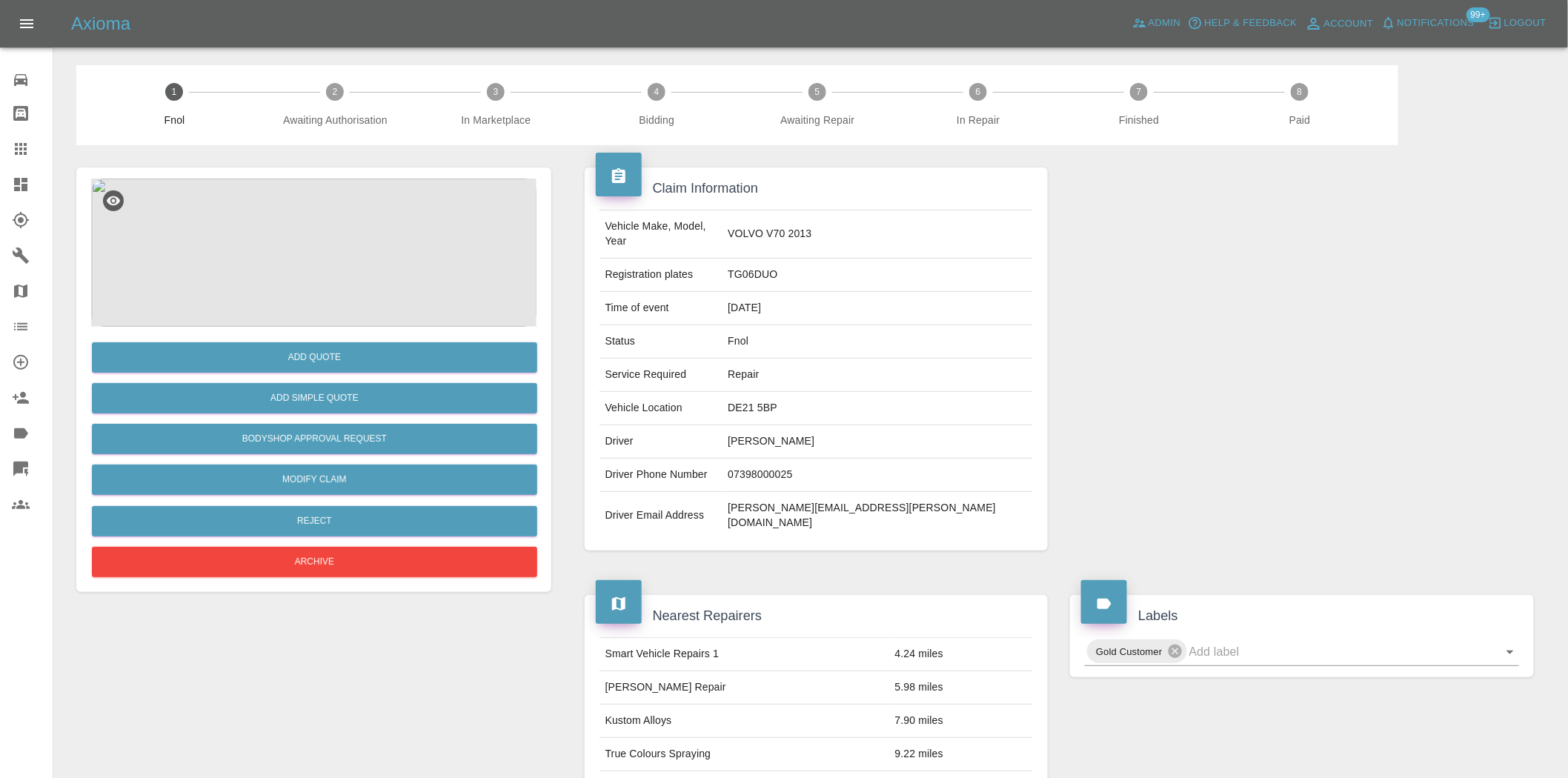
click at [304, 239] on img at bounding box center [314, 252] width 446 height 148
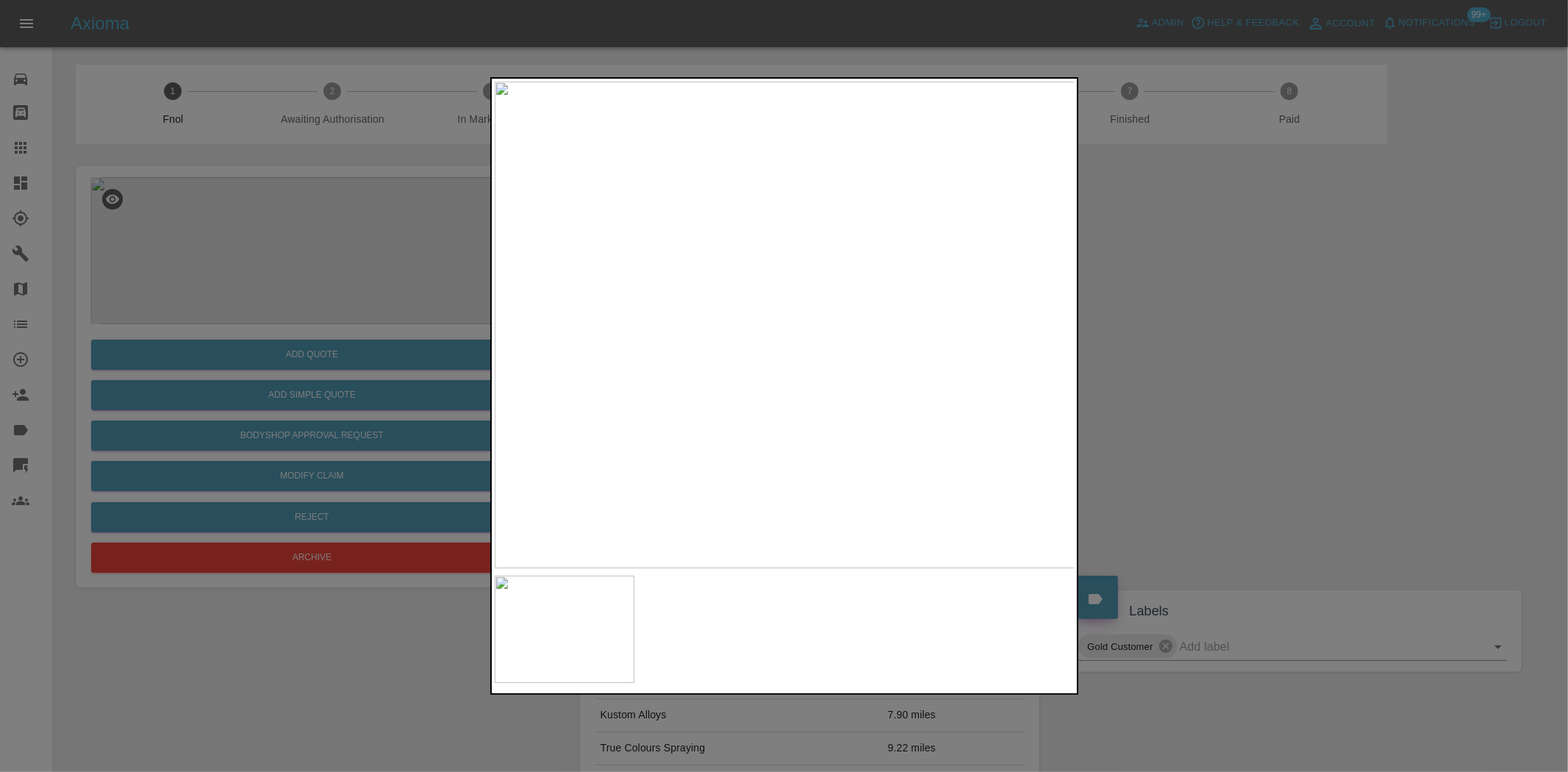
click at [760, 319] on img at bounding box center [785, 324] width 581 height 487
click at [752, 340] on img at bounding box center [816, 290] width 1742 height 1462
click at [762, 356] on img at bounding box center [771, 242] width 1742 height 1462
click at [762, 356] on img at bounding box center [785, 324] width 581 height 487
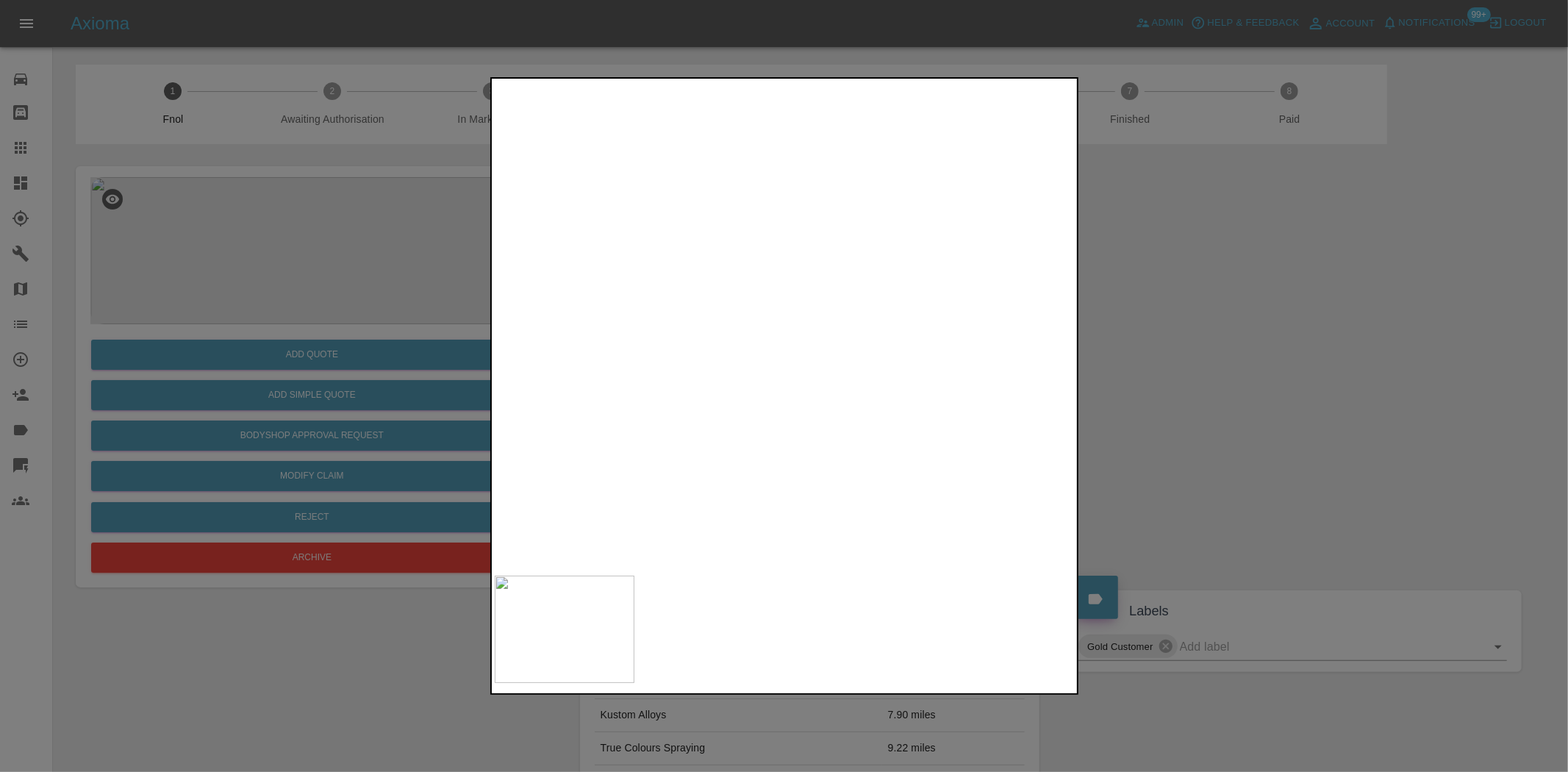
click at [832, 359] on img at bounding box center [851, 229] width 1742 height 1462
click at [829, 359] on img at bounding box center [851, 229] width 1742 height 1462
click at [326, 355] on div at bounding box center [784, 386] width 1568 height 772
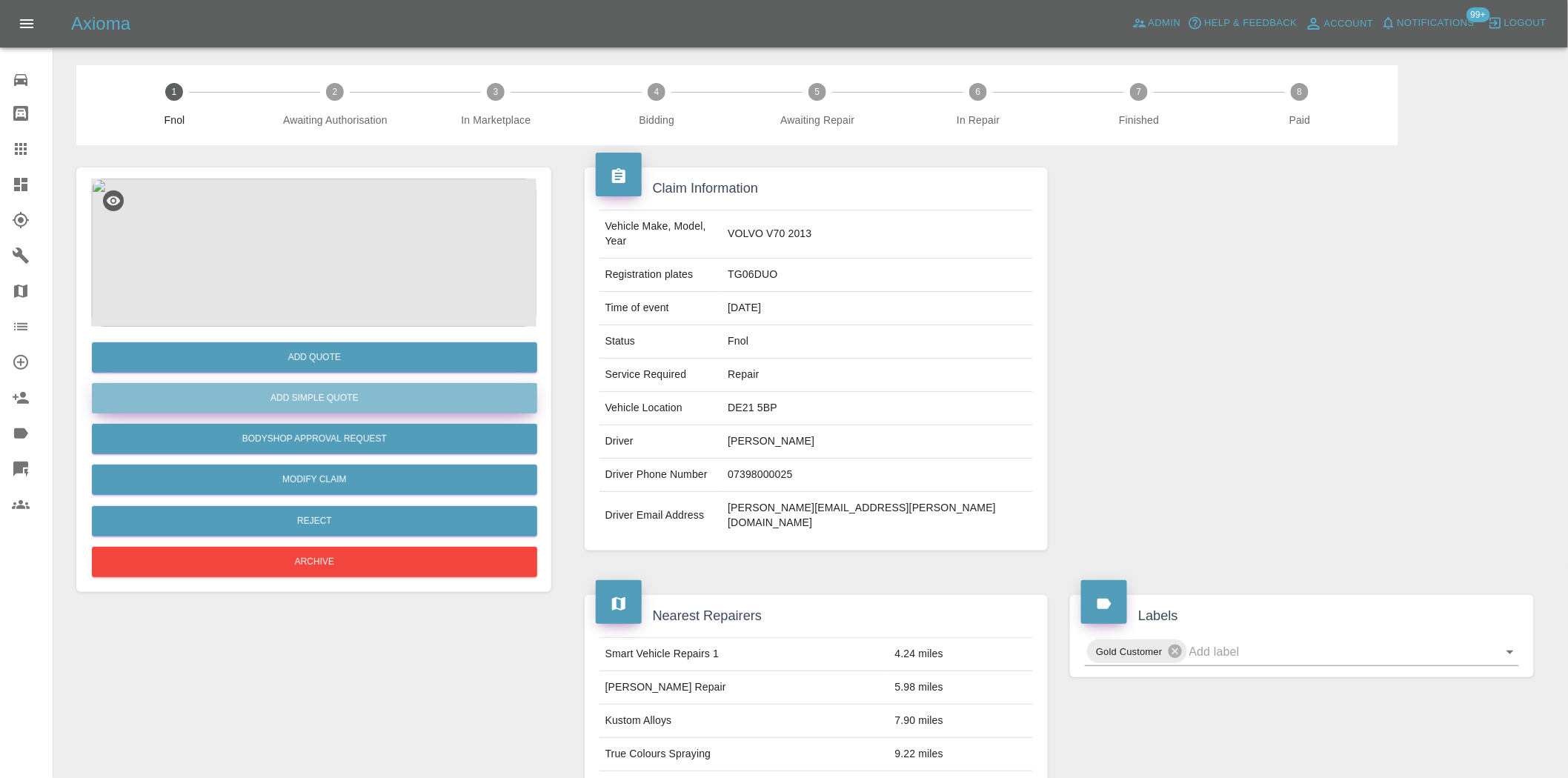
click at [329, 386] on button "Add Simple Quote" at bounding box center [315, 398] width 446 height 30
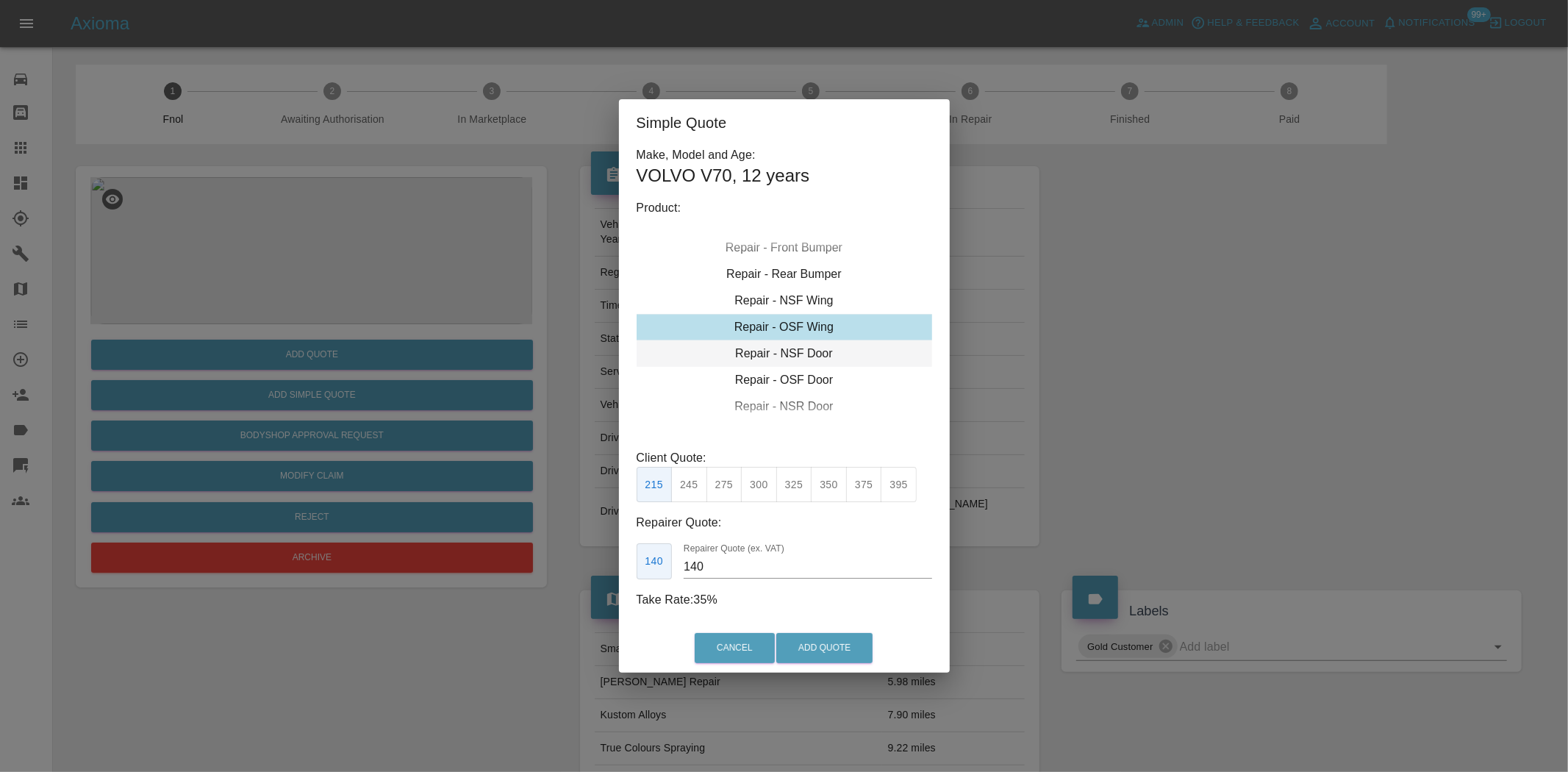
click at [790, 354] on div "Repair - NSF Door" at bounding box center [784, 354] width 296 height 26
click at [732, 492] on button "275" at bounding box center [724, 484] width 36 height 36
drag, startPoint x: 745, startPoint y: 572, endPoint x: 617, endPoint y: 552, distance: 129.6
click at [617, 552] on div "Simple Quote Make, Model and Age: VOLVO V70 , 12 years Product: Repair - Front …" at bounding box center [784, 386] width 1568 height 772
type input "170"
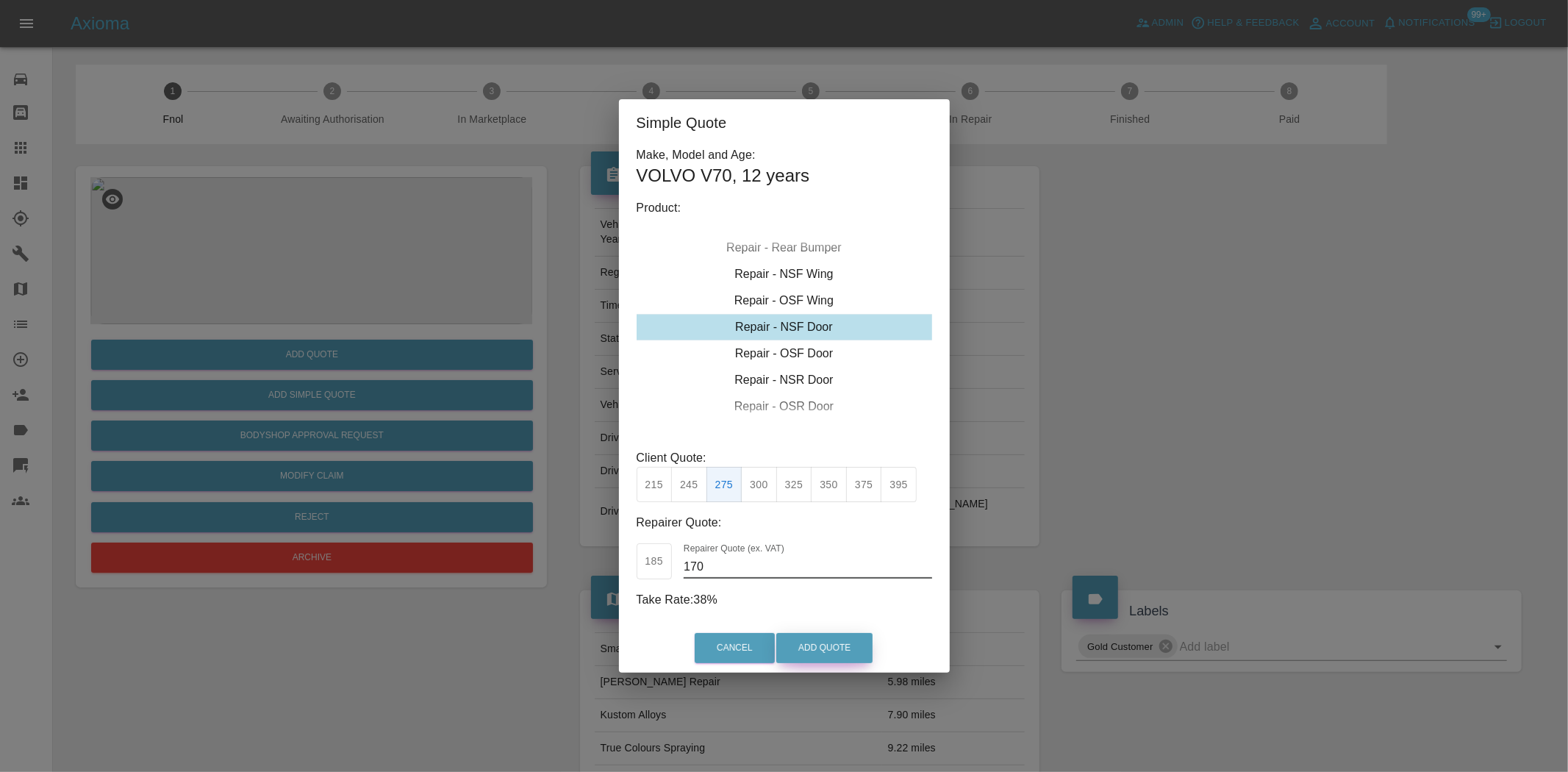
click at [851, 652] on button "Add Quote" at bounding box center [824, 648] width 96 height 30
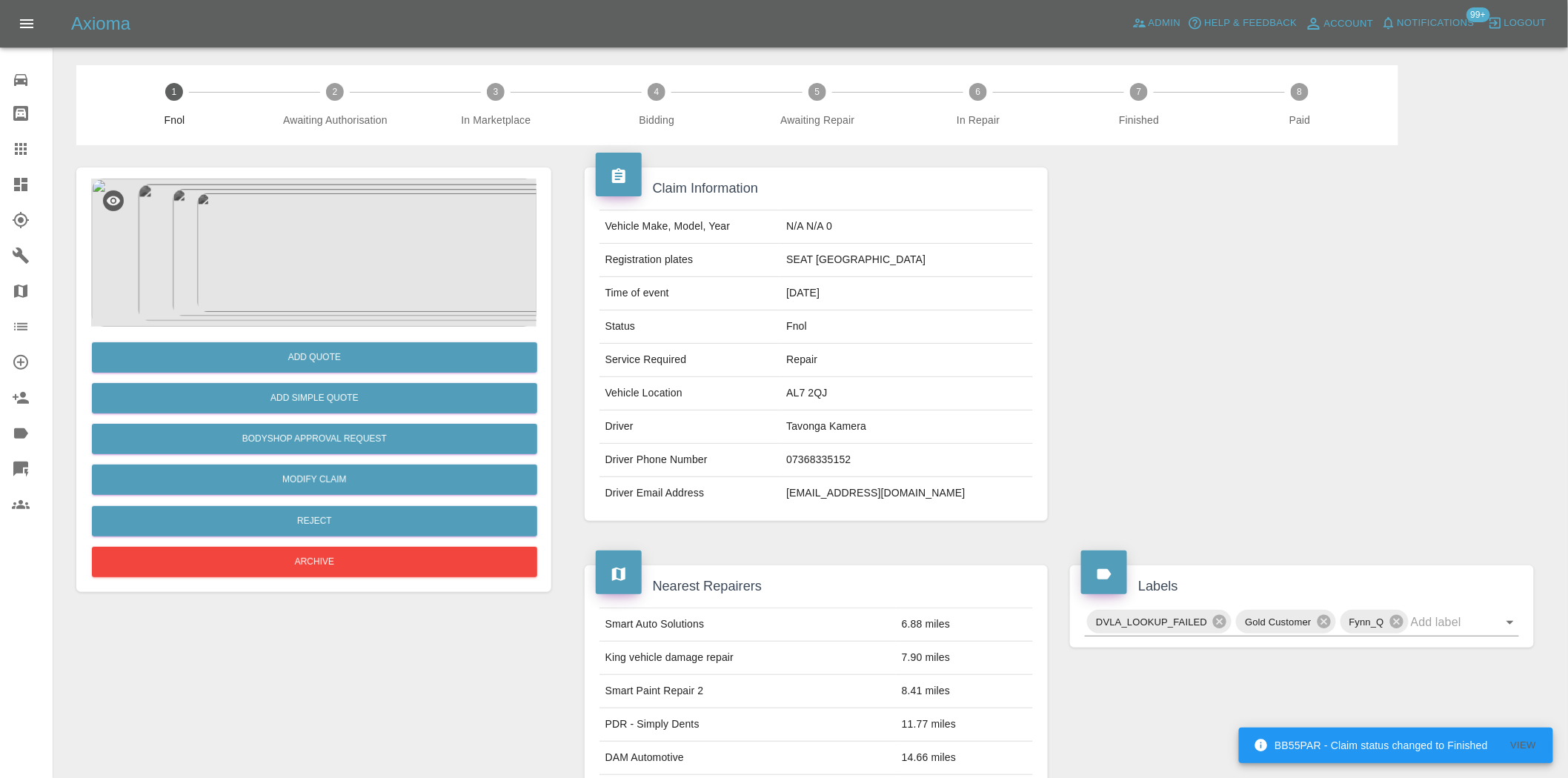
click at [310, 278] on img at bounding box center [314, 252] width 446 height 148
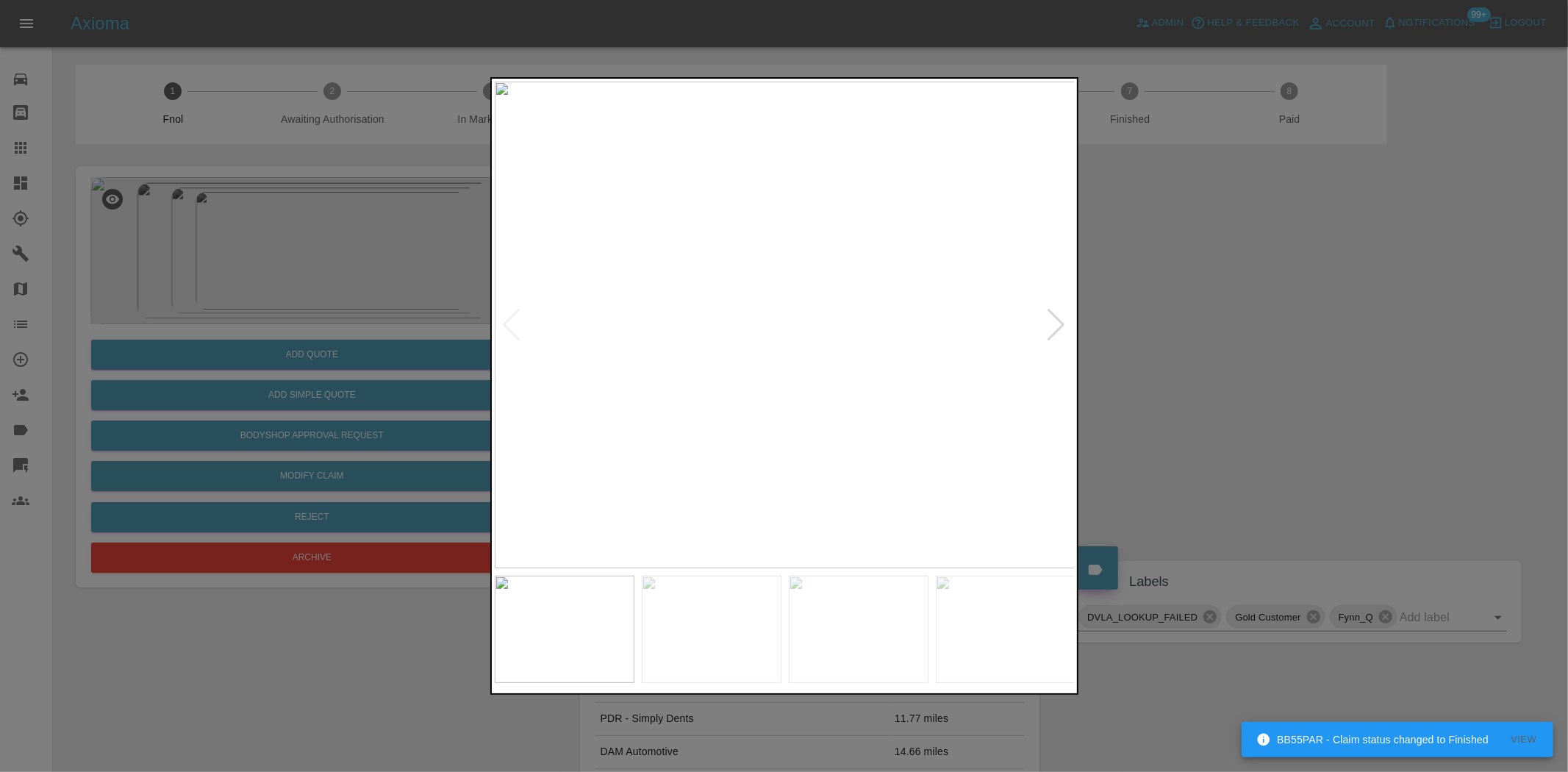
click at [1329, 364] on div at bounding box center [784, 386] width 1568 height 772
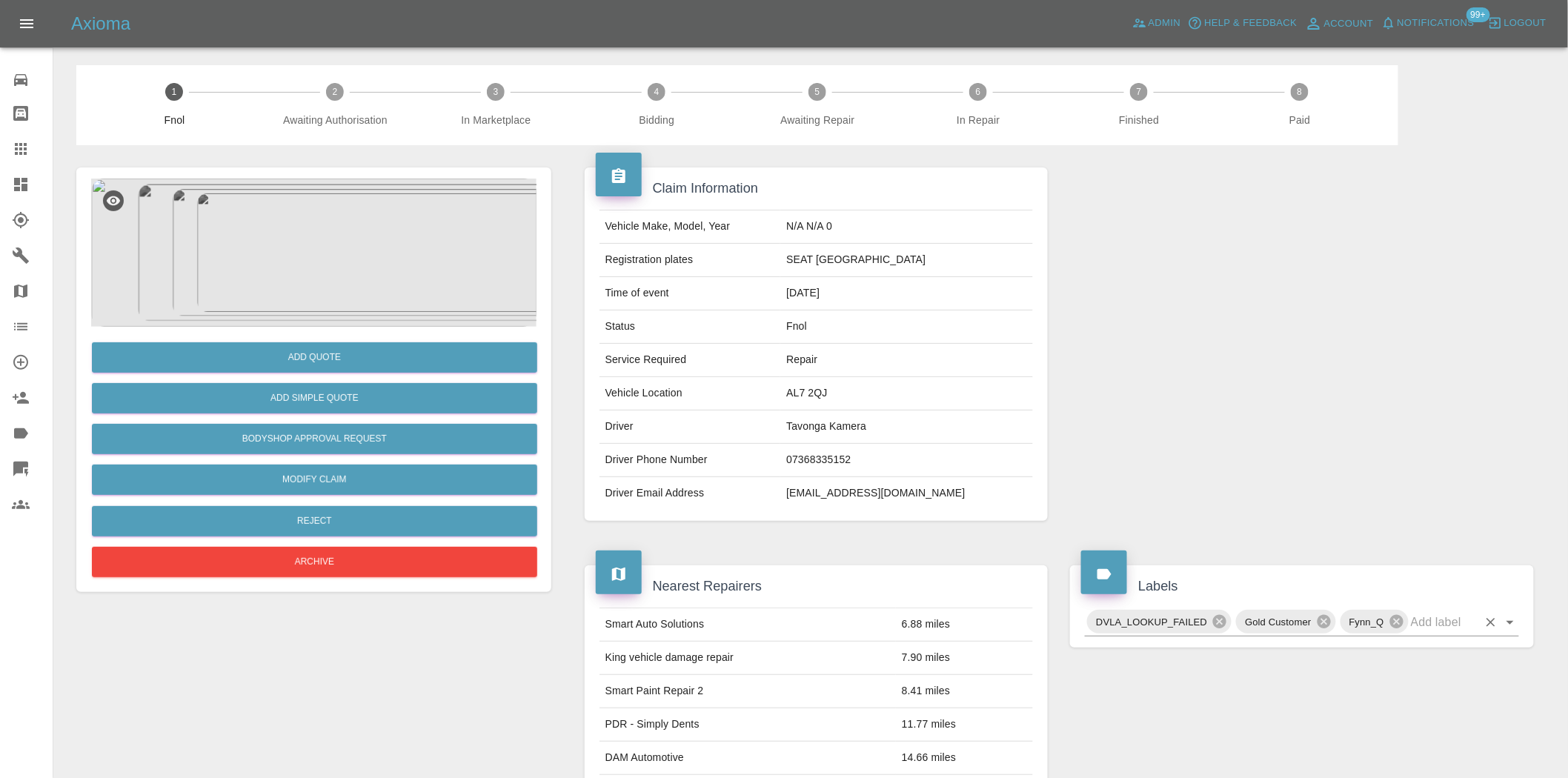
click at [1434, 624] on input "text" at bounding box center [1445, 621] width 66 height 23
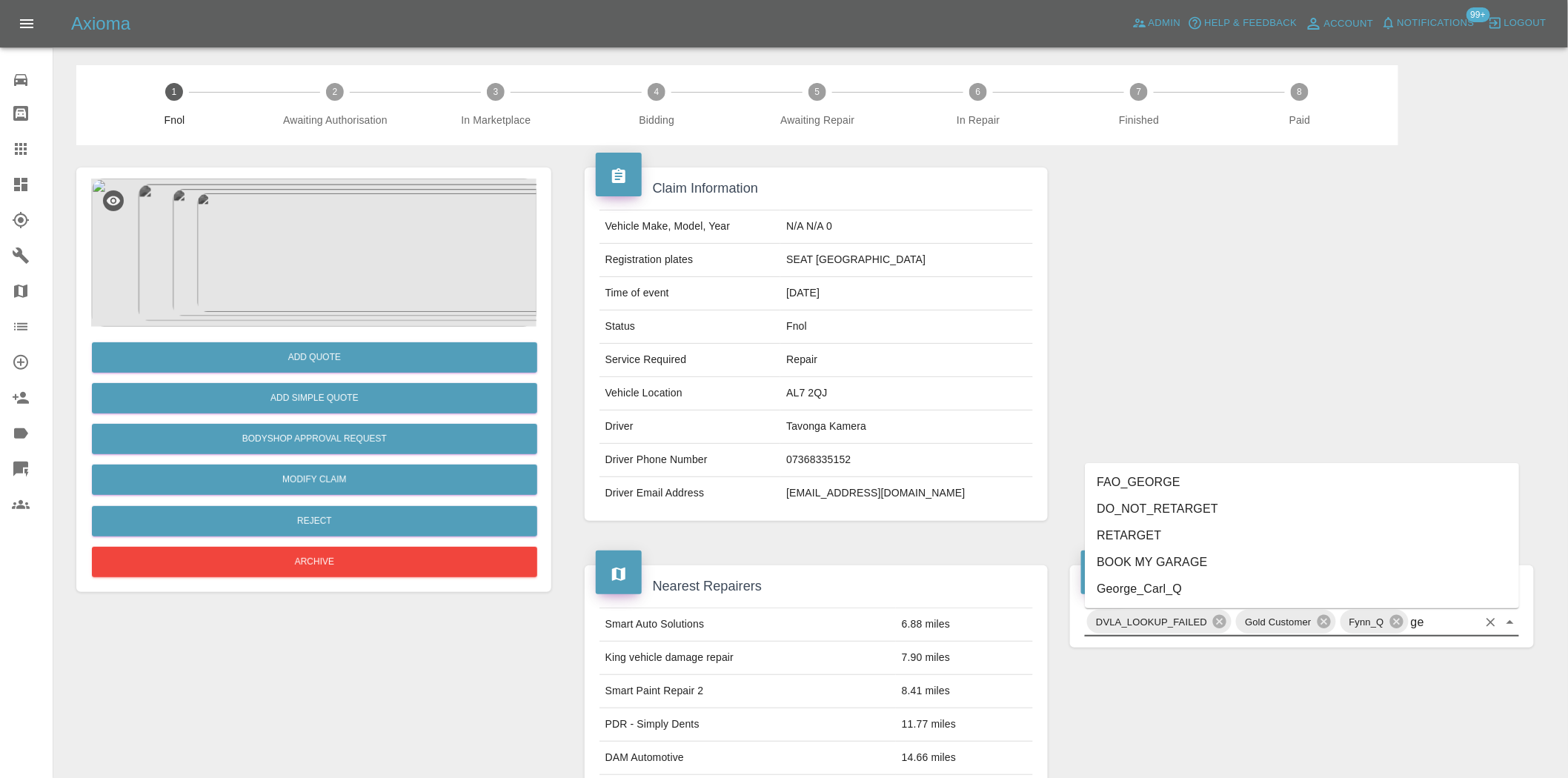
type input "geo"
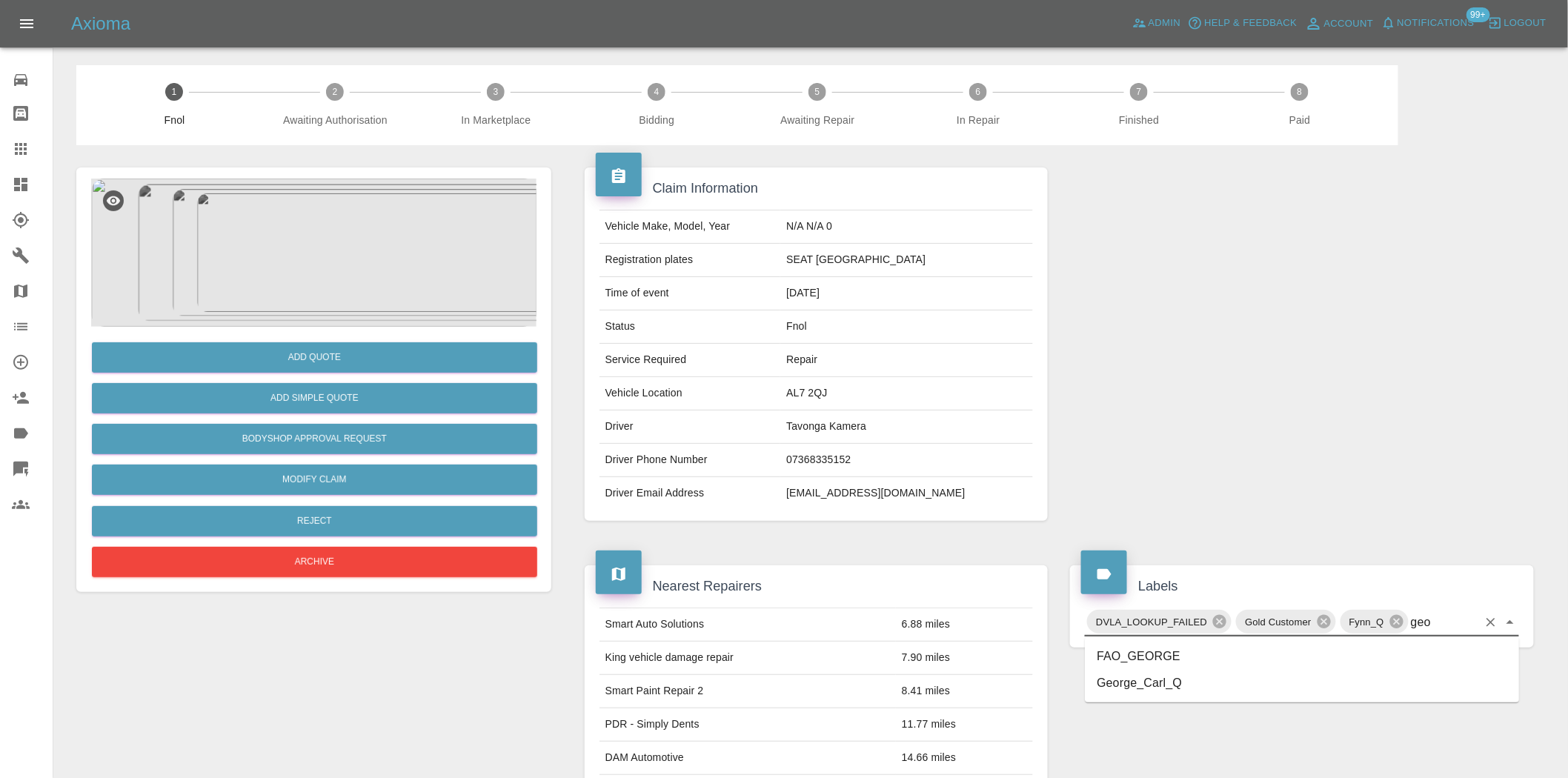
click at [1162, 688] on li "George_Carl_Q" at bounding box center [1303, 683] width 435 height 27
click at [1180, 277] on div at bounding box center [1302, 344] width 486 height 398
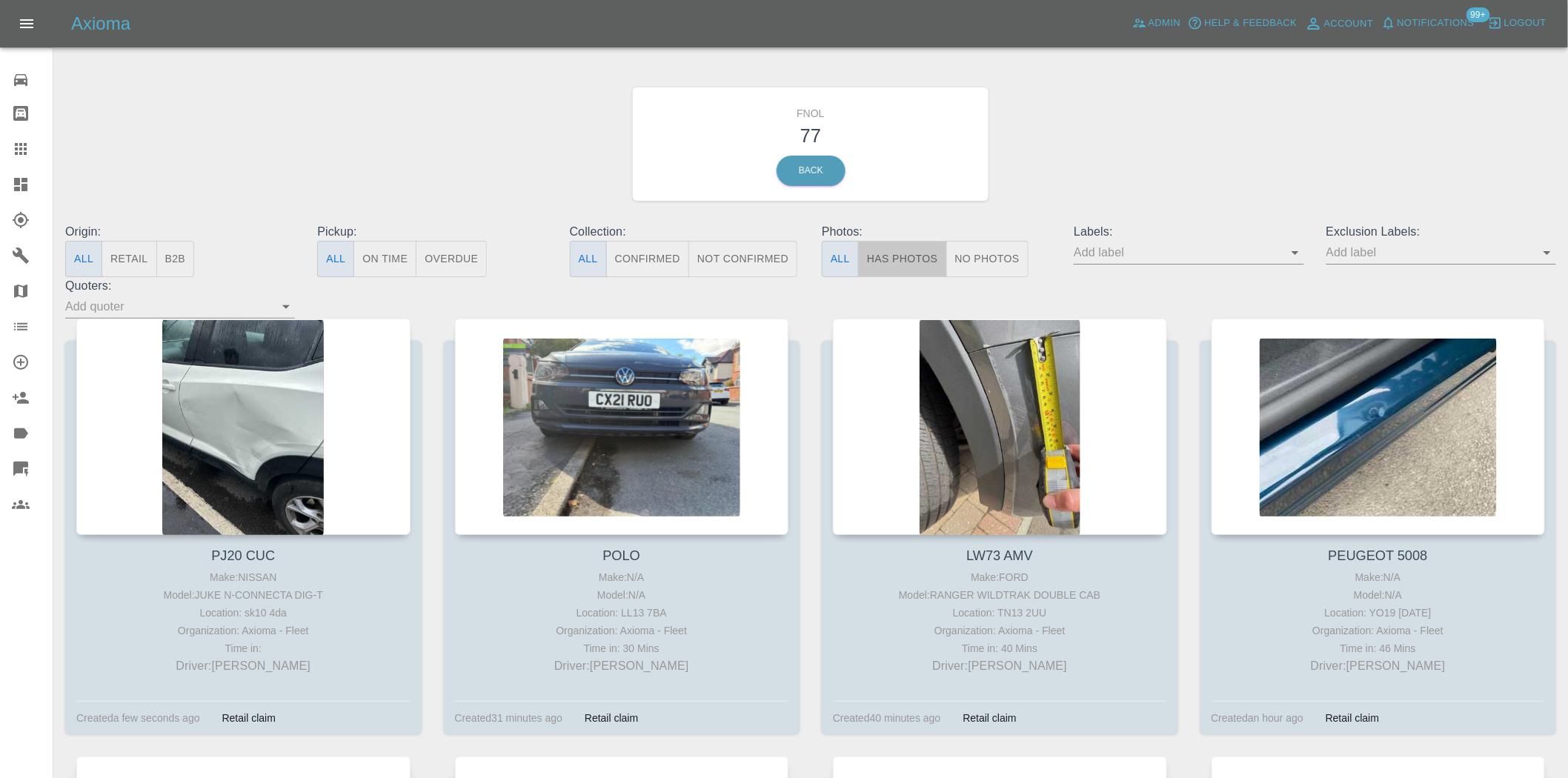
click at [891, 249] on button "Has Photos" at bounding box center [902, 259] width 89 height 36
click at [1009, 247] on button "No Photos" at bounding box center [987, 259] width 82 height 36
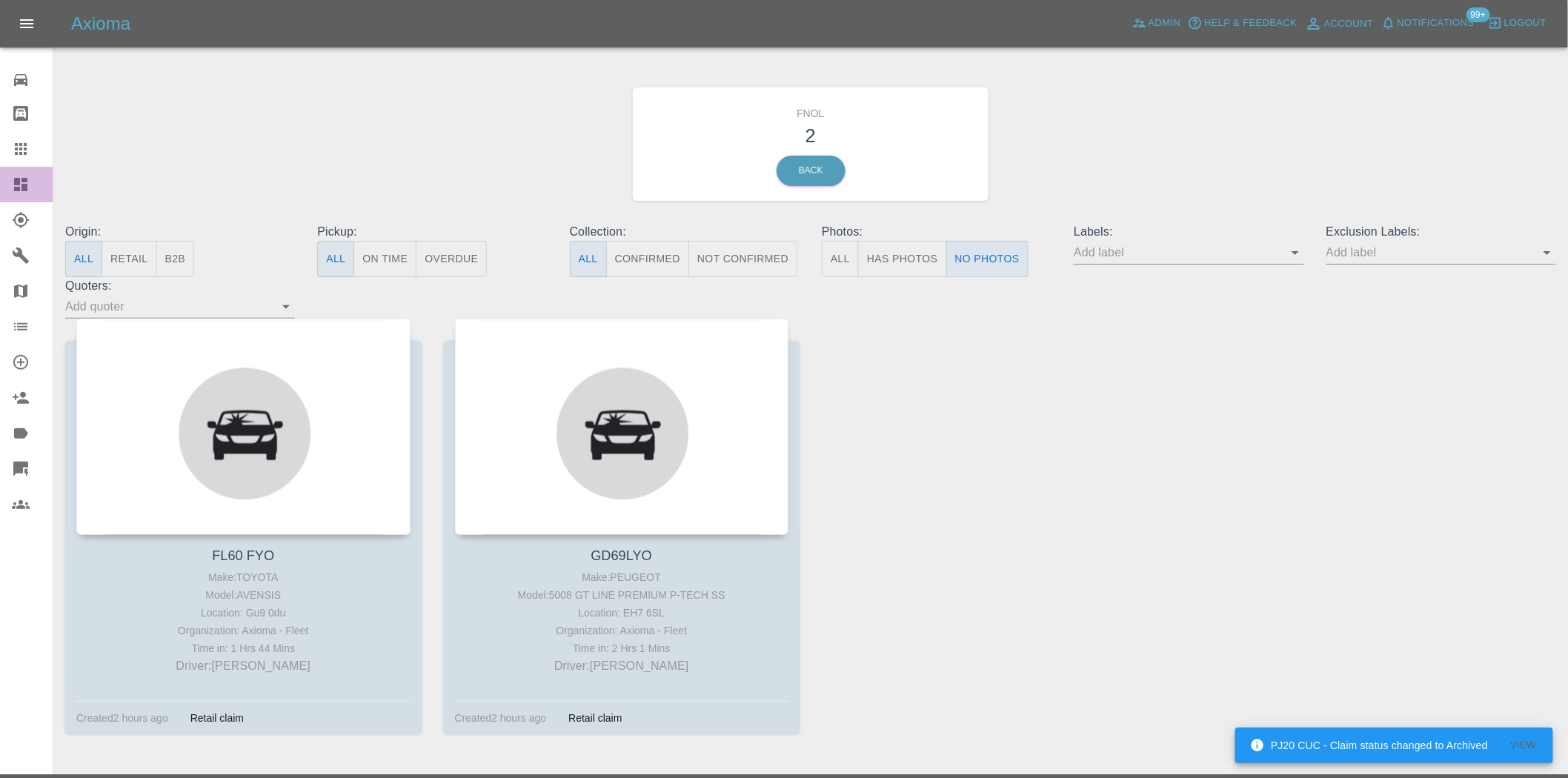
click at [31, 174] on link "Dashboard" at bounding box center [26, 184] width 52 height 36
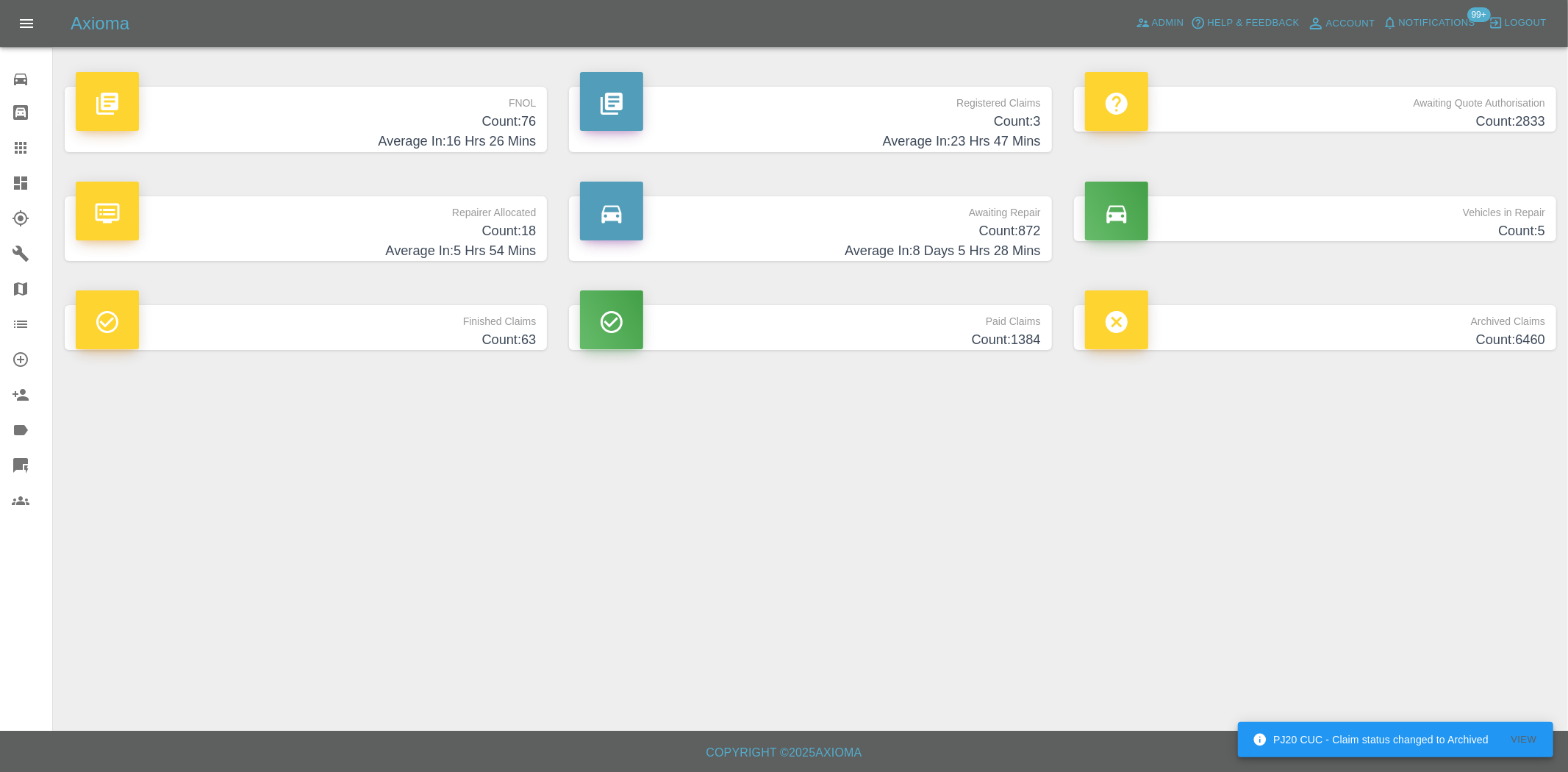
click at [452, 122] on h4 "Count: 76" at bounding box center [306, 122] width 460 height 20
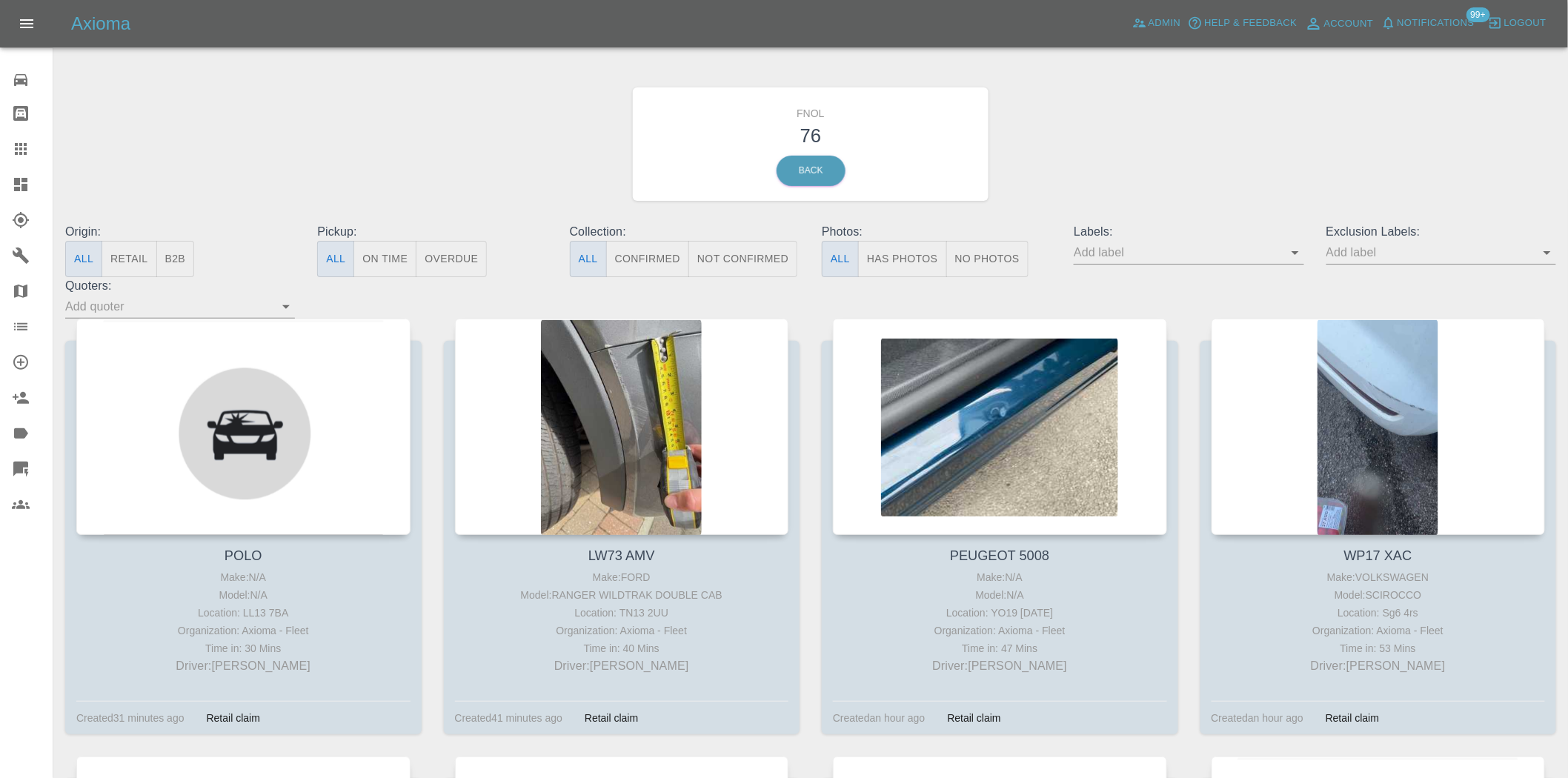
click at [911, 255] on button "Has Photos" at bounding box center [902, 259] width 89 height 36
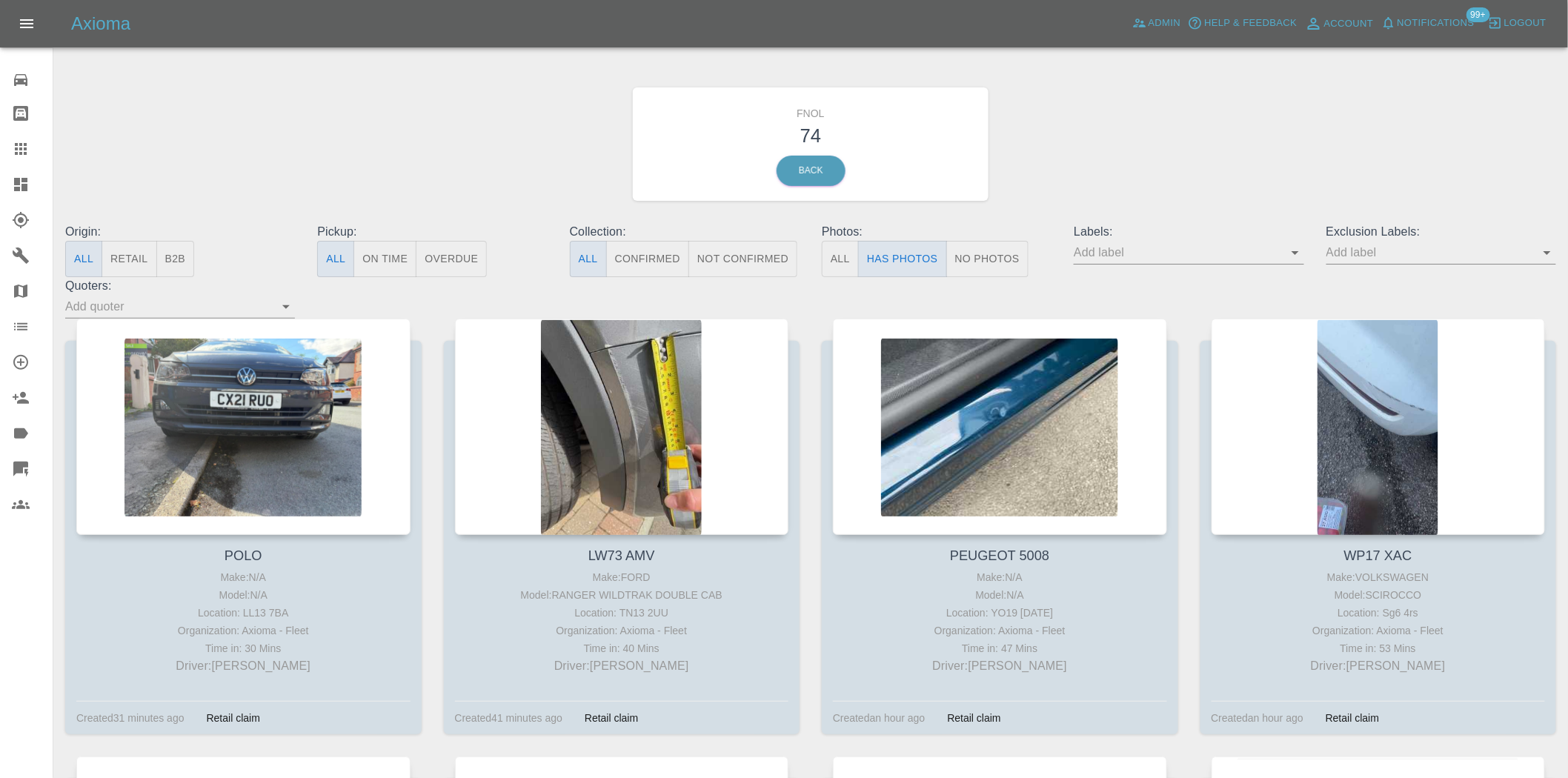
click at [991, 253] on button "No Photos" at bounding box center [987, 259] width 82 height 36
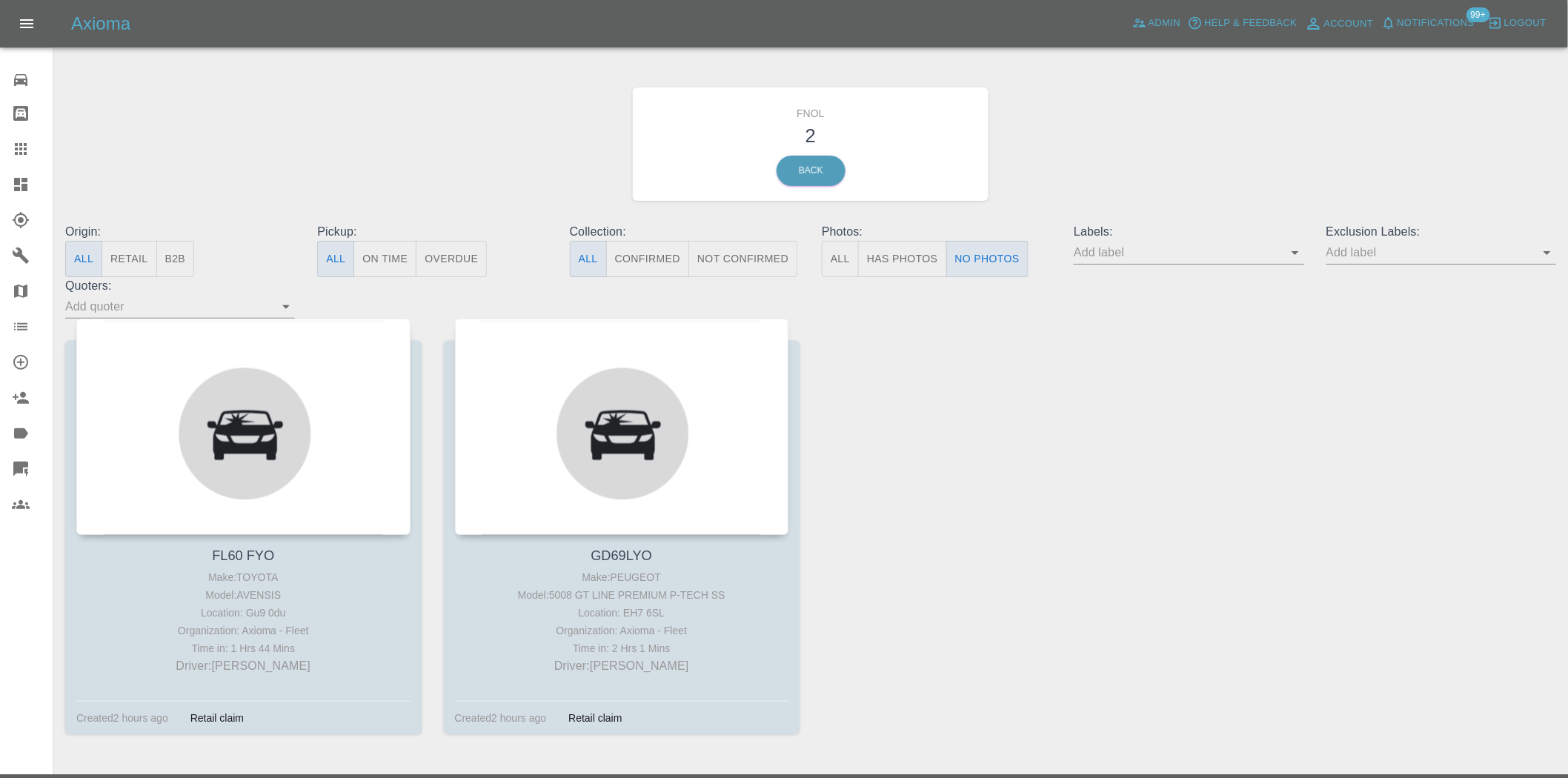
click at [1282, 253] on input "text" at bounding box center [1178, 252] width 207 height 23
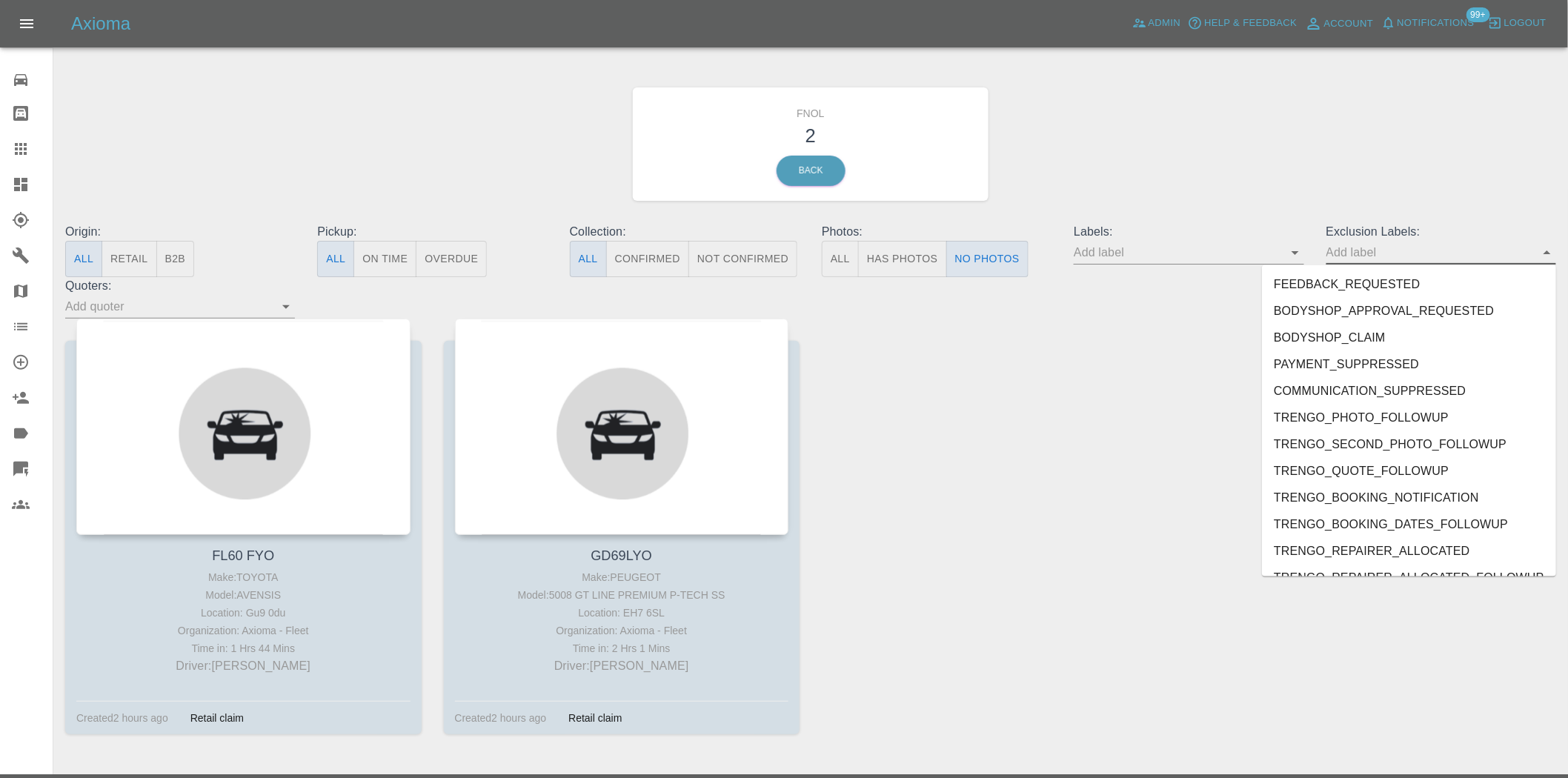
click at [884, 258] on button "Has Photos" at bounding box center [902, 259] width 89 height 36
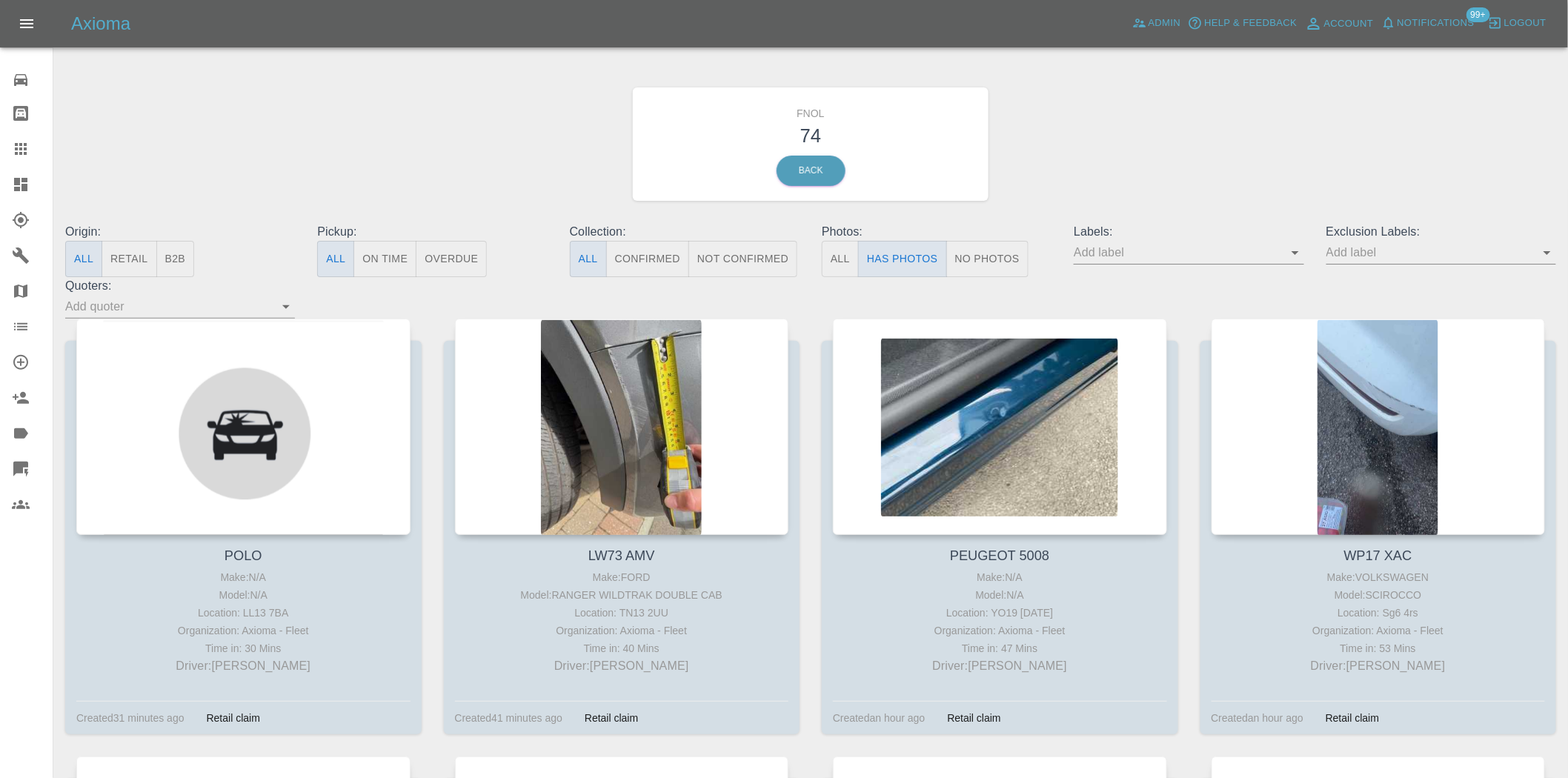
click at [1282, 253] on input "text" at bounding box center [1178, 252] width 207 height 23
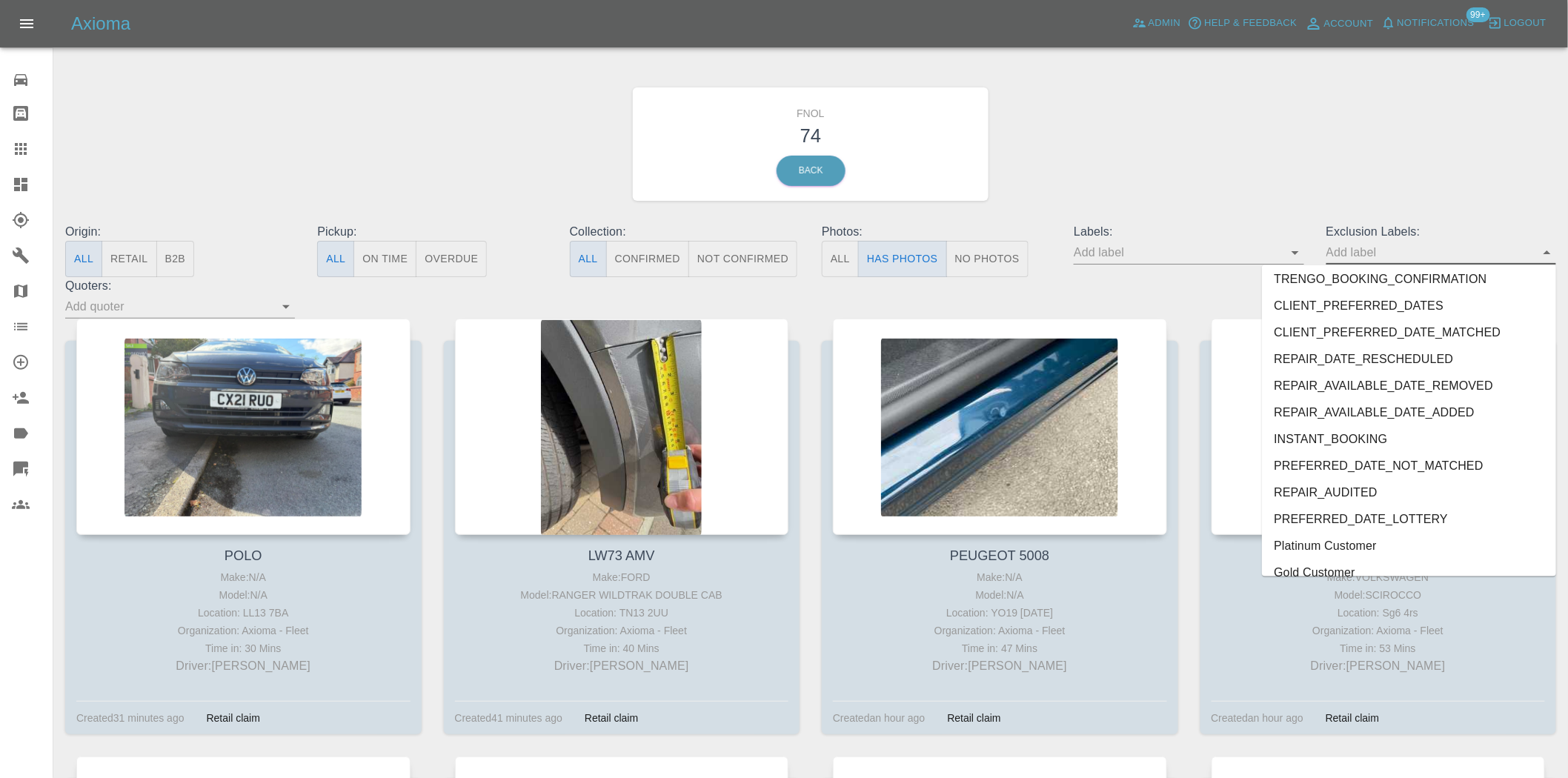
scroll to position [3115, 0]
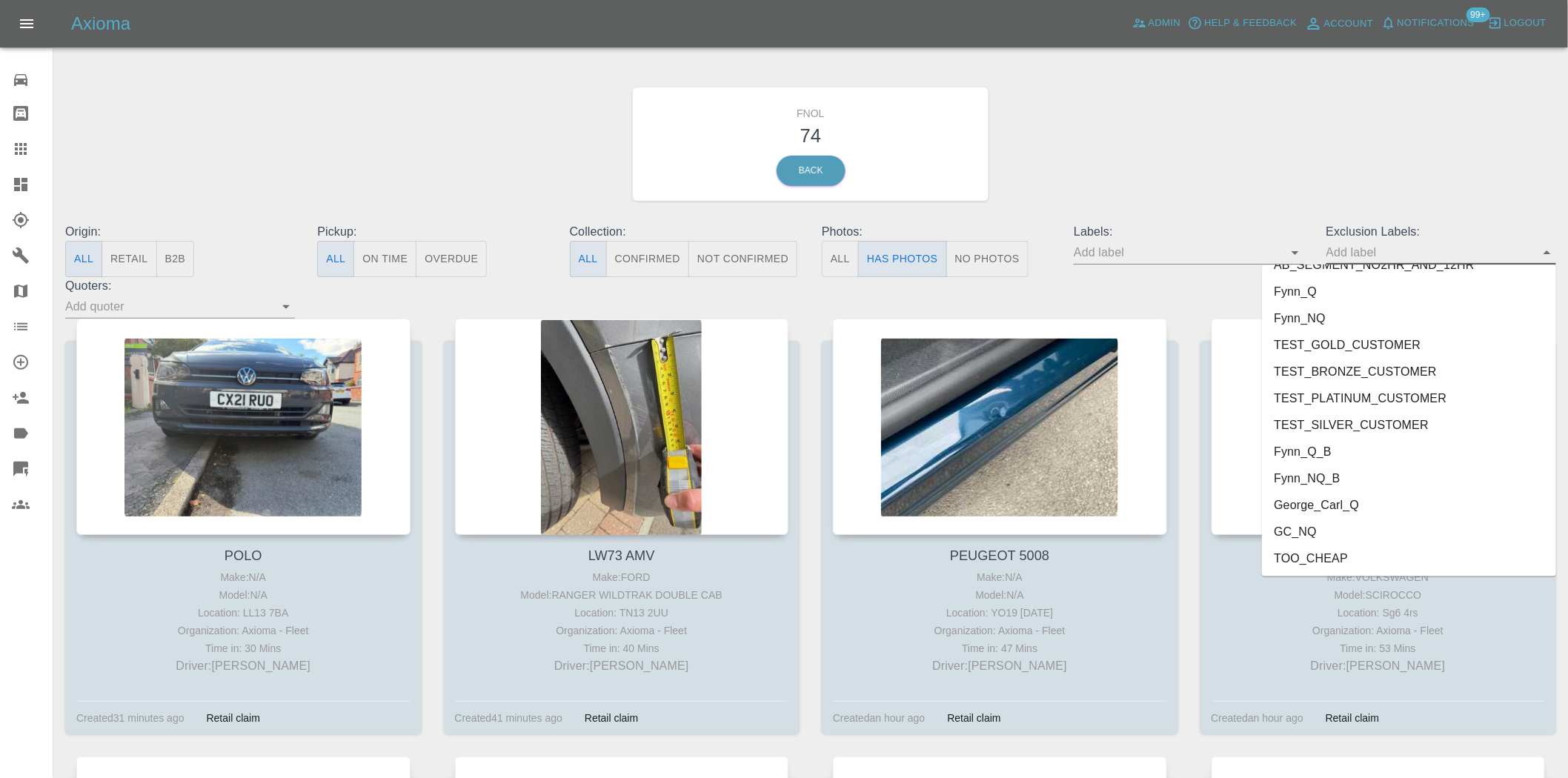
click at [1330, 498] on li "George_Carl_Q" at bounding box center [1410, 505] width 295 height 27
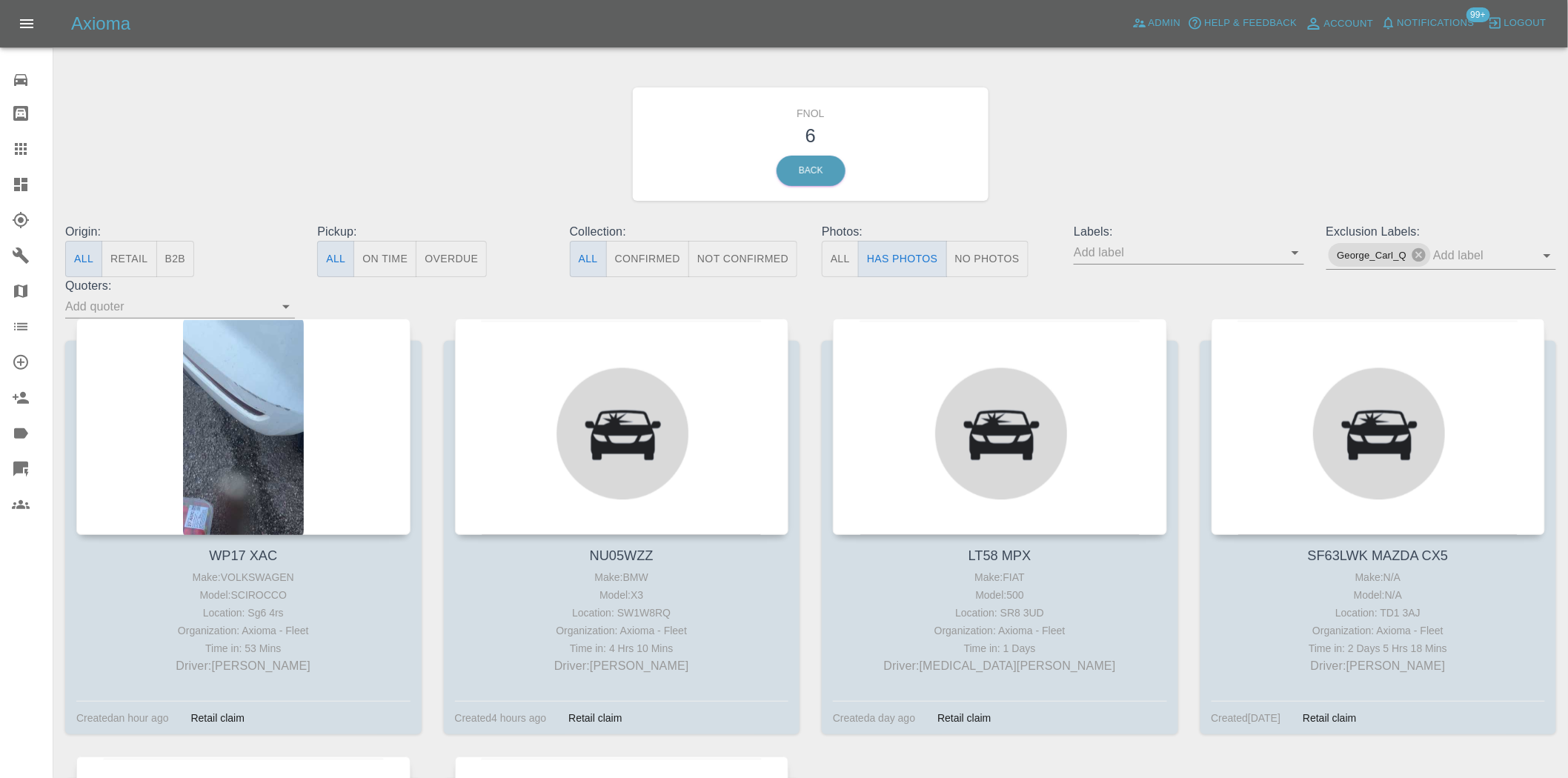
click at [1098, 160] on div "FNOL 6 Back" at bounding box center [811, 144] width 1514 height 157
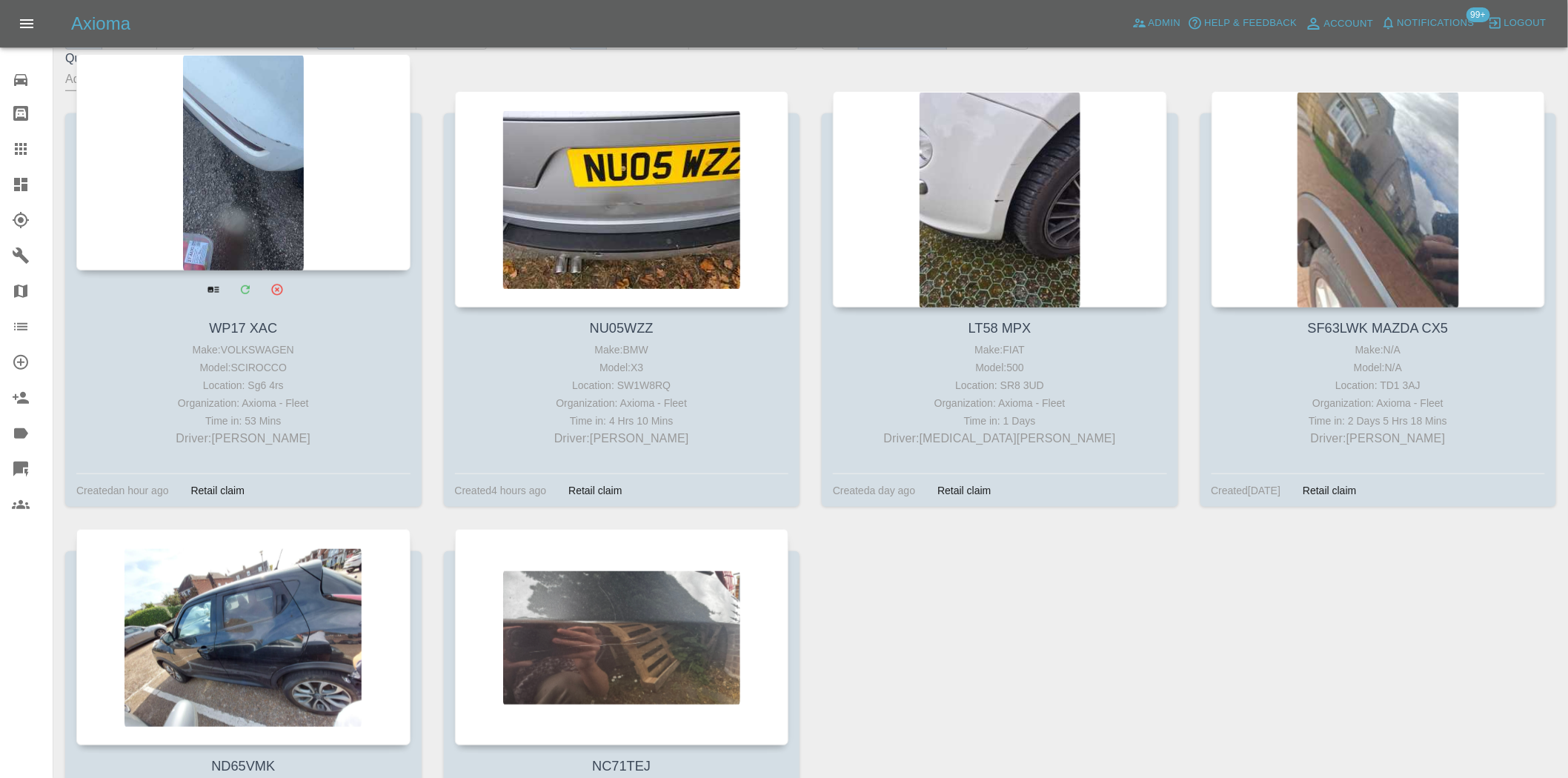
scroll to position [230, 0]
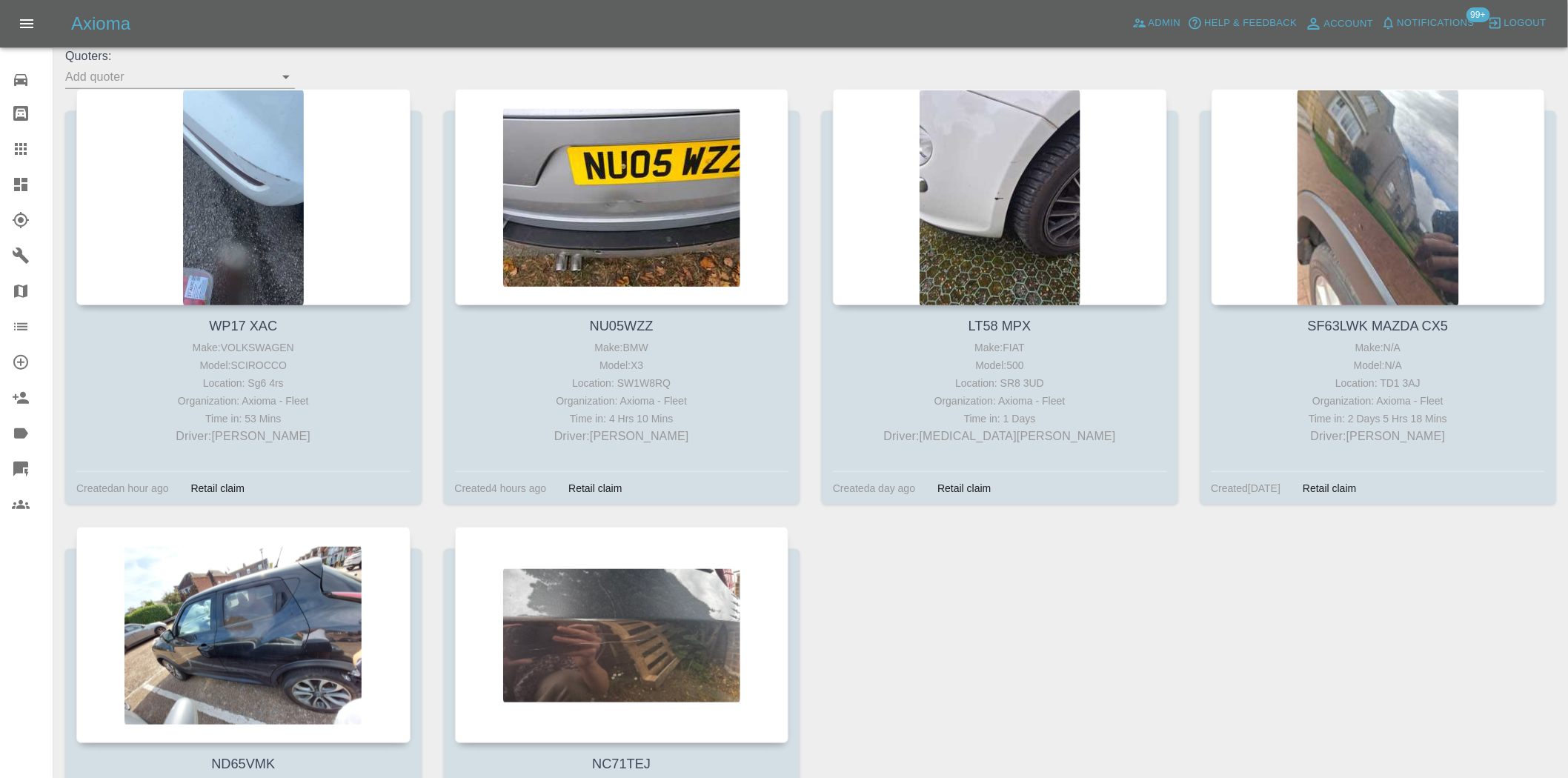
click at [17, 180] on icon at bounding box center [20, 184] width 13 height 13
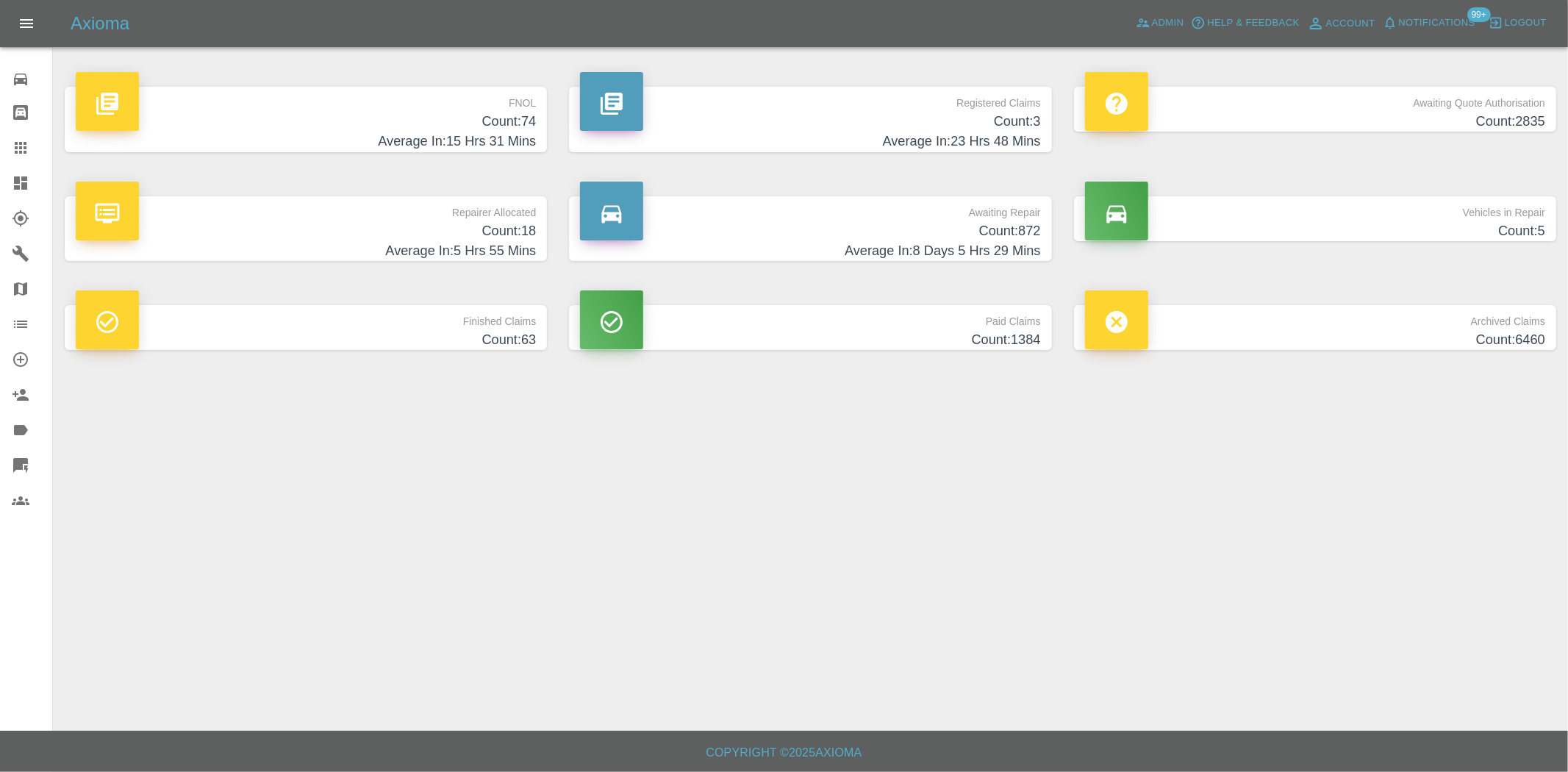
click at [960, 119] on h4 "Count: 3" at bounding box center [810, 122] width 460 height 20
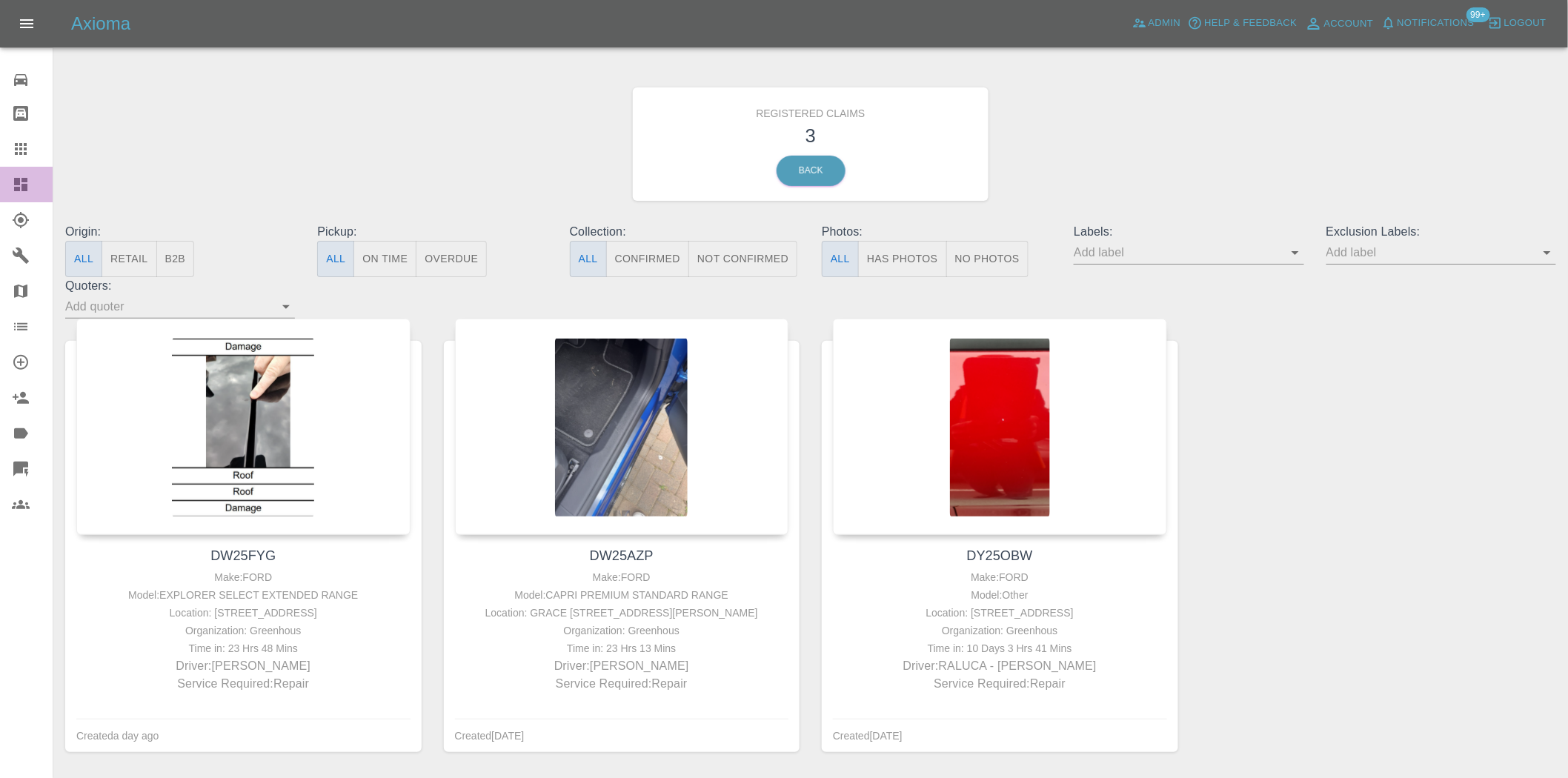
click at [15, 188] on icon at bounding box center [20, 184] width 13 height 13
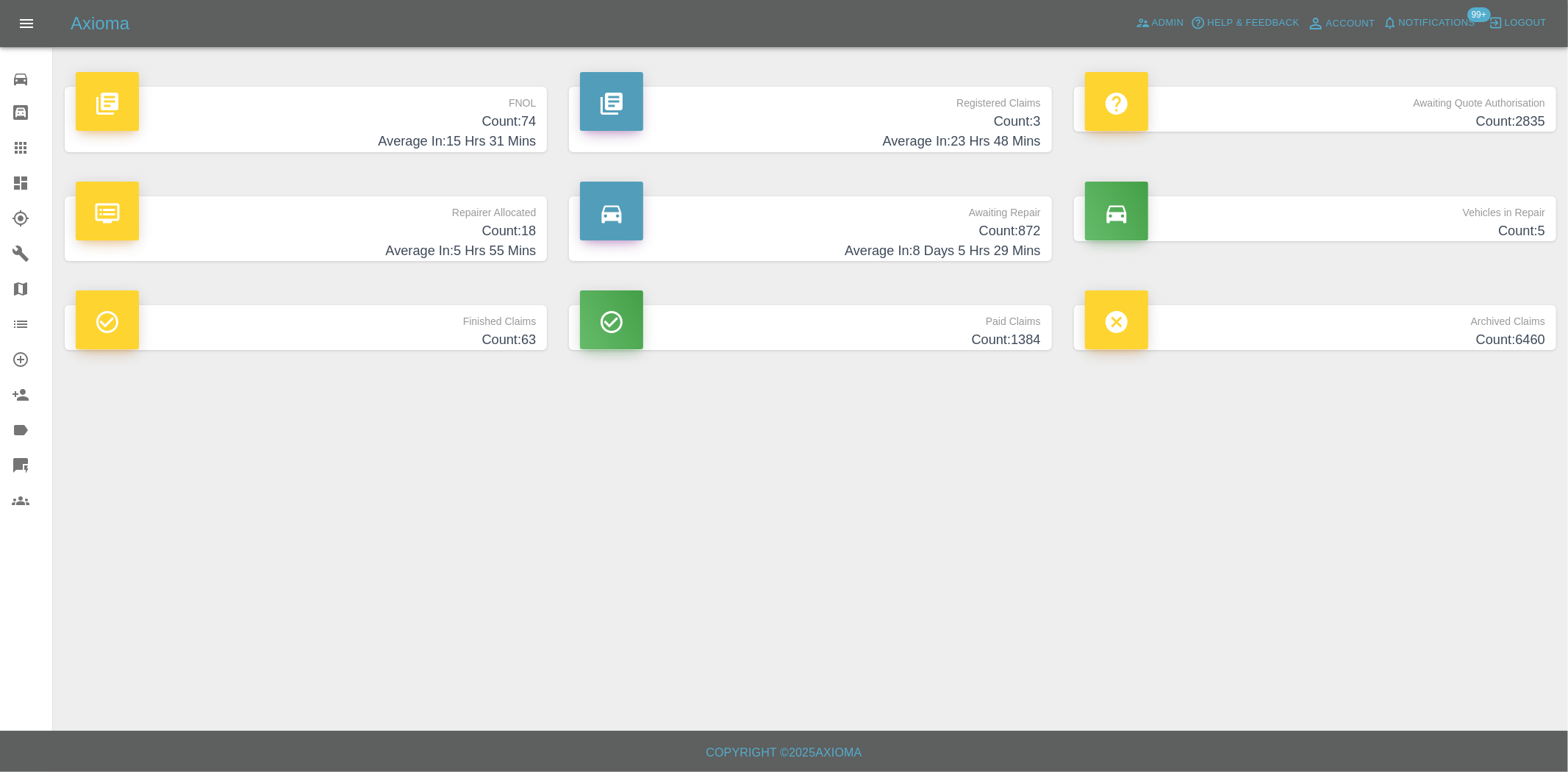
click at [498, 122] on h4 "Count: 74" at bounding box center [306, 122] width 460 height 20
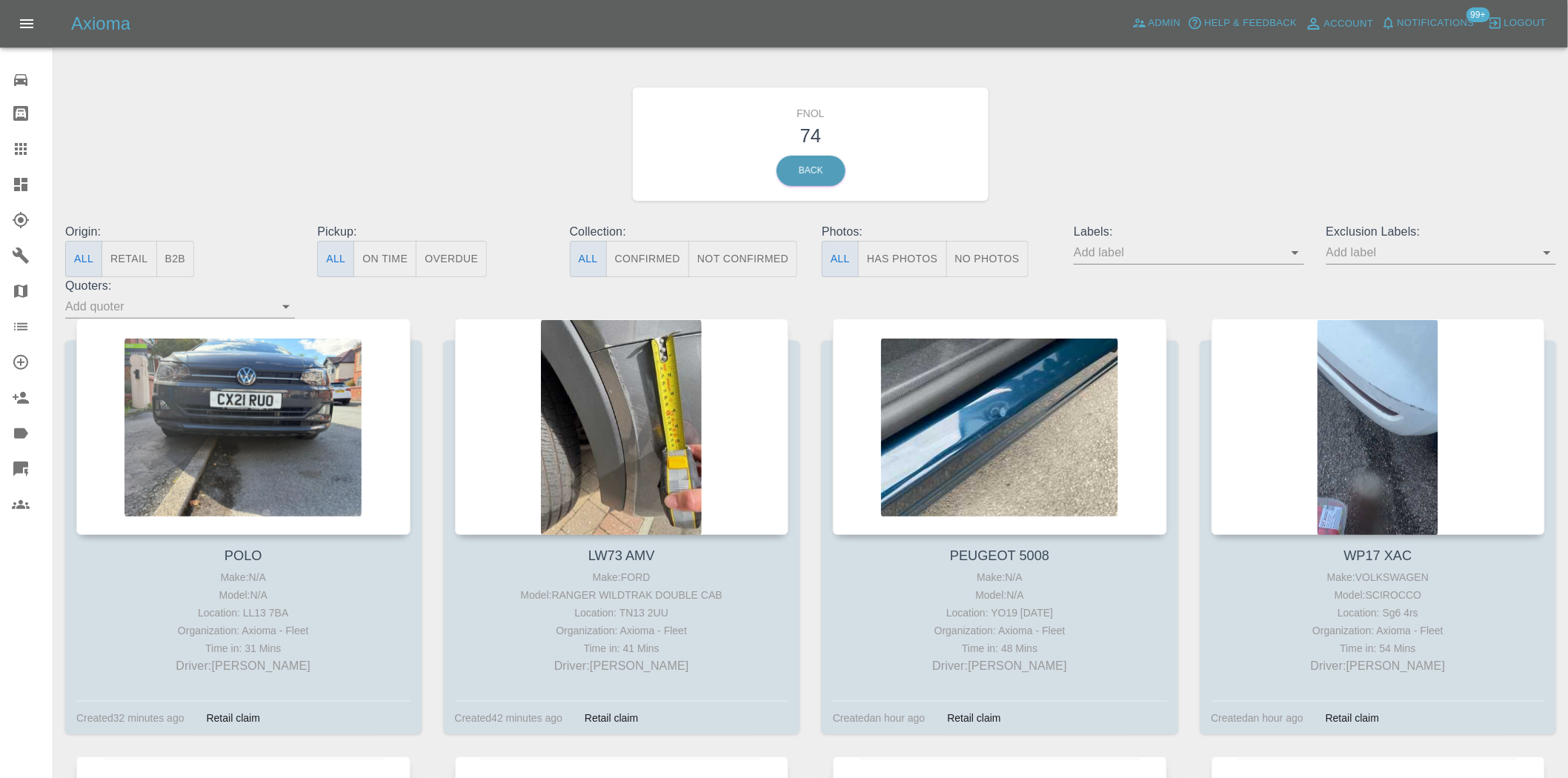
click at [899, 253] on button "Has Photos" at bounding box center [902, 259] width 89 height 36
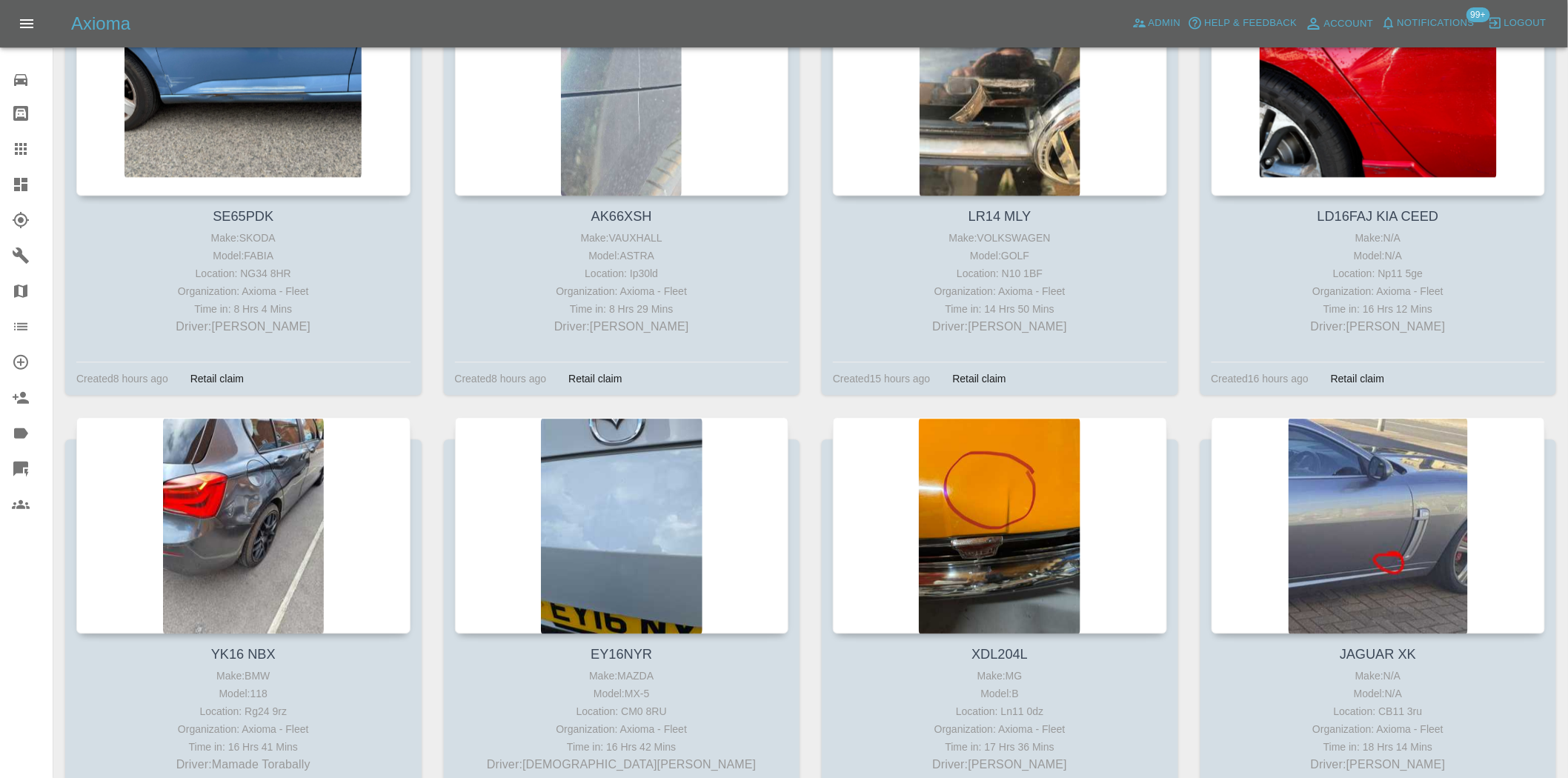
scroll to position [3871, 0]
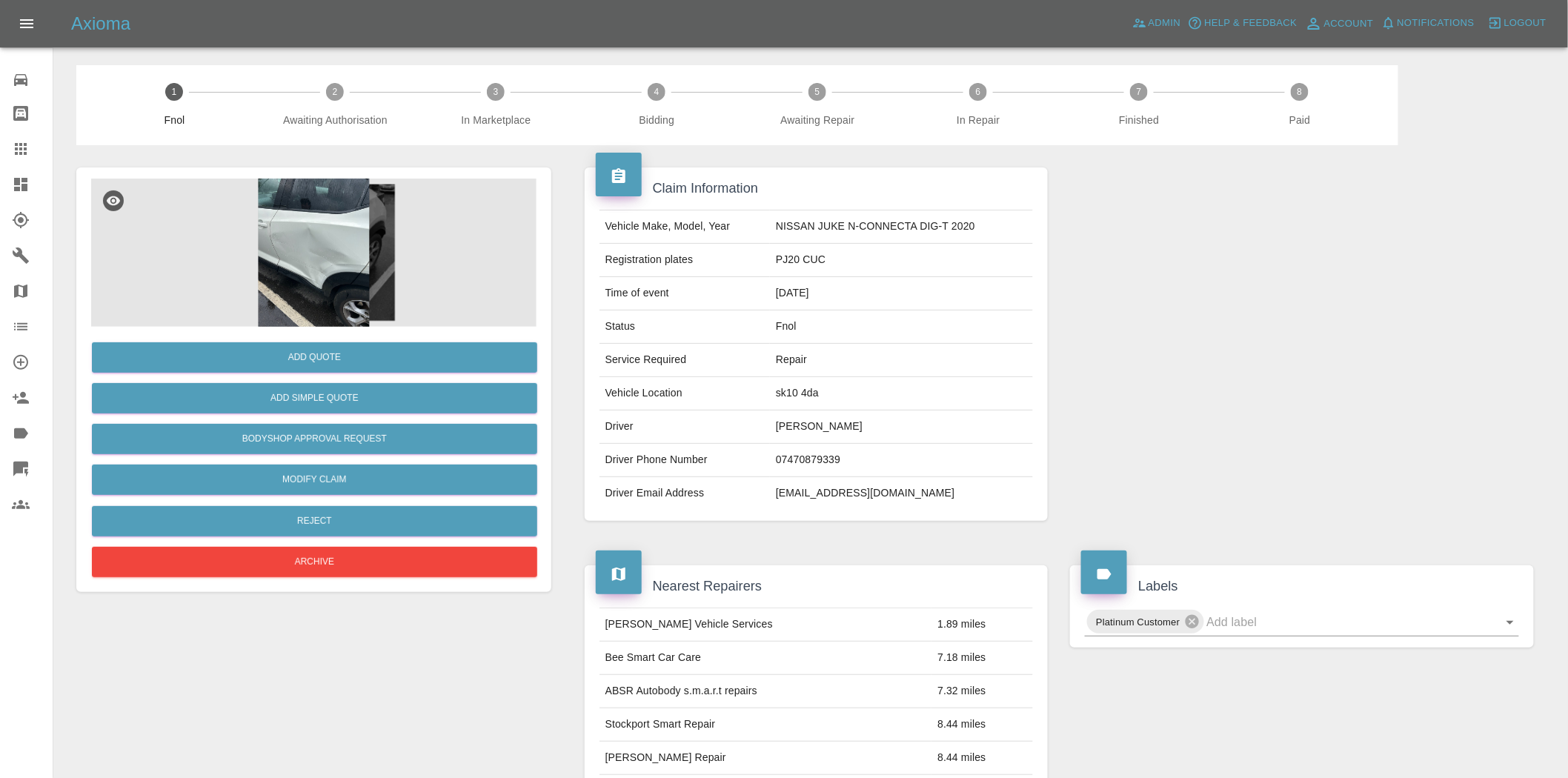
click at [360, 264] on img at bounding box center [314, 252] width 446 height 148
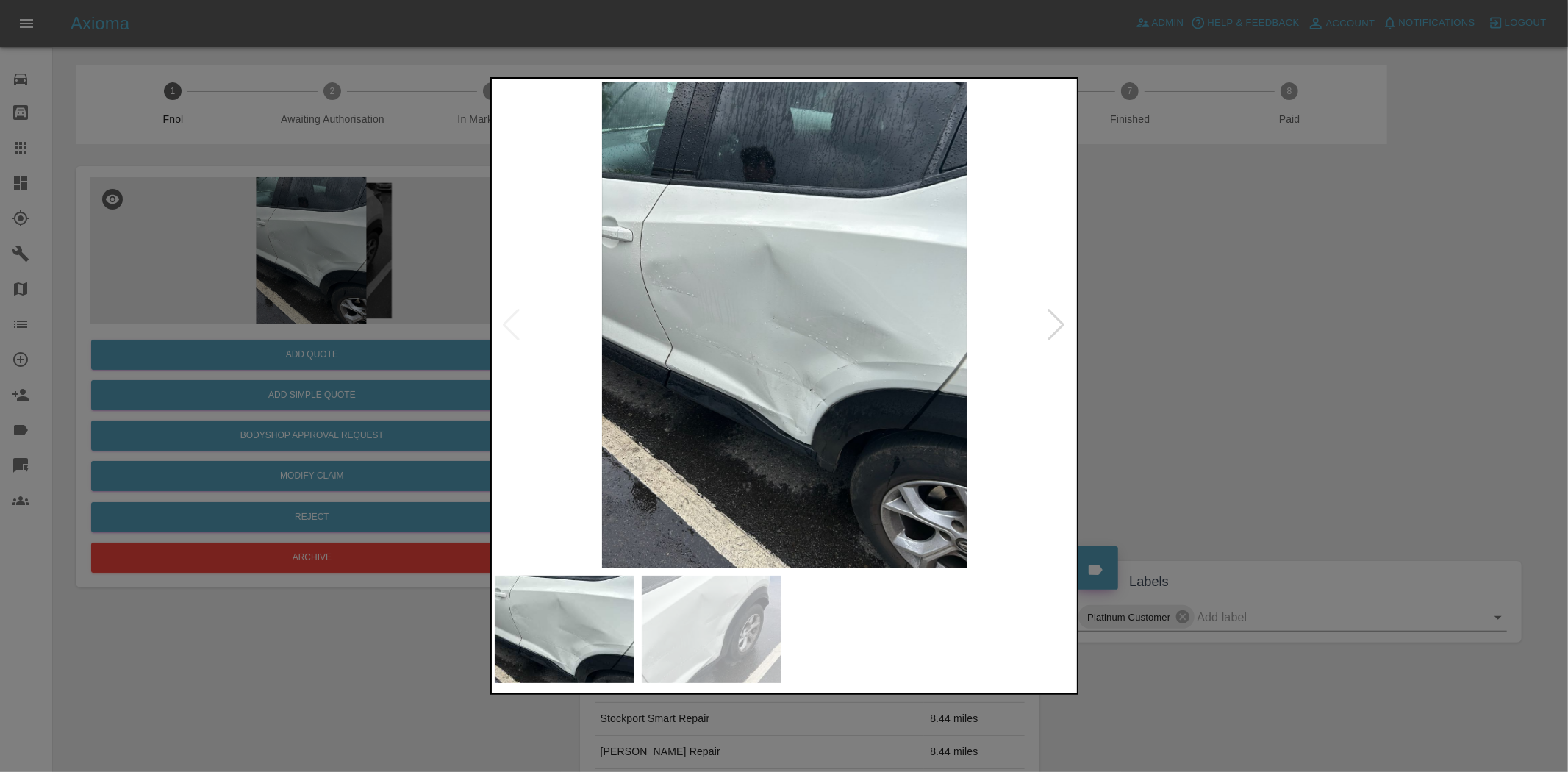
click at [177, 284] on div at bounding box center [784, 386] width 1568 height 772
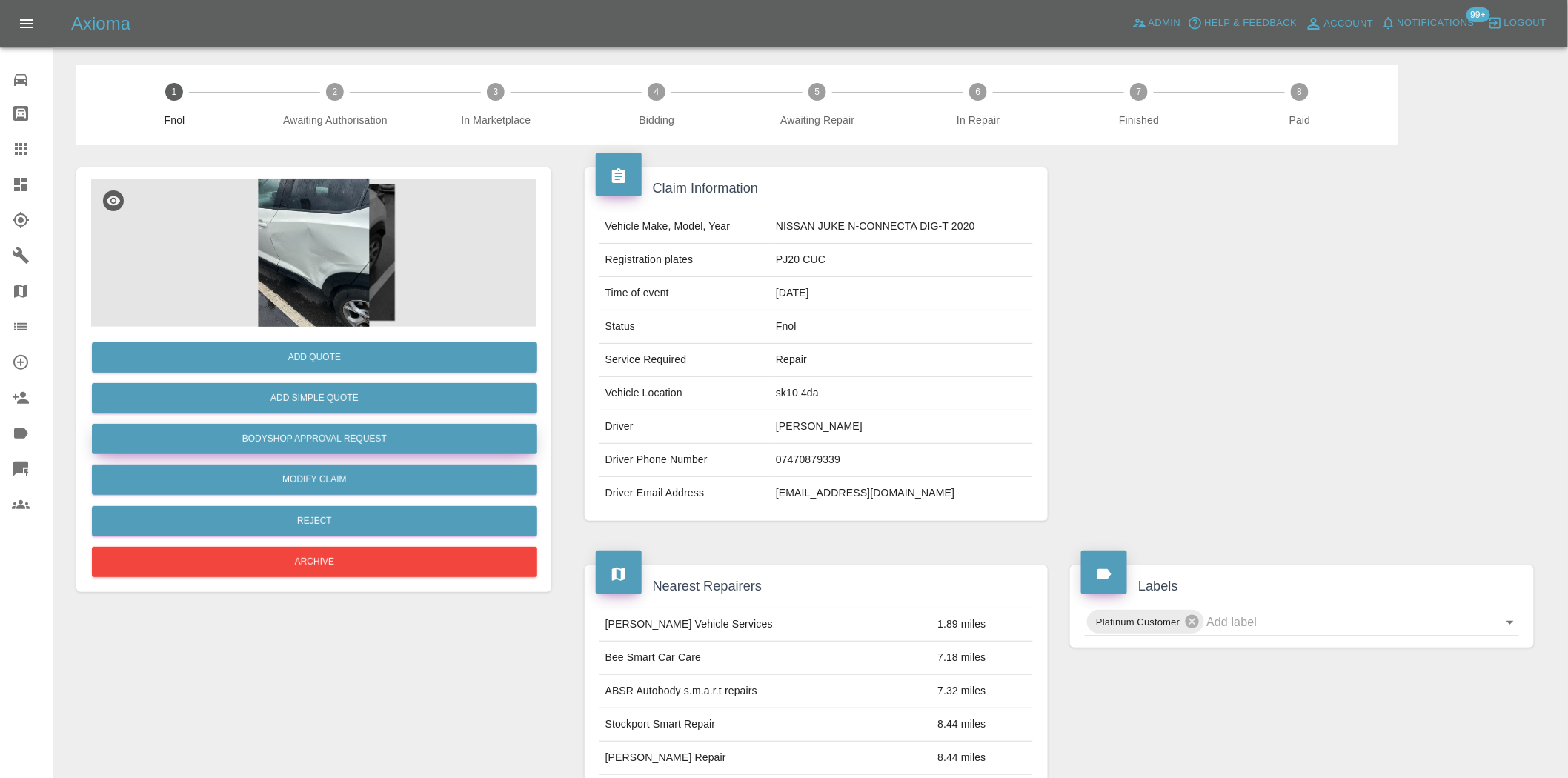
drag, startPoint x: 322, startPoint y: 427, endPoint x: 378, endPoint y: 500, distance: 92.0
click at [322, 427] on button "Bodyshop Approval Request" at bounding box center [315, 438] width 446 height 30
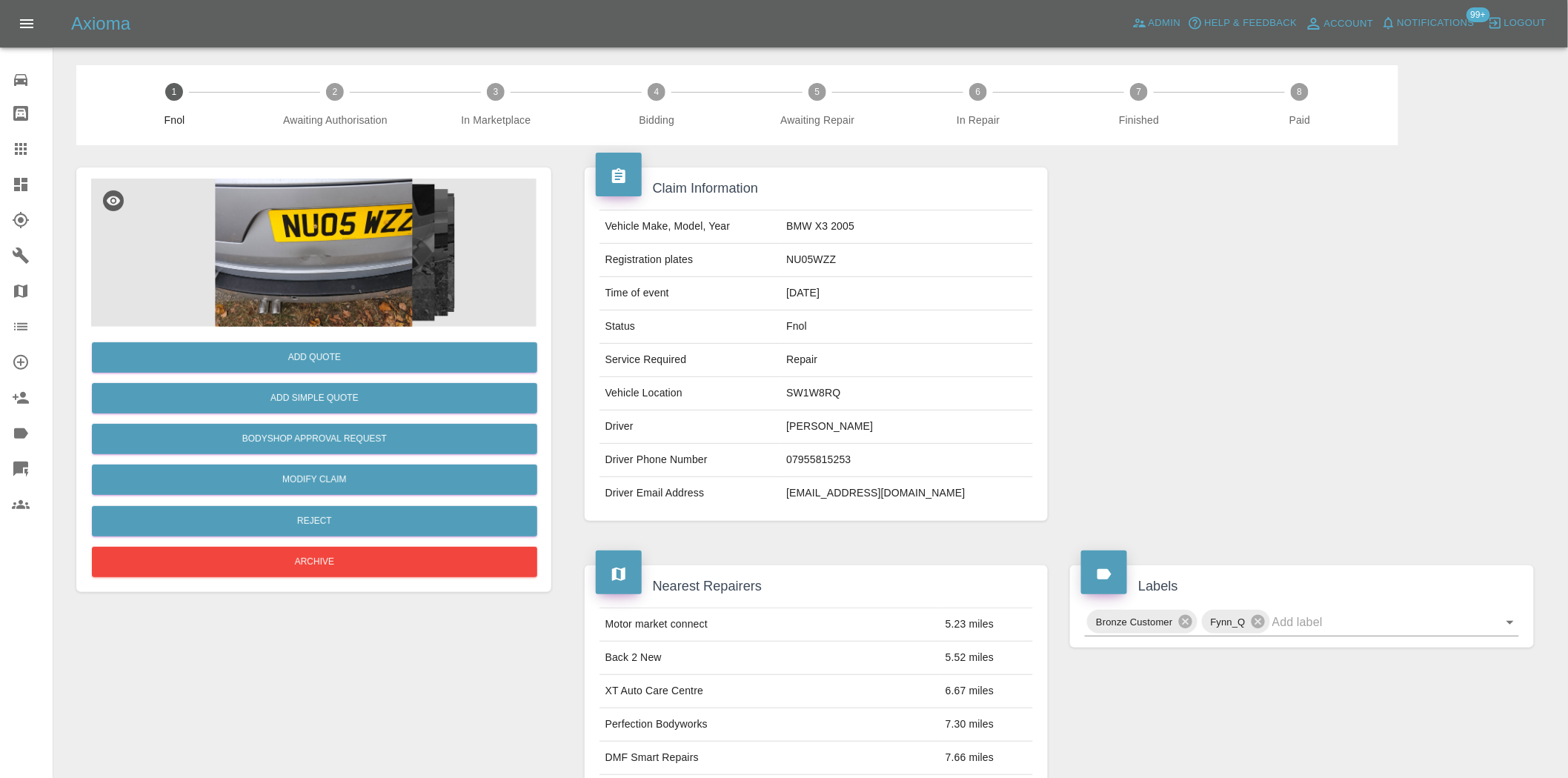
click at [344, 221] on img at bounding box center [314, 252] width 446 height 148
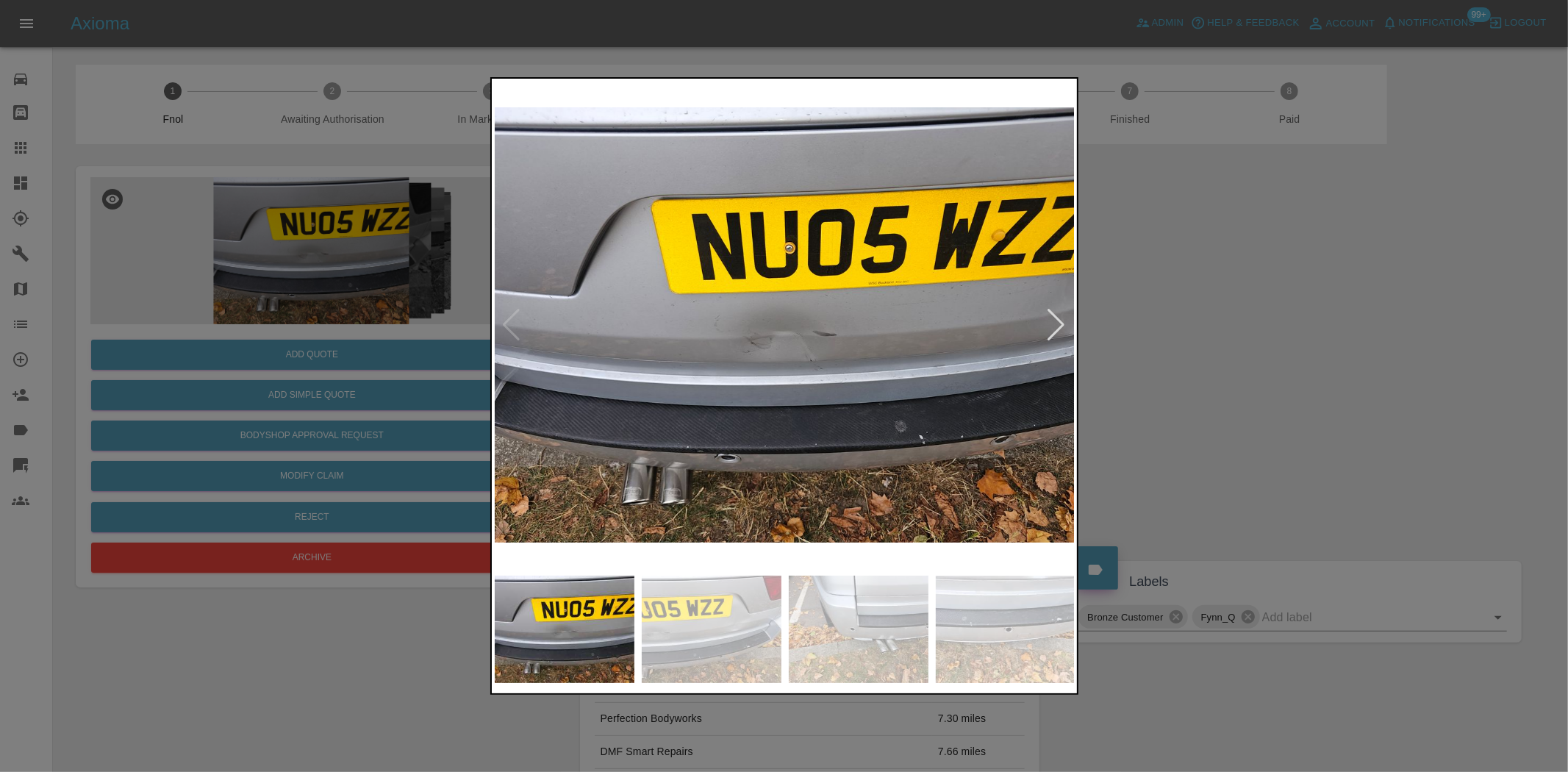
click at [724, 333] on img at bounding box center [785, 324] width 581 height 487
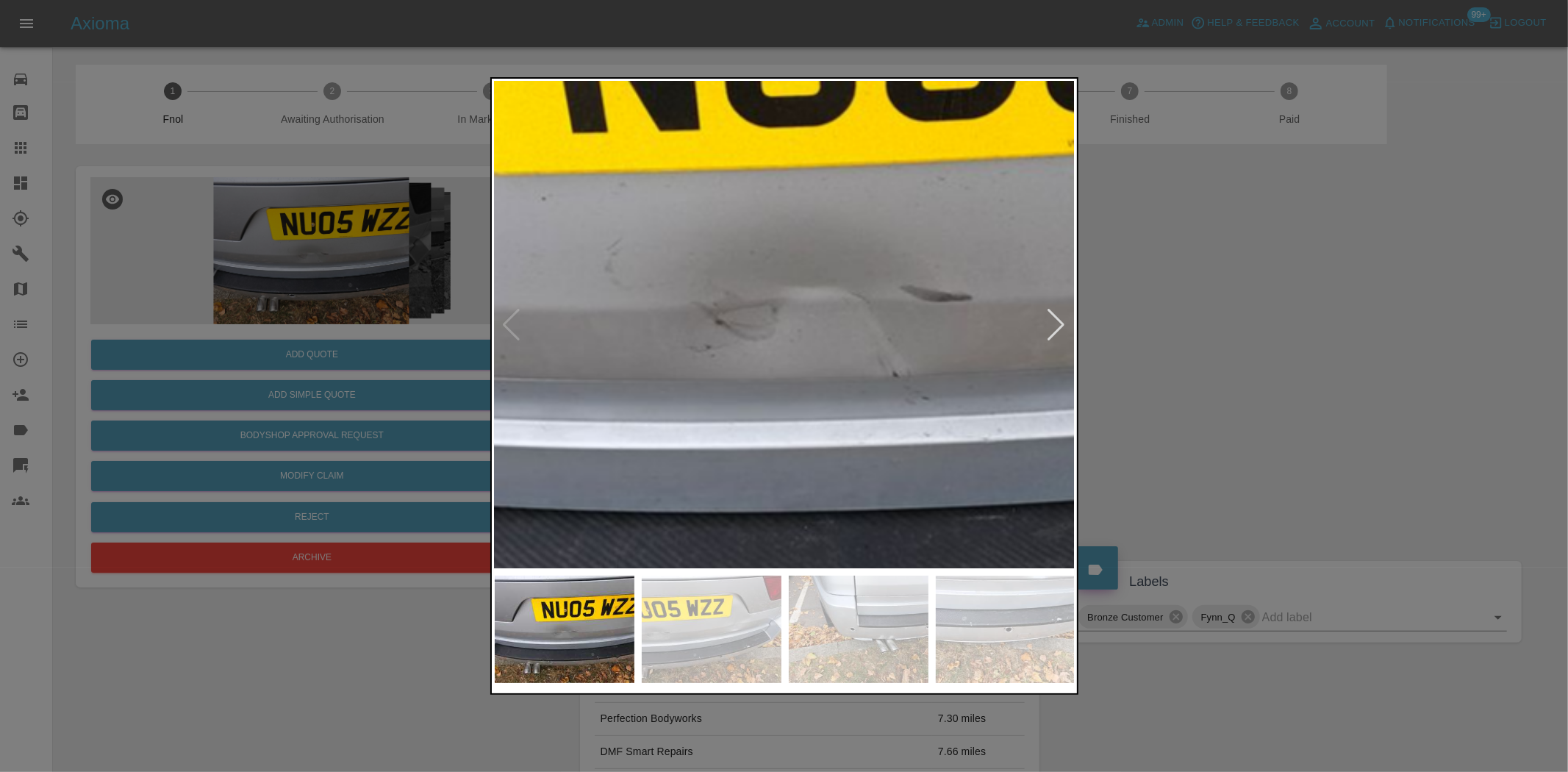
click at [579, 309] on img at bounding box center [816, 269] width 1742 height 1462
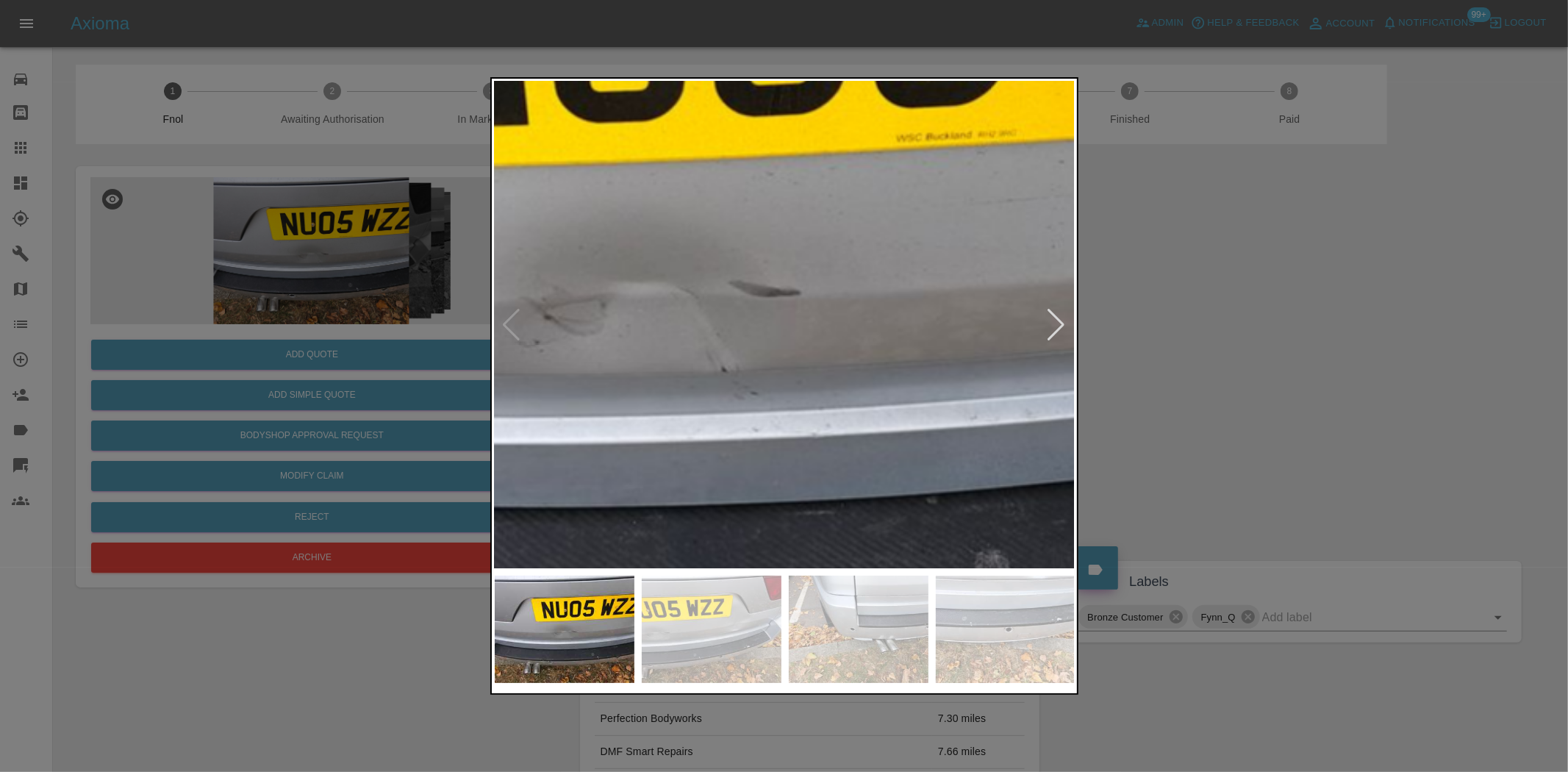
click at [760, 370] on img at bounding box center [646, 264] width 1742 height 1462
click at [760, 370] on img at bounding box center [646, 265] width 1742 height 1462
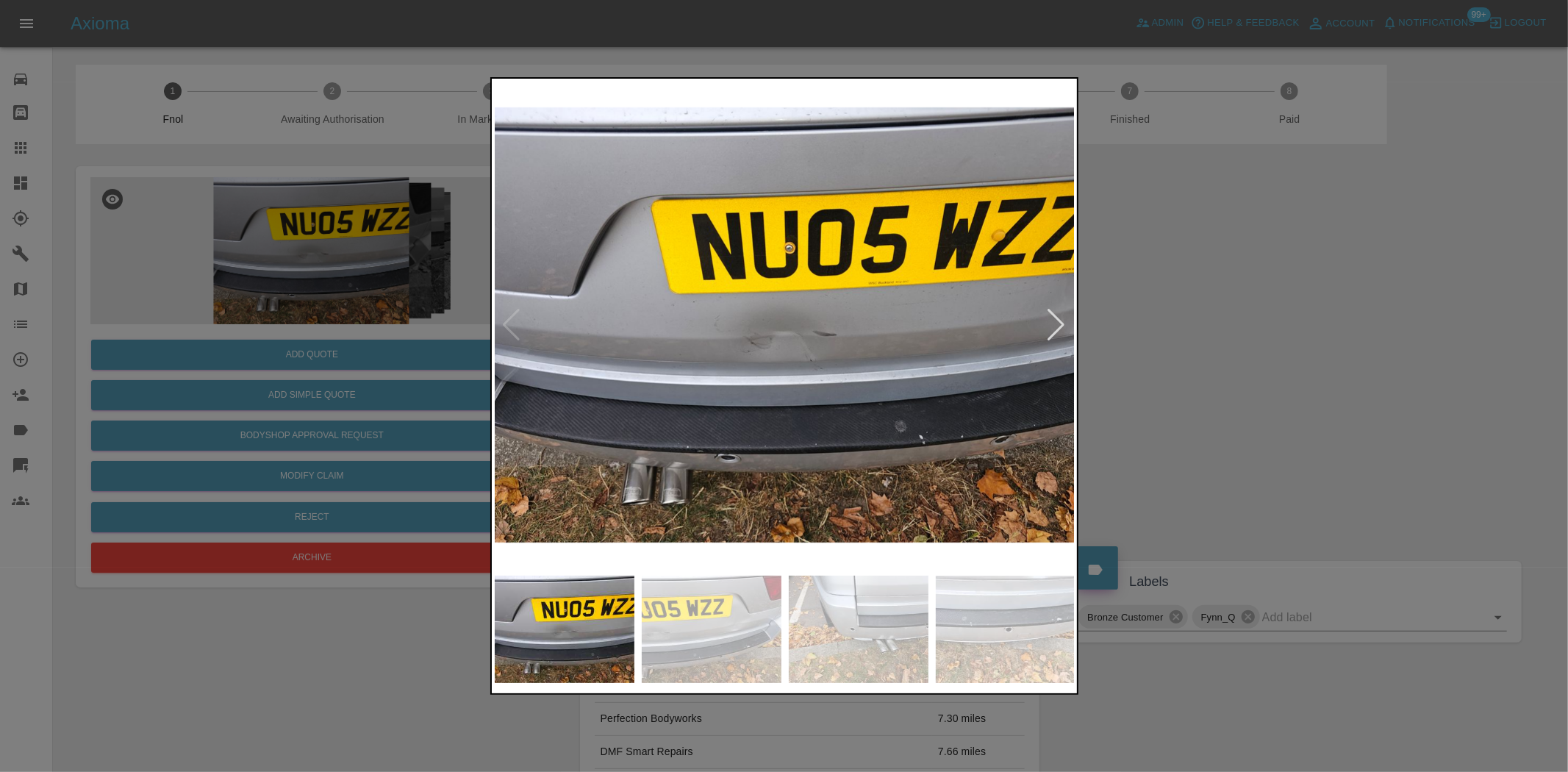
click at [694, 370] on img at bounding box center [785, 324] width 581 height 487
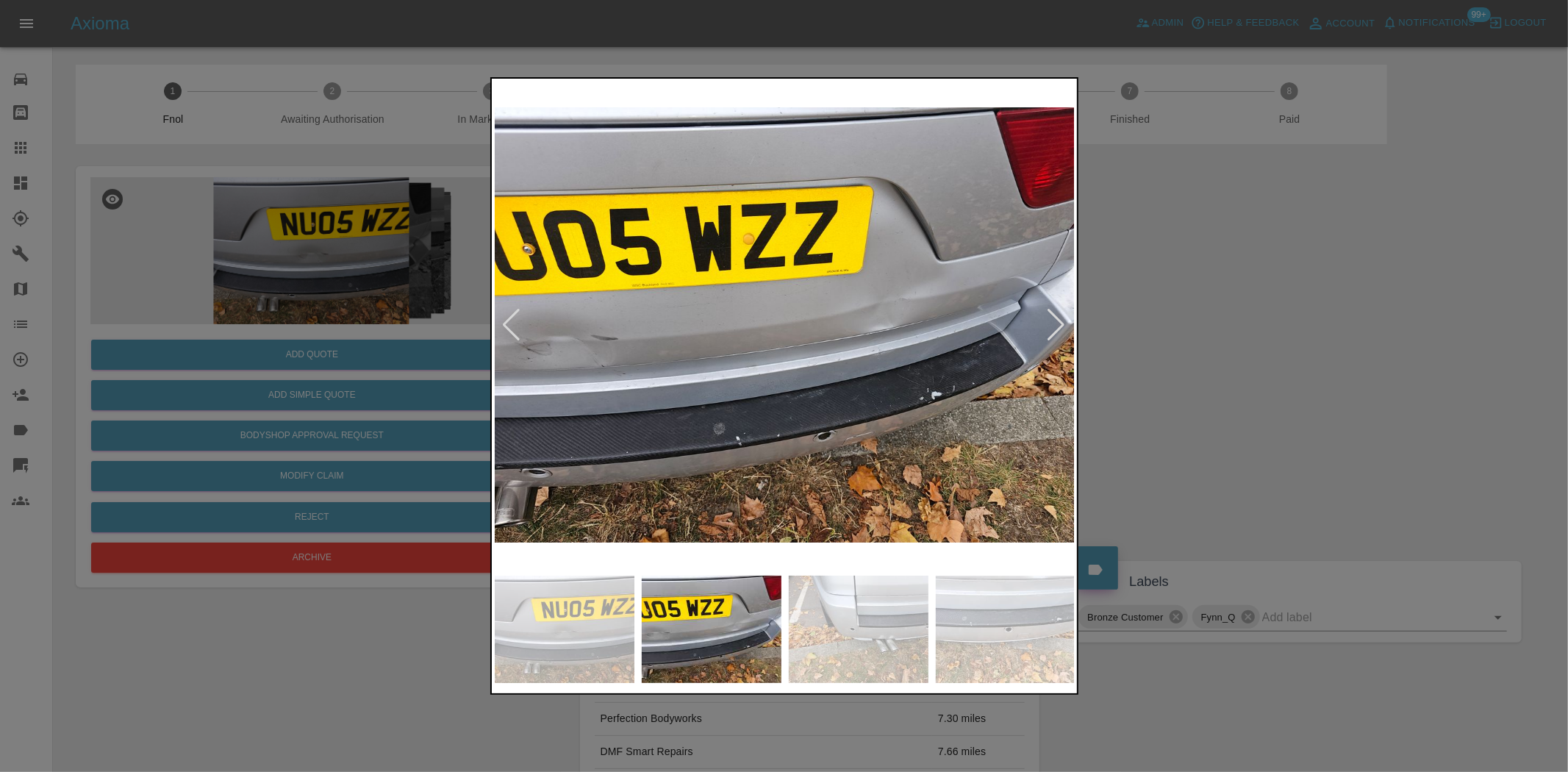
click at [710, 352] on img at bounding box center [785, 324] width 581 height 487
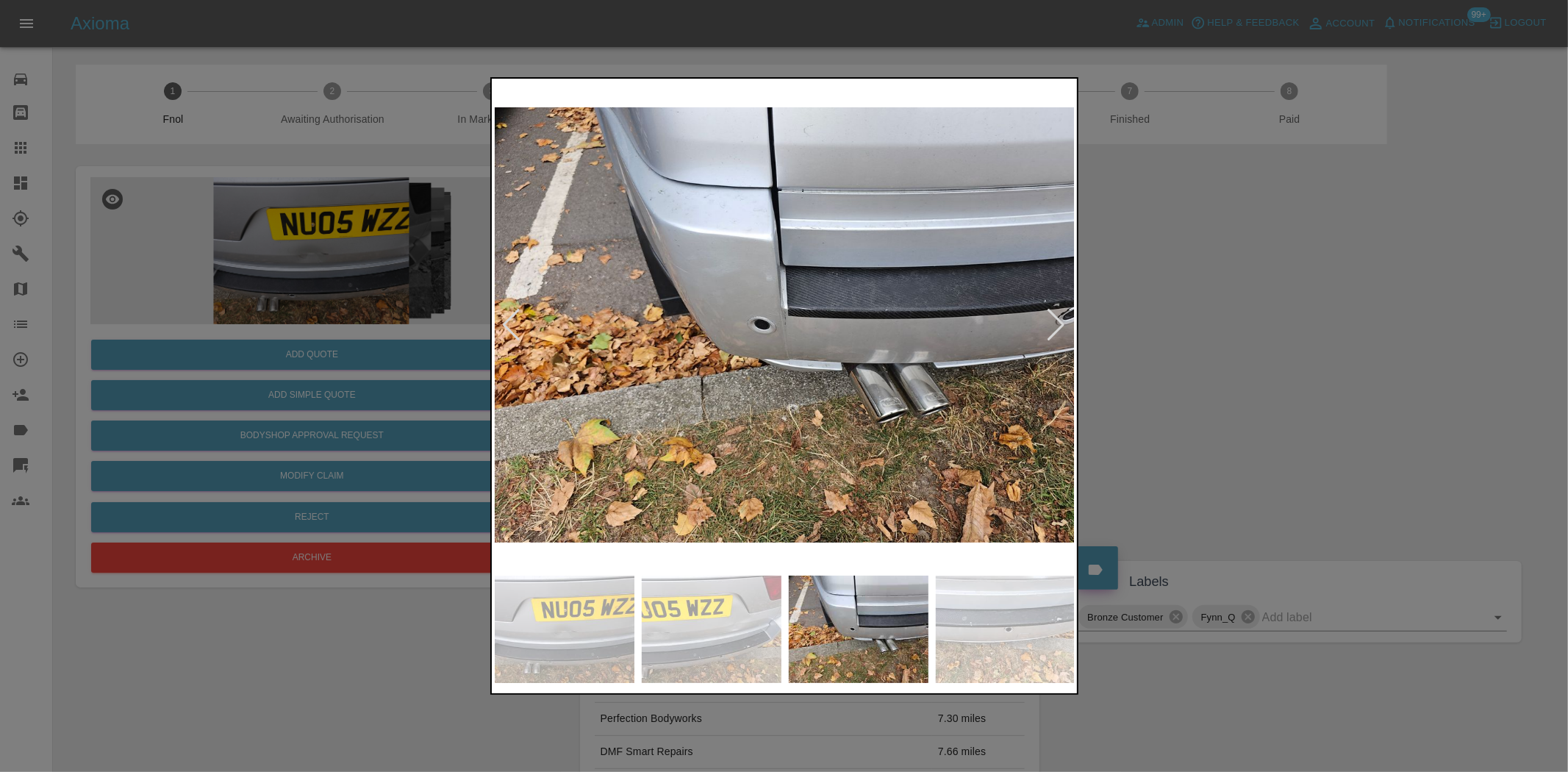
click at [790, 315] on img at bounding box center [785, 324] width 581 height 487
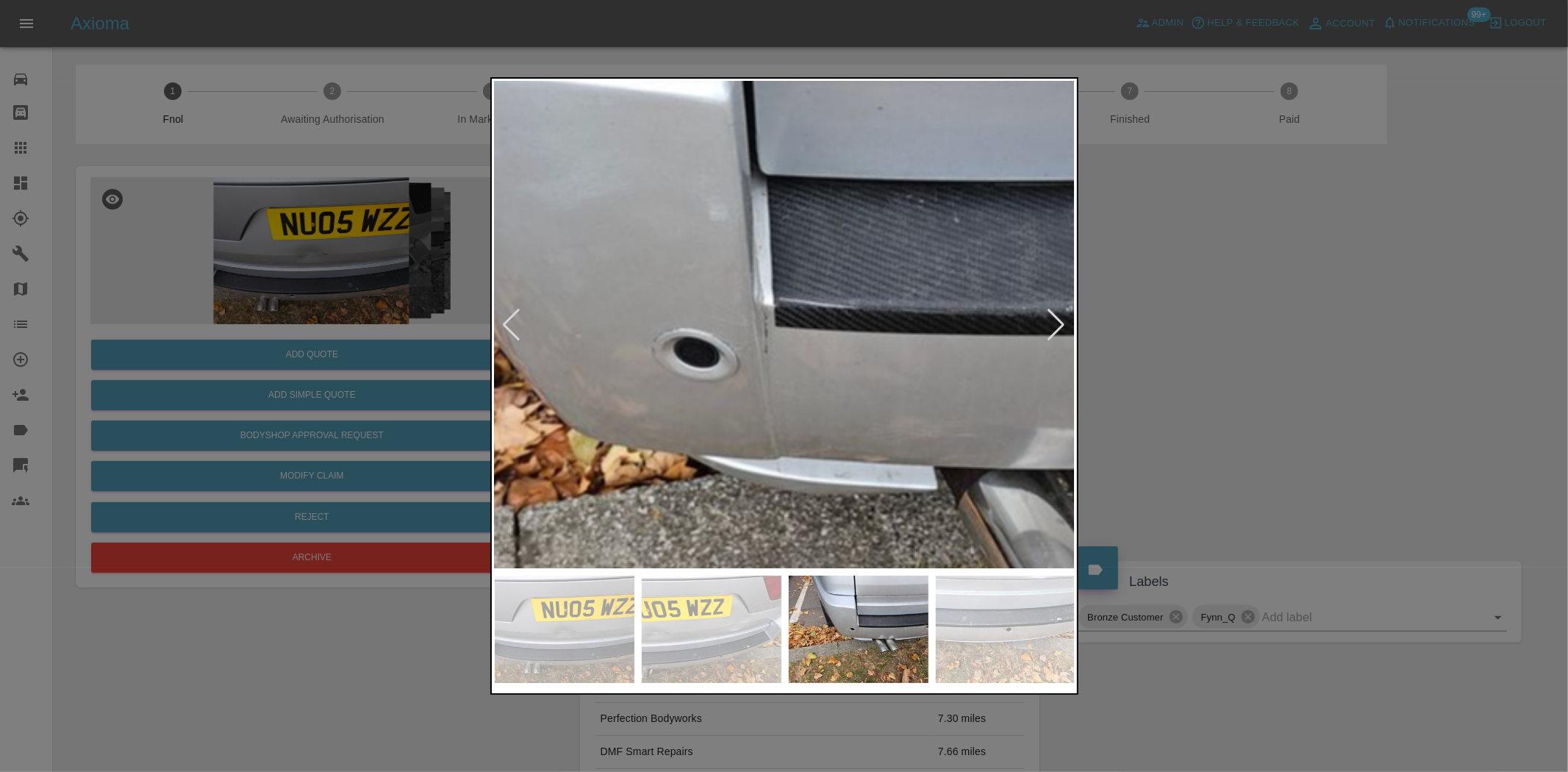
click at [796, 331] on img at bounding box center [765, 354] width 1742 height 1462
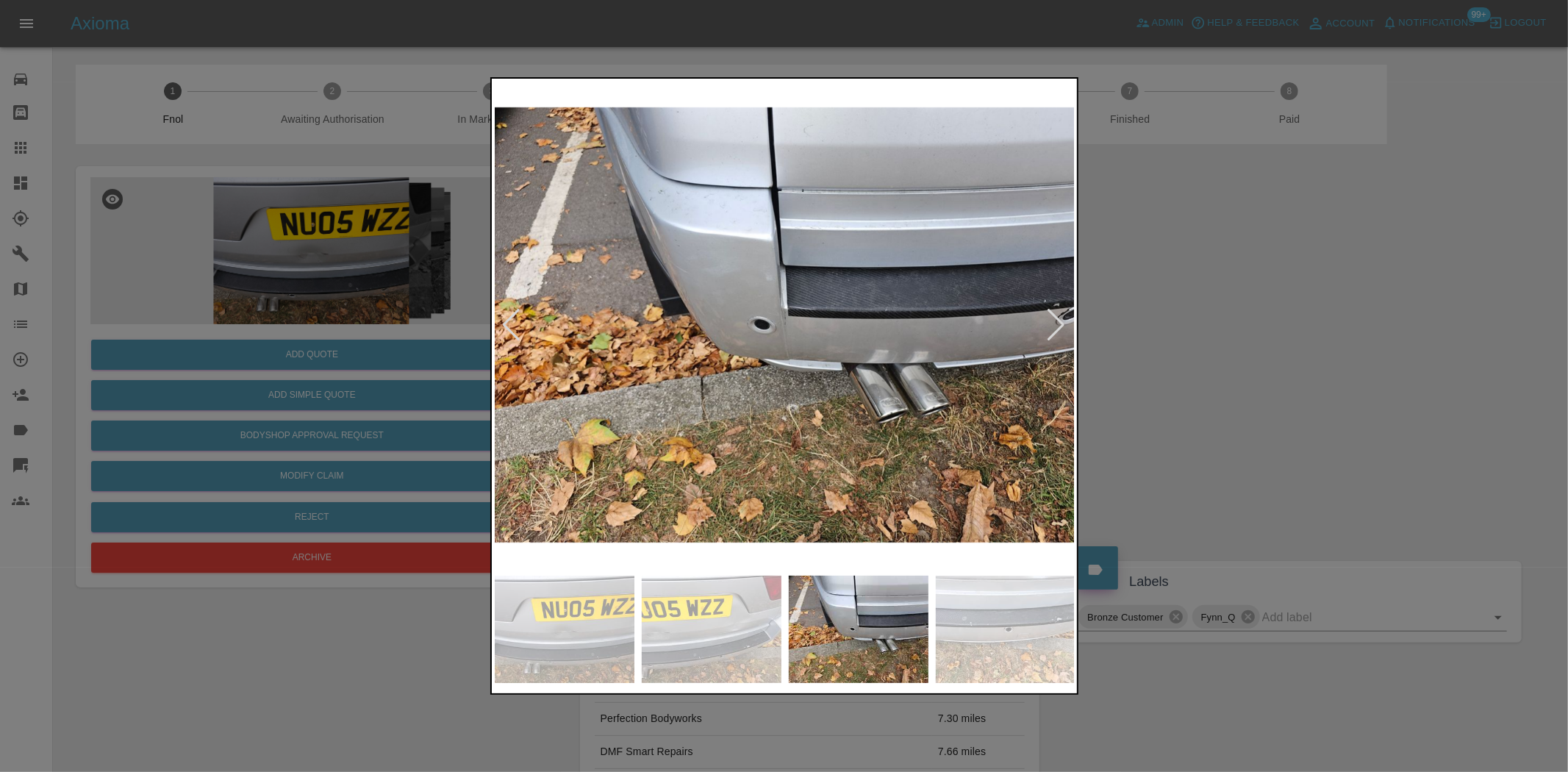
click at [774, 380] on img at bounding box center [785, 324] width 581 height 487
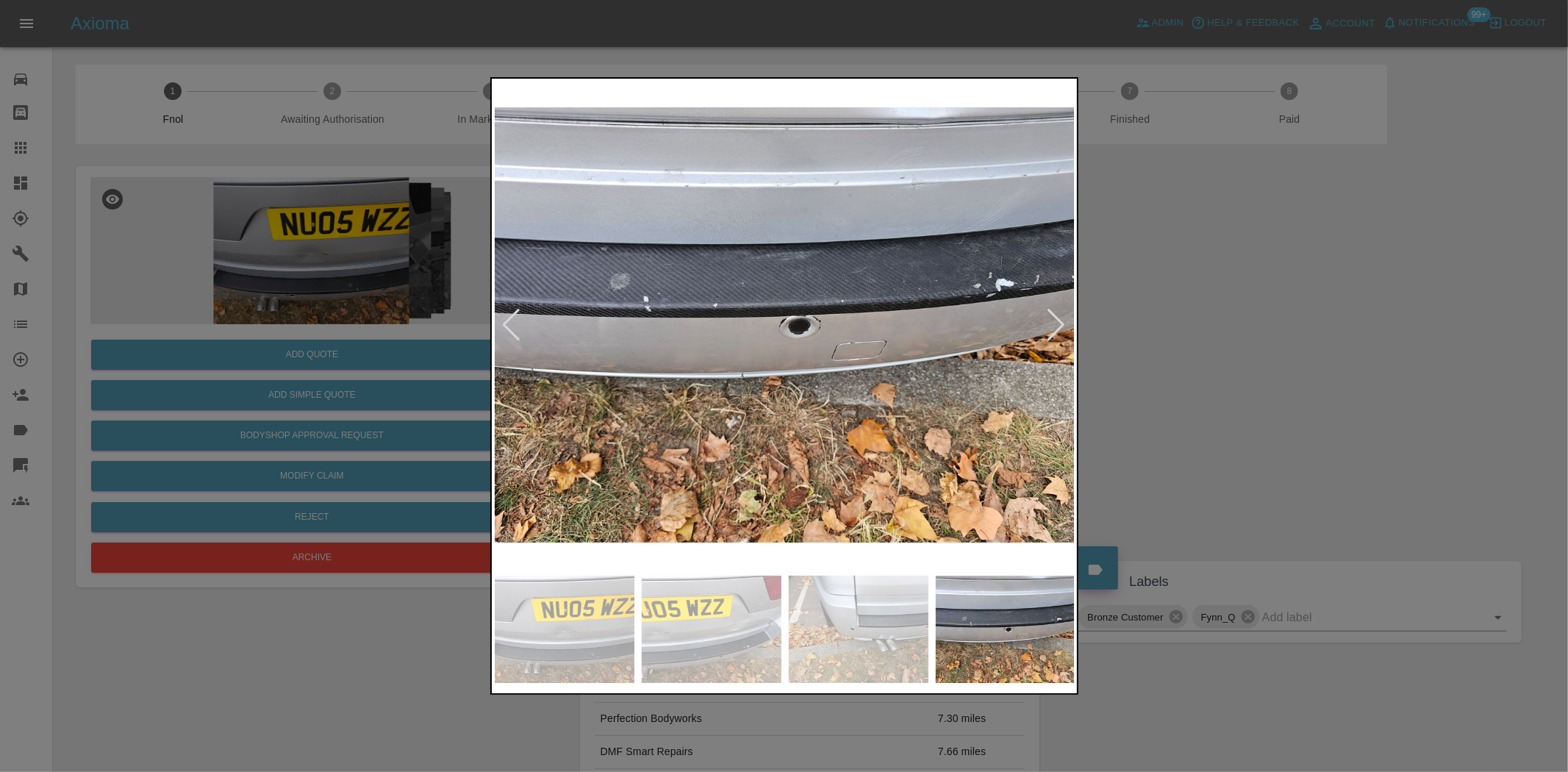
click at [847, 370] on img at bounding box center [785, 324] width 581 height 487
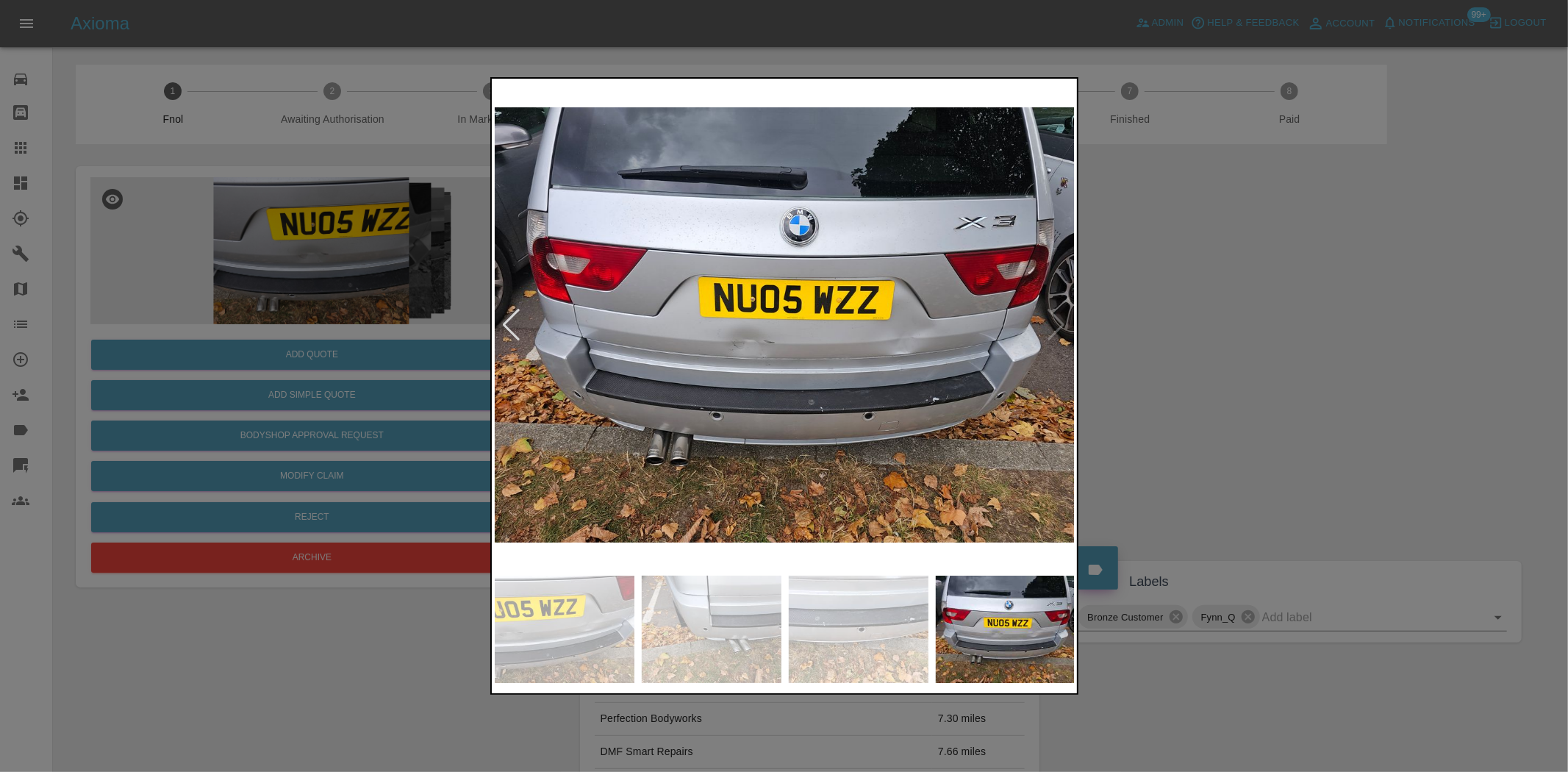
click at [677, 416] on img at bounding box center [785, 324] width 581 height 487
click at [814, 407] on img at bounding box center [785, 324] width 581 height 487
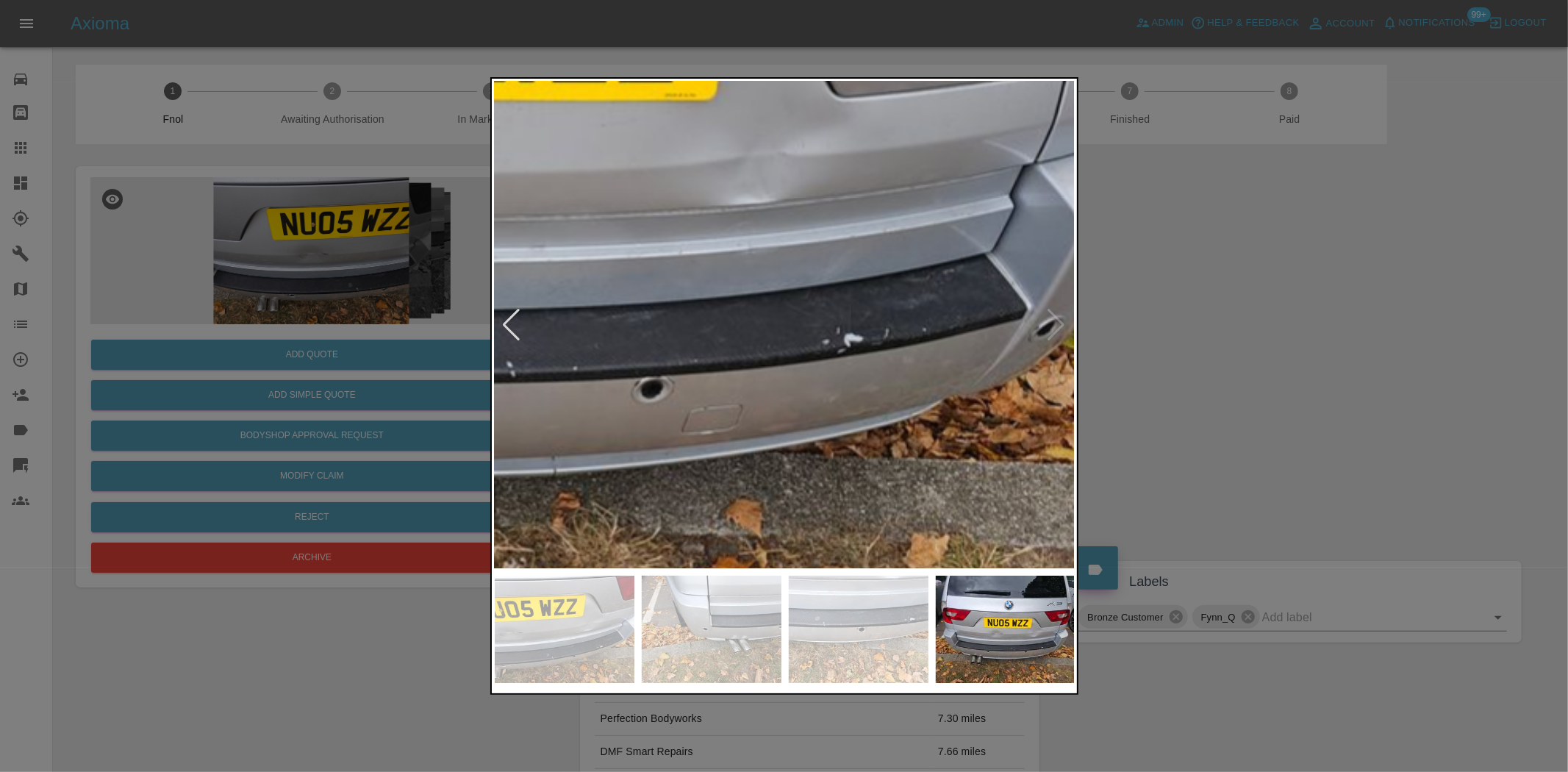
click at [528, 450] on img at bounding box center [400, 117] width 1742 height 1462
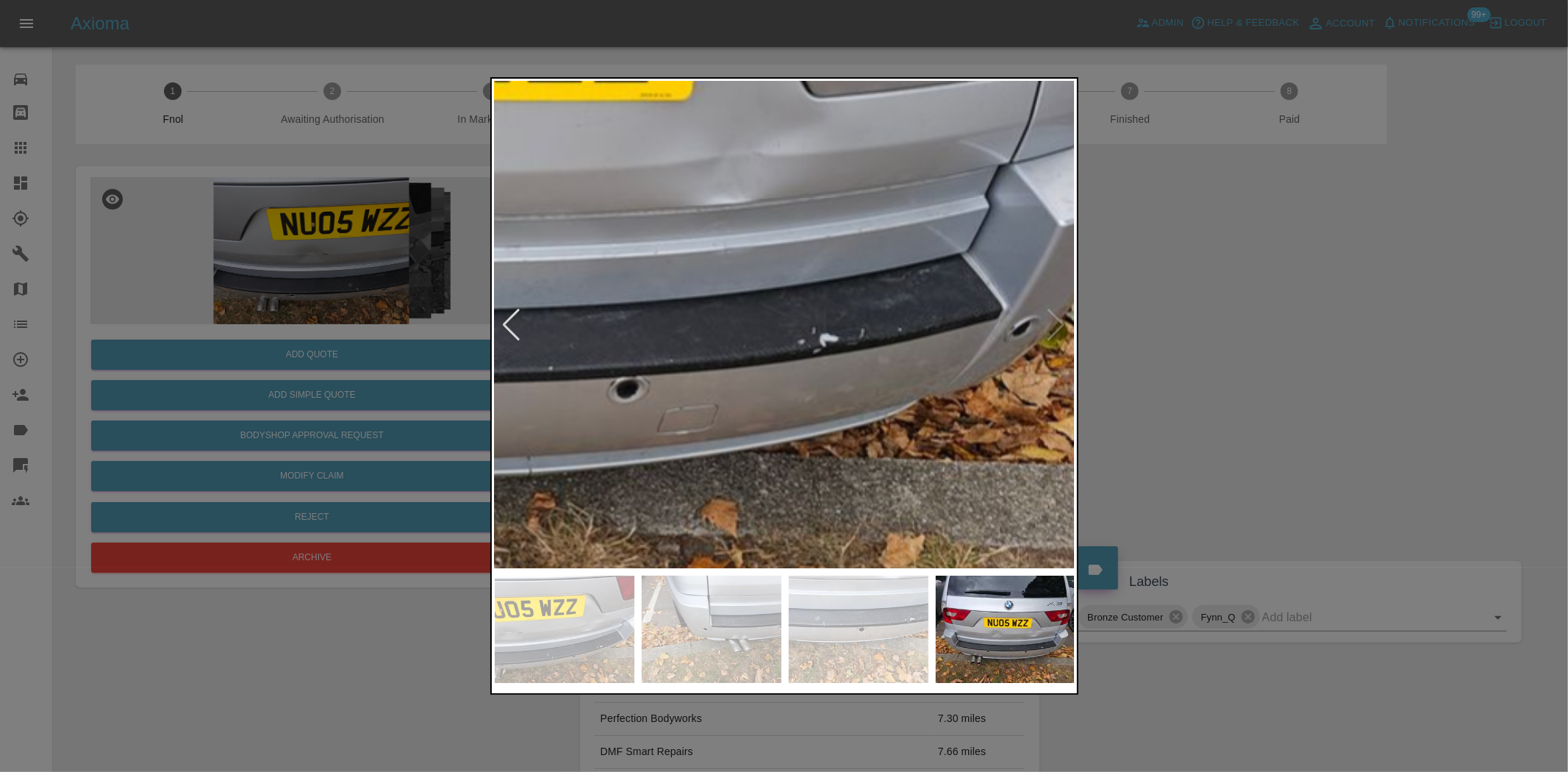
click at [601, 428] on img at bounding box center [375, 117] width 1742 height 1462
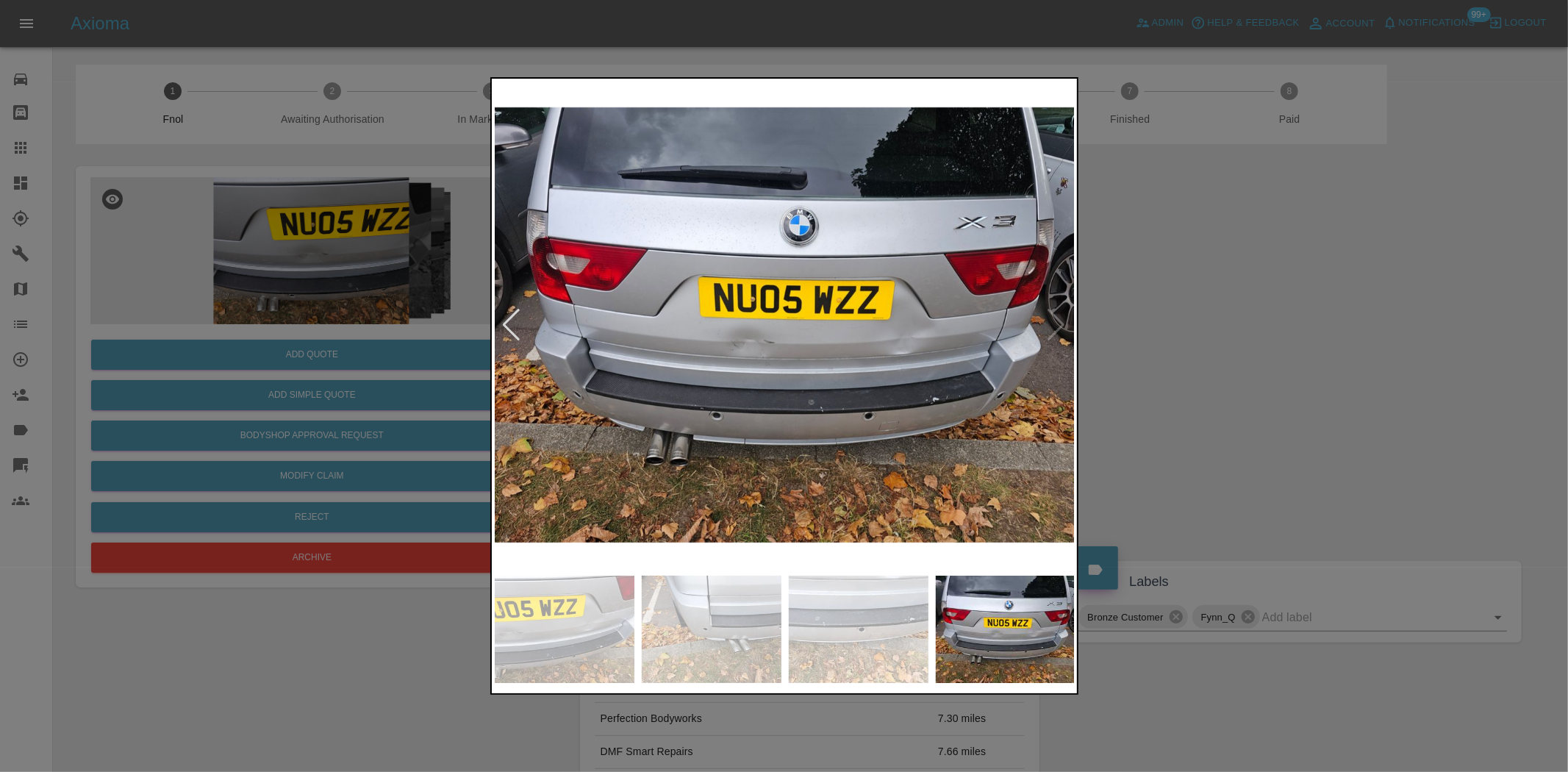
click at [672, 428] on img at bounding box center [785, 324] width 581 height 487
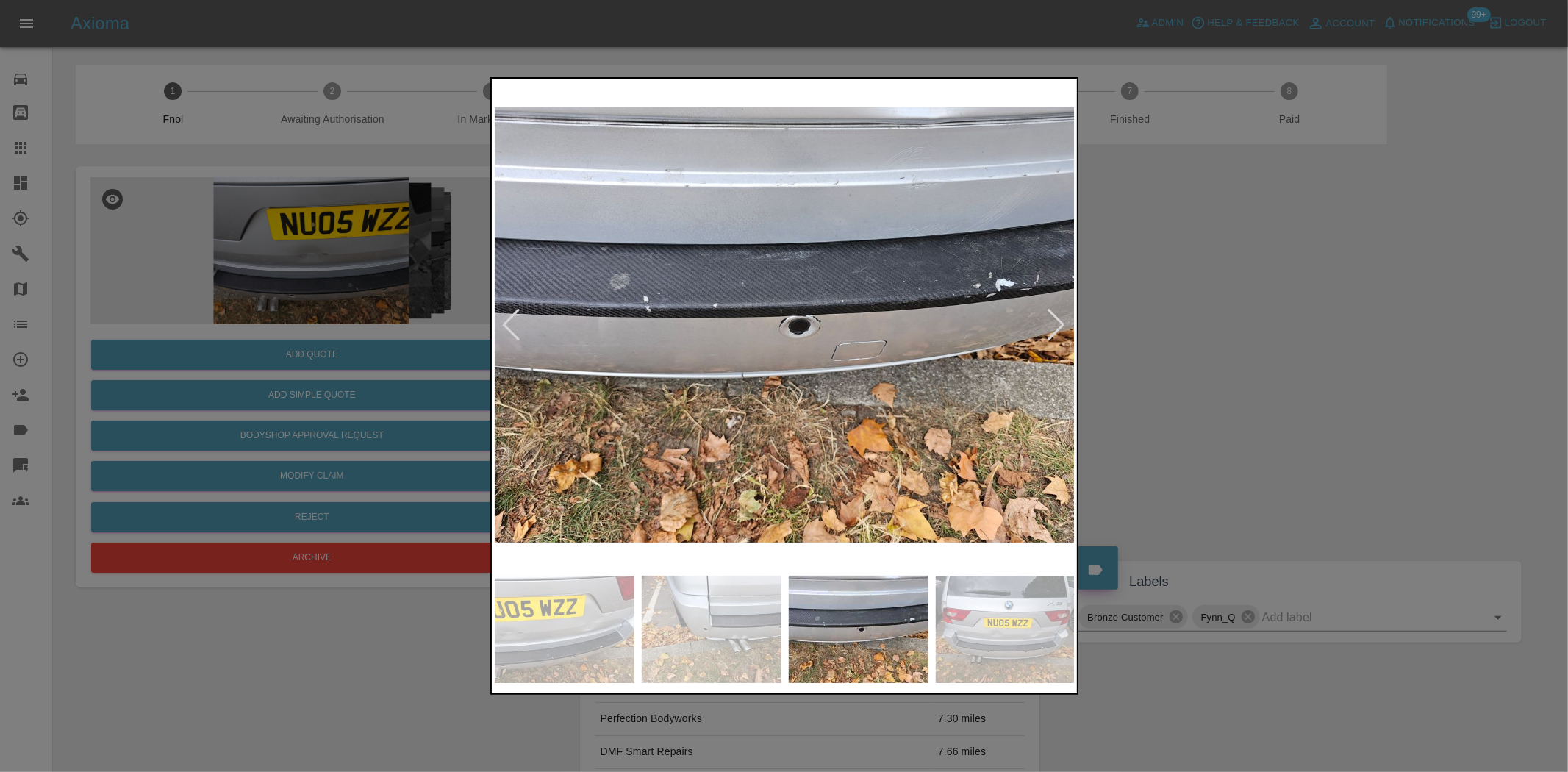
click at [900, 303] on img at bounding box center [785, 324] width 581 height 487
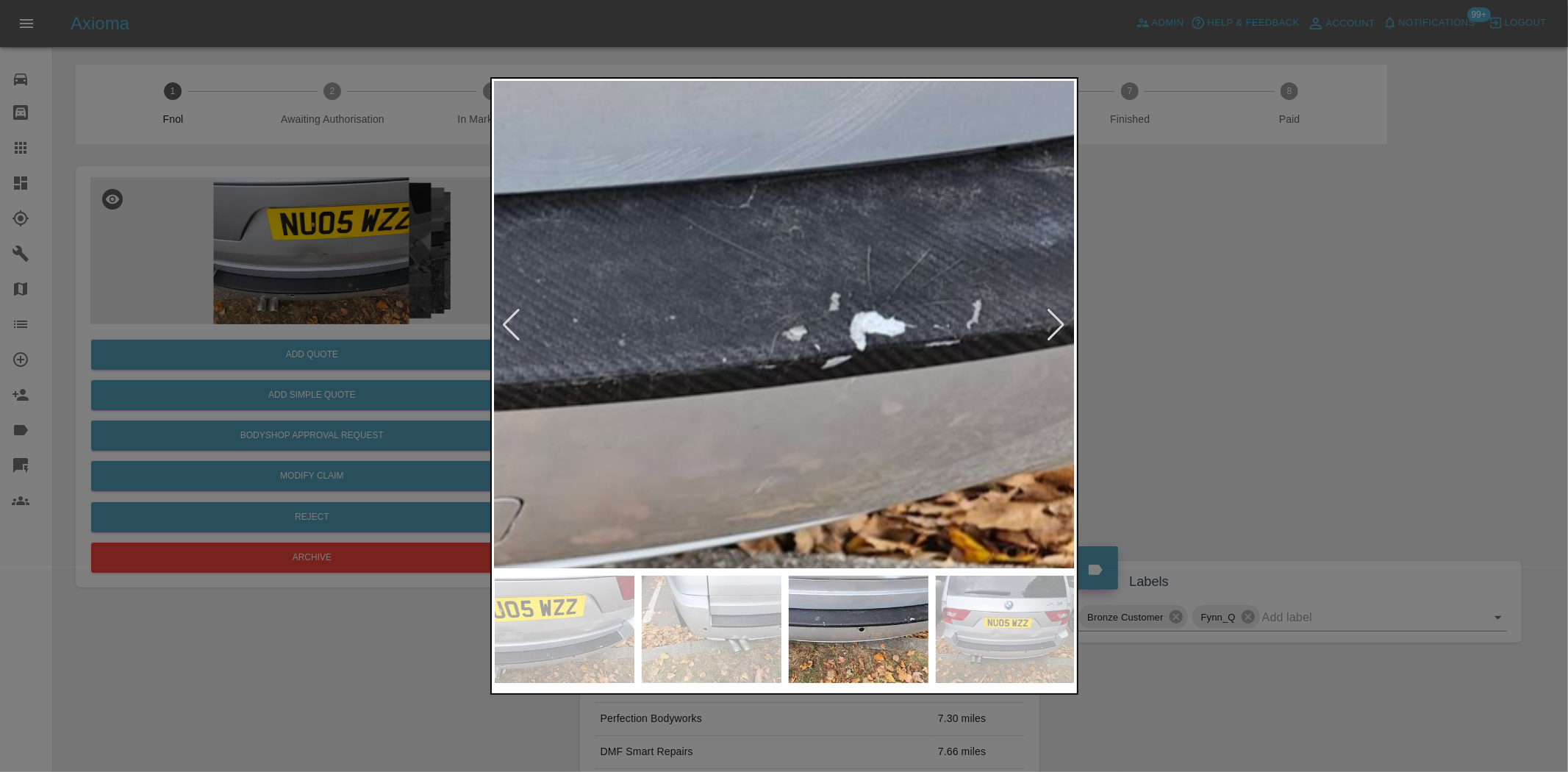
click at [663, 374] on img at bounding box center [218, 451] width 1742 height 1462
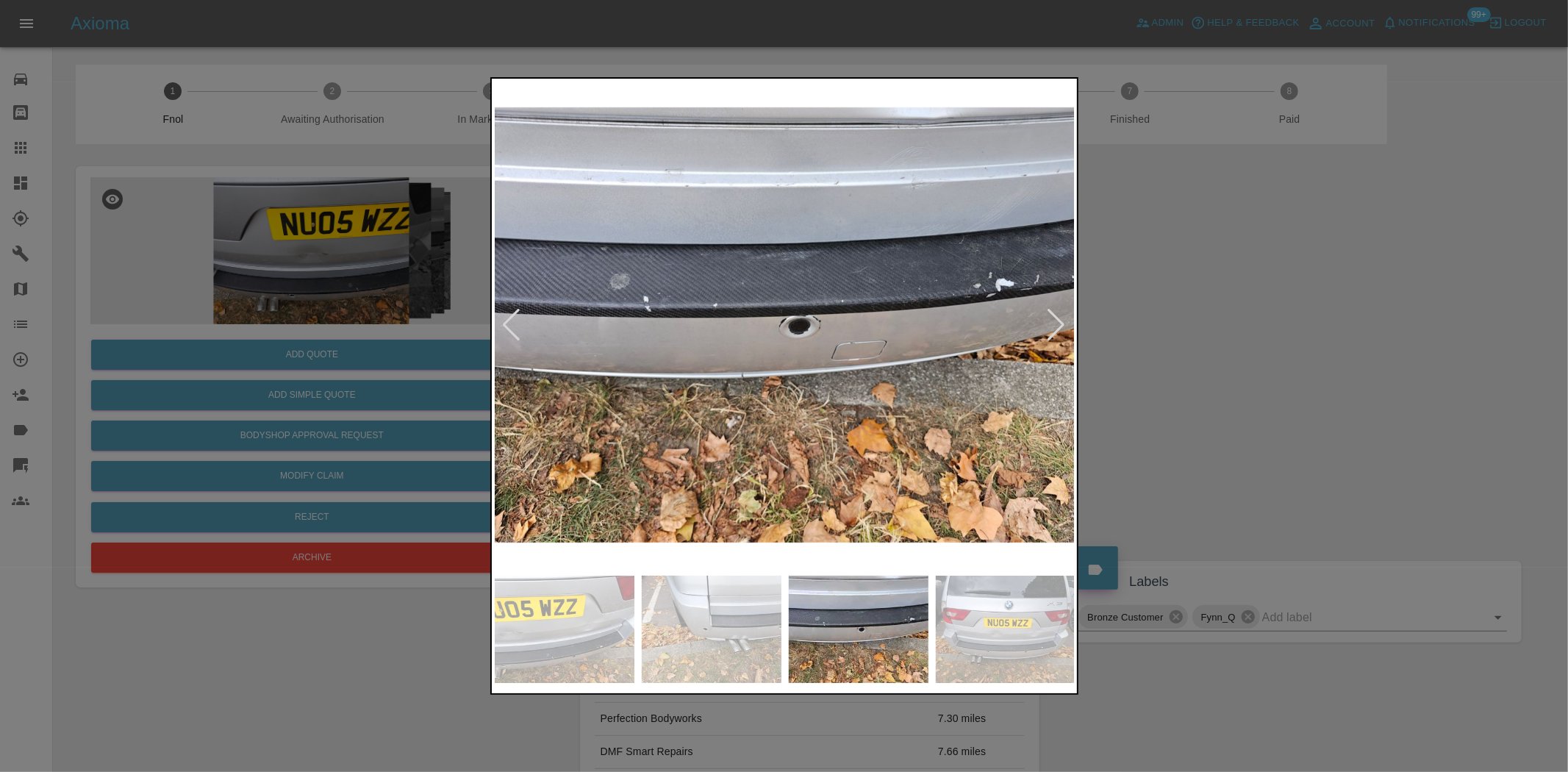
click at [296, 211] on div at bounding box center [784, 386] width 1568 height 772
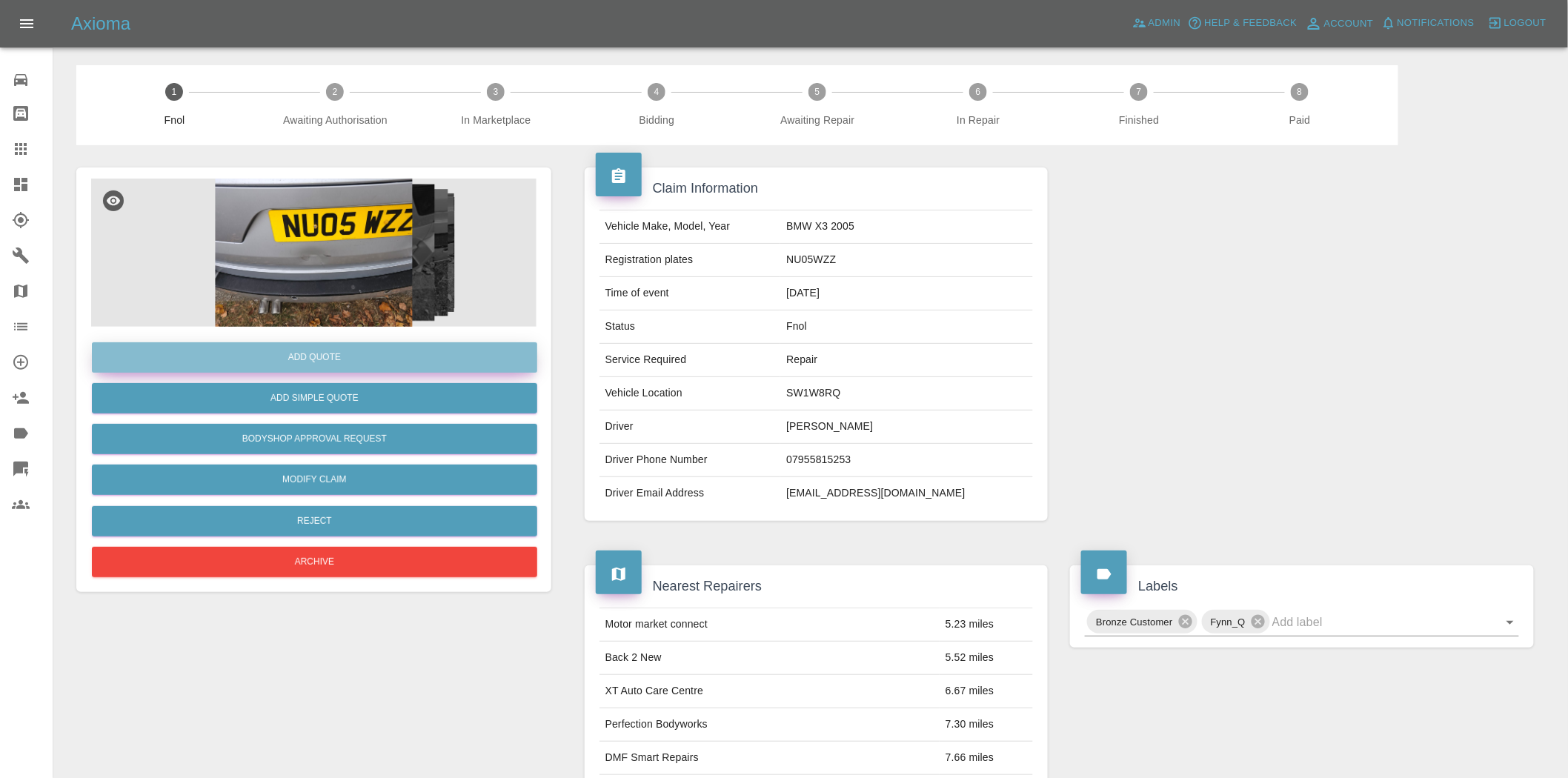
click at [331, 352] on button "Add Quote" at bounding box center [315, 357] width 446 height 30
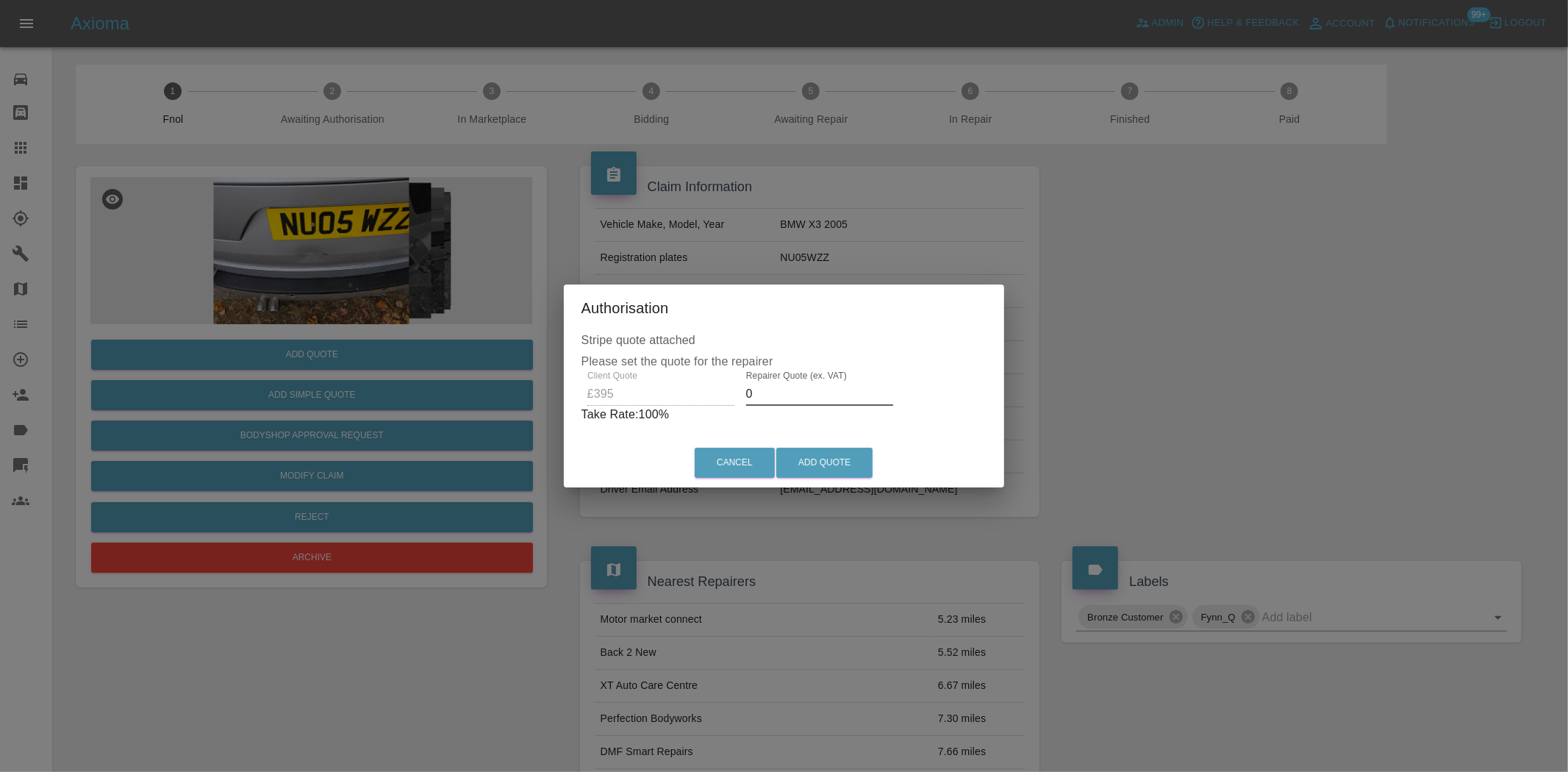
click at [703, 393] on div "Client Quote £395 Repairer Quote (ex. VAT) 0 Take Rate: 100 %" at bounding box center [784, 397] width 405 height 53
type input "250"
click at [817, 461] on button "Add Quote" at bounding box center [824, 462] width 96 height 30
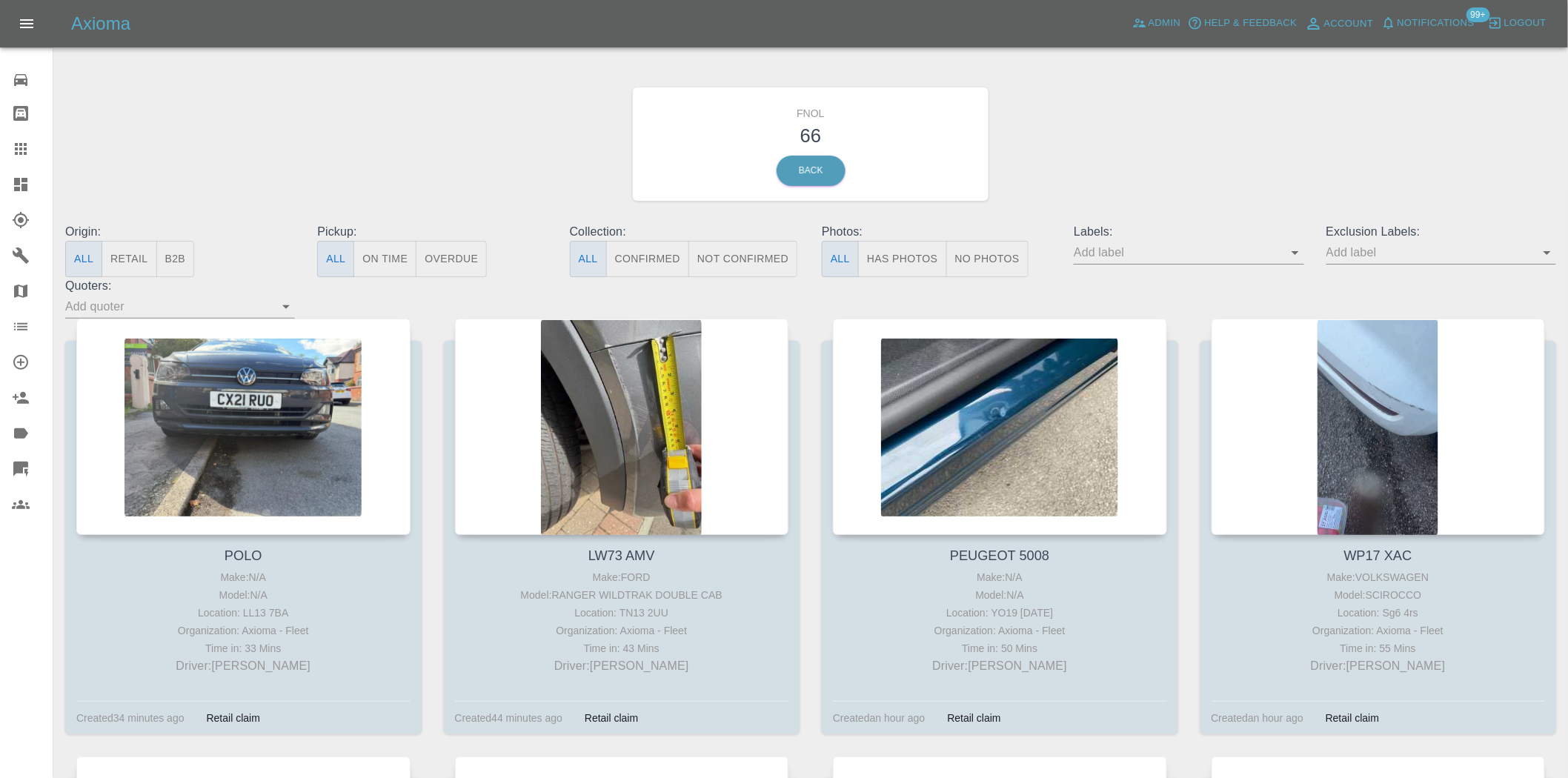
click at [25, 183] on icon at bounding box center [20, 184] width 17 height 17
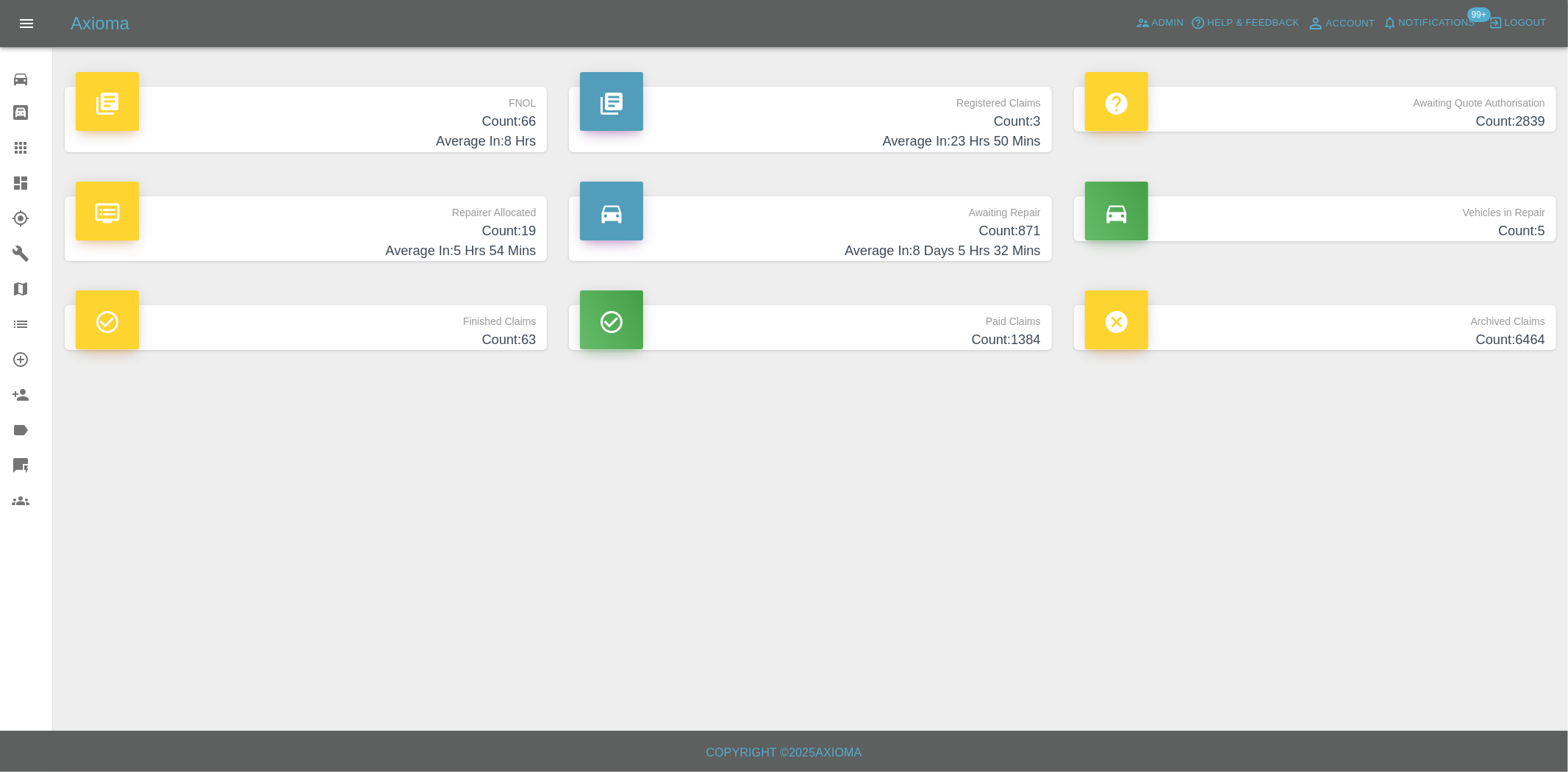
click at [954, 111] on h4 "Count: 3" at bounding box center [810, 122] width 460 height 20
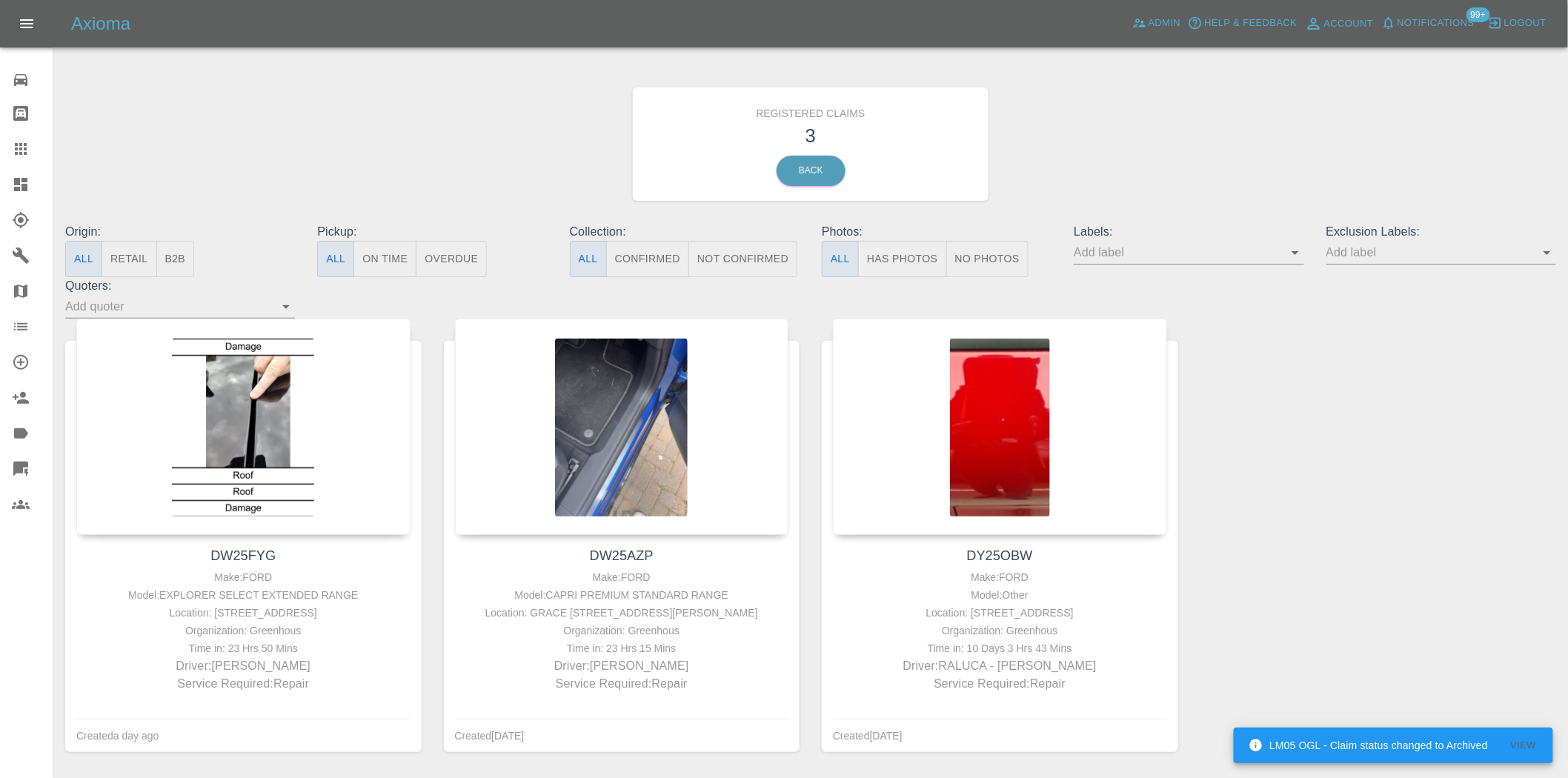
click at [19, 183] on icon at bounding box center [20, 184] width 13 height 13
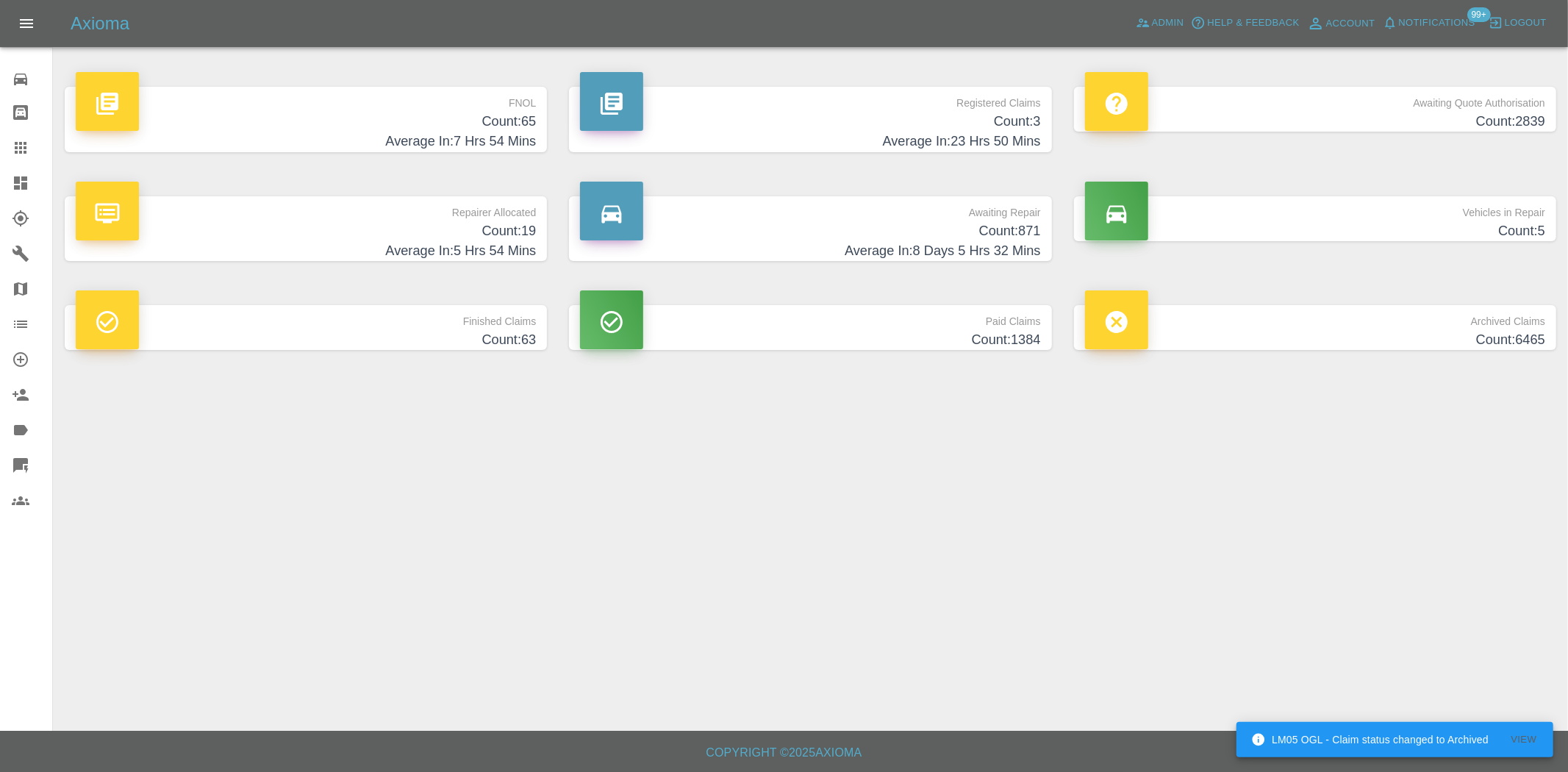
click at [480, 130] on h4 "Count: 65" at bounding box center [306, 122] width 460 height 20
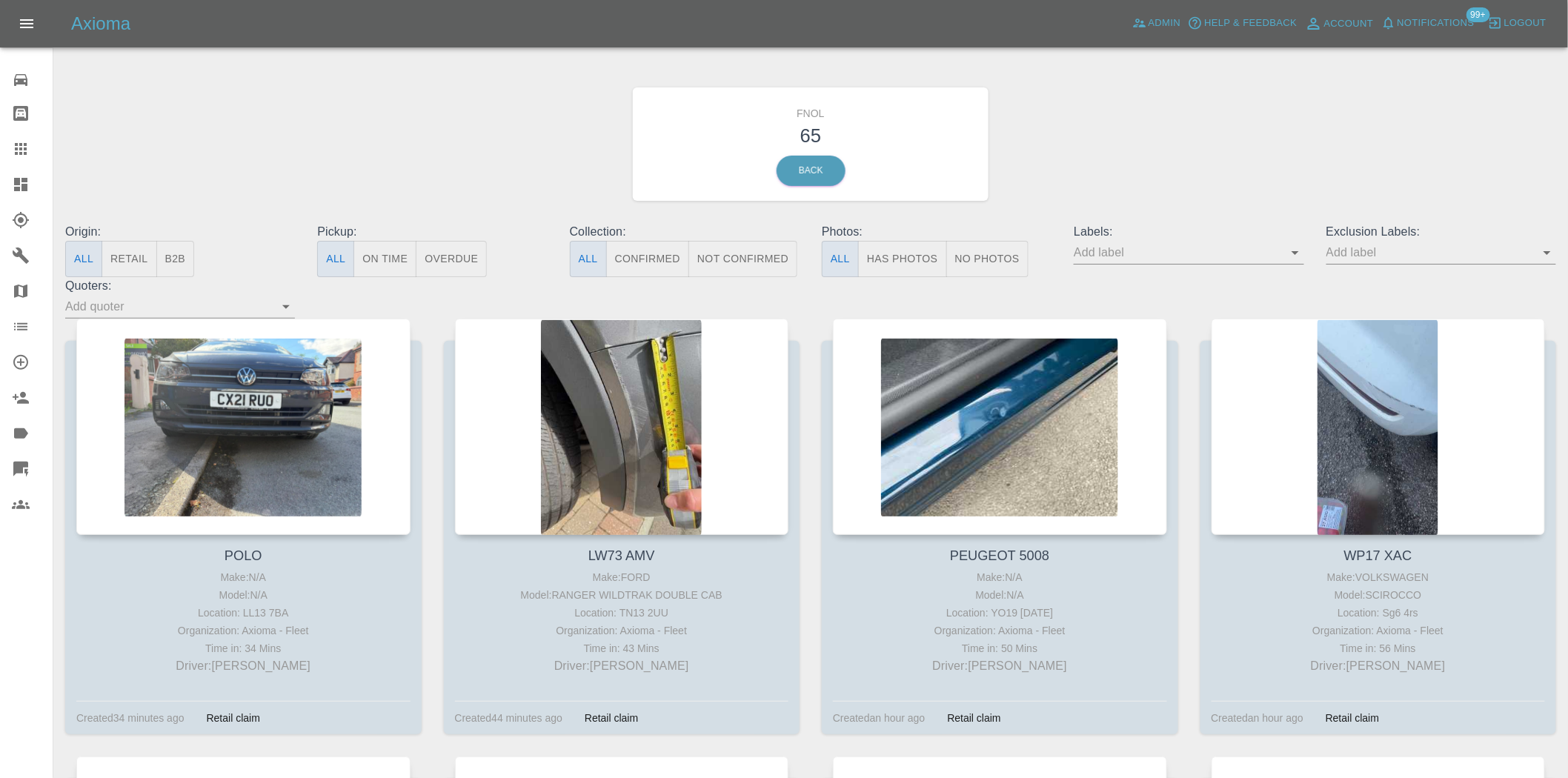
click at [916, 256] on button "Has Photos" at bounding box center [902, 259] width 89 height 36
click at [1011, 252] on button "No Photos" at bounding box center [987, 259] width 82 height 36
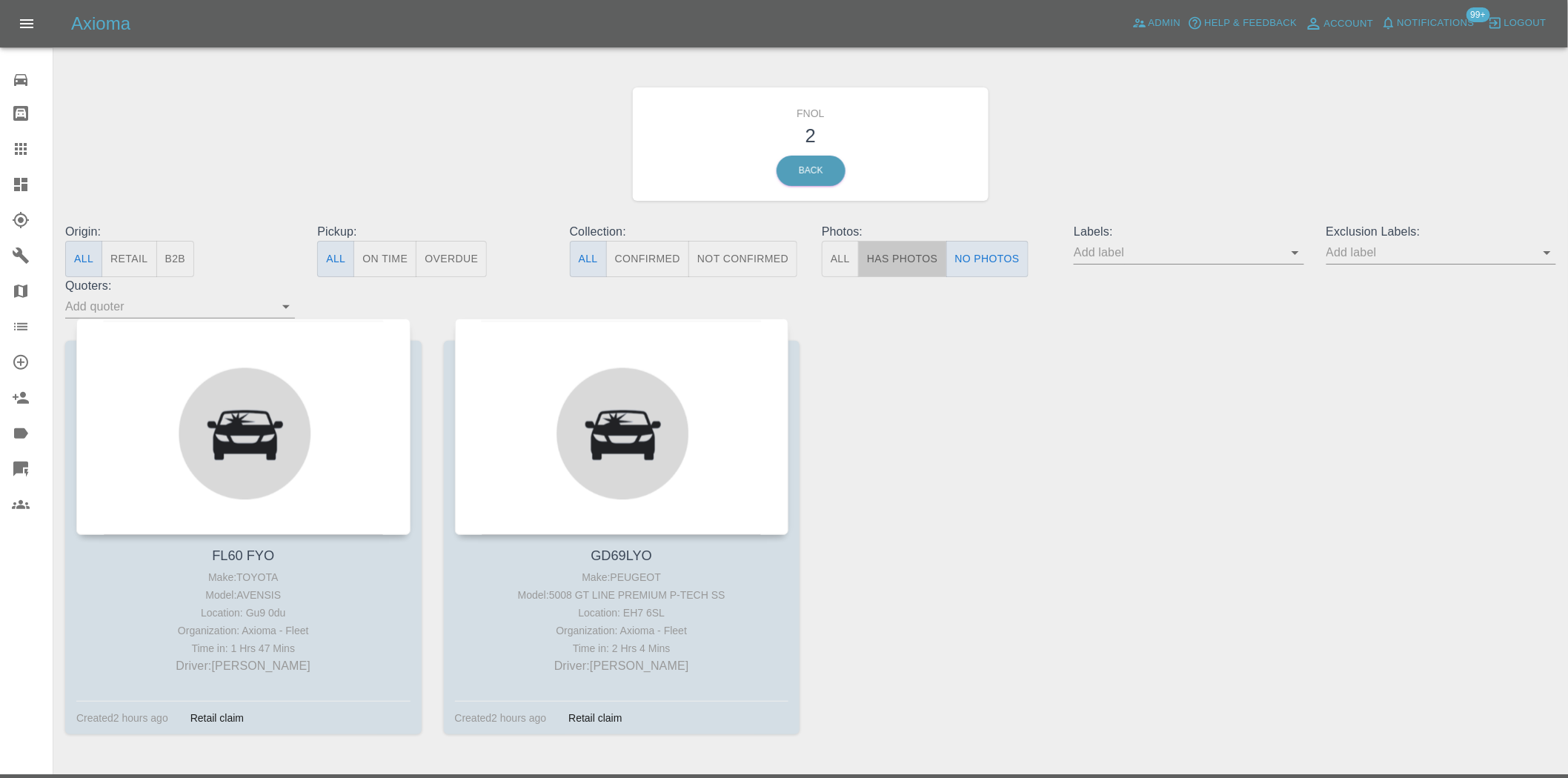
click at [900, 260] on button "Has Photos" at bounding box center [902, 259] width 89 height 36
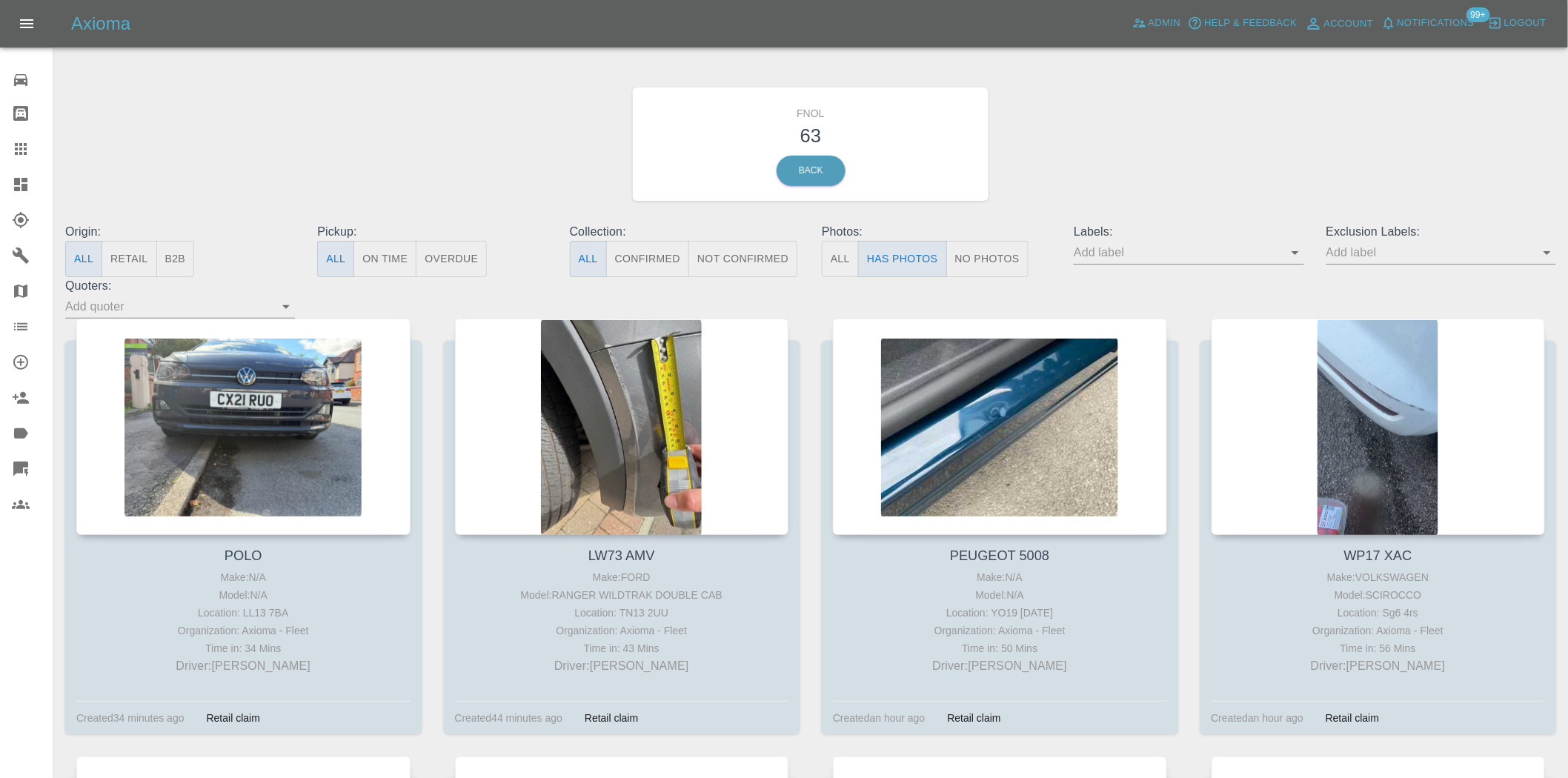
click at [1282, 243] on input "text" at bounding box center [1178, 252] width 207 height 23
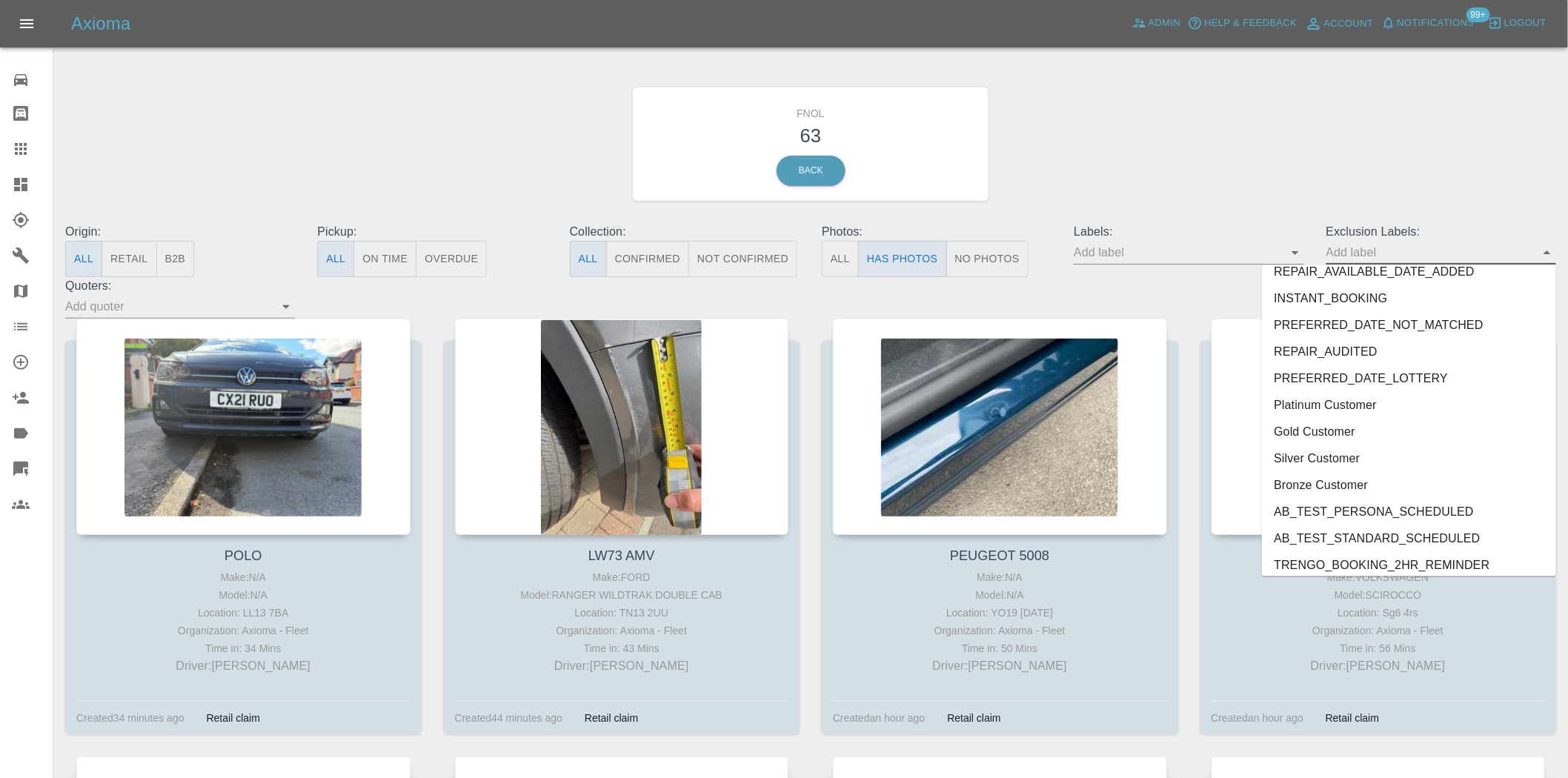
scroll to position [3115, 0]
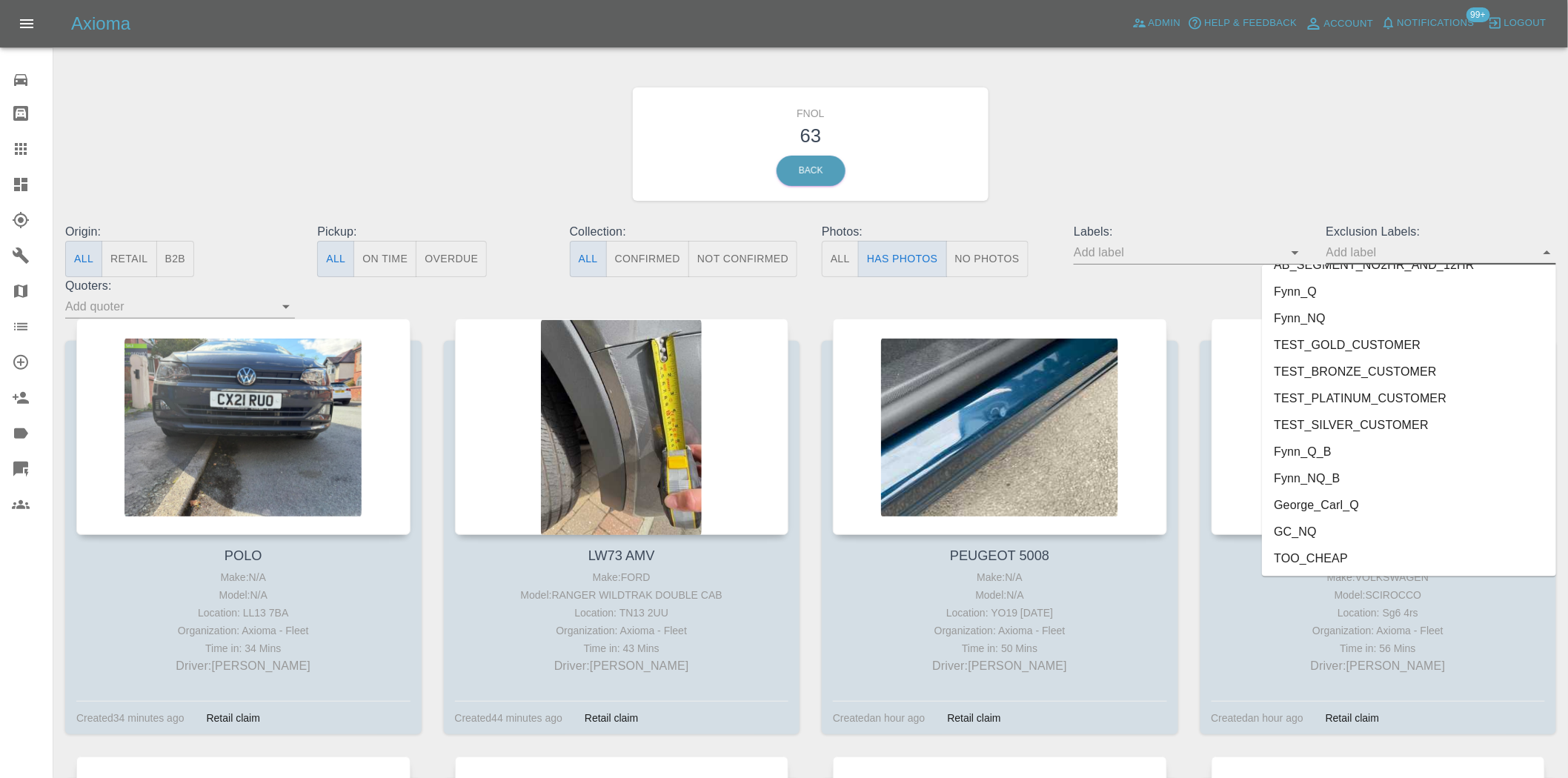
click at [1329, 506] on li "George_Carl_Q" at bounding box center [1410, 505] width 295 height 27
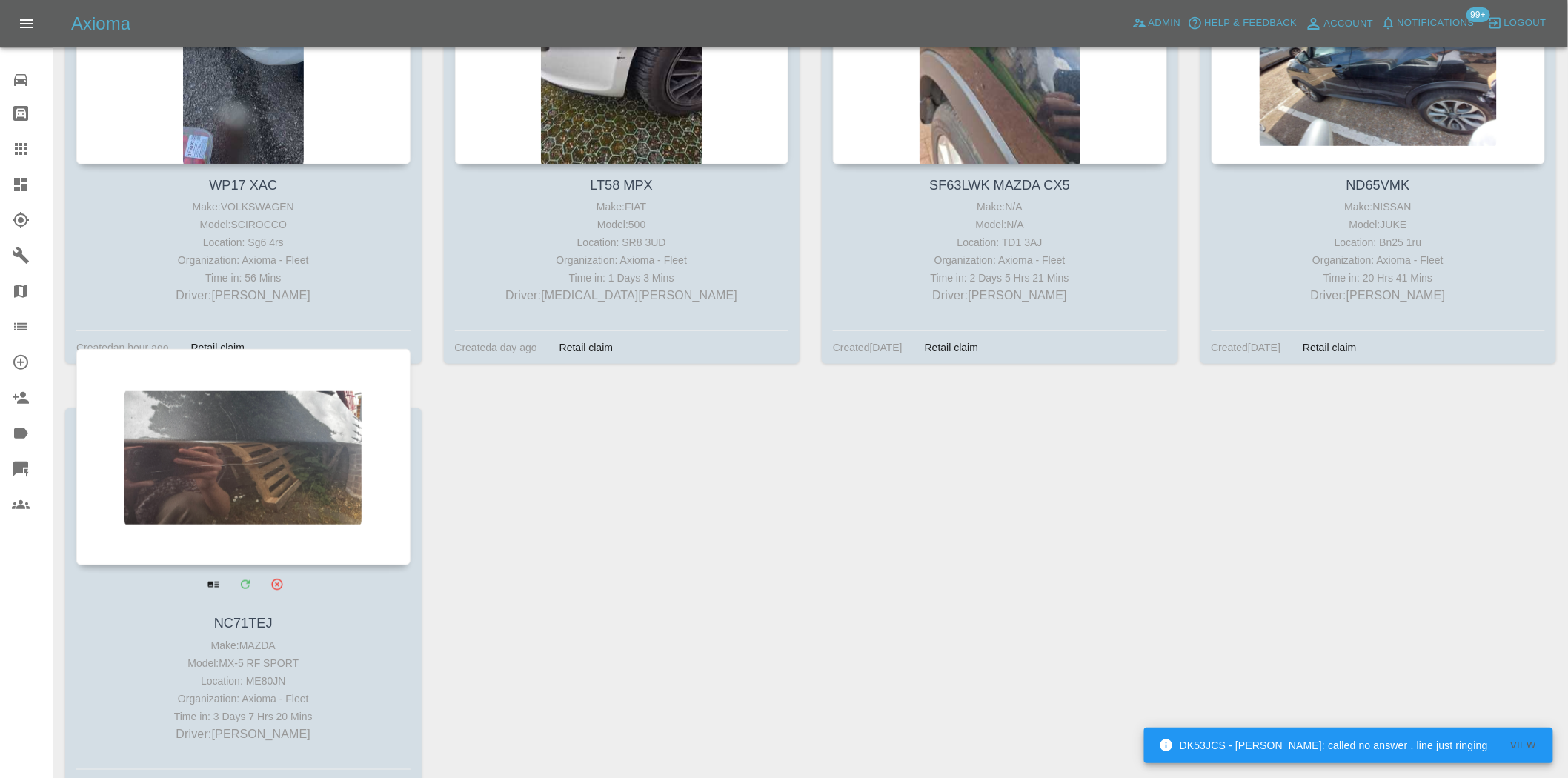
scroll to position [412, 0]
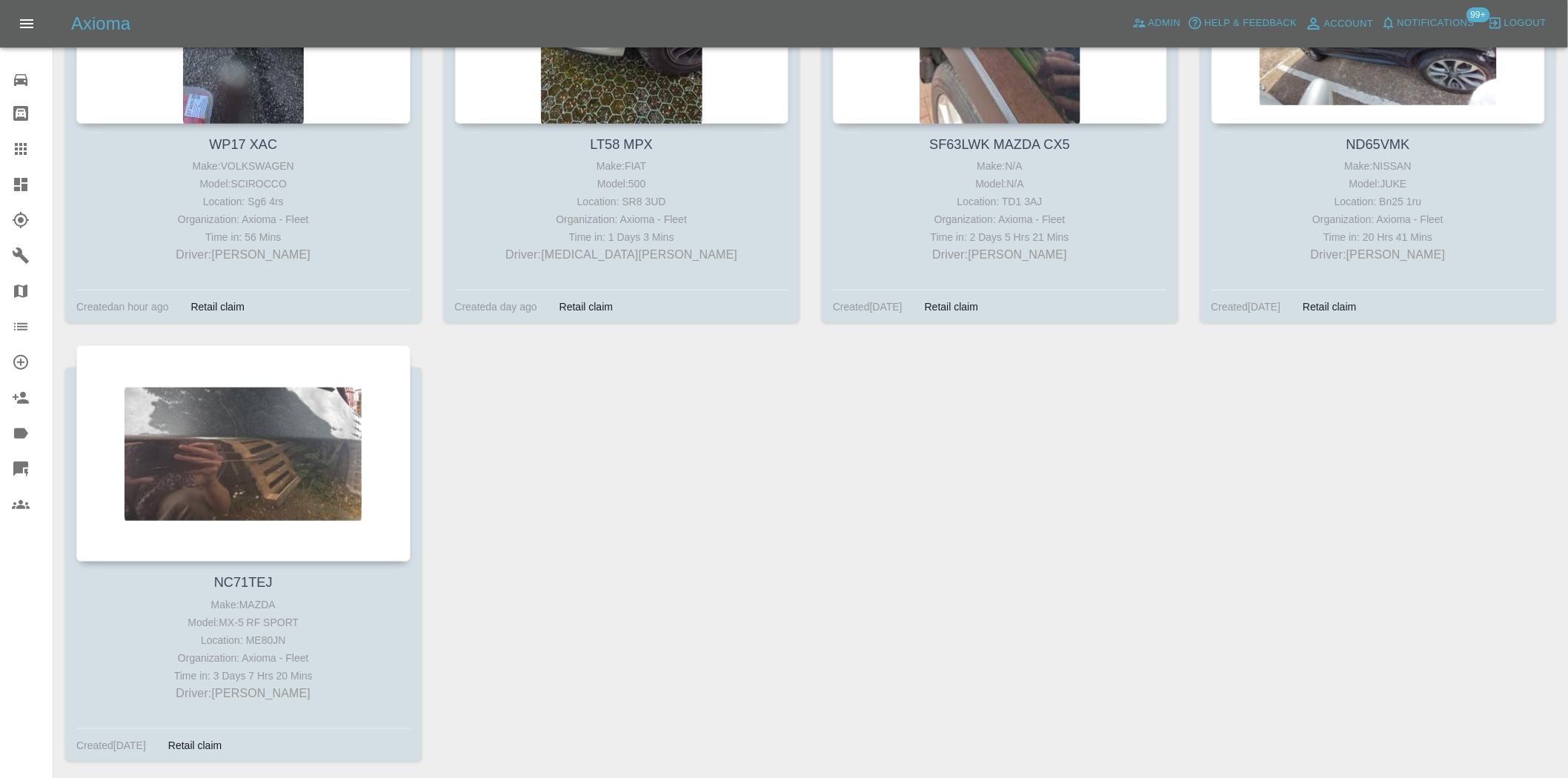
click at [22, 192] on icon at bounding box center [20, 184] width 17 height 17
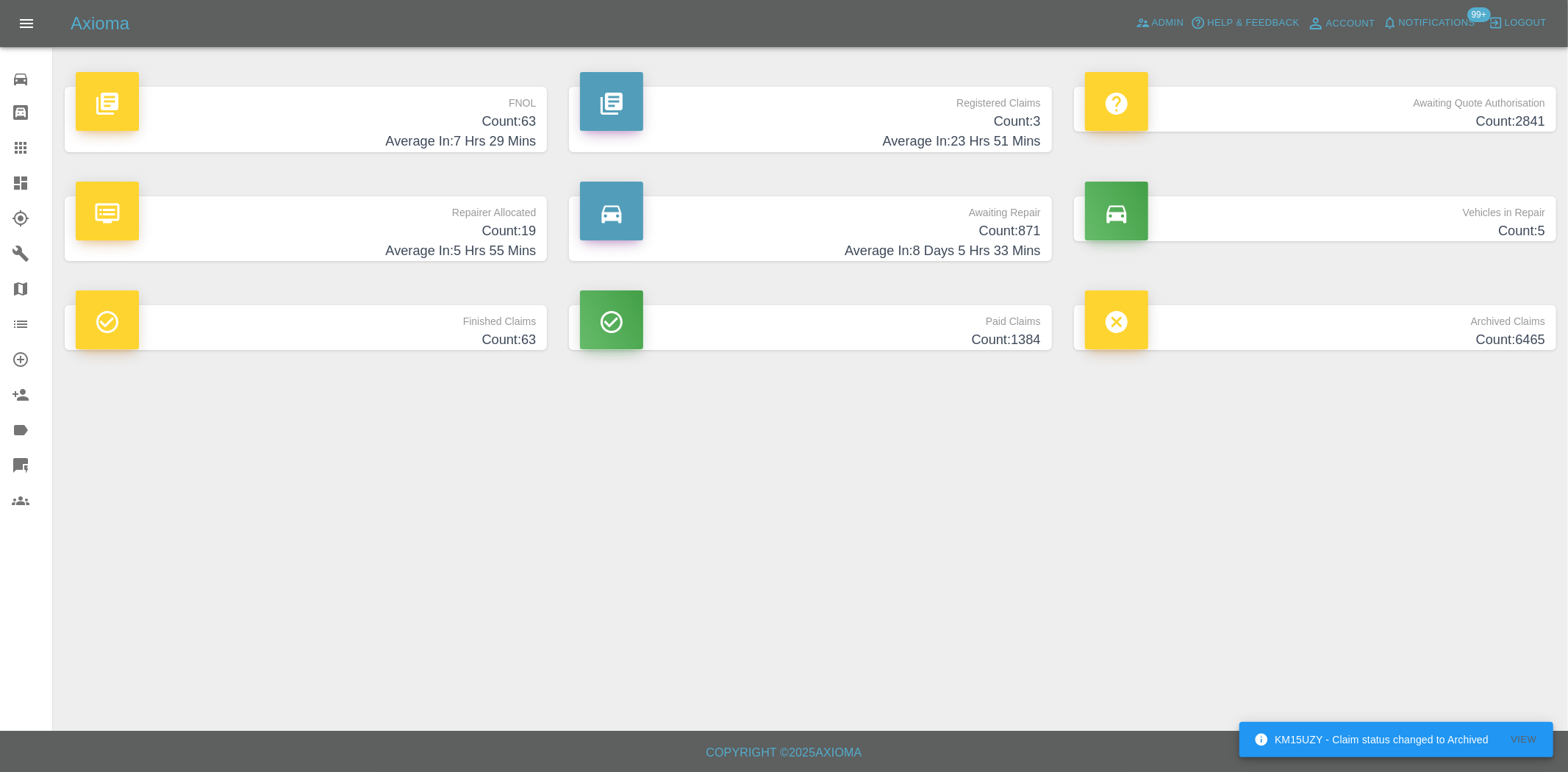
click at [466, 123] on h4 "Count: 63" at bounding box center [306, 122] width 460 height 20
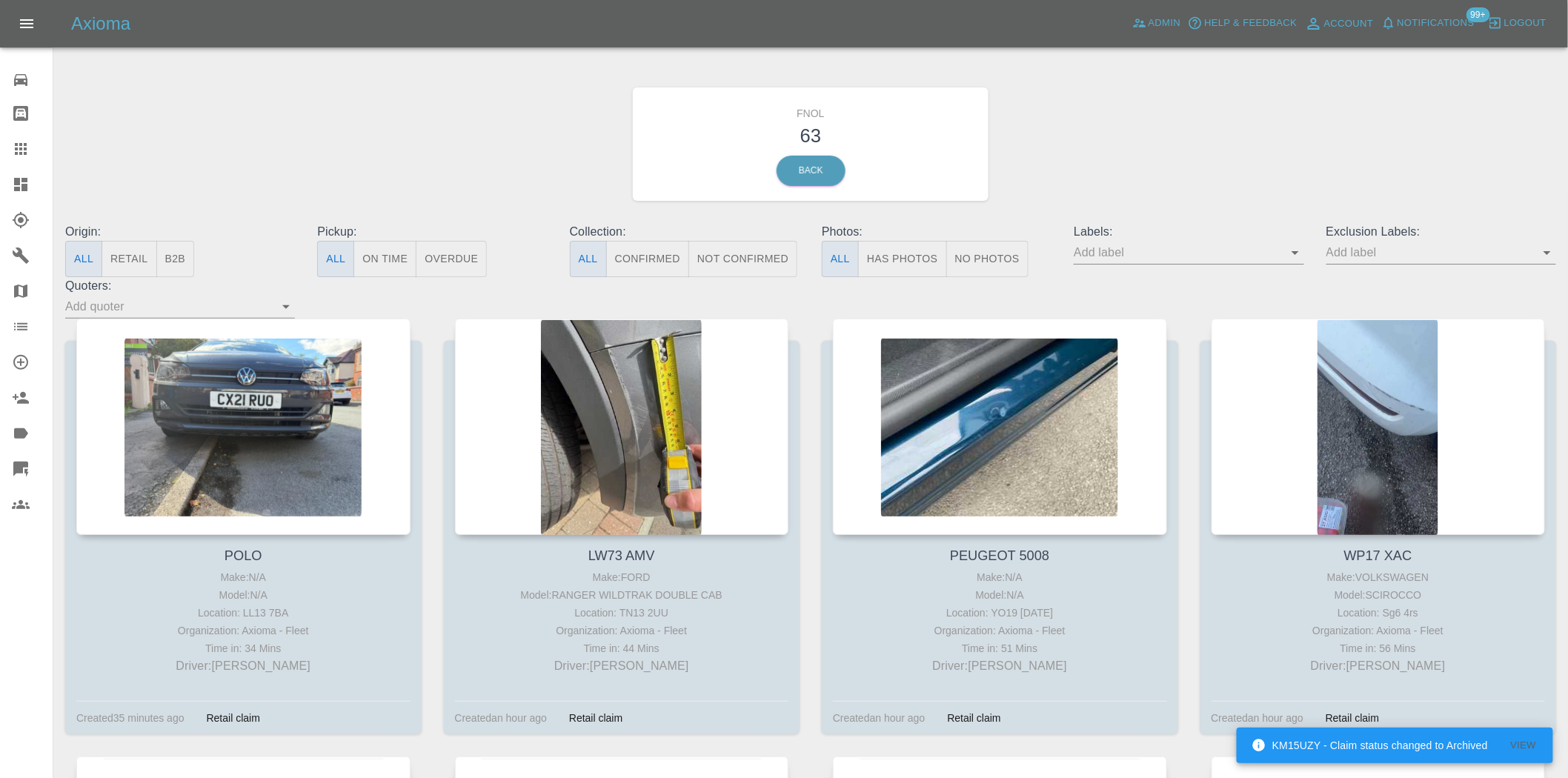
click at [912, 261] on button "Has Photos" at bounding box center [902, 259] width 89 height 36
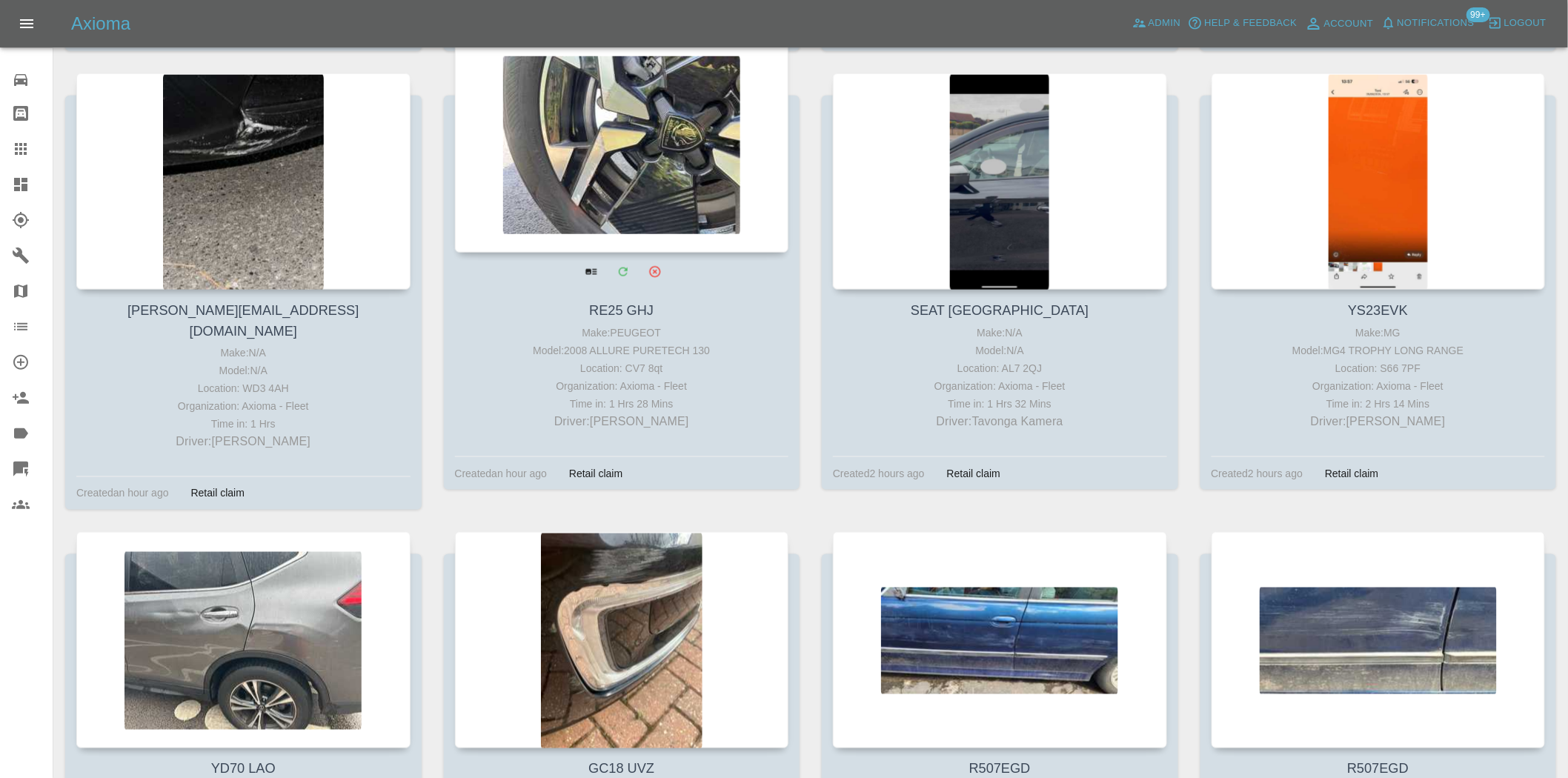
scroll to position [741, 0]
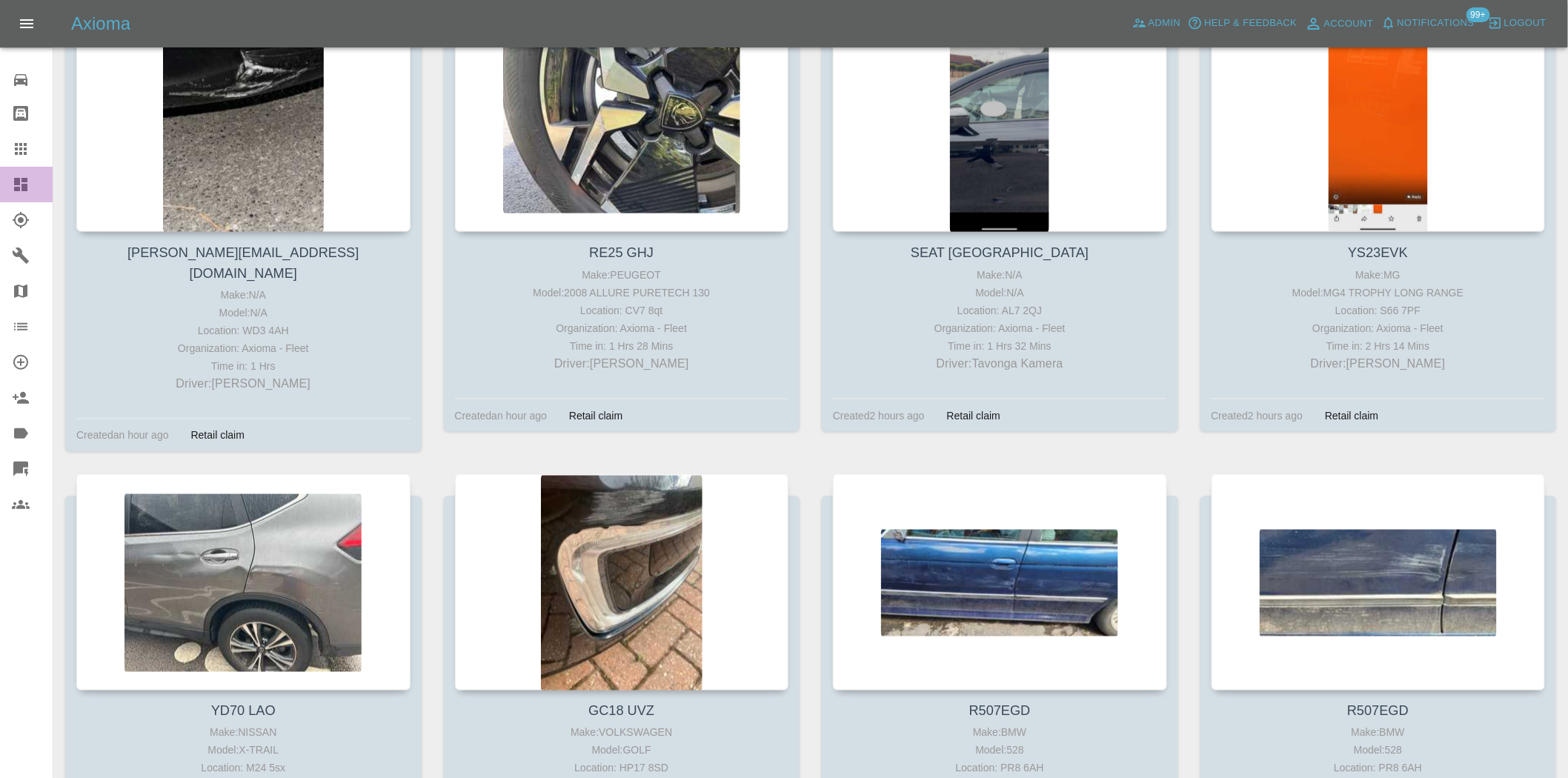
click at [29, 174] on link "Dashboard" at bounding box center [26, 184] width 52 height 36
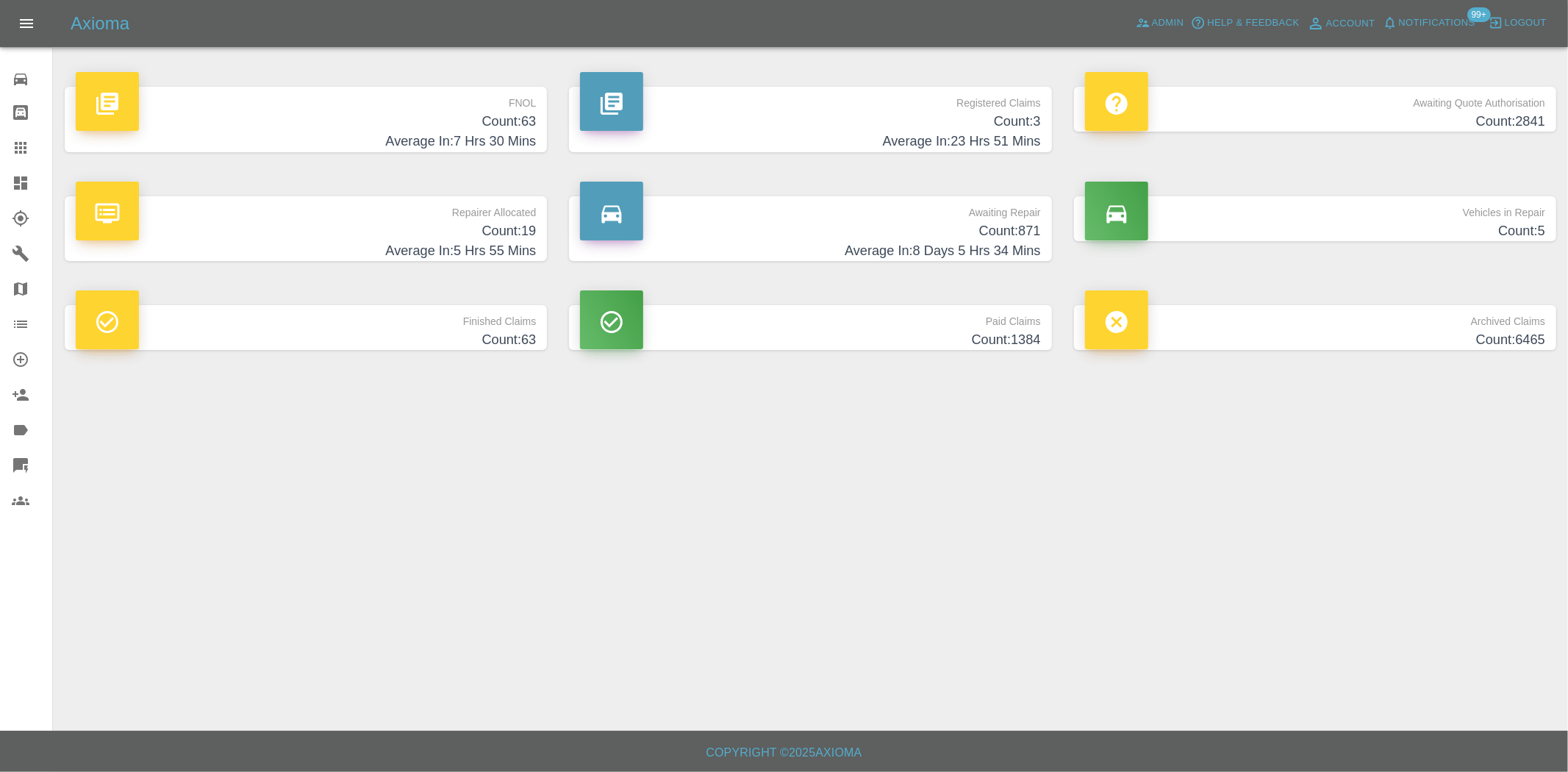
click at [473, 142] on h4 "Average In: 7 Hrs 30 Mins" at bounding box center [306, 142] width 460 height 20
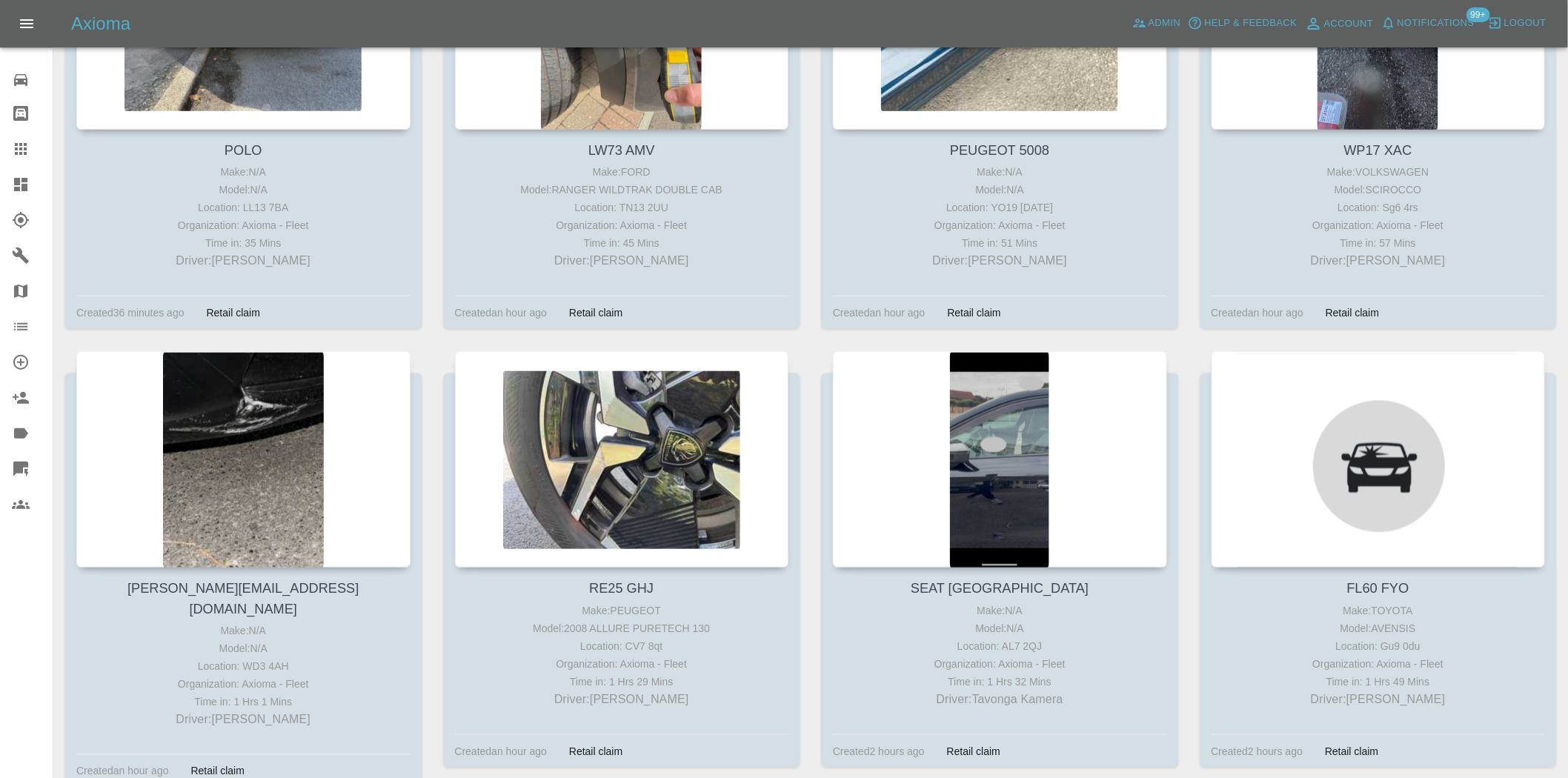
scroll to position [412, 0]
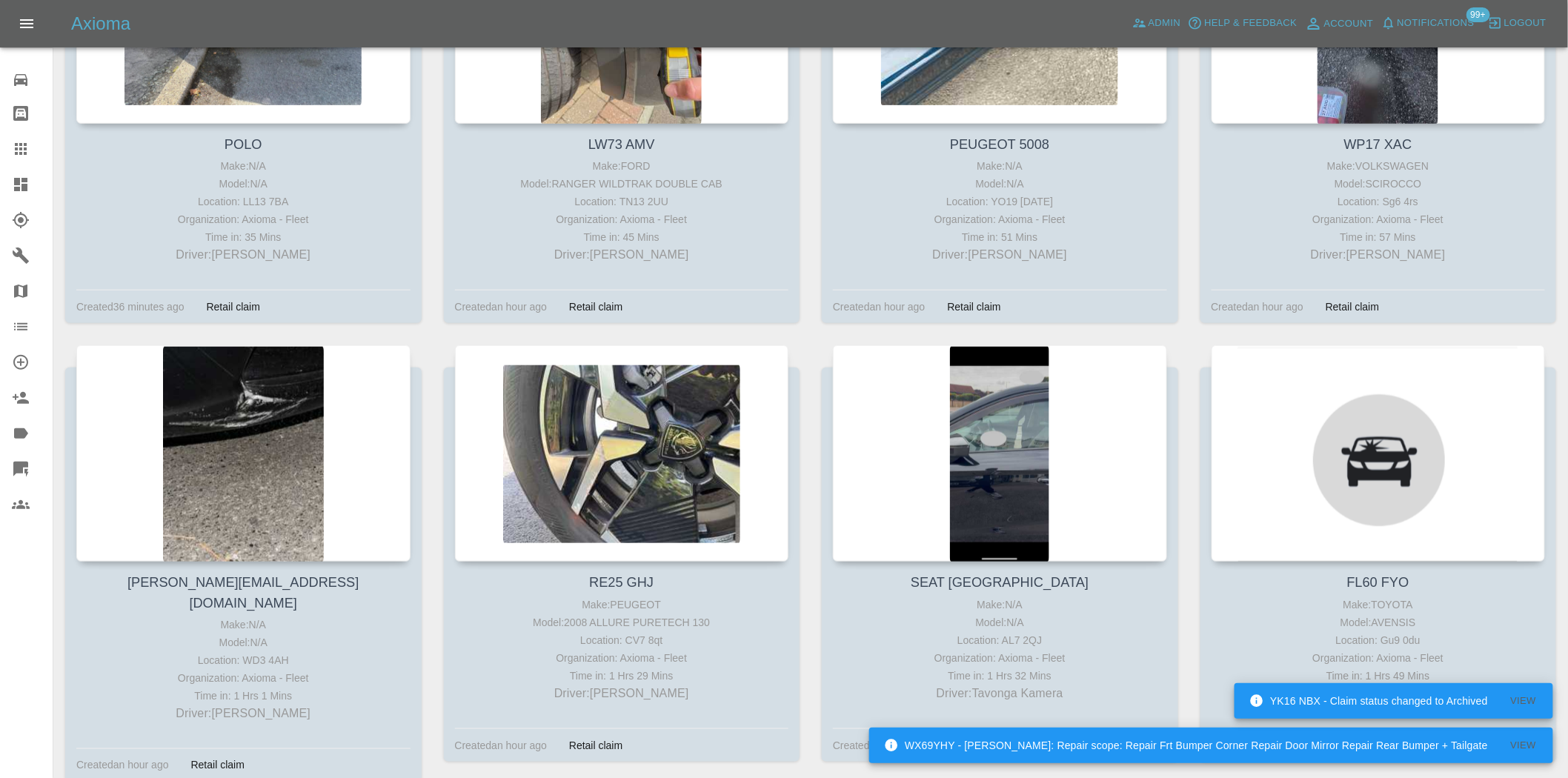
click at [40, 184] on div at bounding box center [32, 184] width 41 height 17
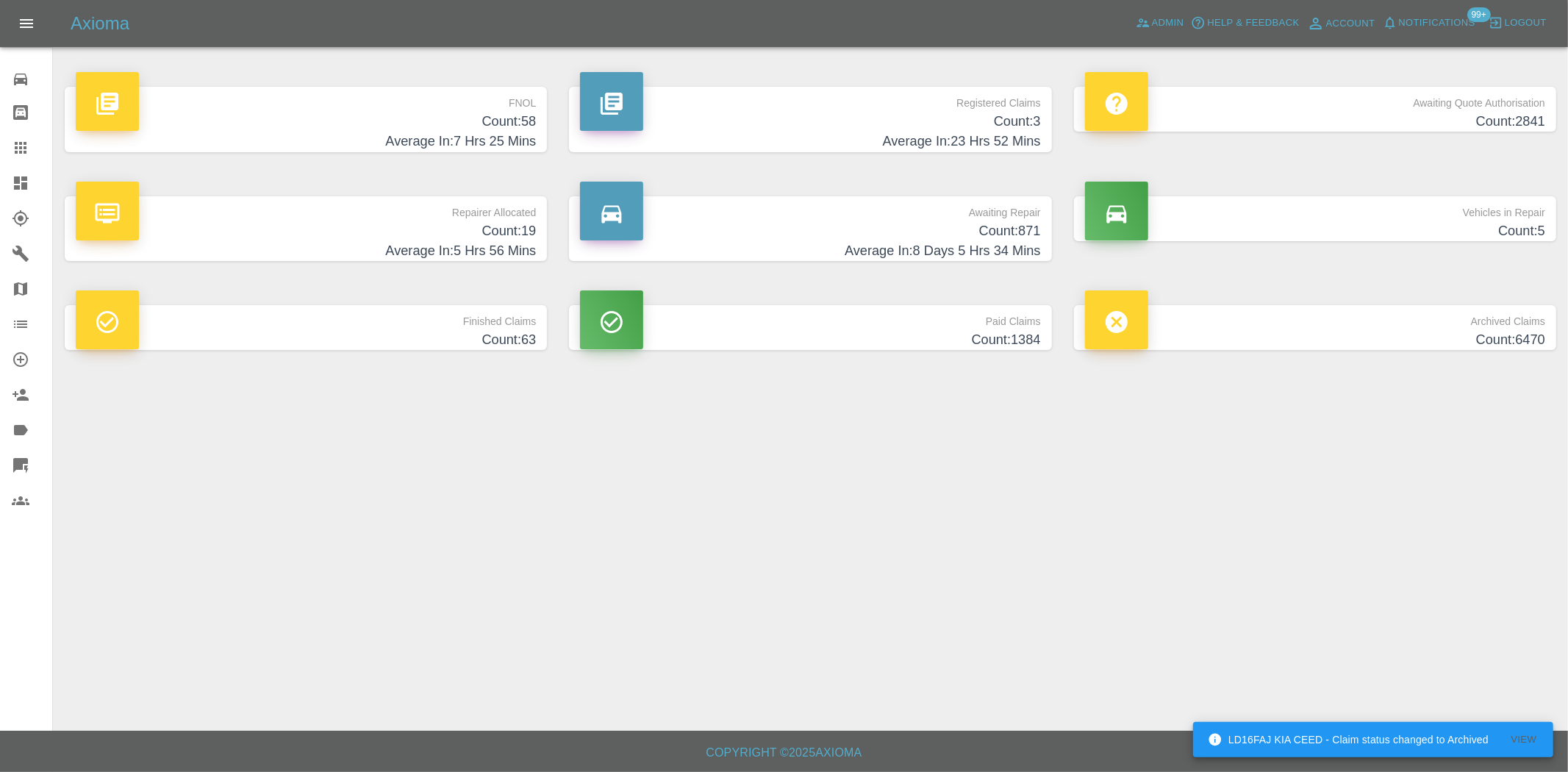
click at [19, 185] on icon at bounding box center [20, 183] width 17 height 17
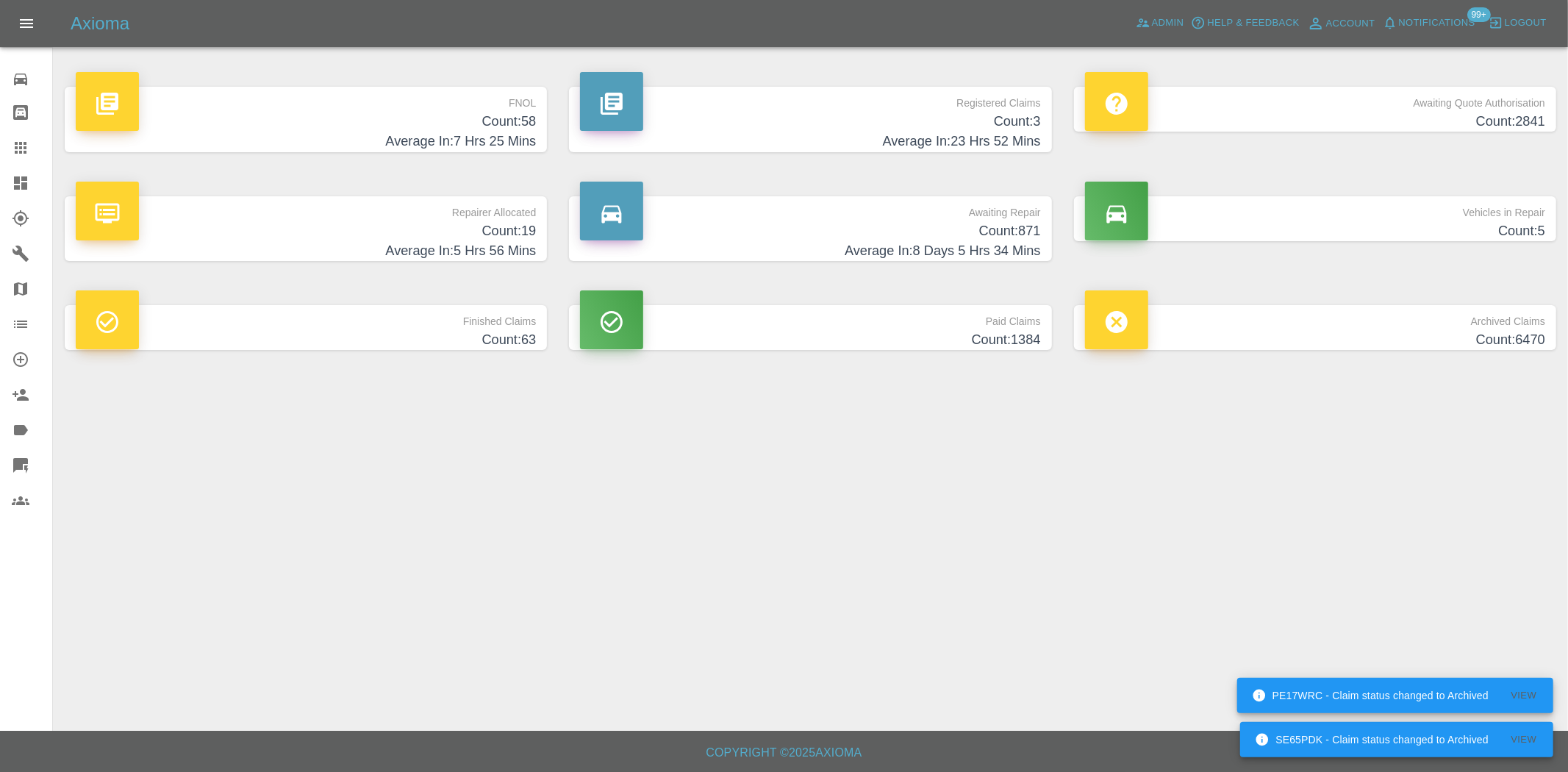
click at [483, 134] on h4 "Average In: 7 Hrs 25 Mins" at bounding box center [306, 142] width 460 height 20
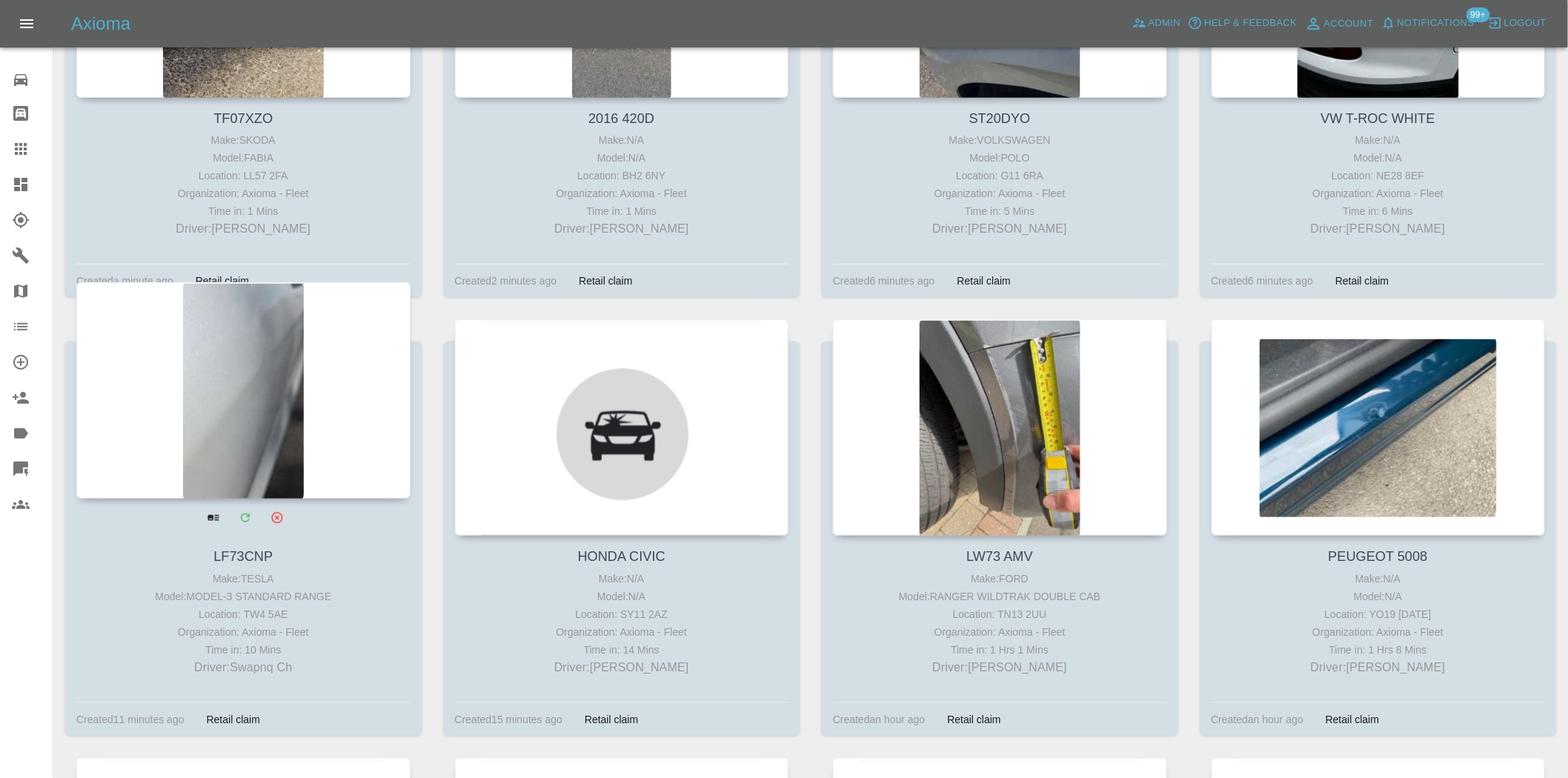
scroll to position [494, 0]
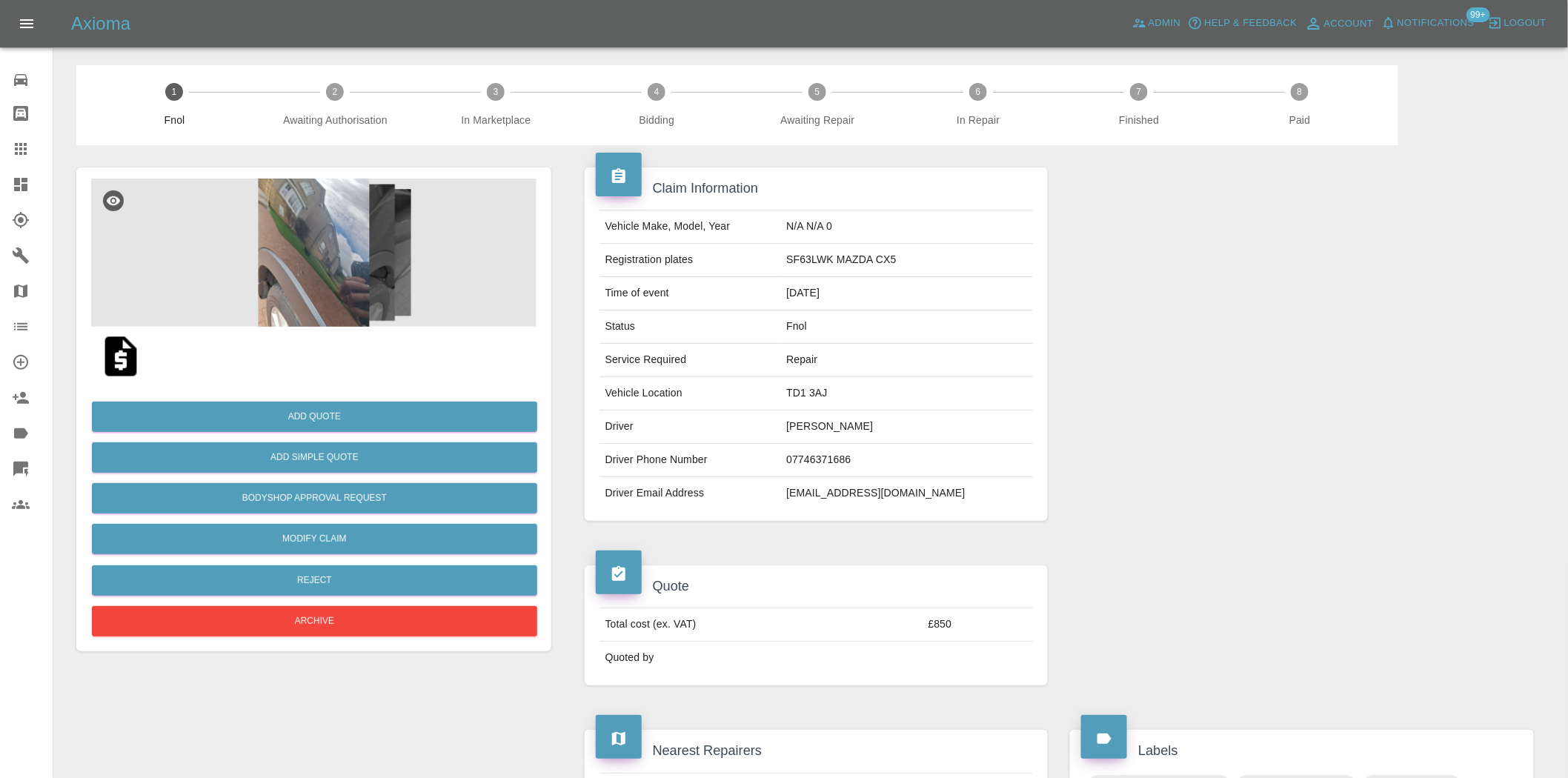
click at [312, 284] on img at bounding box center [314, 252] width 446 height 148
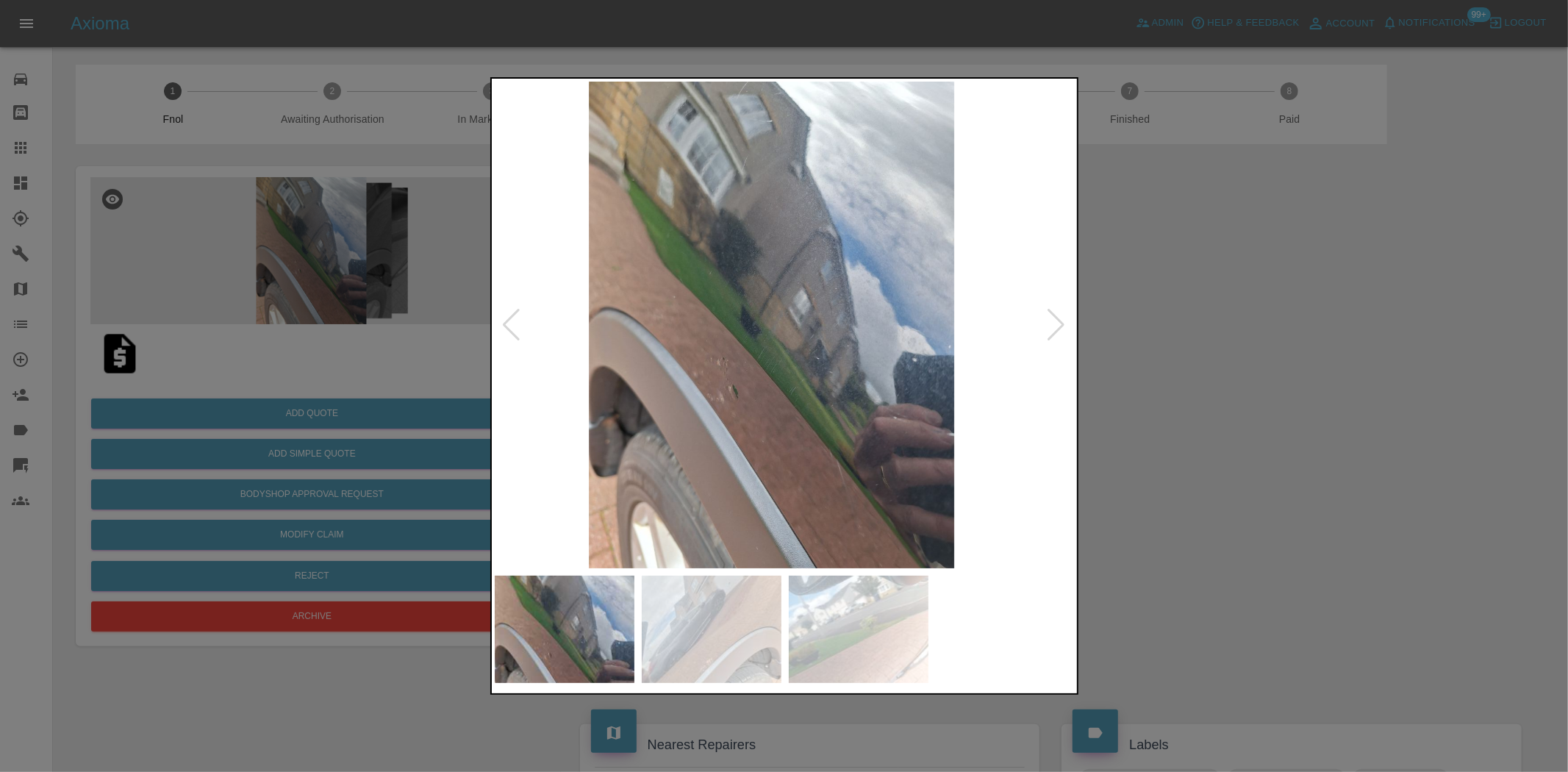
click at [689, 401] on img at bounding box center [772, 324] width 581 height 487
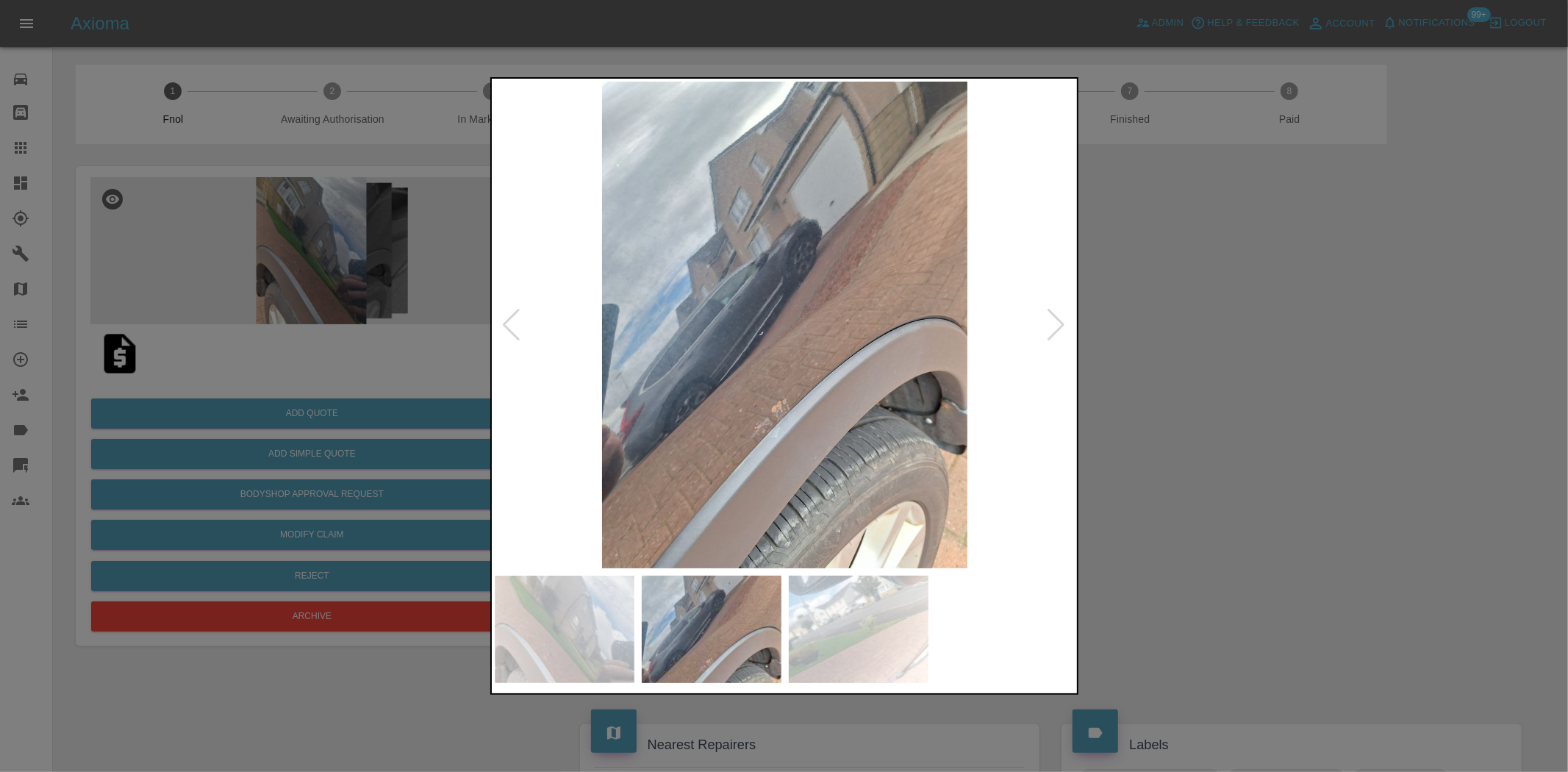
click at [765, 435] on img at bounding box center [785, 324] width 581 height 487
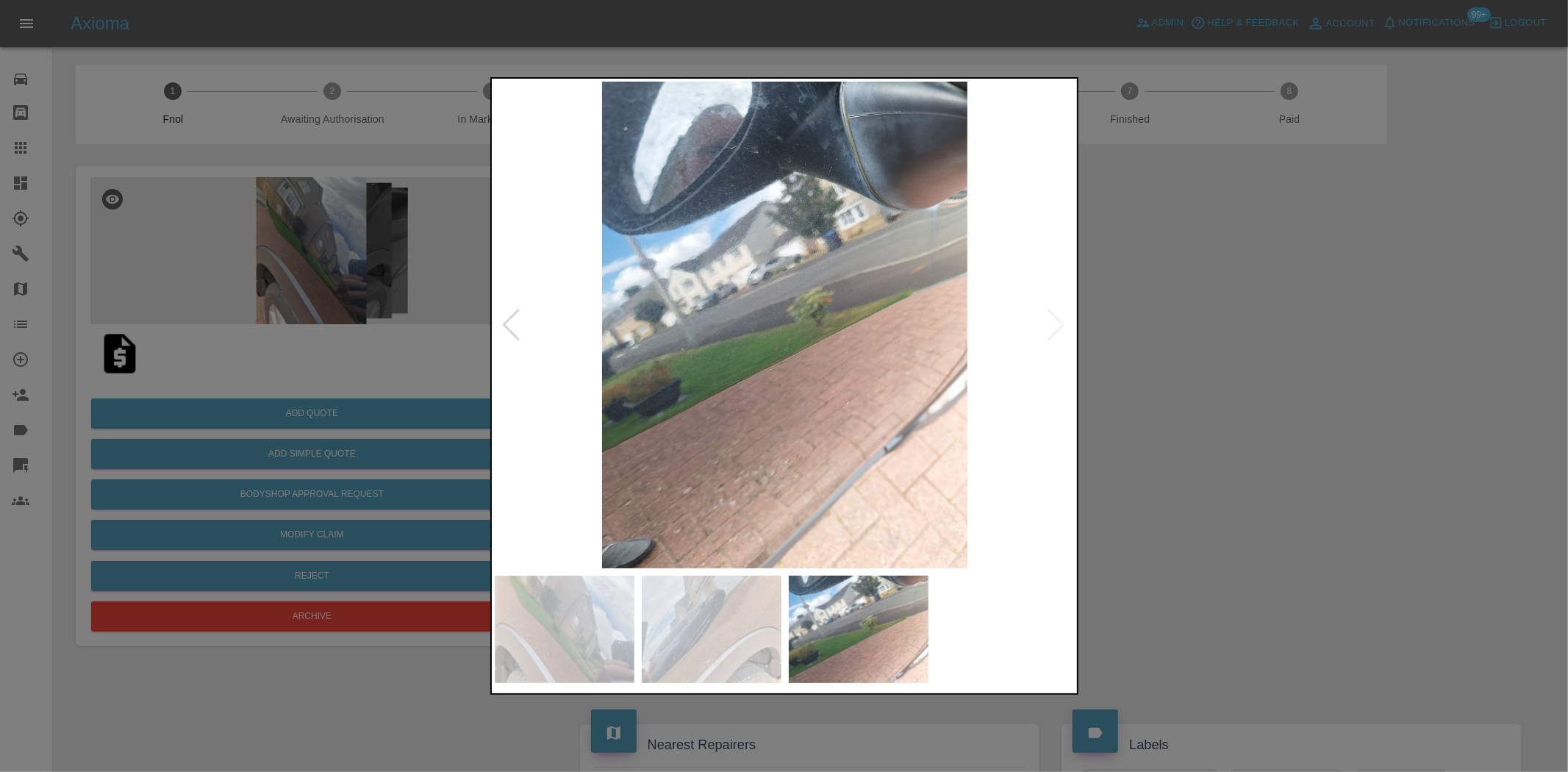
click at [783, 425] on img at bounding box center [785, 324] width 581 height 487
click at [805, 396] on img at bounding box center [785, 324] width 581 height 487
click at [802, 384] on img at bounding box center [785, 324] width 581 height 487
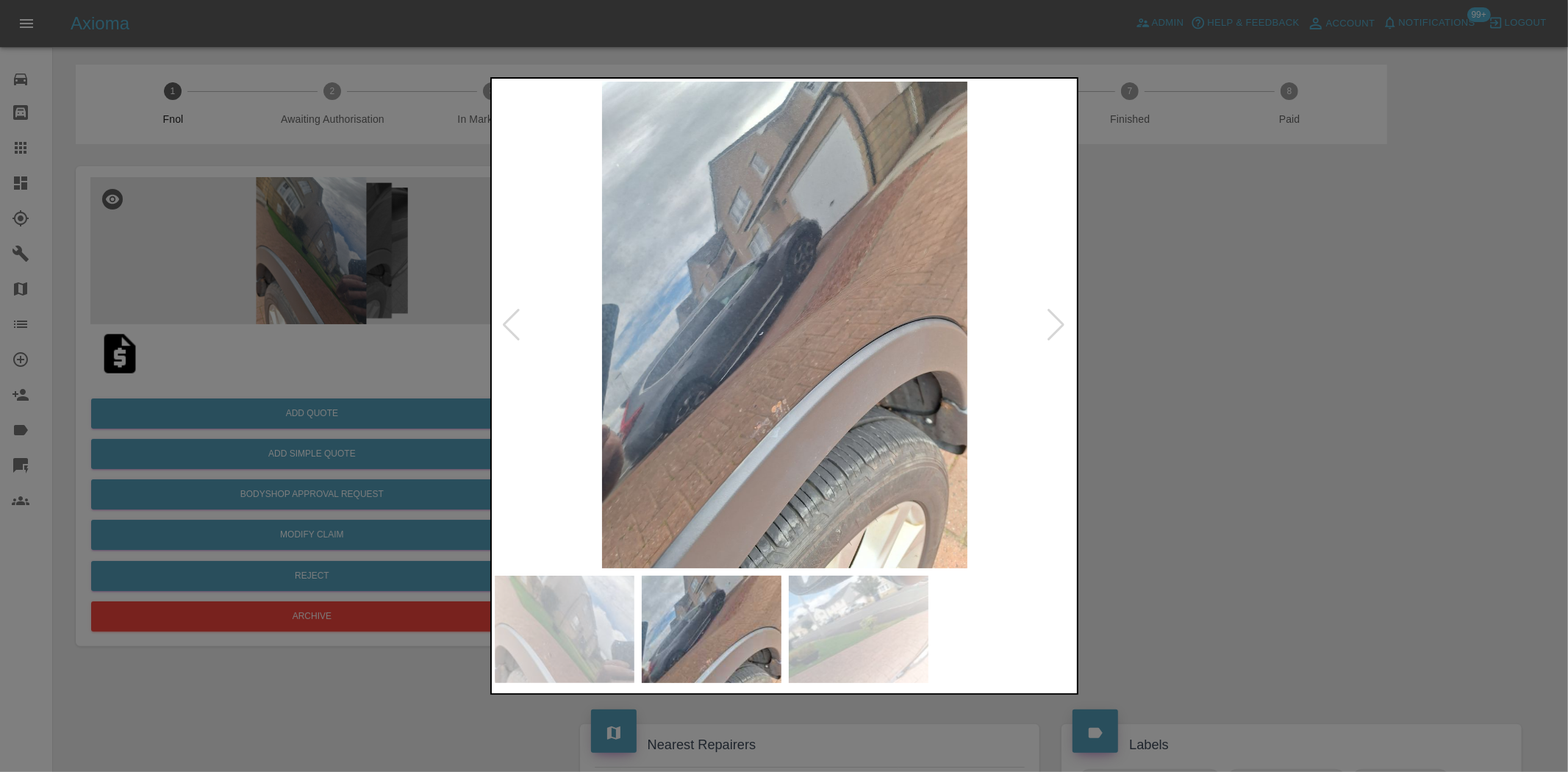
click at [815, 396] on img at bounding box center [785, 324] width 581 height 487
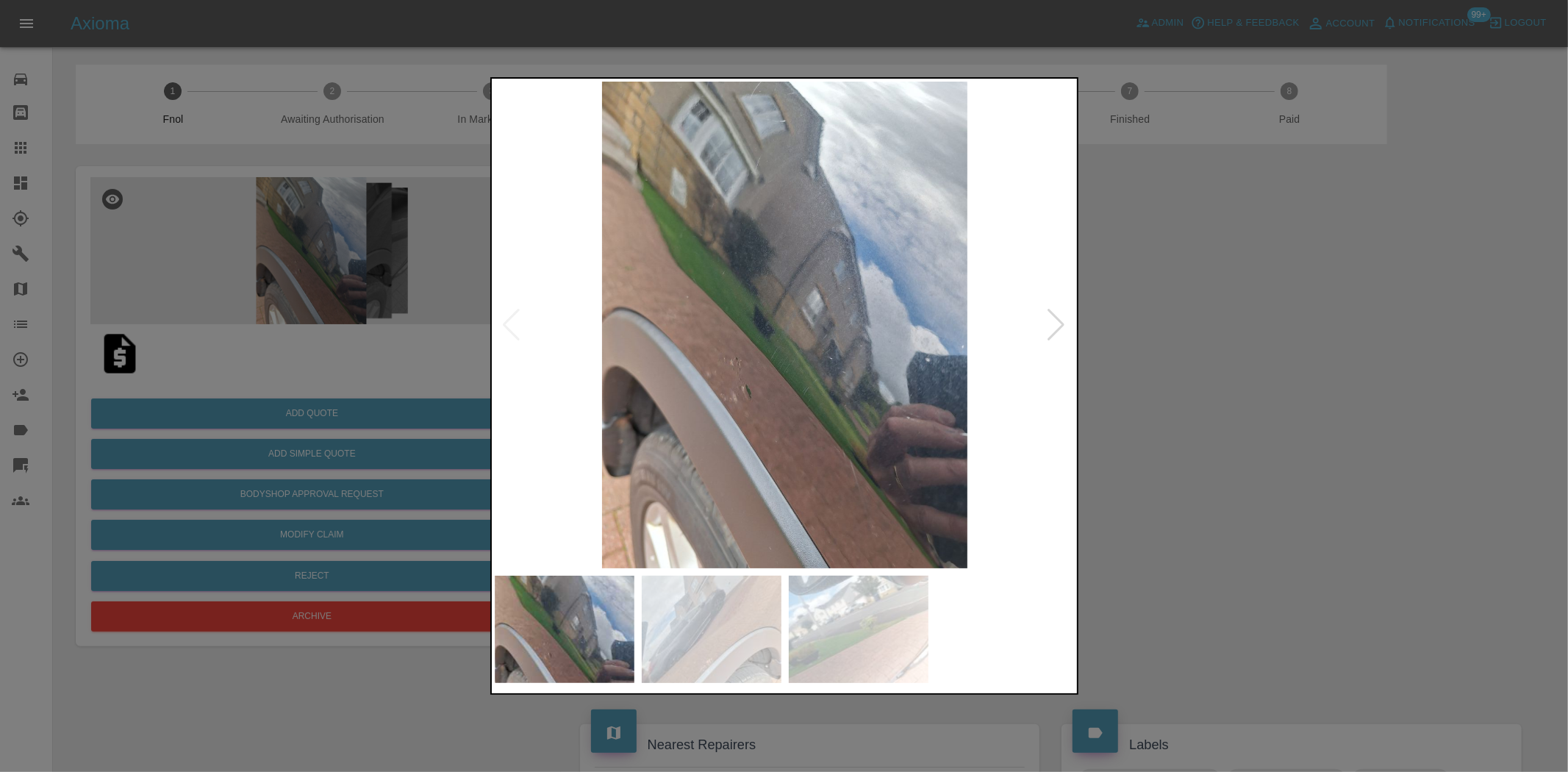
click at [900, 402] on img at bounding box center [785, 324] width 581 height 487
click at [838, 428] on img at bounding box center [785, 324] width 581 height 487
click at [351, 333] on div at bounding box center [784, 386] width 1568 height 772
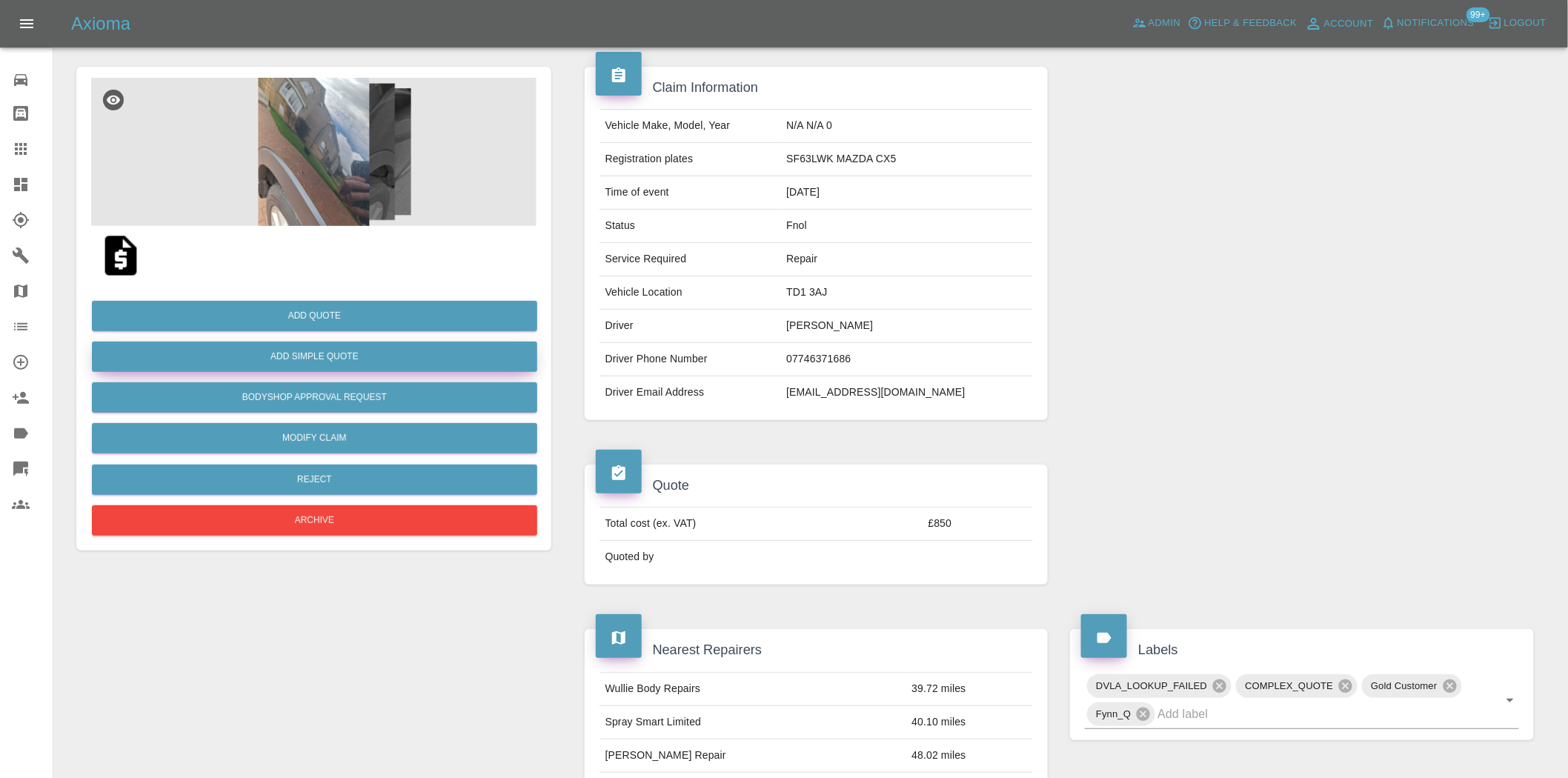
scroll to position [75, 0]
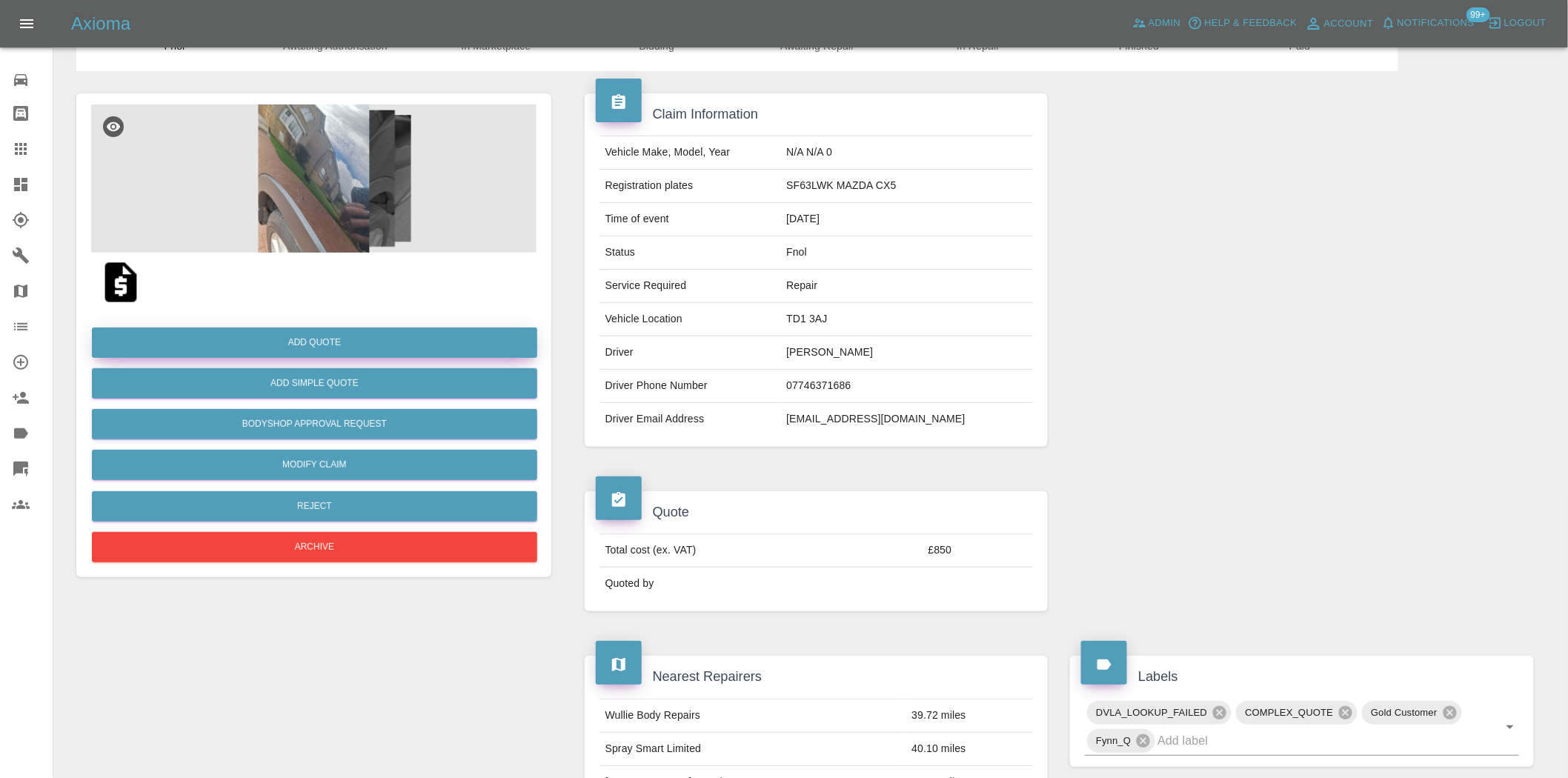
click at [336, 332] on button "Add Quote" at bounding box center [315, 343] width 446 height 30
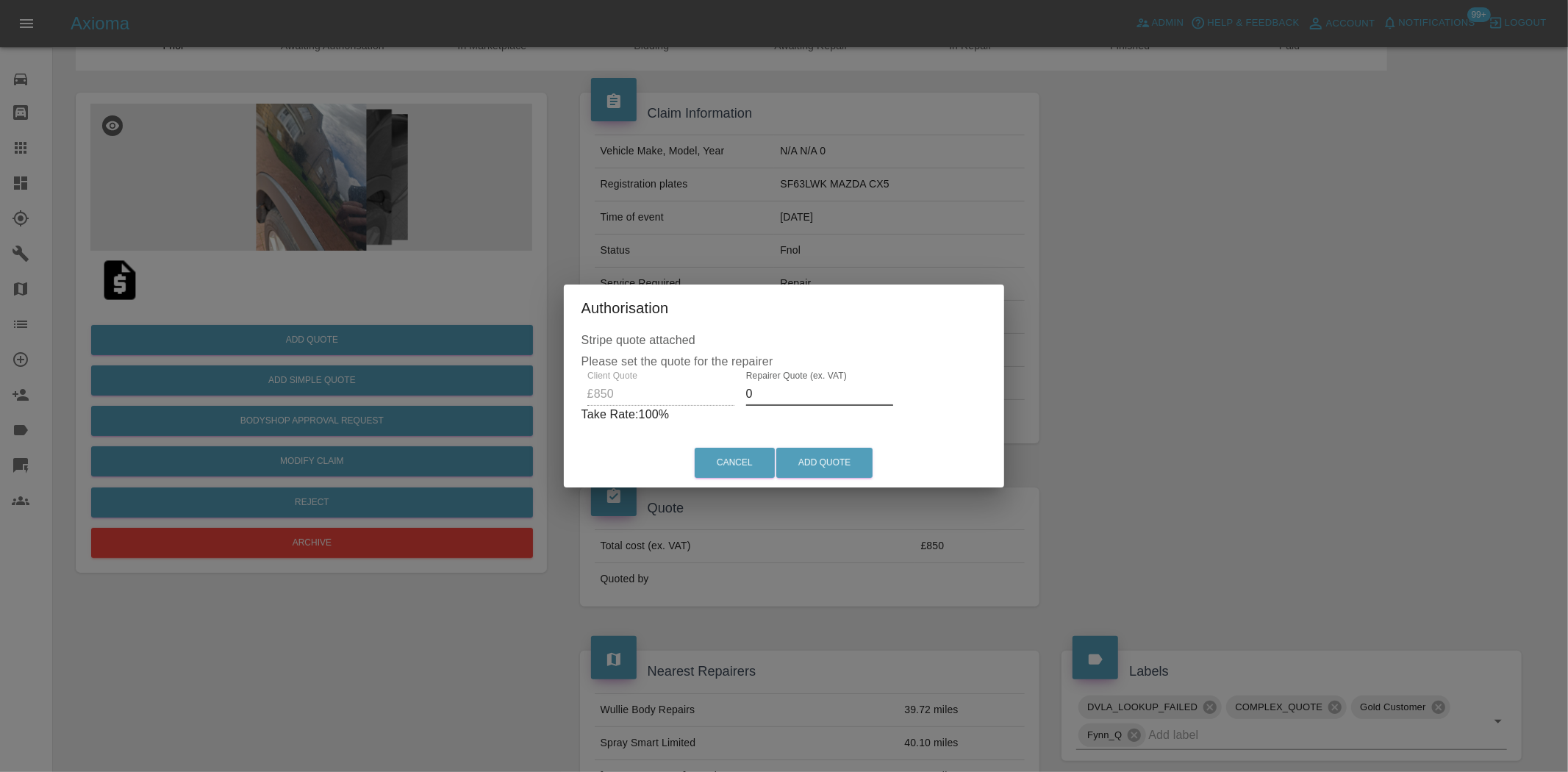
click at [666, 386] on div "Client Quote £850 Repairer Quote (ex. VAT) 0 Take Rate: 100 %" at bounding box center [784, 397] width 405 height 53
type input "500"
click at [840, 475] on button "Add Quote" at bounding box center [824, 462] width 96 height 30
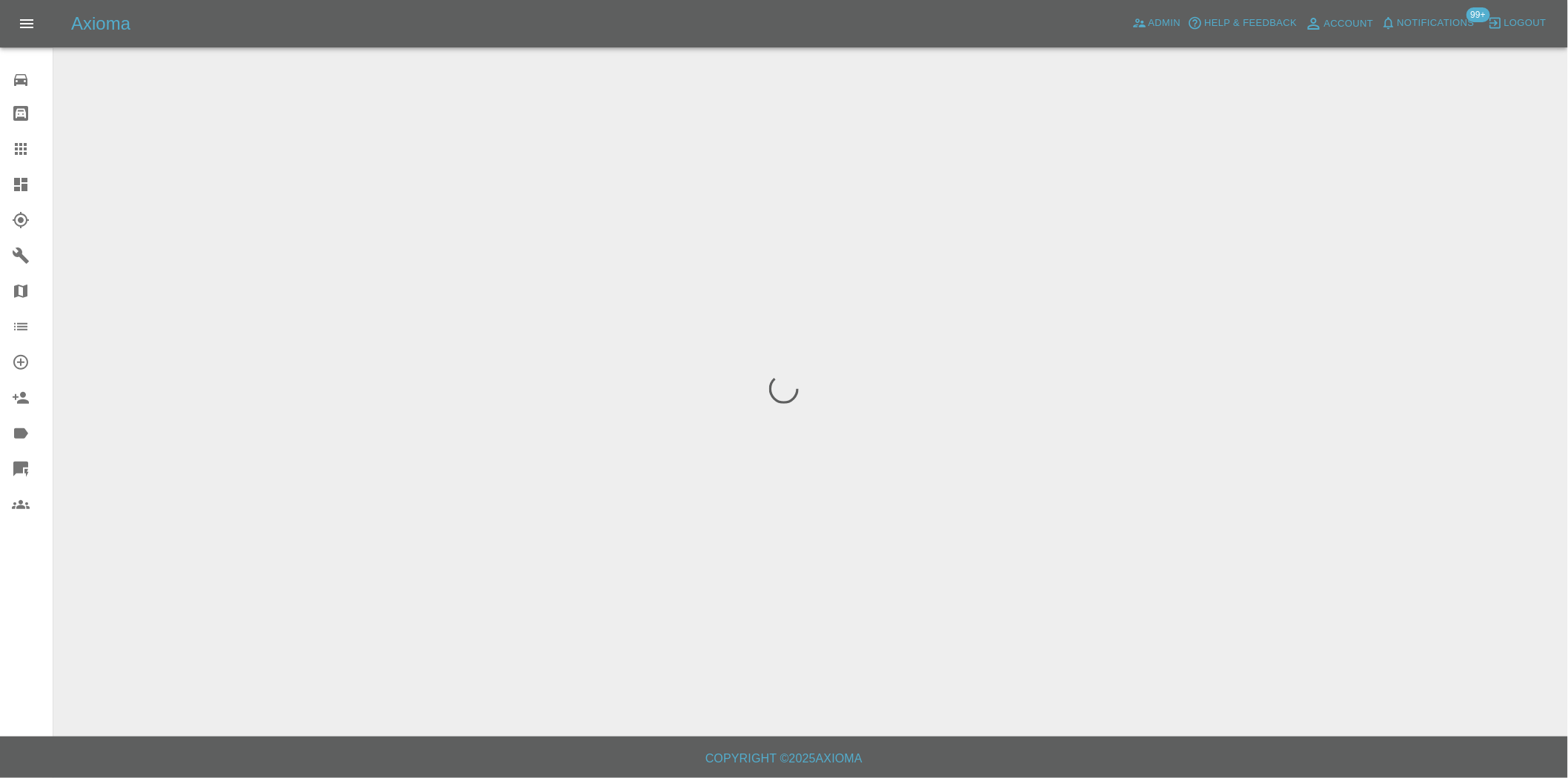
scroll to position [0, 0]
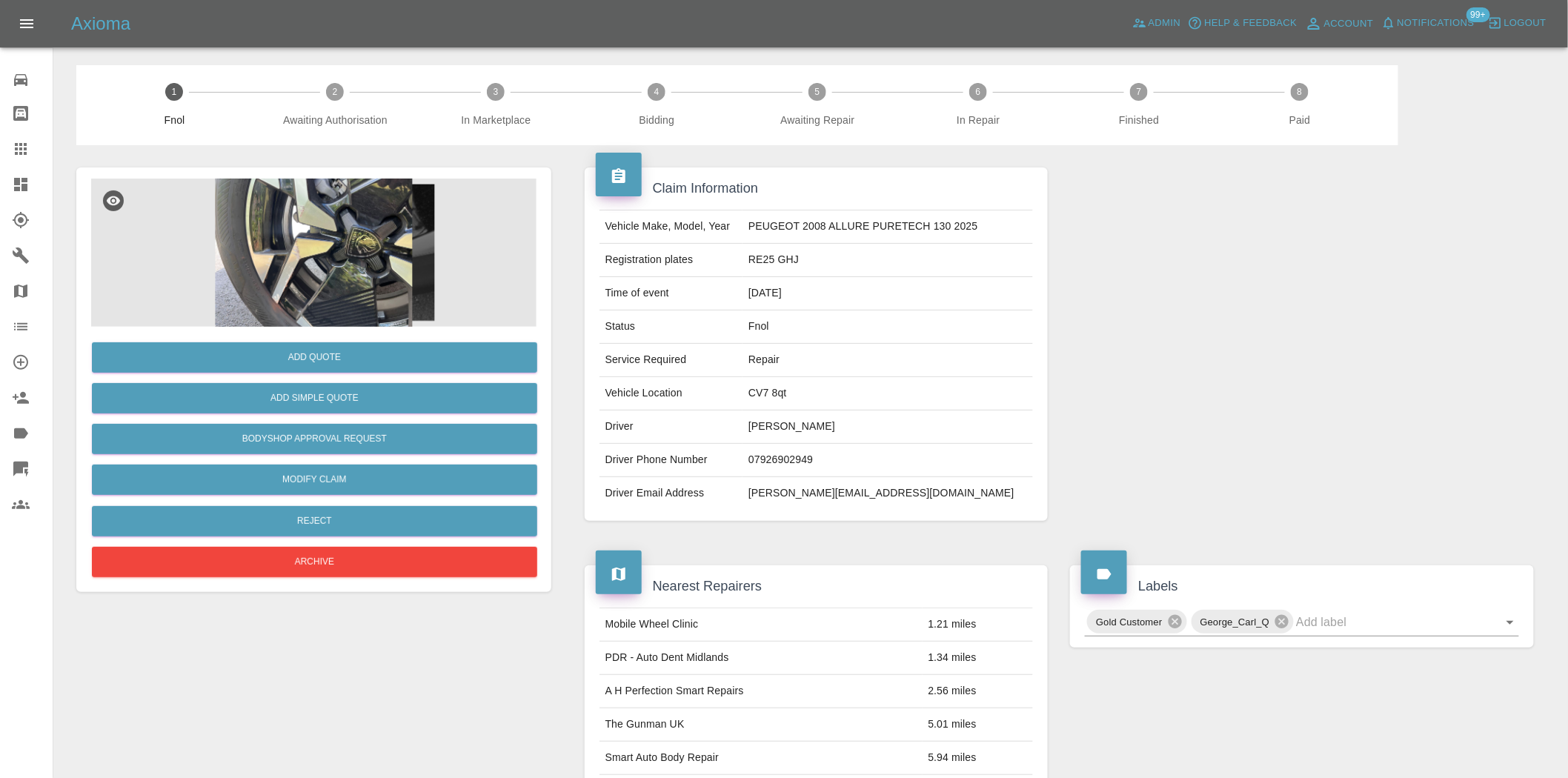
click at [333, 179] on img at bounding box center [314, 252] width 446 height 148
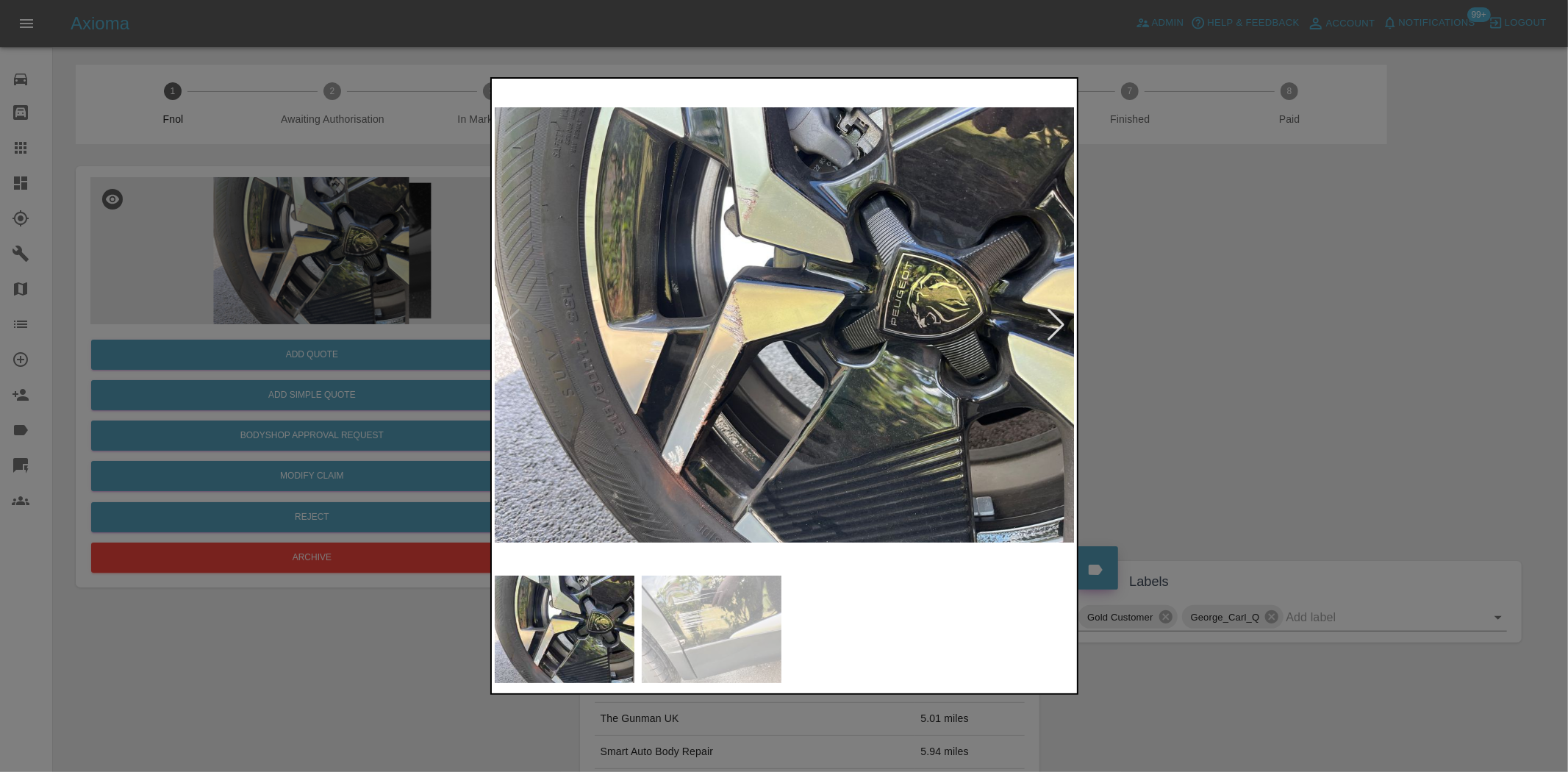
click at [746, 376] on img at bounding box center [785, 324] width 581 height 487
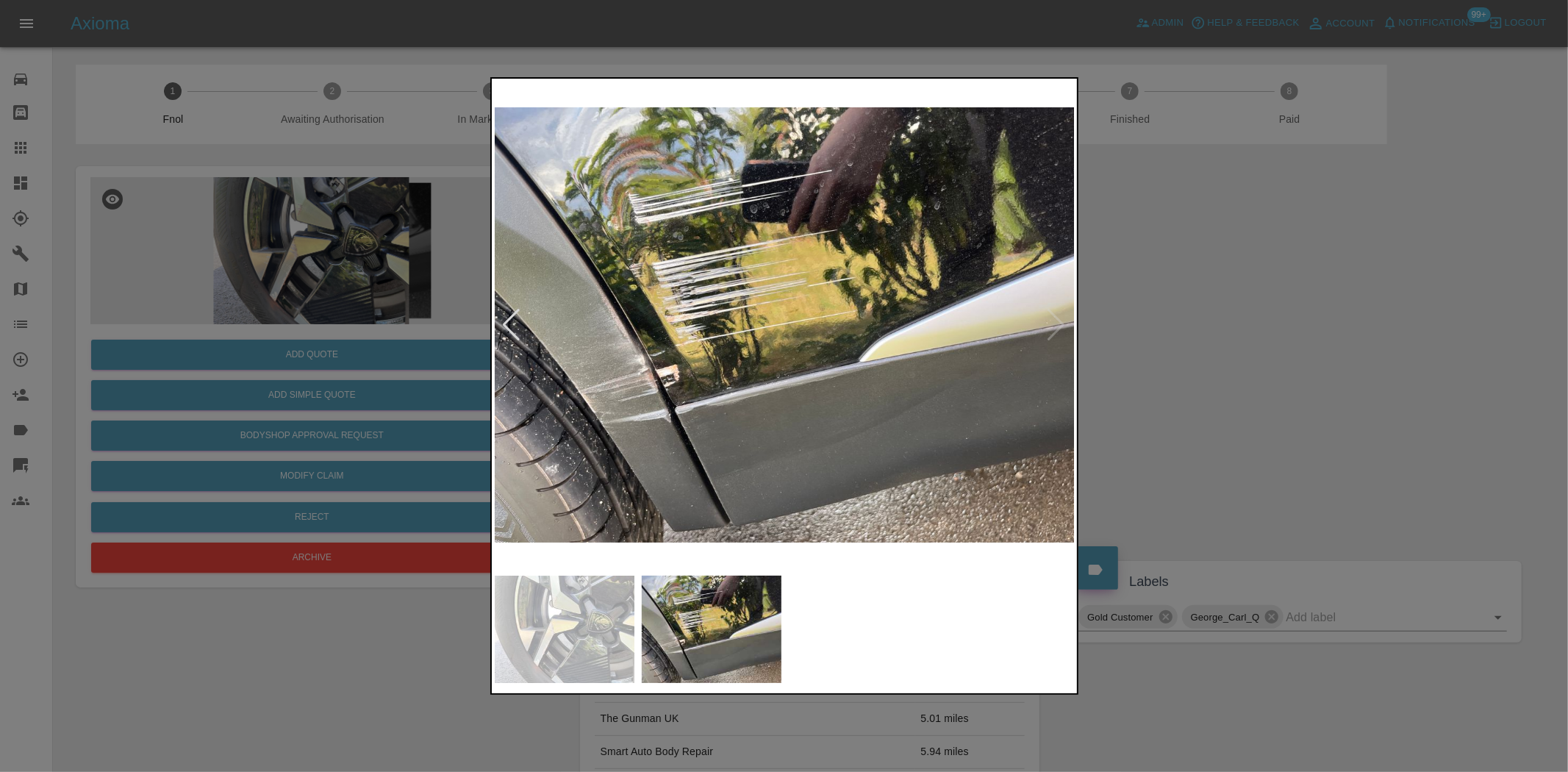
click at [700, 334] on img at bounding box center [785, 324] width 581 height 487
click at [684, 320] on img at bounding box center [785, 324] width 581 height 487
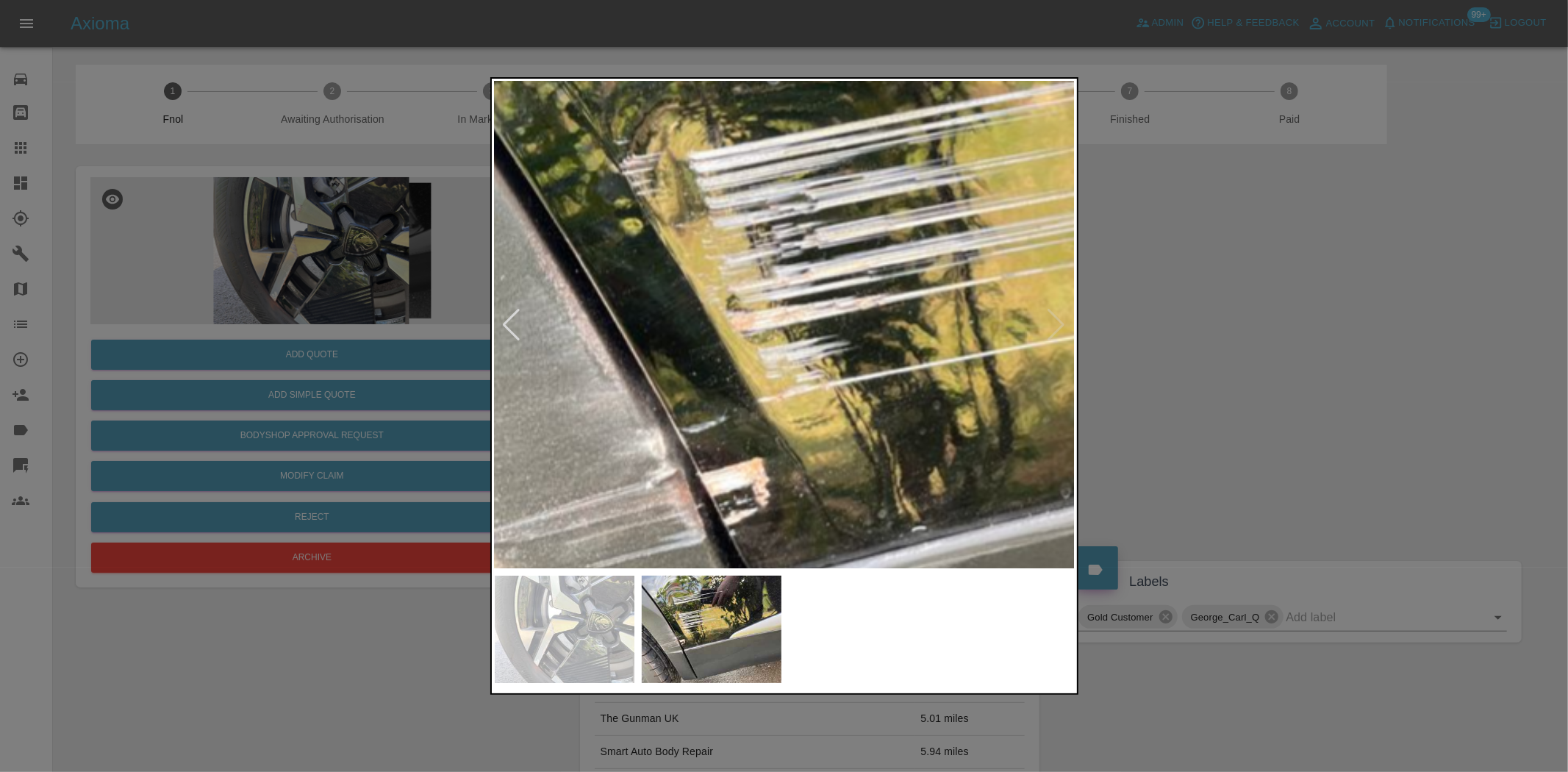
click at [294, 285] on div at bounding box center [784, 386] width 1568 height 772
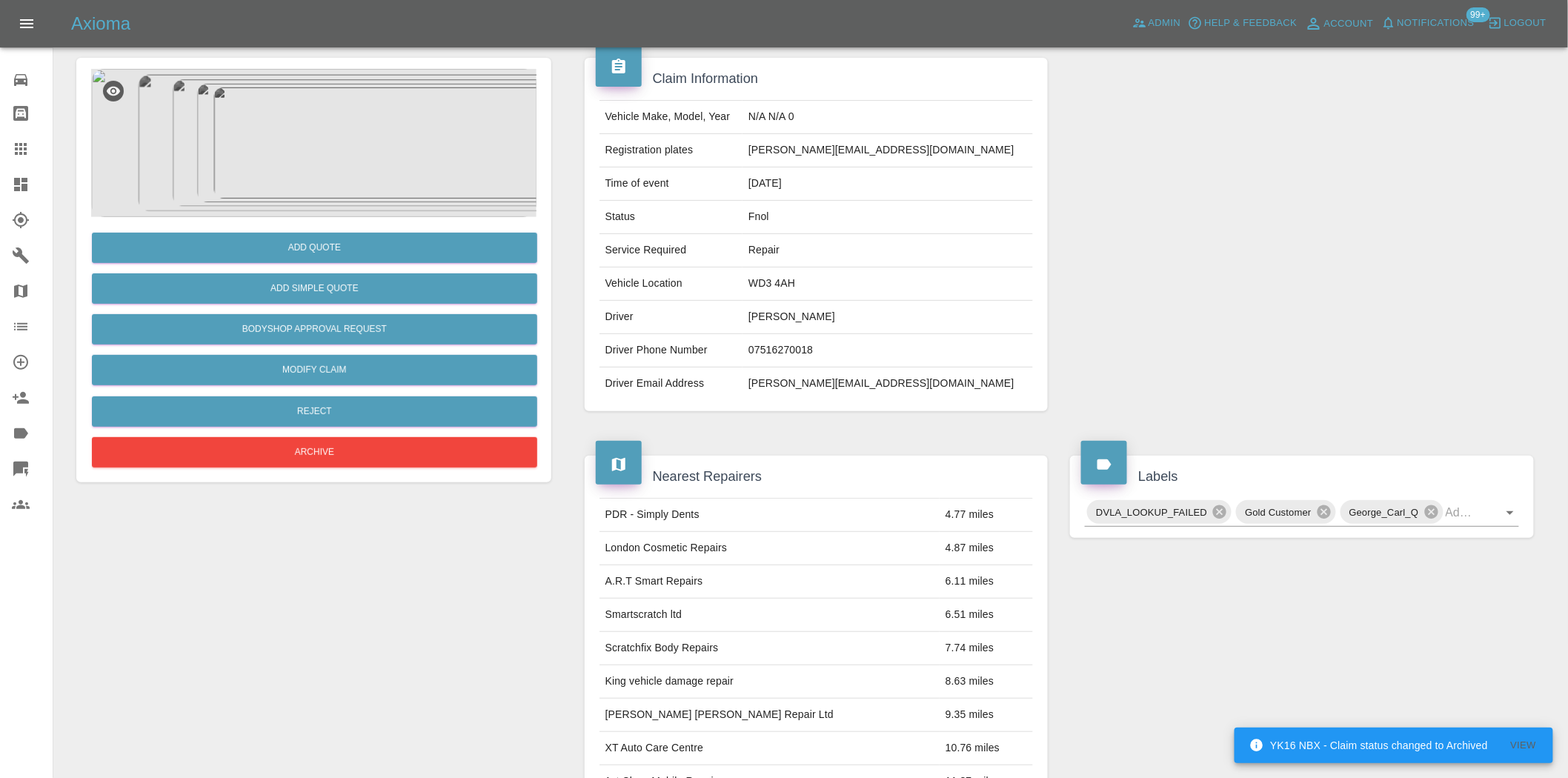
scroll to position [109, 0]
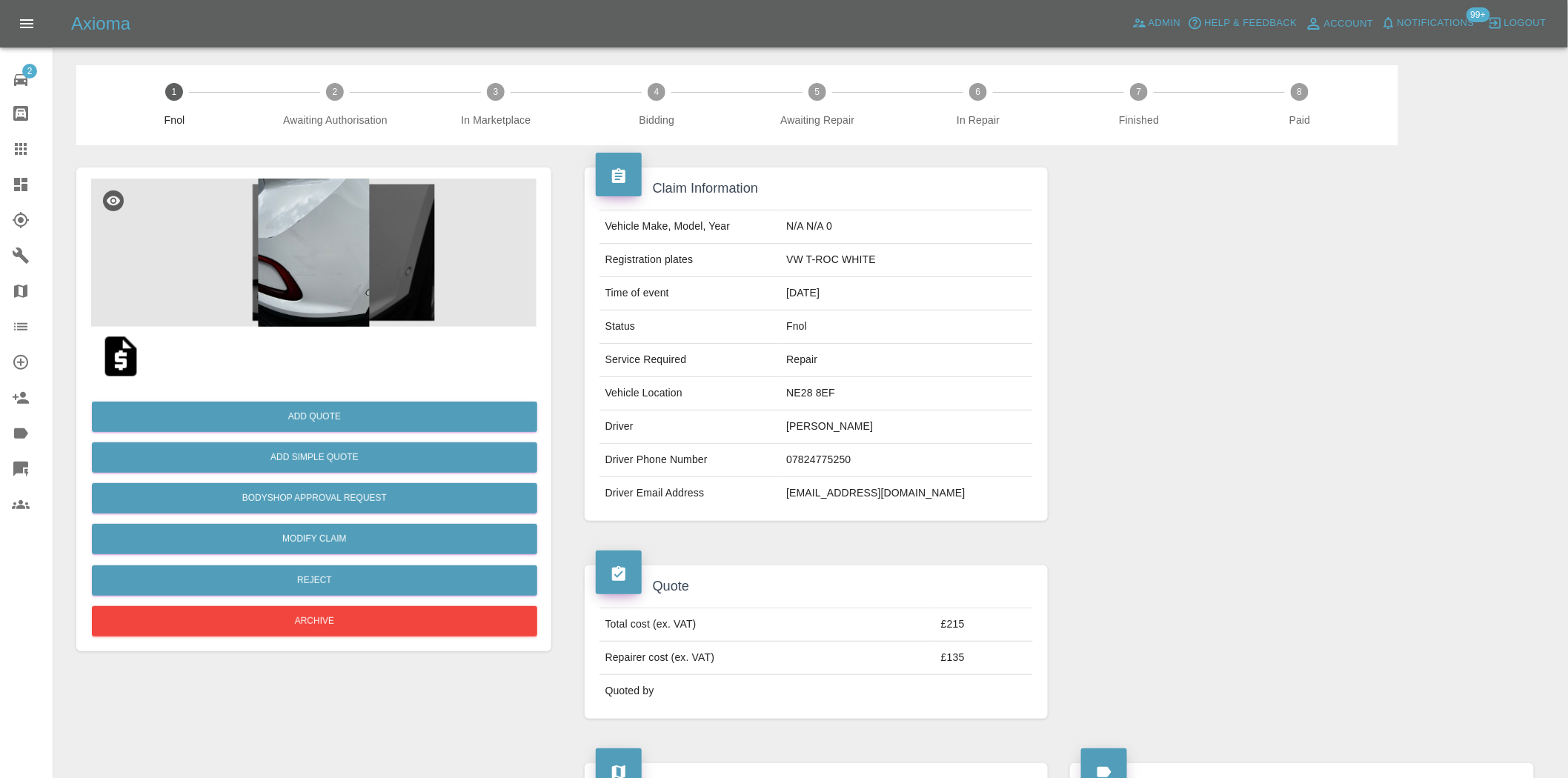
click at [286, 179] on div "Add Quote Add Simple Quote Bodyshop Approval Request Modify Claim Reject Archive" at bounding box center [314, 410] width 475 height 484
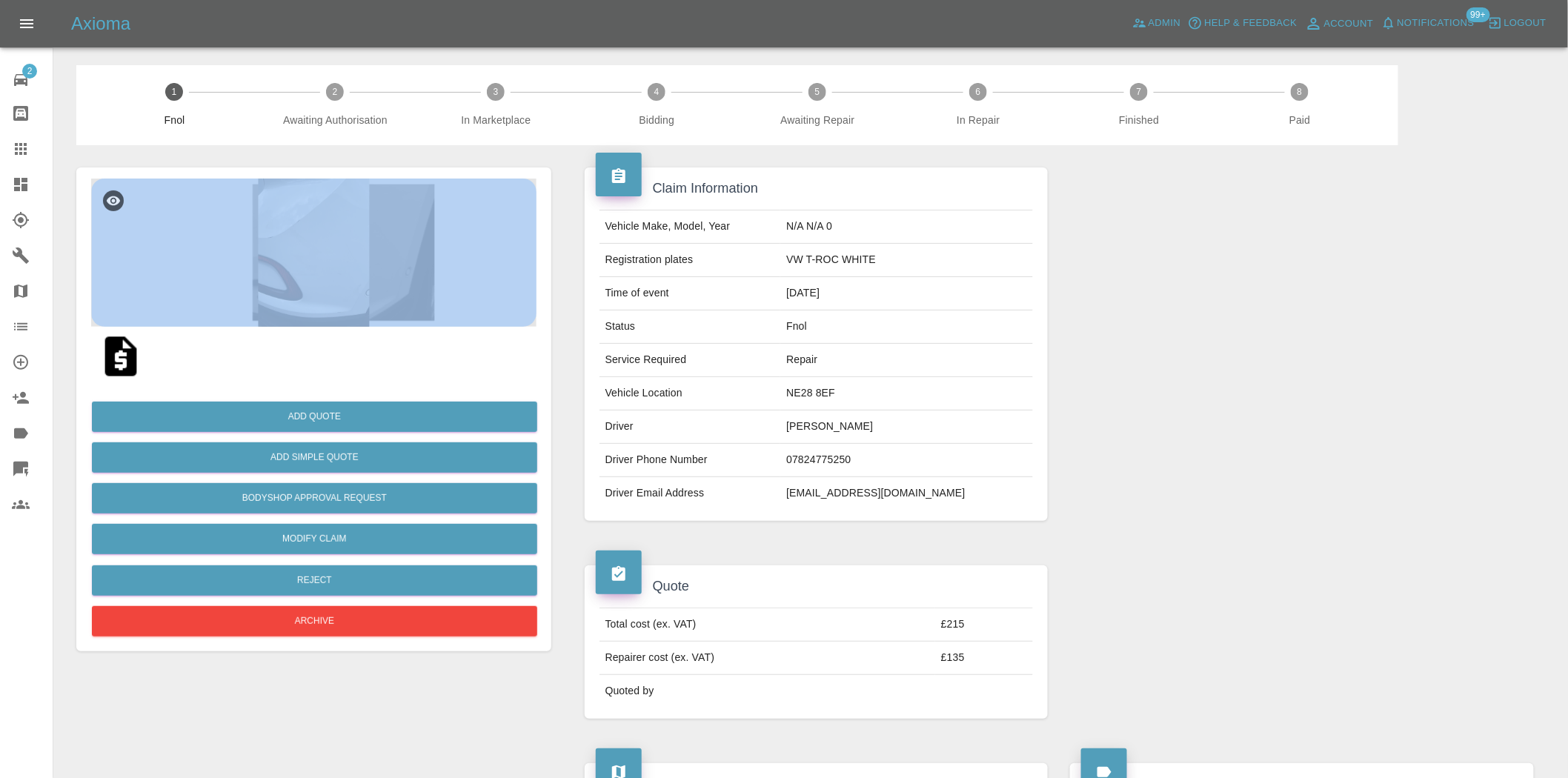
click at [226, 315] on img at bounding box center [314, 252] width 446 height 148
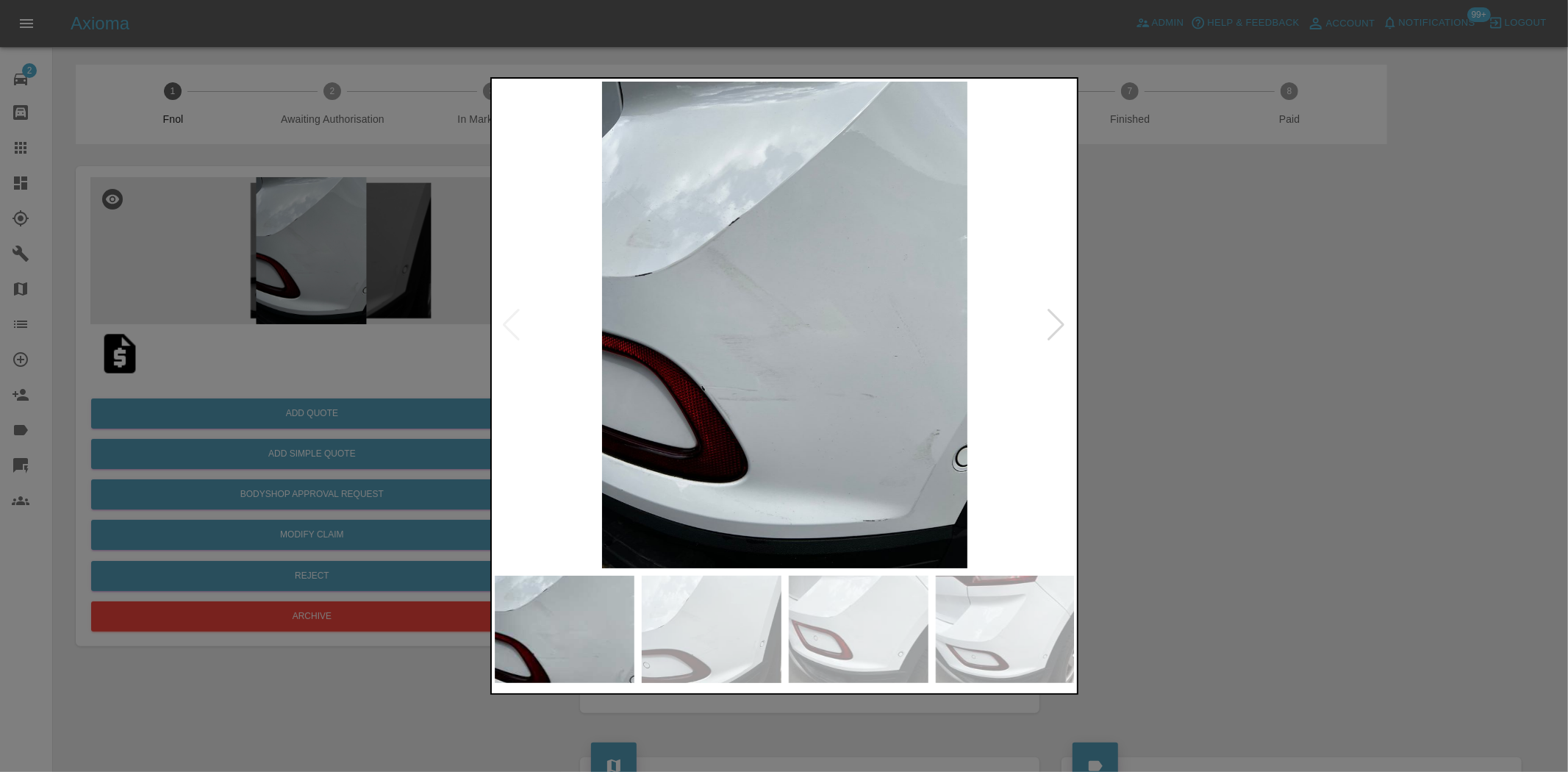
click at [377, 254] on div at bounding box center [784, 386] width 1568 height 772
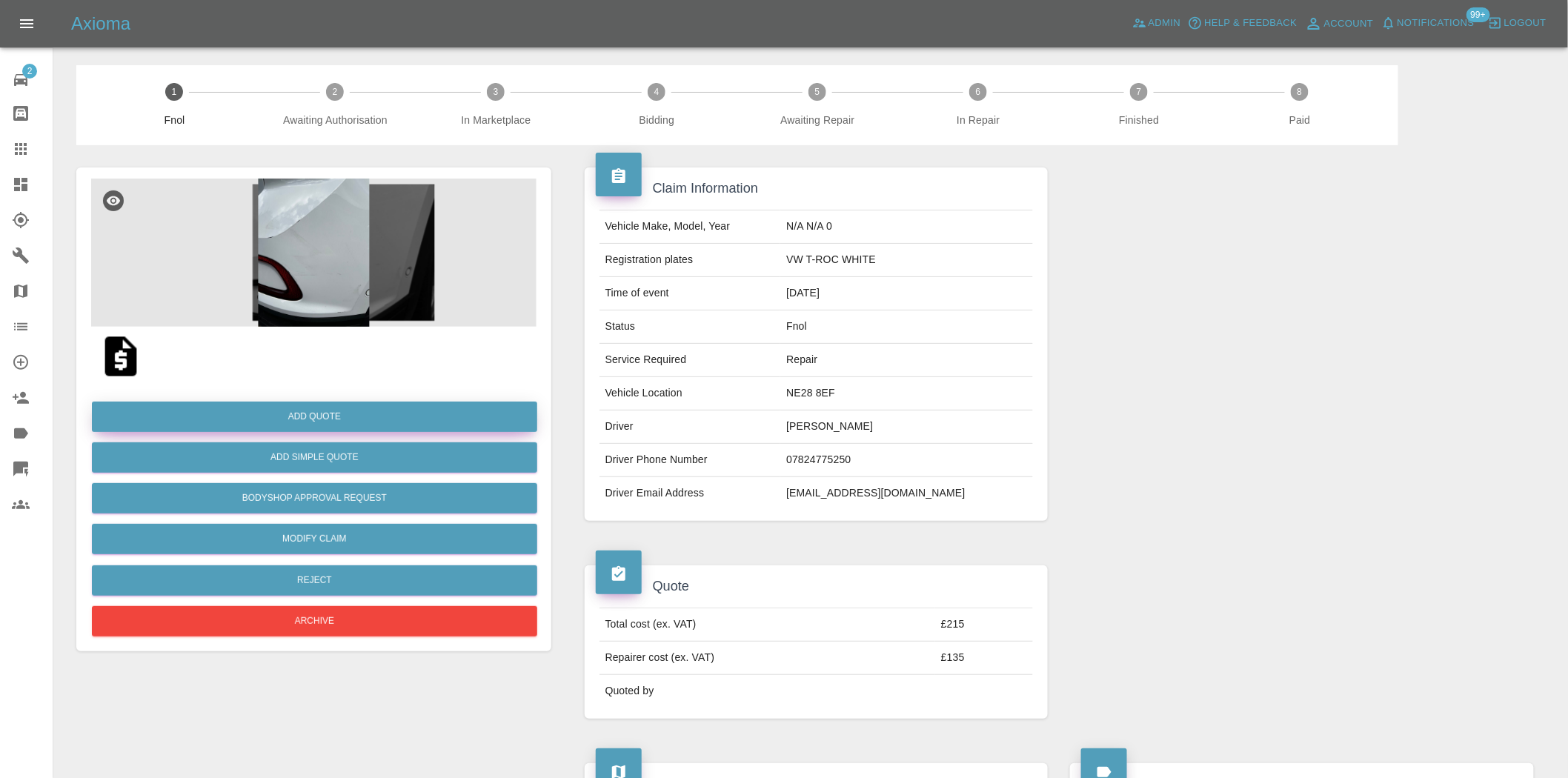
click at [287, 416] on button "Add Quote" at bounding box center [315, 416] width 446 height 30
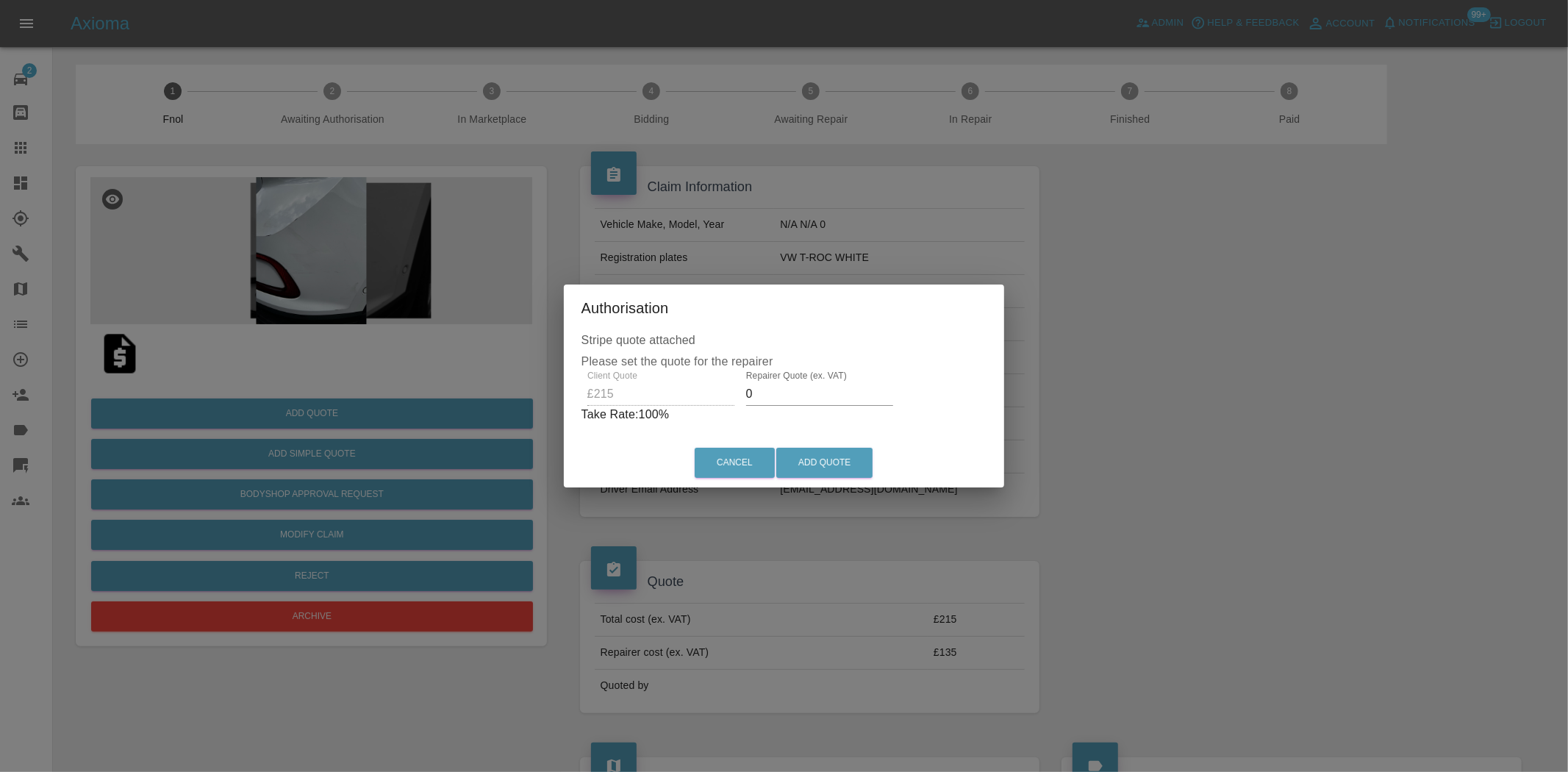
click at [692, 400] on div "Client Quote £215 Repairer Quote (ex. VAT) 0 Take Rate: 100 %" at bounding box center [784, 397] width 405 height 53
type input "135"
click at [805, 469] on button "Add Quote" at bounding box center [824, 462] width 96 height 30
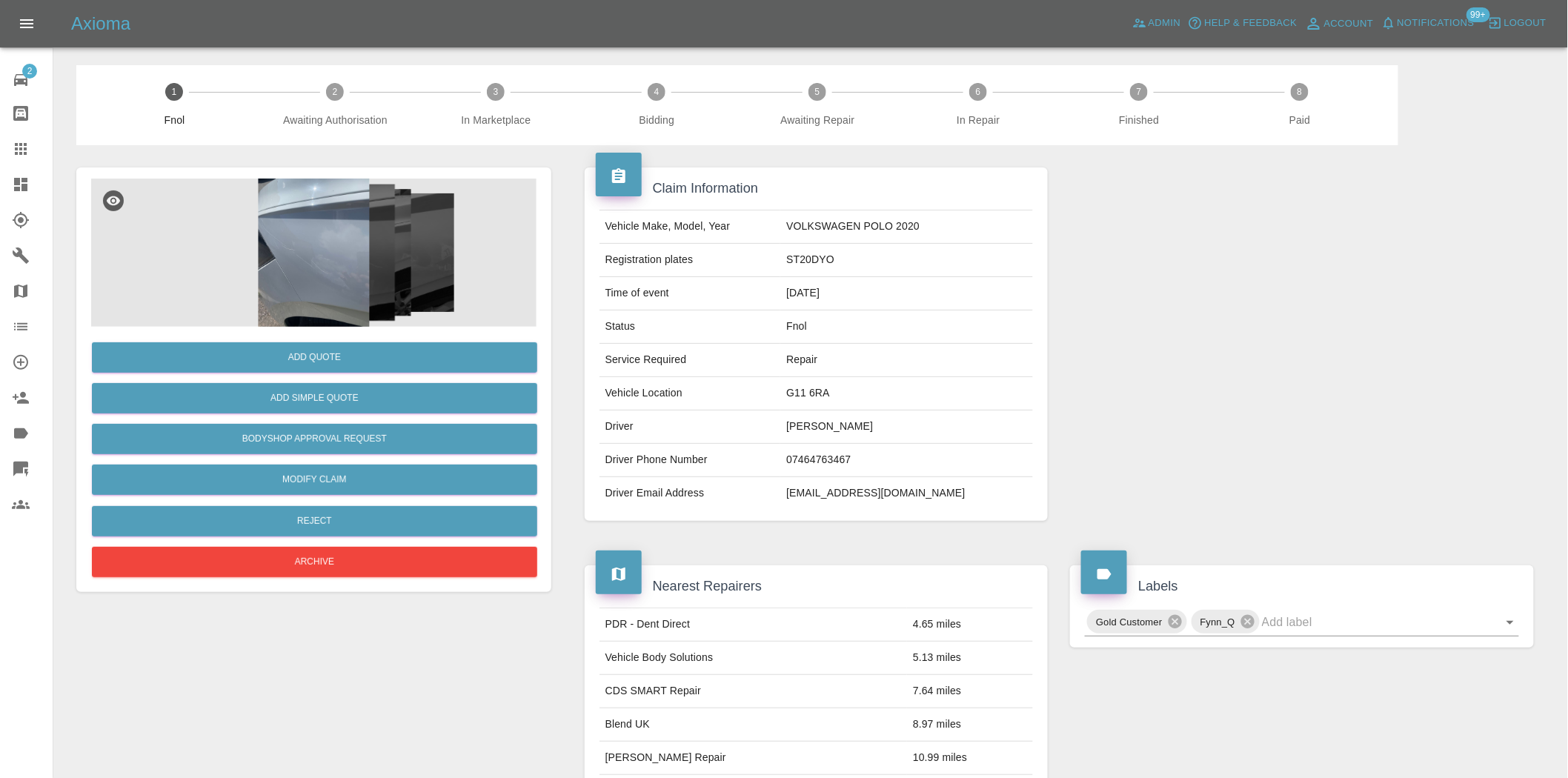
click at [318, 223] on img at bounding box center [314, 252] width 446 height 148
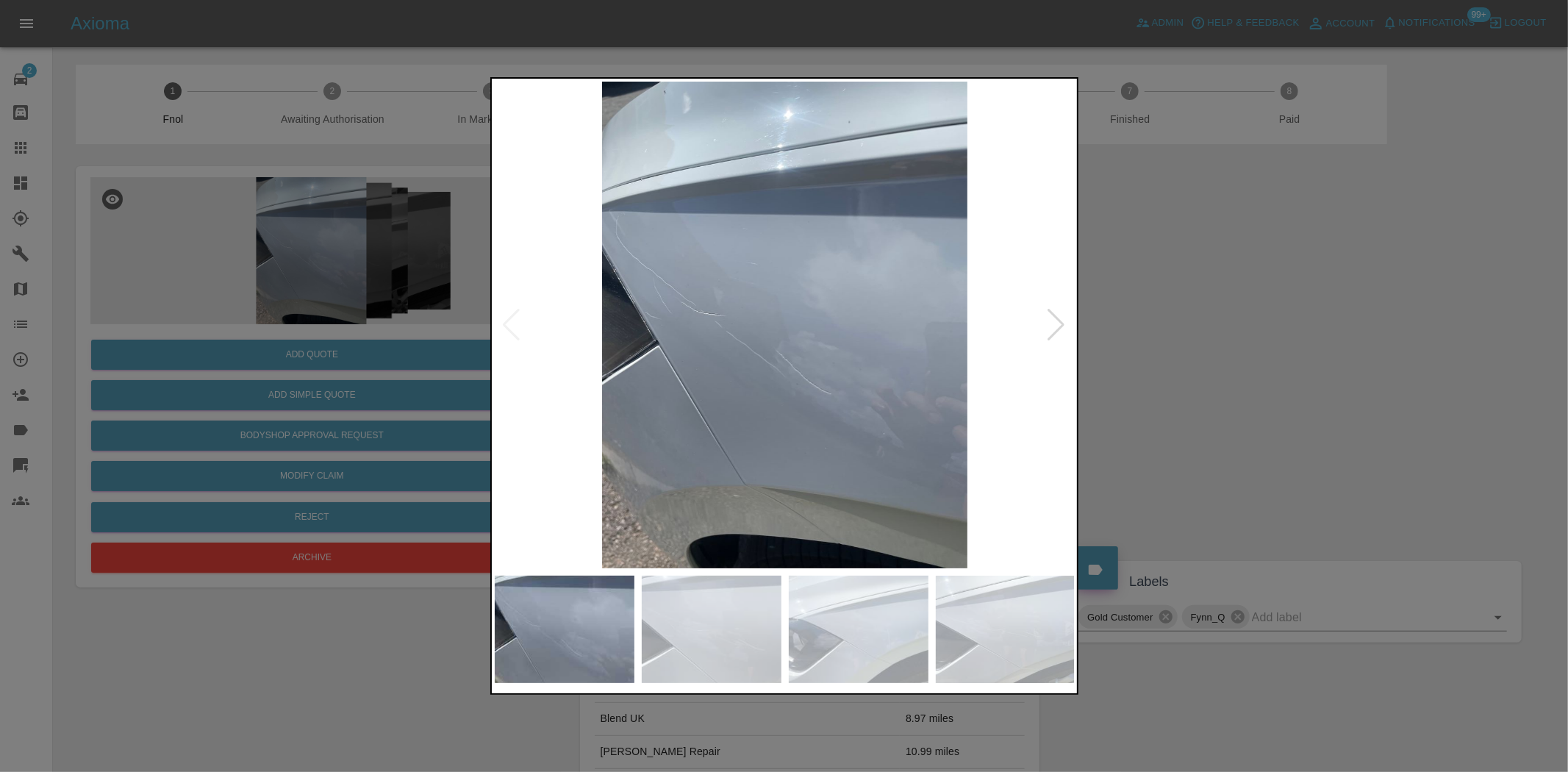
click at [680, 347] on img at bounding box center [785, 324] width 581 height 487
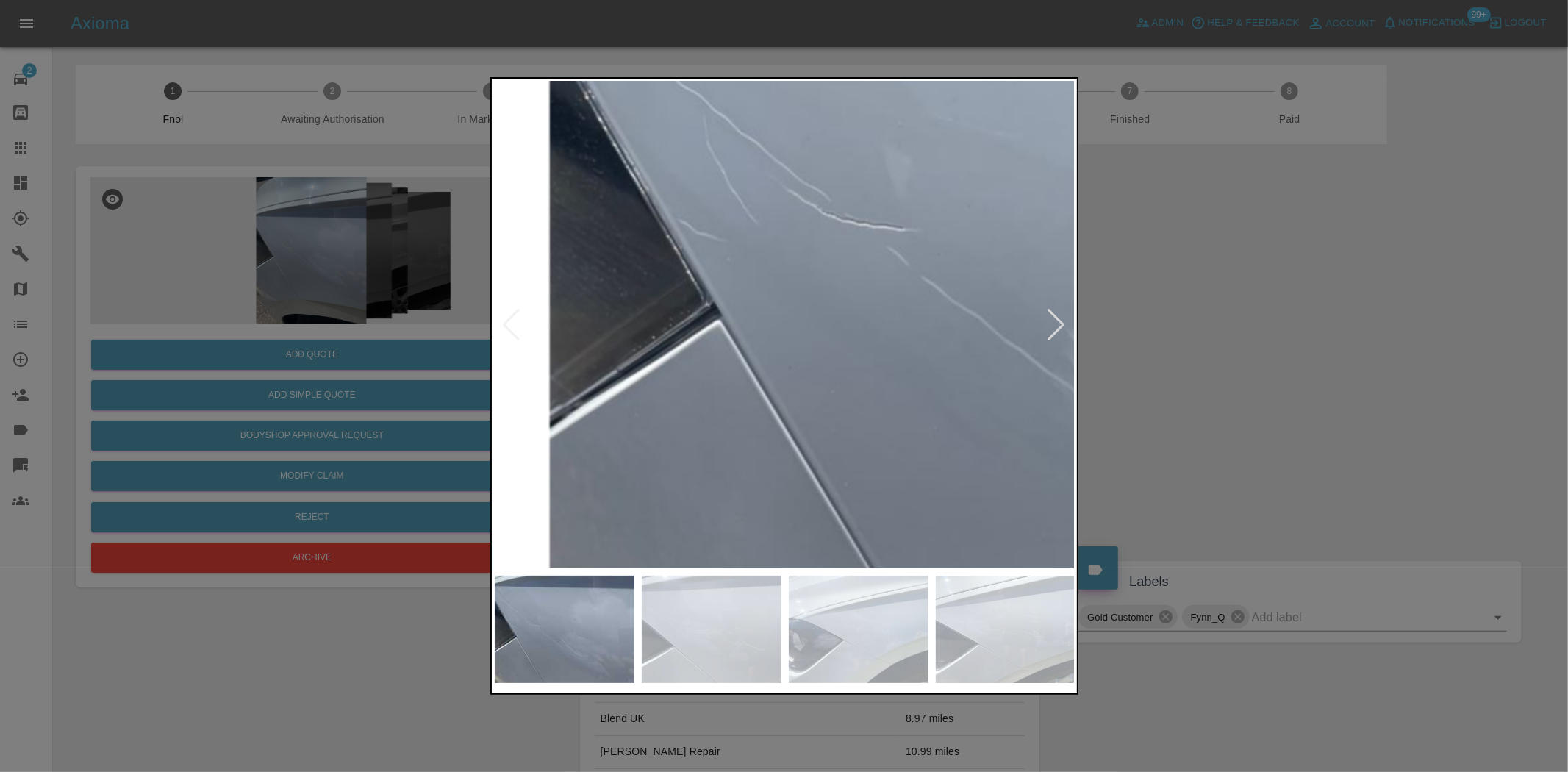
click at [717, 344] on img at bounding box center [1096, 259] width 1742 height 1462
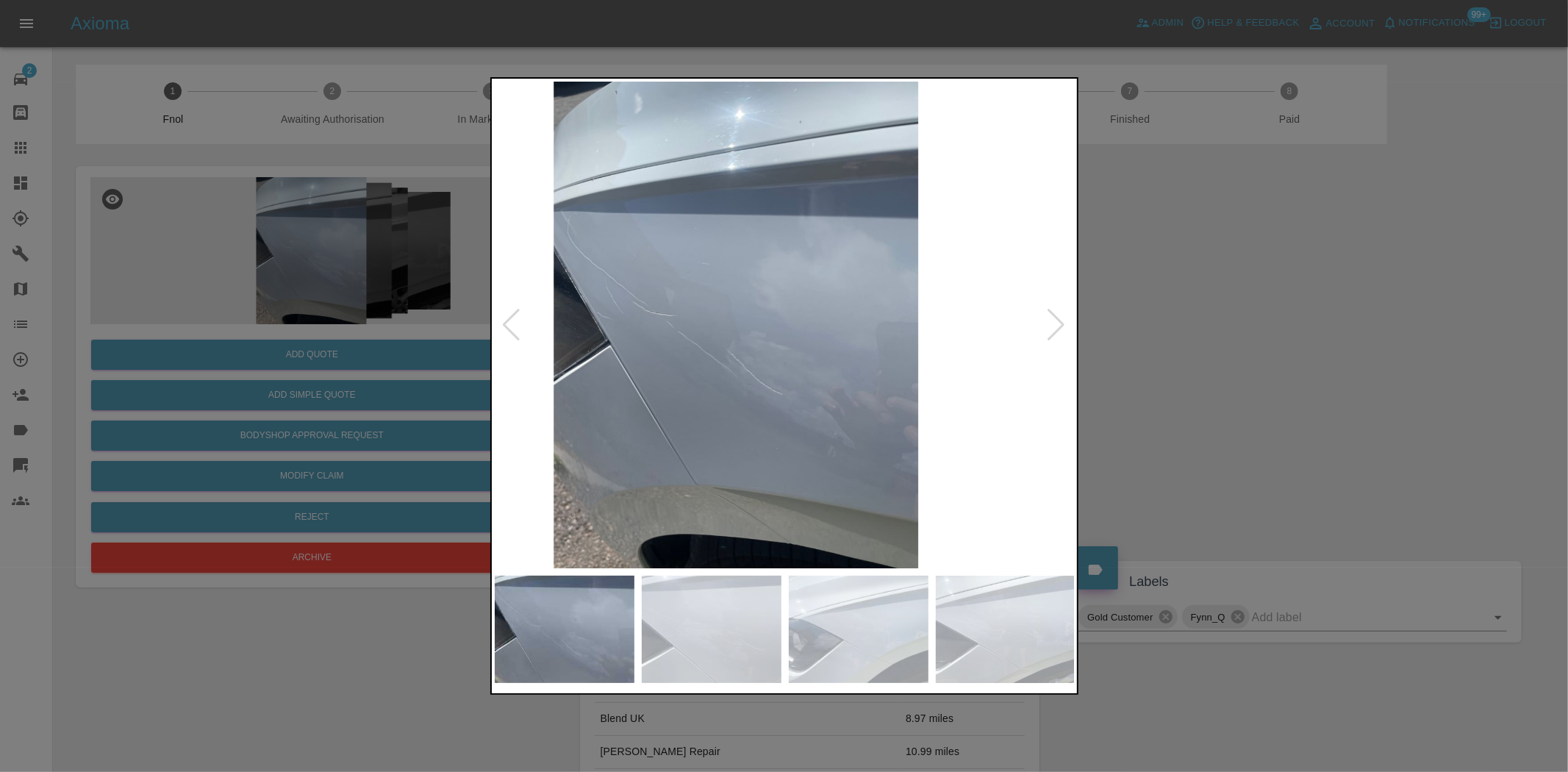
click at [696, 341] on img at bounding box center [736, 324] width 581 height 487
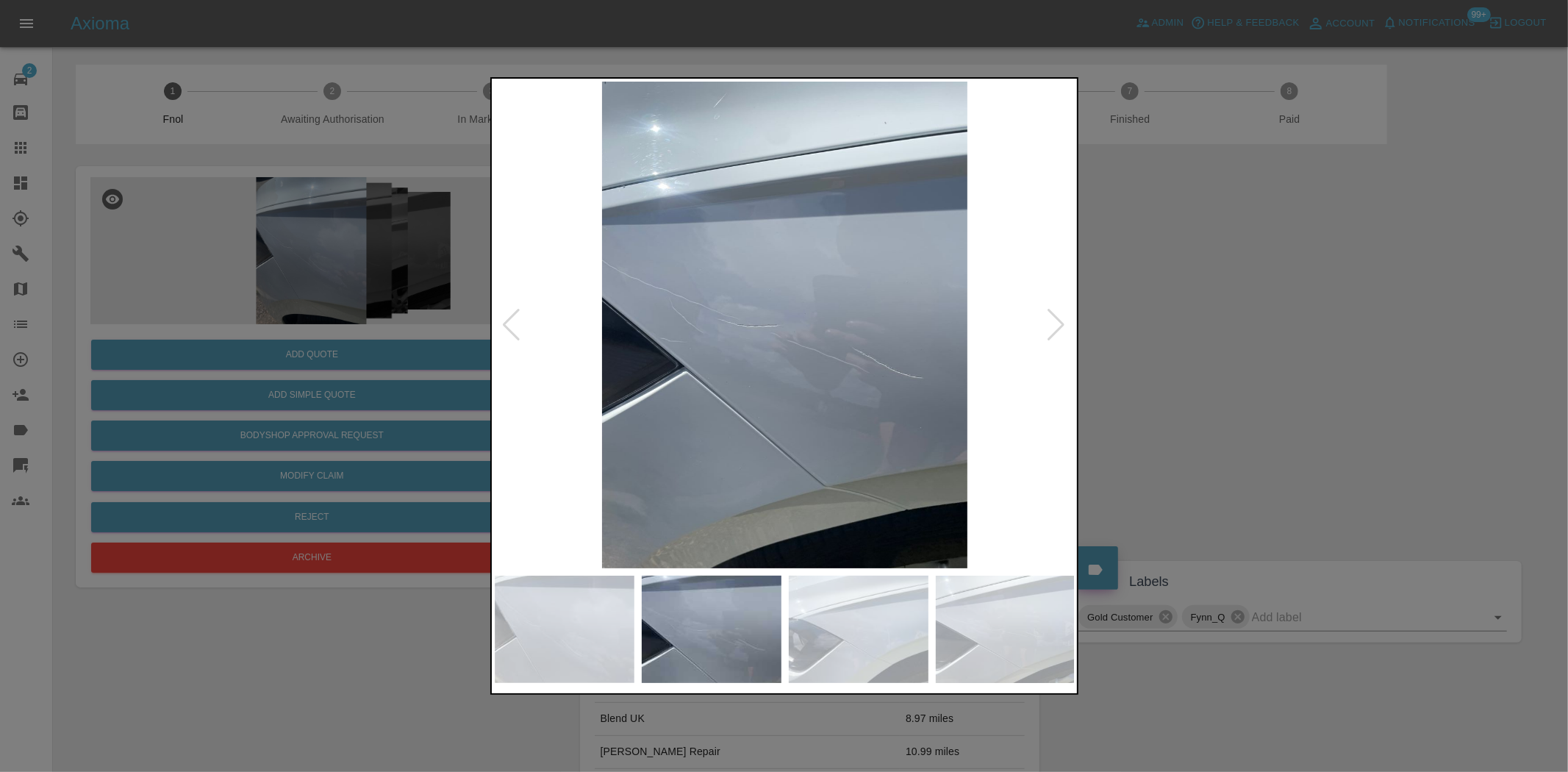
click at [721, 312] on img at bounding box center [785, 324] width 581 height 487
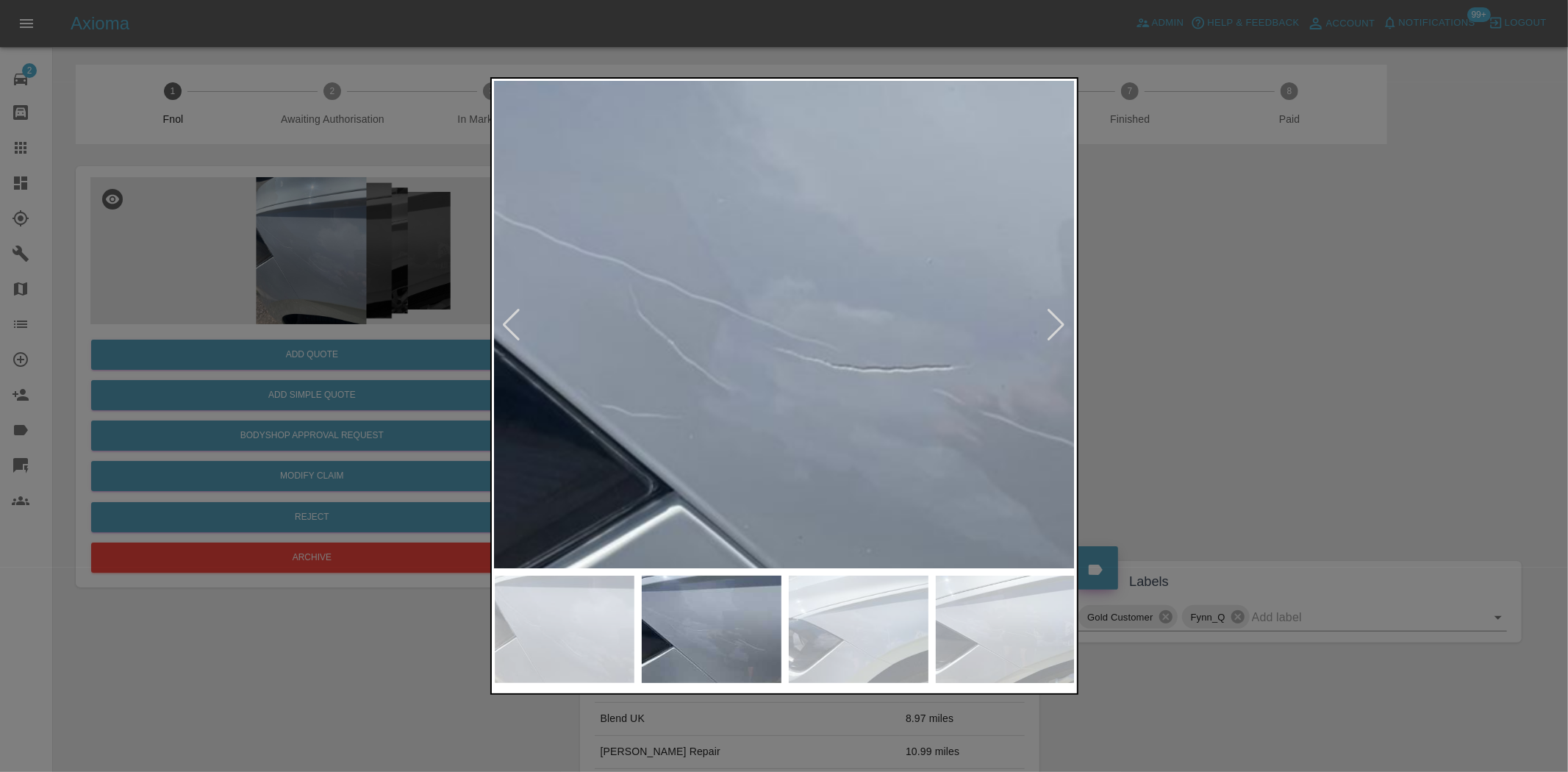
click at [710, 312] on img at bounding box center [973, 367] width 1742 height 1462
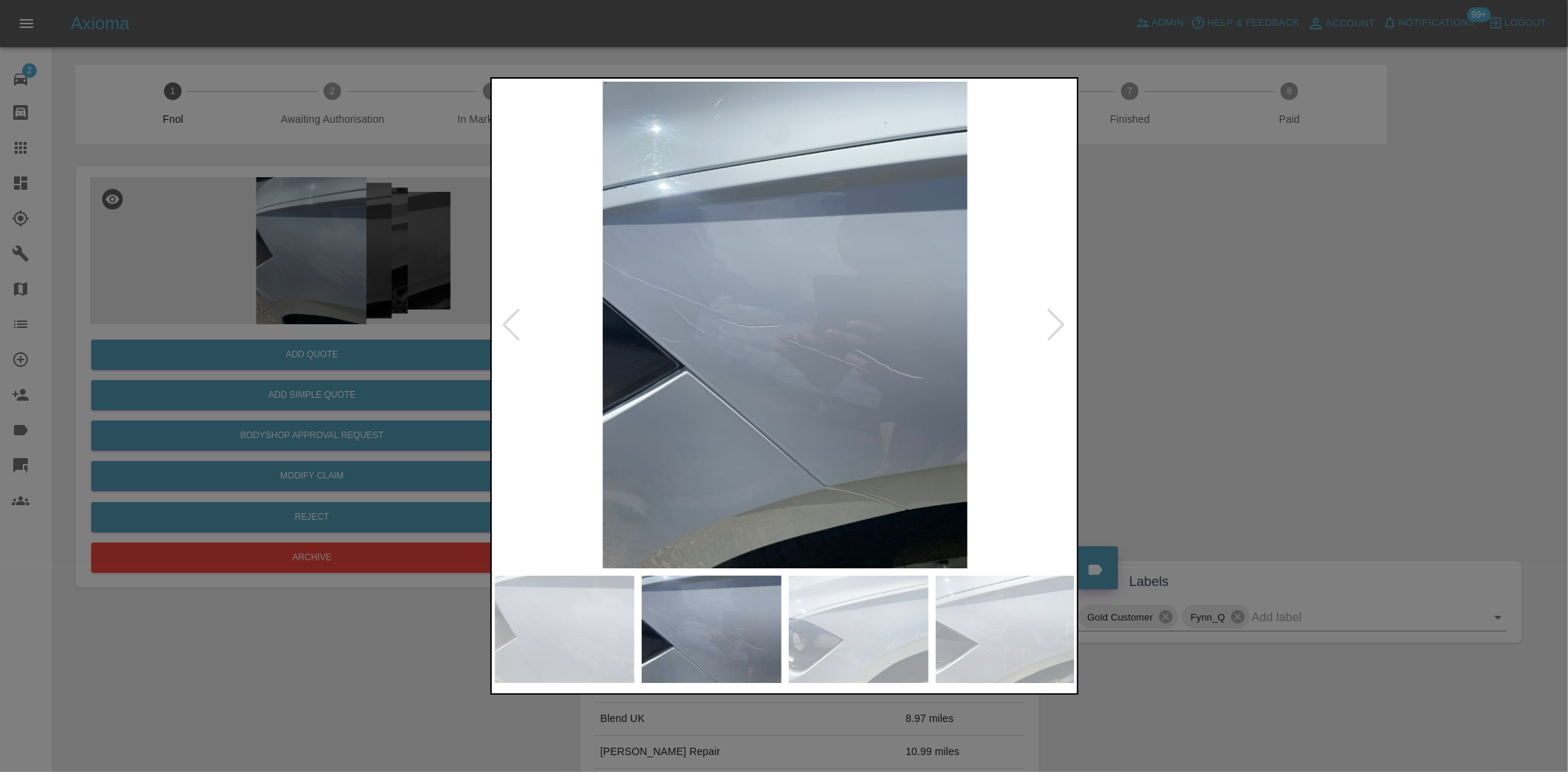
click at [762, 365] on img at bounding box center [785, 324] width 581 height 487
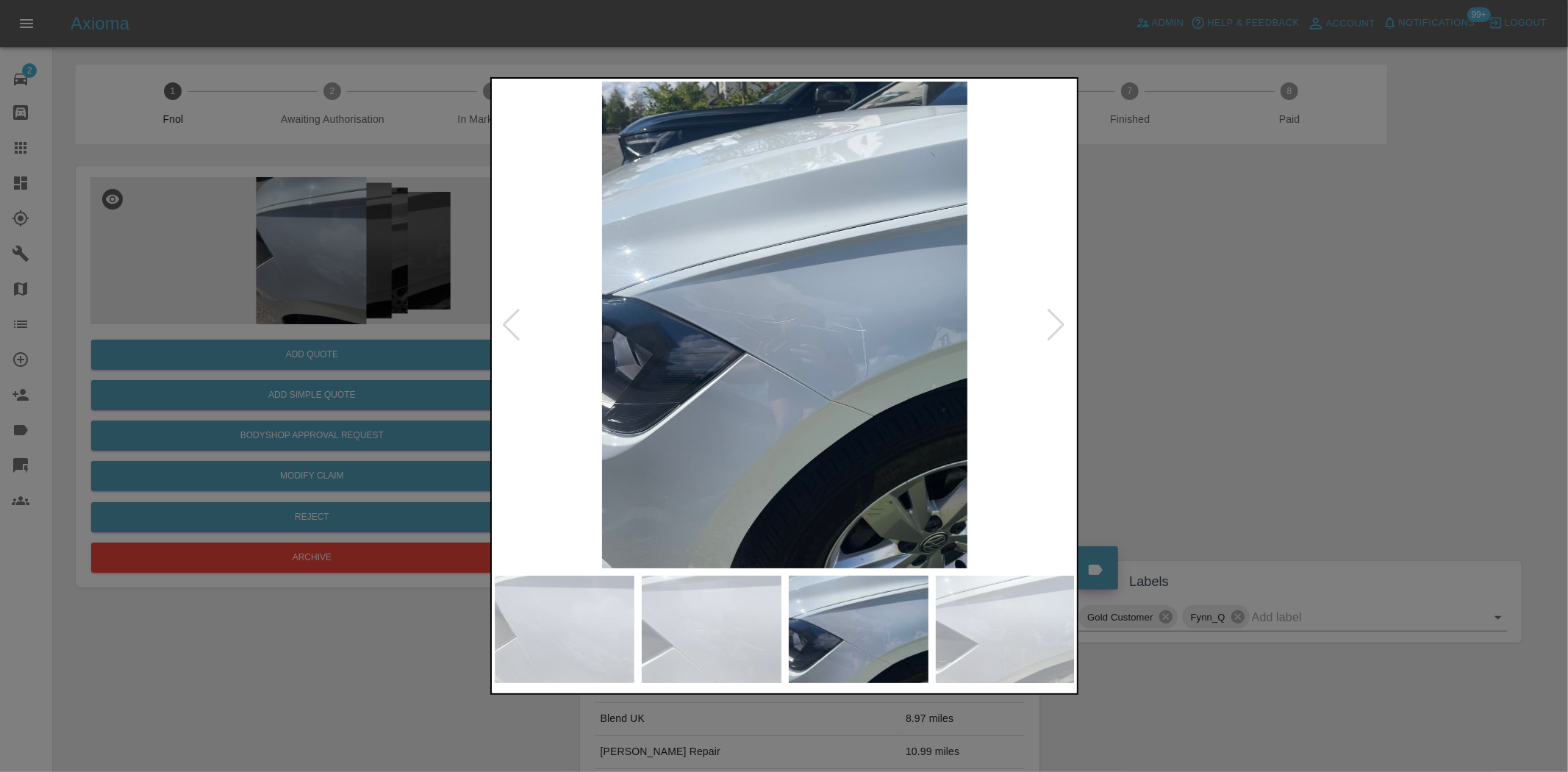
click at [785, 347] on img at bounding box center [785, 324] width 581 height 487
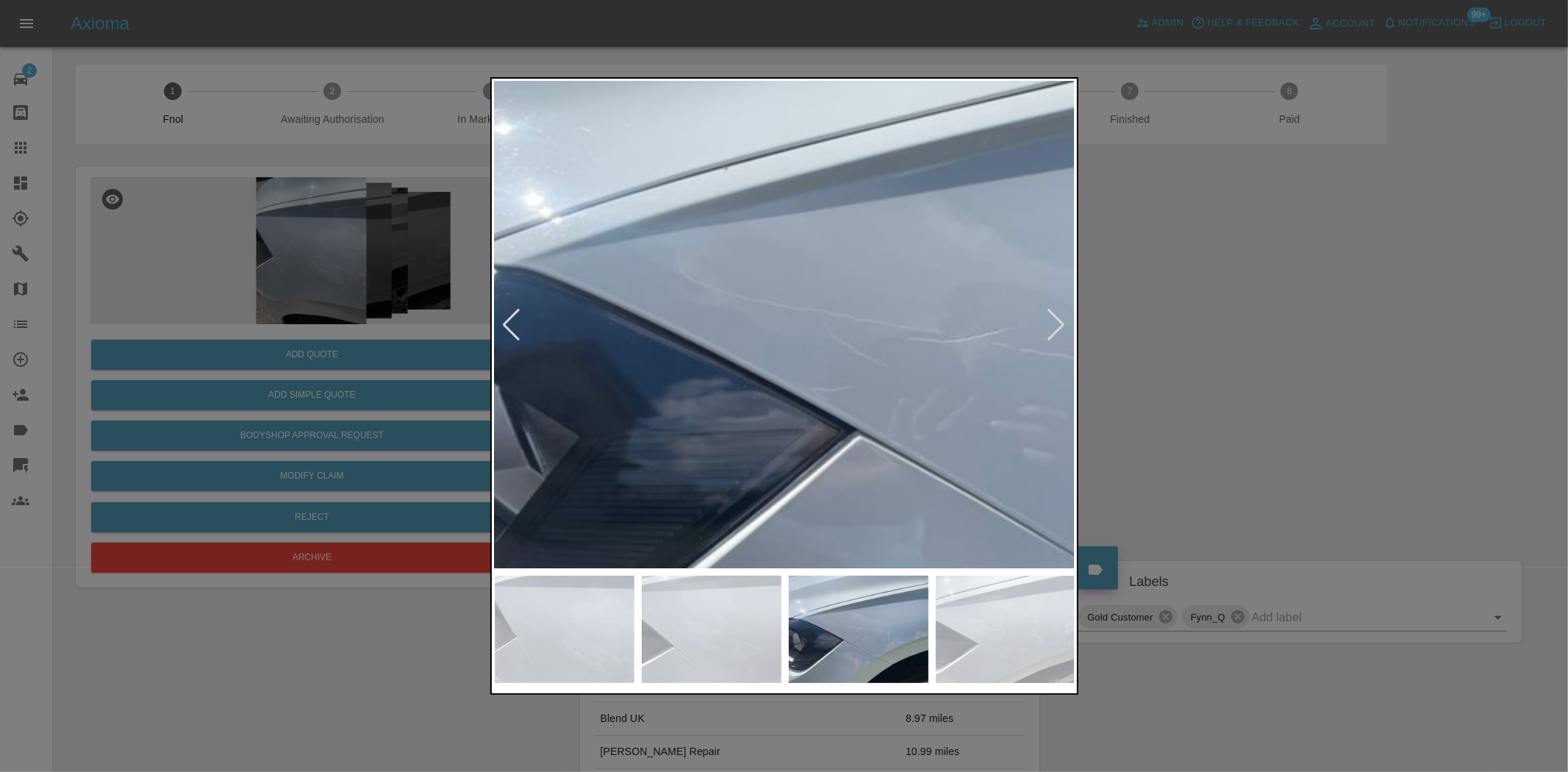
click at [934, 417] on img at bounding box center [972, 350] width 1742 height 1462
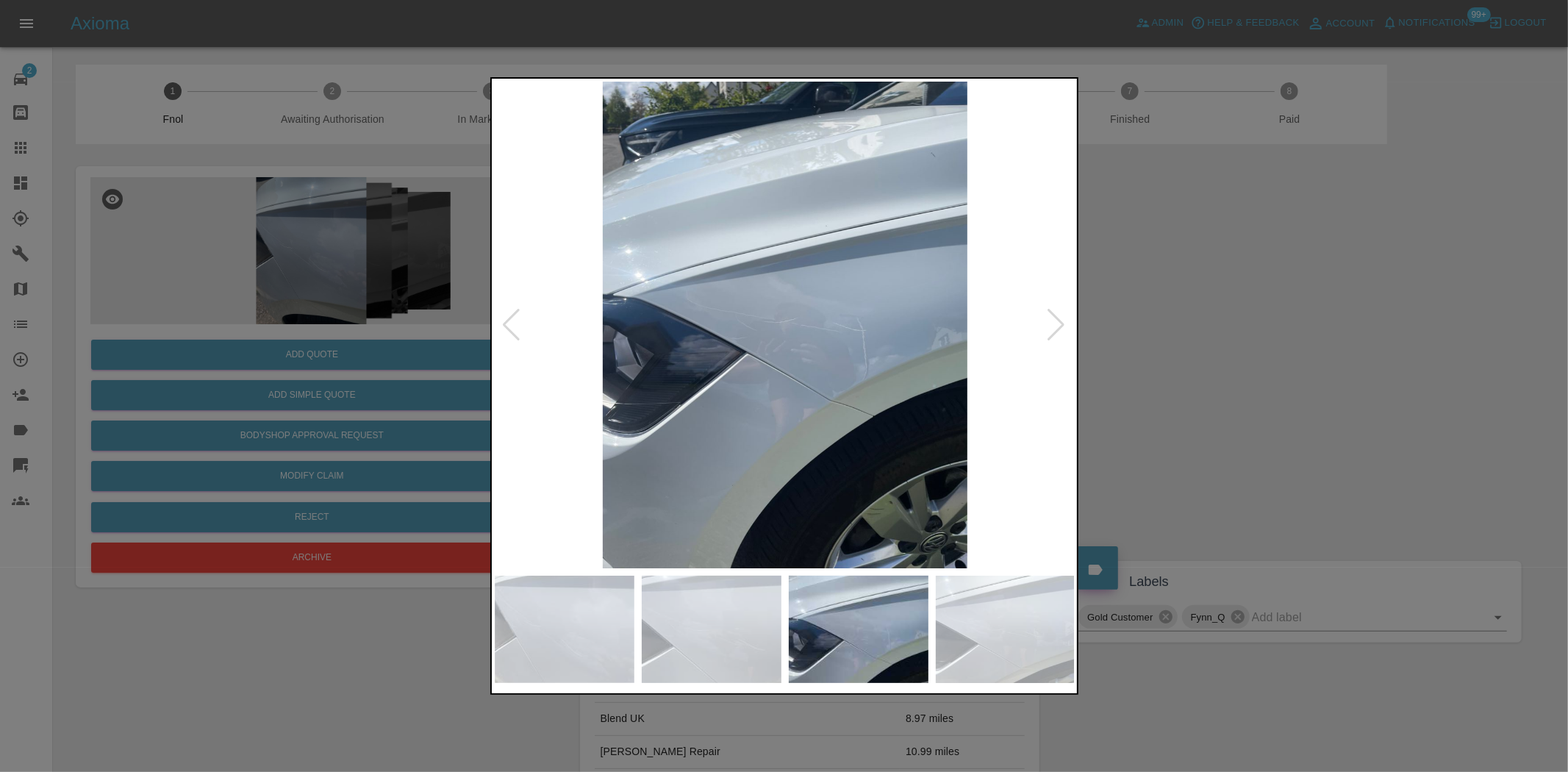
click at [833, 416] on img at bounding box center [785, 324] width 581 height 487
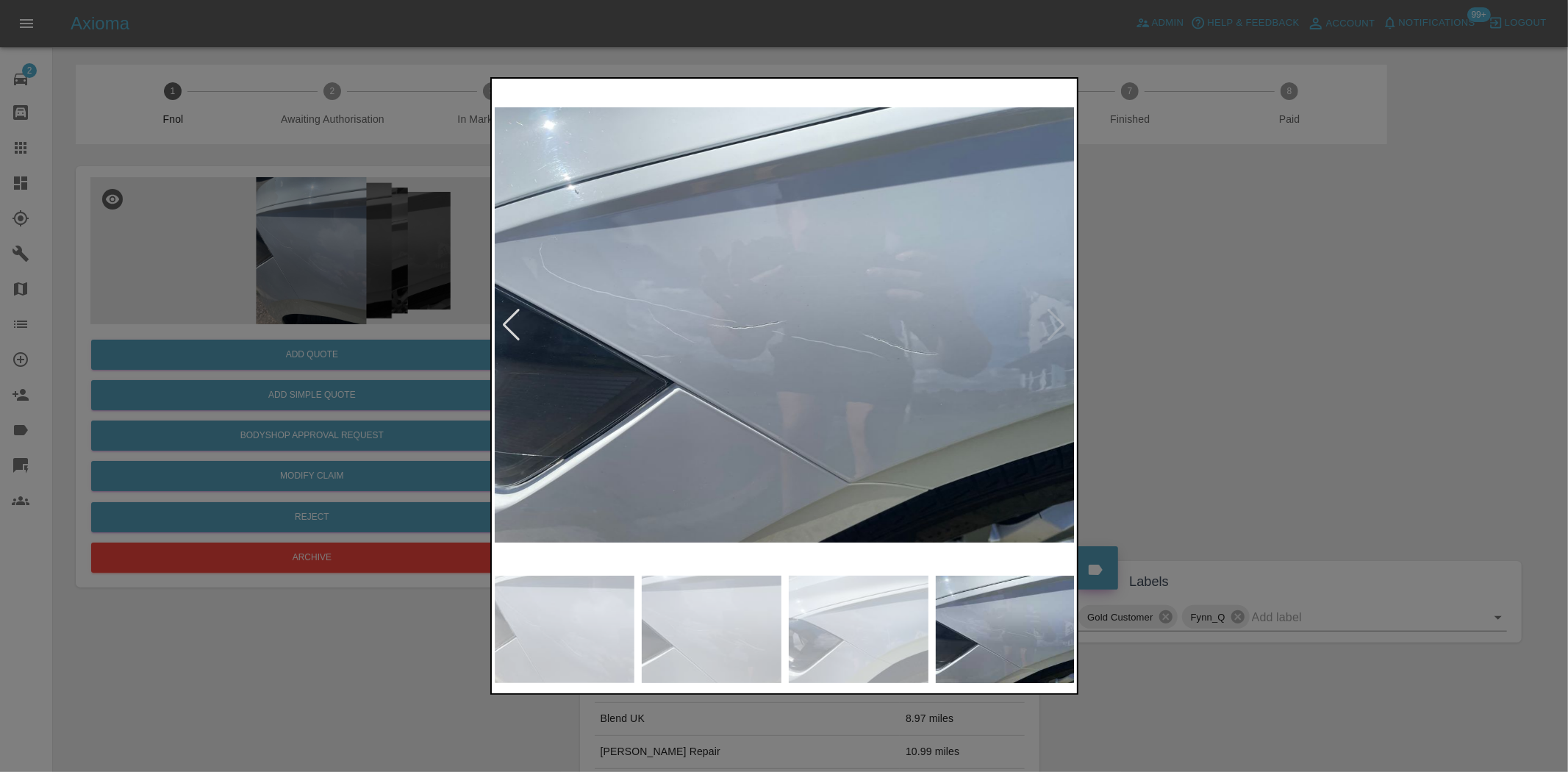
click at [814, 383] on img at bounding box center [785, 324] width 581 height 487
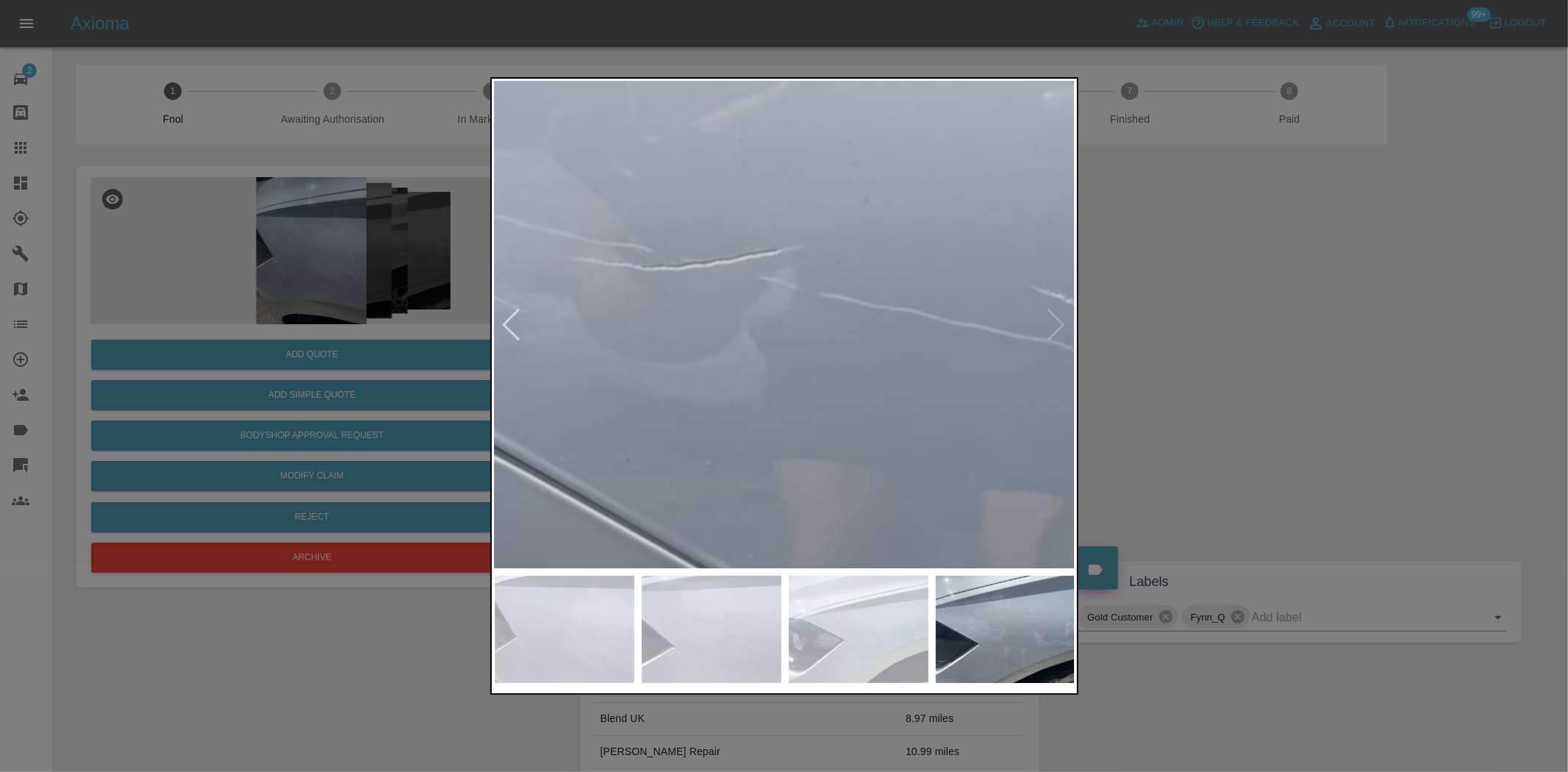
click at [918, 492] on img at bounding box center [798, 259] width 1742 height 1462
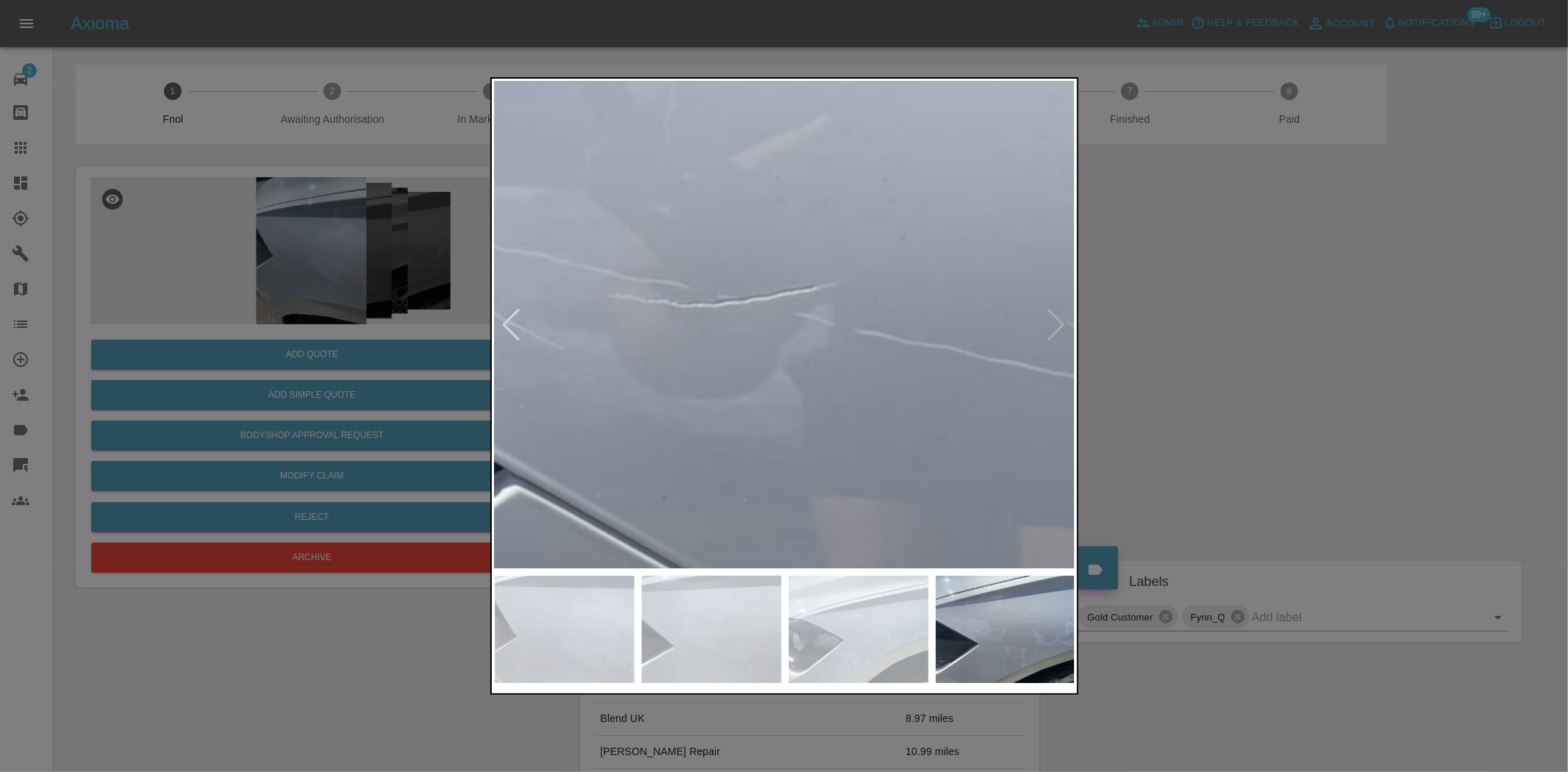
click at [1003, 524] on img at bounding box center [836, 296] width 1742 height 1462
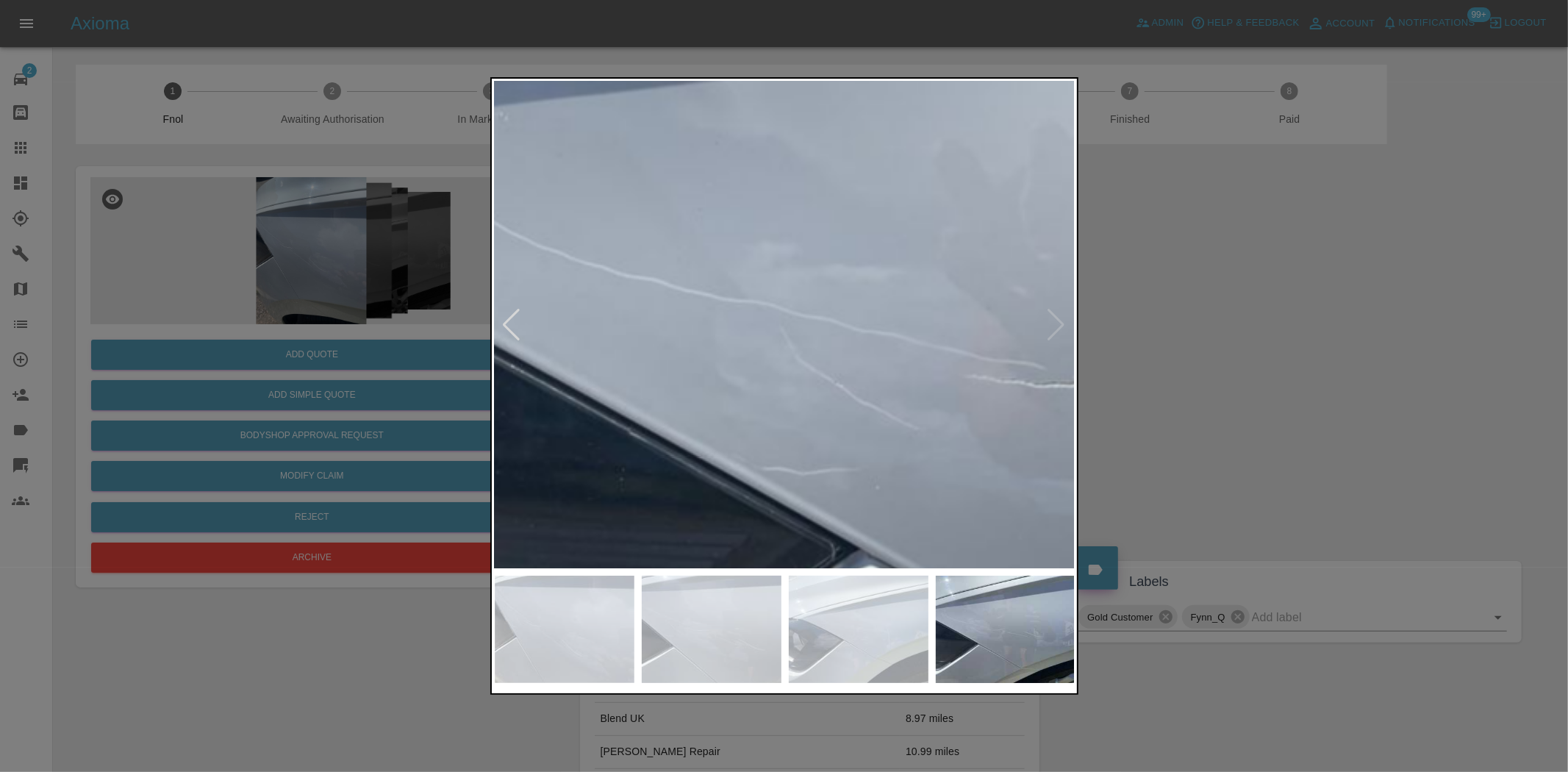
click at [1054, 530] on img at bounding box center [1191, 377] width 1742 height 1462
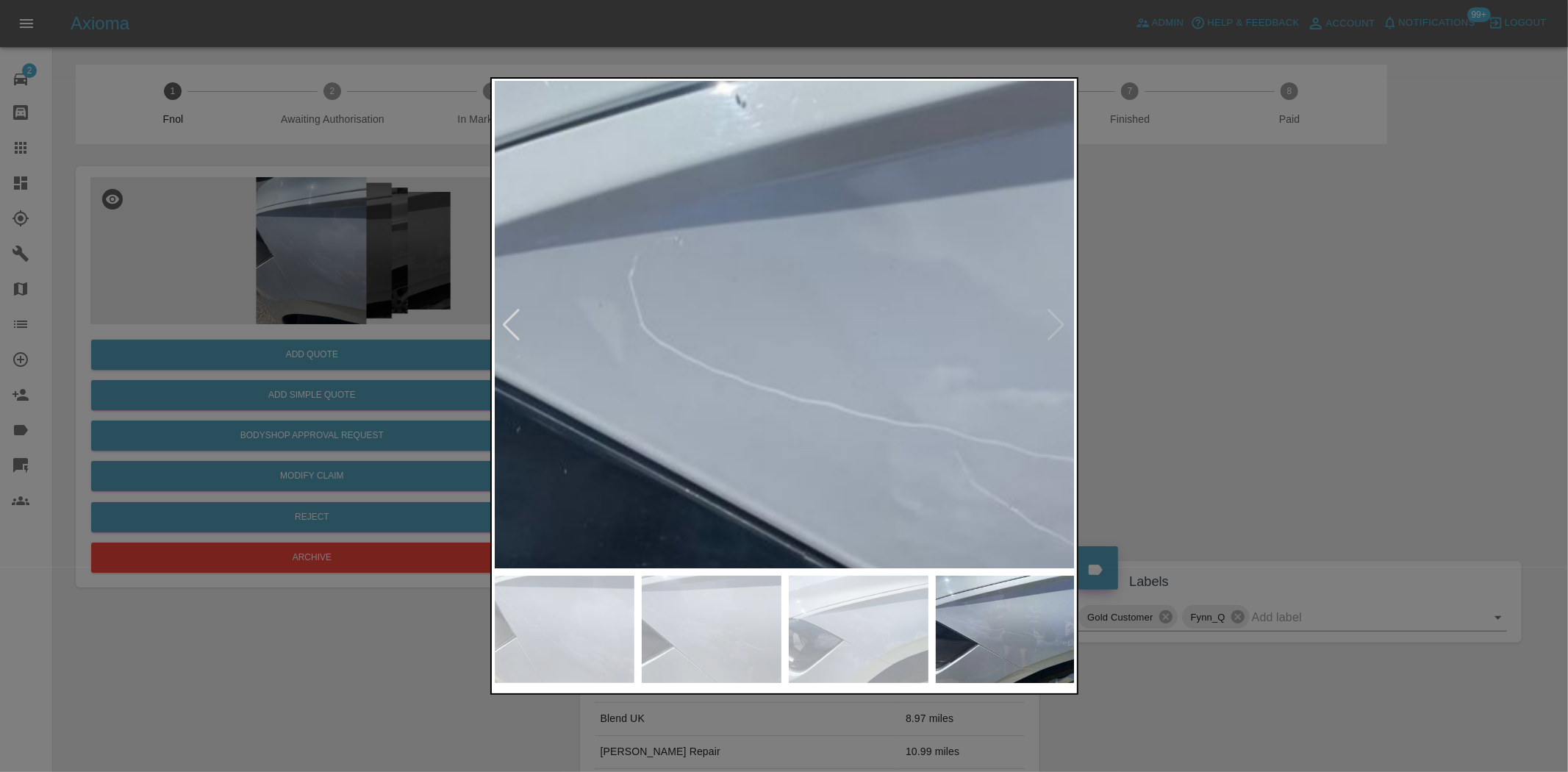
click at [908, 463] on img at bounding box center [1366, 502] width 1742 height 1462
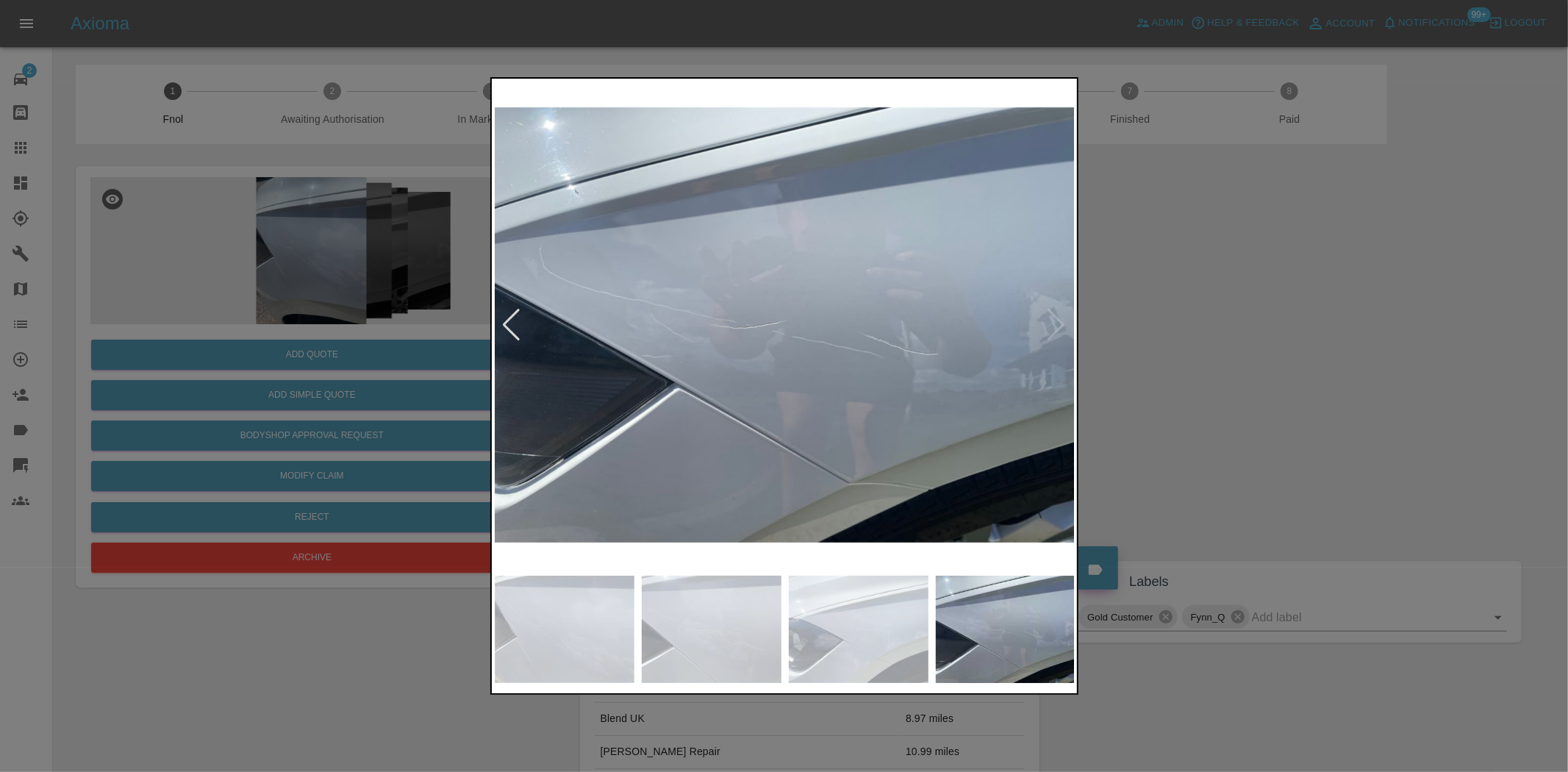
click at [738, 384] on img at bounding box center [785, 324] width 581 height 487
click at [687, 384] on img at bounding box center [785, 324] width 581 height 487
click at [835, 418] on img at bounding box center [785, 324] width 581 height 487
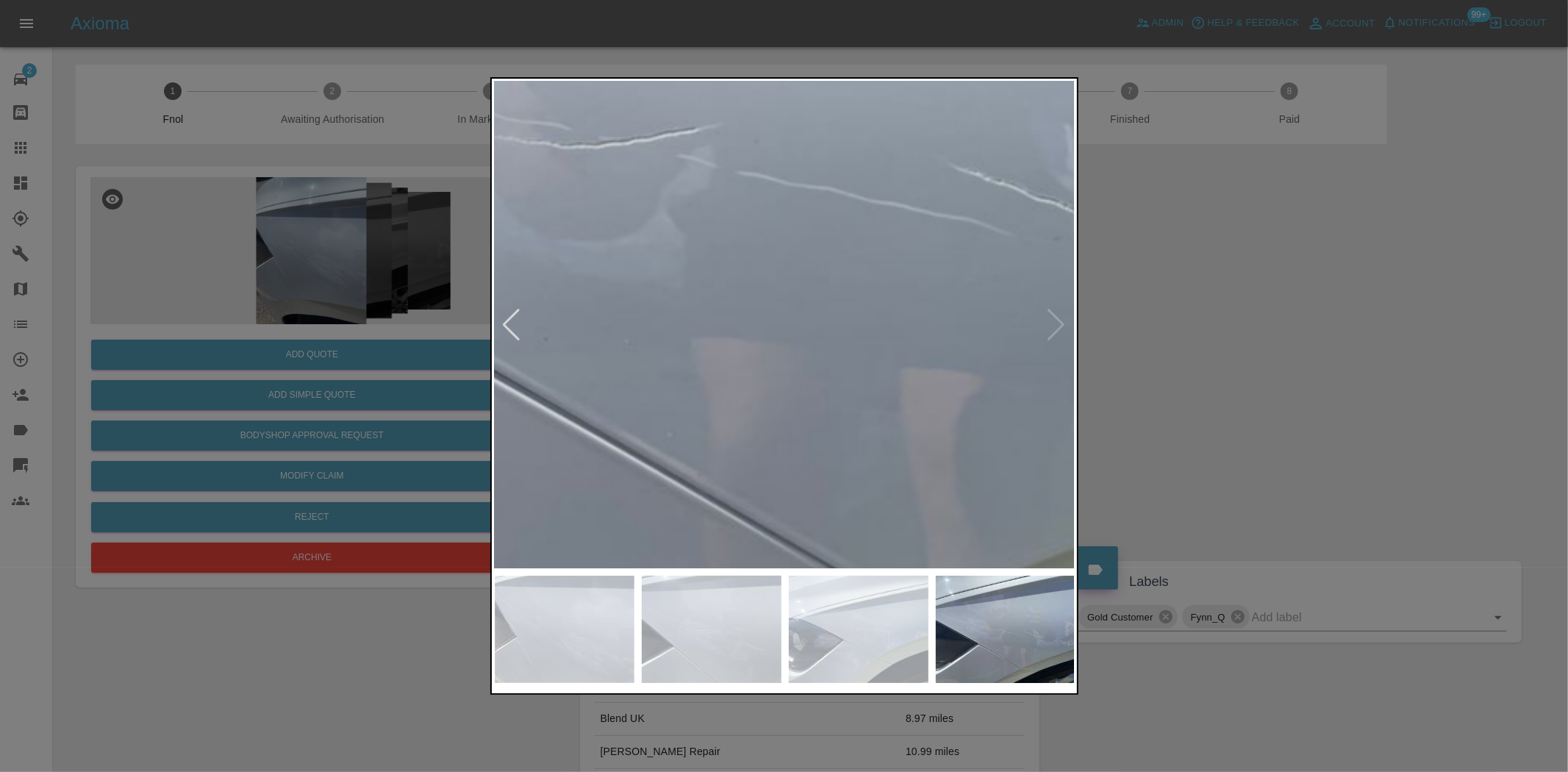
click at [983, 528] on img at bounding box center [716, 138] width 1742 height 1462
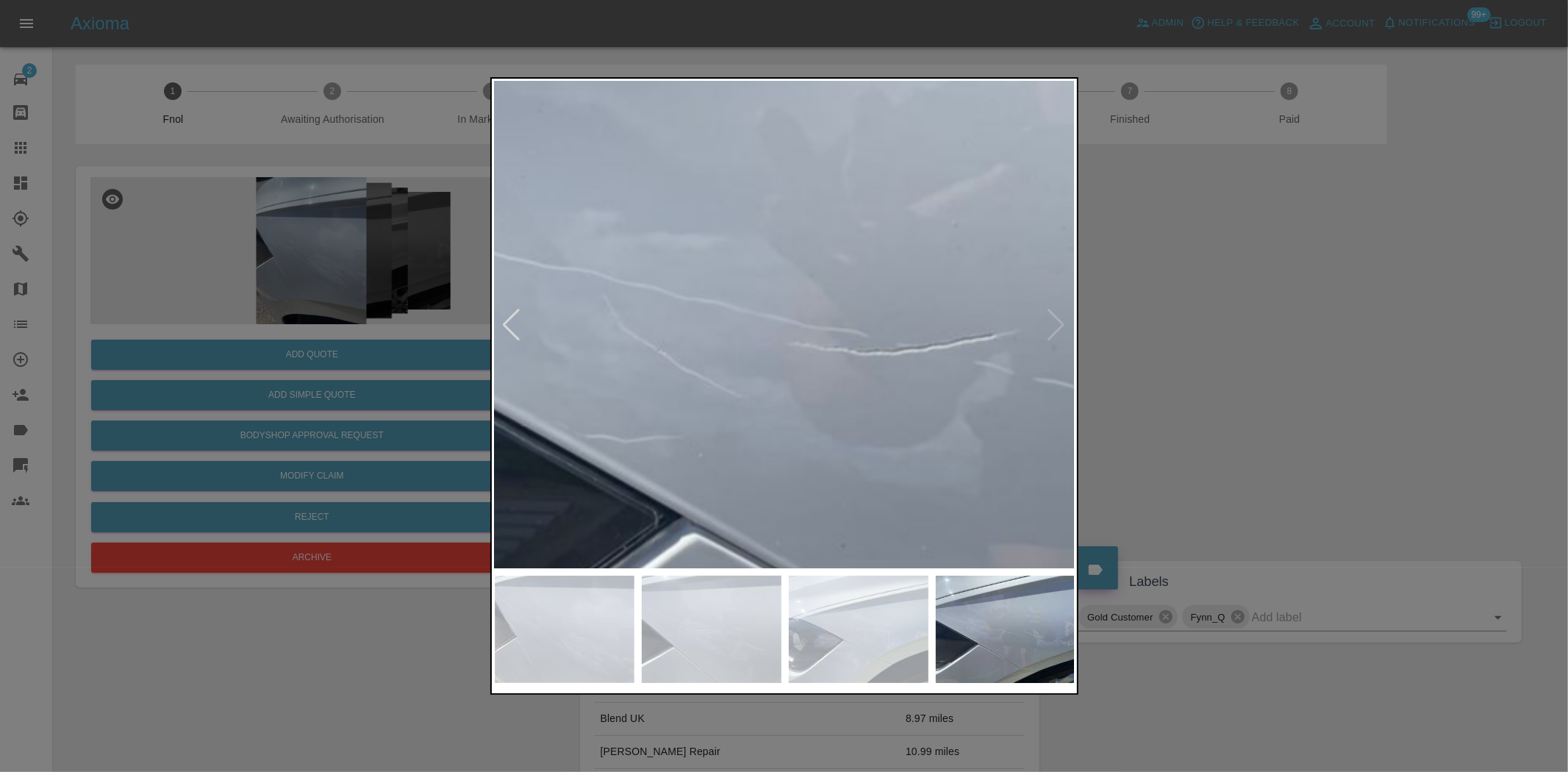
click at [919, 459] on img at bounding box center [1014, 344] width 1742 height 1462
click at [685, 379] on img at bounding box center [1028, 345] width 1742 height 1462
click at [684, 379] on img at bounding box center [1028, 345] width 1742 height 1462
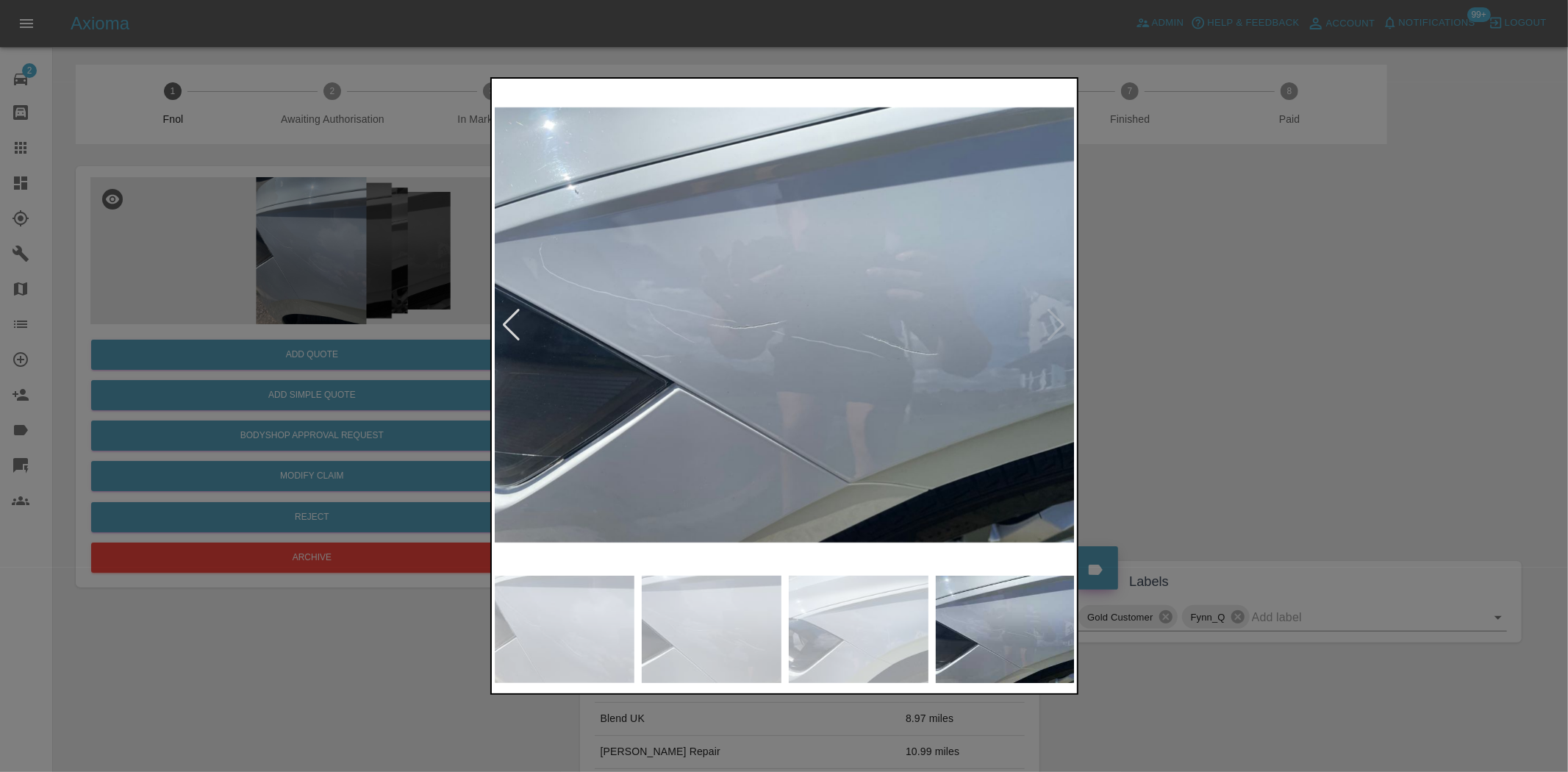
click at [834, 410] on img at bounding box center [785, 324] width 581 height 487
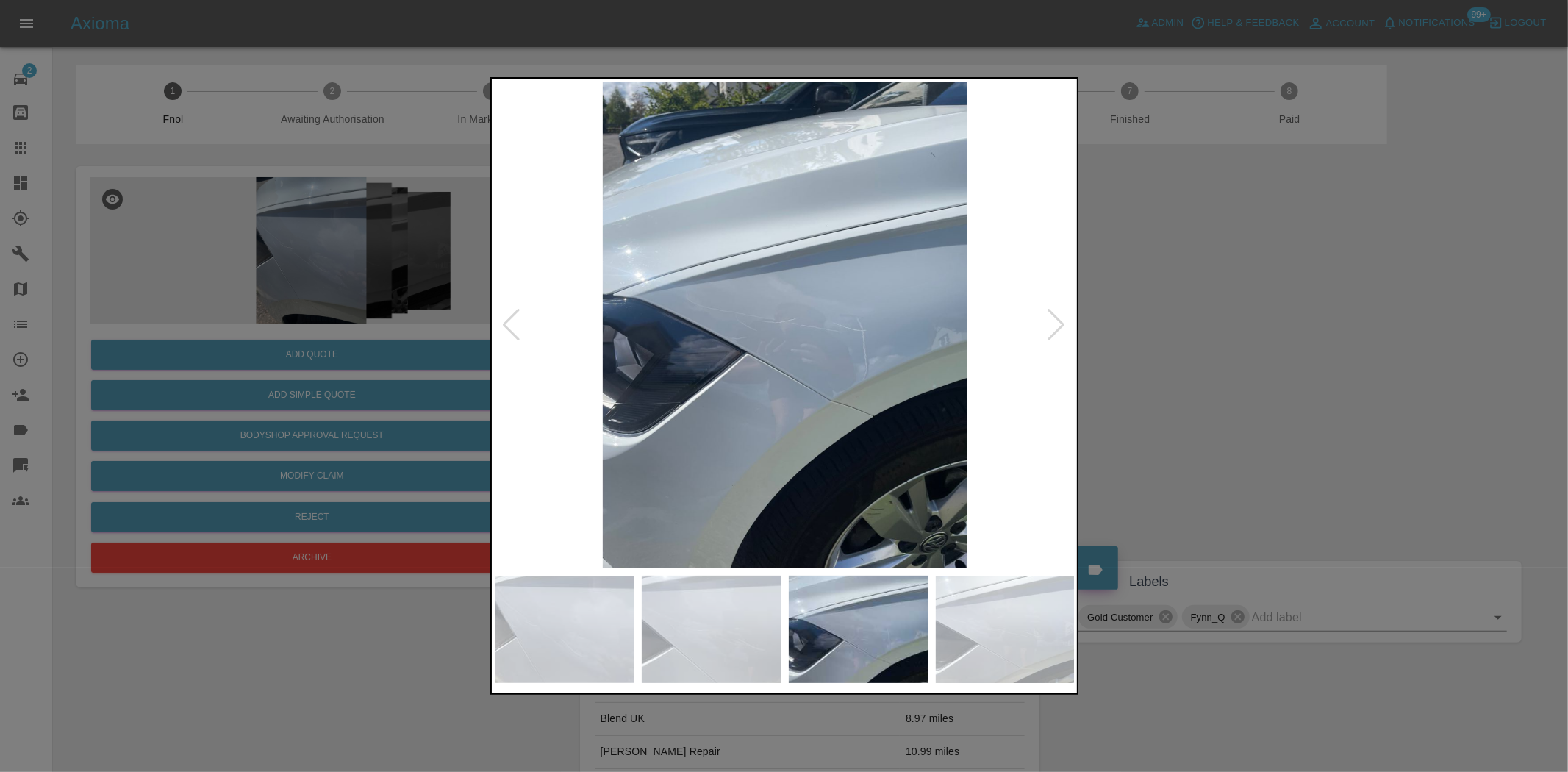
click at [763, 370] on img at bounding box center [785, 324] width 581 height 487
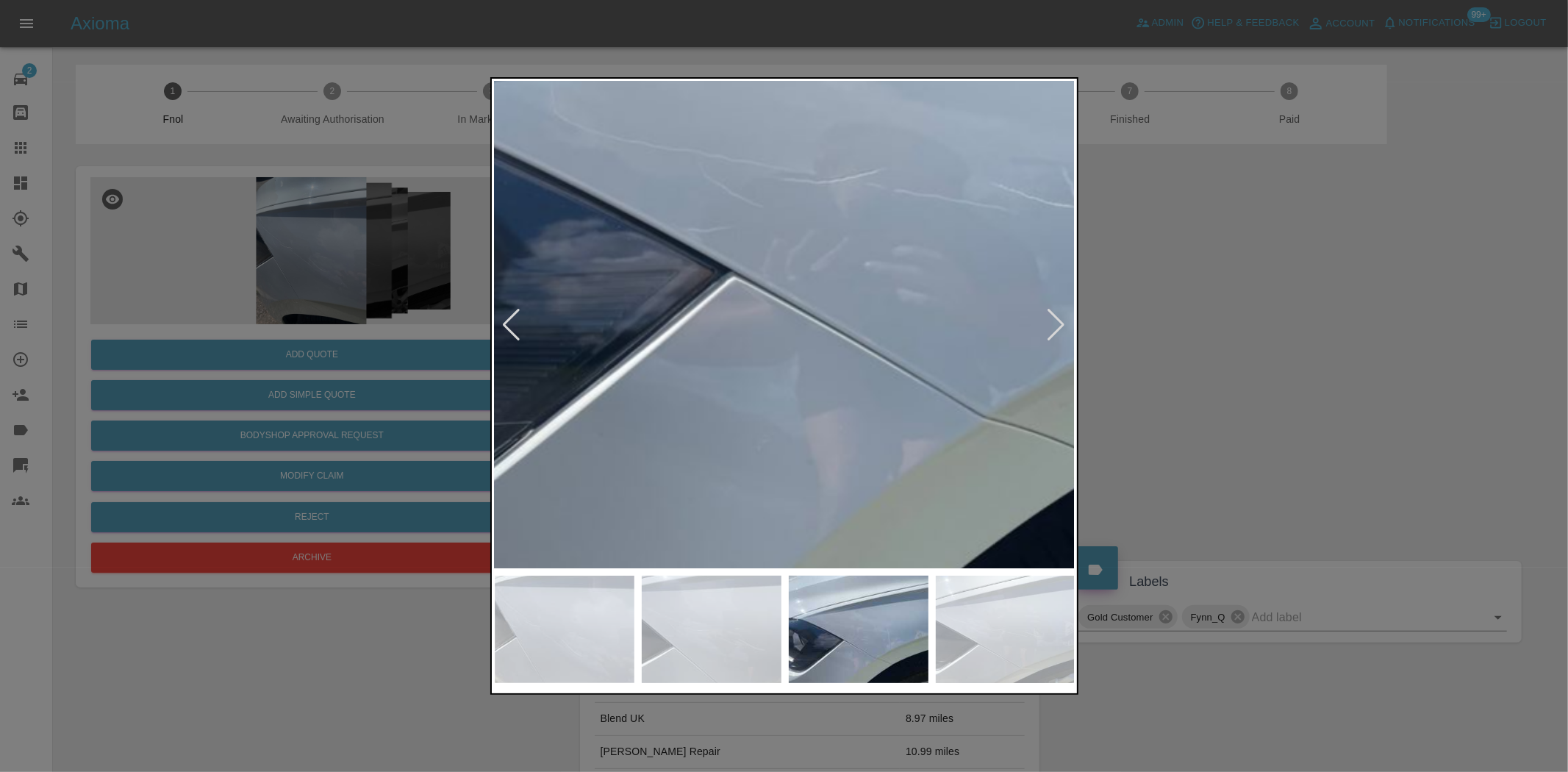
click at [763, 370] on img at bounding box center [847, 190] width 1742 height 1462
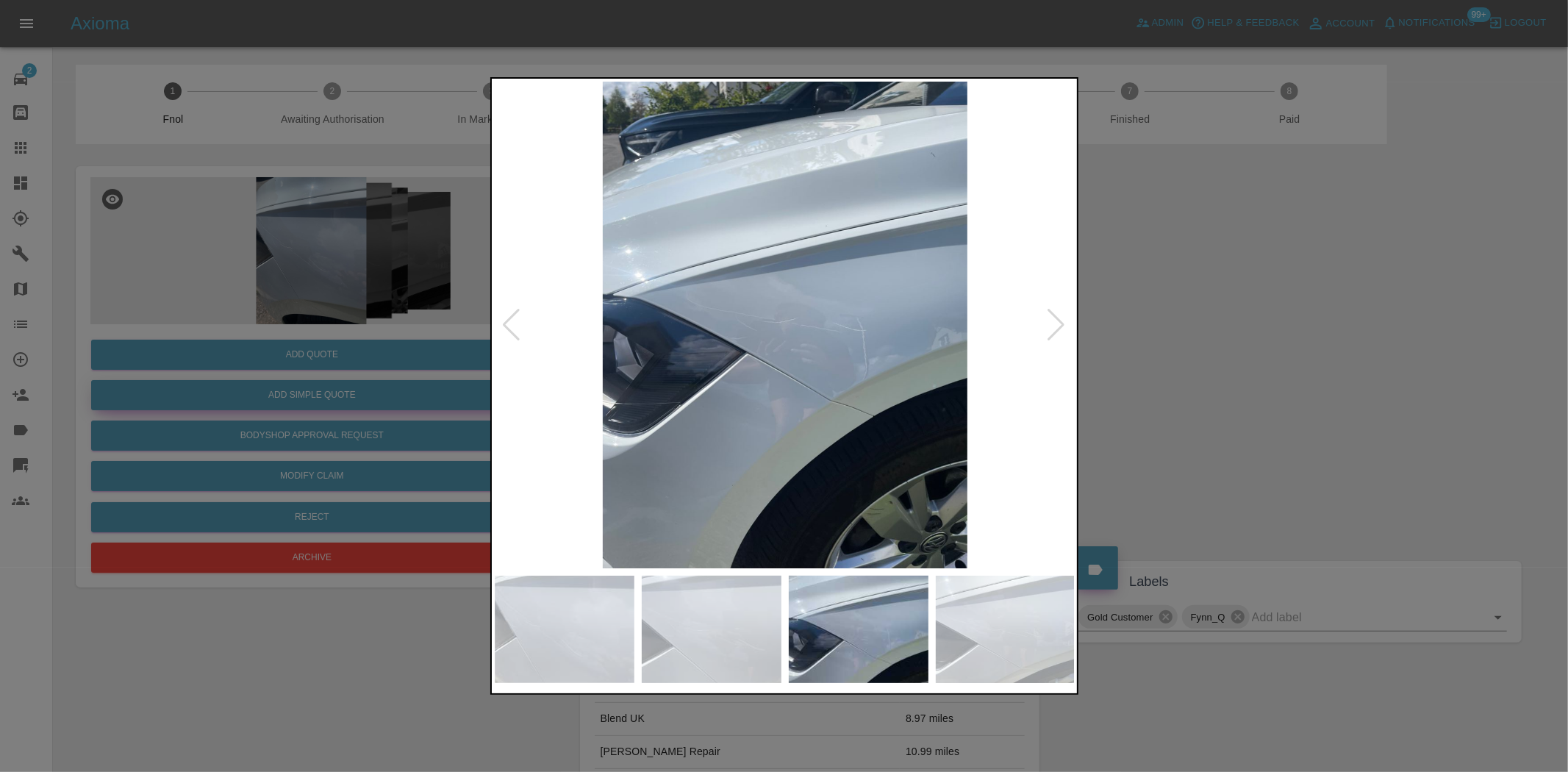
click at [316, 375] on div at bounding box center [784, 386] width 1568 height 772
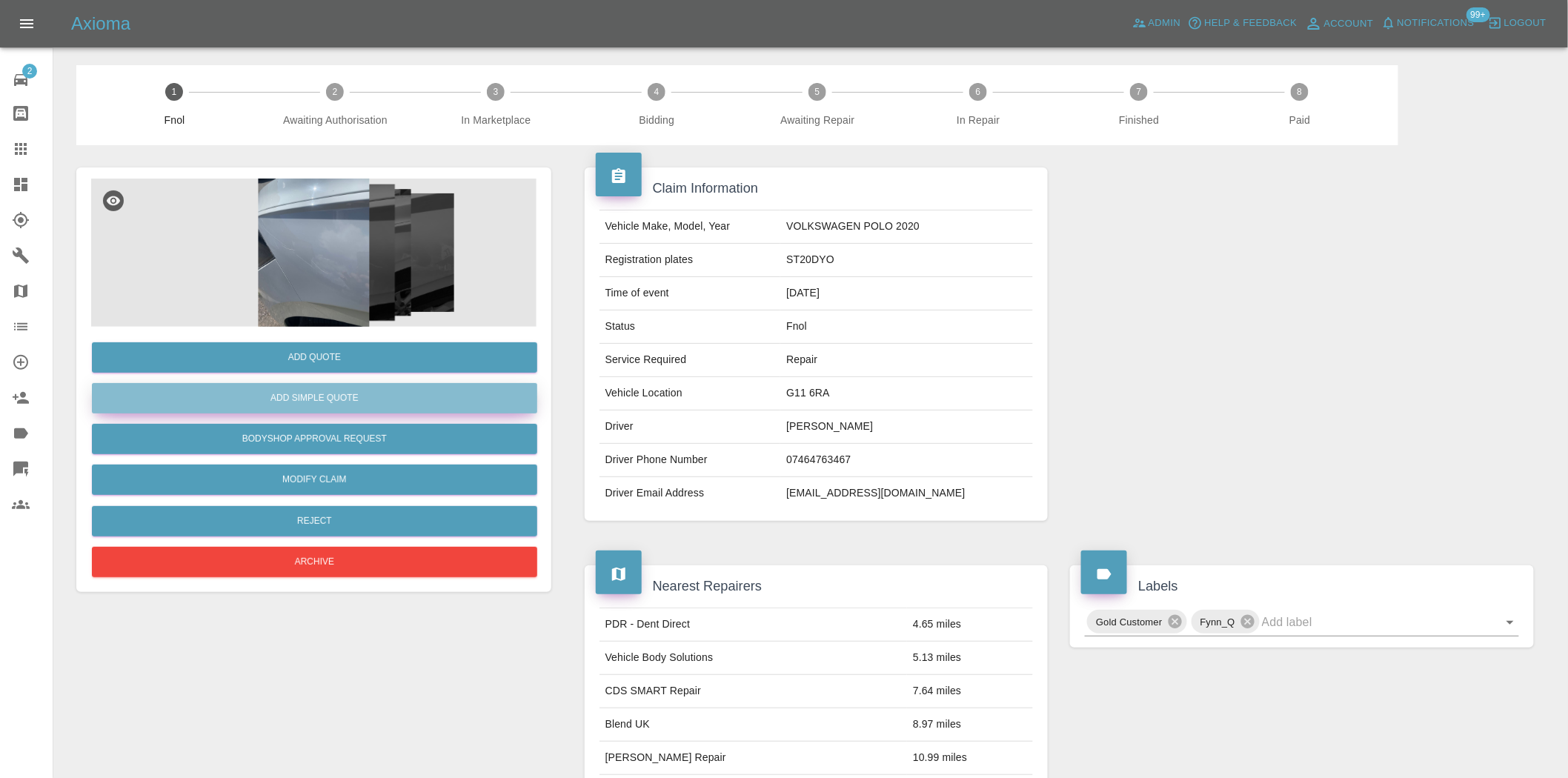
click at [306, 398] on button "Add Simple Quote" at bounding box center [315, 398] width 446 height 30
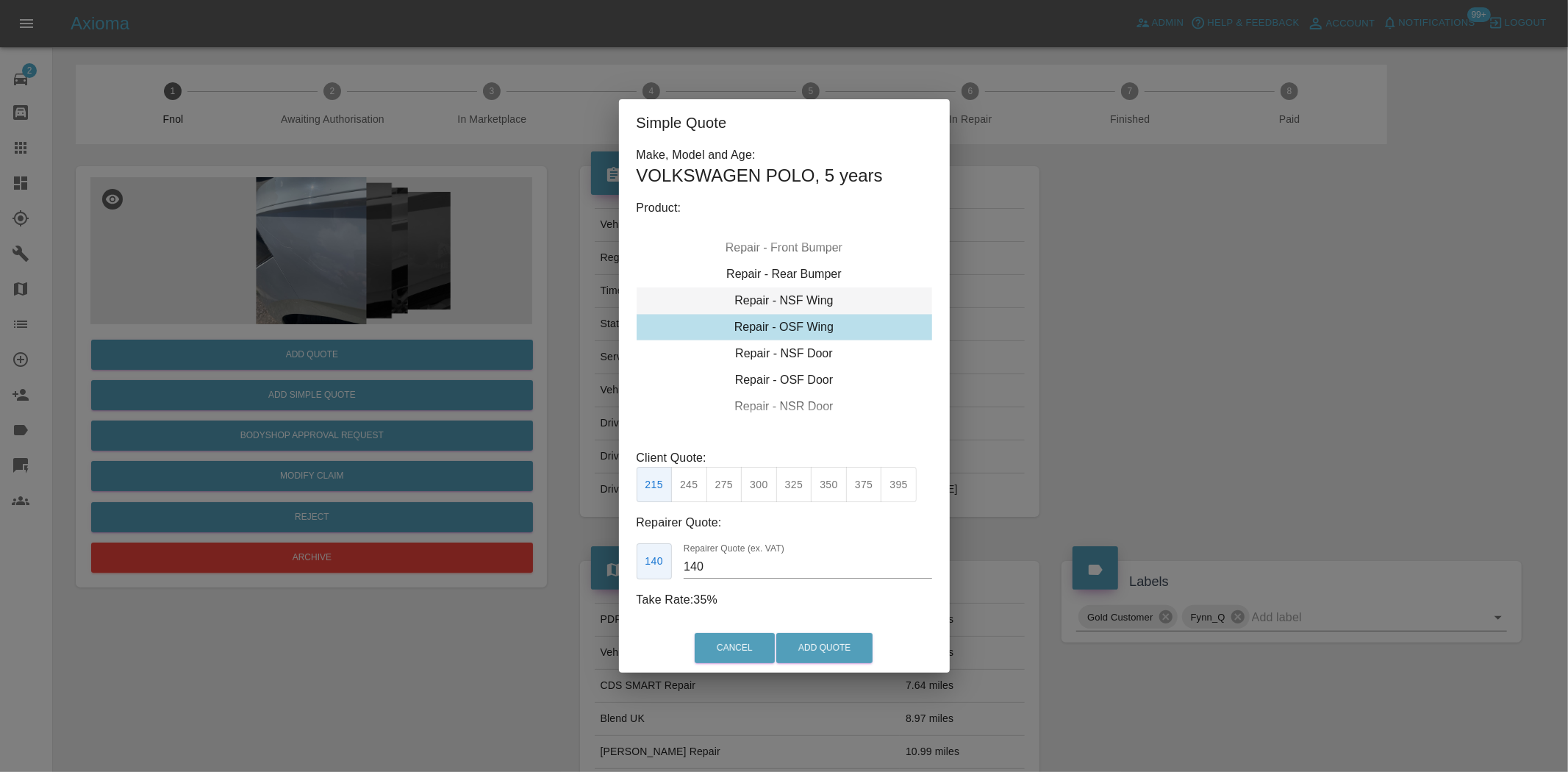
click at [788, 306] on div "Repair - NSF Wing" at bounding box center [784, 301] width 296 height 26
drag, startPoint x: 689, startPoint y: 481, endPoint x: 728, endPoint y: 552, distance: 81.0
click at [689, 484] on button "245" at bounding box center [689, 484] width 36 height 36
drag, startPoint x: 728, startPoint y: 566, endPoint x: 544, endPoint y: 569, distance: 184.0
click at [546, 569] on div "Simple Quote Make, Model and Age: VOLKSWAGEN POLO , 5 years Product: Repair - F…" at bounding box center [784, 386] width 1568 height 772
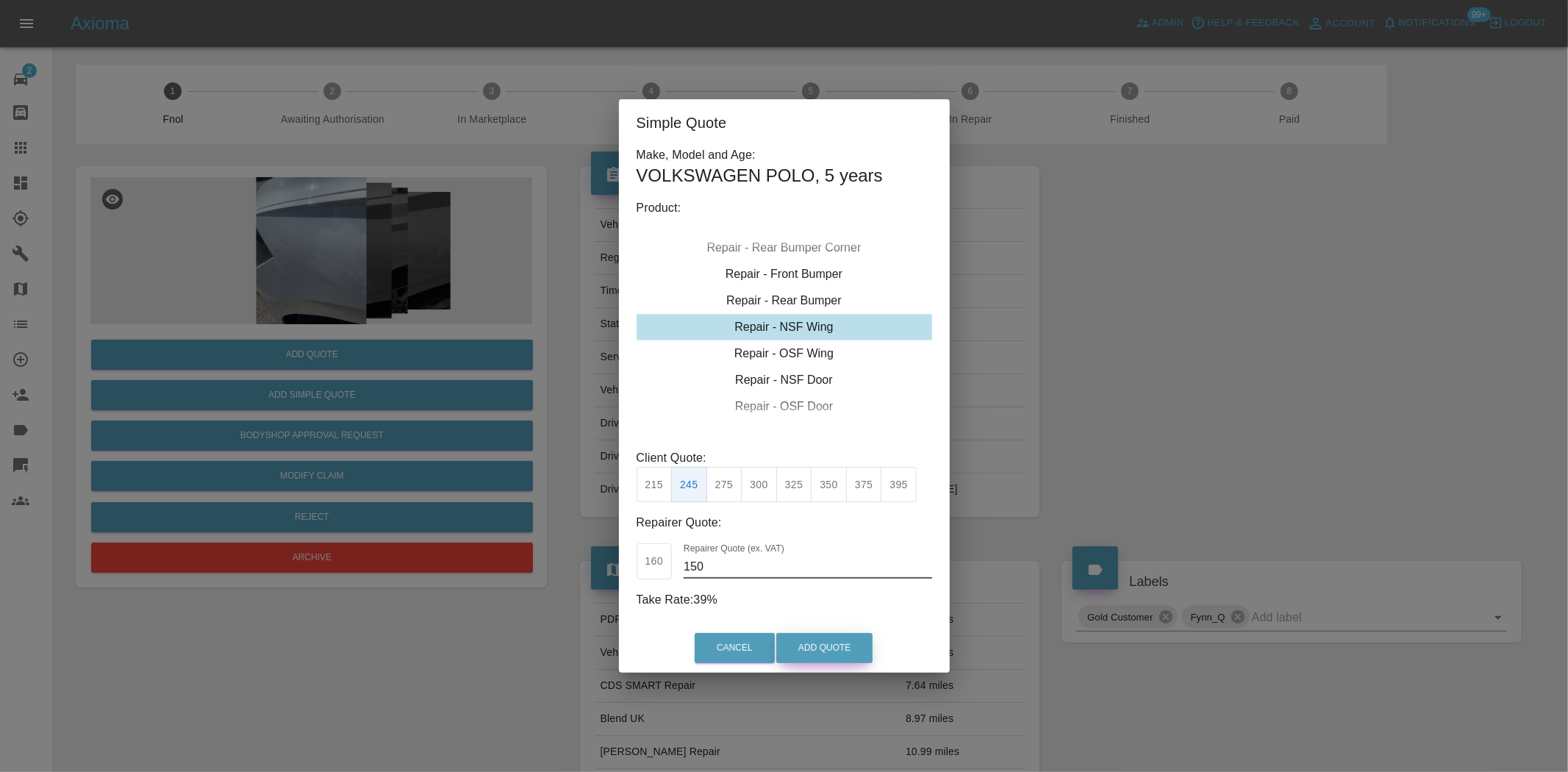
type input "150"
click at [797, 648] on button "Add Quote" at bounding box center [824, 648] width 96 height 30
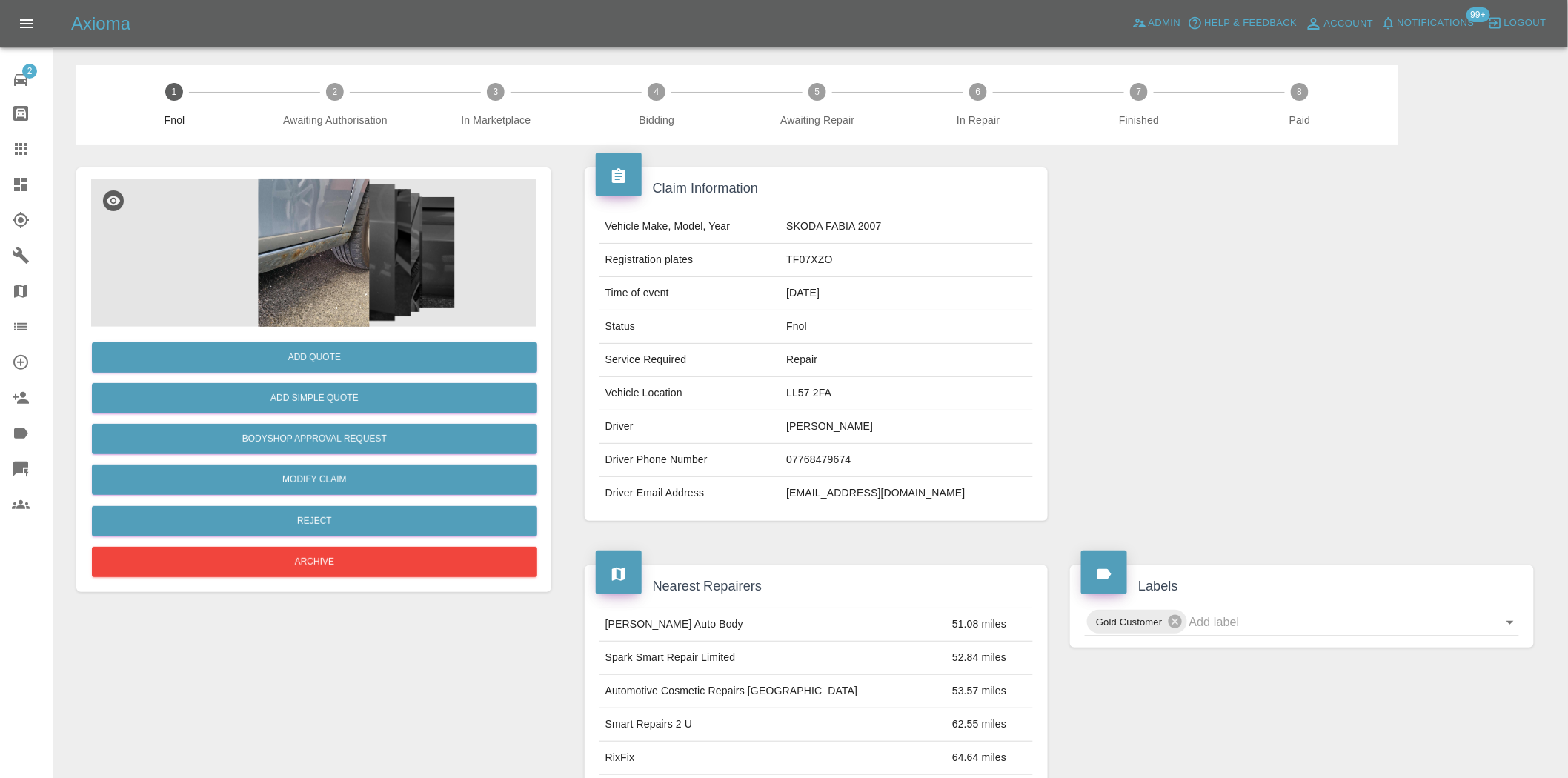
click at [366, 226] on img at bounding box center [314, 252] width 446 height 148
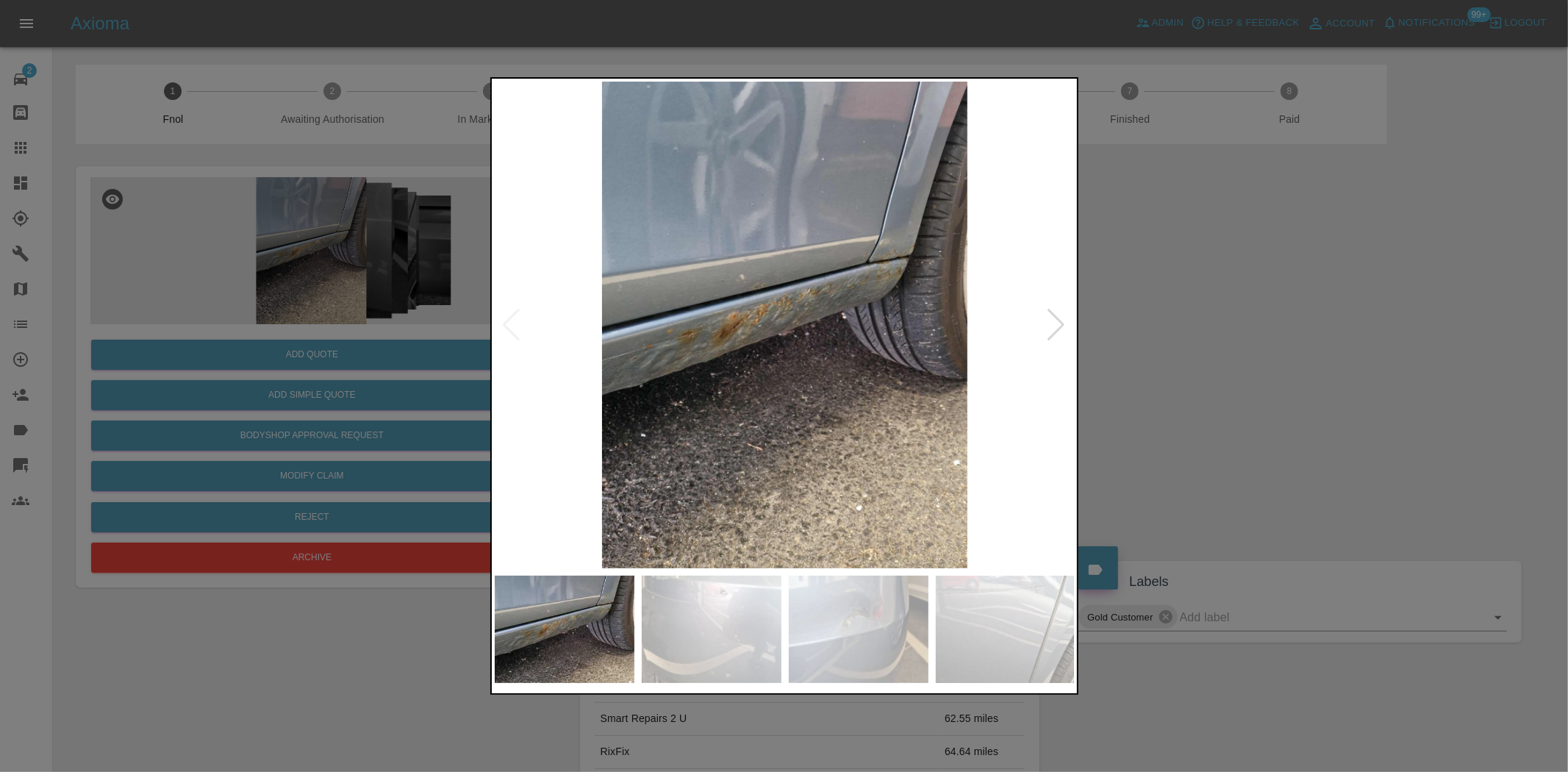
click at [639, 316] on img at bounding box center [785, 324] width 581 height 487
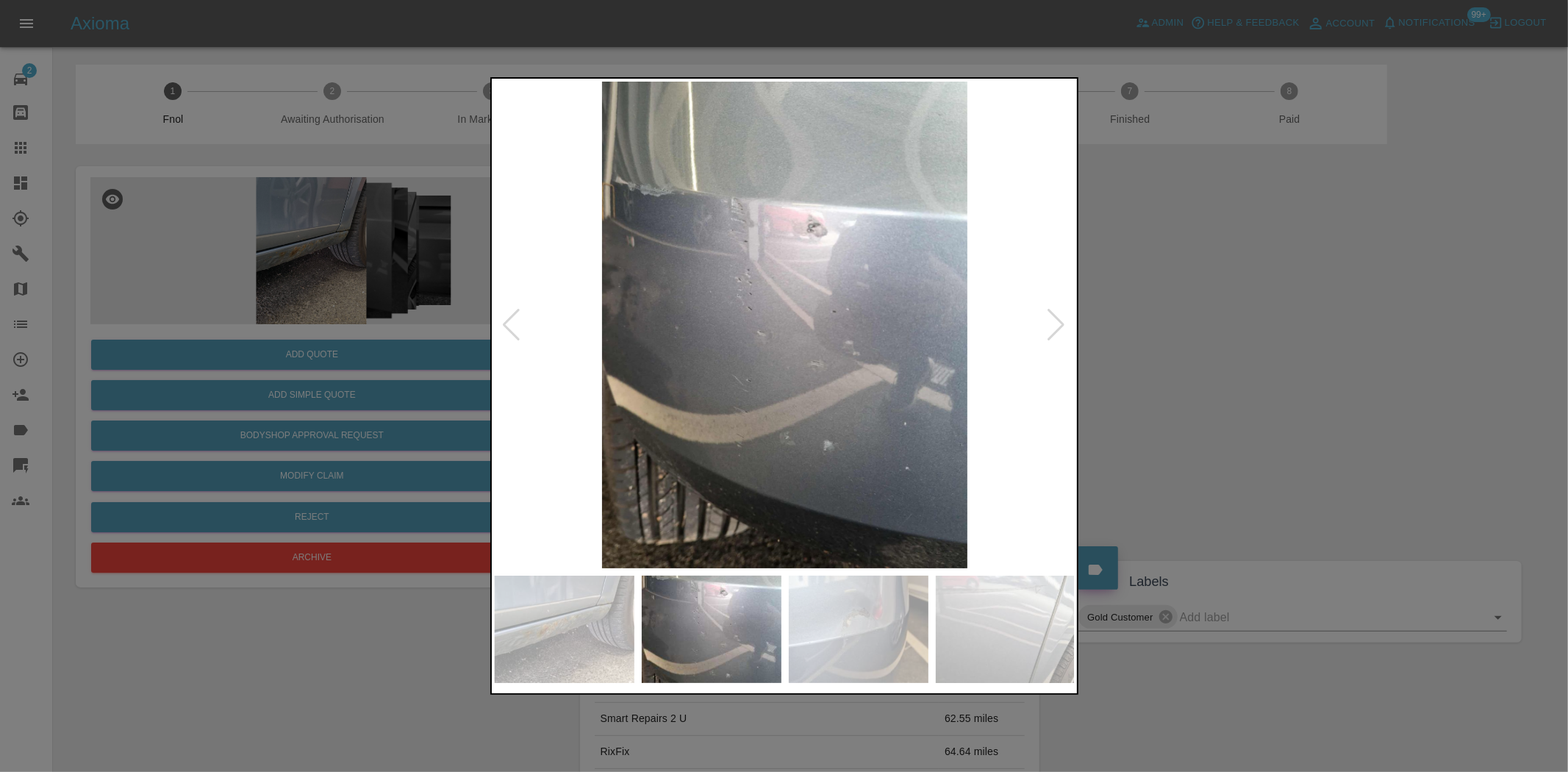
click at [700, 338] on img at bounding box center [785, 324] width 581 height 487
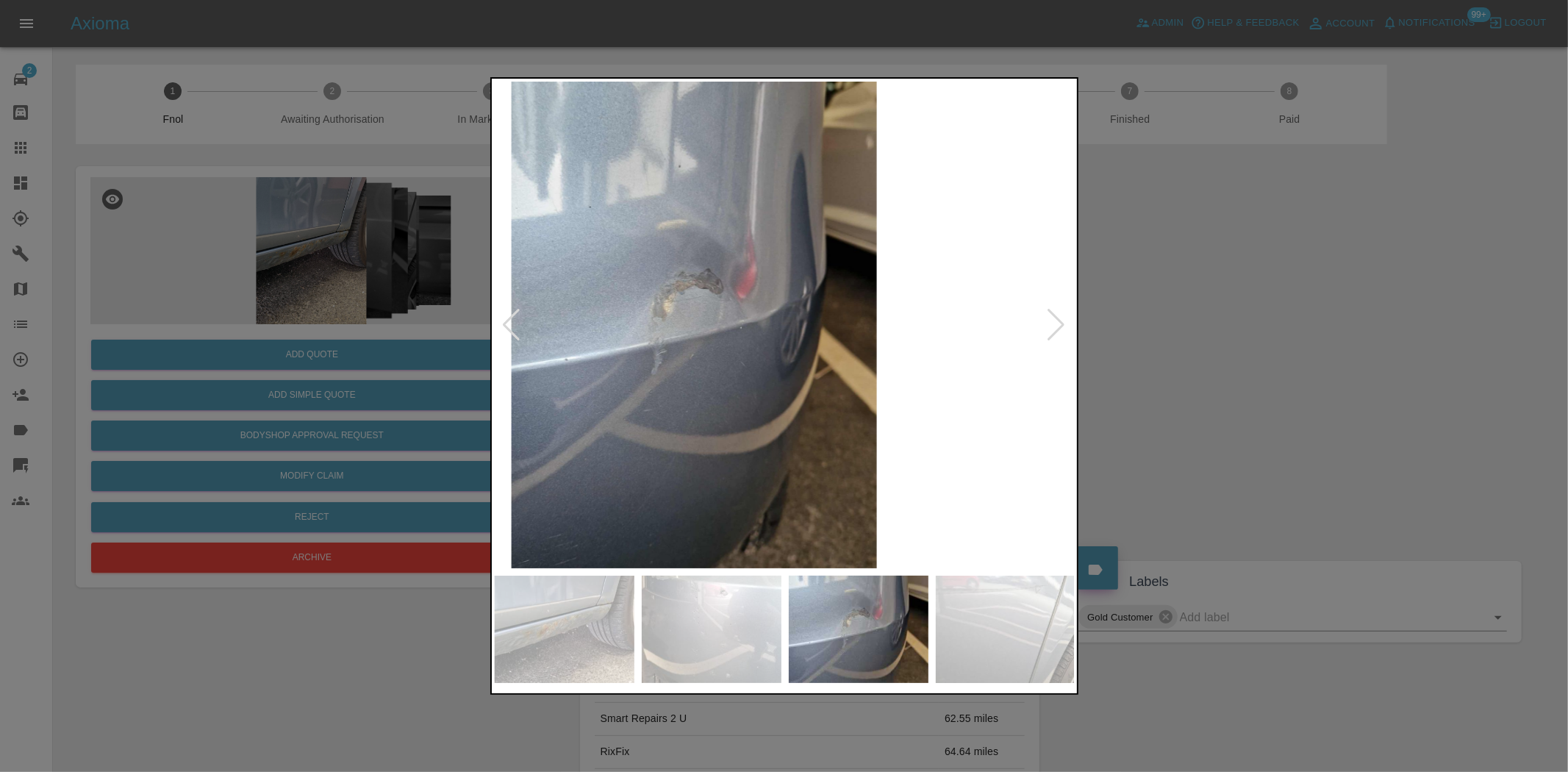
click at [666, 345] on img at bounding box center [694, 324] width 581 height 487
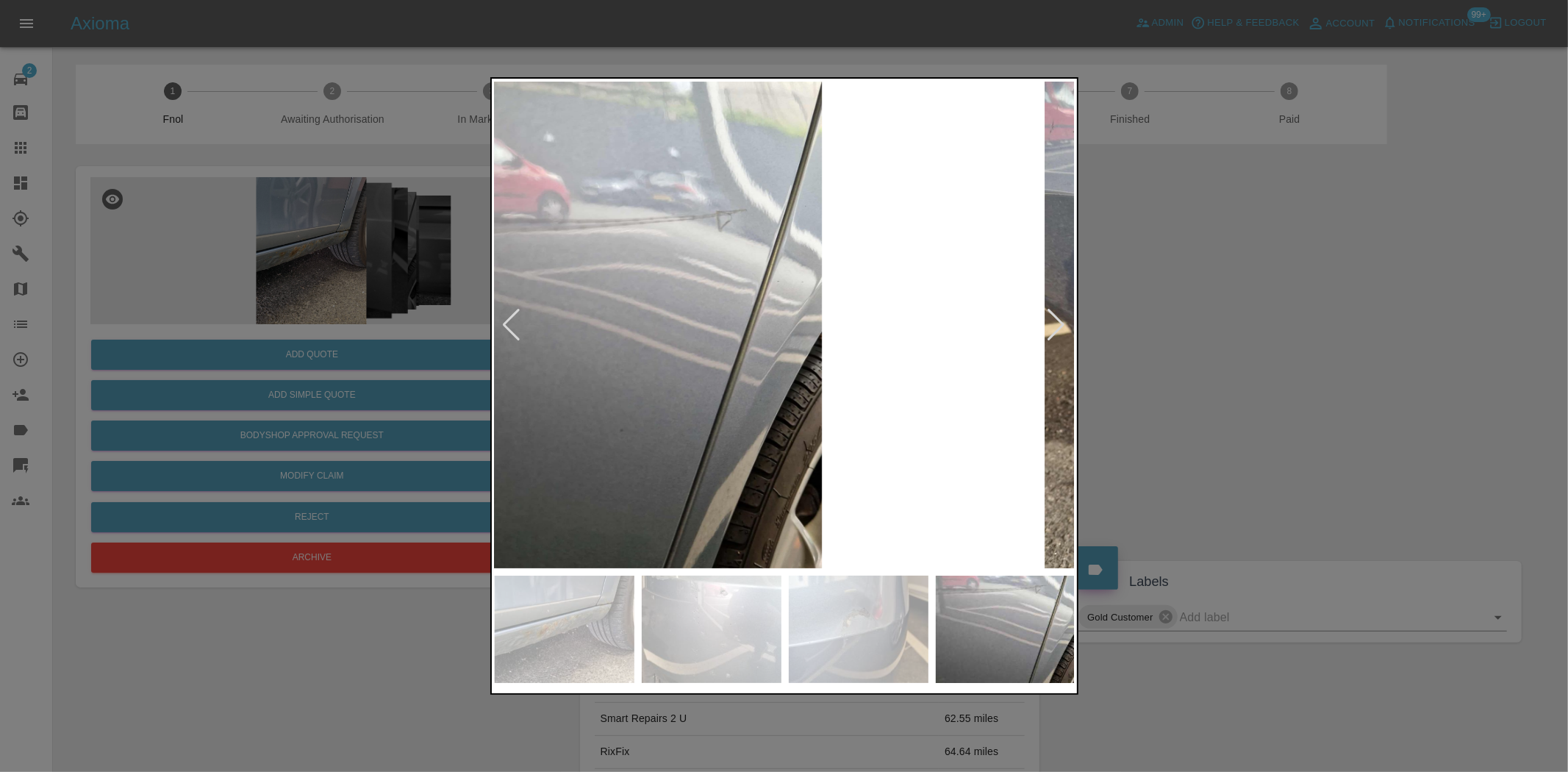
click at [604, 324] on img at bounding box center [639, 324] width 581 height 487
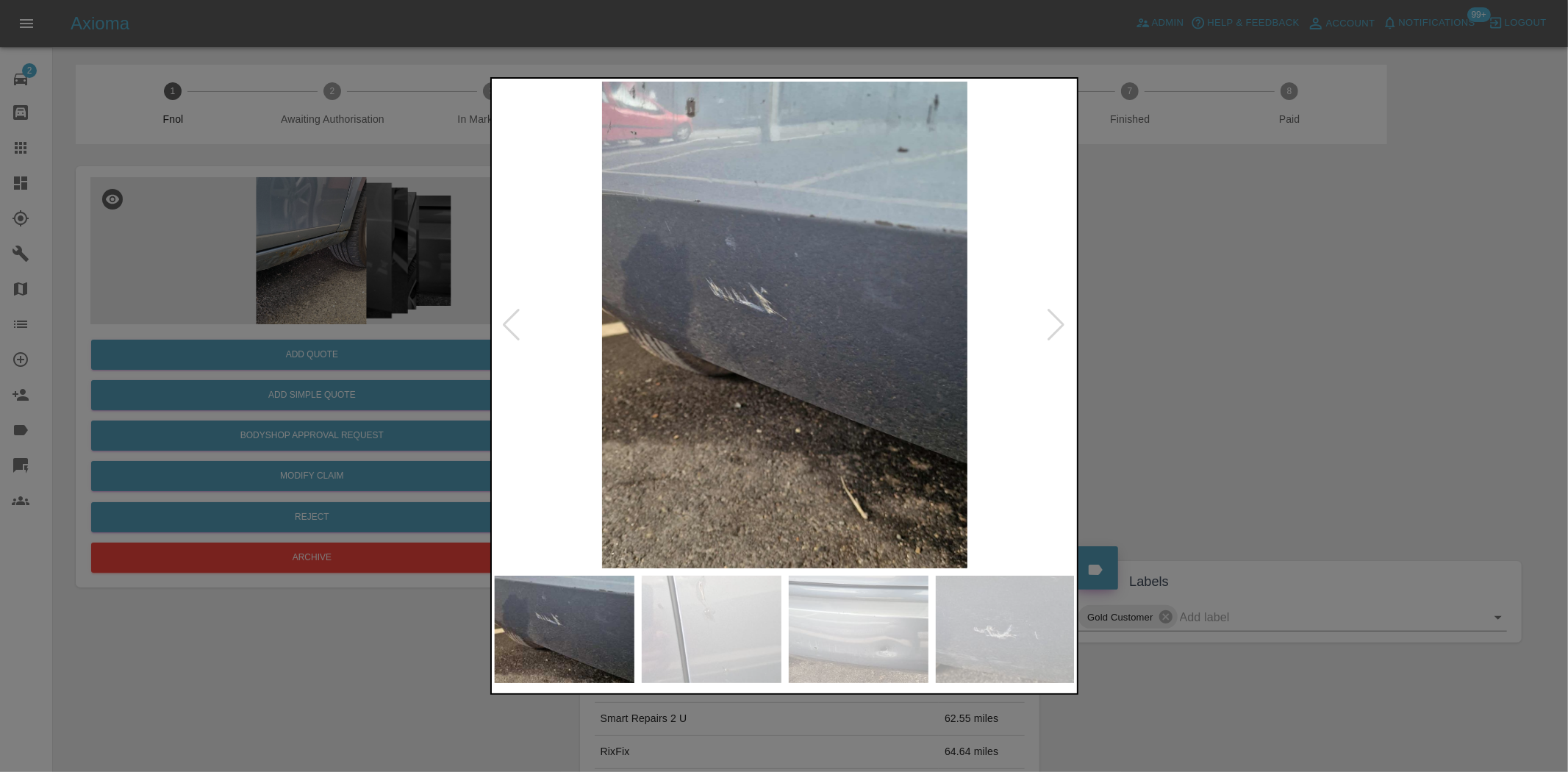
click at [346, 265] on div at bounding box center [784, 386] width 1568 height 772
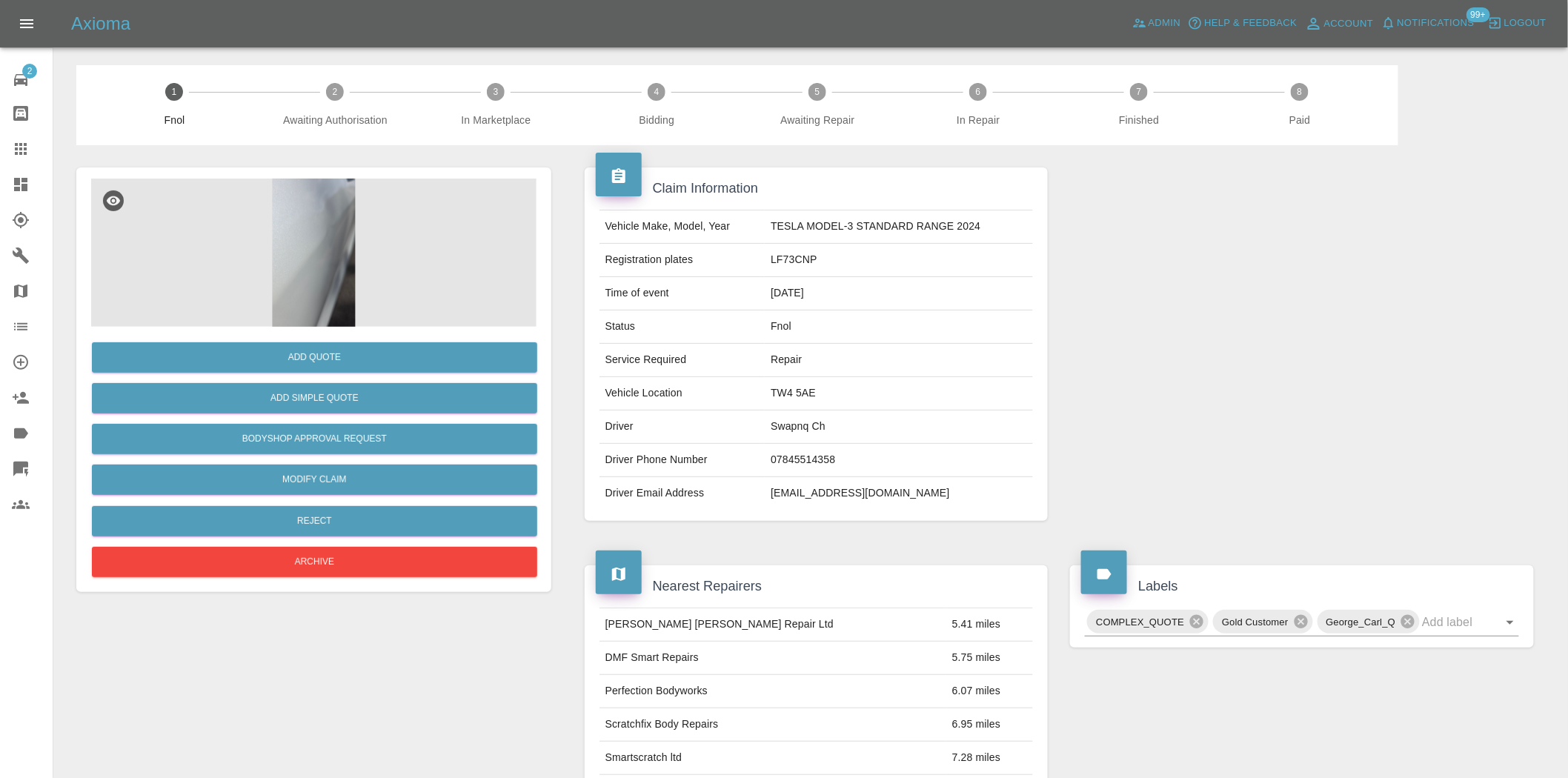
click at [341, 285] on img at bounding box center [314, 252] width 446 height 148
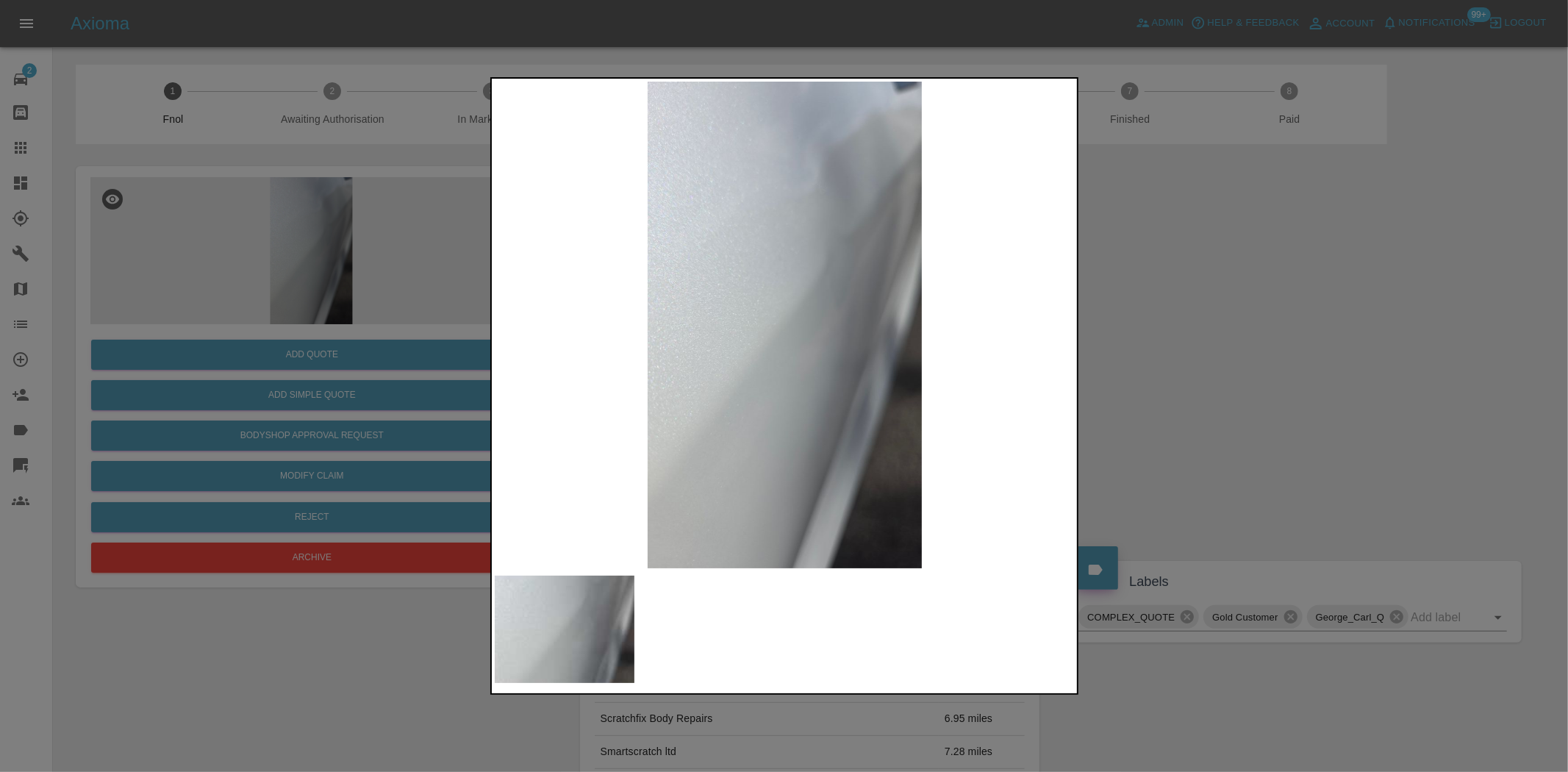
click at [721, 296] on img at bounding box center [785, 324] width 581 height 487
click at [721, 323] on img at bounding box center [785, 324] width 581 height 487
click at [515, 288] on img at bounding box center [785, 324] width 581 height 487
click at [297, 243] on div at bounding box center [784, 386] width 1568 height 772
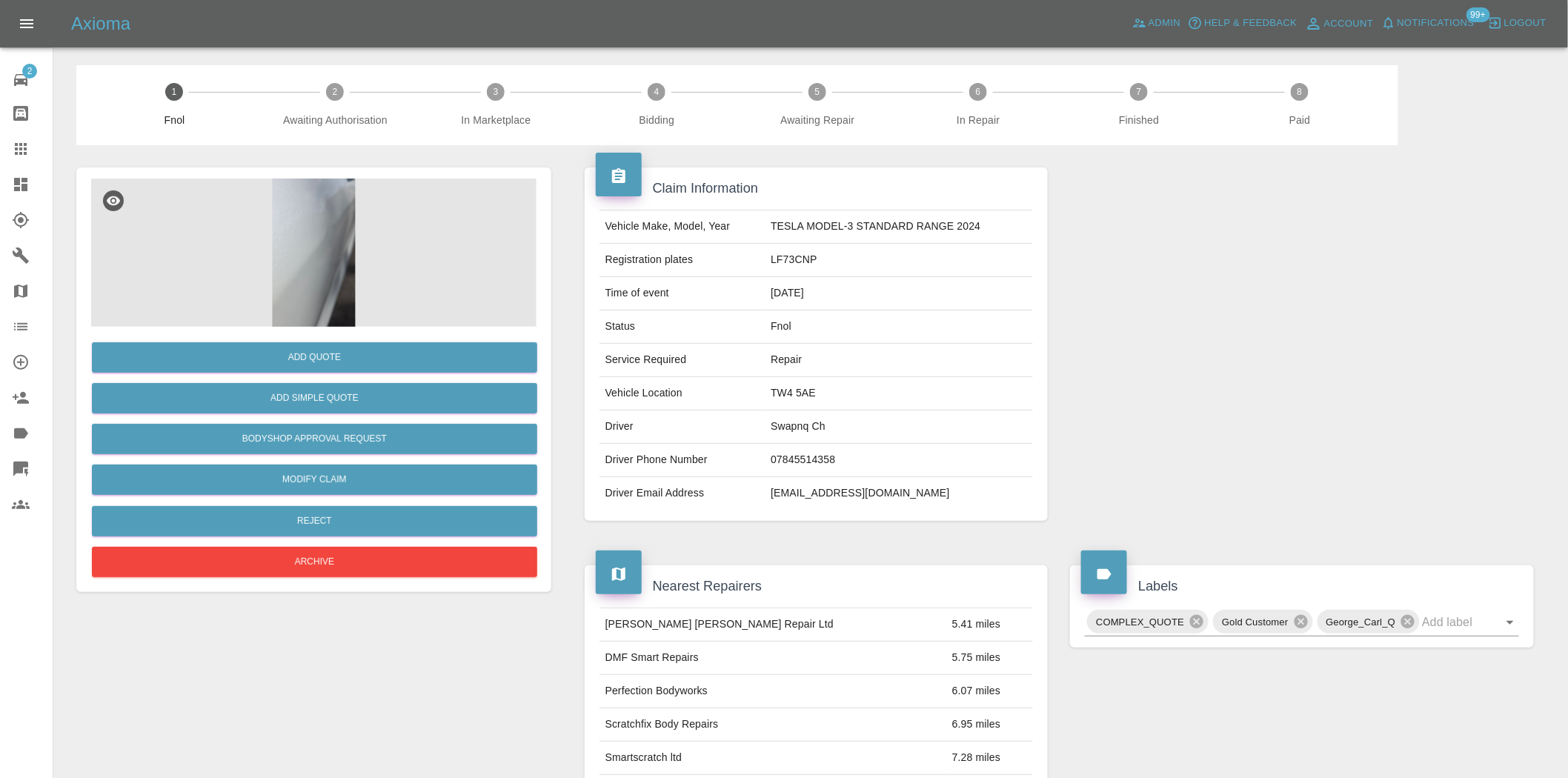
click at [337, 239] on img at bounding box center [314, 252] width 446 height 148
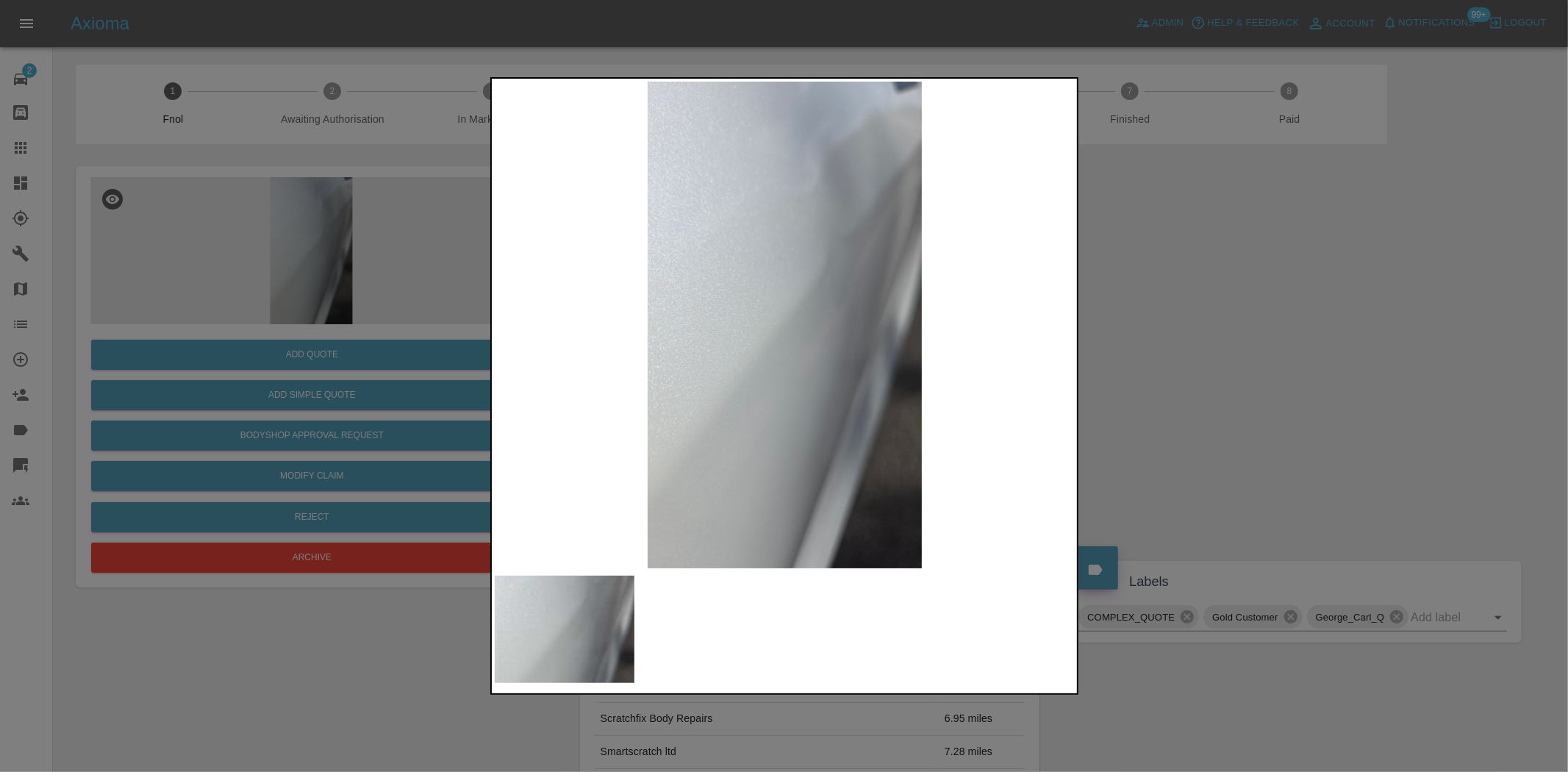
click at [779, 376] on img at bounding box center [785, 324] width 581 height 487
click at [636, 359] on img at bounding box center [785, 324] width 581 height 487
drag, startPoint x: 258, startPoint y: 239, endPoint x: 336, endPoint y: 417, distance: 194.3
click at [255, 241] on div at bounding box center [784, 386] width 1568 height 772
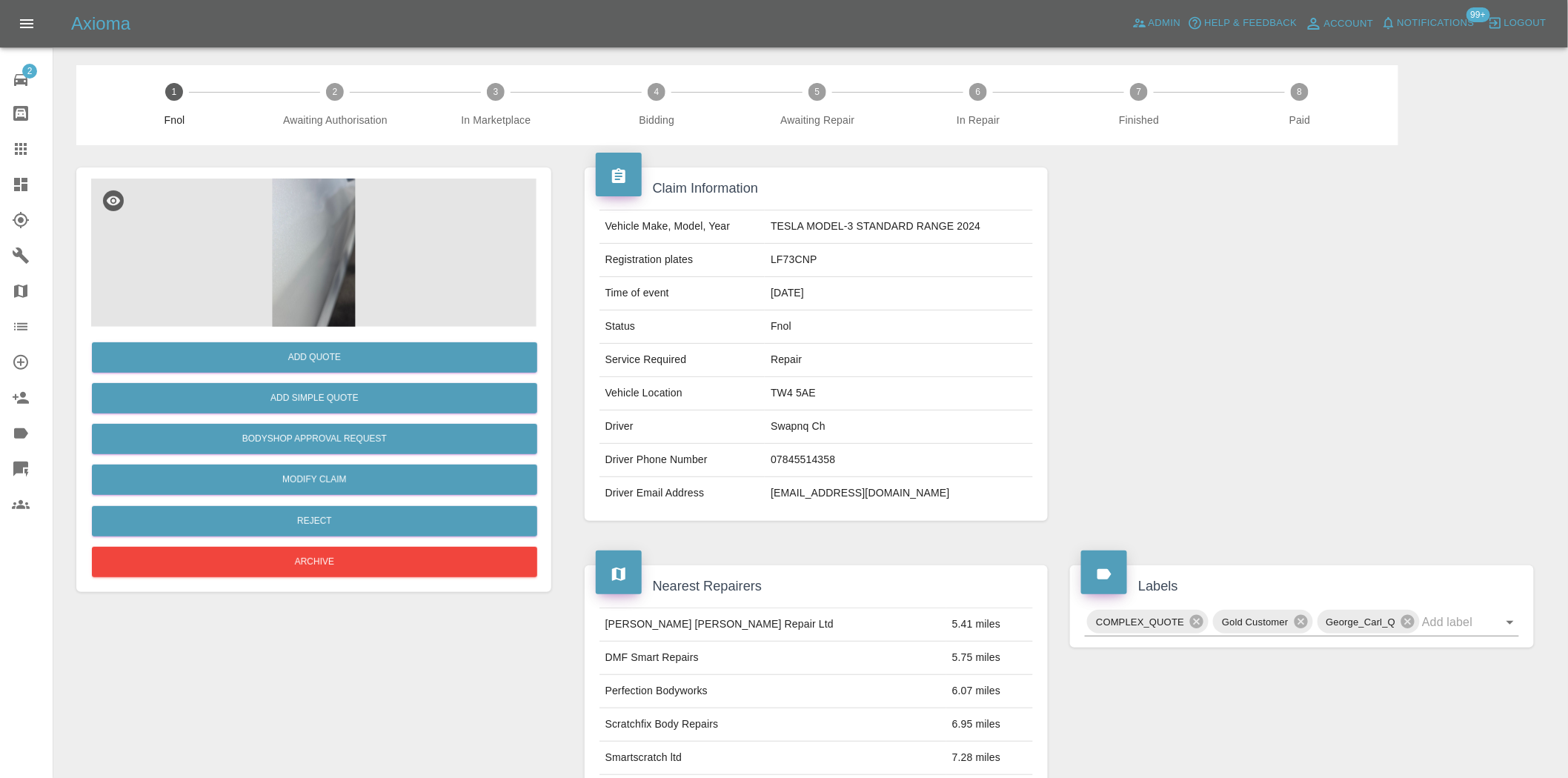
click at [364, 182] on img at bounding box center [314, 252] width 446 height 148
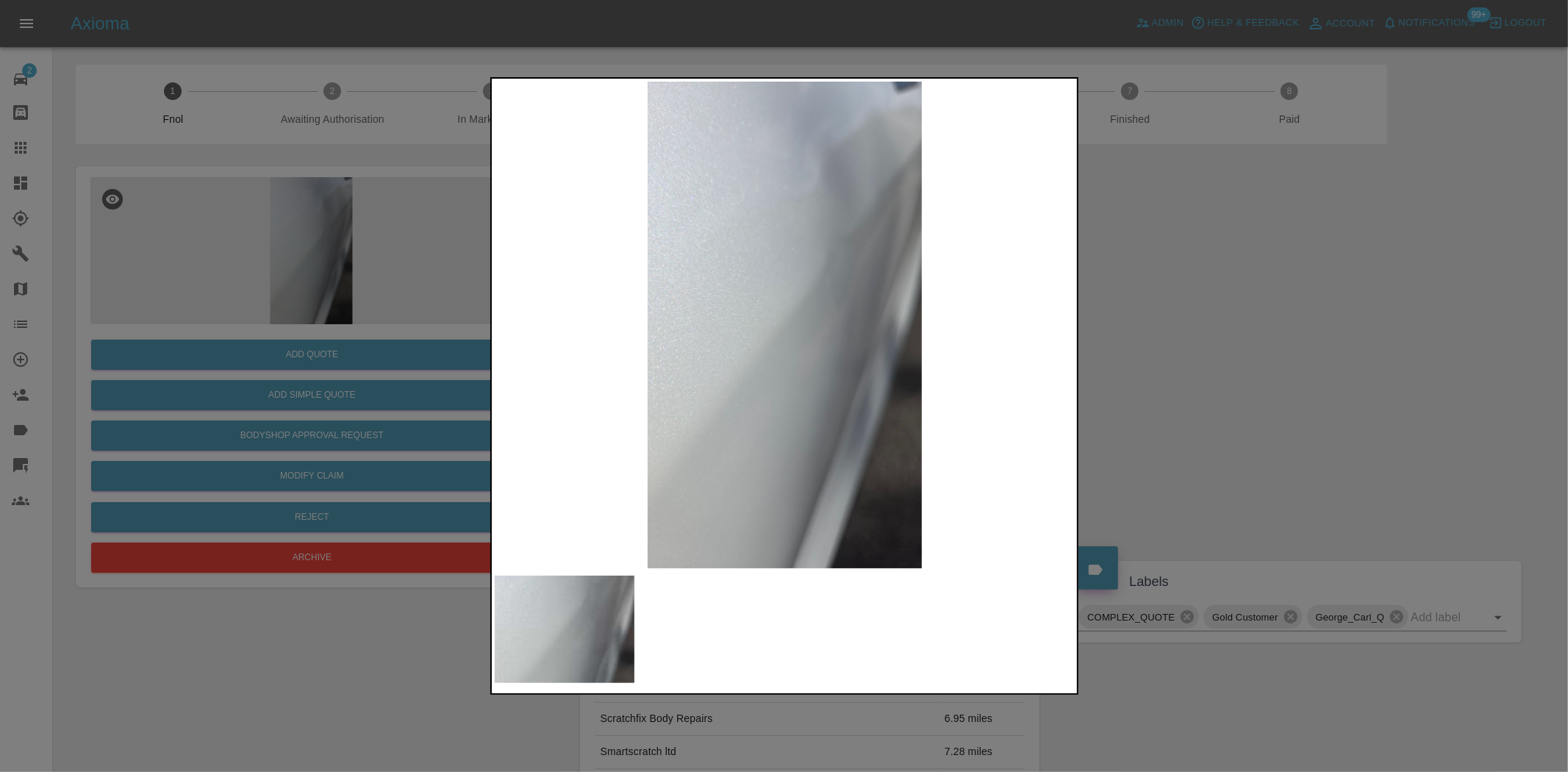
click at [743, 299] on img at bounding box center [785, 324] width 581 height 487
click at [673, 288] on img at bounding box center [785, 324] width 581 height 487
click at [368, 263] on div at bounding box center [784, 386] width 1568 height 772
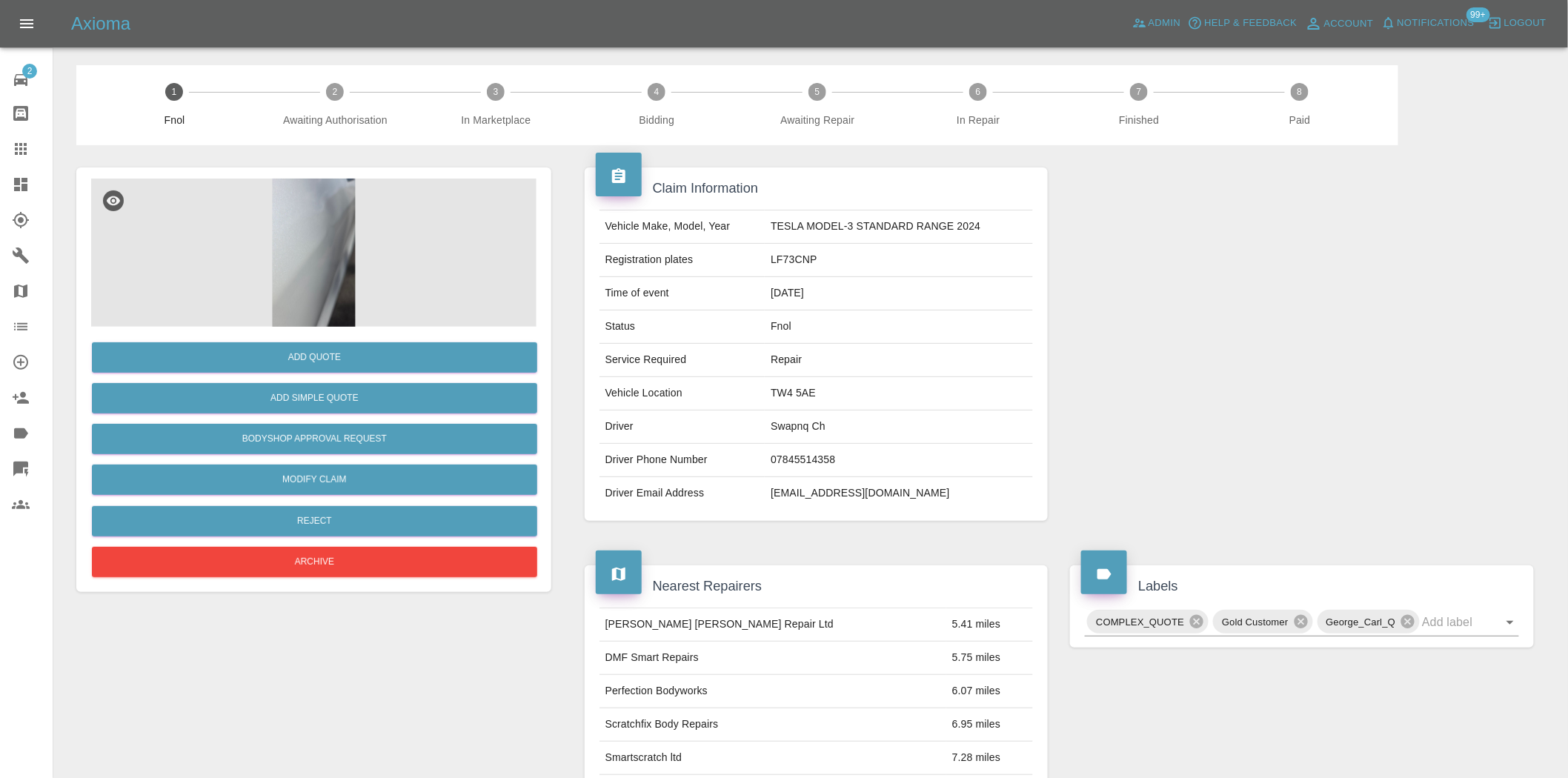
click at [336, 218] on img at bounding box center [314, 252] width 446 height 148
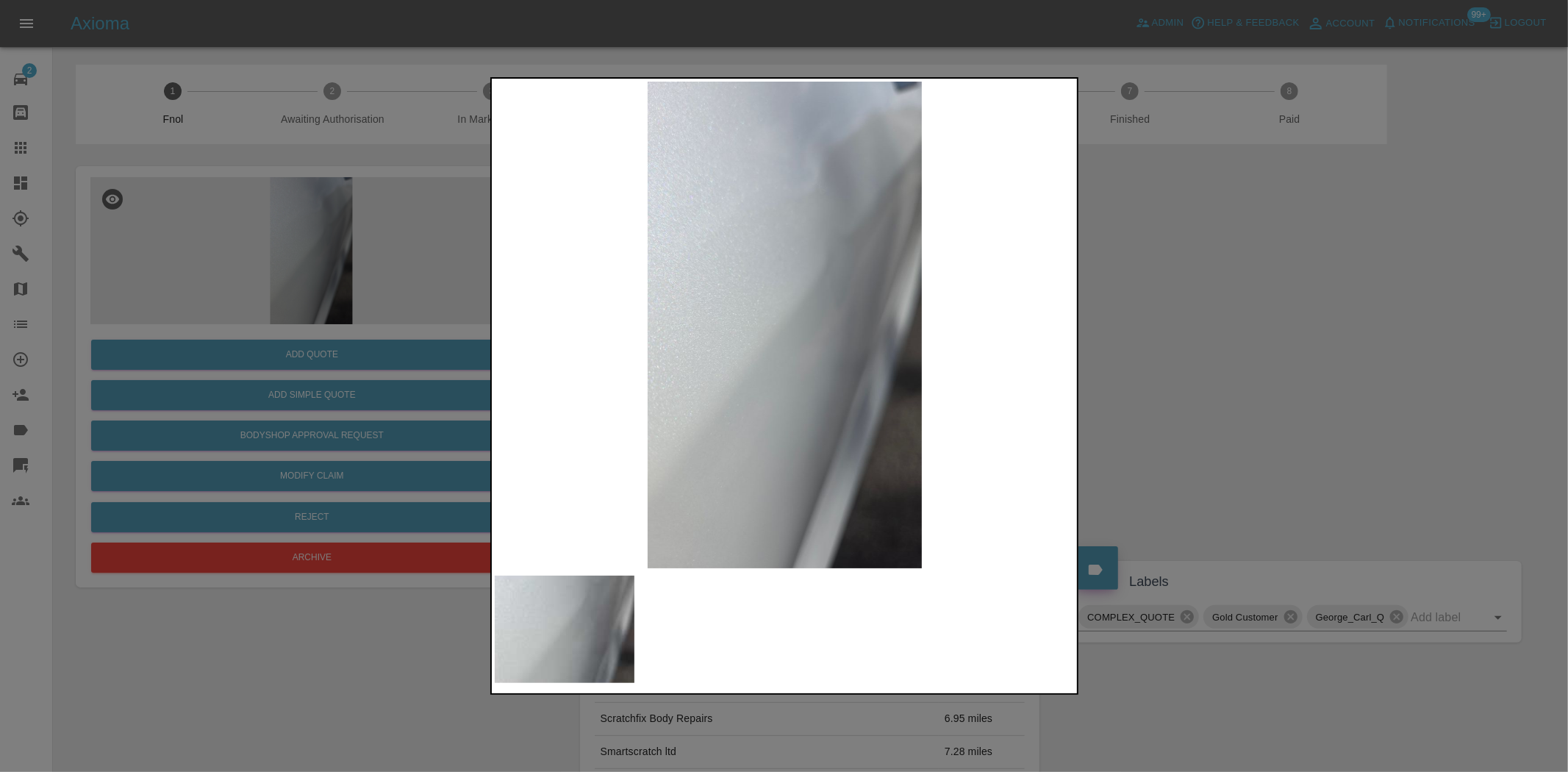
click at [778, 319] on img at bounding box center [785, 324] width 581 height 487
click at [847, 259] on img at bounding box center [785, 324] width 581 height 487
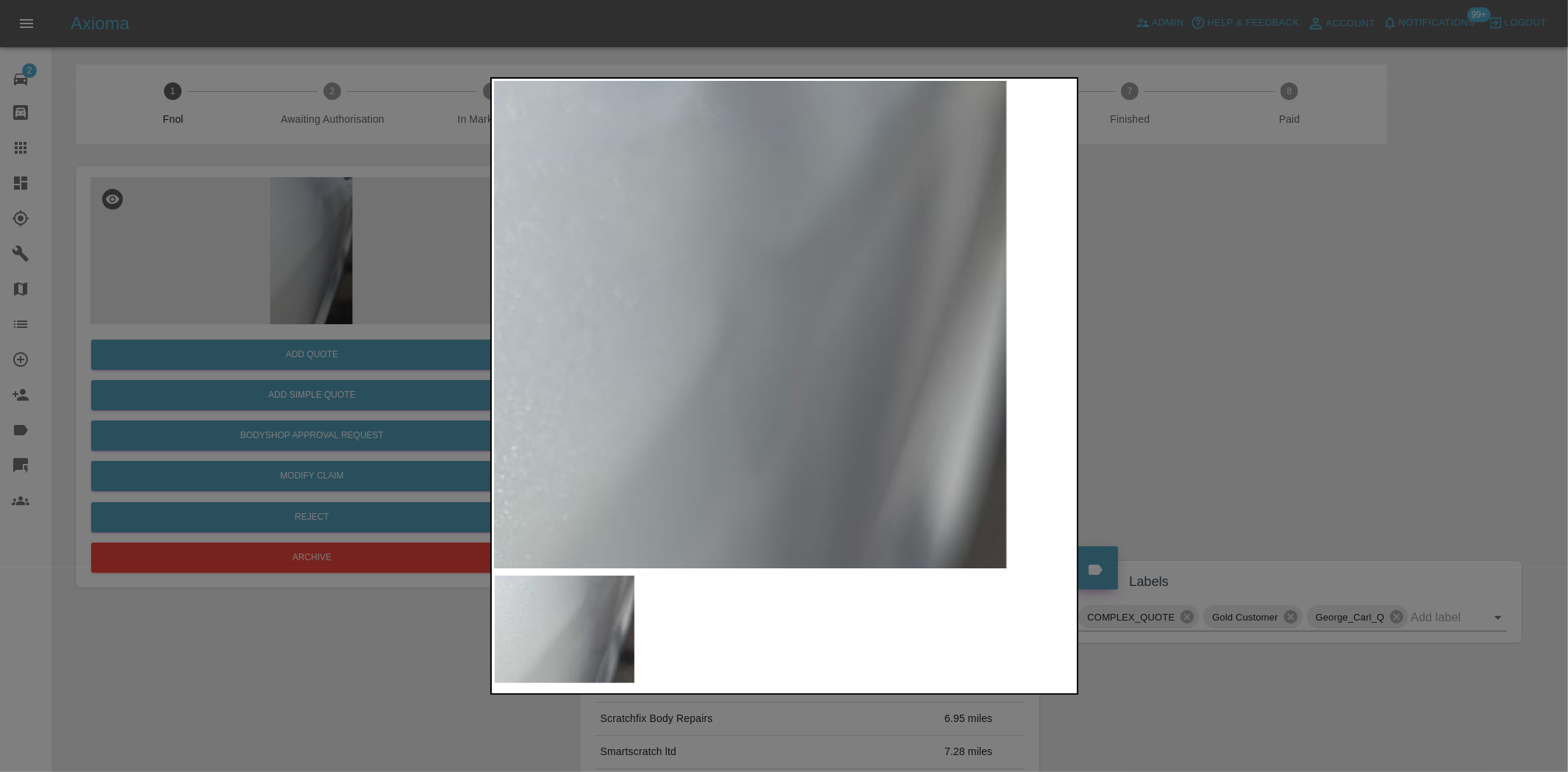
click at [840, 259] on img at bounding box center [594, 522] width 1742 height 1462
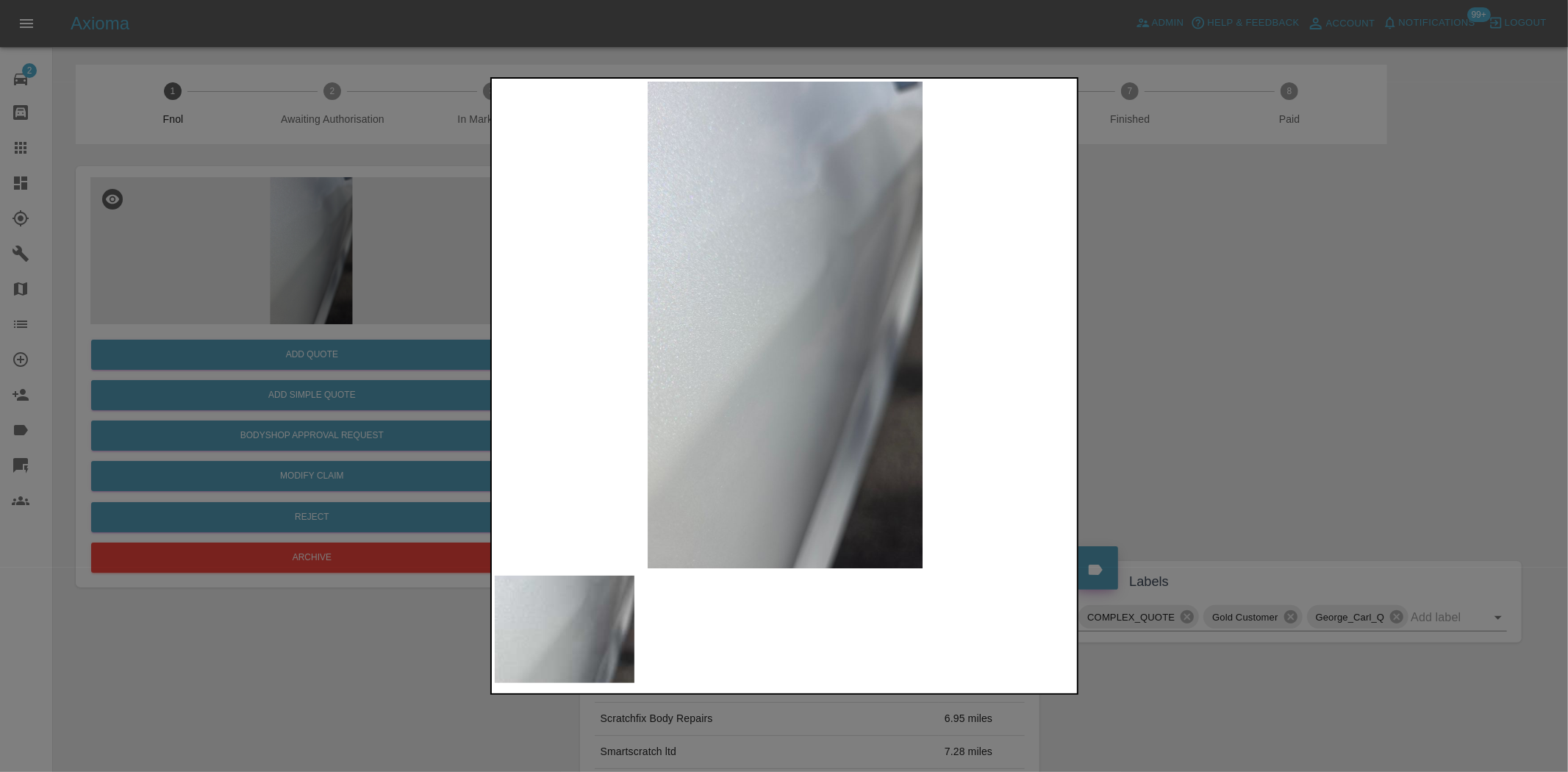
click at [299, 336] on div at bounding box center [784, 386] width 1568 height 772
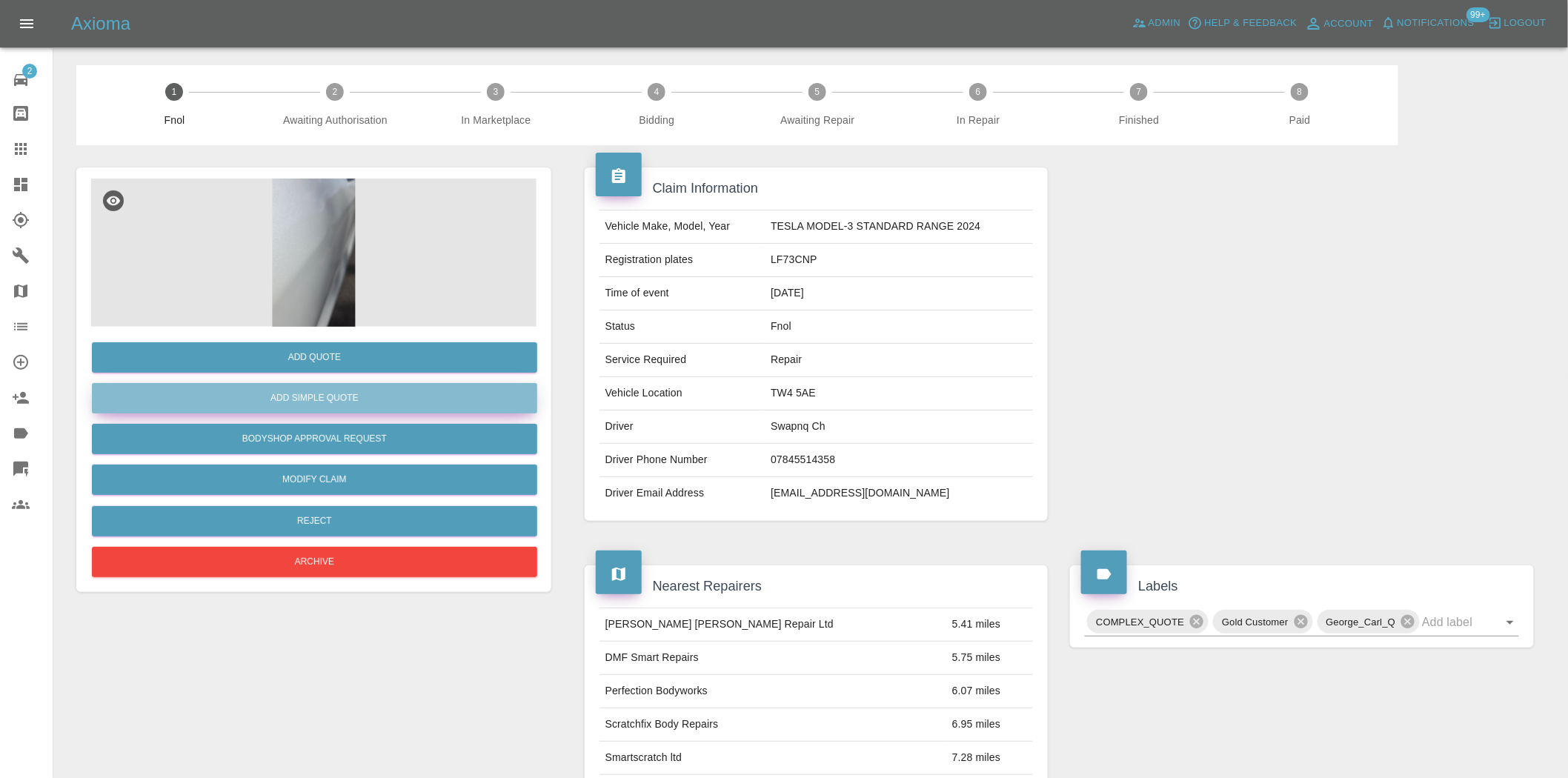
click at [318, 386] on button "Add Simple Quote" at bounding box center [315, 398] width 446 height 30
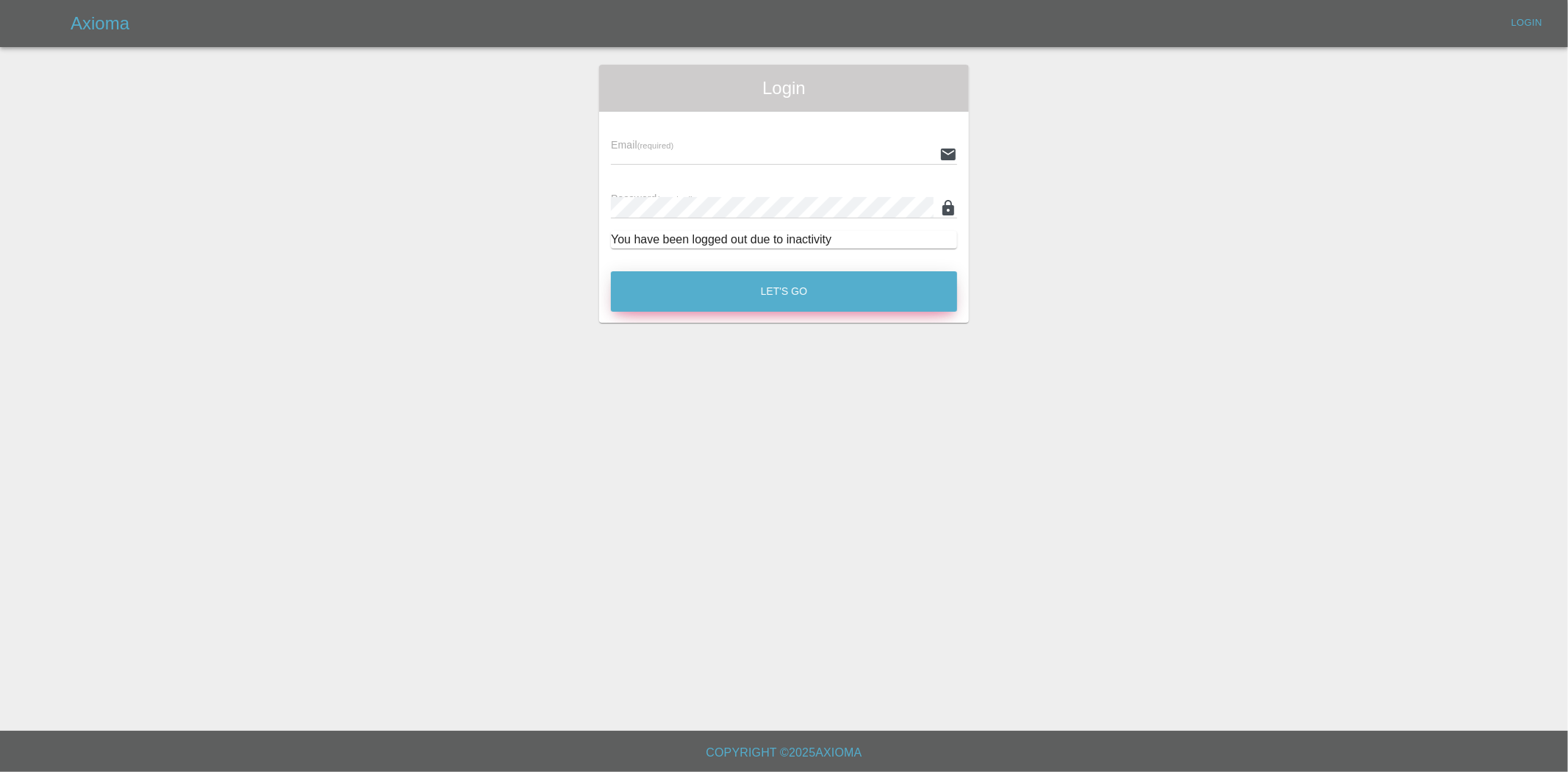
type input "ankur.mehta@axioma.co.uk"
click at [768, 291] on button "Let's Go" at bounding box center [784, 291] width 346 height 40
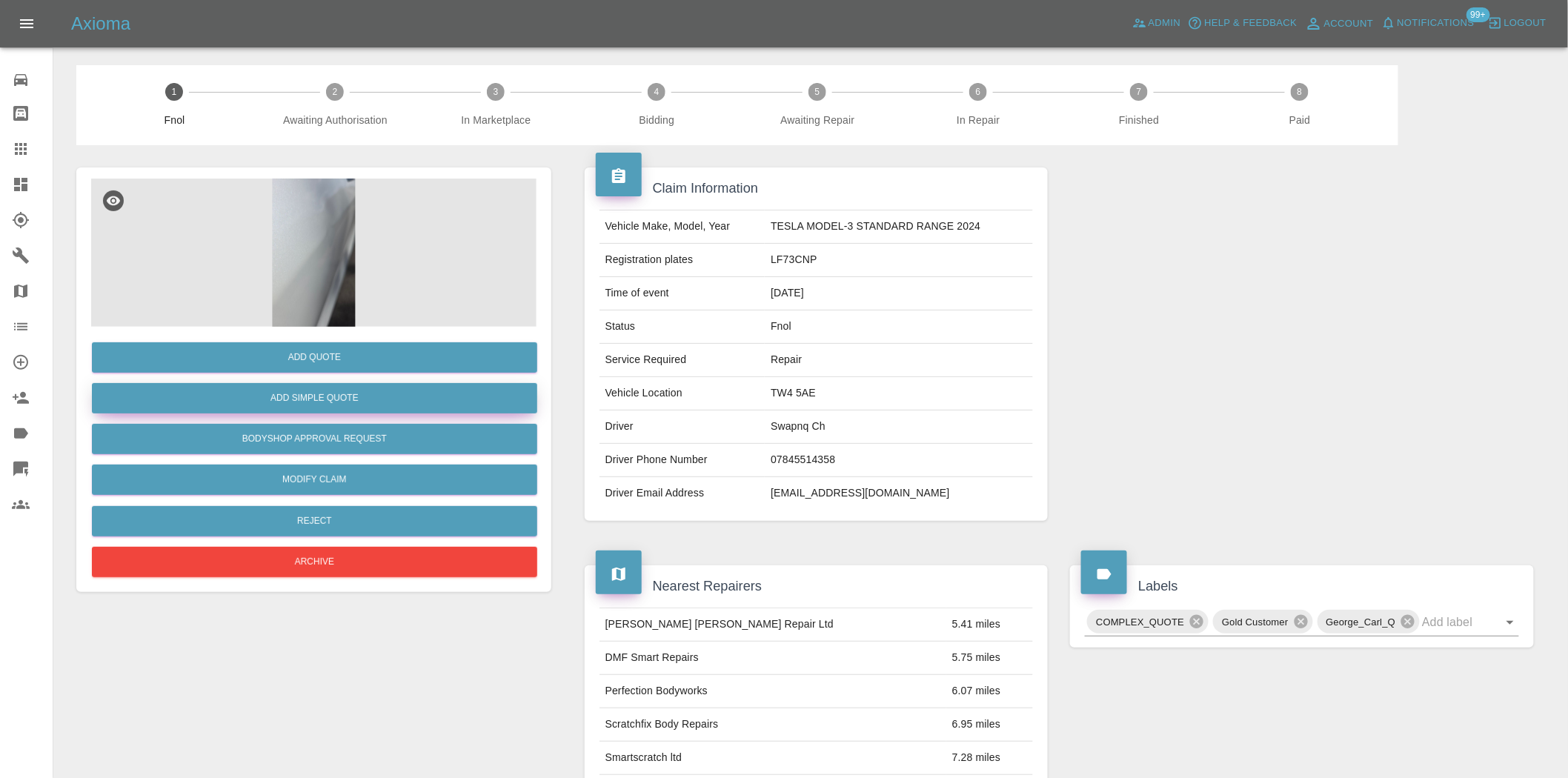
click at [375, 398] on button "Add Simple Quote" at bounding box center [315, 398] width 446 height 30
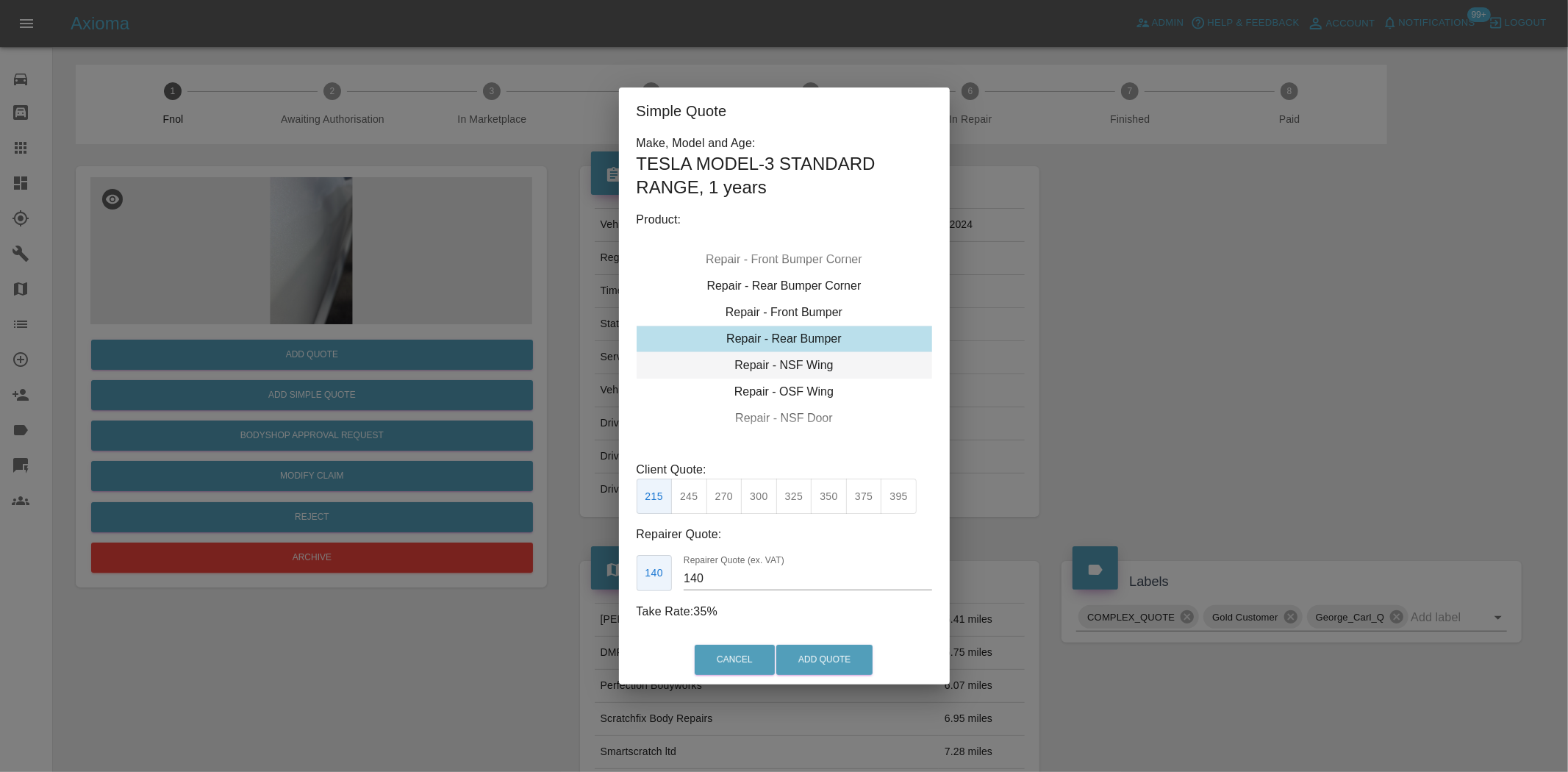
type input "180"
click at [412, 201] on div "Simple Quote Make, Model and Age: TESLA MODEL-3 STANDARD RANGE , 1 years Produc…" at bounding box center [784, 386] width 1568 height 772
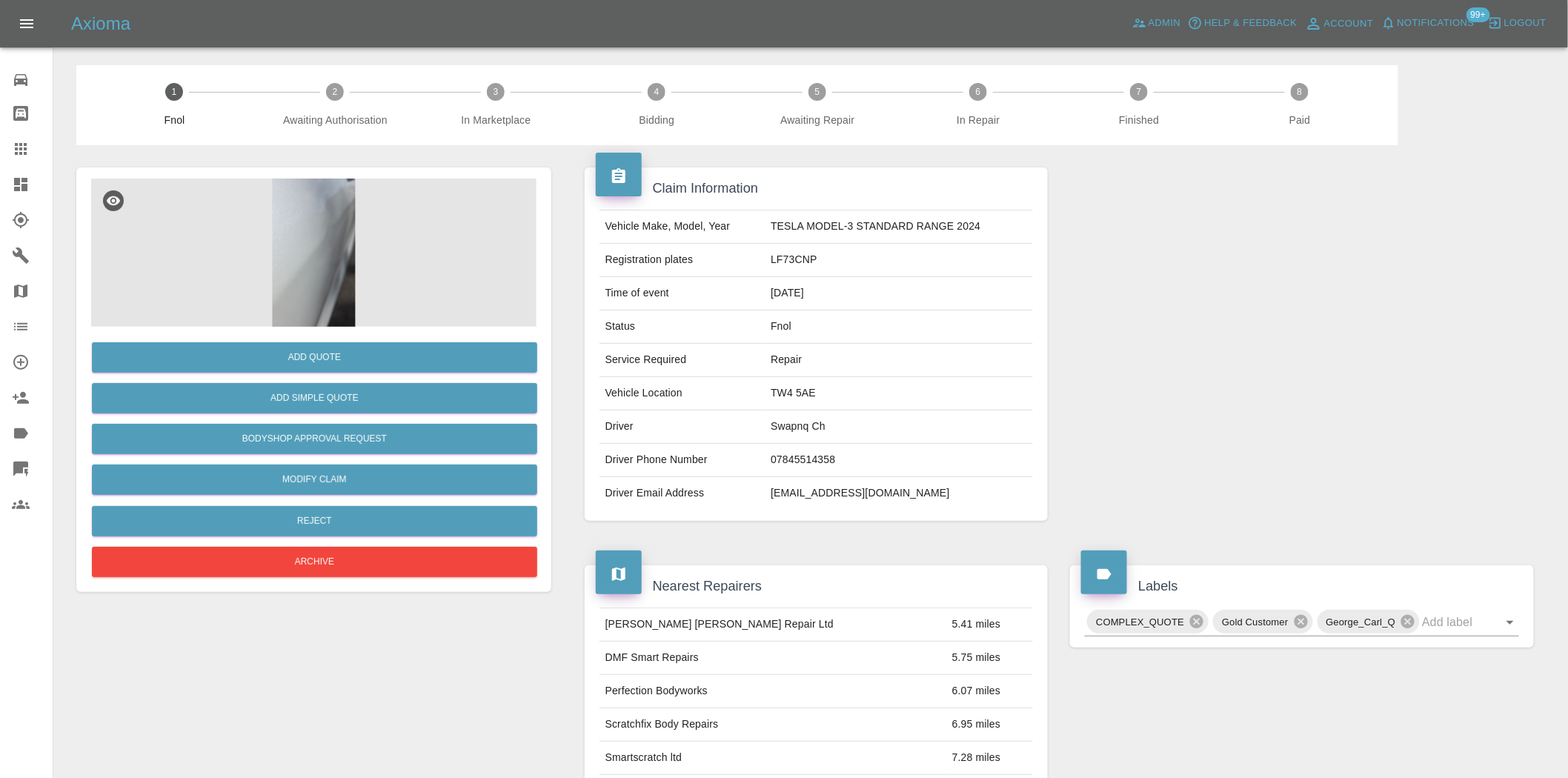
click at [29, 192] on icon at bounding box center [20, 184] width 17 height 17
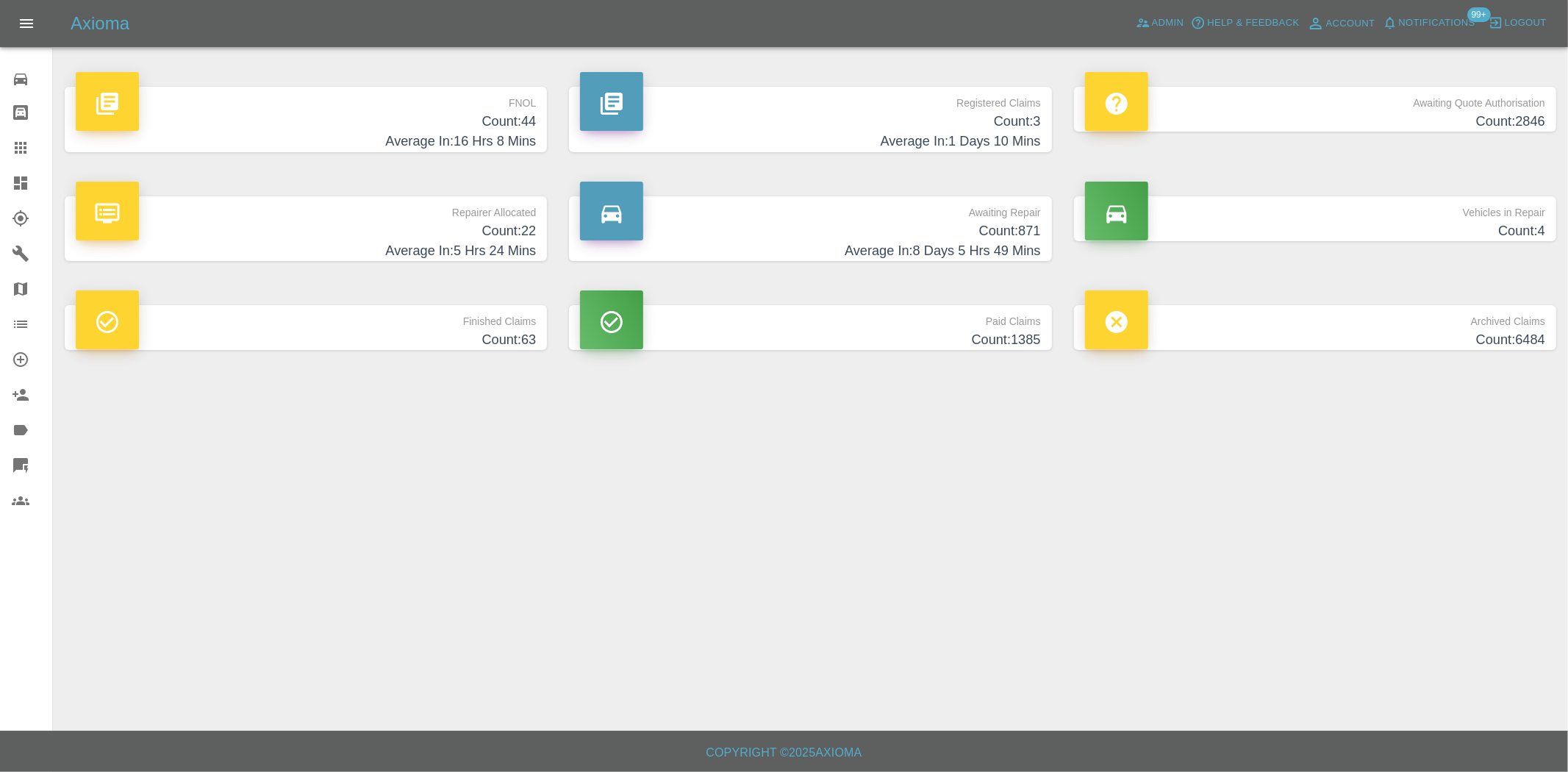
click at [495, 96] on p "FNOL" at bounding box center [306, 99] width 460 height 25
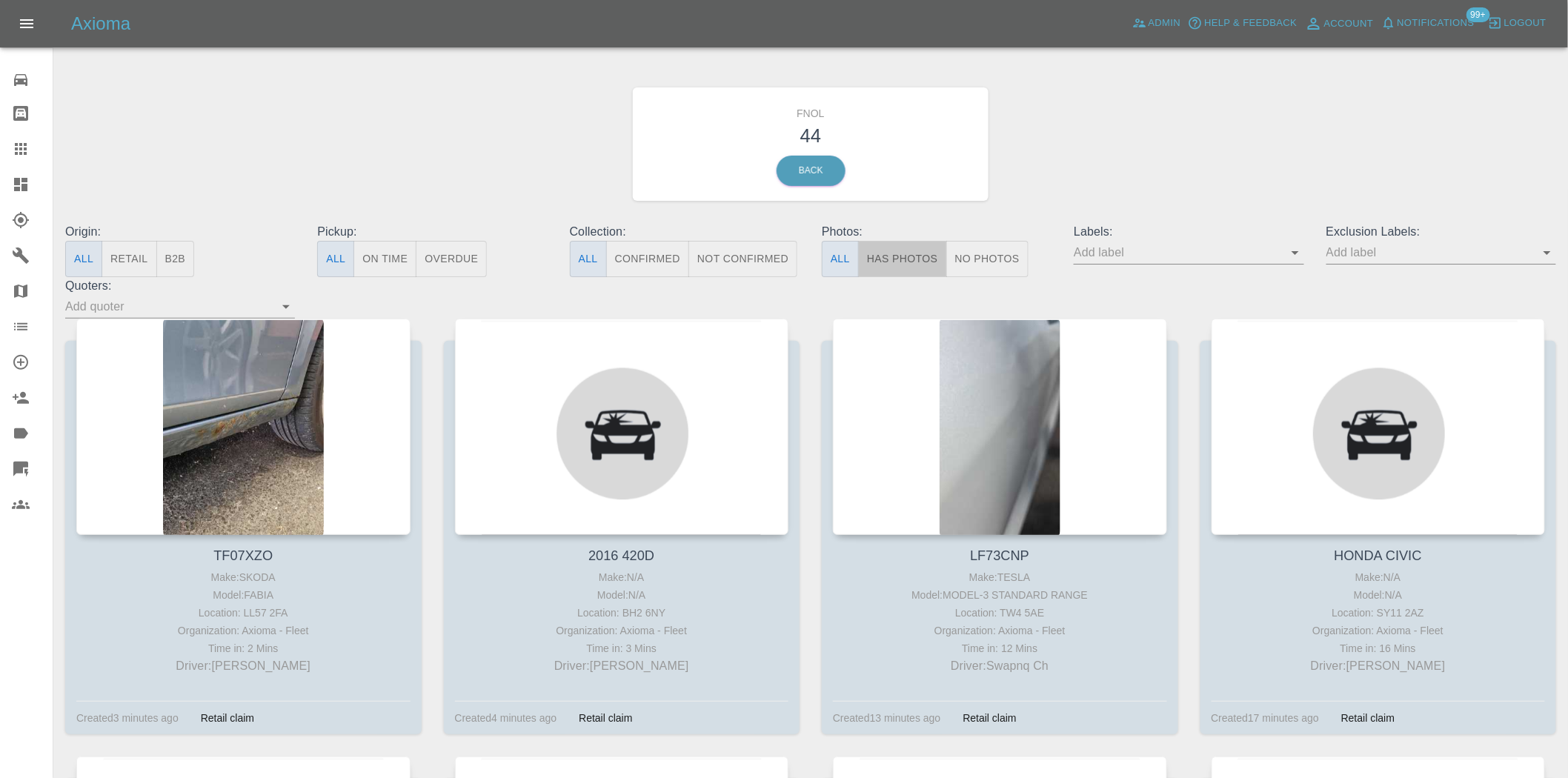
click at [888, 246] on button "Has Photos" at bounding box center [902, 259] width 89 height 36
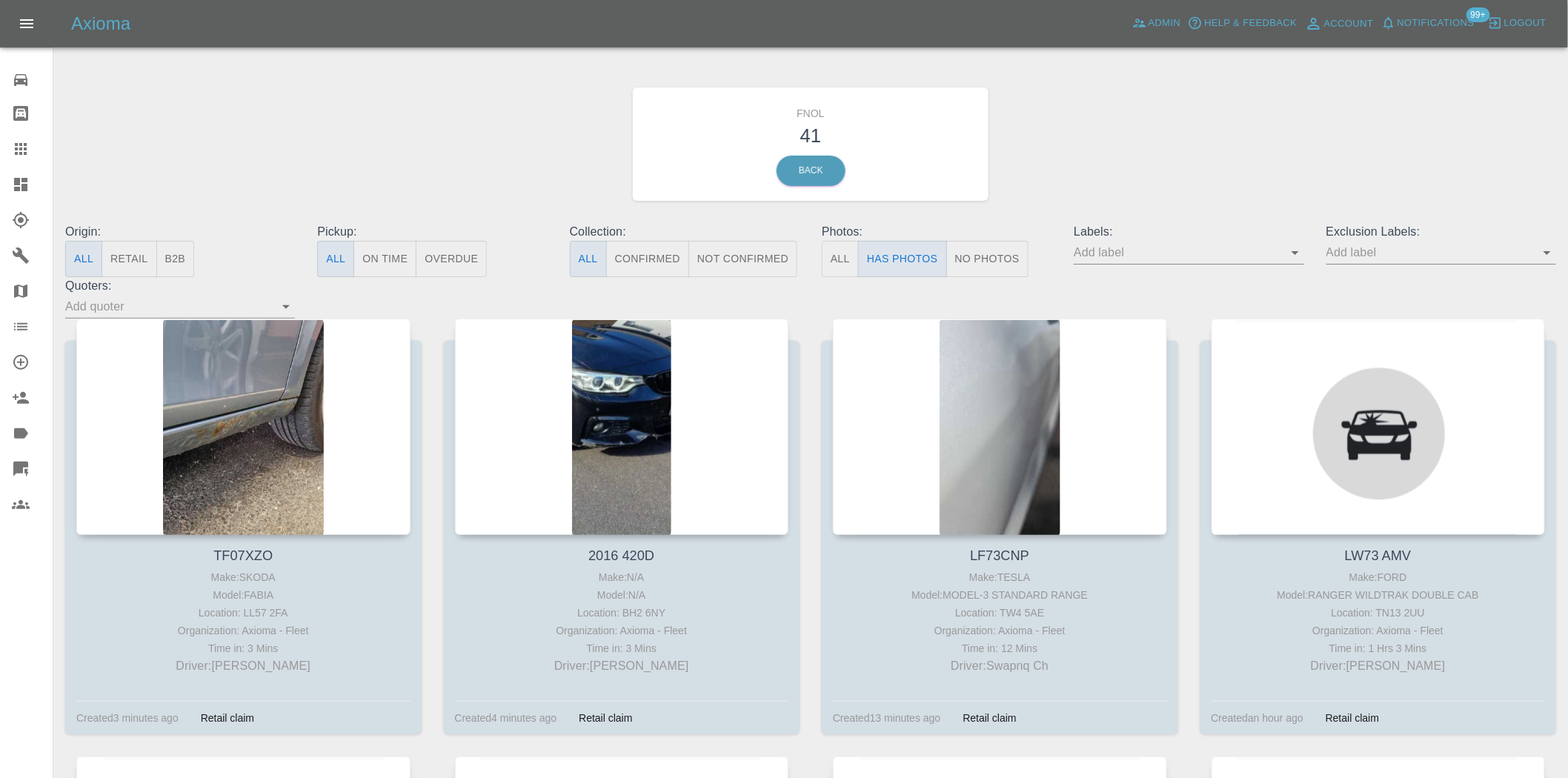
click at [997, 262] on button "No Photos" at bounding box center [987, 259] width 82 height 36
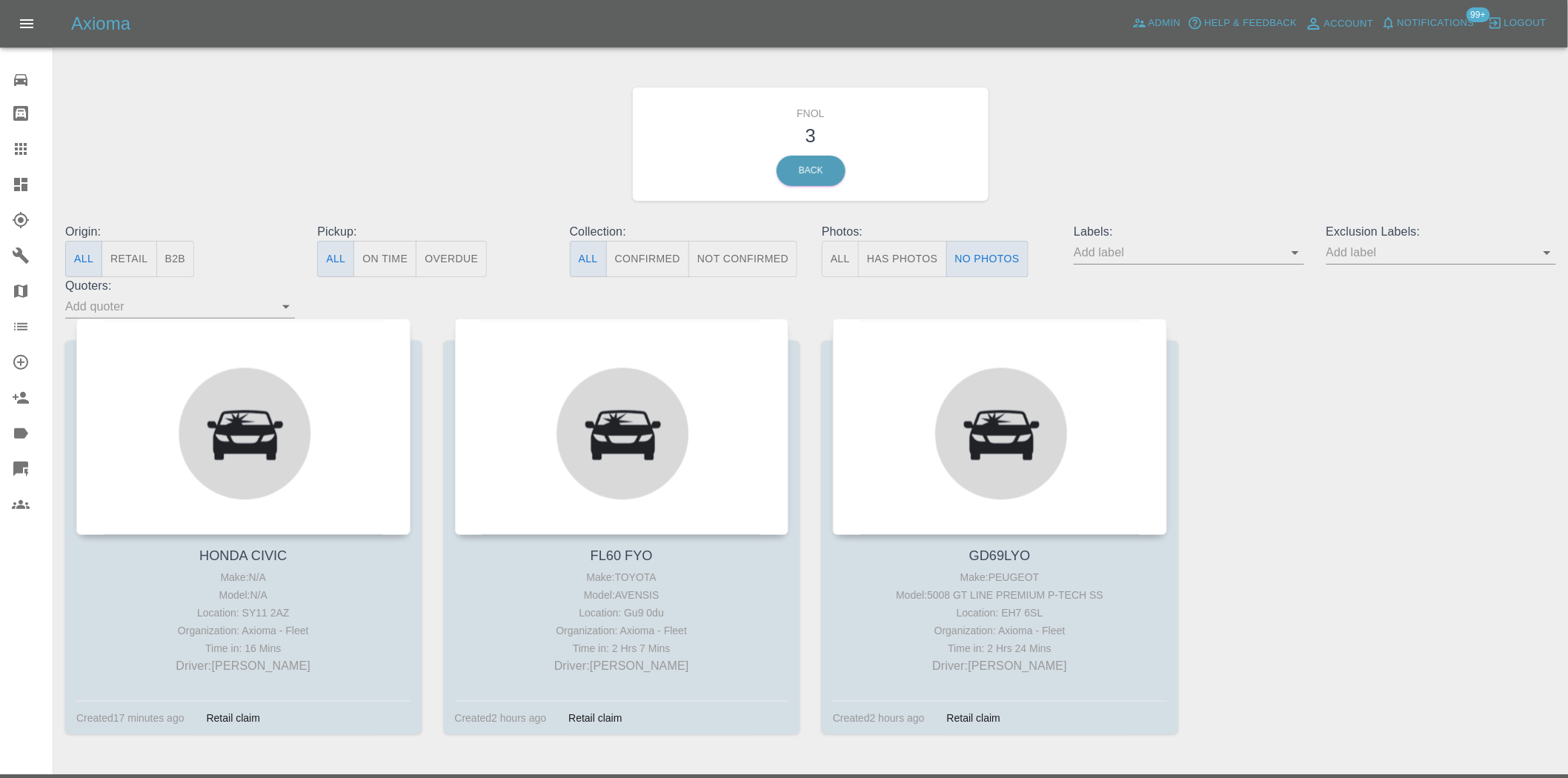
click at [1282, 250] on input "text" at bounding box center [1178, 252] width 207 height 23
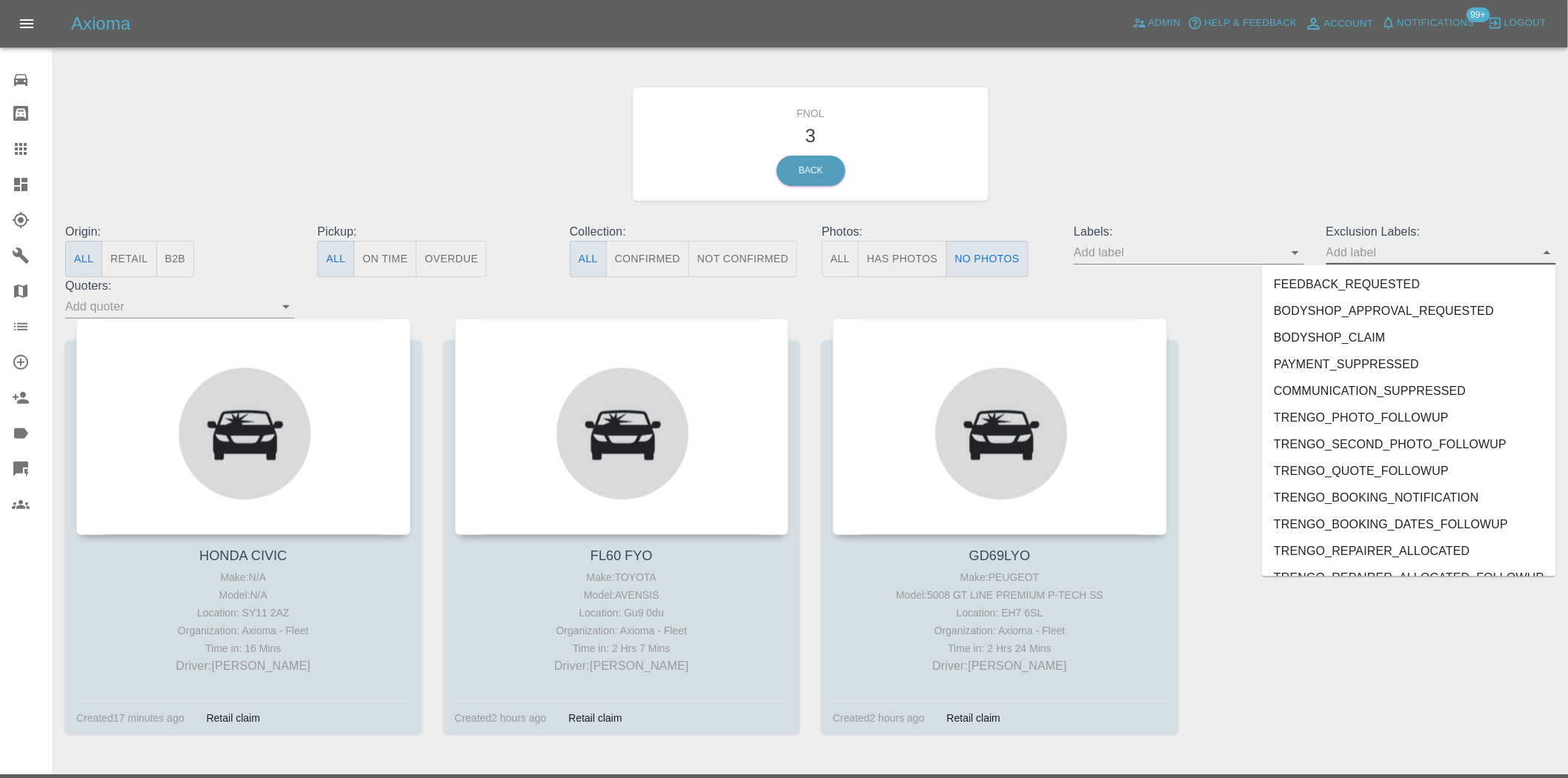
scroll to position [3115, 0]
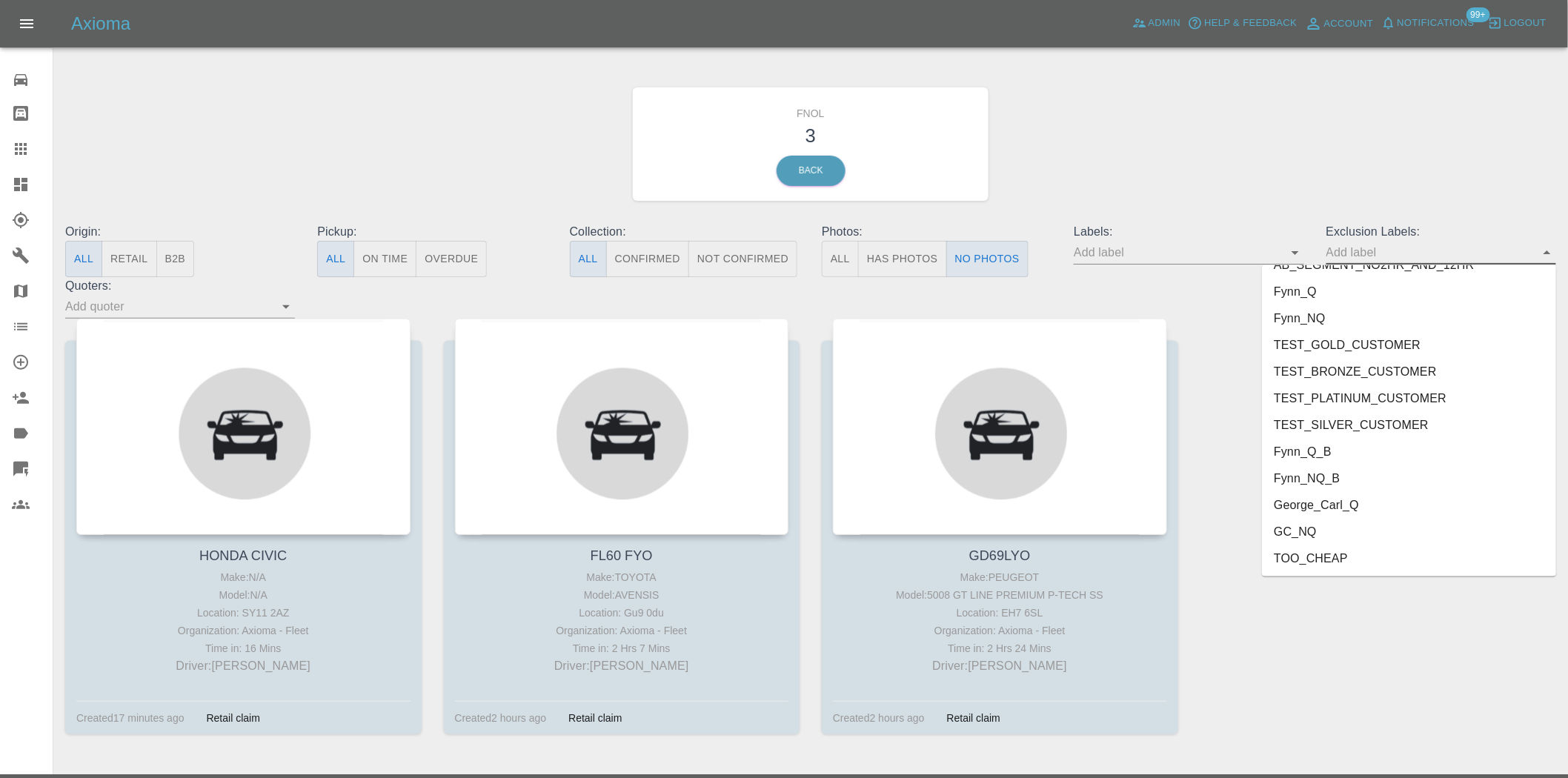
click at [1349, 493] on li "George_Carl_Q" at bounding box center [1410, 505] width 295 height 27
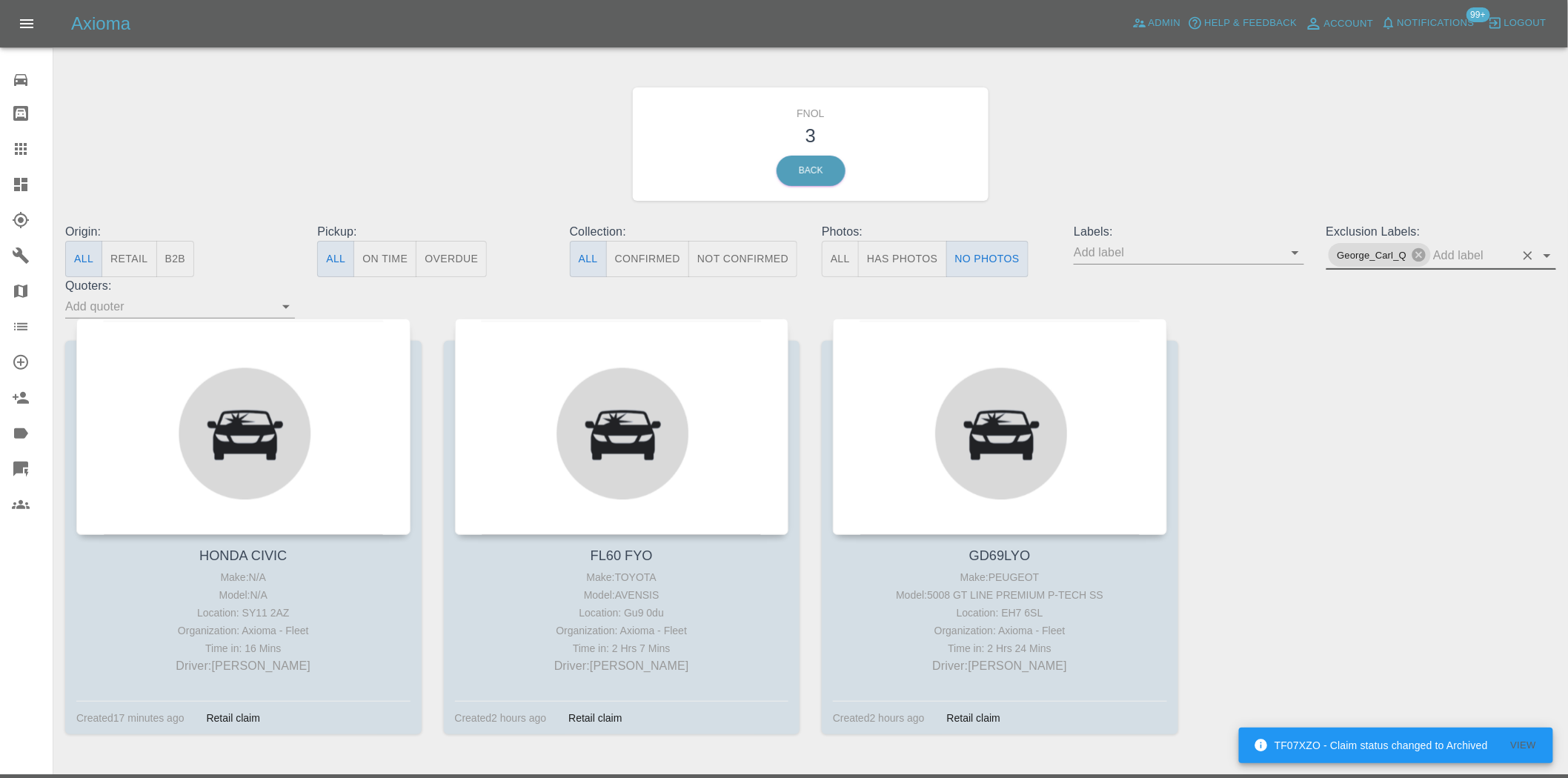
click at [895, 257] on button "Has Photos" at bounding box center [902, 259] width 89 height 36
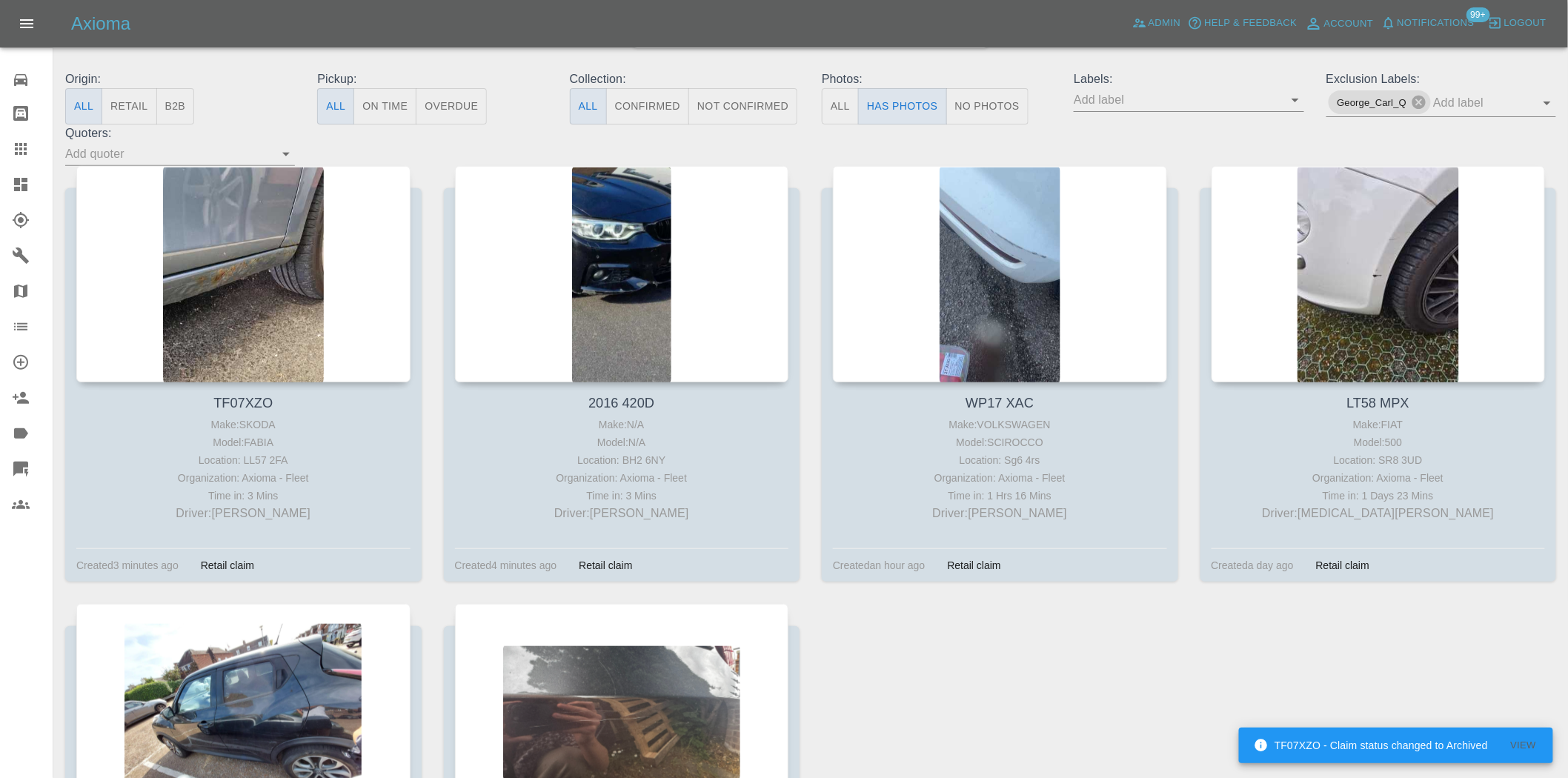
scroll to position [82, 0]
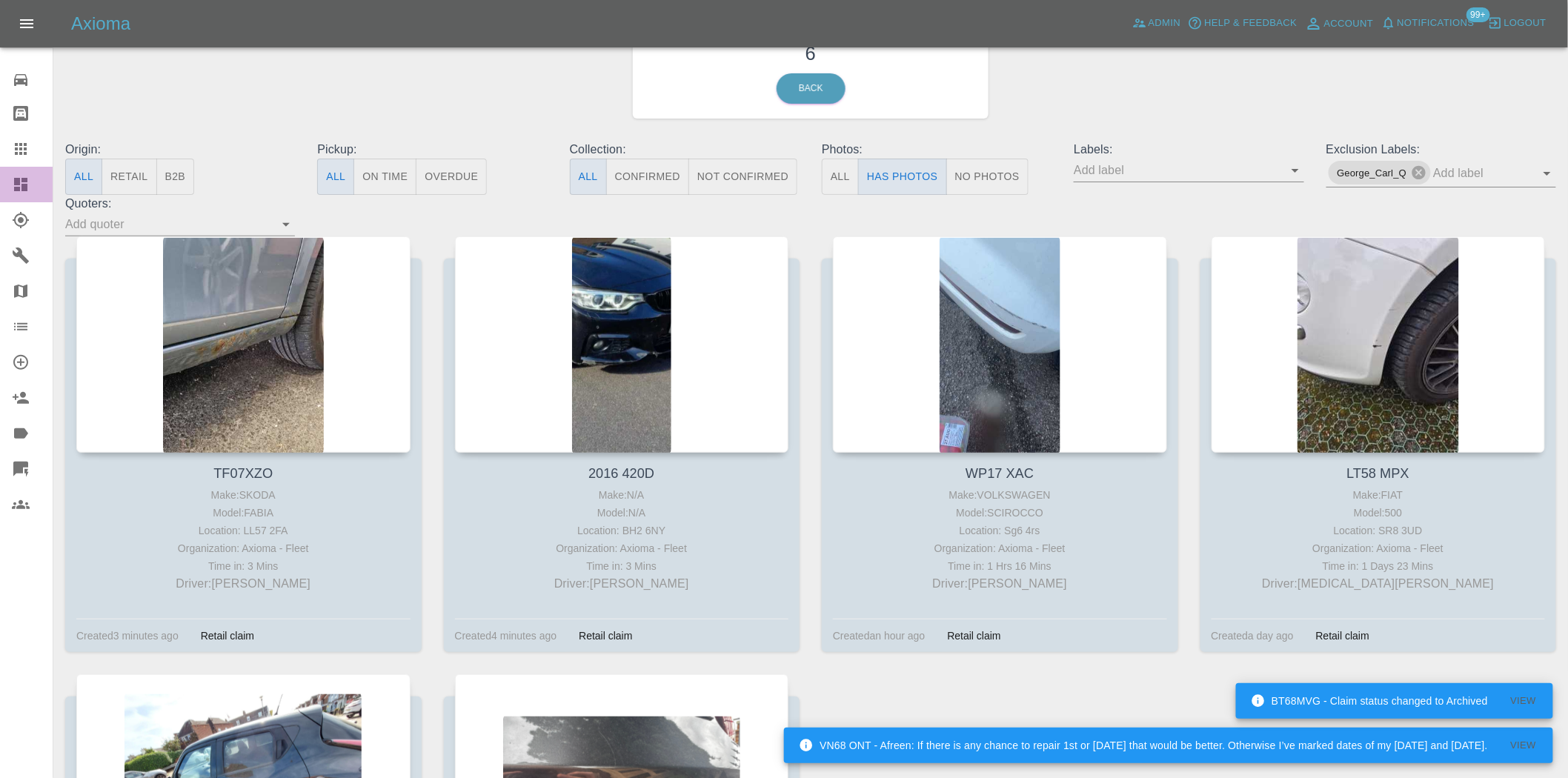
click at [22, 184] on icon at bounding box center [20, 184] width 13 height 13
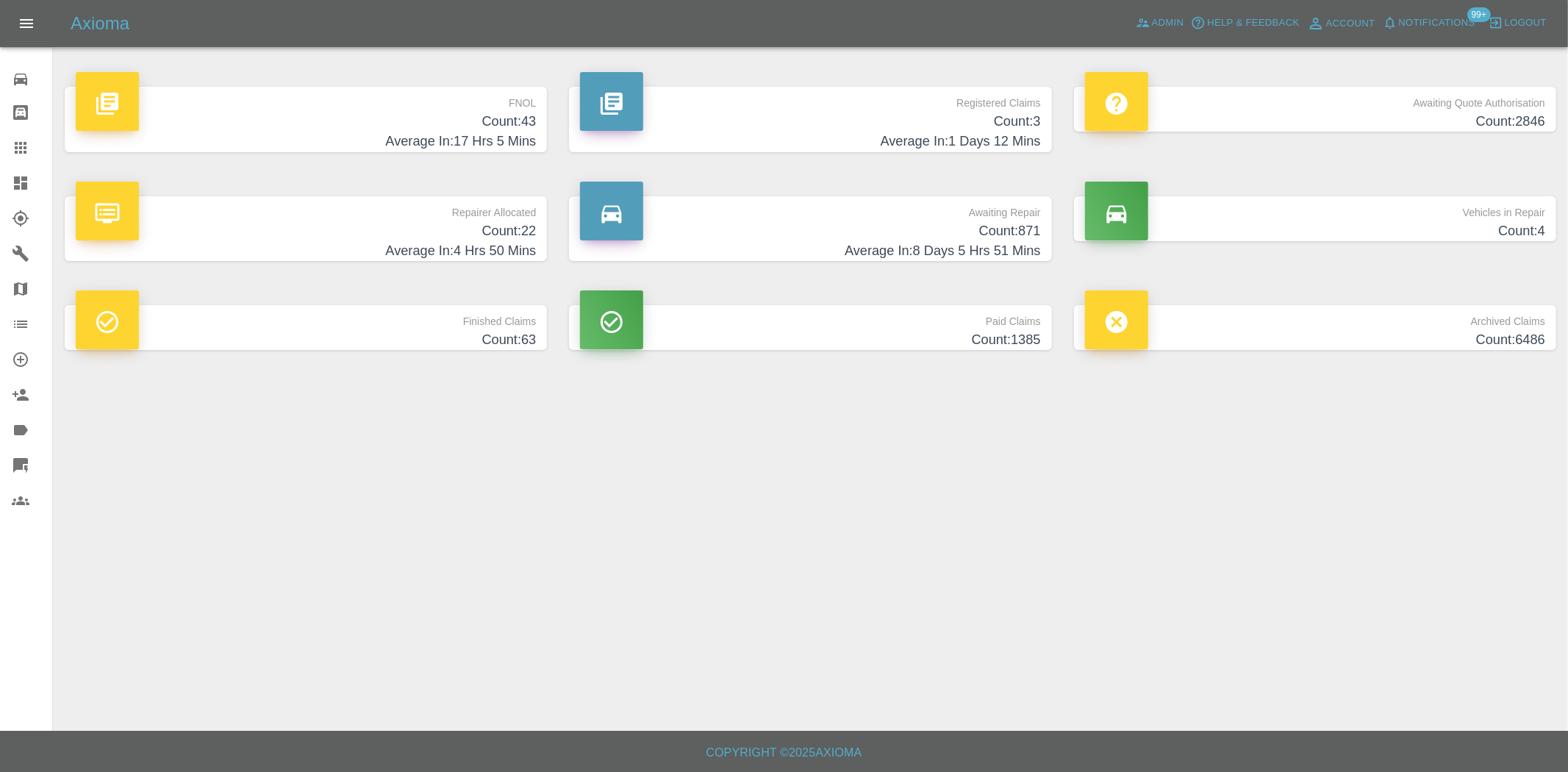
click at [951, 126] on h4 "Count: 3" at bounding box center [810, 122] width 460 height 20
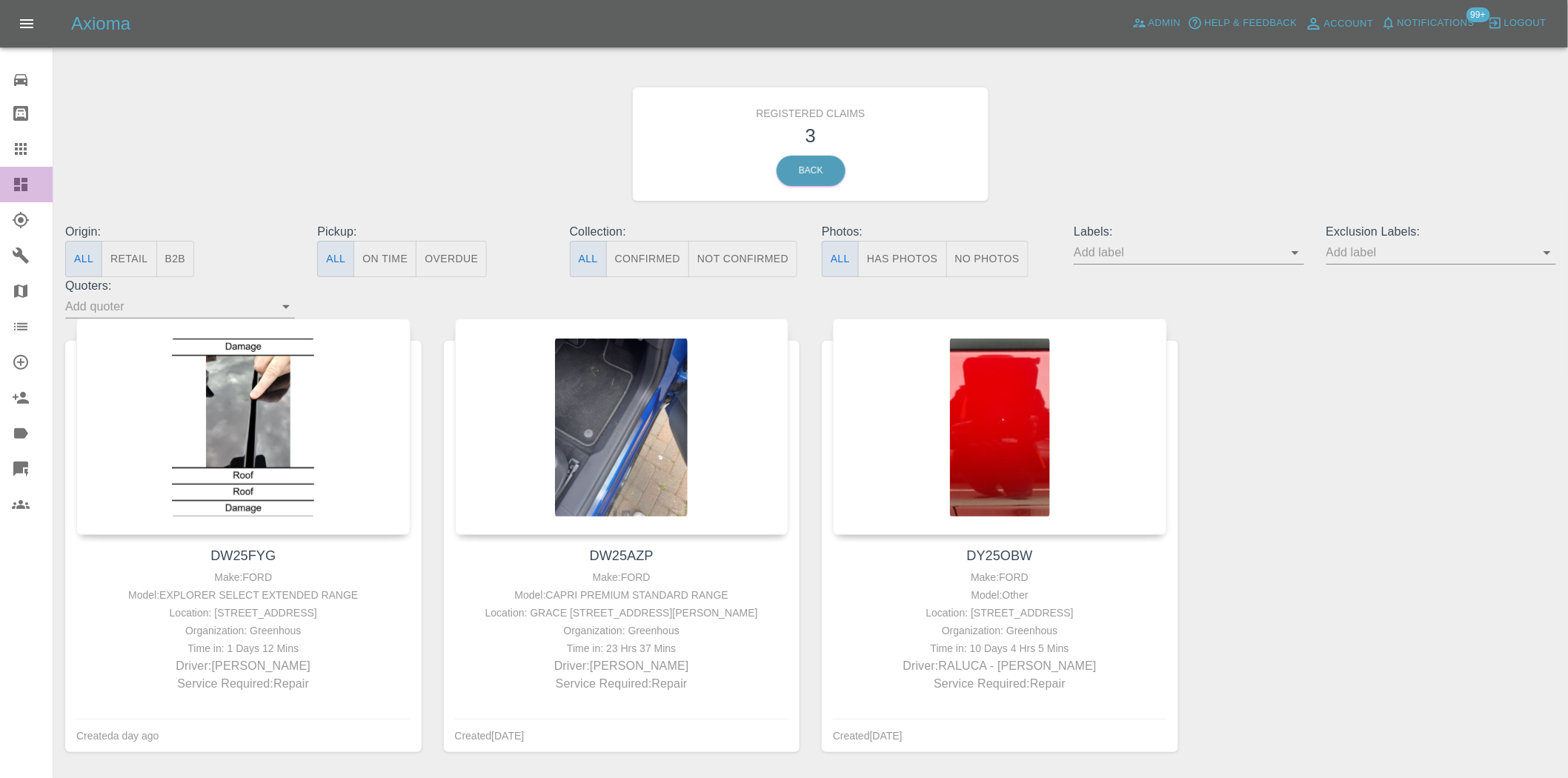
click at [17, 184] on icon at bounding box center [20, 184] width 13 height 13
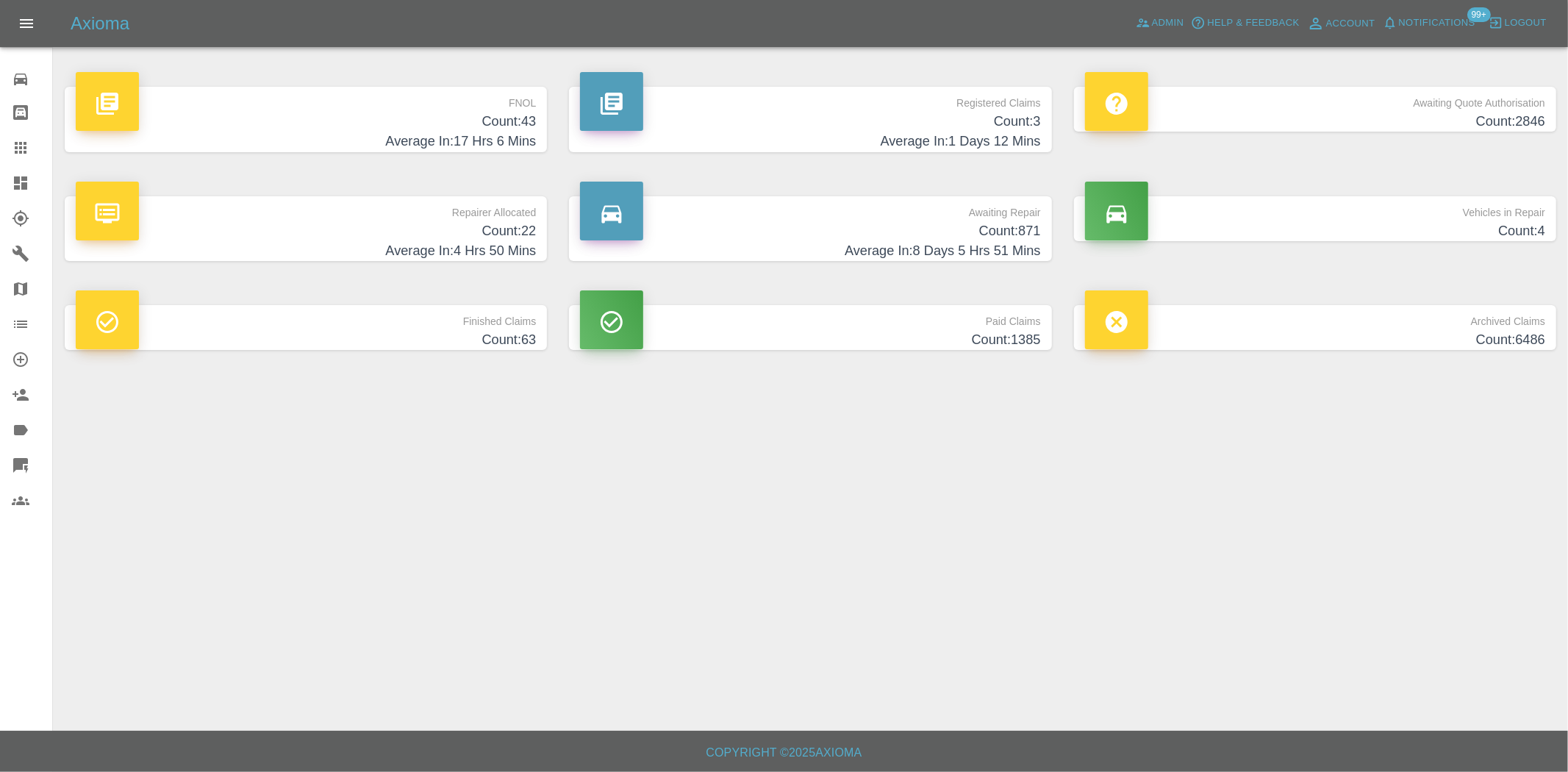
click at [484, 129] on h4 "Count: 43" at bounding box center [306, 122] width 460 height 20
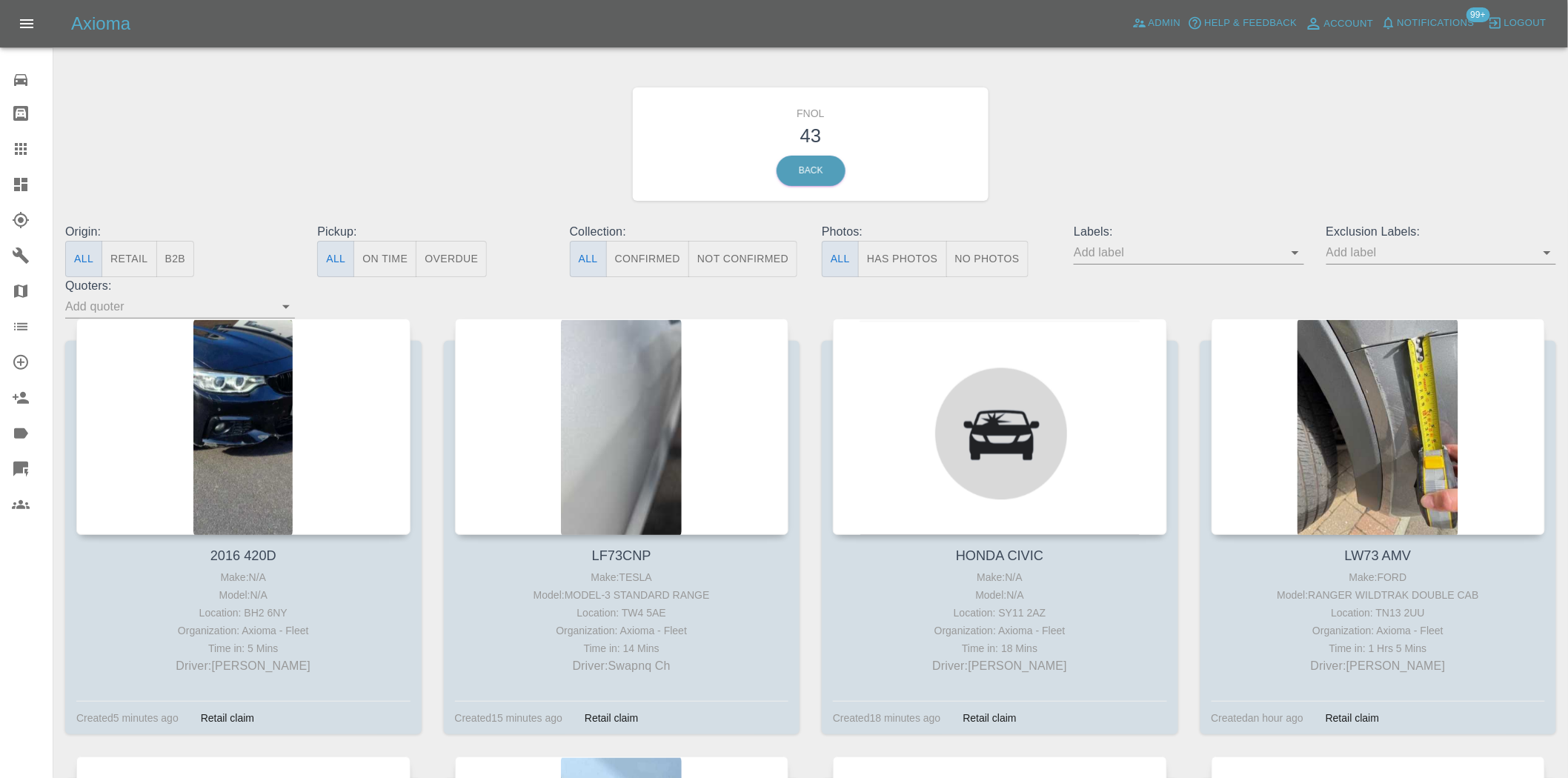
click at [17, 189] on icon at bounding box center [20, 184] width 13 height 13
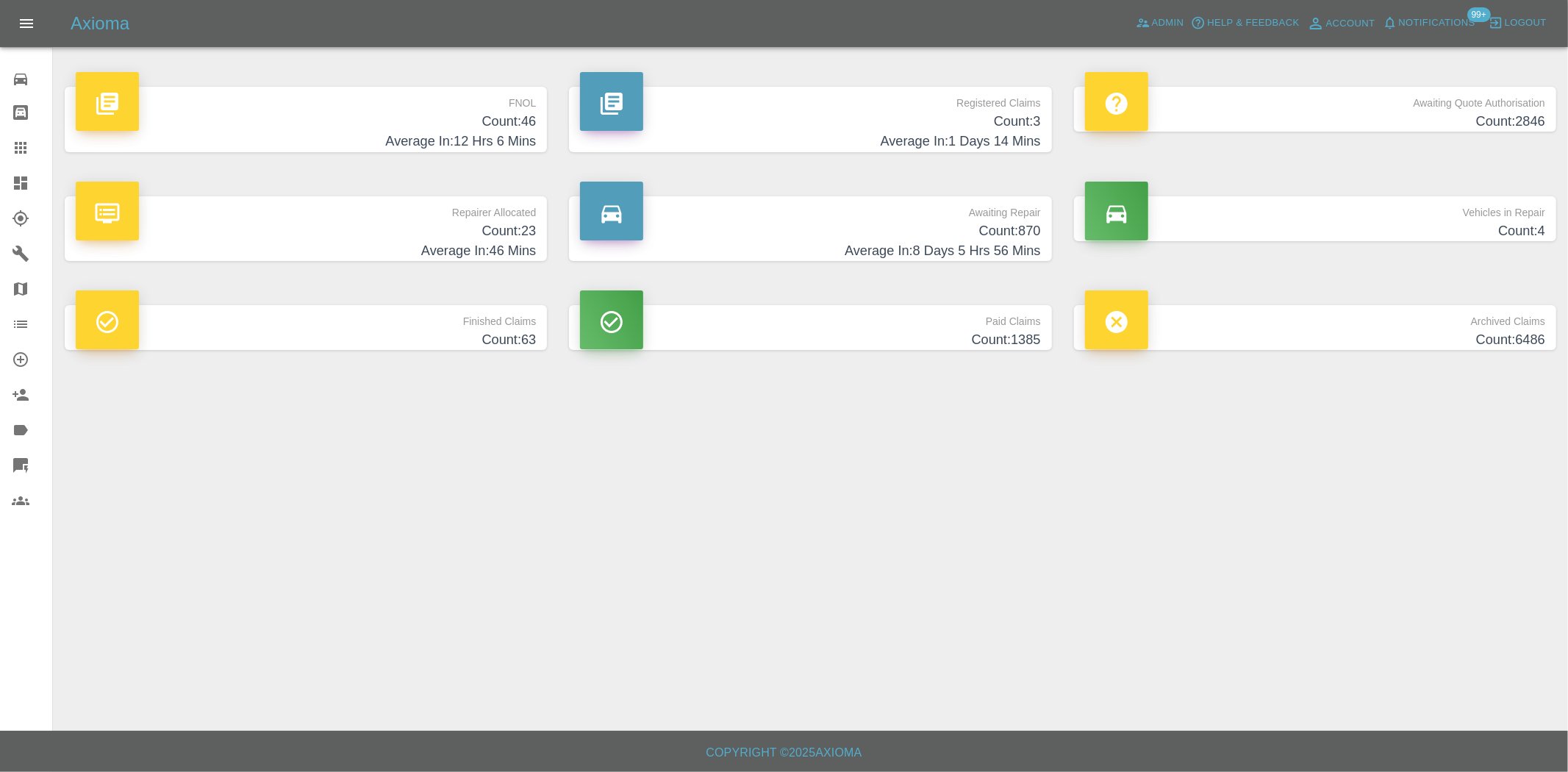
click at [497, 109] on p "FNOL" at bounding box center [306, 99] width 460 height 25
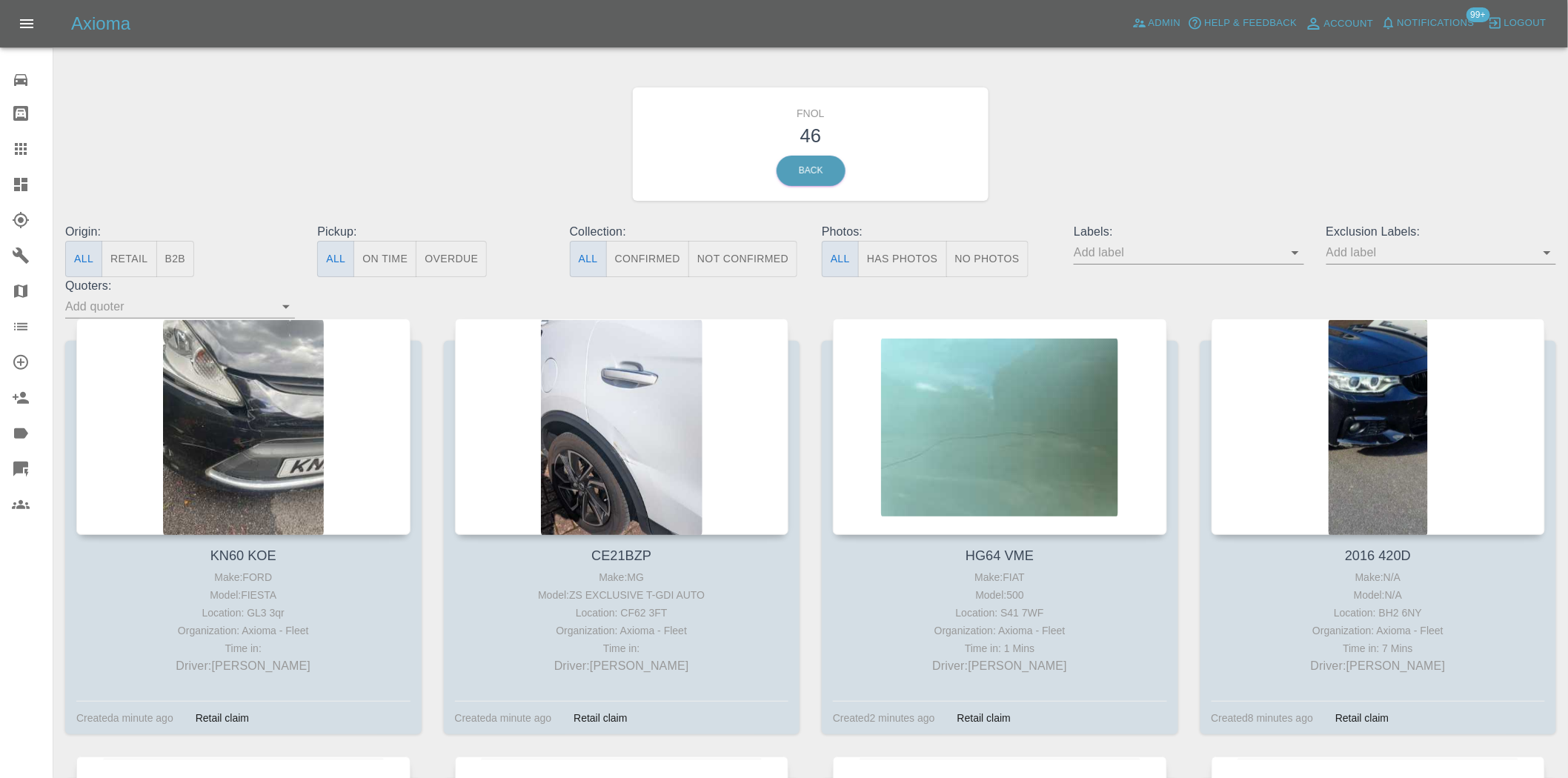
click at [33, 180] on div at bounding box center [32, 184] width 41 height 17
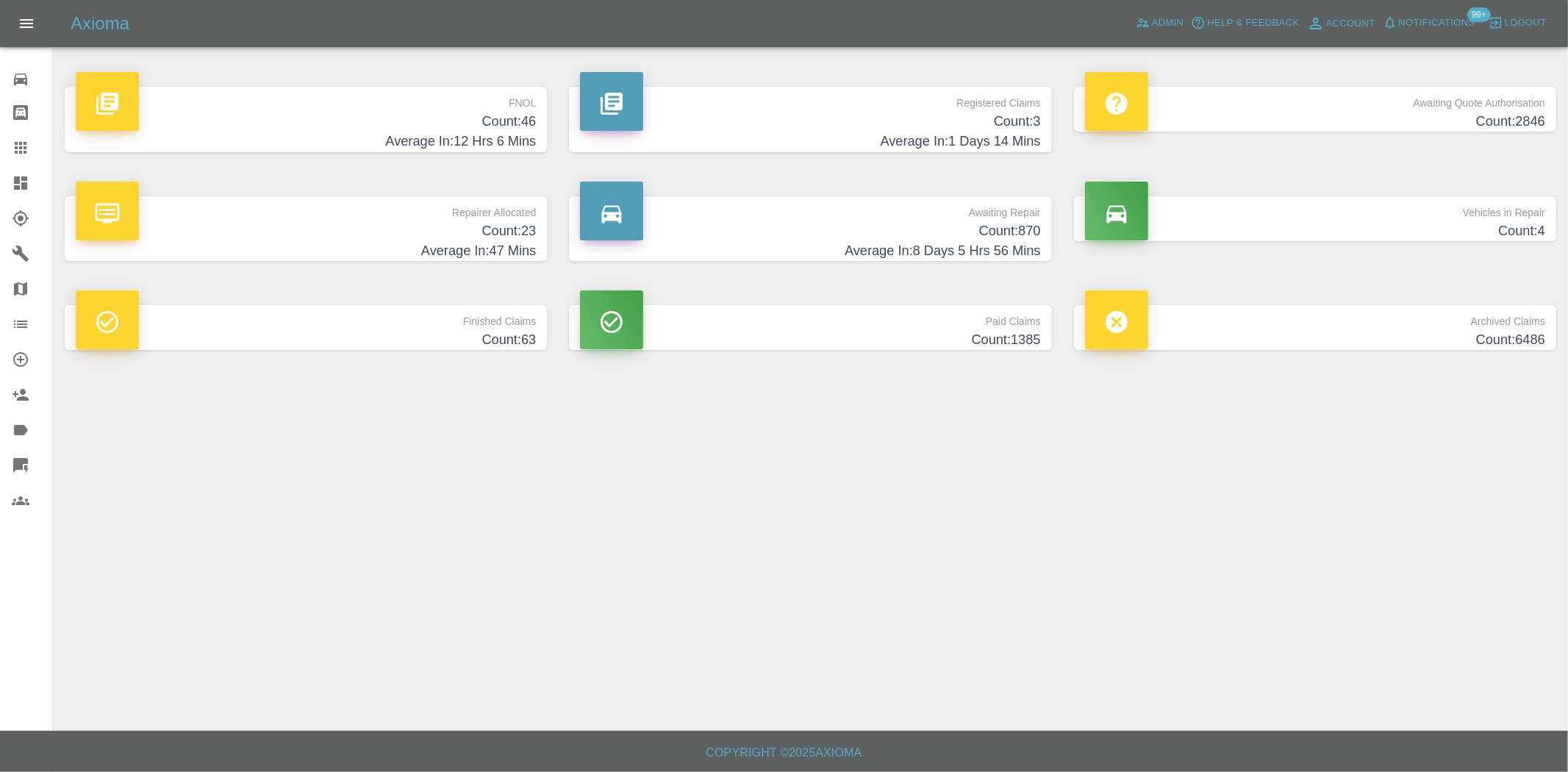
click at [946, 229] on h4 "Count: 870" at bounding box center [810, 231] width 460 height 20
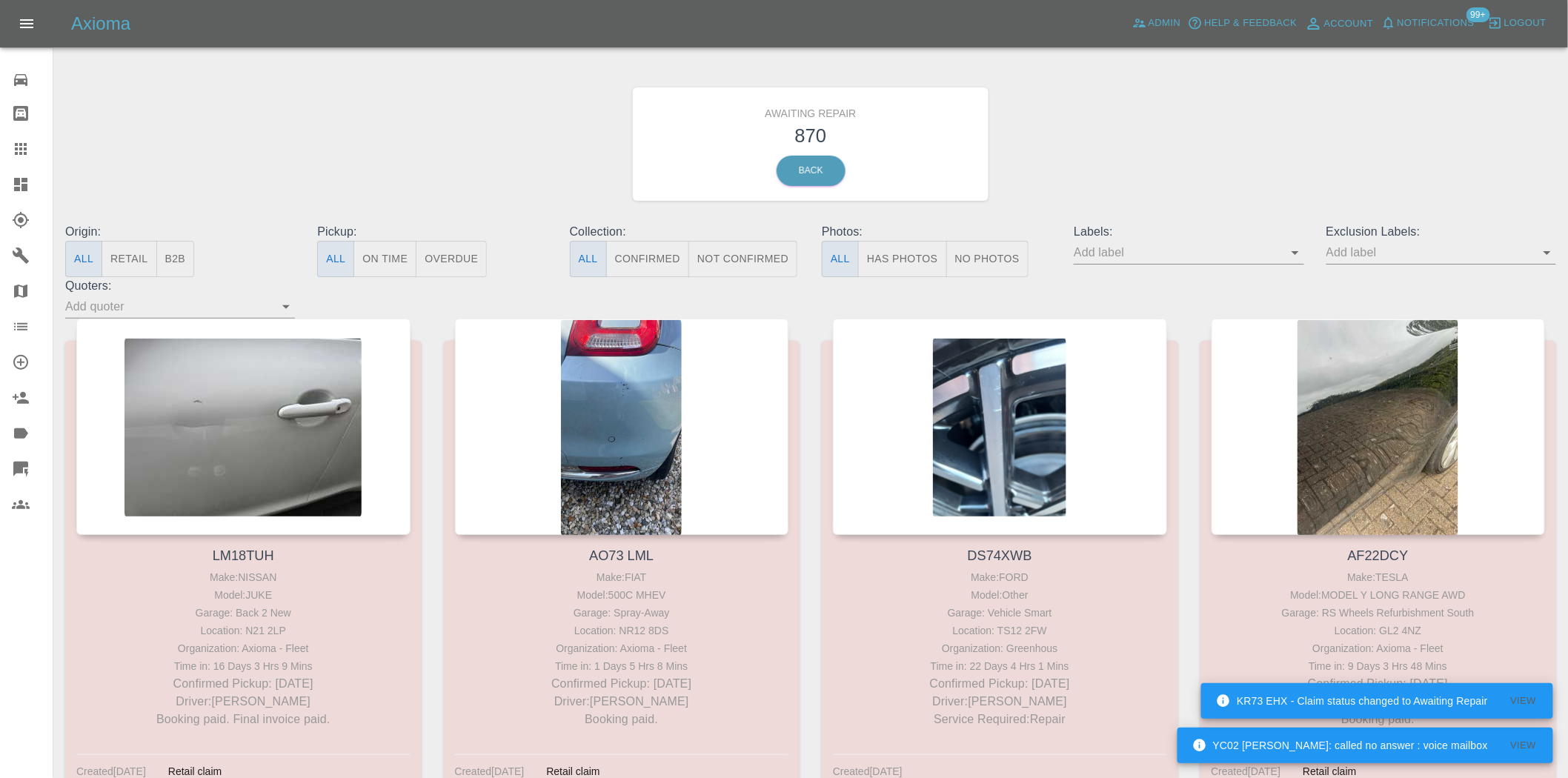
click at [183, 255] on button "B2B" at bounding box center [176, 259] width 39 height 36
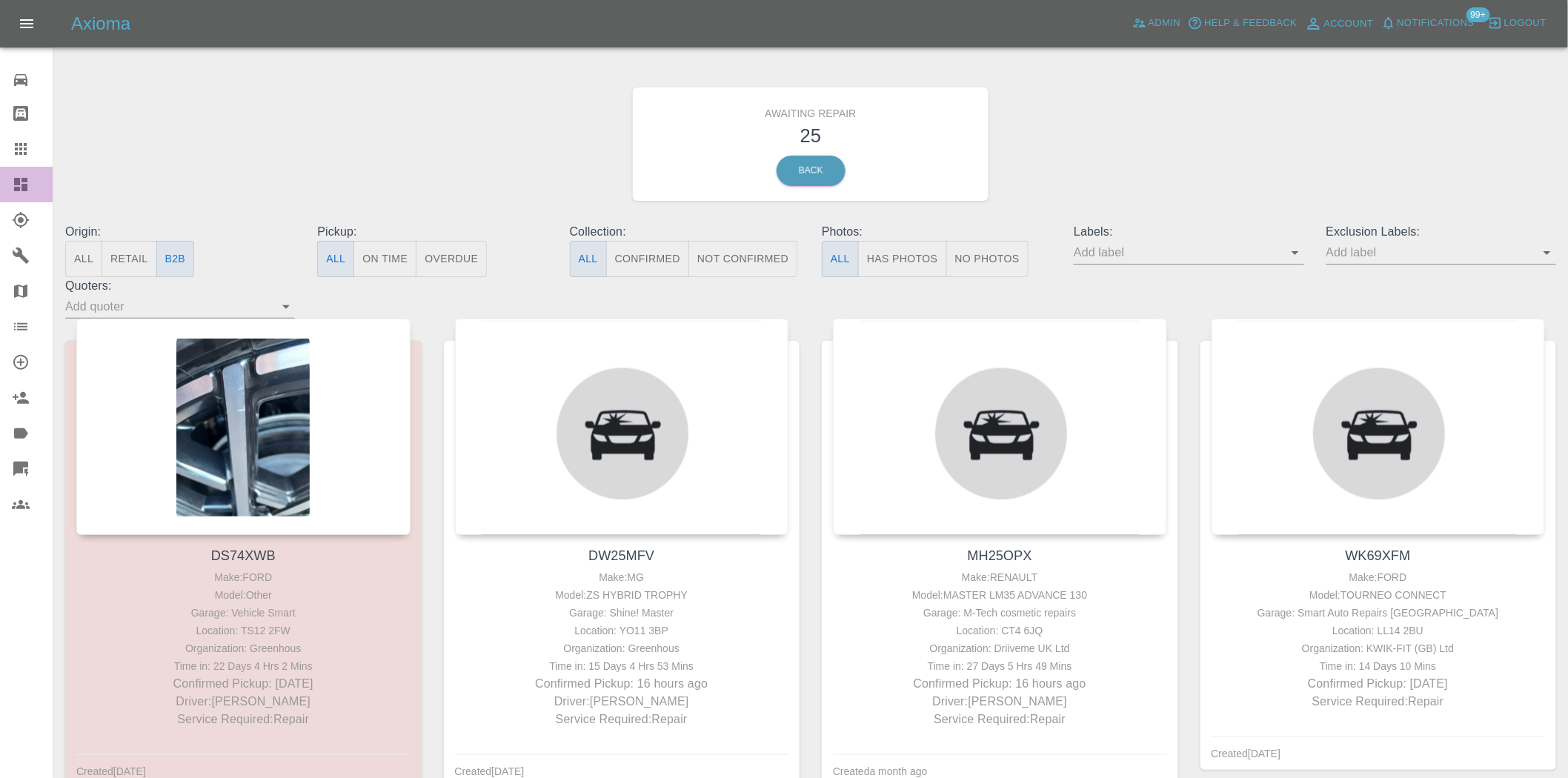
click at [25, 185] on icon at bounding box center [20, 184] width 13 height 13
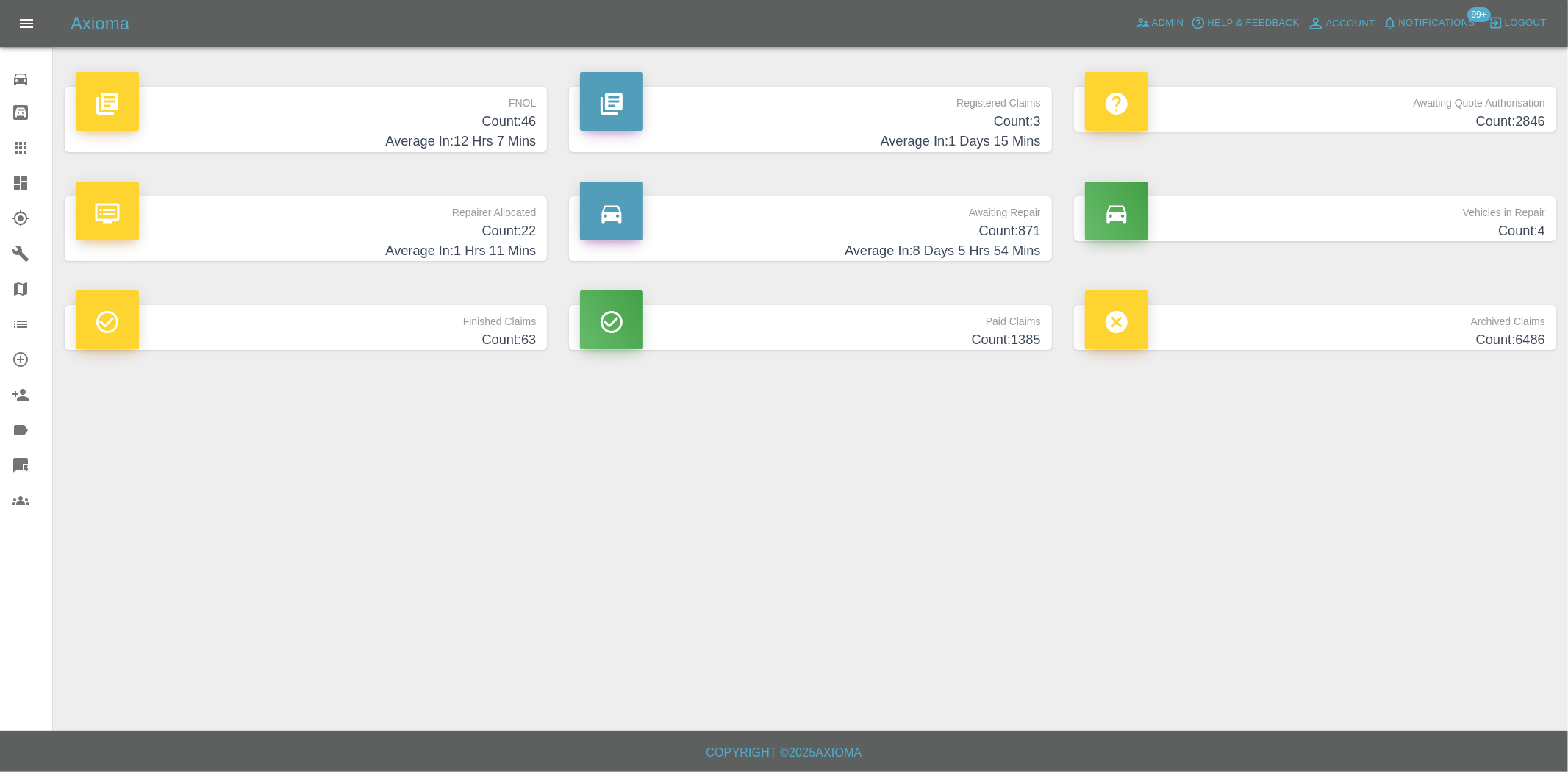
click at [511, 230] on h4 "Count: 22" at bounding box center [306, 231] width 460 height 20
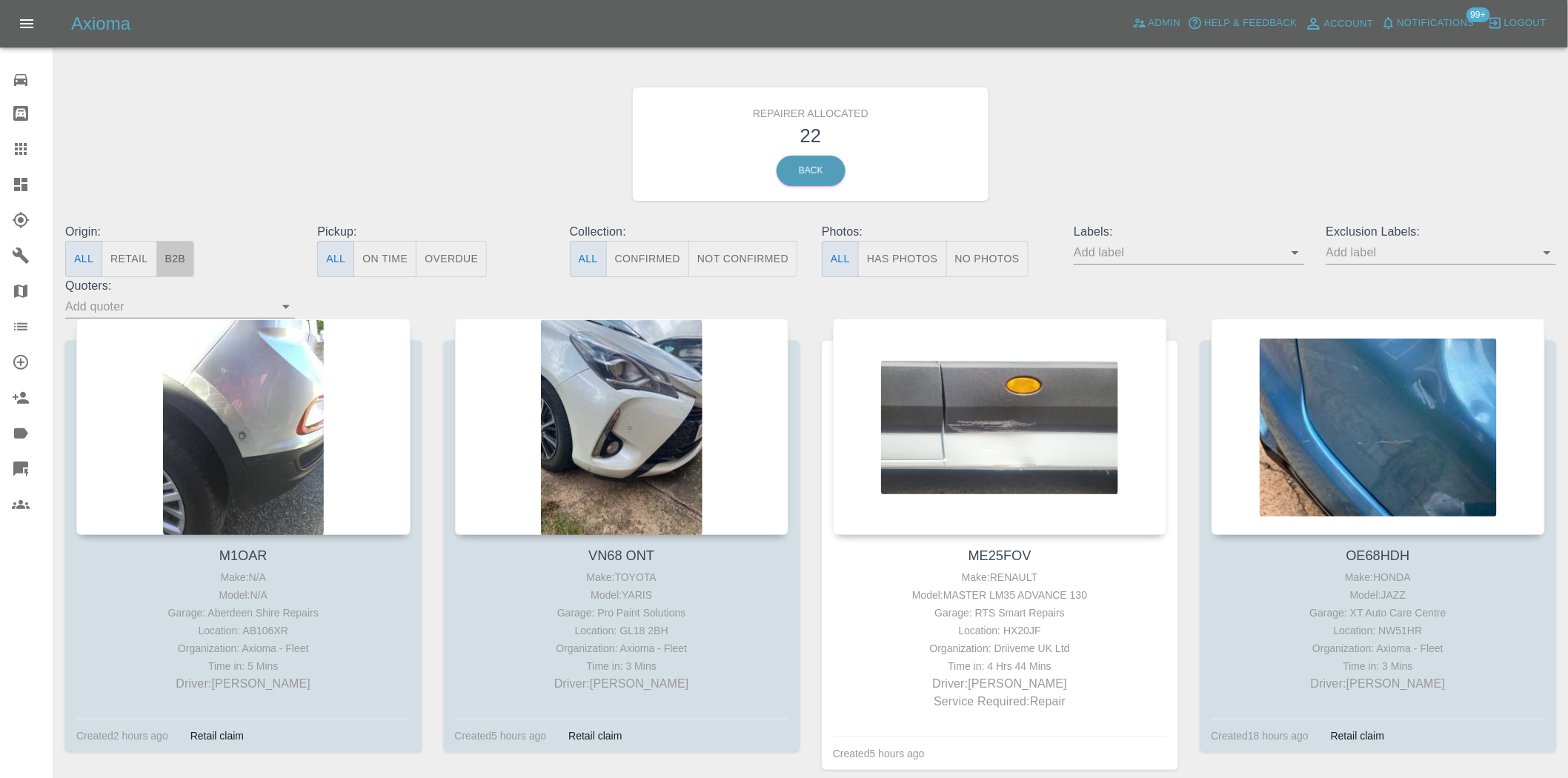
click at [175, 256] on button "B2B" at bounding box center [176, 259] width 39 height 36
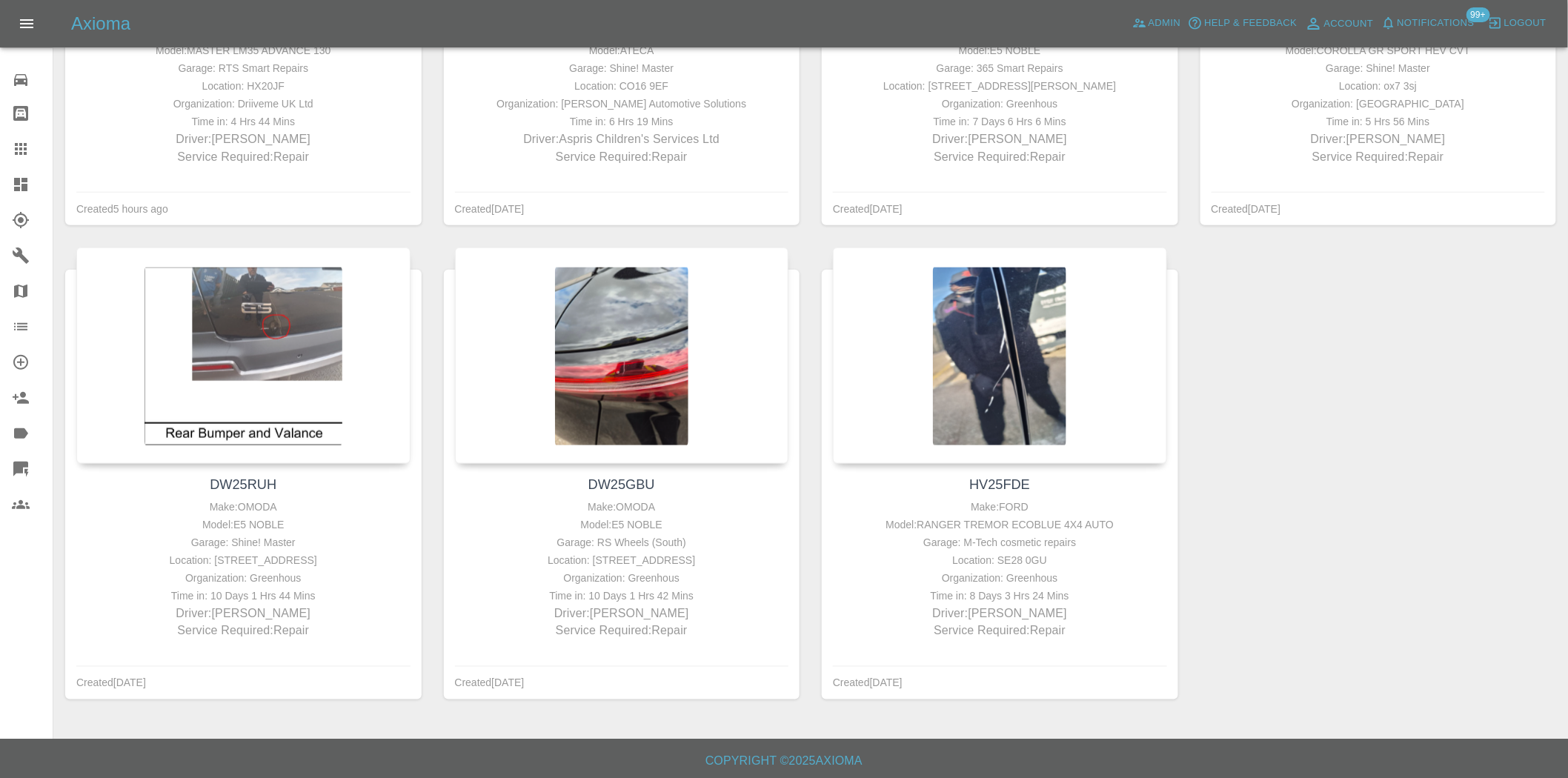
scroll to position [547, 0]
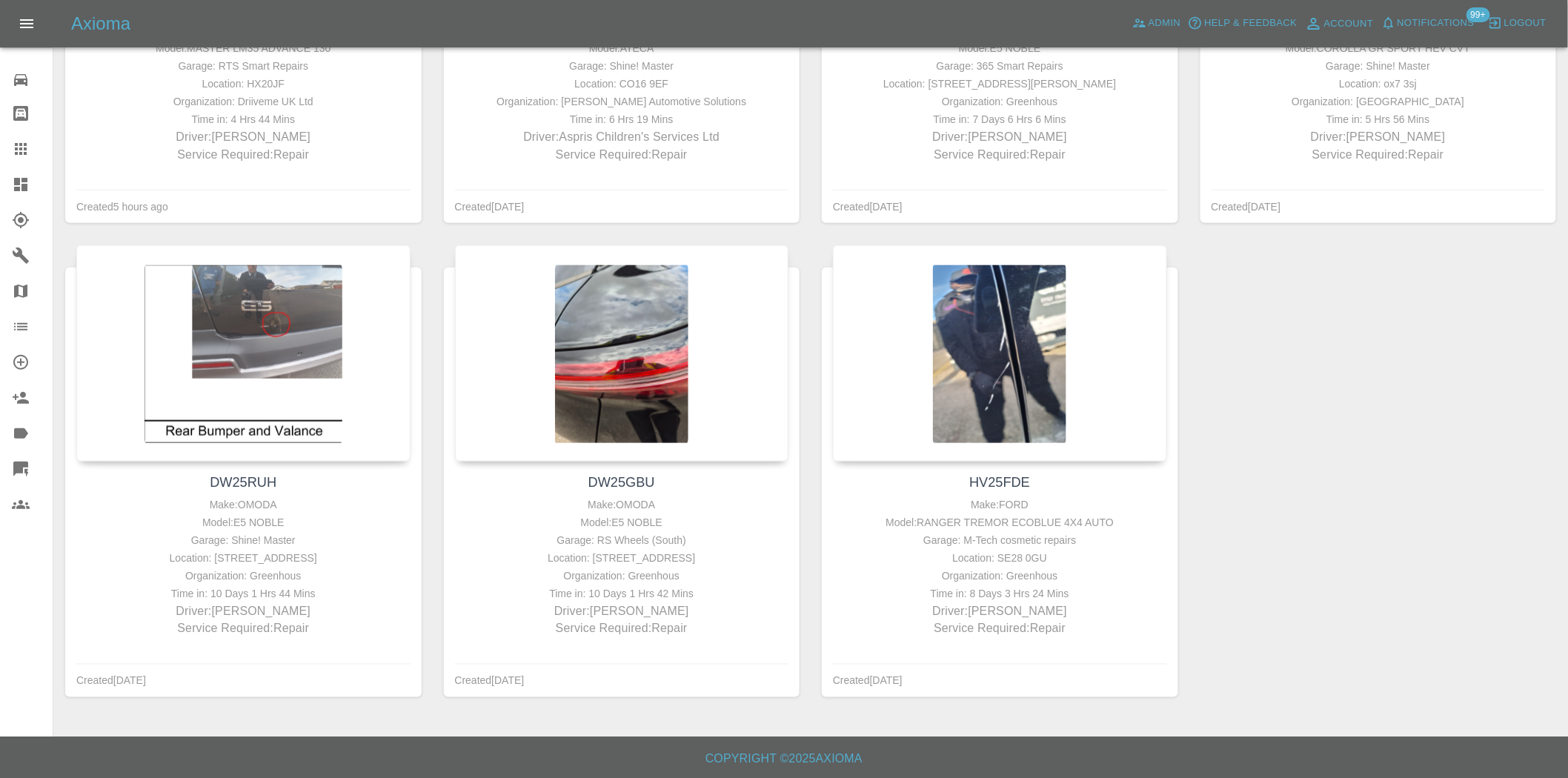
drag, startPoint x: 1466, startPoint y: 450, endPoint x: 1453, endPoint y: 450, distance: 13.0
click at [1466, 450] on div "ME25FOV Make: RENAULT Model: MASTER LM35 ADVANCE 130 Garage: RTS Smart Repairs …" at bounding box center [811, 246] width 1514 height 948
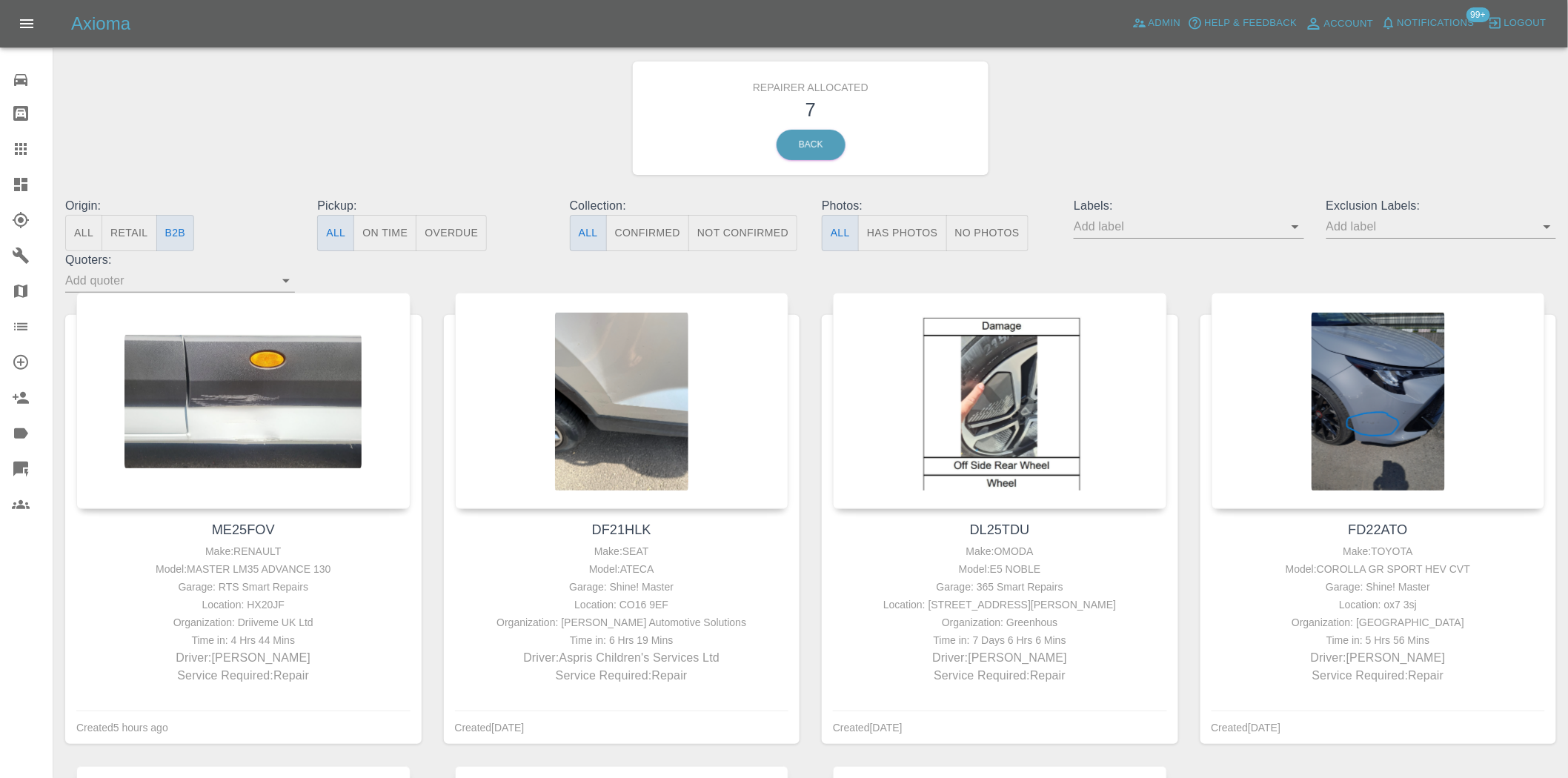
scroll to position [0, 0]
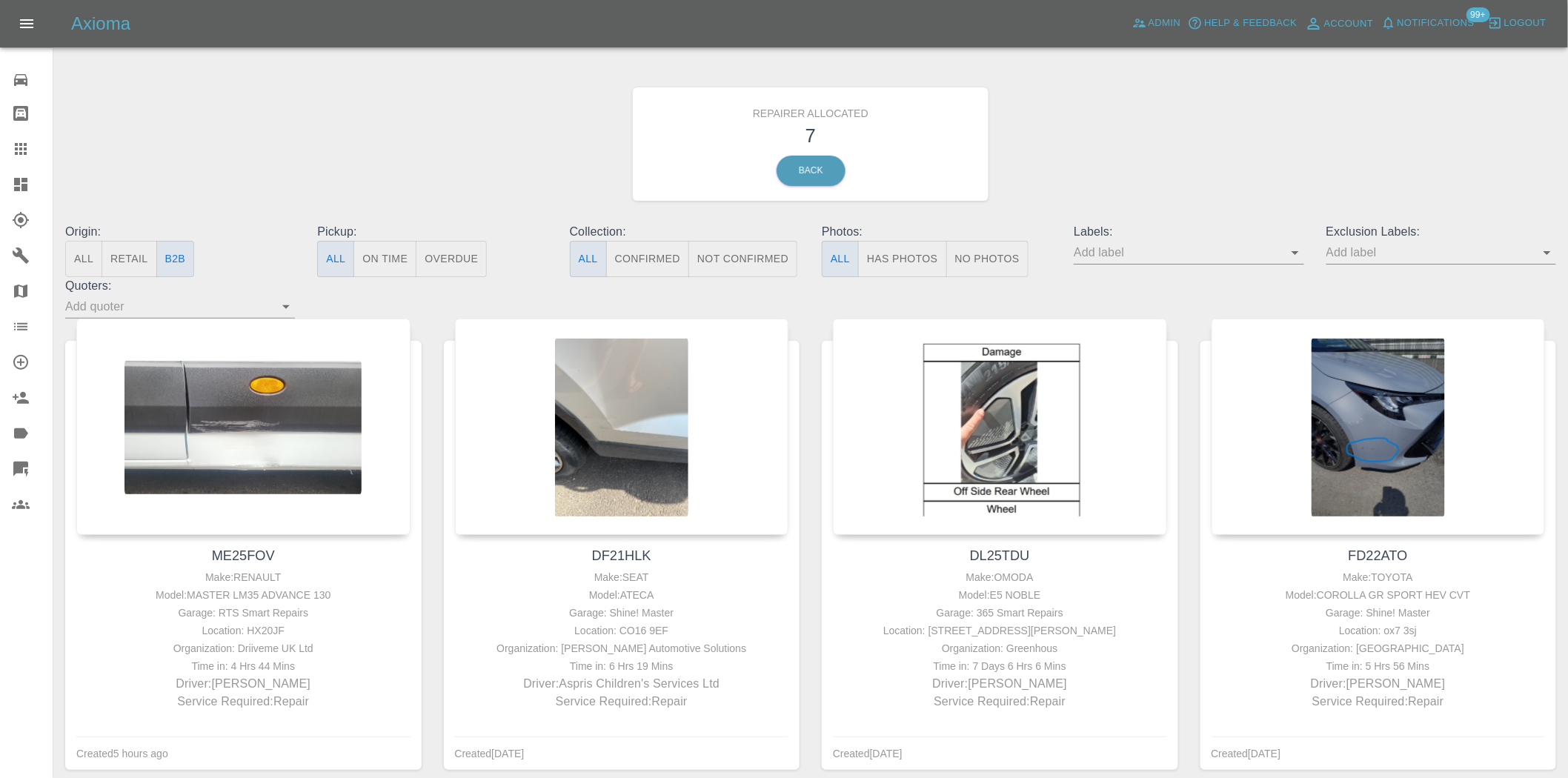
click at [33, 181] on div at bounding box center [32, 184] width 41 height 17
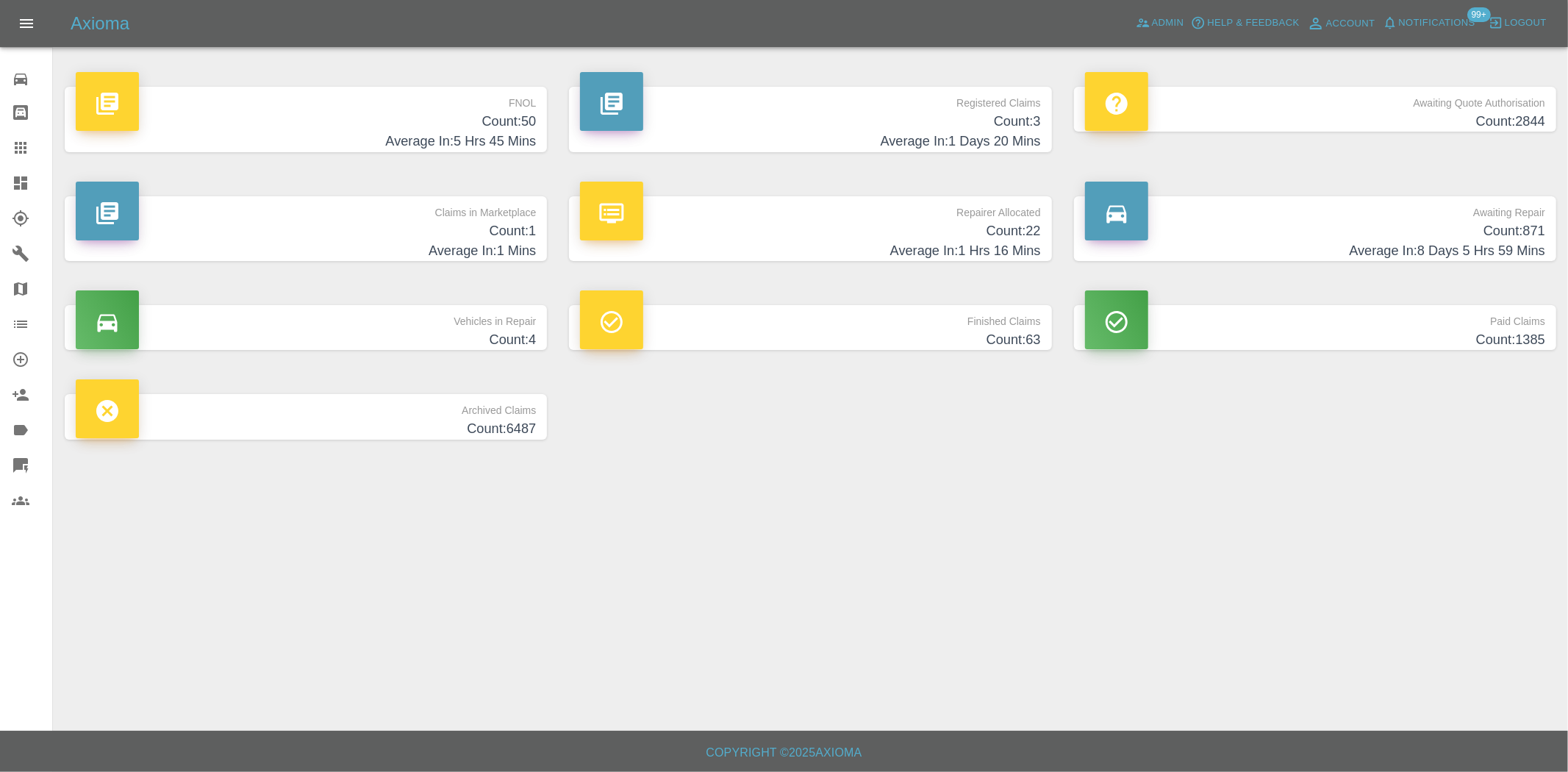
click at [492, 132] on h4 "Average In: 5 Hrs 45 Mins" at bounding box center [306, 142] width 460 height 20
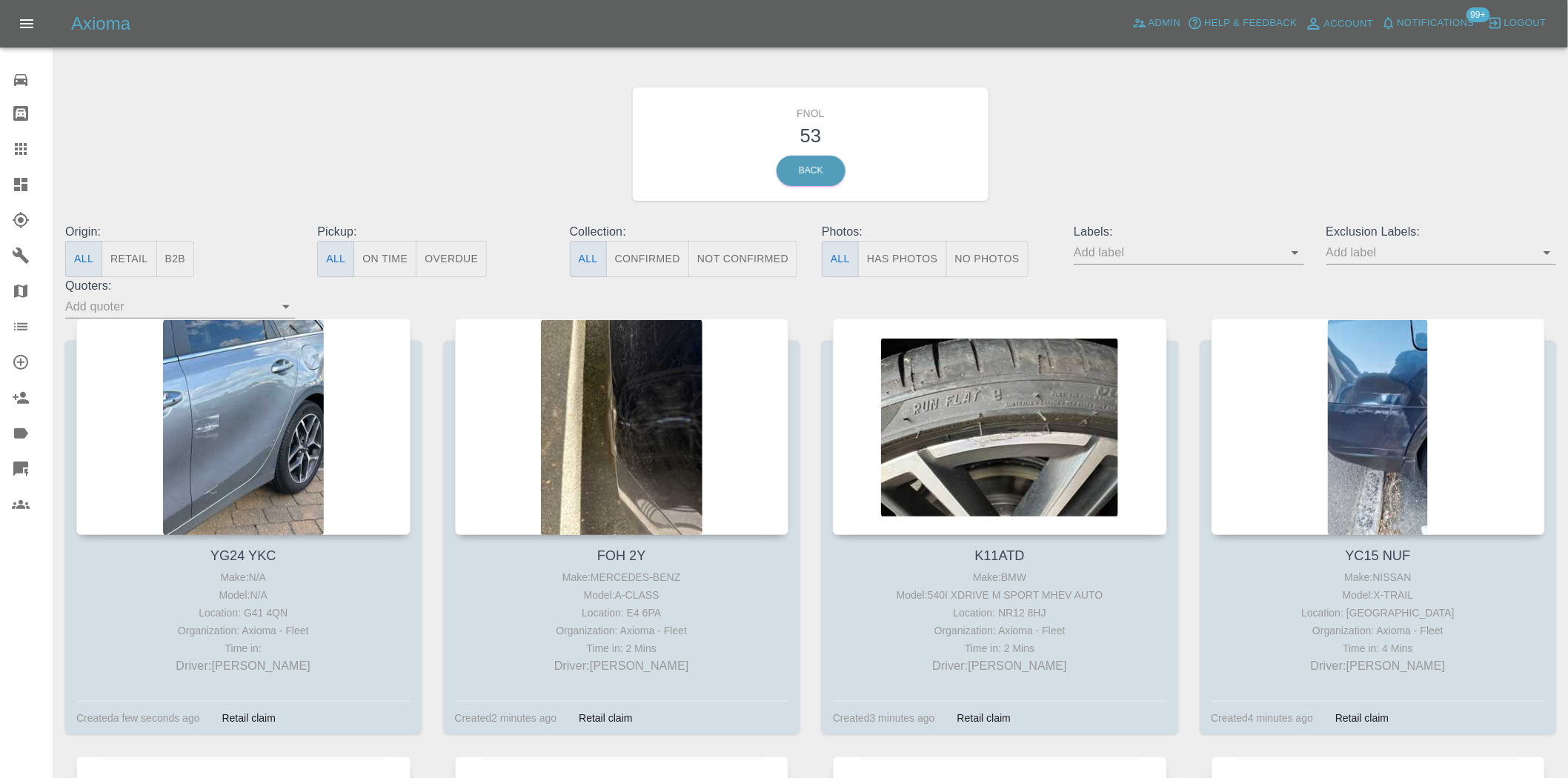
click at [878, 250] on button "Has Photos" at bounding box center [902, 259] width 89 height 36
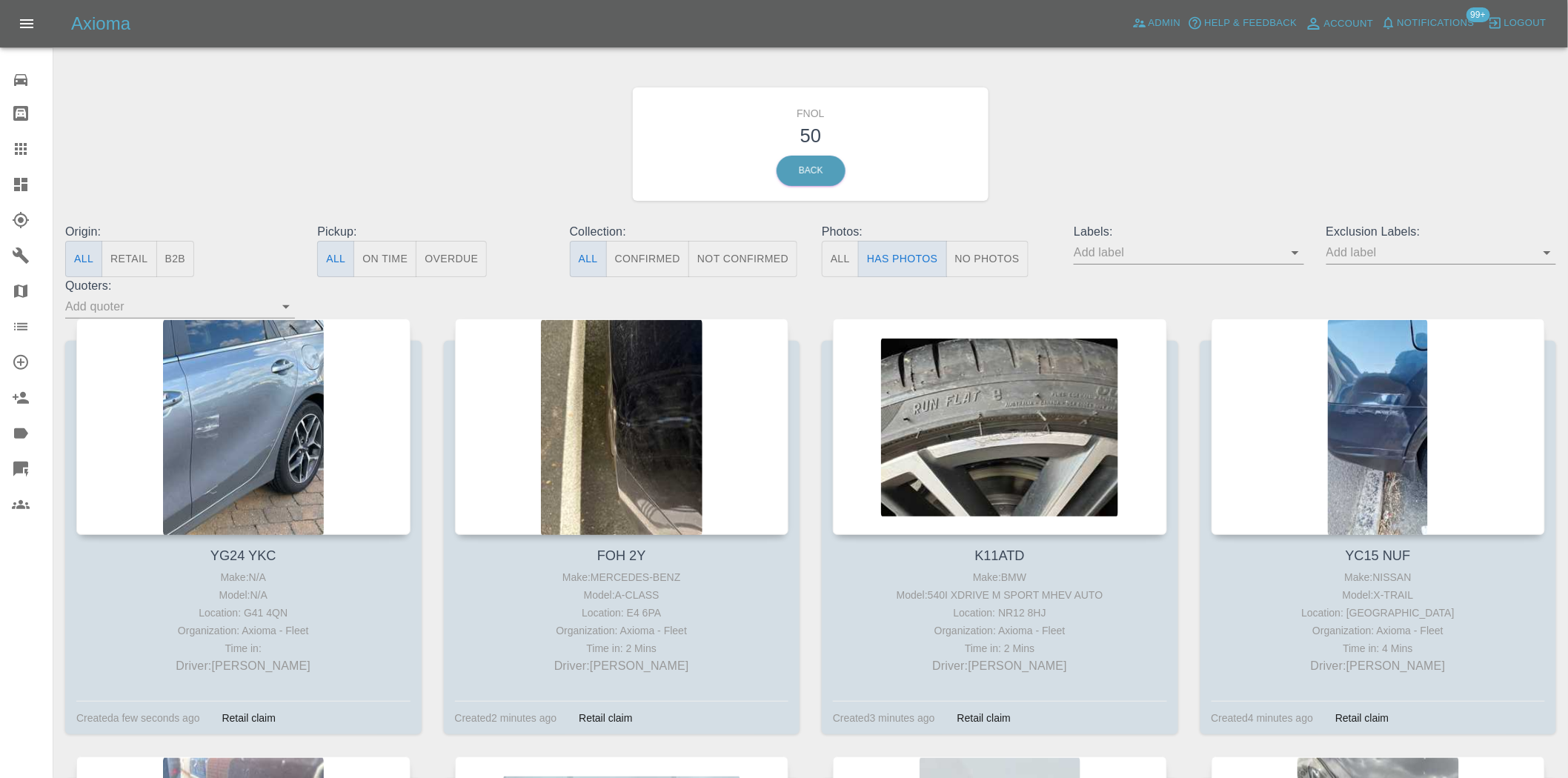
click at [1282, 263] on input "text" at bounding box center [1178, 252] width 207 height 23
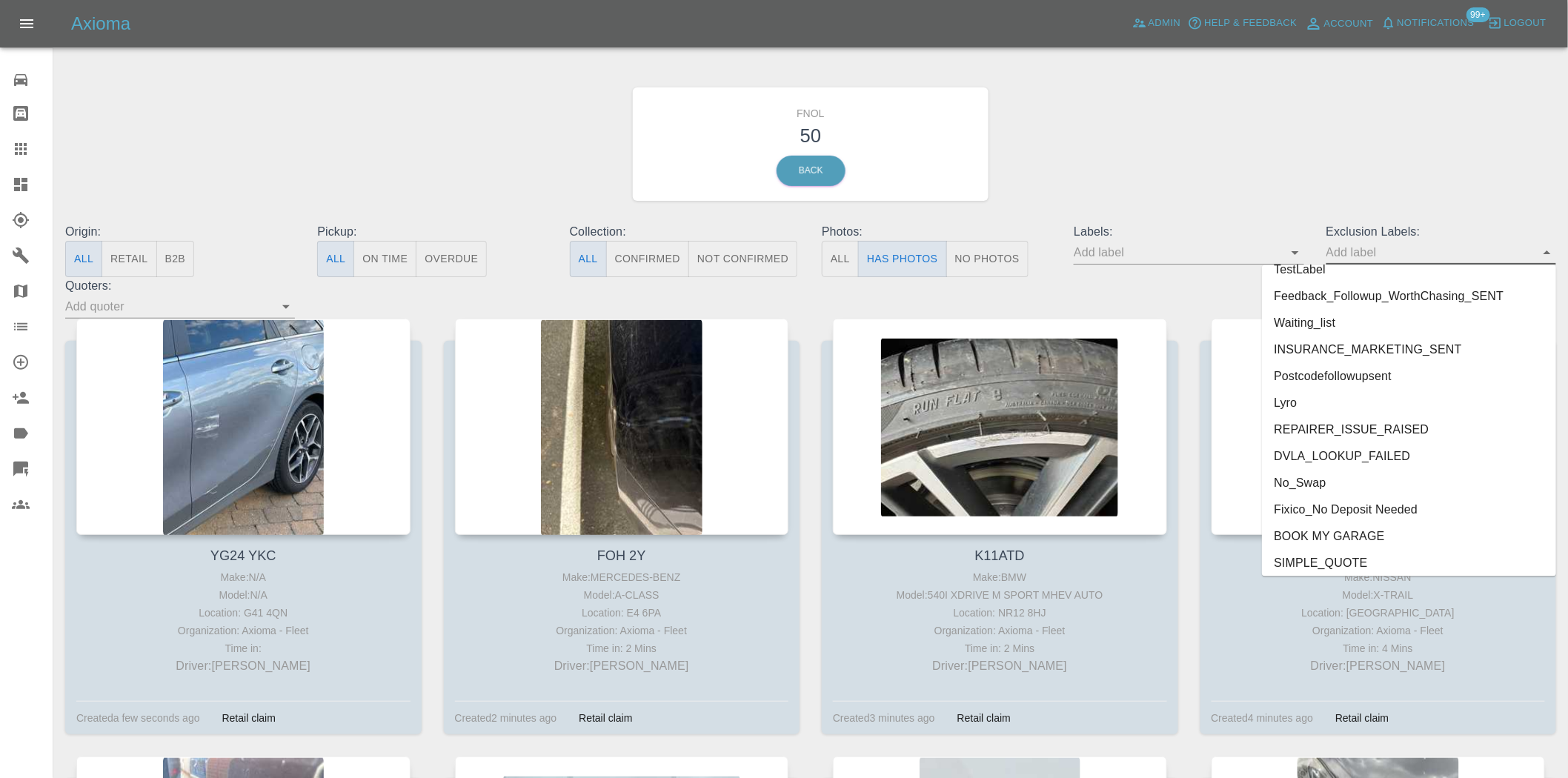
scroll to position [3115, 0]
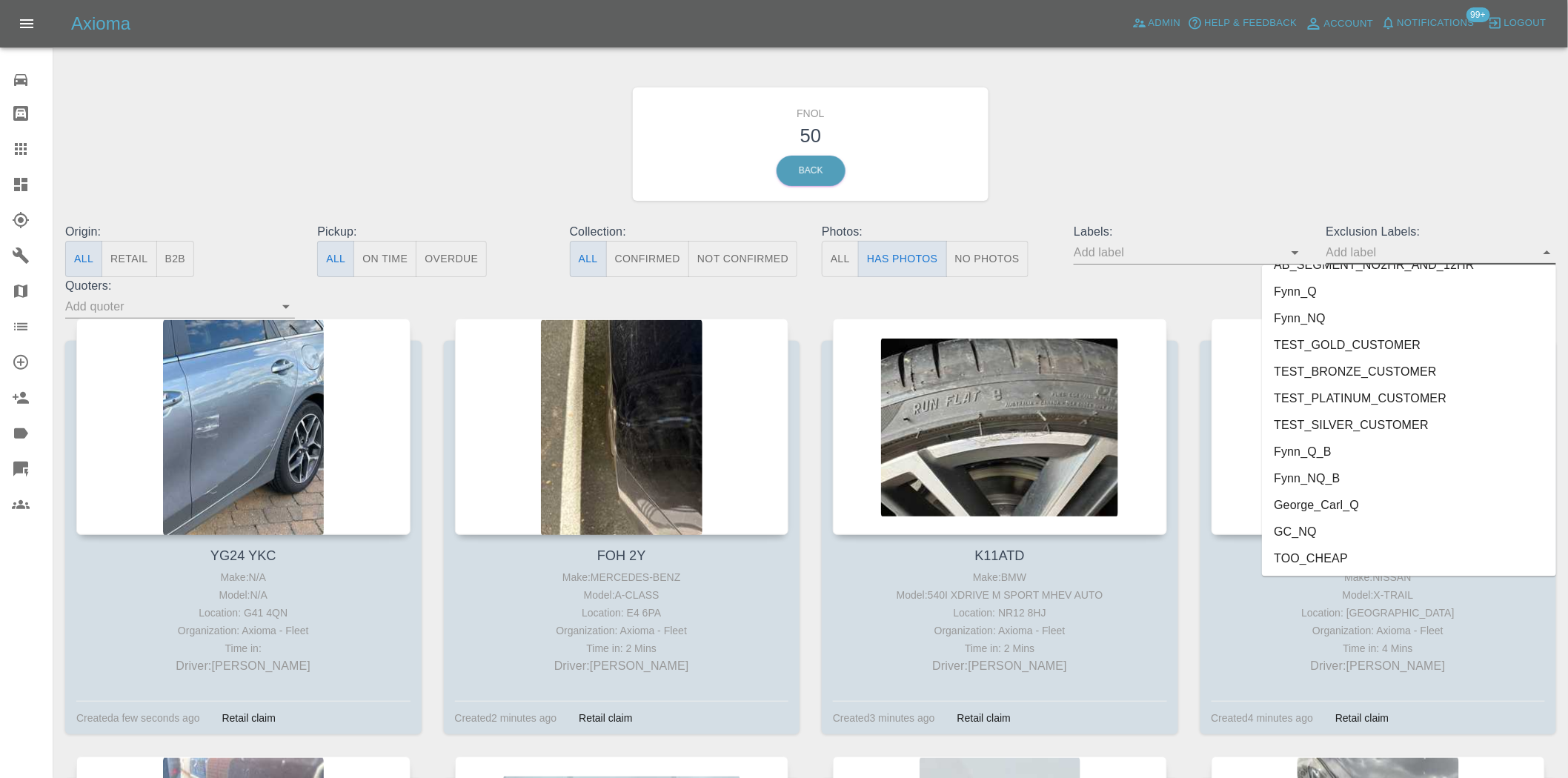
click at [1334, 508] on li "George_Carl_Q" at bounding box center [1410, 505] width 295 height 27
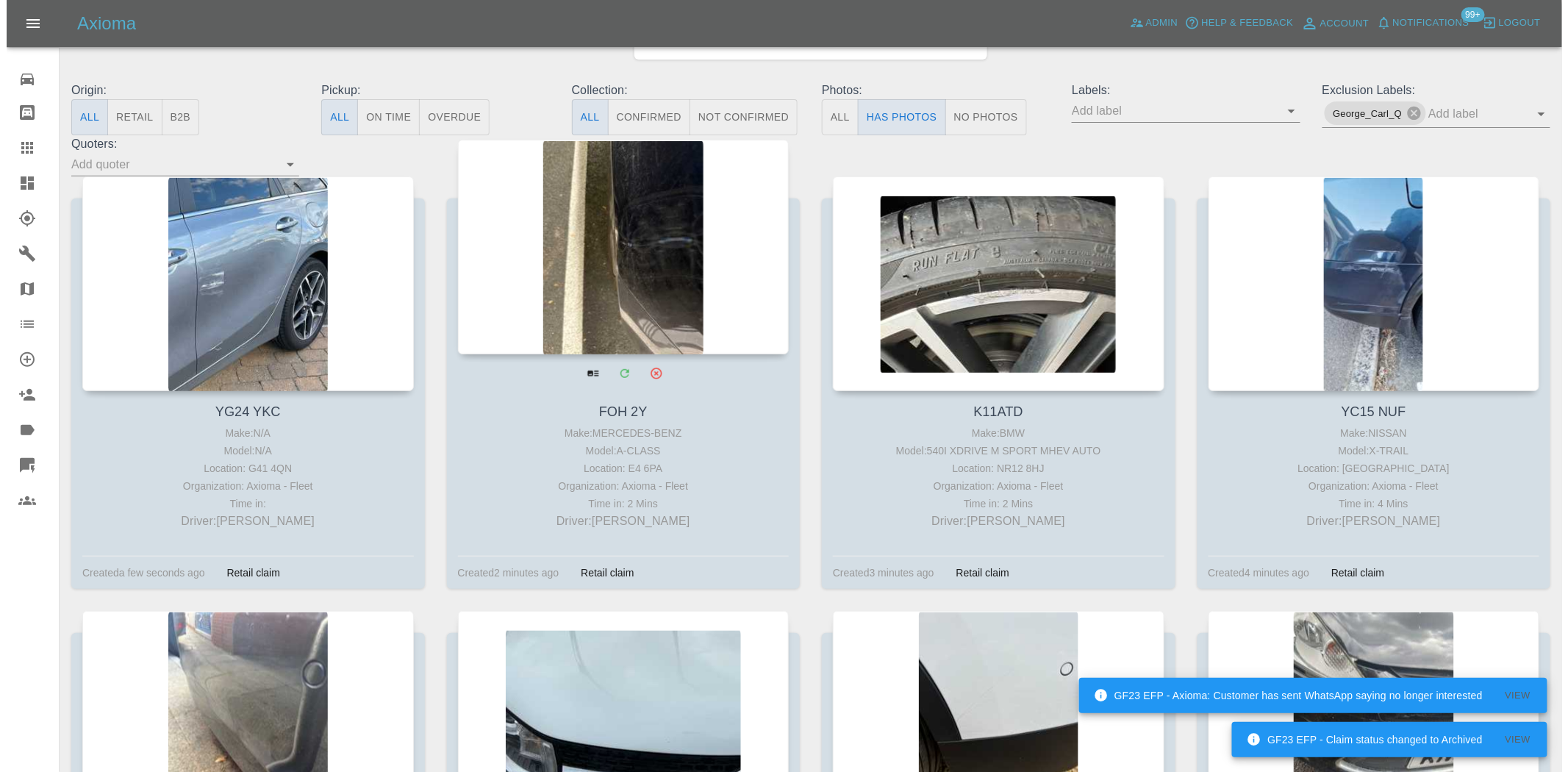
scroll to position [0, 0]
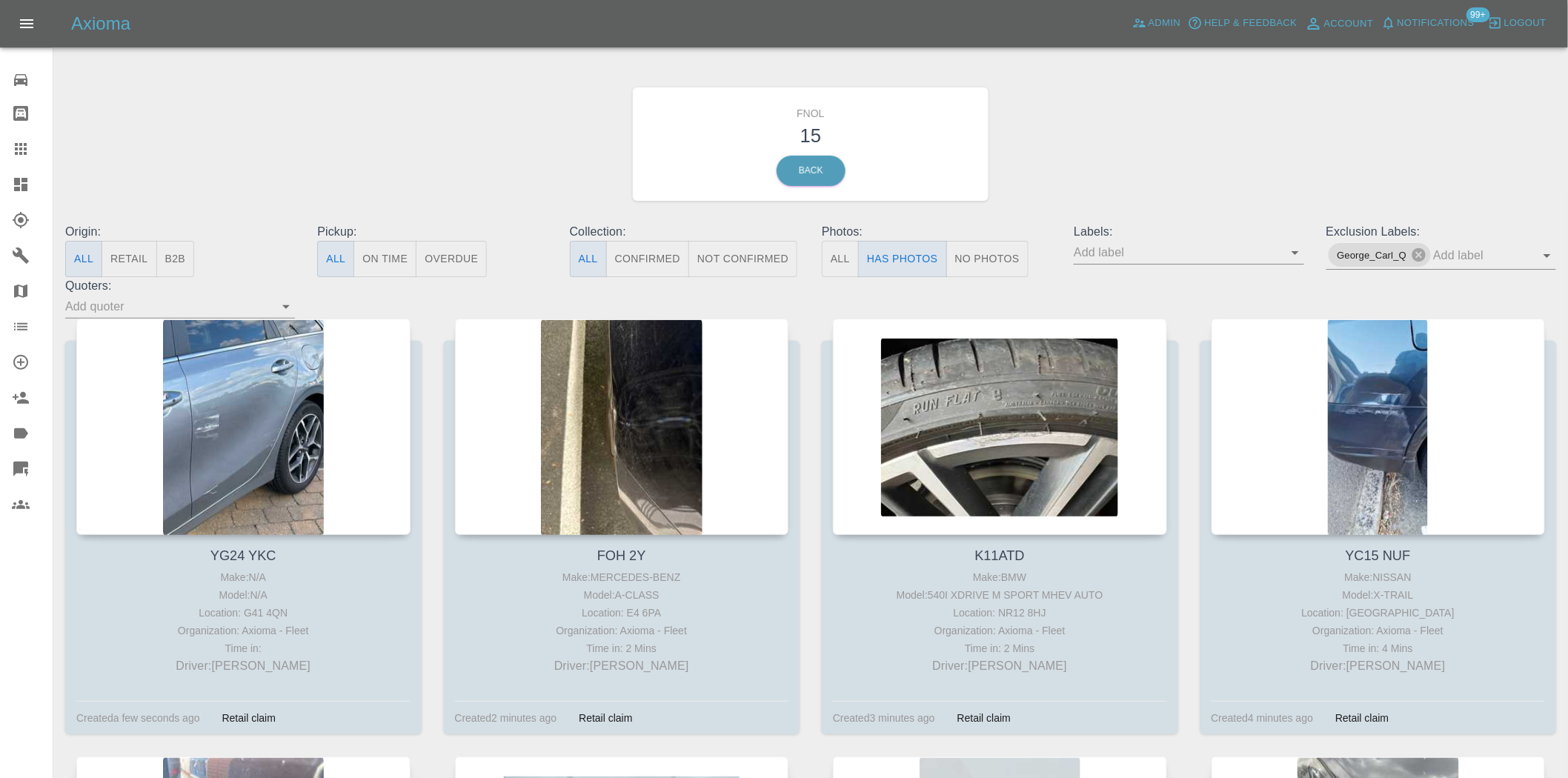
click at [31, 167] on link "Dashboard" at bounding box center [26, 184] width 52 height 36
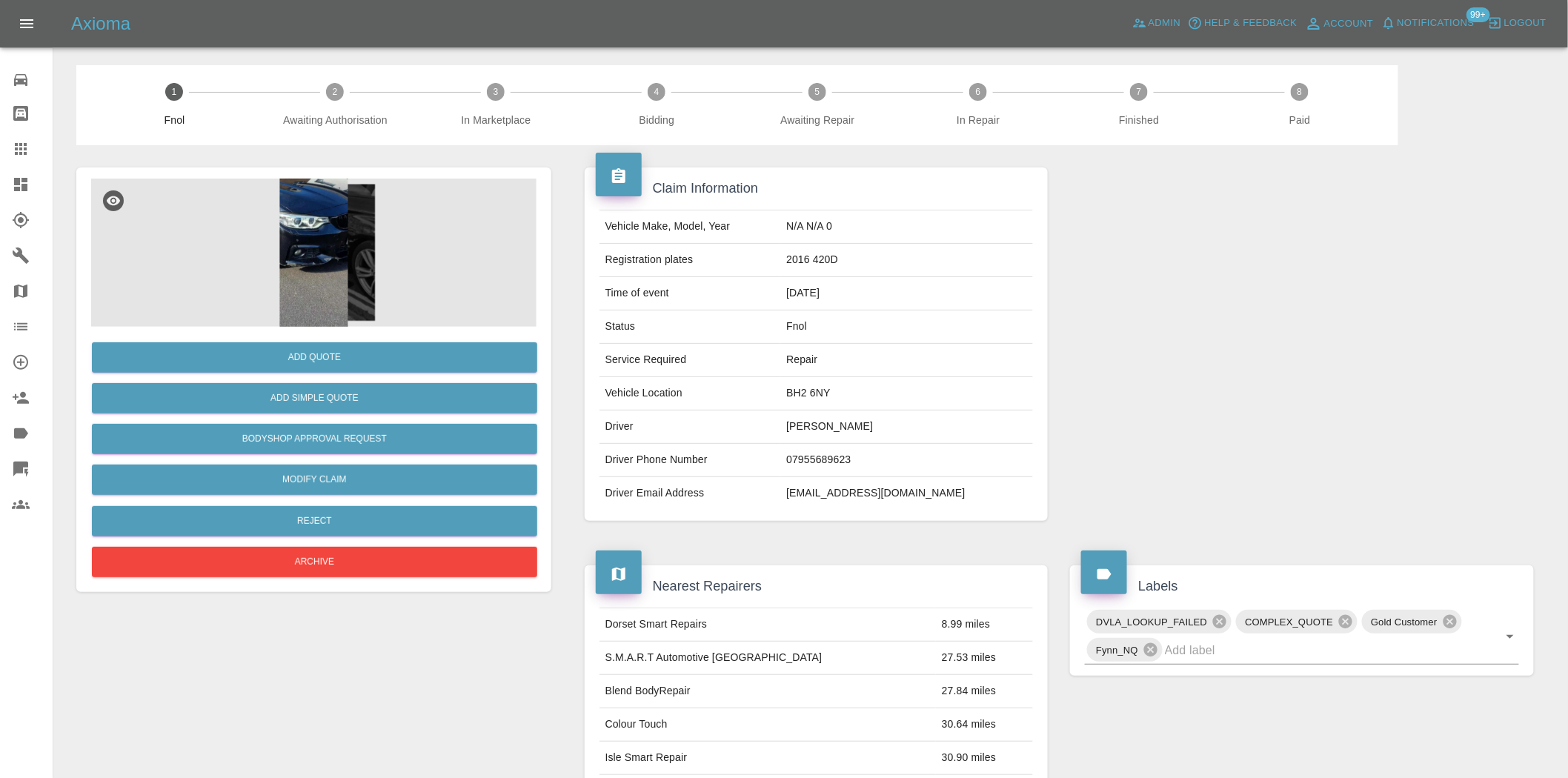
drag, startPoint x: 15, startPoint y: 144, endPoint x: 780, endPoint y: 490, distance: 839.6
click at [15, 144] on icon at bounding box center [20, 148] width 12 height 12
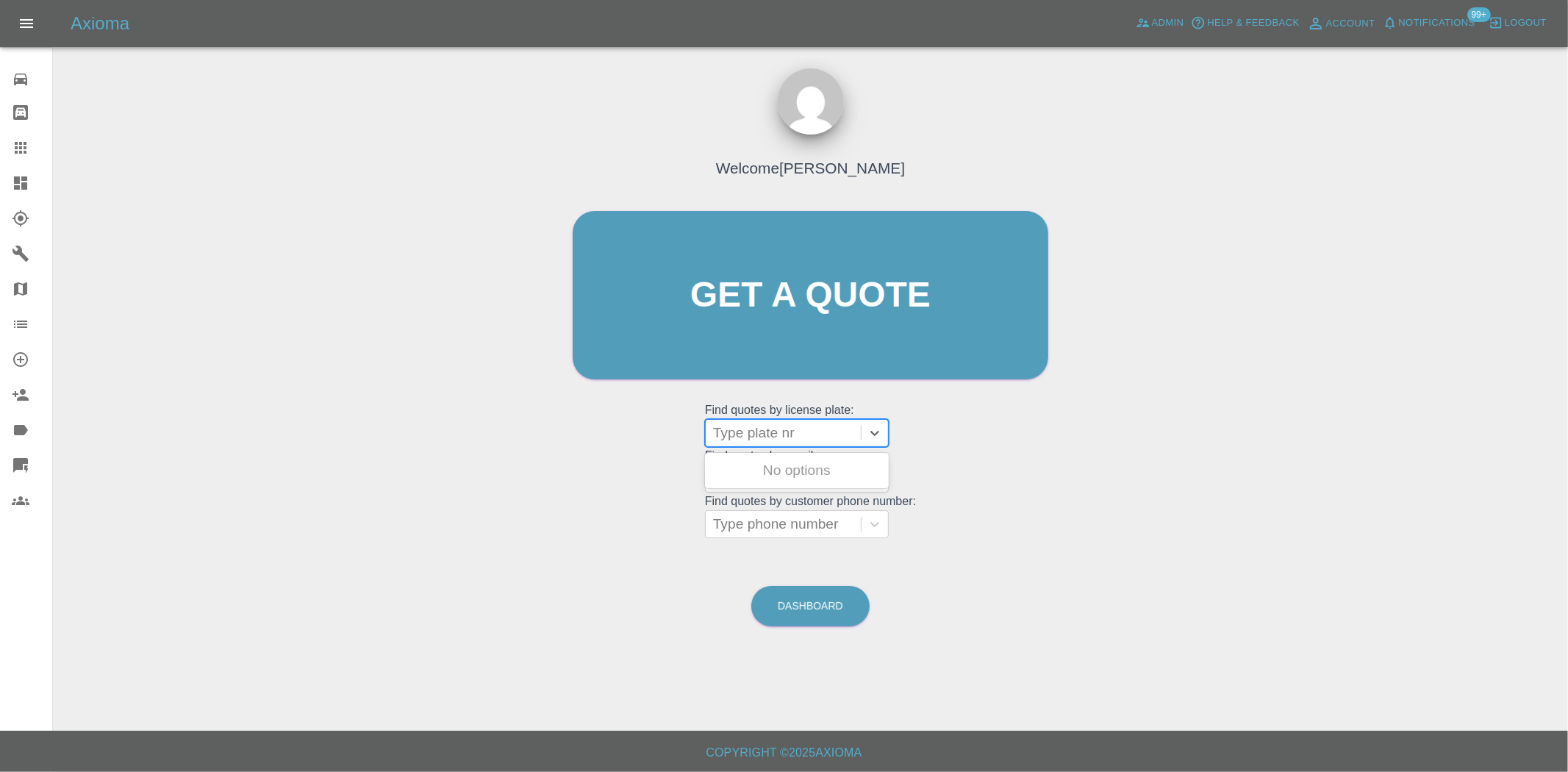
click at [739, 432] on div at bounding box center [784, 433] width 141 height 21
paste input "-"
type input "-"
drag, startPoint x: 739, startPoint y: 432, endPoint x: 689, endPoint y: 430, distance: 50.0
click at [692, 431] on div "Welcome [PERSON_NAME] Get a quote Get a quote Find quotes by license plate: Typ…" at bounding box center [810, 323] width 507 height 444
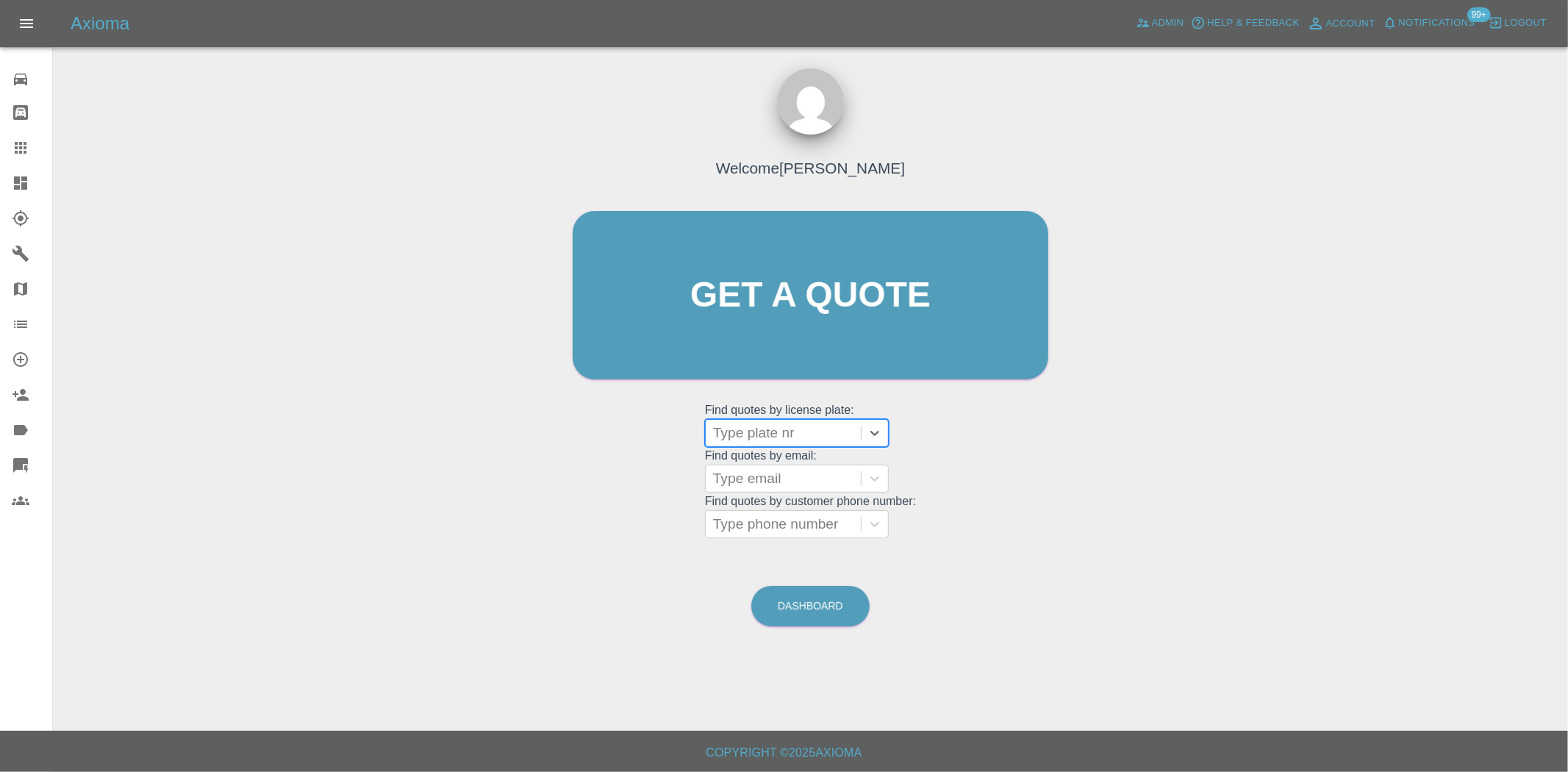
paste input "-"
type input "-"
click at [775, 432] on div at bounding box center [784, 433] width 141 height 21
paste input "ME25FOV"
type input "ME25FOV"
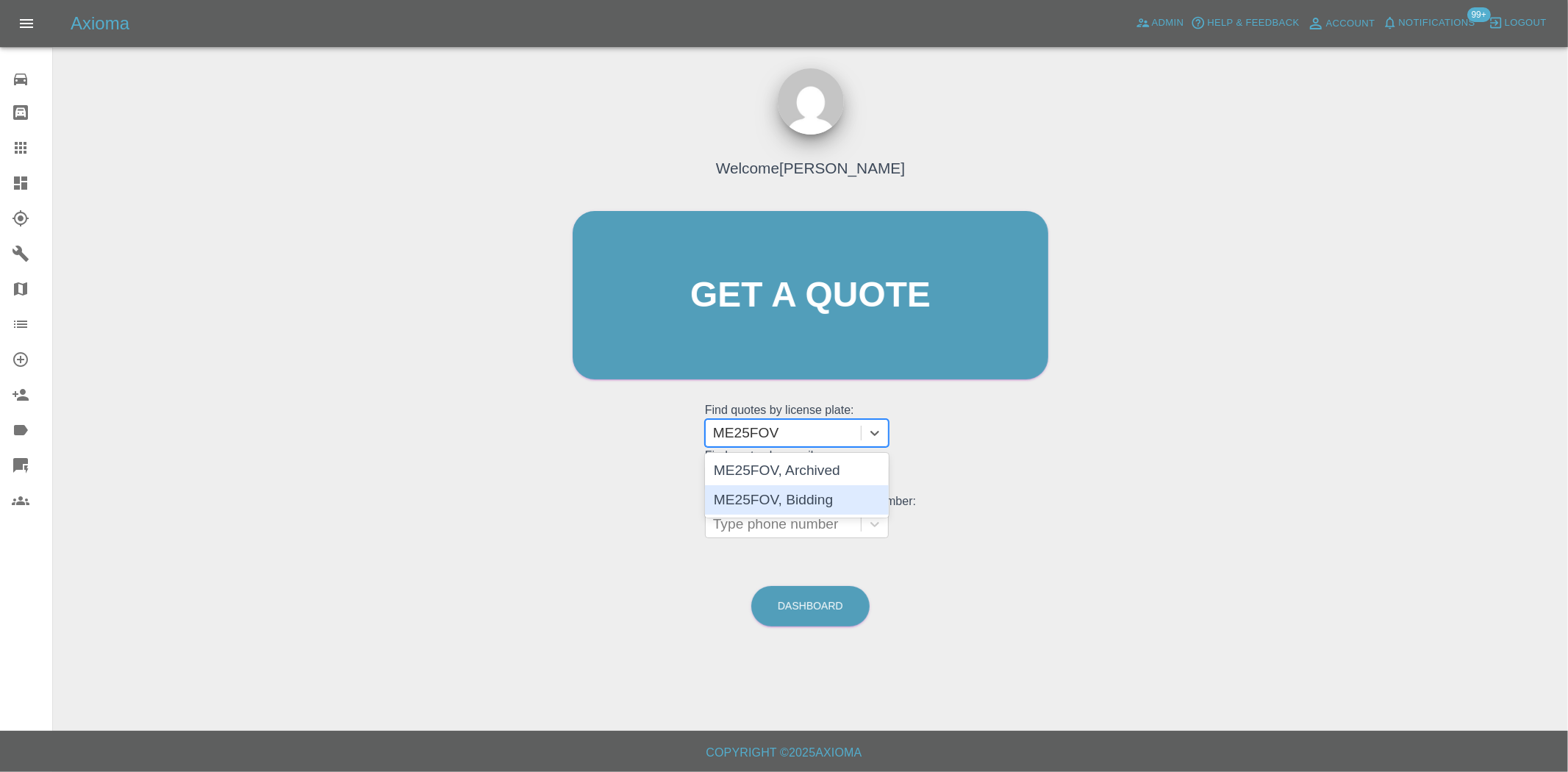
click at [793, 503] on div "ME25FOV, Bidding" at bounding box center [796, 500] width 184 height 29
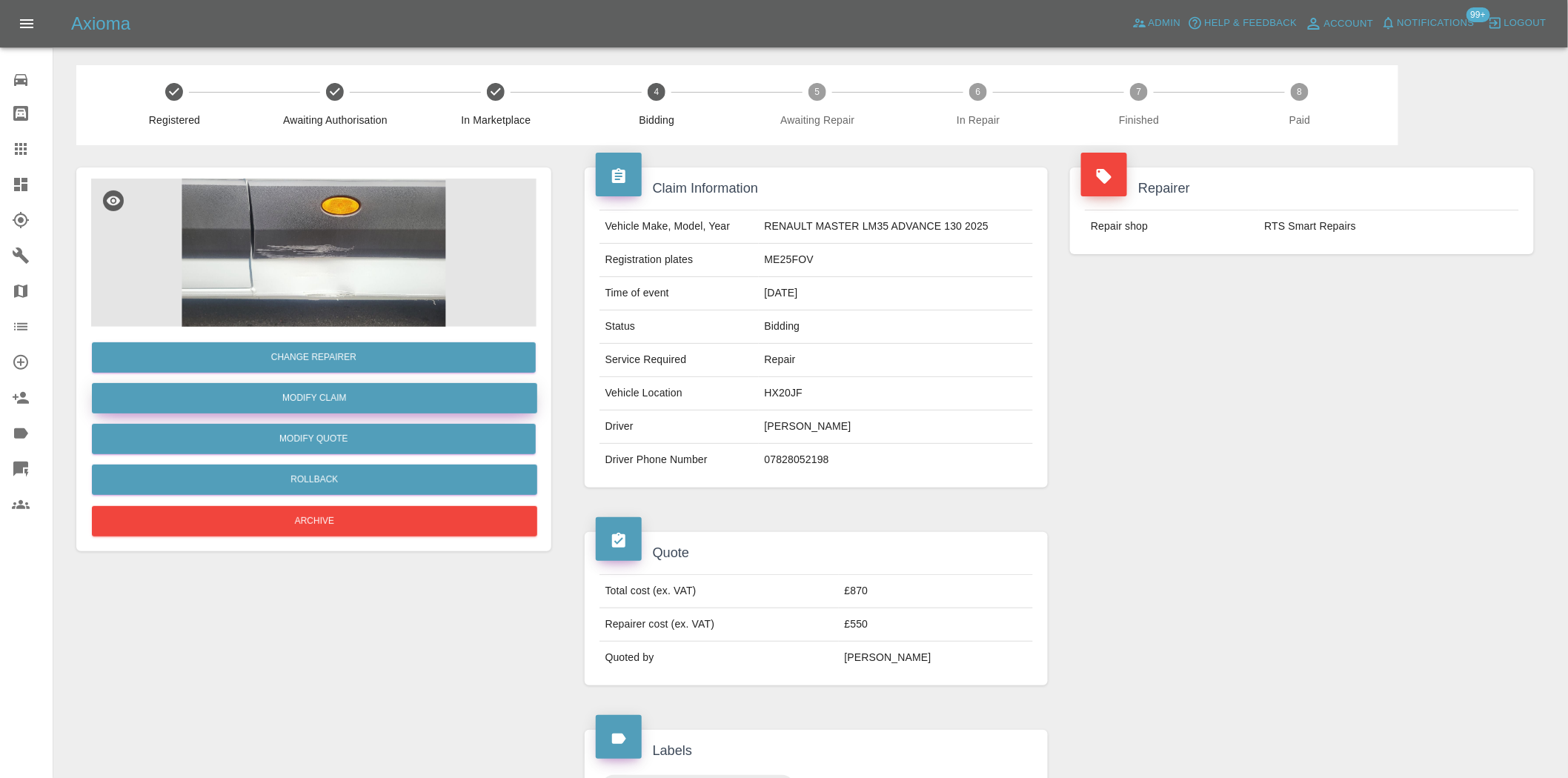
click at [318, 403] on link "Modify Claim" at bounding box center [315, 398] width 446 height 30
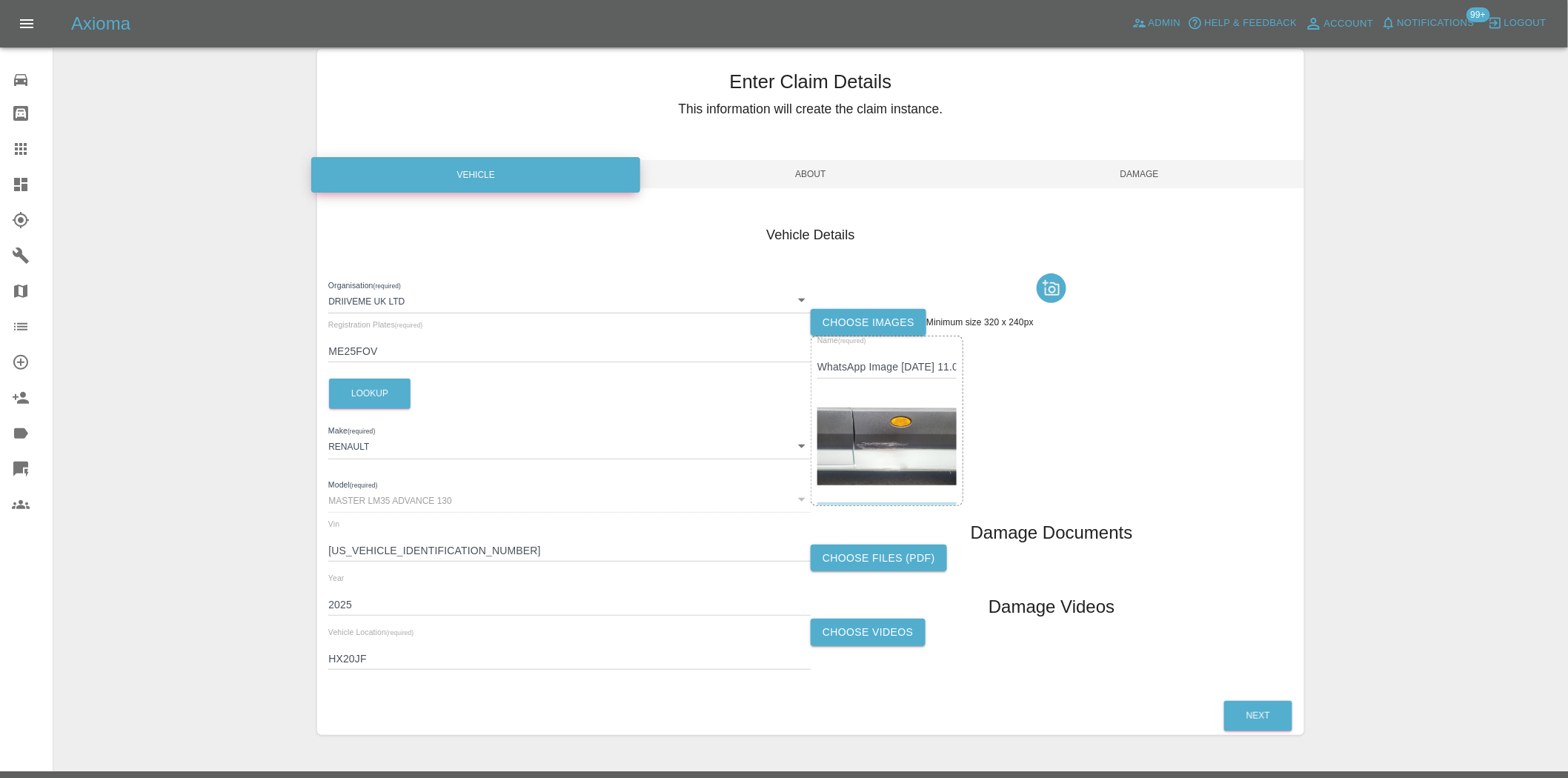
scroll to position [70, 0]
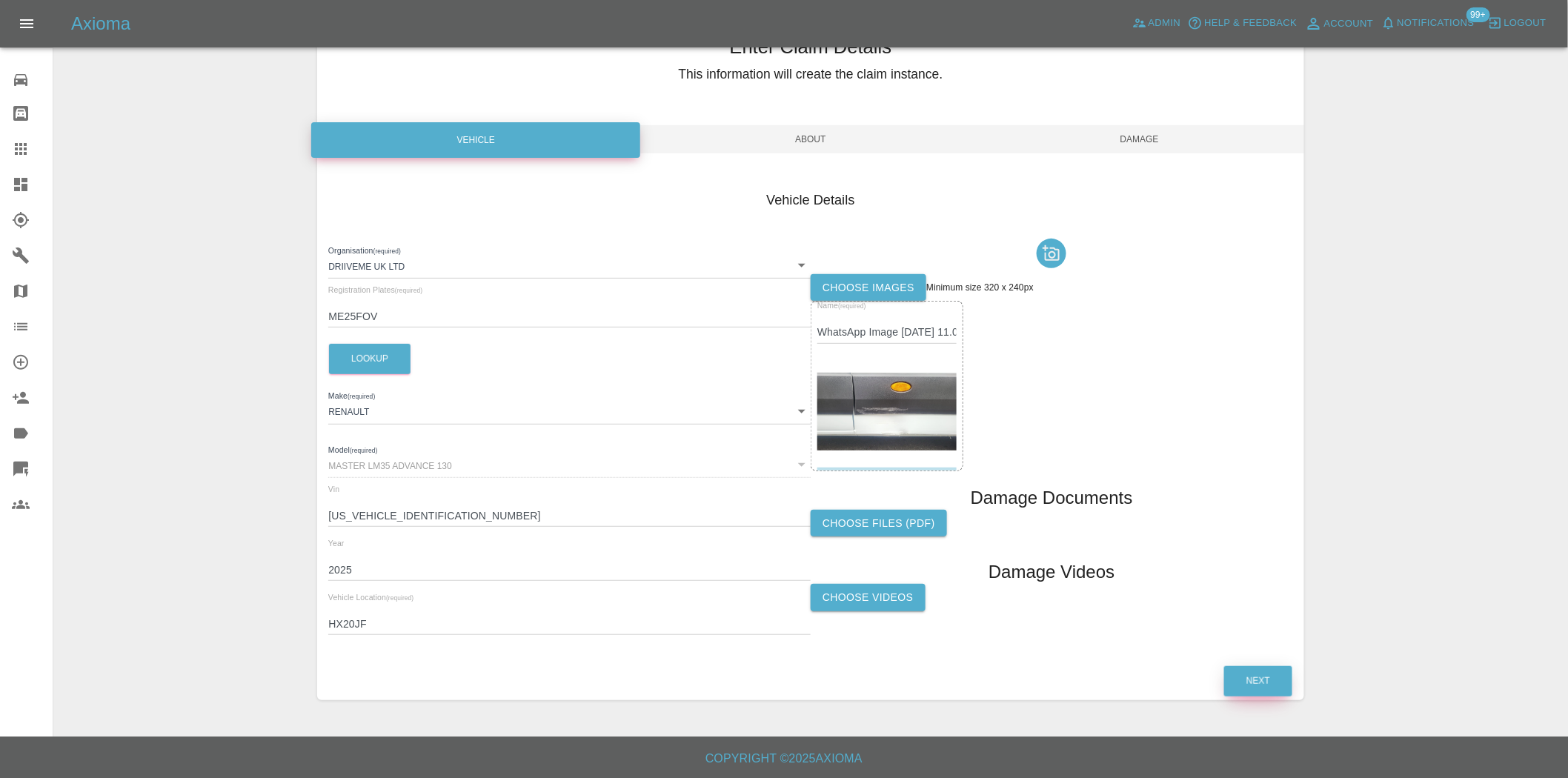
click at [1248, 680] on button "Next" at bounding box center [1259, 681] width 68 height 30
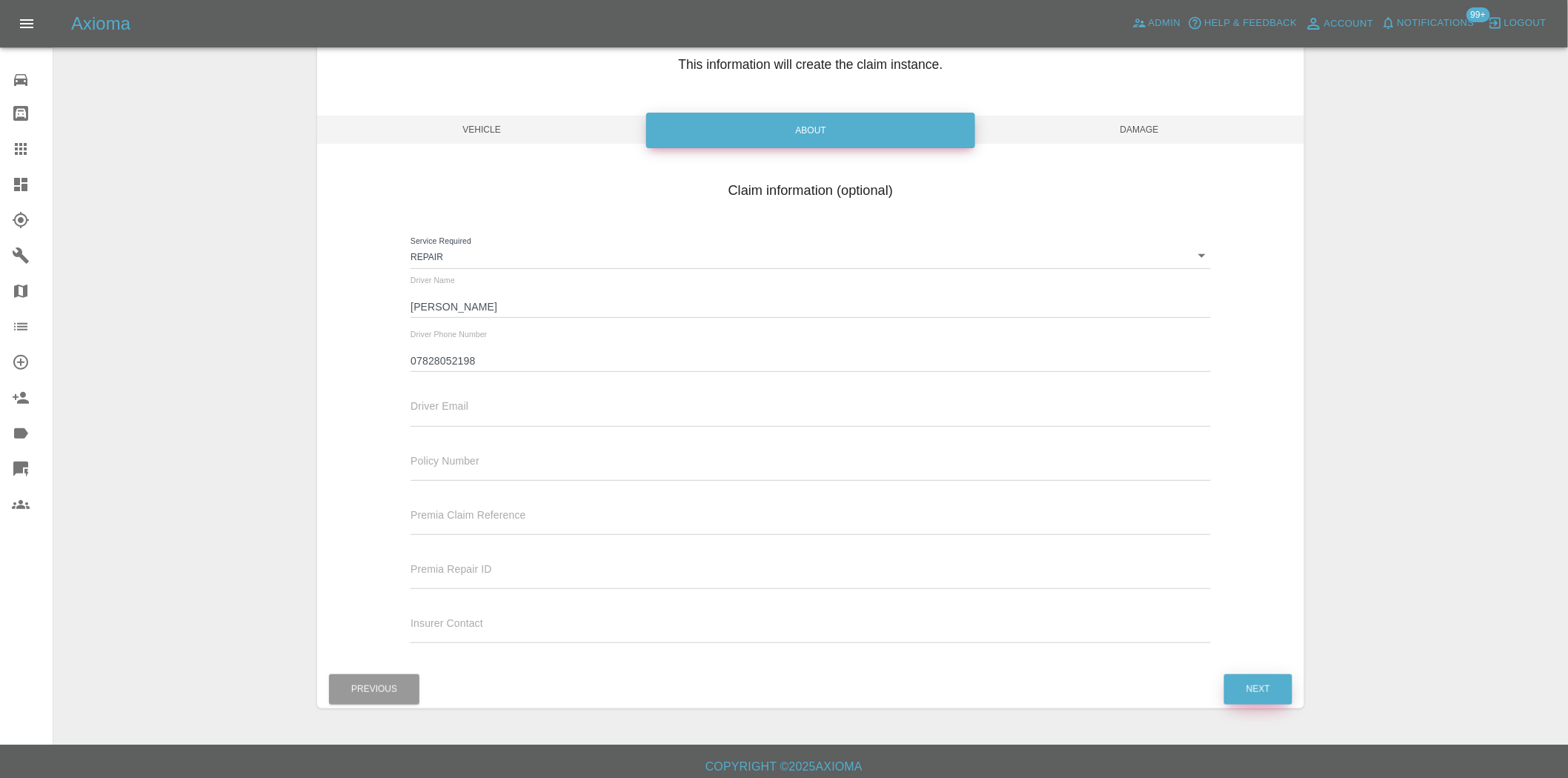
scroll to position [87, 0]
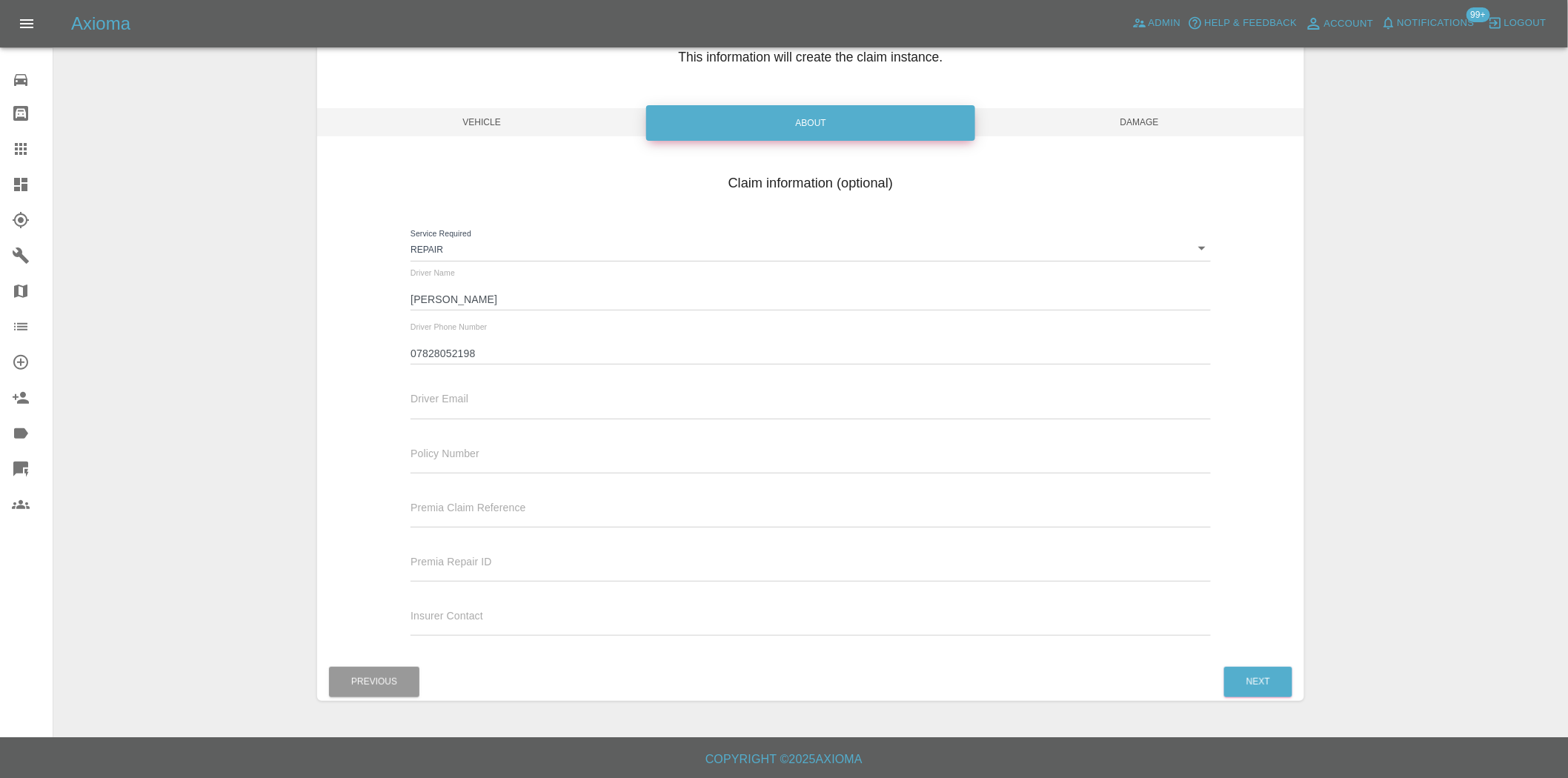
click at [470, 409] on input "text" at bounding box center [810, 408] width 800 height 21
paste input "steve@grandstandgroundcare.co.uk"
type input "steve@grandstandgroundcare.co.uk"
click at [1249, 677] on button "Next" at bounding box center [1259, 682] width 68 height 30
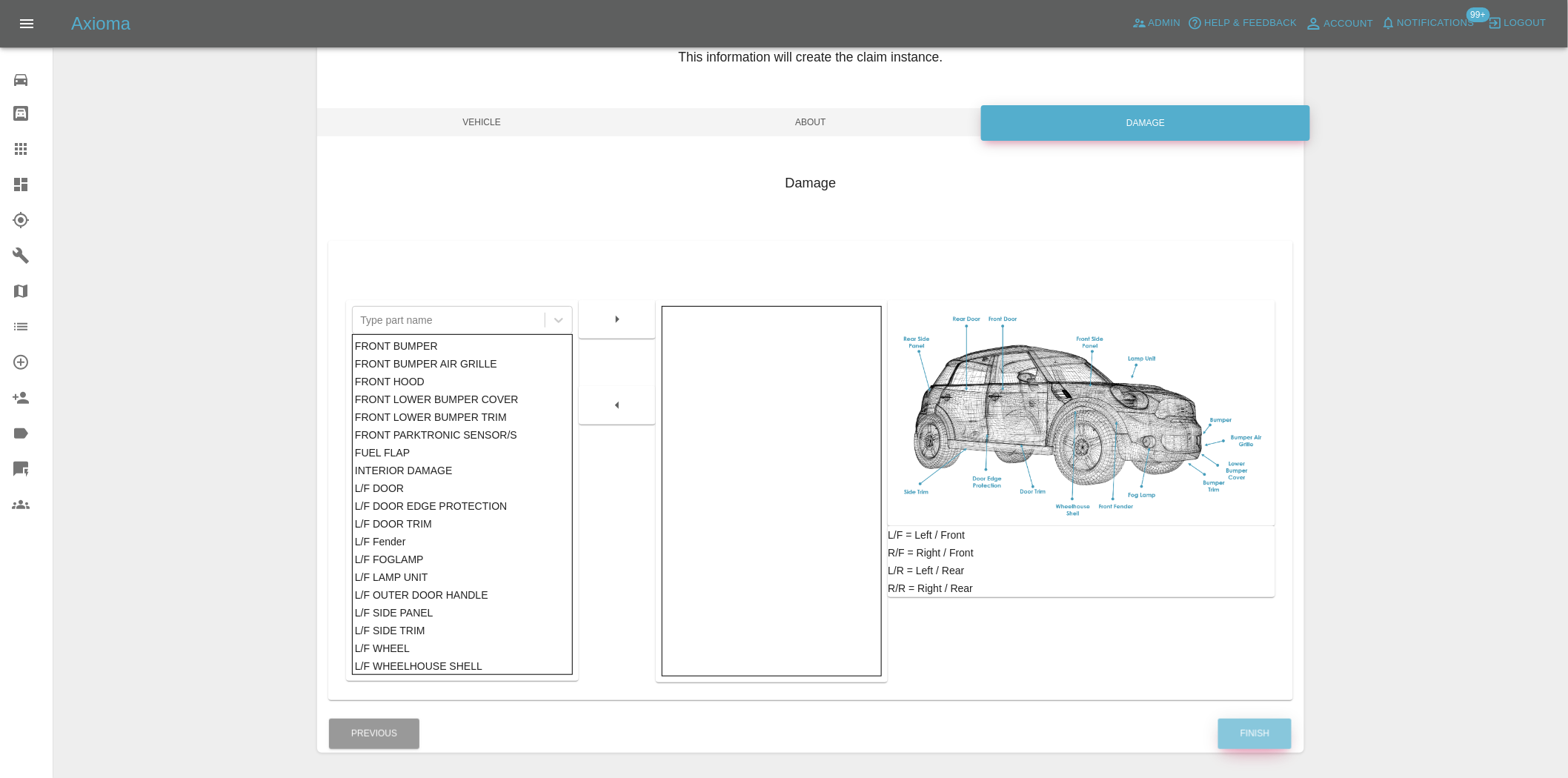
click at [1264, 737] on button "Finish" at bounding box center [1255, 734] width 74 height 30
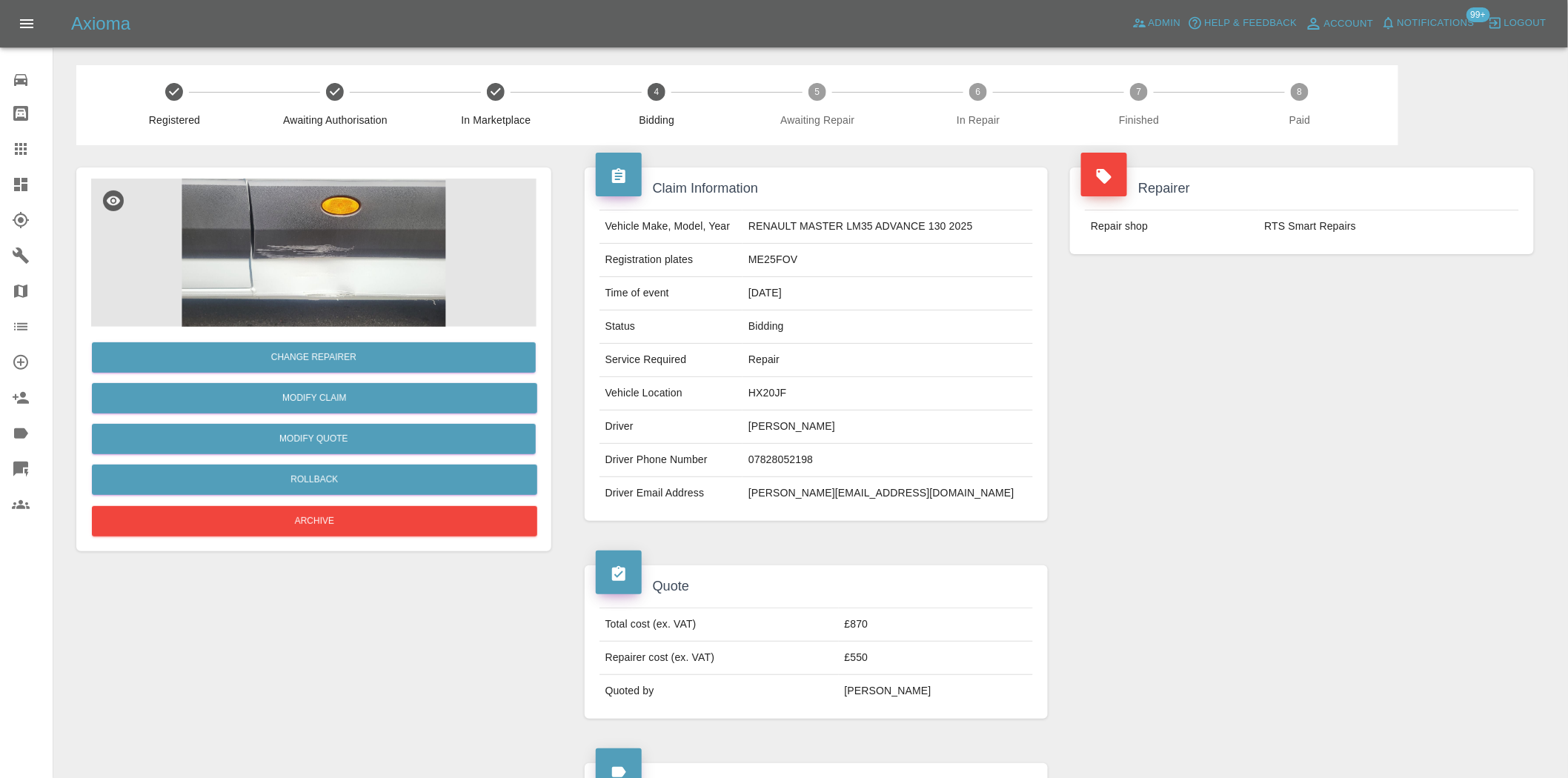
click at [1272, 516] on div "Repairer Repair shop RTS Smart Repairs" at bounding box center [1302, 344] width 486 height 398
click at [12, 177] on icon at bounding box center [20, 184] width 17 height 17
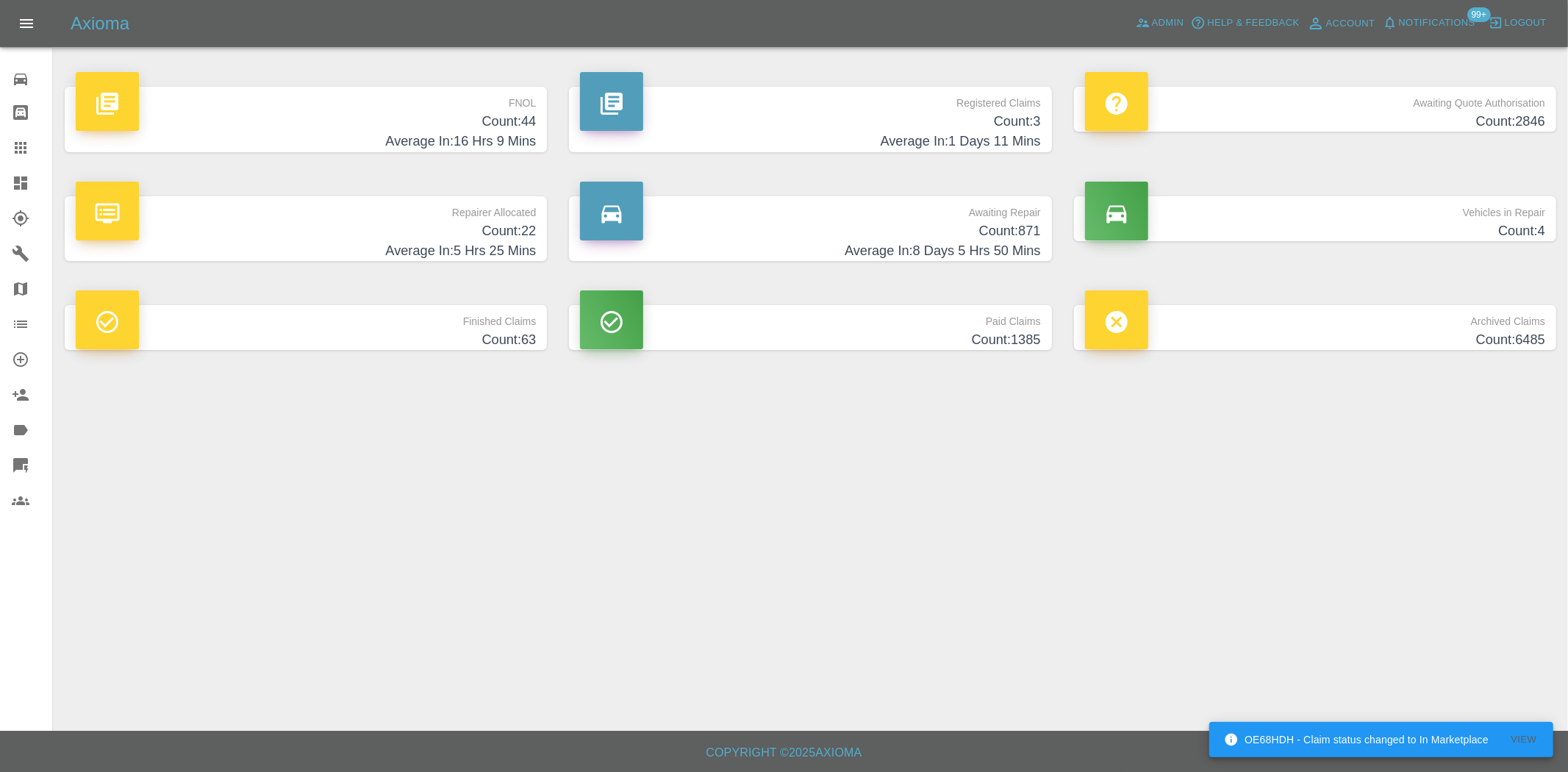
click at [465, 130] on h4 "Count: 44" at bounding box center [306, 122] width 460 height 20
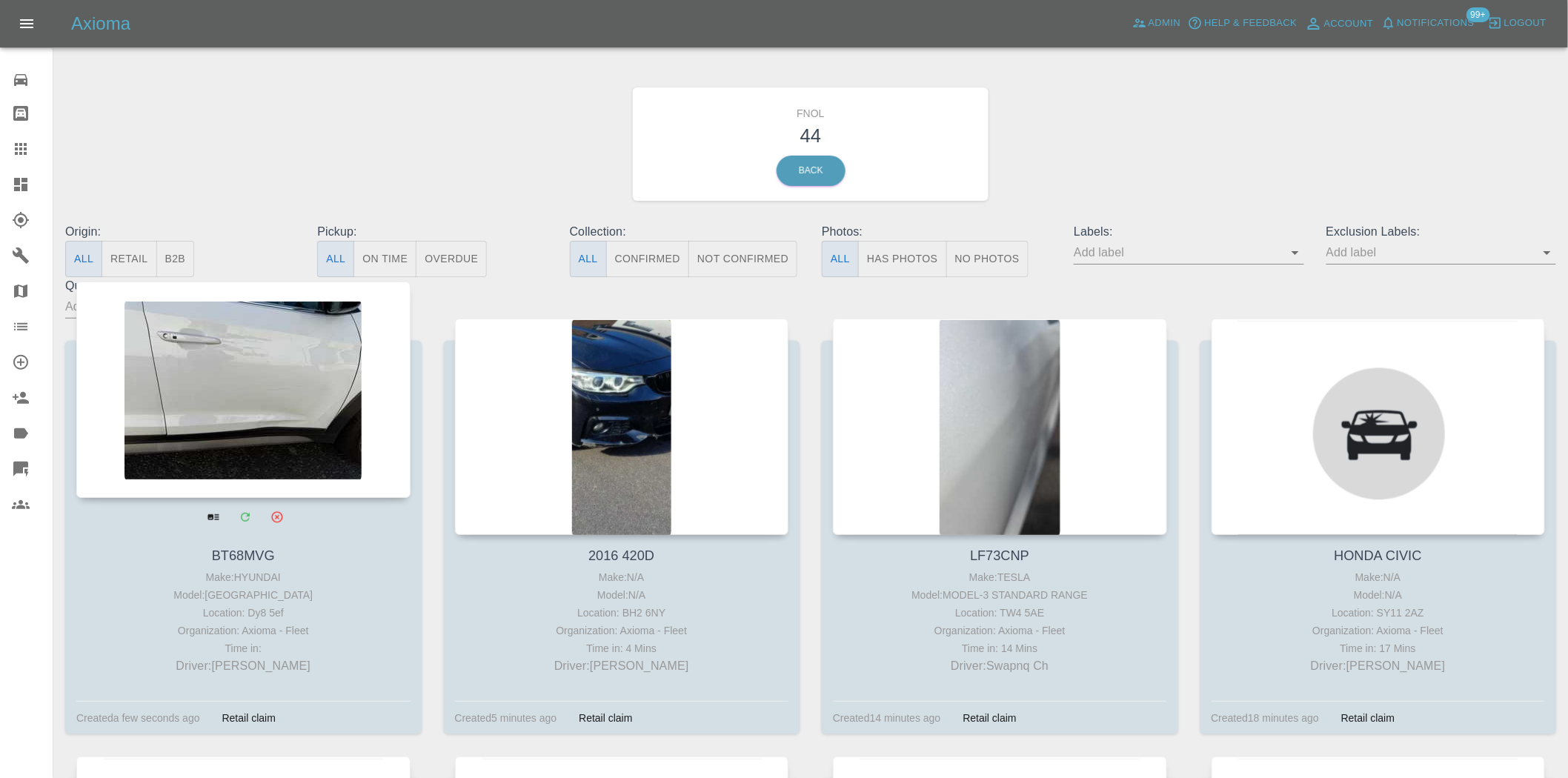
drag, startPoint x: 226, startPoint y: 386, endPoint x: 238, endPoint y: 383, distance: 12.4
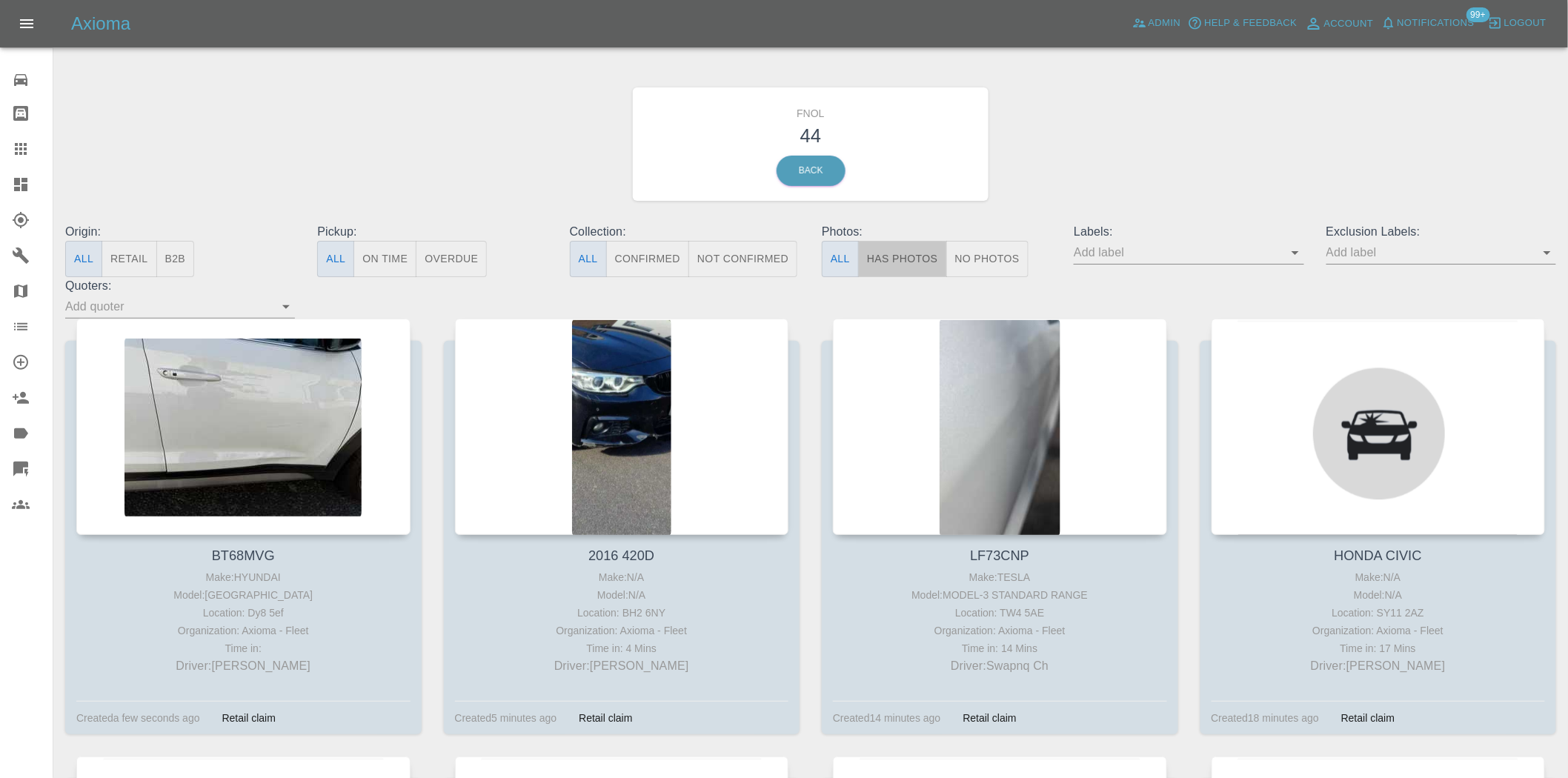
click at [935, 261] on button "Has Photos" at bounding box center [902, 259] width 89 height 36
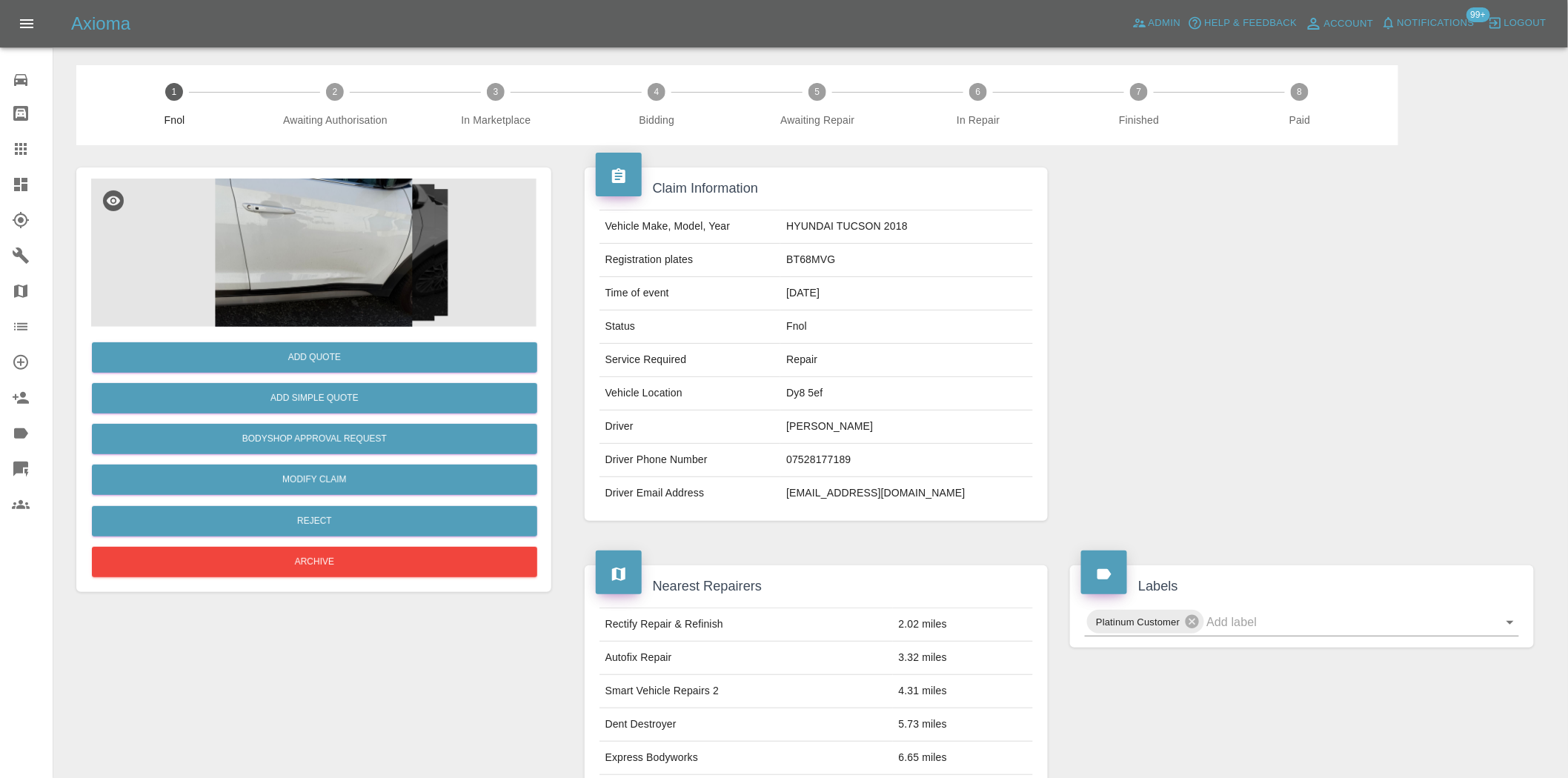
click at [352, 246] on img at bounding box center [314, 252] width 446 height 148
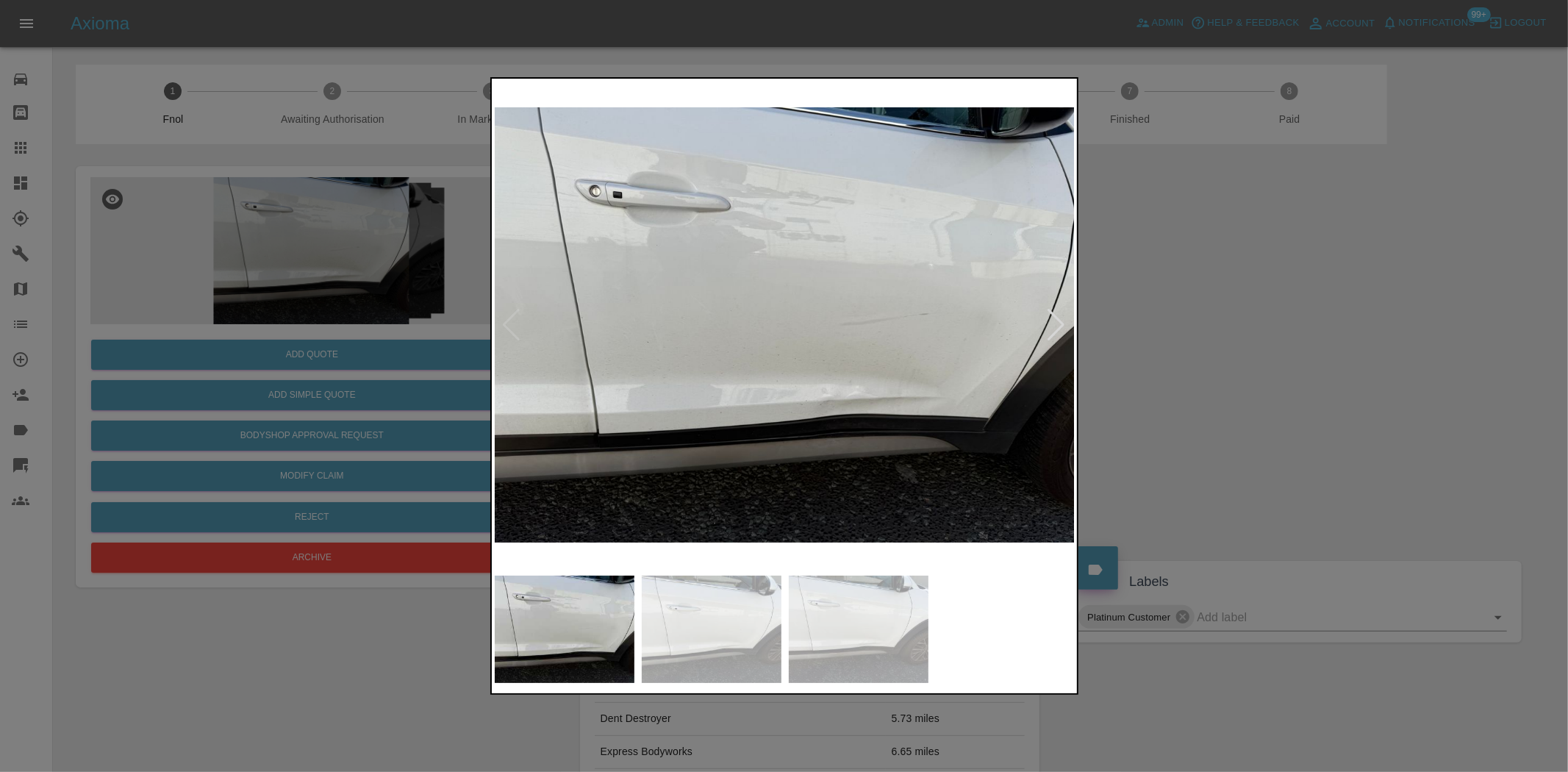
click at [809, 400] on img at bounding box center [785, 324] width 581 height 487
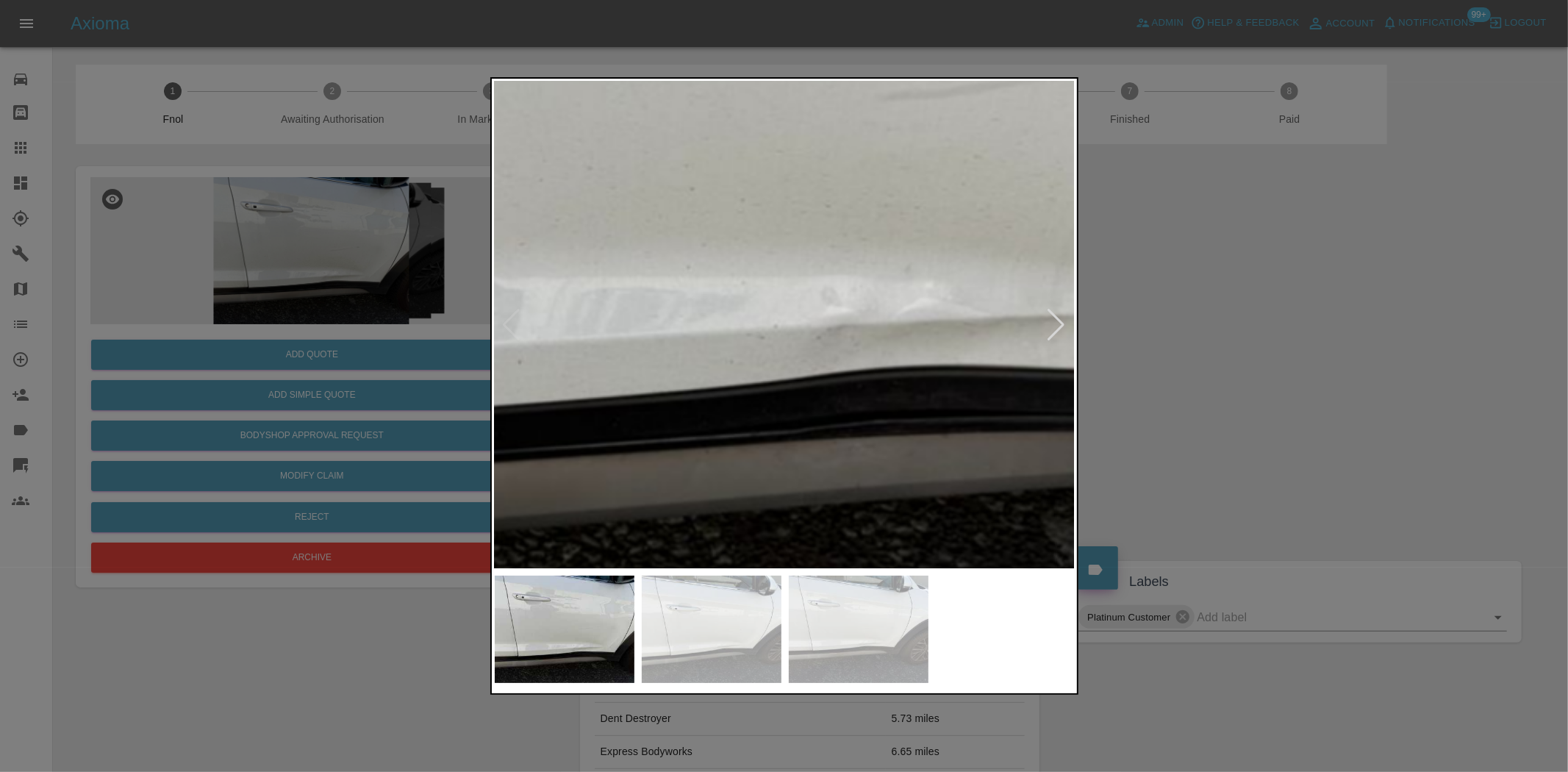
click at [858, 398] on img at bounding box center [711, 100] width 1742 height 1462
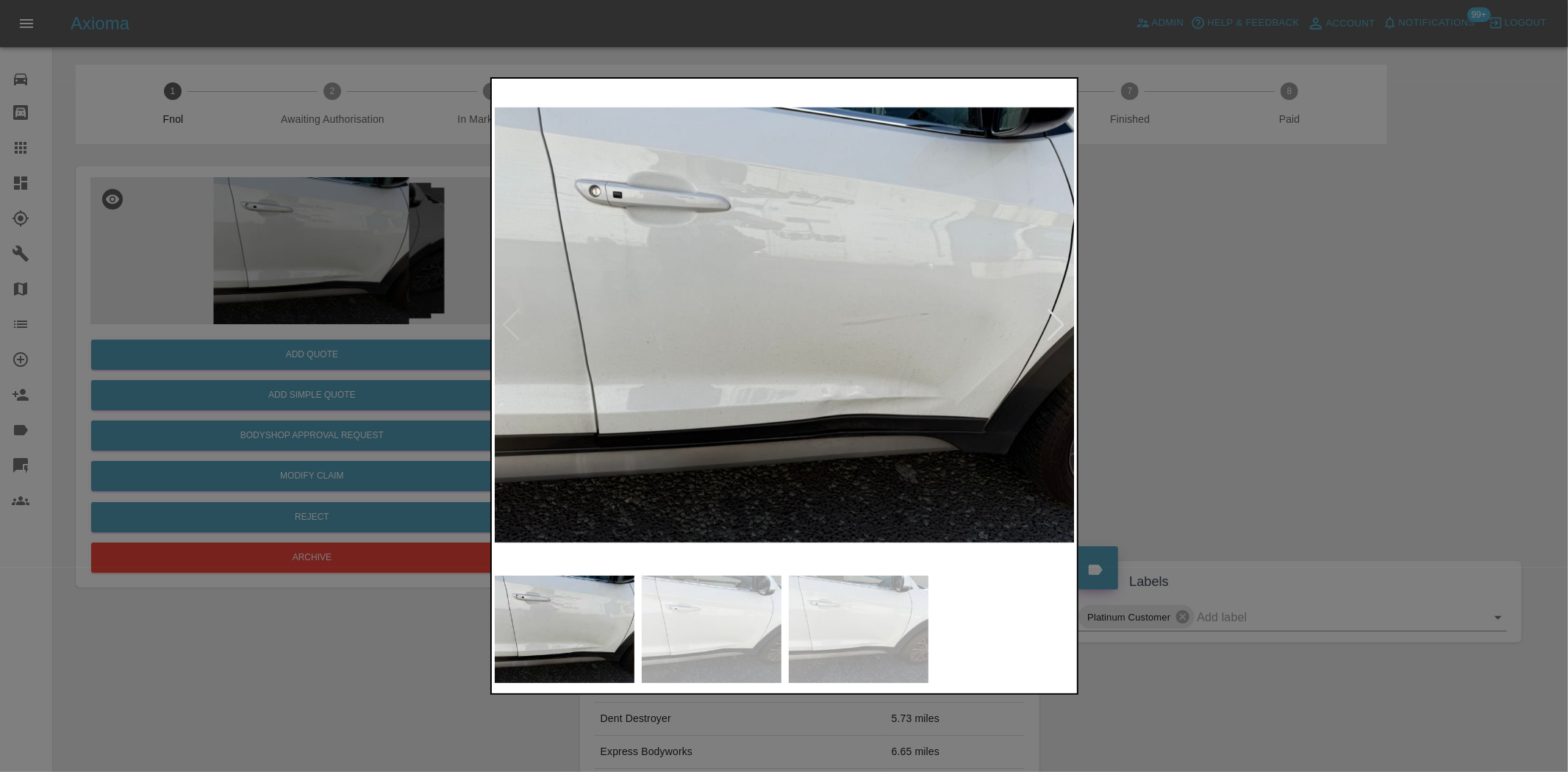
click at [772, 398] on img at bounding box center [785, 324] width 581 height 487
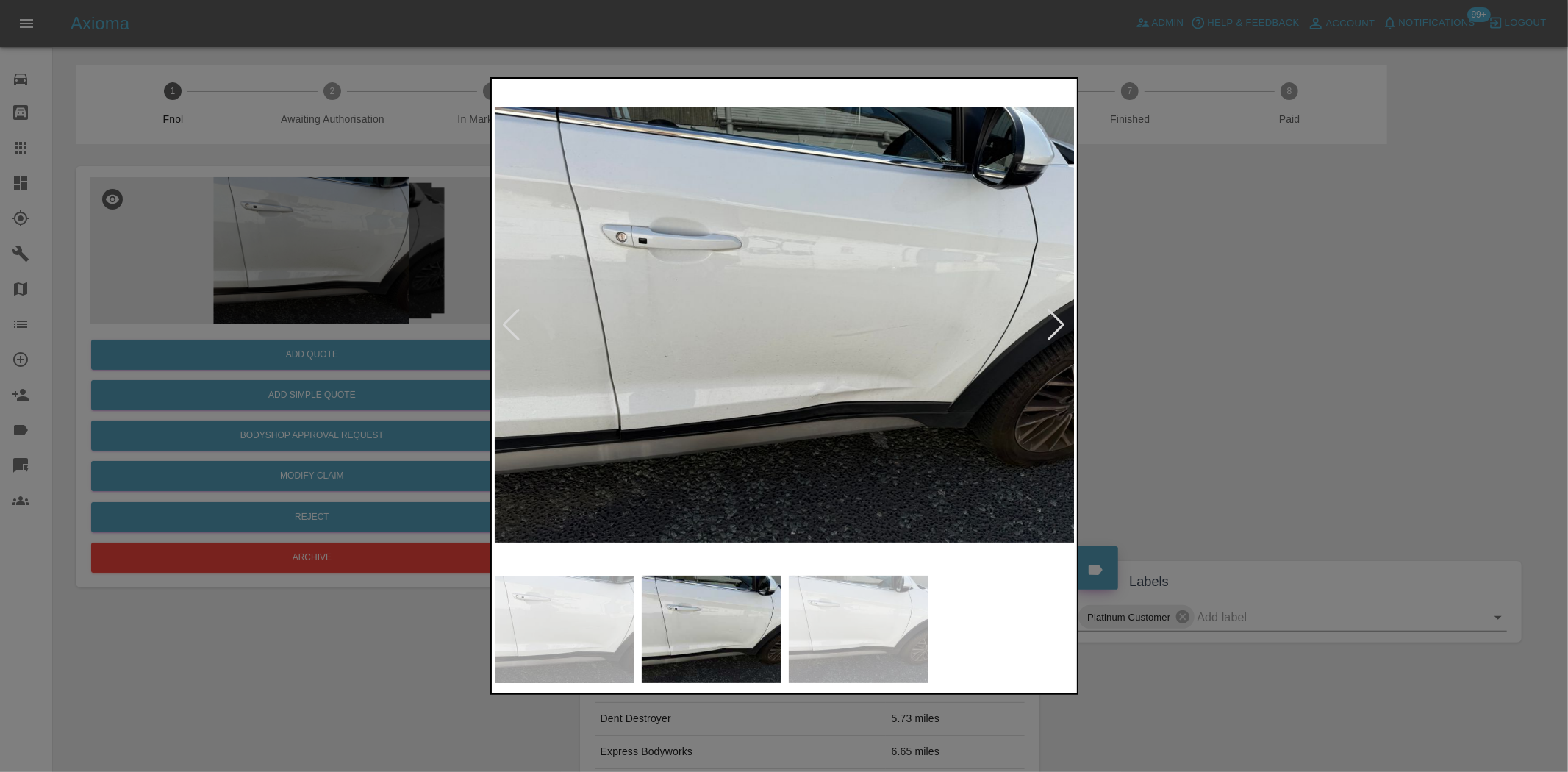
click at [839, 342] on img at bounding box center [785, 324] width 581 height 487
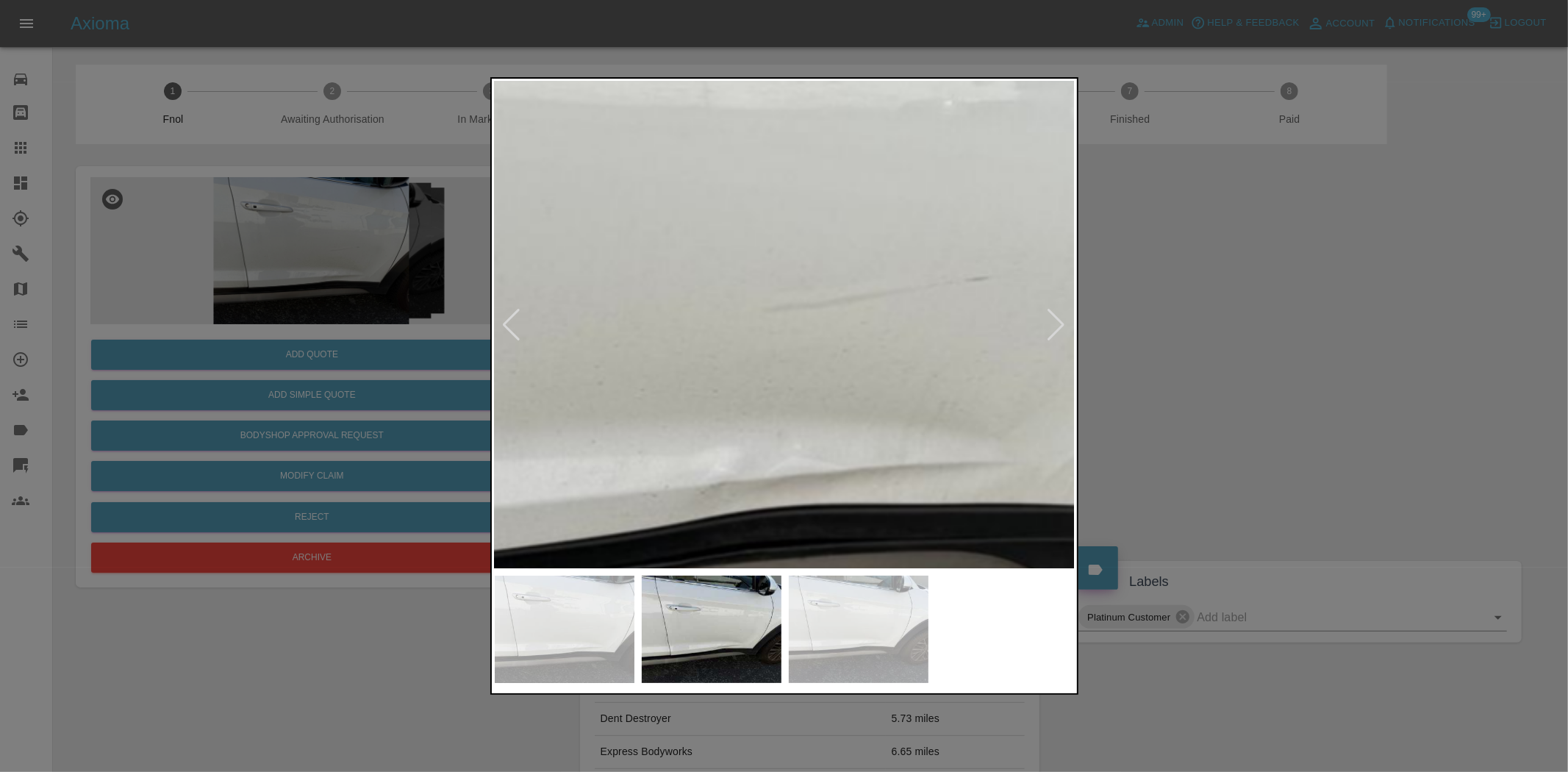
click at [862, 436] on img at bounding box center [620, 276] width 1742 height 1462
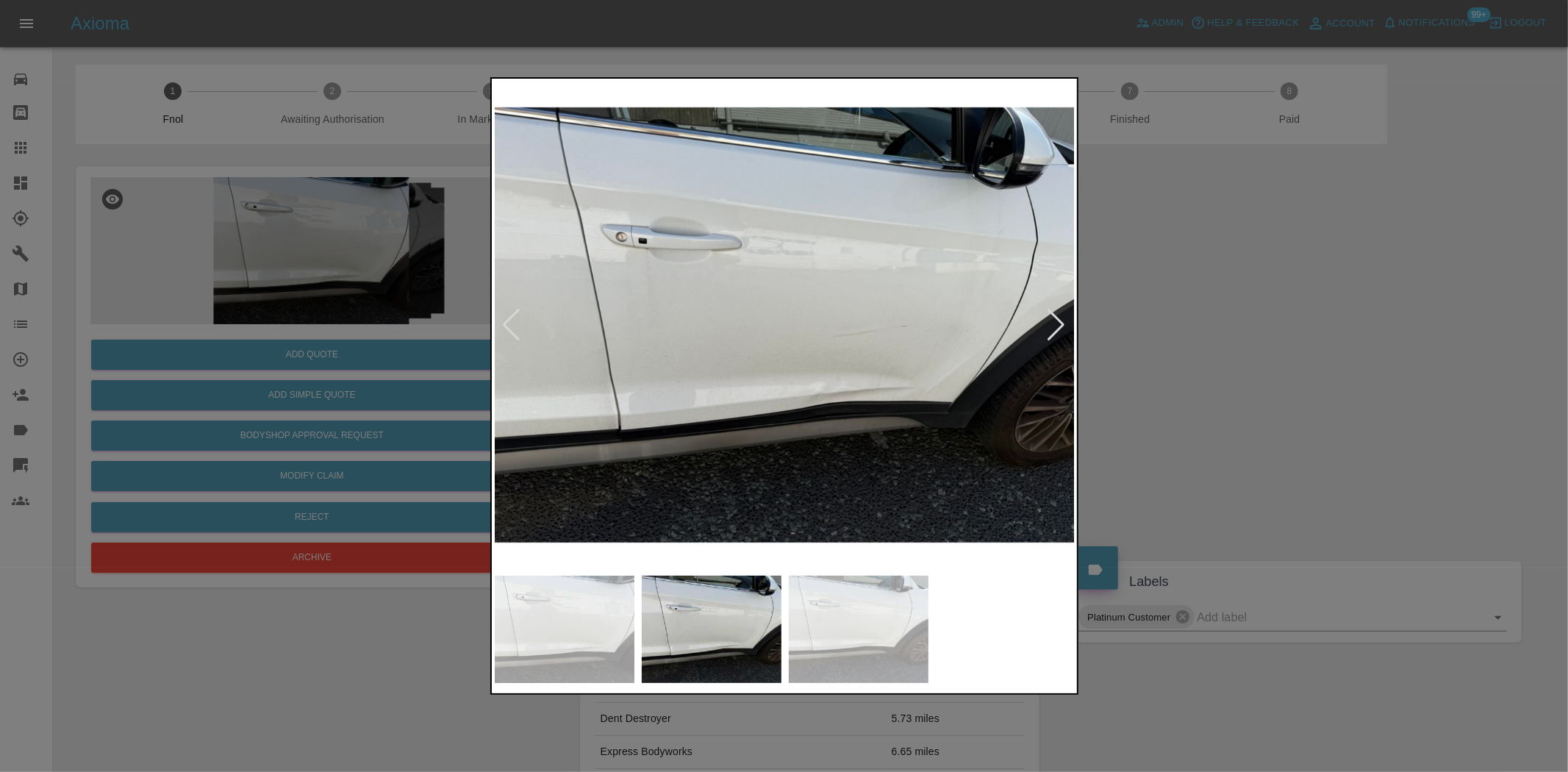
click at [685, 444] on img at bounding box center [785, 324] width 581 height 487
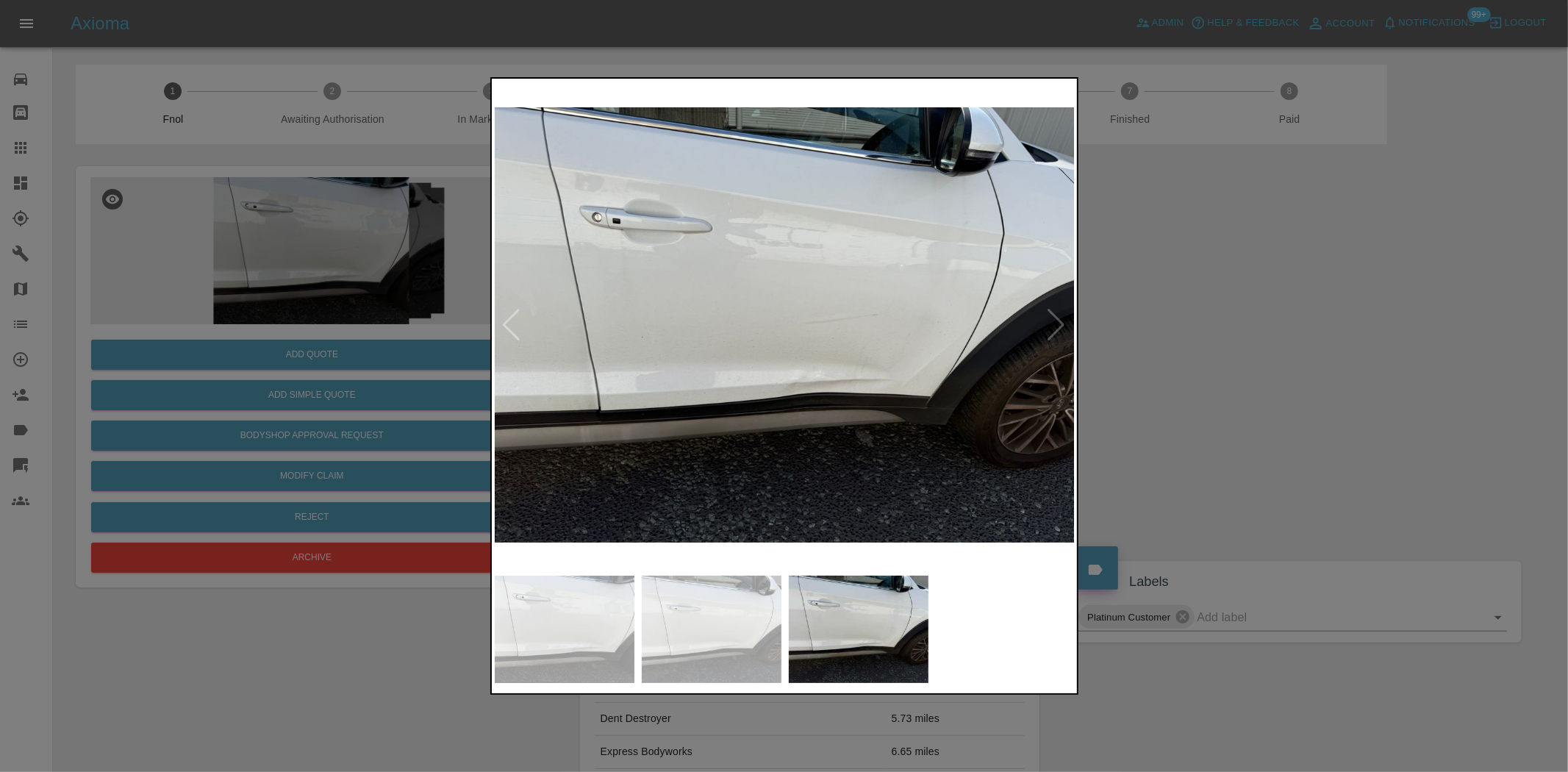
click at [844, 409] on img at bounding box center [785, 324] width 581 height 487
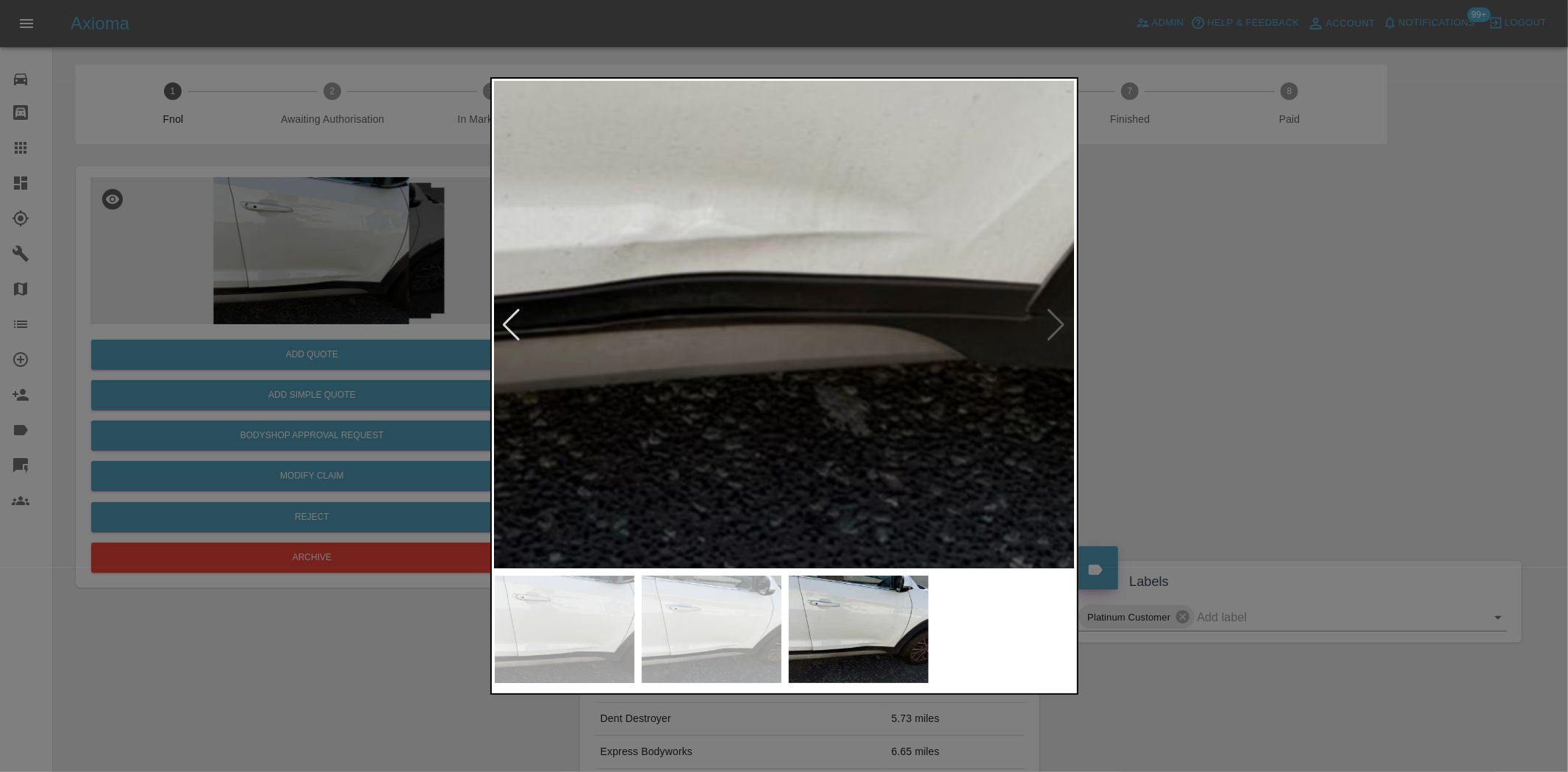
click at [696, 365] on img at bounding box center [604, 70] width 1742 height 1462
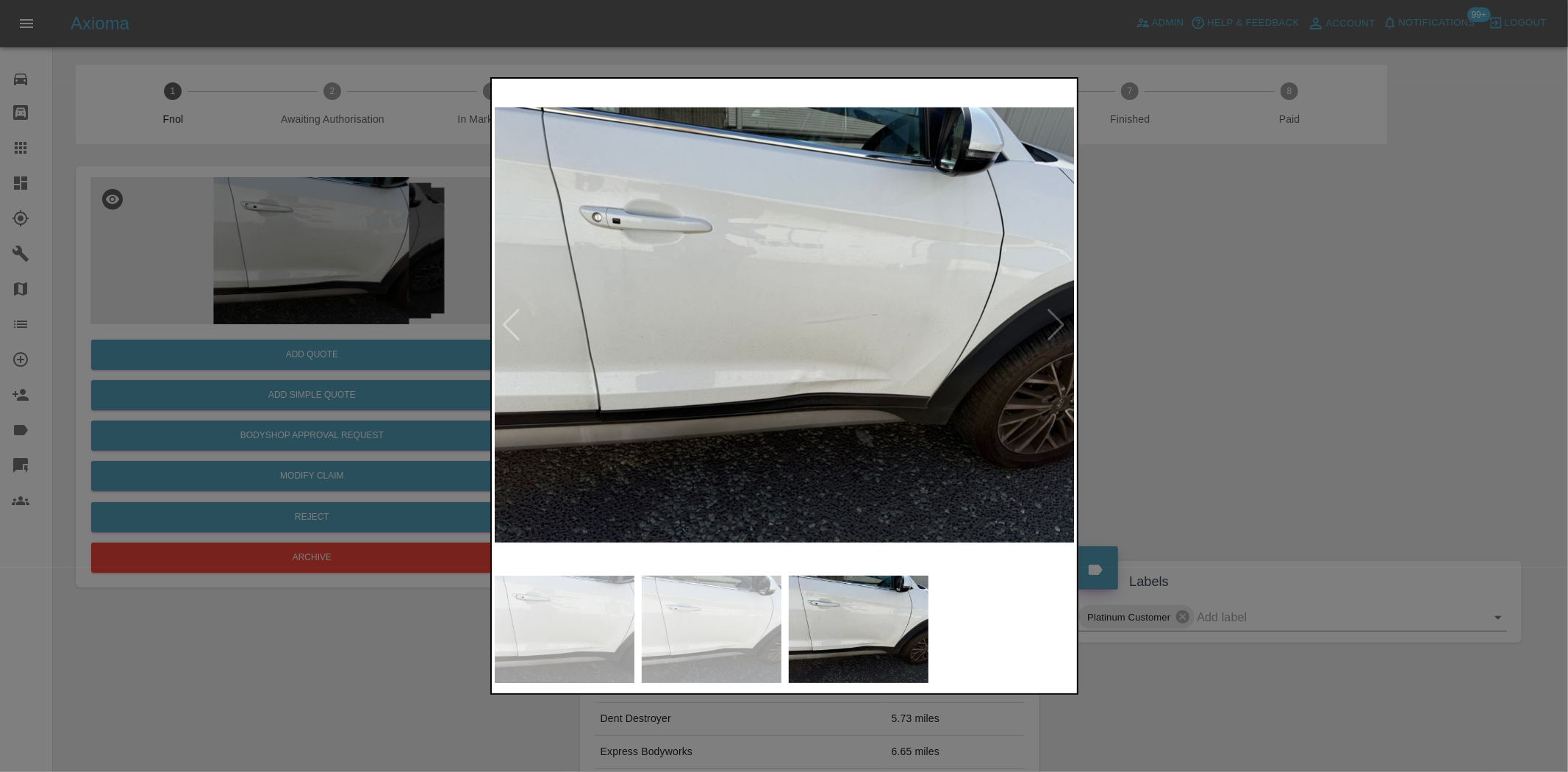
click at [602, 453] on img at bounding box center [785, 324] width 581 height 487
click at [359, 372] on div at bounding box center [784, 386] width 1568 height 772
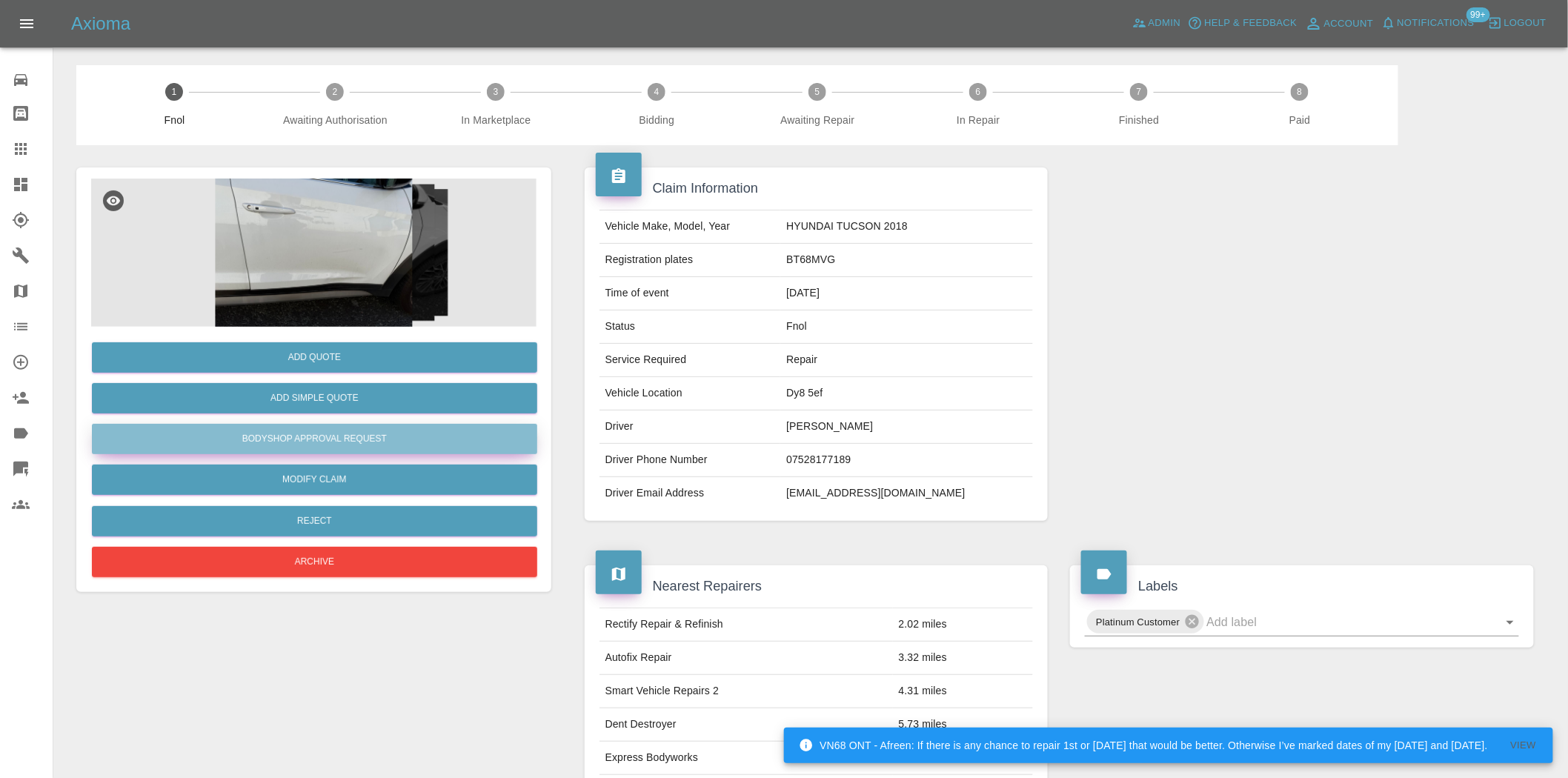
click at [365, 434] on button "Bodyshop Approval Request" at bounding box center [315, 438] width 446 height 30
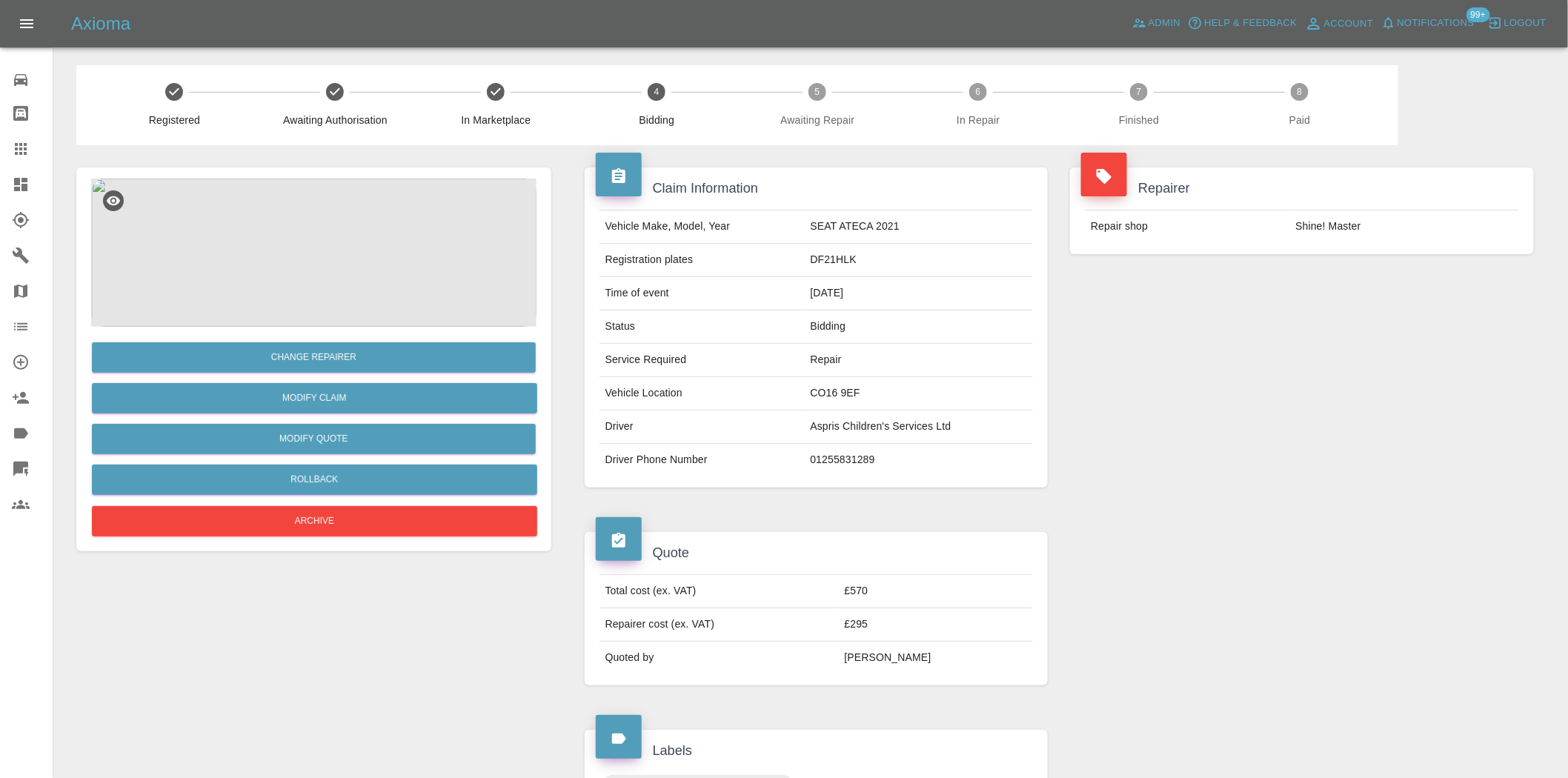
click at [827, 253] on td "DF21HLK" at bounding box center [919, 261] width 229 height 33
click at [827, 254] on td "DF21HLK" at bounding box center [919, 261] width 229 height 33
copy td "DF21HLK"
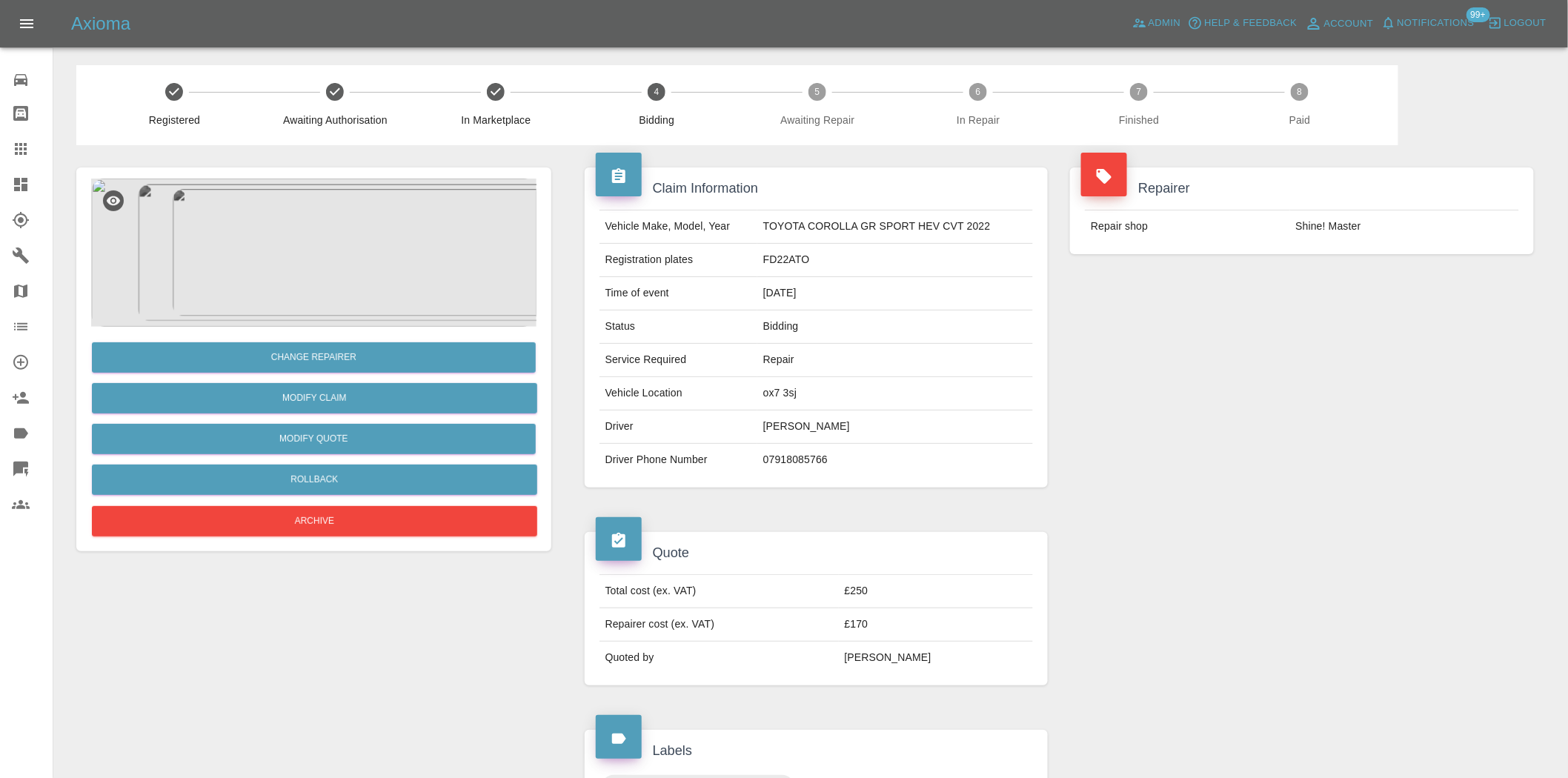
click at [777, 260] on td "FD22ATO" at bounding box center [895, 261] width 275 height 33
copy td "FD22ATO"
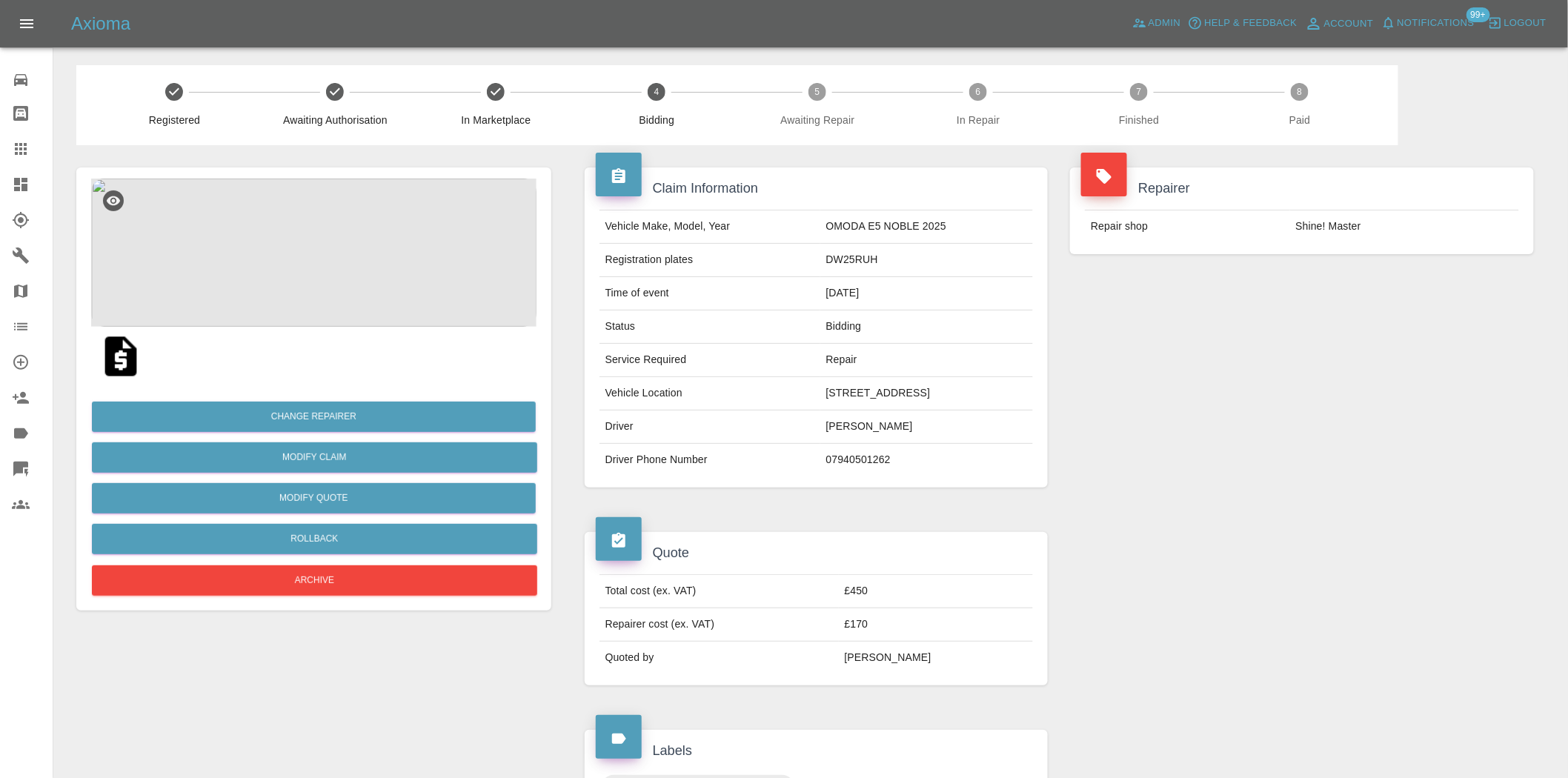
click at [834, 262] on td "DW25RUH" at bounding box center [927, 261] width 214 height 33
copy td "DW25RUH"
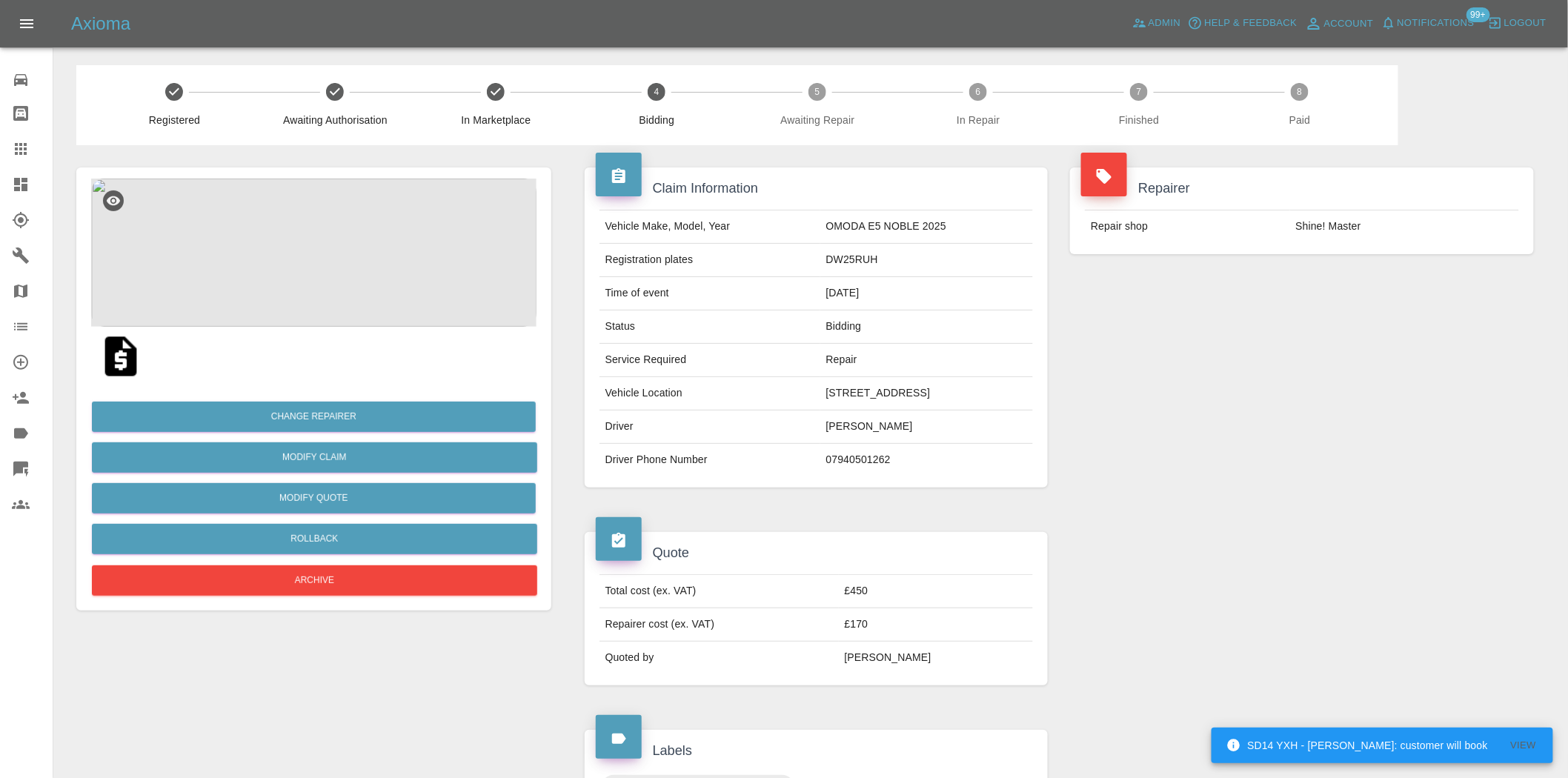
drag, startPoint x: 575, startPoint y: 233, endPoint x: 40, endPoint y: 365, distance: 551.0
click at [575, 233] on div "Claim Information Vehicle Make, Model, Year OMODA E5 NOBLE 2025 Registration pl…" at bounding box center [817, 328] width 486 height 365
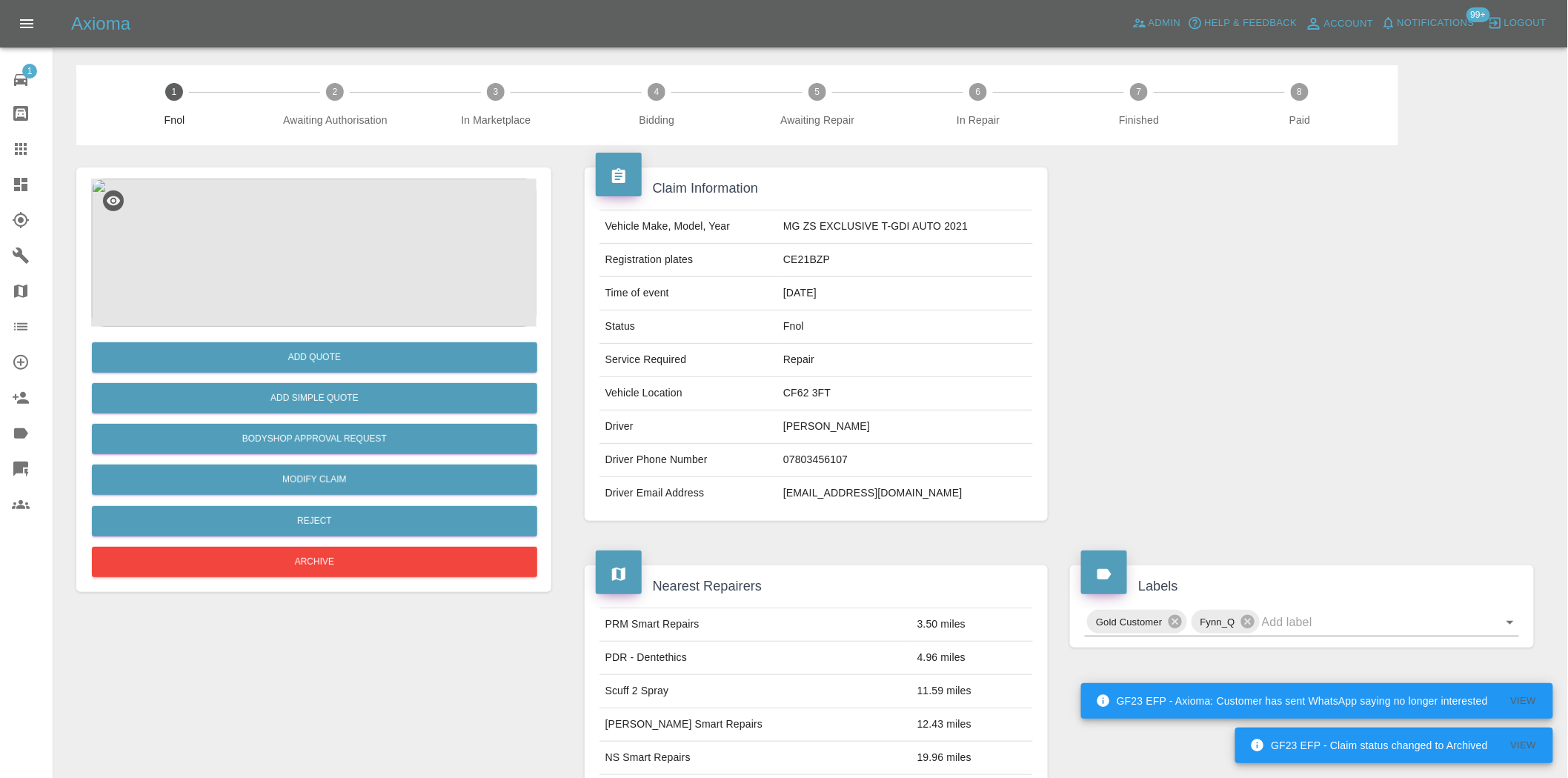
click at [339, 280] on img at bounding box center [314, 252] width 446 height 148
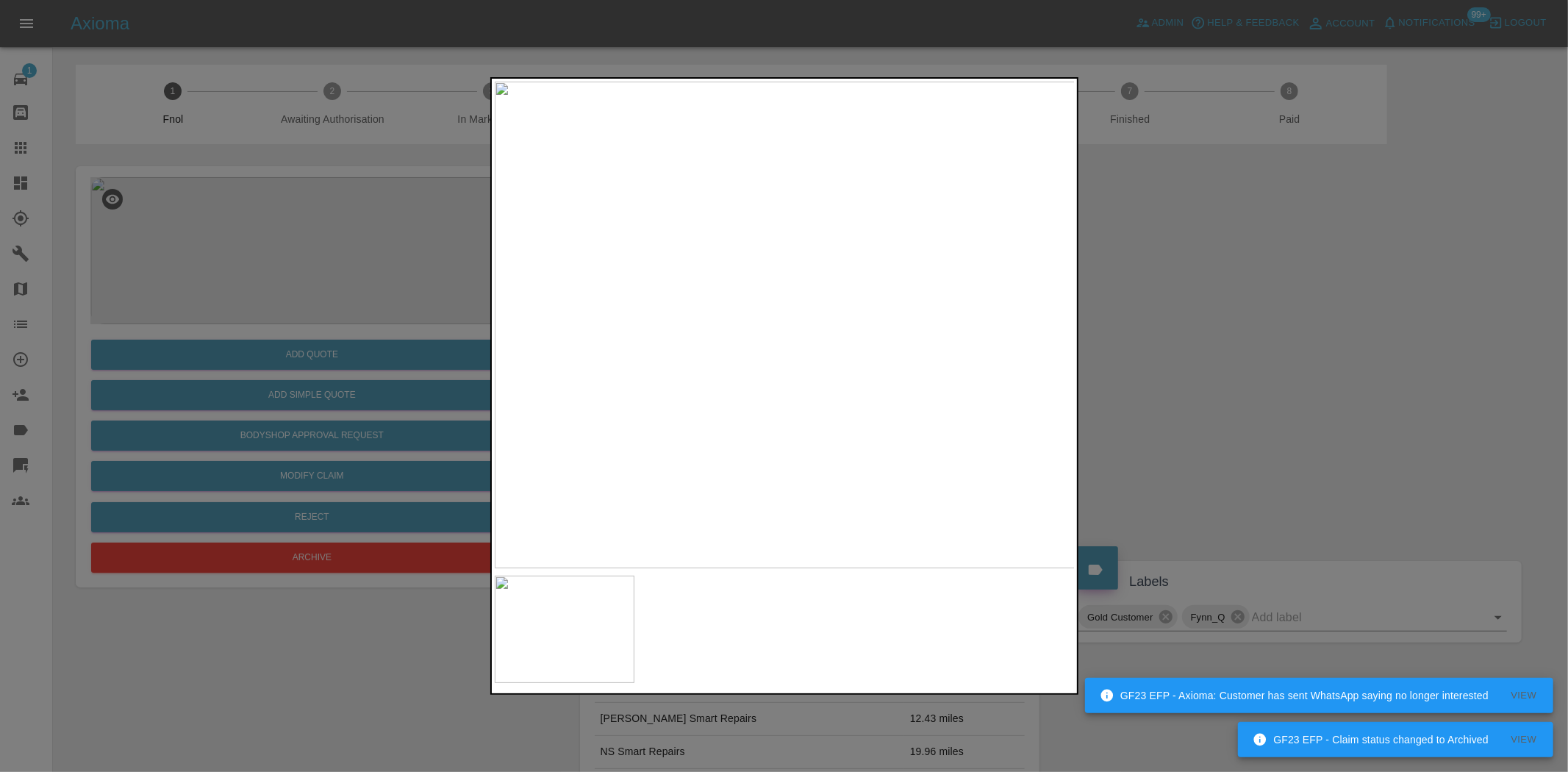
click at [817, 420] on img at bounding box center [785, 324] width 581 height 487
click at [817, 420] on img at bounding box center [685, 38] width 1742 height 1462
click at [742, 409] on img at bounding box center [785, 324] width 581 height 487
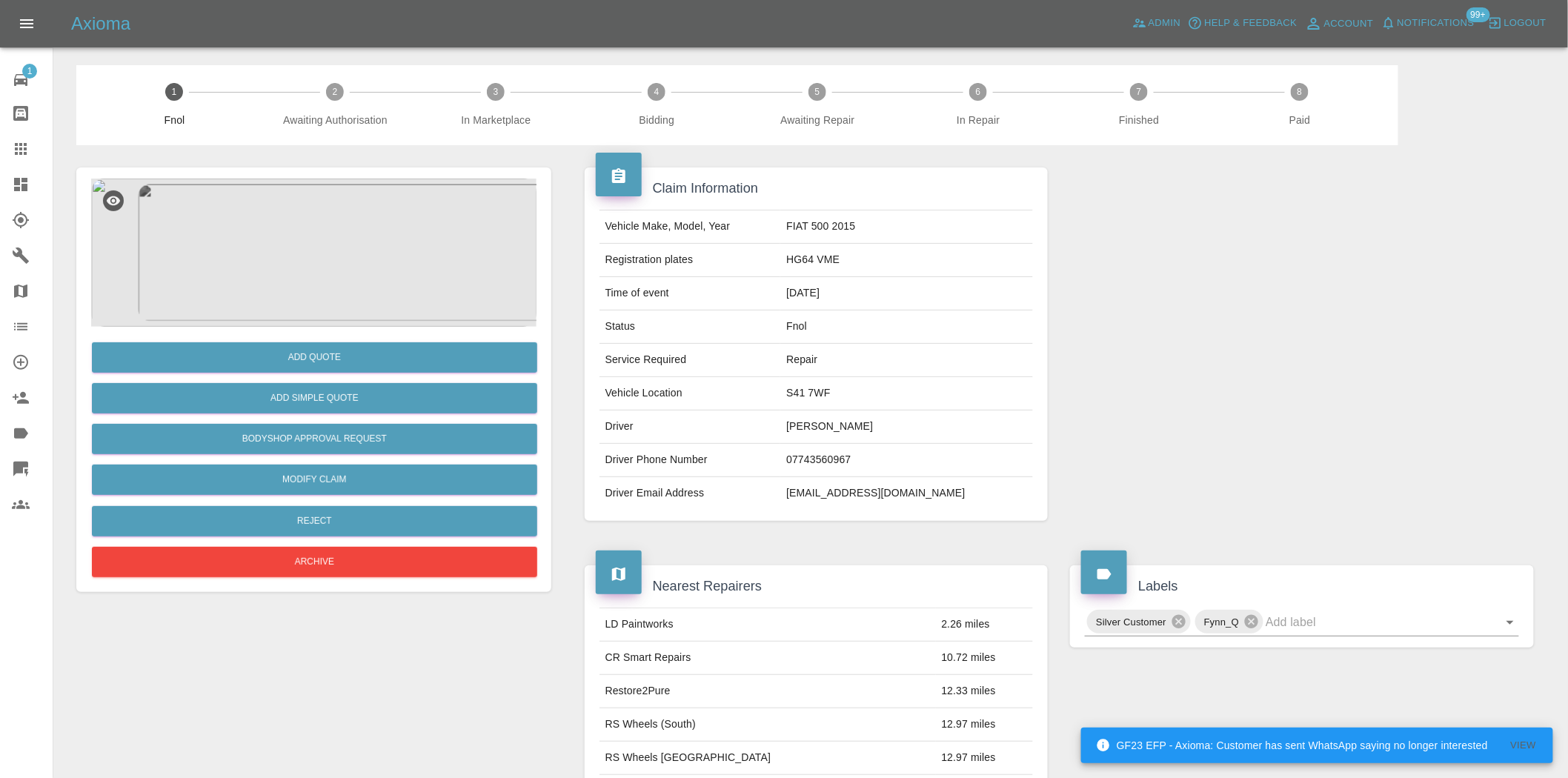
click at [350, 224] on img at bounding box center [314, 252] width 446 height 148
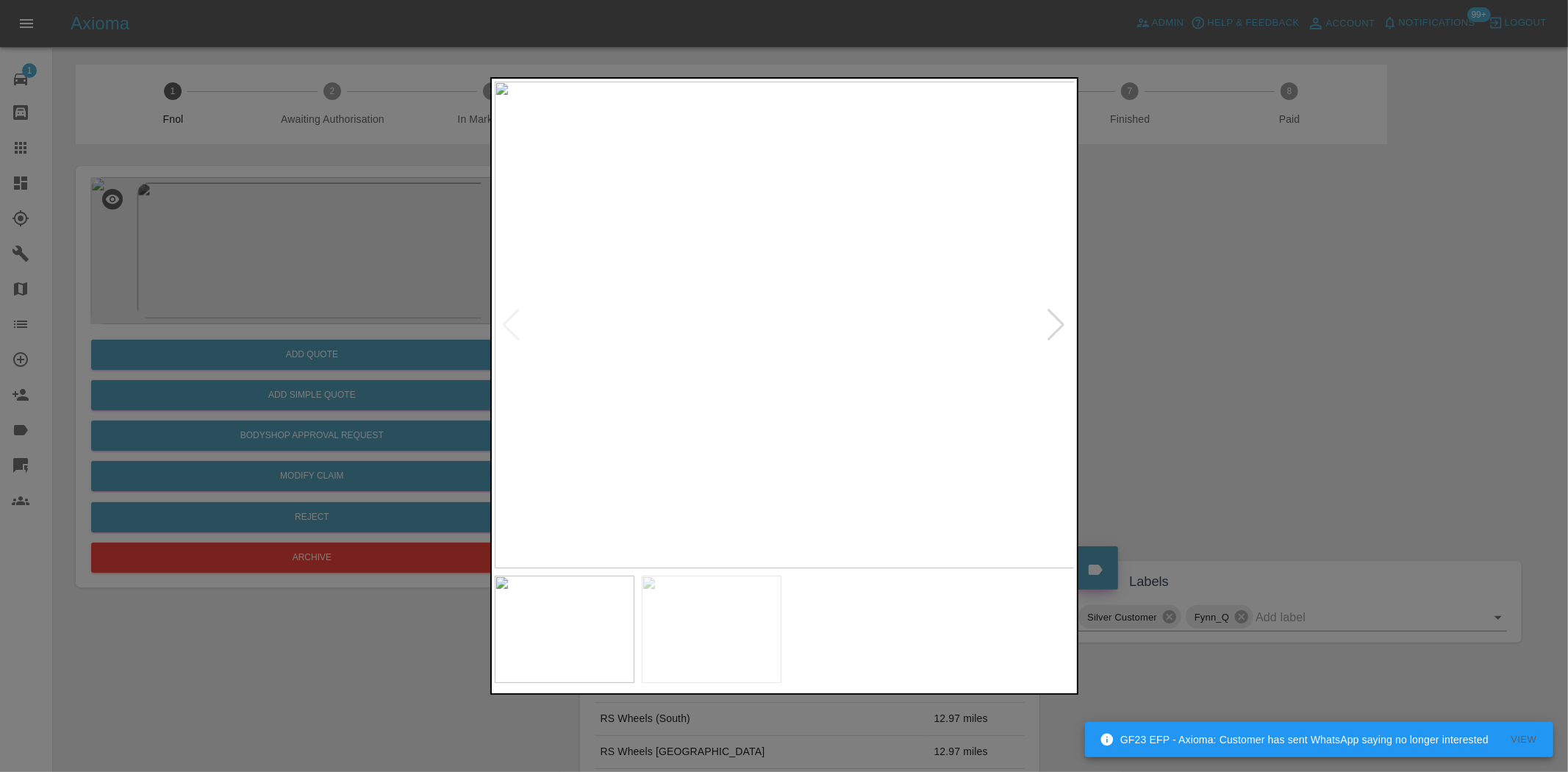
click at [649, 342] on img at bounding box center [785, 324] width 581 height 487
click at [695, 368] on img at bounding box center [785, 324] width 581 height 487
click at [726, 401] on img at bounding box center [785, 324] width 581 height 487
click at [638, 403] on img at bounding box center [785, 324] width 581 height 487
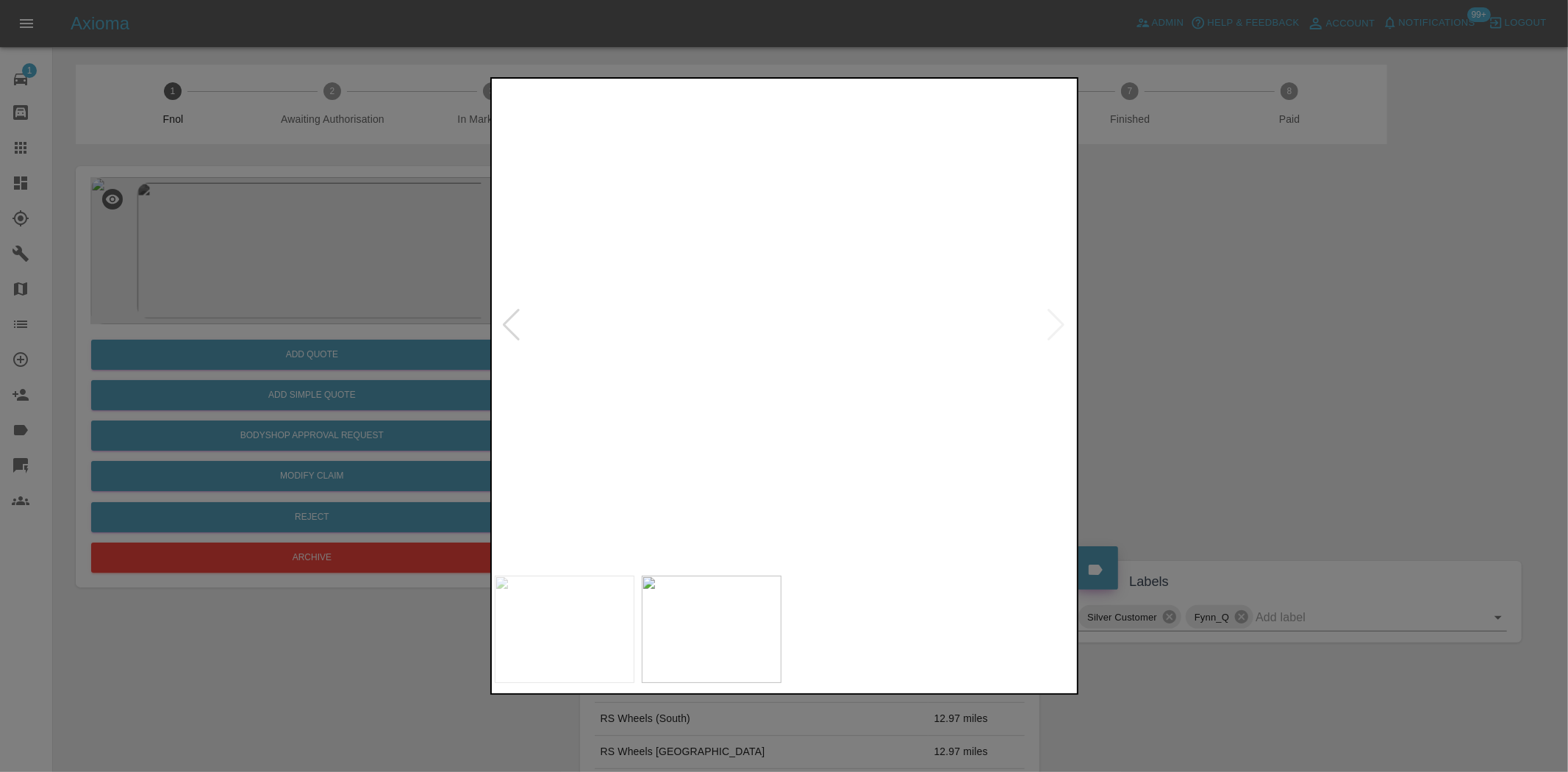
click at [715, 395] on img at bounding box center [1221, 90] width 1742 height 1462
click at [670, 407] on img at bounding box center [785, 324] width 581 height 487
click at [817, 412] on img at bounding box center [785, 324] width 581 height 487
click at [632, 398] on img at bounding box center [785, 324] width 581 height 487
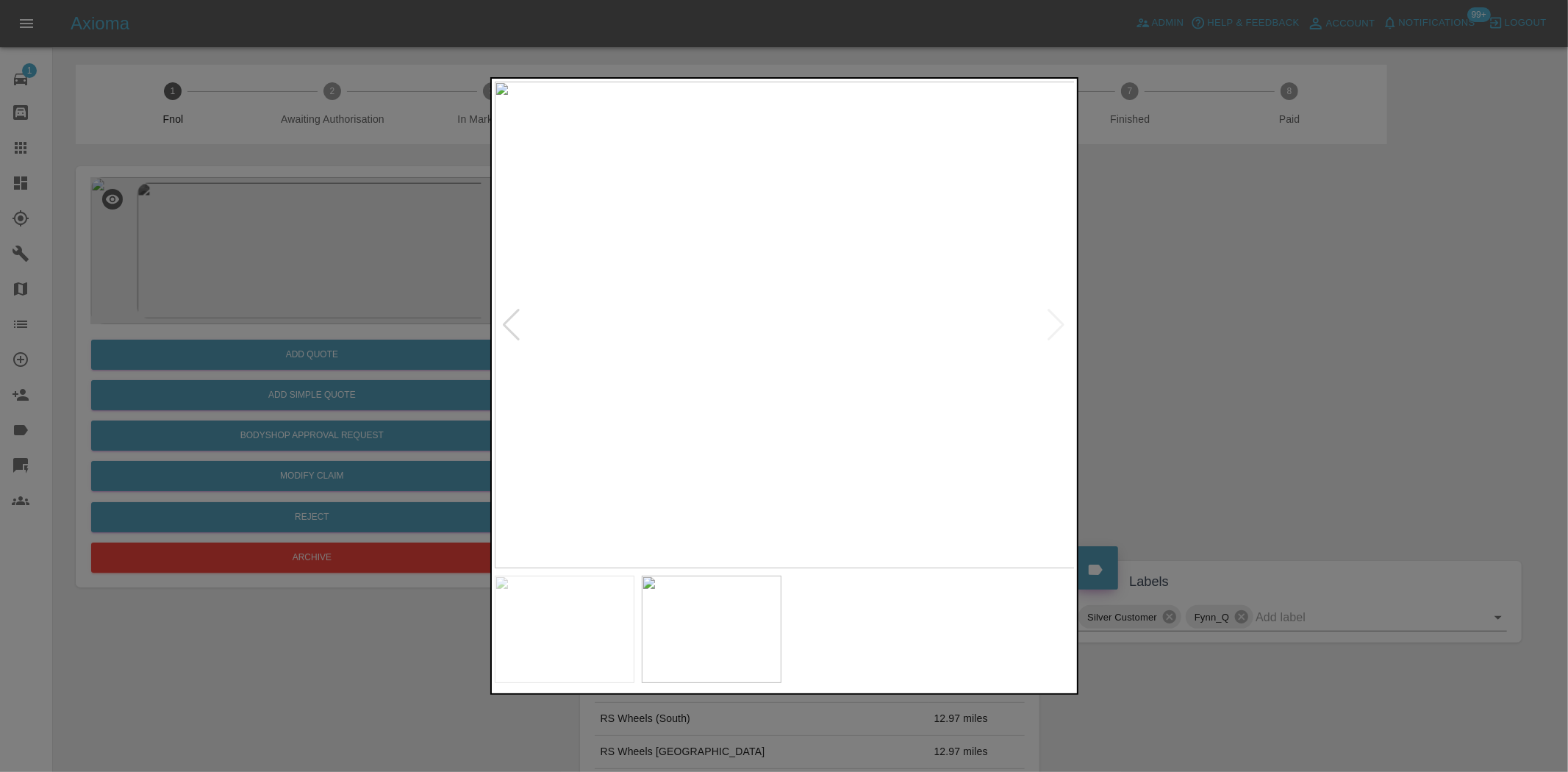
click at [620, 390] on img at bounding box center [785, 324] width 581 height 487
click at [324, 250] on div at bounding box center [784, 386] width 1568 height 772
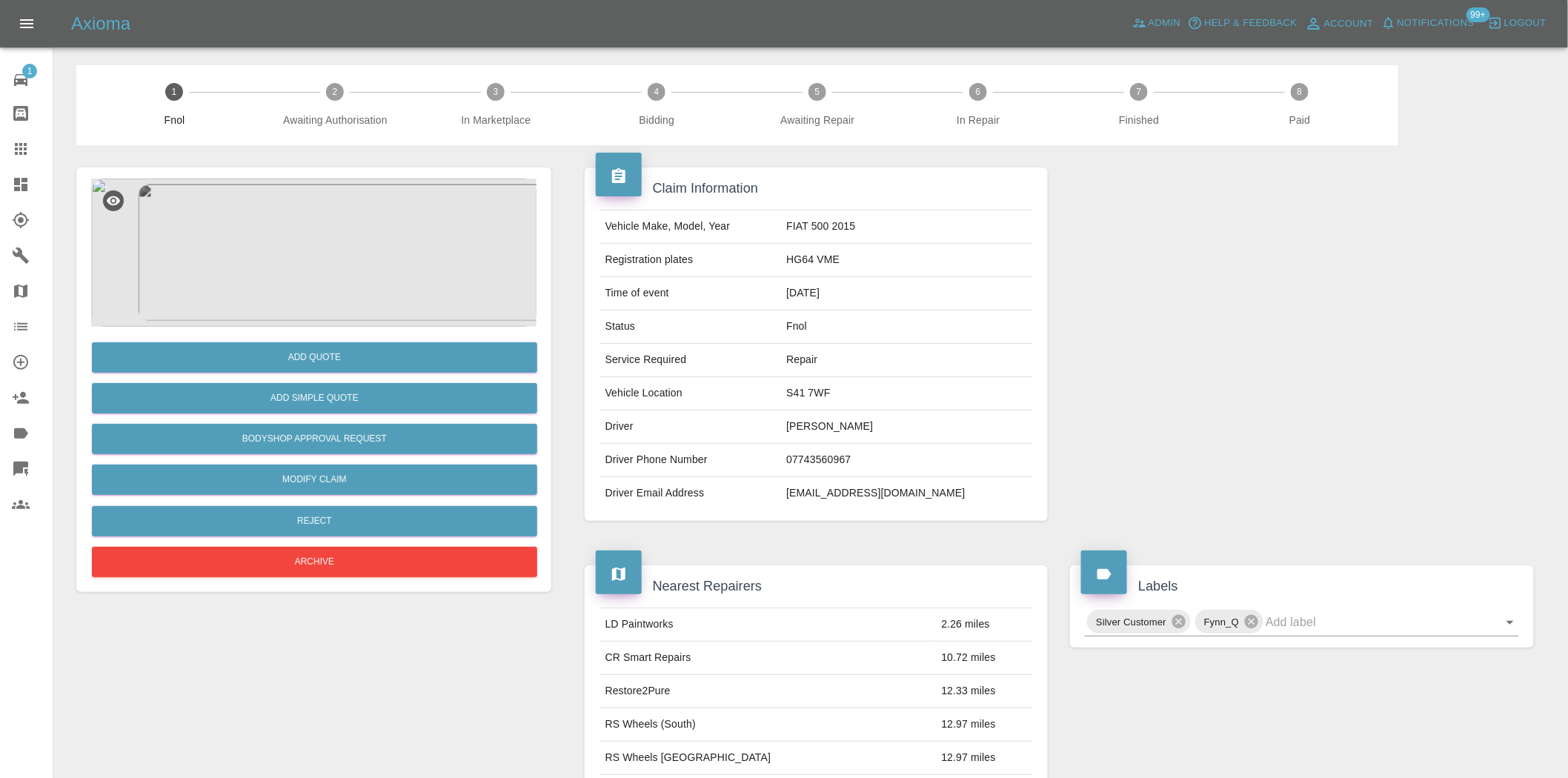
click at [254, 263] on img at bounding box center [314, 252] width 446 height 148
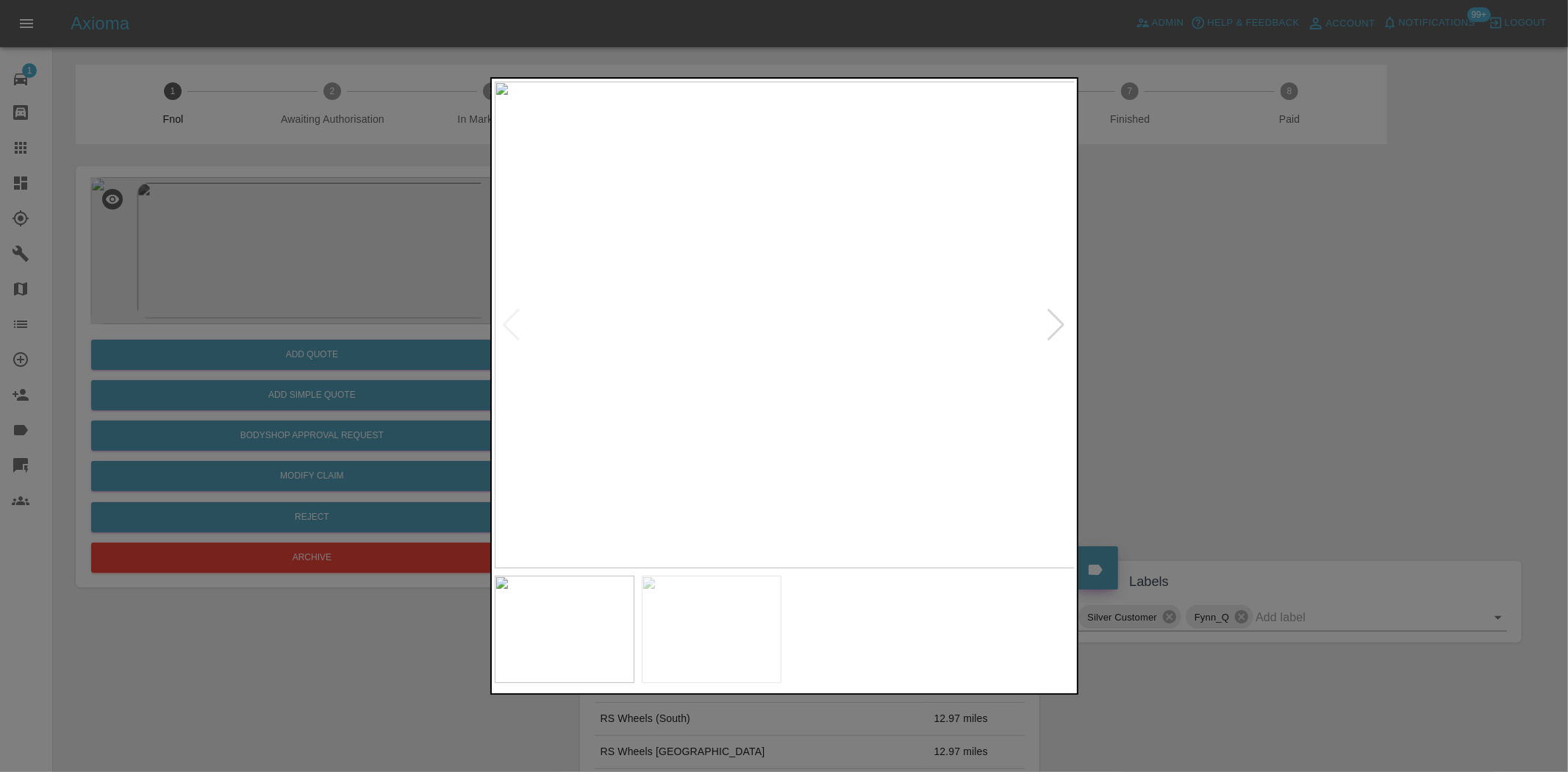
click at [721, 398] on img at bounding box center [785, 324] width 581 height 487
click at [606, 377] on img at bounding box center [785, 324] width 581 height 487
click at [704, 415] on img at bounding box center [1317, 168] width 1742 height 1462
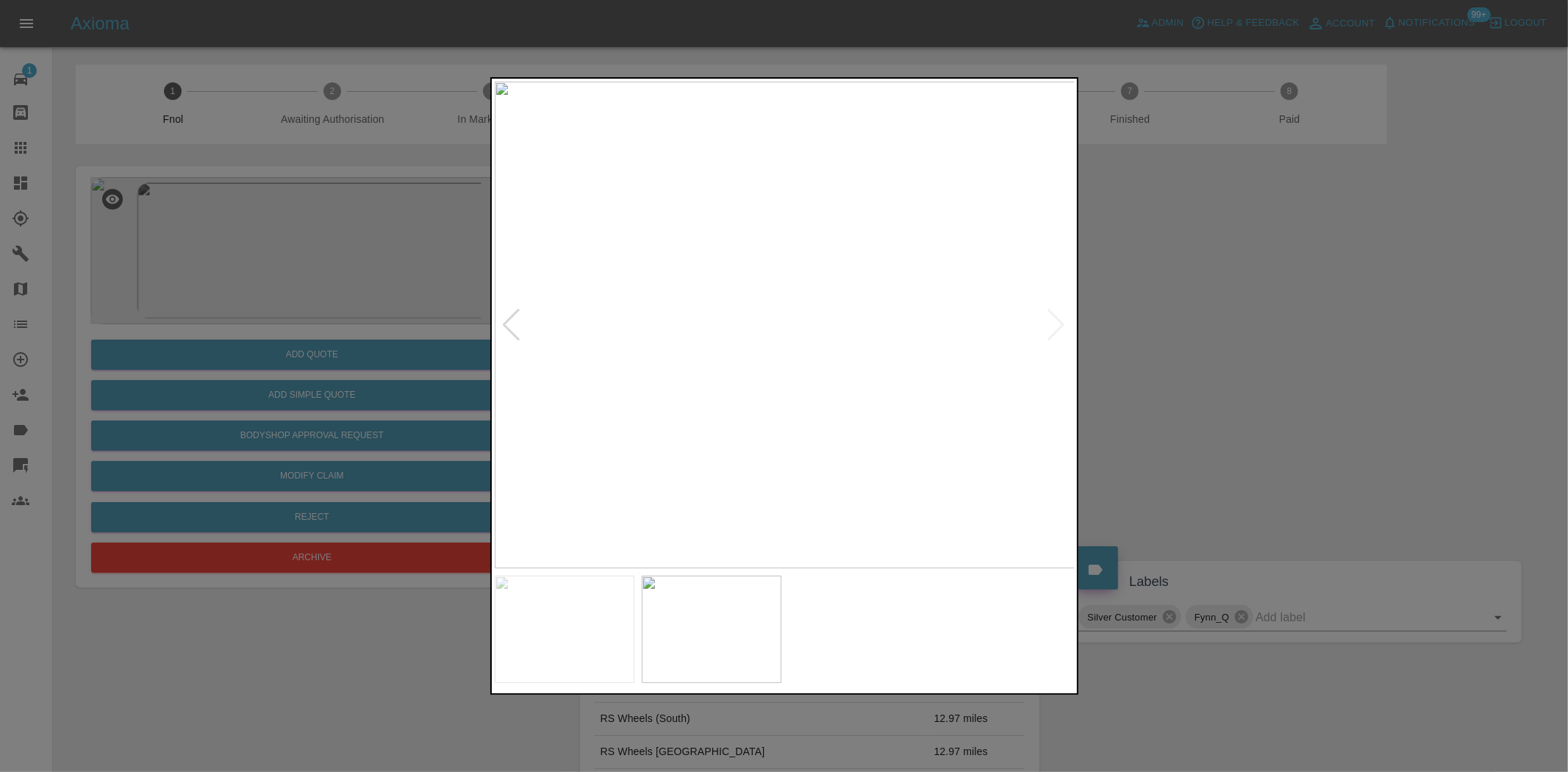
click at [542, 439] on img at bounding box center [785, 324] width 581 height 487
click at [643, 445] on img at bounding box center [785, 324] width 581 height 487
click at [289, 244] on div at bounding box center [784, 386] width 1568 height 772
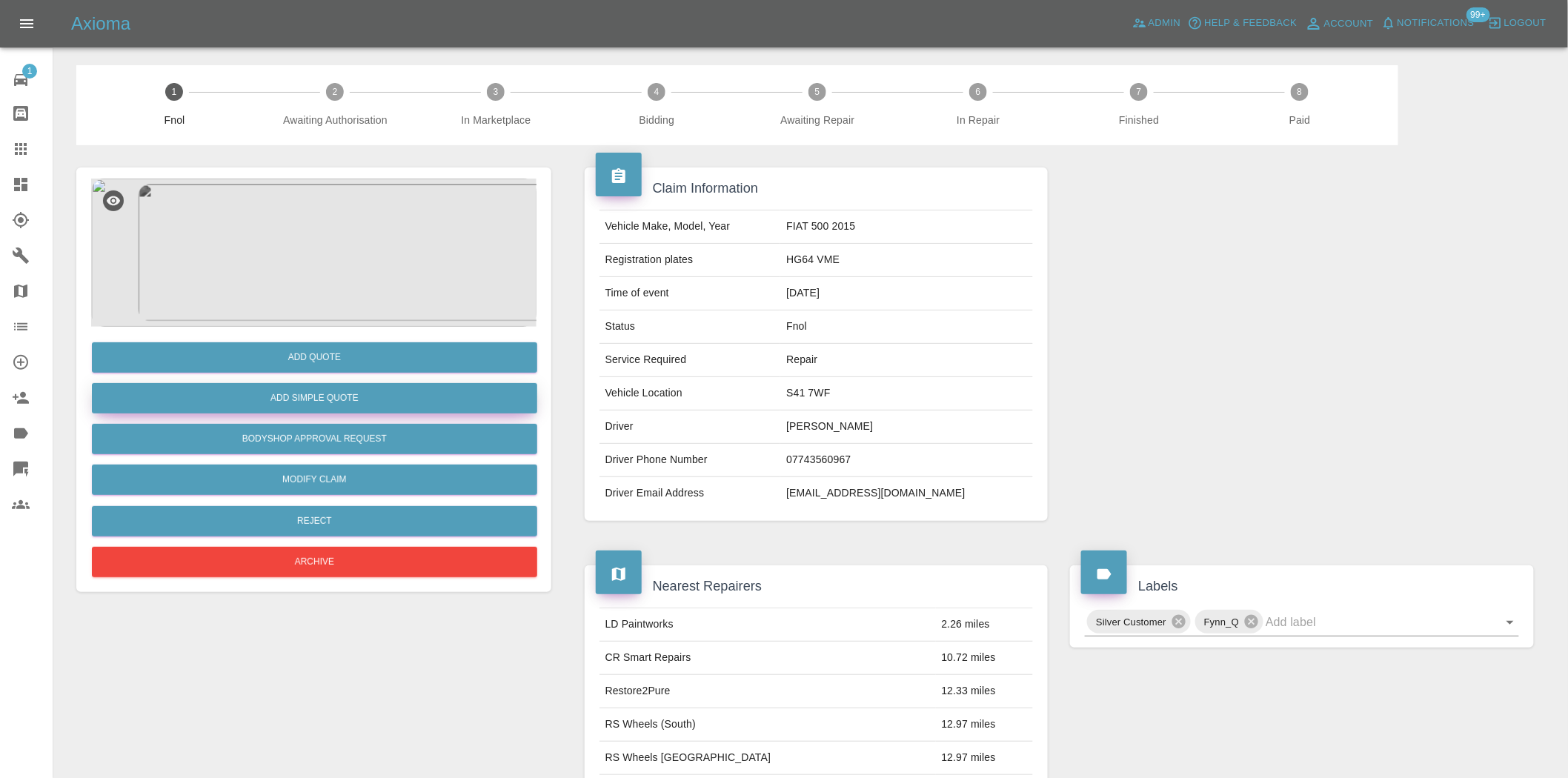
click at [335, 398] on button "Add Simple Quote" at bounding box center [315, 398] width 446 height 30
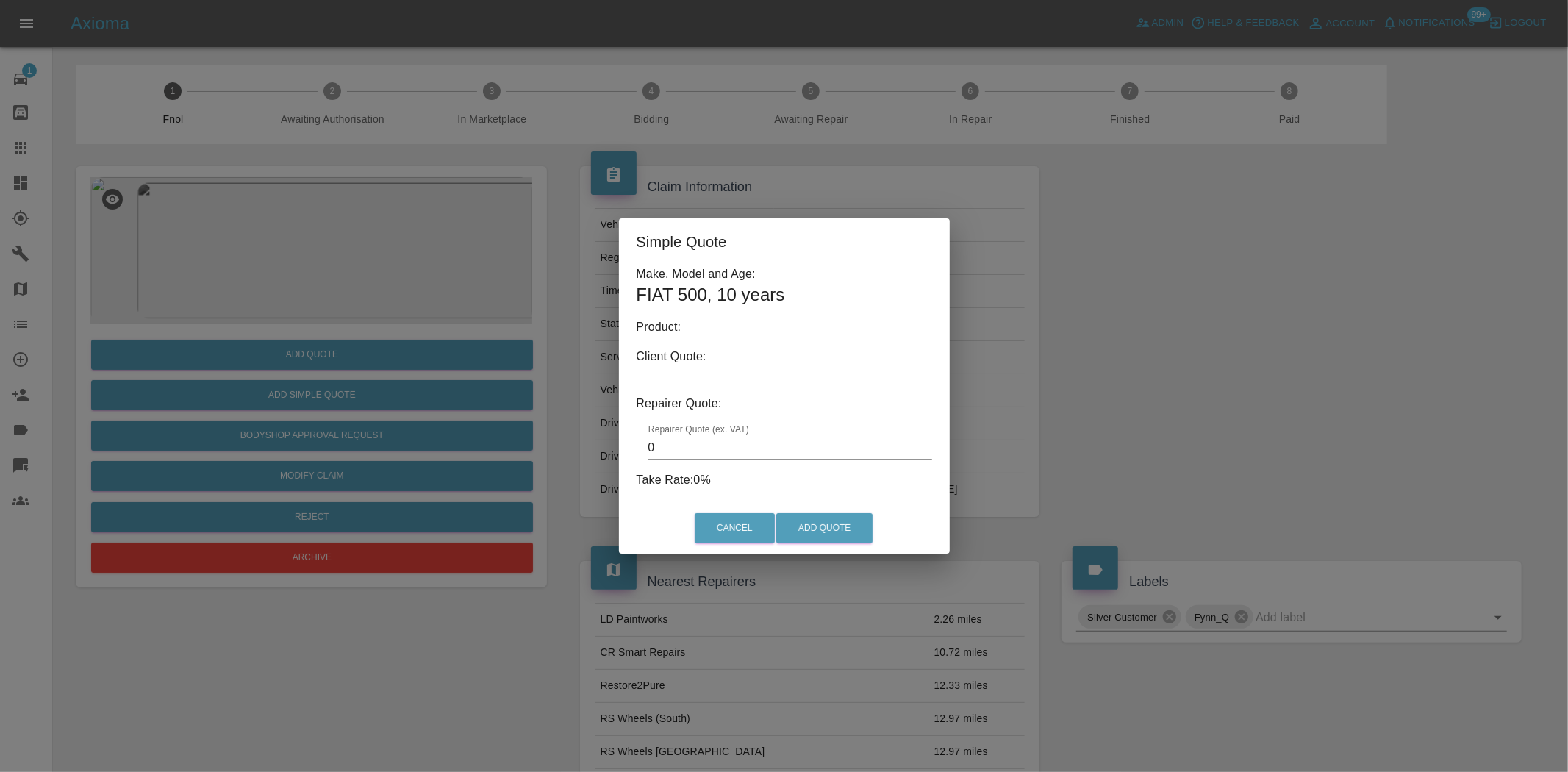
type input "140"
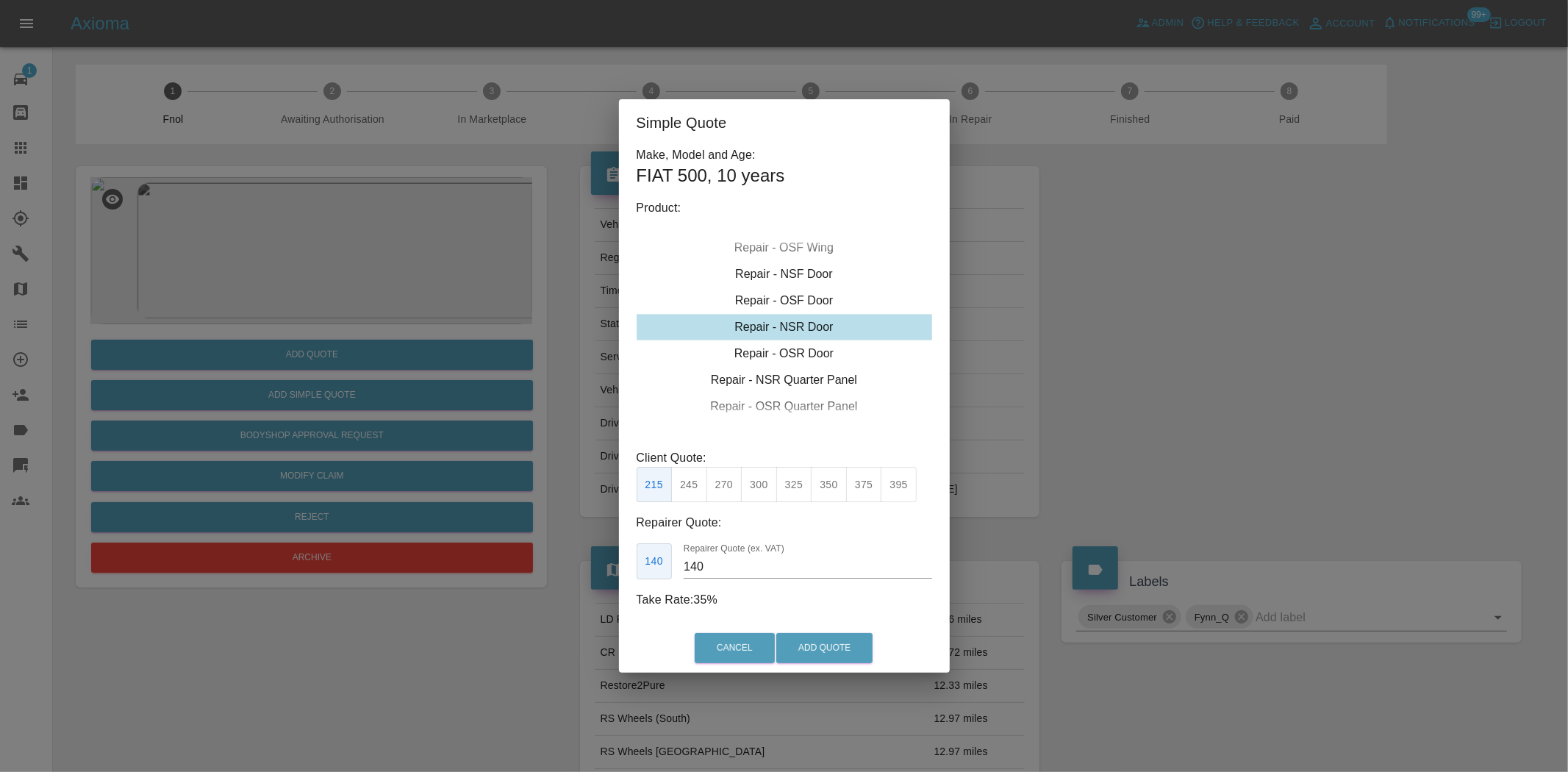
click at [497, 285] on div "Simple Quote Make, Model and Age: FIAT 500 , 10 years Product: Repair - Front B…" at bounding box center [784, 386] width 1568 height 772
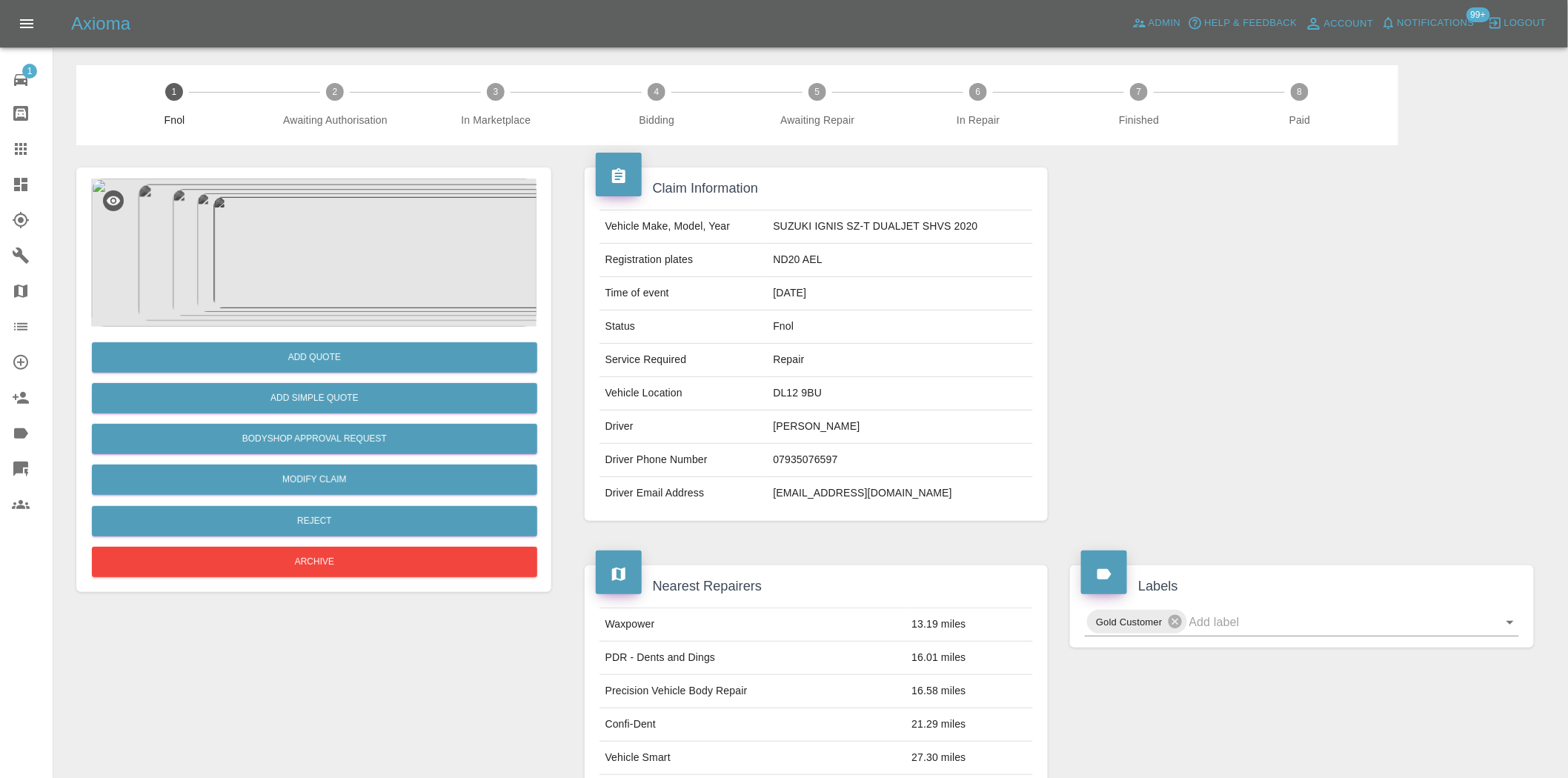
click at [275, 270] on img at bounding box center [314, 252] width 446 height 148
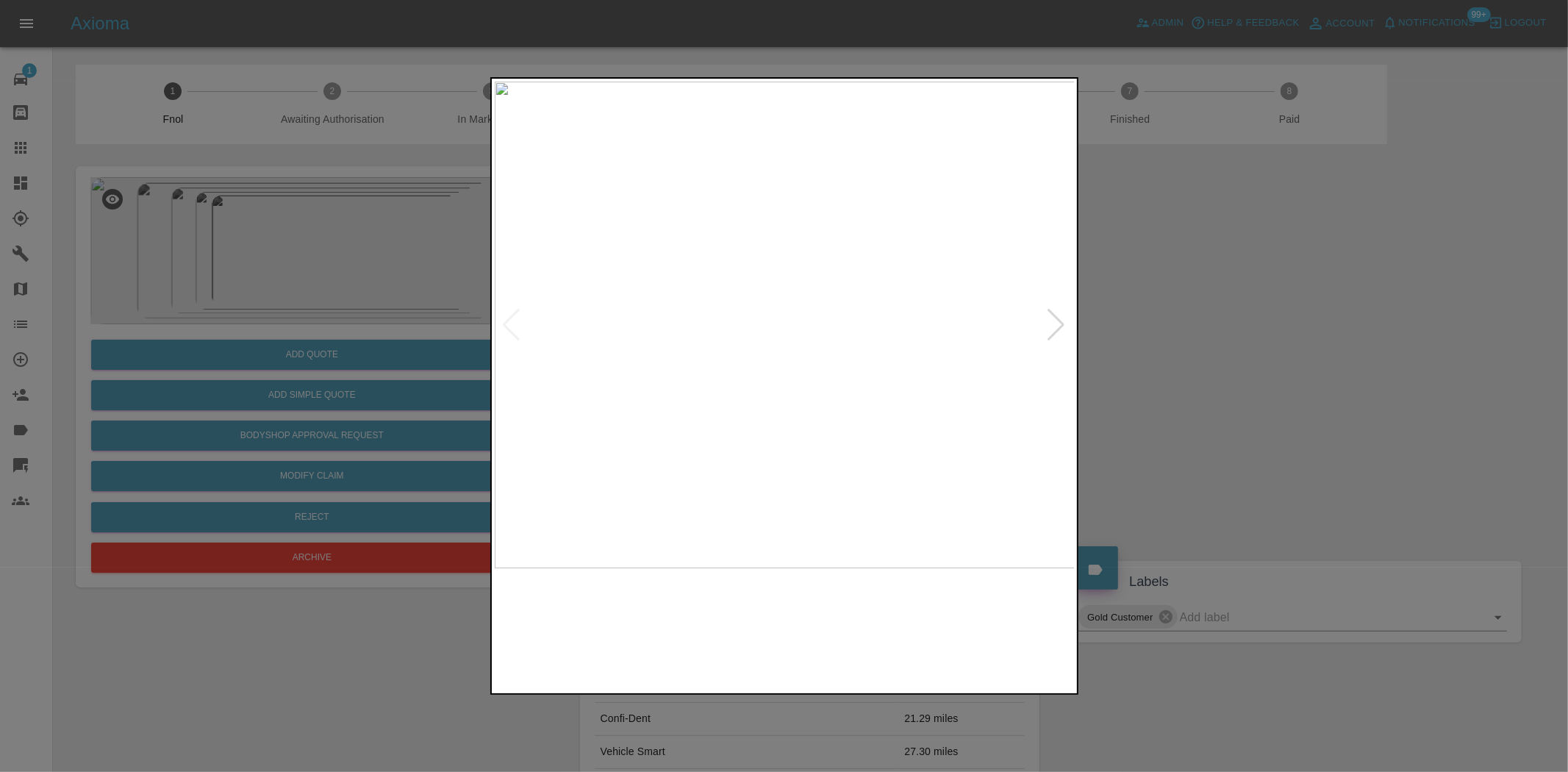
click at [795, 393] on img at bounding box center [785, 324] width 581 height 487
click at [640, 391] on img at bounding box center [737, 324] width 581 height 487
click at [684, 344] on img at bounding box center [785, 324] width 581 height 487
click at [519, 323] on div at bounding box center [784, 324] width 579 height 487
click at [506, 248] on img at bounding box center [785, 324] width 581 height 487
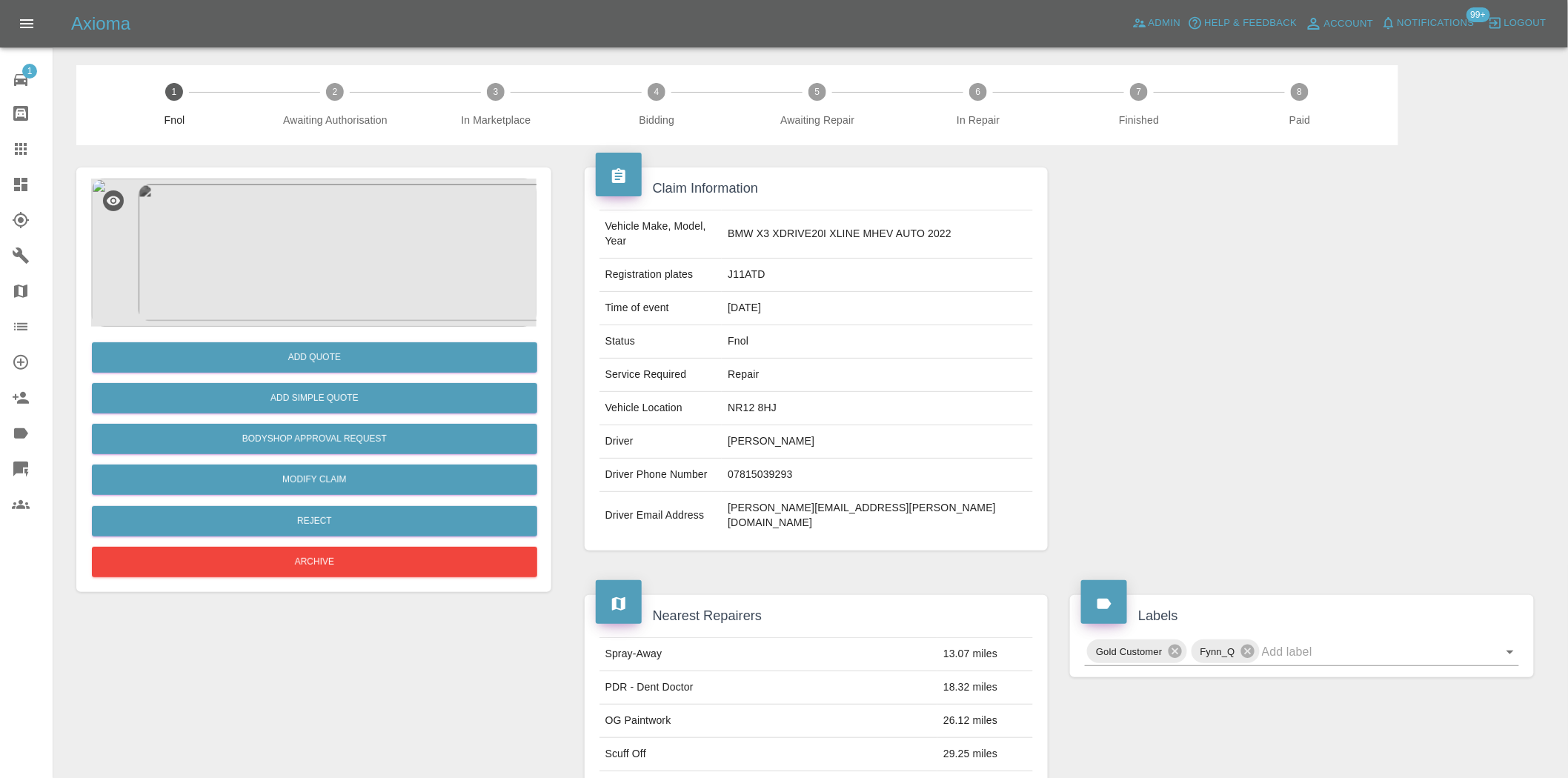
click at [351, 271] on img at bounding box center [314, 252] width 446 height 148
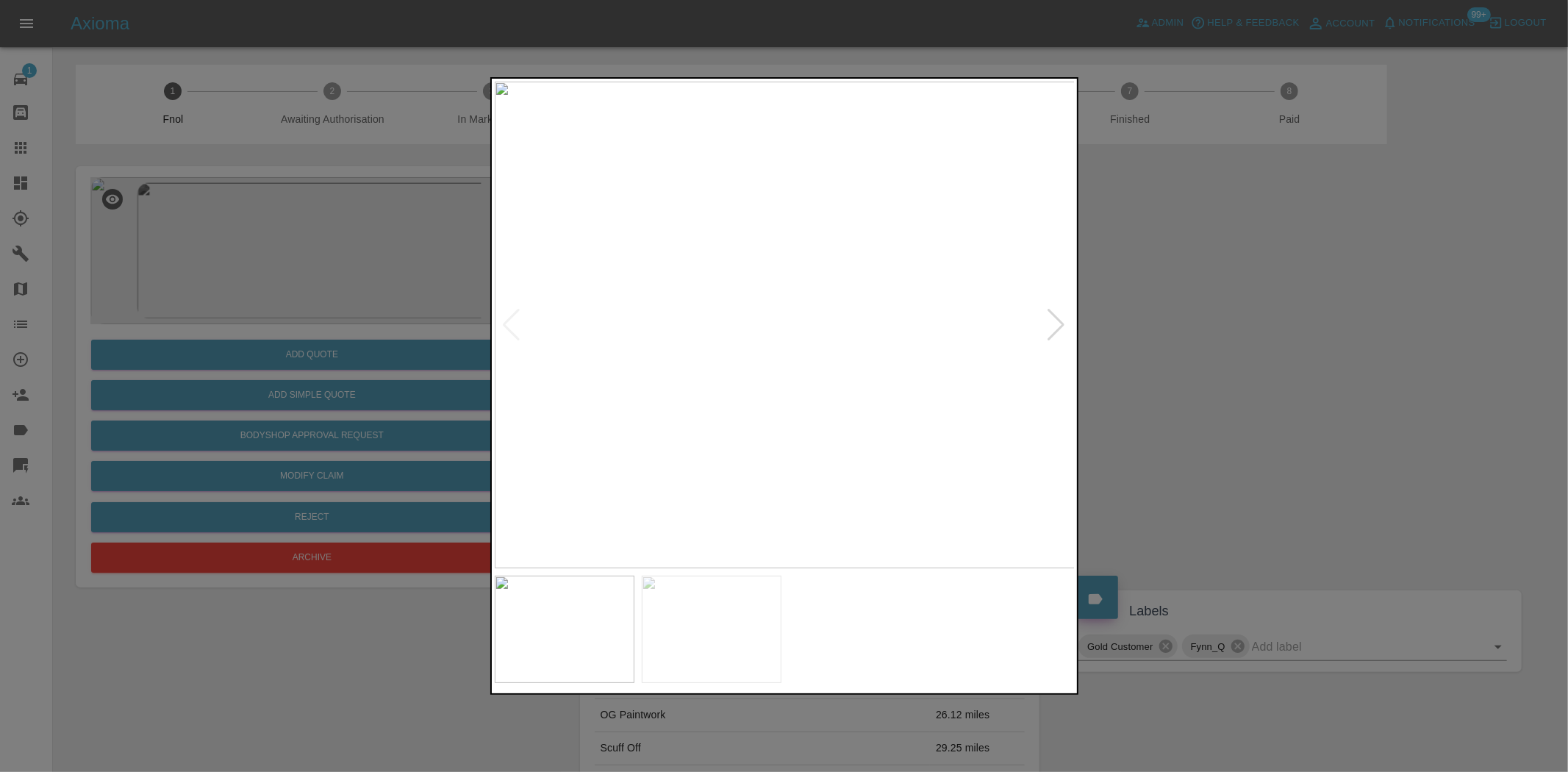
click at [699, 341] on img at bounding box center [785, 324] width 581 height 487
click at [737, 349] on img at bounding box center [1043, 279] width 1742 height 1462
click at [765, 359] on img at bounding box center [785, 324] width 581 height 487
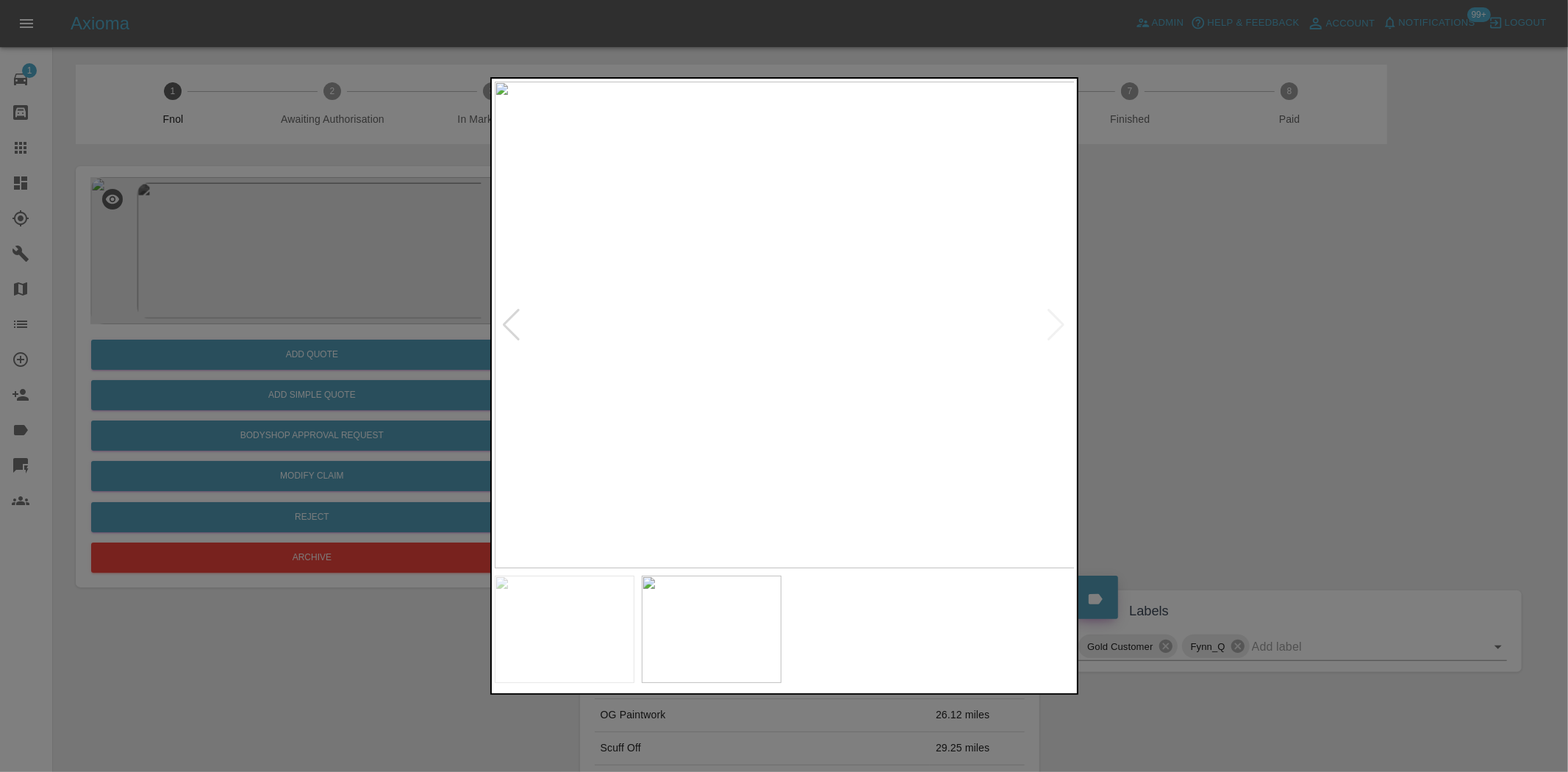
click at [718, 352] on img at bounding box center [785, 324] width 581 height 487
click at [775, 347] on img at bounding box center [785, 324] width 581 height 487
click at [858, 285] on img at bounding box center [890, 212] width 1742 height 1462
click at [769, 329] on img at bounding box center [911, 198] width 1742 height 1462
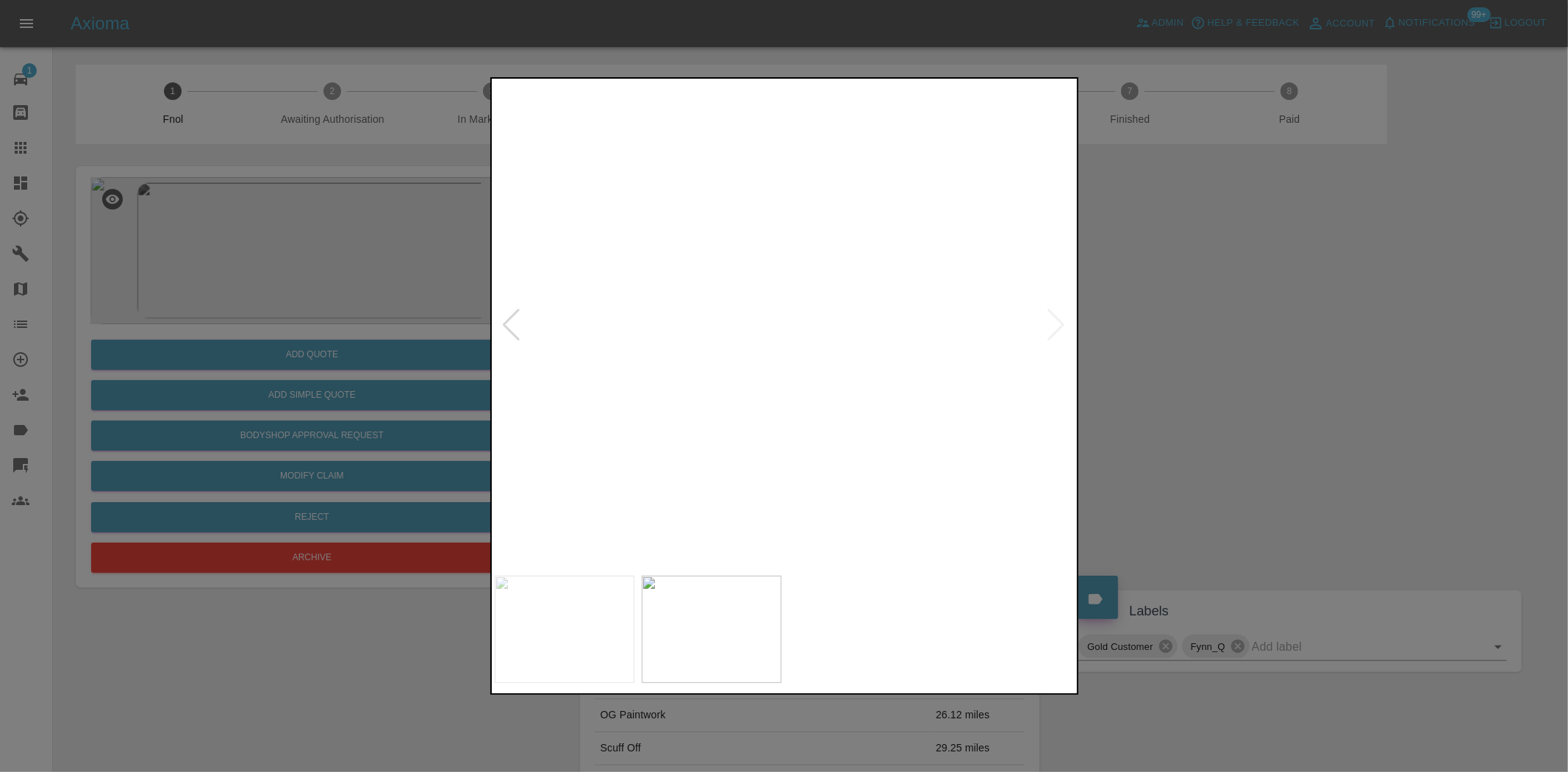
click at [769, 330] on img at bounding box center [911, 198] width 1742 height 1462
click at [913, 383] on img at bounding box center [785, 324] width 581 height 487
click at [1052, 402] on img at bounding box center [785, 324] width 581 height 487
click at [834, 379] on img at bounding box center [785, 324] width 581 height 487
click at [760, 339] on img at bounding box center [785, 324] width 581 height 487
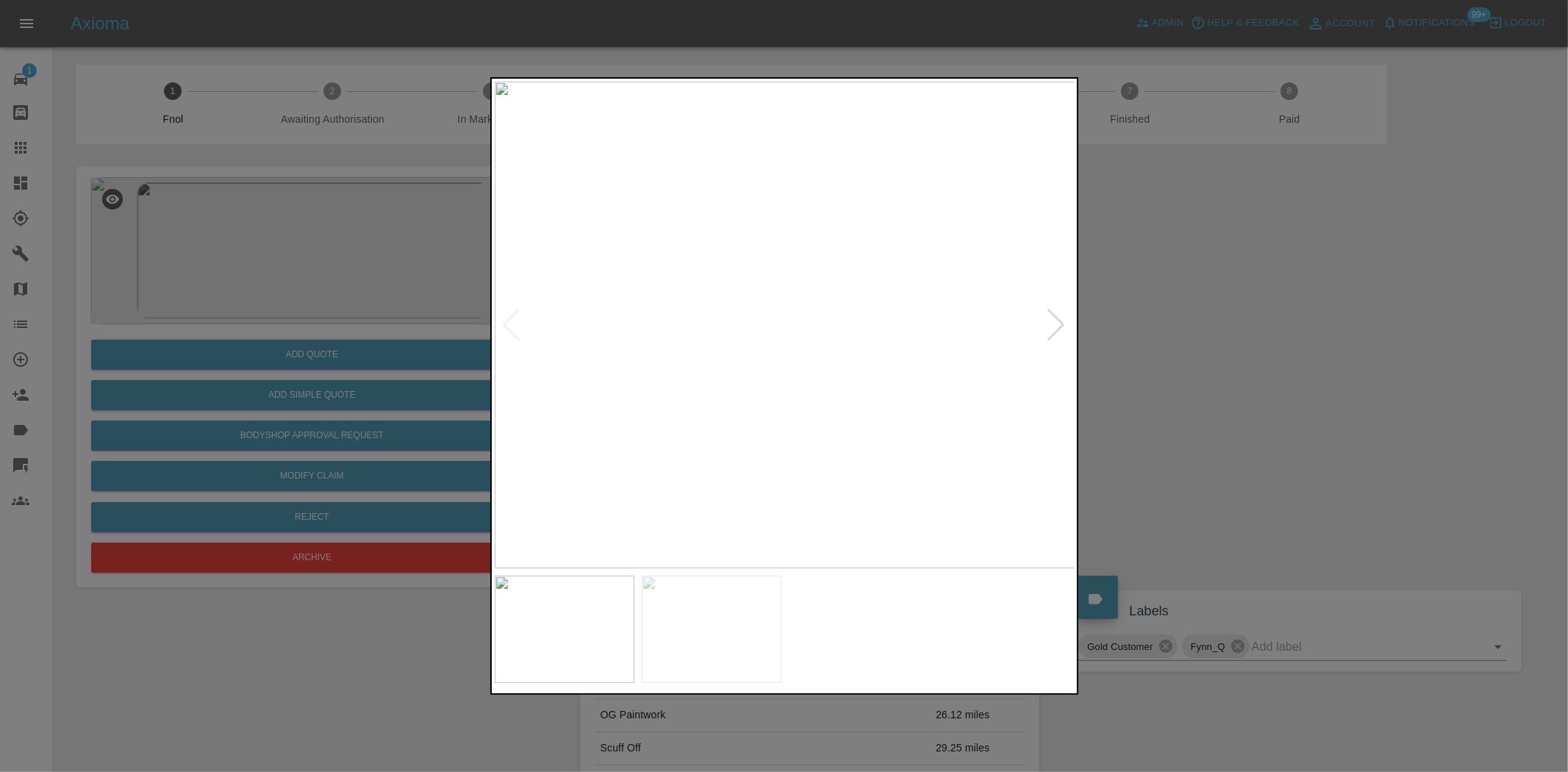
click at [760, 339] on img at bounding box center [785, 324] width 581 height 487
click at [758, 339] on img at bounding box center [856, 284] width 1742 height 1462
click at [608, 342] on img at bounding box center [785, 324] width 581 height 487
click at [654, 368] on img at bounding box center [785, 324] width 581 height 487
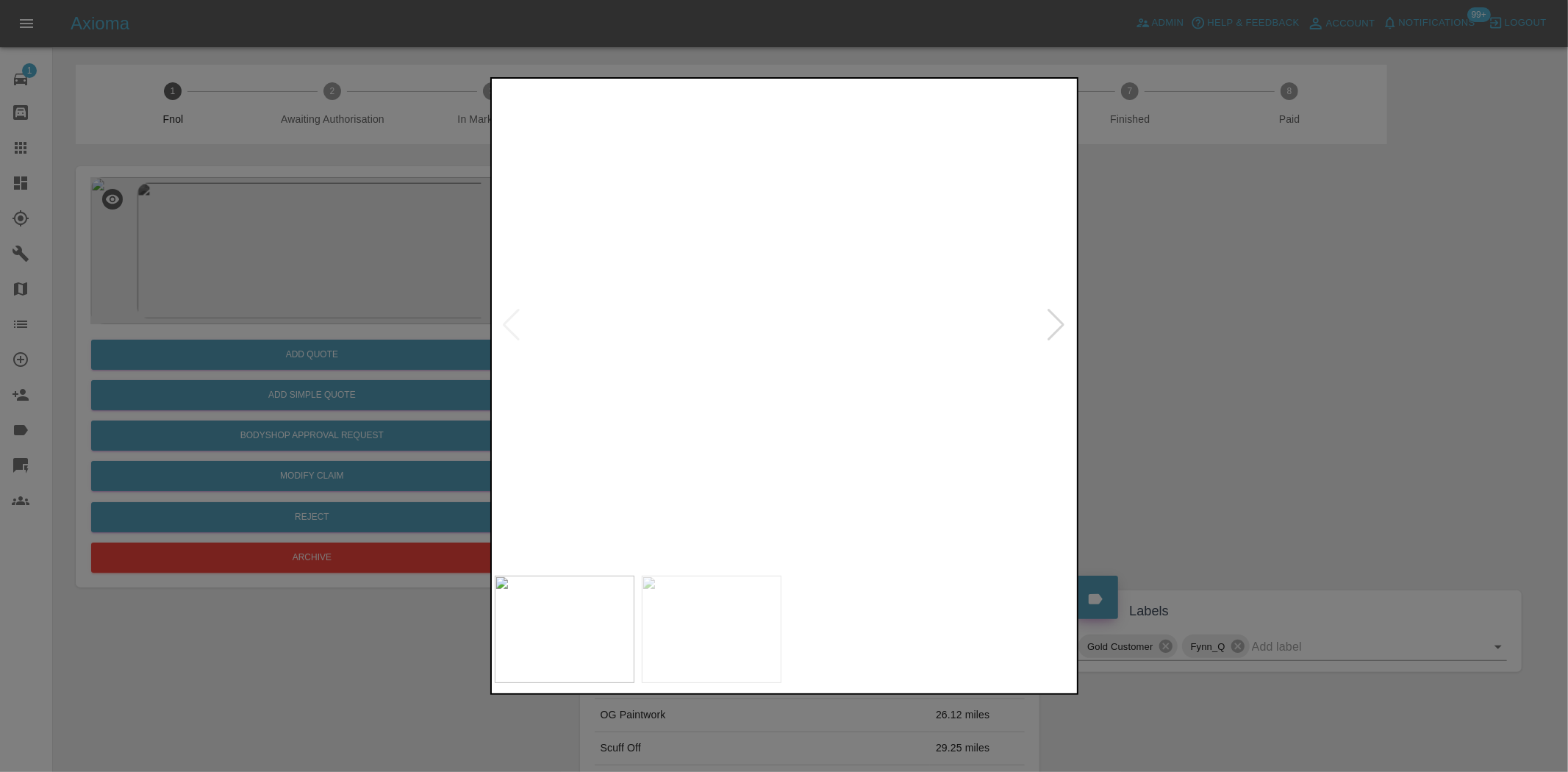
click at [654, 368] on img at bounding box center [1174, 196] width 1742 height 1462
click at [692, 358] on img at bounding box center [785, 324] width 581 height 487
click at [800, 332] on img at bounding box center [1059, 225] width 1742 height 1462
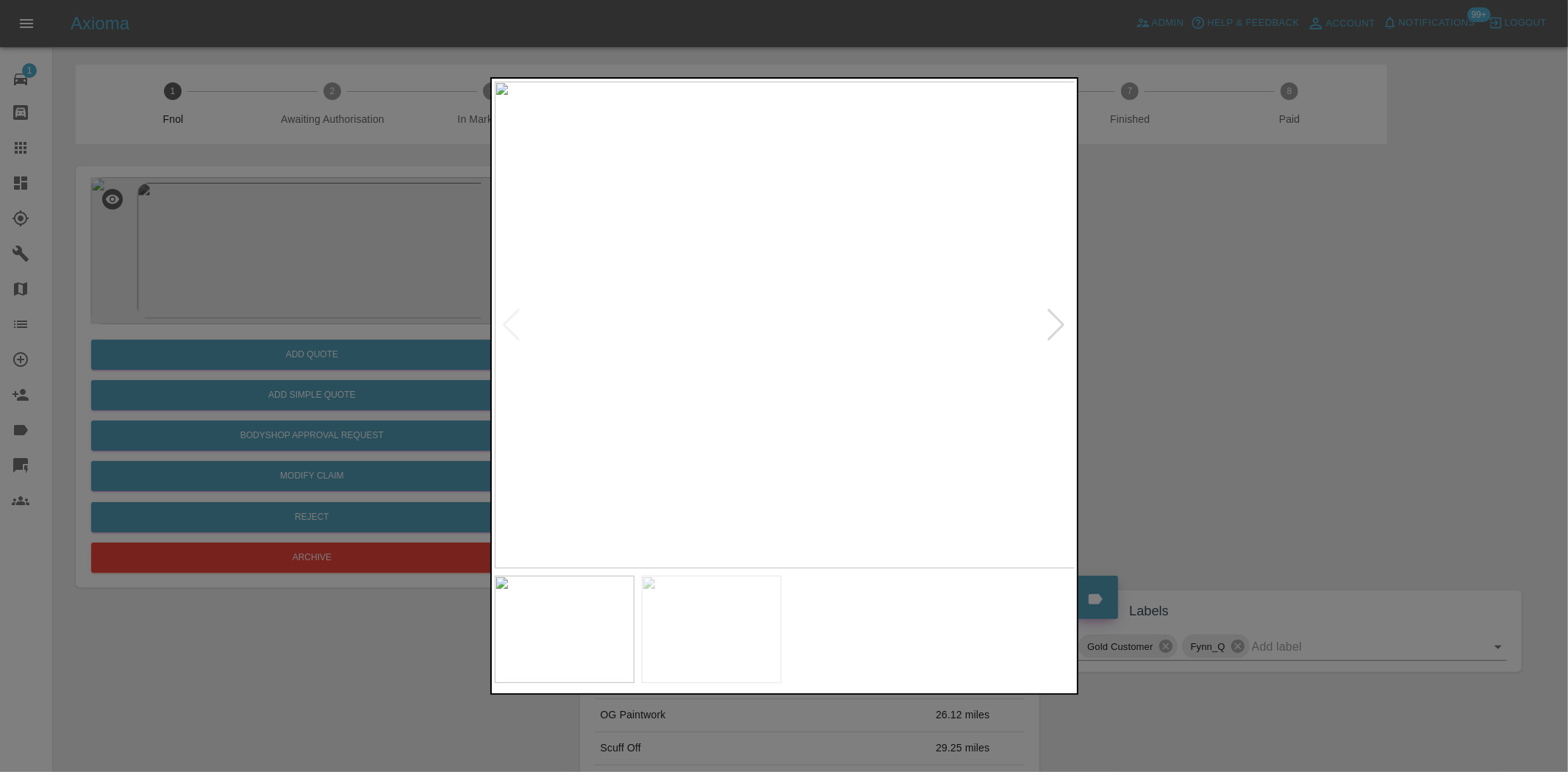
click at [770, 319] on img at bounding box center [785, 324] width 581 height 487
click at [770, 319] on img at bounding box center [826, 344] width 1742 height 1462
click at [583, 360] on img at bounding box center [785, 324] width 581 height 487
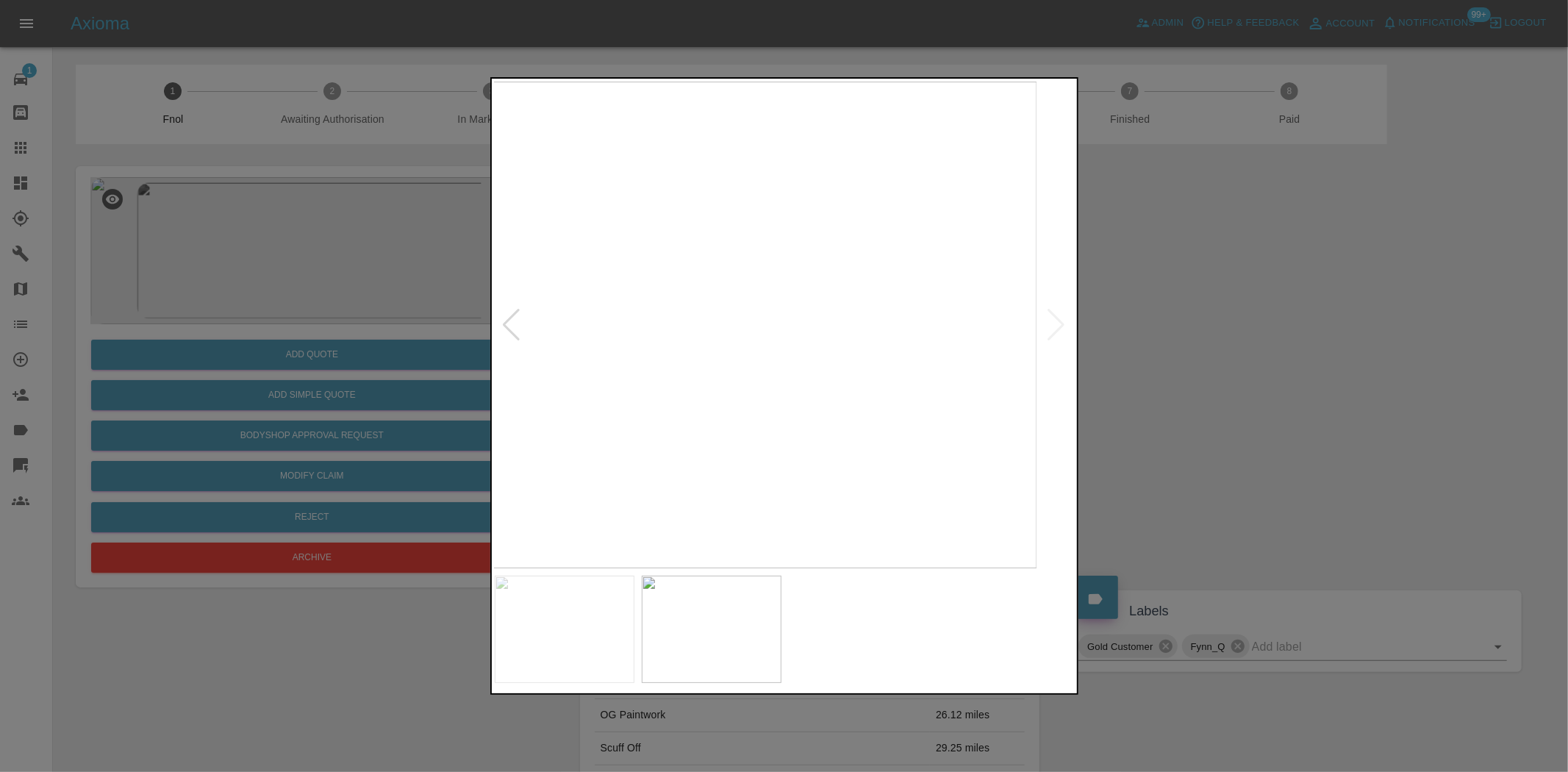
click at [629, 344] on img at bounding box center [746, 324] width 581 height 487
click at [692, 343] on img at bounding box center [785, 324] width 581 height 487
click at [338, 317] on div at bounding box center [784, 386] width 1568 height 772
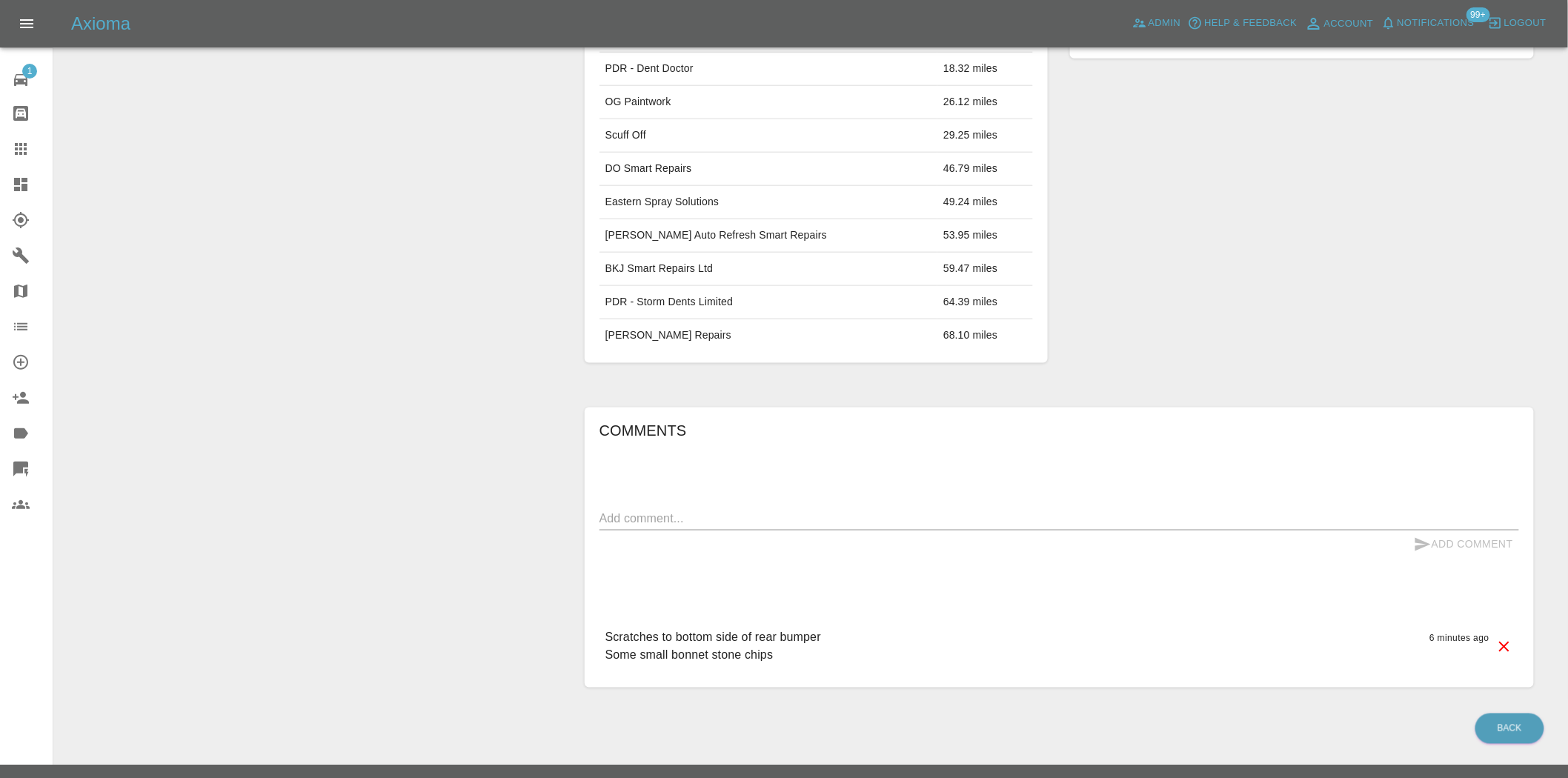
scroll to position [42, 0]
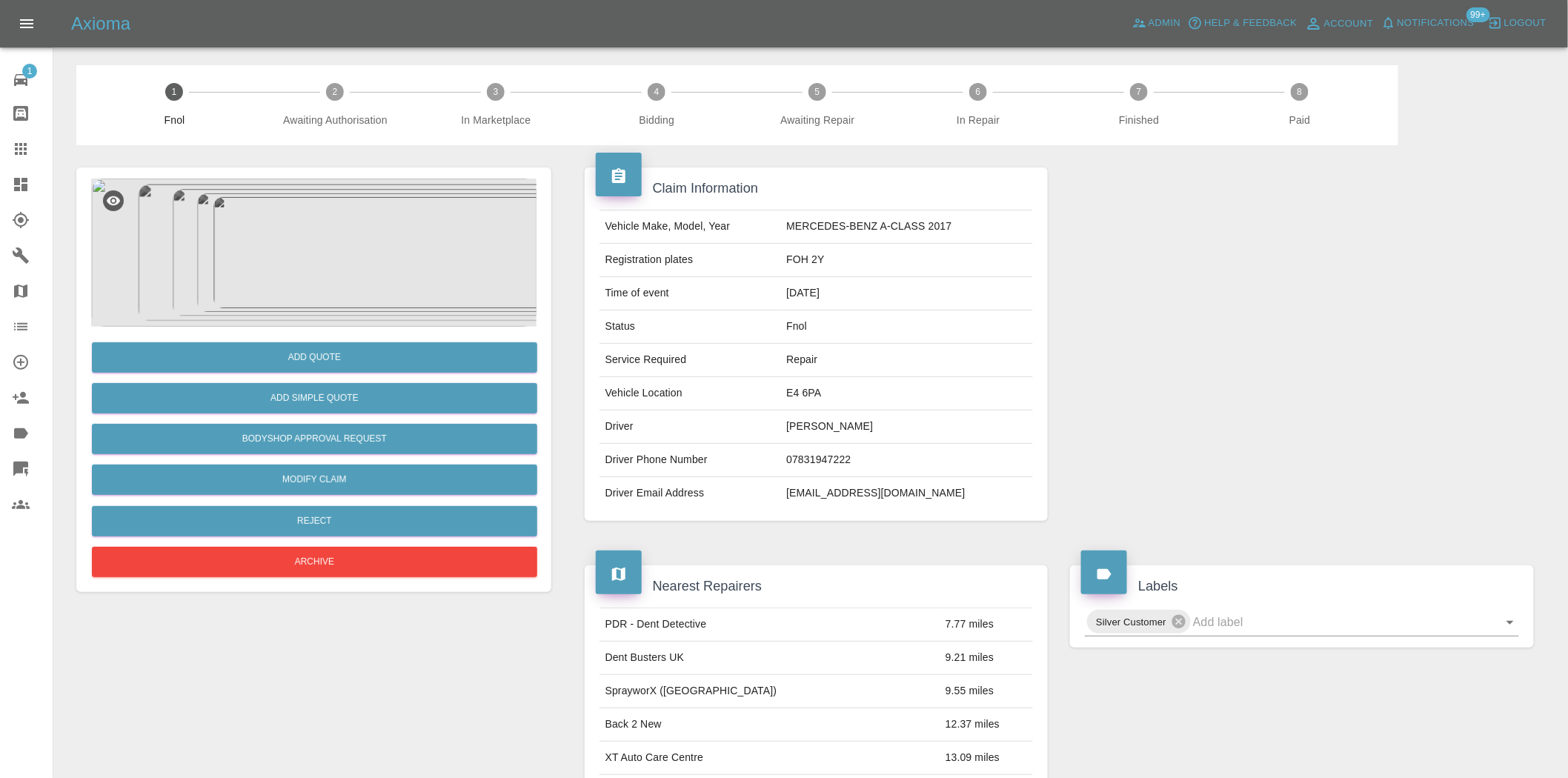
click at [401, 261] on img at bounding box center [314, 252] width 446 height 148
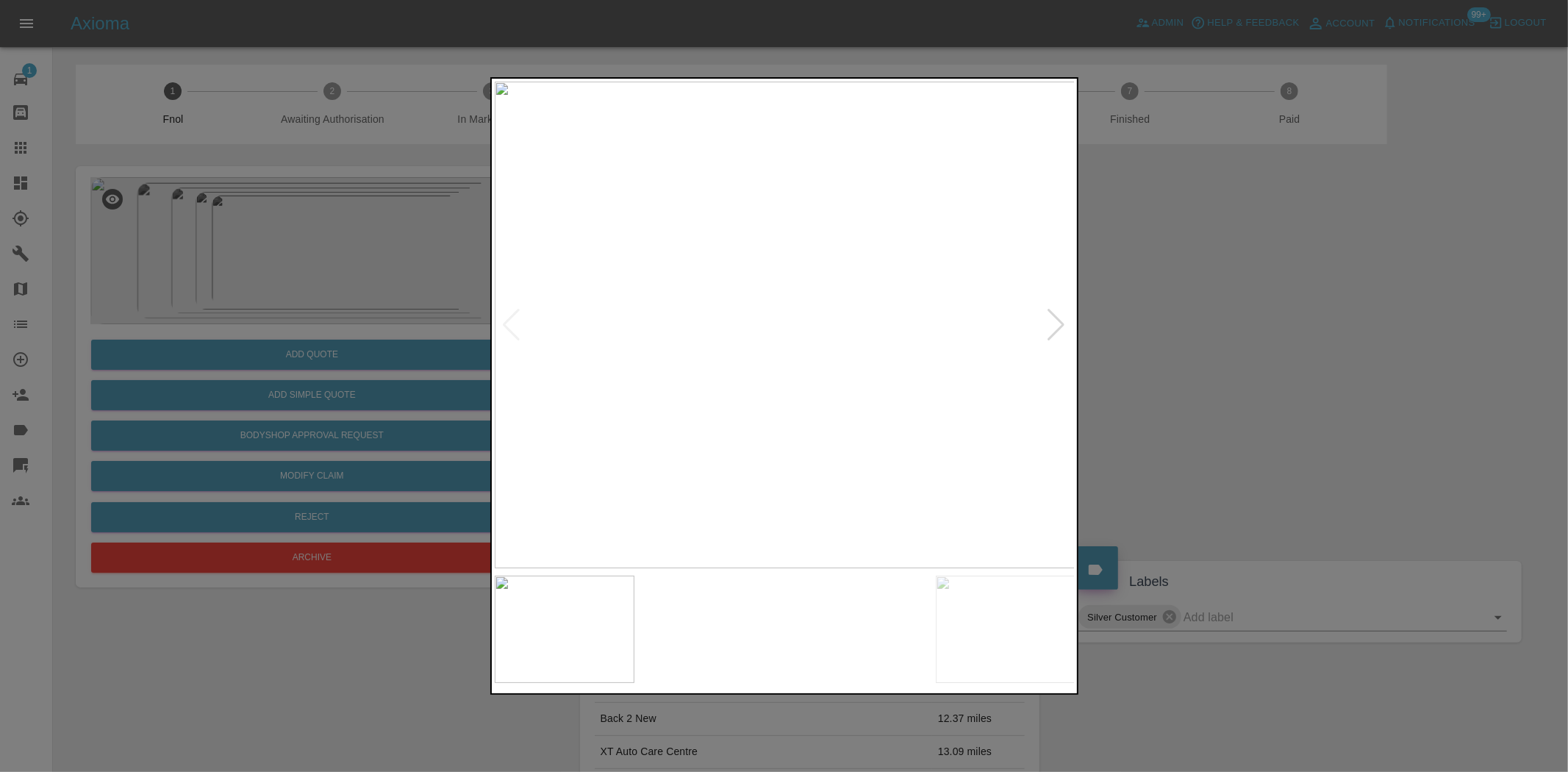
click at [728, 364] on img at bounding box center [785, 324] width 581 height 487
click at [703, 380] on img at bounding box center [785, 324] width 581 height 487
click at [643, 368] on img at bounding box center [785, 324] width 581 height 487
click at [504, 337] on div at bounding box center [784, 324] width 579 height 487
click at [636, 281] on img at bounding box center [785, 324] width 581 height 487
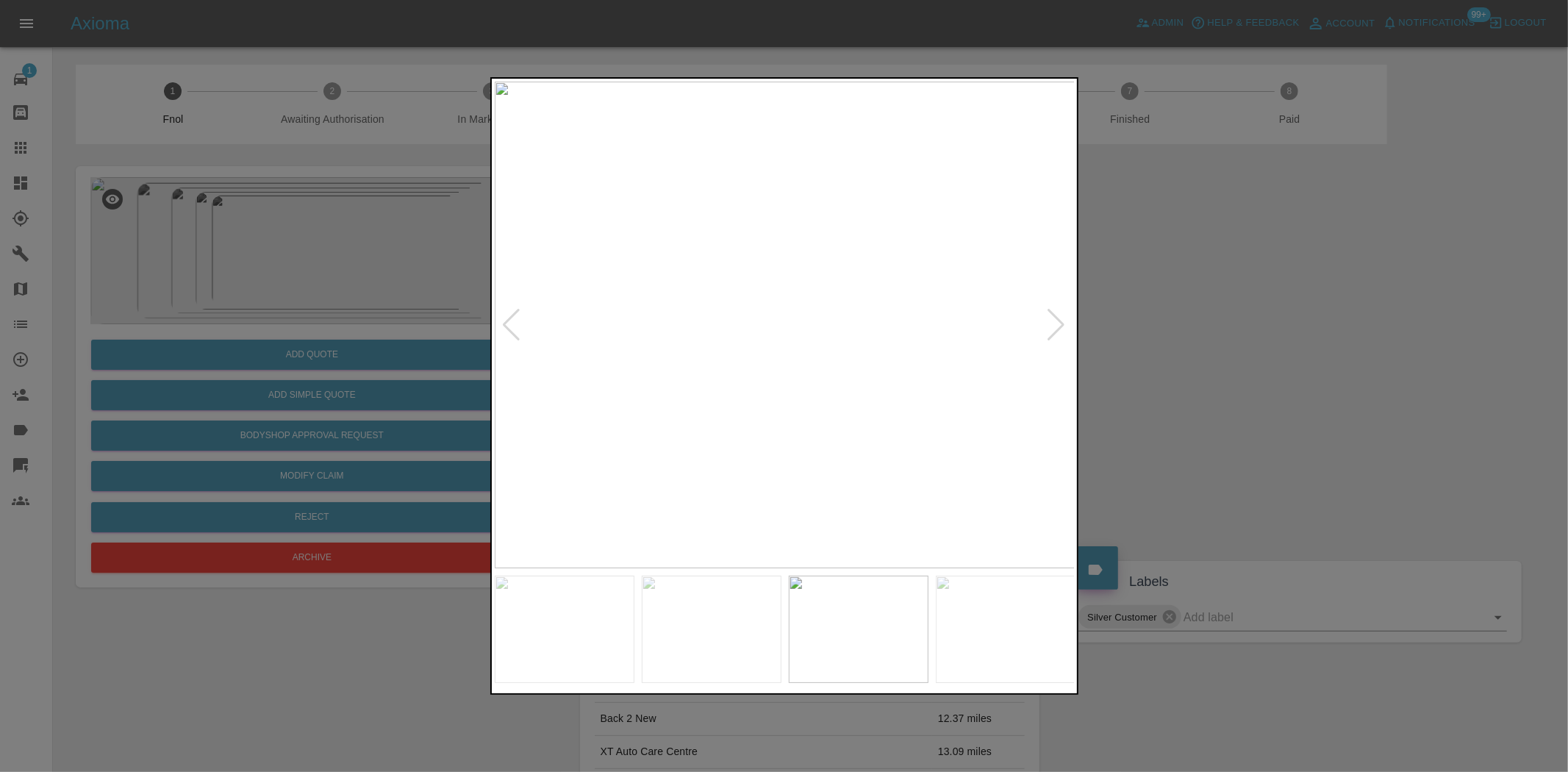
click at [552, 308] on img at bounding box center [785, 324] width 581 height 487
click at [710, 246] on img at bounding box center [785, 324] width 581 height 487
click at [710, 260] on img at bounding box center [762, 324] width 581 height 487
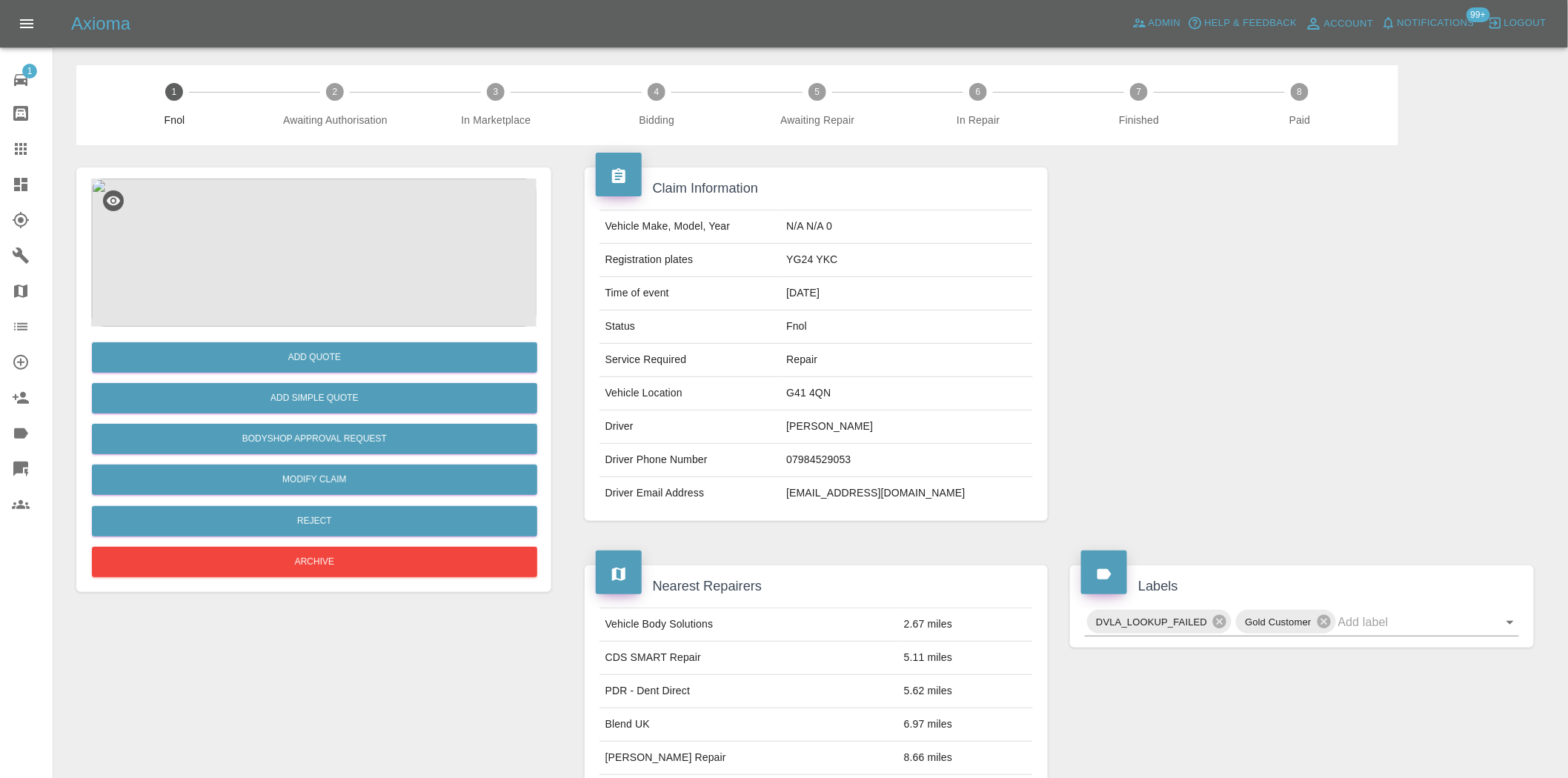
click at [366, 261] on img at bounding box center [314, 252] width 446 height 148
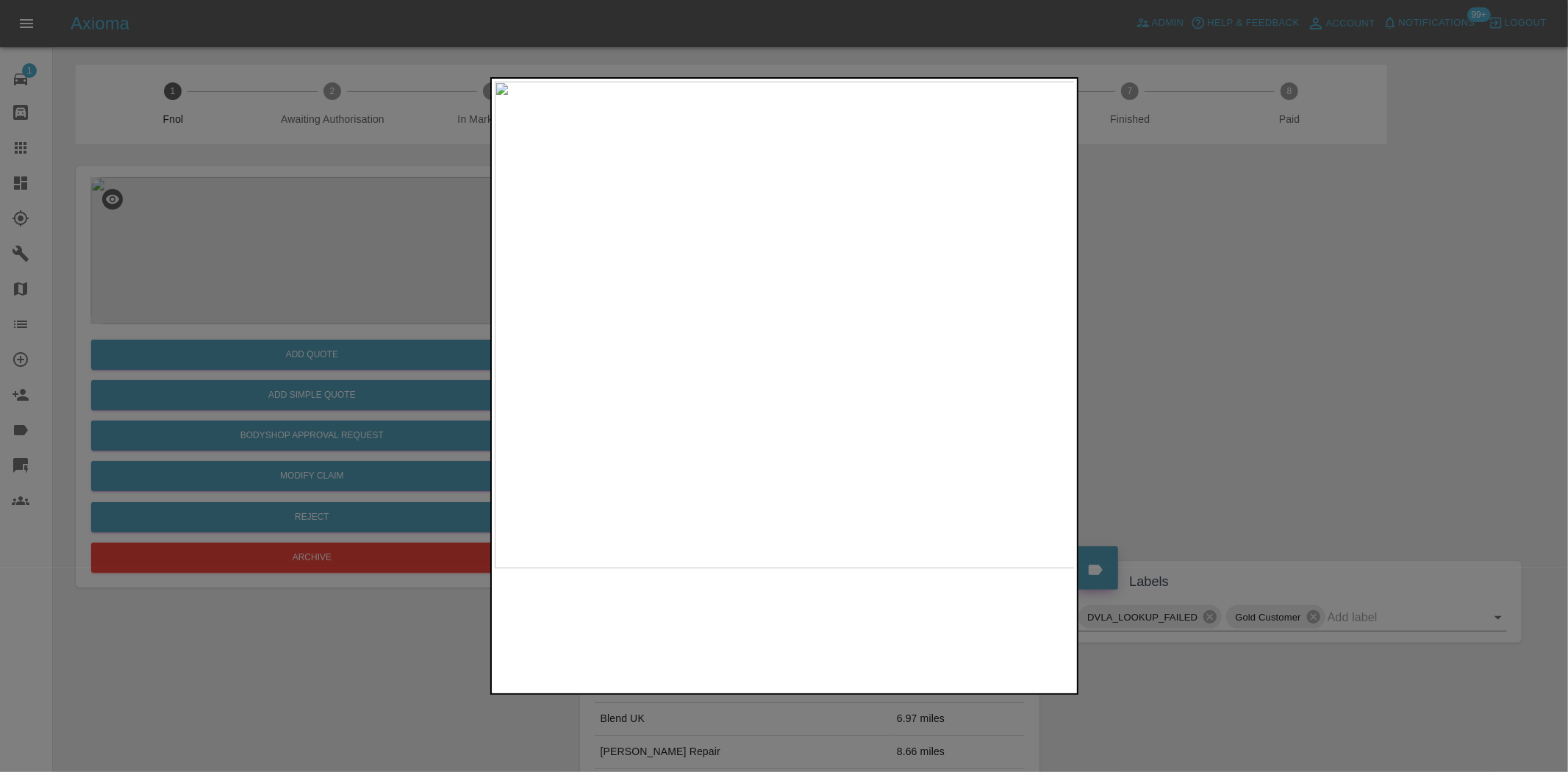
click at [678, 360] on img at bounding box center [785, 324] width 581 height 487
click at [679, 359] on img at bounding box center [785, 324] width 581 height 487
click at [719, 280] on img at bounding box center [1032, 163] width 1742 height 1462
click at [748, 315] on img at bounding box center [1025, 148] width 1742 height 1462
click at [741, 325] on img at bounding box center [1027, 12] width 1742 height 1462
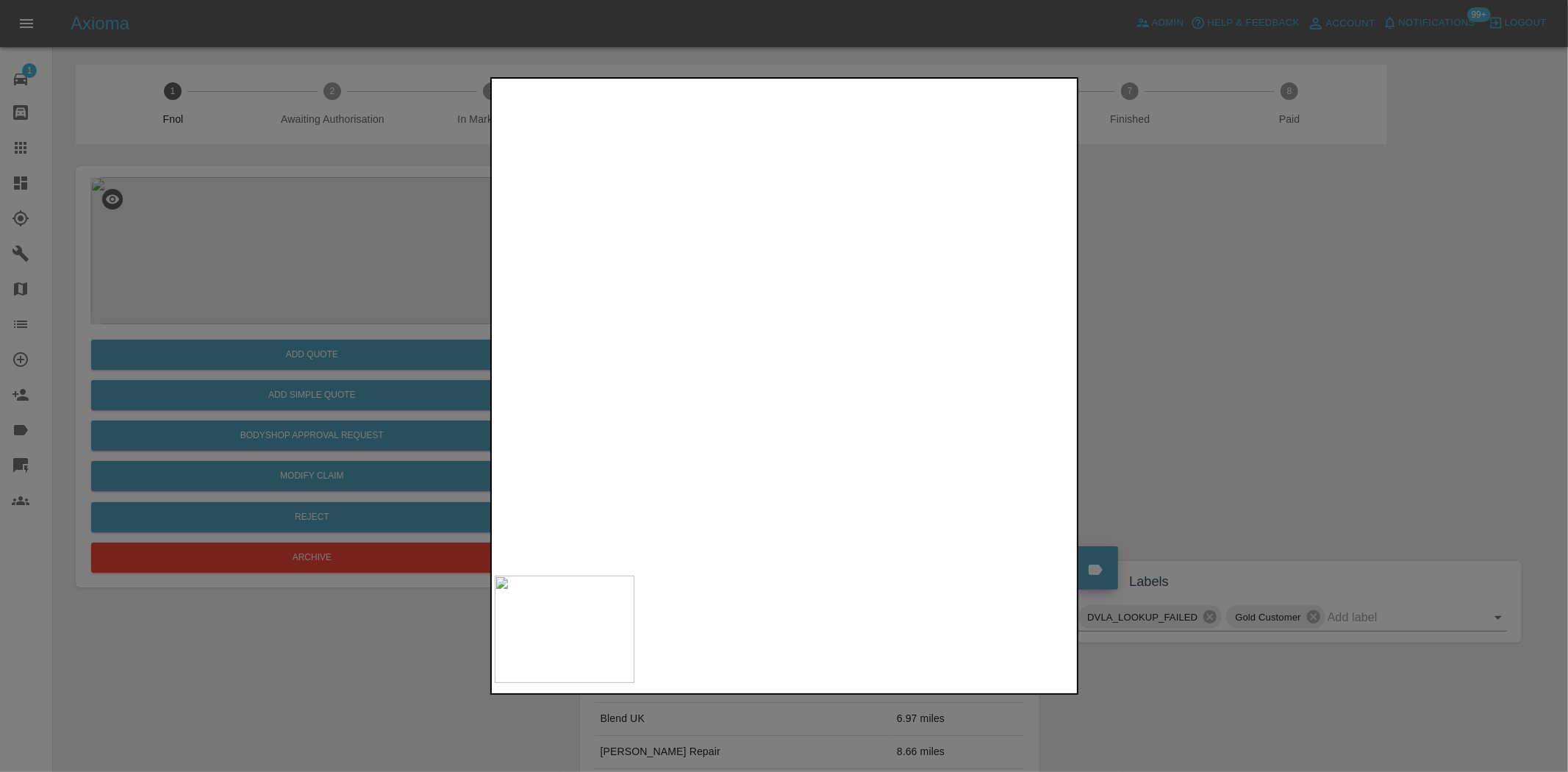
click at [741, 326] on img at bounding box center [1027, 12] width 1742 height 1462
click at [611, 414] on img at bounding box center [785, 324] width 581 height 487
click at [863, 380] on img at bounding box center [785, 324] width 581 height 487
click at [810, 513] on img at bounding box center [507, 407] width 1742 height 1462
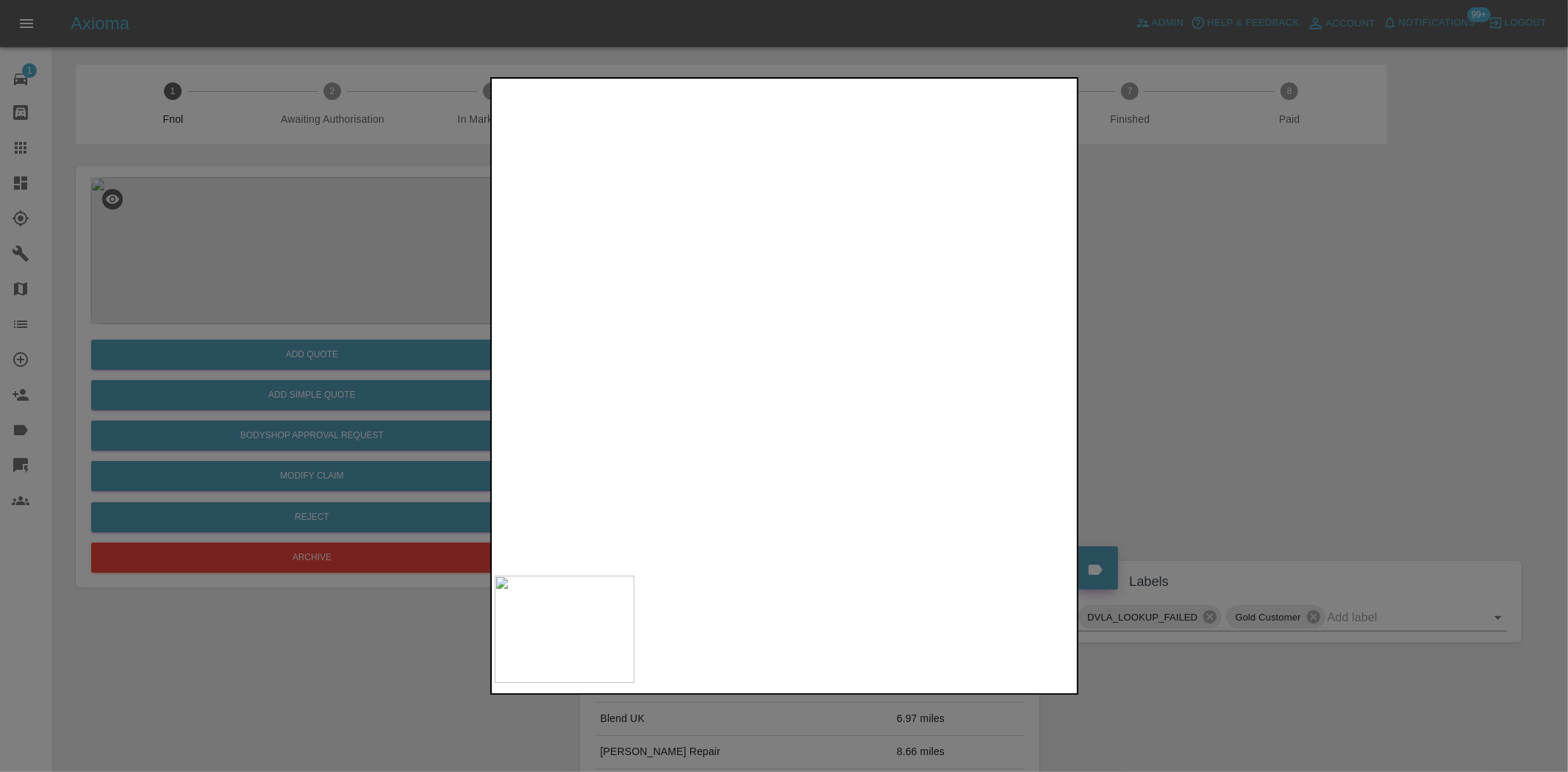
click at [810, 489] on img at bounding box center [507, 407] width 1742 height 1462
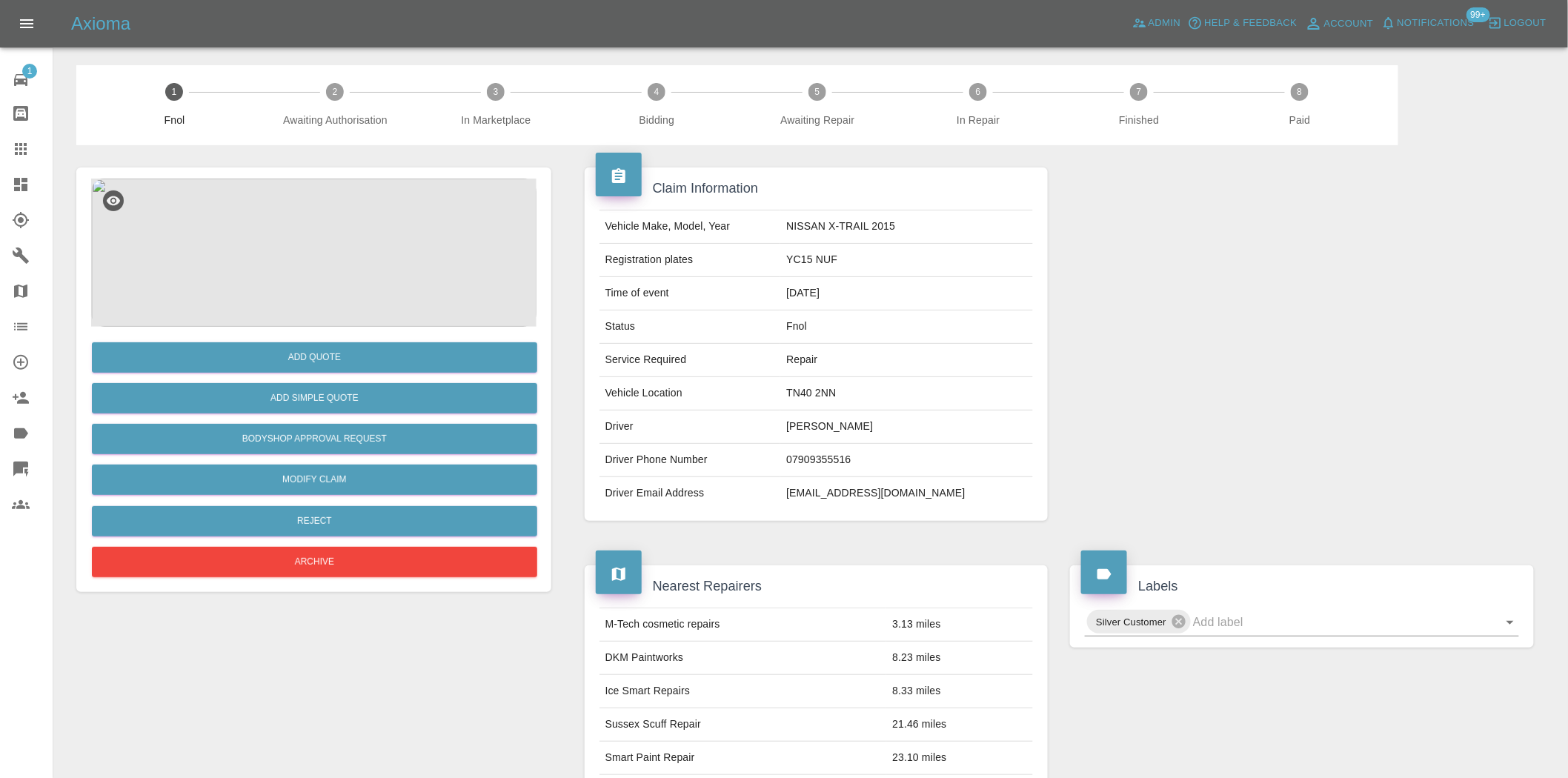
click at [359, 247] on img at bounding box center [314, 252] width 446 height 148
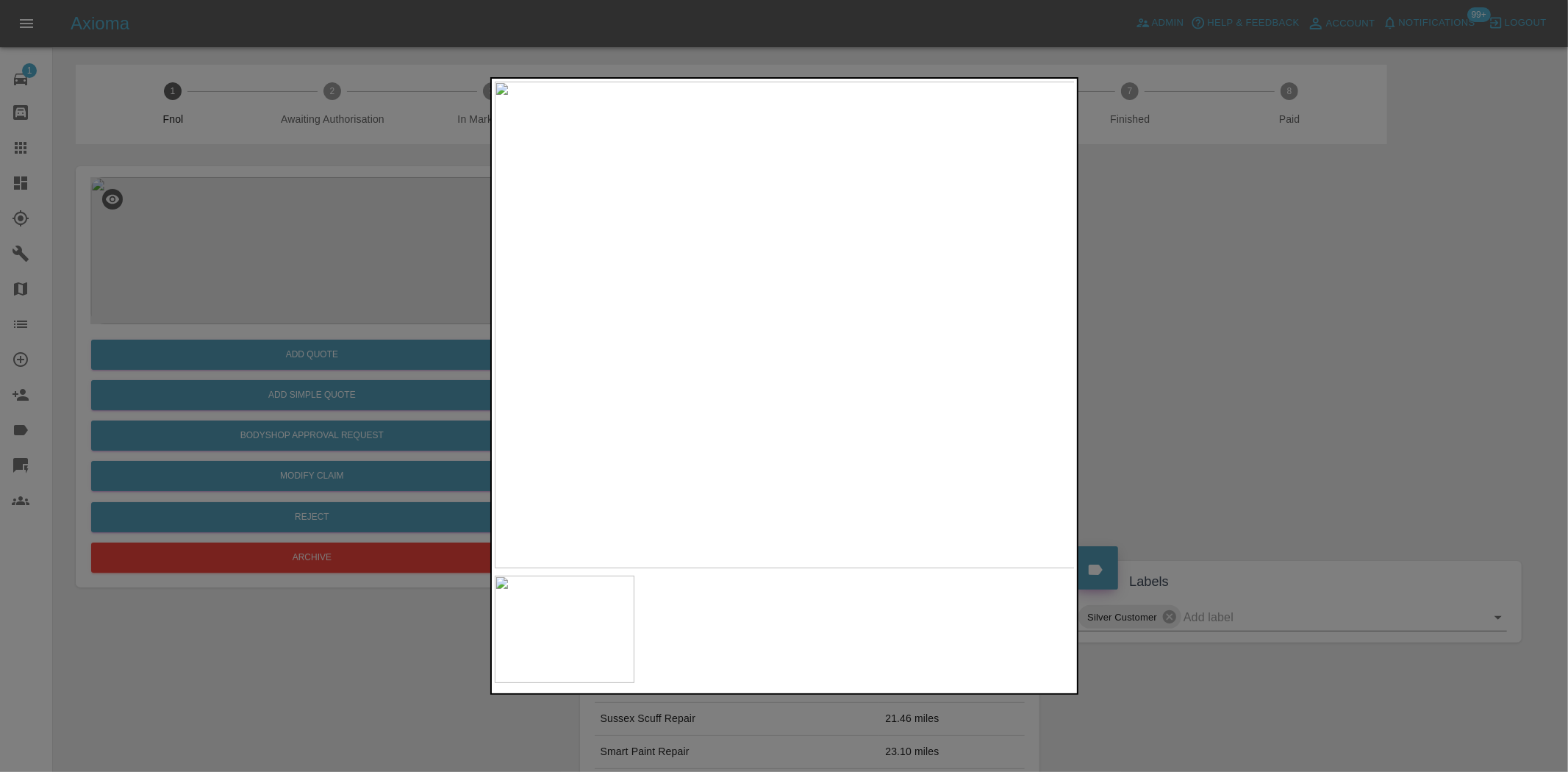
click at [303, 234] on div at bounding box center [784, 386] width 1568 height 772
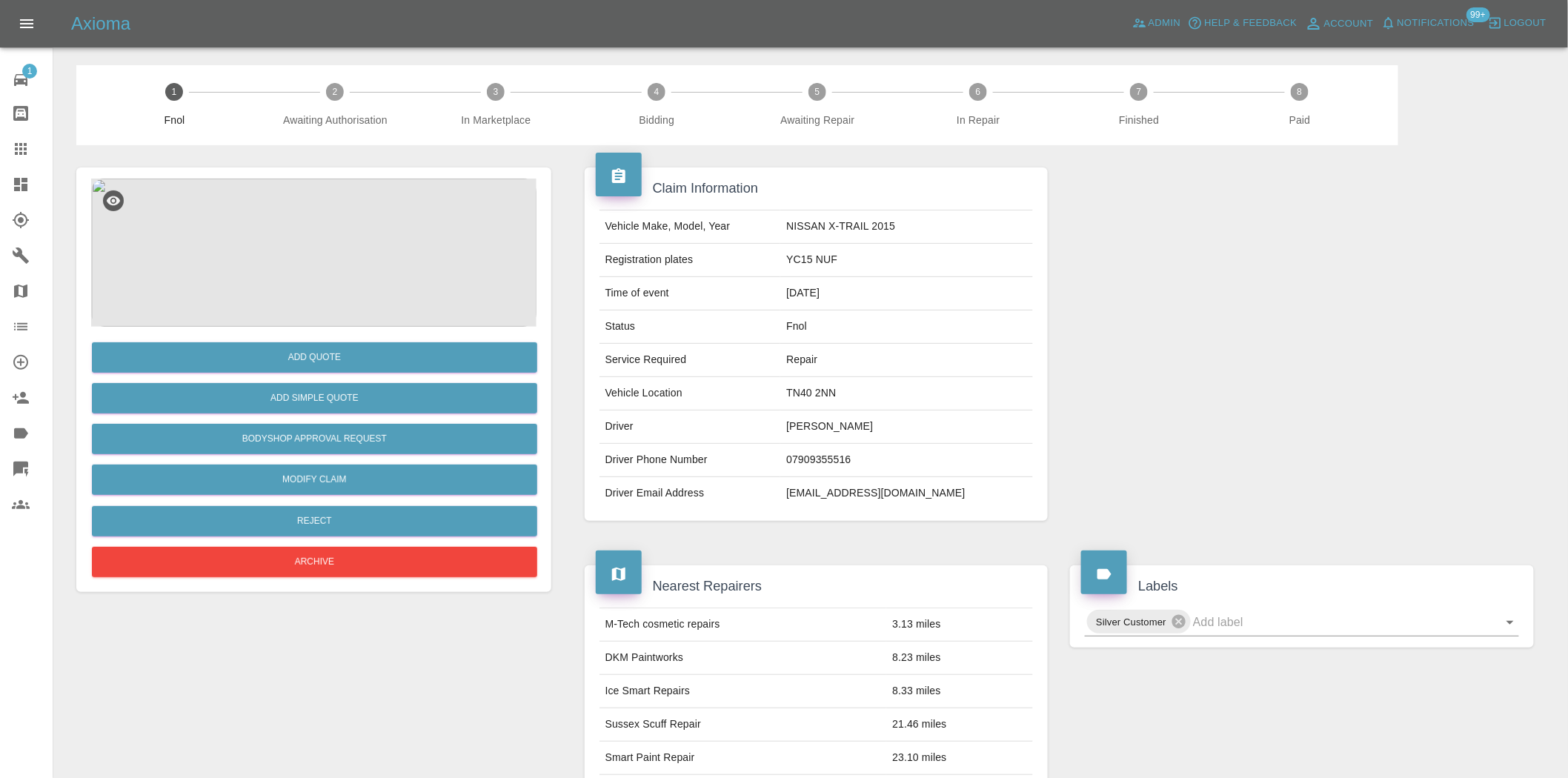
click at [15, 148] on icon at bounding box center [20, 148] width 12 height 12
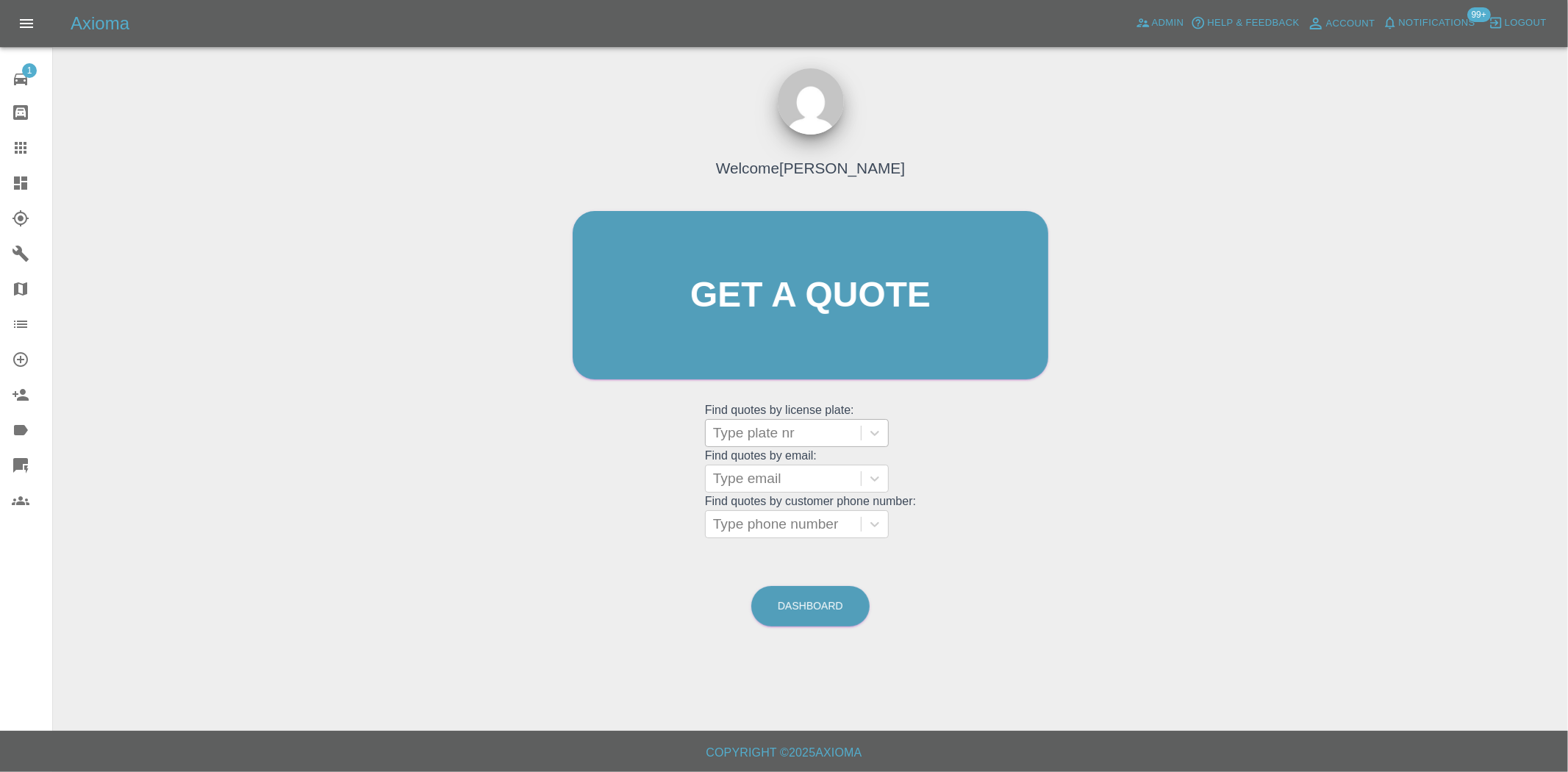
click at [797, 421] on div "Type plate nr" at bounding box center [784, 433] width 155 height 26
paste input "DF21HLK"
type input "DF21HLK"
click at [782, 467] on div "DF21HLK, Bidding" at bounding box center [796, 471] width 184 height 29
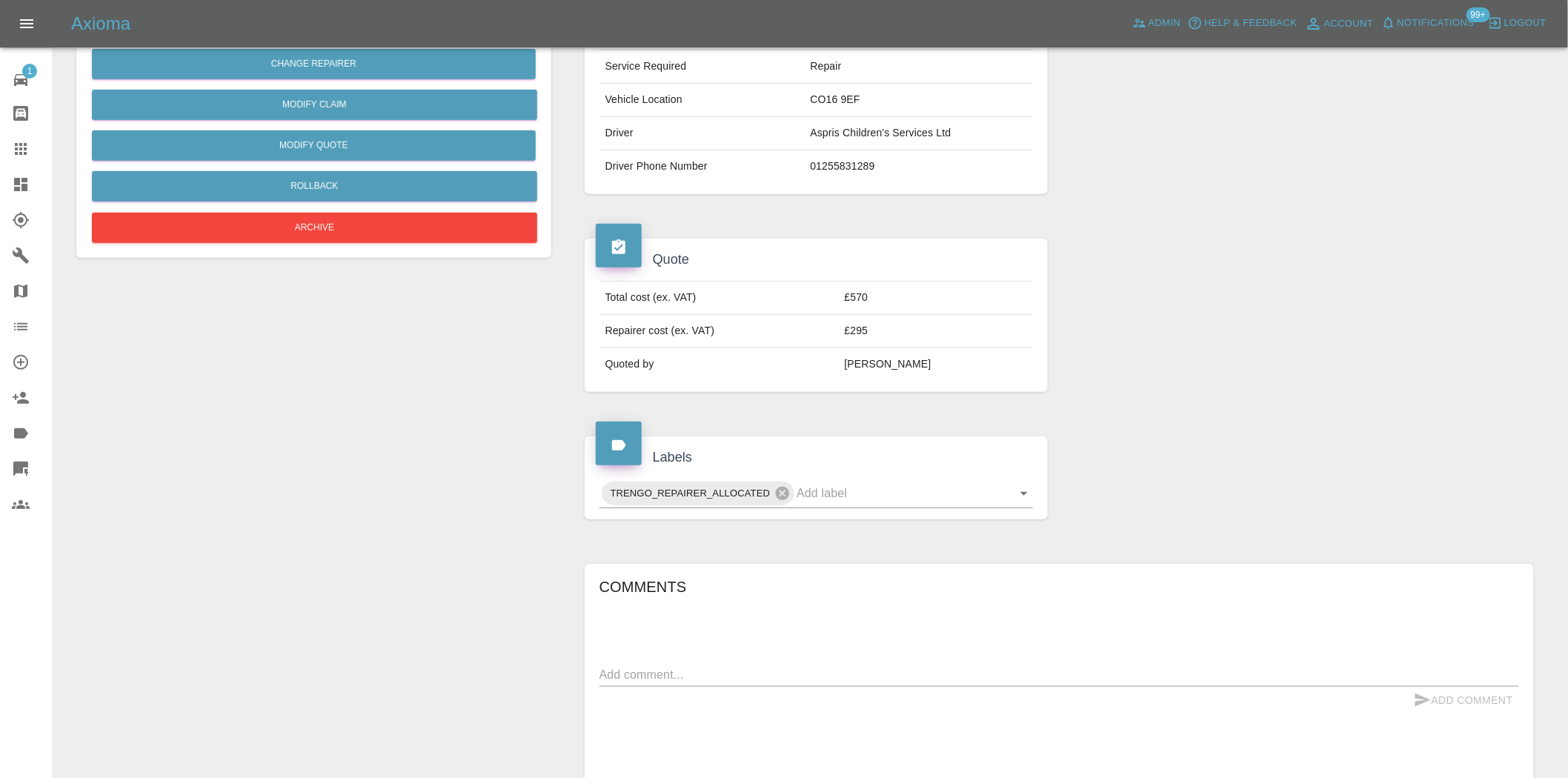
scroll to position [545, 0]
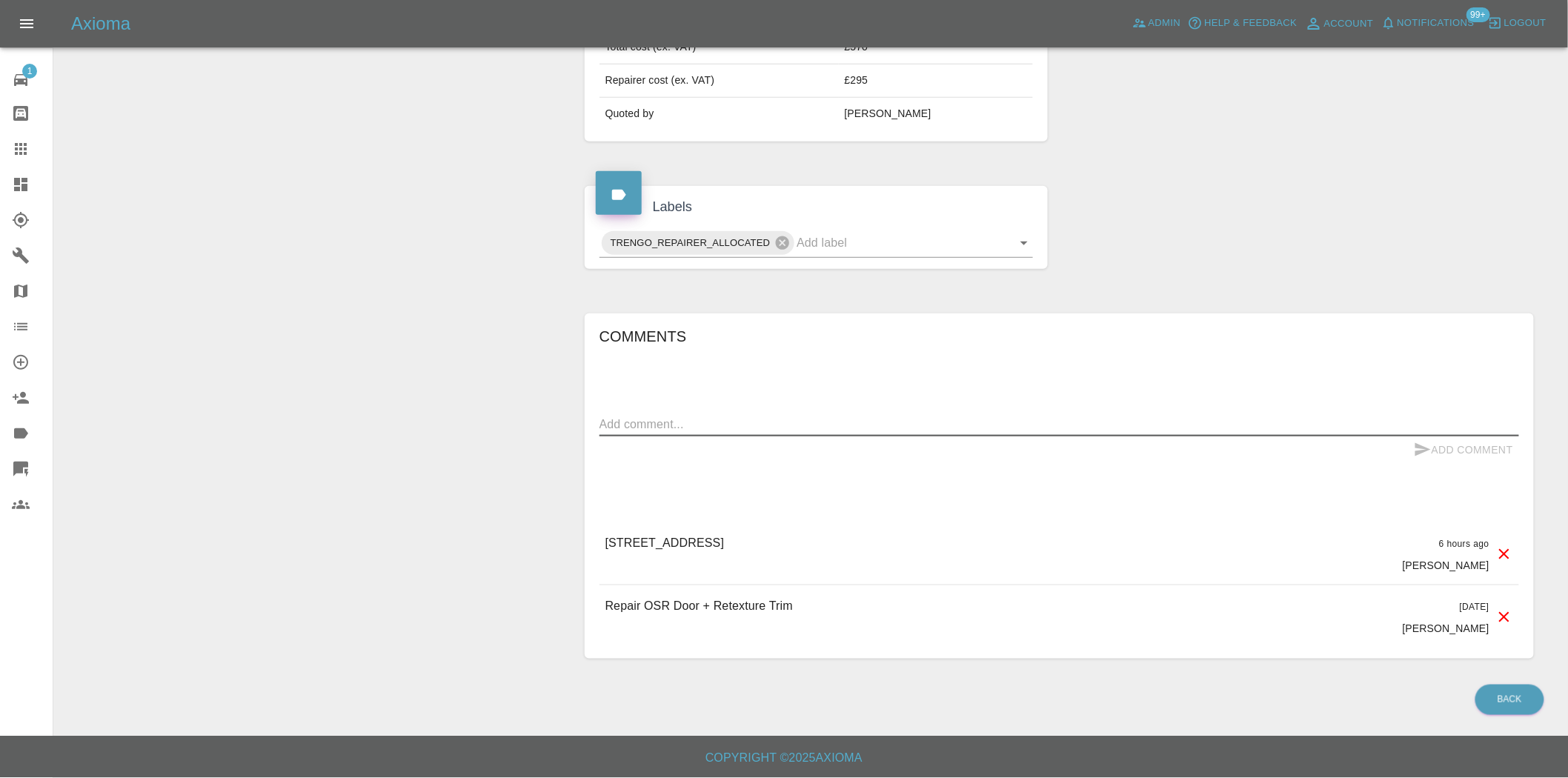
click at [704, 432] on textarea at bounding box center [1059, 424] width 920 height 17
paste textarea "Address provided is a business address so we are required to get permission fro…"
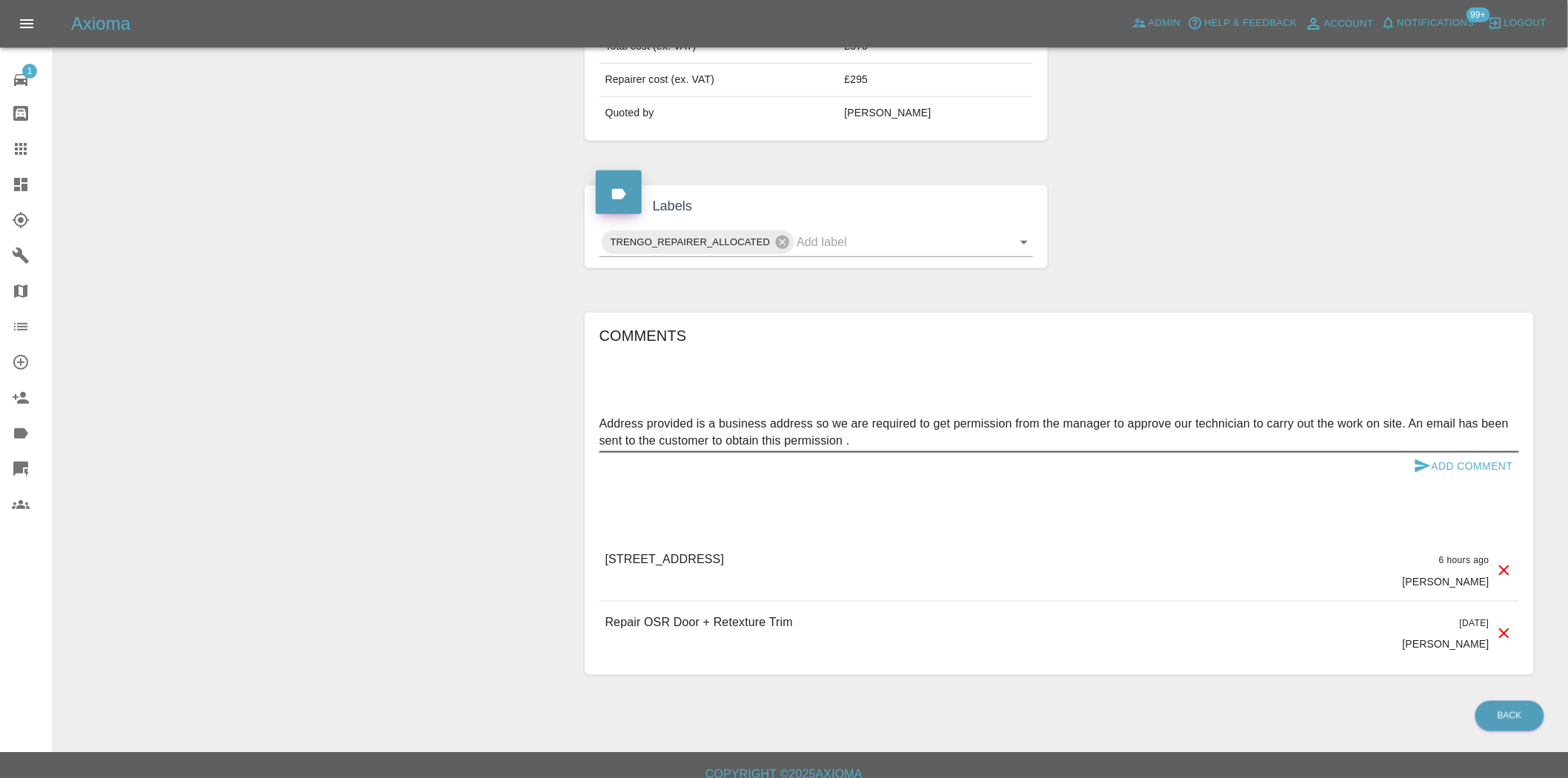
type textarea "Address provided is a business address so we are required to get permission fro…"
click at [1458, 473] on button "Add Comment" at bounding box center [1464, 467] width 111 height 28
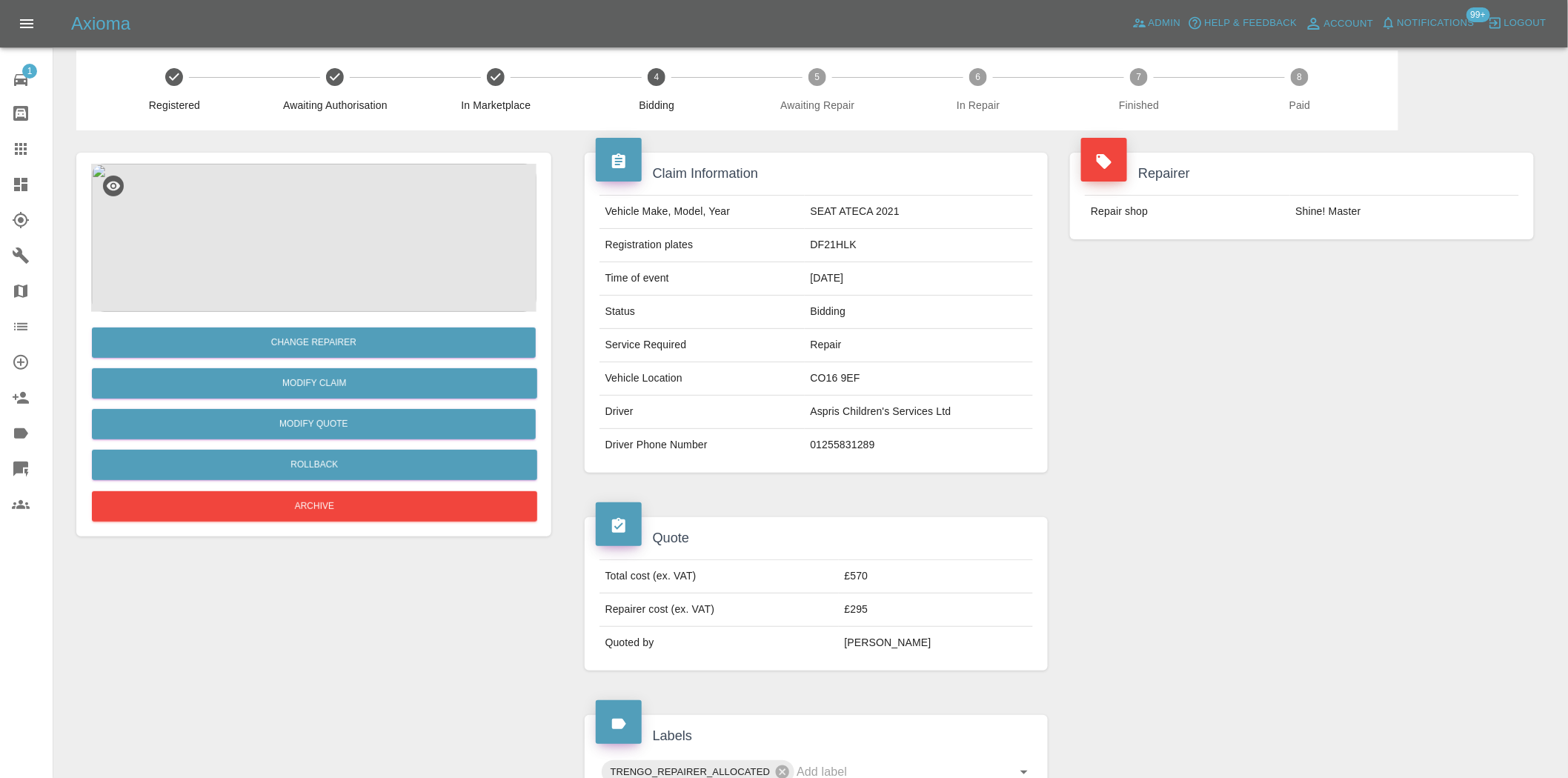
scroll to position [0, 0]
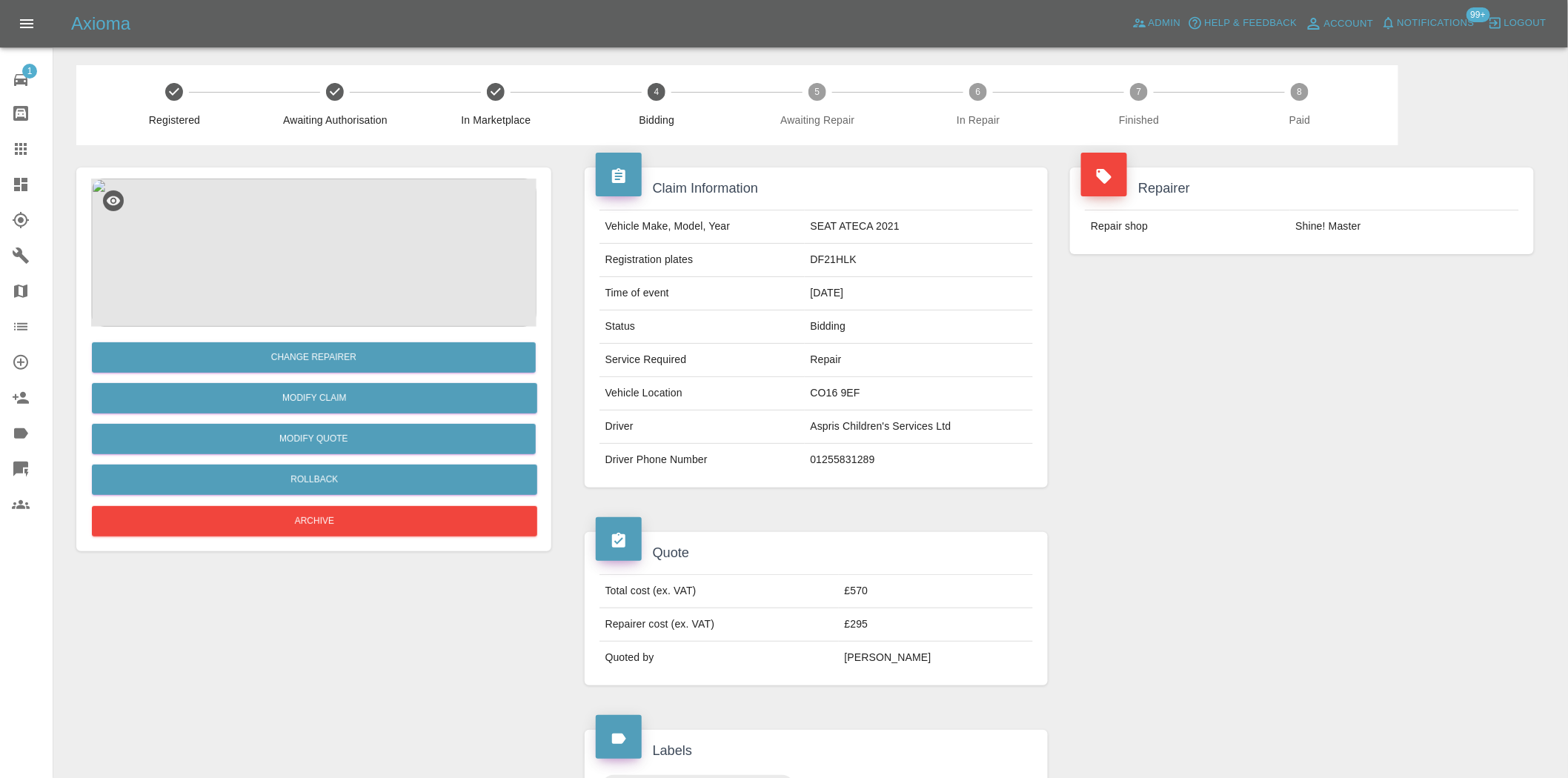
drag, startPoint x: 25, startPoint y: 145, endPoint x: 905, endPoint y: 484, distance: 943.0
click at [25, 145] on icon at bounding box center [20, 148] width 12 height 12
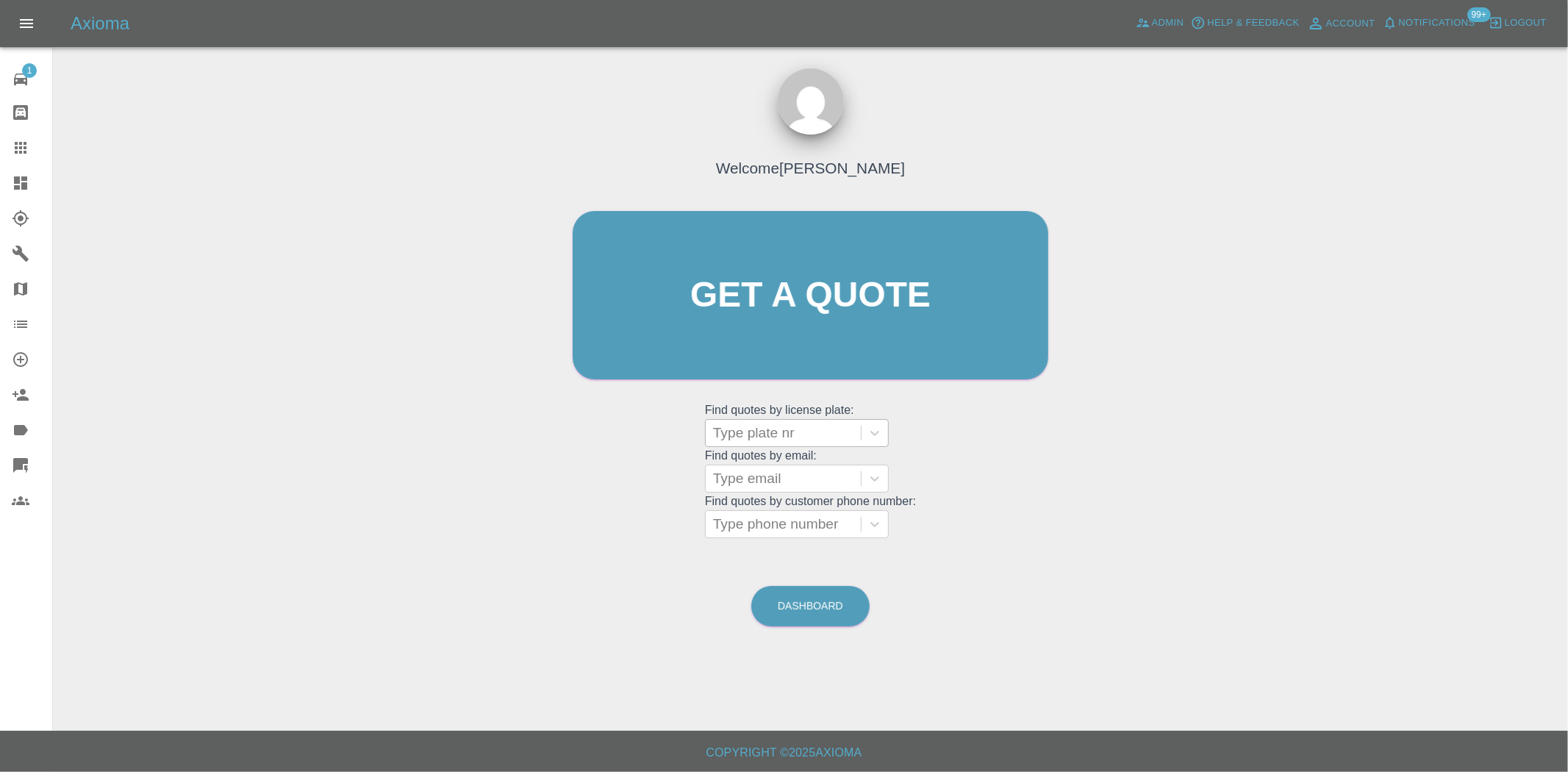
click at [779, 425] on div at bounding box center [784, 433] width 141 height 21
paste input "FD22ATO"
type input "FD22ATO"
click at [781, 464] on div "FD22ATO, Bidding" at bounding box center [796, 471] width 184 height 29
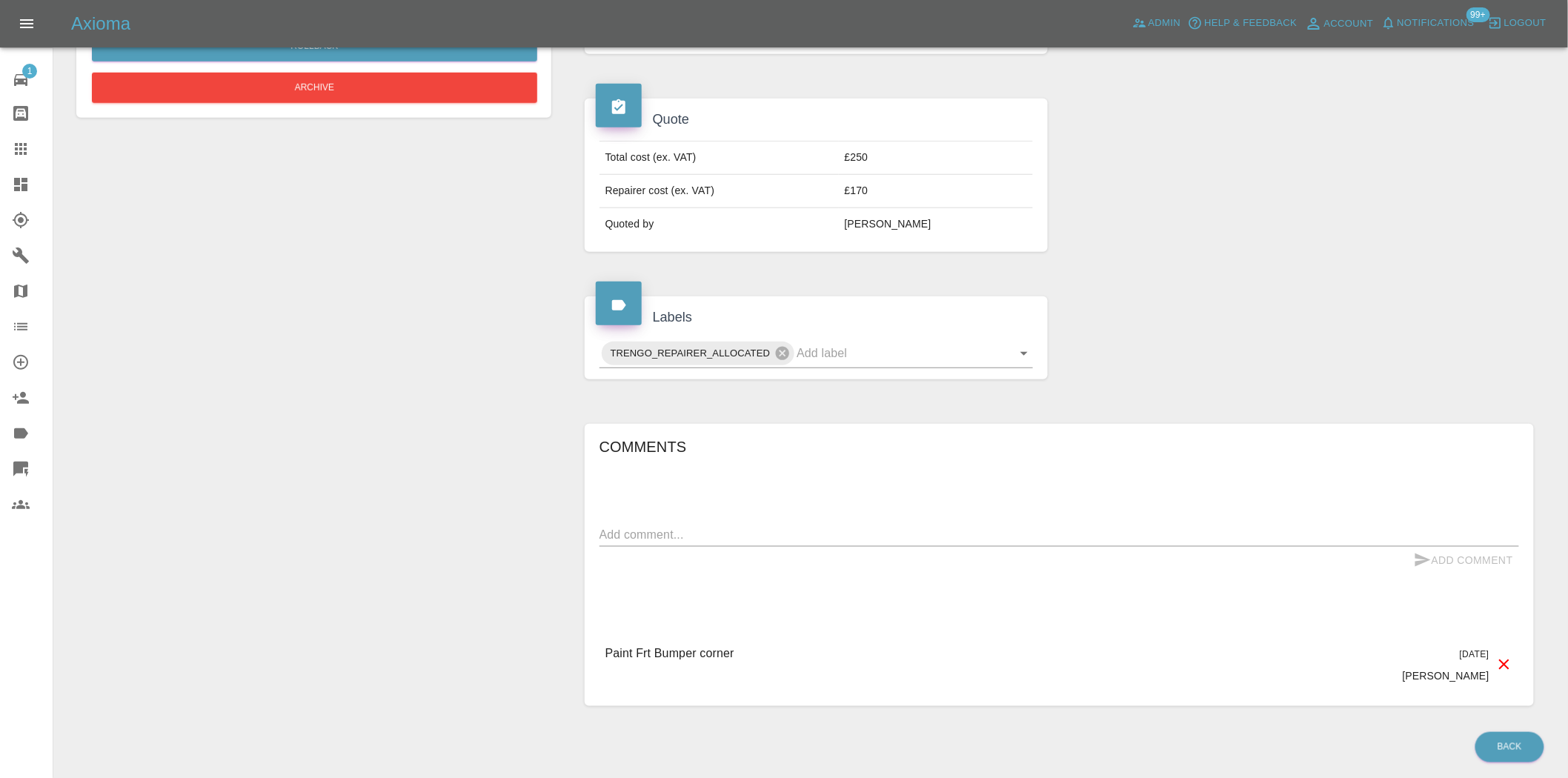
scroll to position [482, 0]
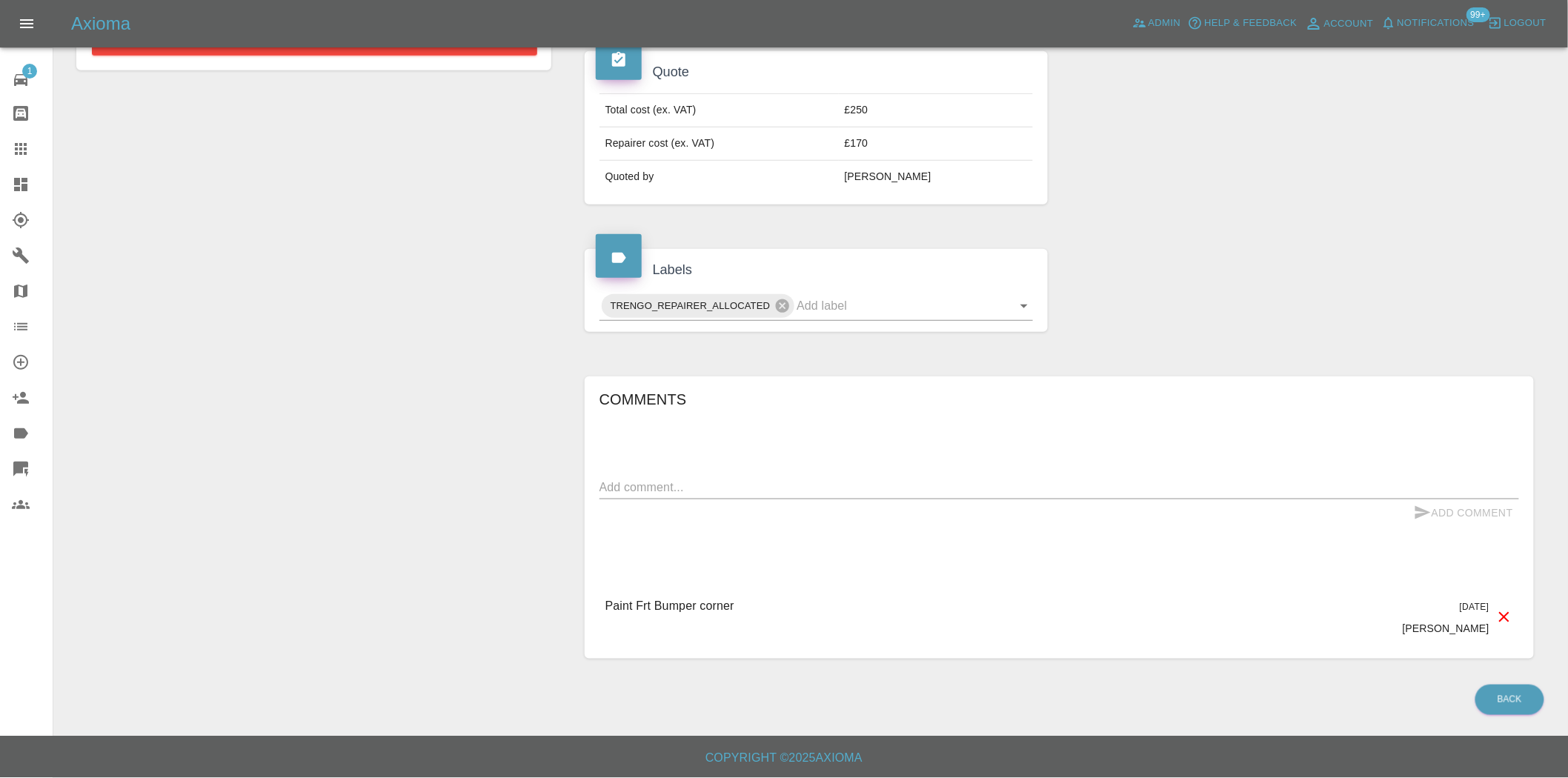
click at [719, 477] on div "x" at bounding box center [1059, 488] width 920 height 24
paste textarea "Customer was called [DATE] and a voicemail has been left for them to call back.…"
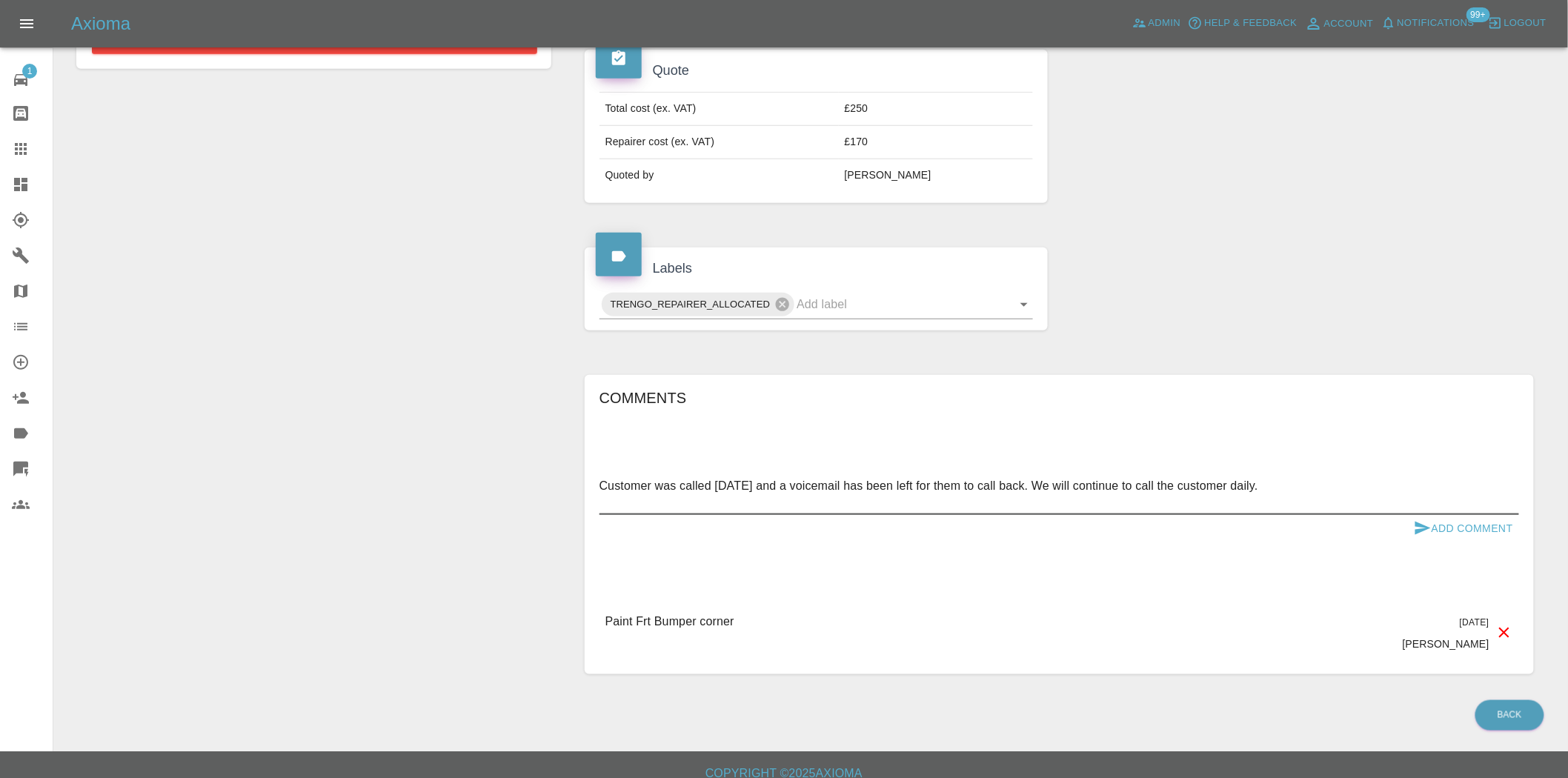
type textarea "Customer was called [DATE] and a voicemail has been left for them to call back.…"
click at [1465, 534] on button "Add Comment" at bounding box center [1464, 529] width 111 height 28
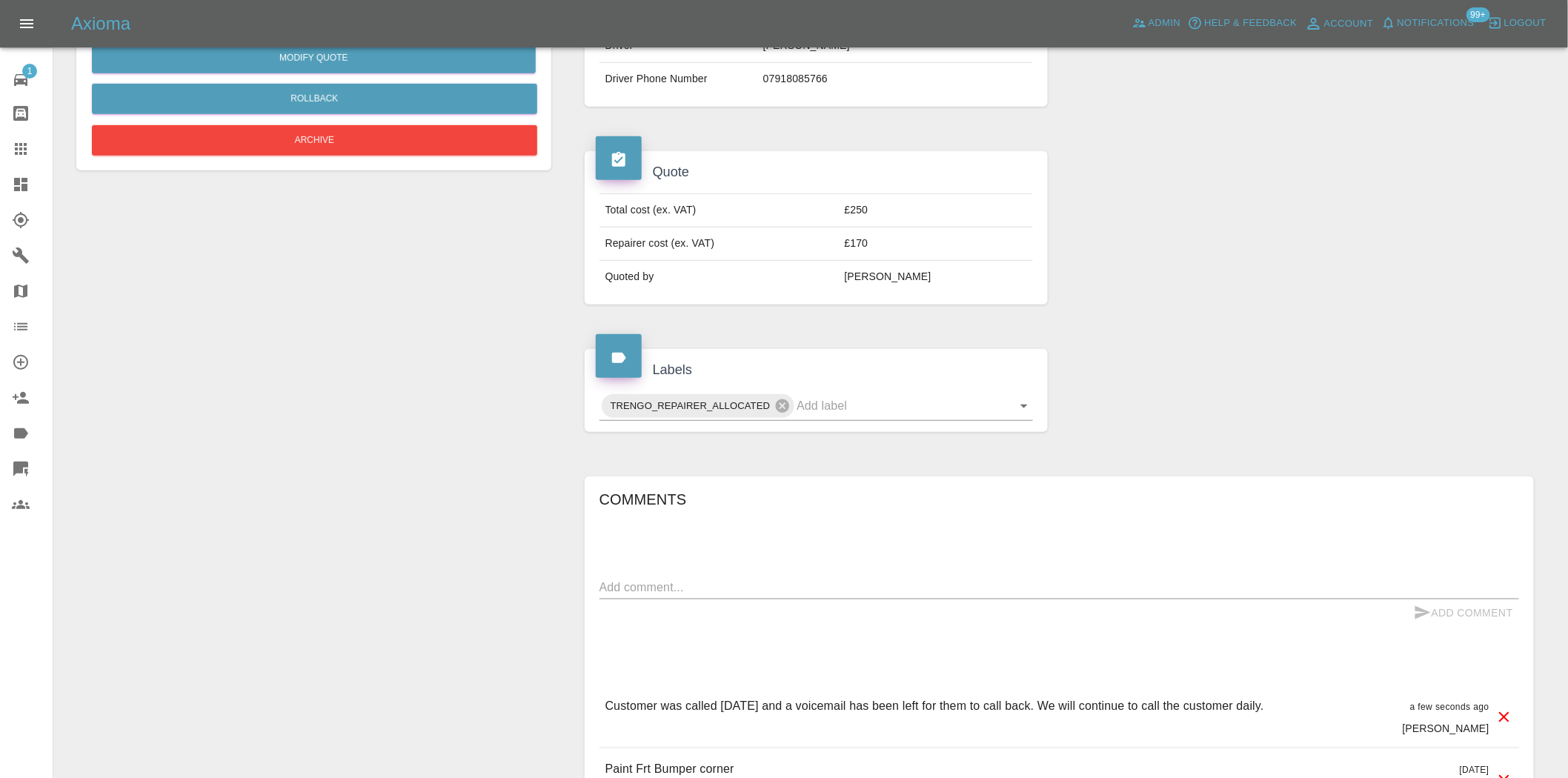
scroll to position [70, 0]
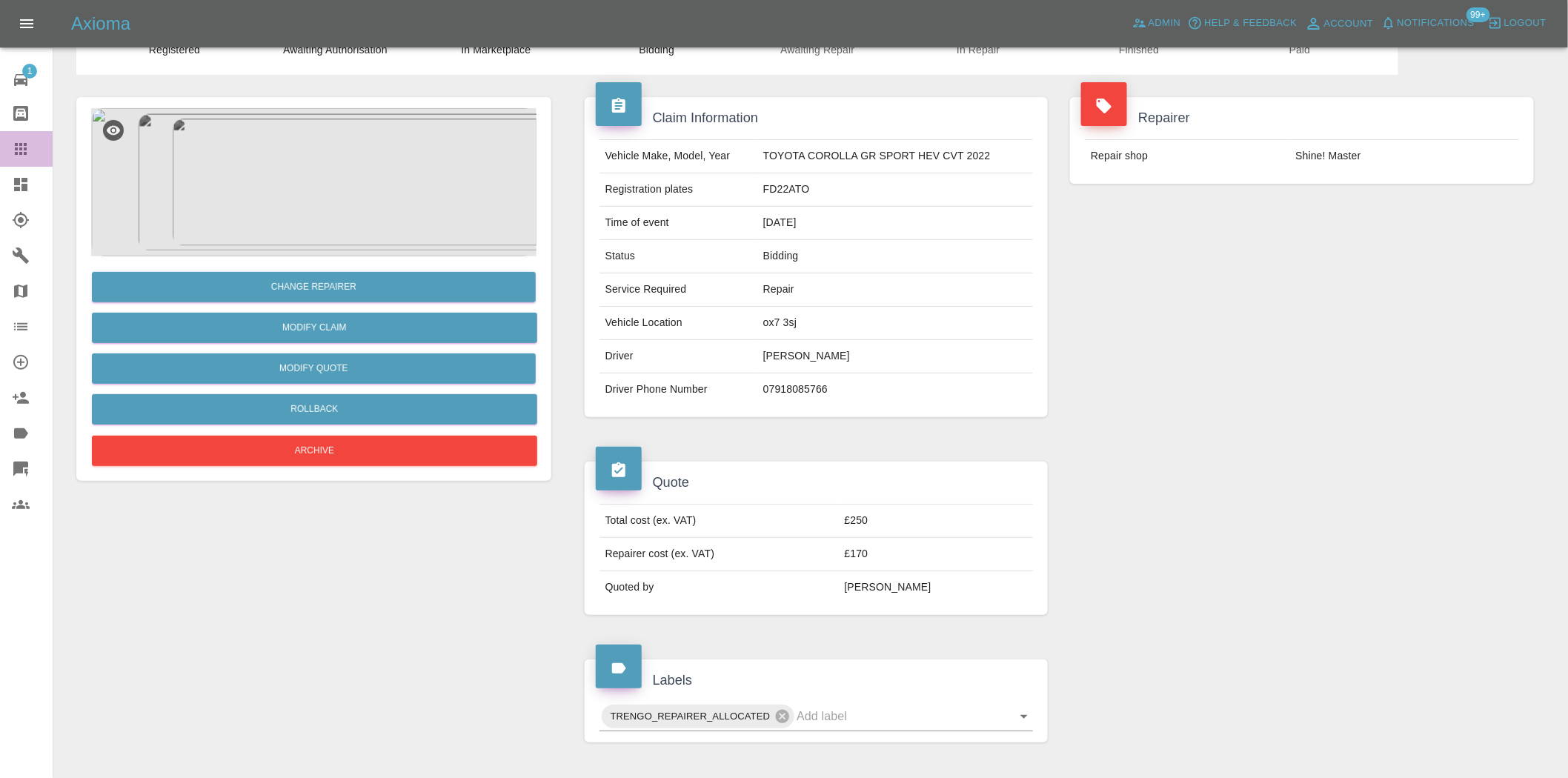
click at [27, 156] on icon at bounding box center [20, 148] width 17 height 17
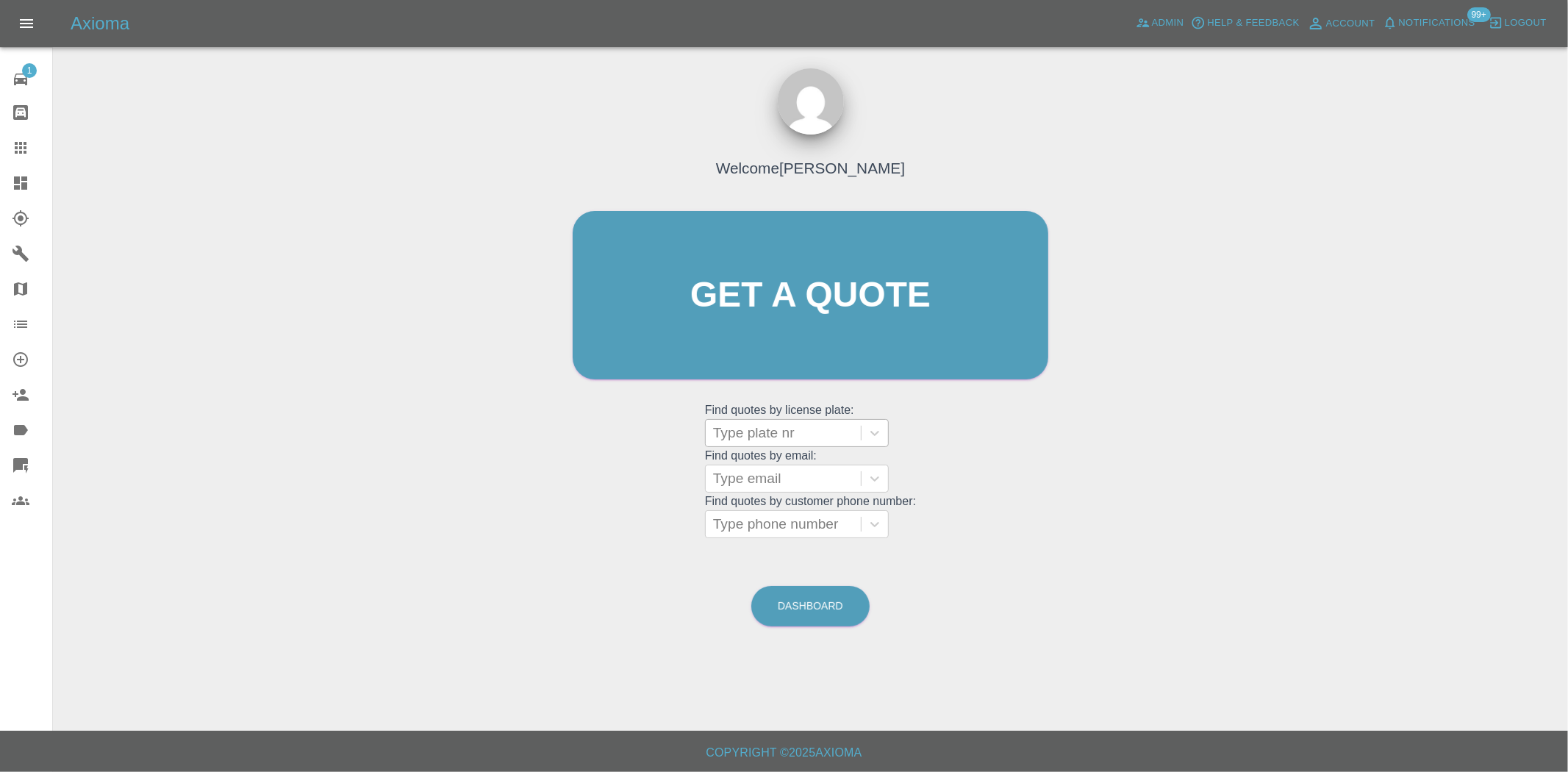
click at [776, 438] on div at bounding box center [784, 433] width 141 height 21
paste input "DW25RUH"
type input "DW25RUH"
click at [765, 463] on div "DW25RUH, Bidding" at bounding box center [796, 471] width 184 height 29
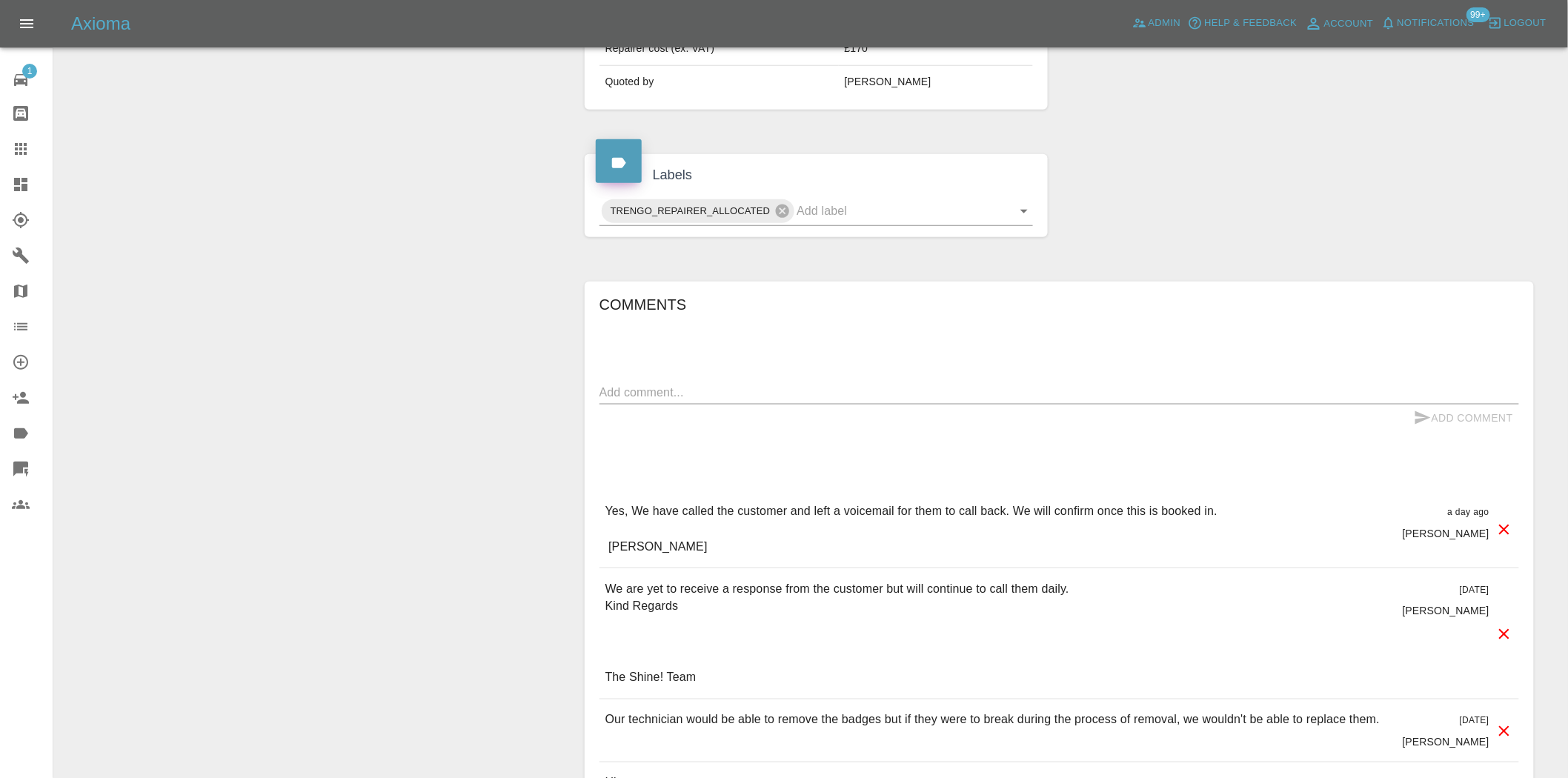
scroll to position [823, 0]
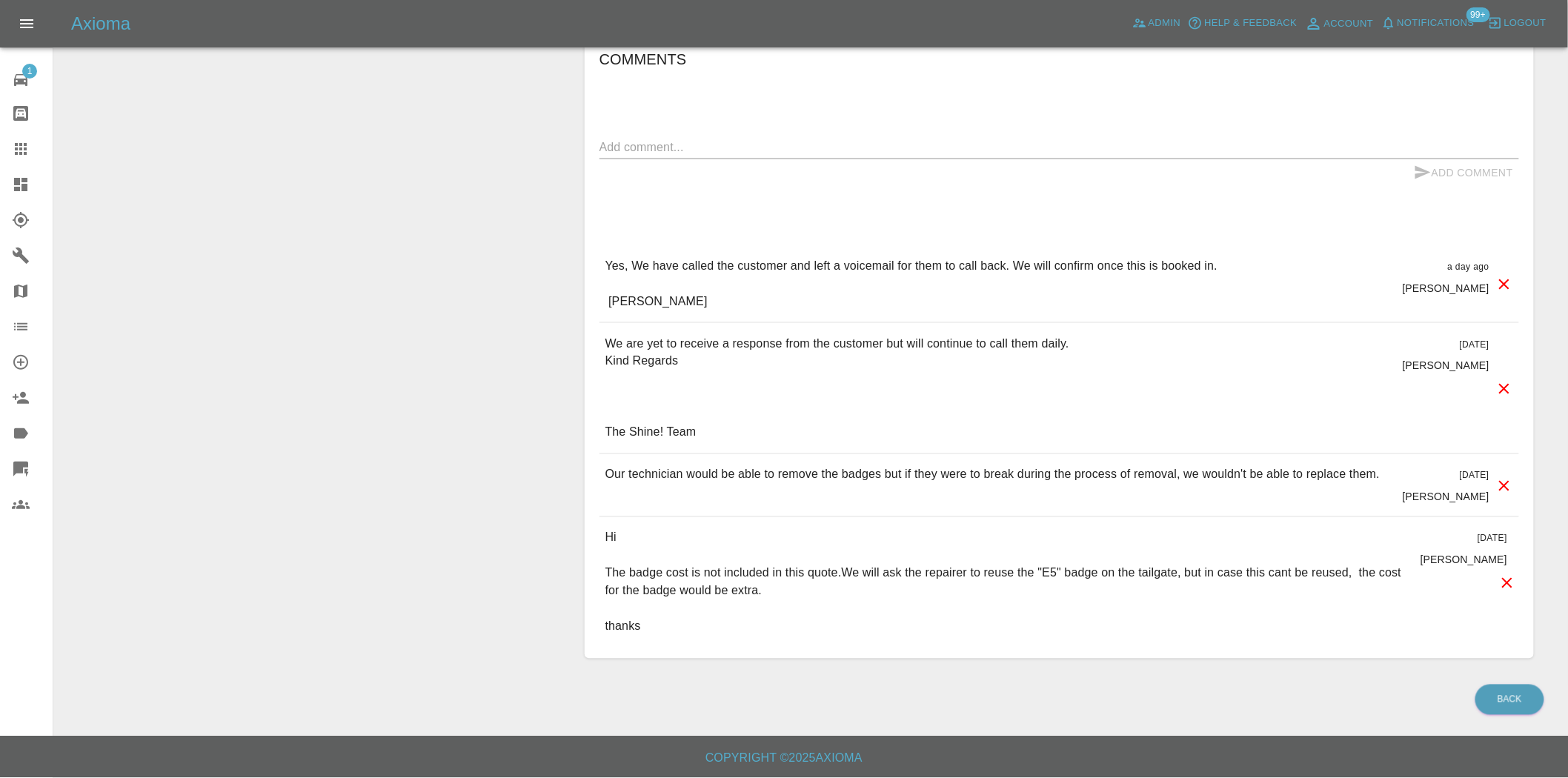
click at [658, 146] on textarea at bounding box center [1059, 147] width 920 height 17
paste textarea "Customer was called [DATE] and a voicemail has been left for them to call back.…"
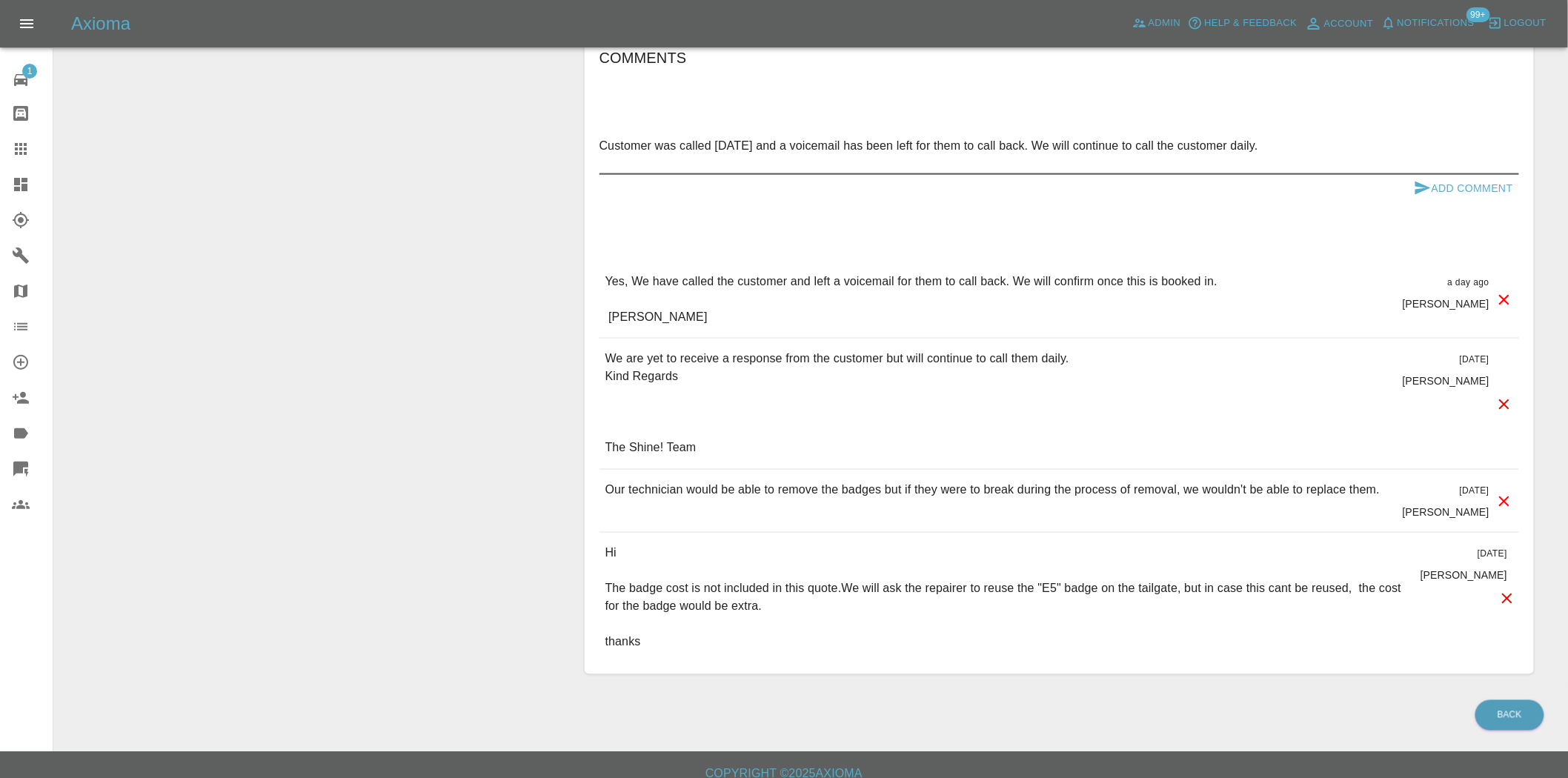
type textarea "Customer was called [DATE] and a voicemail has been left for them to call back.…"
click at [1446, 192] on button "Add Comment" at bounding box center [1464, 189] width 111 height 28
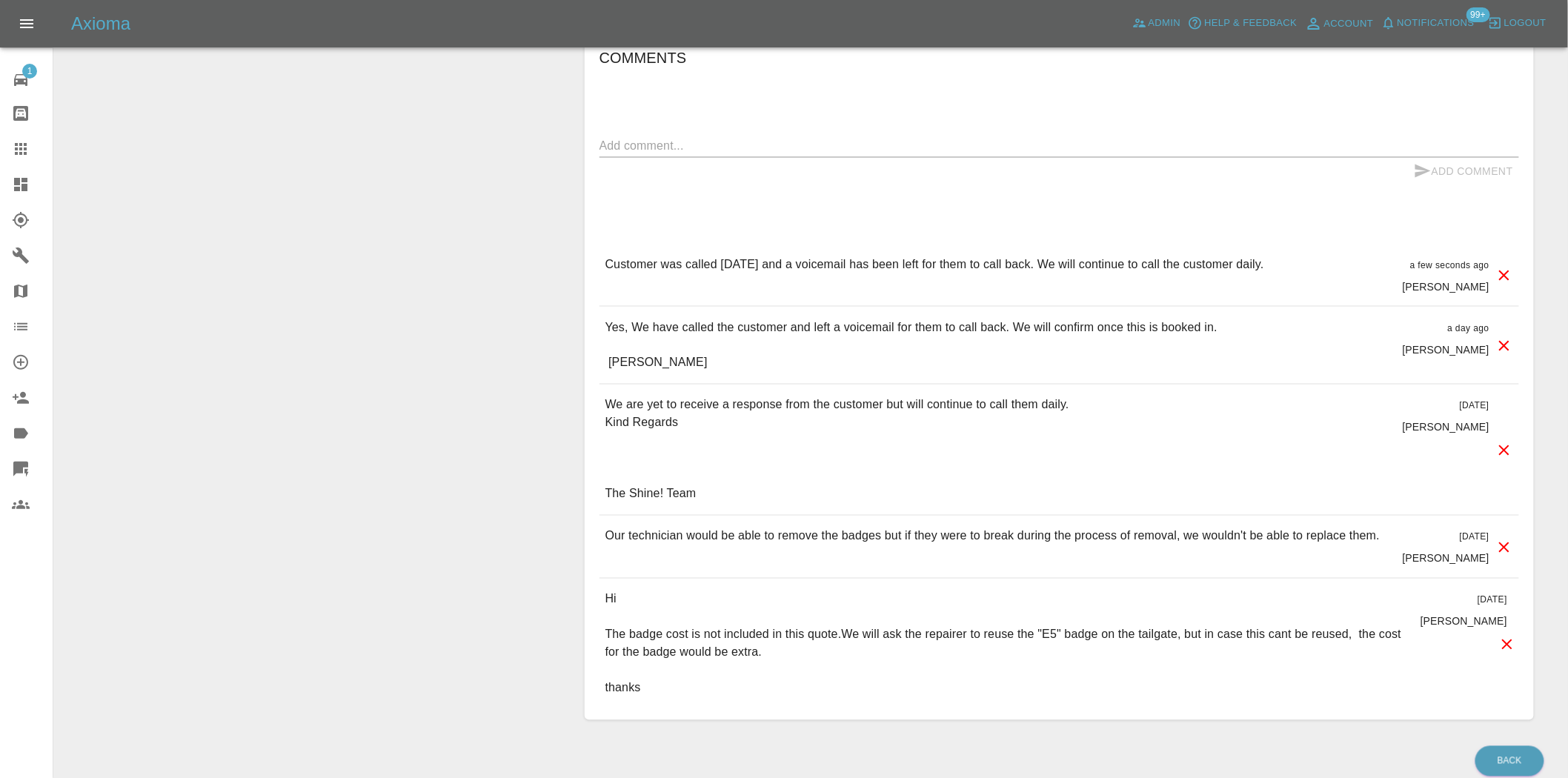
click at [284, 352] on div "Change Repairer Modify Claim Modify Quote Rollback Archive" at bounding box center [314, 32] width 497 height 1420
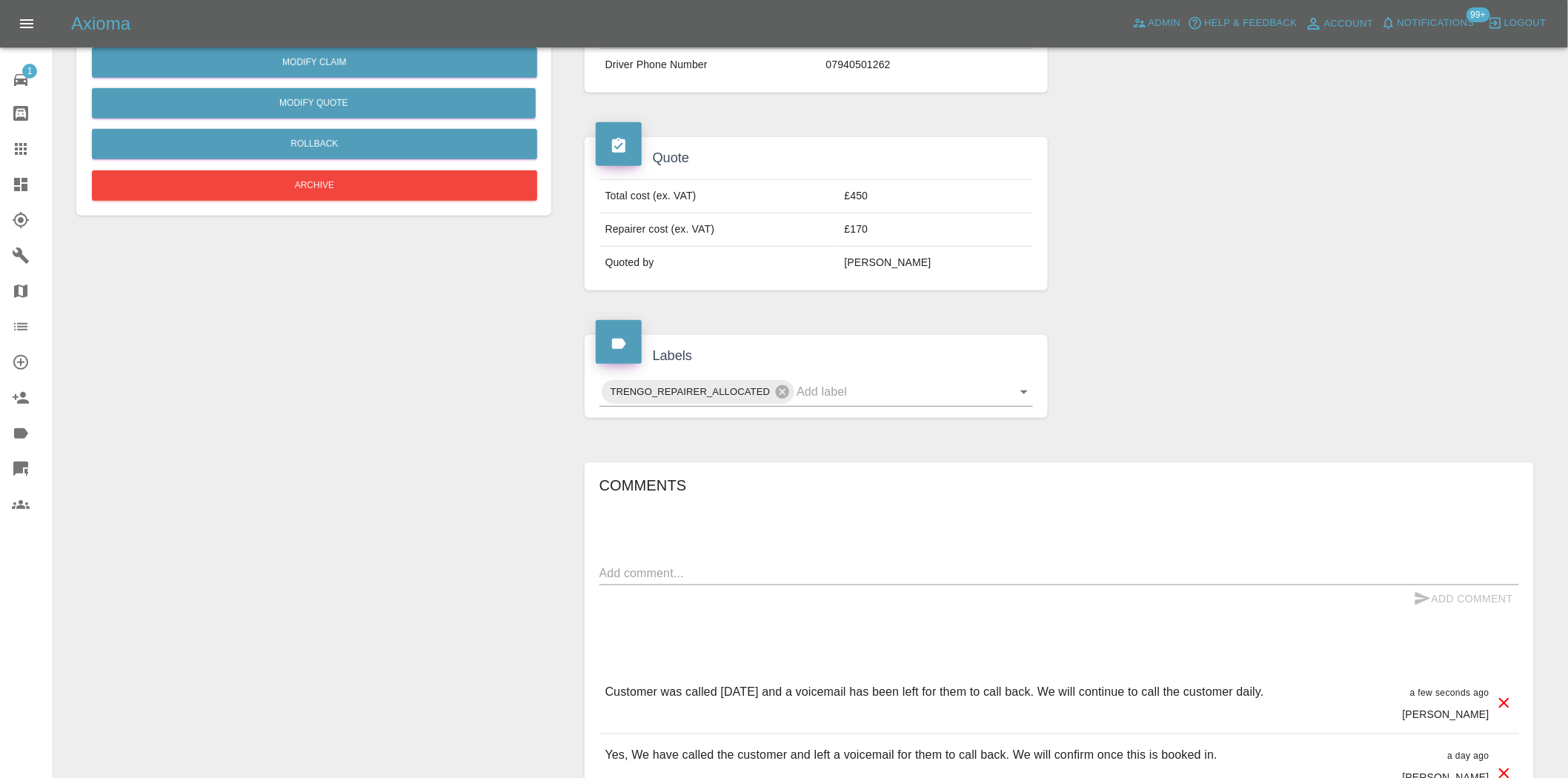
scroll to position [391, 0]
